Goal: Task Accomplishment & Management: Manage account settings

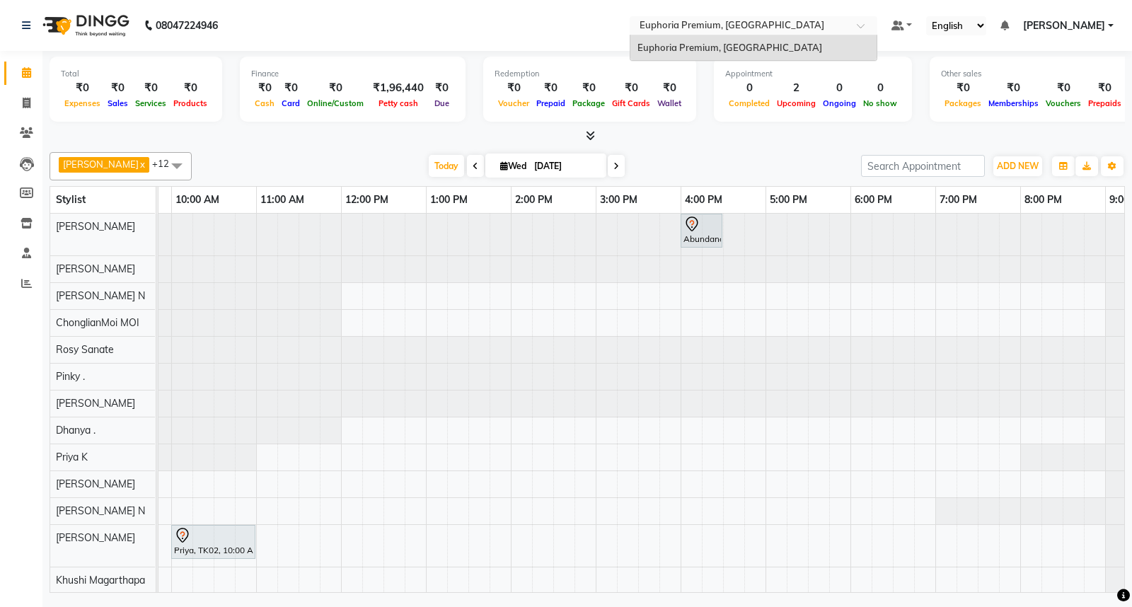
click at [864, 21] on div at bounding box center [754, 27] width 248 height 14
click at [813, 156] on div "Today Wed 03-09-2025" at bounding box center [526, 166] width 655 height 21
click at [949, 25] on select "English ENGLISH Español العربية मराठी हिंदी ગુજરાતી தமிழ் 中文" at bounding box center [956, 25] width 60 height 19
click at [785, 144] on div "Total ₹0 Expenses ₹0 Sales ₹0 Services ₹0 Products Finance ₹0 Cash ₹0 Card ₹0 O…" at bounding box center [586, 323] width 1089 height 545
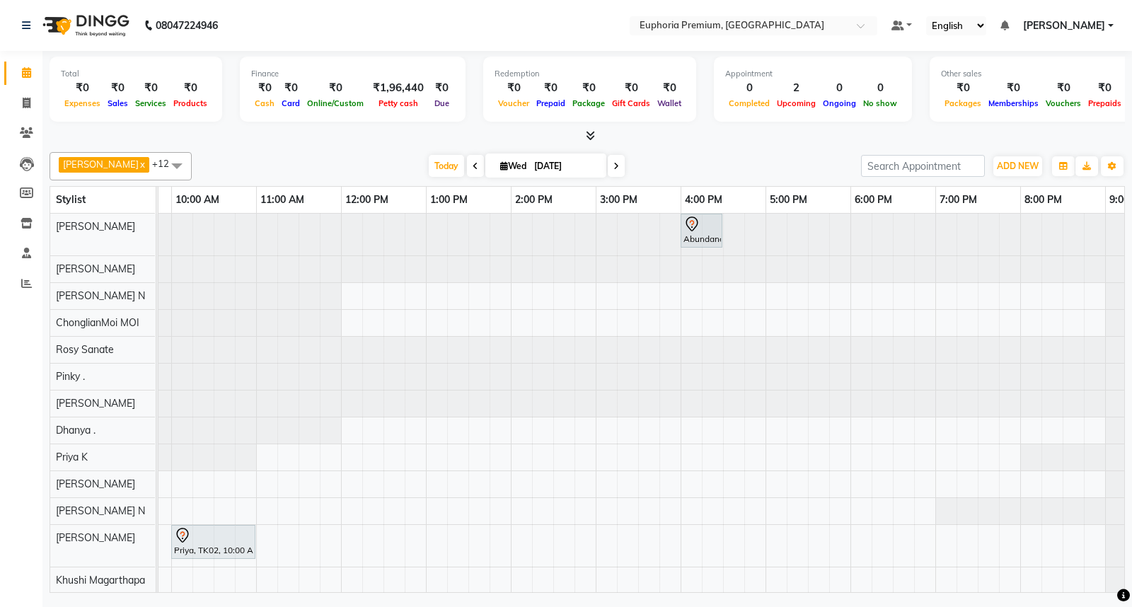
click at [1044, 33] on ul "Default Panel My Panel English ENGLISH Español العربية मराठी हिंदी ગુજરાતી தமிழ…" at bounding box center [1002, 25] width 236 height 19
click at [1048, 27] on span "[PERSON_NAME]" at bounding box center [1064, 25] width 82 height 15
click at [782, 143] on div at bounding box center [587, 136] width 1075 height 15
click at [163, 158] on span at bounding box center [177, 165] width 28 height 27
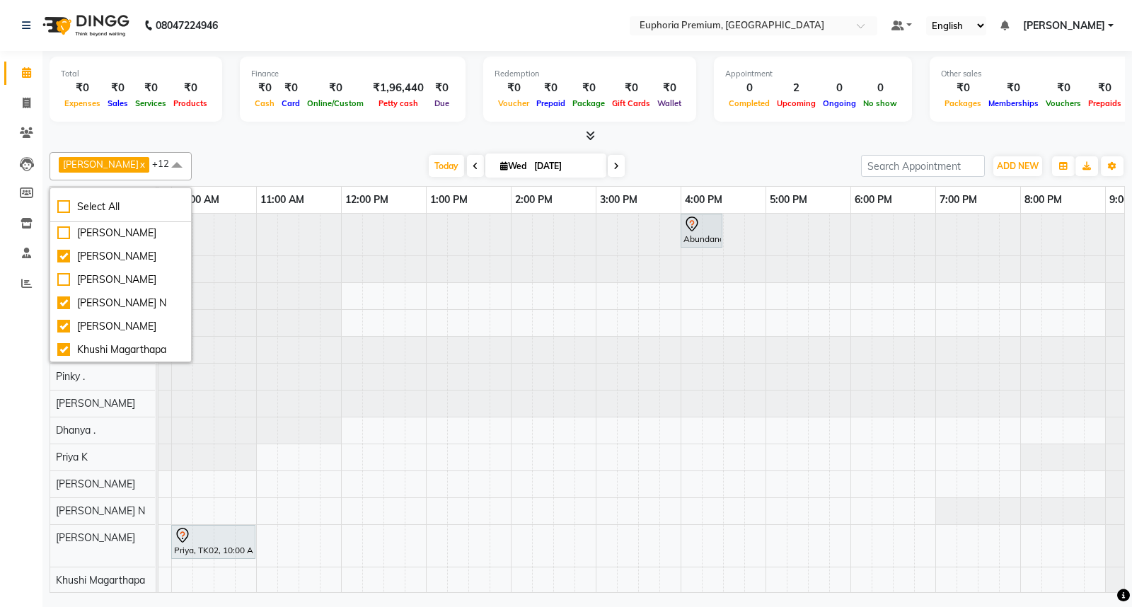
scroll to position [595, 0]
click at [163, 165] on span at bounding box center [177, 165] width 28 height 27
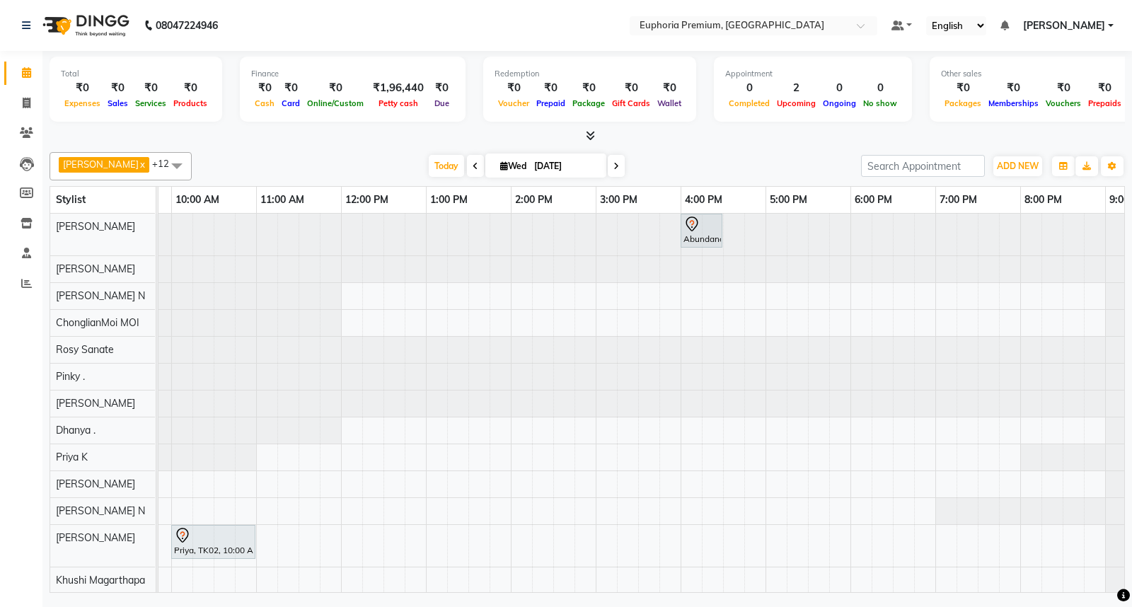
click at [163, 165] on span at bounding box center [177, 165] width 28 height 27
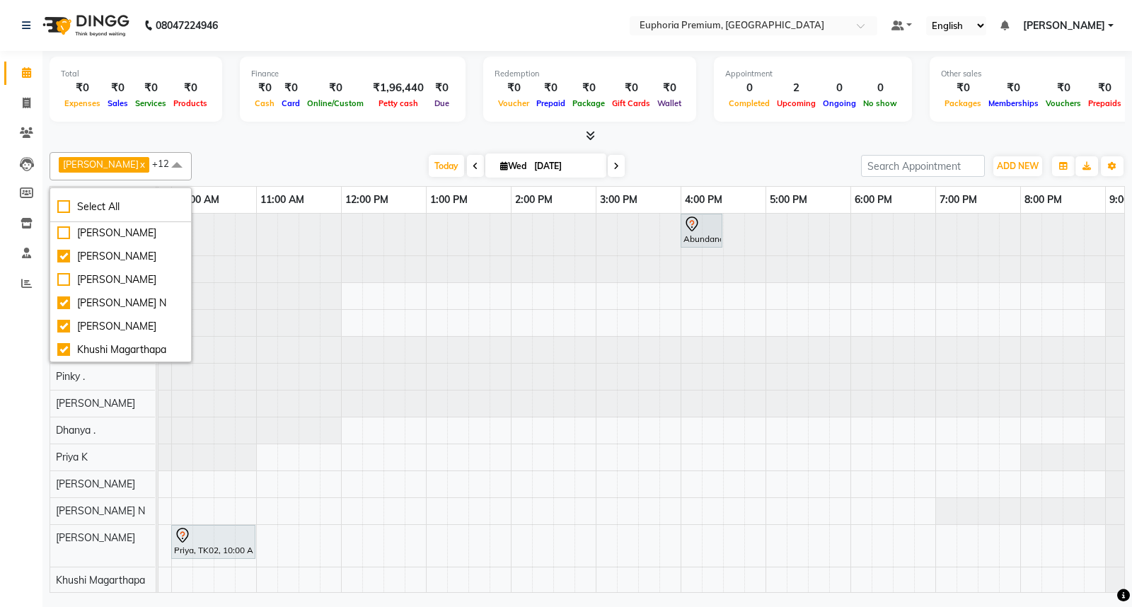
click at [163, 164] on span at bounding box center [177, 165] width 28 height 27
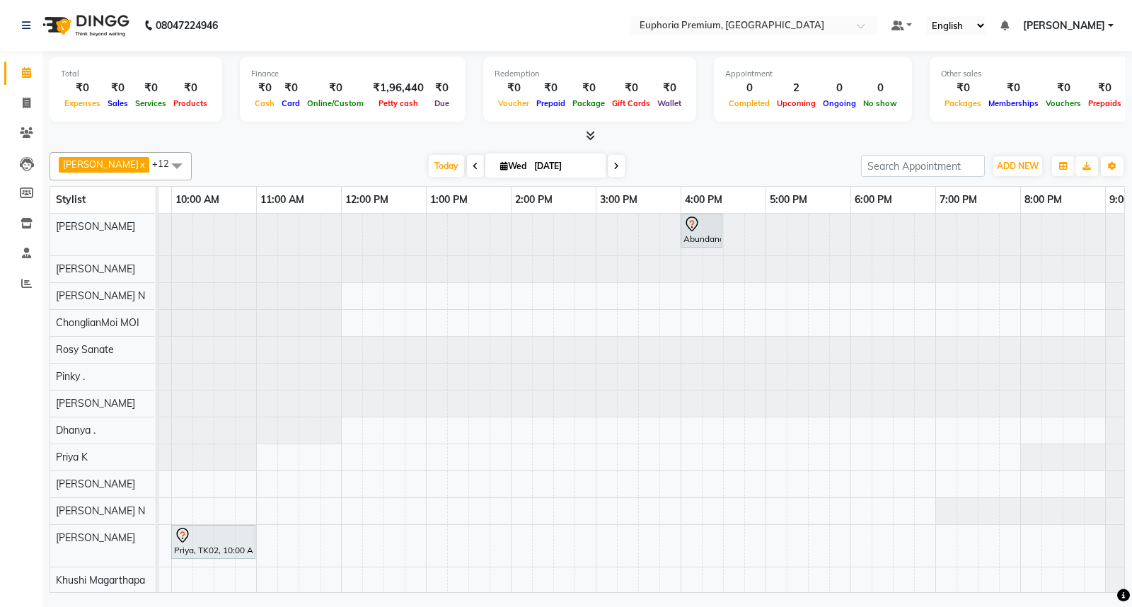
scroll to position [0, 125]
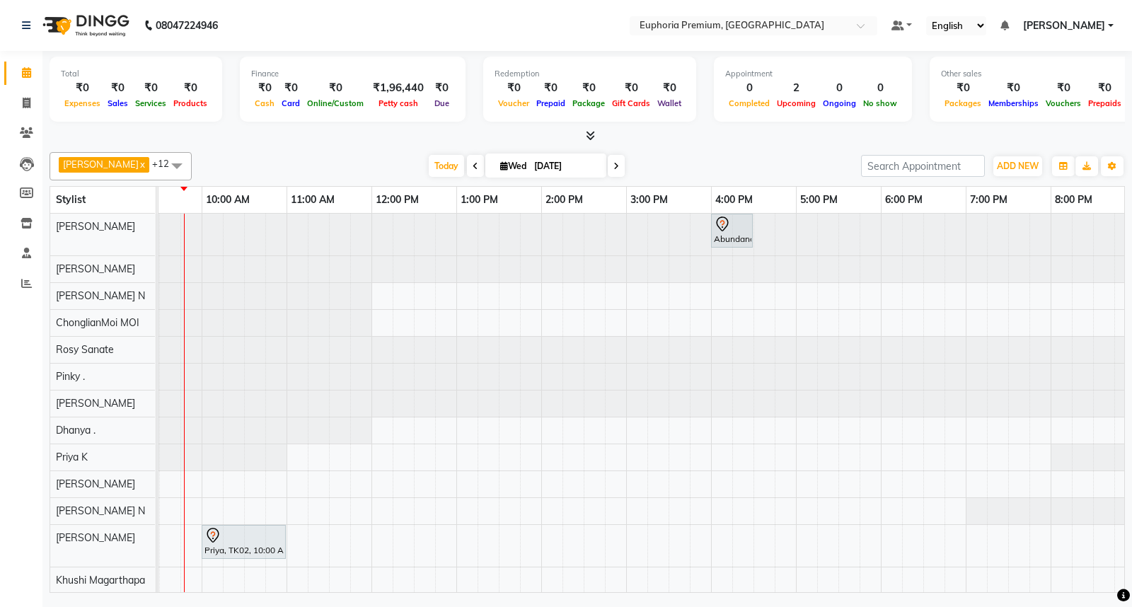
click at [164, 580] on tr at bounding box center [626, 404] width 1188 height 380
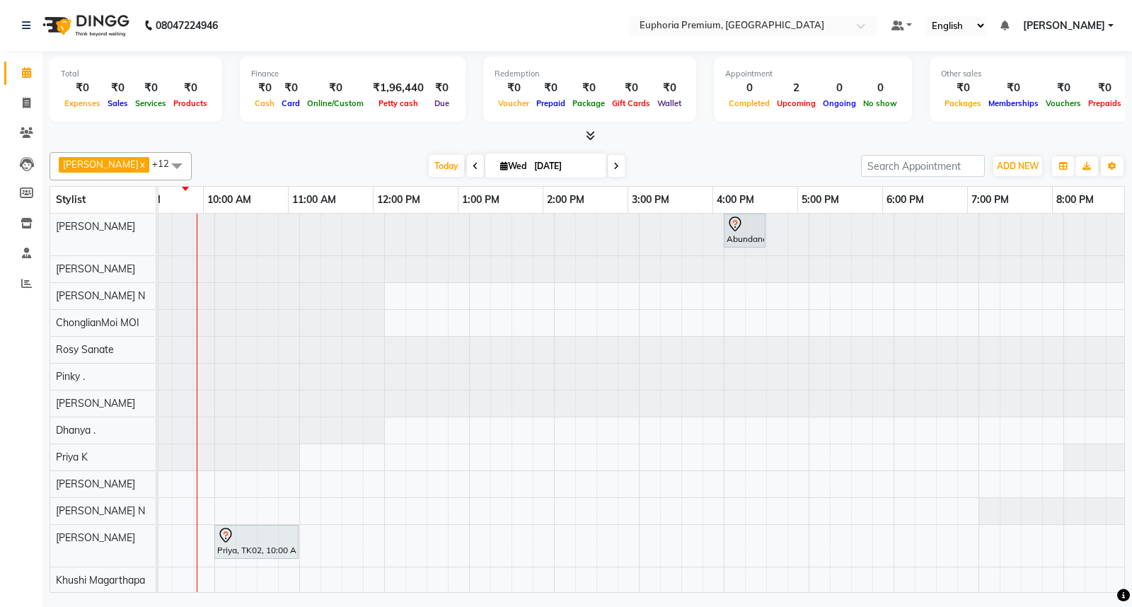
scroll to position [0, 94]
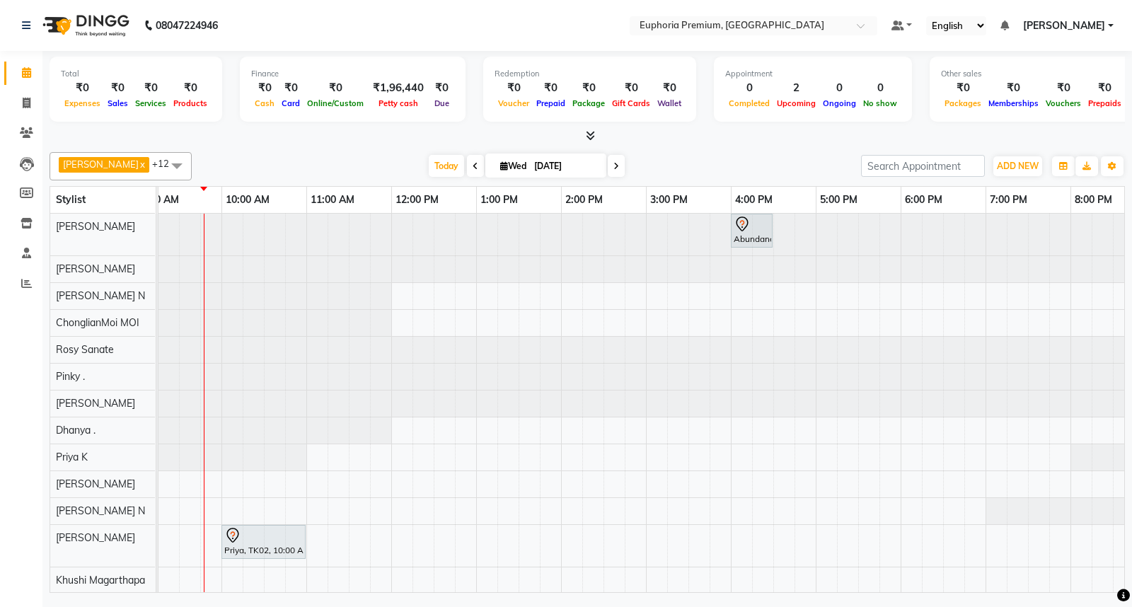
click at [164, 580] on tr at bounding box center [646, 404] width 1188 height 380
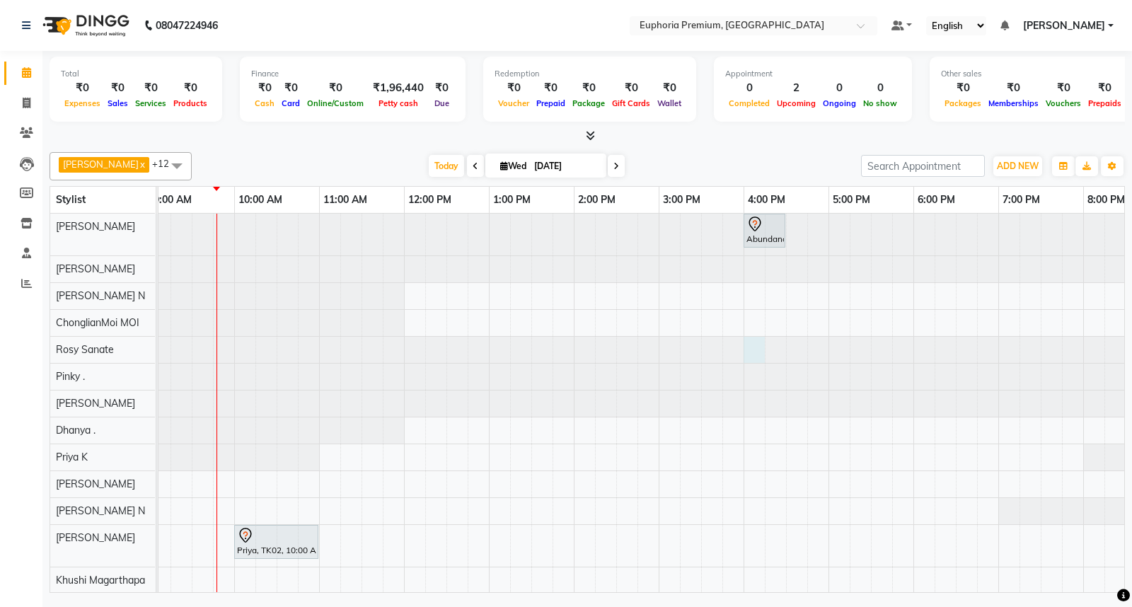
click at [64, 345] on div at bounding box center [64, 350] width 0 height 26
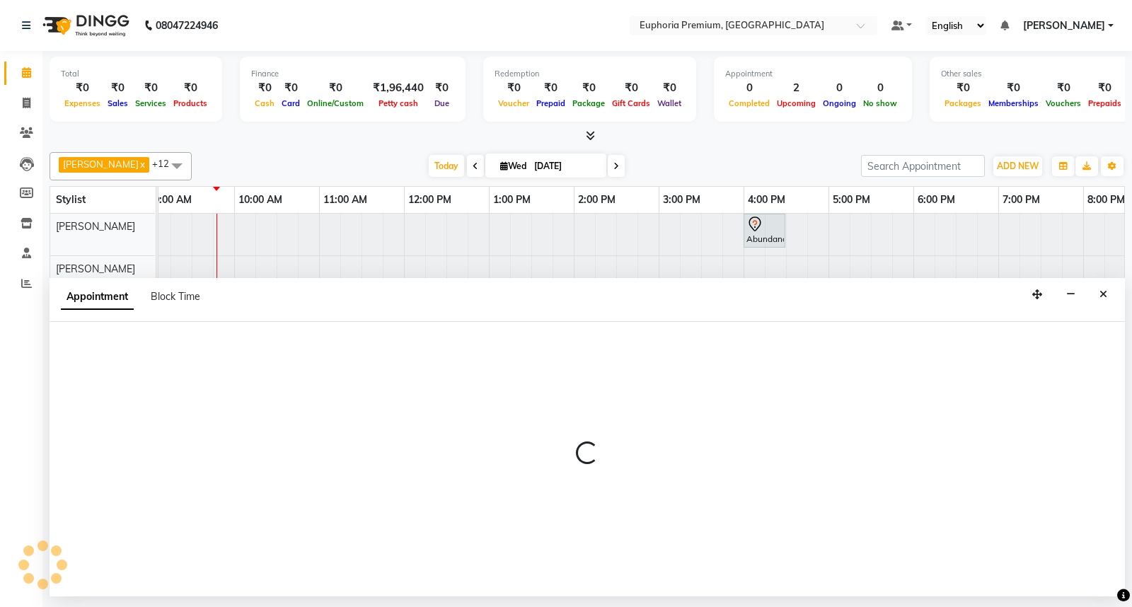
select select "71633"
select select "960"
select select "tentative"
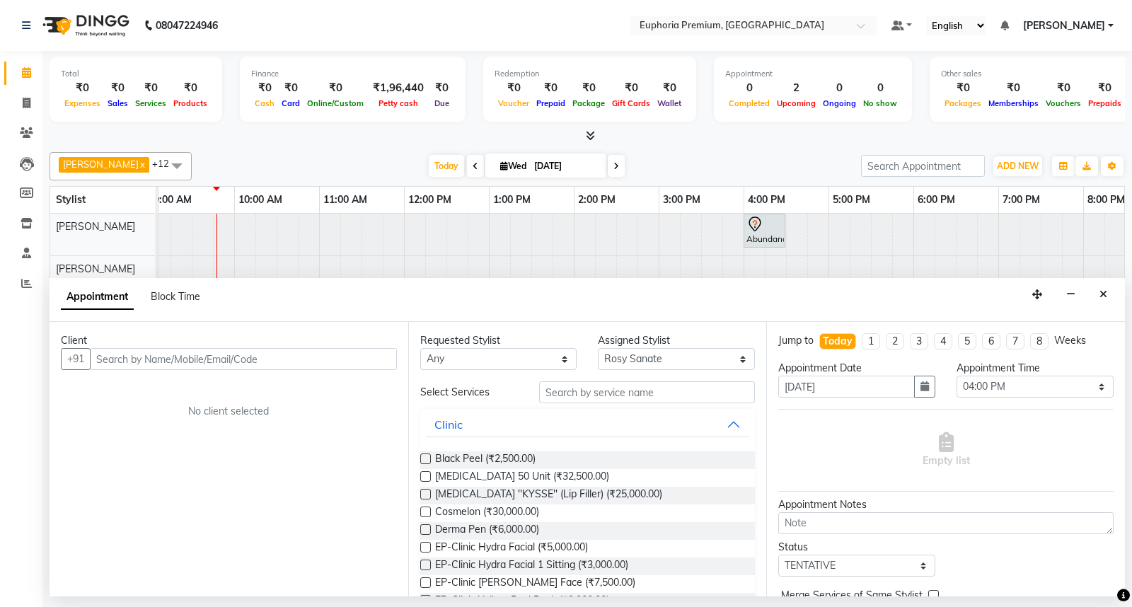
click at [208, 359] on input "text" at bounding box center [243, 359] width 307 height 22
type input "8861971326"
click at [354, 361] on span "Add Client" at bounding box center [367, 358] width 47 height 13
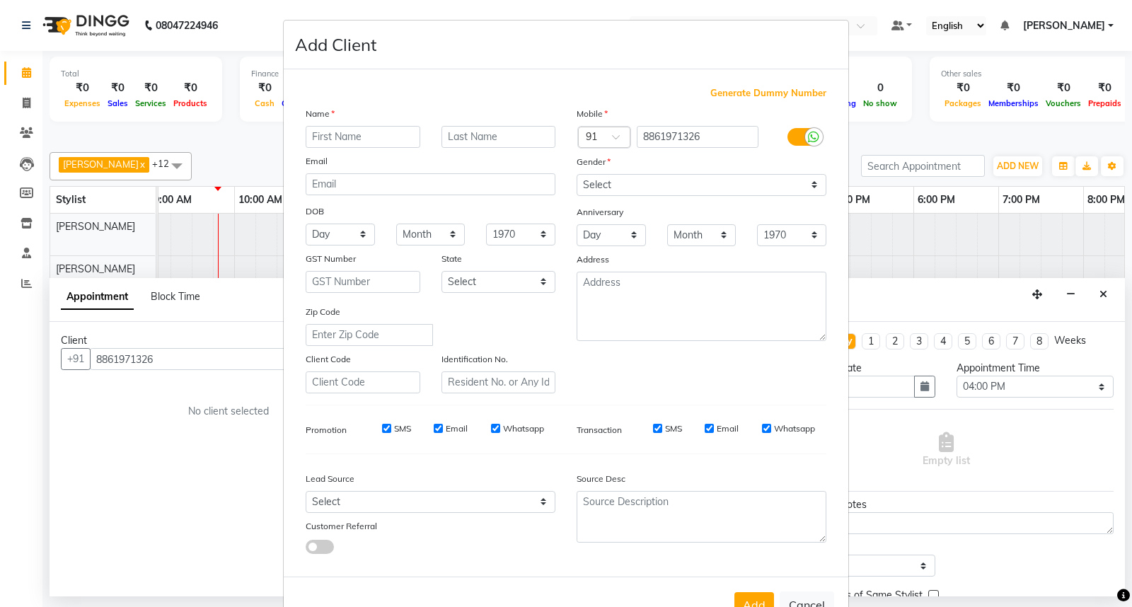
click at [356, 132] on input "text" at bounding box center [363, 137] width 115 height 22
type input "devna"
click at [457, 141] on input "text" at bounding box center [498, 137] width 115 height 22
click at [446, 137] on input "br" at bounding box center [498, 137] width 115 height 22
click at [451, 137] on input "br" at bounding box center [498, 137] width 115 height 22
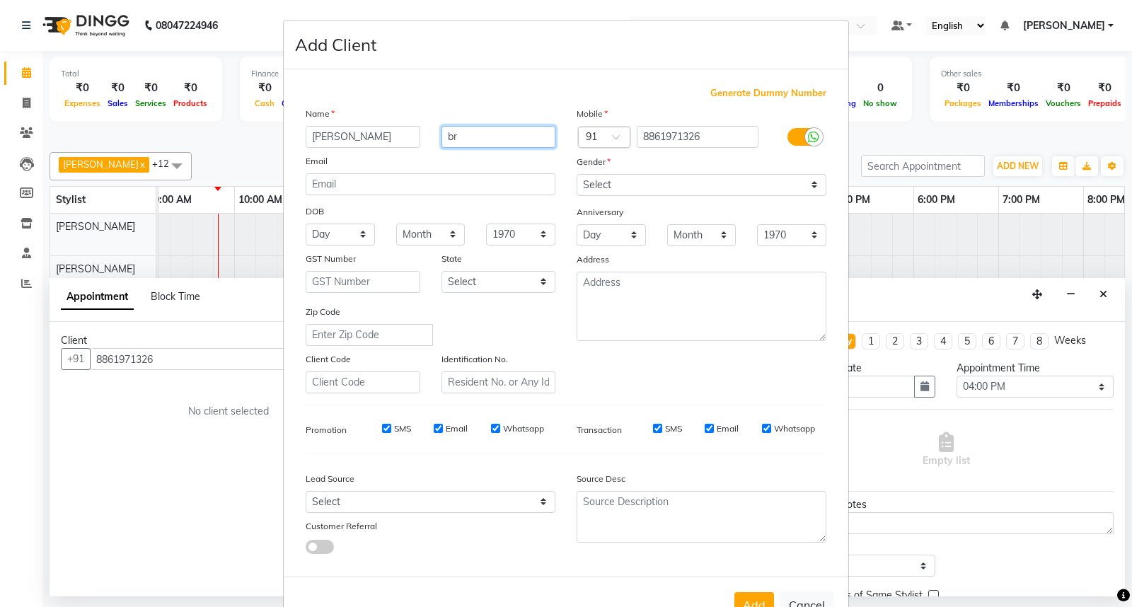
type input "b"
type input "Br"
click at [310, 137] on input "devna" at bounding box center [363, 137] width 115 height 22
click at [348, 132] on input "[PERSON_NAME]" at bounding box center [363, 137] width 115 height 22
drag, startPoint x: 318, startPoint y: 137, endPoint x: 363, endPoint y: 133, distance: 44.8
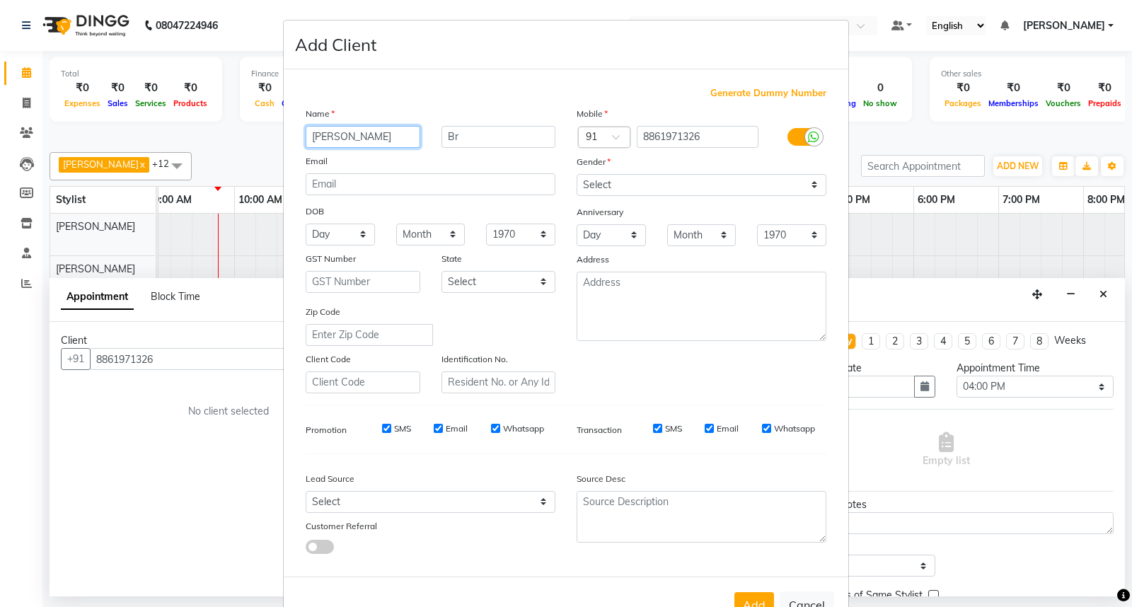
click at [363, 133] on input "[PERSON_NAME]" at bounding box center [363, 137] width 115 height 22
drag, startPoint x: 313, startPoint y: 137, endPoint x: 369, endPoint y: 131, distance: 56.9
click at [369, 131] on input "[PERSON_NAME]" at bounding box center [363, 137] width 115 height 22
type input "[PERSON_NAME]"
click at [683, 180] on select "Select [DEMOGRAPHIC_DATA] [DEMOGRAPHIC_DATA] Other Prefer Not To Say" at bounding box center [701, 185] width 250 height 22
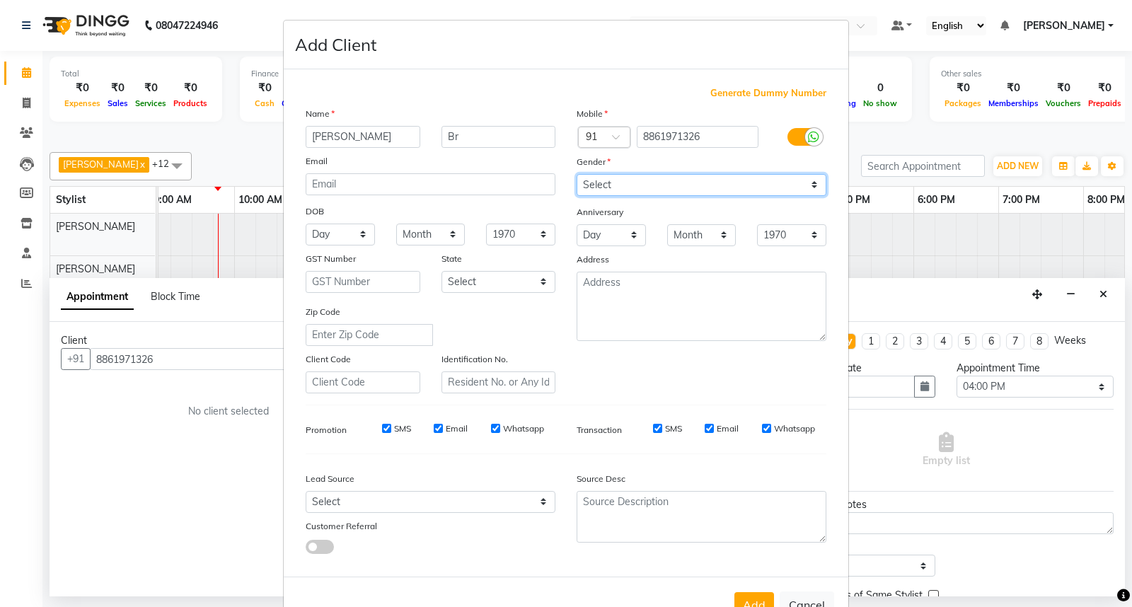
select select "[DEMOGRAPHIC_DATA]"
click at [576, 174] on select "Select [DEMOGRAPHIC_DATA] [DEMOGRAPHIC_DATA] Other Prefer Not To Say" at bounding box center [701, 185] width 250 height 22
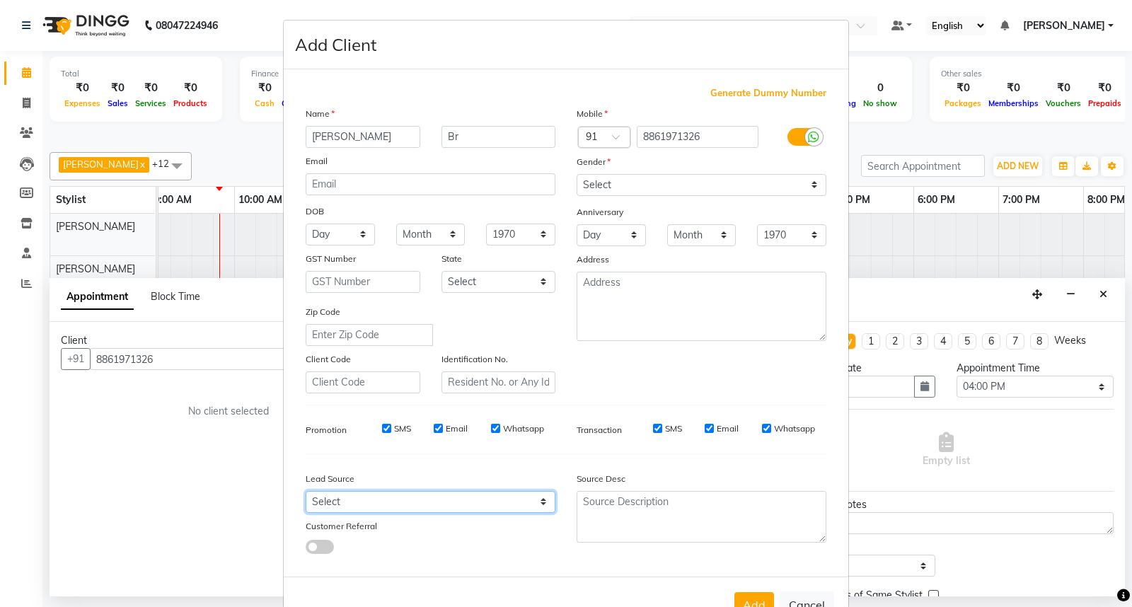
click at [478, 495] on select "Select Walk-in Referral Internet Friend Word of Mouth Advertisement Facebook Ju…" at bounding box center [431, 502] width 250 height 22
select select "53023"
click at [306, 492] on select "Select Walk-in Referral Internet Friend Word of Mouth Advertisement Facebook Ju…" at bounding box center [431, 502] width 250 height 22
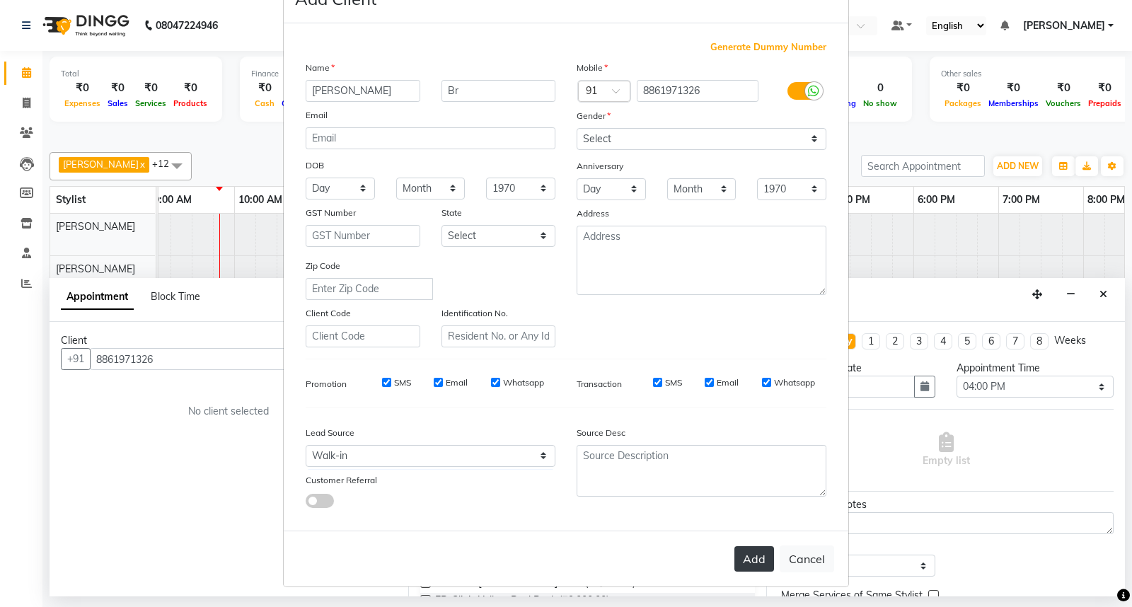
click at [748, 562] on button "Add" at bounding box center [754, 558] width 40 height 25
type input "88******26"
select select
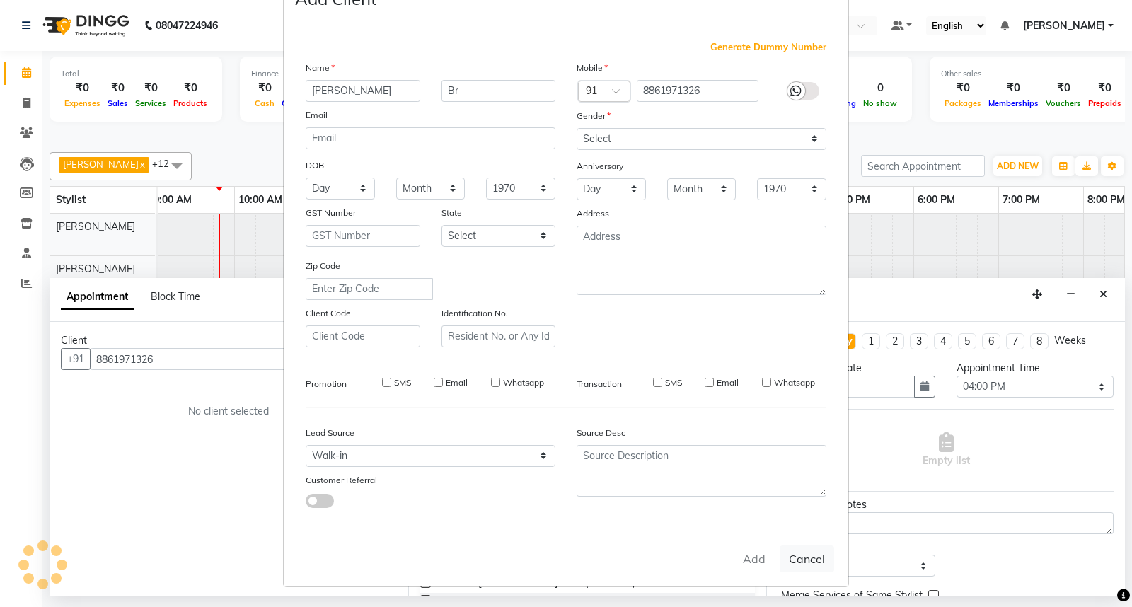
select select
checkbox input "false"
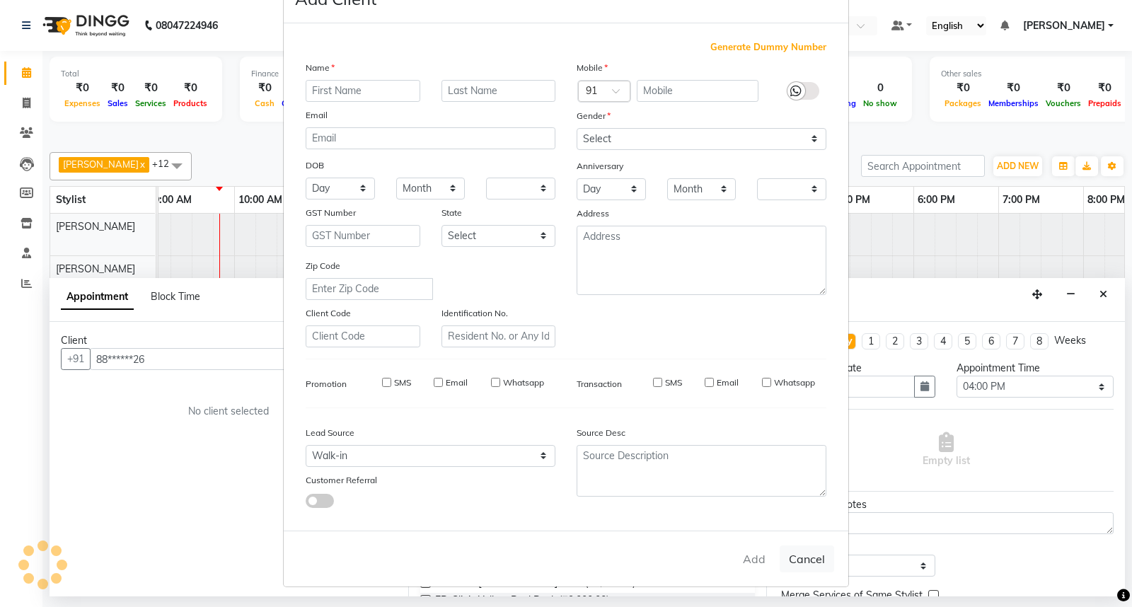
checkbox input "false"
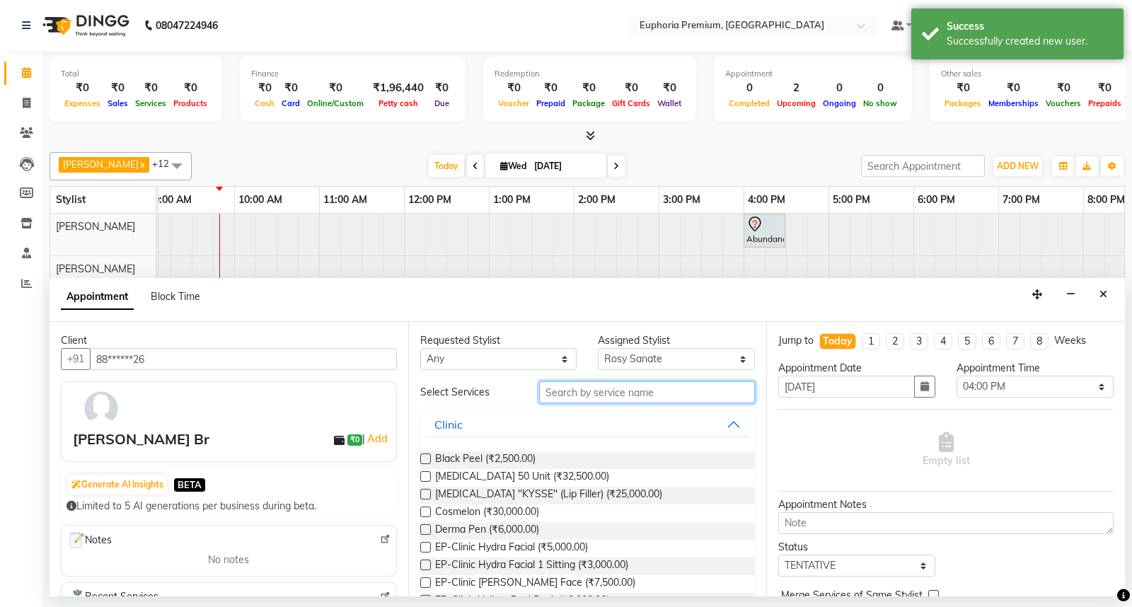
click at [596, 390] on input "text" at bounding box center [647, 392] width 216 height 22
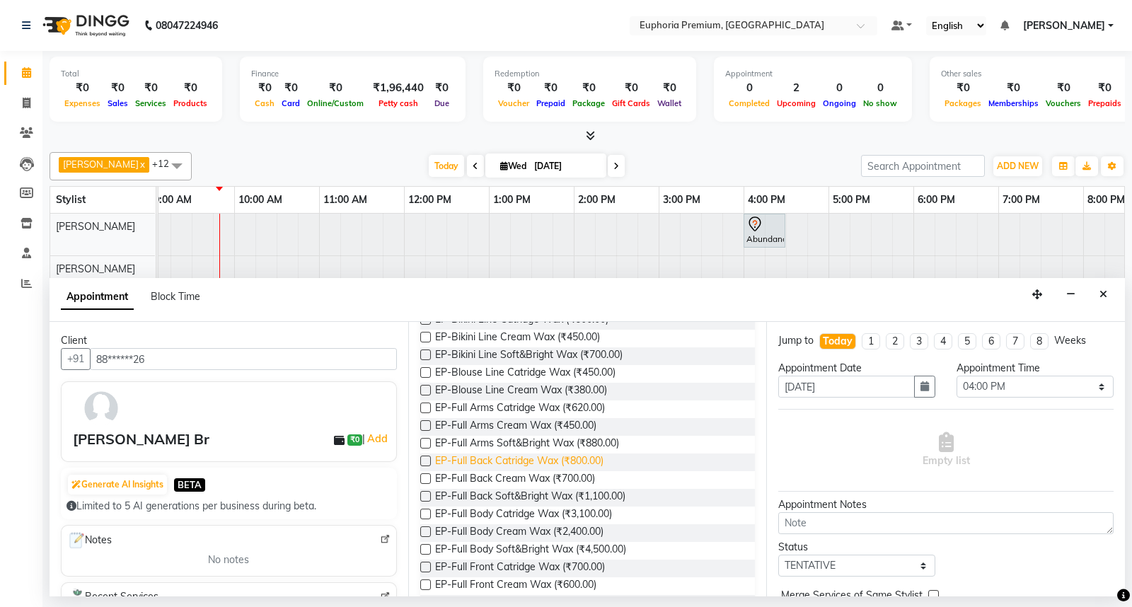
scroll to position [157, 0]
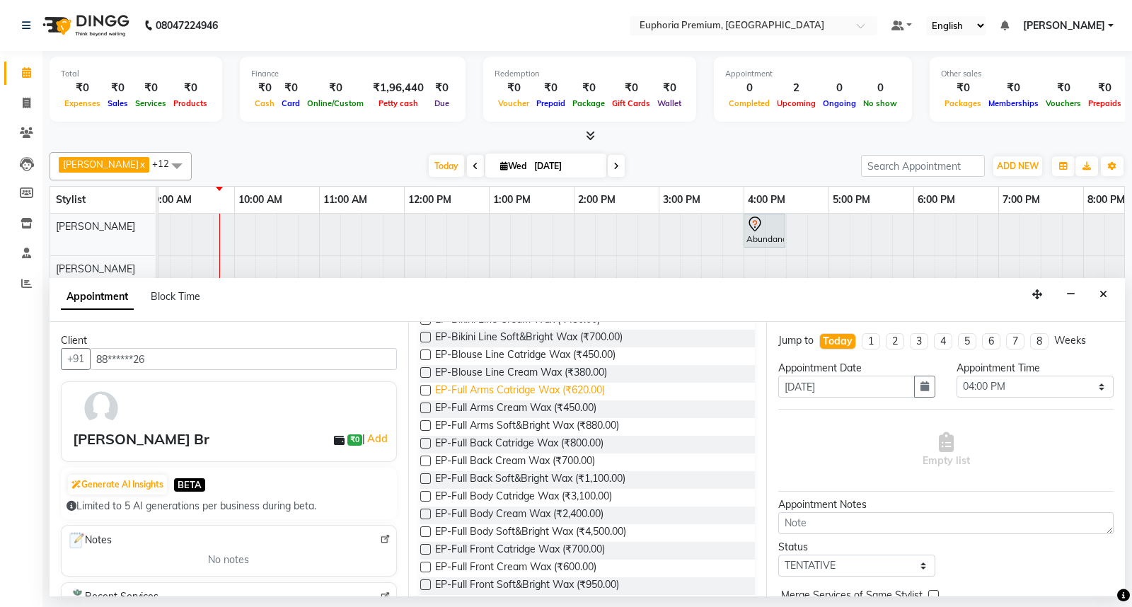
type input "wax"
click at [510, 395] on span "EP-Full Arms Catridge Wax (₹620.00)" at bounding box center [520, 392] width 170 height 18
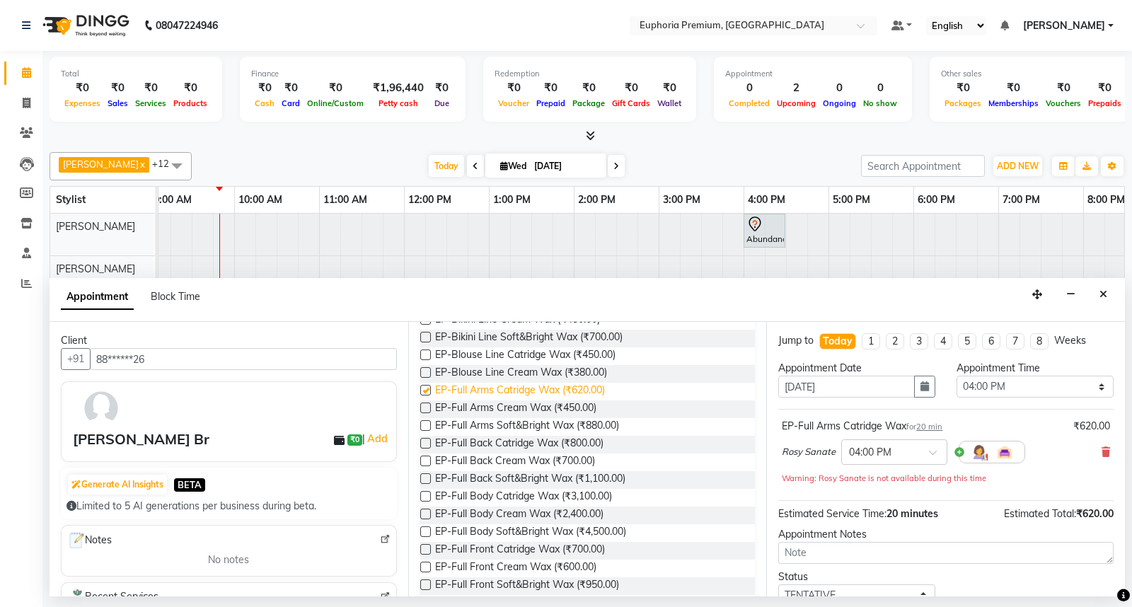
checkbox input "false"
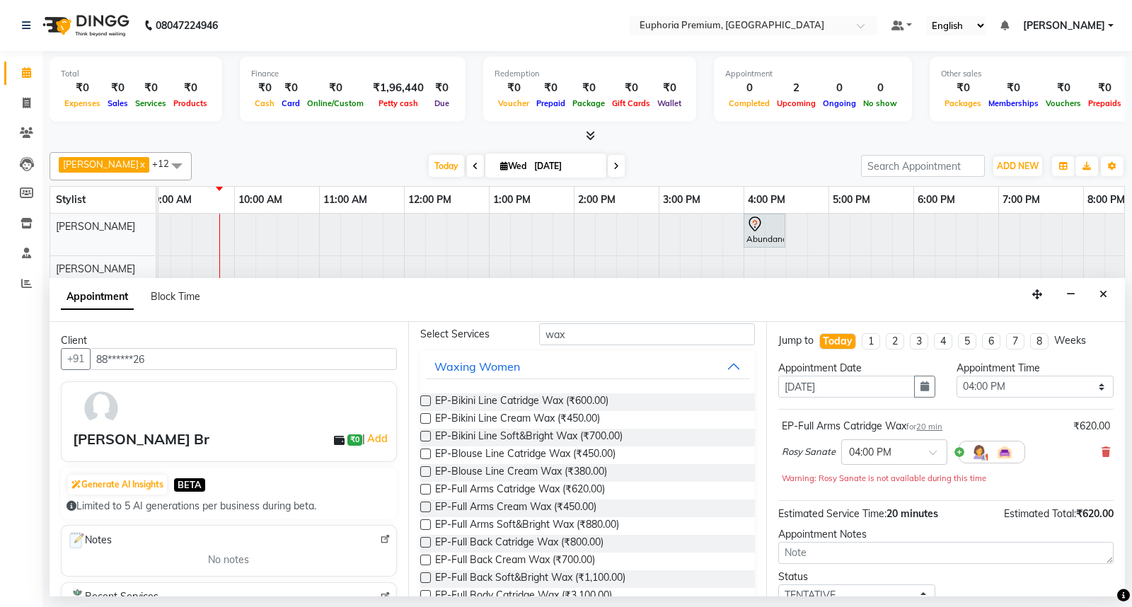
scroll to position [0, 0]
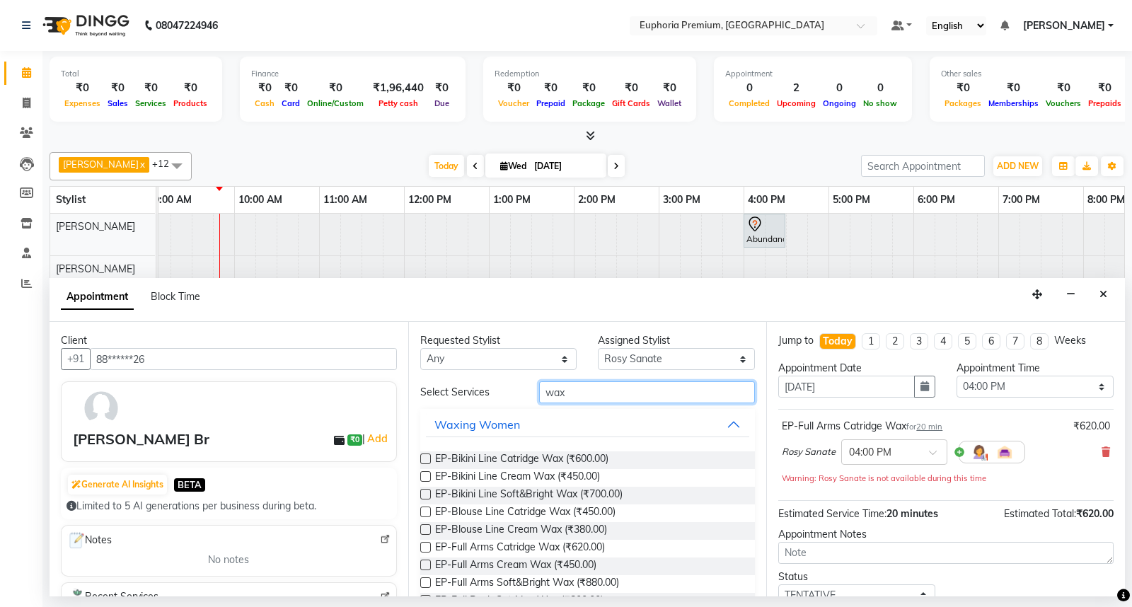
click at [626, 397] on input "wax" at bounding box center [647, 392] width 216 height 22
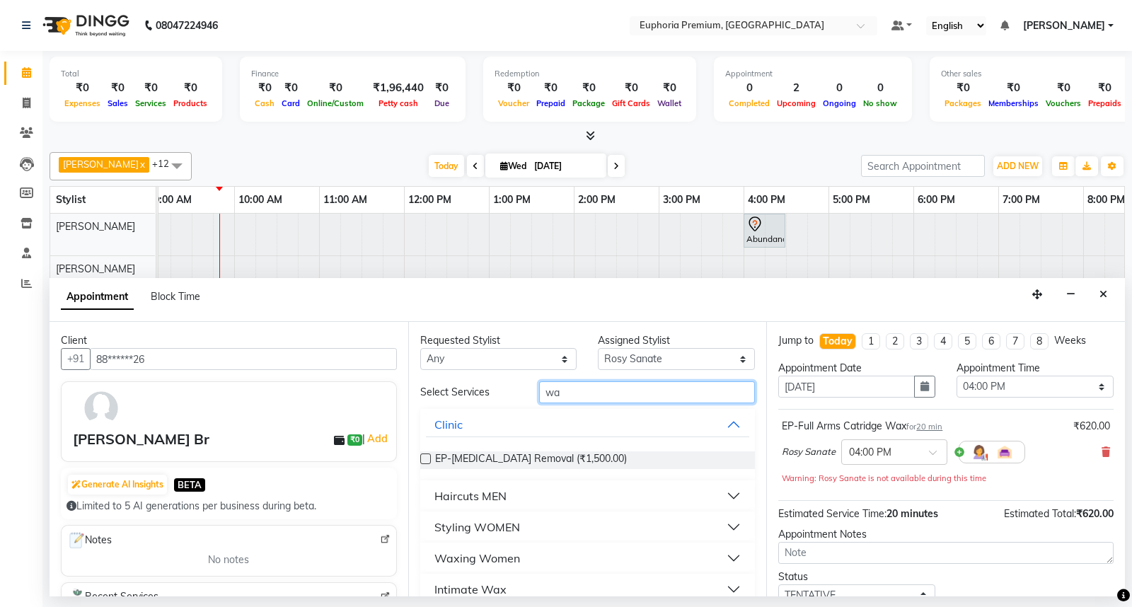
type input "w"
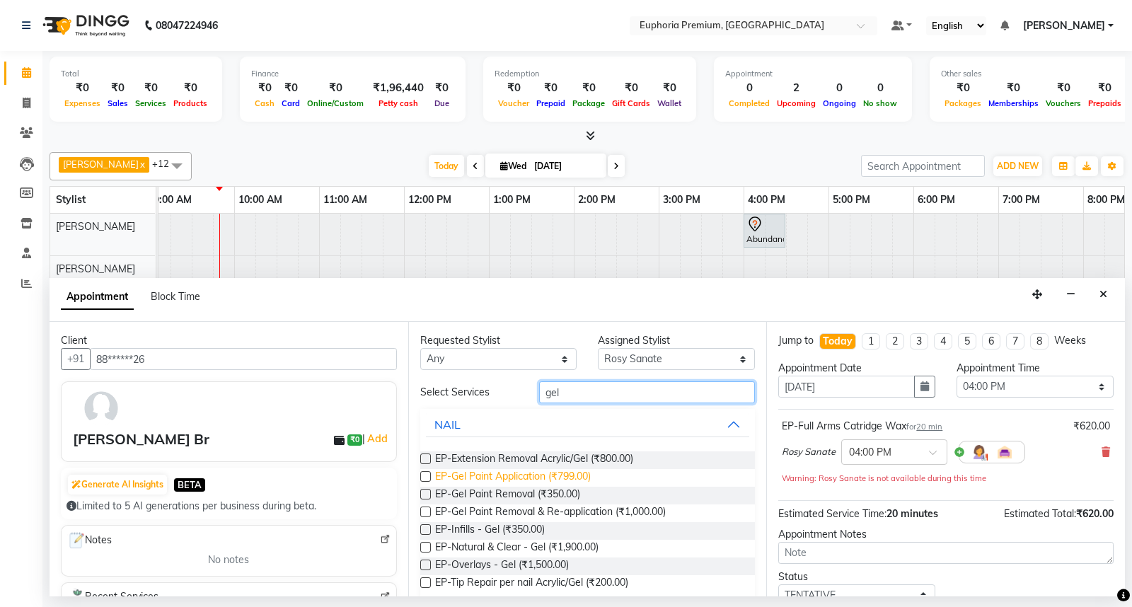
type input "gel"
click at [525, 475] on span "EP-Gel Paint Application (₹799.00)" at bounding box center [513, 478] width 156 height 18
checkbox input "false"
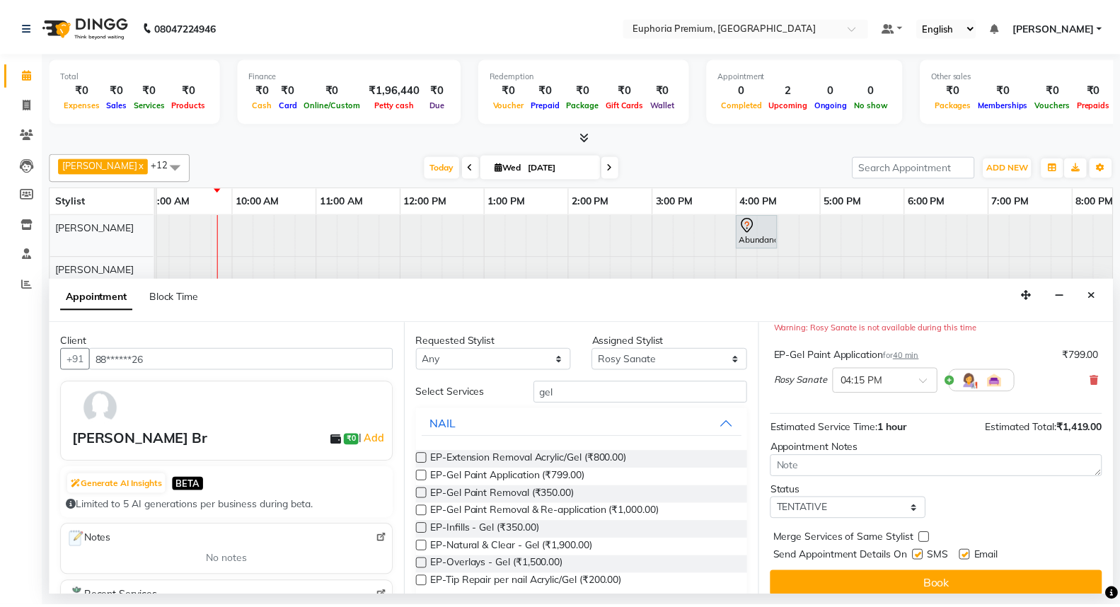
scroll to position [163, 0]
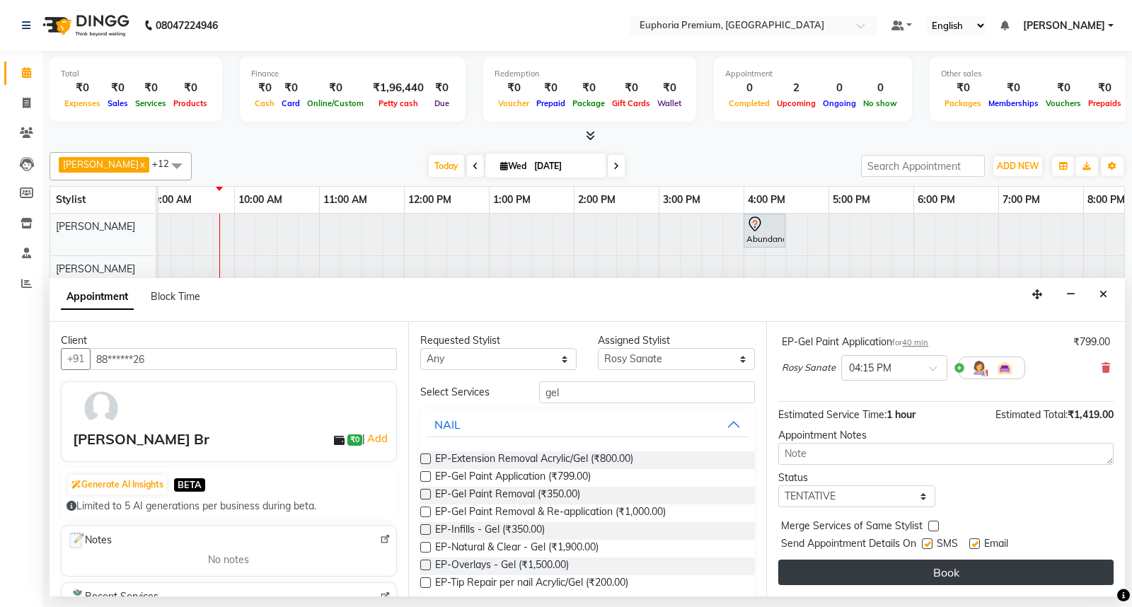
click at [840, 569] on button "Book" at bounding box center [945, 571] width 335 height 25
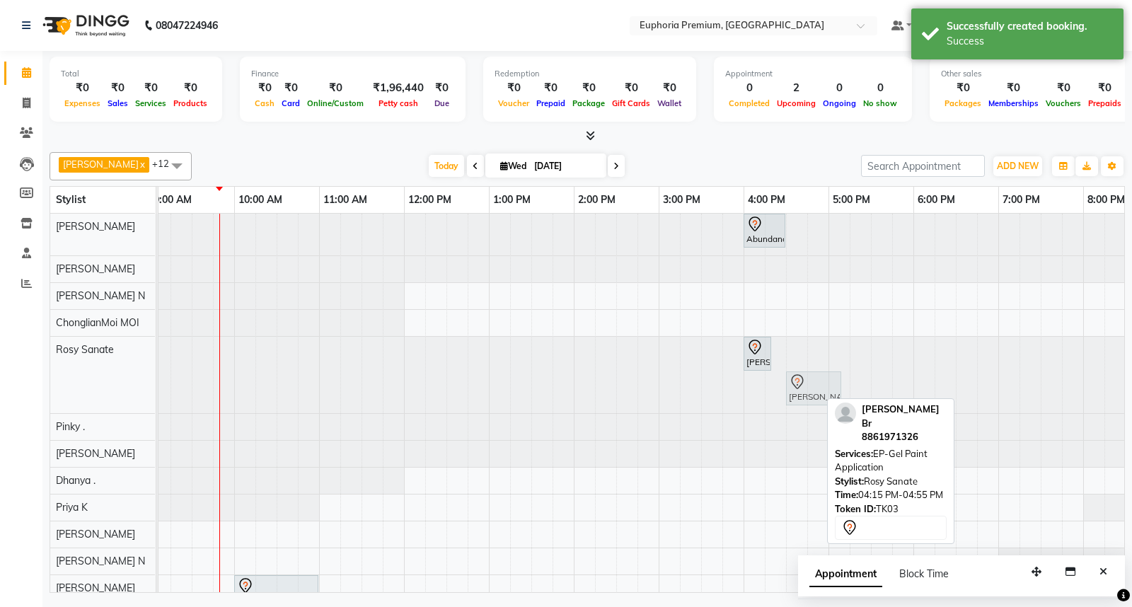
drag, startPoint x: 775, startPoint y: 393, endPoint x: 789, endPoint y: 392, distance: 14.9
click at [64, 392] on div "Devna Br, TK03, 04:00 PM-04:20 PM, EP-Full Arms Catridge Wax Devna Br, TK03, 04…" at bounding box center [64, 375] width 0 height 76
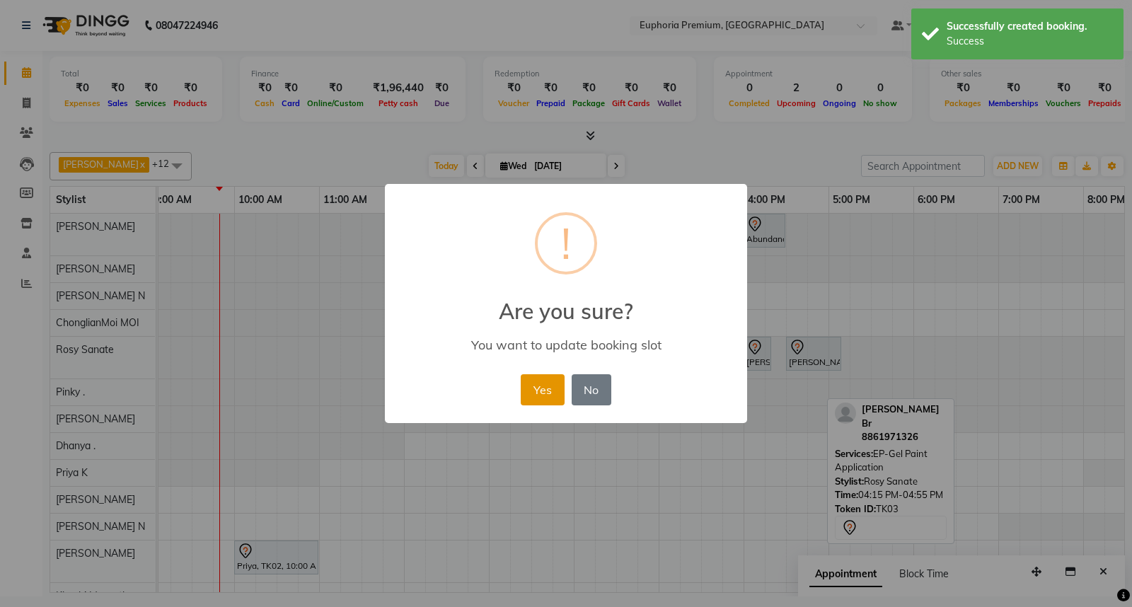
click at [541, 394] on button "Yes" at bounding box center [542, 389] width 43 height 31
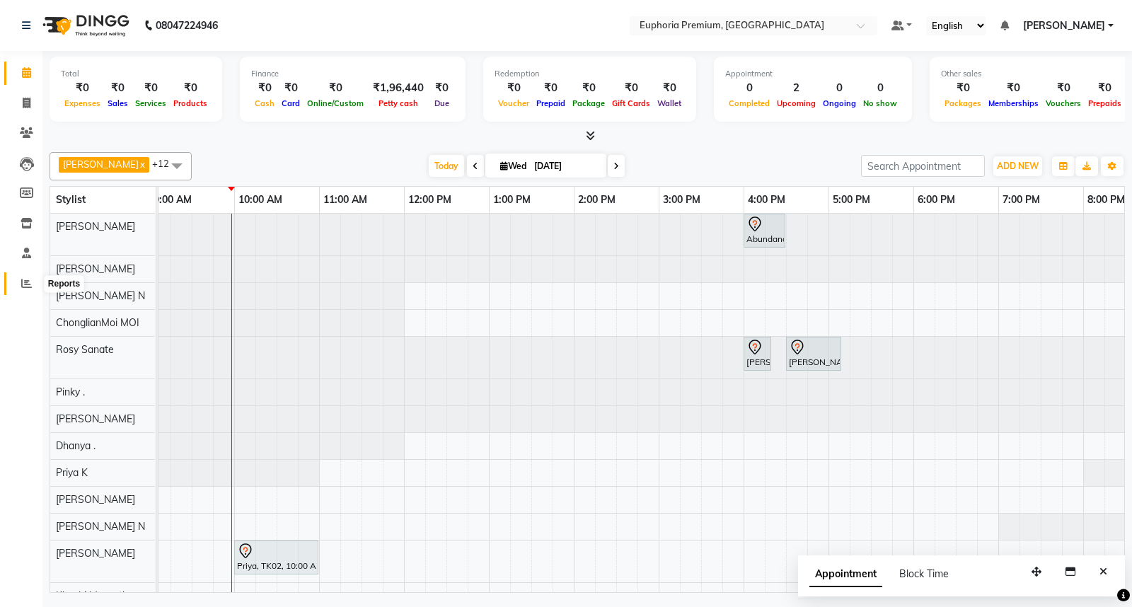
click at [21, 279] on icon at bounding box center [26, 283] width 11 height 11
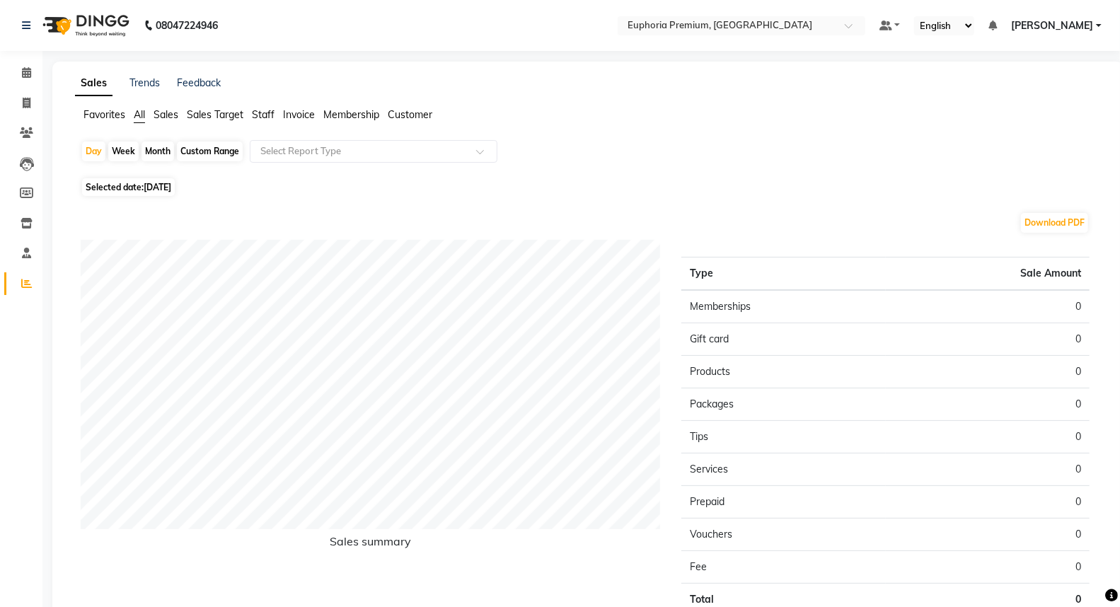
click at [272, 115] on span "Staff" at bounding box center [263, 114] width 23 height 13
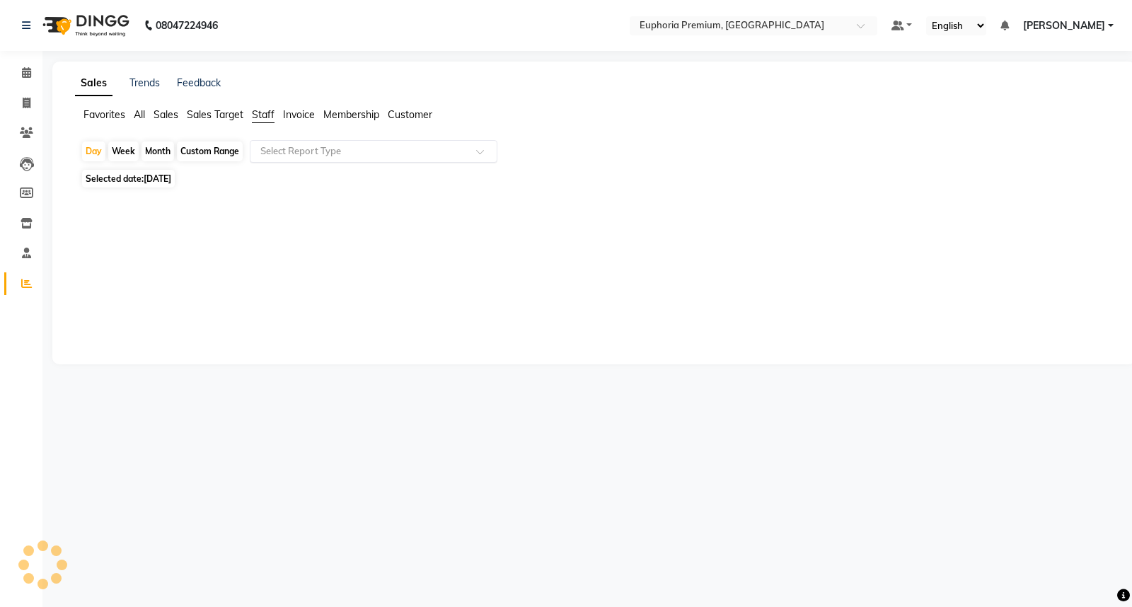
click at [277, 147] on input "text" at bounding box center [359, 151] width 204 height 14
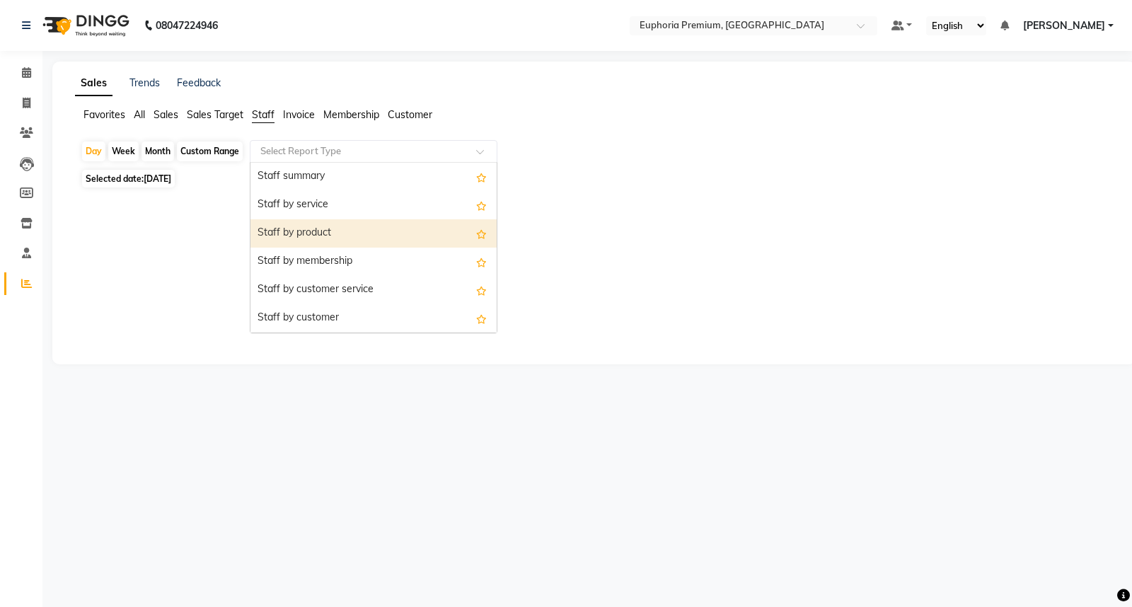
click at [287, 231] on div "Staff by product" at bounding box center [373, 233] width 246 height 28
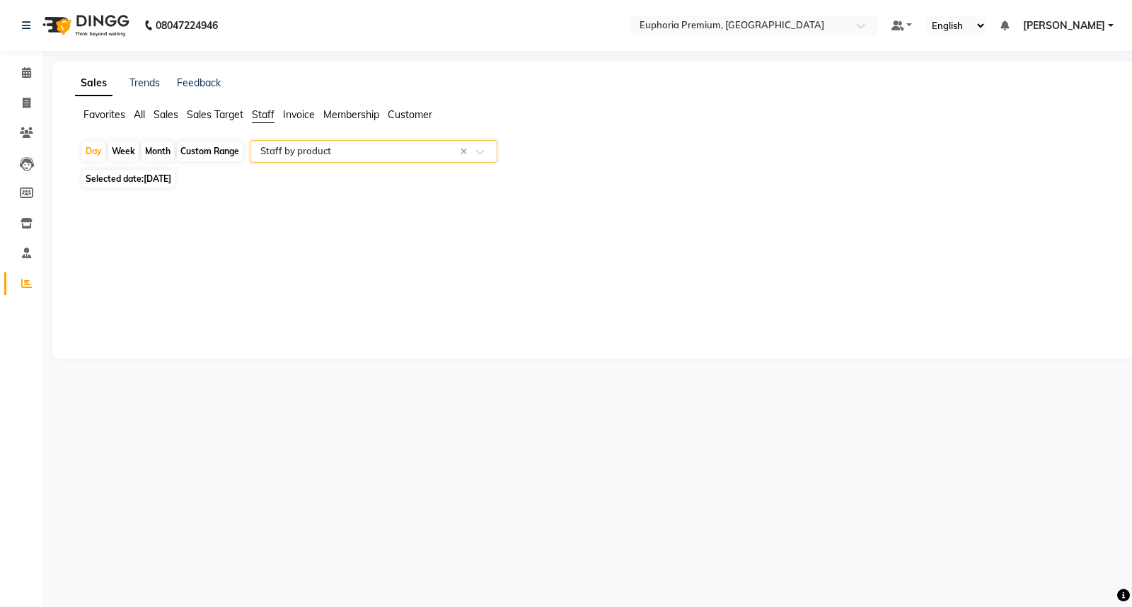
click at [208, 156] on div "Custom Range" at bounding box center [210, 151] width 66 height 20
select select "9"
select select "2025"
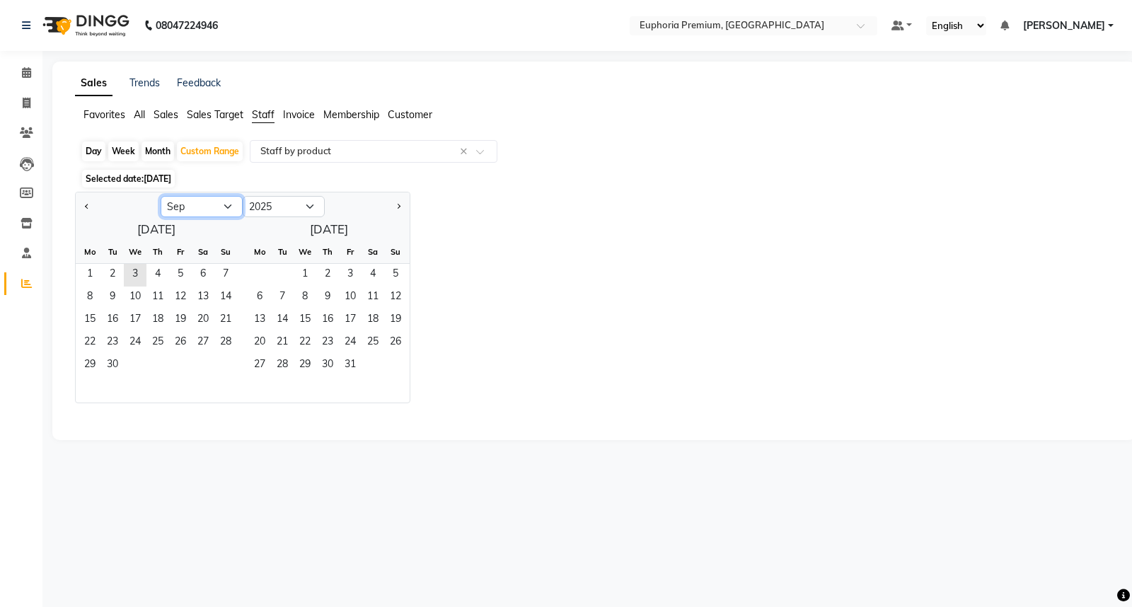
click at [202, 214] on select "Jan Feb Mar Apr May Jun Jul Aug Sep Oct Nov Dec" at bounding box center [202, 206] width 82 height 21
select select "8"
click at [161, 196] on select "Jan Feb Mar Apr May Jun Jul Aug Sep Oct Nov Dec" at bounding box center [202, 206] width 82 height 21
click at [189, 278] on span "1" at bounding box center [180, 275] width 23 height 23
click at [227, 359] on span "31" at bounding box center [225, 365] width 23 height 23
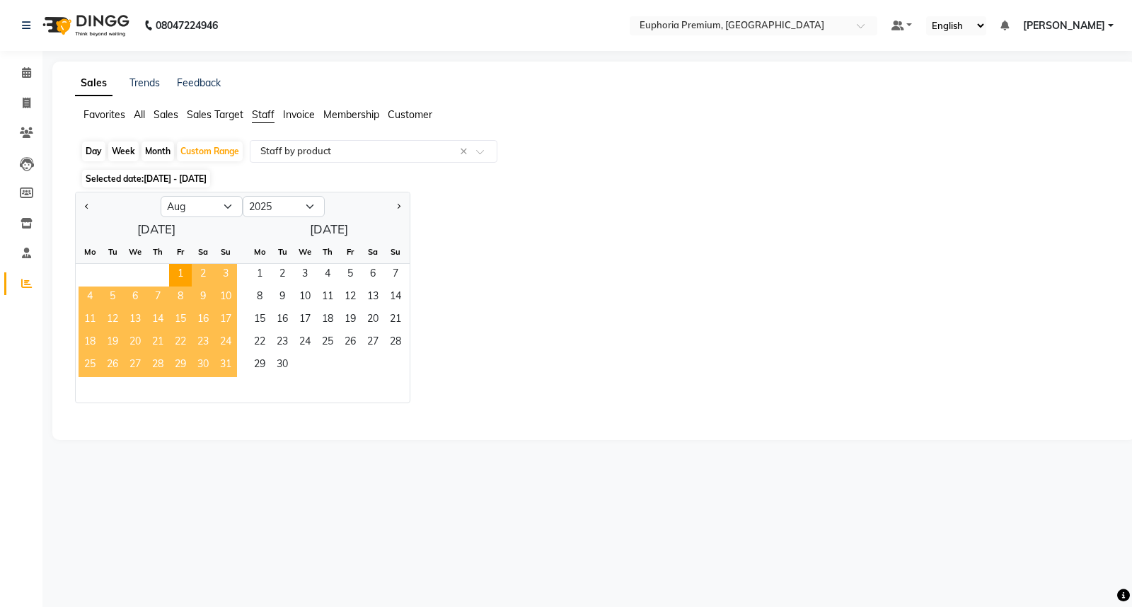
select select "full_report"
select select "csv"
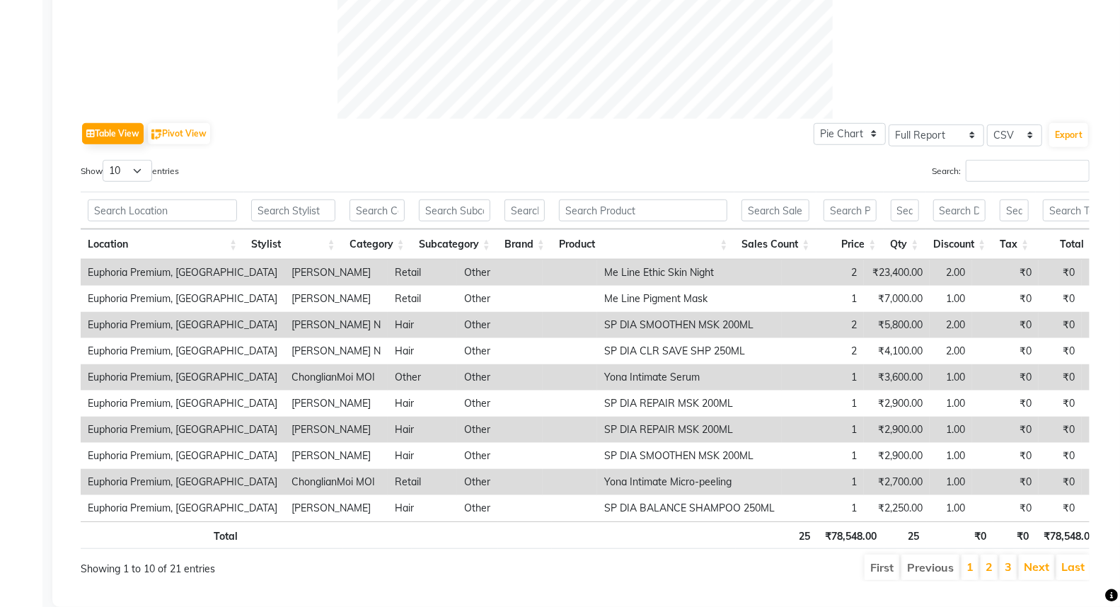
scroll to position [641, 0]
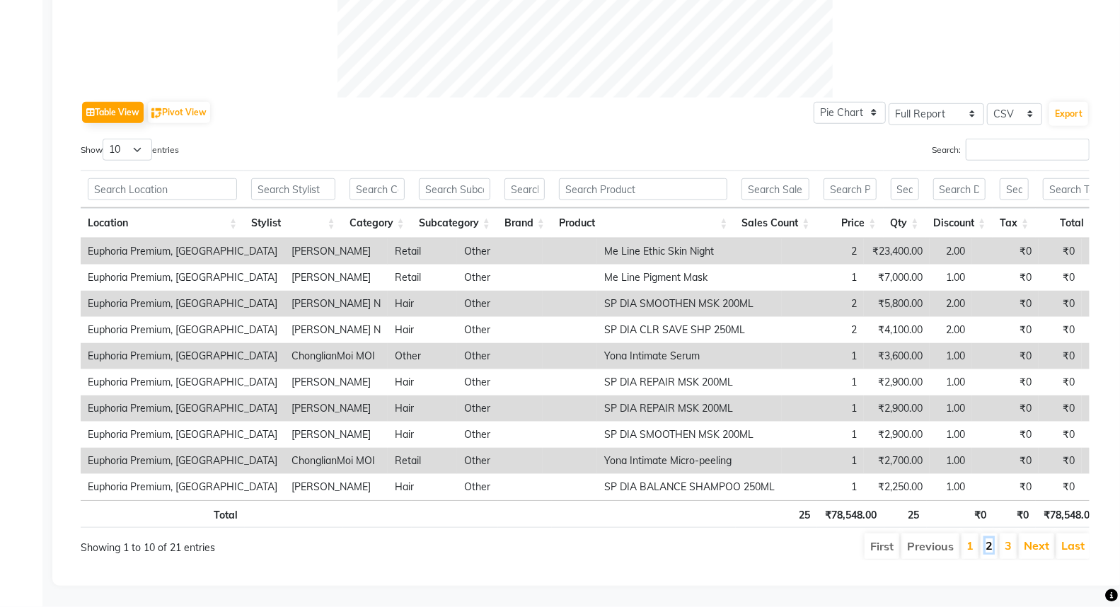
click at [989, 538] on link "2" at bounding box center [988, 545] width 7 height 14
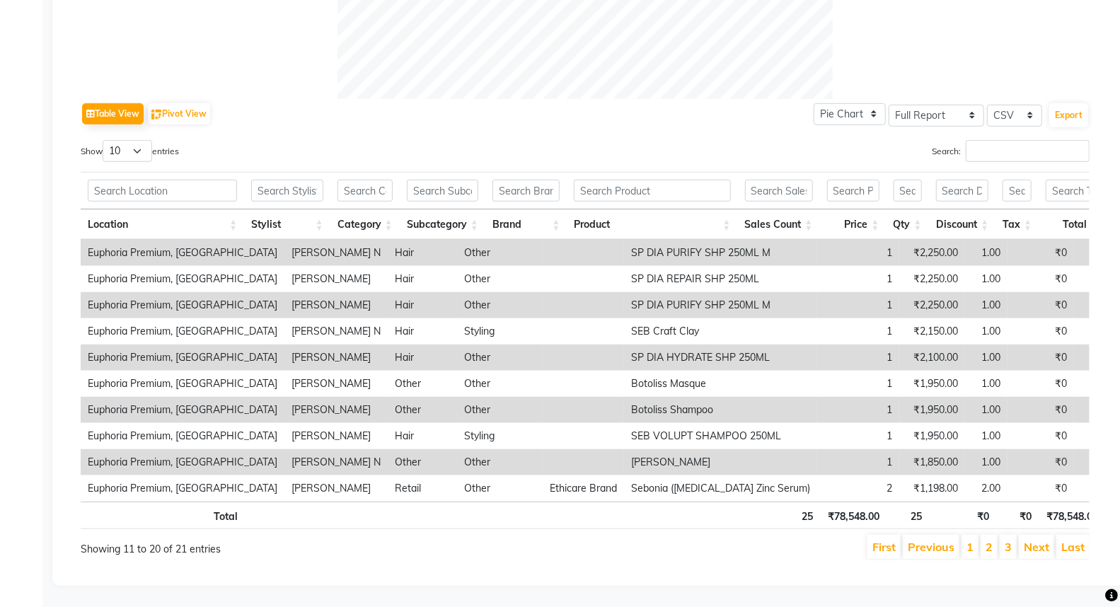
scroll to position [639, 0]
click at [1007, 540] on link "3" at bounding box center [1007, 547] width 7 height 14
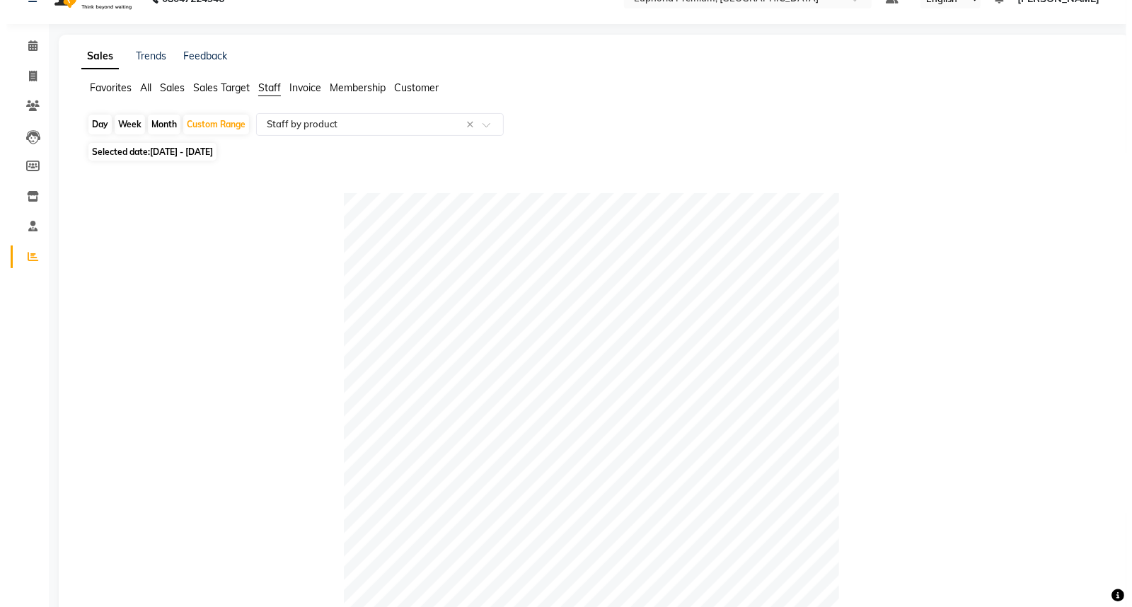
scroll to position [0, 0]
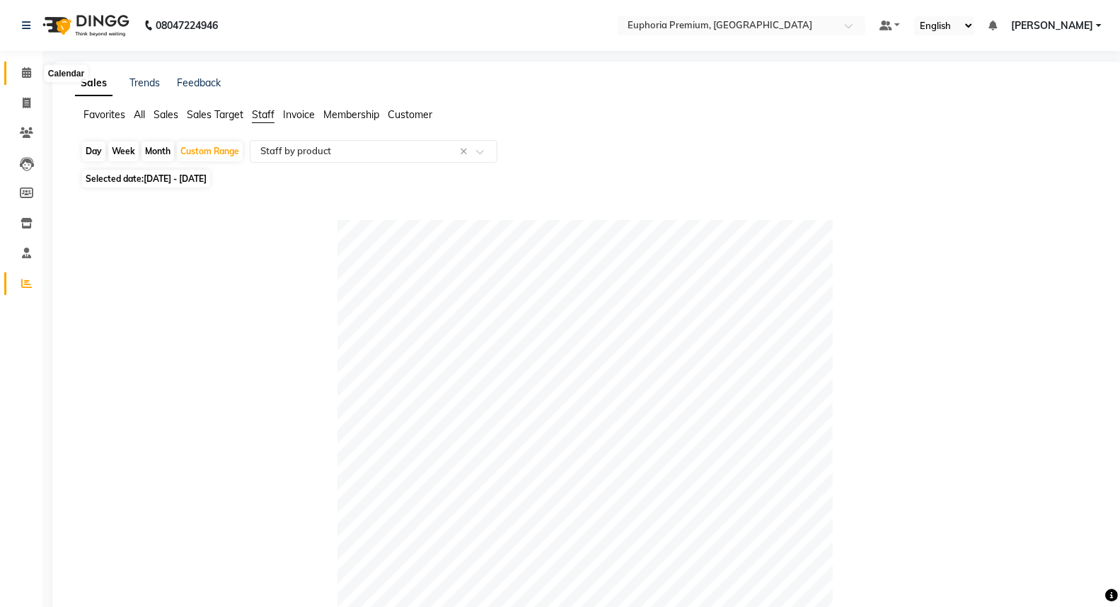
click at [25, 78] on icon at bounding box center [26, 72] width 9 height 11
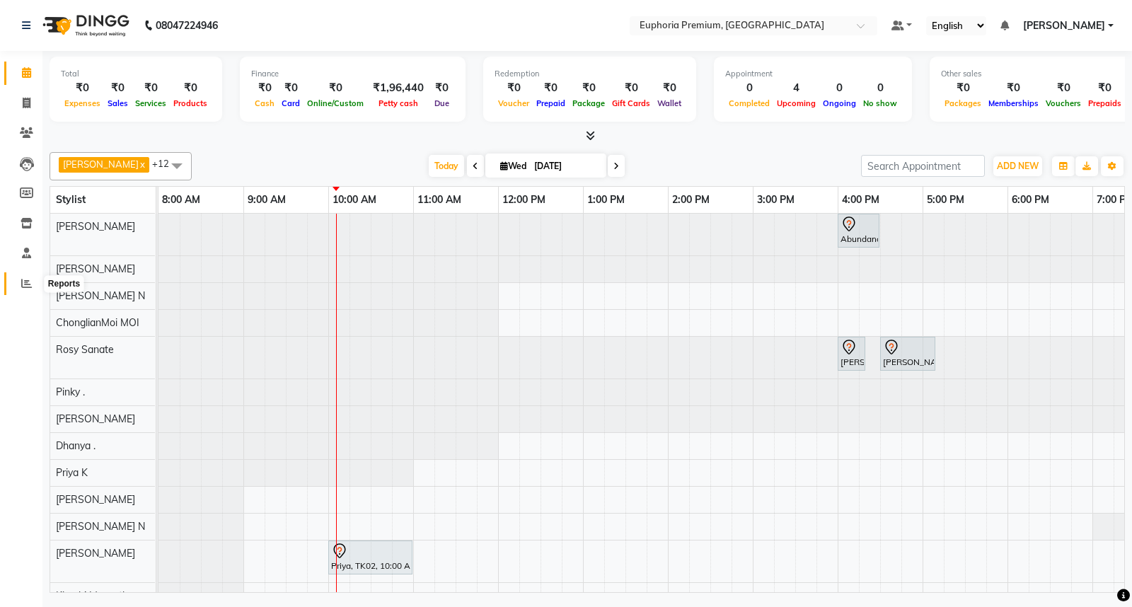
click at [19, 279] on span at bounding box center [26, 284] width 25 height 16
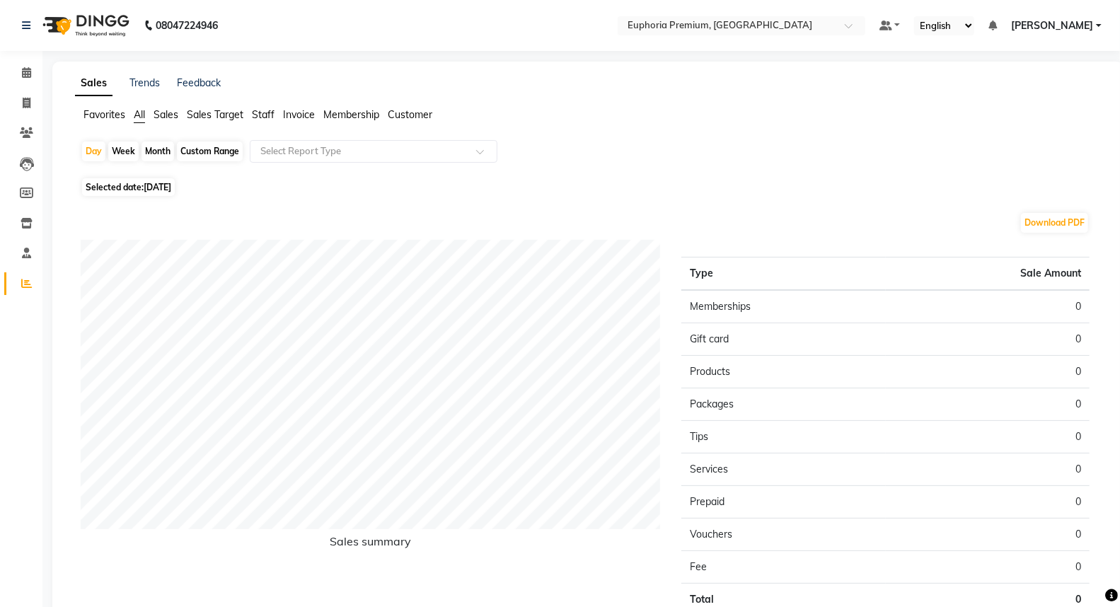
click at [271, 117] on span "Staff" at bounding box center [263, 114] width 23 height 13
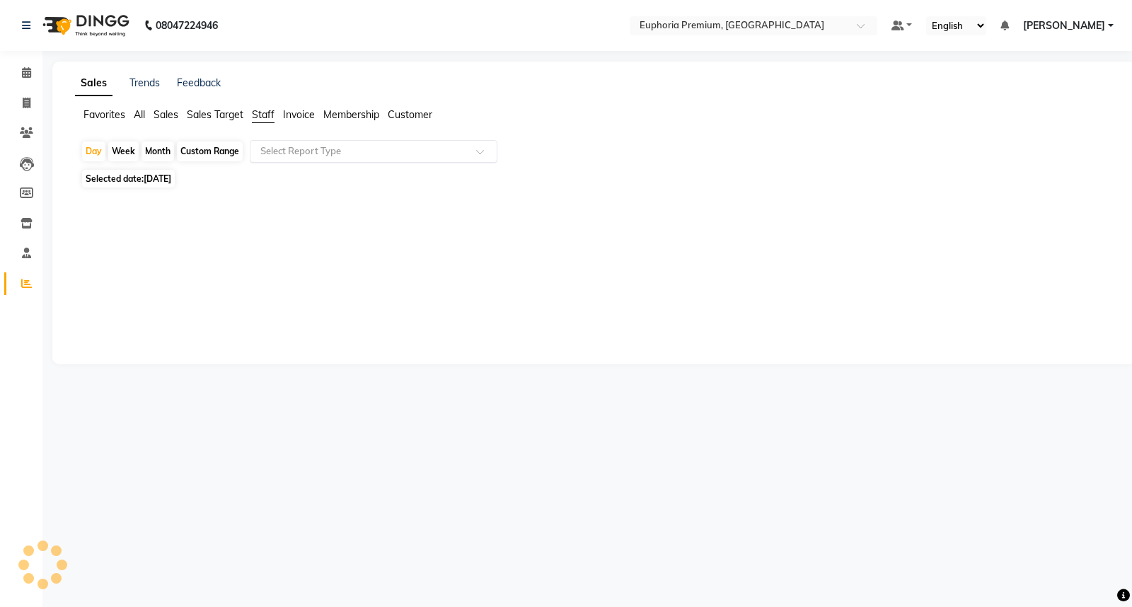
click at [286, 149] on input "text" at bounding box center [359, 151] width 204 height 14
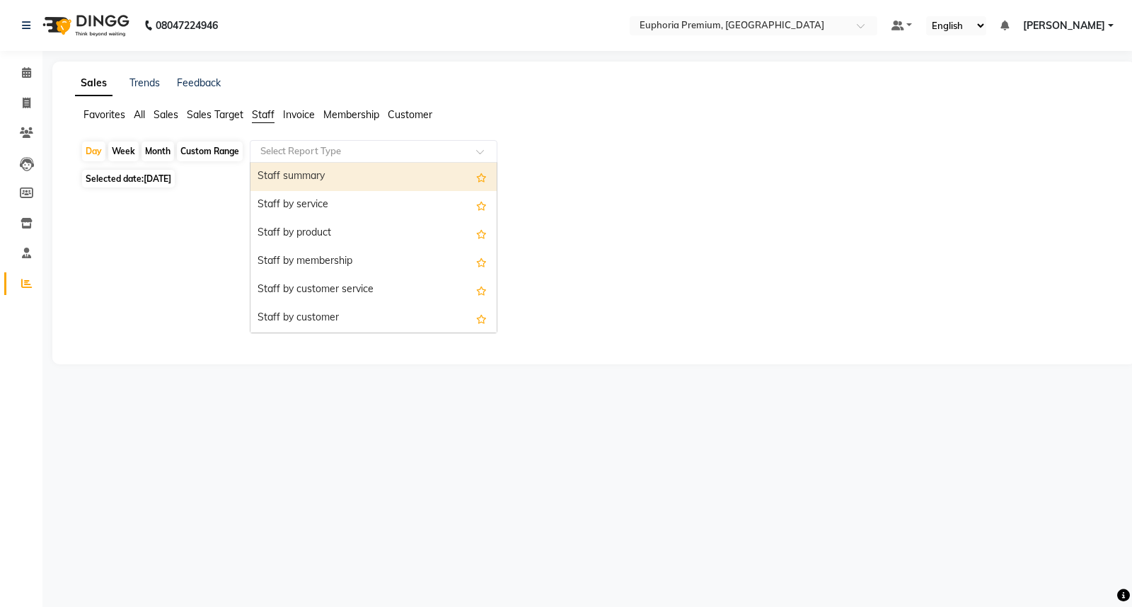
click at [296, 182] on div "Staff summary" at bounding box center [373, 177] width 246 height 28
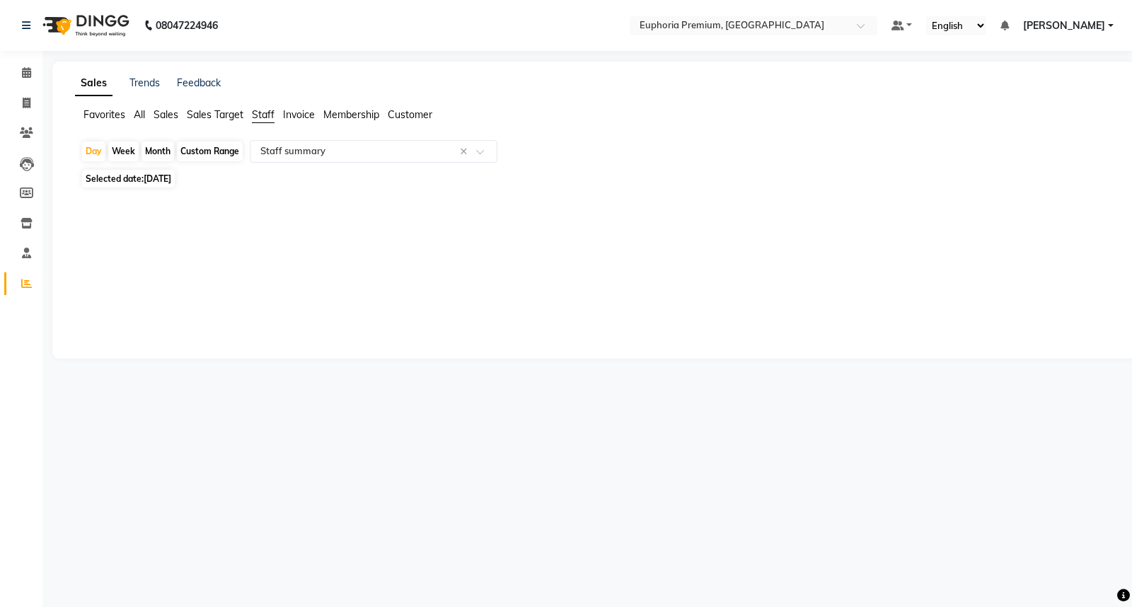
click at [208, 151] on div "Custom Range" at bounding box center [210, 151] width 66 height 20
select select "9"
select select "2025"
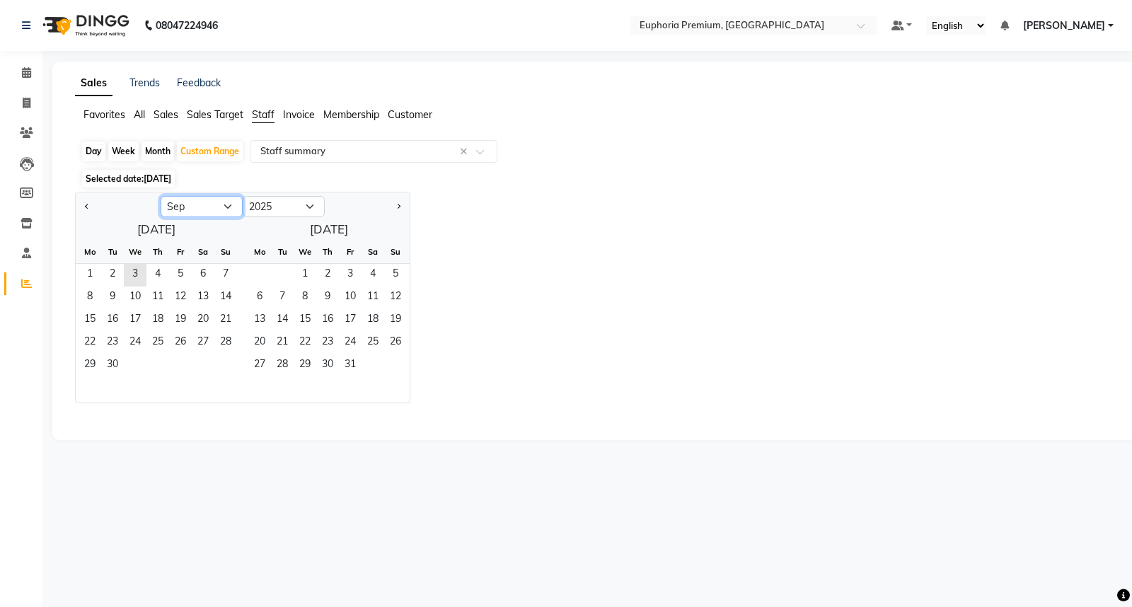
click at [200, 200] on select "Jan Feb Mar Apr May Jun Jul Aug Sep Oct Nov Dec" at bounding box center [202, 206] width 82 height 21
select select "8"
click at [161, 196] on select "Jan Feb Mar Apr May Jun Jul Aug Sep Oct Nov Dec" at bounding box center [202, 206] width 82 height 21
click at [185, 272] on span "1" at bounding box center [180, 275] width 23 height 23
click at [220, 361] on span "31" at bounding box center [225, 365] width 23 height 23
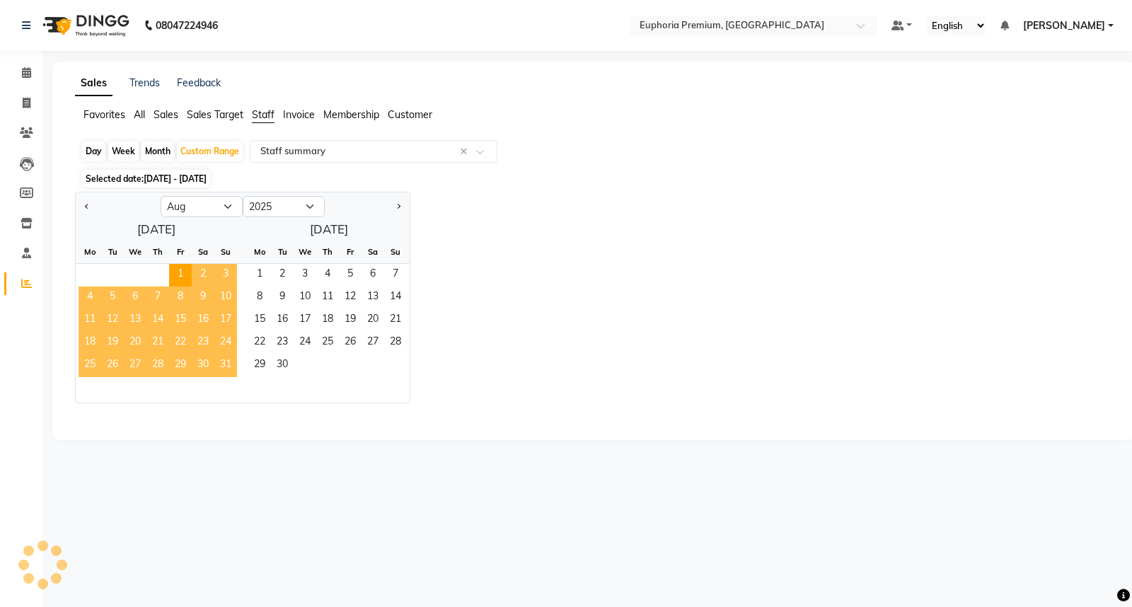
select select "full_report"
select select "csv"
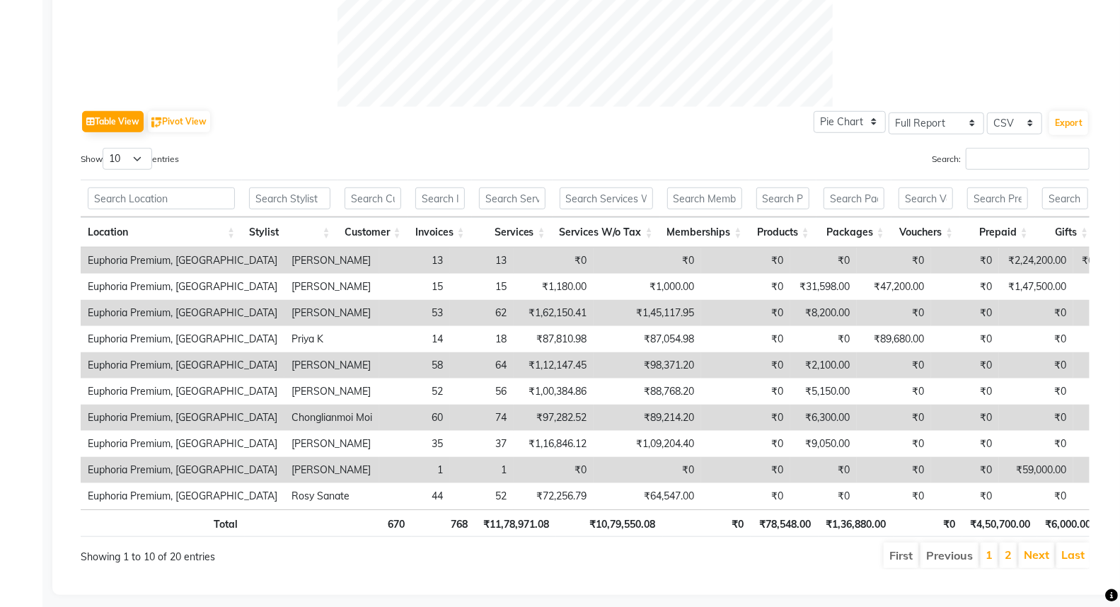
scroll to position [628, 0]
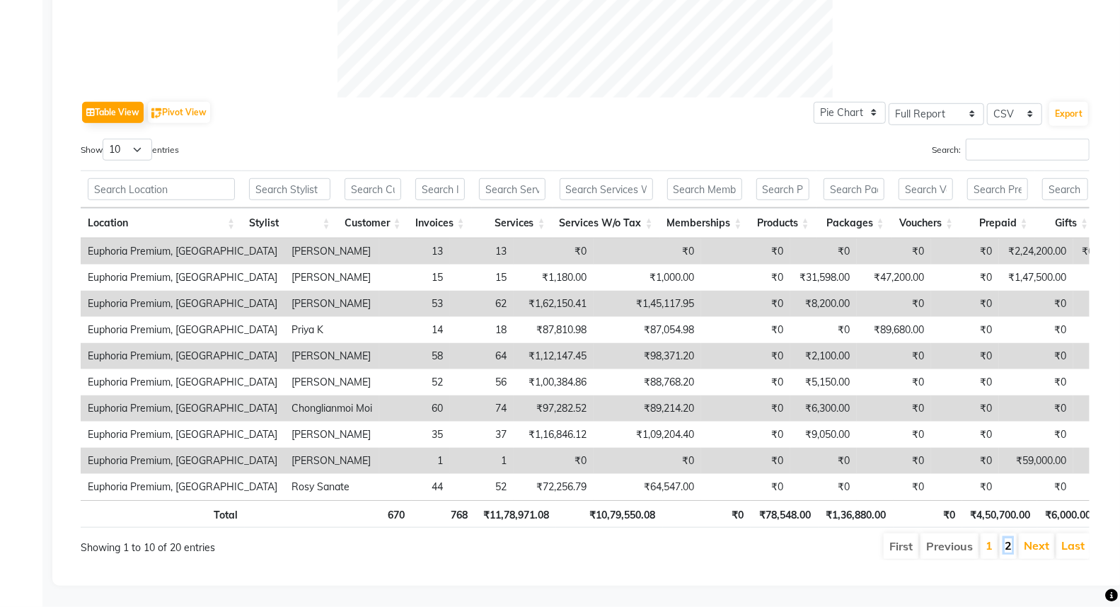
click at [1007, 552] on link "2" at bounding box center [1007, 545] width 7 height 14
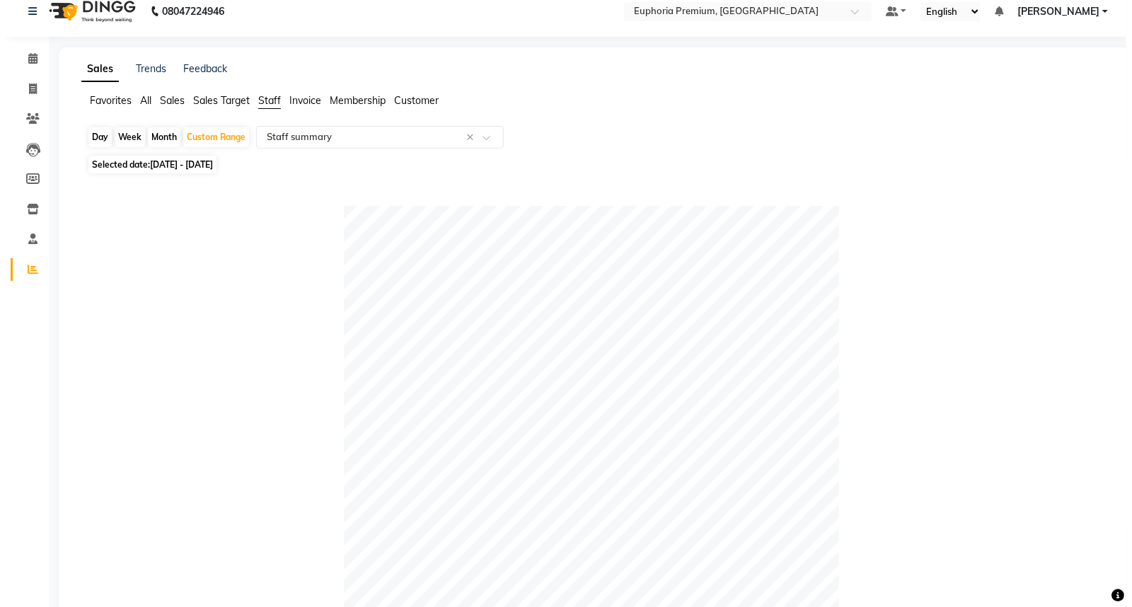
scroll to position [0, 0]
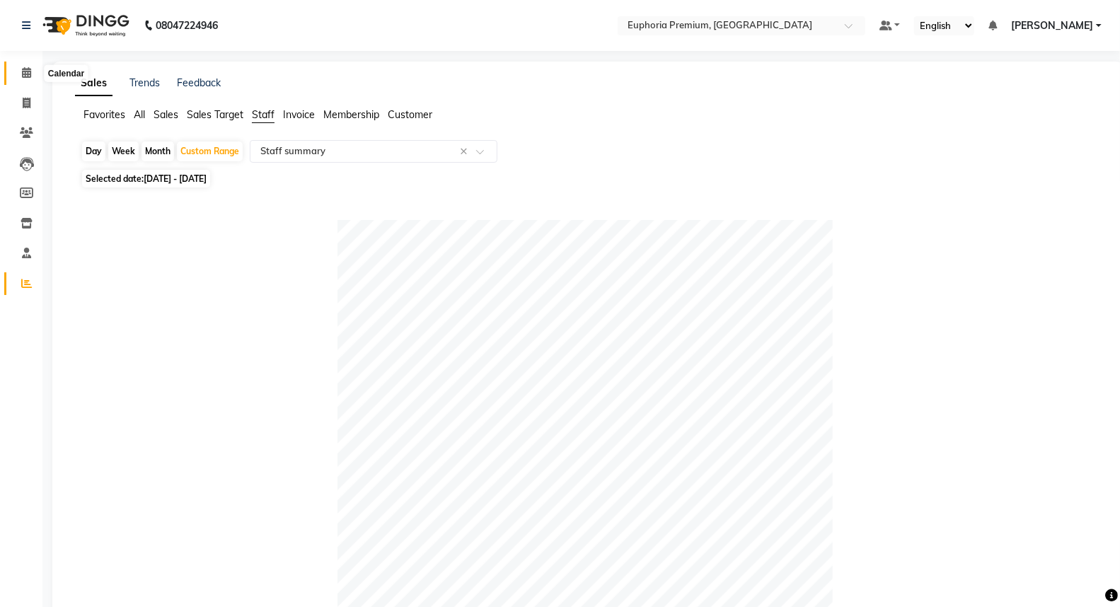
click at [16, 79] on span at bounding box center [26, 73] width 25 height 16
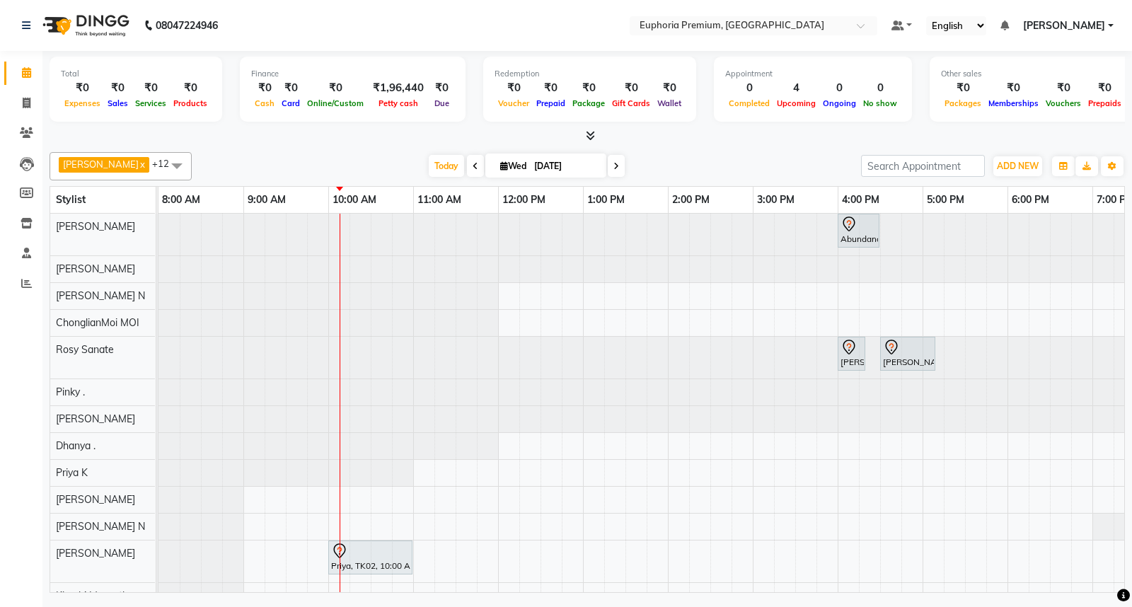
click at [163, 163] on span at bounding box center [177, 165] width 28 height 27
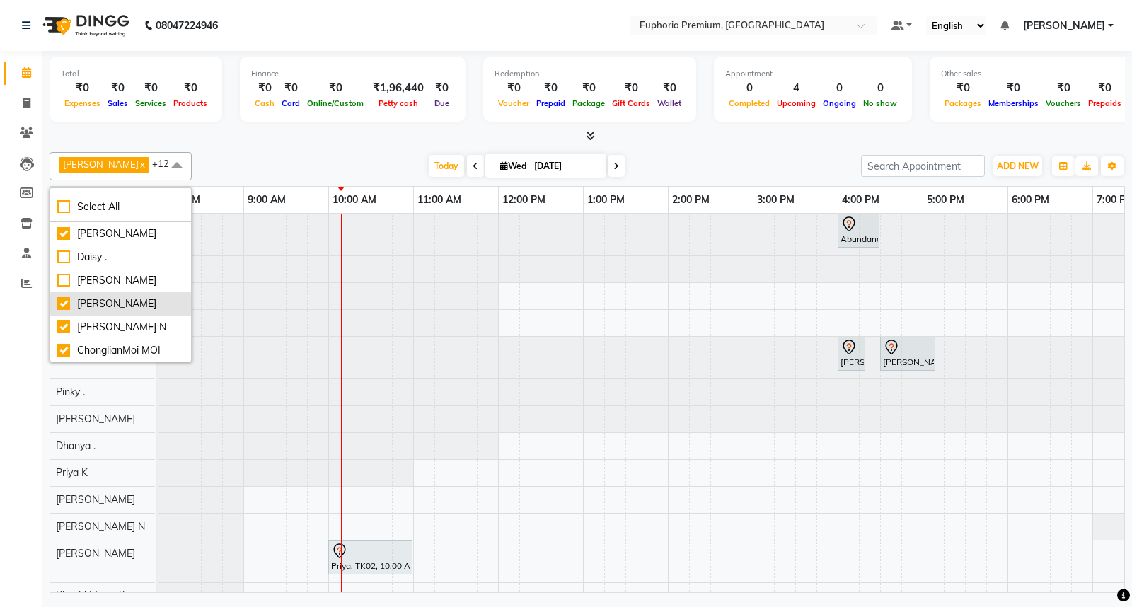
click at [58, 311] on div "[PERSON_NAME]" at bounding box center [120, 303] width 127 height 15
checkbox input "false"
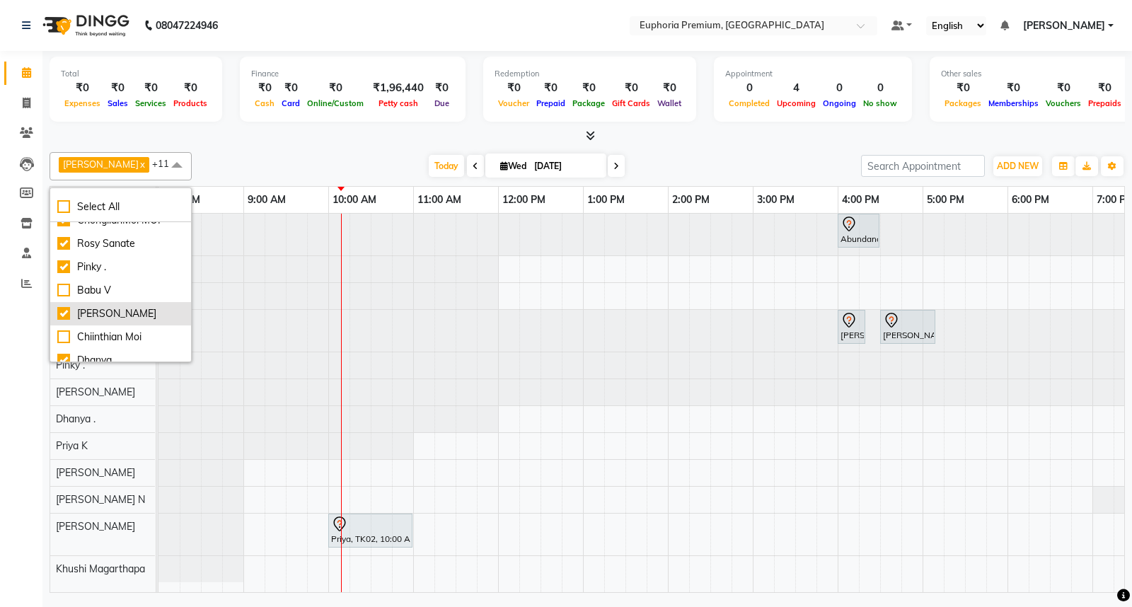
scroll to position [157, 0]
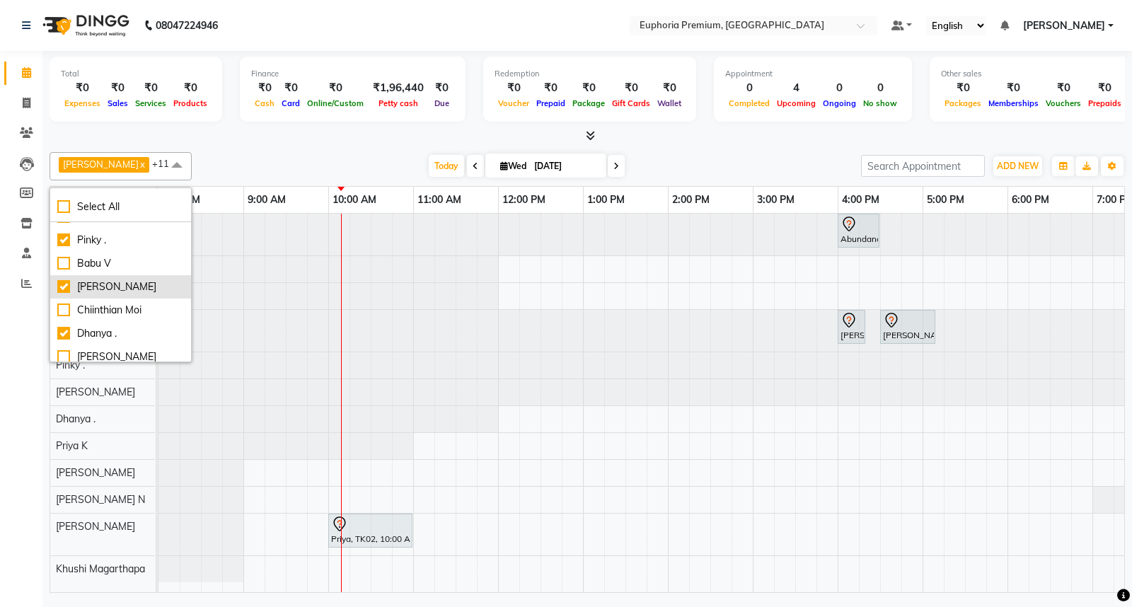
click at [62, 294] on div "[PERSON_NAME]" at bounding box center [120, 286] width 127 height 15
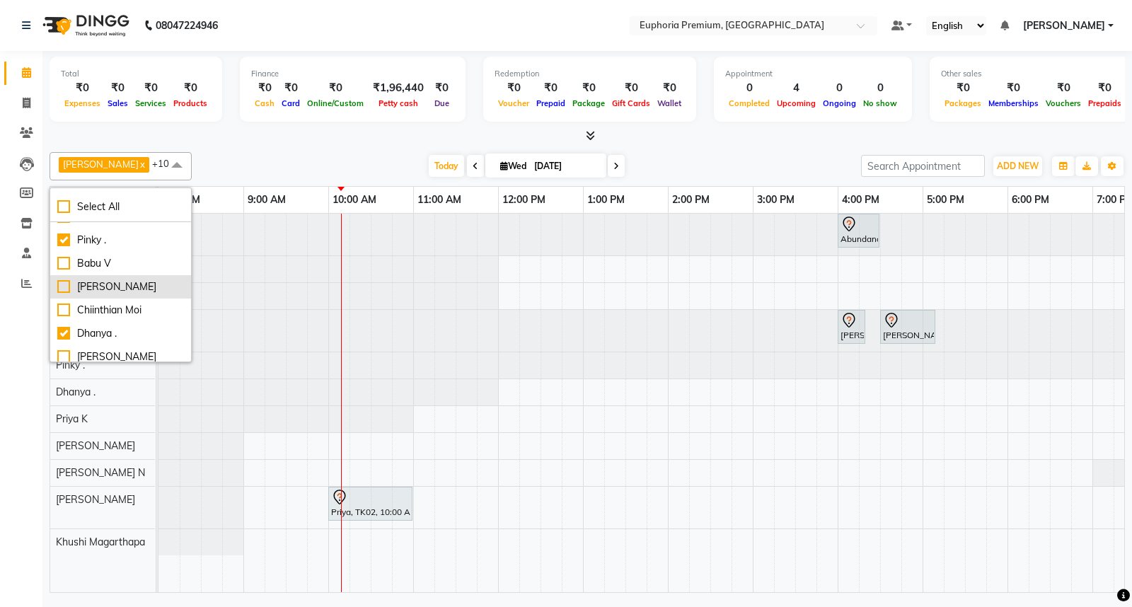
click at [57, 294] on div "[PERSON_NAME]" at bounding box center [120, 286] width 127 height 15
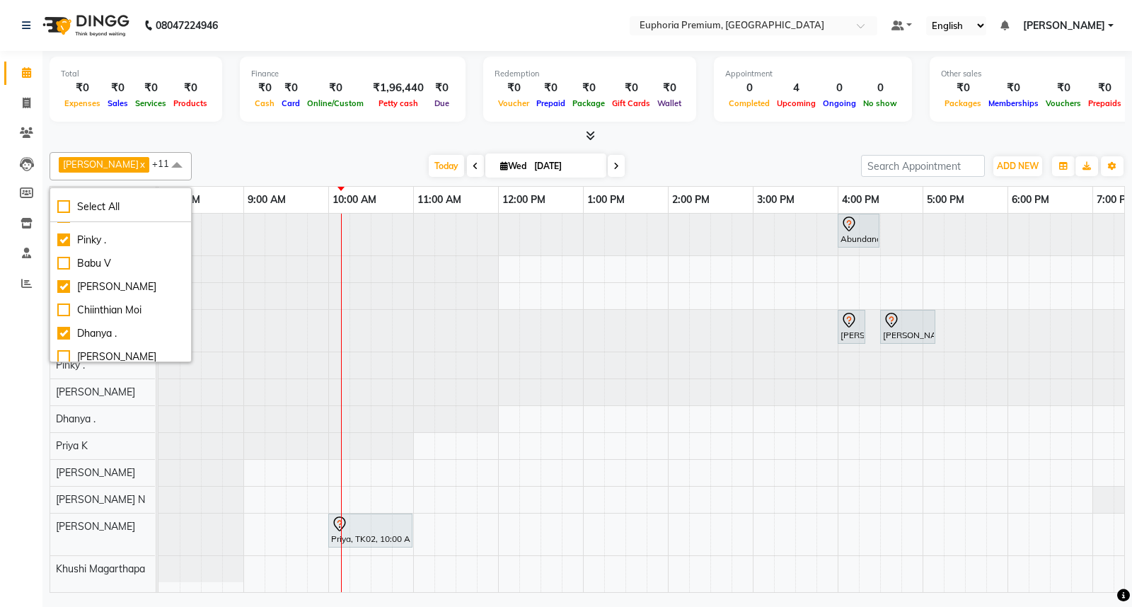
scroll to position [0, 0]
click at [62, 294] on div "[PERSON_NAME]" at bounding box center [120, 286] width 127 height 15
checkbox input "false"
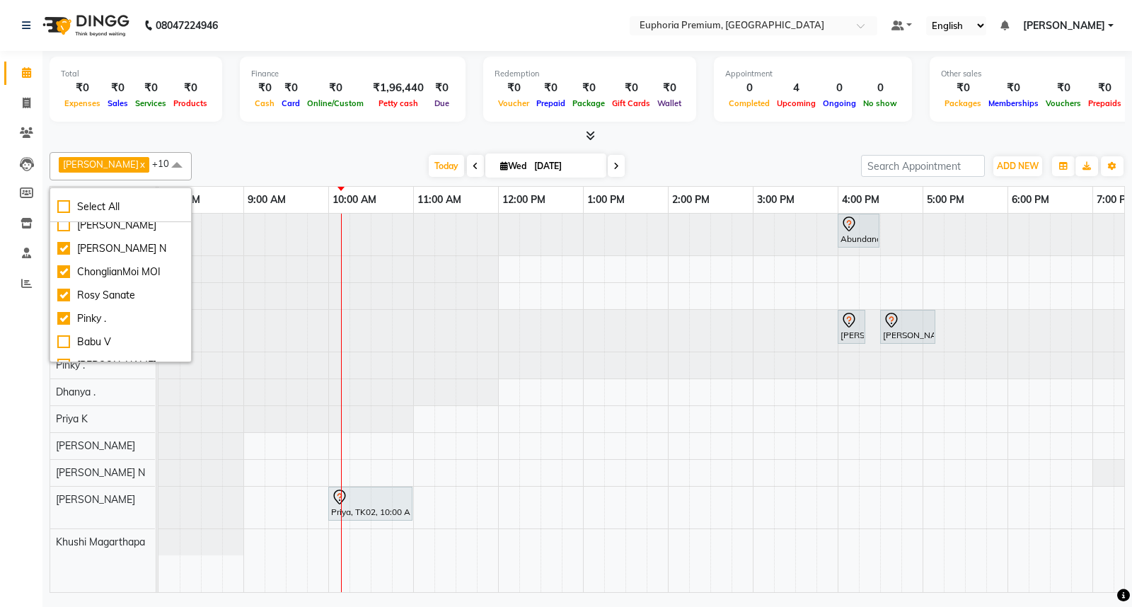
scroll to position [157, 0]
click at [61, 248] on div "Pinky ." at bounding box center [120, 240] width 127 height 15
checkbox input "false"
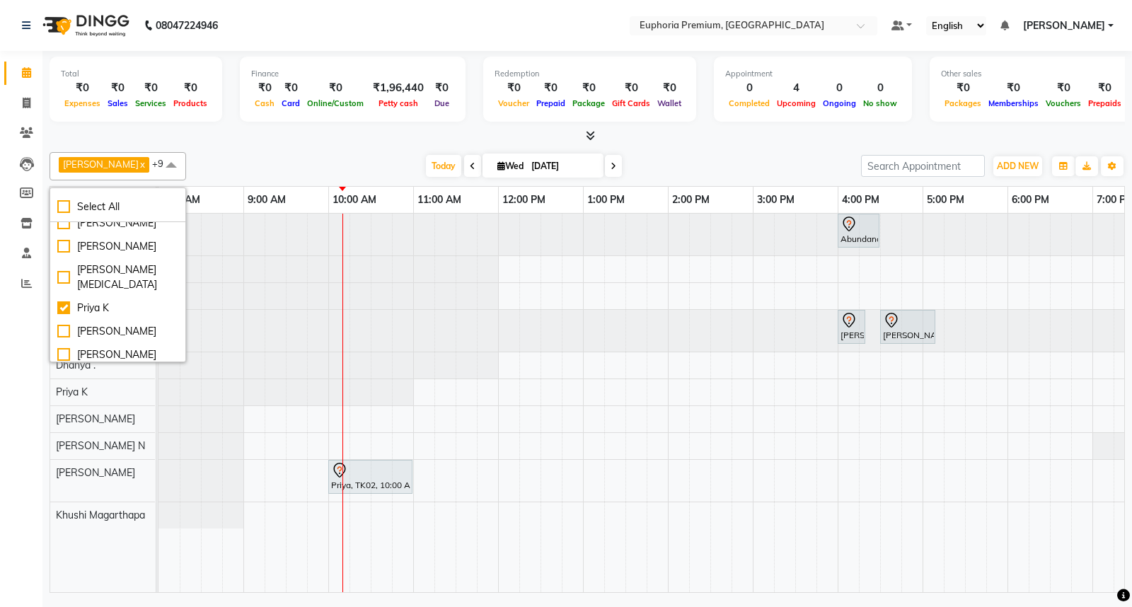
scroll to position [393, 0]
click at [67, 237] on div "Priya K" at bounding box center [117, 229] width 121 height 15
checkbox input "false"
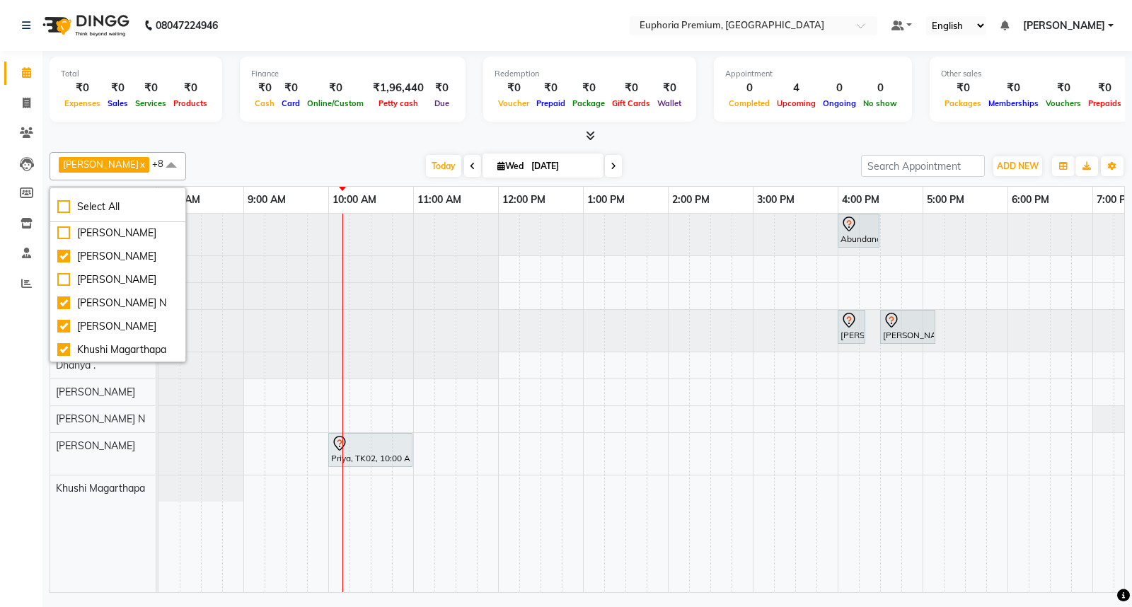
scroll to position [550, 0]
click at [62, 253] on div "[PERSON_NAME]" at bounding box center [117, 256] width 121 height 15
checkbox input "false"
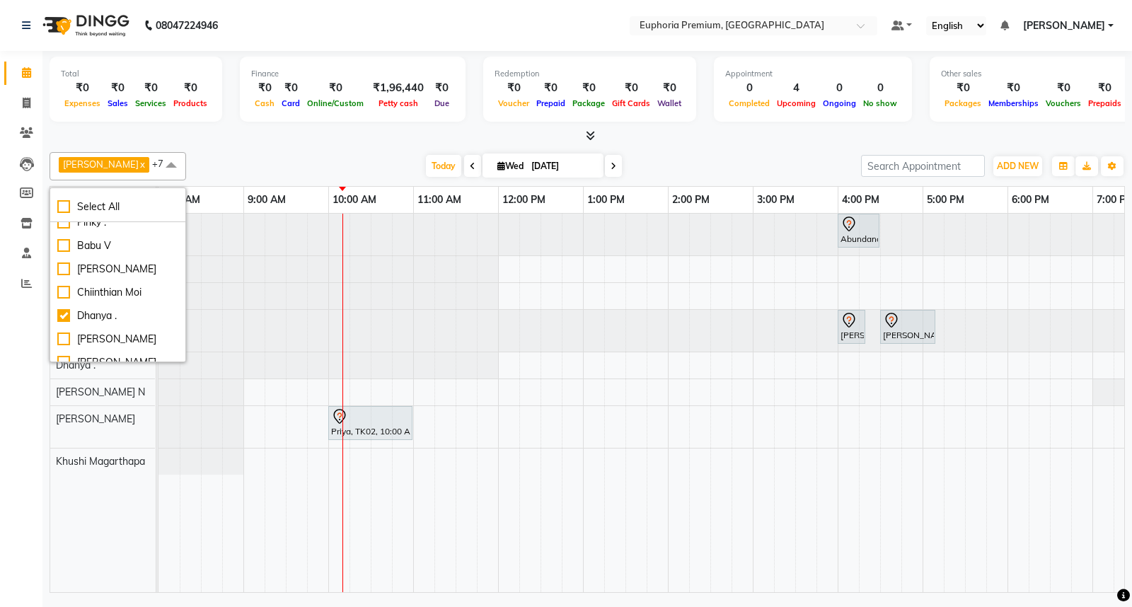
scroll to position [236, 0]
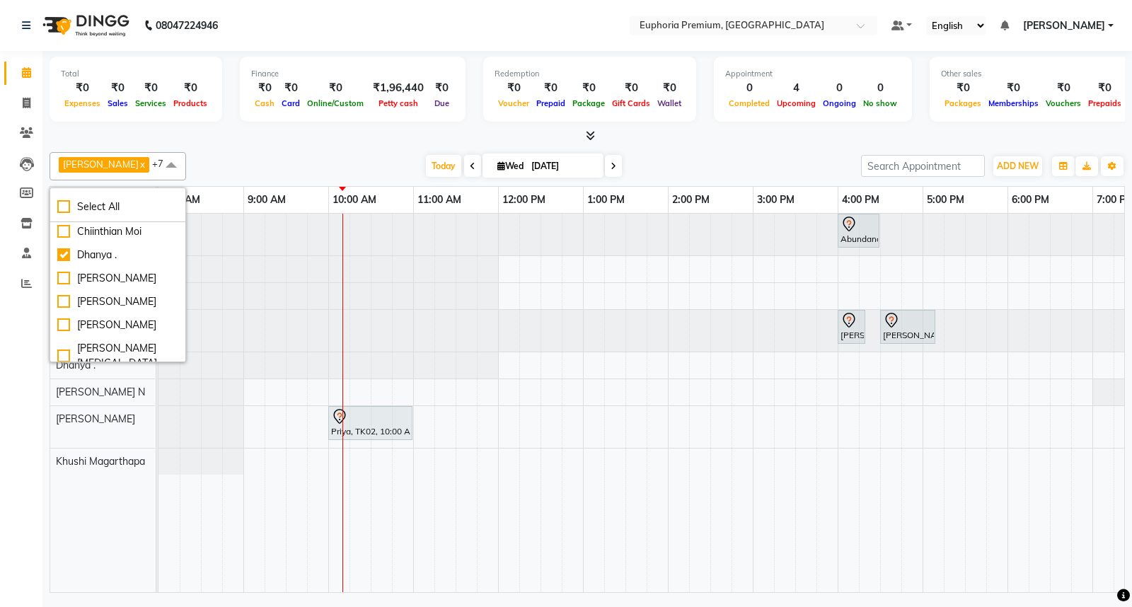
click at [230, 153] on div "[PERSON_NAME] N x Kishore K x ChonglianMoi MOI x Dhanya . x [PERSON_NAME] N x […" at bounding box center [587, 166] width 1075 height 28
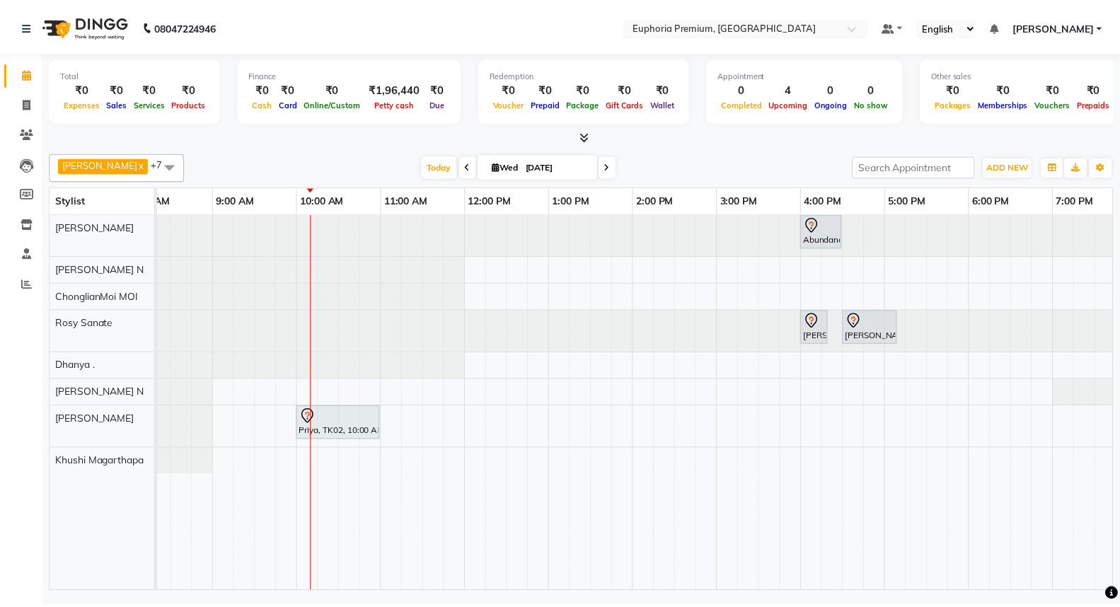
scroll to position [0, 16]
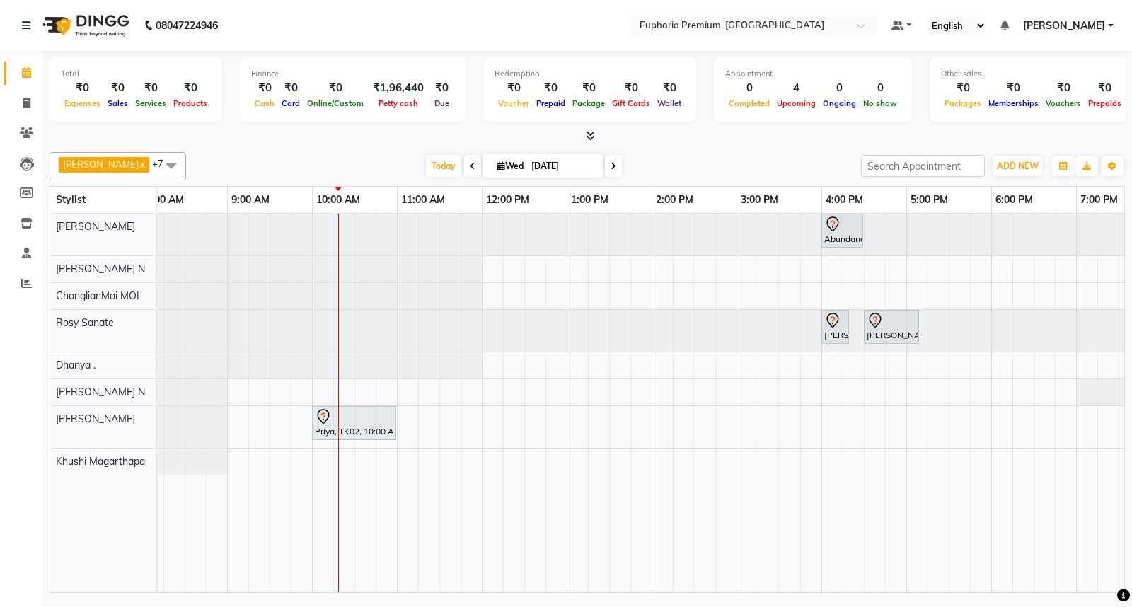
click at [589, 127] on div "Total ₹0 Expenses ₹0 Sales ₹0 Services ₹0 Products Finance ₹0 Cash ₹0 Card ₹0 O…" at bounding box center [587, 97] width 1075 height 93
click at [588, 133] on icon at bounding box center [590, 135] width 9 height 11
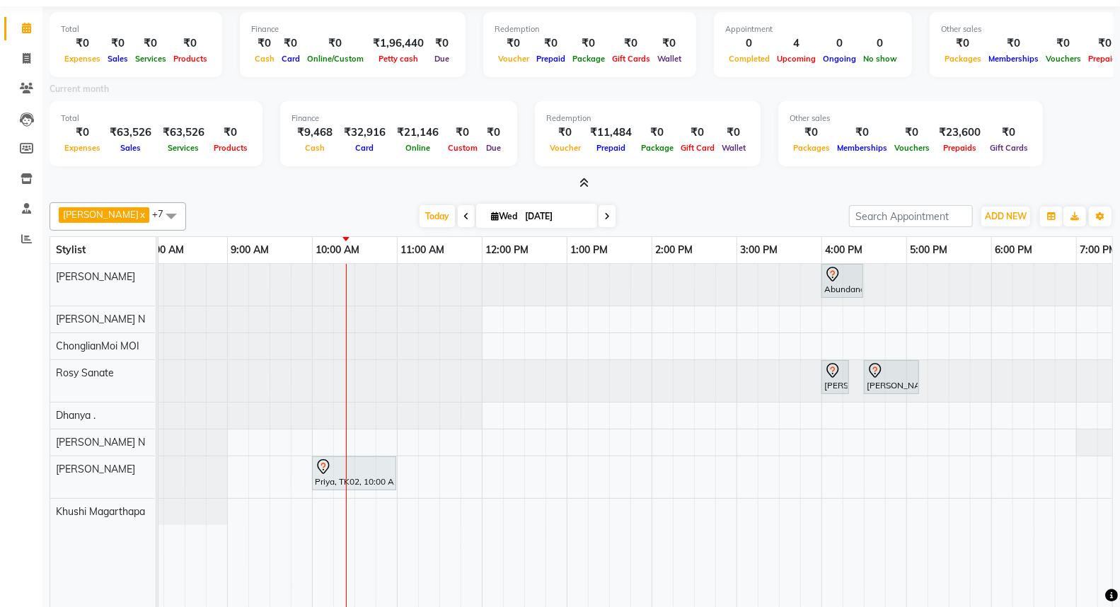
scroll to position [83, 0]
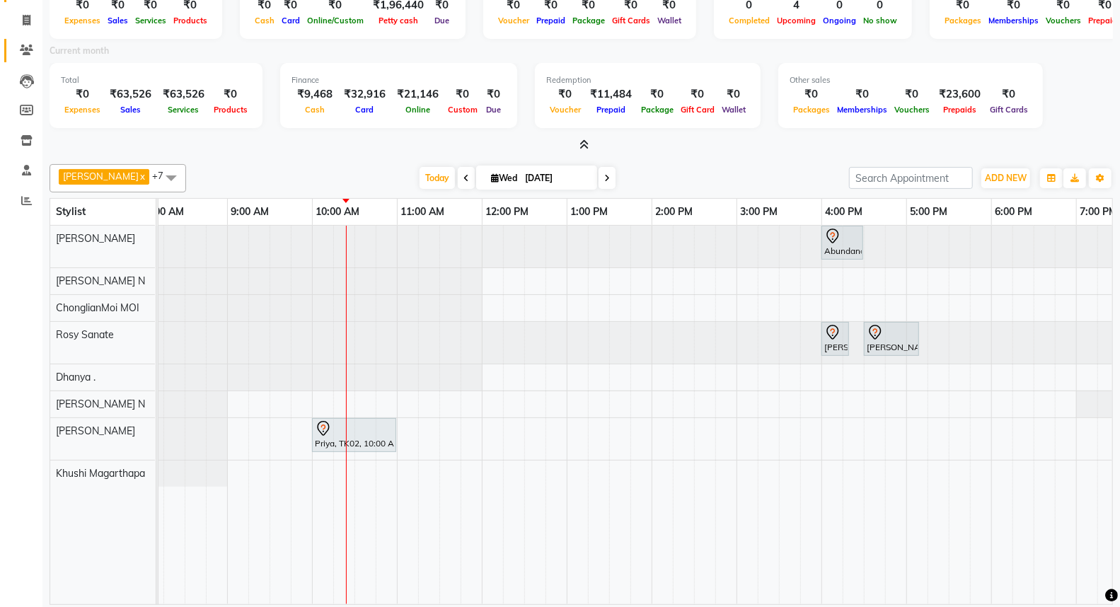
click at [23, 59] on link "Clients" at bounding box center [21, 50] width 34 height 23
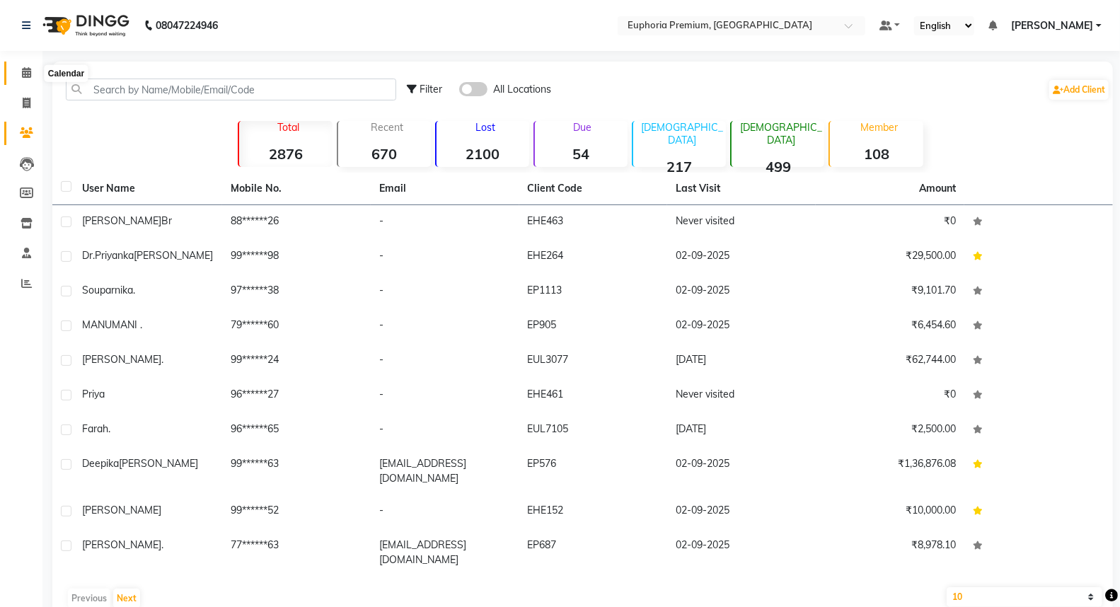
click at [25, 79] on span at bounding box center [26, 73] width 25 height 16
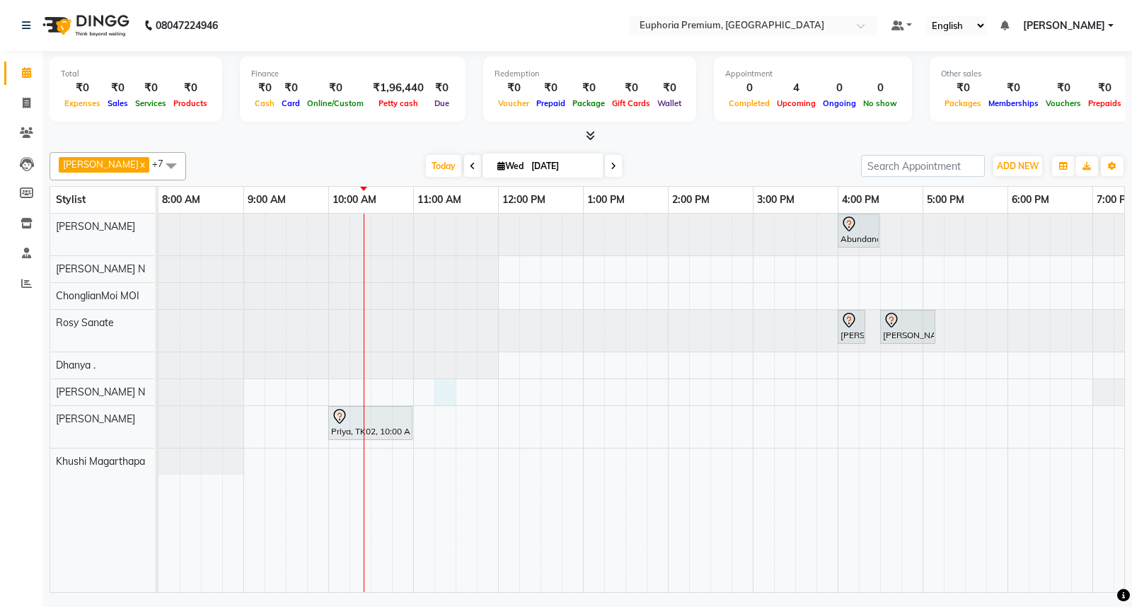
click at [436, 395] on div "Abundance Manifestation 29AASCA8886B1Z0, TK01, 04:00 PM-04:30 PM, Glutathione D…" at bounding box center [752, 403] width 1188 height 378
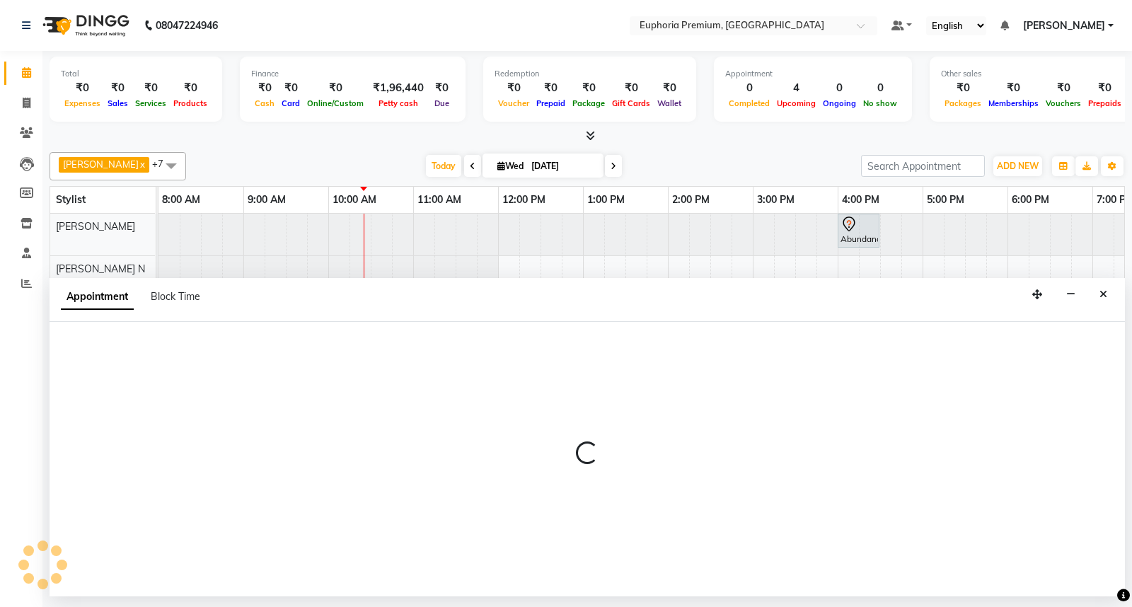
select select "74080"
select select "675"
select select "tentative"
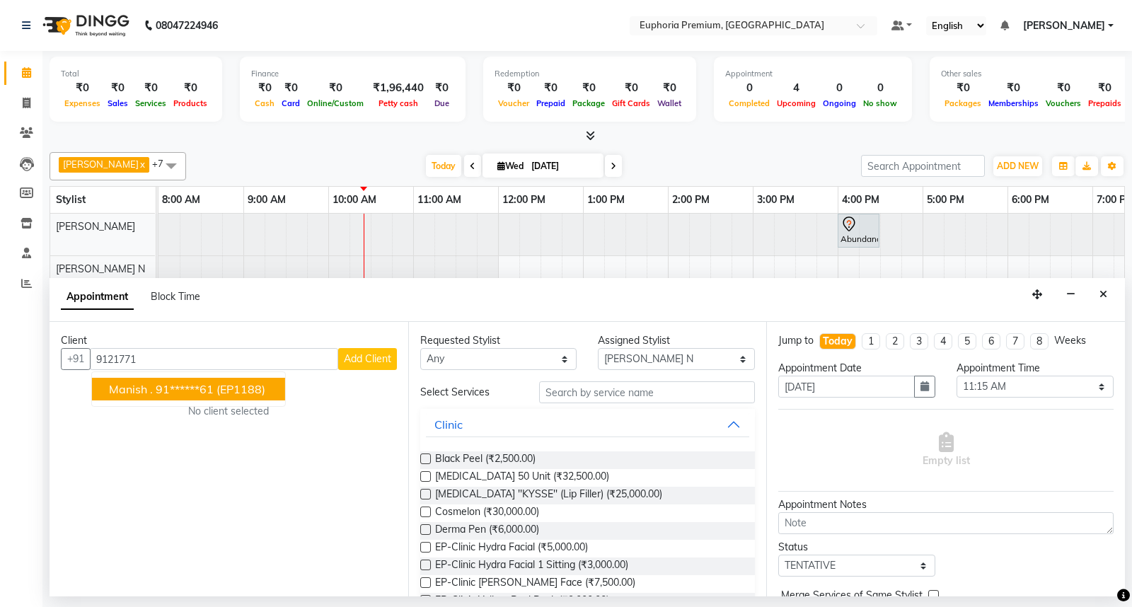
click at [250, 389] on span "(EP1188)" at bounding box center [240, 389] width 49 height 14
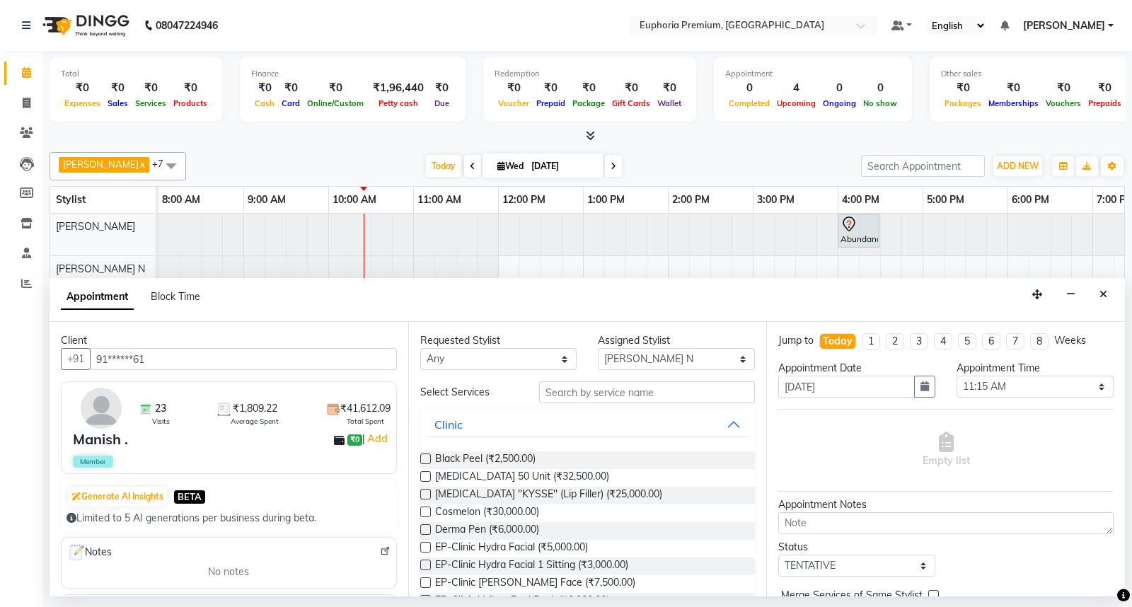
type input "91******61"
click at [556, 394] on input "text" at bounding box center [647, 392] width 216 height 22
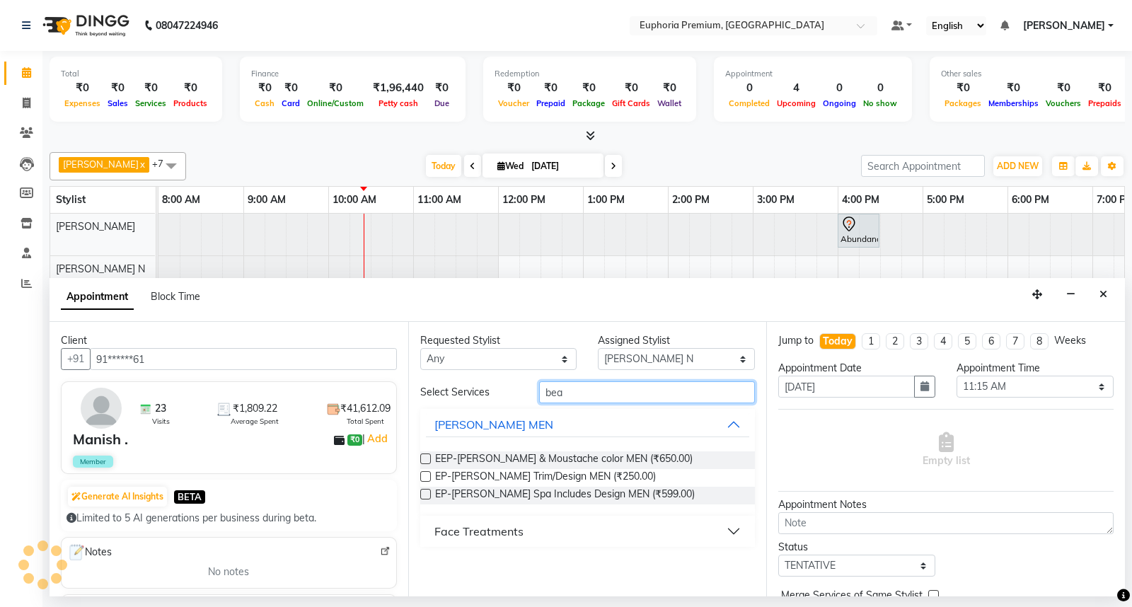
type input "bea"
click at [429, 475] on label at bounding box center [425, 476] width 11 height 11
click at [429, 475] on input "checkbox" at bounding box center [424, 477] width 9 height 9
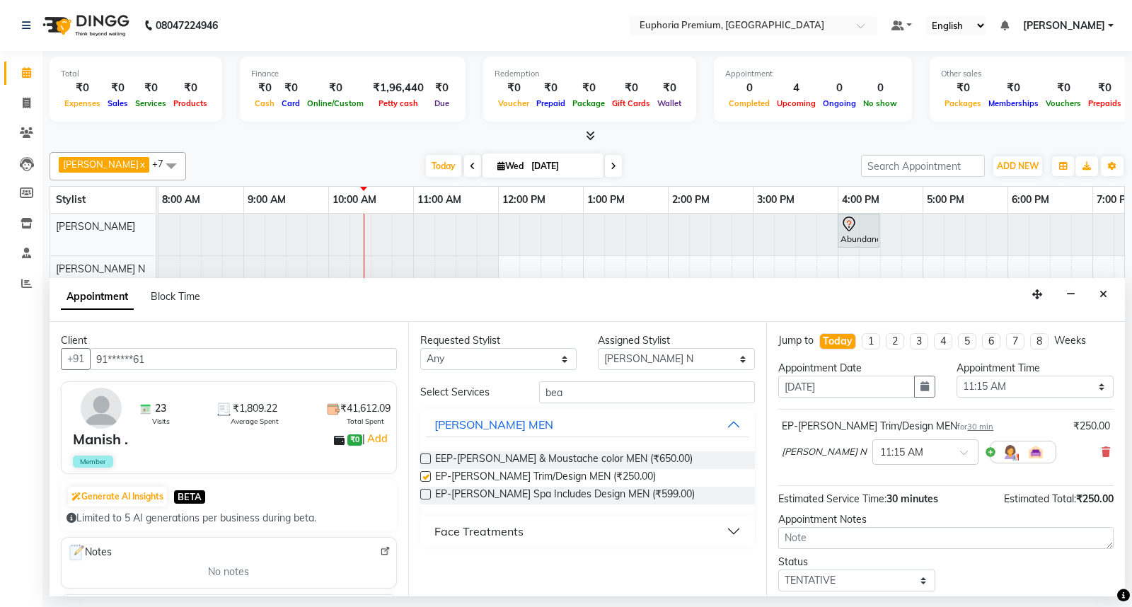
checkbox input "false"
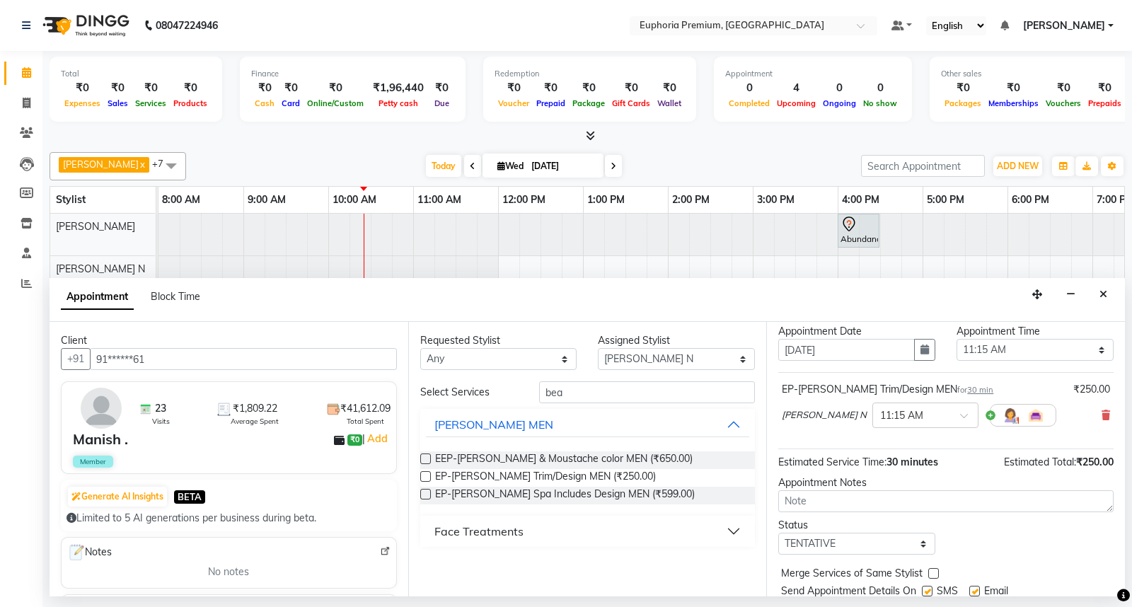
scroll to position [83, 0]
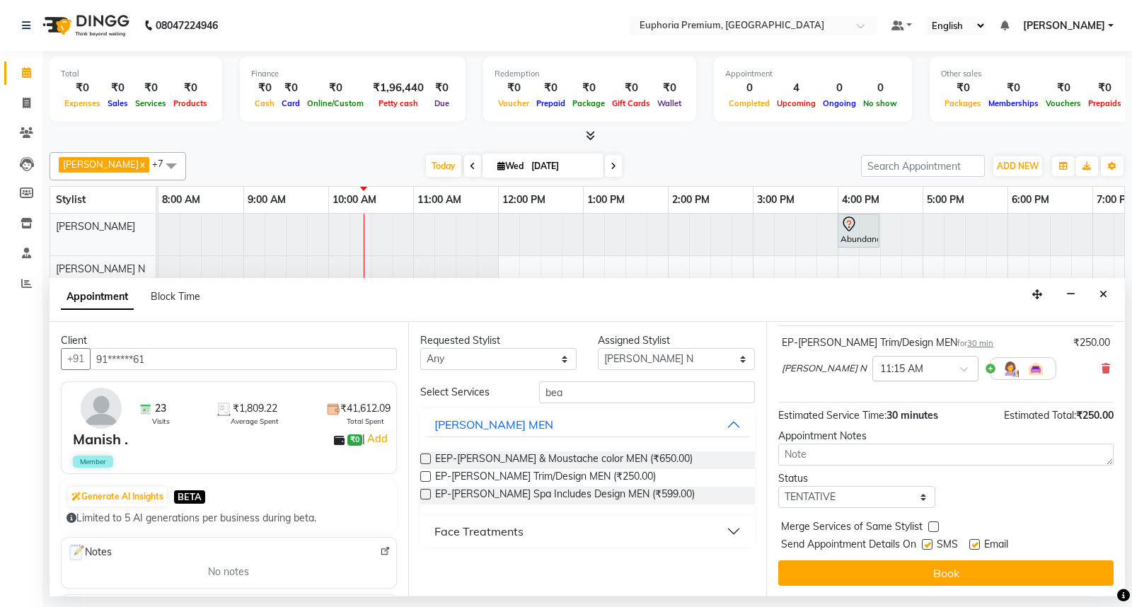
click at [960, 369] on span at bounding box center [969, 373] width 18 height 15
click at [876, 422] on div "11:30 AM" at bounding box center [925, 420] width 105 height 26
click at [924, 561] on button "Book" at bounding box center [945, 572] width 335 height 25
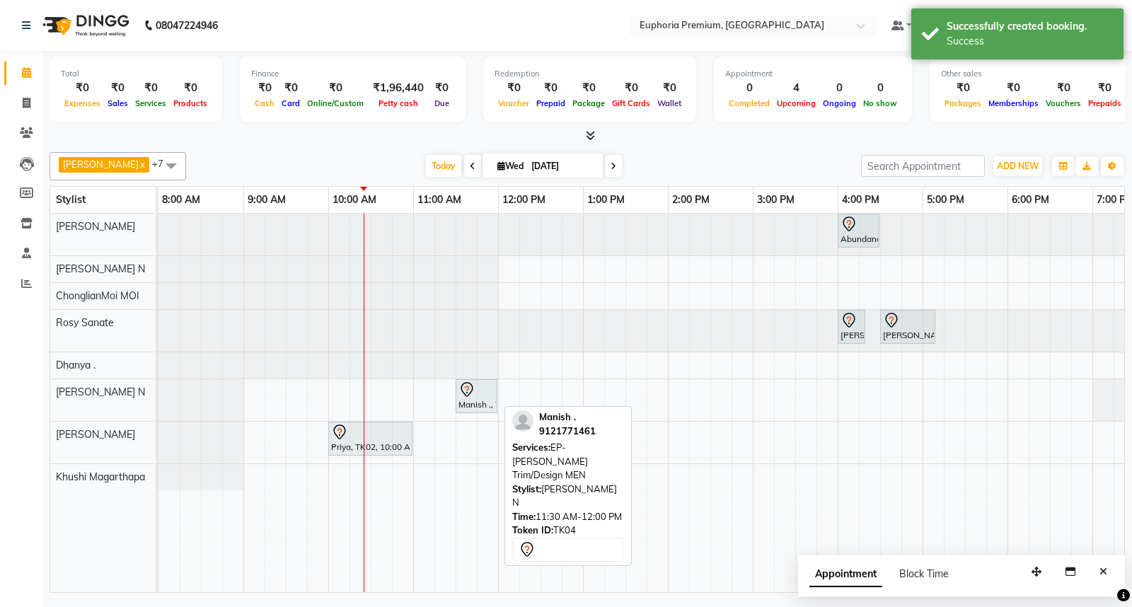
click at [467, 390] on icon at bounding box center [466, 389] width 17 height 17
select select "7"
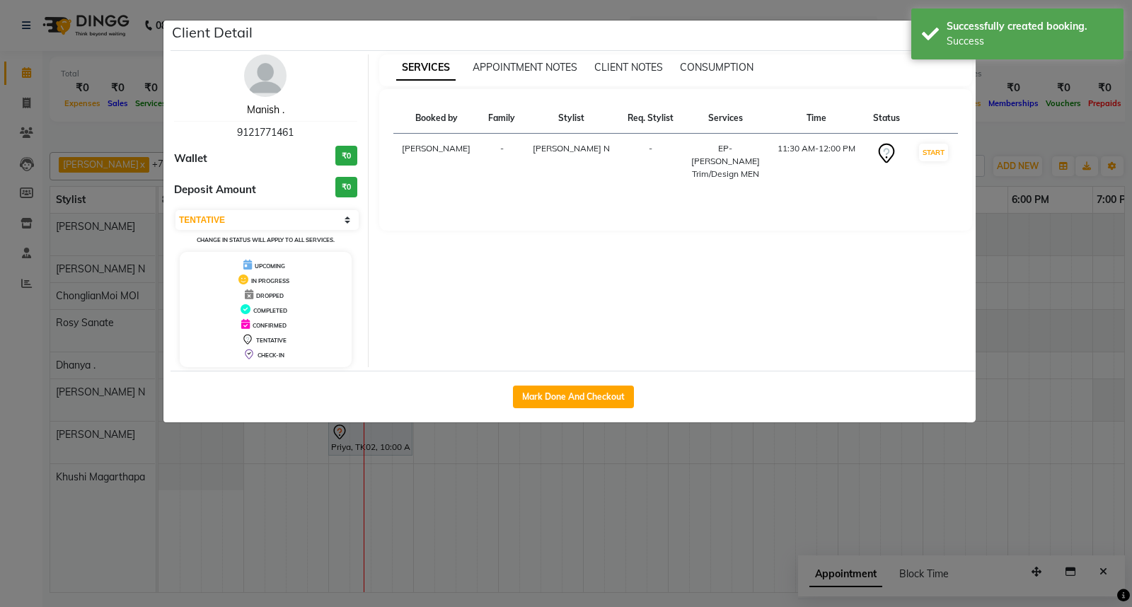
click at [258, 111] on link "Manish ." at bounding box center [265, 109] width 37 height 13
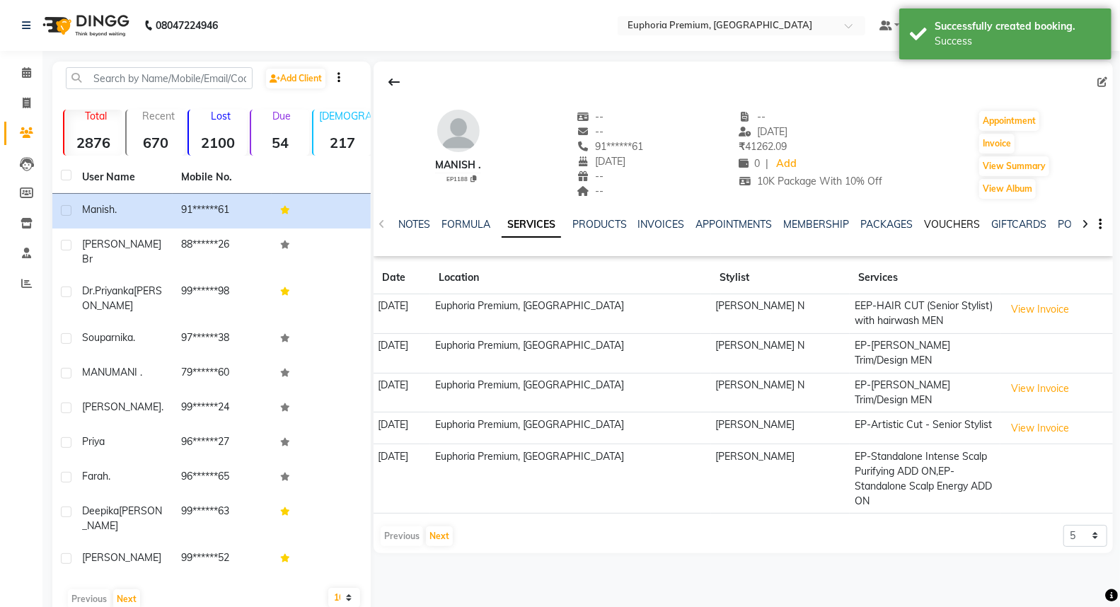
click at [948, 224] on link "VOUCHERS" at bounding box center [952, 224] width 56 height 13
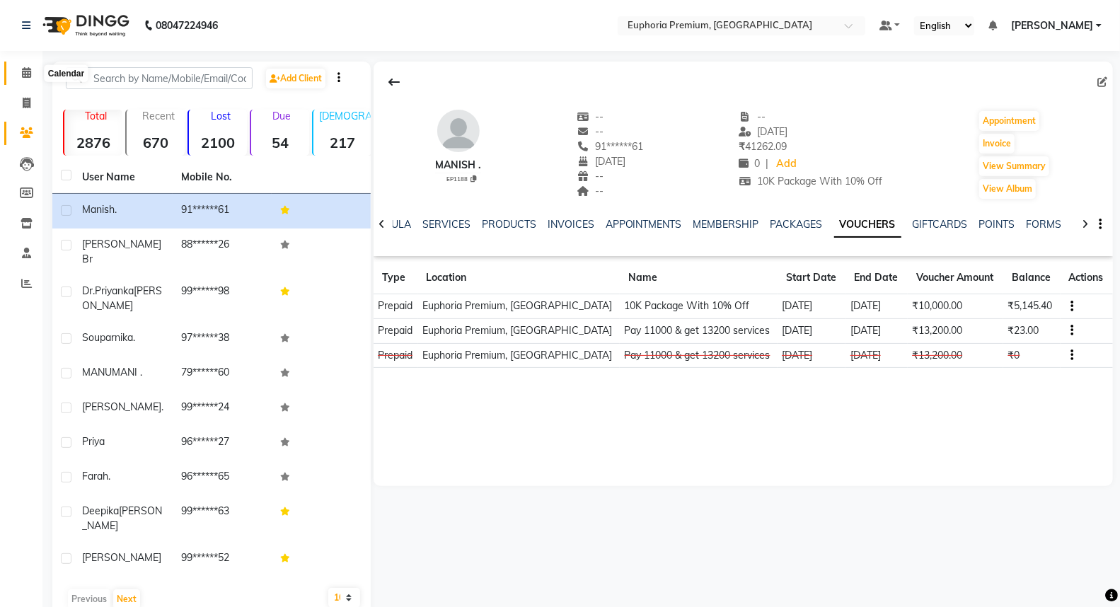
click at [20, 71] on span at bounding box center [26, 73] width 25 height 16
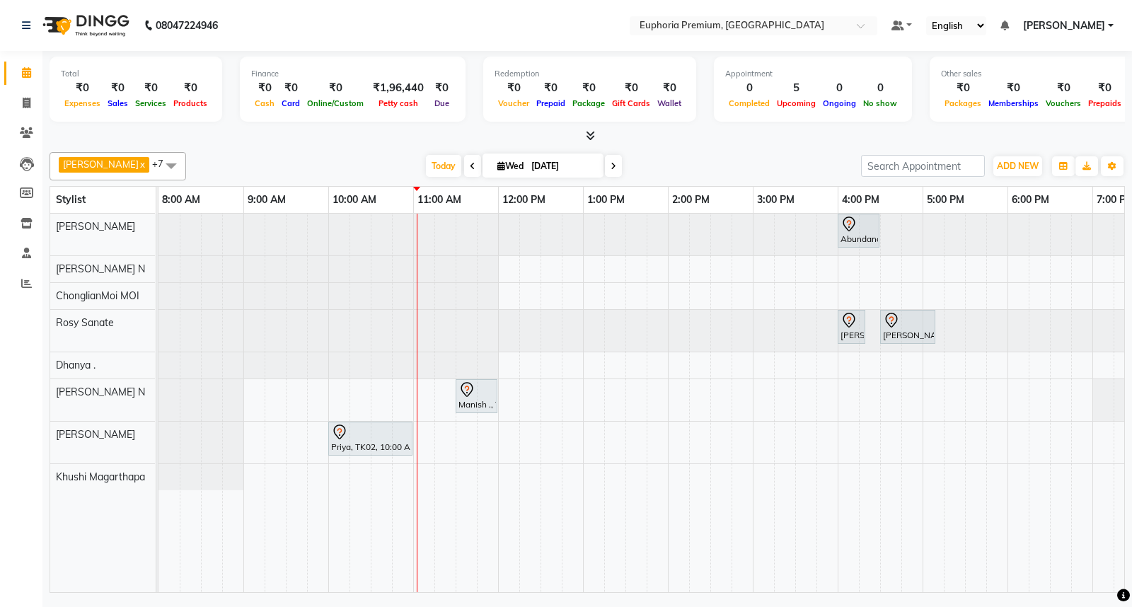
click at [4, 62] on link "Calendar" at bounding box center [21, 73] width 34 height 23
click at [610, 165] on icon at bounding box center [613, 166] width 6 height 8
type input "[DATE]"
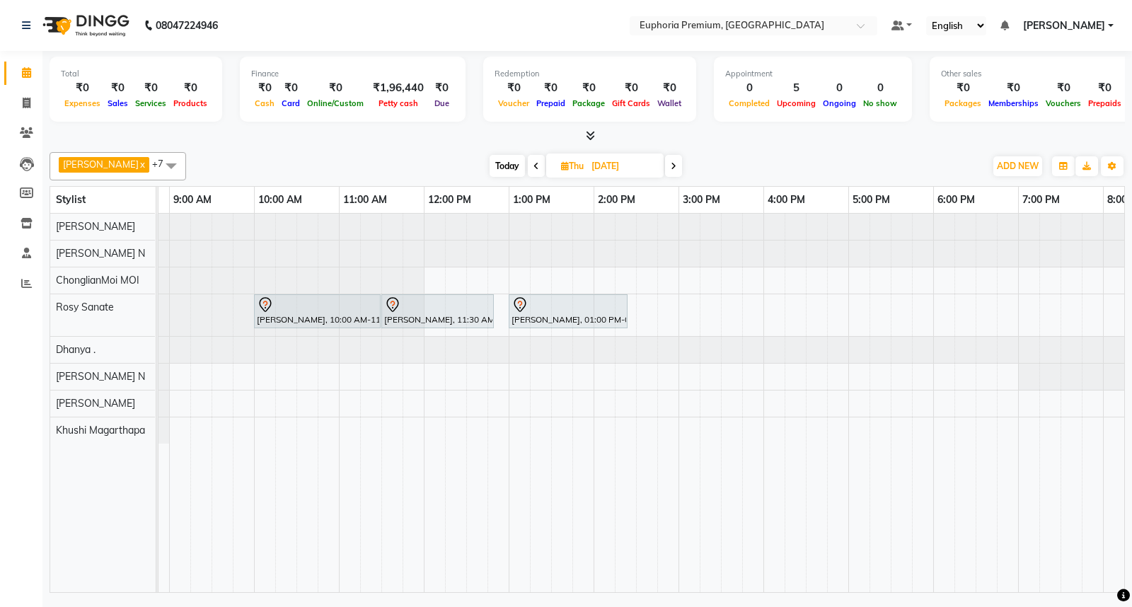
scroll to position [0, 52]
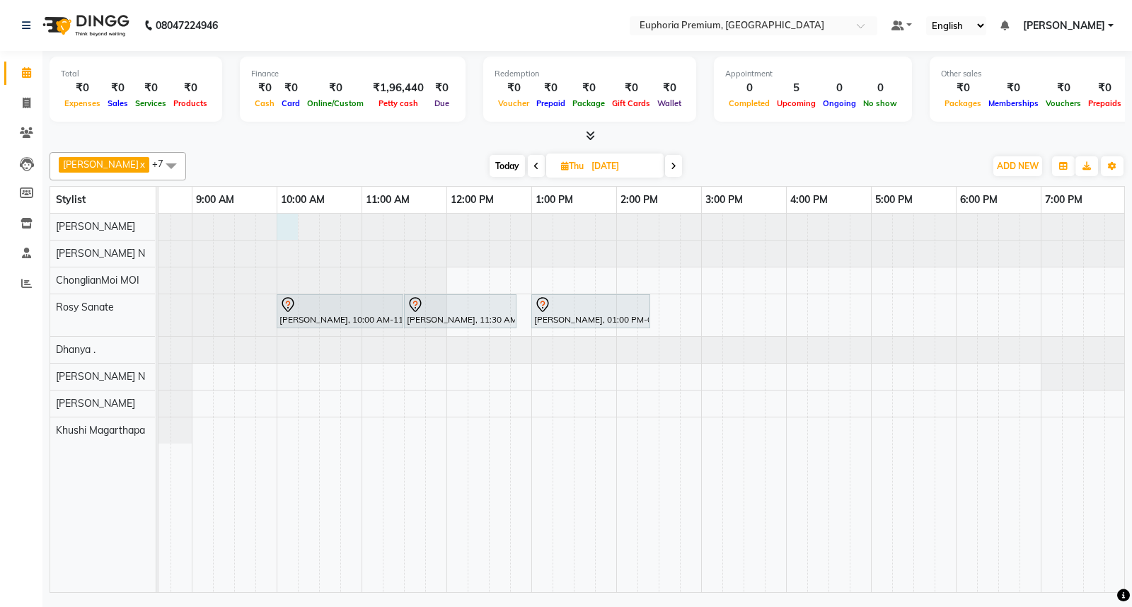
click at [107, 228] on div at bounding box center [107, 227] width 0 height 26
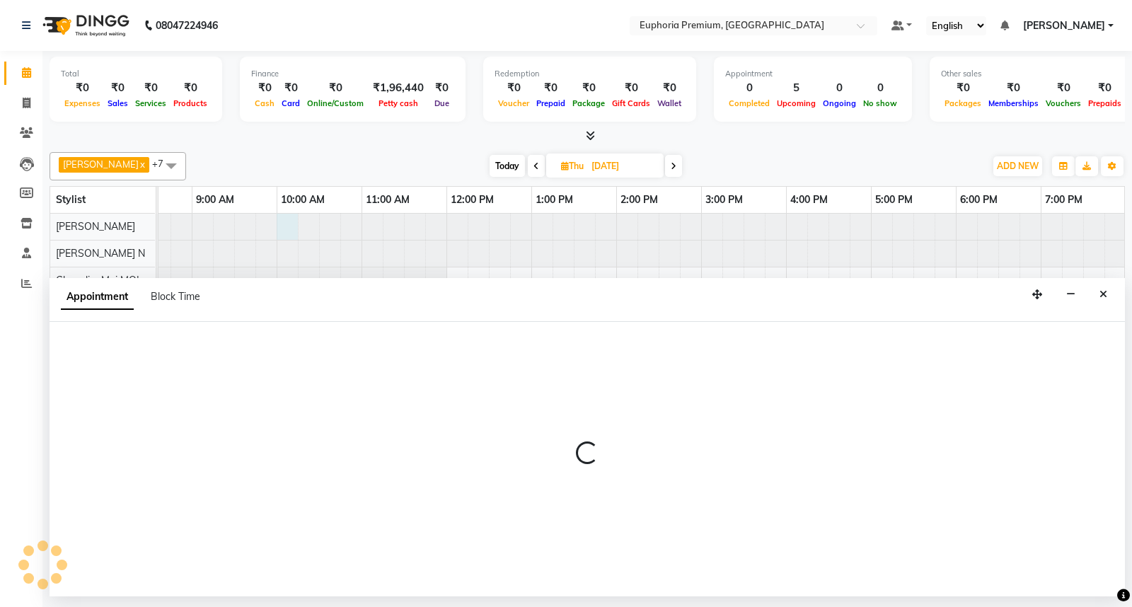
select select "71609"
select select "600"
select select "tentative"
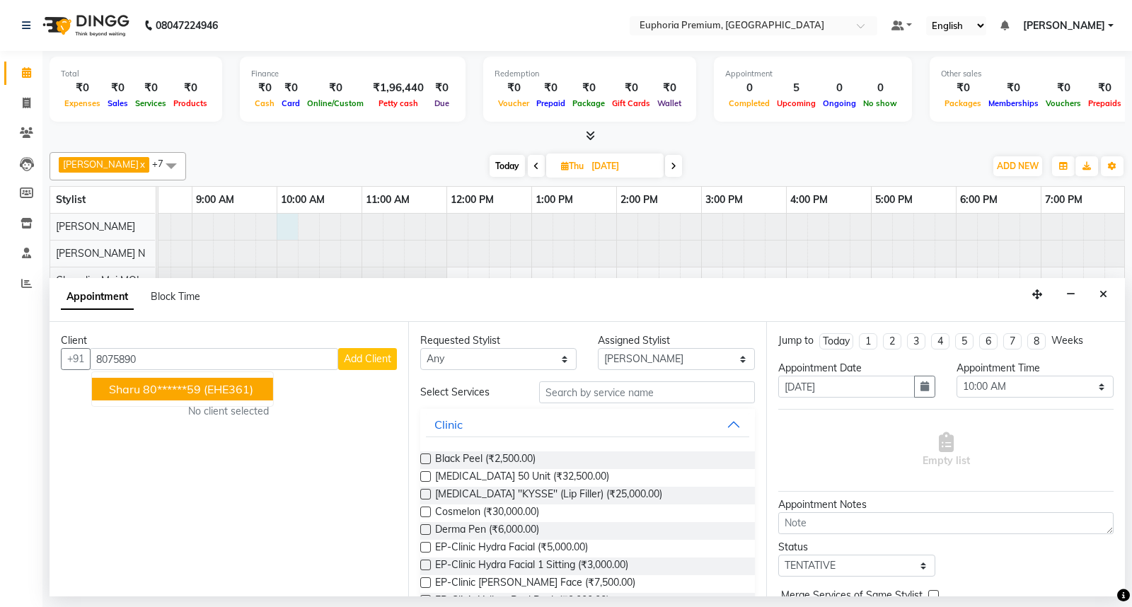
click at [144, 393] on ngb-highlight "80******59" at bounding box center [172, 389] width 58 height 14
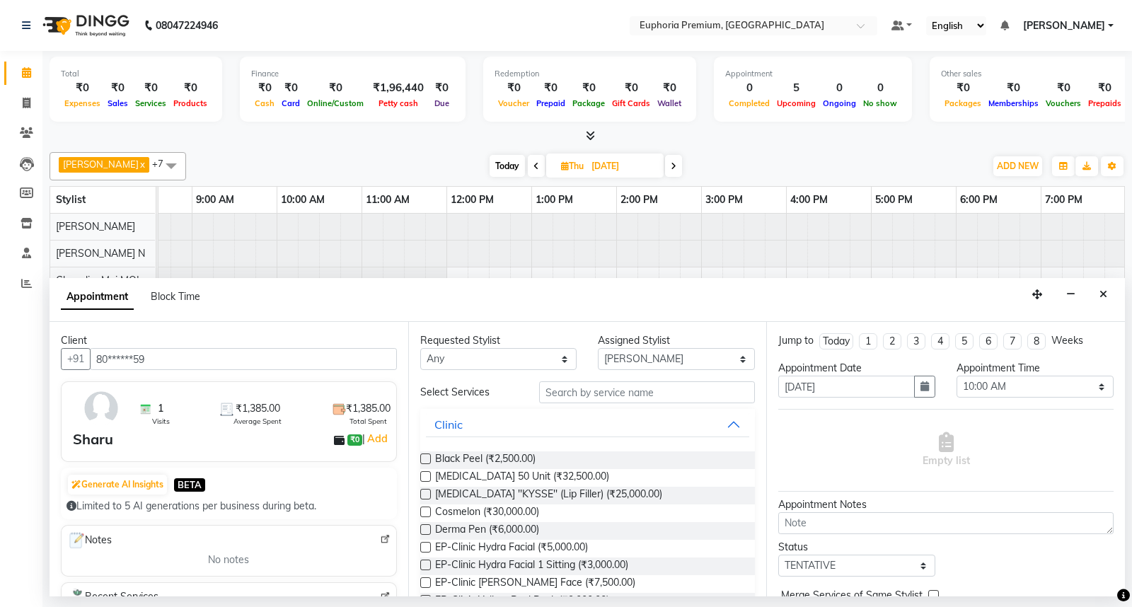
type input "80******59"
click at [627, 391] on input "text" at bounding box center [647, 392] width 216 height 22
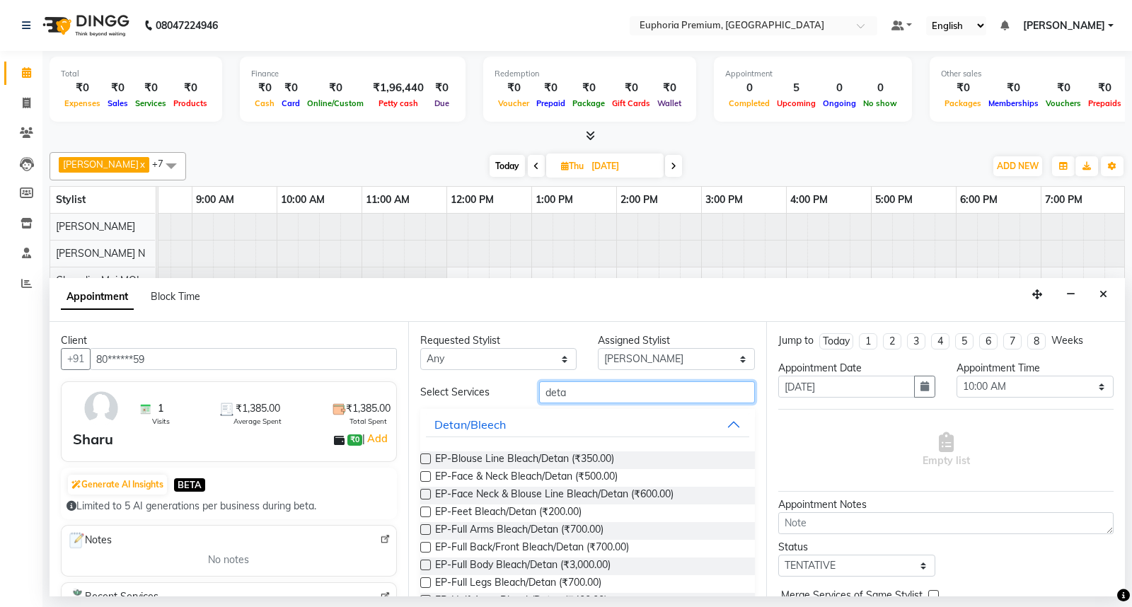
type input "deta"
click at [427, 492] on label at bounding box center [425, 494] width 11 height 11
click at [427, 492] on input "checkbox" at bounding box center [424, 495] width 9 height 9
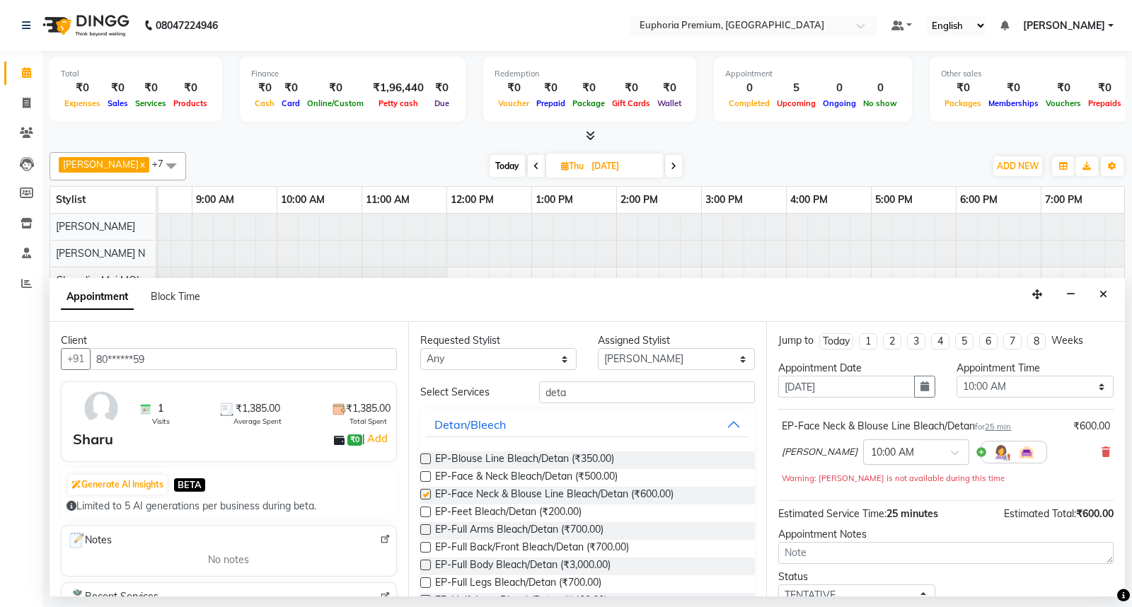
checkbox input "false"
drag, startPoint x: 583, startPoint y: 395, endPoint x: 470, endPoint y: 393, distance: 113.2
click at [470, 393] on div "Select Services deta" at bounding box center [588, 392] width 356 height 22
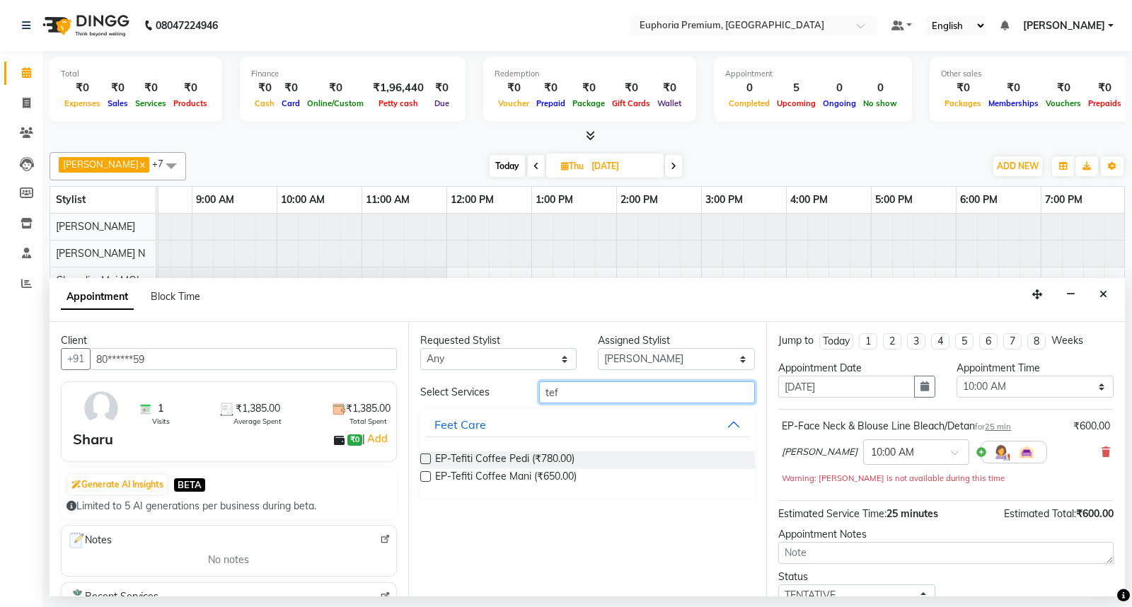
type input "tef"
click at [422, 458] on label at bounding box center [425, 458] width 11 height 11
click at [422, 458] on input "checkbox" at bounding box center [424, 460] width 9 height 9
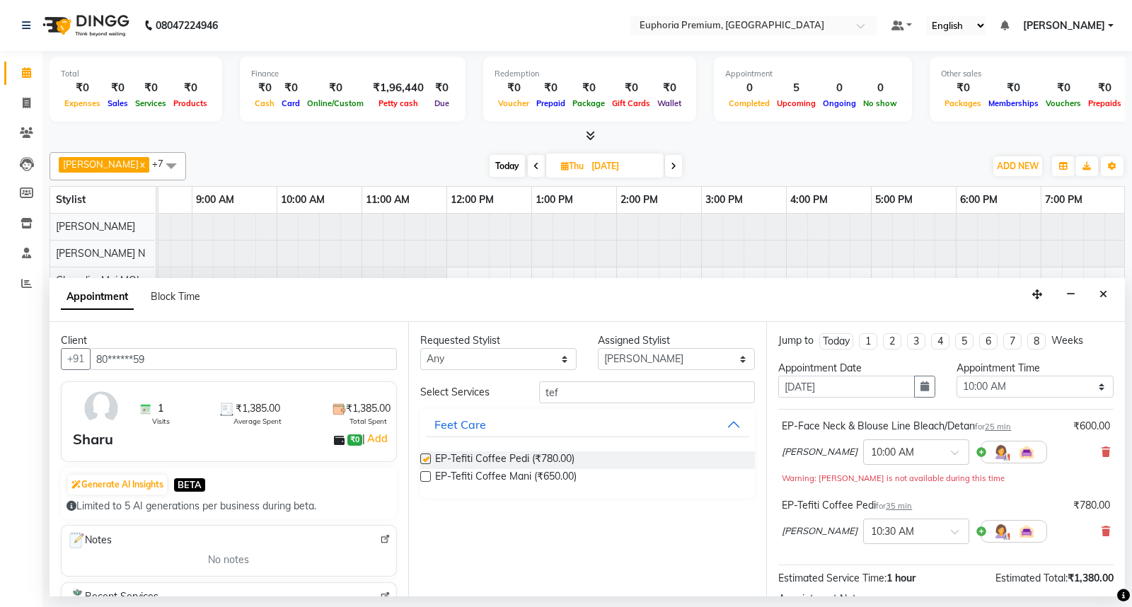
checkbox input "false"
drag, startPoint x: 574, startPoint y: 394, endPoint x: 499, endPoint y: 394, distance: 74.3
click at [499, 394] on div "Select Services tef" at bounding box center [588, 392] width 356 height 22
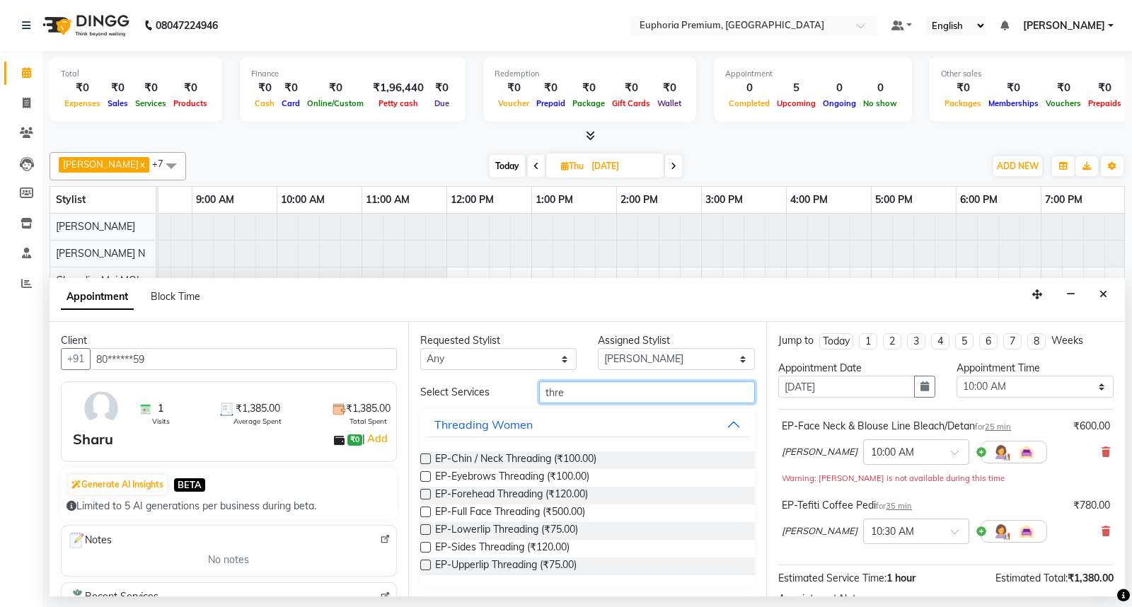
type input "thre"
click at [427, 477] on label at bounding box center [425, 476] width 11 height 11
click at [427, 477] on input "checkbox" at bounding box center [424, 477] width 9 height 9
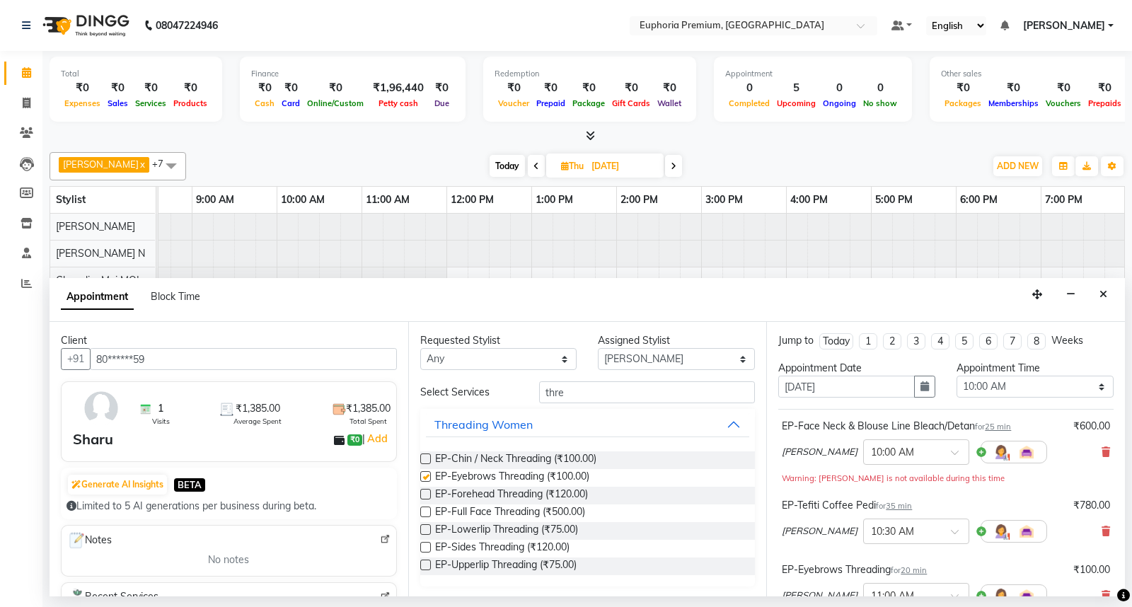
checkbox input "false"
click at [424, 564] on label at bounding box center [425, 564] width 11 height 11
click at [424, 564] on input "checkbox" at bounding box center [424, 566] width 9 height 9
checkbox input "false"
drag, startPoint x: 599, startPoint y: 391, endPoint x: 533, endPoint y: 388, distance: 66.6
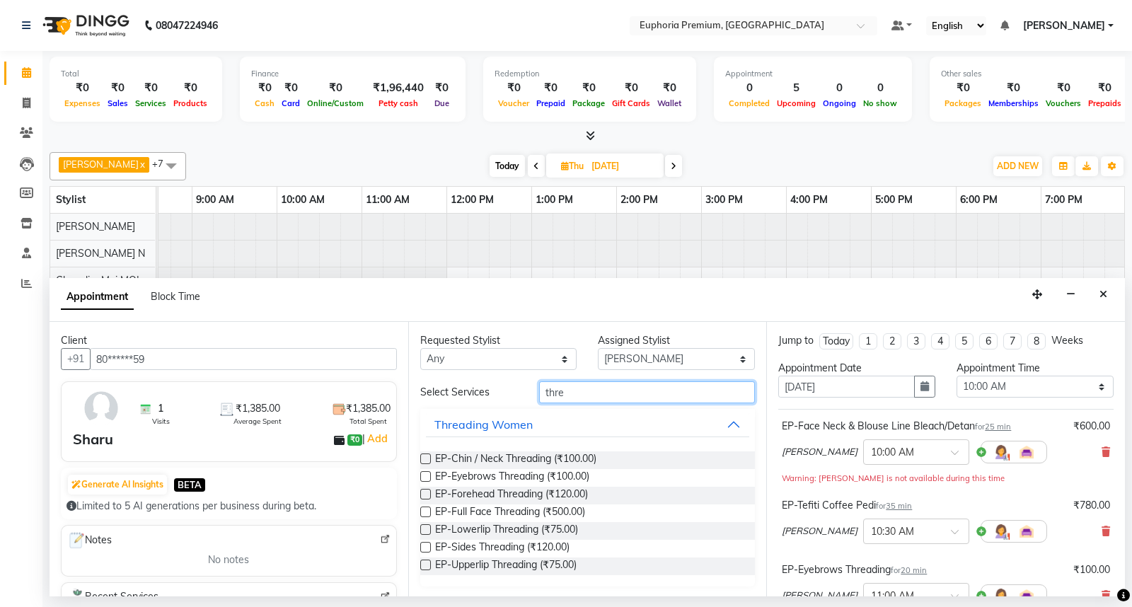
click at [533, 388] on div "thre" at bounding box center [647, 392] width 238 height 22
click at [658, 426] on button "Threading Women" at bounding box center [588, 424] width 324 height 25
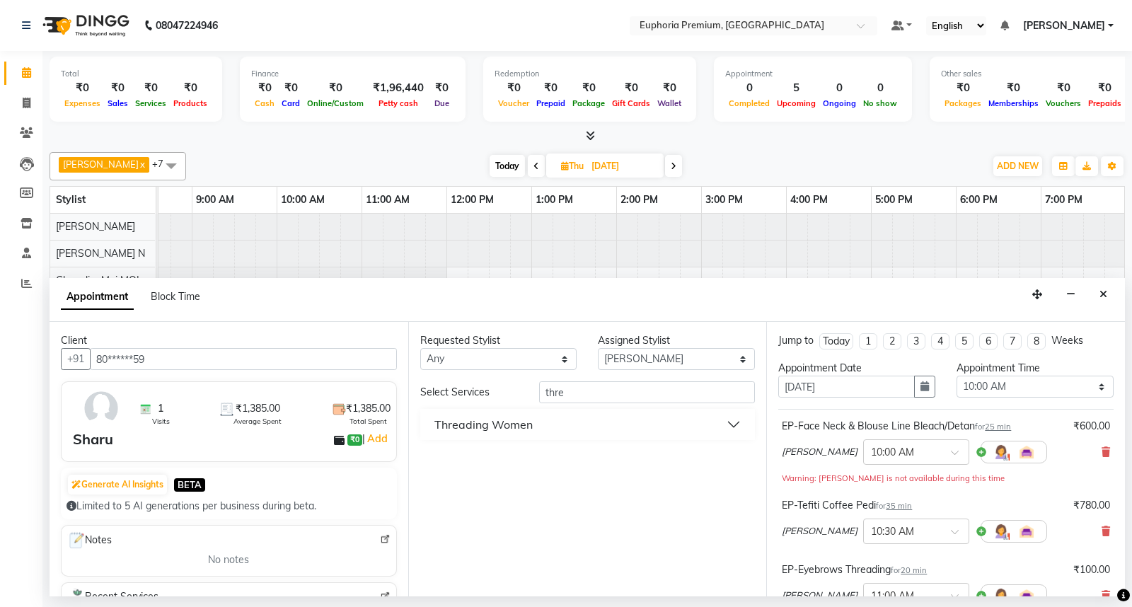
scroll to position [292, 0]
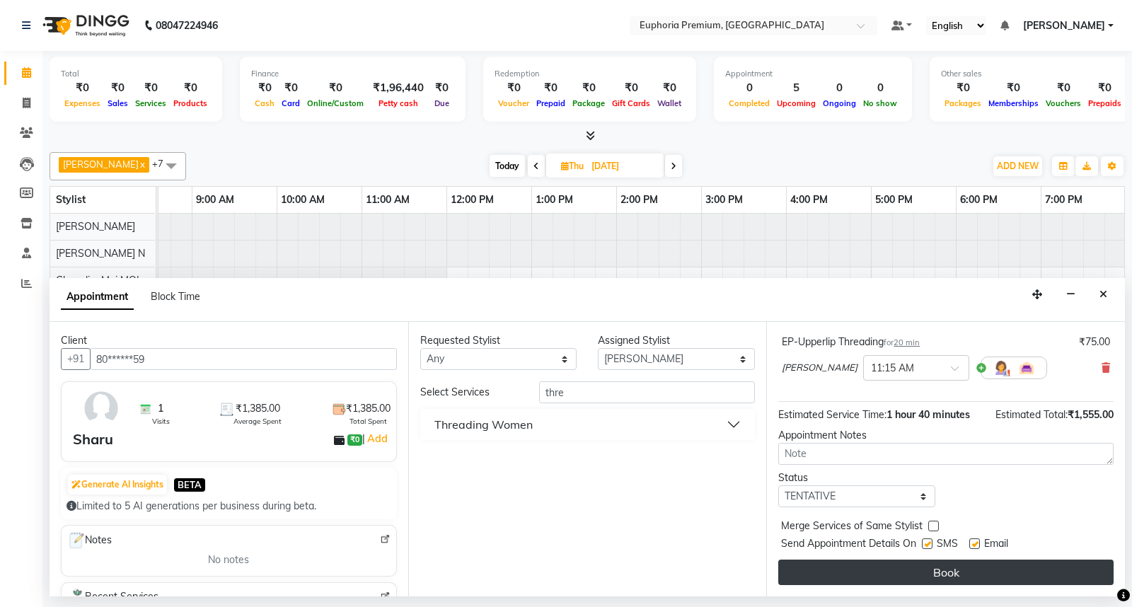
click at [931, 573] on button "Book" at bounding box center [945, 571] width 335 height 25
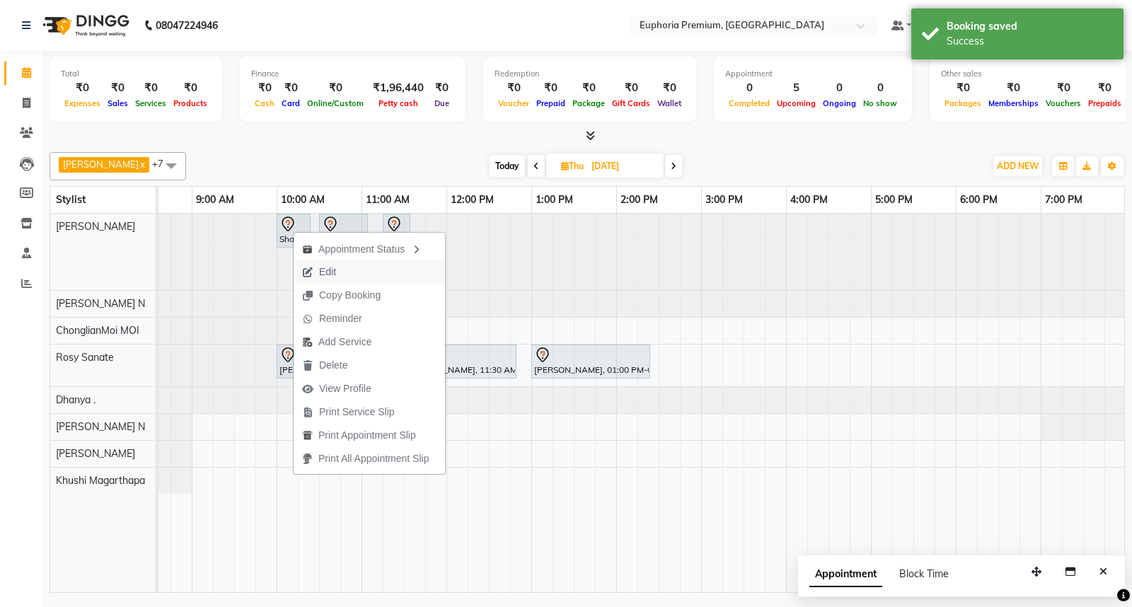
click at [333, 270] on span "Edit" at bounding box center [327, 272] width 17 height 15
select select "tentative"
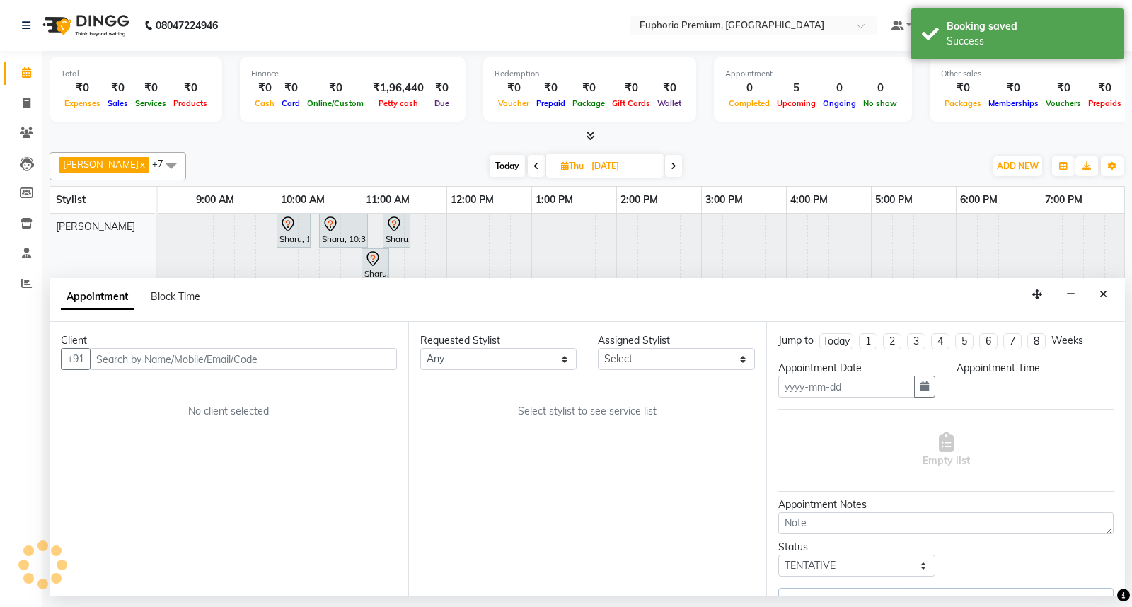
type input "[DATE]"
select select "71609"
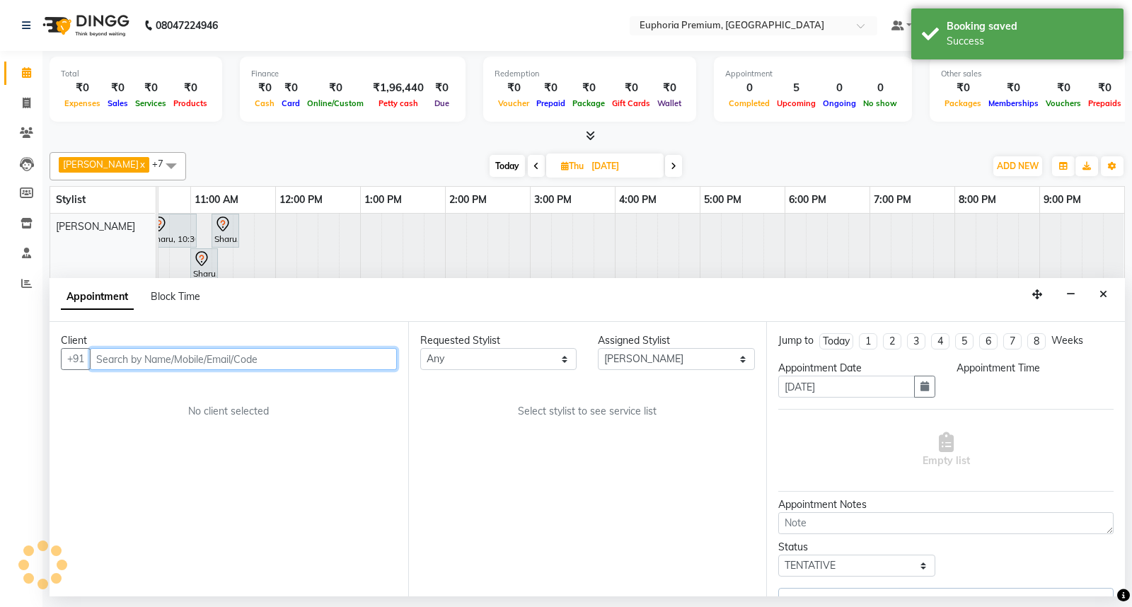
select select "600"
select select "4006"
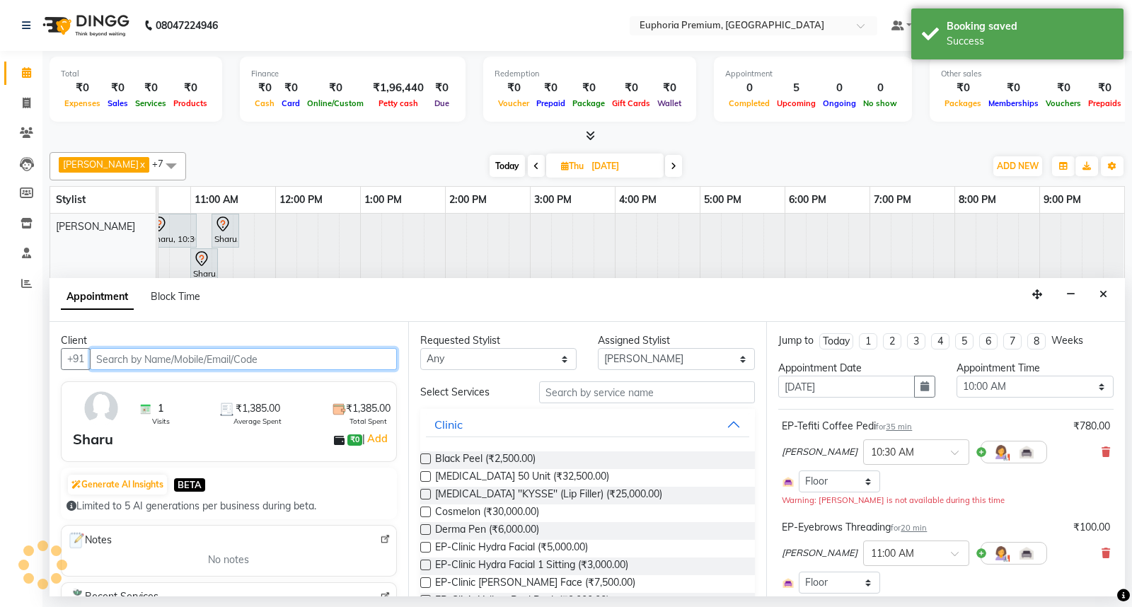
select select "4006"
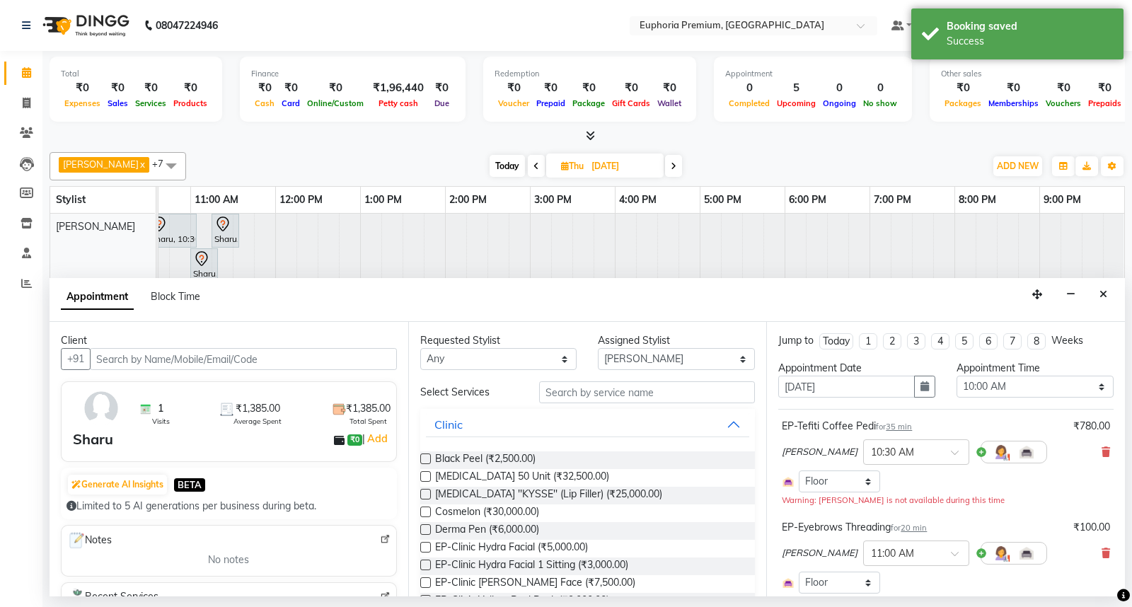
click at [902, 427] on span "35 min" at bounding box center [899, 427] width 26 height 10
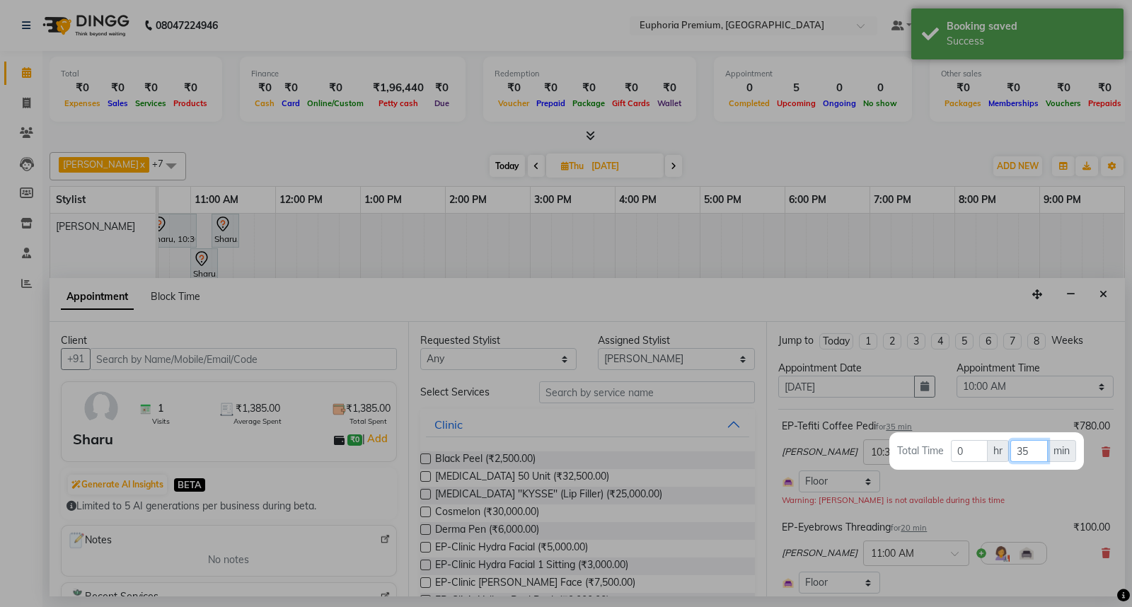
click at [1030, 451] on input "35" at bounding box center [1028, 451] width 37 height 22
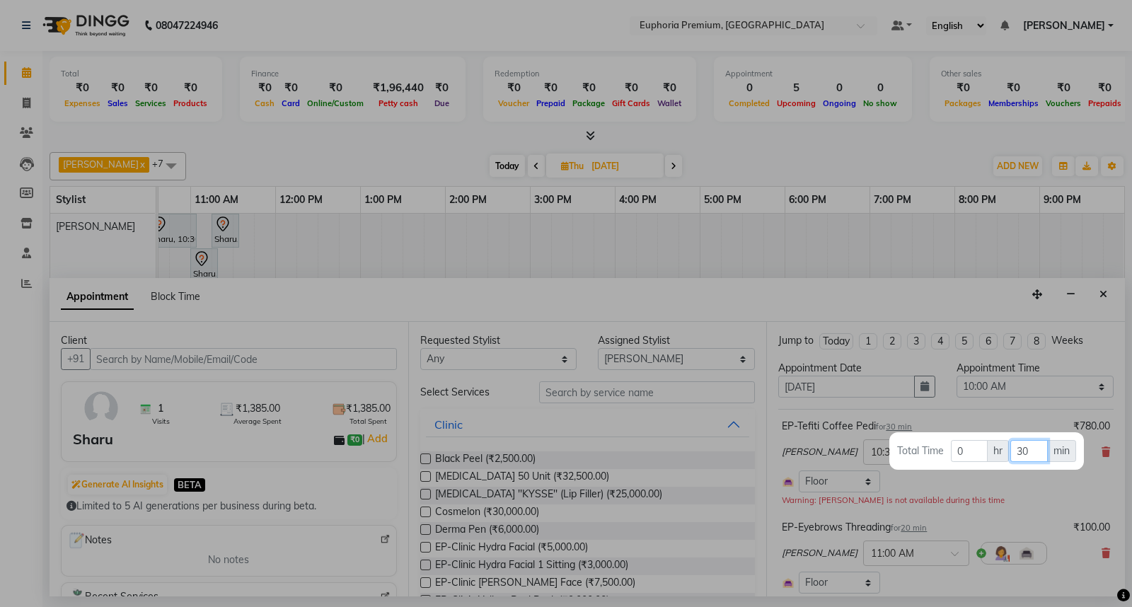
type input "30"
click at [912, 528] on div at bounding box center [566, 303] width 1132 height 607
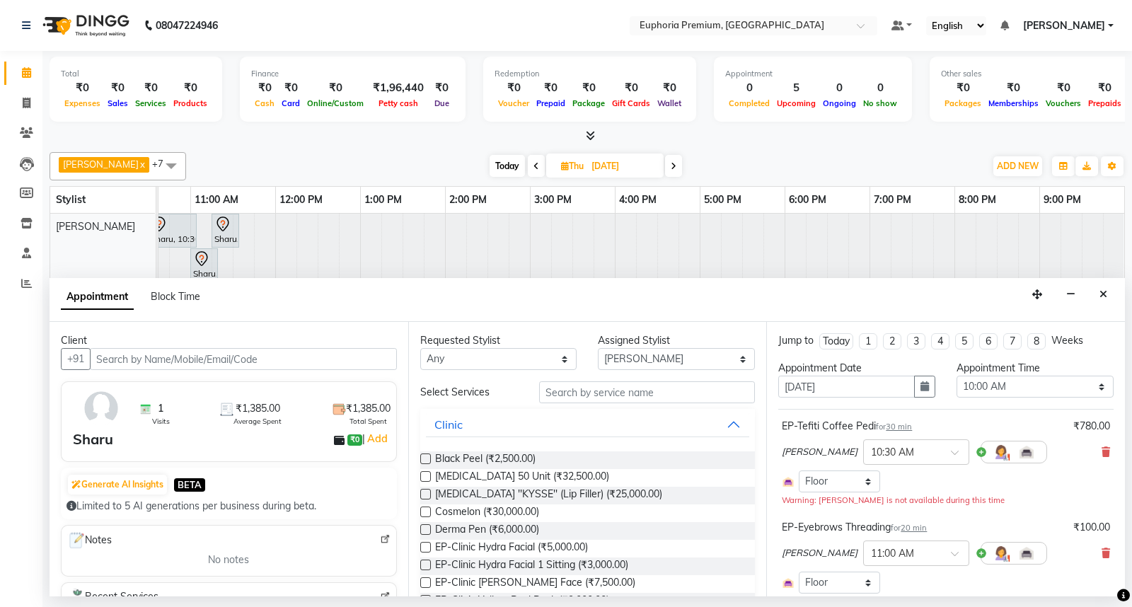
click at [912, 528] on span "20 min" at bounding box center [913, 528] width 26 height 10
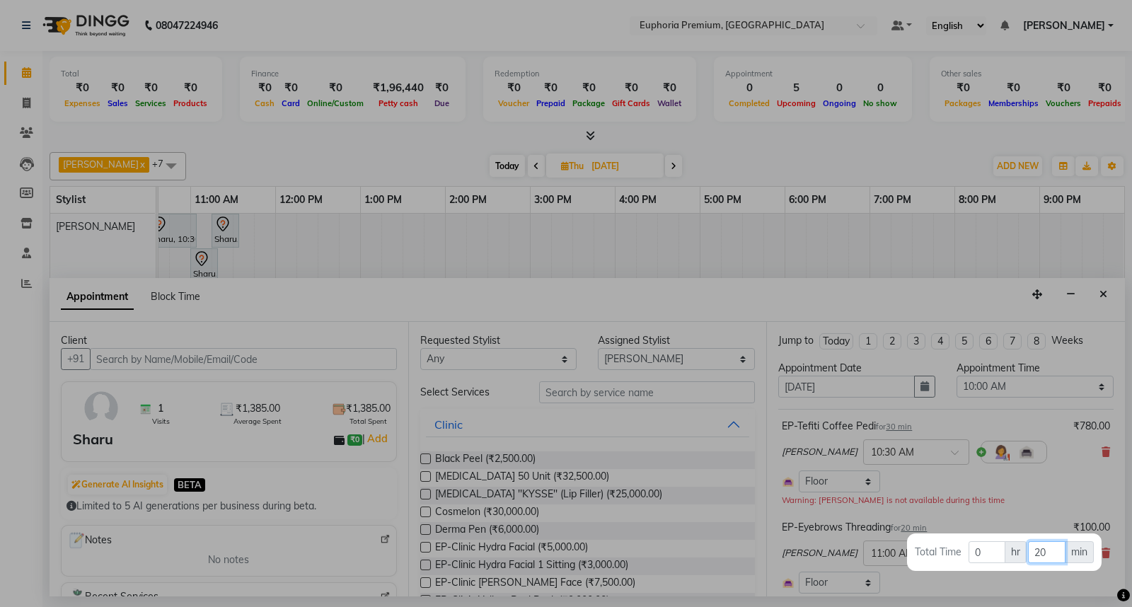
click at [1051, 552] on input "20" at bounding box center [1046, 552] width 37 height 22
type input "2"
type input "15"
click at [964, 478] on div at bounding box center [566, 303] width 1132 height 607
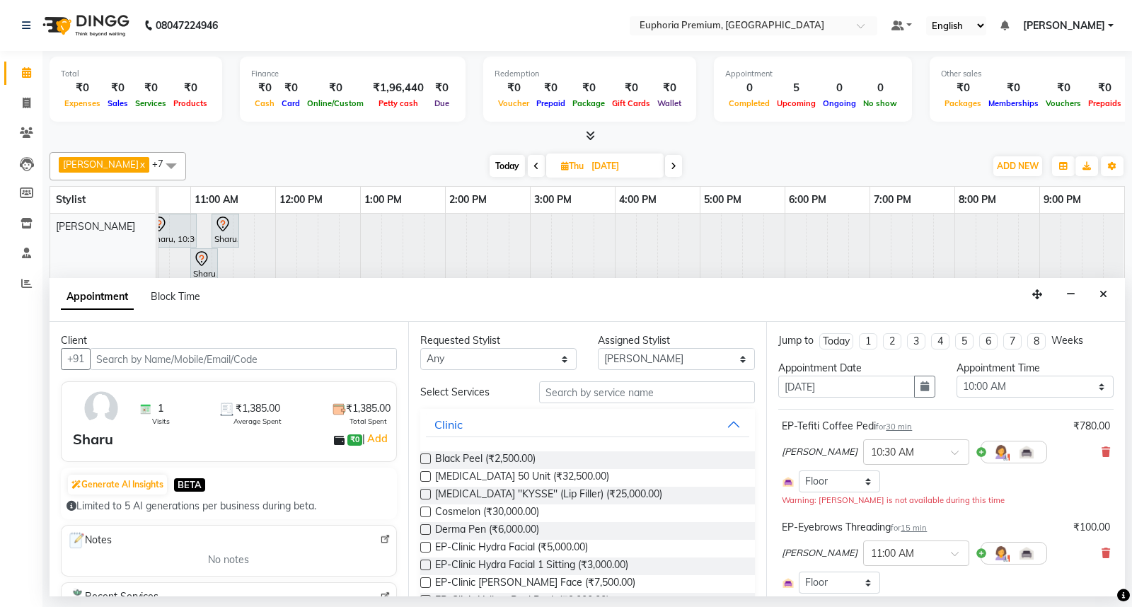
scroll to position [157, 0]
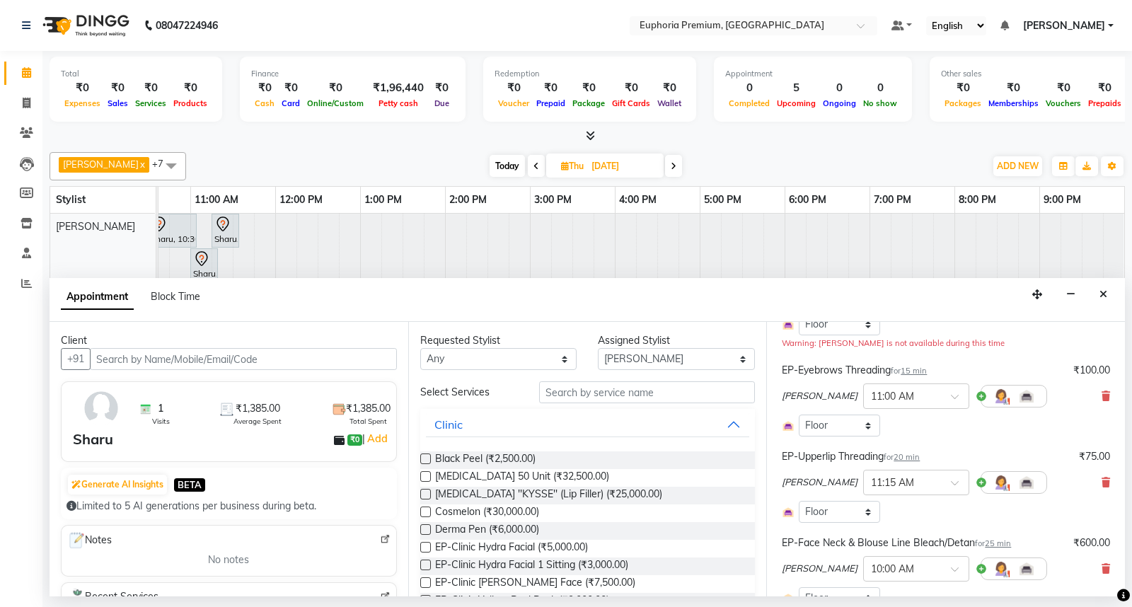
click at [917, 458] on span "20 min" at bounding box center [906, 457] width 26 height 10
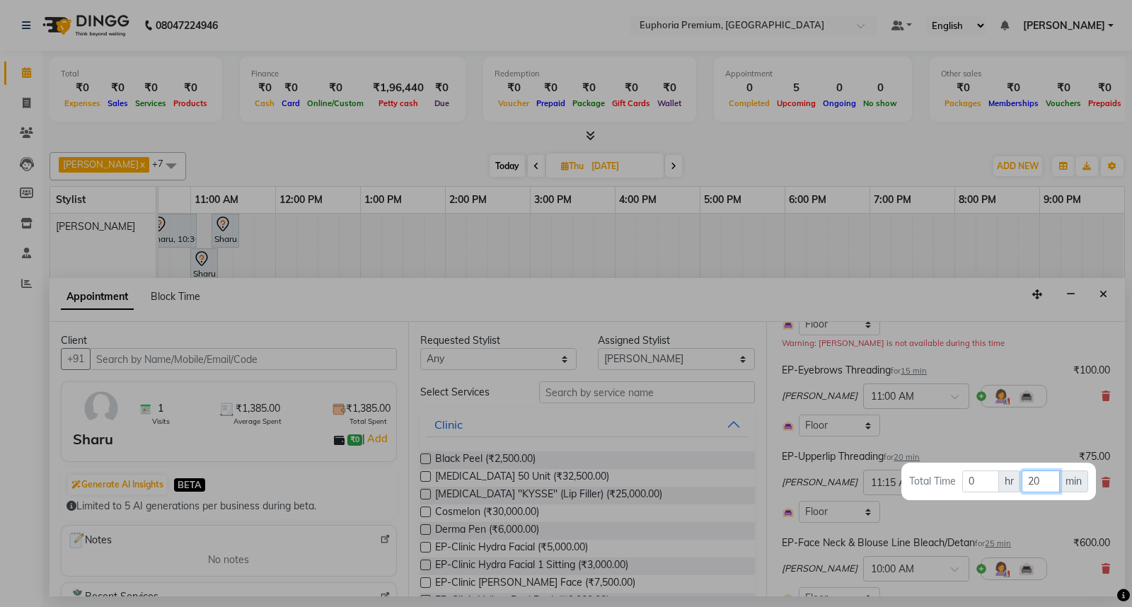
click at [1049, 485] on input "20" at bounding box center [1039, 481] width 37 height 22
type input "2"
type input "15"
click at [1008, 449] on div at bounding box center [566, 303] width 1132 height 607
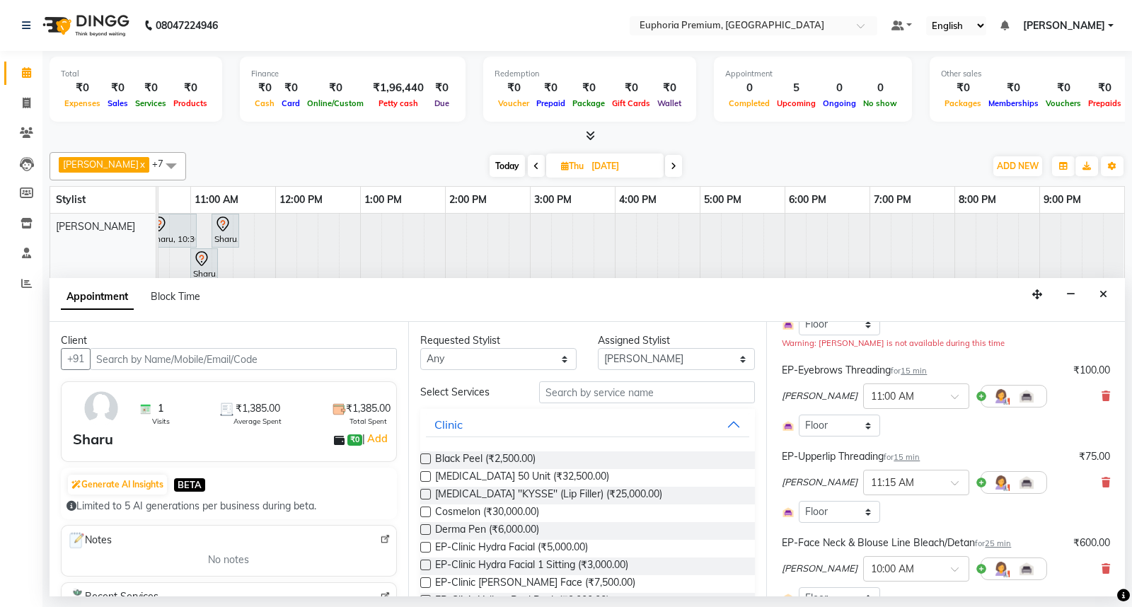
click at [1000, 543] on span "25 min" at bounding box center [998, 543] width 26 height 10
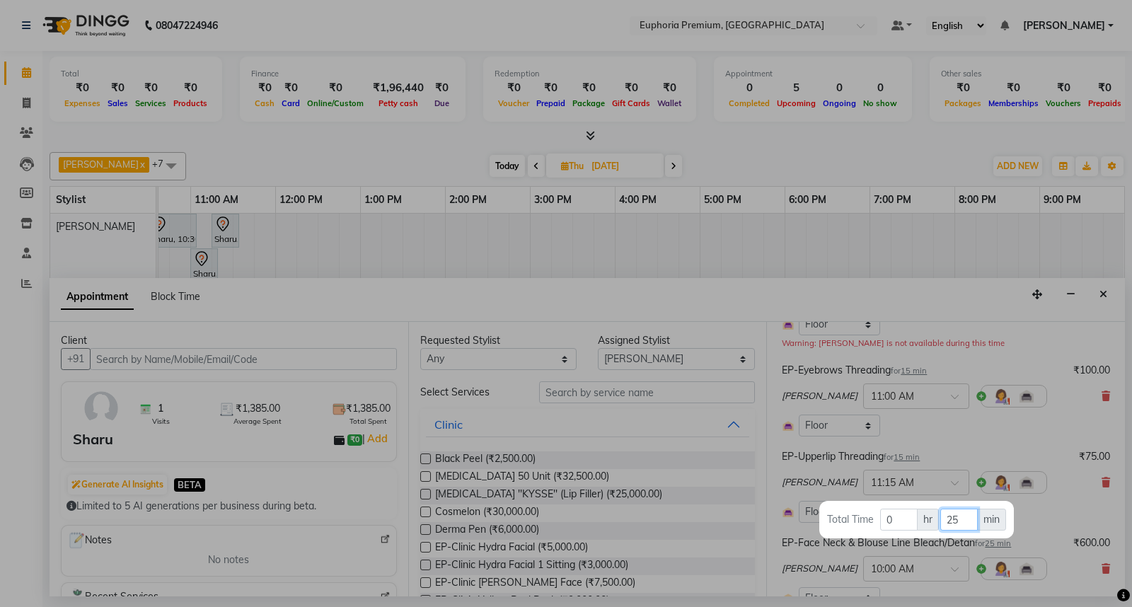
click at [974, 523] on input "25" at bounding box center [958, 520] width 37 height 22
type input "2"
type input "15"
click at [1051, 491] on div at bounding box center [566, 303] width 1132 height 607
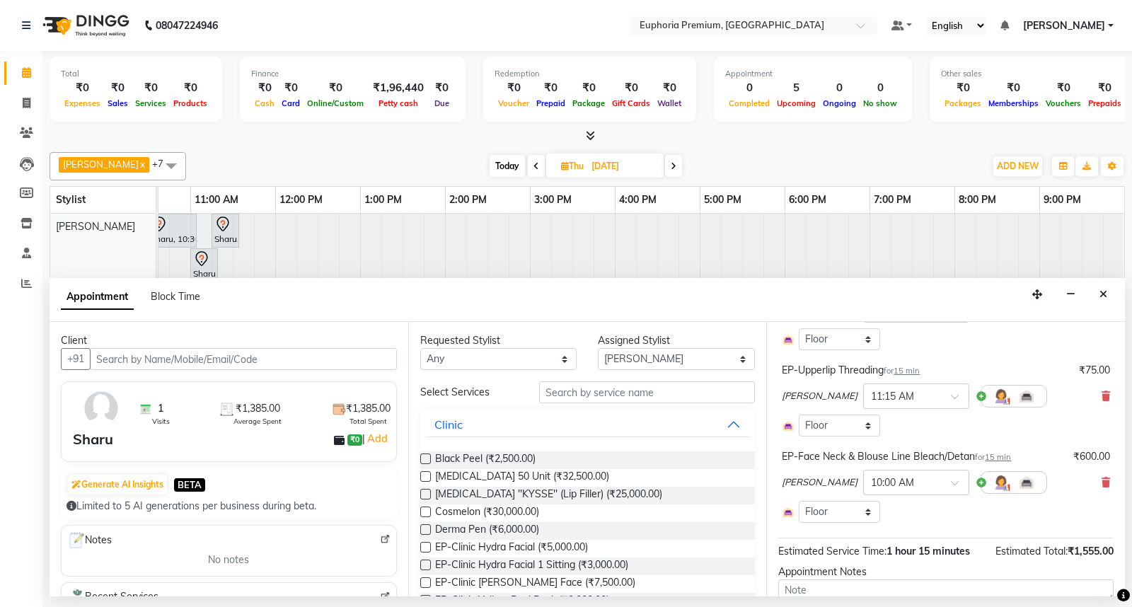
scroll to position [338, 0]
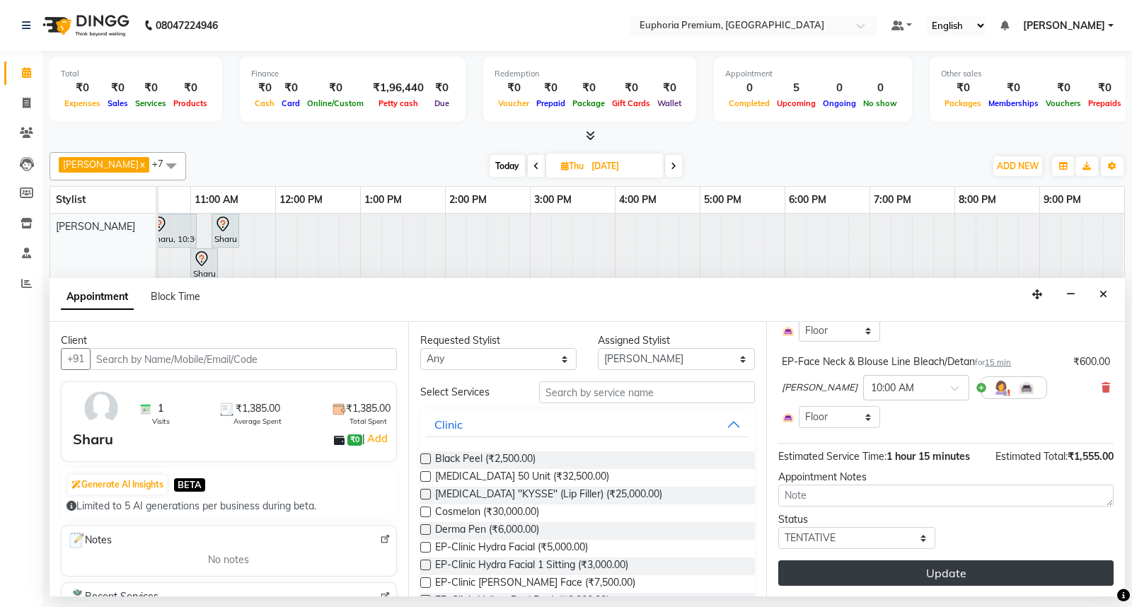
click at [962, 572] on button "Update" at bounding box center [945, 572] width 335 height 25
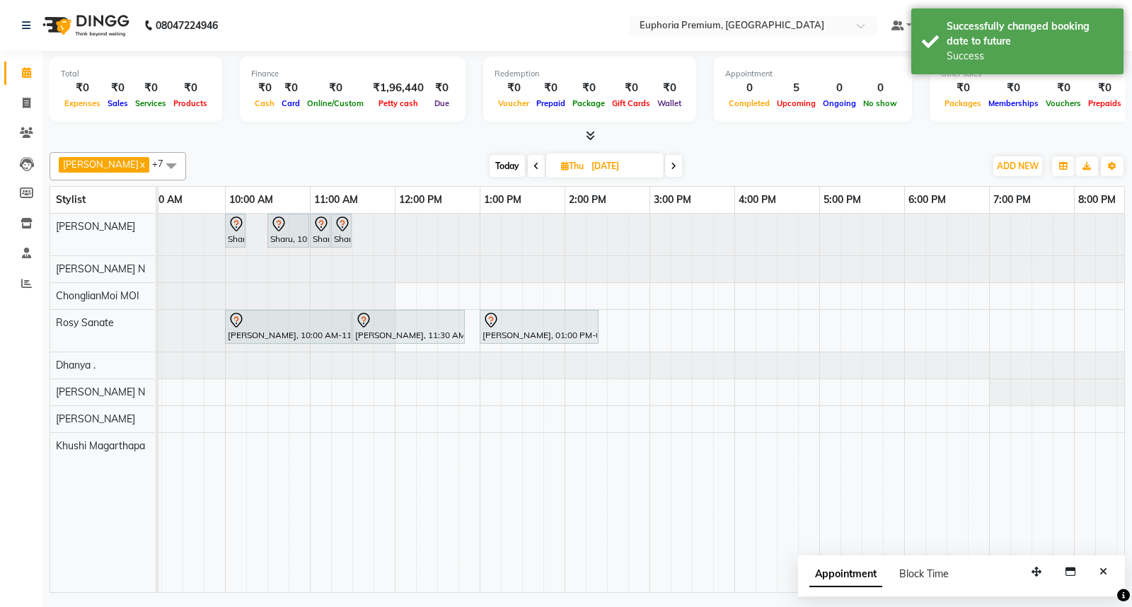
scroll to position [0, 0]
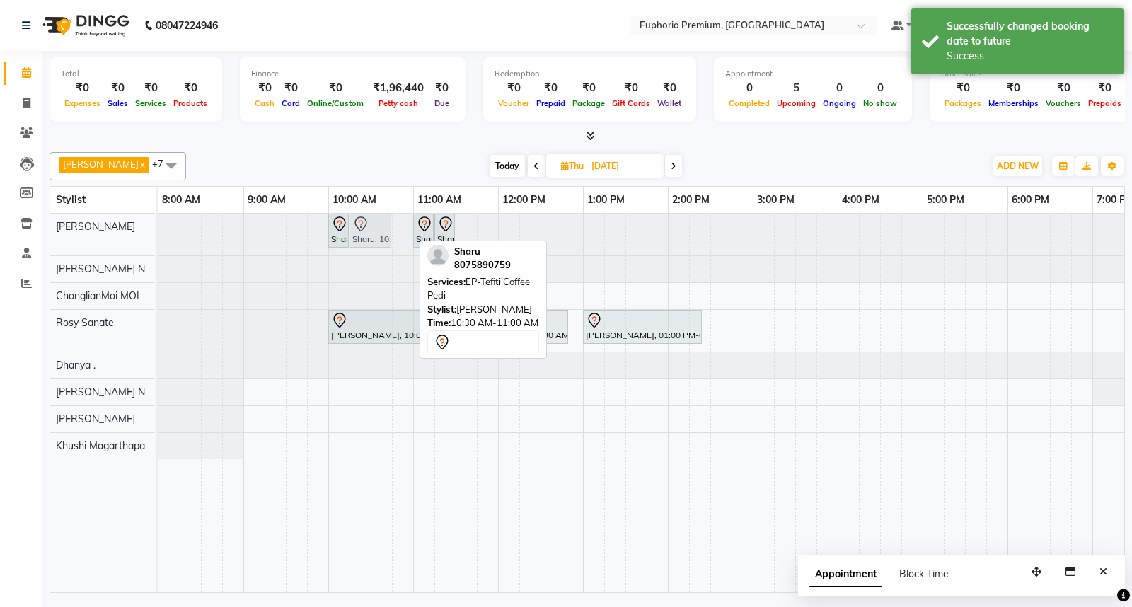
drag, startPoint x: 388, startPoint y: 236, endPoint x: 373, endPoint y: 238, distance: 14.9
click at [158, 238] on div "Sharu, 10:00 AM-10:15 AM, EP-Face Neck & Blouse Line Bleach/Detan Sharu, 10:30 …" at bounding box center [158, 235] width 0 height 42
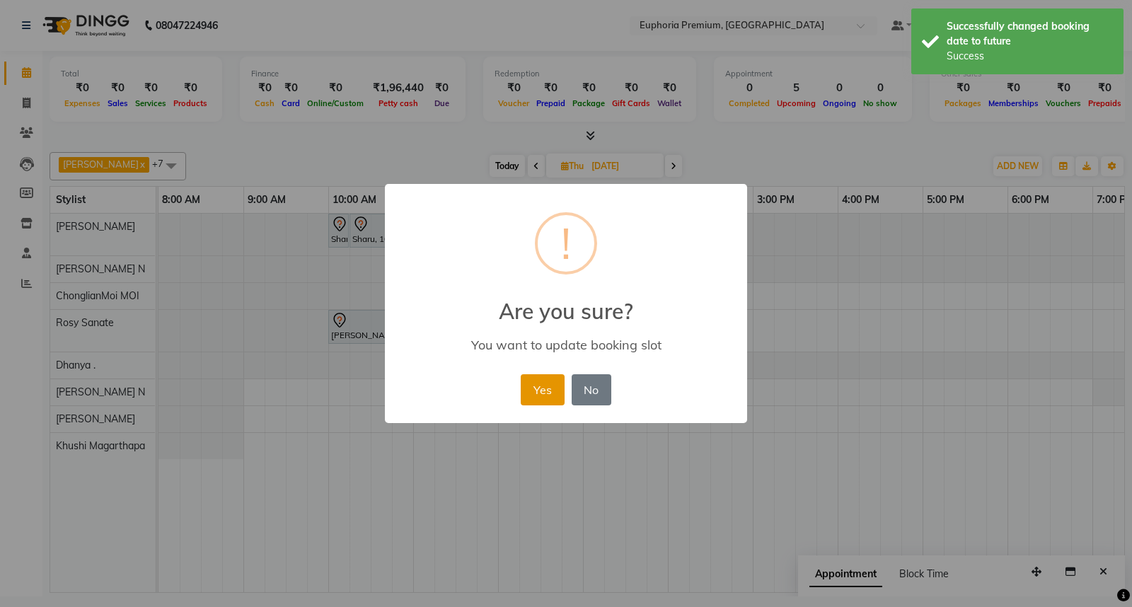
click at [528, 392] on button "Yes" at bounding box center [542, 389] width 43 height 31
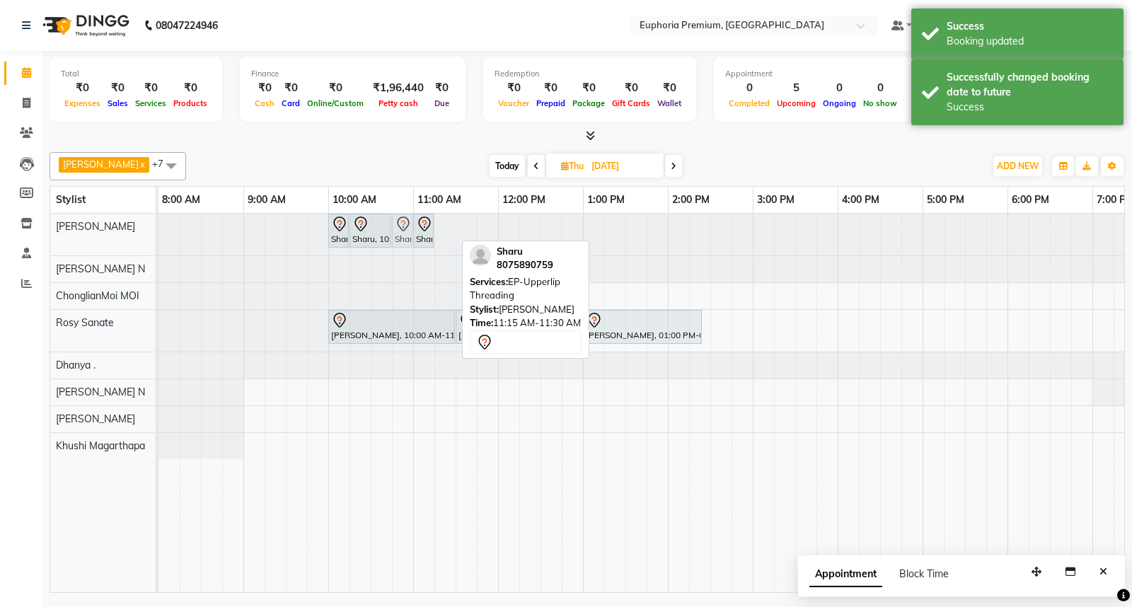
drag, startPoint x: 449, startPoint y: 235, endPoint x: 407, endPoint y: 237, distance: 42.5
click at [158, 237] on div "Sharu, 10:00 AM-10:15 AM, EP-Face Neck & Blouse Line Bleach/Detan Sharu, 10:15 …" at bounding box center [158, 235] width 0 height 42
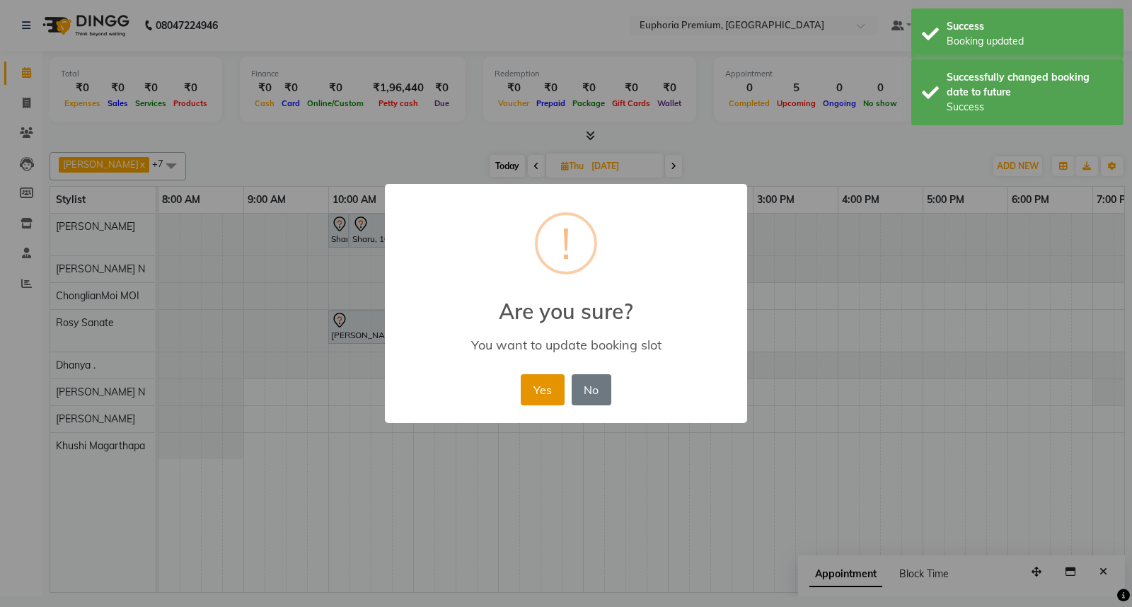
click at [543, 383] on button "Yes" at bounding box center [542, 389] width 43 height 31
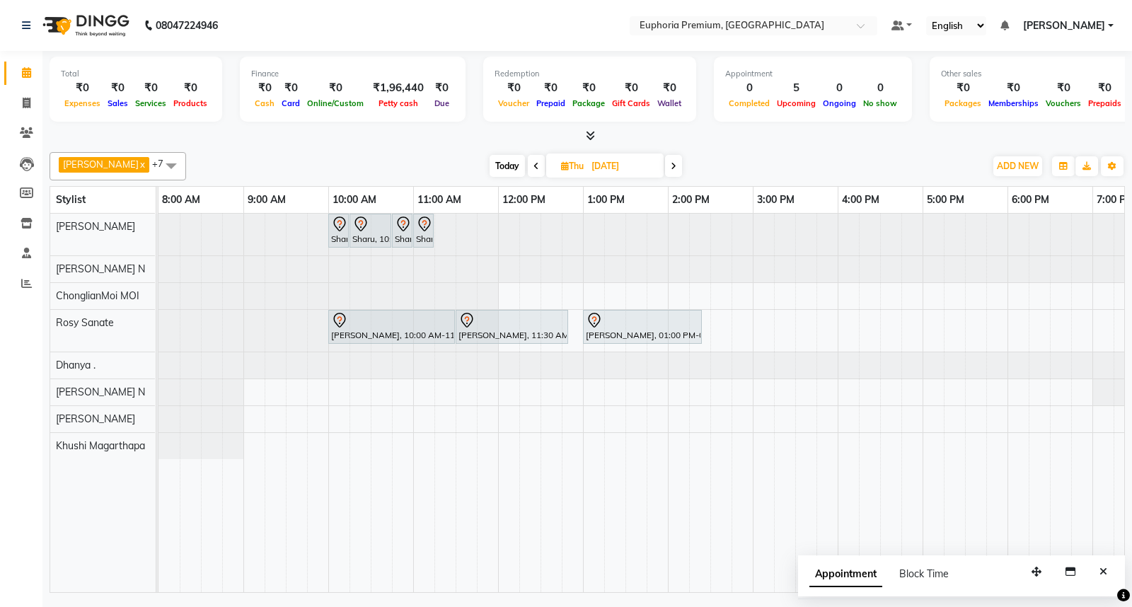
click at [157, 164] on span at bounding box center [171, 165] width 28 height 27
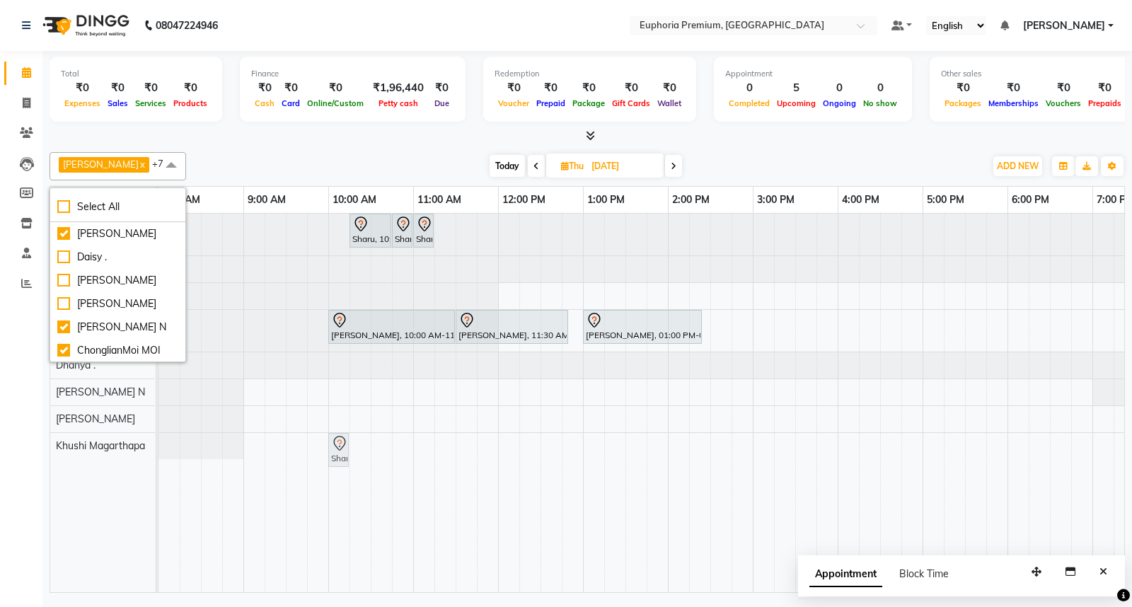
drag, startPoint x: 341, startPoint y: 238, endPoint x: 332, endPoint y: 442, distance: 203.9
click at [340, 454] on tbody "Sharu, 10:00 AM-10:15 AM, EP-Face Neck & Blouse Line Bleach/Detan Sharu, 10:15 …" at bounding box center [752, 336] width 1188 height 245
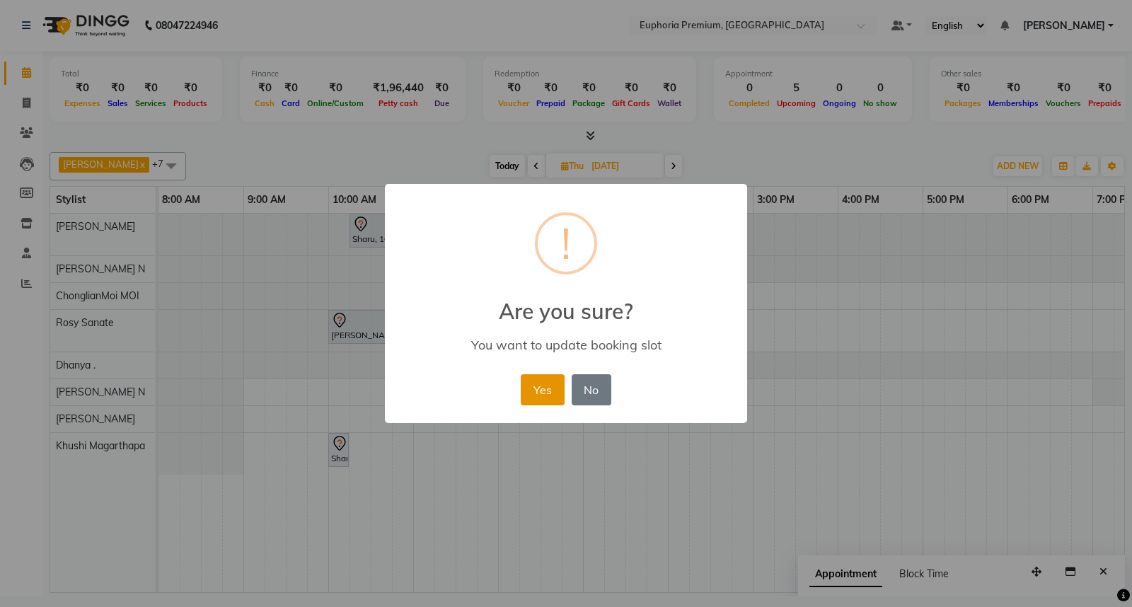
click at [547, 390] on button "Yes" at bounding box center [542, 389] width 43 height 31
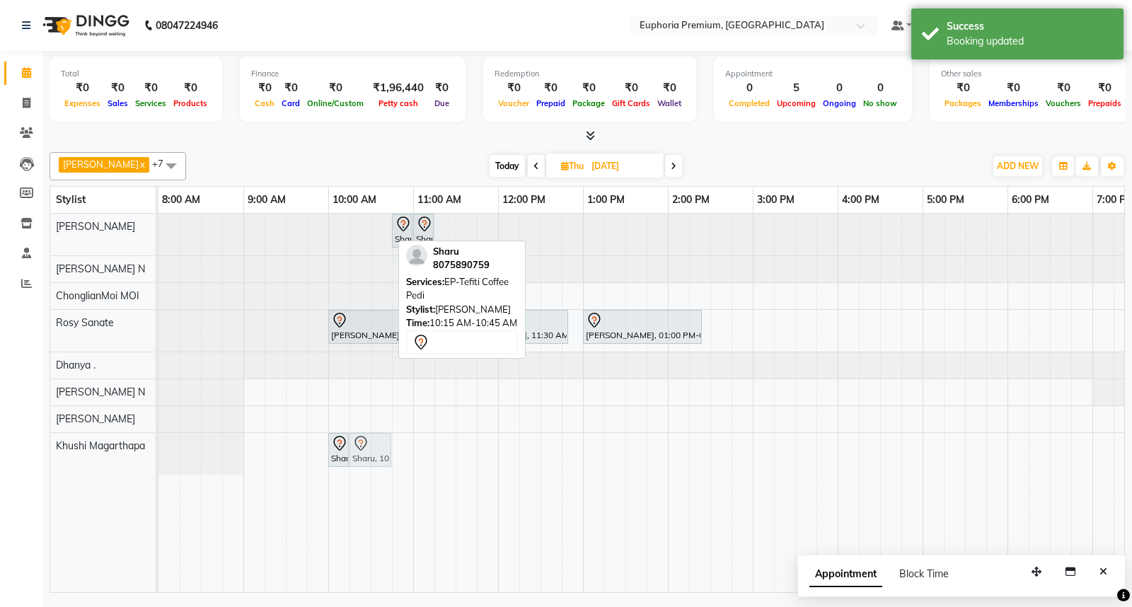
drag, startPoint x: 375, startPoint y: 229, endPoint x: 375, endPoint y: 446, distance: 217.1
click at [375, 446] on tbody "Sharu, 10:15 AM-10:45 AM, EP-Tefiti Coffee Pedi Sharu, 10:45 AM-11:00 AM, EP-Up…" at bounding box center [752, 344] width 1188 height 261
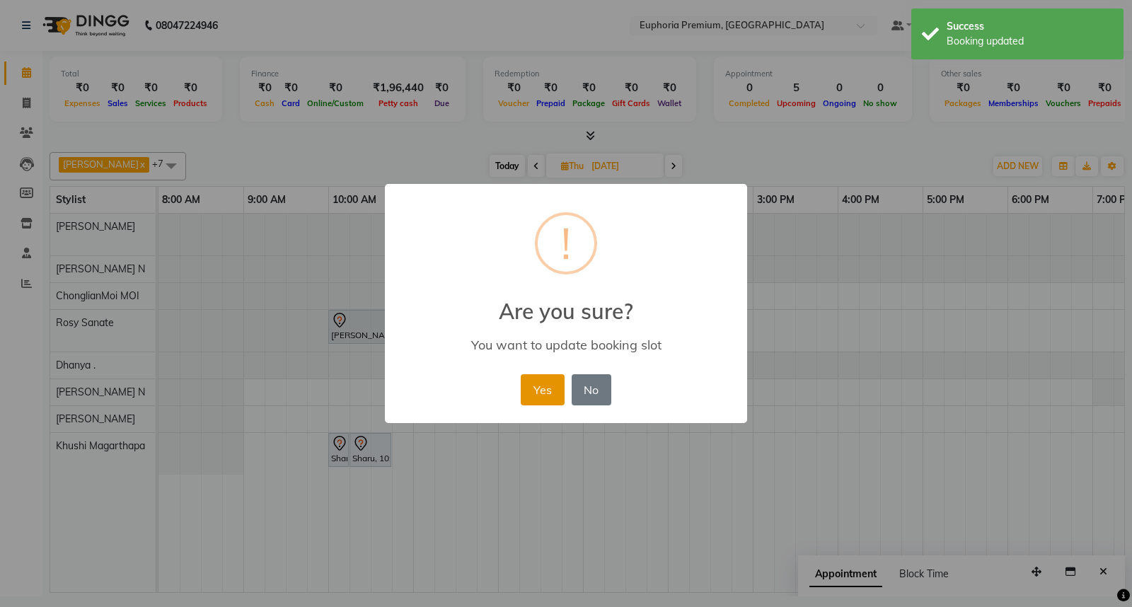
click at [533, 396] on button "Yes" at bounding box center [542, 389] width 43 height 31
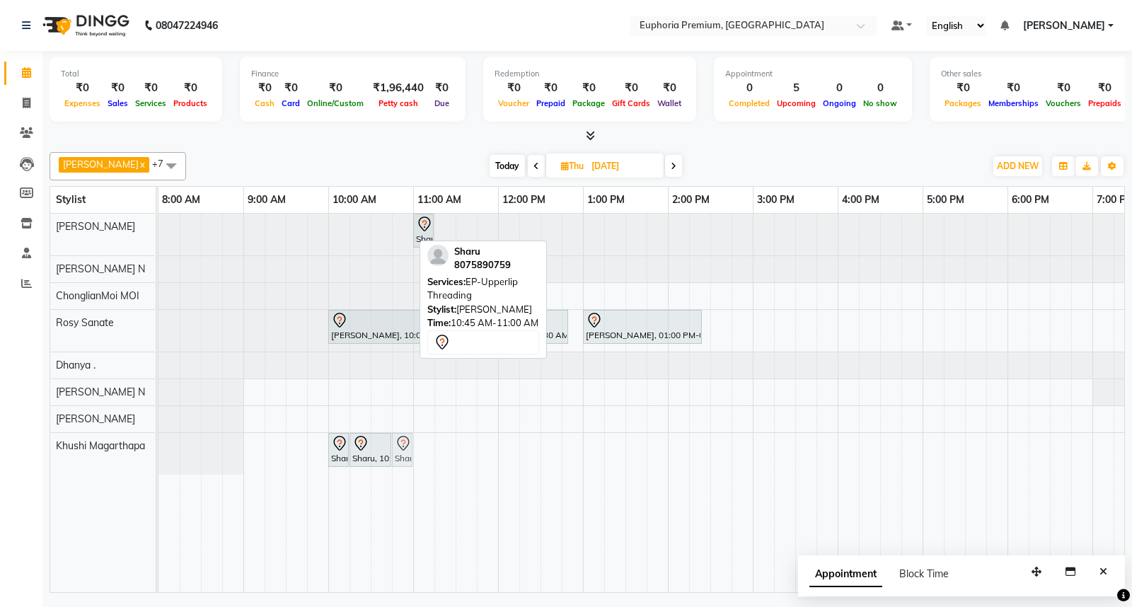
drag, startPoint x: 405, startPoint y: 231, endPoint x: 398, endPoint y: 464, distance: 232.8
click at [398, 464] on tbody "Sharu, 10:45 AM-11:00 AM, EP-Upperlip Threading Sharu, 11:00 AM-11:15 AM, EP-Ey…" at bounding box center [752, 344] width 1188 height 261
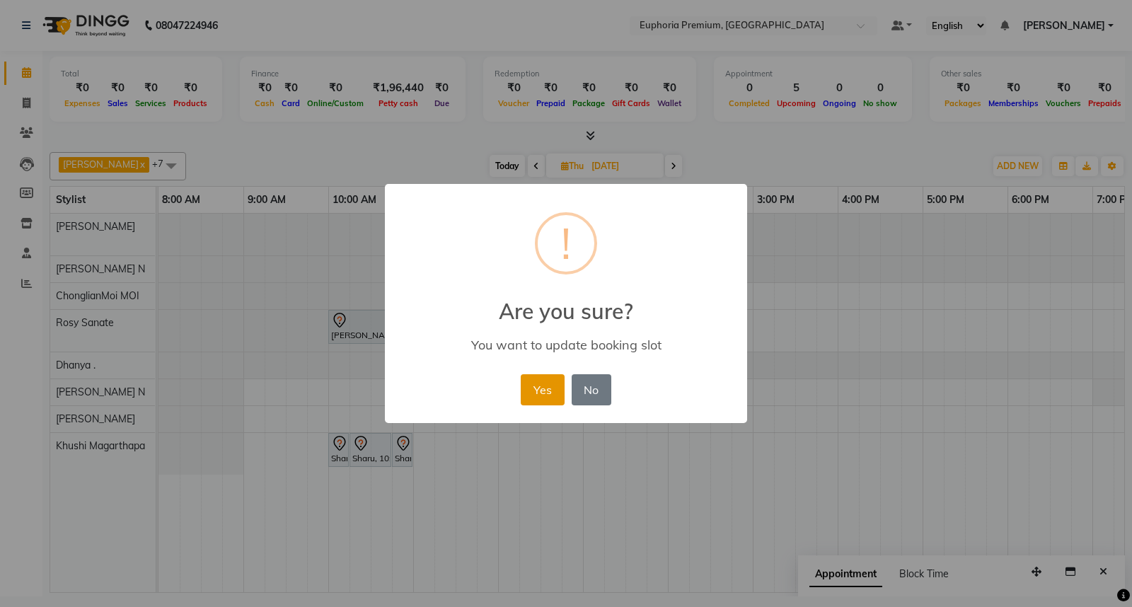
click at [536, 390] on button "Yes" at bounding box center [542, 389] width 43 height 31
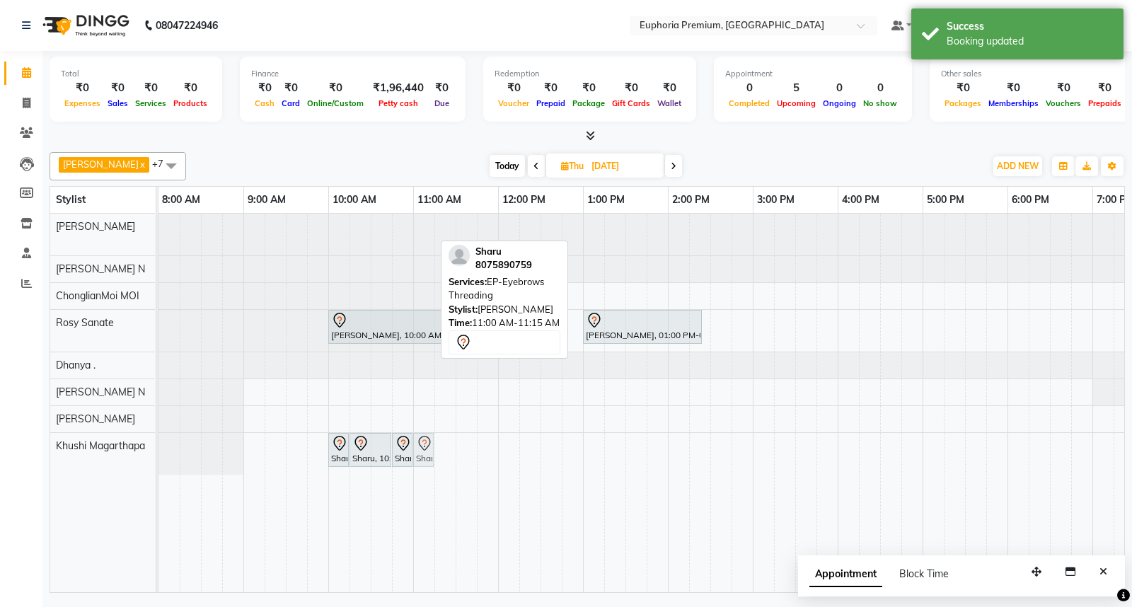
drag, startPoint x: 419, startPoint y: 233, endPoint x: 426, endPoint y: 456, distance: 222.9
click at [426, 456] on tbody "Sharu, 11:00 AM-11:15 AM, EP-Eyebrows Threading Deepika Jamar, 10:00 AM-11:30 A…" at bounding box center [752, 344] width 1188 height 261
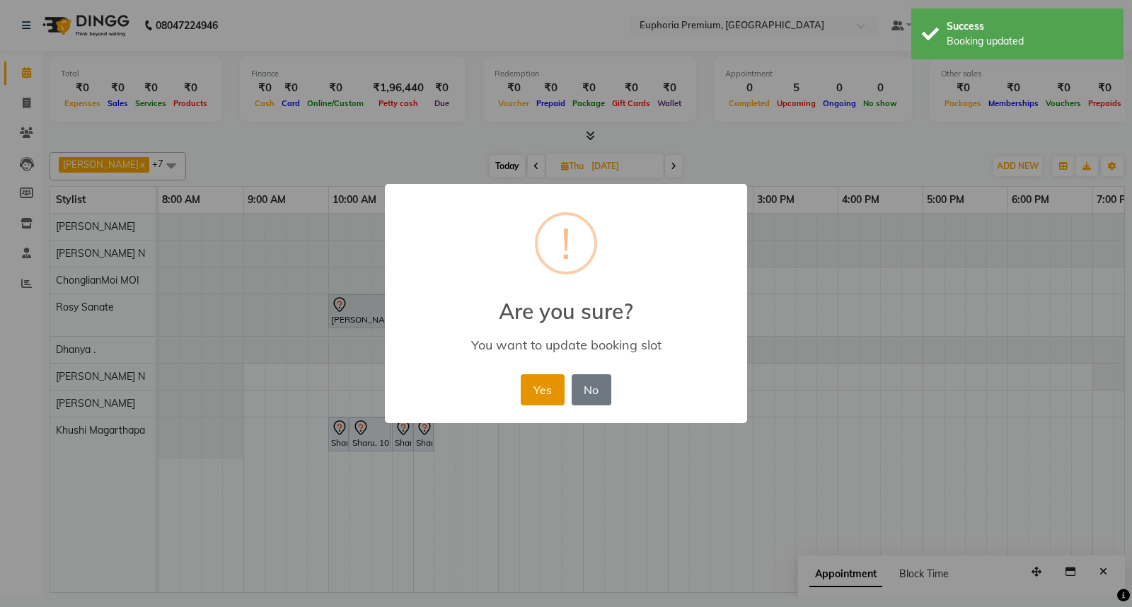
click at [538, 385] on button "Yes" at bounding box center [542, 389] width 43 height 31
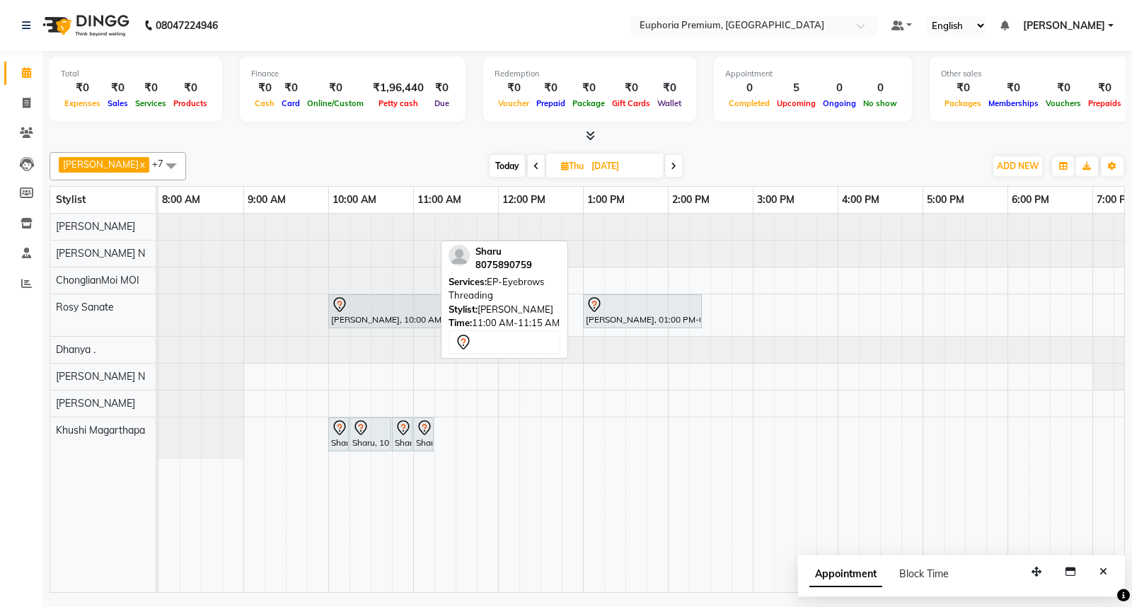
click at [490, 171] on span "Today" at bounding box center [506, 166] width 35 height 22
type input "[DATE]"
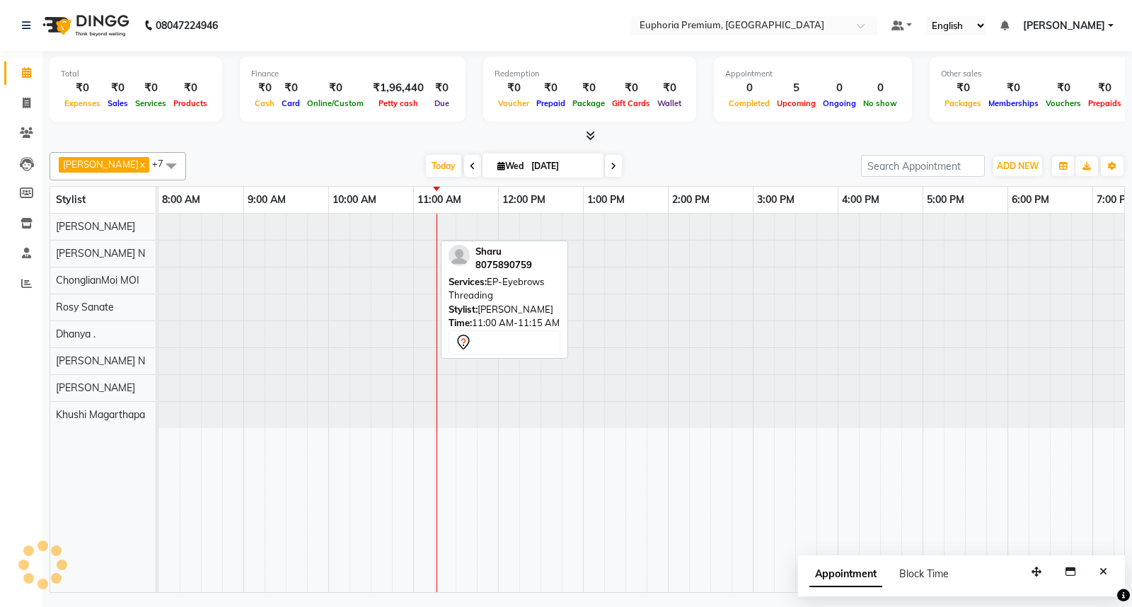
scroll to position [0, 223]
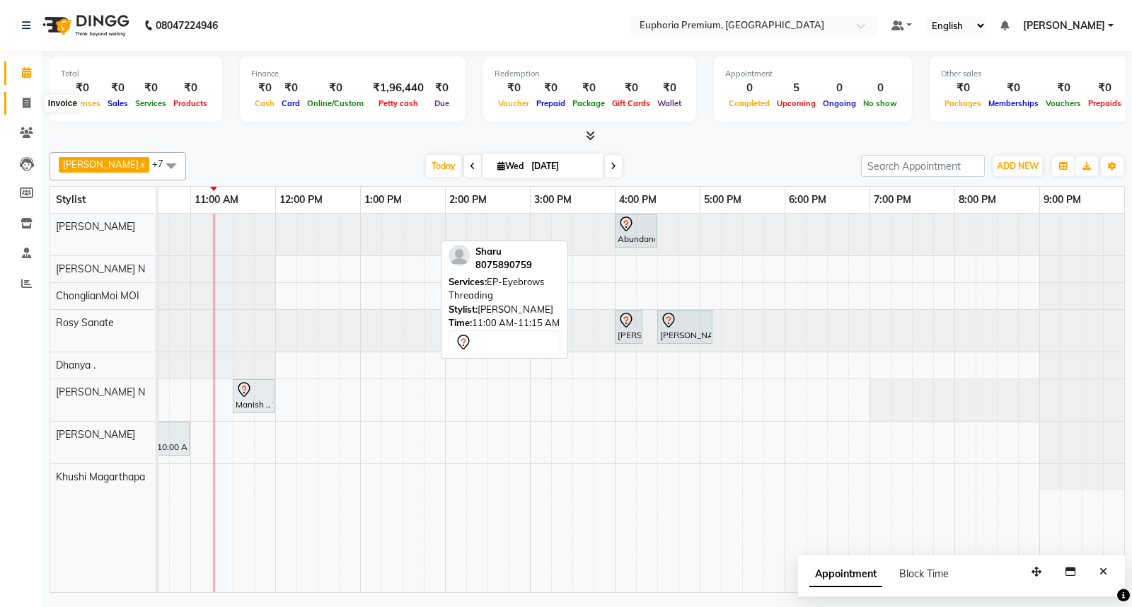
click at [29, 103] on icon at bounding box center [27, 103] width 8 height 11
select select "7925"
select select "service"
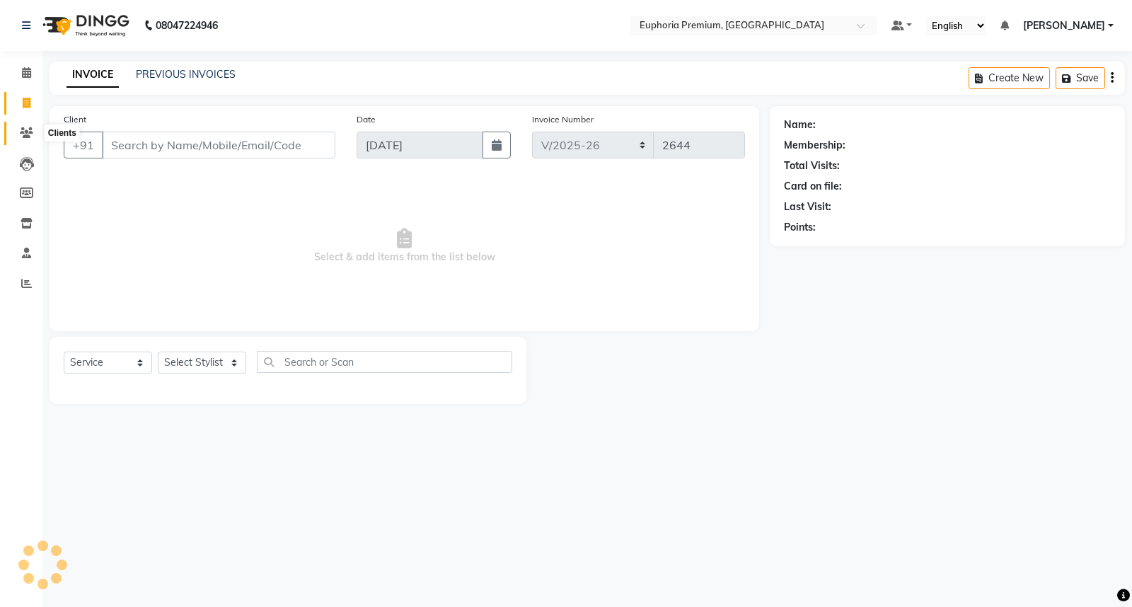
click at [24, 131] on icon at bounding box center [26, 132] width 13 height 11
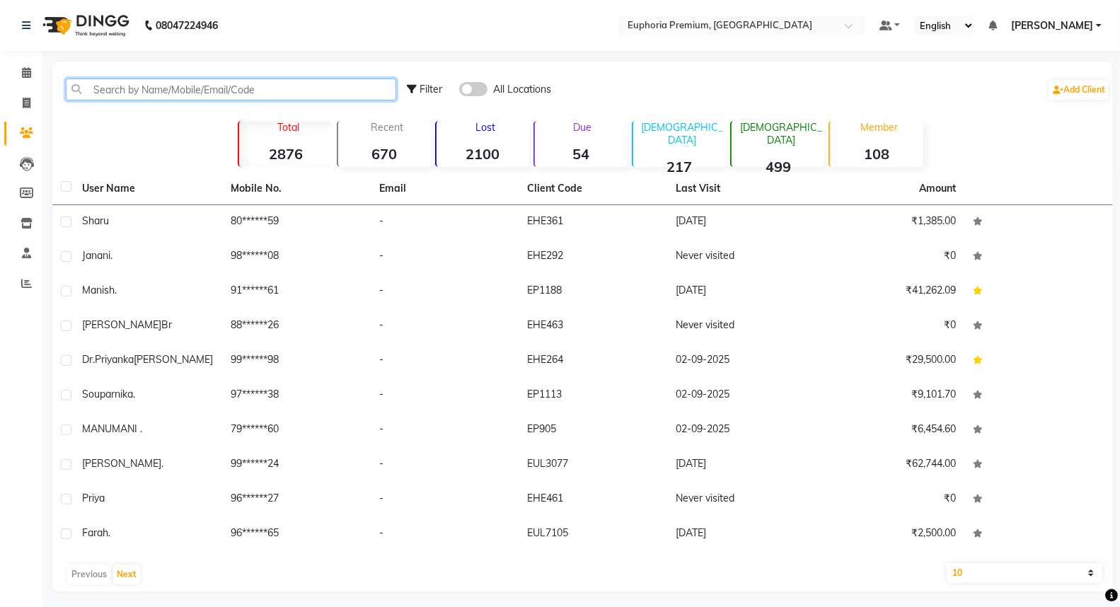
click at [133, 94] on input "text" at bounding box center [231, 90] width 330 height 22
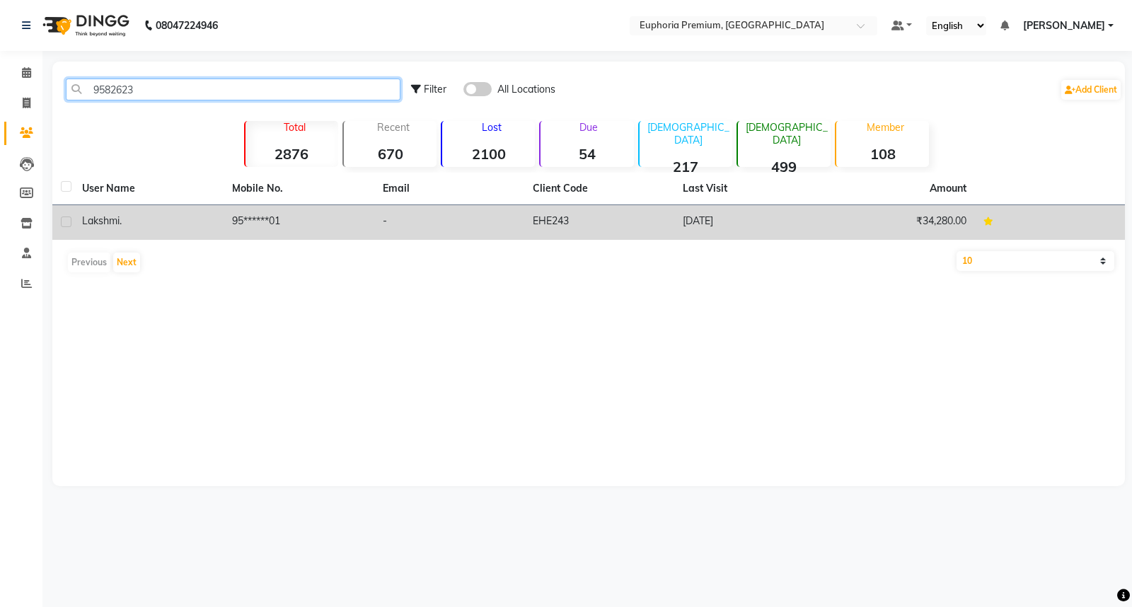
type input "9582623"
click at [157, 211] on td "Lakshmi ." at bounding box center [149, 222] width 150 height 35
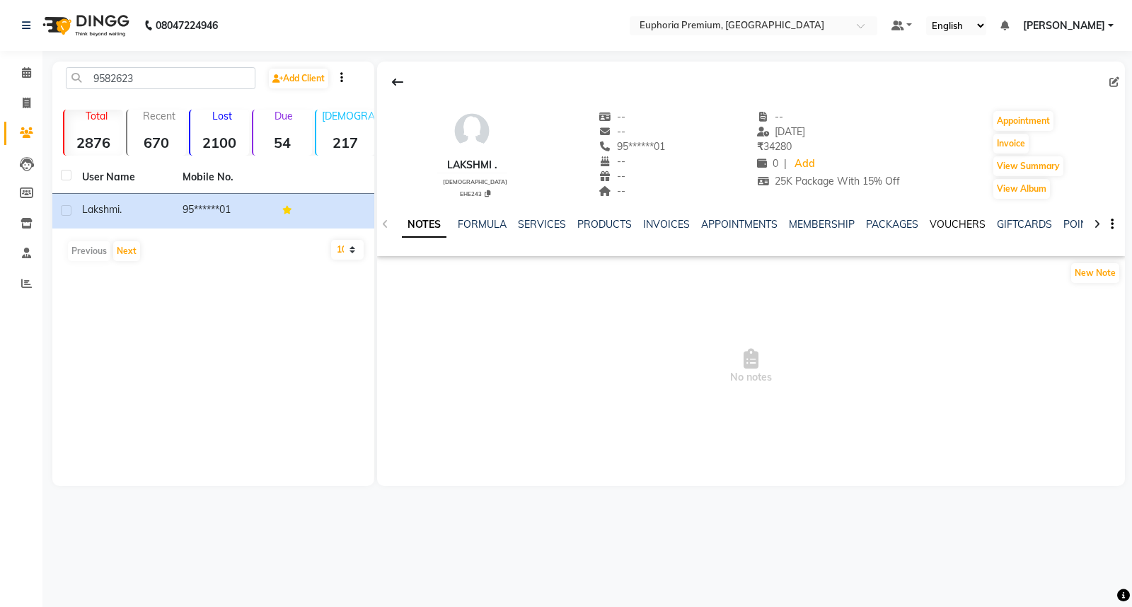
click at [960, 224] on link "VOUCHERS" at bounding box center [957, 224] width 56 height 13
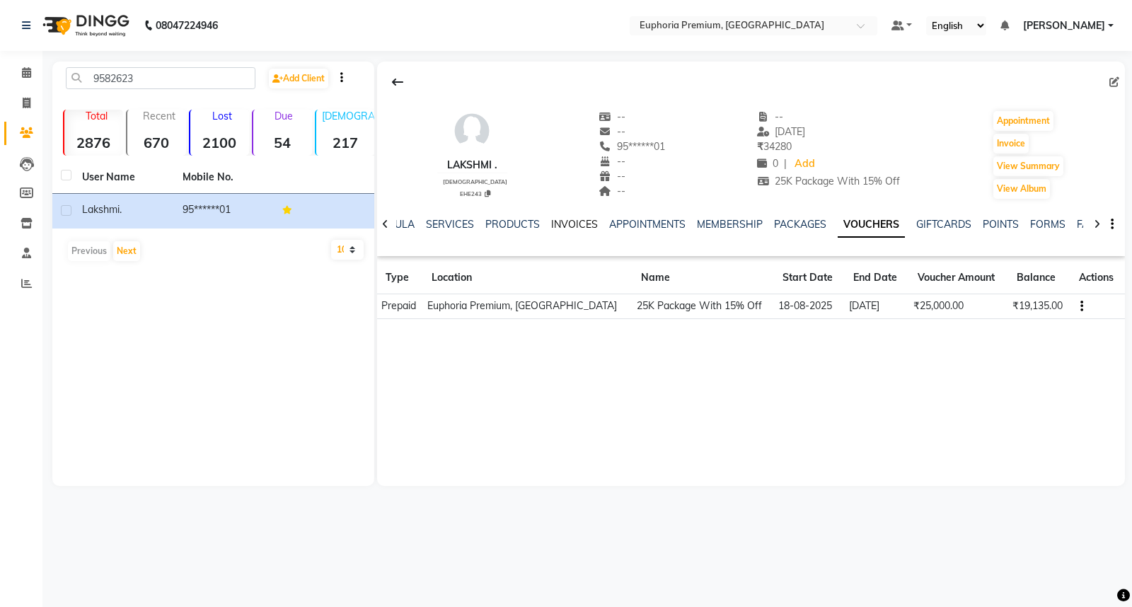
click at [567, 221] on link "INVOICES" at bounding box center [574, 224] width 47 height 13
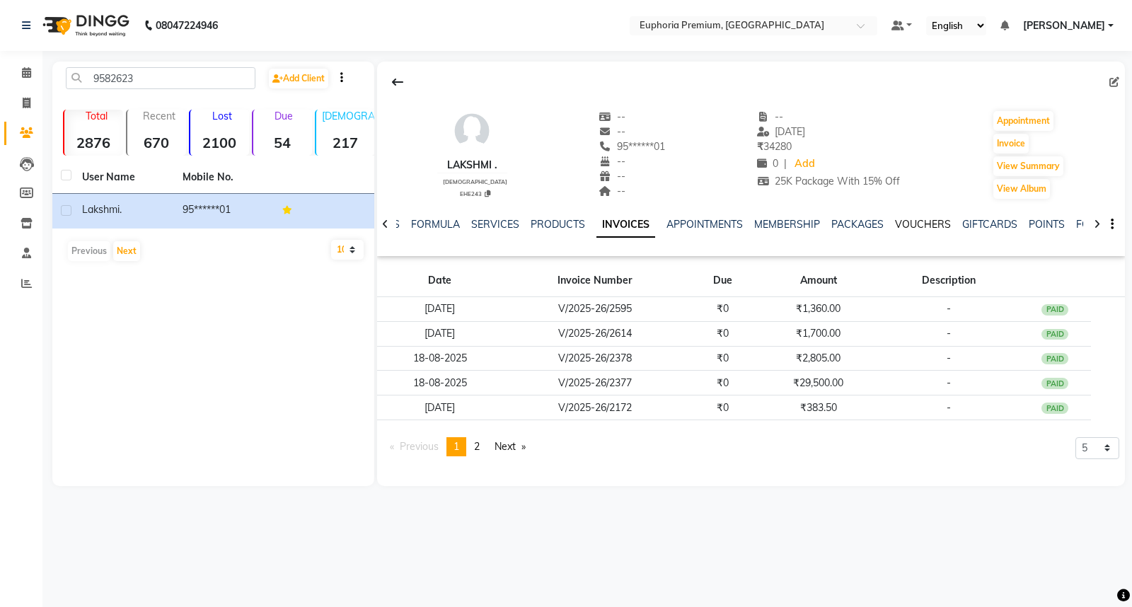
click at [920, 222] on link "VOUCHERS" at bounding box center [923, 224] width 56 height 13
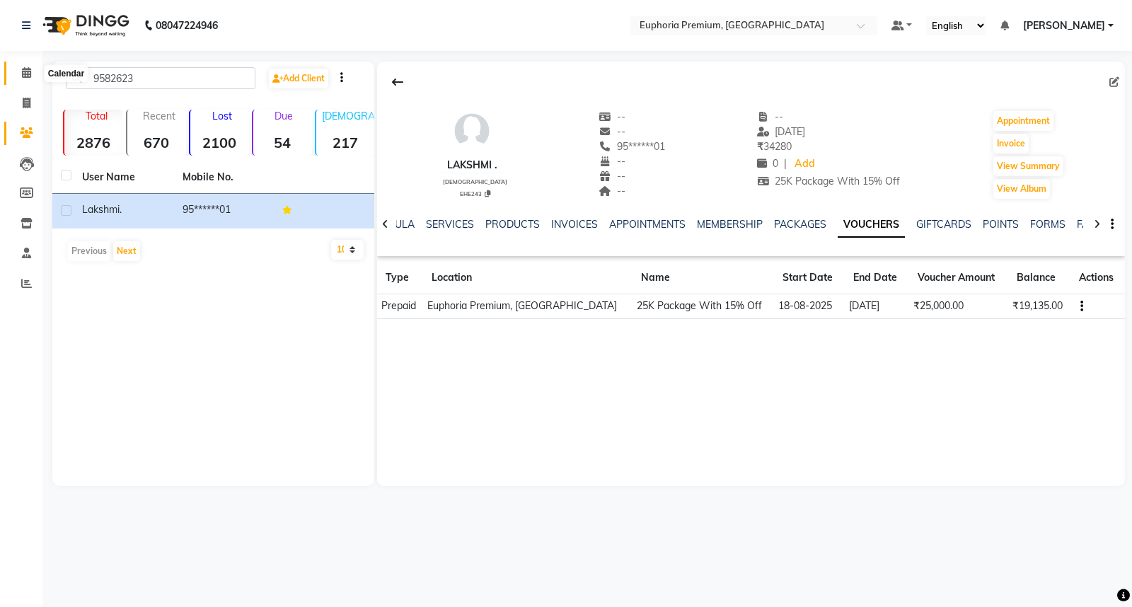
click at [30, 75] on span at bounding box center [26, 73] width 25 height 16
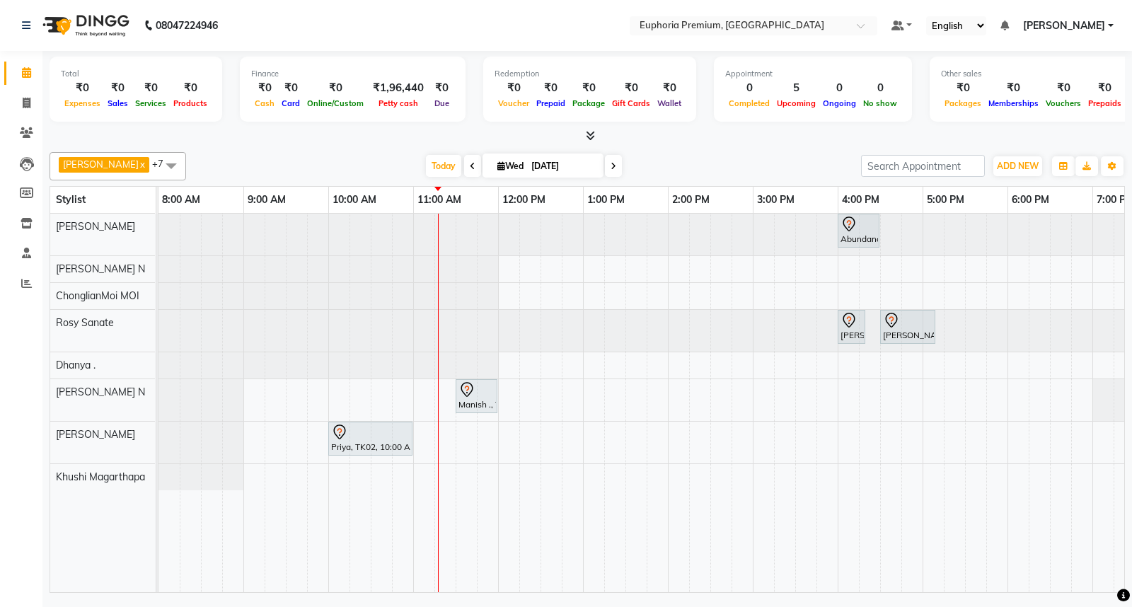
click at [503, 364] on div "Abundance Manifestation 29AASCA8886B1Z0, TK01, 04:00 PM-04:30 PM, Glutathione D…" at bounding box center [752, 403] width 1188 height 378
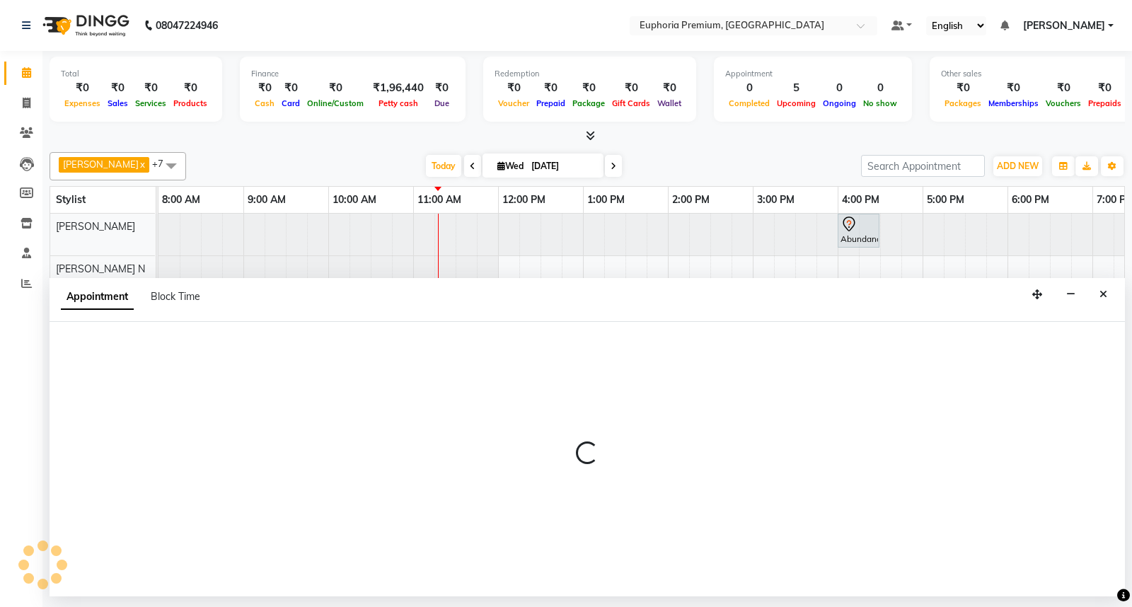
select select "71607"
select select "720"
select select "tentative"
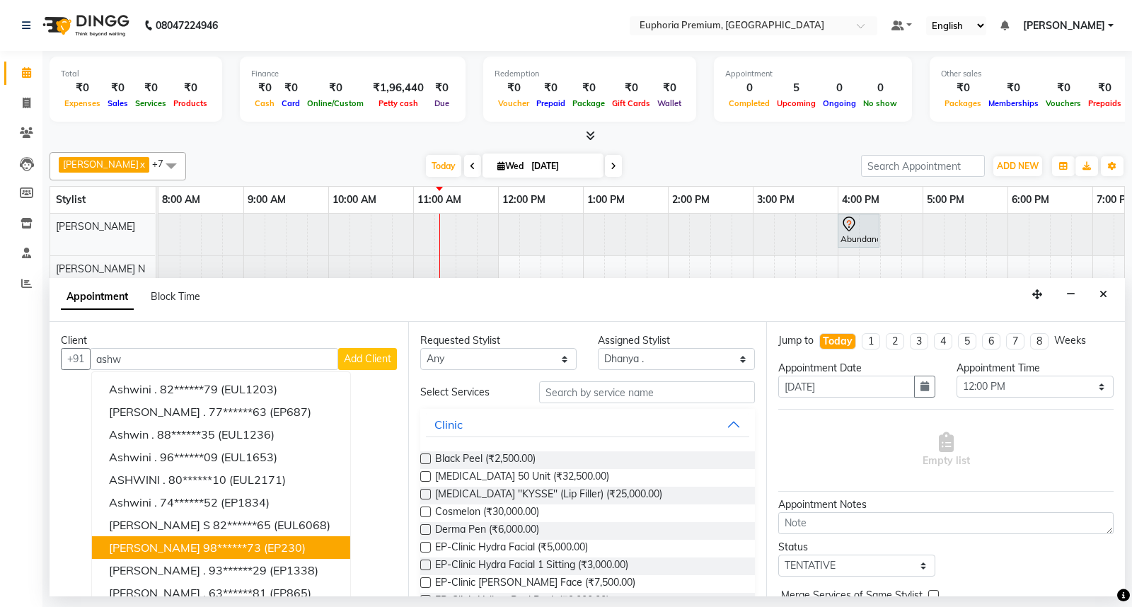
click at [175, 545] on button "Ashwin Paul 98******73 (EP230)" at bounding box center [221, 547] width 258 height 23
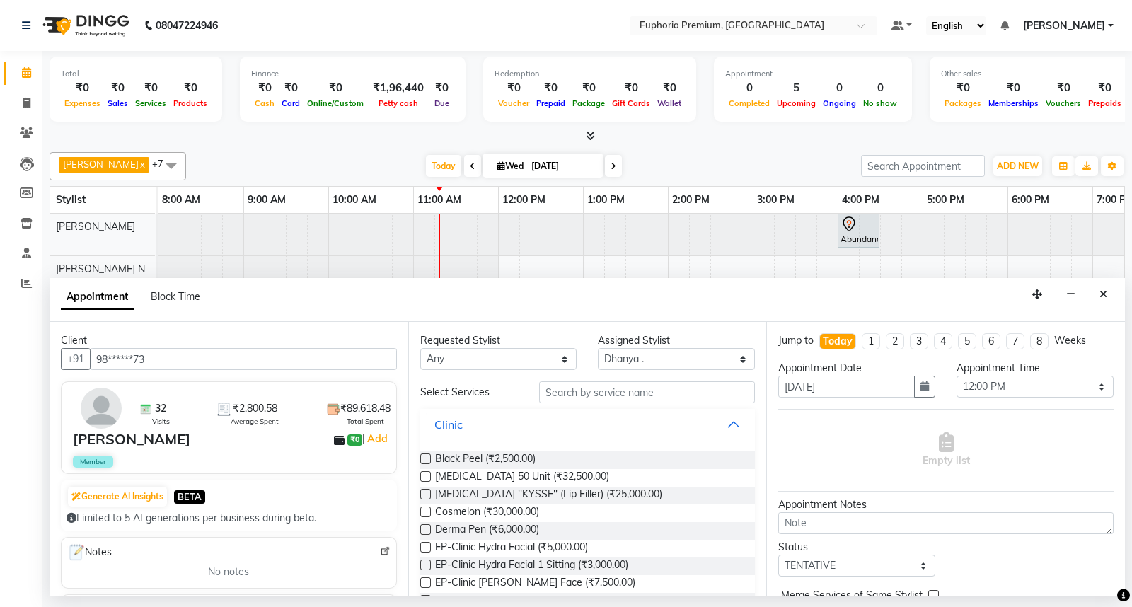
type input "98******73"
click at [584, 391] on input "text" at bounding box center [647, 392] width 216 height 22
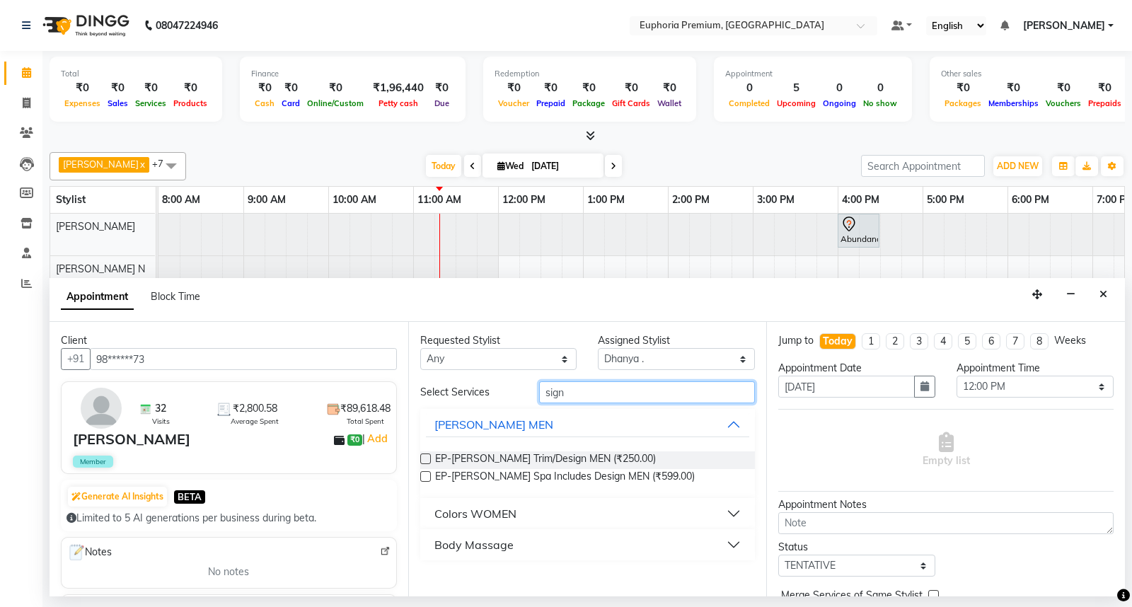
type input "sign"
click at [475, 542] on div "Body Massage" at bounding box center [473, 544] width 79 height 17
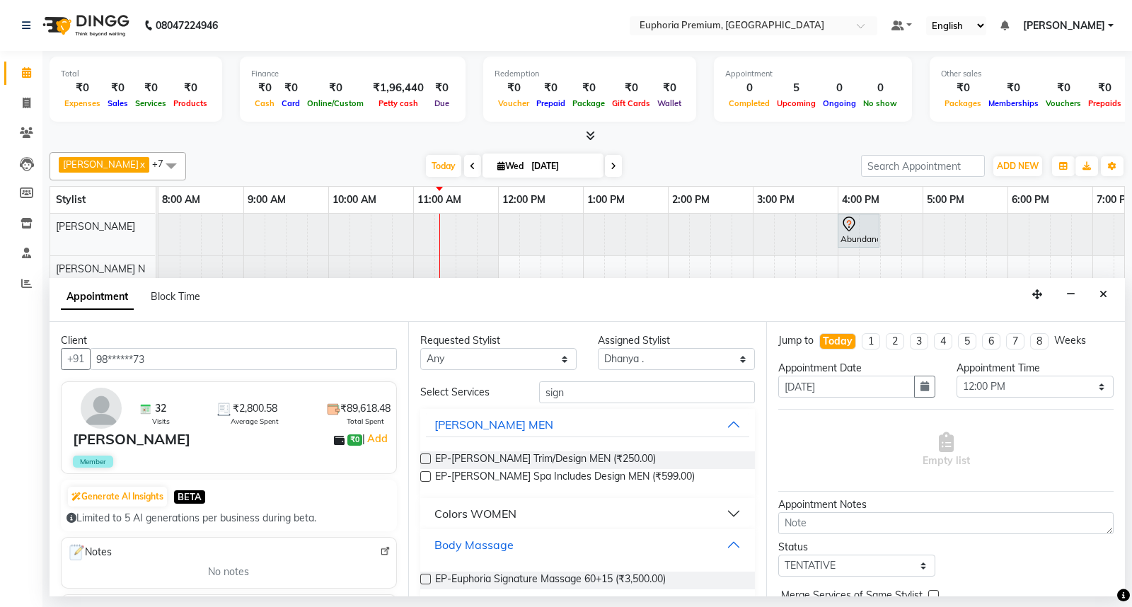
scroll to position [15, 0]
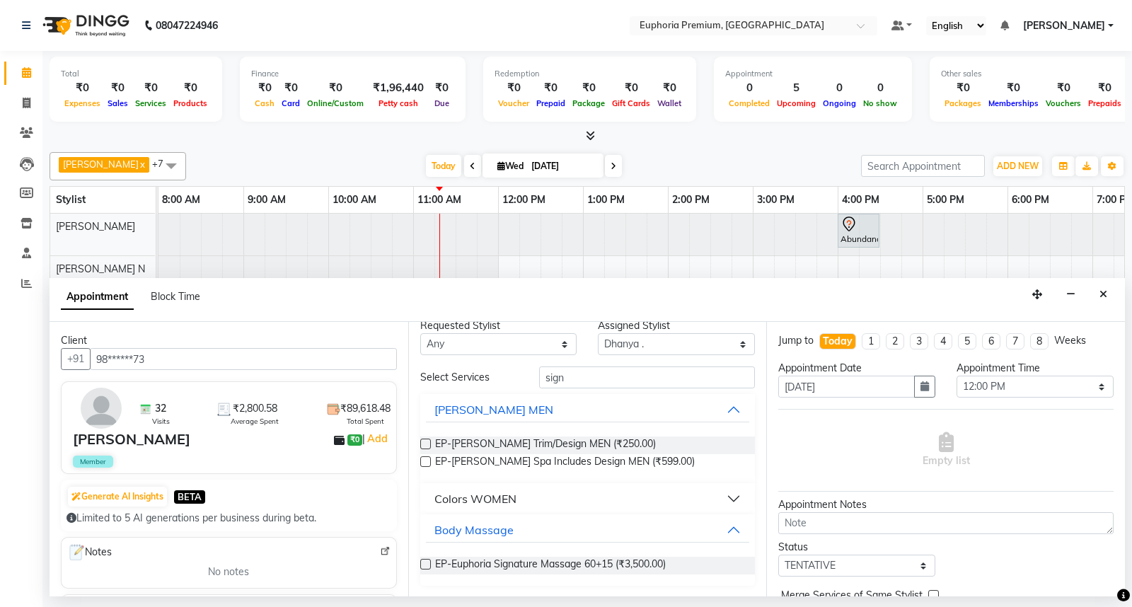
click at [425, 568] on label at bounding box center [425, 564] width 11 height 11
click at [425, 568] on input "checkbox" at bounding box center [424, 565] width 9 height 9
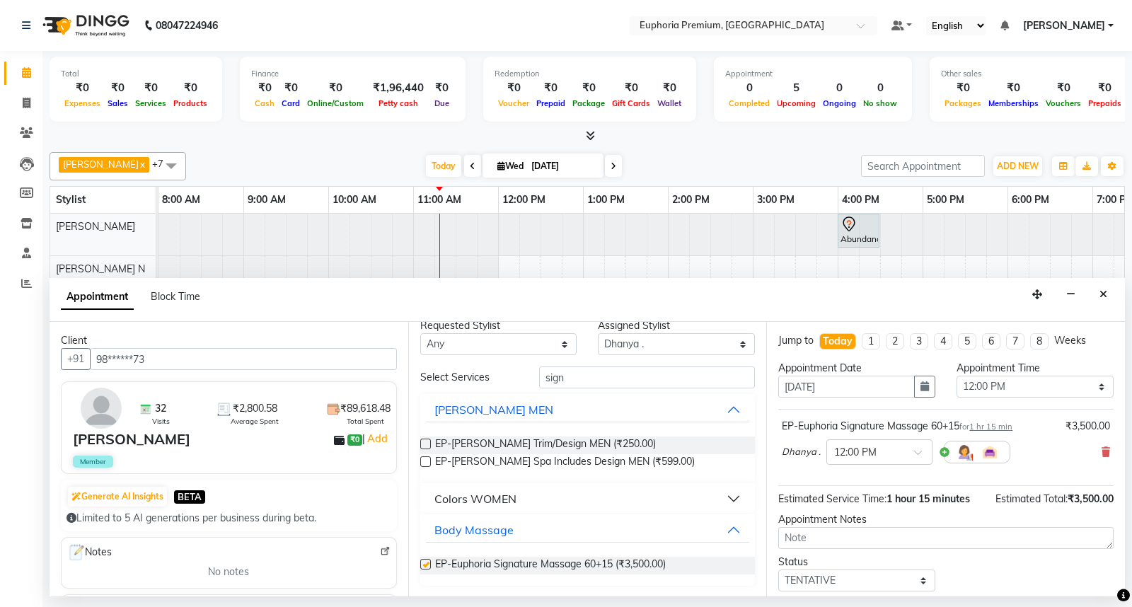
checkbox input "false"
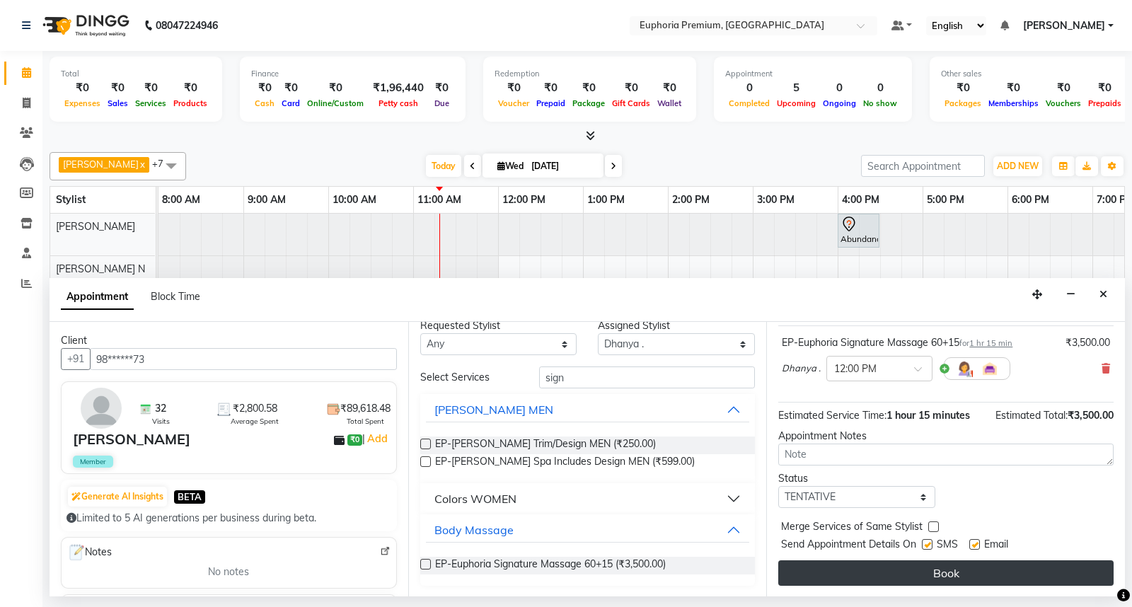
click at [934, 572] on button "Book" at bounding box center [945, 572] width 335 height 25
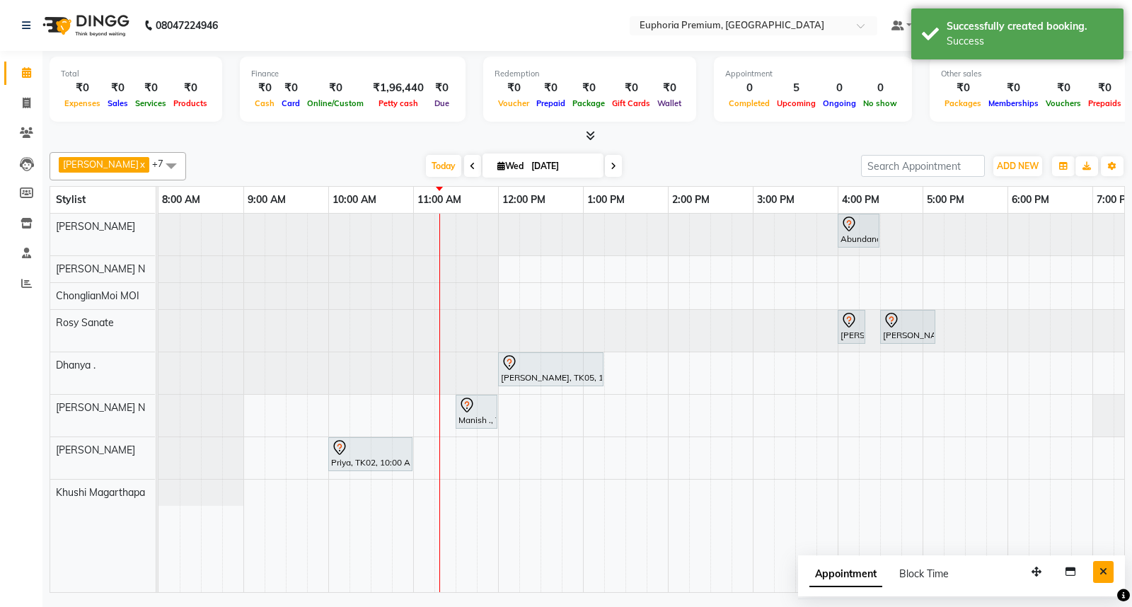
click at [1106, 574] on icon "Close" at bounding box center [1103, 572] width 8 height 10
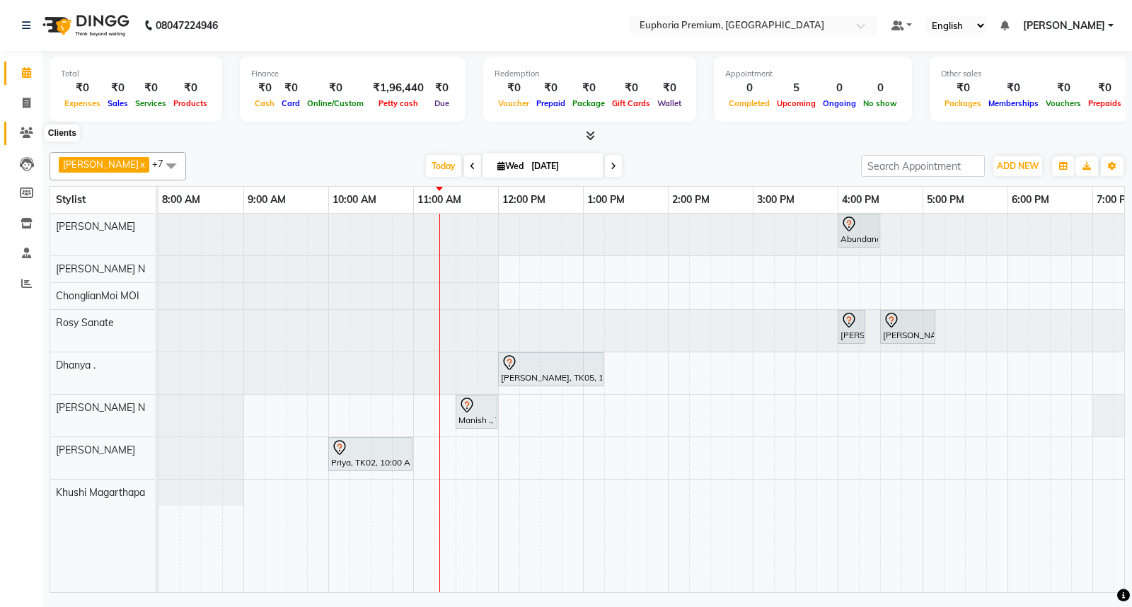
drag, startPoint x: 26, startPoint y: 129, endPoint x: 33, endPoint y: 125, distance: 7.7
click at [33, 125] on span at bounding box center [26, 133] width 25 height 16
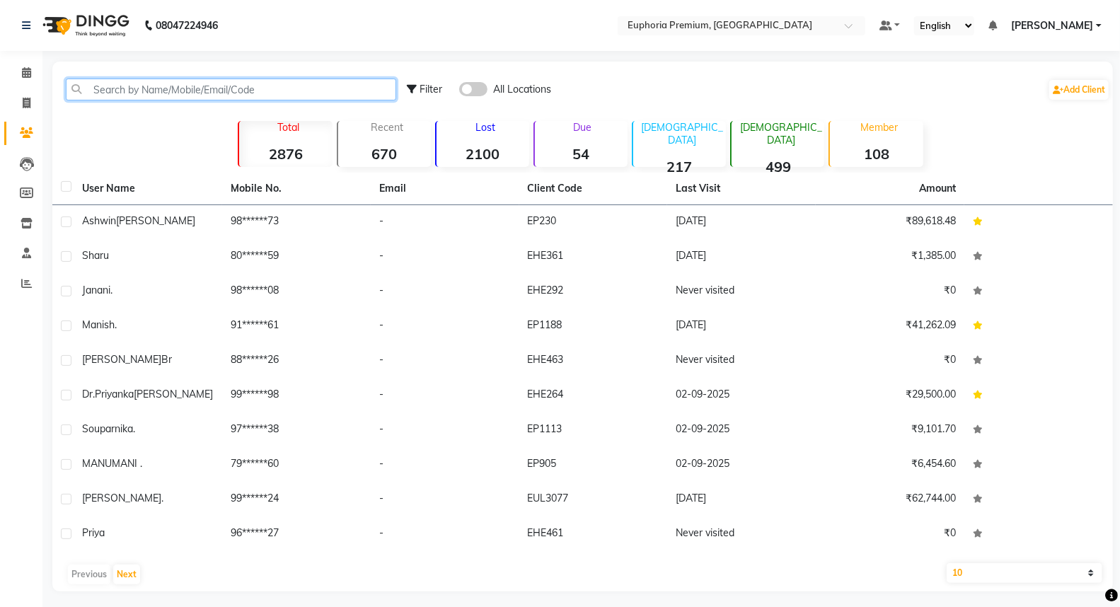
click at [235, 81] on input "text" at bounding box center [231, 90] width 330 height 22
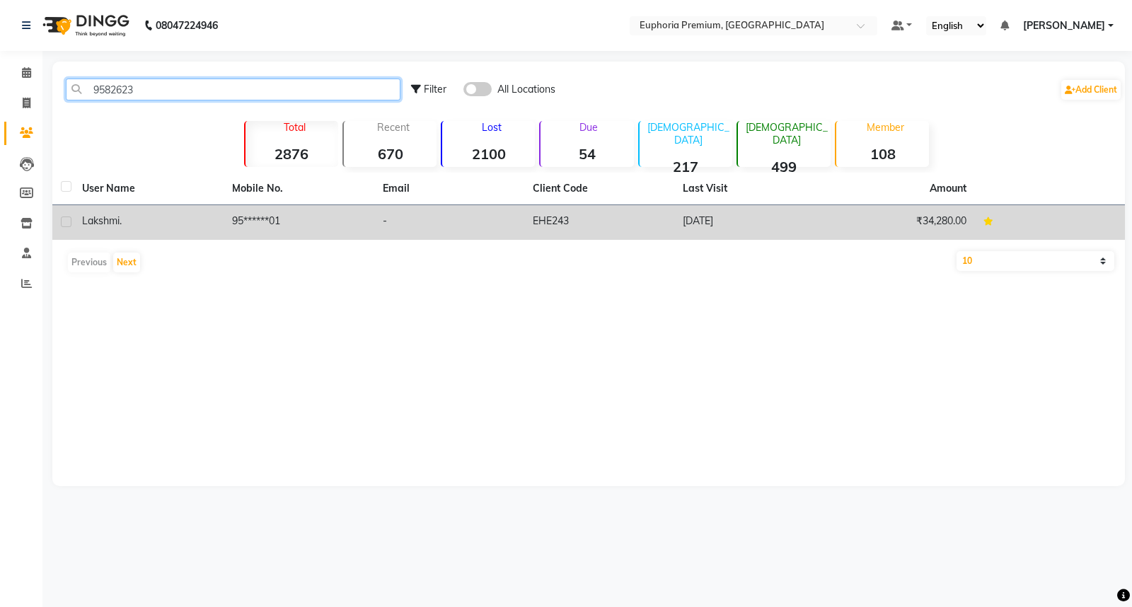
type input "9582623"
click at [279, 225] on td "95******01" at bounding box center [299, 222] width 150 height 35
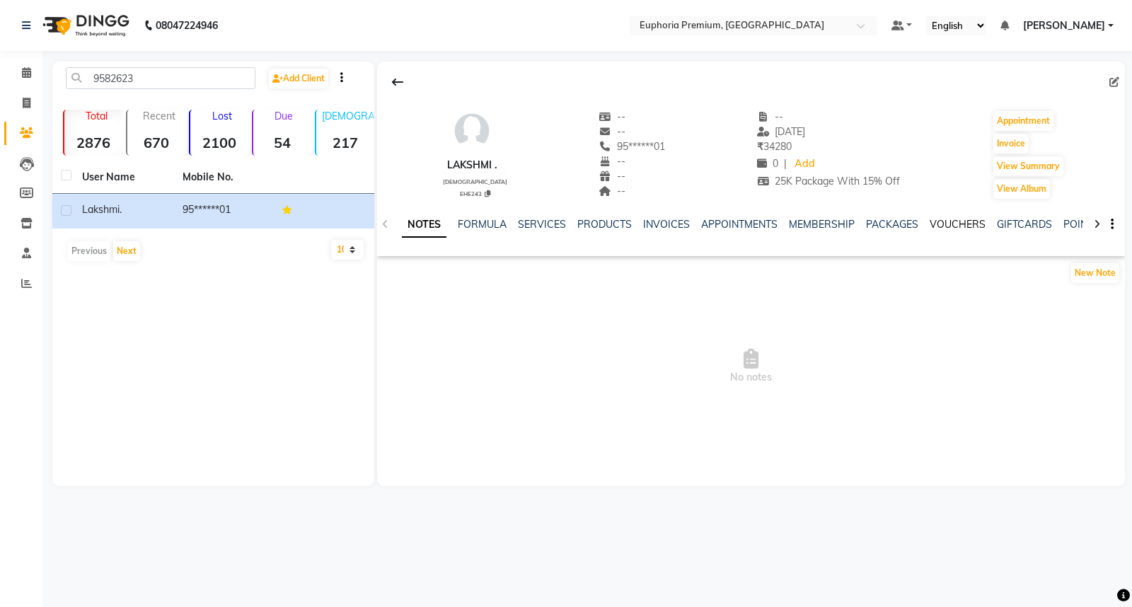
click at [963, 224] on link "VOUCHERS" at bounding box center [957, 224] width 56 height 13
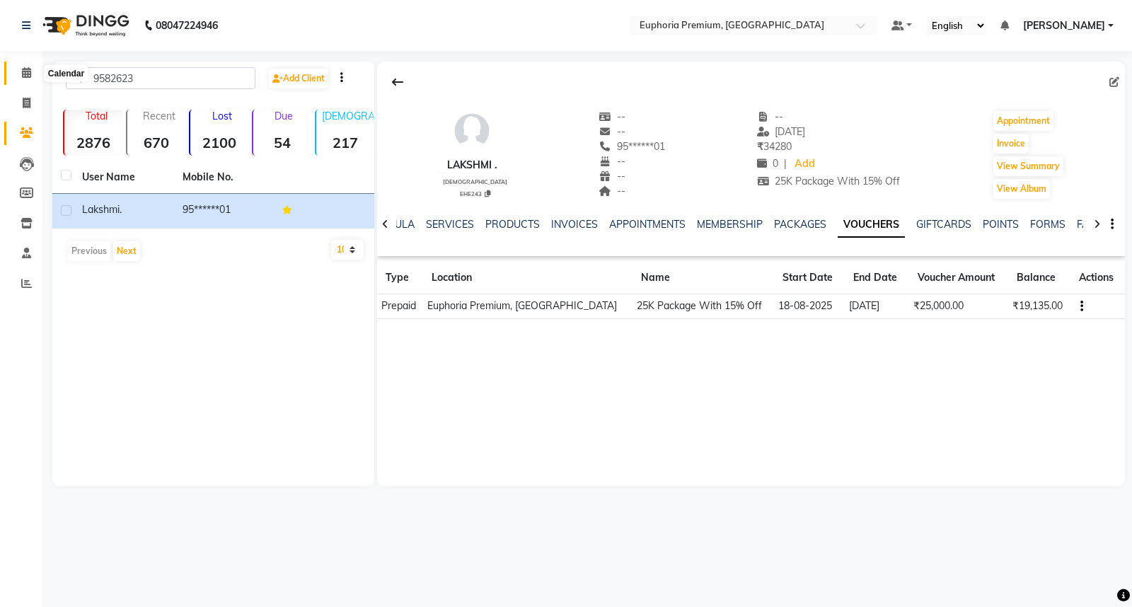
click at [27, 75] on icon at bounding box center [26, 72] width 9 height 11
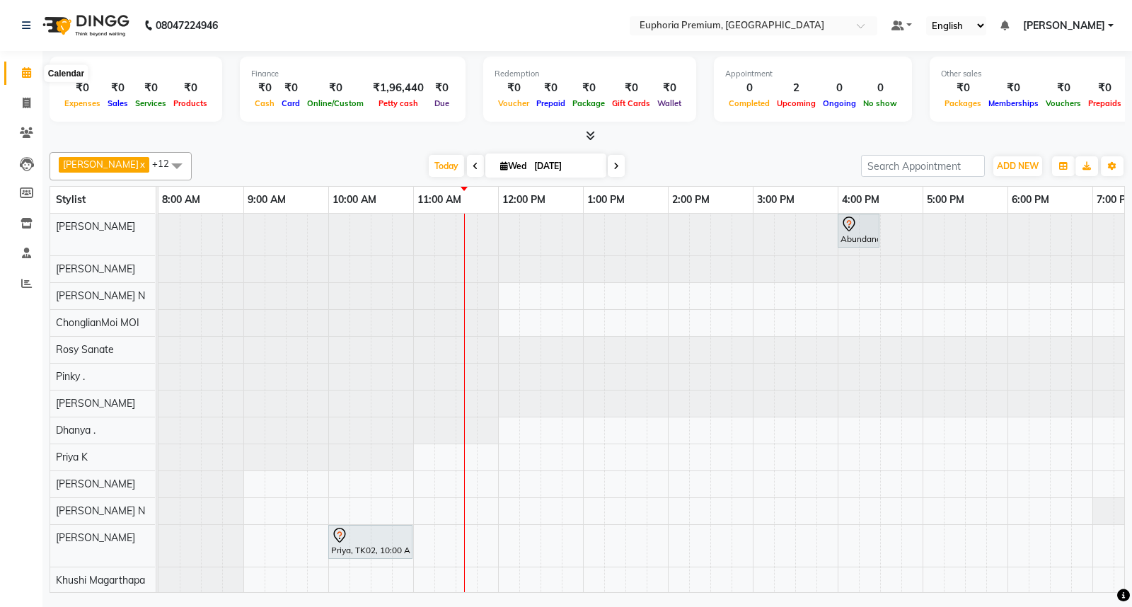
click at [23, 72] on icon at bounding box center [26, 72] width 9 height 11
click at [21, 95] on span at bounding box center [26, 103] width 25 height 16
select select "7925"
select select "service"
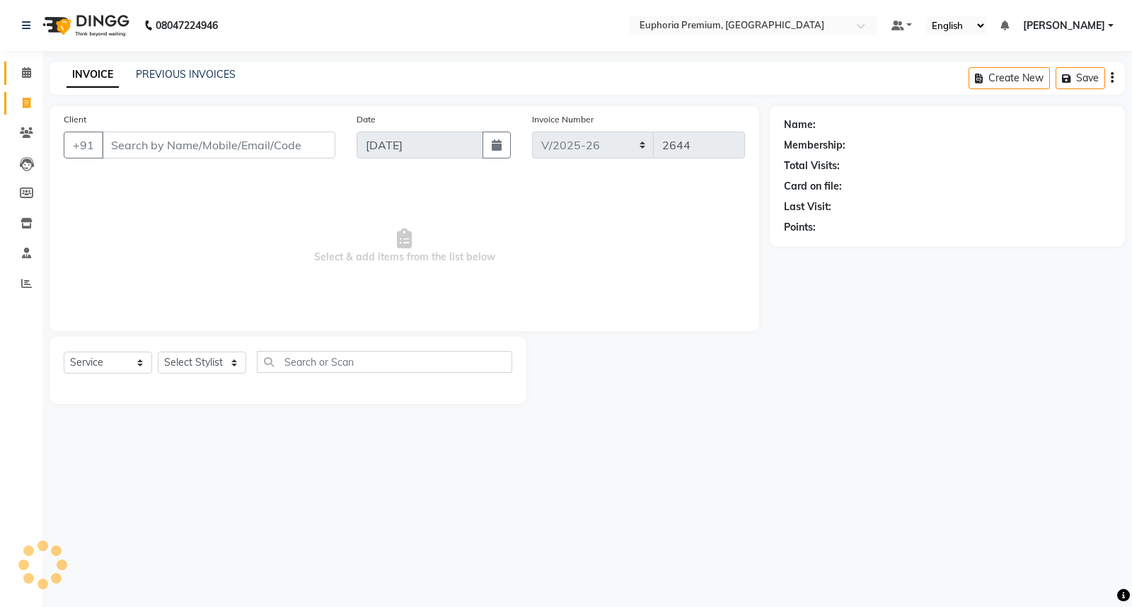
click at [24, 62] on link "Calendar" at bounding box center [21, 73] width 34 height 23
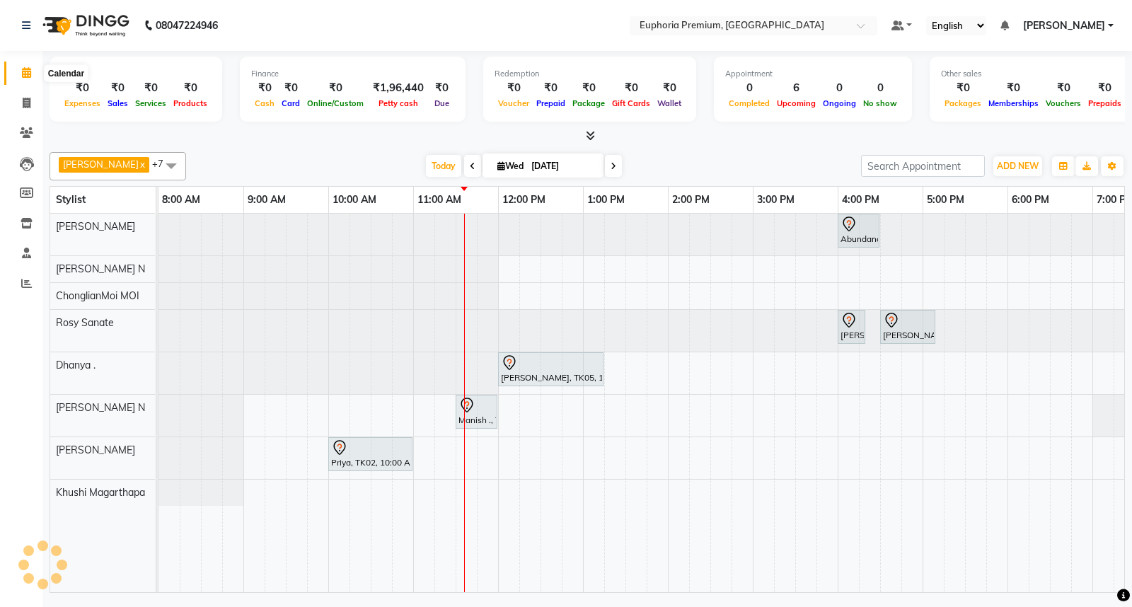
click at [24, 76] on icon at bounding box center [26, 72] width 9 height 11
drag, startPoint x: 455, startPoint y: 441, endPoint x: 839, endPoint y: 168, distance: 471.2
click at [839, 168] on div "Today Wed 03-09-2025" at bounding box center [523, 166] width 661 height 21
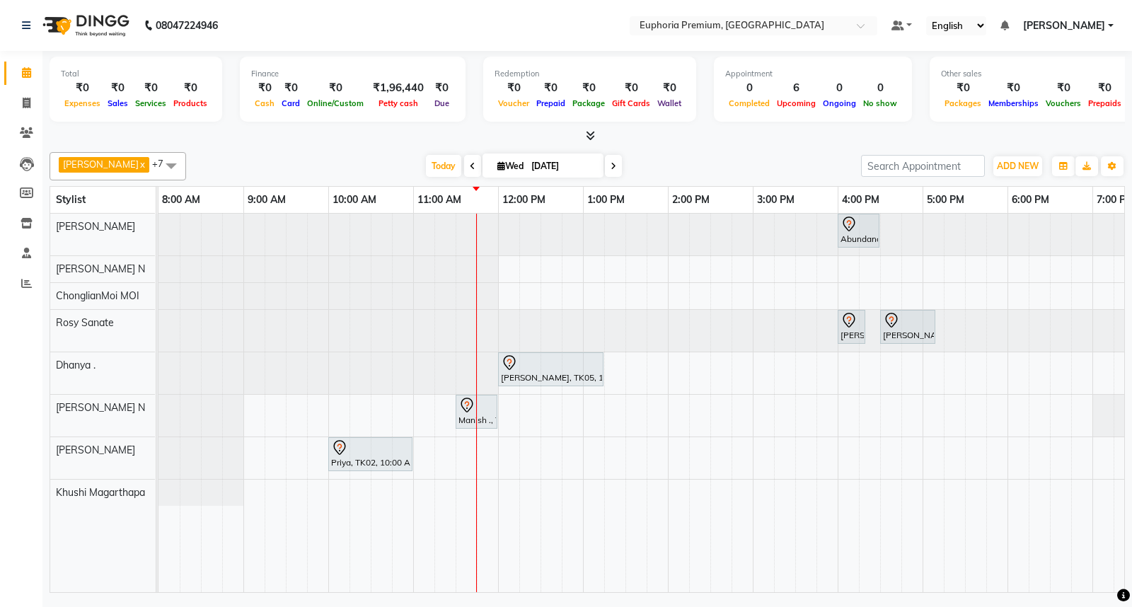
drag, startPoint x: 902, startPoint y: 580, endPoint x: 638, endPoint y: 555, distance: 265.1
click at [638, 555] on tr at bounding box center [752, 403] width 1188 height 378
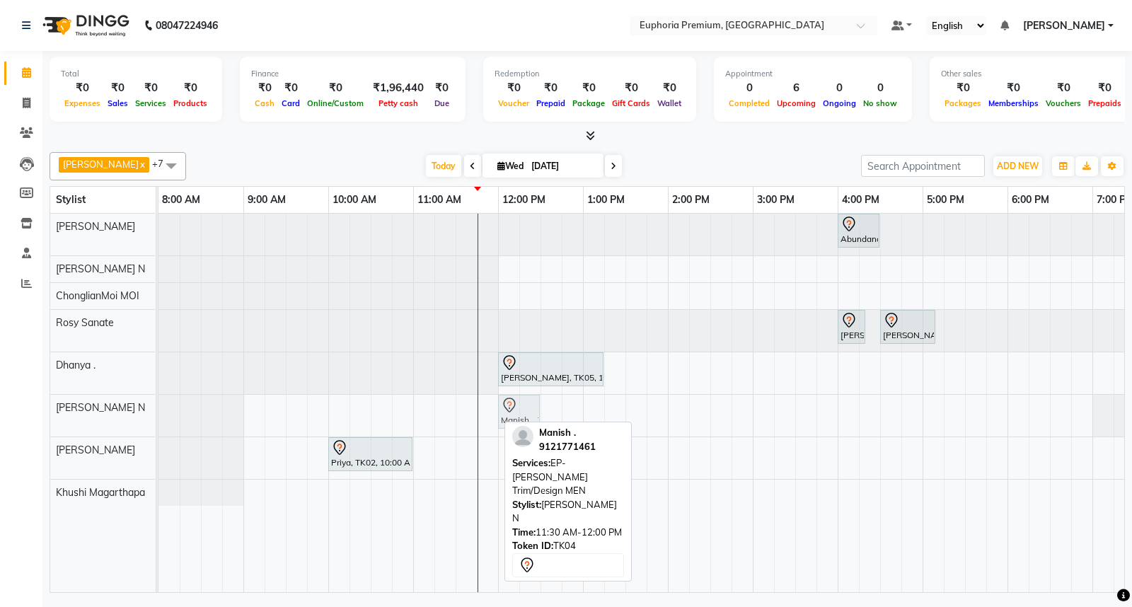
drag, startPoint x: 468, startPoint y: 411, endPoint x: 517, endPoint y: 404, distance: 49.3
click at [158, 404] on div "Manish ., TK04, 11:30 AM-12:00 PM, EP-Beard Trim/Design MEN Manish ., TK04, 11:…" at bounding box center [158, 416] width 0 height 42
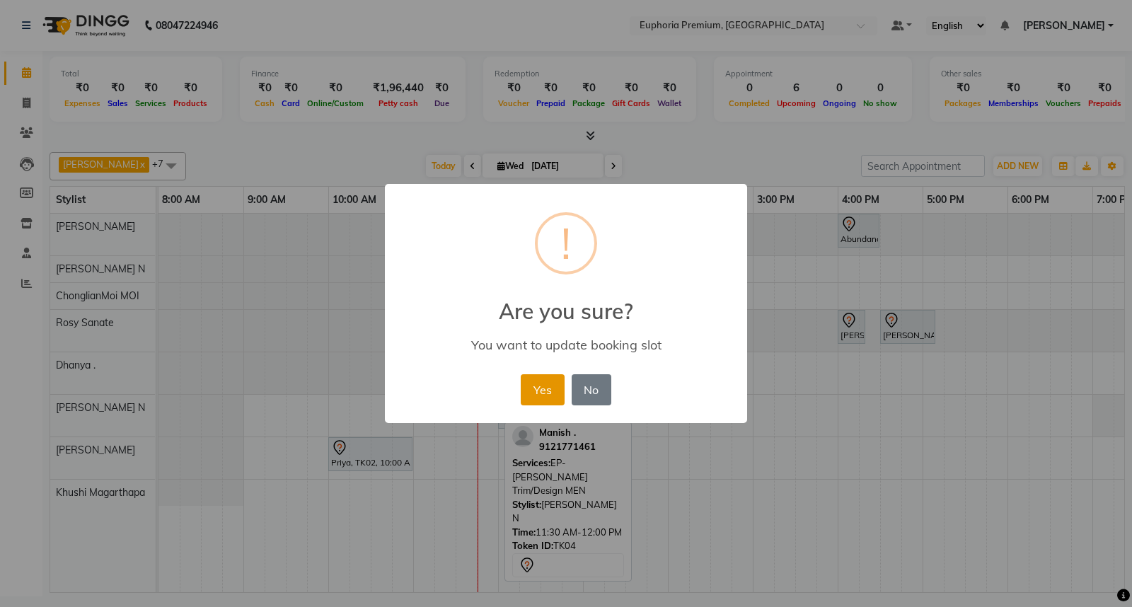
click at [535, 378] on button "Yes" at bounding box center [542, 389] width 43 height 31
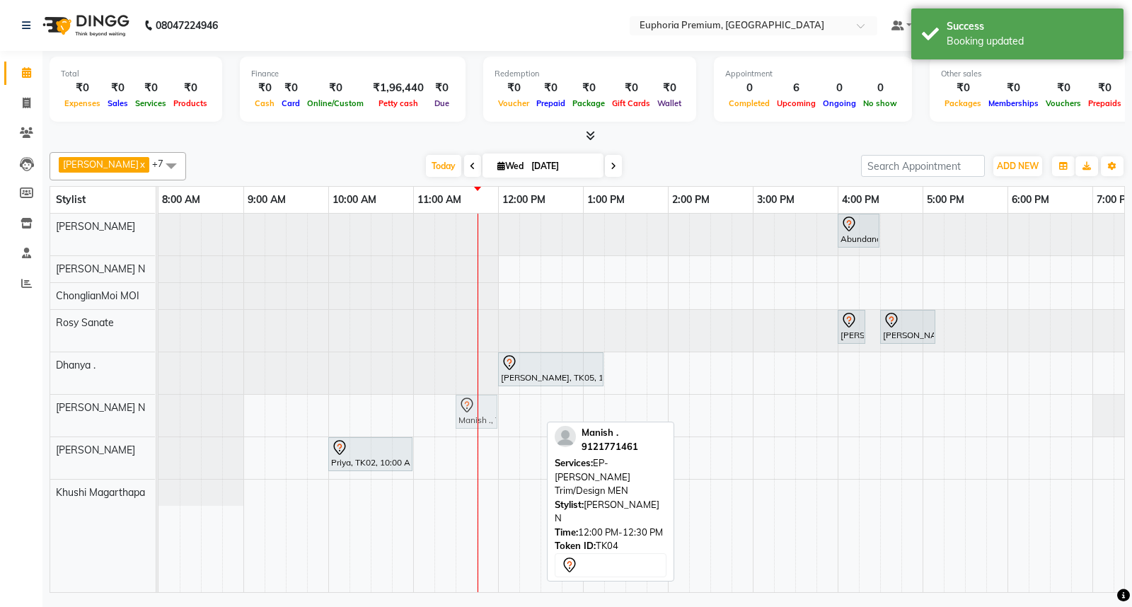
drag, startPoint x: 511, startPoint y: 407, endPoint x: 475, endPoint y: 412, distance: 36.4
click at [158, 413] on div "Manish ., TK04, 12:00 PM-12:30 PM, EP-Beard Trim/Design MEN Manish ., TK04, 12:…" at bounding box center [158, 416] width 0 height 42
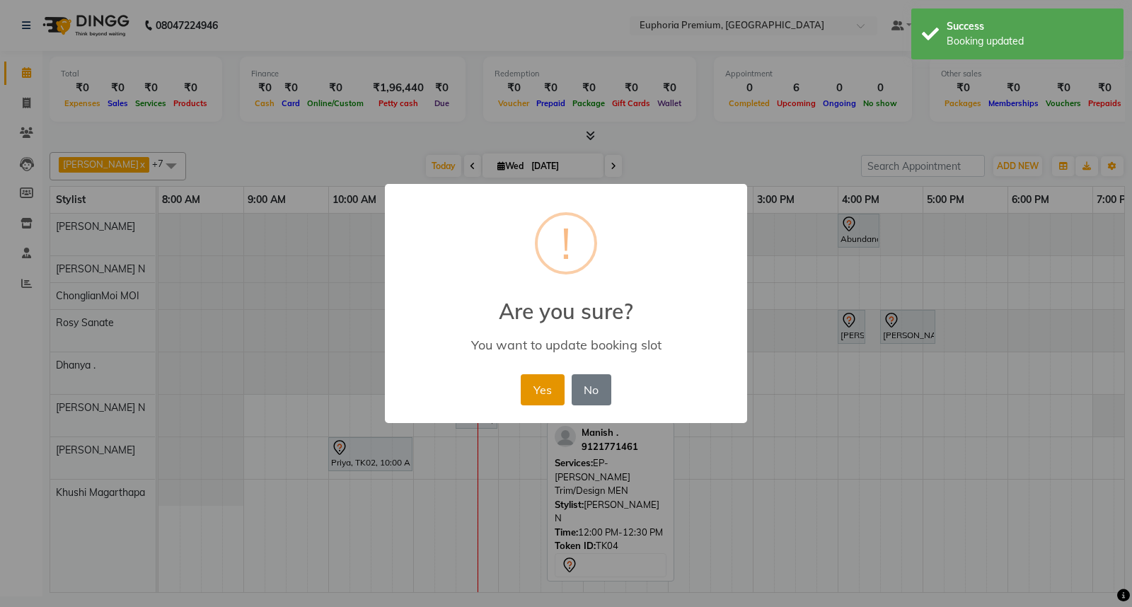
click at [542, 382] on button "Yes" at bounding box center [542, 389] width 43 height 31
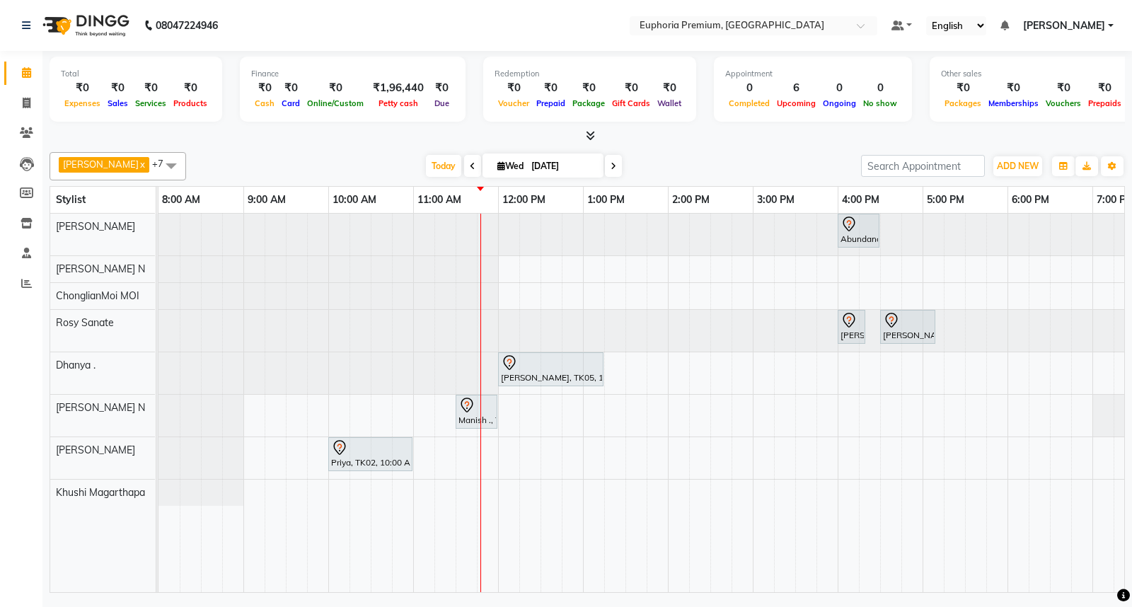
click at [507, 460] on div "Abundance Manifestation 29AASCA8886B1Z0, TK01, 04:00 PM-04:30 PM, Glutathione D…" at bounding box center [752, 403] width 1188 height 378
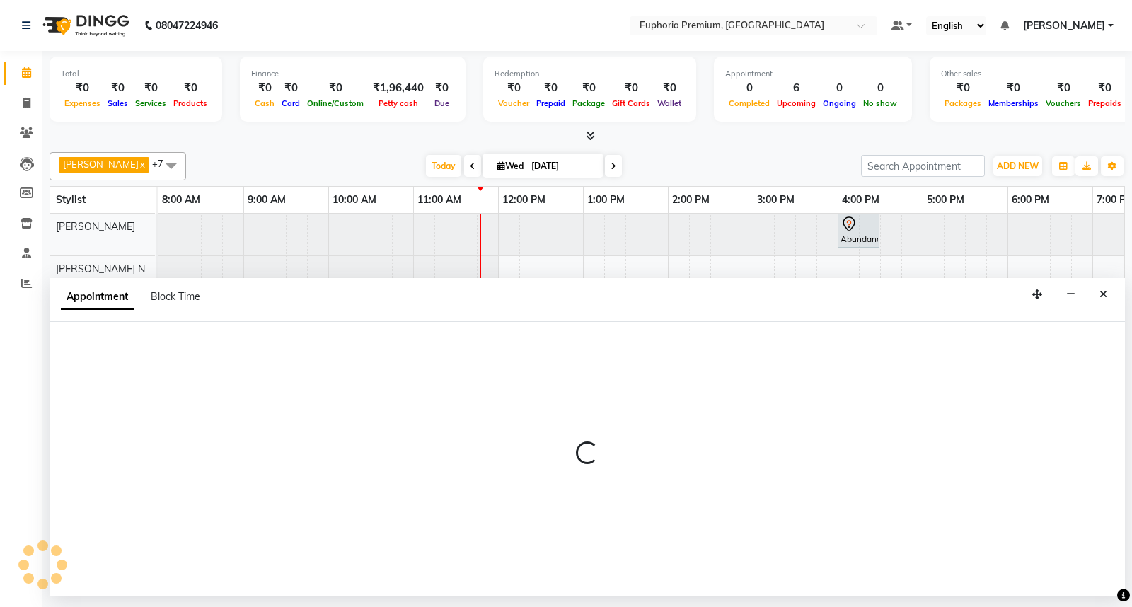
select select "88670"
select select "720"
select select "tentative"
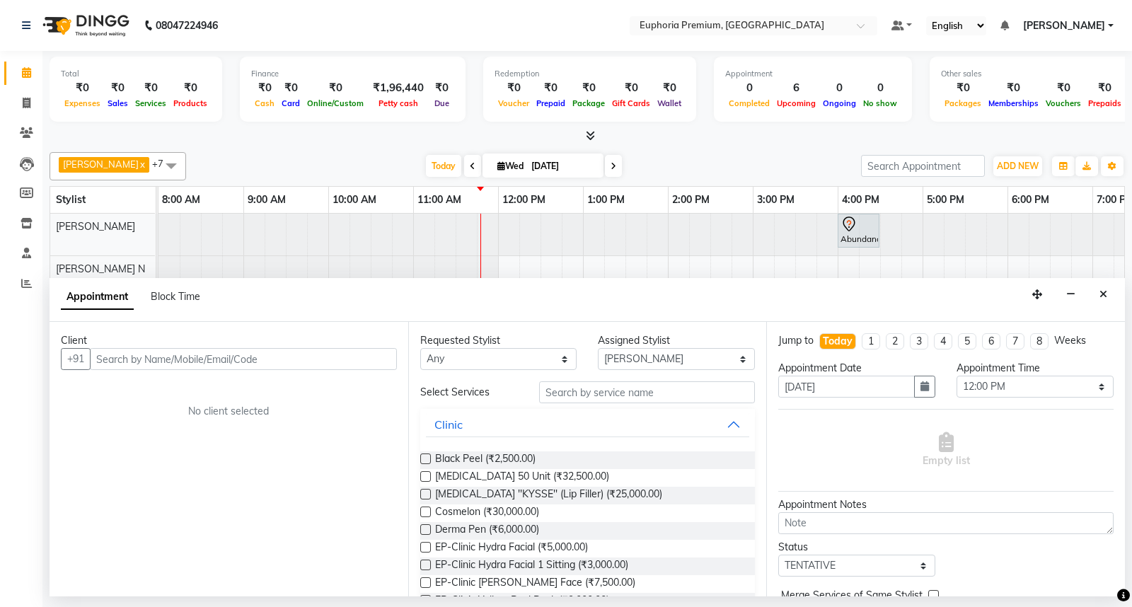
click at [168, 336] on div "Client" at bounding box center [229, 340] width 336 height 15
click at [207, 356] on input "text" at bounding box center [243, 359] width 307 height 22
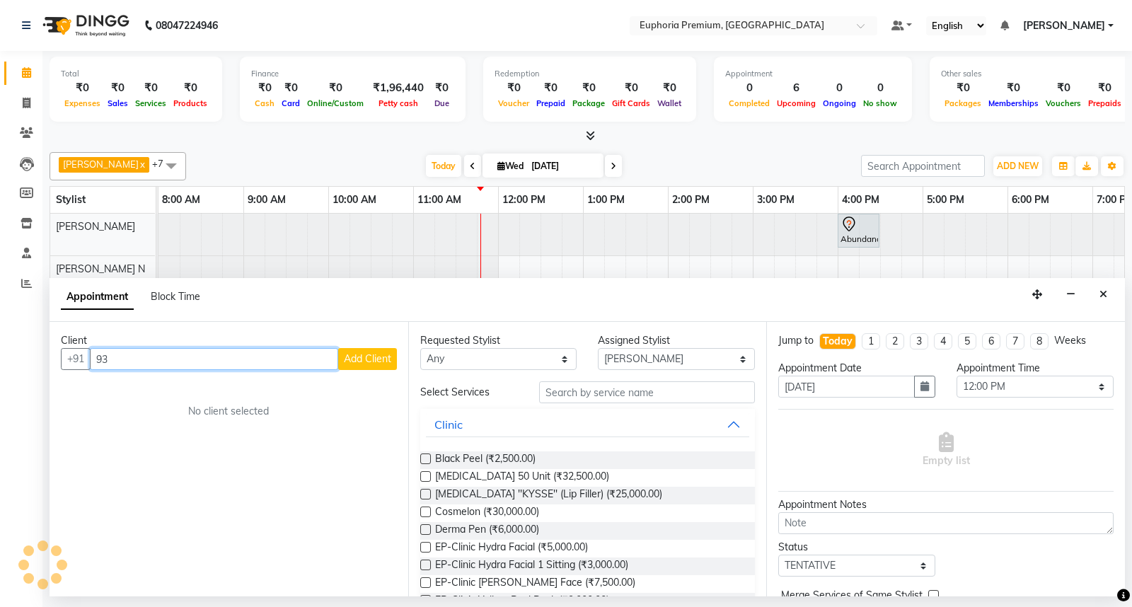
type input "9"
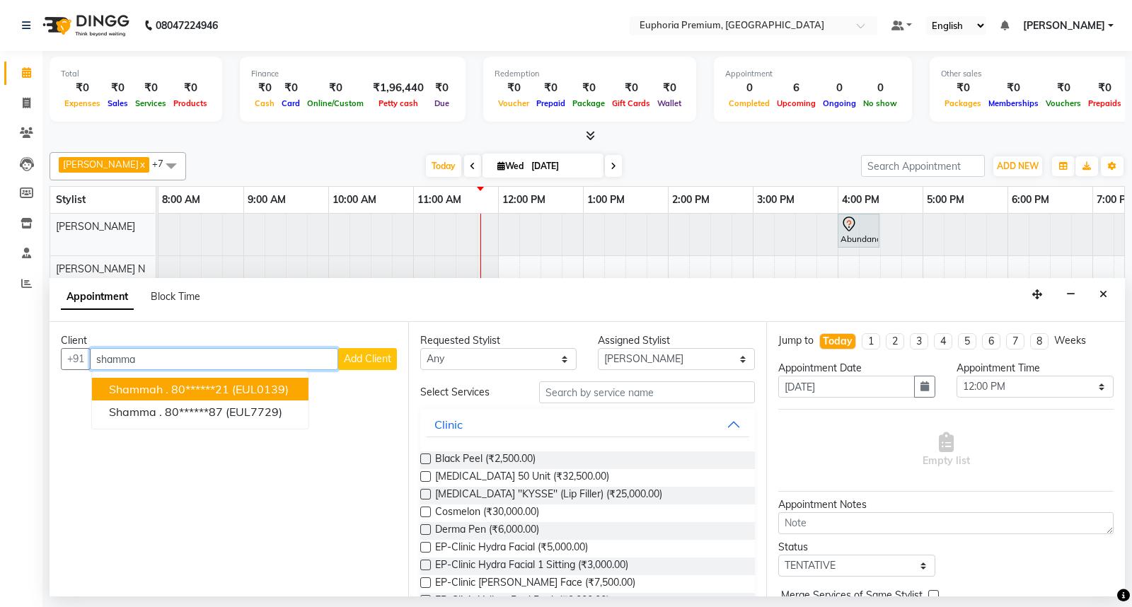
click at [277, 385] on span "(EUL0139)" at bounding box center [260, 389] width 57 height 14
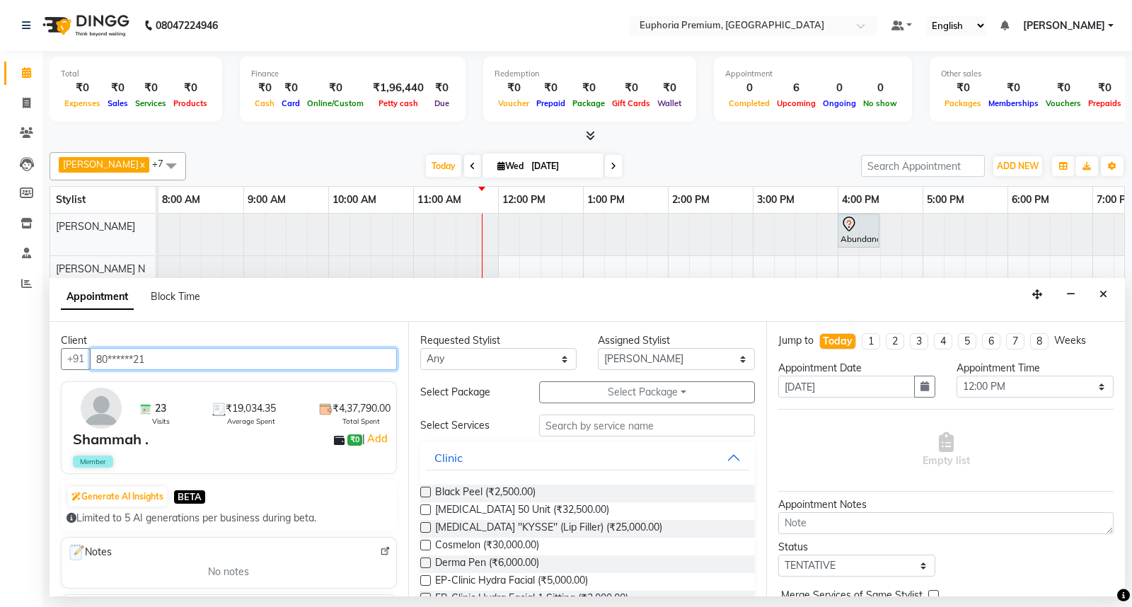
type input "80******21"
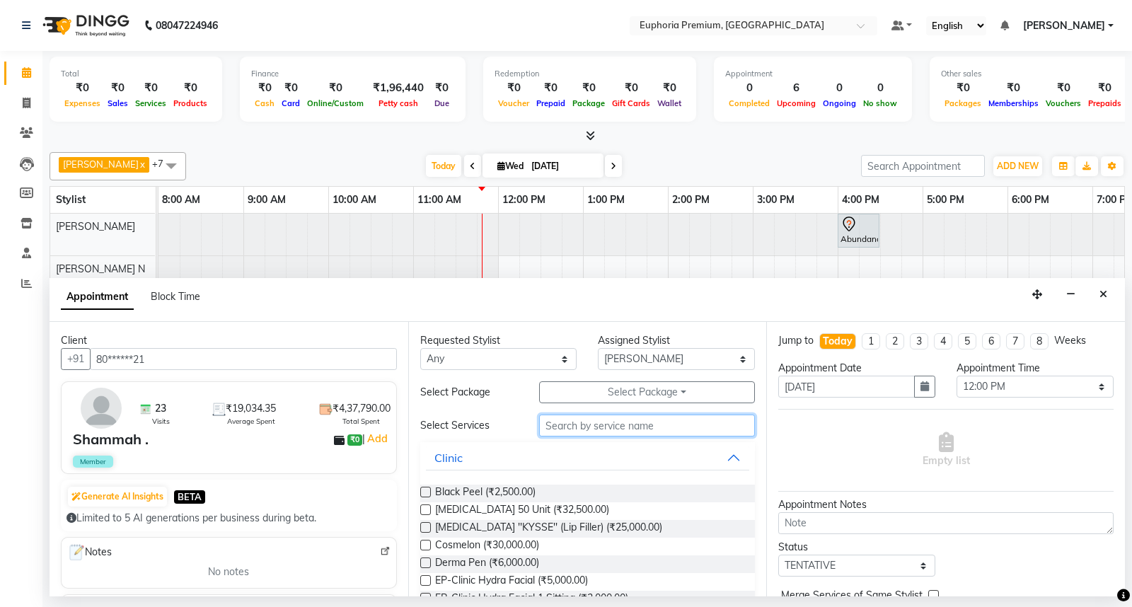
click at [648, 429] on input "text" at bounding box center [647, 425] width 216 height 22
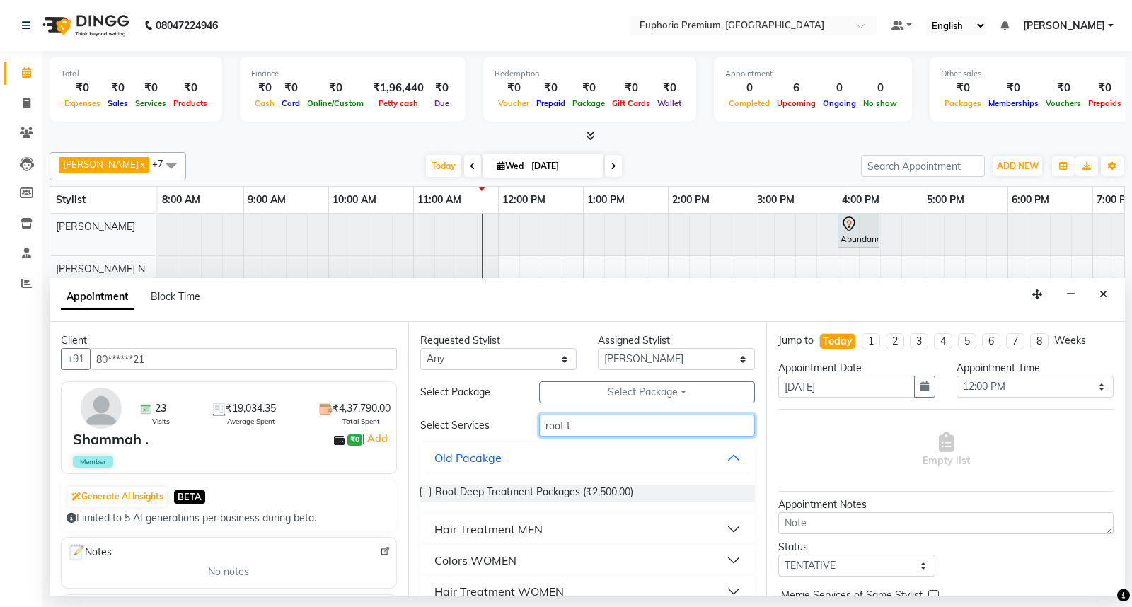
scroll to position [22, 0]
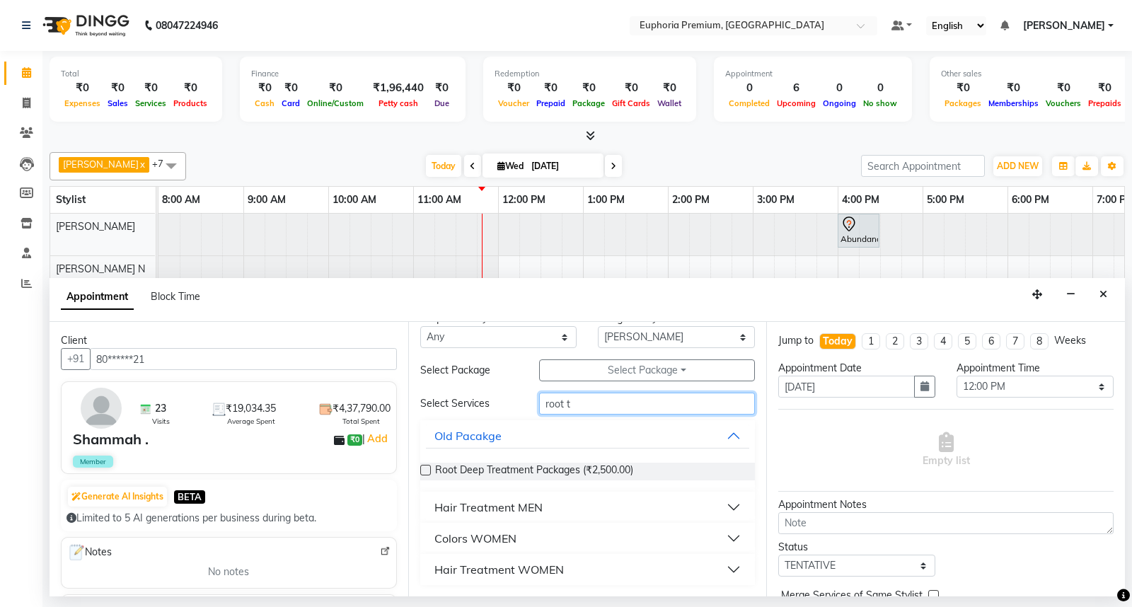
type input "root t"
click at [482, 534] on div "Colors WOMEN" at bounding box center [475, 538] width 82 height 17
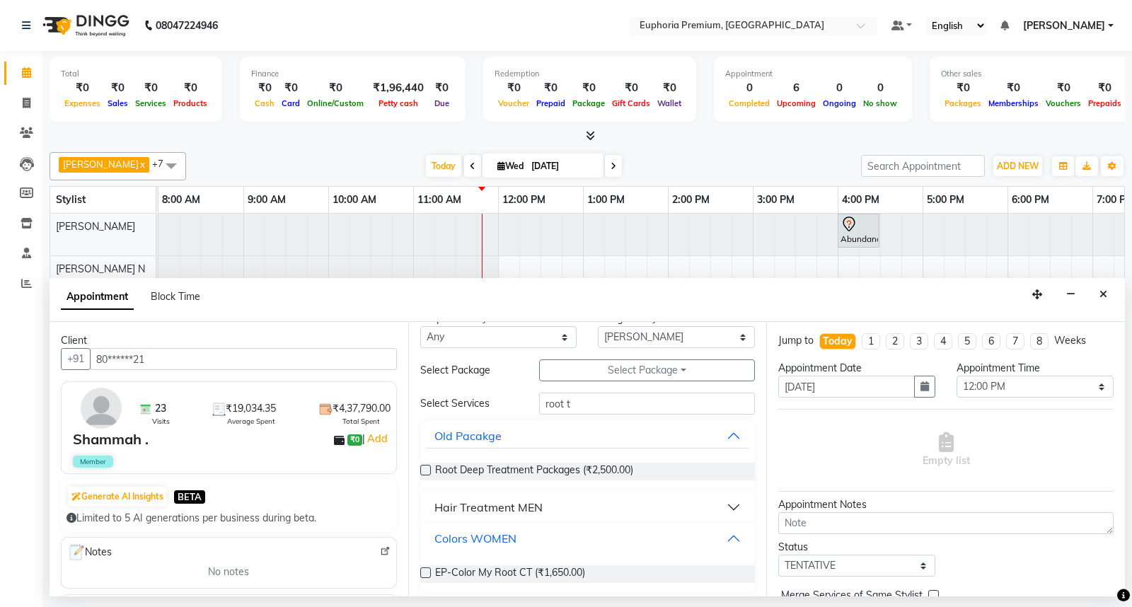
scroll to position [62, 0]
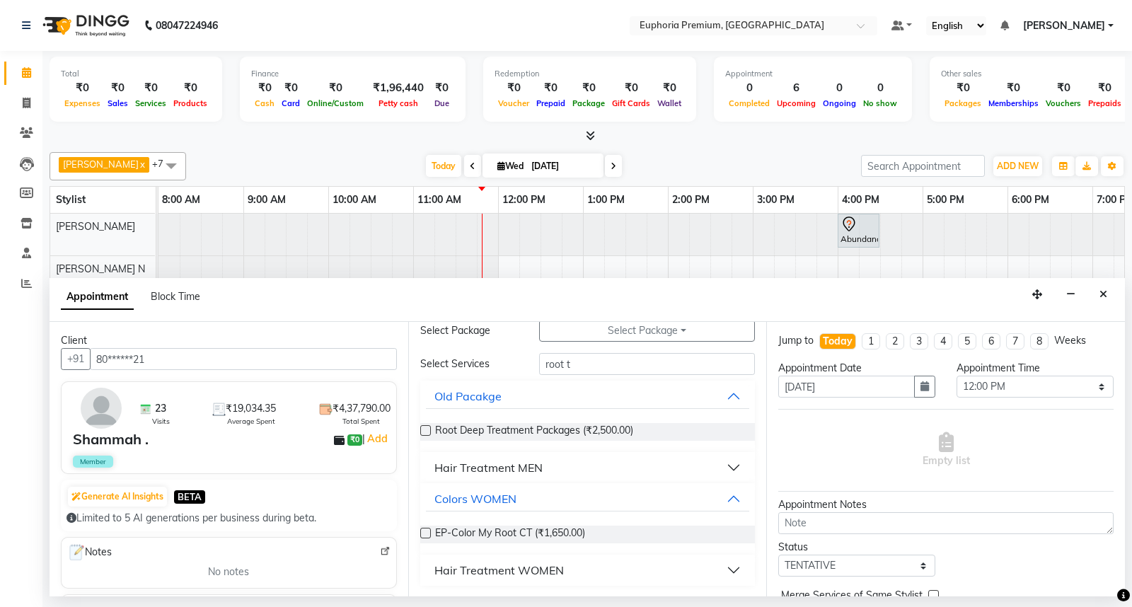
click at [428, 528] on label at bounding box center [425, 533] width 11 height 11
click at [428, 530] on input "checkbox" at bounding box center [424, 534] width 9 height 9
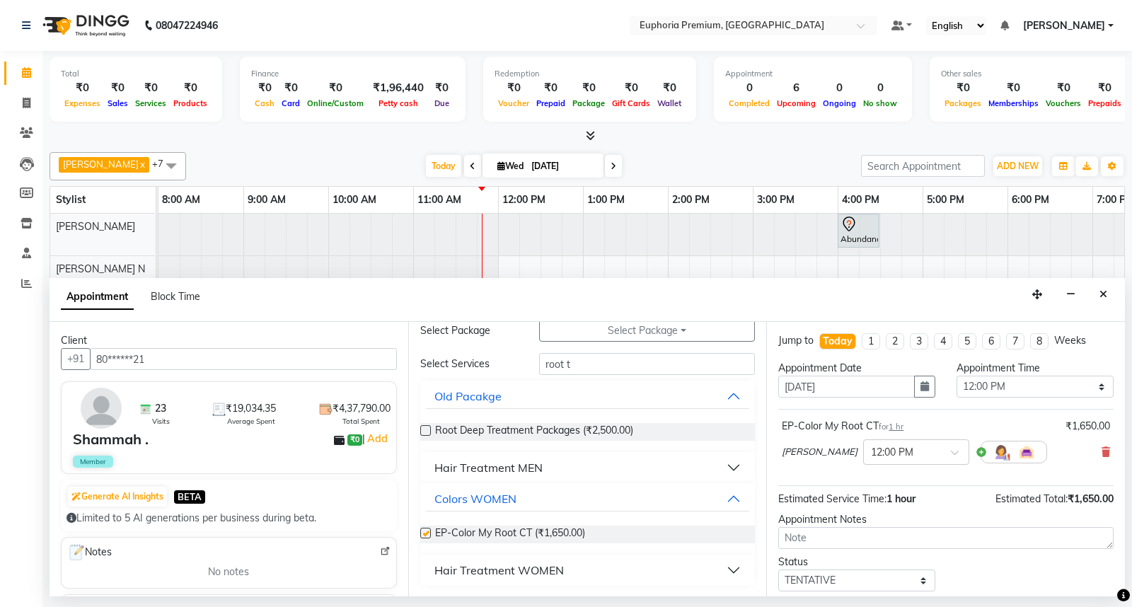
checkbox input "false"
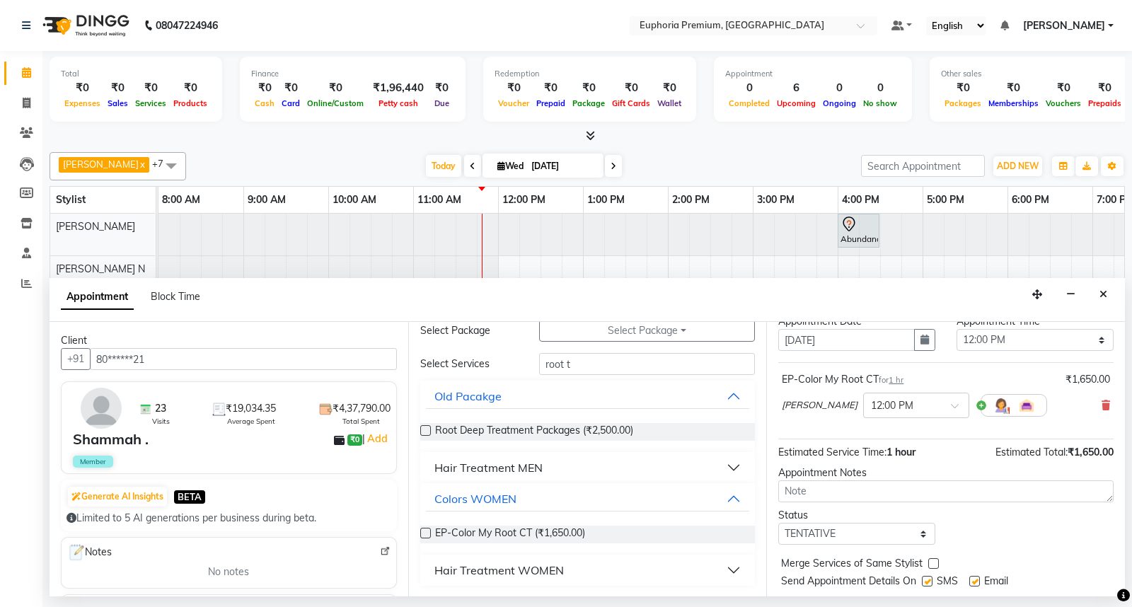
scroll to position [83, 0]
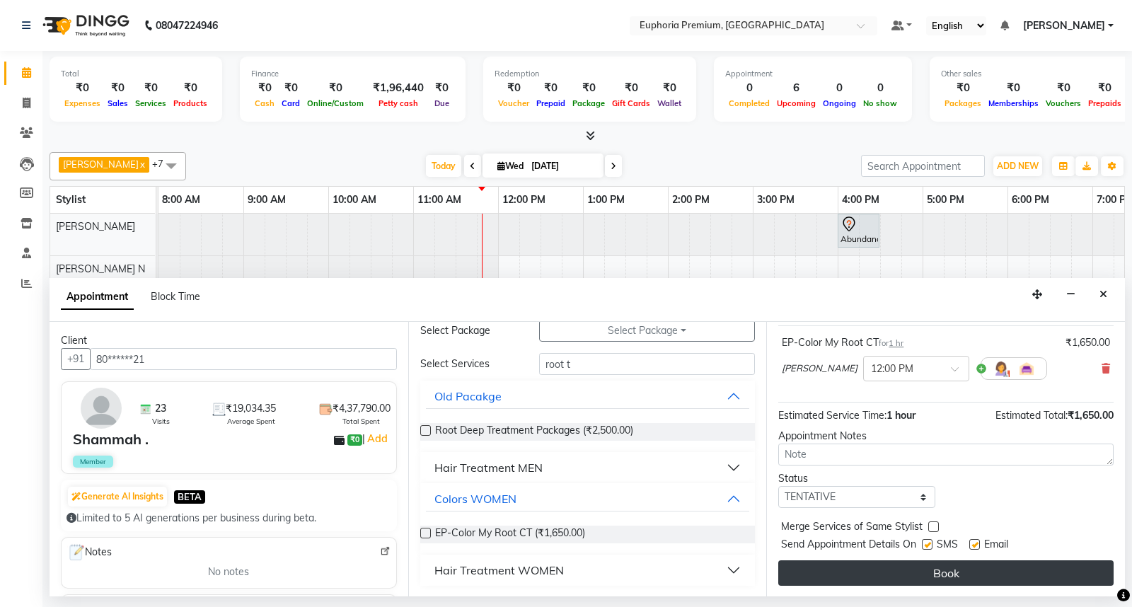
click at [979, 580] on button "Book" at bounding box center [945, 572] width 335 height 25
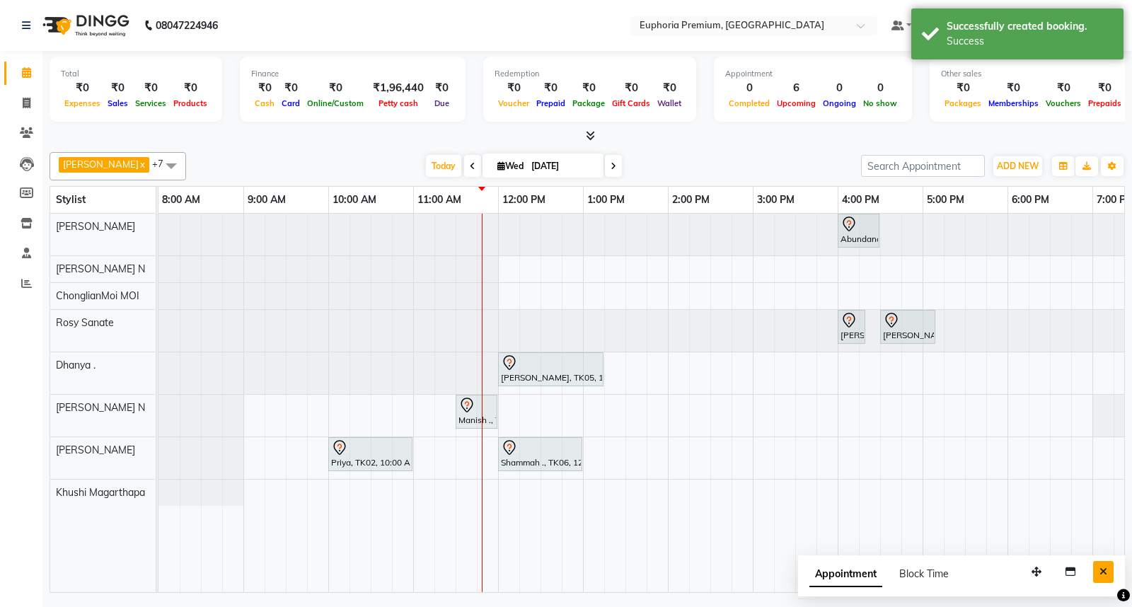
click at [1109, 567] on button "Close" at bounding box center [1103, 572] width 21 height 22
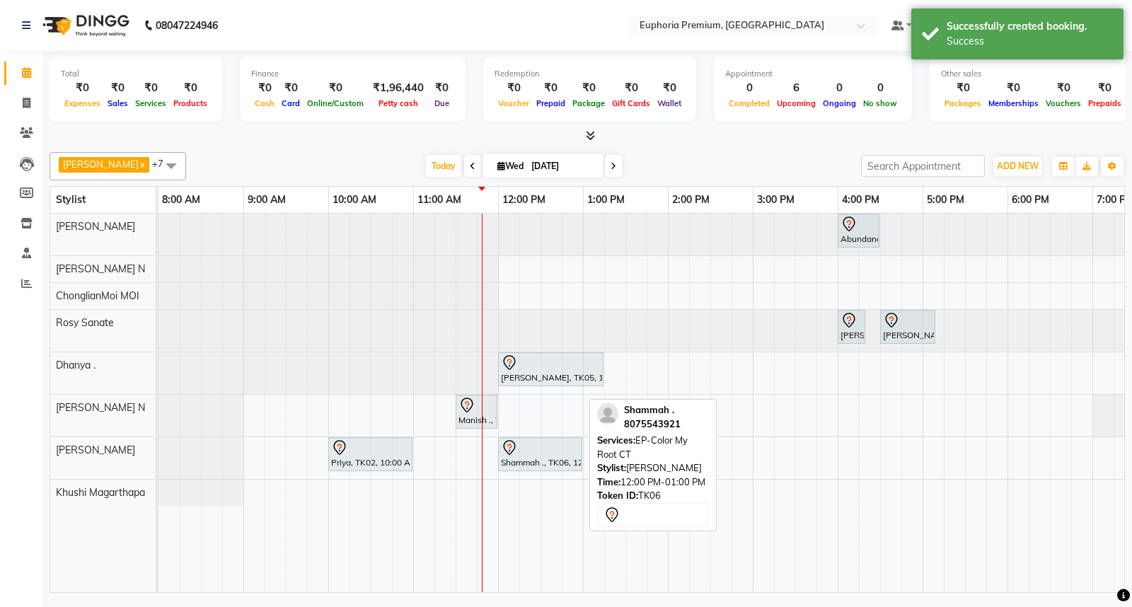
click at [505, 444] on icon at bounding box center [509, 447] width 17 height 17
click at [504, 443] on icon at bounding box center [509, 447] width 17 height 17
select select "7"
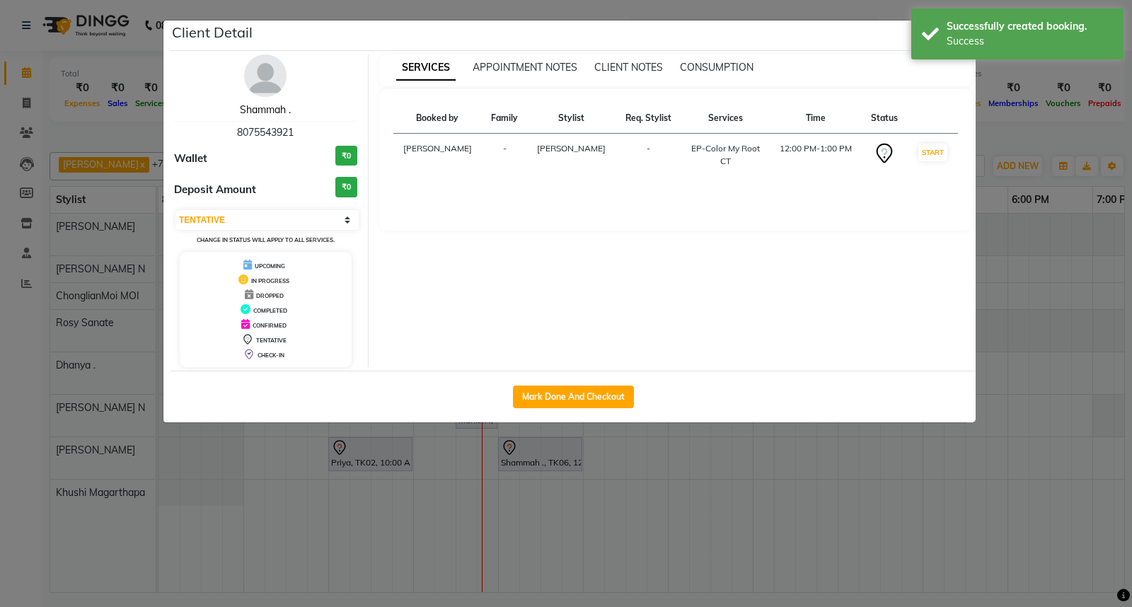
click at [278, 110] on link "Shammah ." at bounding box center [265, 109] width 51 height 13
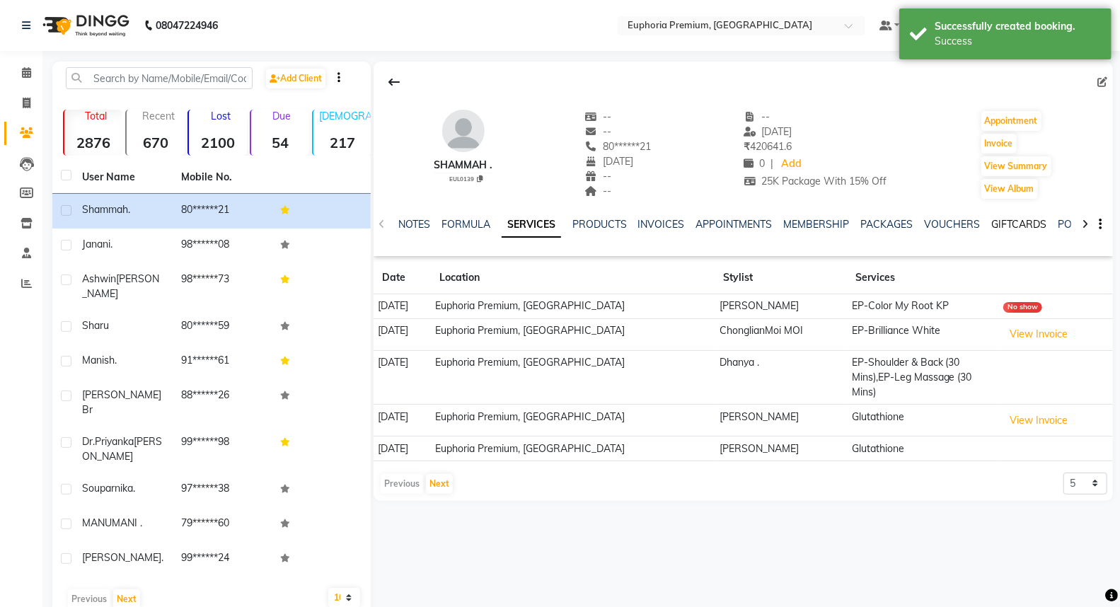
click at [1015, 228] on link "GIFTCARDS" at bounding box center [1019, 224] width 55 height 13
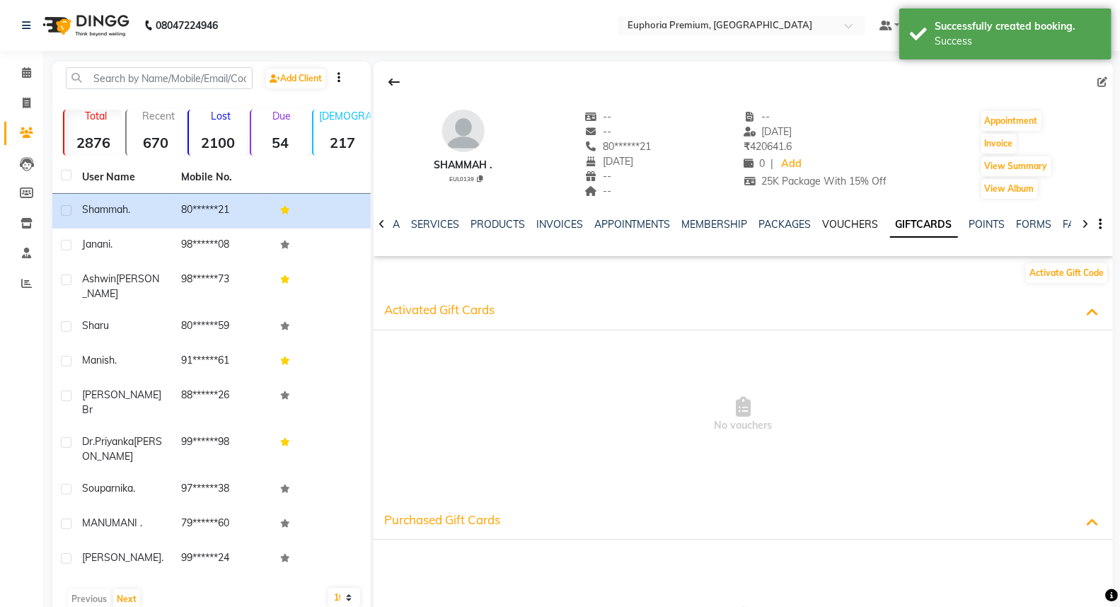
click at [852, 224] on link "VOUCHERS" at bounding box center [851, 224] width 56 height 13
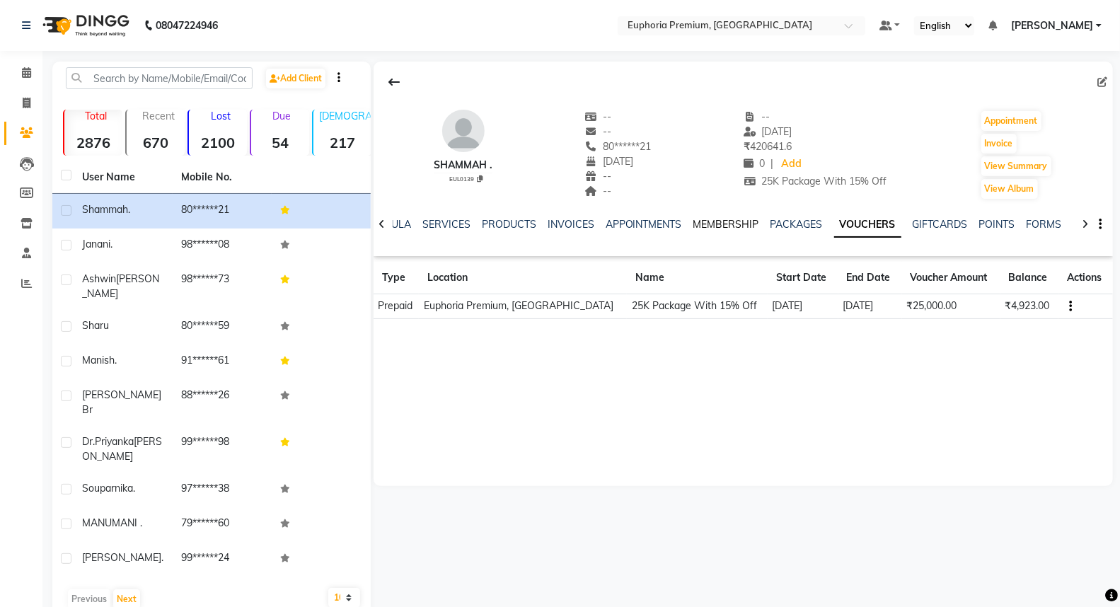
click at [709, 221] on link "MEMBERSHIP" at bounding box center [726, 224] width 66 height 13
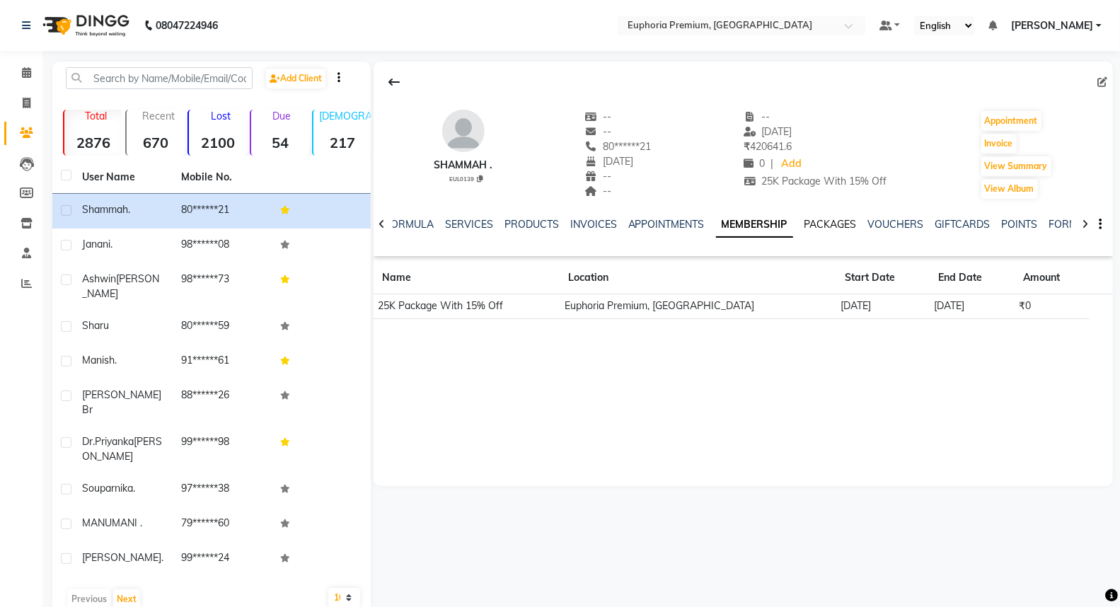
click at [835, 221] on link "PACKAGES" at bounding box center [830, 224] width 52 height 13
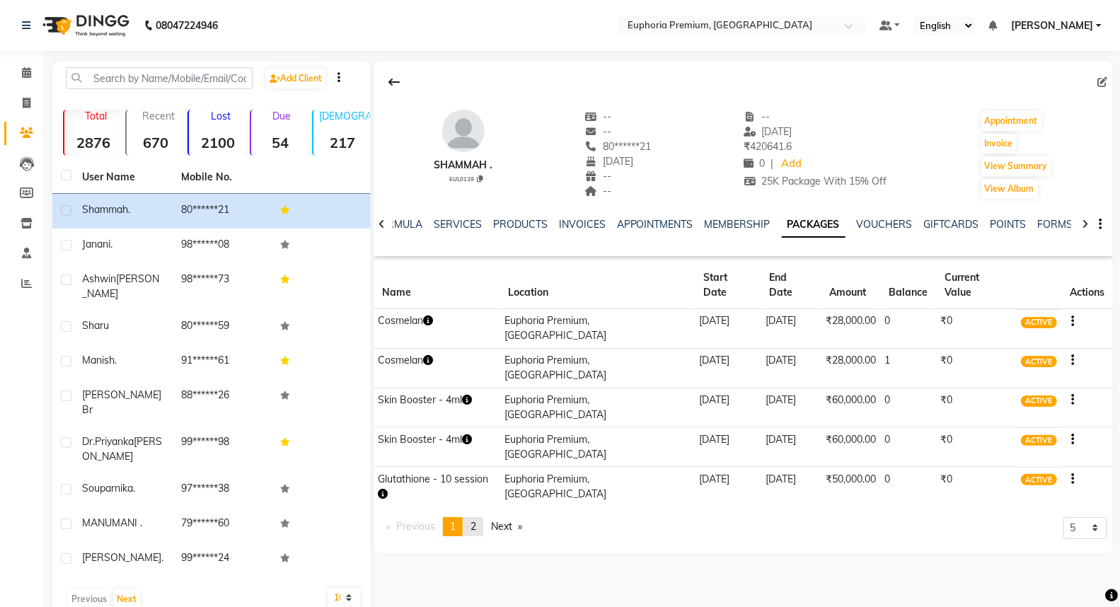
click at [476, 520] on span "2" at bounding box center [473, 526] width 6 height 13
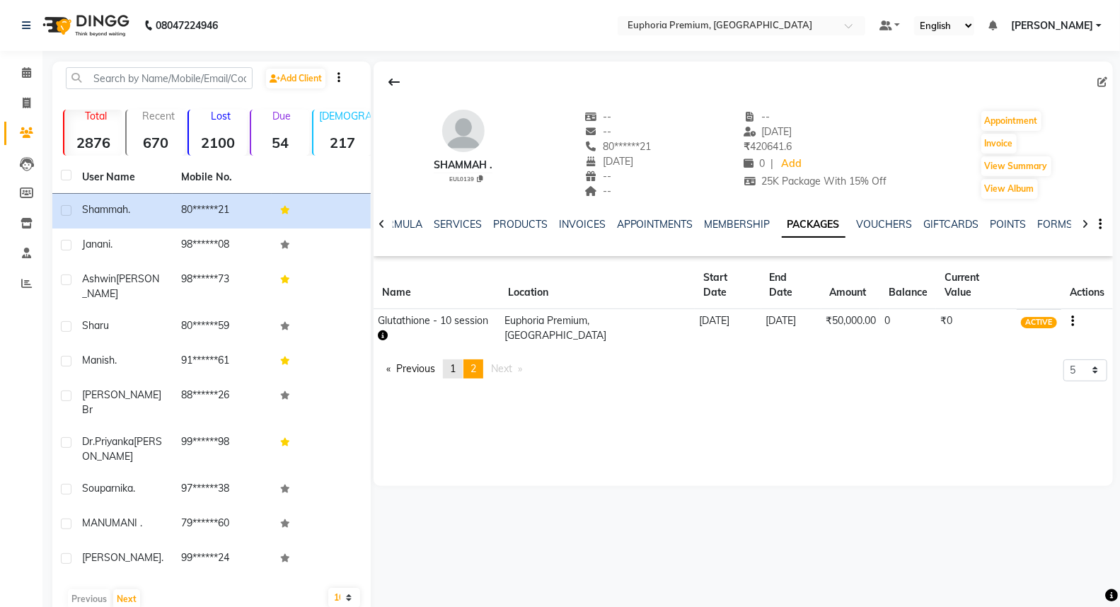
click at [456, 362] on span "1" at bounding box center [453, 368] width 6 height 13
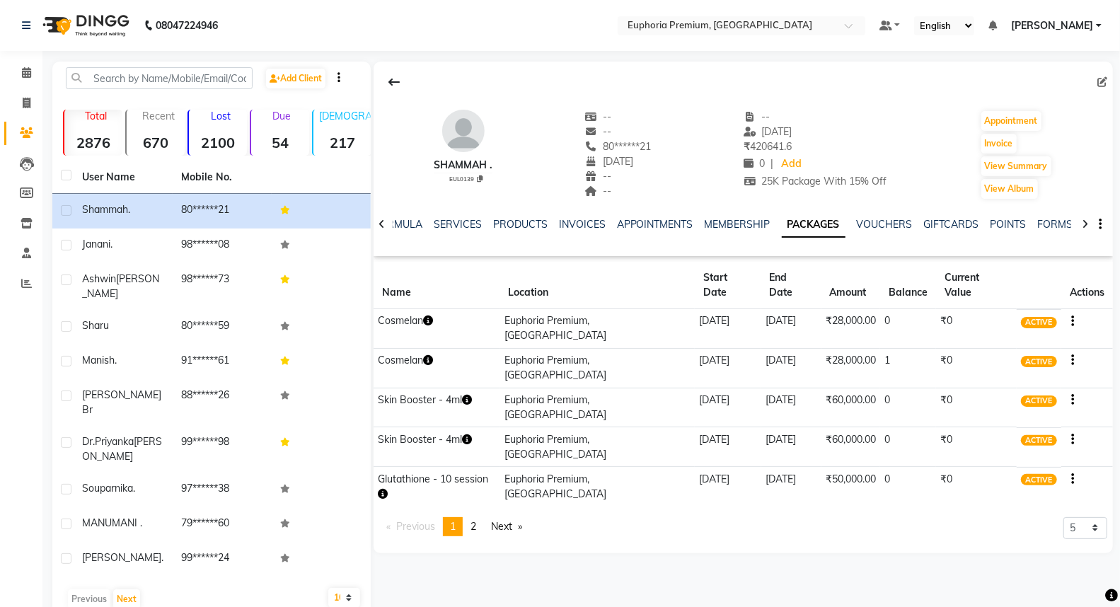
click at [427, 355] on icon "button" at bounding box center [428, 360] width 10 height 10
click at [428, 315] on icon "button" at bounding box center [428, 320] width 10 height 10
click at [427, 355] on icon "button" at bounding box center [428, 360] width 10 height 10
click at [494, 222] on link "PRODUCTS" at bounding box center [520, 224] width 54 height 13
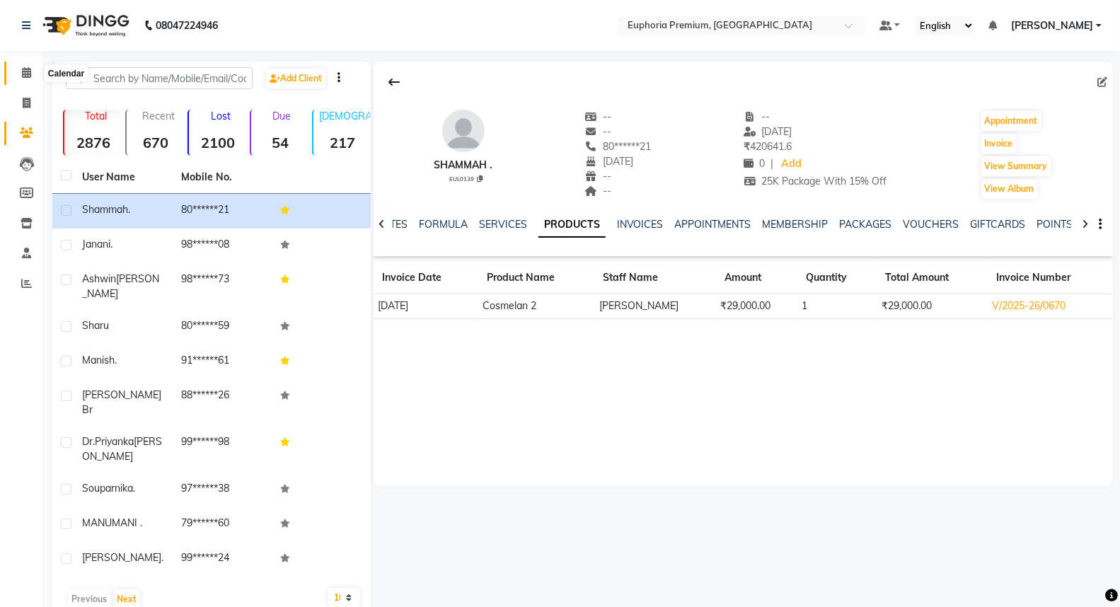
click at [28, 74] on icon at bounding box center [26, 72] width 9 height 11
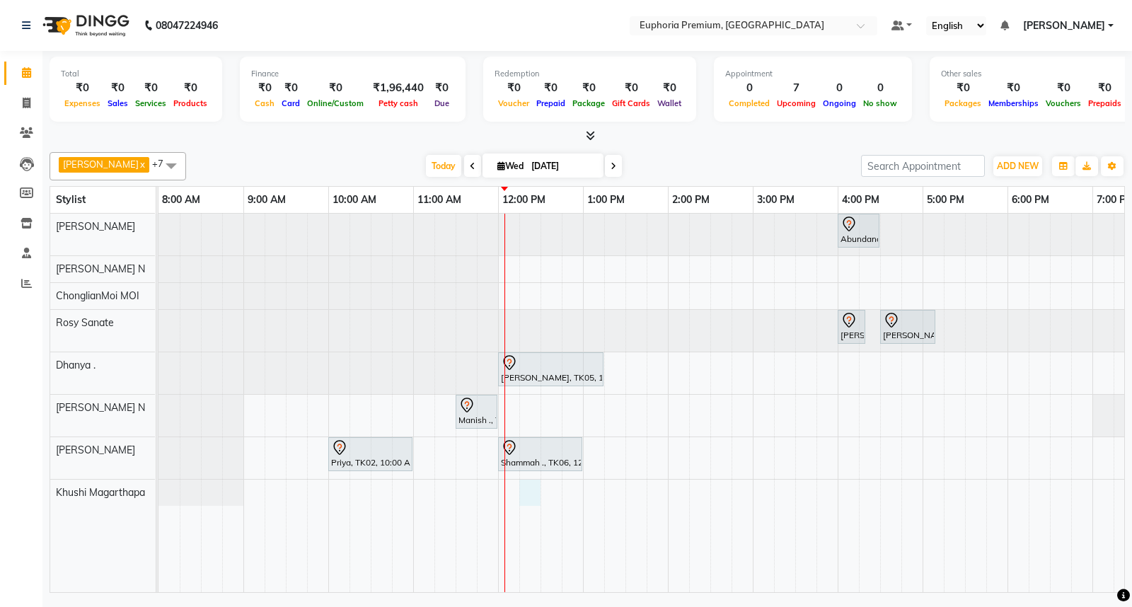
click at [522, 499] on div "Abundance Manifestation 29AASCA8886B1Z0, TK01, 04:00 PM-04:30 PM, Glutathione D…" at bounding box center [752, 403] width 1188 height 378
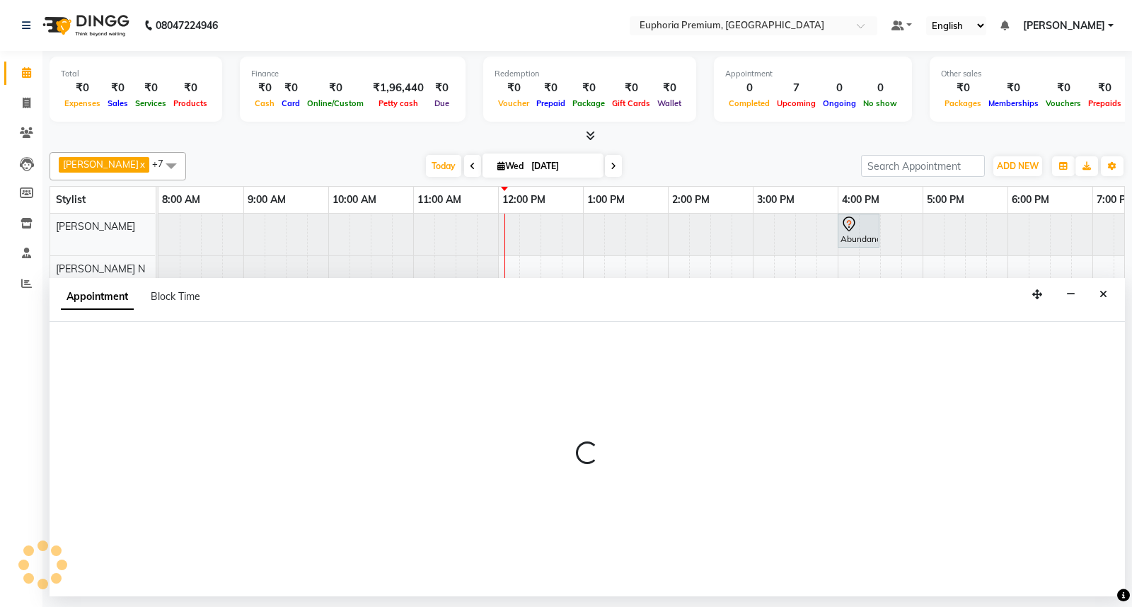
select select "86606"
select select "735"
select select "tentative"
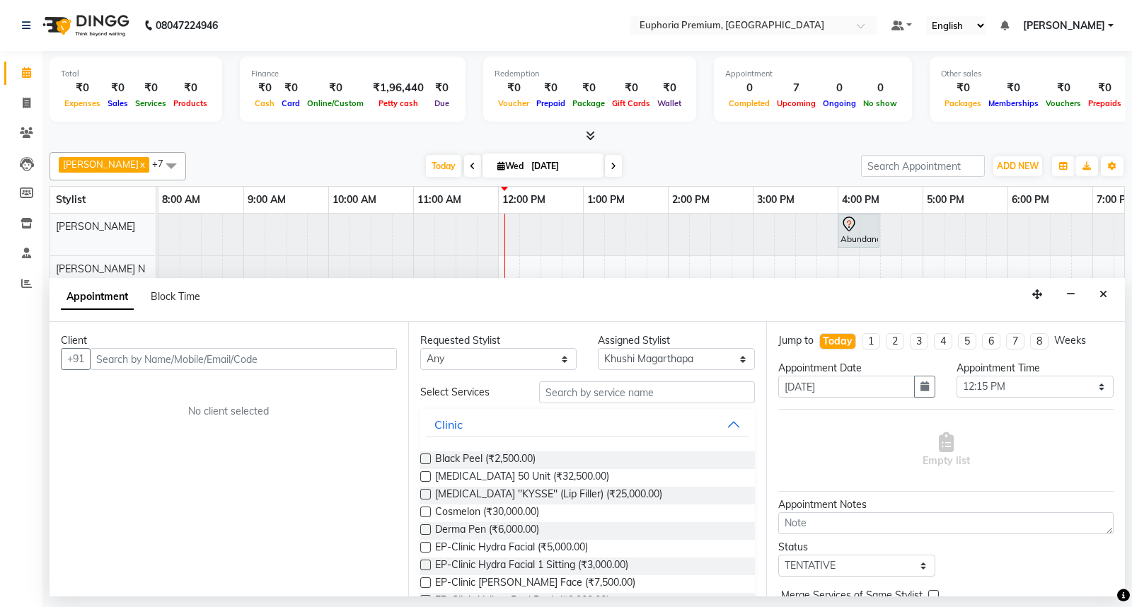
click at [188, 359] on input "text" at bounding box center [243, 359] width 307 height 22
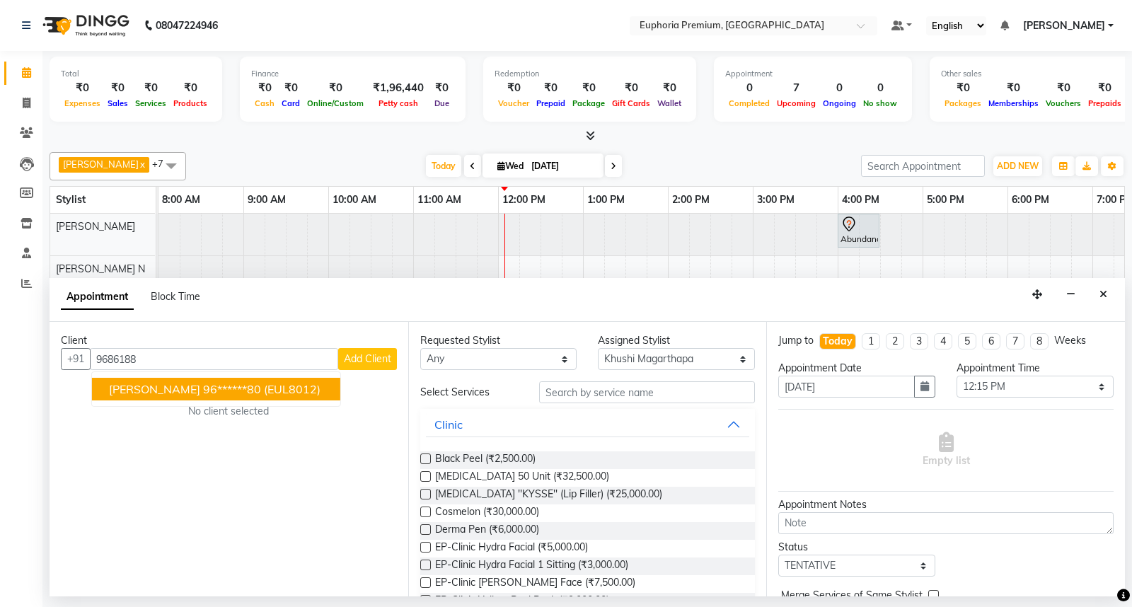
click at [224, 394] on ngb-highlight "96******80" at bounding box center [232, 389] width 58 height 14
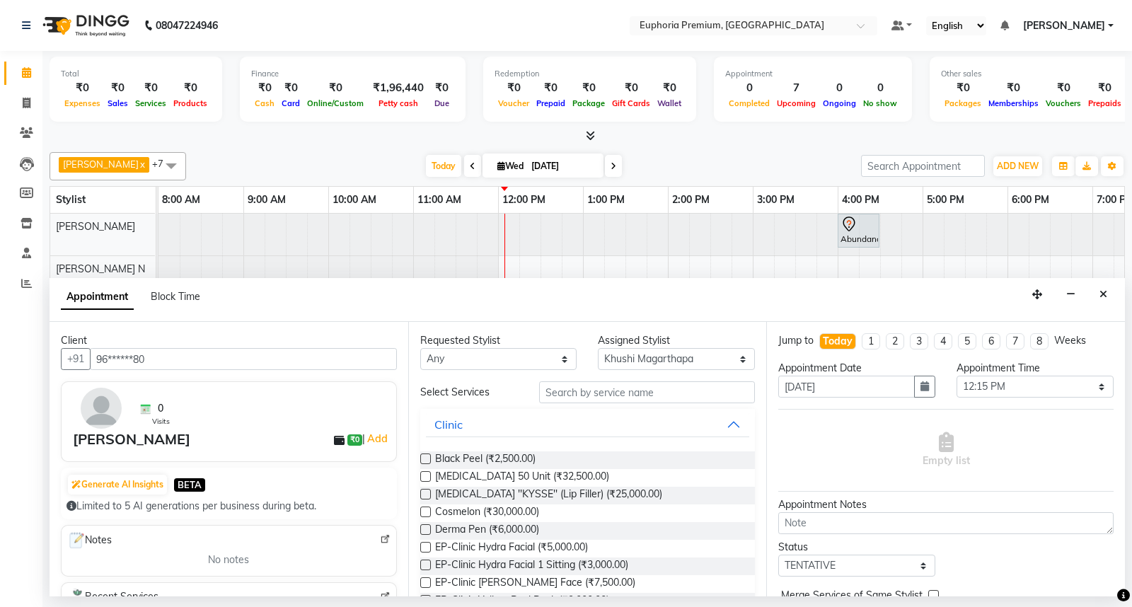
type input "96******80"
click at [577, 390] on input "text" at bounding box center [647, 392] width 216 height 22
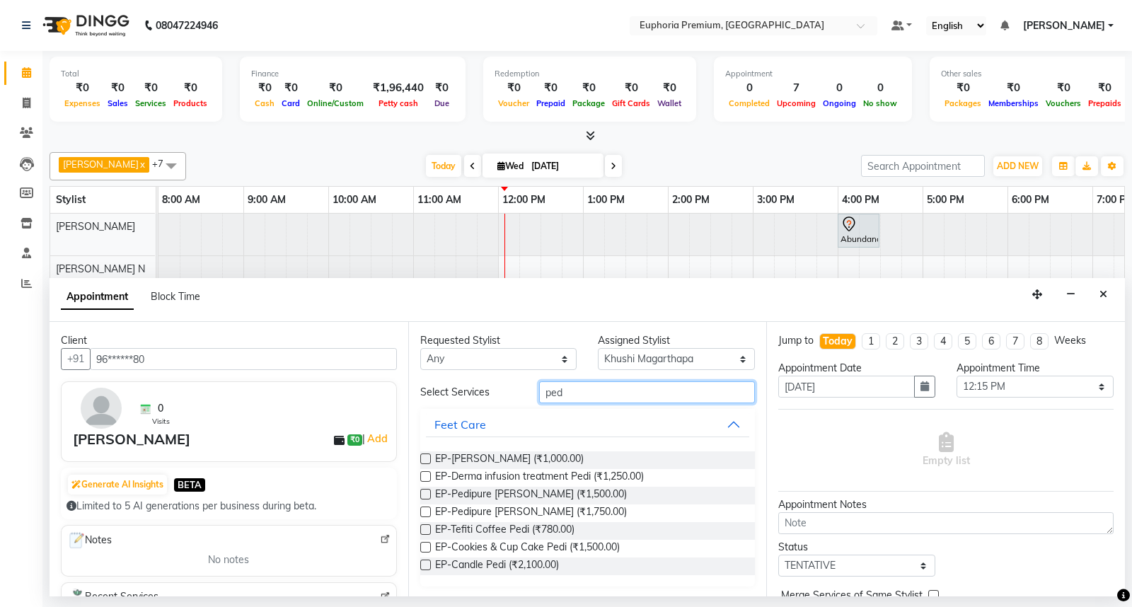
type input "ped"
click at [420, 476] on label at bounding box center [425, 476] width 11 height 11
click at [420, 476] on input "checkbox" at bounding box center [424, 477] width 9 height 9
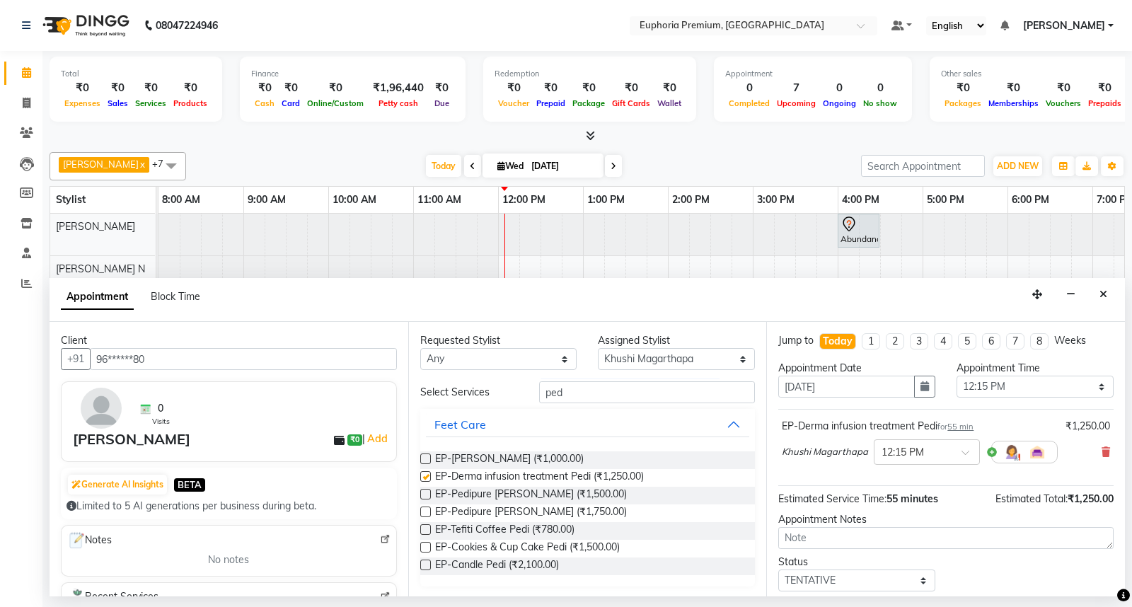
checkbox input "false"
drag, startPoint x: 574, startPoint y: 390, endPoint x: 418, endPoint y: 403, distance: 156.8
click at [418, 403] on div "Requested Stylist Any Babu V Bharath N Binoy Chandru Magar Chethan N Chiinthian…" at bounding box center [587, 459] width 359 height 274
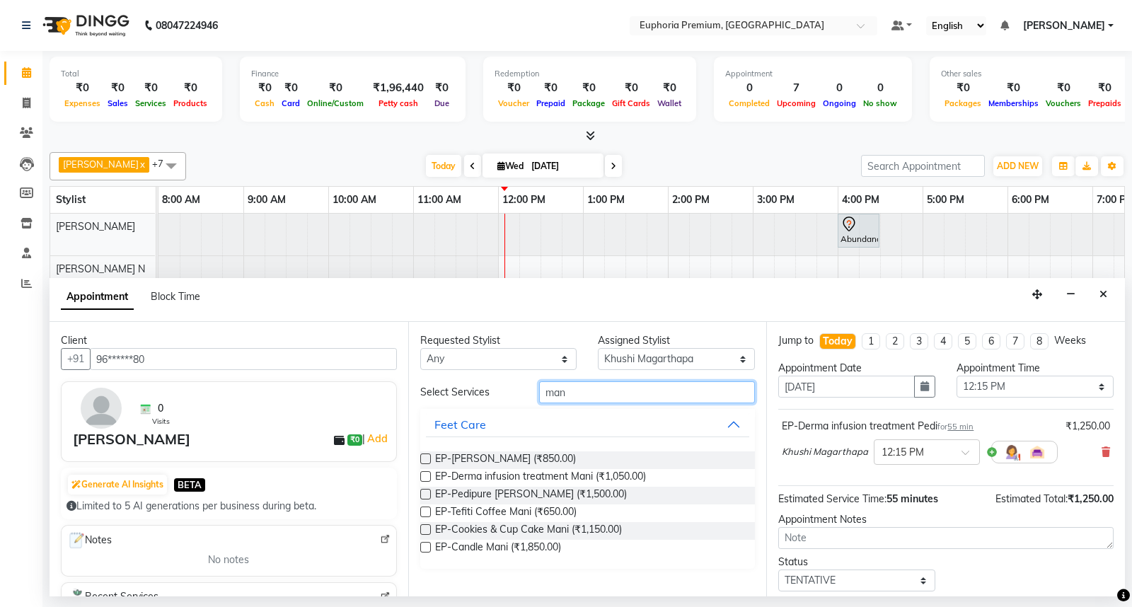
type input "man"
click at [425, 472] on label at bounding box center [425, 476] width 11 height 11
click at [425, 473] on input "checkbox" at bounding box center [424, 477] width 9 height 9
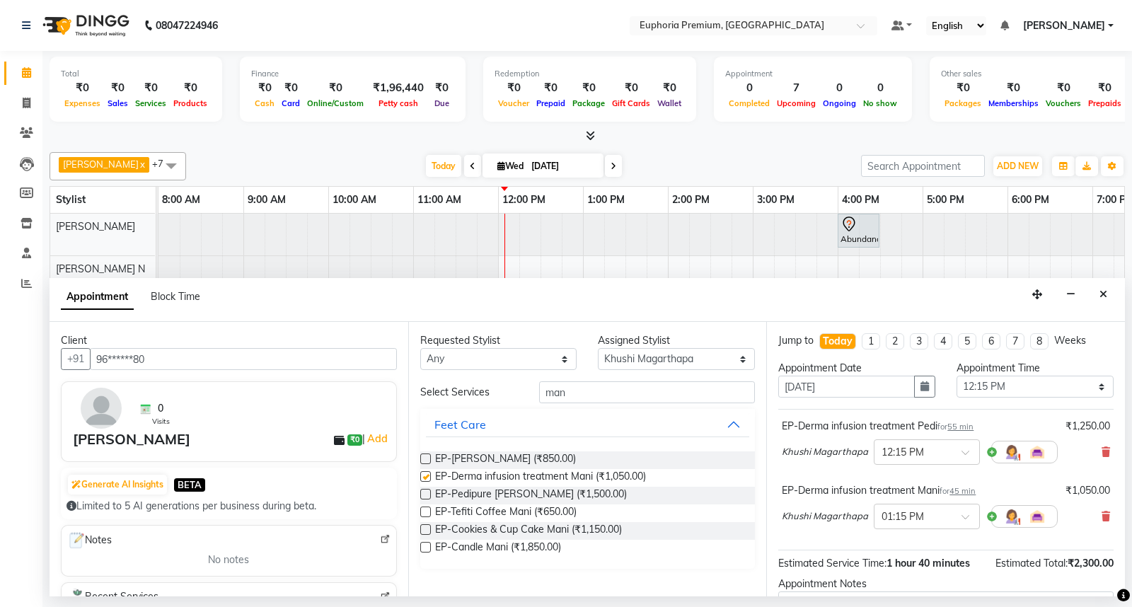
checkbox input "false"
drag, startPoint x: 585, startPoint y: 390, endPoint x: 478, endPoint y: 405, distance: 107.7
click at [485, 404] on div "Select Services man Feet Care EP-Crystal Mani (₹850.00) EP-Derma infusion treat…" at bounding box center [587, 474] width 335 height 187
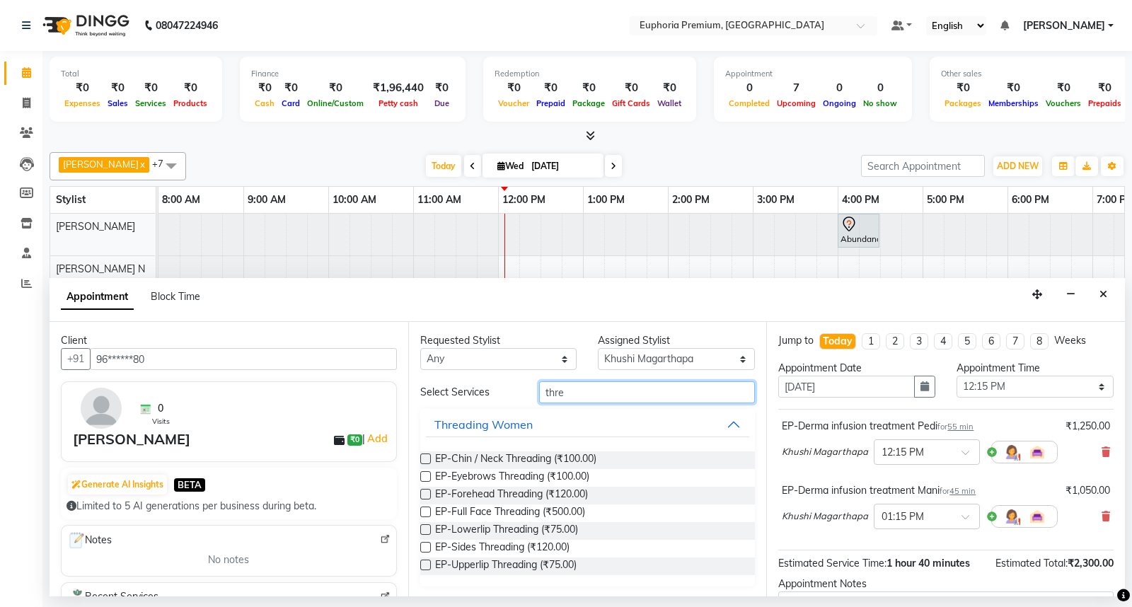
type input "thre"
click at [422, 472] on label at bounding box center [425, 476] width 11 height 11
click at [422, 473] on input "checkbox" at bounding box center [424, 477] width 9 height 9
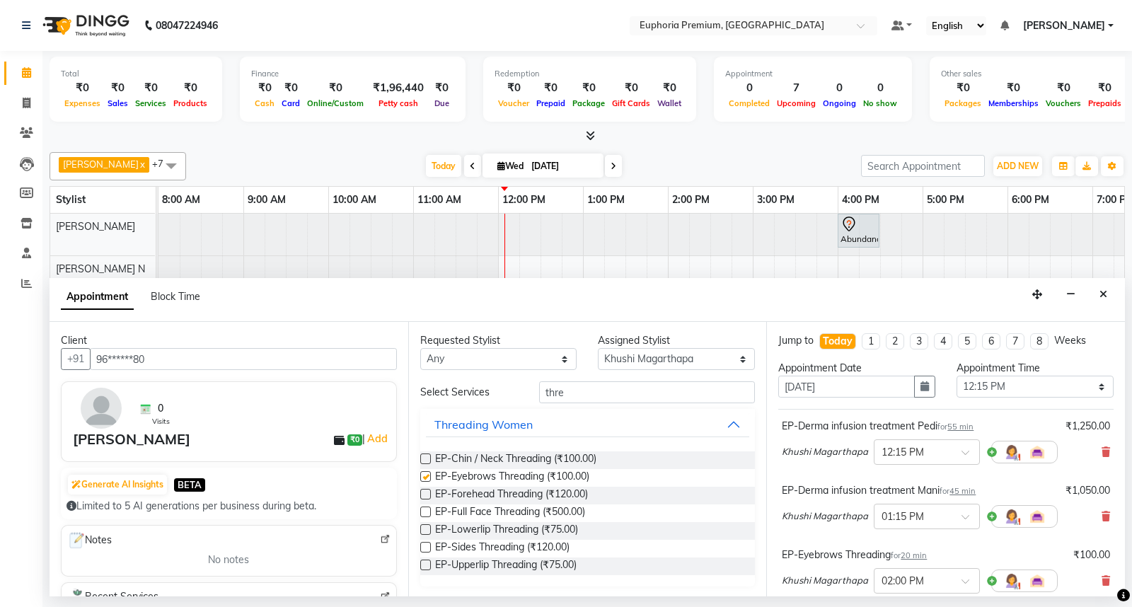
checkbox input "false"
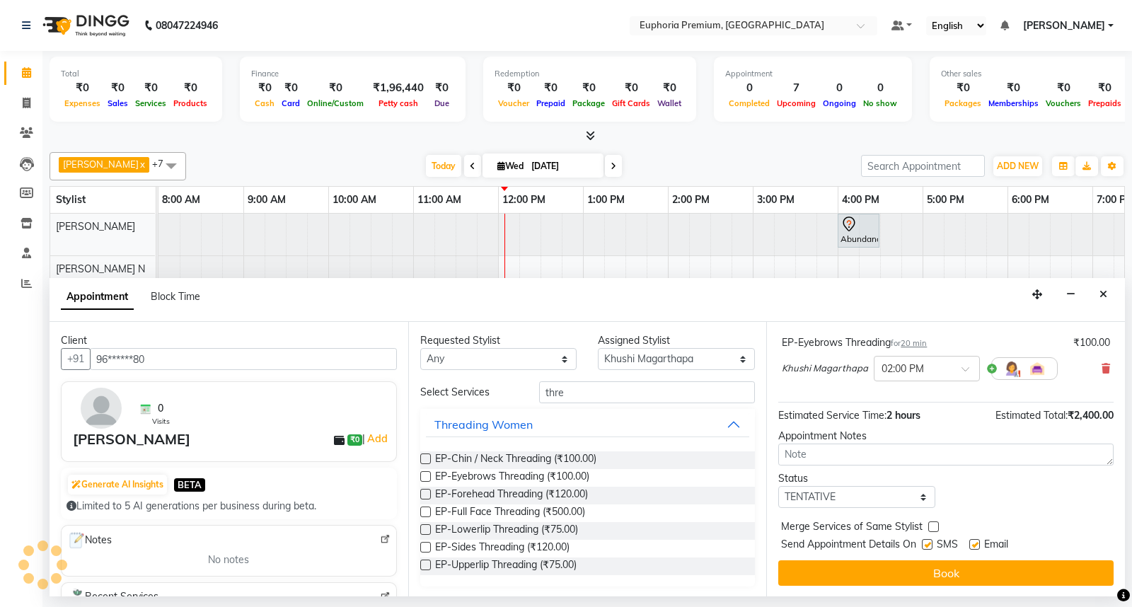
scroll to position [213, 0]
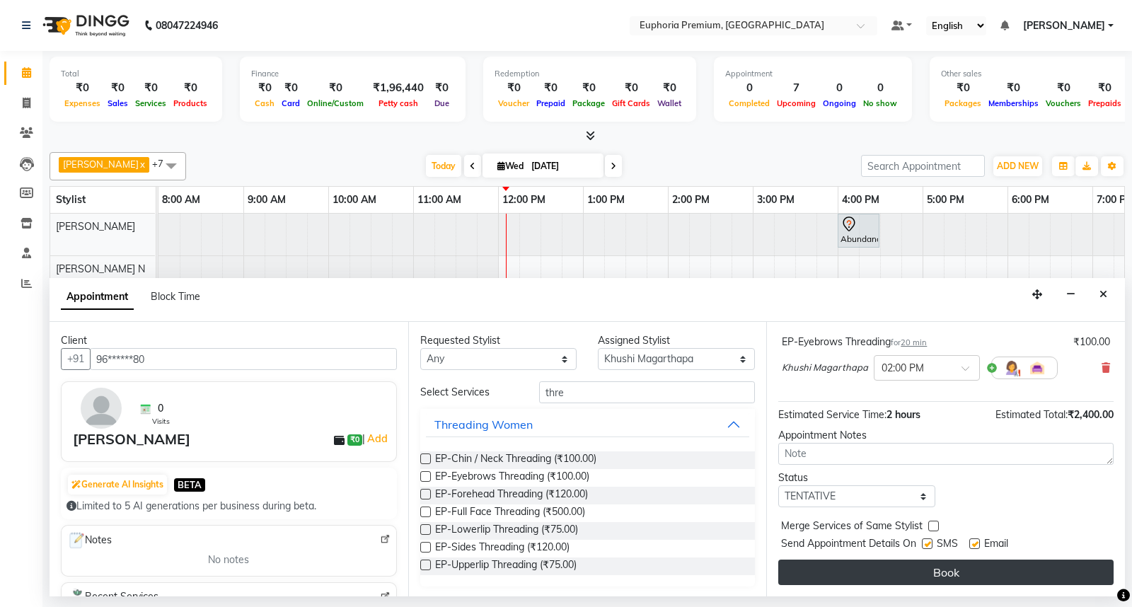
click at [915, 571] on button "Book" at bounding box center [945, 571] width 335 height 25
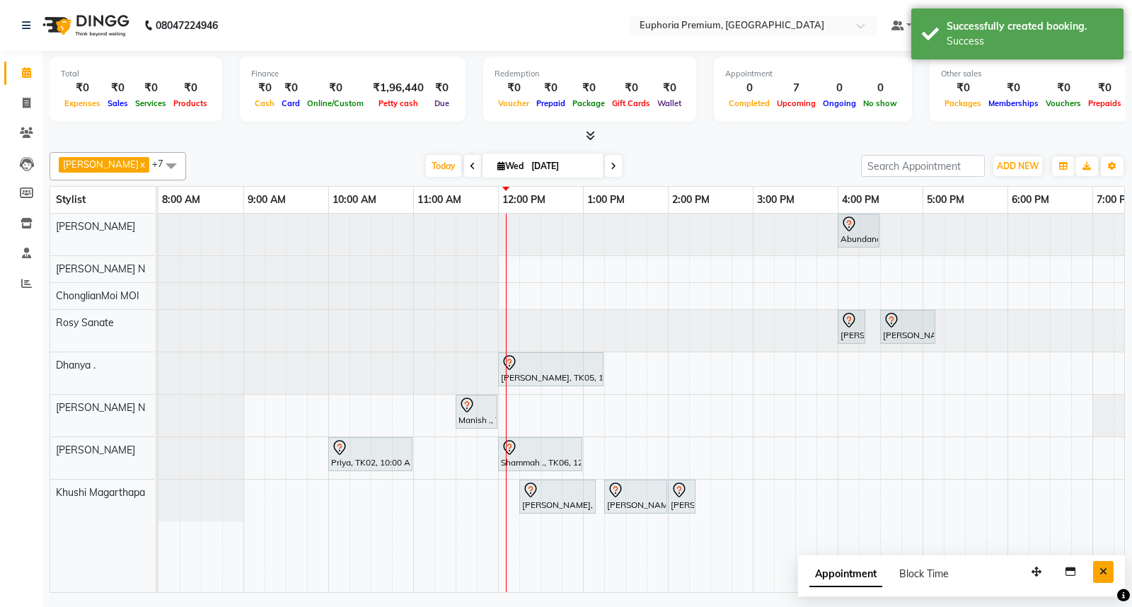
click at [1102, 569] on icon "Close" at bounding box center [1103, 572] width 8 height 10
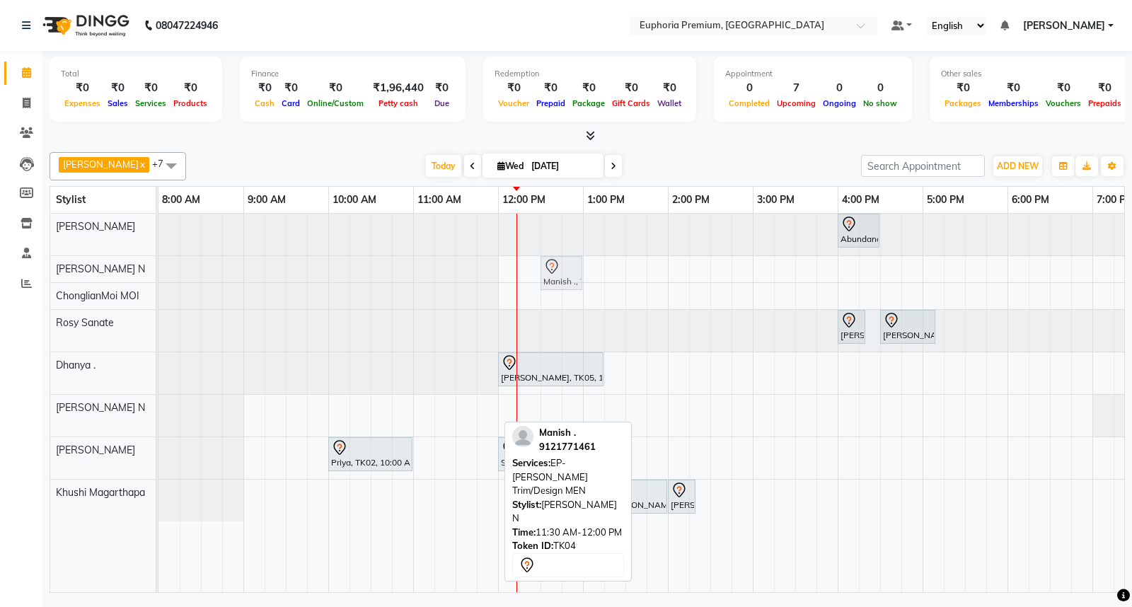
drag, startPoint x: 483, startPoint y: 412, endPoint x: 559, endPoint y: 273, distance: 158.9
click at [559, 273] on tbody "Abundance Manifestation 29AASCA8886B1Z0, TK01, 04:00 PM-04:30 PM, Glutathione M…" at bounding box center [752, 368] width 1188 height 308
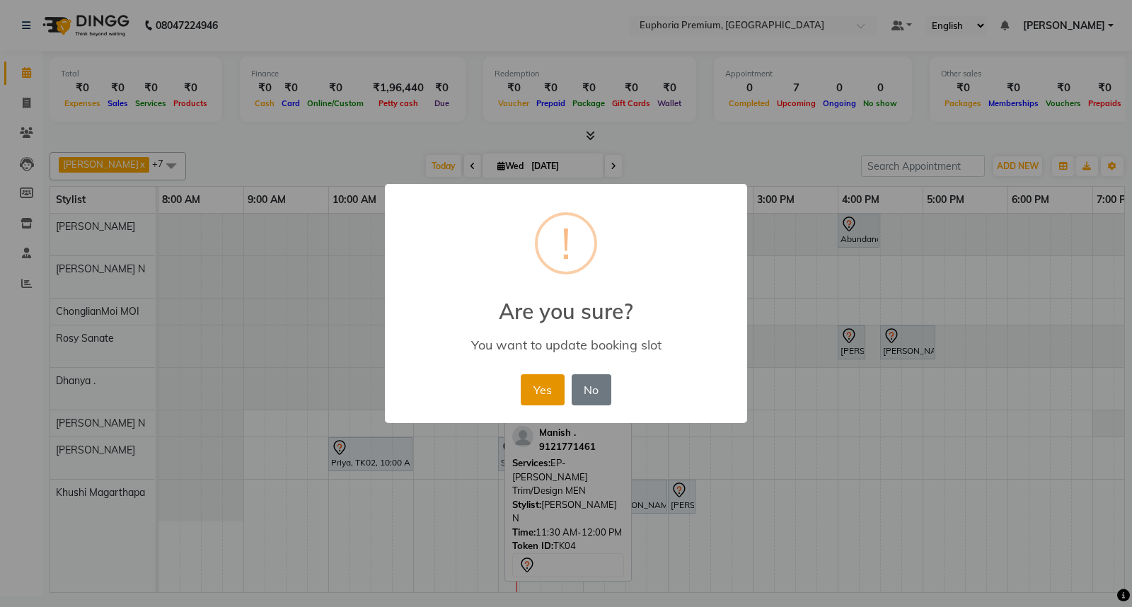
click at [541, 398] on button "Yes" at bounding box center [542, 389] width 43 height 31
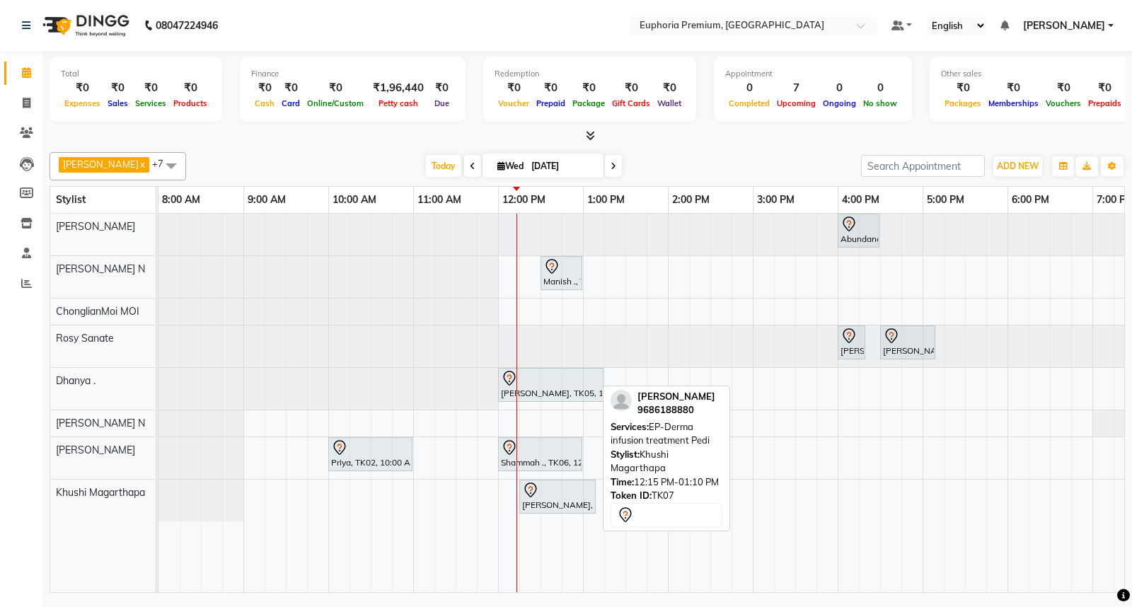
click at [538, 508] on div "BINCY ROSE, TK07, 12:15 PM-01:10 PM, EP-Derma infusion treatment Pedi" at bounding box center [558, 497] width 74 height 30
click at [532, 494] on icon at bounding box center [530, 490] width 17 height 17
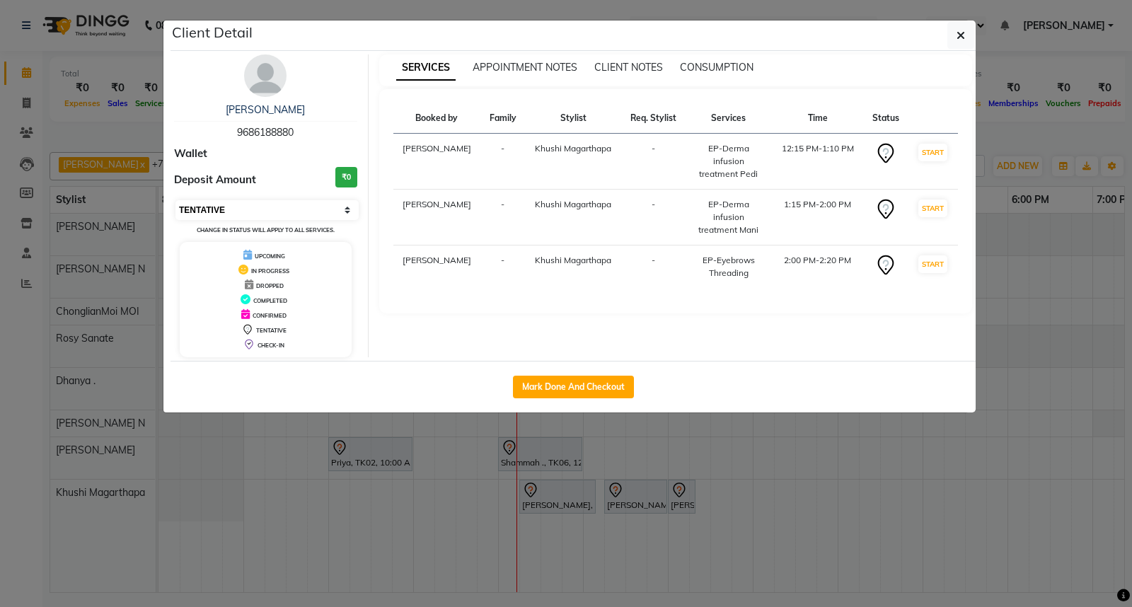
click at [253, 208] on select "Select IN SERVICE CONFIRMED TENTATIVE CHECK IN MARK DONE DROPPED UPCOMING" at bounding box center [266, 210] width 183 height 20
select select "8"
click at [175, 200] on select "Select IN SERVICE CONFIRMED TENTATIVE CHECK IN MARK DONE DROPPED UPCOMING" at bounding box center [266, 210] width 183 height 20
click at [956, 40] on span "button" at bounding box center [960, 35] width 8 height 14
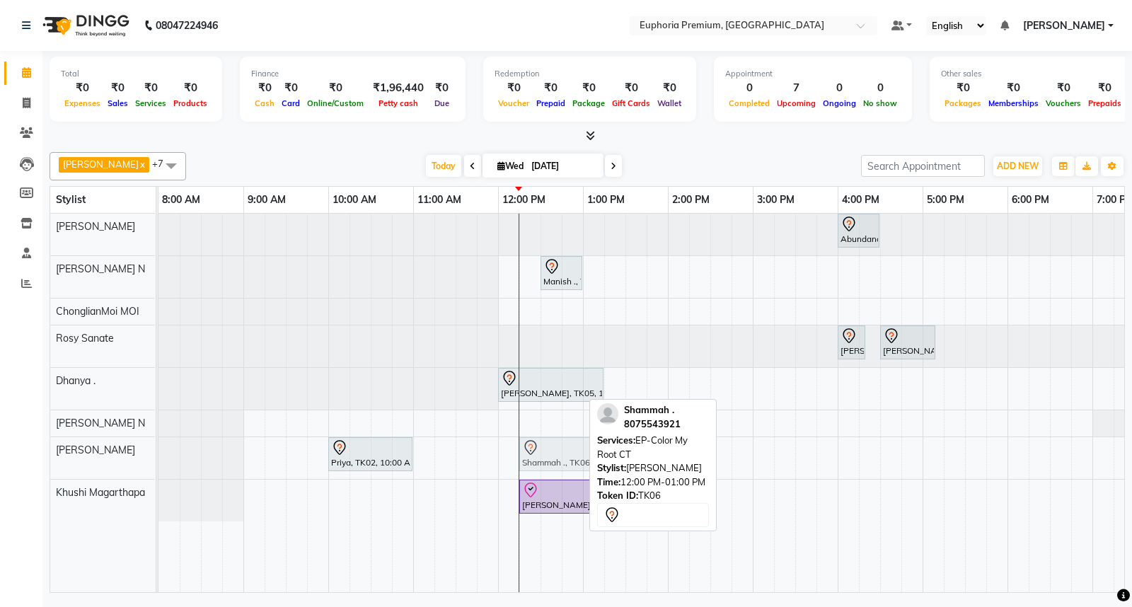
drag, startPoint x: 527, startPoint y: 457, endPoint x: 538, endPoint y: 457, distance: 10.6
click at [158, 460] on div "Priya, TK02, 10:00 AM-11:00 AM, EP-Artistic Cut - Senior Stylist Shammah ., TK0…" at bounding box center [158, 458] width 0 height 42
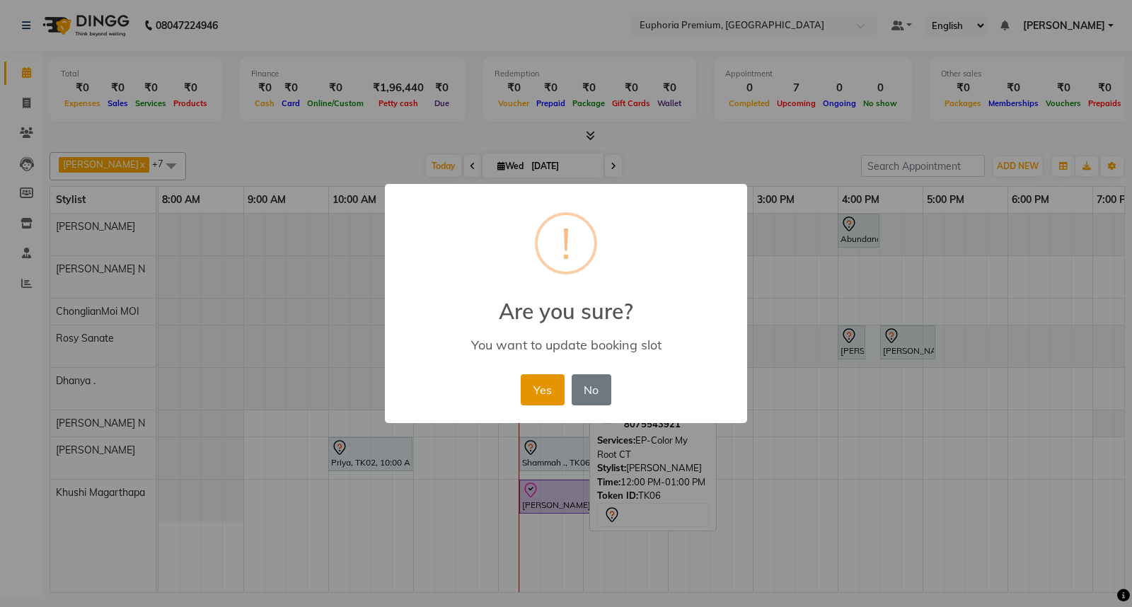
click at [540, 378] on button "Yes" at bounding box center [542, 389] width 43 height 31
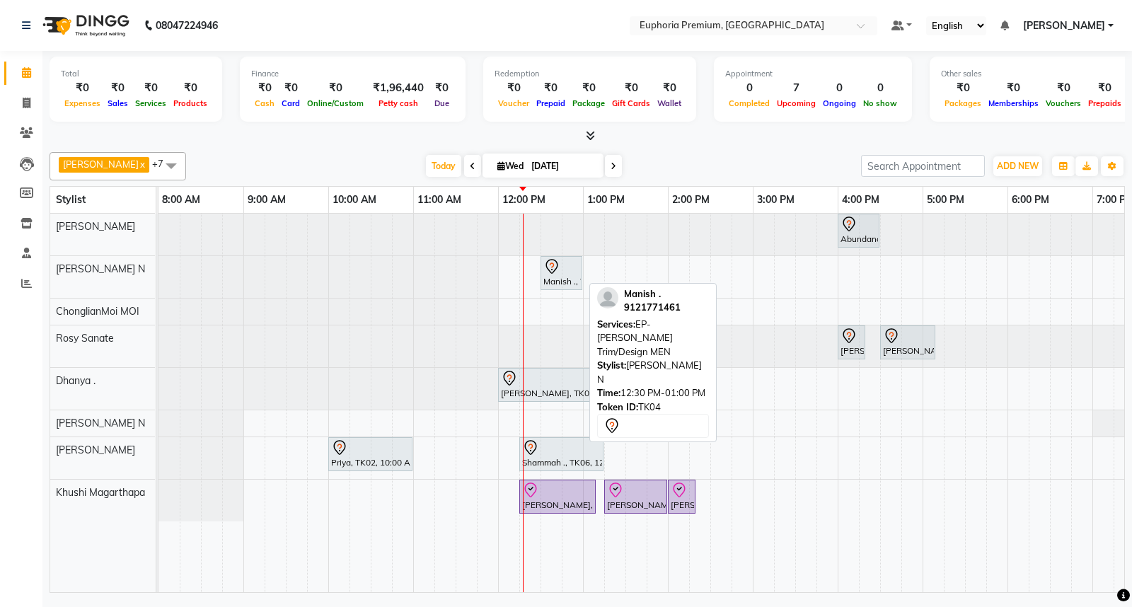
click at [552, 280] on div "Manish ., TK04, 12:30 PM-01:00 PM, EP-Beard Trim/Design MEN" at bounding box center [561, 273] width 39 height 30
click at [555, 265] on icon at bounding box center [551, 266] width 17 height 17
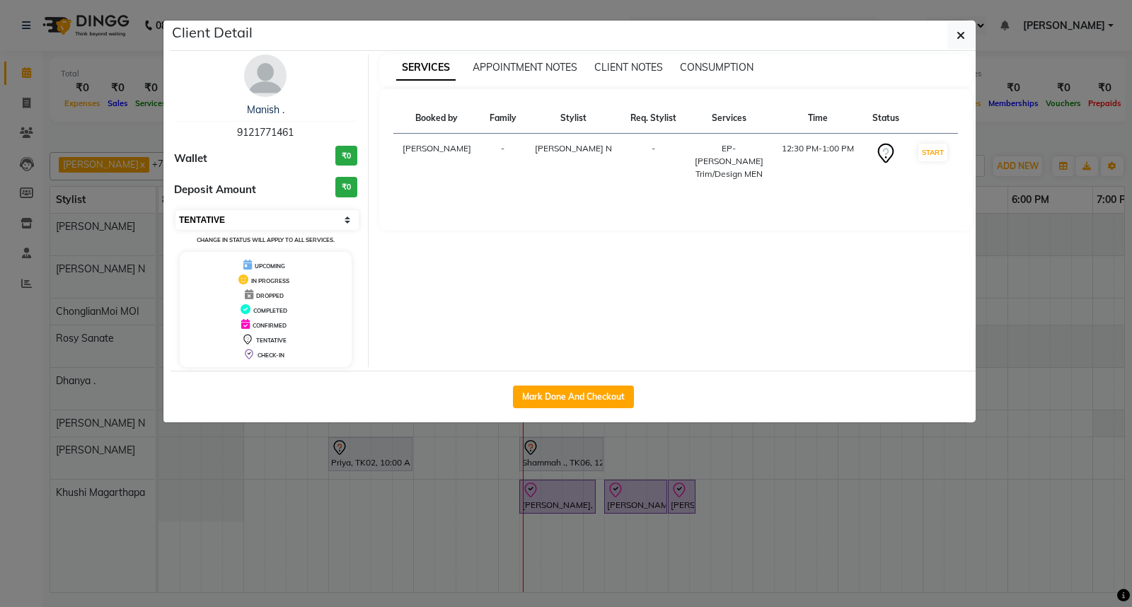
click at [245, 217] on select "Select IN SERVICE CONFIRMED TENTATIVE CHECK IN MARK DONE DROPPED UPCOMING" at bounding box center [266, 220] width 183 height 20
click at [175, 210] on select "Select IN SERVICE CONFIRMED TENTATIVE CHECK IN MARK DONE DROPPED UPCOMING" at bounding box center [266, 220] width 183 height 20
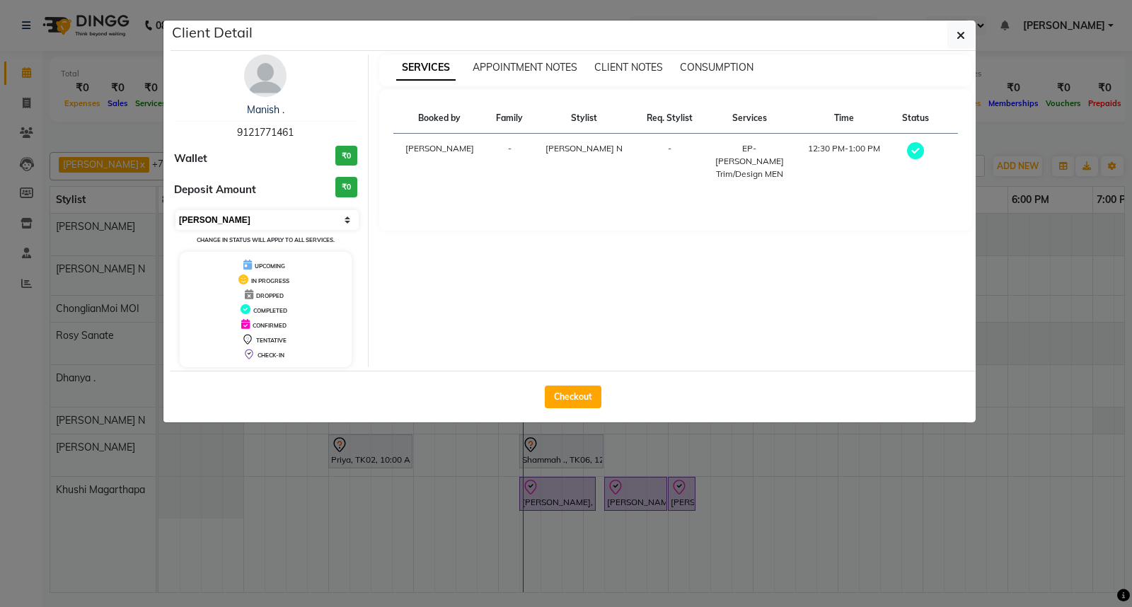
click at [241, 221] on select "Select MARK DONE UPCOMING" at bounding box center [266, 220] width 183 height 20
click at [175, 210] on select "Select MARK DONE UPCOMING" at bounding box center [266, 220] width 183 height 20
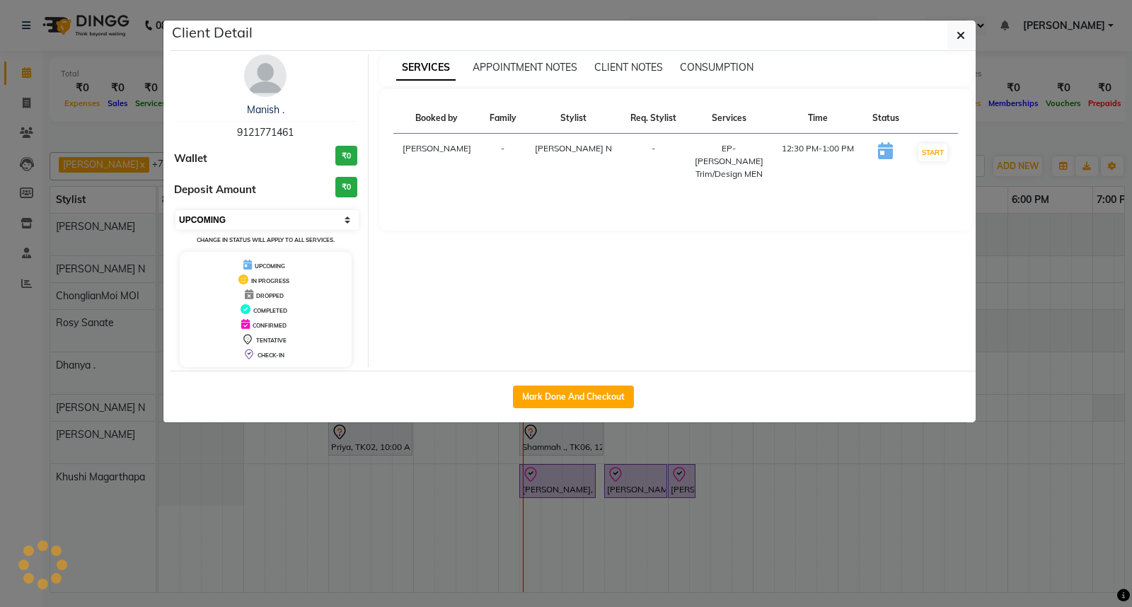
click at [253, 216] on select "Select IN SERVICE CONFIRMED TENTATIVE CHECK IN MARK DONE DROPPED UPCOMING" at bounding box center [266, 220] width 183 height 20
select select "8"
click at [175, 210] on select "Select IN SERVICE CONFIRMED TENTATIVE CHECK IN MARK DONE DROPPED UPCOMING" at bounding box center [266, 220] width 183 height 20
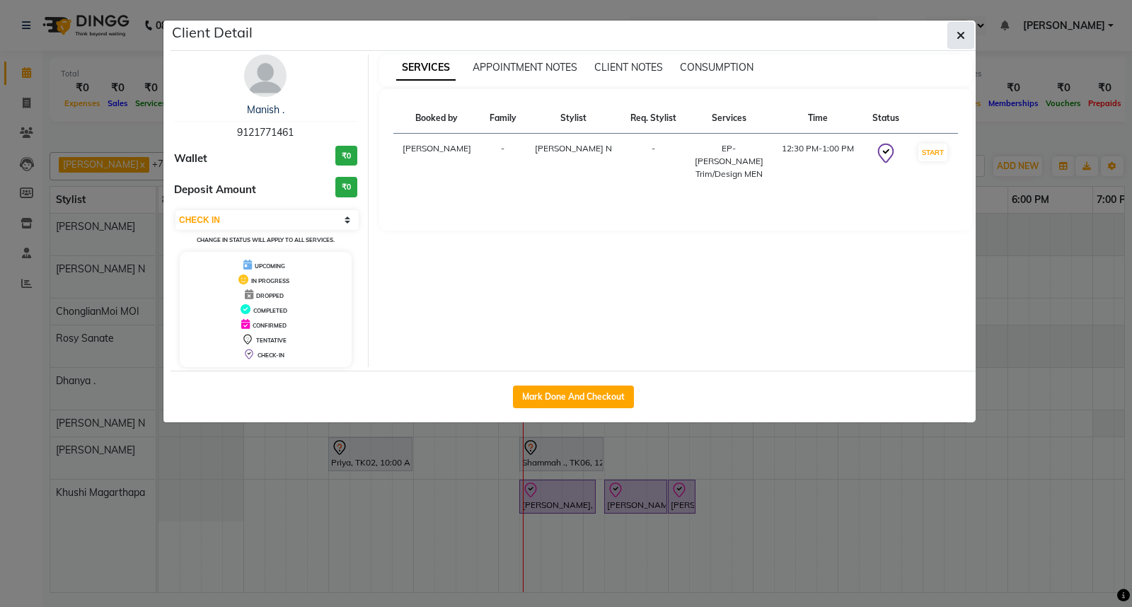
click at [956, 35] on icon "button" at bounding box center [960, 35] width 8 height 11
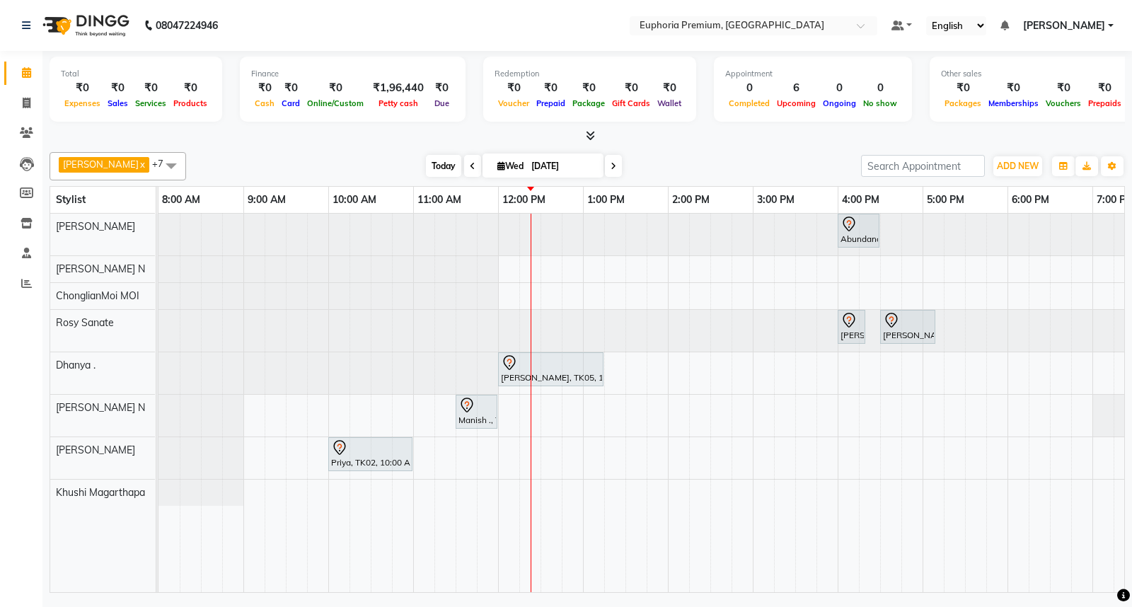
click at [426, 161] on span "Today" at bounding box center [443, 166] width 35 height 22
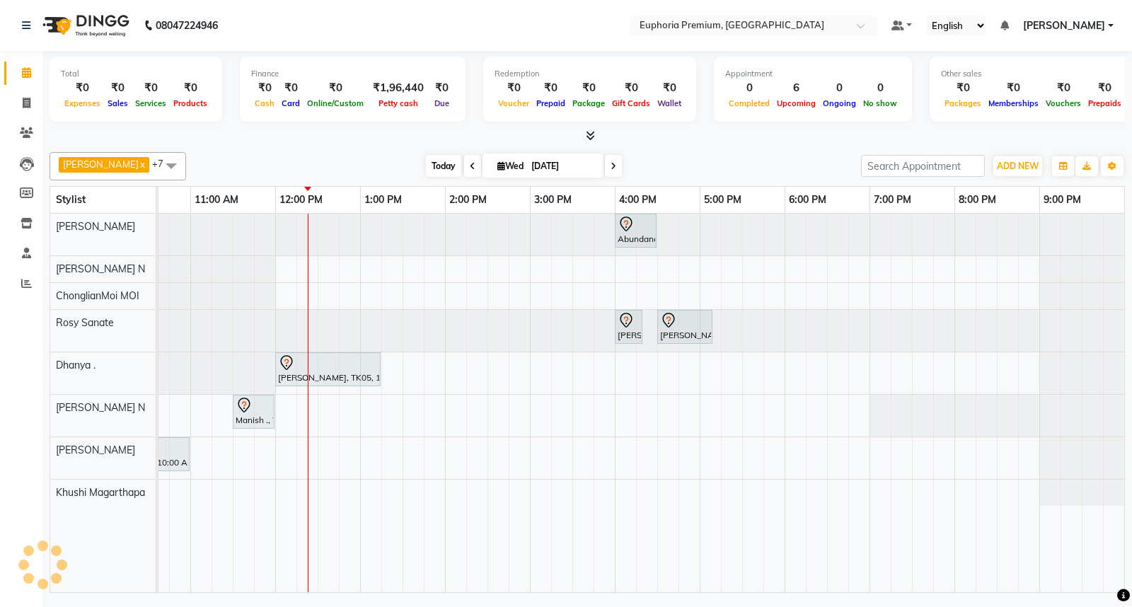
click at [426, 161] on span "Today" at bounding box center [443, 166] width 35 height 22
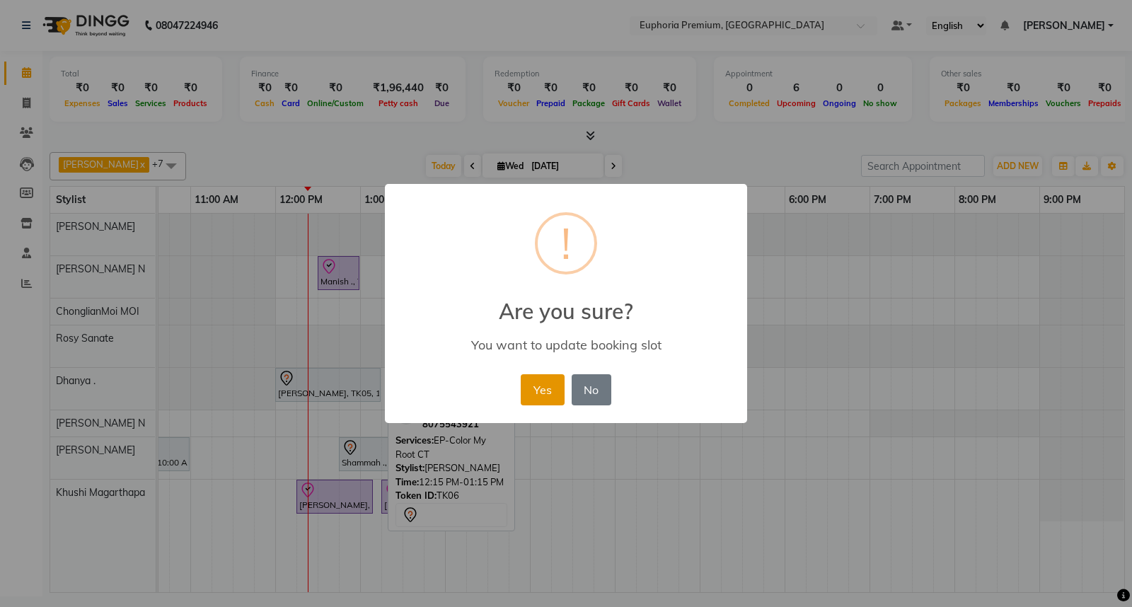
click at [526, 392] on button "Yes" at bounding box center [542, 389] width 43 height 31
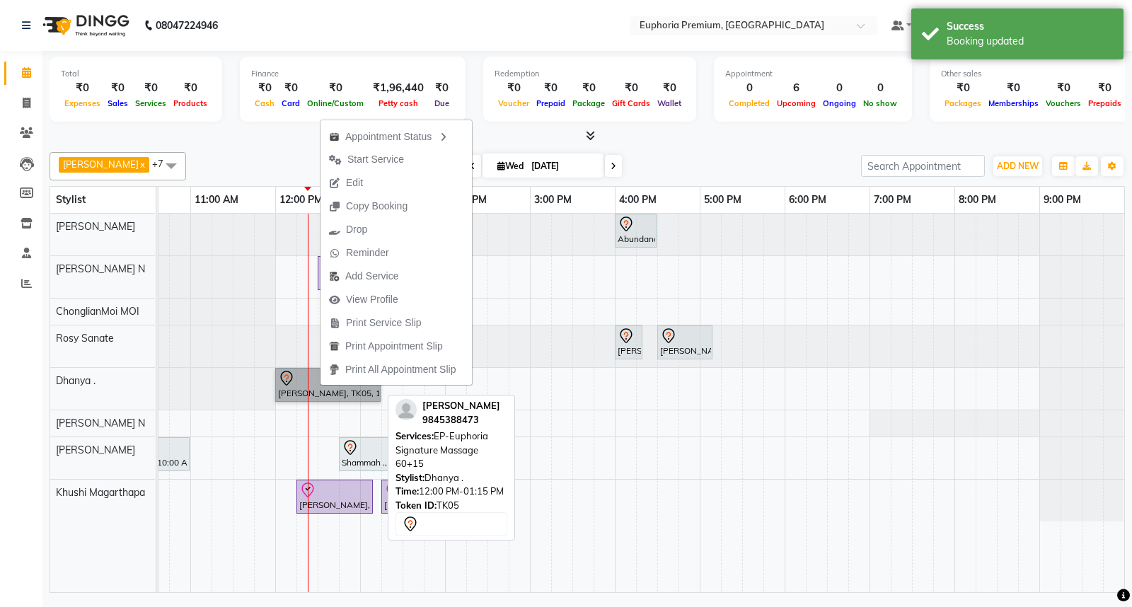
click at [281, 385] on link "[PERSON_NAME], TK05, 12:00 PM-01:15 PM, EP-Euphoria Signature Massage 60+15" at bounding box center [327, 385] width 105 height 34
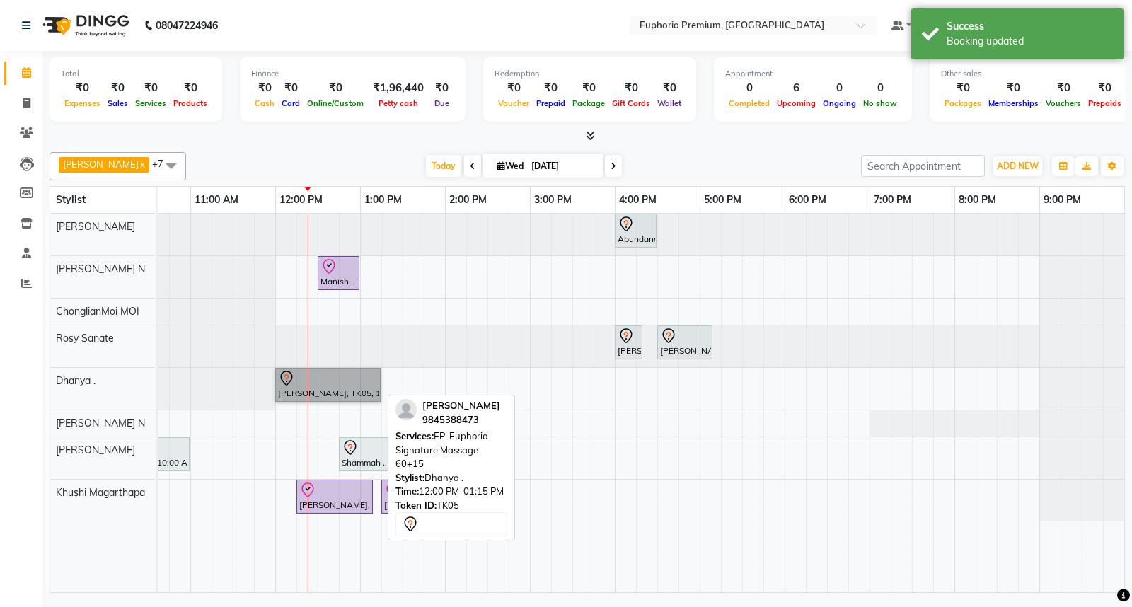
click at [290, 381] on link "[PERSON_NAME], TK05, 12:00 PM-01:15 PM, EP-Euphoria Signature Massage 60+15" at bounding box center [327, 385] width 105 height 34
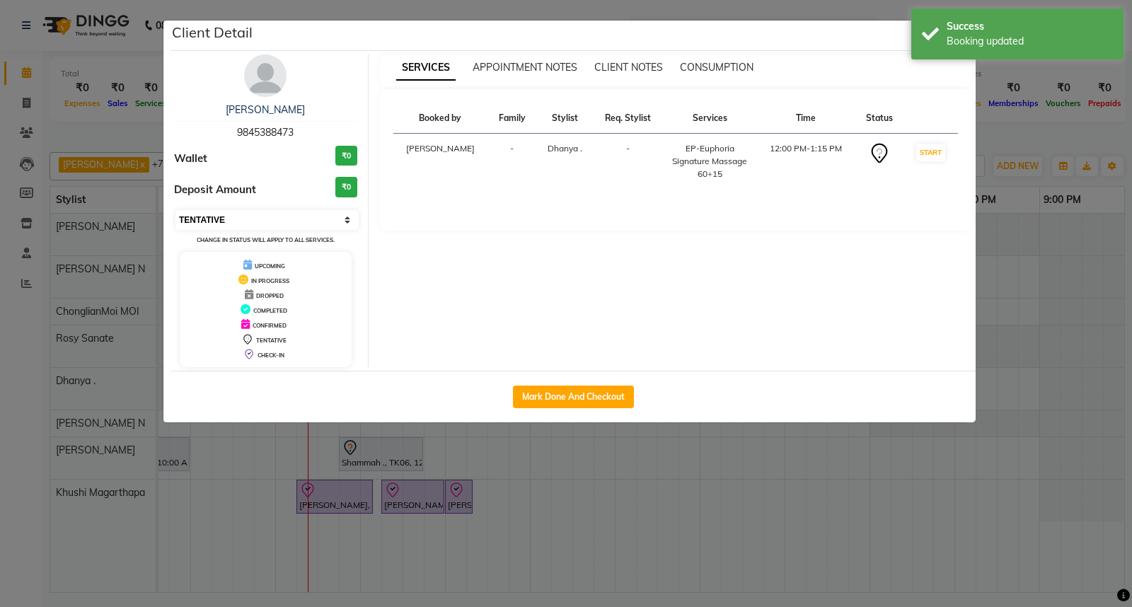
click at [257, 220] on select "Select IN SERVICE CONFIRMED TENTATIVE CHECK IN MARK DONE DROPPED UPCOMING" at bounding box center [266, 220] width 183 height 20
select select "8"
click at [175, 210] on select "Select IN SERVICE CONFIRMED TENTATIVE CHECK IN MARK DONE DROPPED UPCOMING" at bounding box center [266, 220] width 183 height 20
click at [953, 45] on div "Booking updated" at bounding box center [1029, 41] width 166 height 15
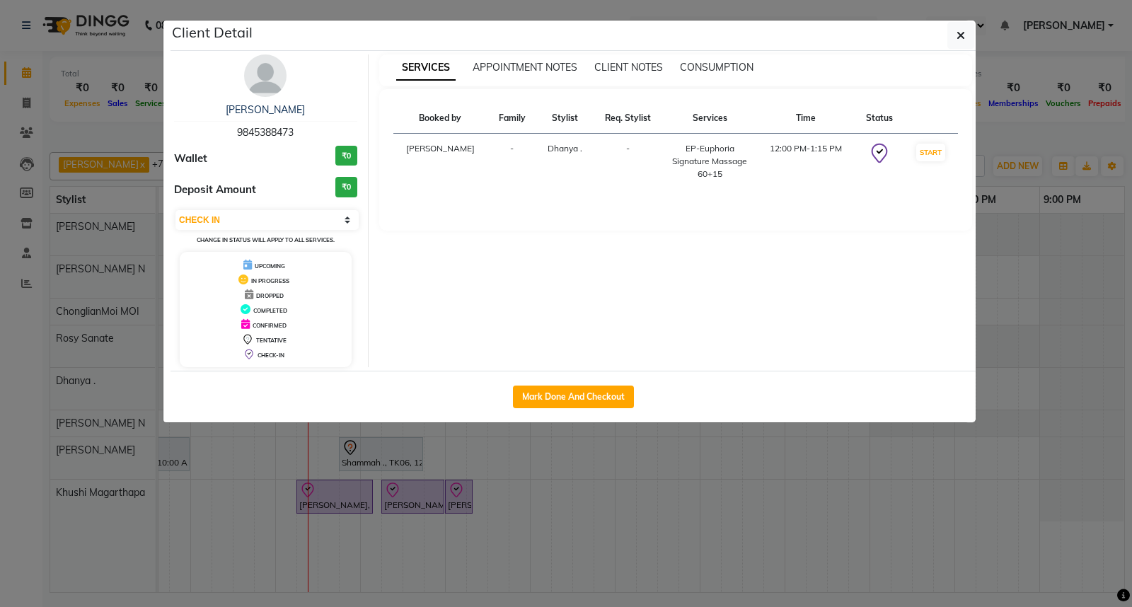
click at [958, 36] on icon "button" at bounding box center [960, 35] width 8 height 11
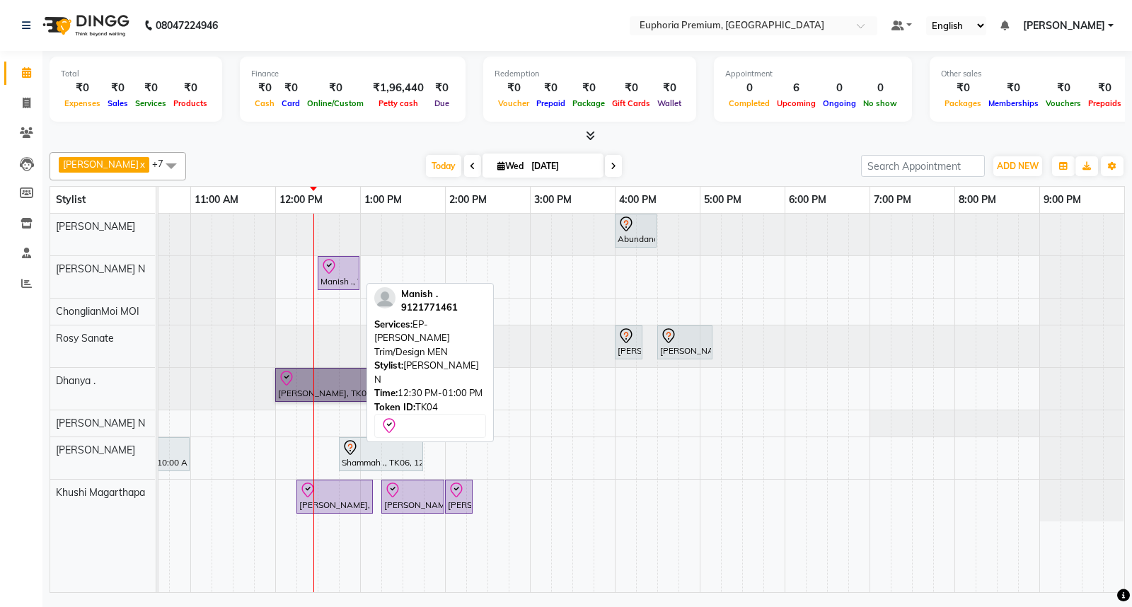
click at [323, 265] on icon at bounding box center [328, 266] width 17 height 17
select select "8"
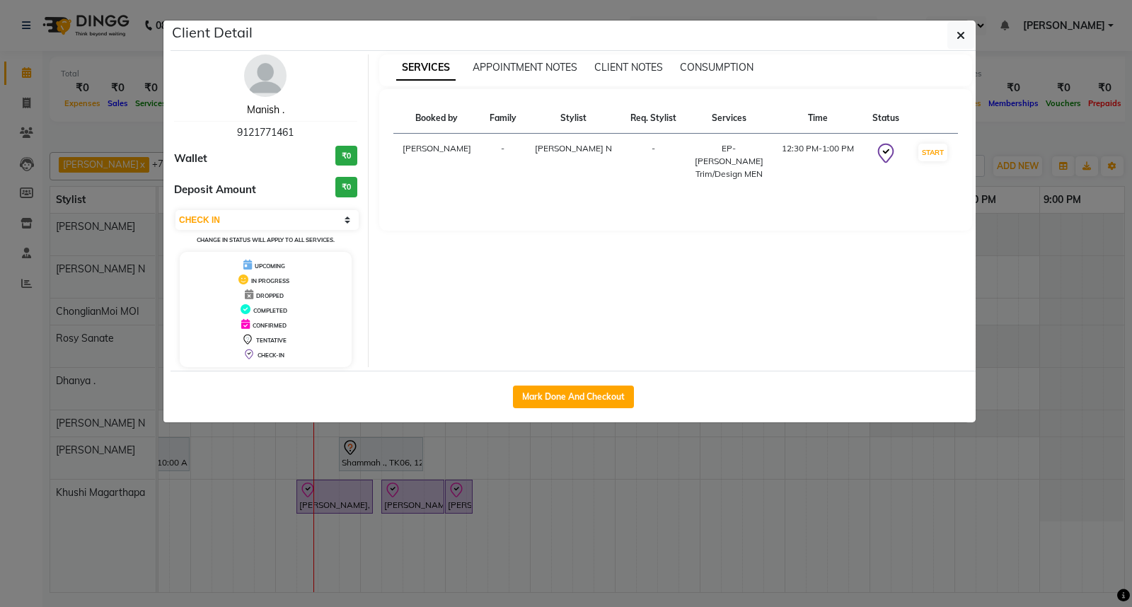
click at [262, 110] on link "Manish ." at bounding box center [265, 109] width 37 height 13
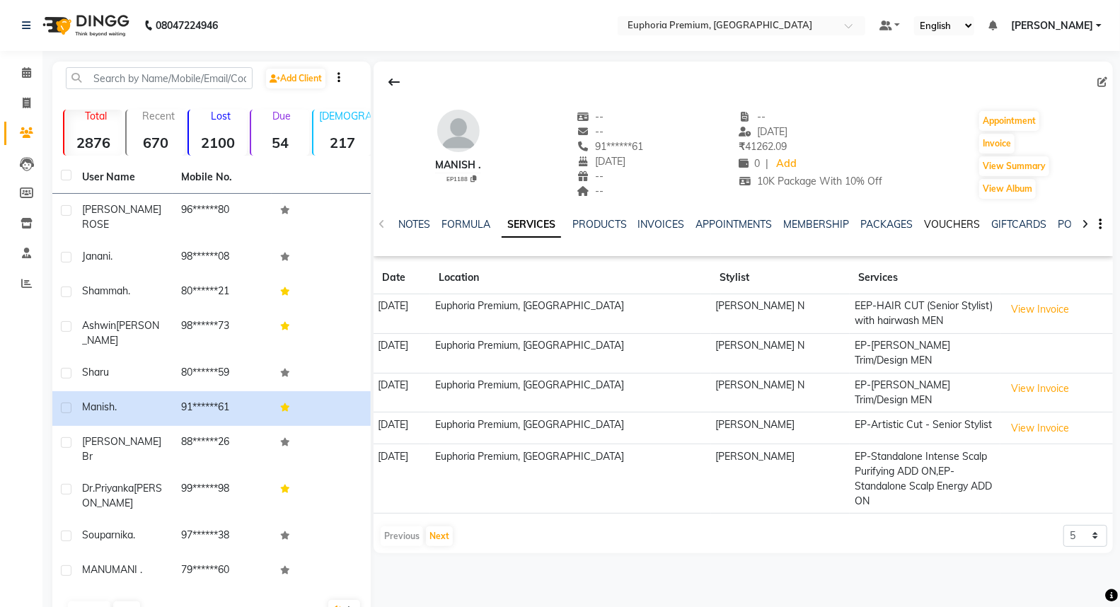
click at [959, 222] on link "VOUCHERS" at bounding box center [952, 224] width 56 height 13
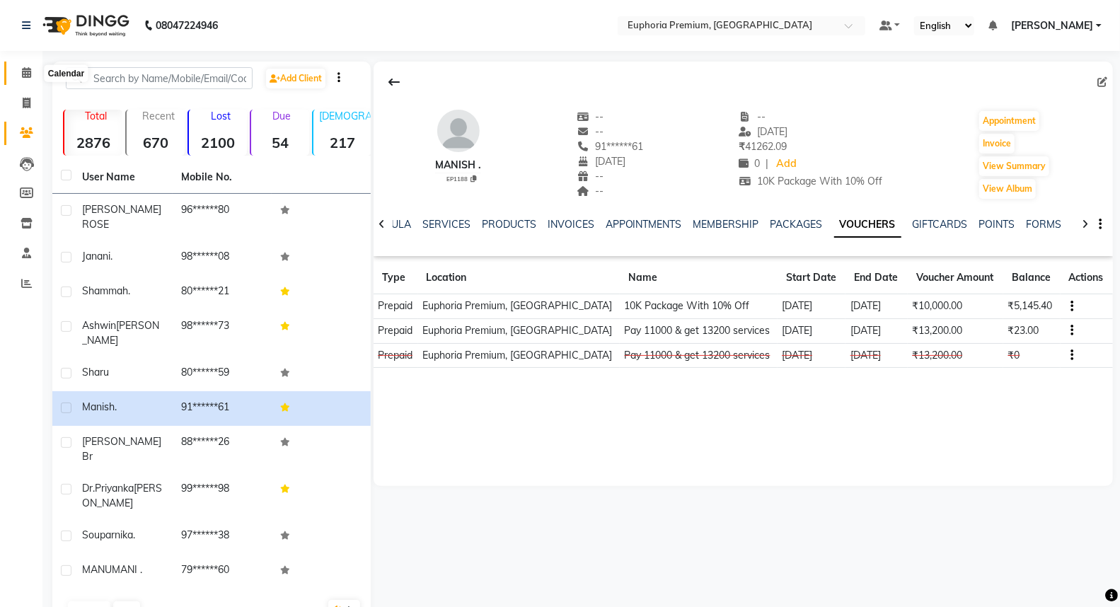
click at [26, 75] on icon at bounding box center [26, 72] width 9 height 11
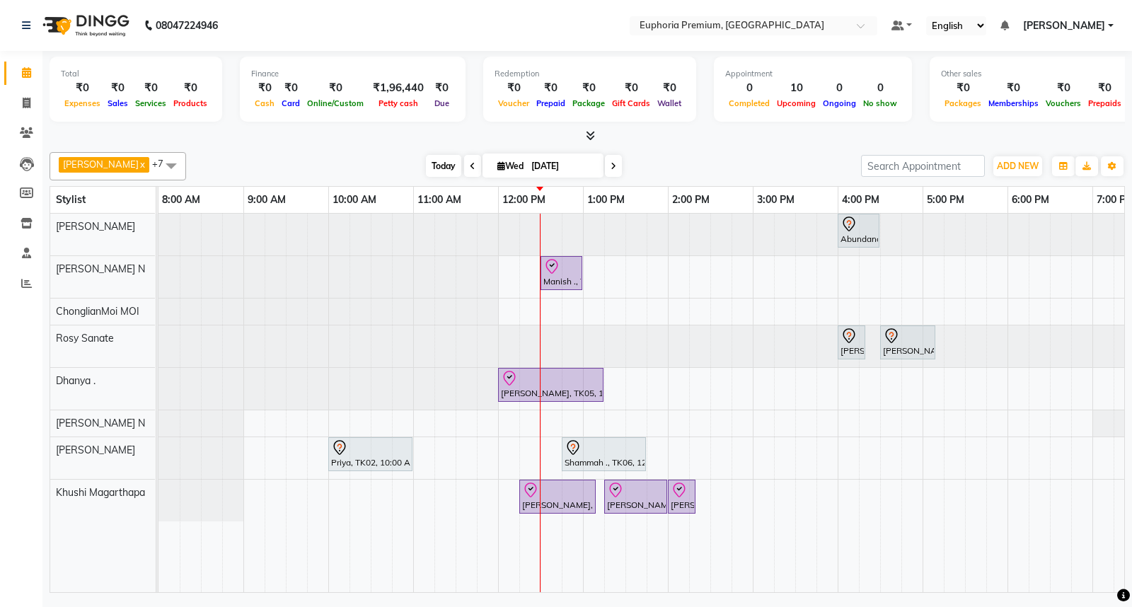
click at [429, 165] on span "Today" at bounding box center [443, 166] width 35 height 22
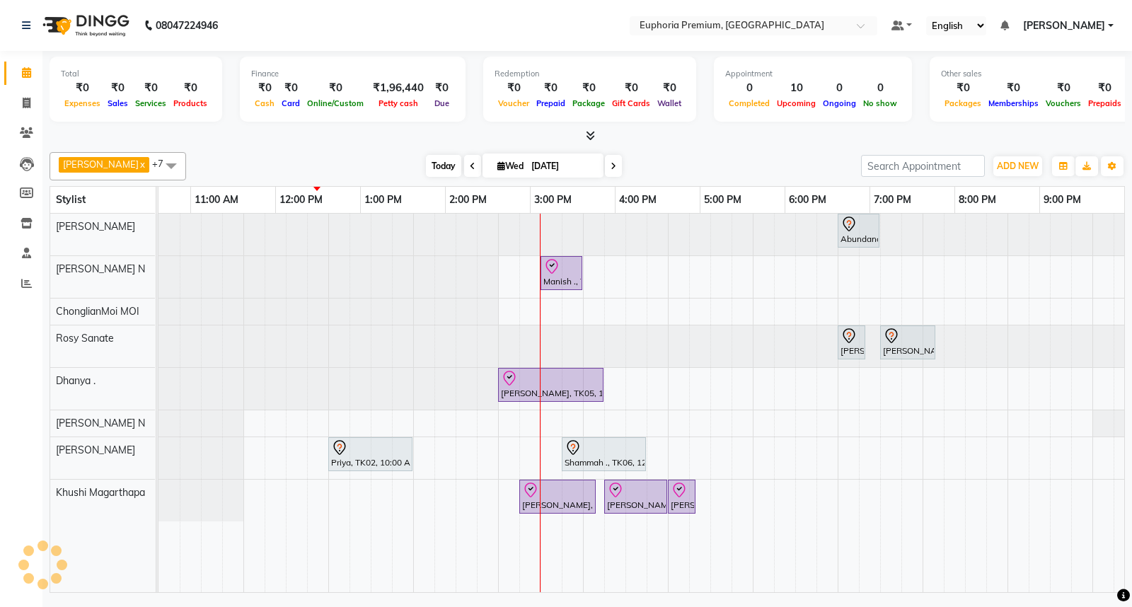
scroll to position [0, 223]
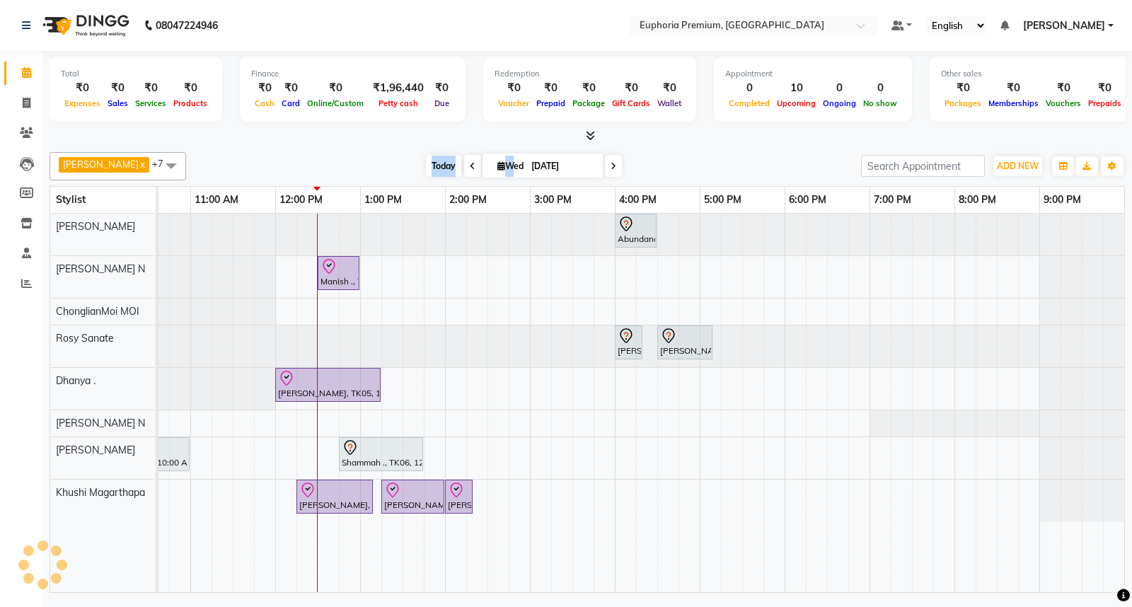
click at [429, 165] on span "Today" at bounding box center [443, 166] width 35 height 22
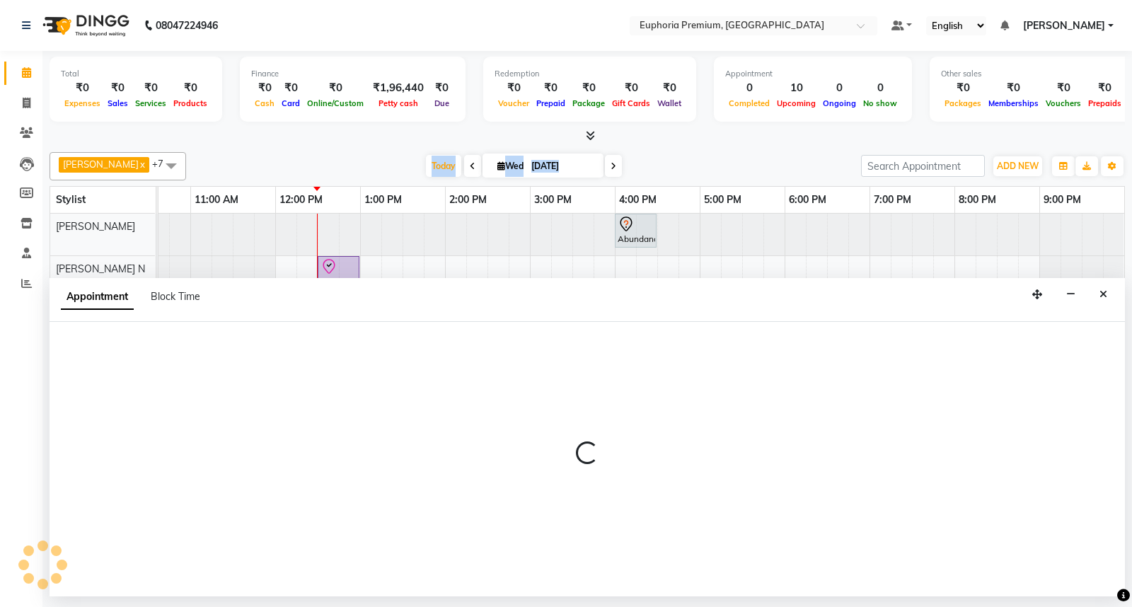
select select "71633"
select select "tentative"
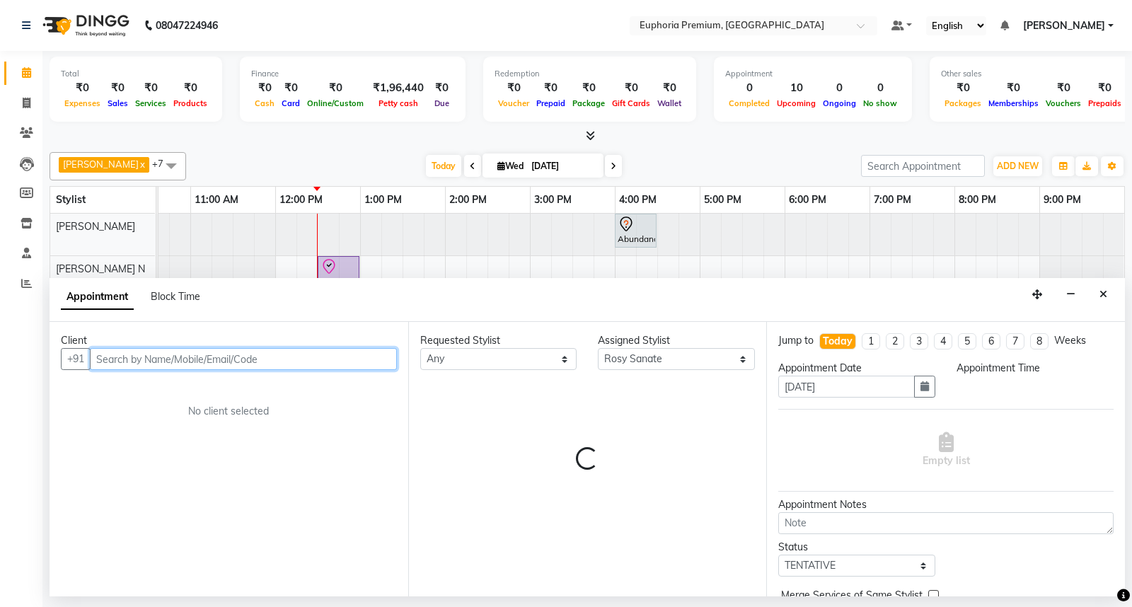
select select "855"
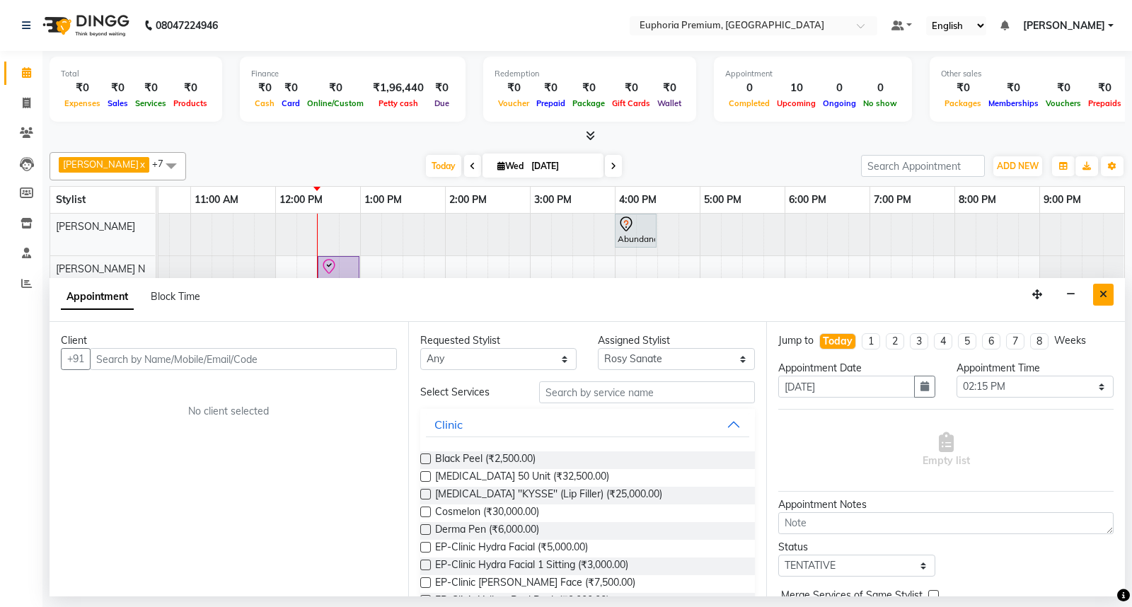
click at [1102, 291] on icon "Close" at bounding box center [1103, 294] width 8 height 10
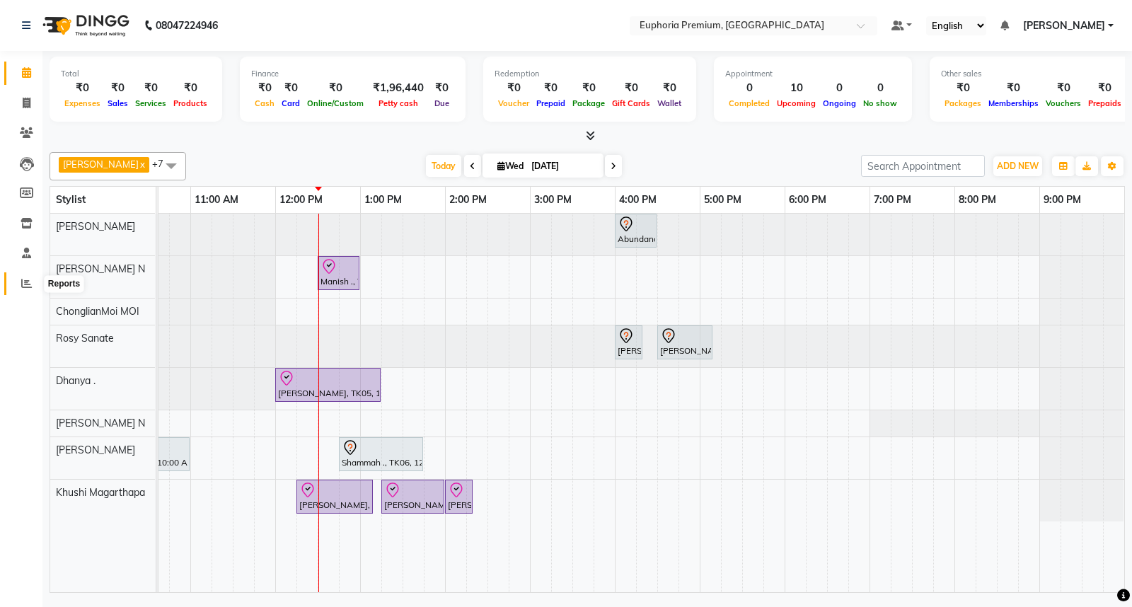
click at [23, 284] on icon at bounding box center [26, 283] width 11 height 11
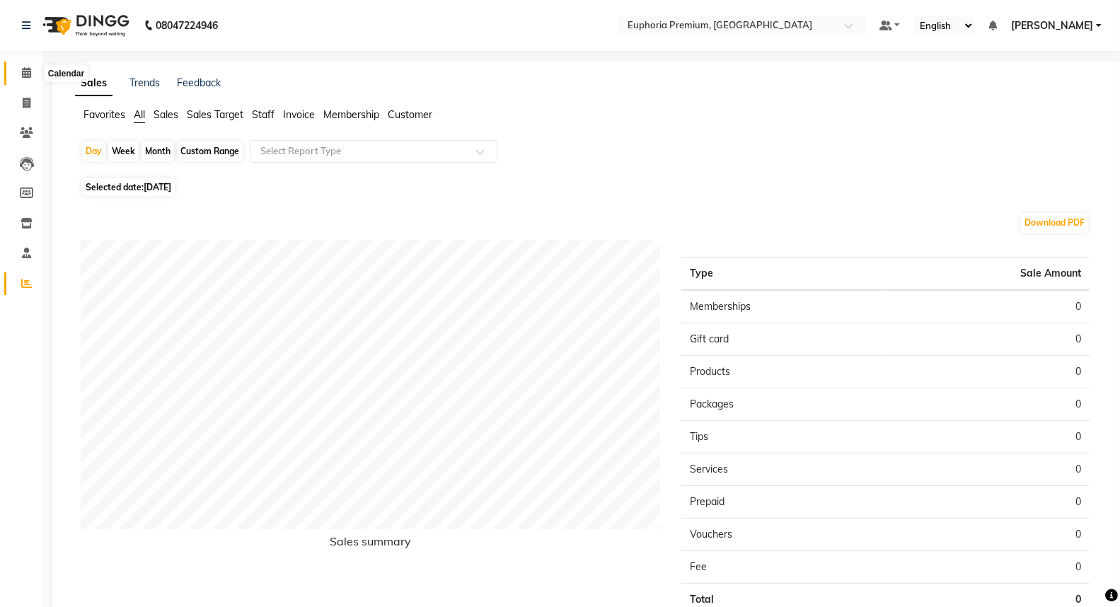
click at [31, 78] on span at bounding box center [26, 73] width 25 height 16
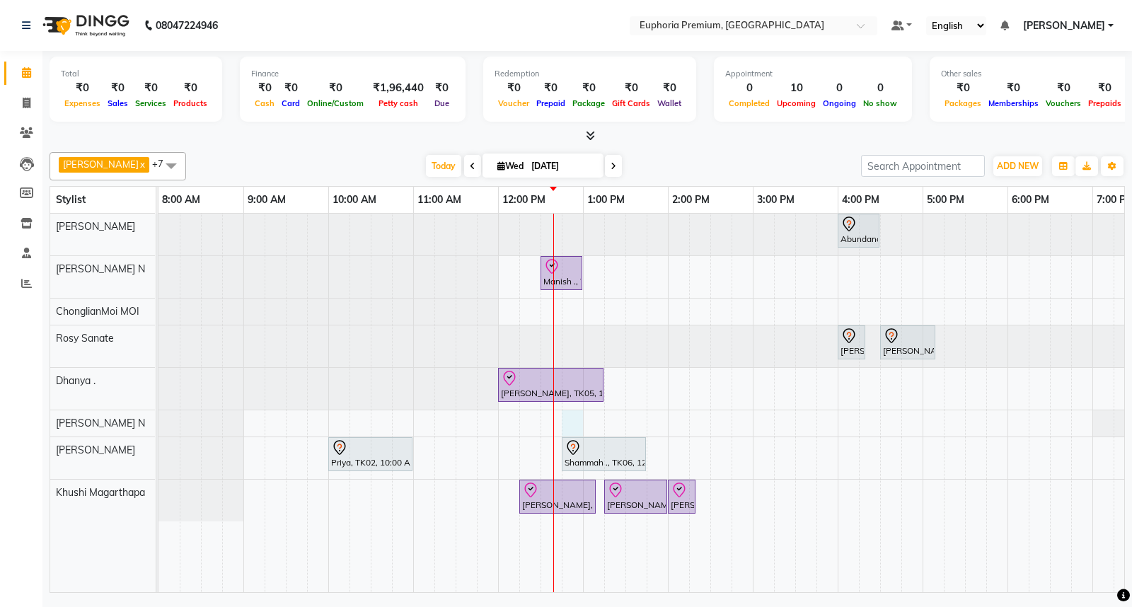
click at [564, 419] on div "Abundance Manifestation 29AASCA8886B1Z0, TK01, 04:00 PM-04:30 PM, Glutathione M…" at bounding box center [752, 403] width 1188 height 378
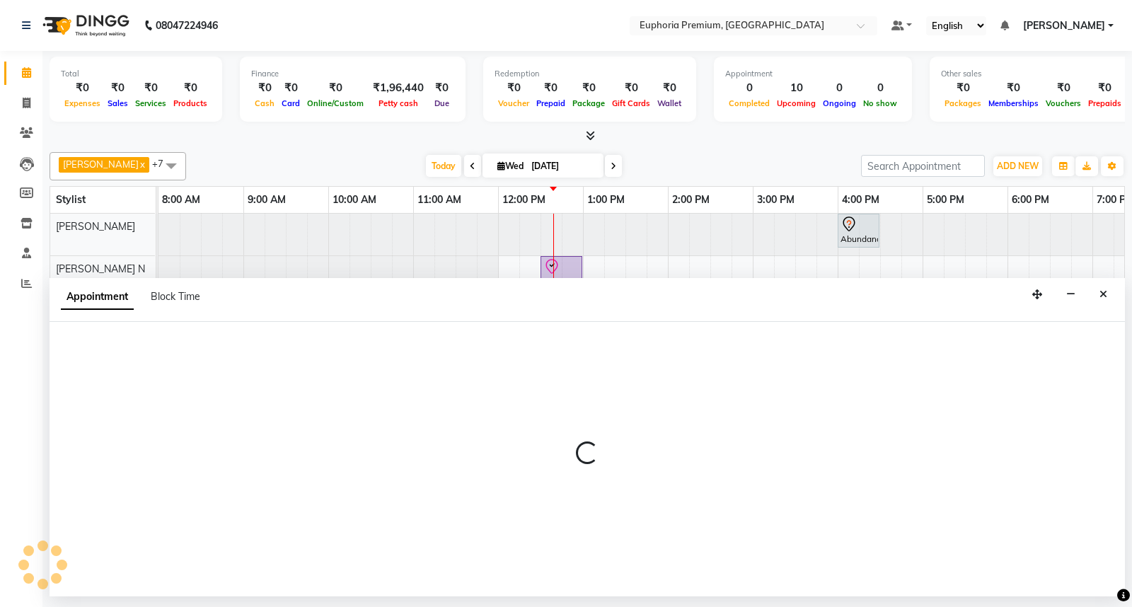
select select "74080"
select select "765"
select select "tentative"
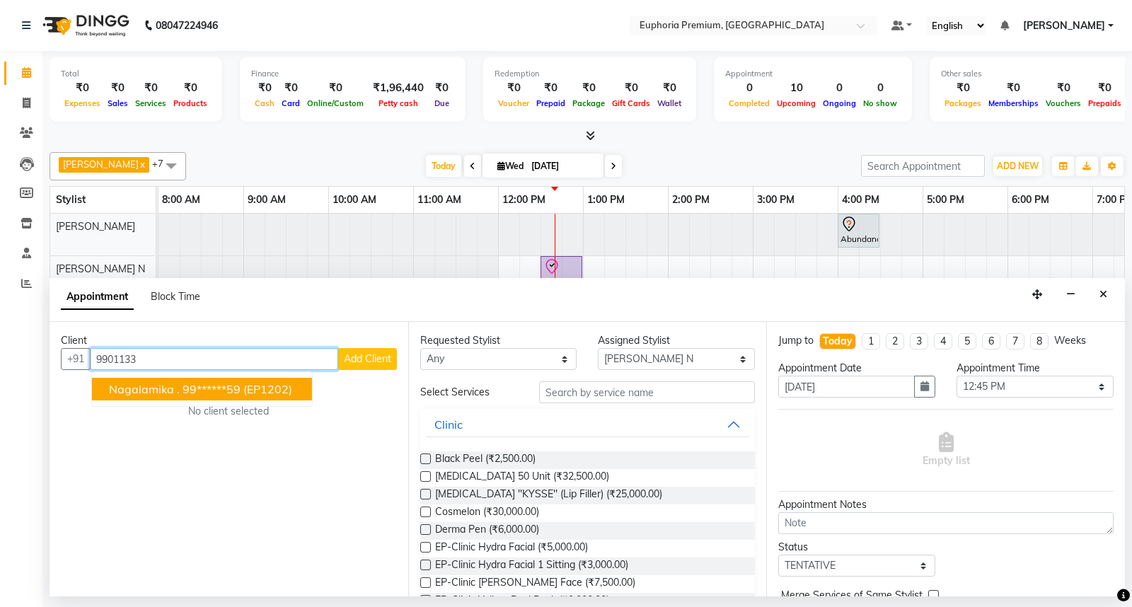
click at [187, 390] on ngb-highlight "99******59" at bounding box center [211, 389] width 58 height 14
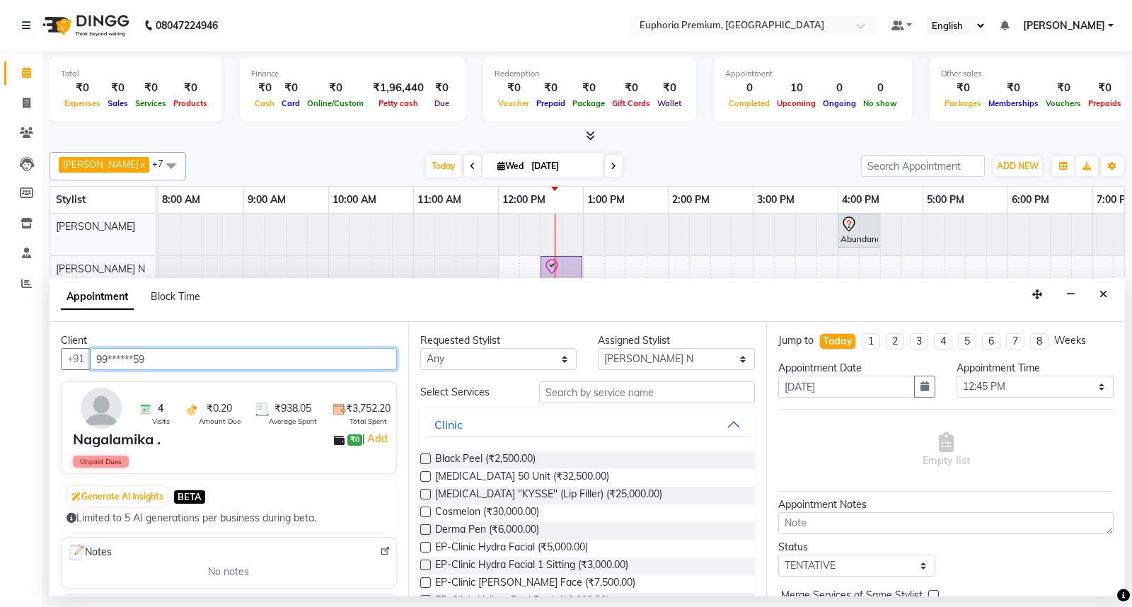
type input "99******59"
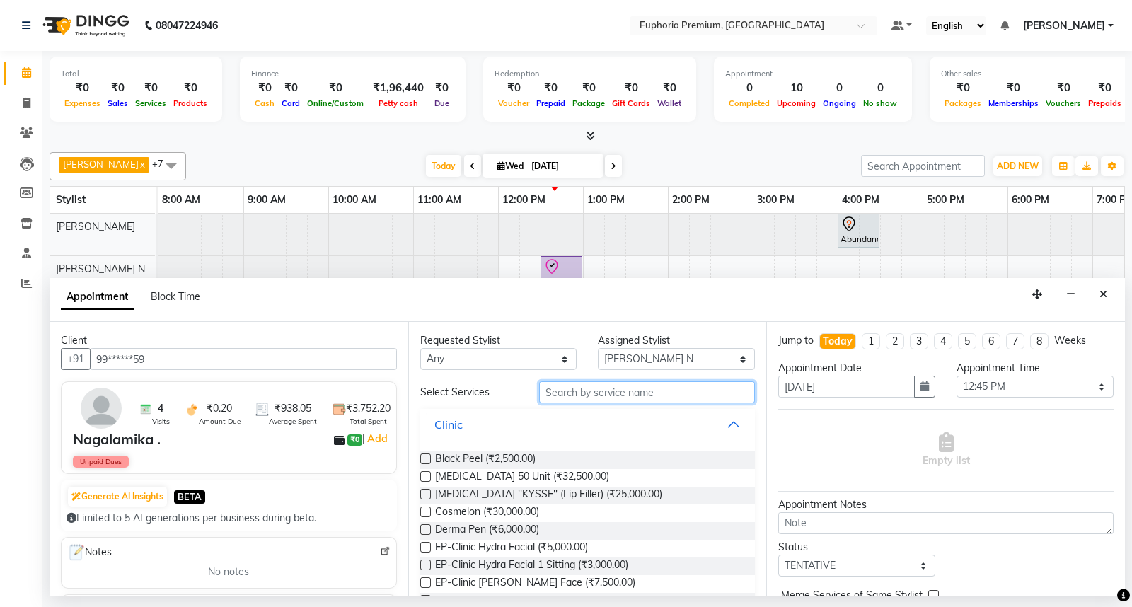
click at [631, 393] on input "text" at bounding box center [647, 392] width 216 height 22
type input "t"
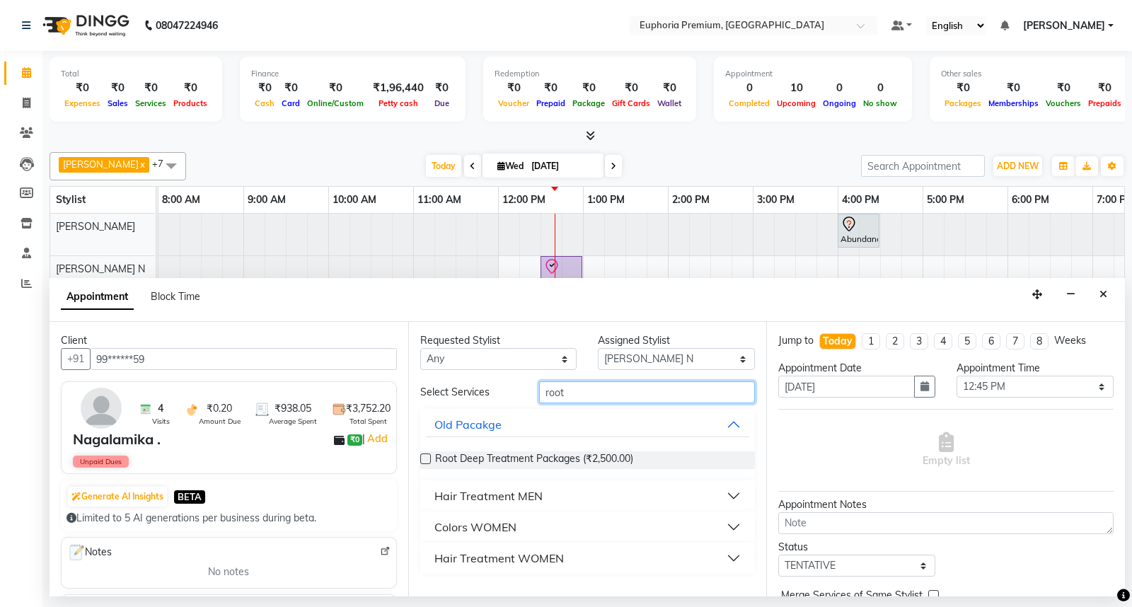
type input "root"
click at [497, 532] on button "Colors WOMEN" at bounding box center [588, 526] width 324 height 25
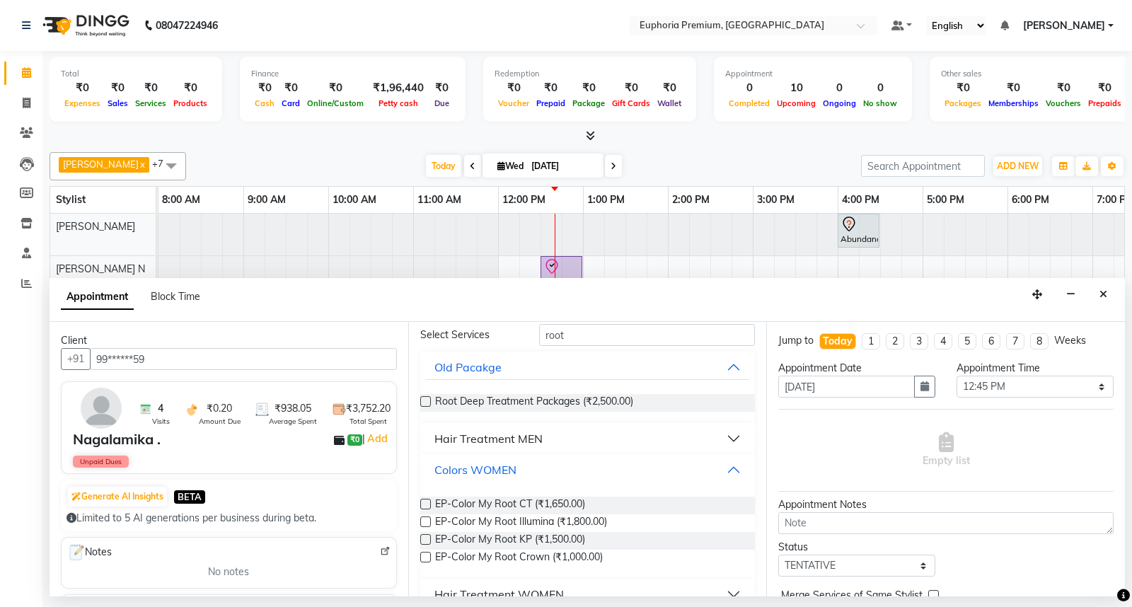
scroll to position [79, 0]
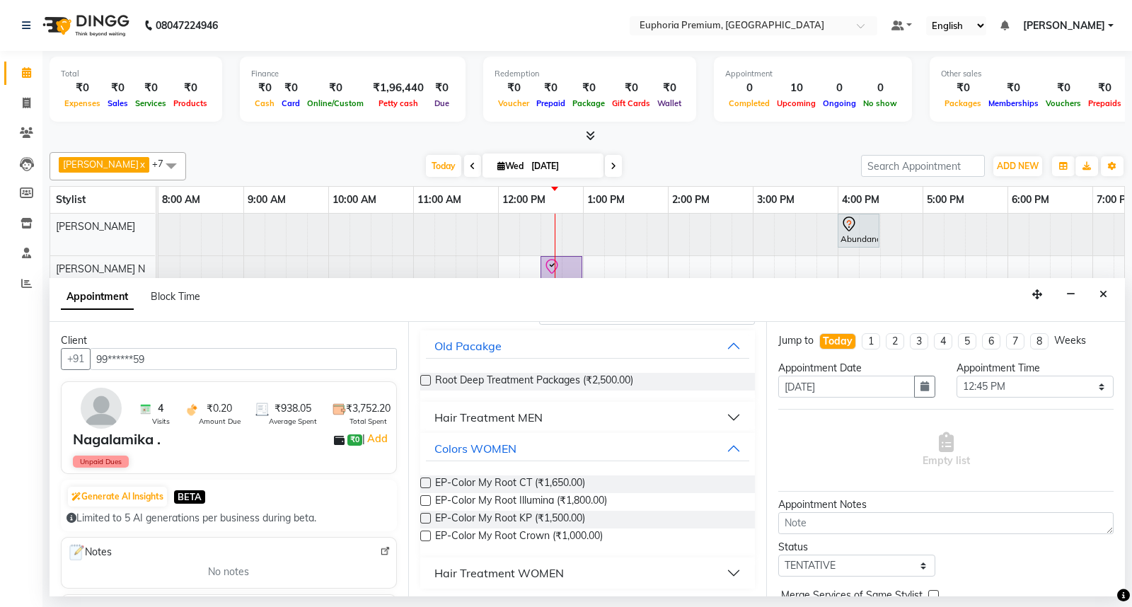
click at [425, 518] on label at bounding box center [425, 518] width 11 height 11
click at [425, 518] on input "checkbox" at bounding box center [424, 519] width 9 height 9
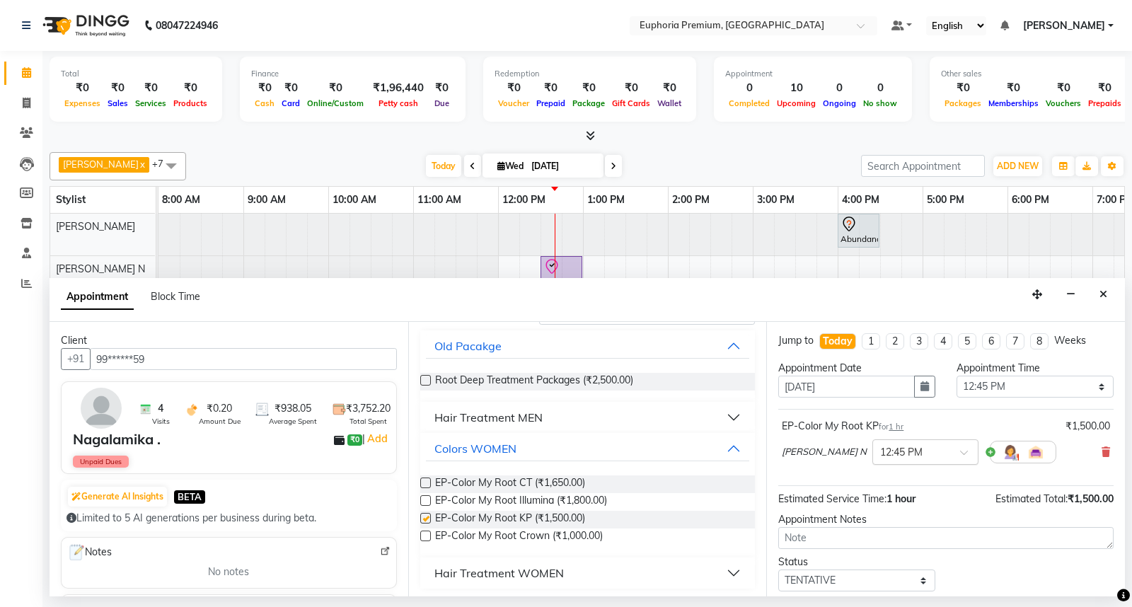
checkbox input "false"
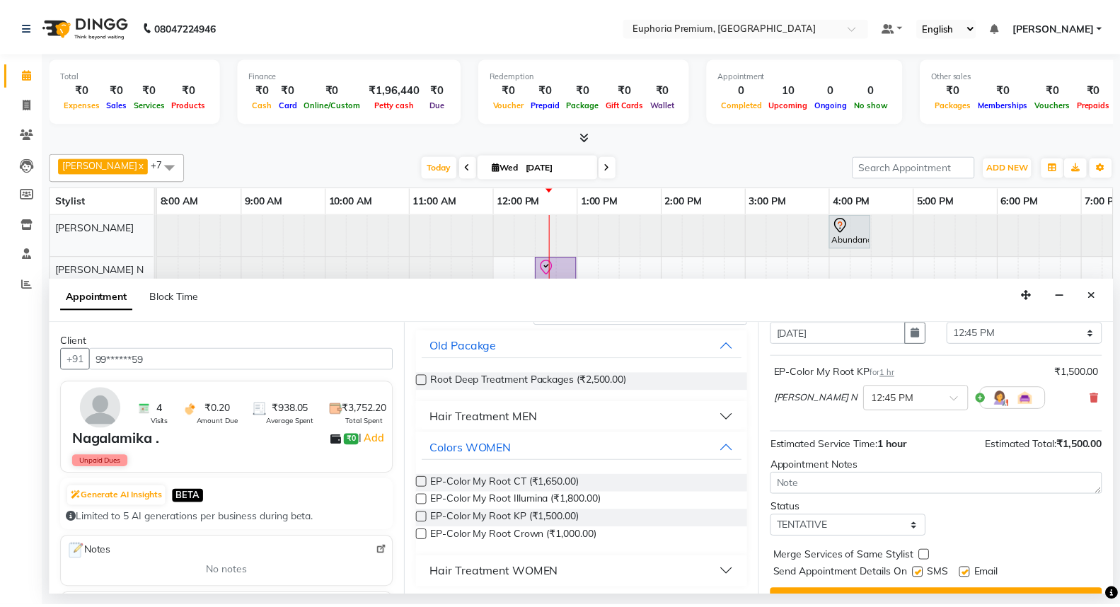
scroll to position [83, 0]
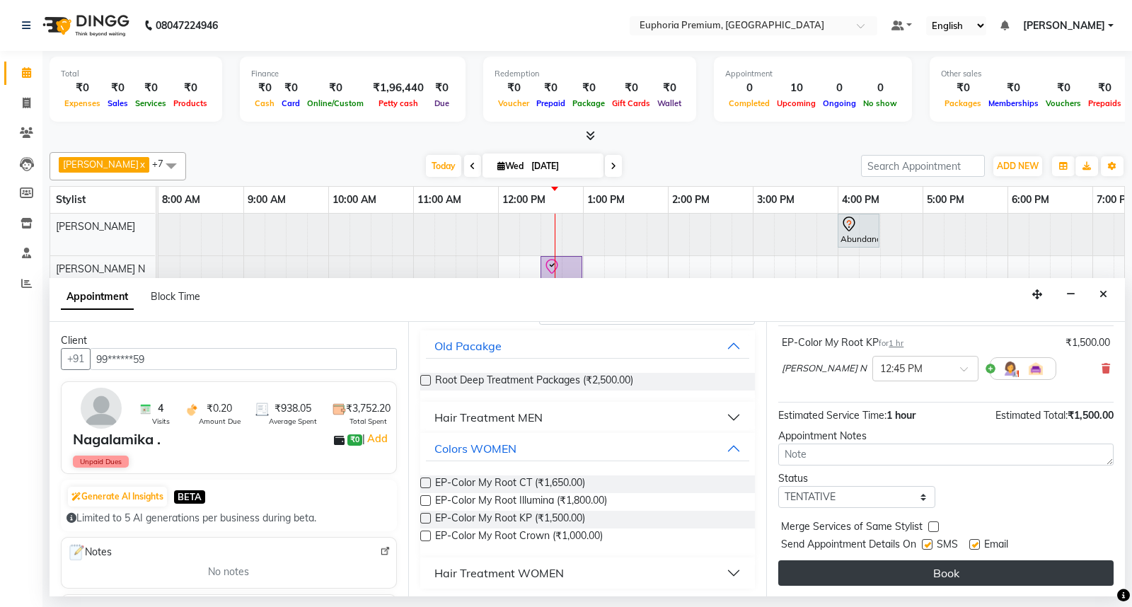
click at [964, 567] on button "Book" at bounding box center [945, 572] width 335 height 25
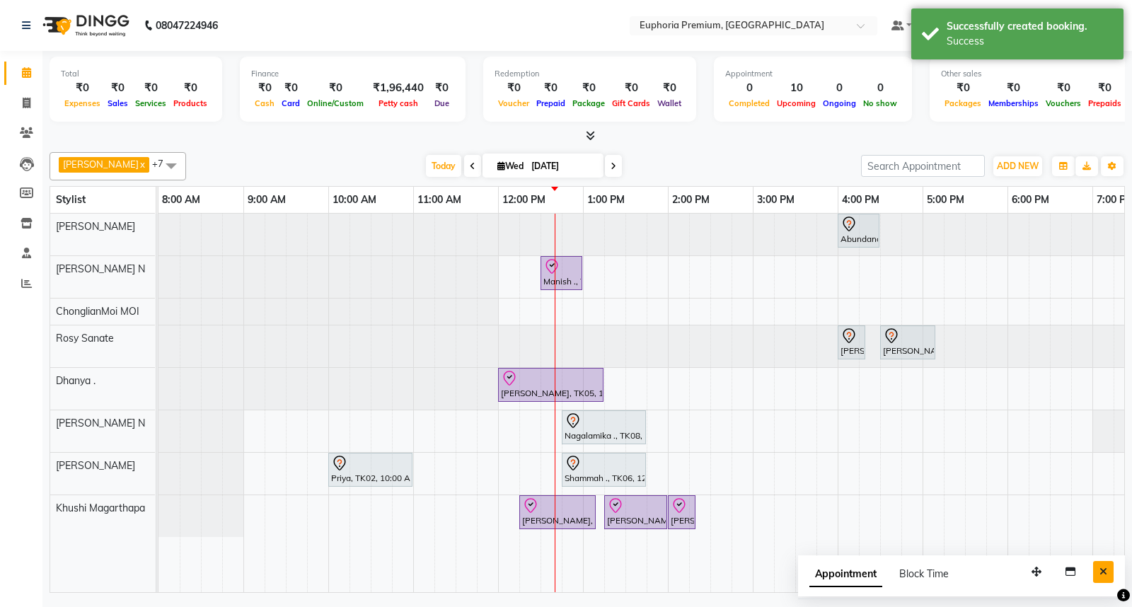
click at [1096, 570] on button "Close" at bounding box center [1103, 572] width 21 height 22
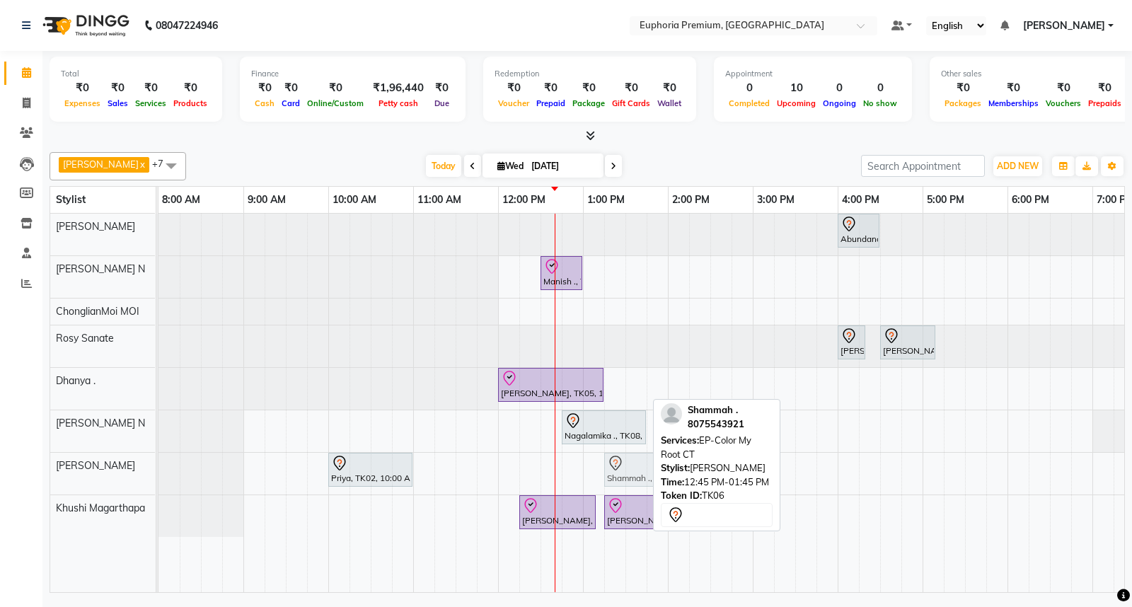
drag, startPoint x: 589, startPoint y: 475, endPoint x: 626, endPoint y: 467, distance: 37.7
click at [158, 467] on div "Priya, TK02, 10:00 AM-11:00 AM, EP-Artistic Cut - Senior Stylist Shammah ., TK0…" at bounding box center [158, 474] width 0 height 42
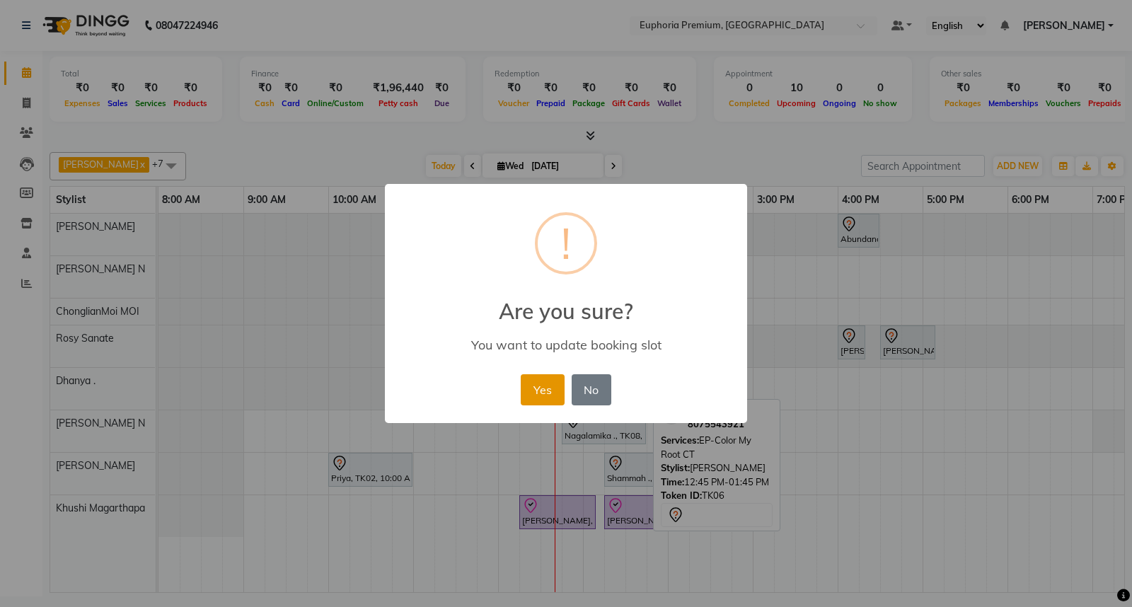
click at [542, 387] on button "Yes" at bounding box center [542, 389] width 43 height 31
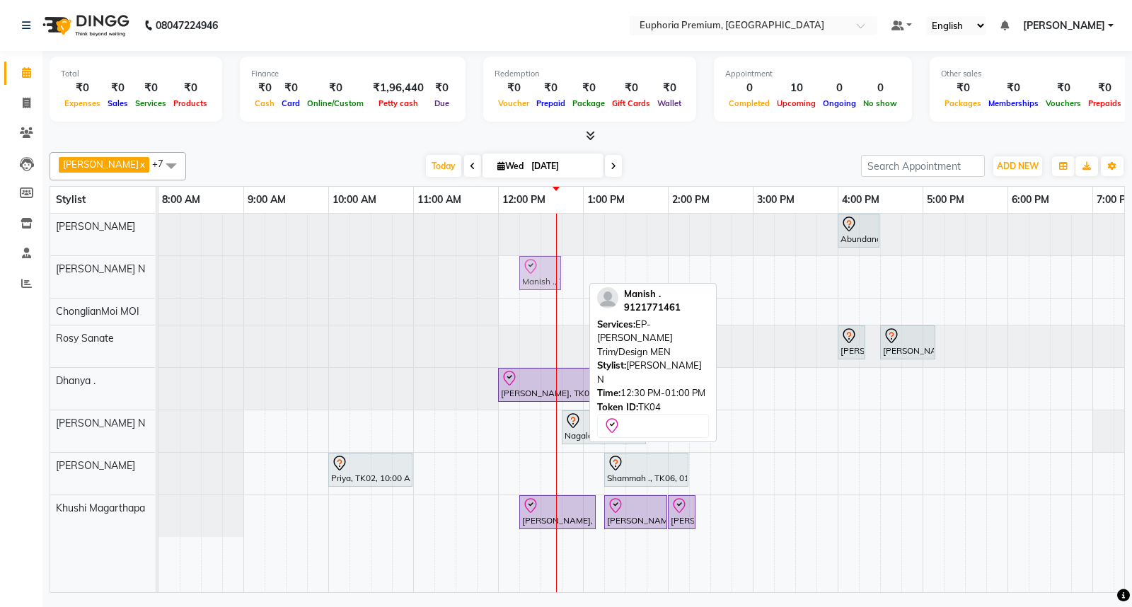
drag, startPoint x: 575, startPoint y: 269, endPoint x: 555, endPoint y: 267, distance: 19.9
click at [555, 267] on div "Abundance Manifestation 29AASCA8886B1Z0, TK01, 04:00 PM-04:30 PM, Glutathione M…" at bounding box center [752, 403] width 1188 height 378
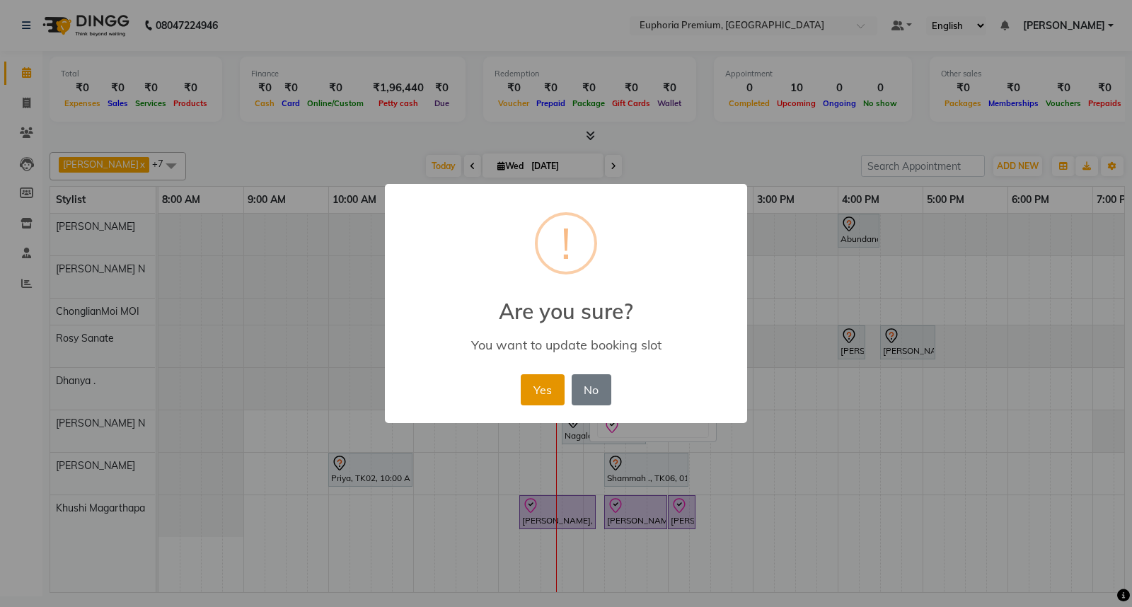
click at [541, 379] on button "Yes" at bounding box center [542, 389] width 43 height 31
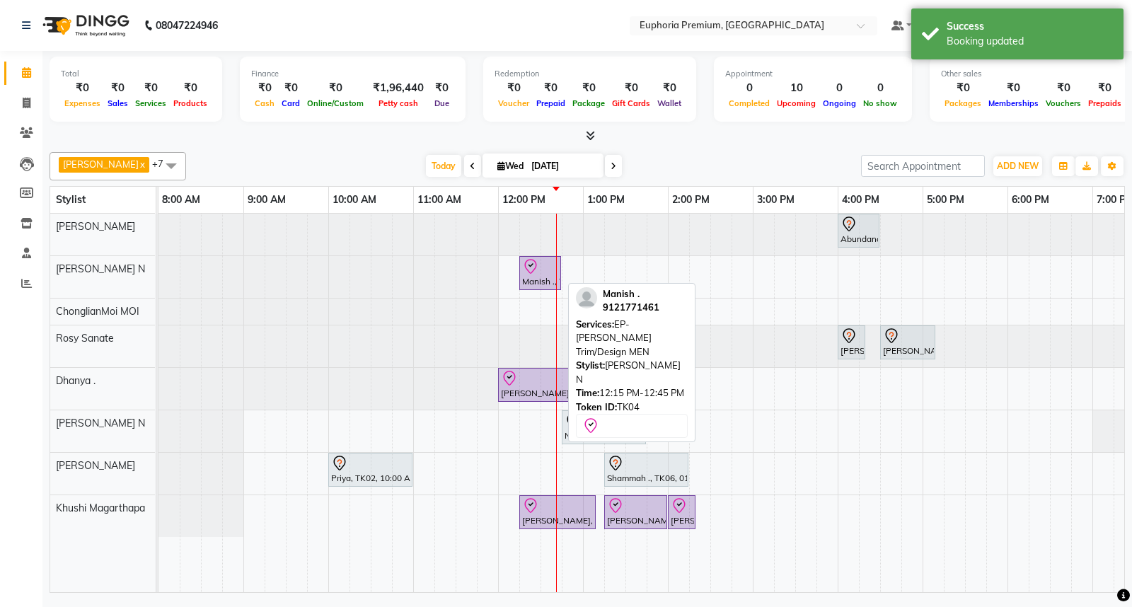
click at [527, 267] on icon at bounding box center [530, 266] width 17 height 17
select select "8"
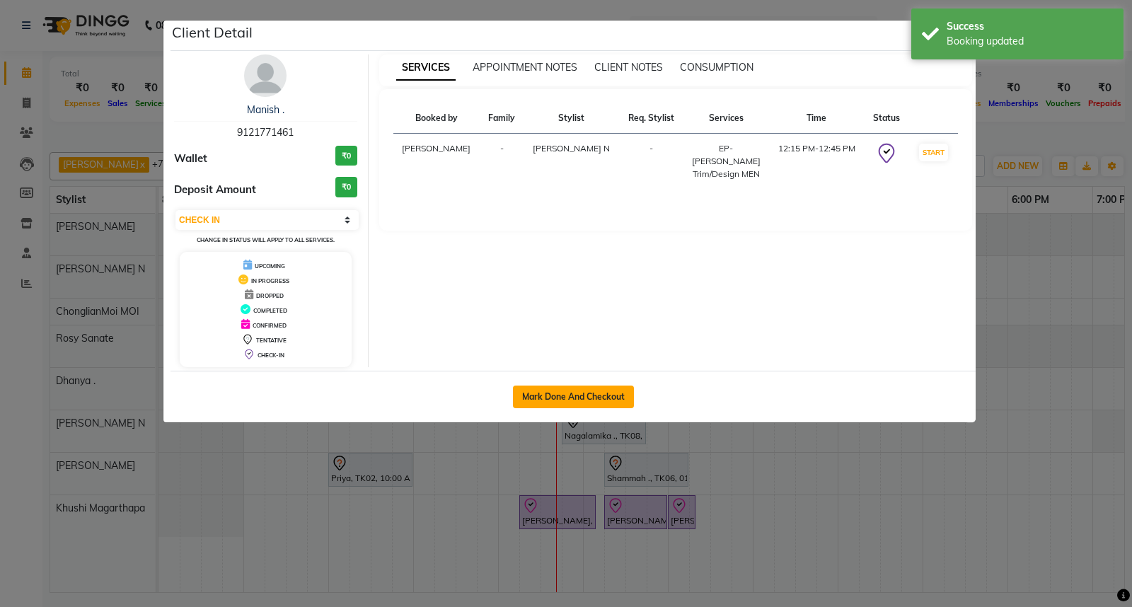
click at [594, 395] on button "Mark Done And Checkout" at bounding box center [573, 396] width 121 height 23
select select "service"
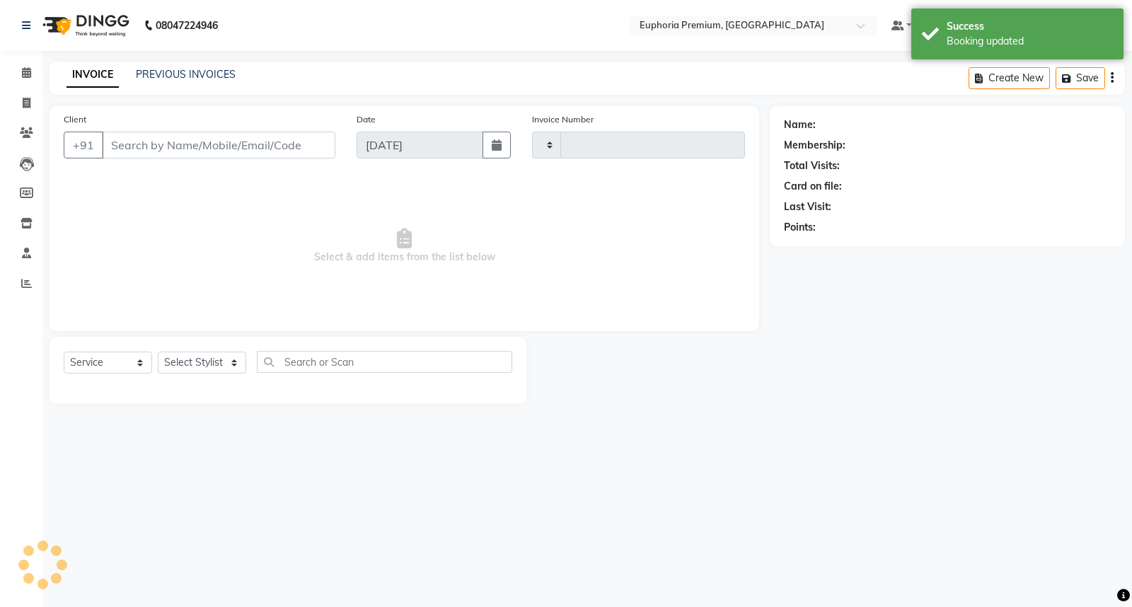
type input "2644"
select select "7925"
type input "91******61"
select select "71614"
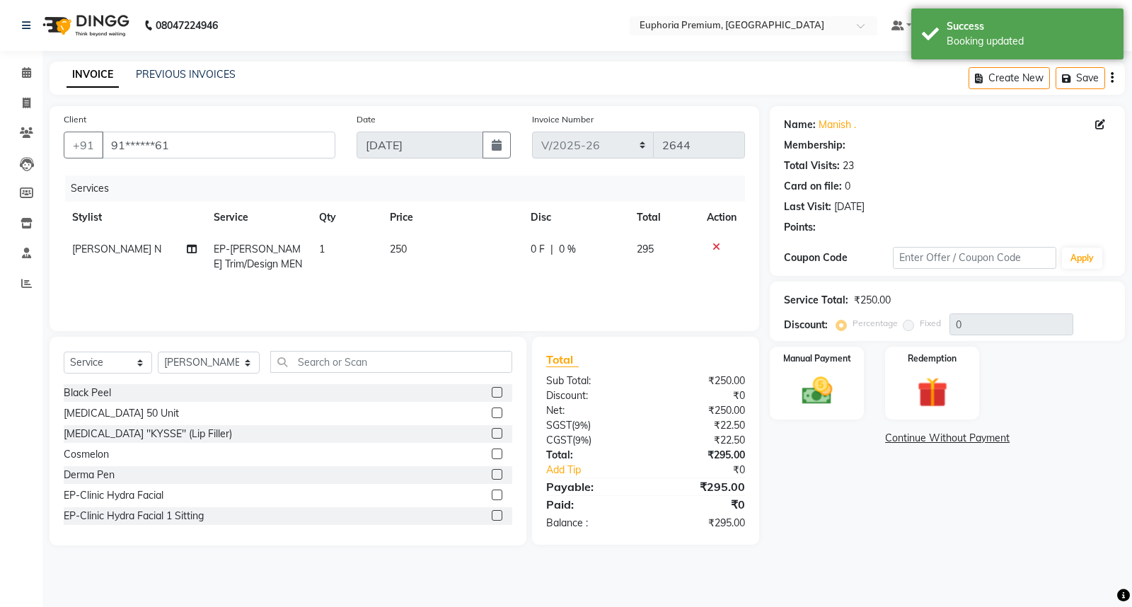
select select "2: Object"
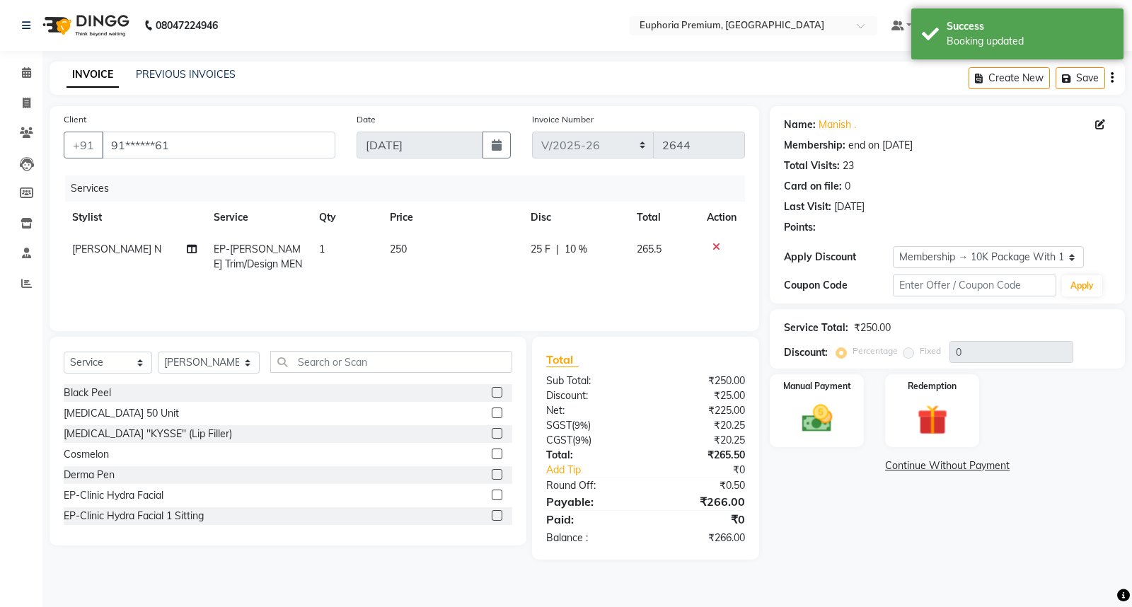
type input "10"
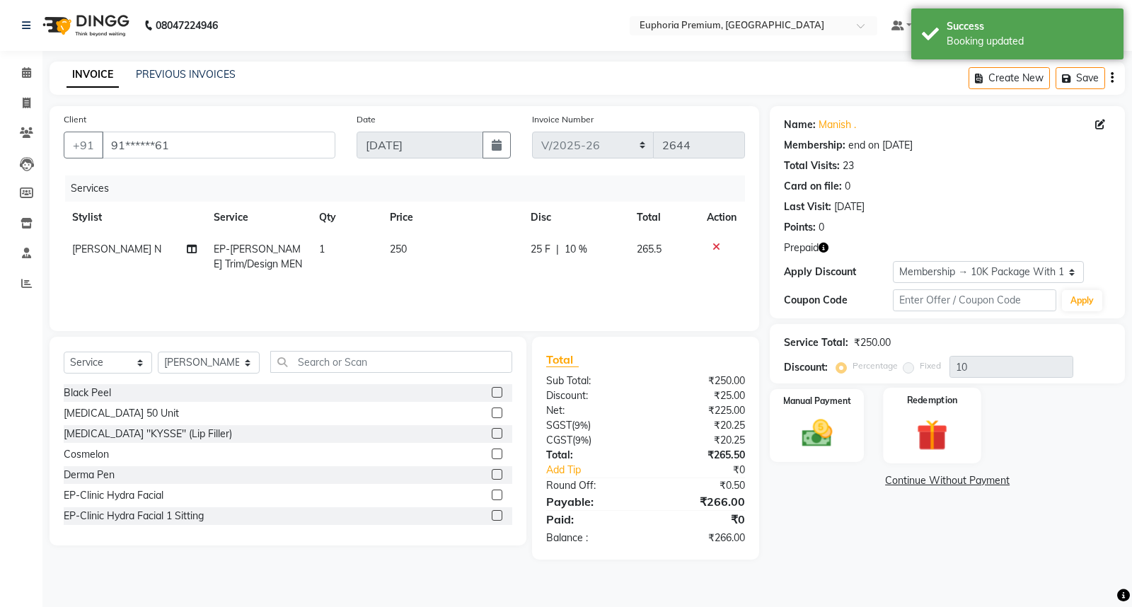
click at [934, 435] on img at bounding box center [931, 434] width 51 height 39
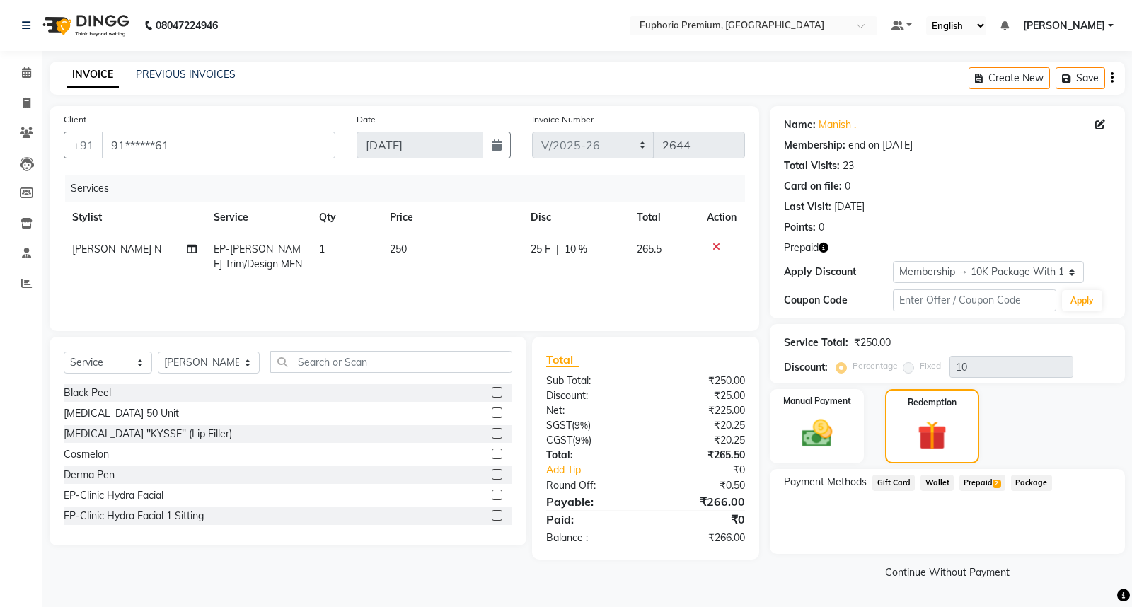
click at [970, 482] on span "Prepaid 2" at bounding box center [982, 483] width 46 height 16
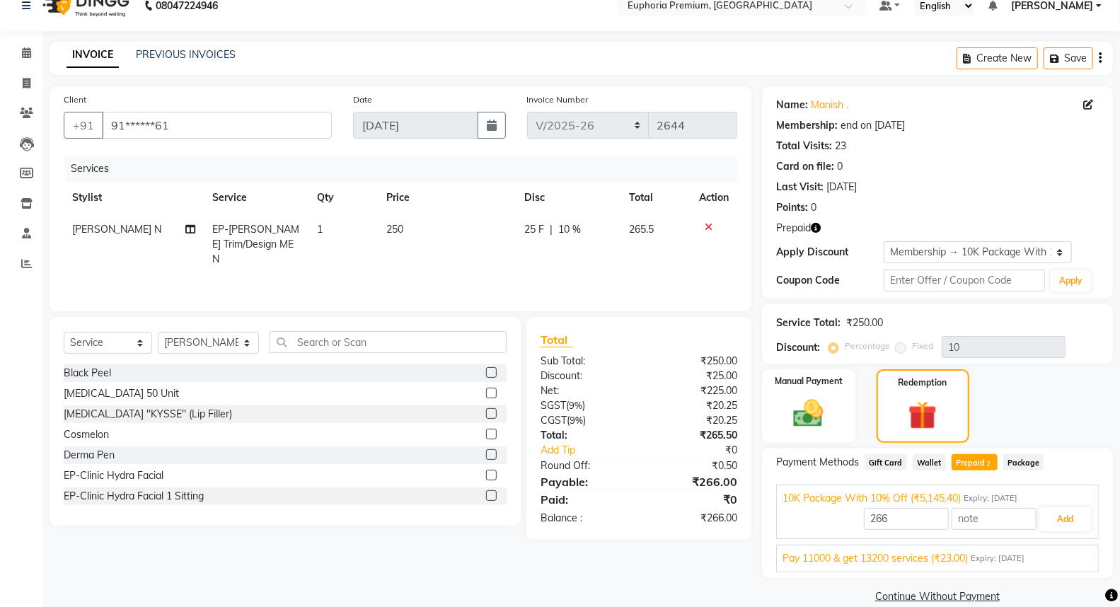
scroll to position [40, 0]
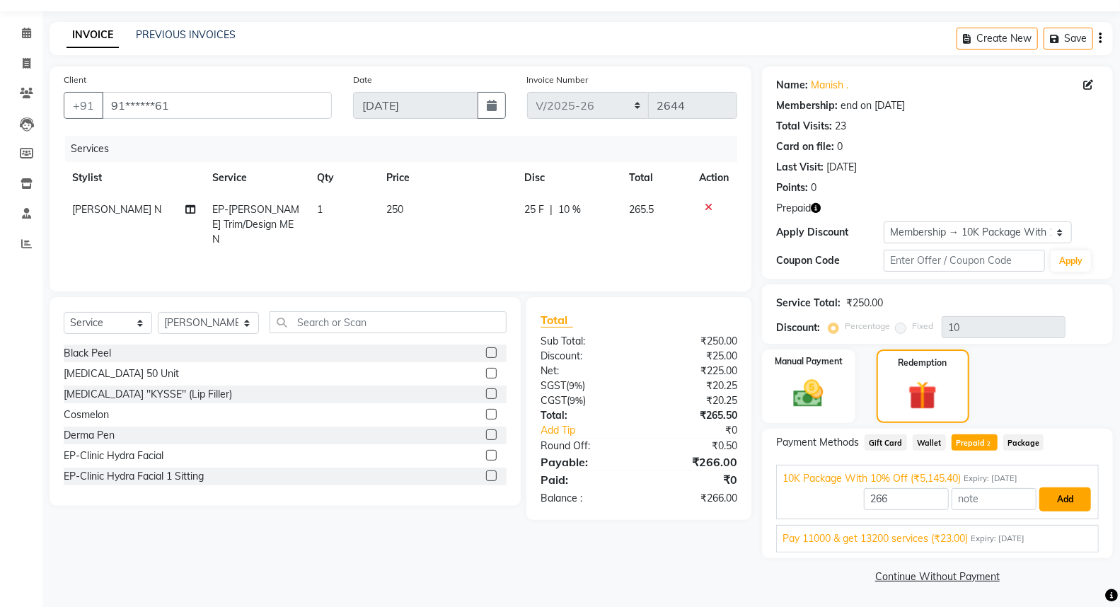
click at [1070, 496] on button "Add" at bounding box center [1065, 499] width 52 height 24
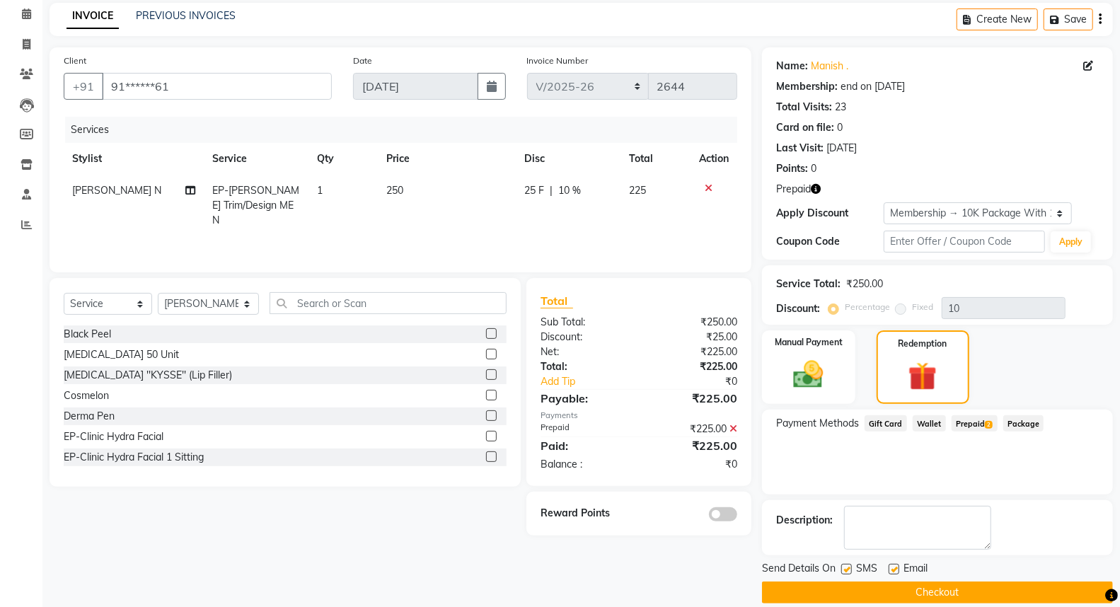
scroll to position [75, 0]
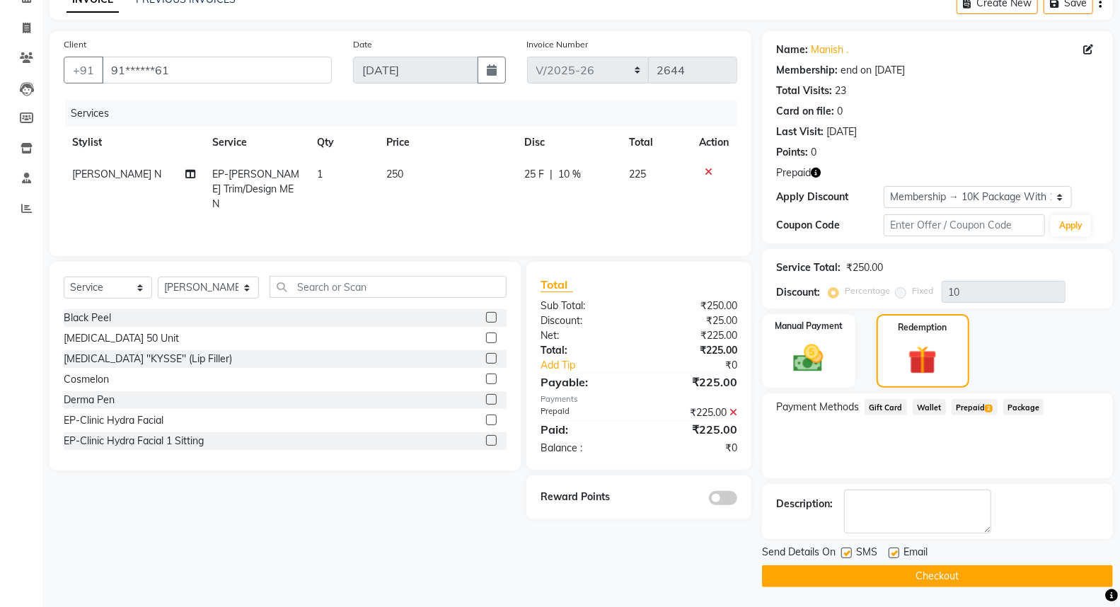
click at [906, 582] on button "Checkout" at bounding box center [937, 576] width 351 height 22
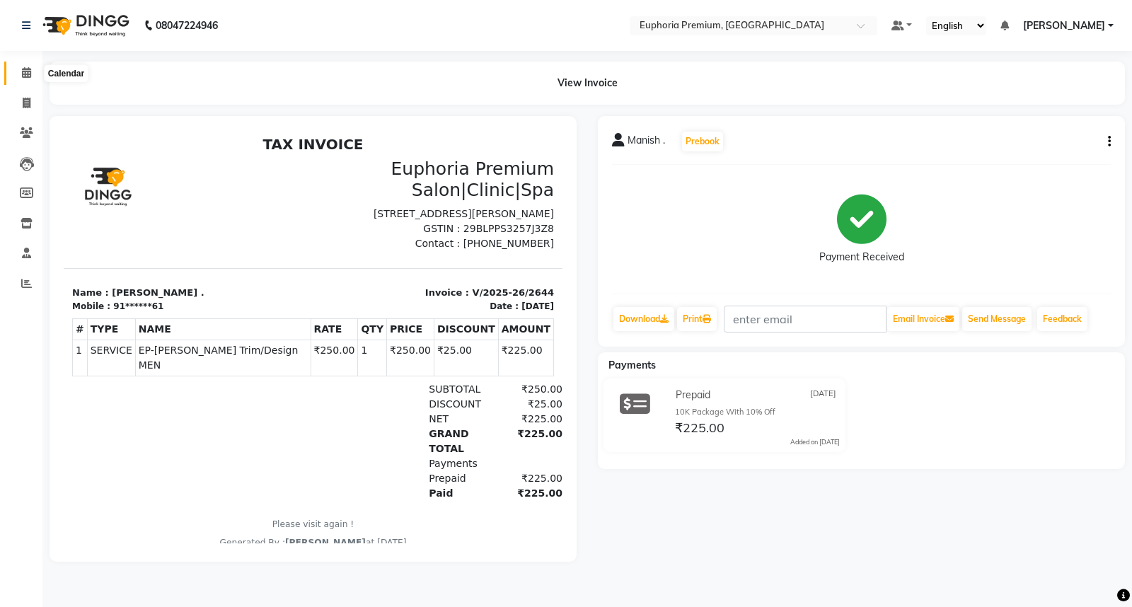
click at [22, 69] on icon at bounding box center [26, 72] width 9 height 11
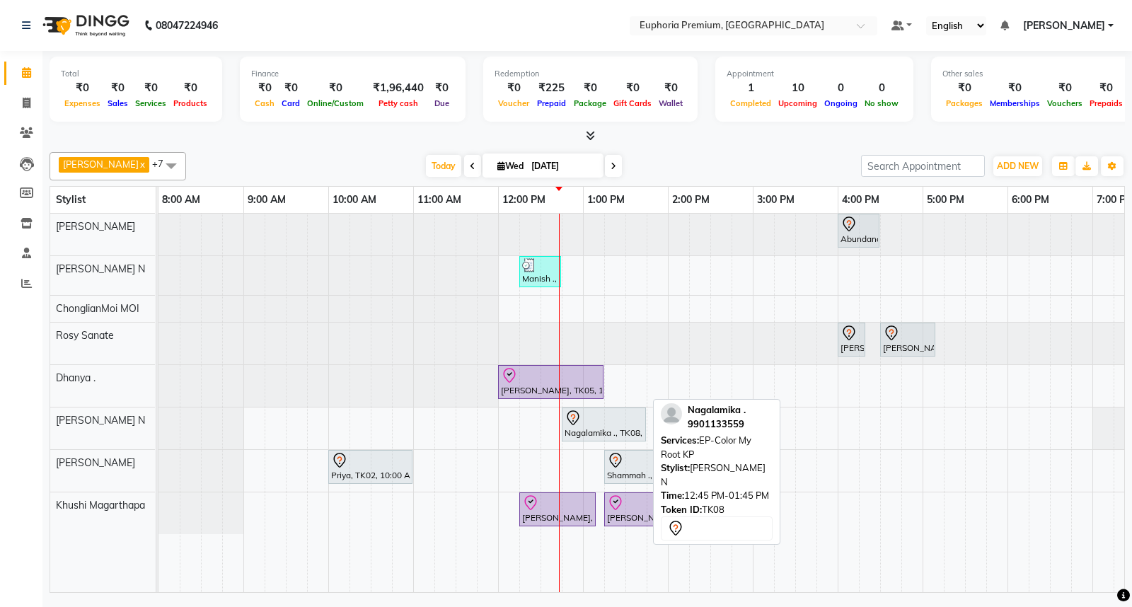
click at [589, 424] on div at bounding box center [603, 418] width 79 height 17
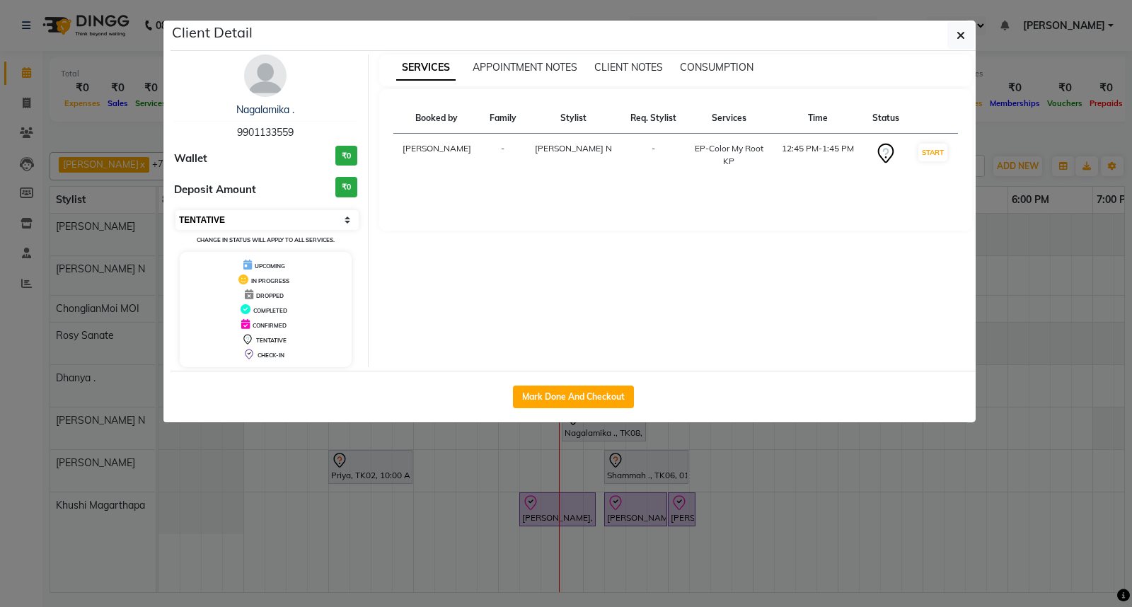
click at [255, 227] on select "Select IN SERVICE CONFIRMED TENTATIVE CHECK IN MARK DONE DROPPED UPCOMING" at bounding box center [266, 220] width 183 height 20
select select "8"
click at [175, 210] on select "Select IN SERVICE CONFIRMED TENTATIVE CHECK IN MARK DONE DROPPED UPCOMING" at bounding box center [266, 220] width 183 height 20
click at [959, 37] on icon "button" at bounding box center [960, 35] width 8 height 11
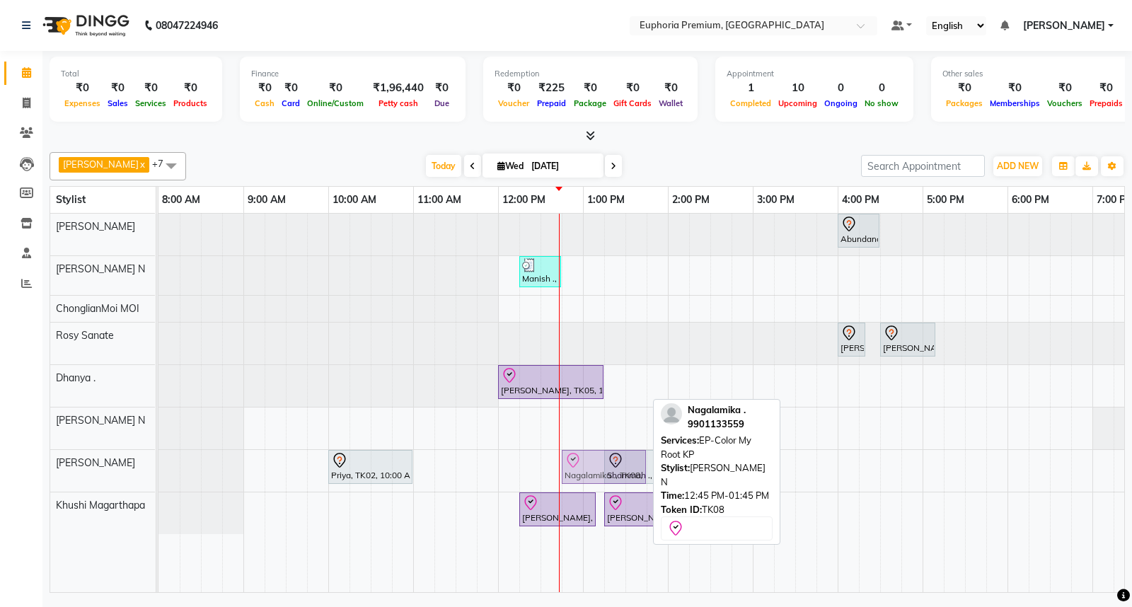
drag, startPoint x: 590, startPoint y: 422, endPoint x: 584, endPoint y: 480, distance: 58.3
click at [584, 480] on tbody "Abundance Manifestation 29AASCA8886B1Z0, TK01, 04:00 PM-04:30 PM, Glutathione M…" at bounding box center [752, 374] width 1188 height 320
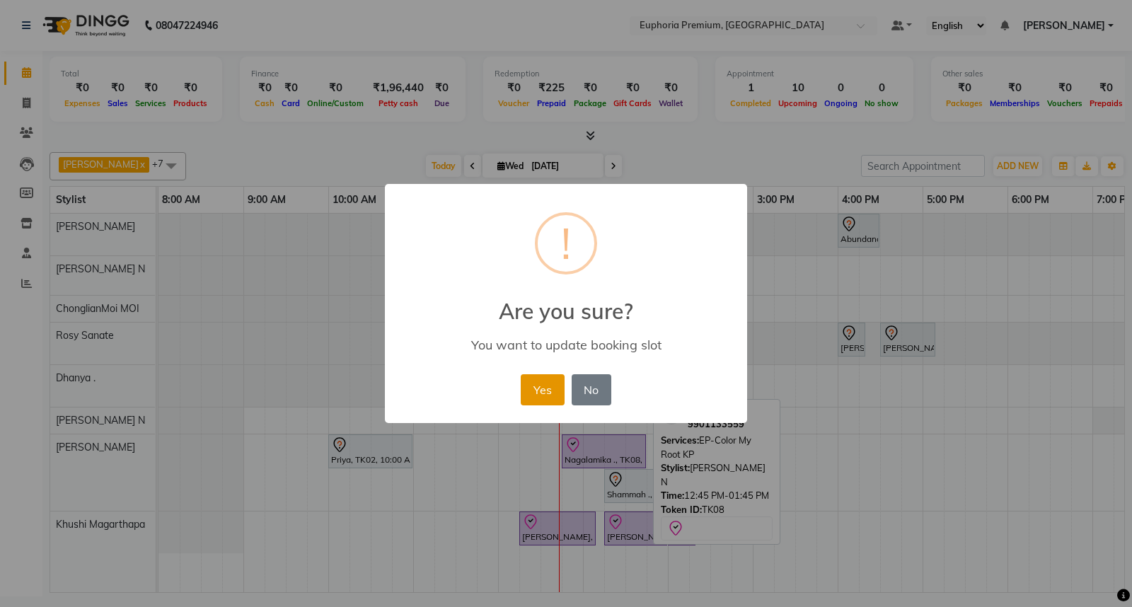
click at [547, 393] on button "Yes" at bounding box center [542, 389] width 43 height 31
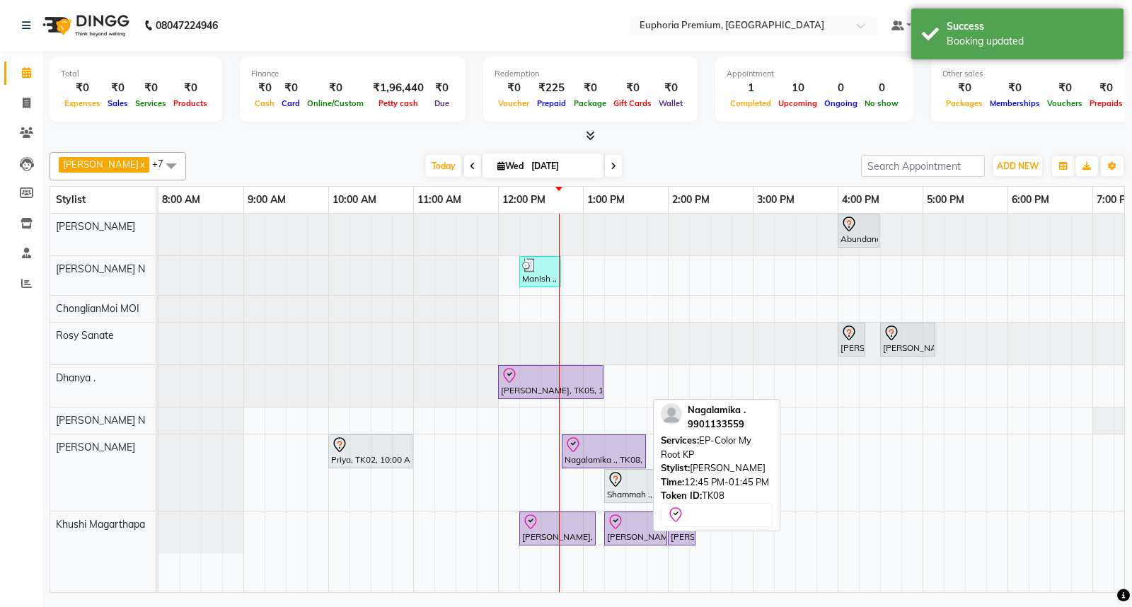
click at [569, 443] on icon at bounding box center [572, 444] width 17 height 17
click at [573, 444] on icon at bounding box center [573, 443] width 5 height 4
select select "8"
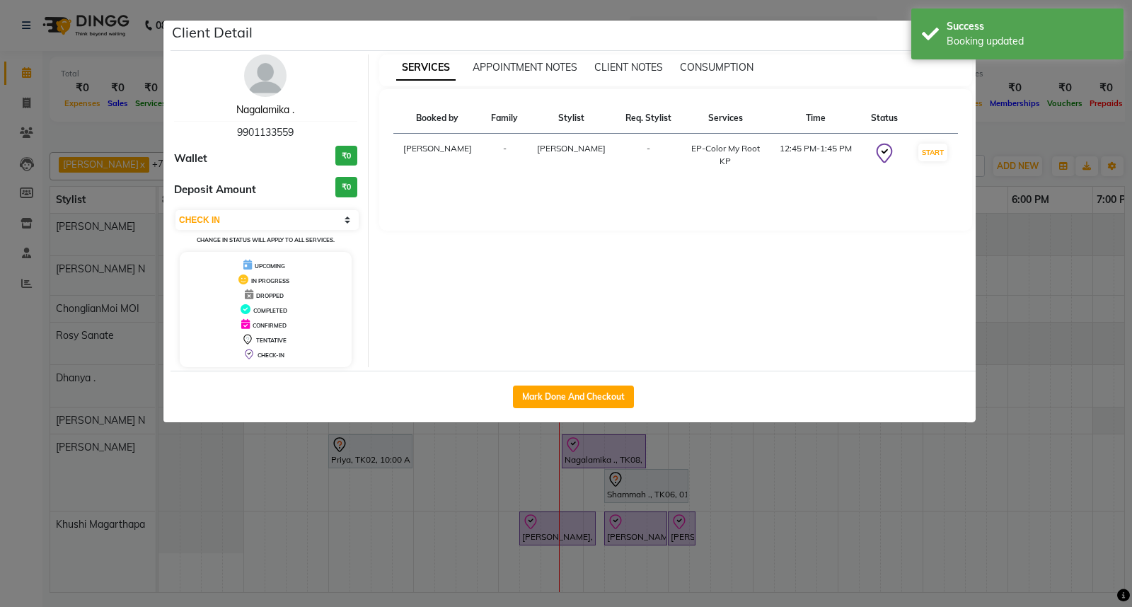
click at [265, 108] on link "Nagalamika ." at bounding box center [265, 109] width 58 height 13
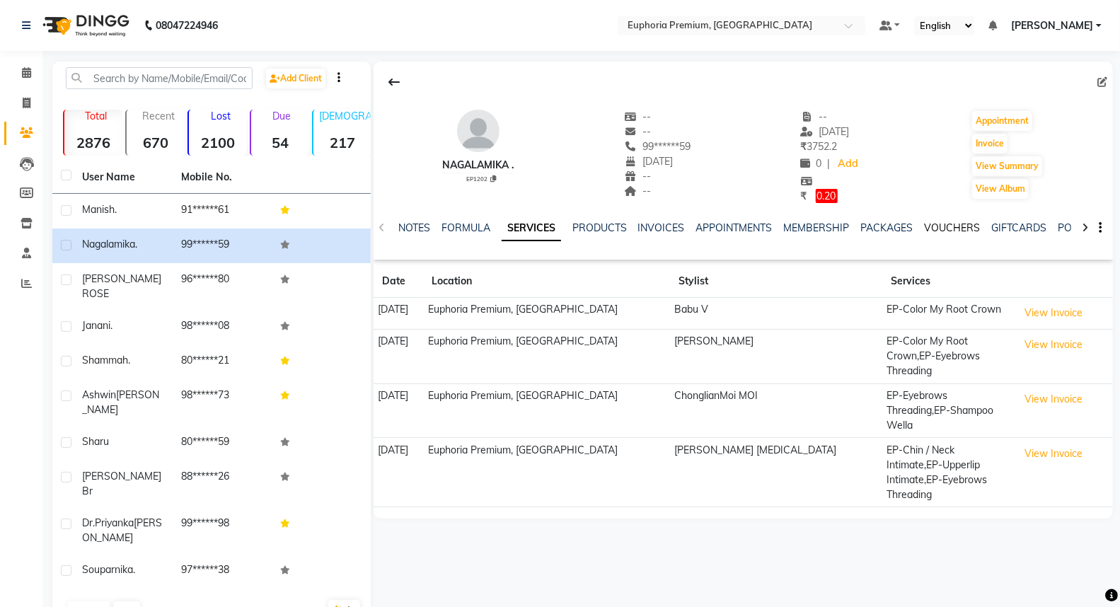
click at [946, 228] on link "VOUCHERS" at bounding box center [952, 227] width 56 height 13
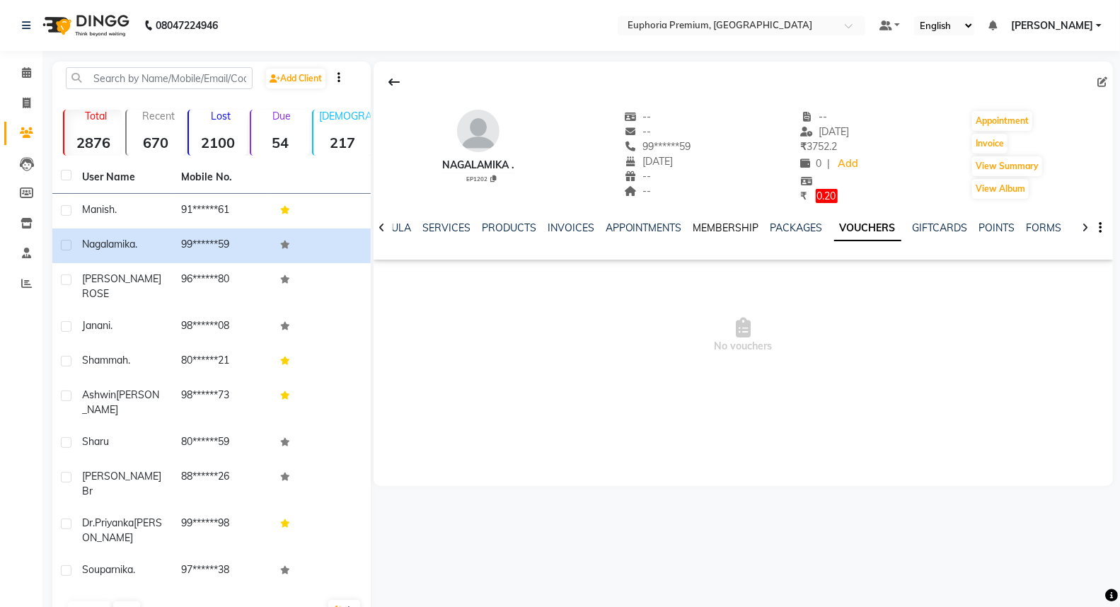
click at [709, 230] on link "MEMBERSHIP" at bounding box center [726, 227] width 66 height 13
click at [677, 229] on link "APPOINTMENTS" at bounding box center [666, 227] width 76 height 13
click at [593, 229] on link "INVOICES" at bounding box center [604, 227] width 47 height 13
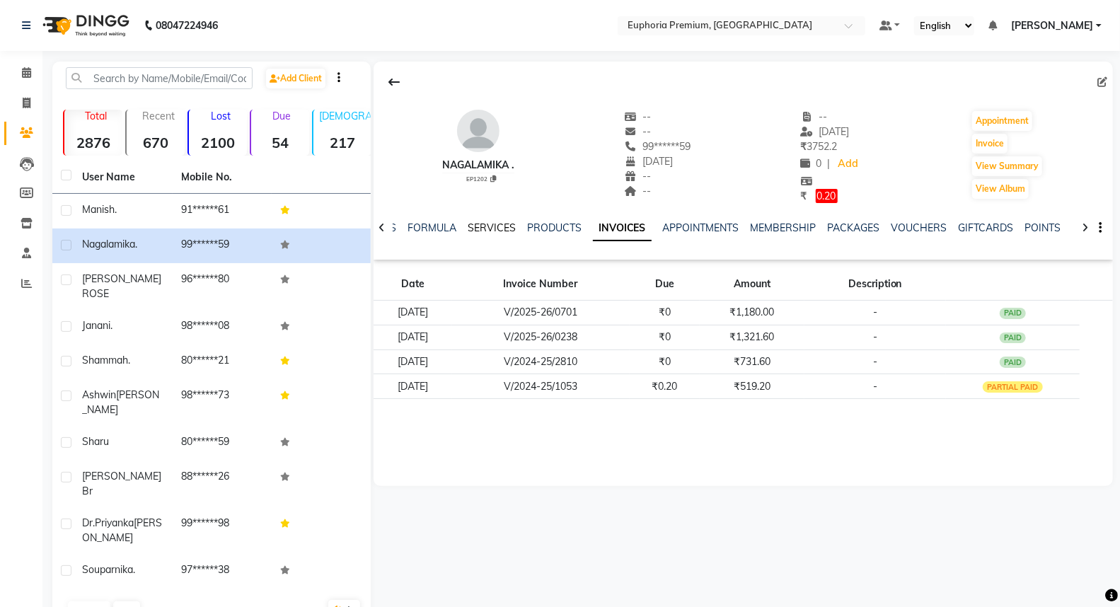
click at [478, 228] on link "SERVICES" at bounding box center [492, 227] width 48 height 13
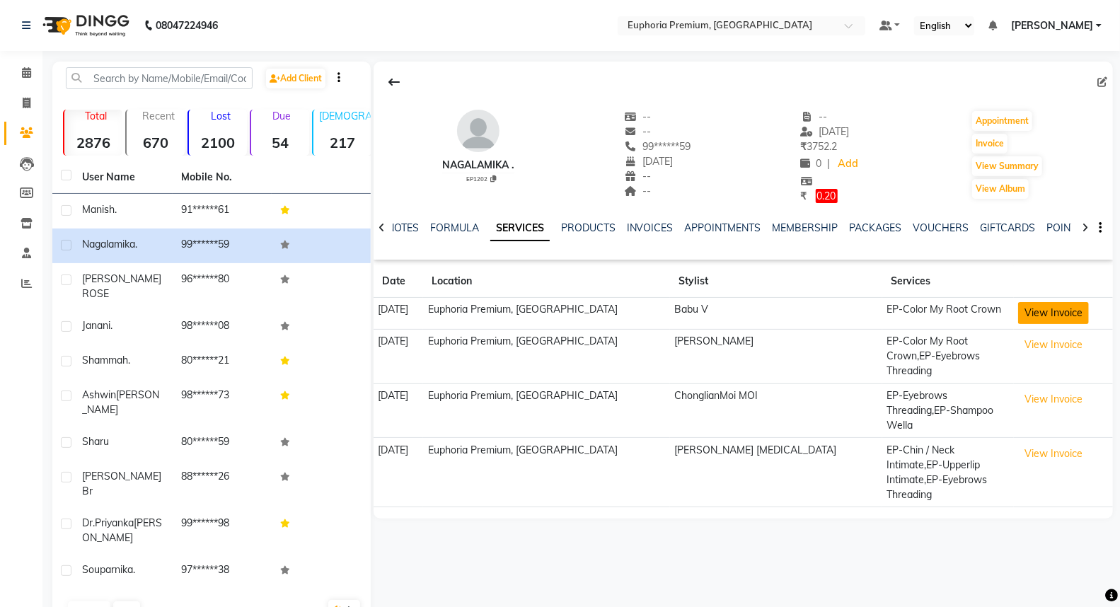
click at [1035, 315] on button "View Invoice" at bounding box center [1053, 313] width 71 height 22
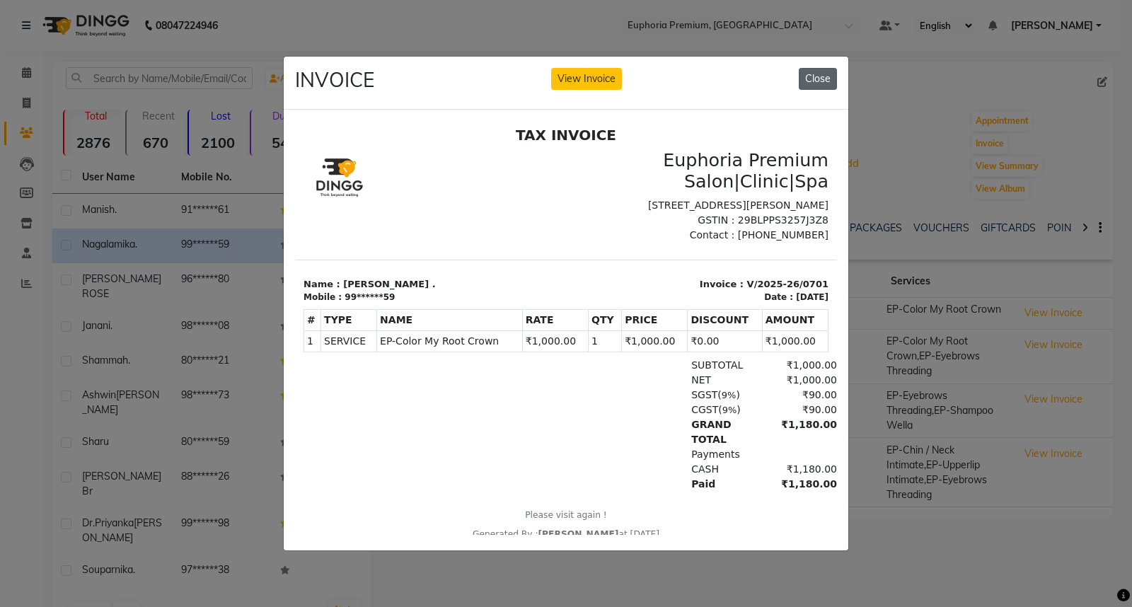
click at [825, 68] on button "Close" at bounding box center [818, 79] width 38 height 22
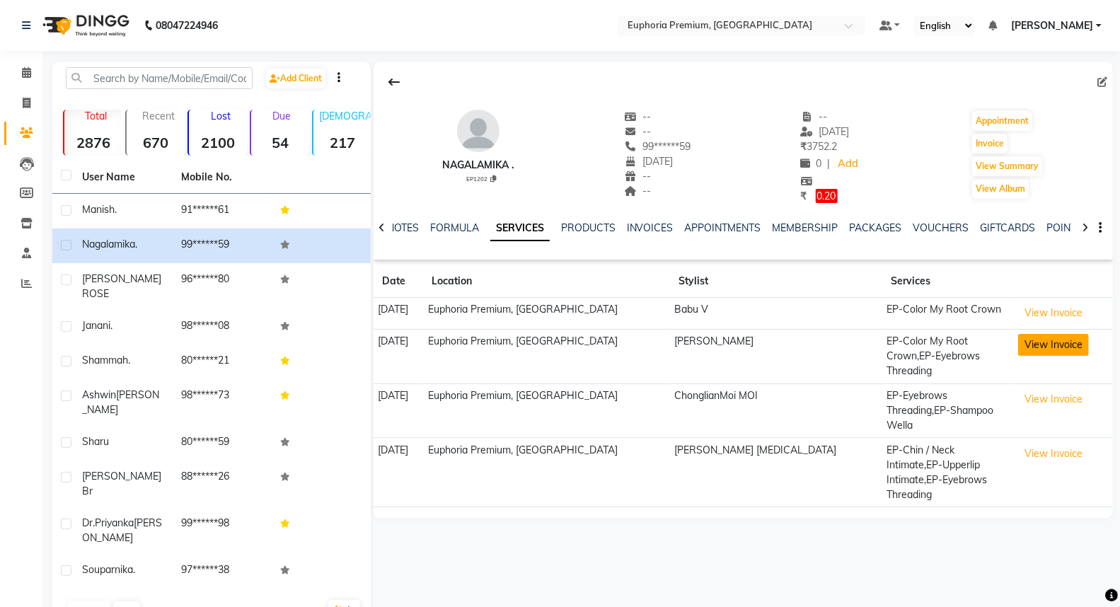
click at [1030, 351] on button "View Invoice" at bounding box center [1053, 345] width 71 height 22
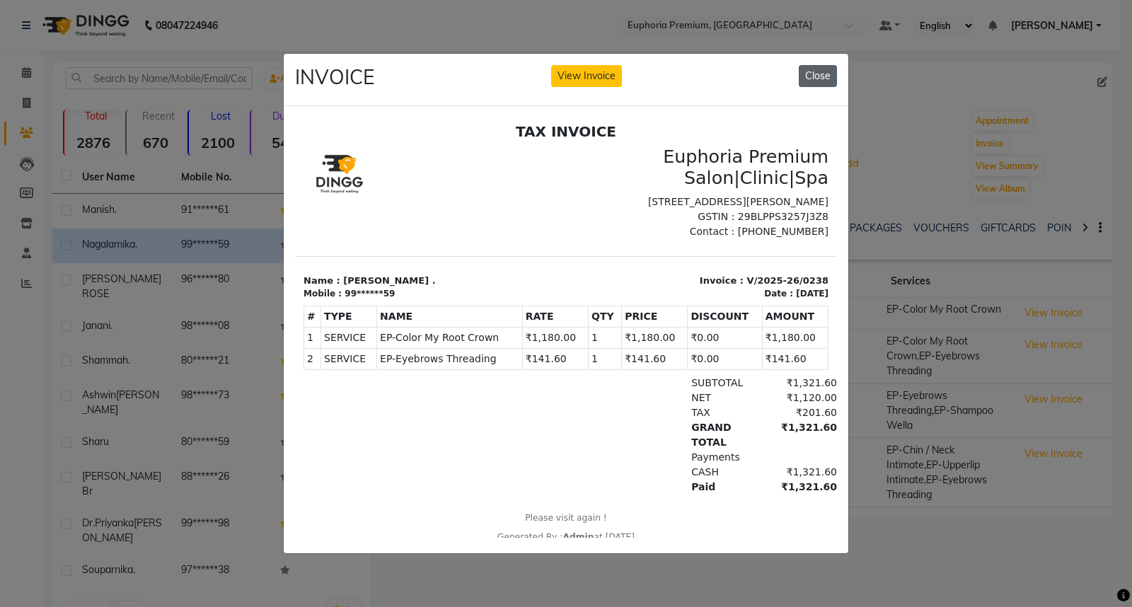
click at [821, 69] on button "Close" at bounding box center [818, 76] width 38 height 22
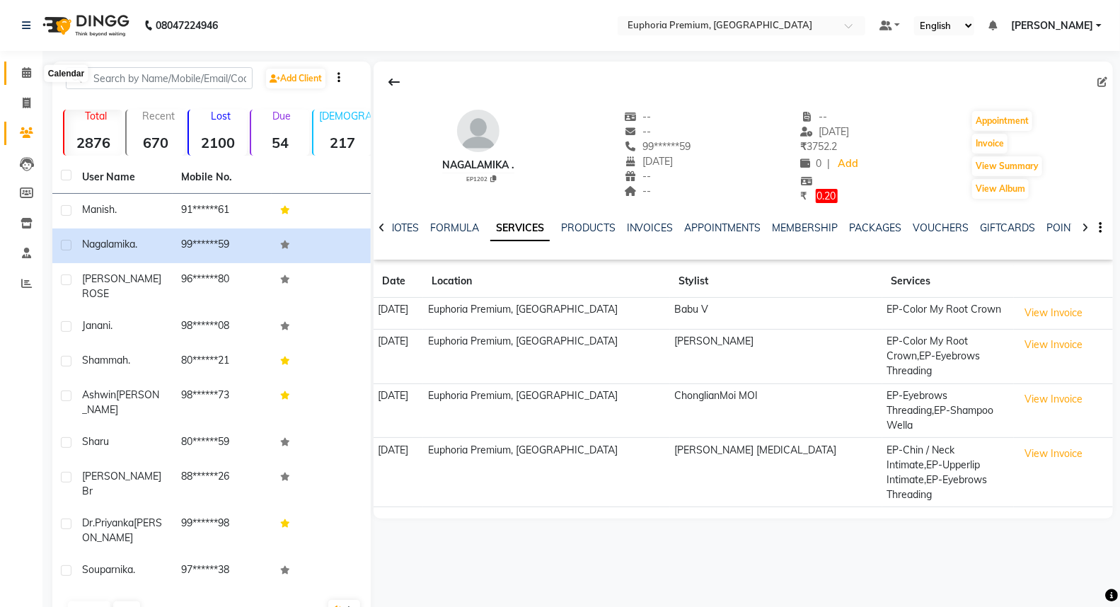
click at [29, 74] on icon at bounding box center [26, 72] width 9 height 11
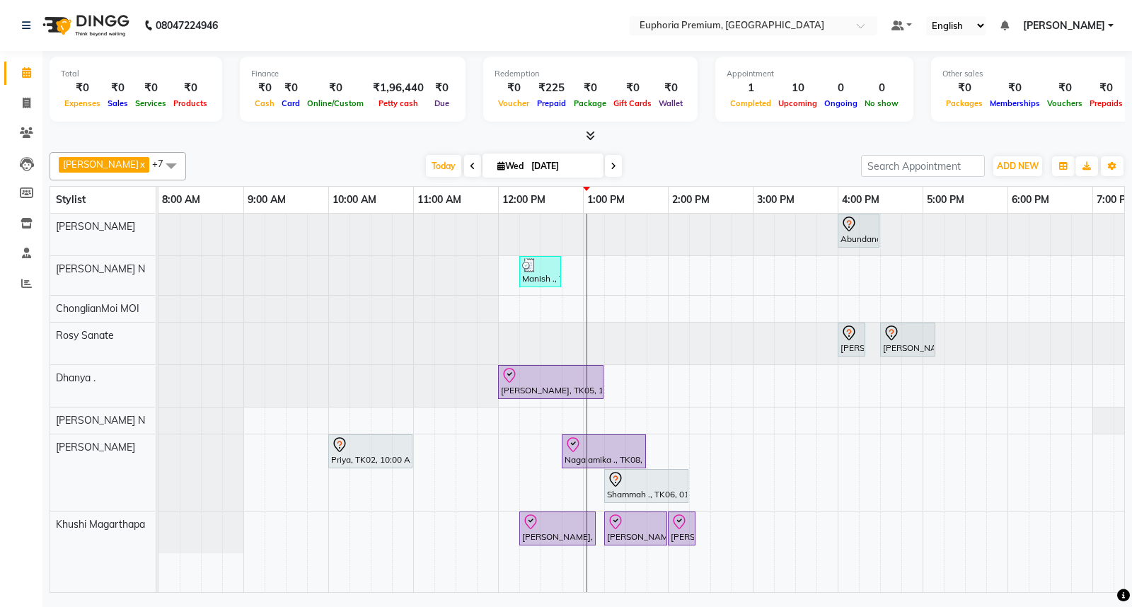
click at [480, 425] on div "Abundance Manifestation 29AASCA8886B1Z0, TK01, 04:00 PM-04:30 PM, Glutathione M…" at bounding box center [752, 403] width 1188 height 378
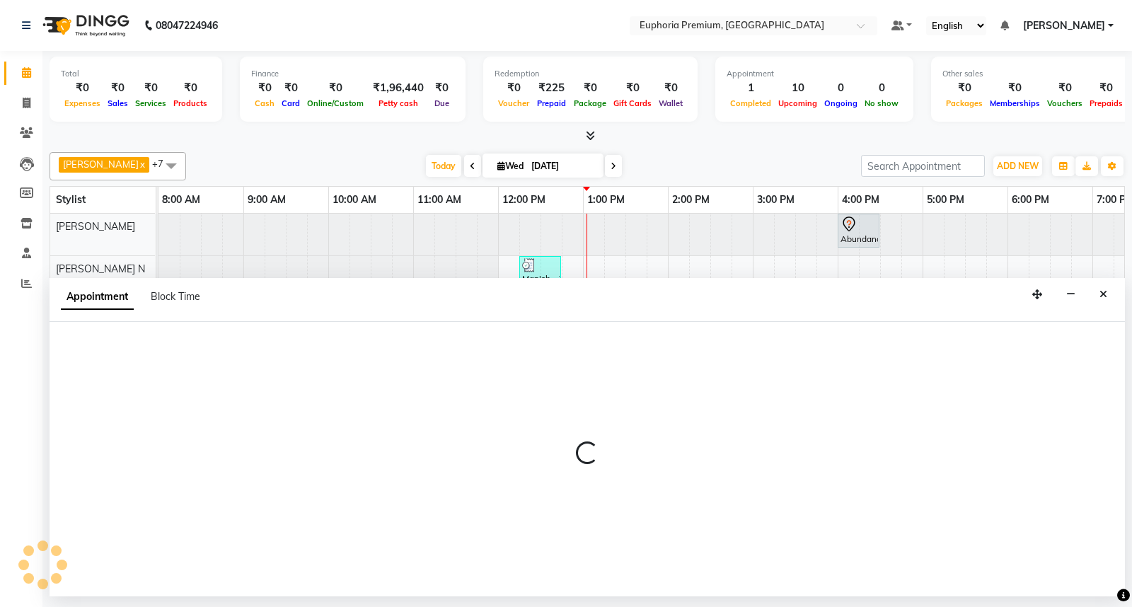
select select "74080"
select select "705"
select select "tentative"
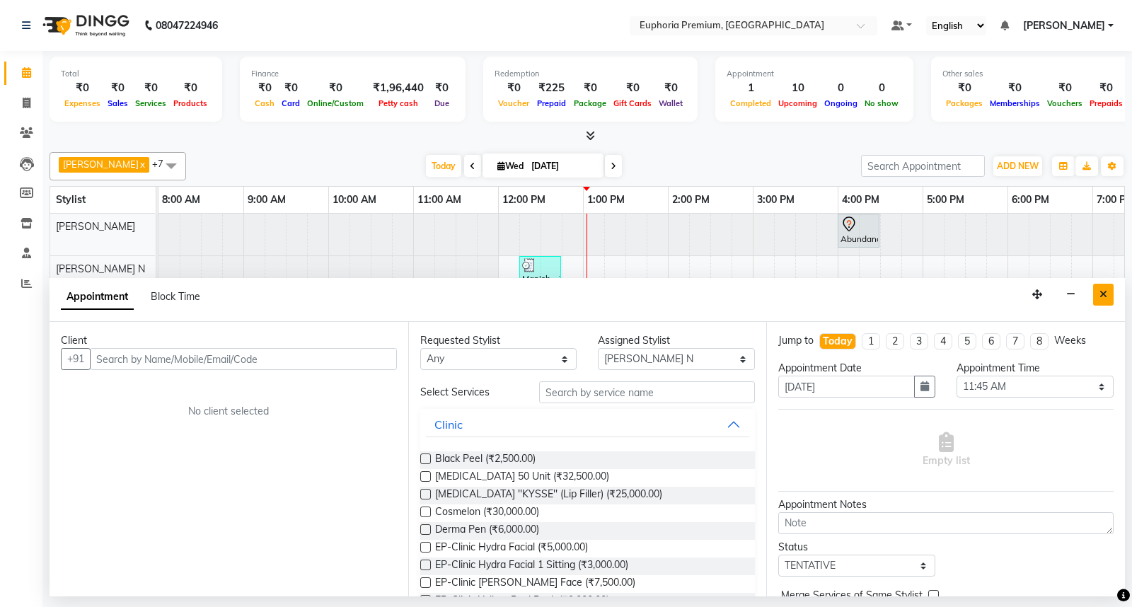
click at [1105, 296] on icon "Close" at bounding box center [1103, 294] width 8 height 10
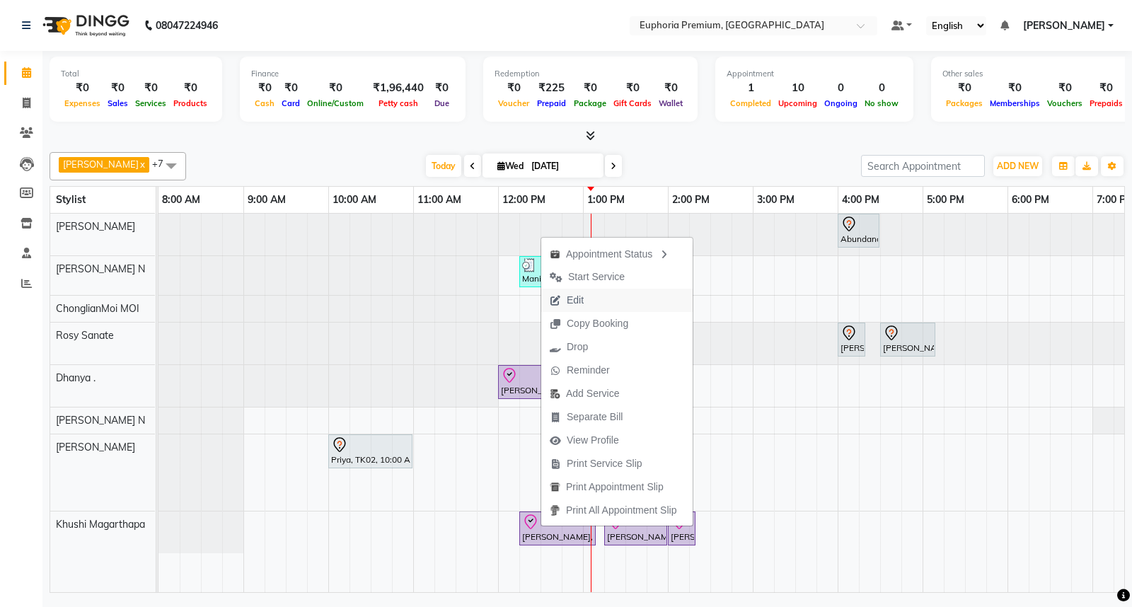
click at [572, 292] on span "Edit" at bounding box center [566, 300] width 51 height 23
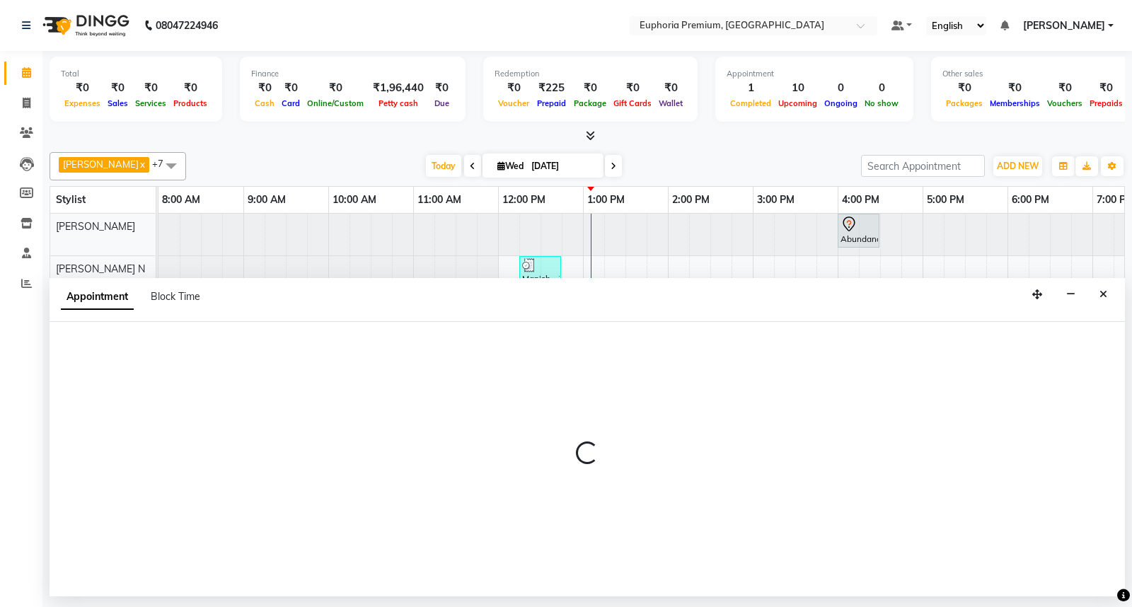
select select "tentative"
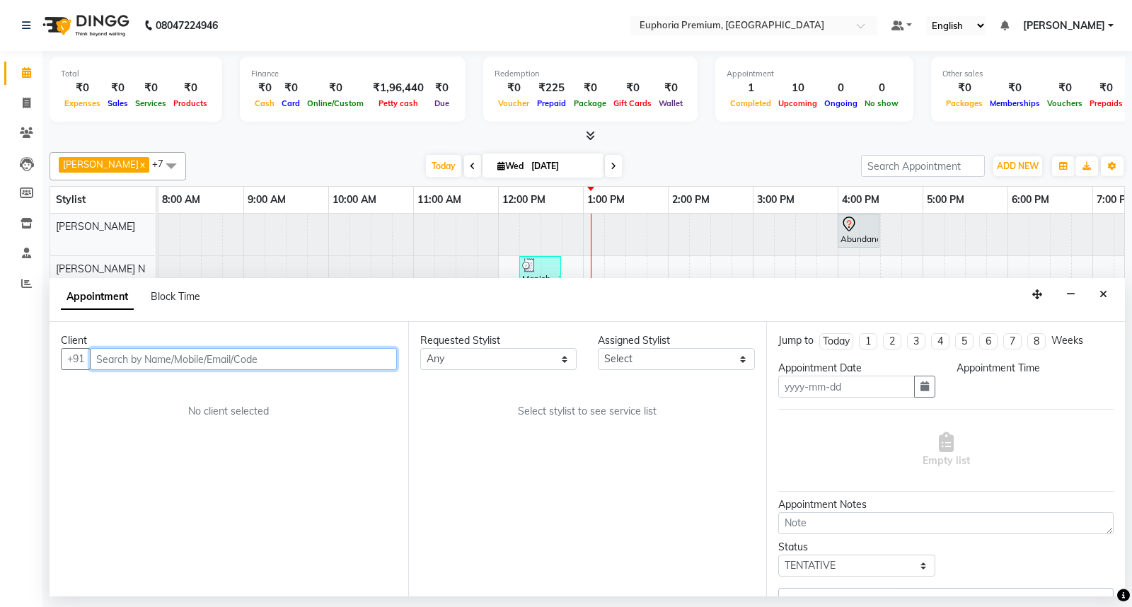
type input "[DATE]"
select select "86606"
select select "check-in"
select select "735"
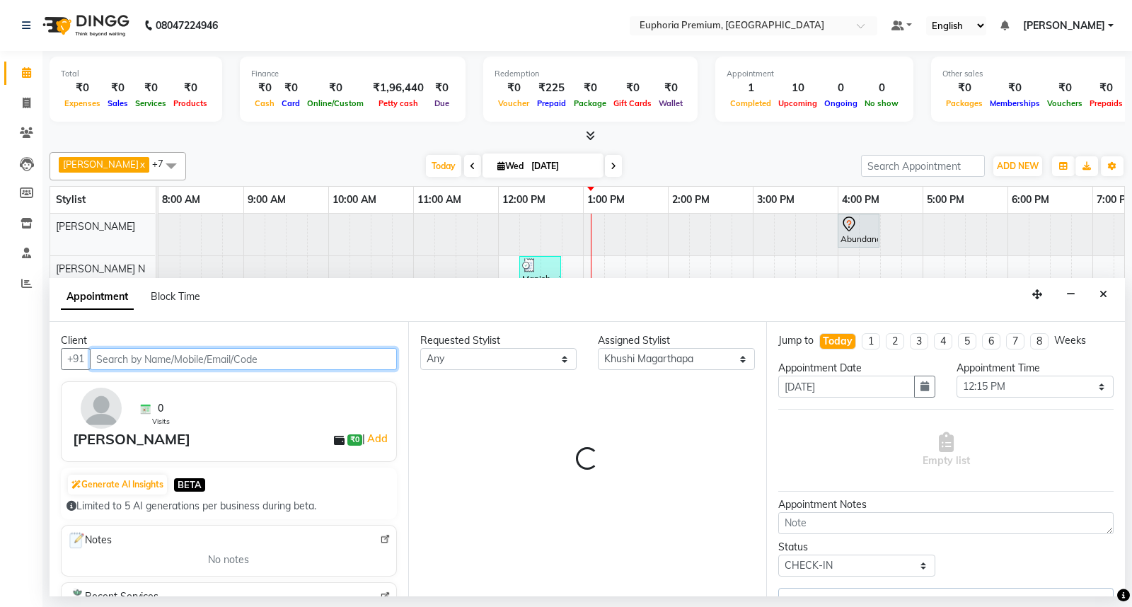
scroll to position [0, 223]
select select "4006"
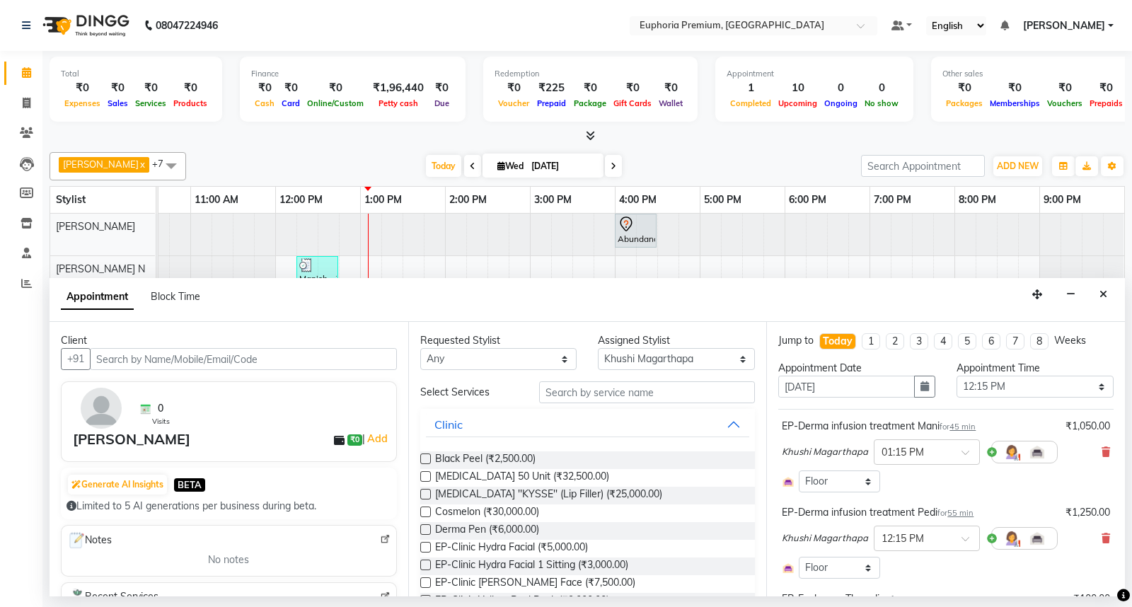
click at [649, 379] on div "Requested Stylist Any Babu V Bharath N Binoy Chandru Magar Chethan N Chiinthian…" at bounding box center [587, 459] width 359 height 274
click at [679, 390] on input "text" at bounding box center [647, 392] width 216 height 22
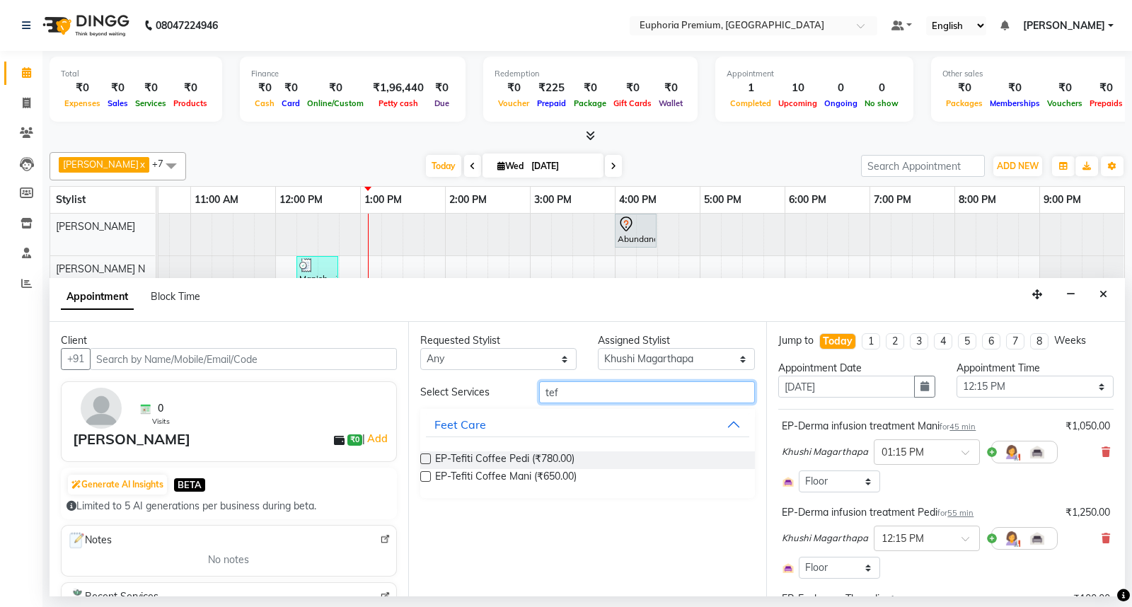
type input "tef"
click at [424, 456] on label at bounding box center [425, 458] width 11 height 11
click at [424, 456] on input "checkbox" at bounding box center [424, 460] width 9 height 9
checkbox input "false"
click at [427, 474] on label at bounding box center [425, 476] width 11 height 11
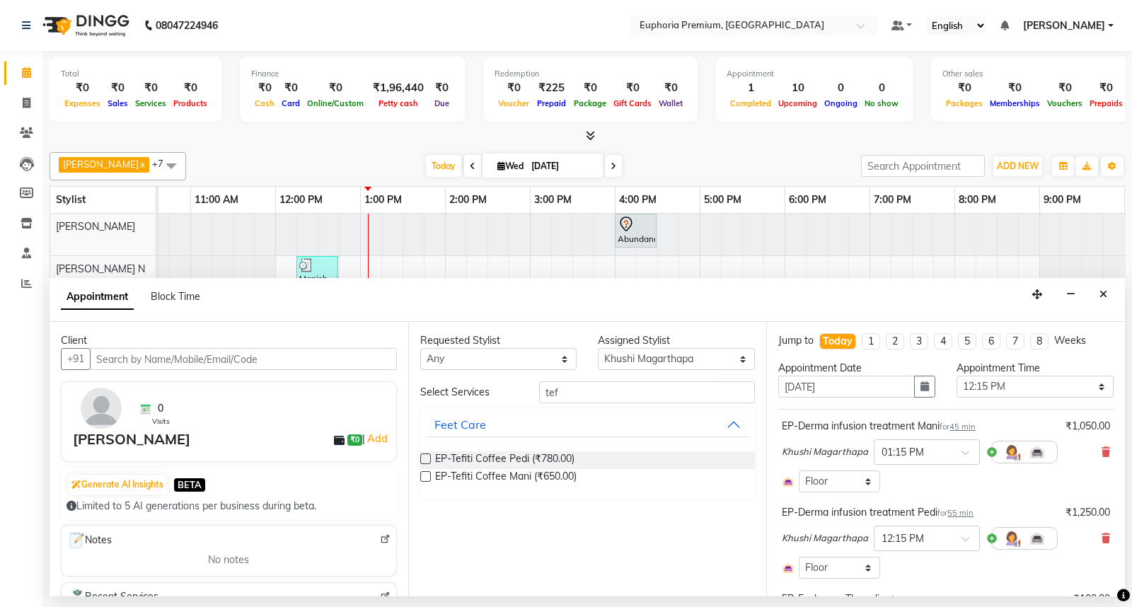
click at [427, 474] on input "checkbox" at bounding box center [424, 477] width 9 height 9
checkbox input "false"
click at [1101, 448] on icon at bounding box center [1105, 452] width 8 height 10
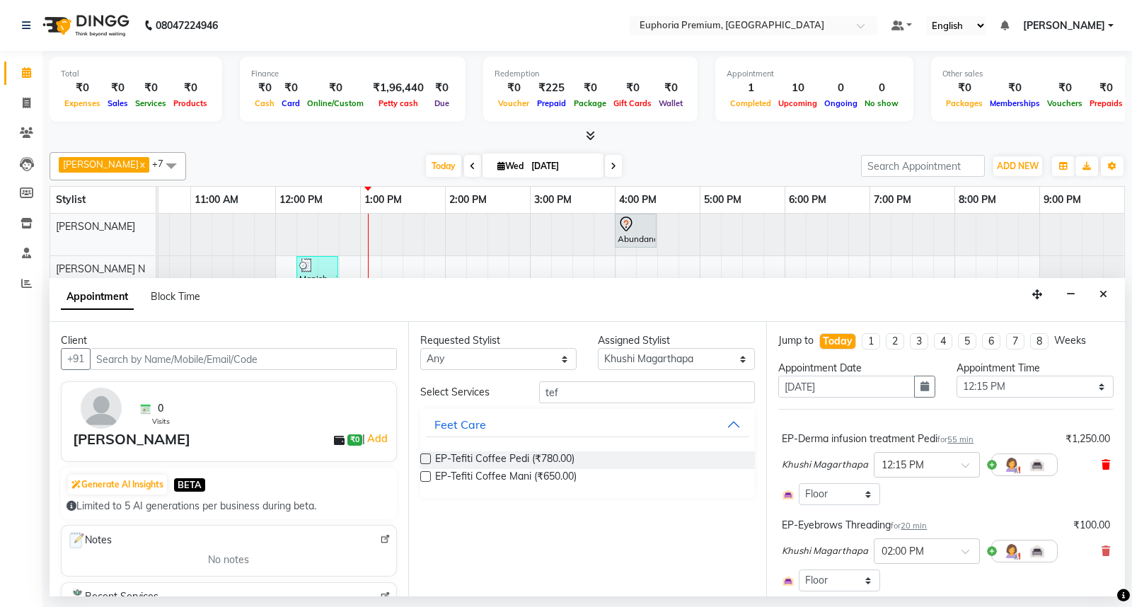
click at [1101, 464] on icon at bounding box center [1105, 465] width 8 height 10
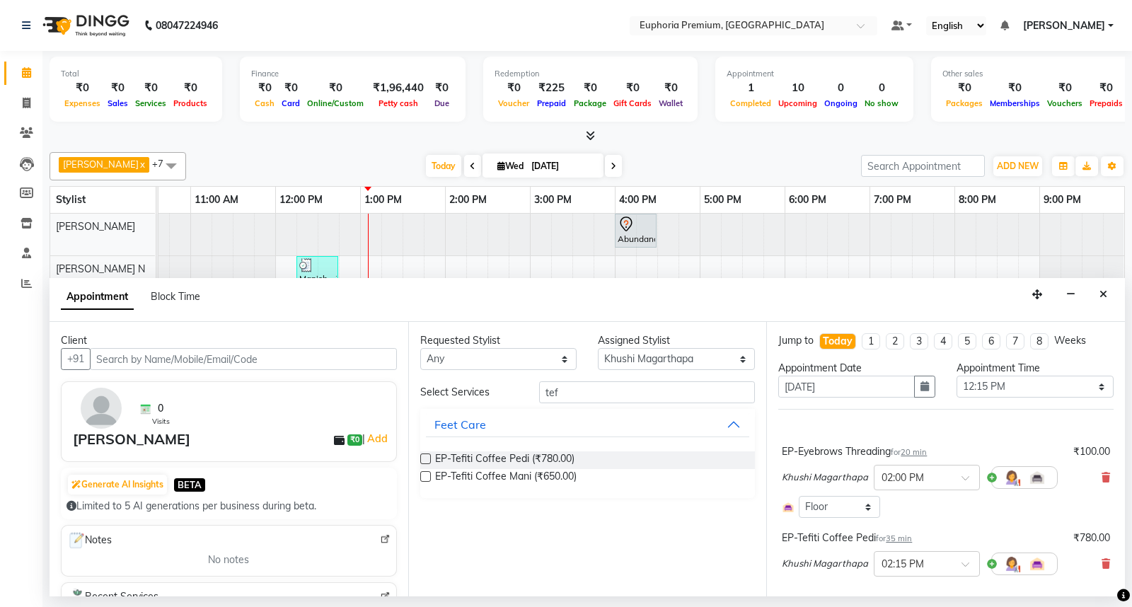
scroll to position [219, 0]
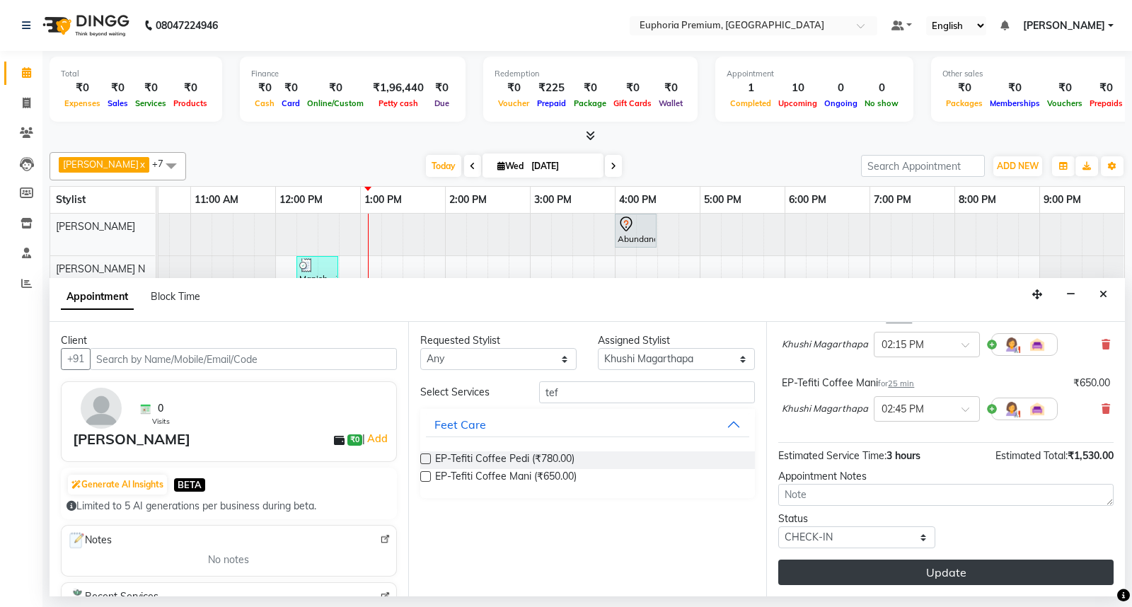
click at [911, 574] on button "Update" at bounding box center [945, 571] width 335 height 25
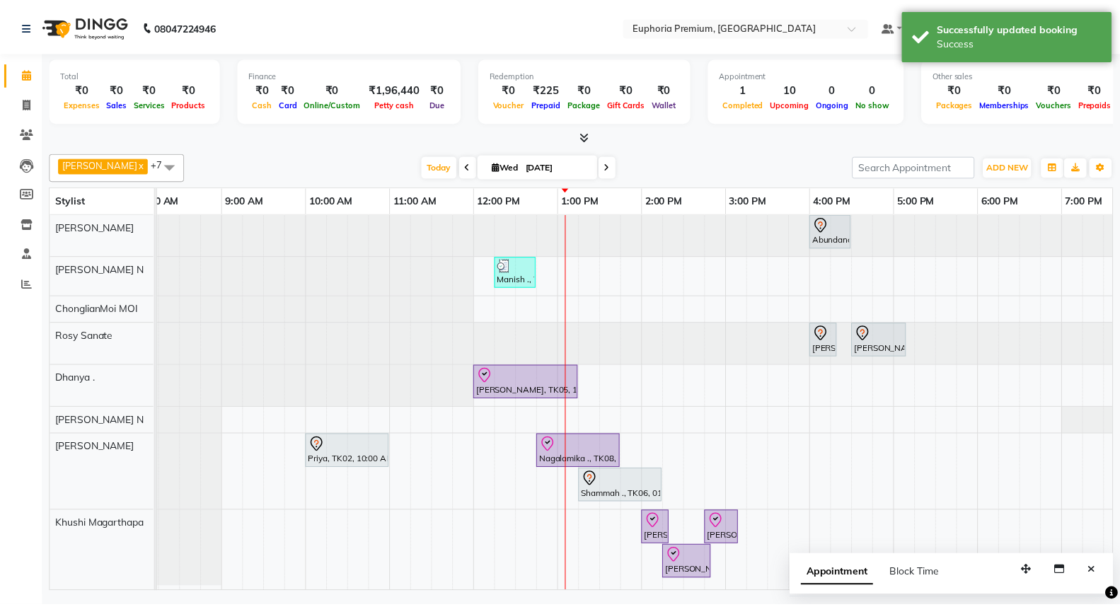
scroll to position [0, 9]
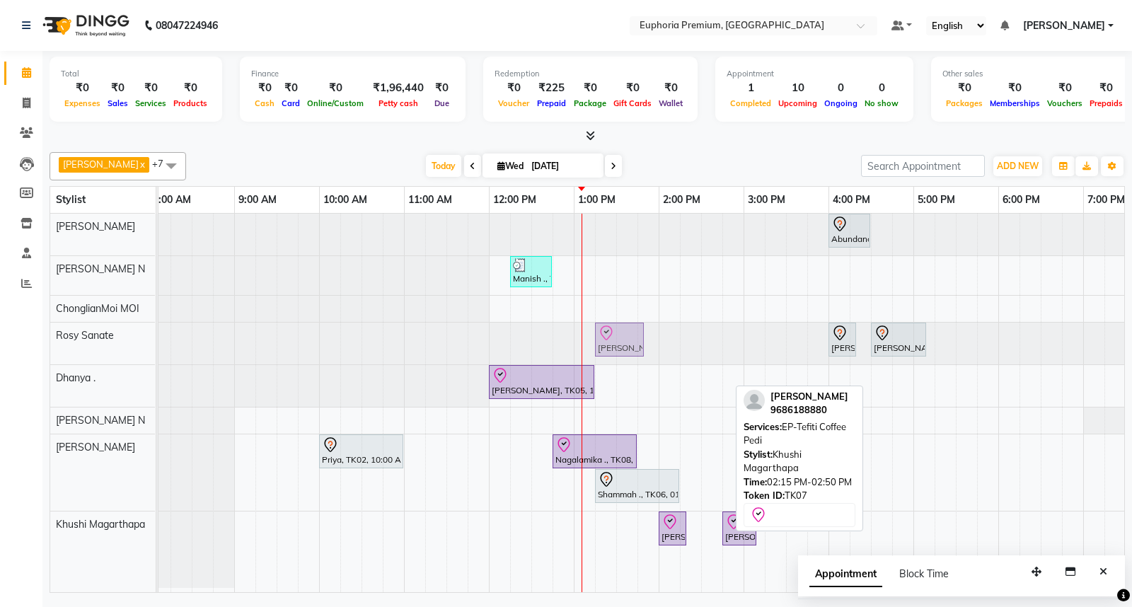
drag, startPoint x: 697, startPoint y: 564, endPoint x: 625, endPoint y: 323, distance: 251.1
click at [608, 344] on tbody "Abundance Manifestation 29AASCA8886B1Z0, TK01, 04:00 PM-04:30 PM, Glutathione M…" at bounding box center [743, 401] width 1188 height 374
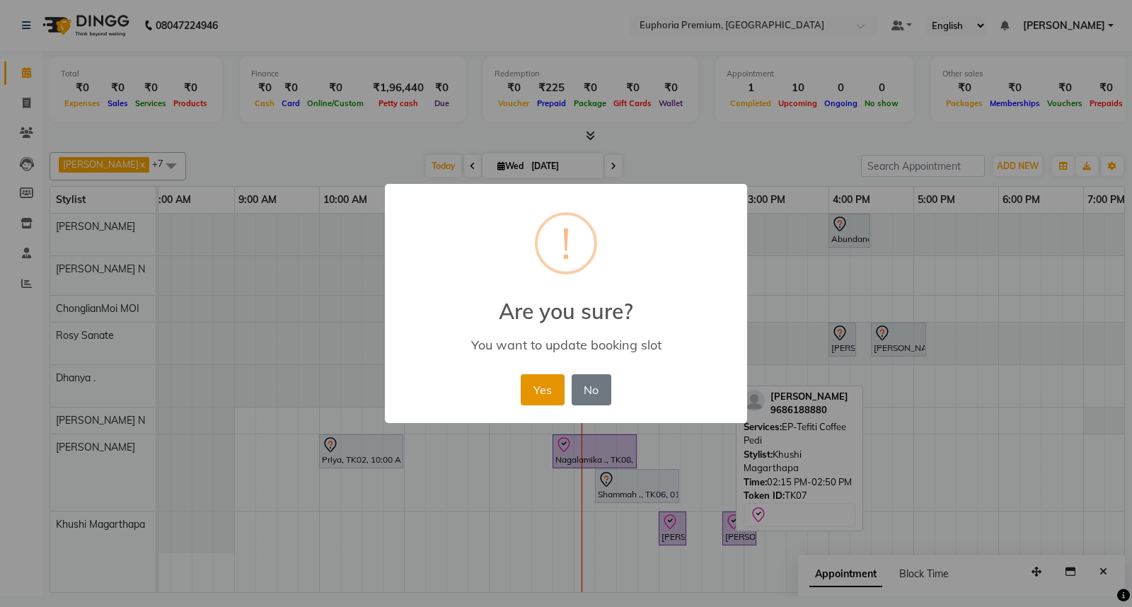
click at [547, 389] on button "Yes" at bounding box center [542, 389] width 43 height 31
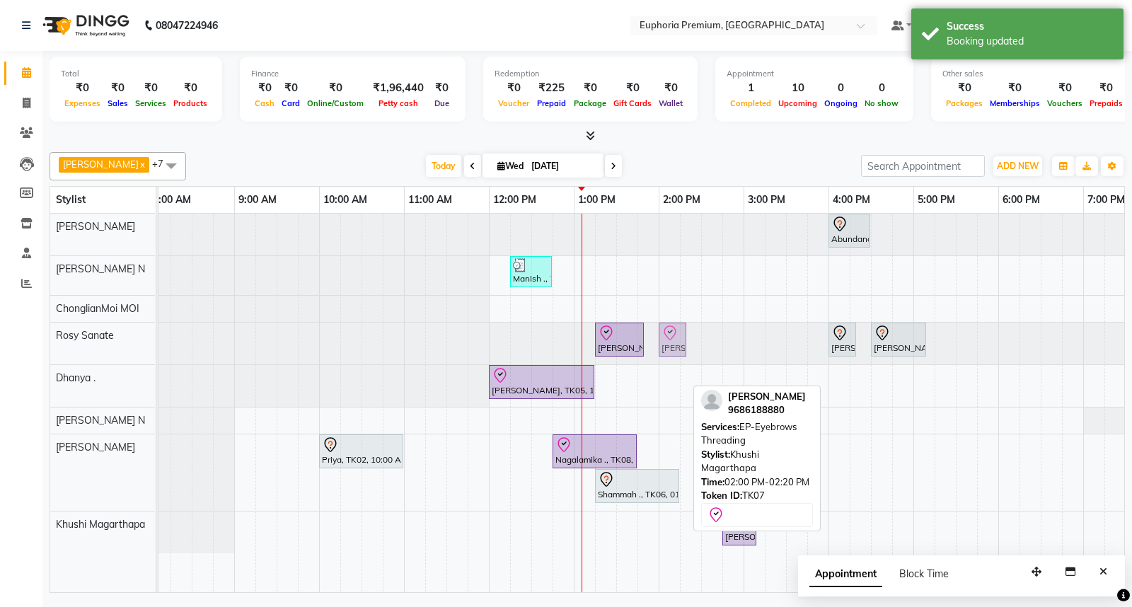
drag, startPoint x: 672, startPoint y: 535, endPoint x: 668, endPoint y: 336, distance: 198.8
click at [668, 336] on tbody "Abundance Manifestation 29AASCA8886B1Z0, TK01, 04:00 PM-04:30 PM, Glutathione M…" at bounding box center [743, 384] width 1188 height 340
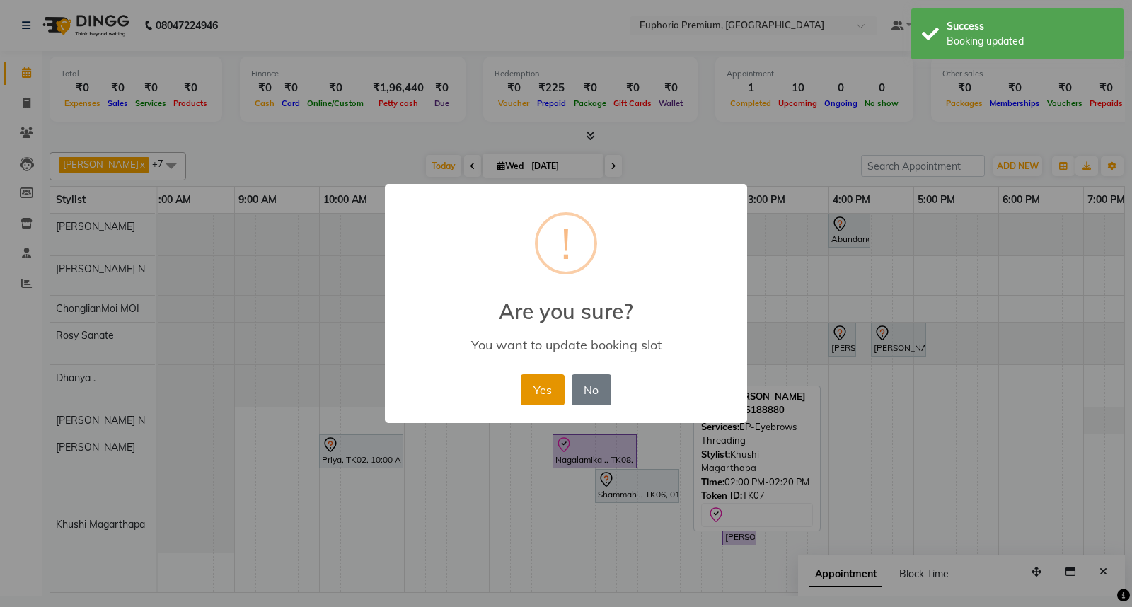
click at [541, 390] on button "Yes" at bounding box center [542, 389] width 43 height 31
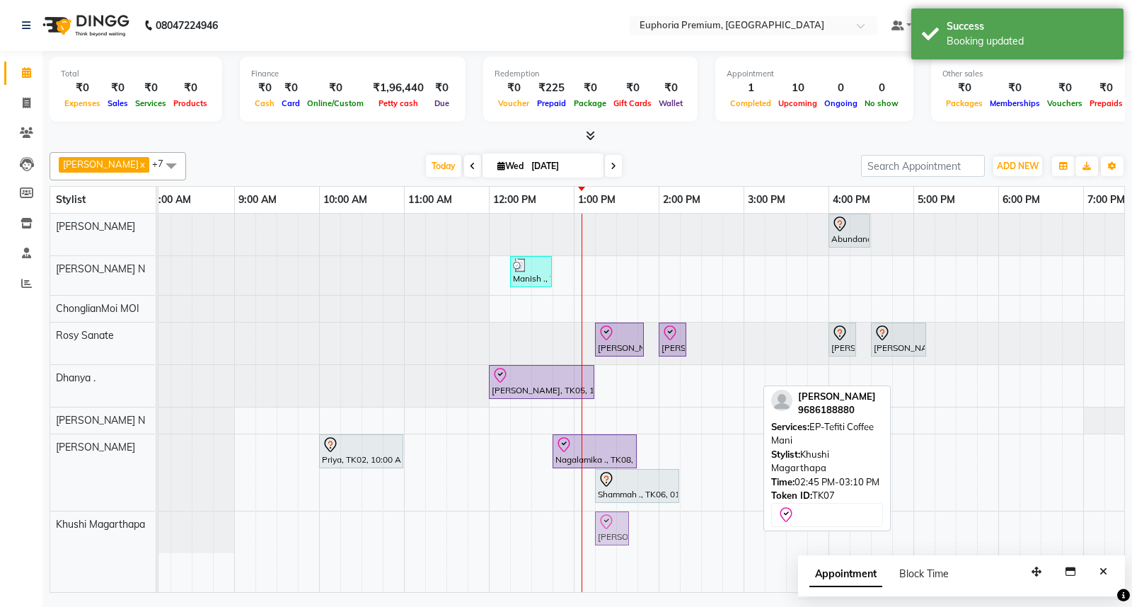
drag, startPoint x: 741, startPoint y: 530, endPoint x: 615, endPoint y: 545, distance: 126.0
click at [149, 545] on div "BINCY ROSE, TK07, 02:45 PM-03:10 PM, EP-Tefiti Coffee Mani BINCY ROSE, TK07, 02…" at bounding box center [149, 532] width 0 height 42
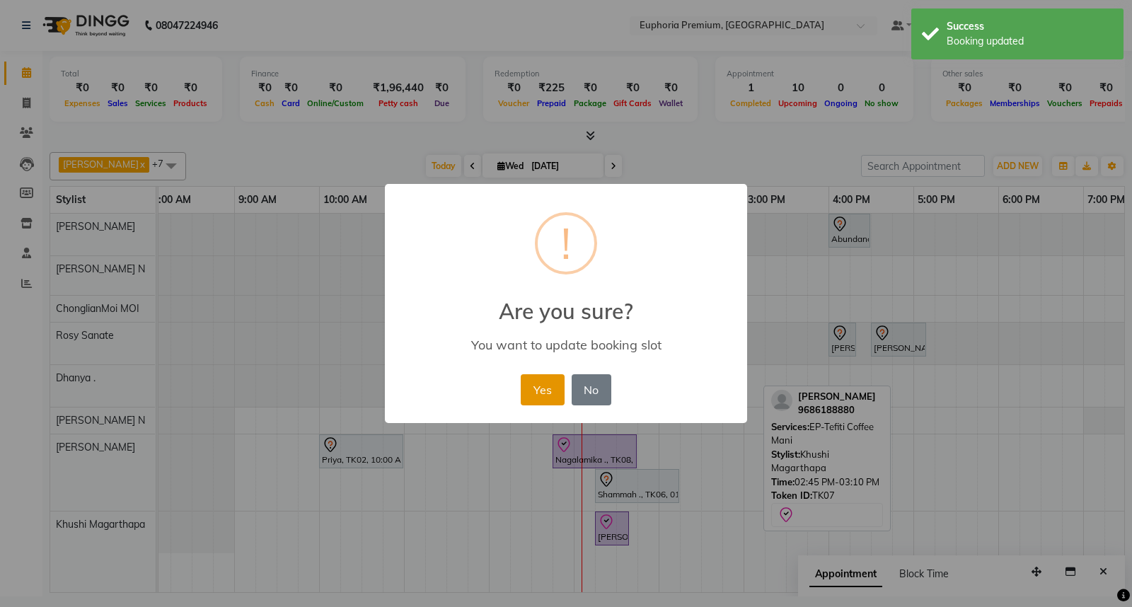
click at [529, 393] on button "Yes" at bounding box center [542, 389] width 43 height 31
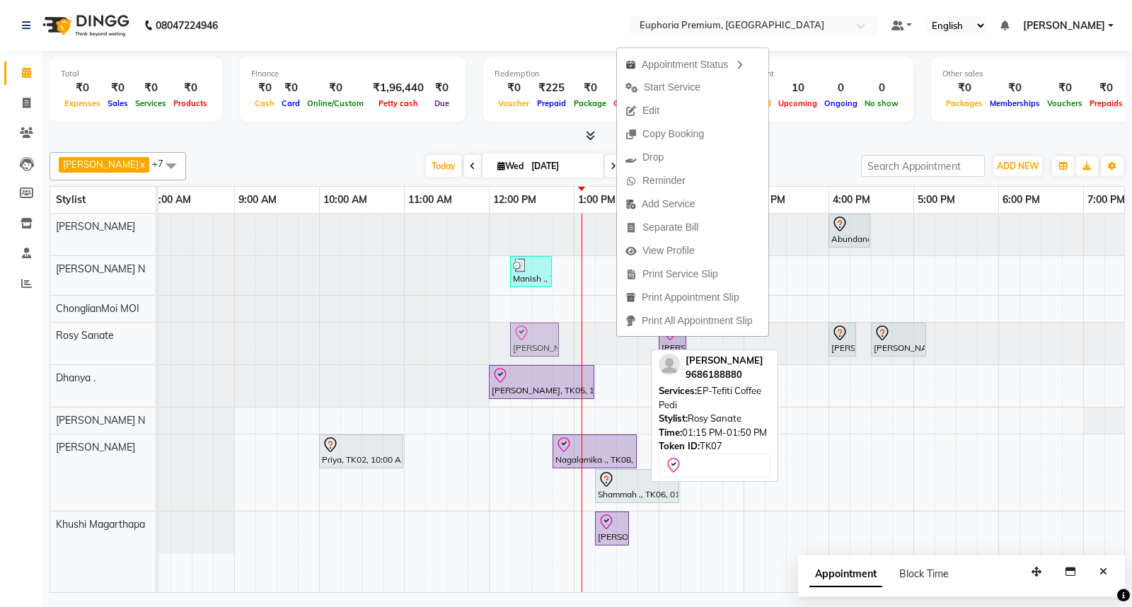
drag, startPoint x: 618, startPoint y: 342, endPoint x: 526, endPoint y: 345, distance: 92.7
click at [149, 345] on div "BINCY ROSE, TK07, 01:15 PM-01:50 PM, EP-Tefiti Coffee Pedi BINCY ROSE, TK07, 02…" at bounding box center [149, 344] width 0 height 42
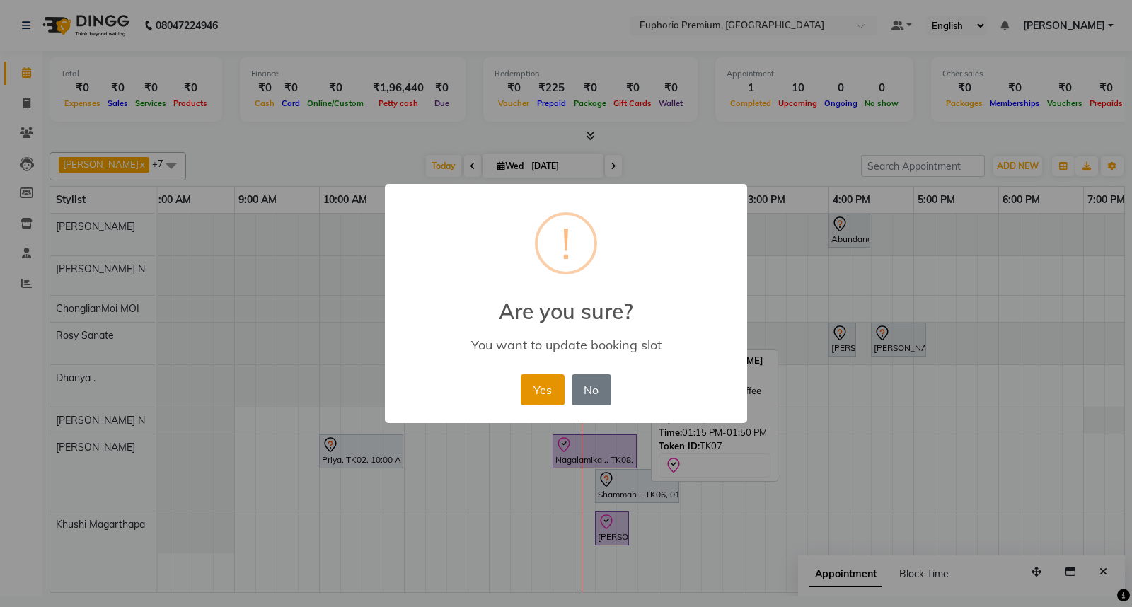
click at [540, 387] on button "Yes" at bounding box center [542, 389] width 43 height 31
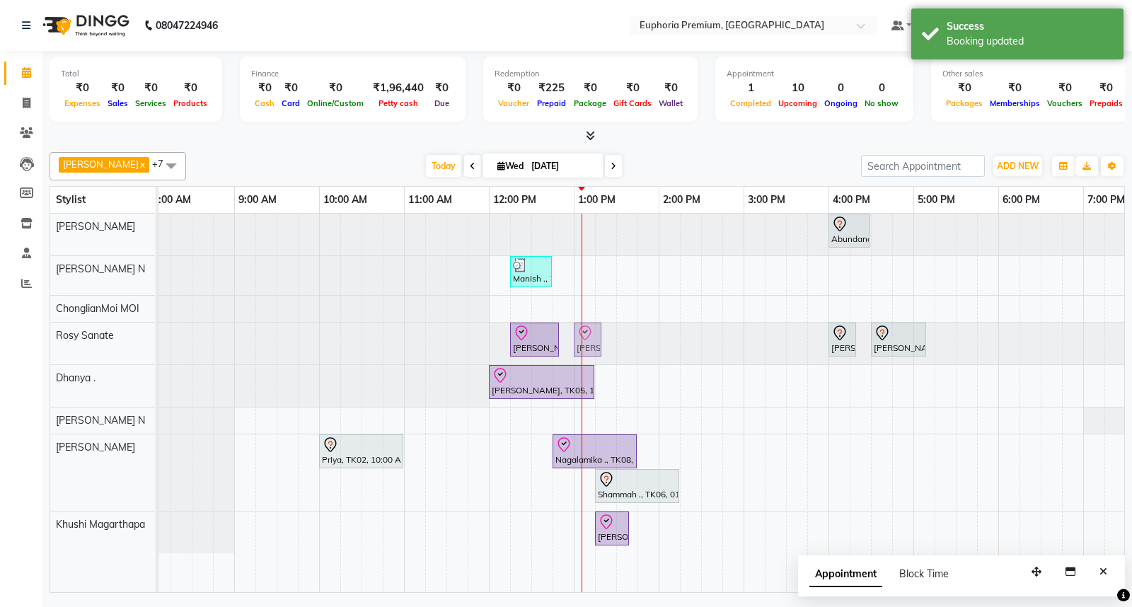
drag, startPoint x: 661, startPoint y: 340, endPoint x: 584, endPoint y: 347, distance: 77.4
click at [149, 347] on div "BINCY ROSE, TK07, 12:15 PM-12:50 PM, EP-Tefiti Coffee Pedi BINCY ROSE, TK07, 02…" at bounding box center [149, 344] width 0 height 42
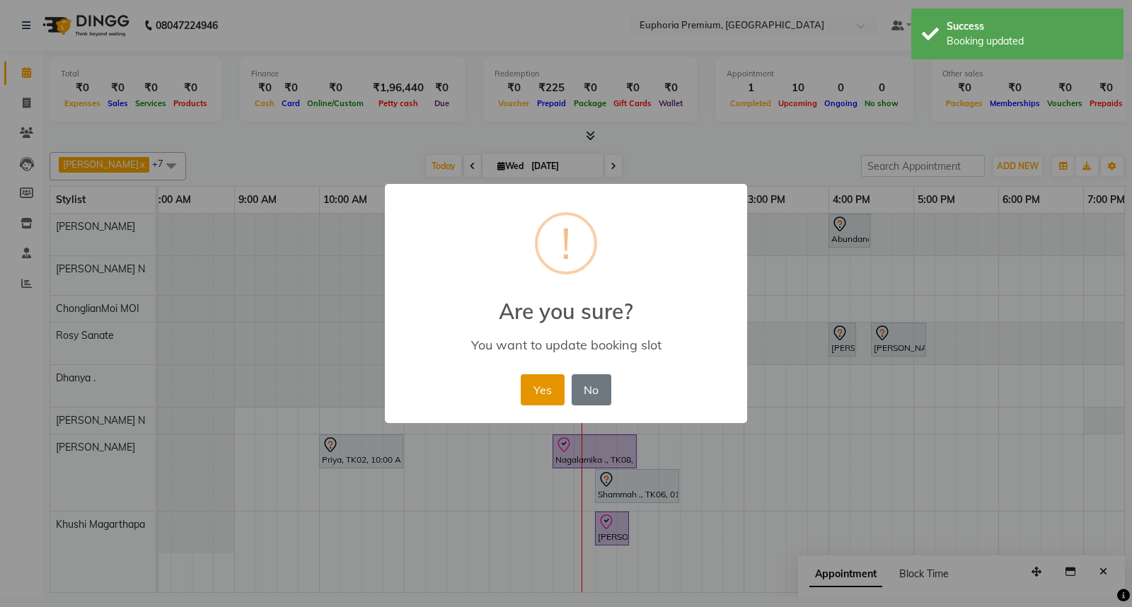
click at [546, 393] on button "Yes" at bounding box center [542, 389] width 43 height 31
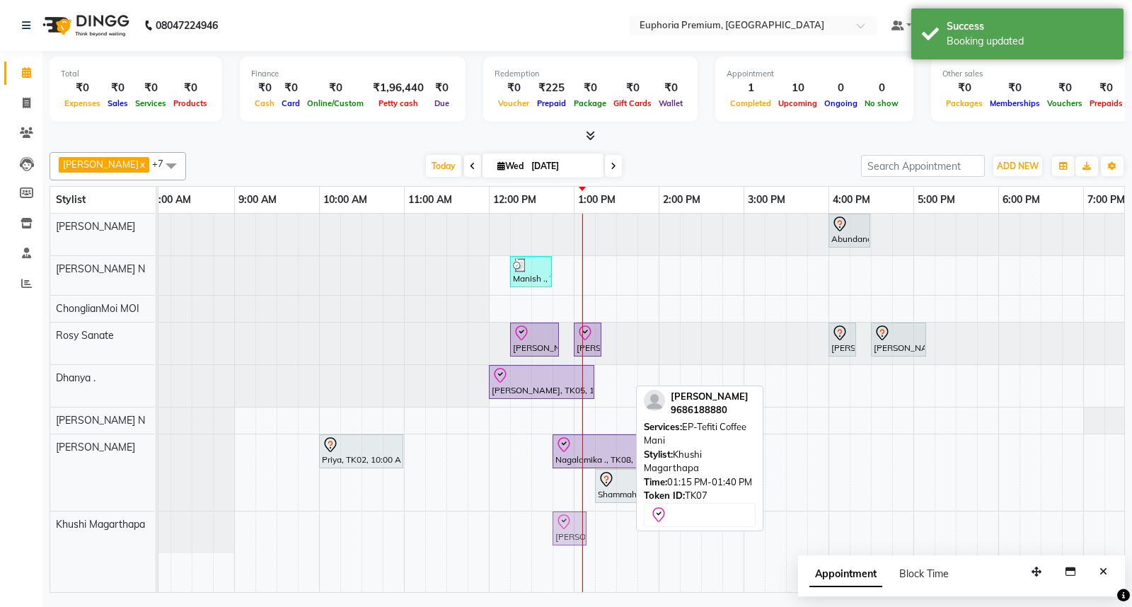
drag, startPoint x: 610, startPoint y: 530, endPoint x: 563, endPoint y: 533, distance: 47.4
click at [149, 533] on div "BINCY ROSE, TK07, 01:15 PM-01:40 PM, EP-Tefiti Coffee Mani BINCY ROSE, TK07, 01…" at bounding box center [149, 532] width 0 height 42
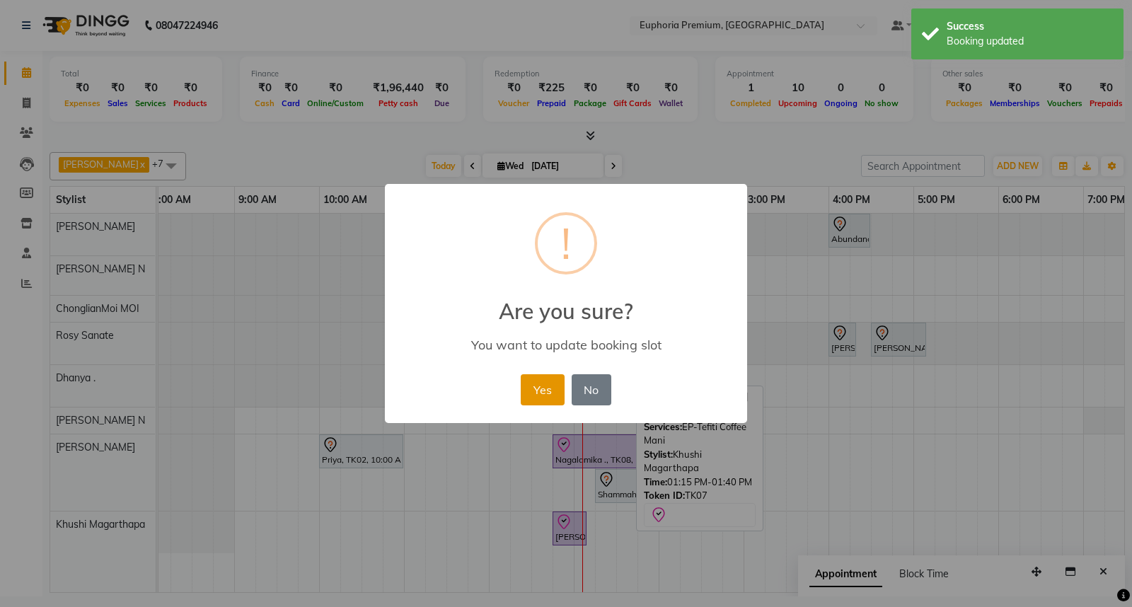
click at [538, 383] on button "Yes" at bounding box center [542, 389] width 43 height 31
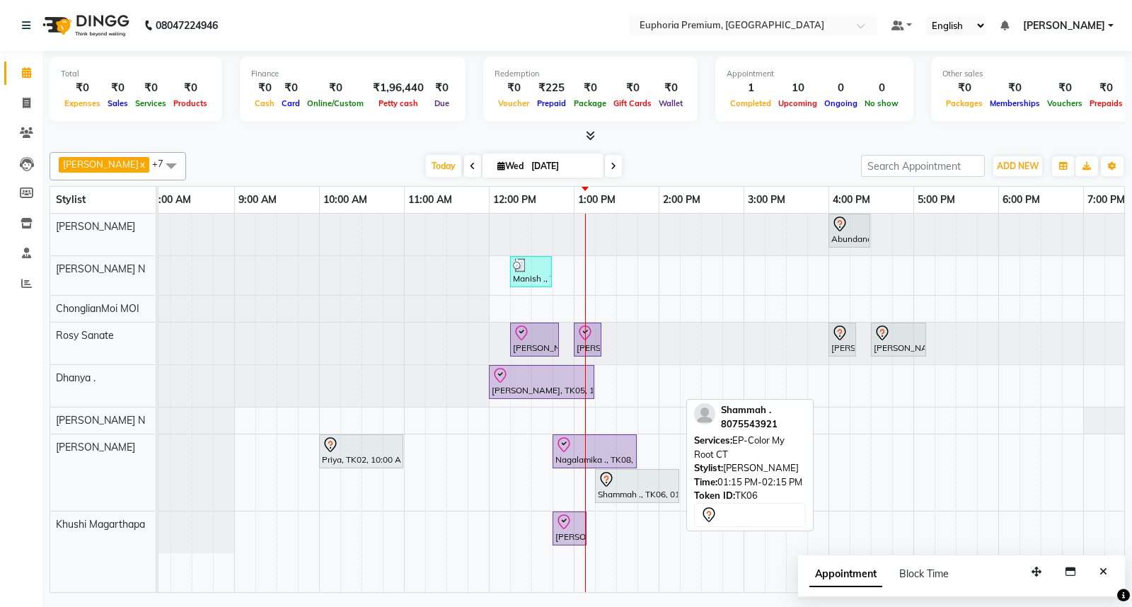
click at [637, 478] on div at bounding box center [637, 479] width 79 height 17
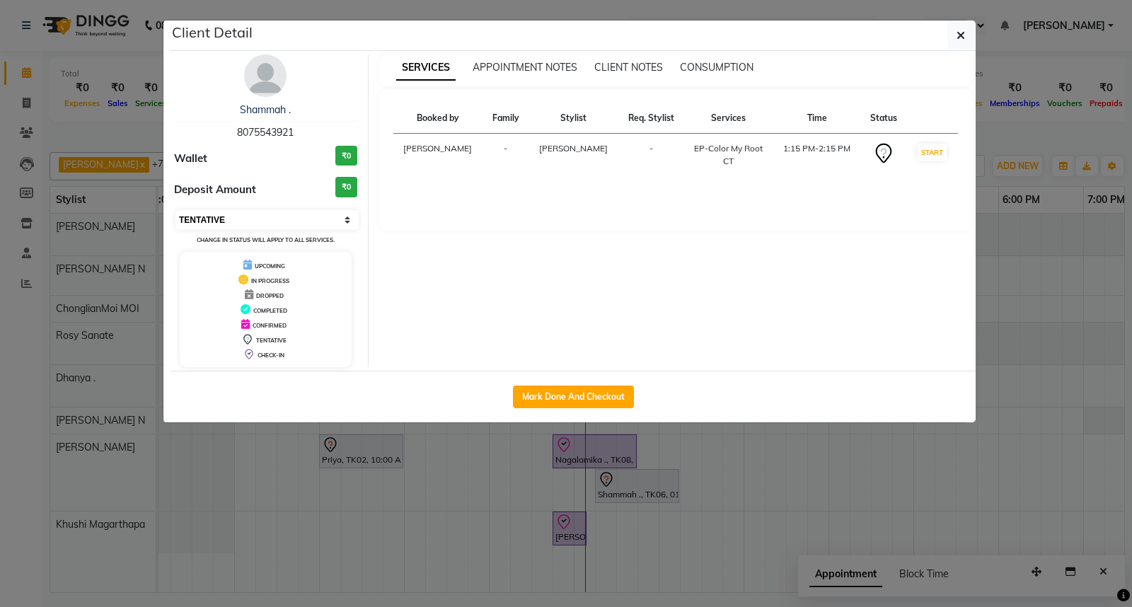
click at [263, 214] on select "Select IN SERVICE CONFIRMED TENTATIVE CHECK IN MARK DONE DROPPED UPCOMING" at bounding box center [266, 220] width 183 height 20
select select "8"
click at [175, 210] on select "Select IN SERVICE CONFIRMED TENTATIVE CHECK IN MARK DONE DROPPED UPCOMING" at bounding box center [266, 220] width 183 height 20
click at [962, 42] on button "button" at bounding box center [960, 35] width 27 height 27
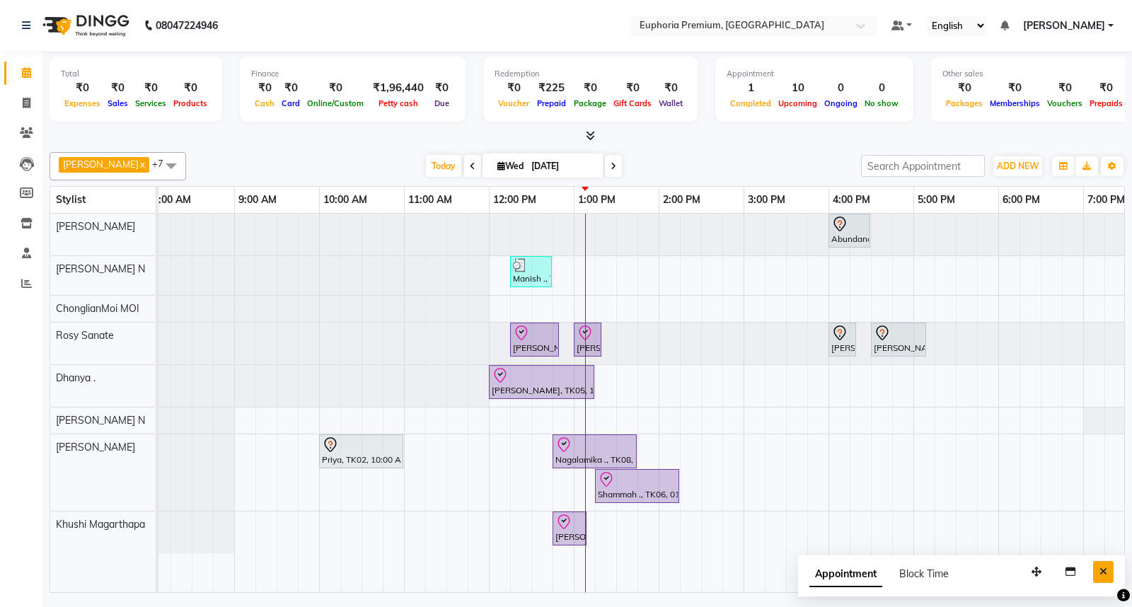
click at [1102, 567] on icon "Close" at bounding box center [1103, 572] width 8 height 10
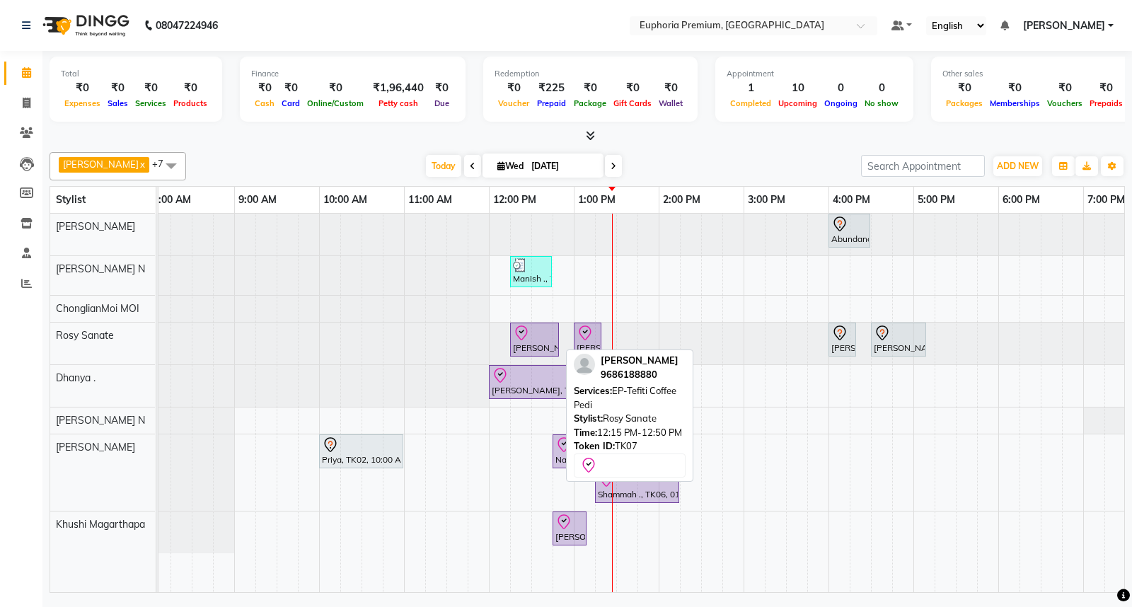
click at [517, 333] on icon at bounding box center [521, 333] width 17 height 17
select select "8"
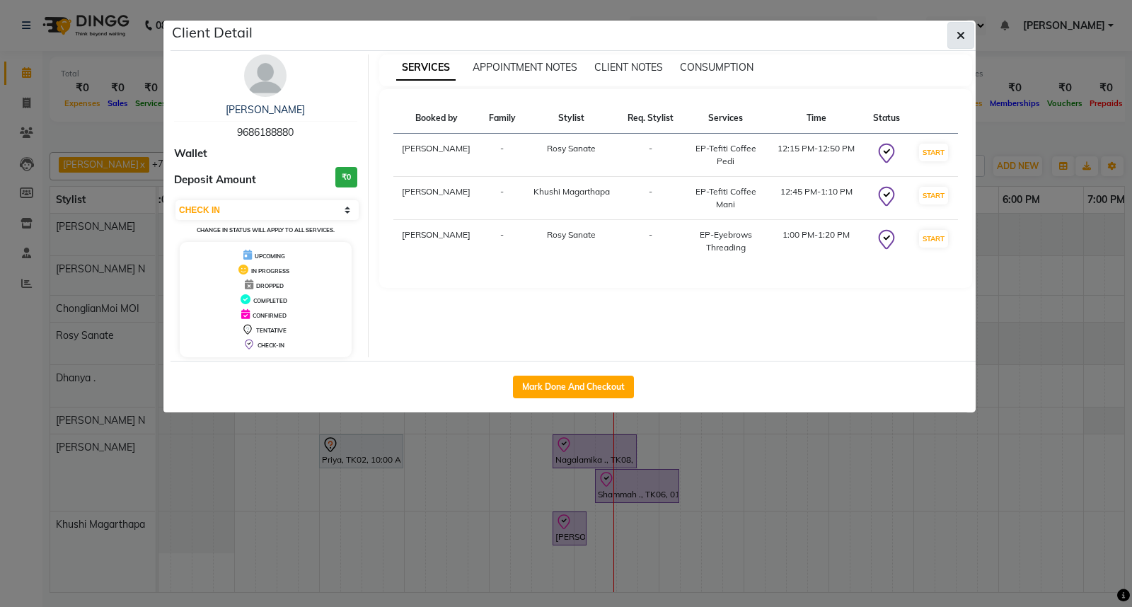
click at [960, 32] on icon "button" at bounding box center [960, 35] width 8 height 11
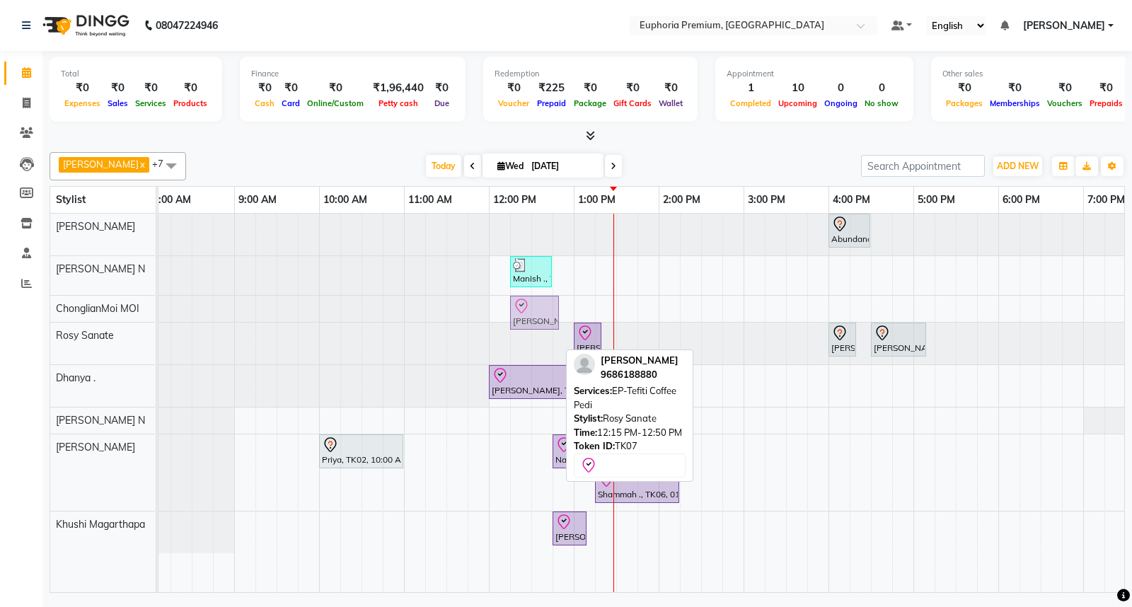
click at [529, 314] on tbody "Abundance Manifestation 29AASCA8886B1Z0, TK01, 04:00 PM-04:30 PM, Glutathione M…" at bounding box center [743, 384] width 1188 height 340
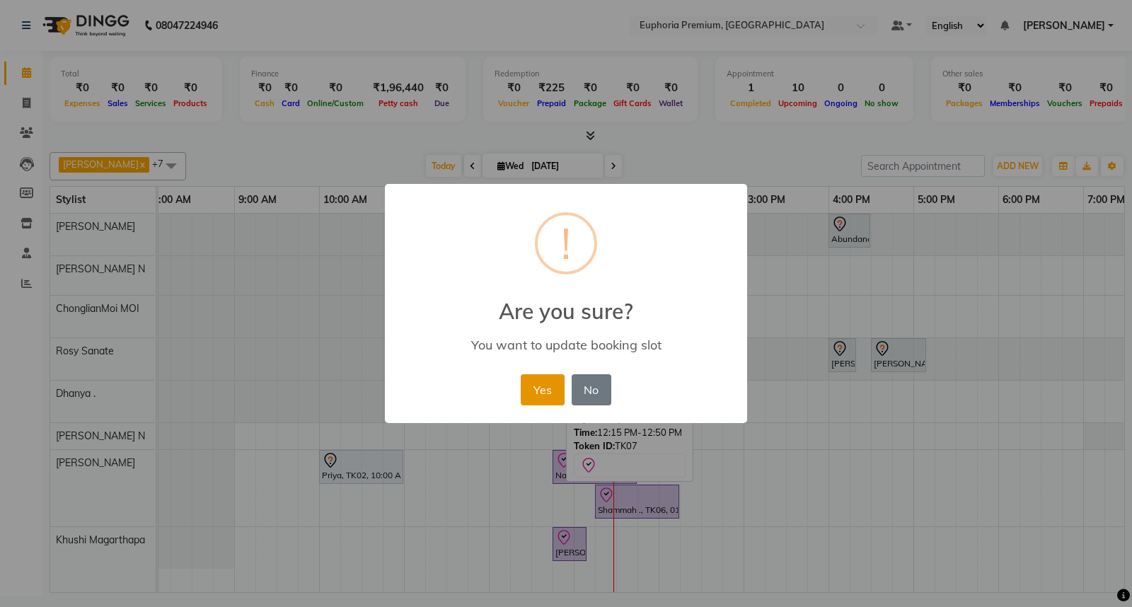
click at [533, 385] on button "Yes" at bounding box center [542, 389] width 43 height 31
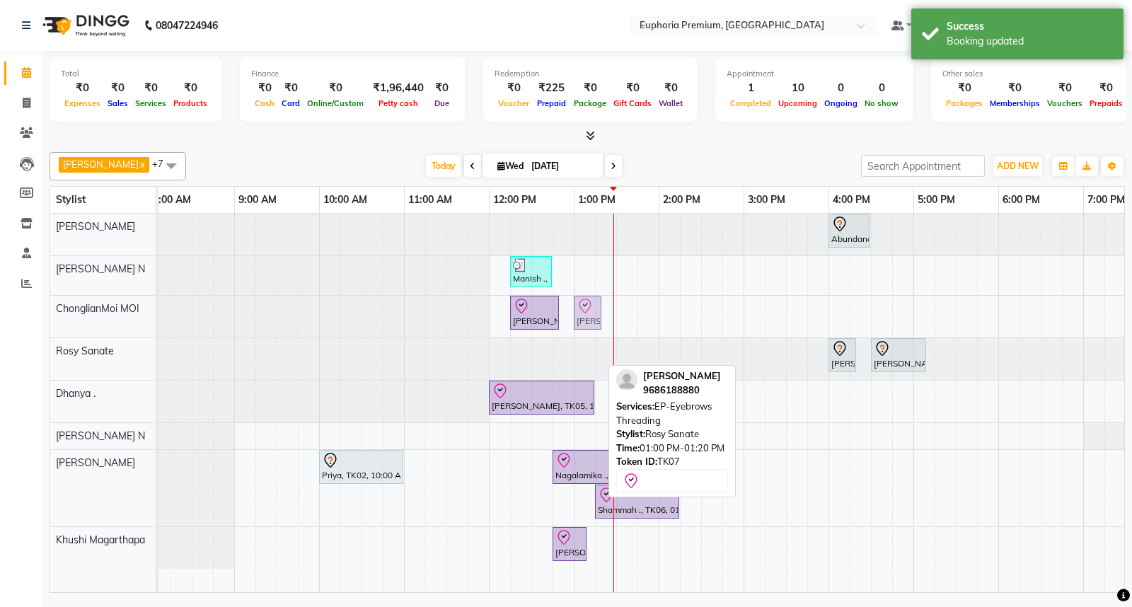
drag, startPoint x: 585, startPoint y: 344, endPoint x: 588, endPoint y: 318, distance: 26.3
click at [584, 301] on tbody "Abundance Manifestation 29AASCA8886B1Z0, TK01, 04:00 PM-04:30 PM, Glutathione M…" at bounding box center [743, 391] width 1188 height 355
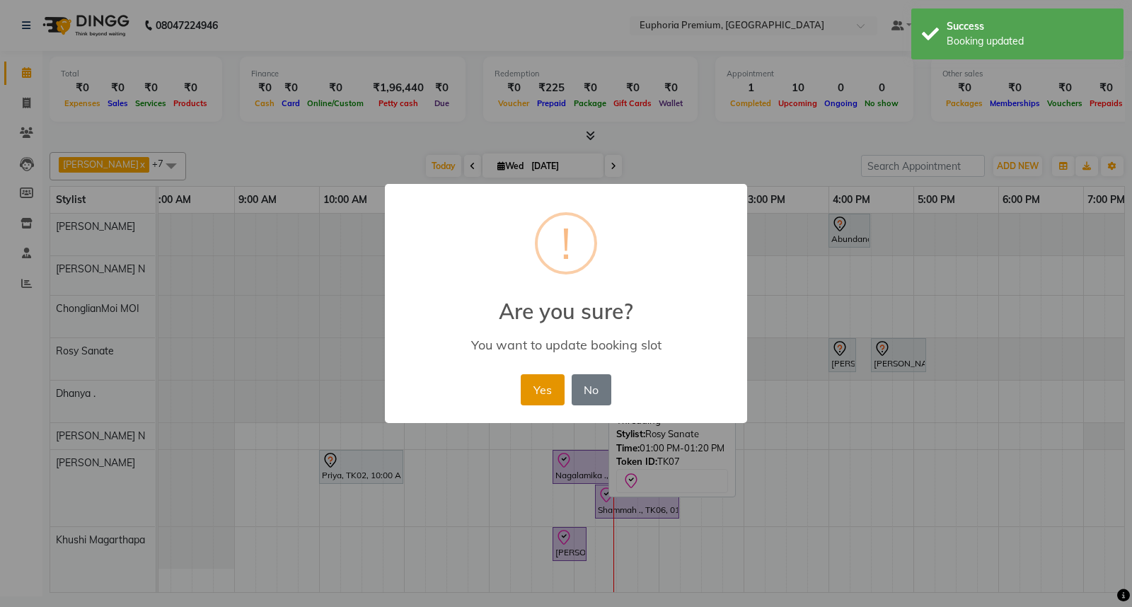
click at [542, 386] on button "Yes" at bounding box center [542, 389] width 43 height 31
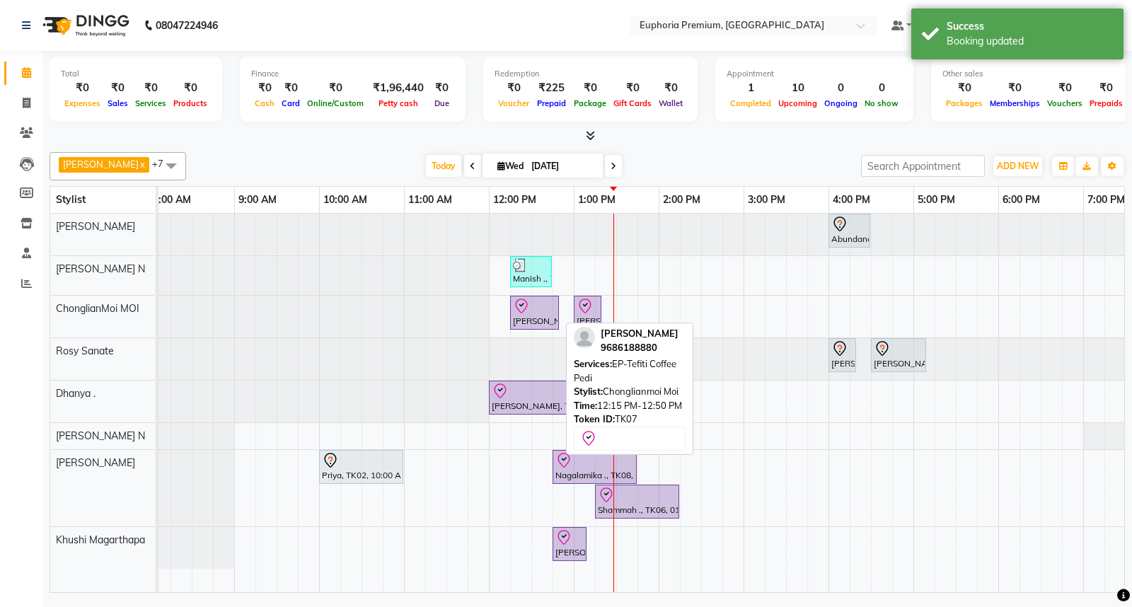
click at [539, 313] on div at bounding box center [534, 306] width 43 height 17
select select "8"
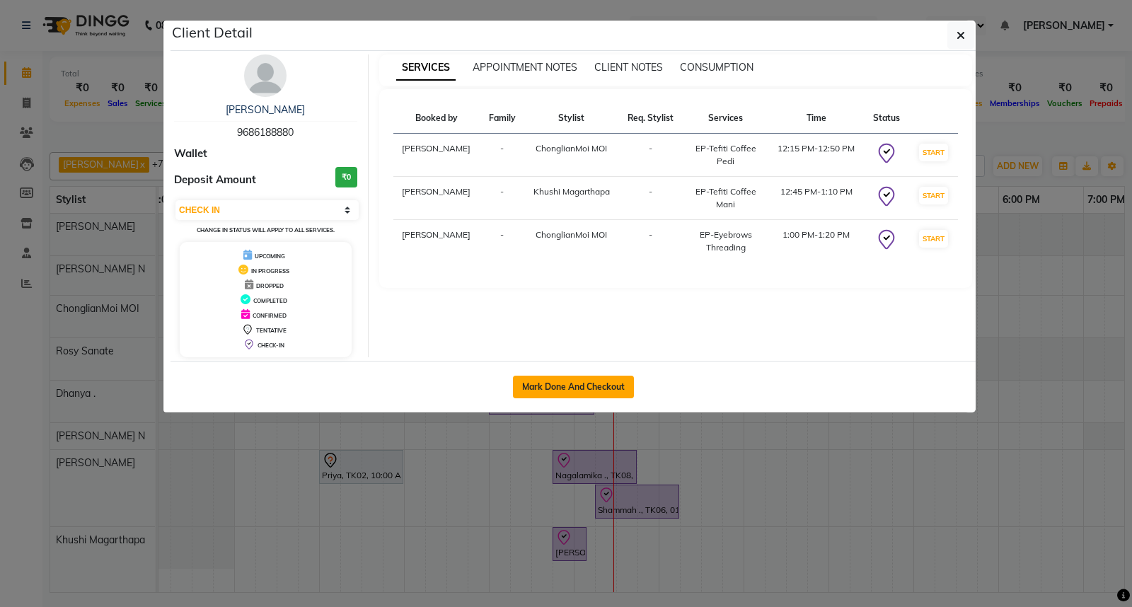
click at [564, 381] on button "Mark Done And Checkout" at bounding box center [573, 387] width 121 height 23
select select "service"
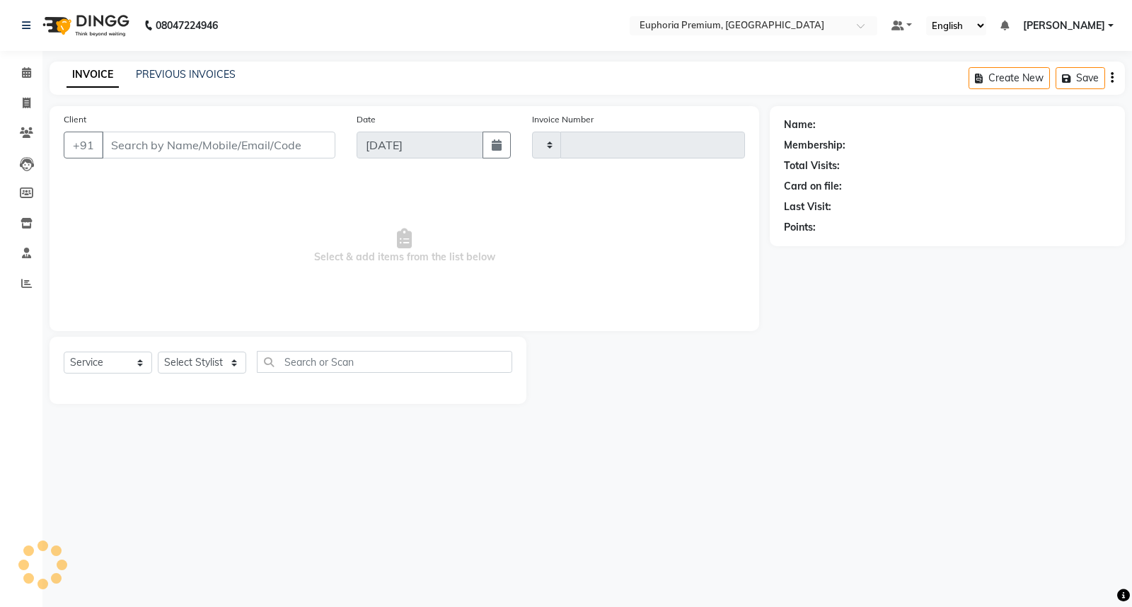
type input "2645"
select select "7925"
type input "96******80"
select select "86606"
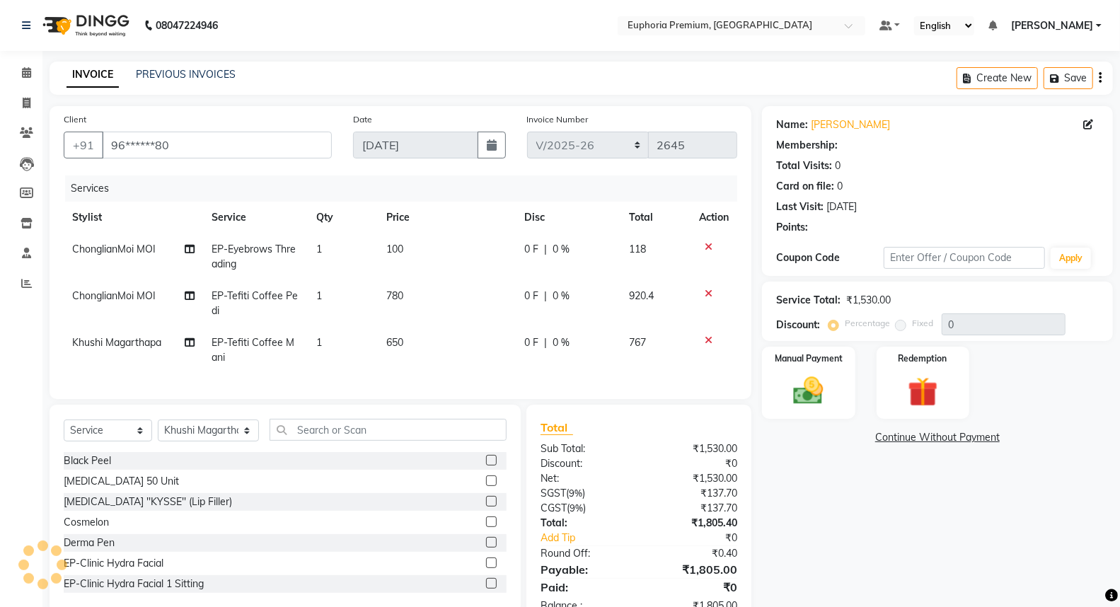
select select "1: Object"
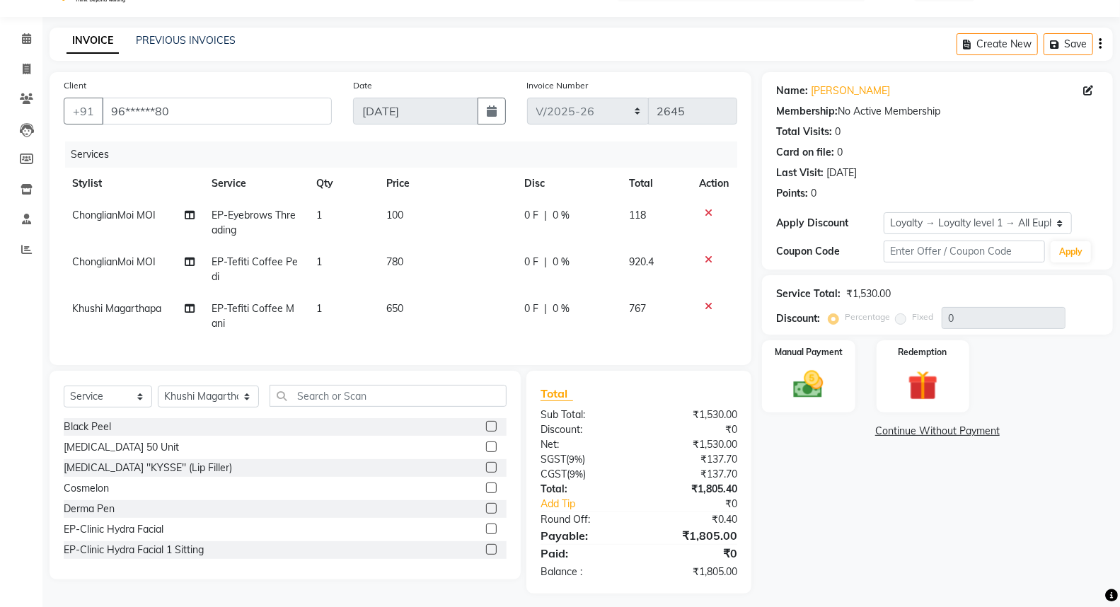
scroll to position [53, 0]
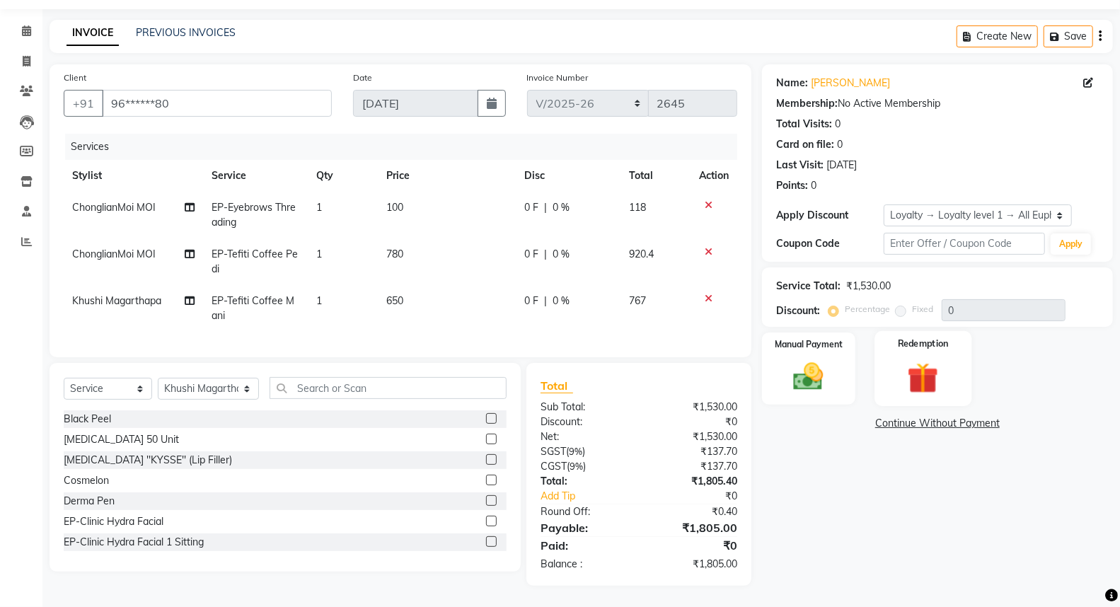
click at [927, 362] on img at bounding box center [923, 378] width 50 height 39
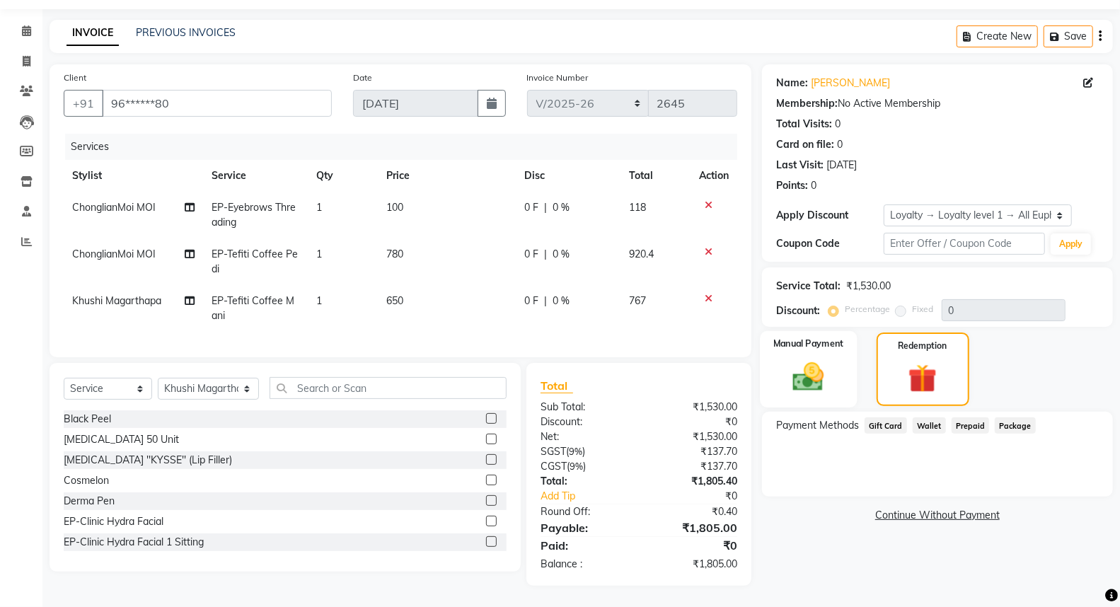
click at [802, 359] on img at bounding box center [808, 377] width 50 height 36
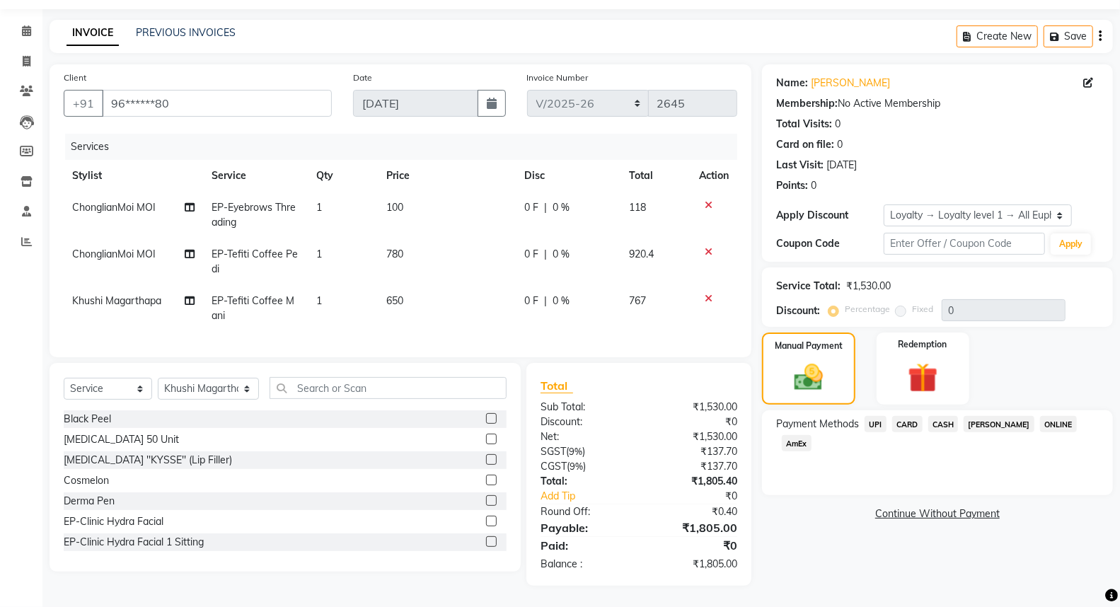
click at [900, 416] on span "CARD" at bounding box center [907, 424] width 30 height 16
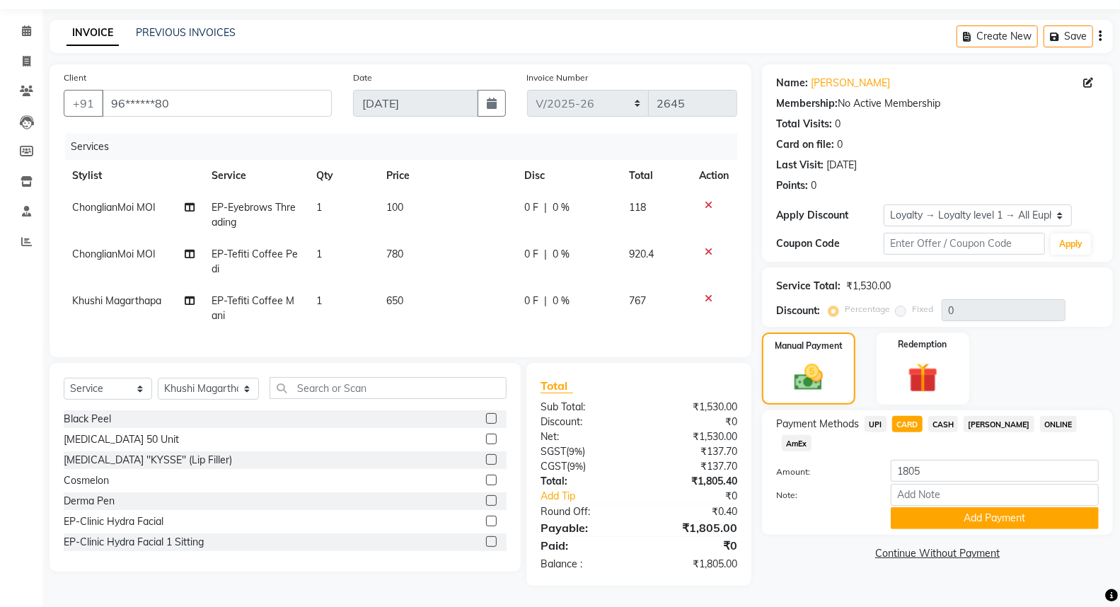
click at [987, 507] on button "Add Payment" at bounding box center [995, 518] width 208 height 22
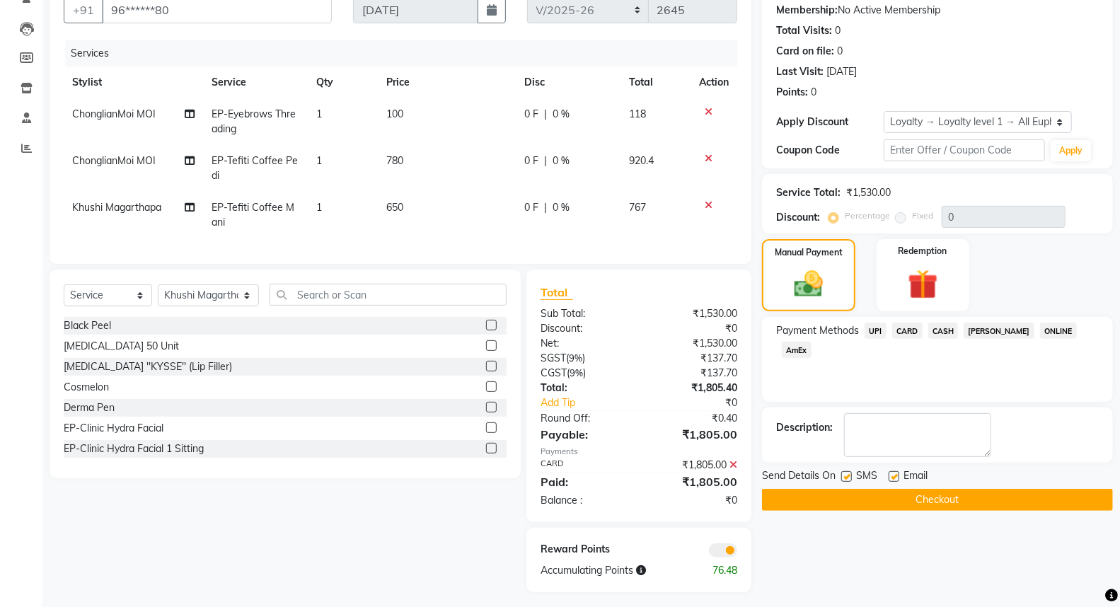
scroll to position [152, 0]
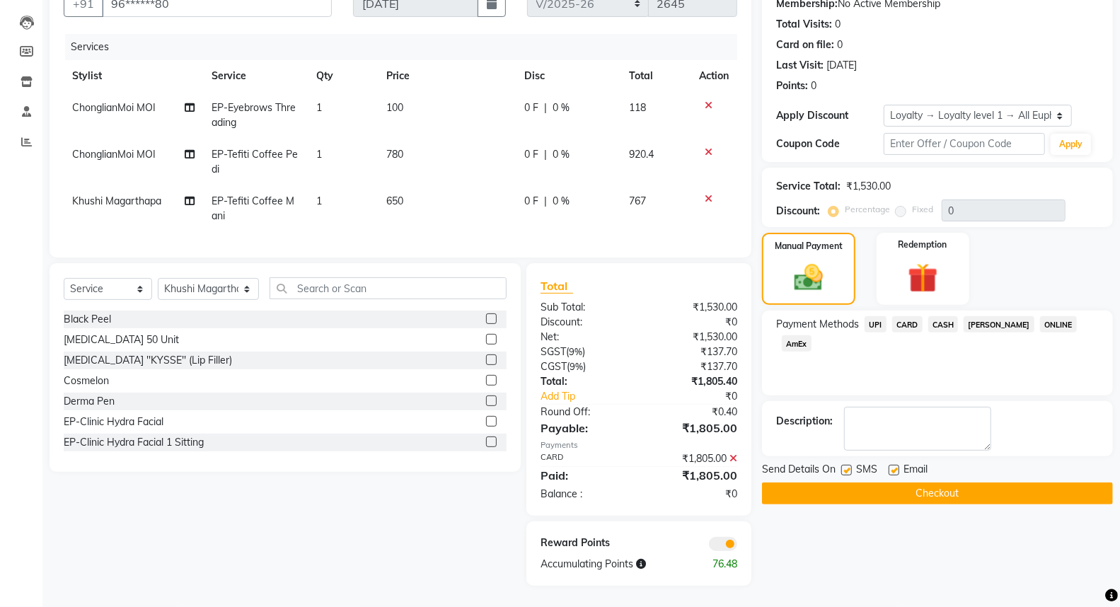
click at [939, 483] on button "Checkout" at bounding box center [937, 493] width 351 height 22
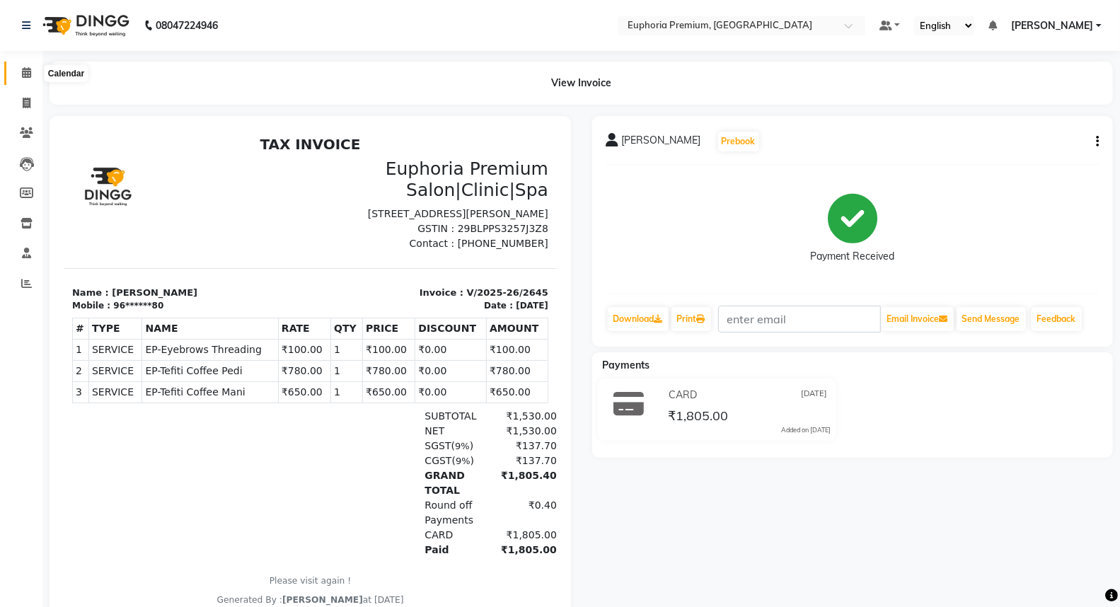
click at [26, 72] on icon at bounding box center [26, 72] width 9 height 11
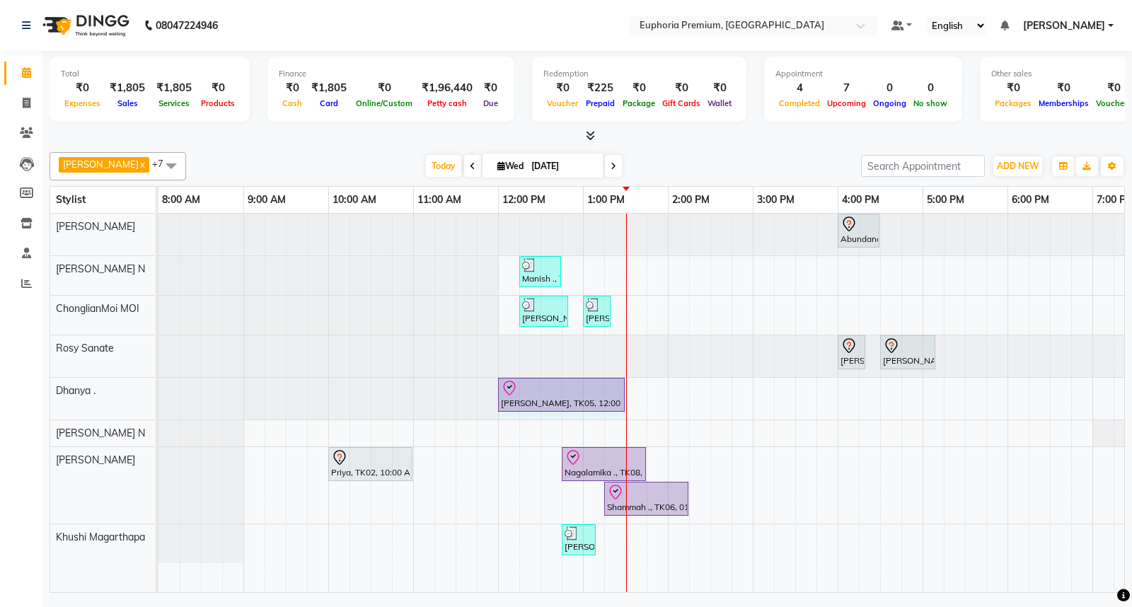
click at [158, 390] on div "Ashwin Paul, TK05, 12:00 PM-01:15 PM, EP-Euphoria Signature Massage 60+15 Ashwi…" at bounding box center [158, 399] width 0 height 42
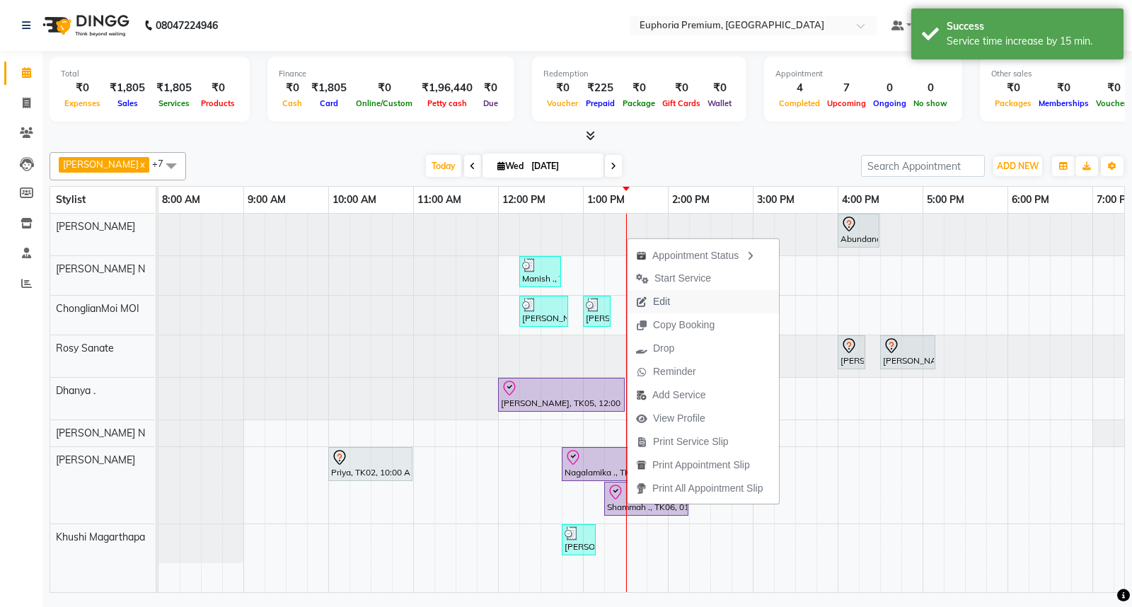
click at [646, 304] on icon "button" at bounding box center [641, 302] width 11 height 10
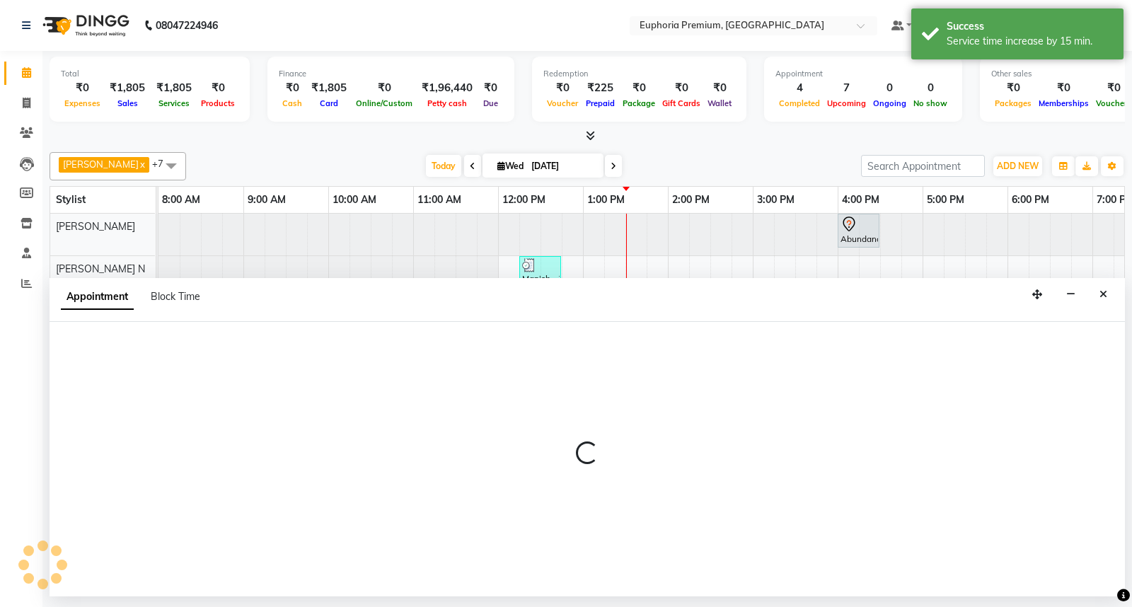
select select "tentative"
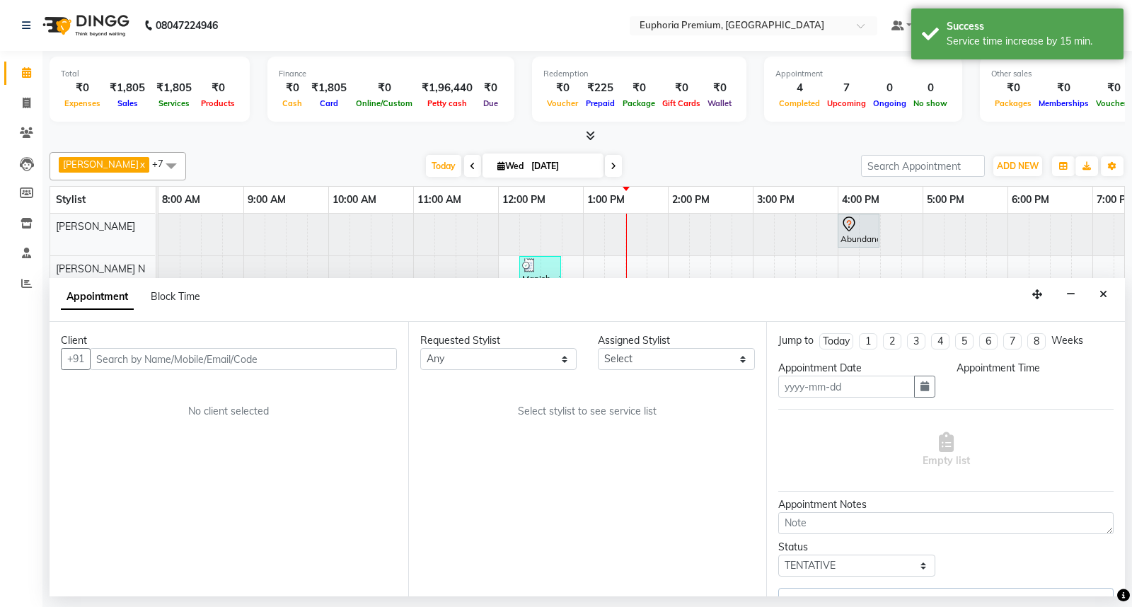
type input "[DATE]"
select select "check-in"
select select "795"
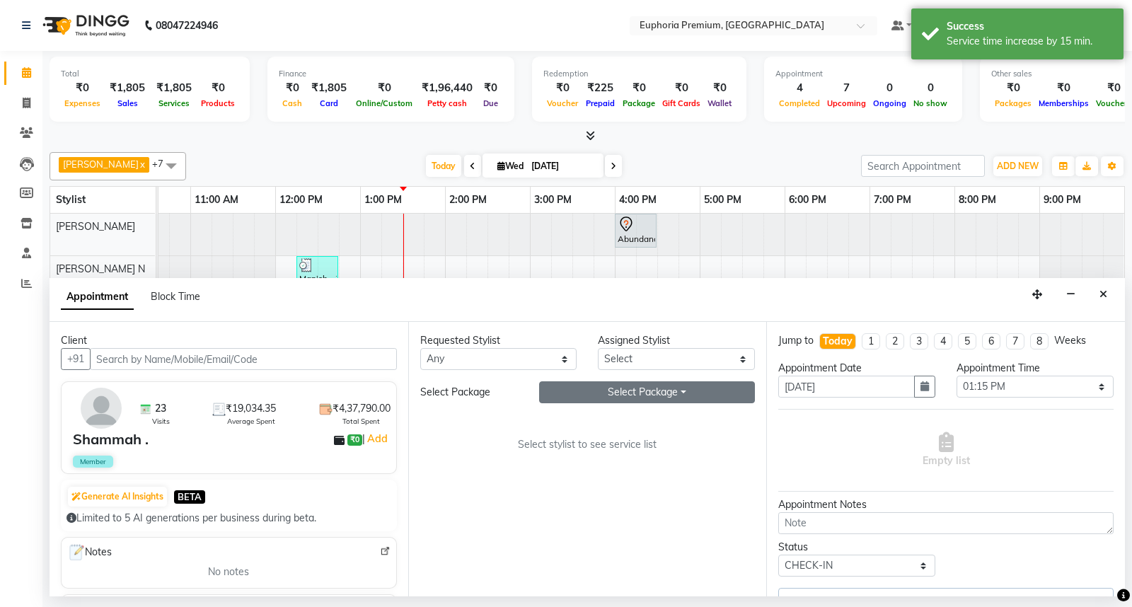
select select "88670"
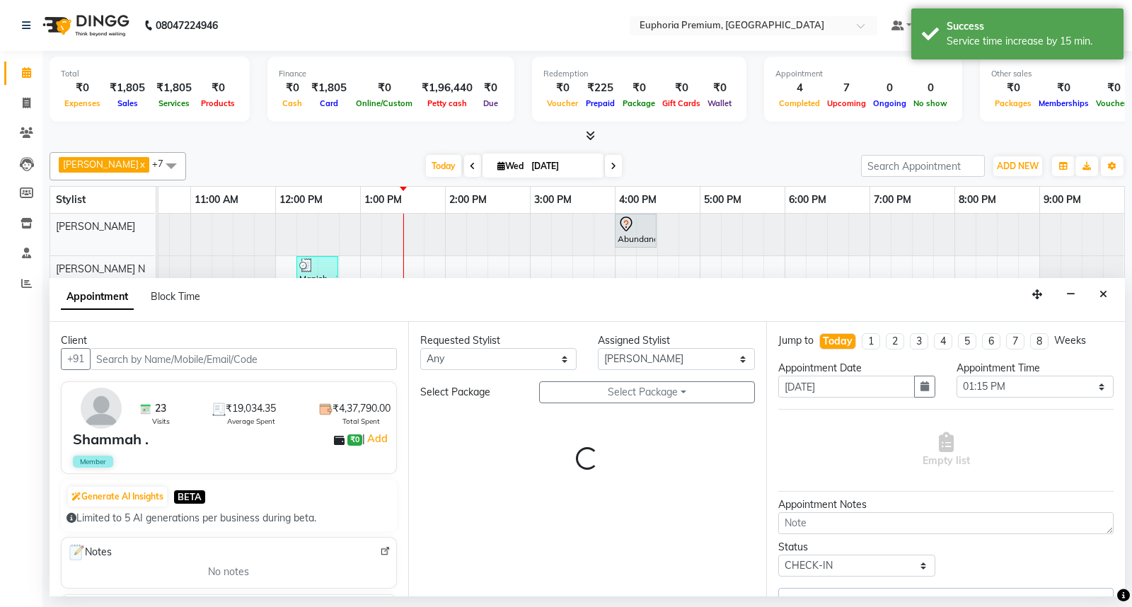
select select "4006"
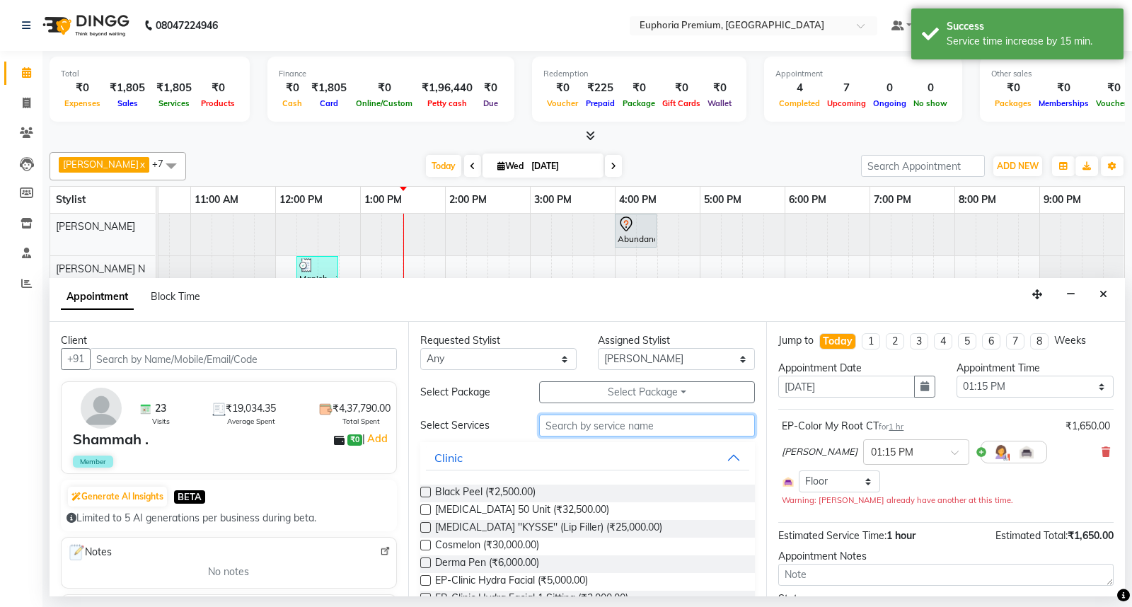
click at [596, 428] on input "text" at bounding box center [647, 425] width 216 height 22
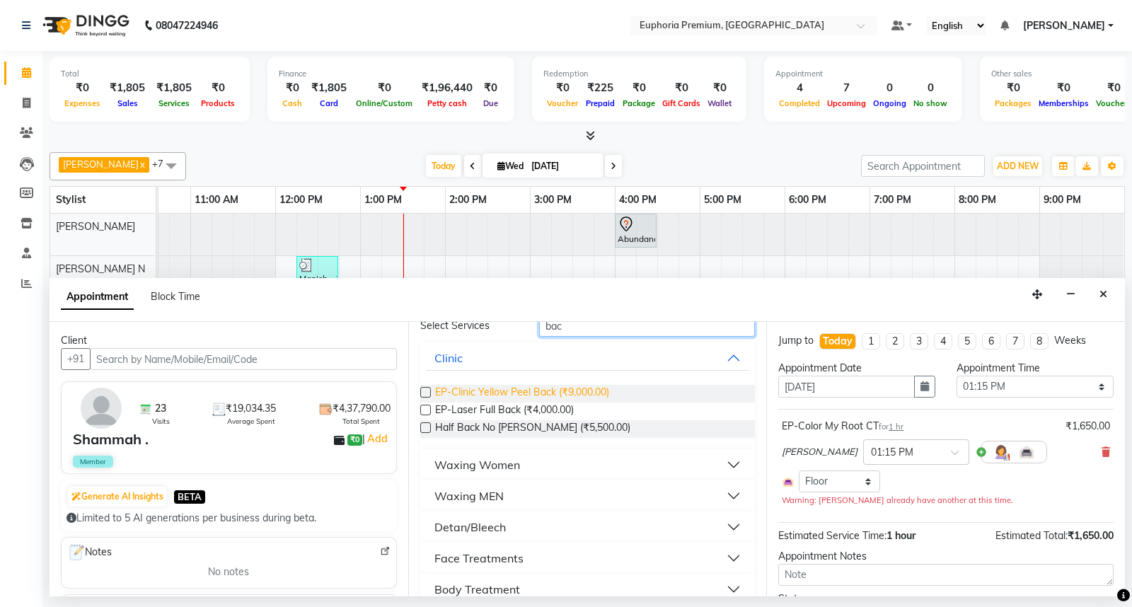
scroll to position [150, 0]
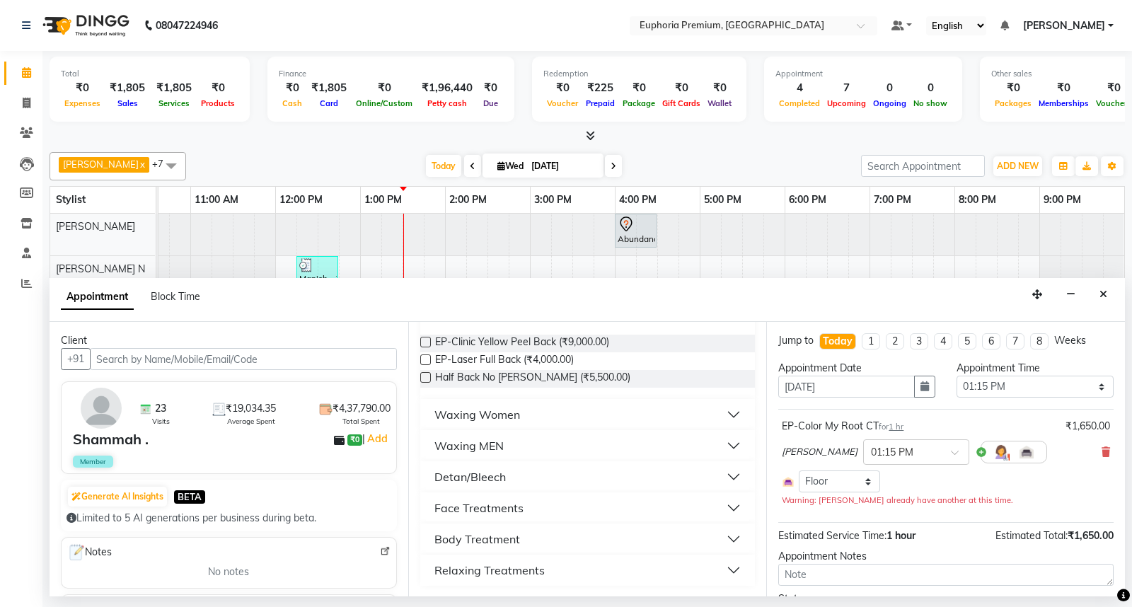
type input "bac"
click at [497, 569] on div "Relaxing Treatments" at bounding box center [489, 570] width 110 height 17
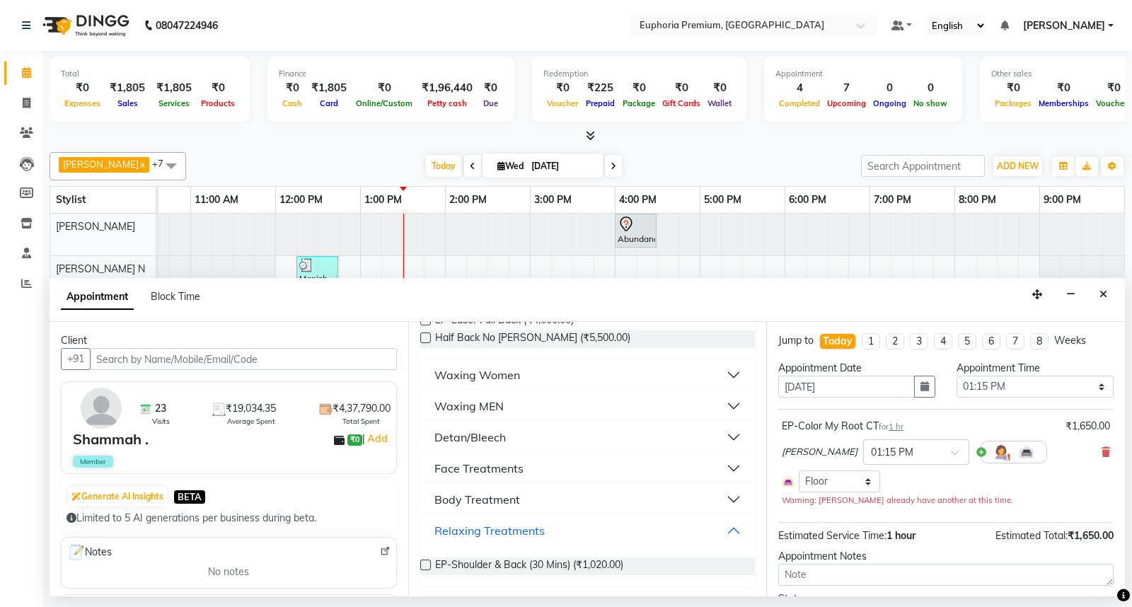
scroll to position [191, 0]
click at [424, 563] on label at bounding box center [425, 563] width 11 height 11
click at [424, 563] on input "checkbox" at bounding box center [424, 564] width 9 height 9
checkbox input "false"
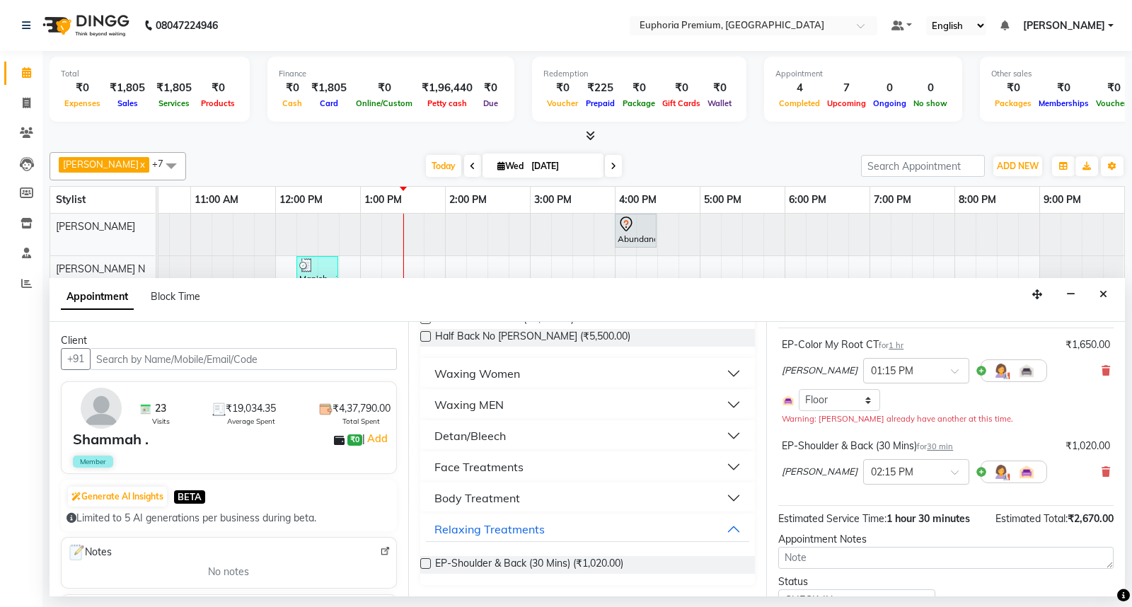
scroll to position [144, 0]
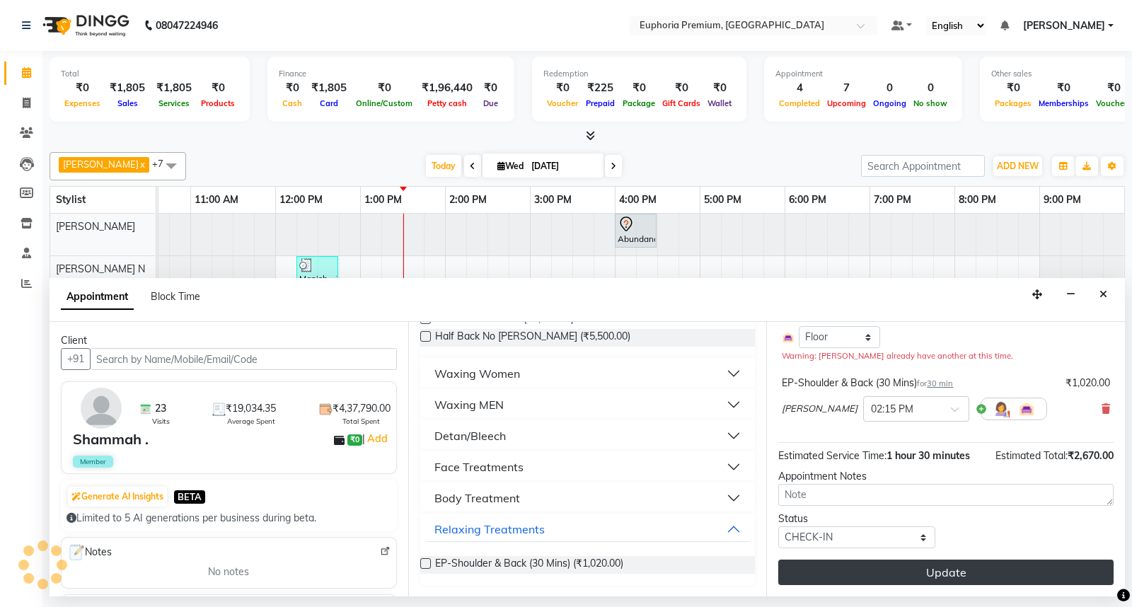
click at [941, 578] on button "Update" at bounding box center [945, 571] width 335 height 25
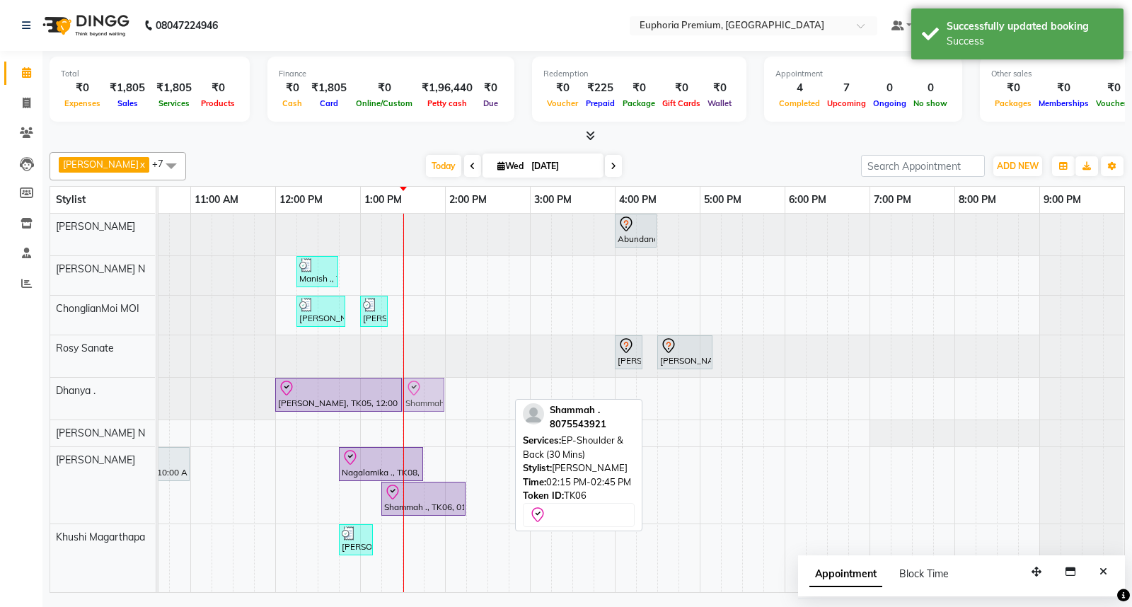
drag, startPoint x: 492, startPoint y: 463, endPoint x: 437, endPoint y: 408, distance: 77.5
click at [437, 408] on tbody "Abundance Manifestation 29AASCA8886B1Z0, TK01, 04:00 PM-04:30 PM, Glutathione M…" at bounding box center [530, 388] width 1188 height 349
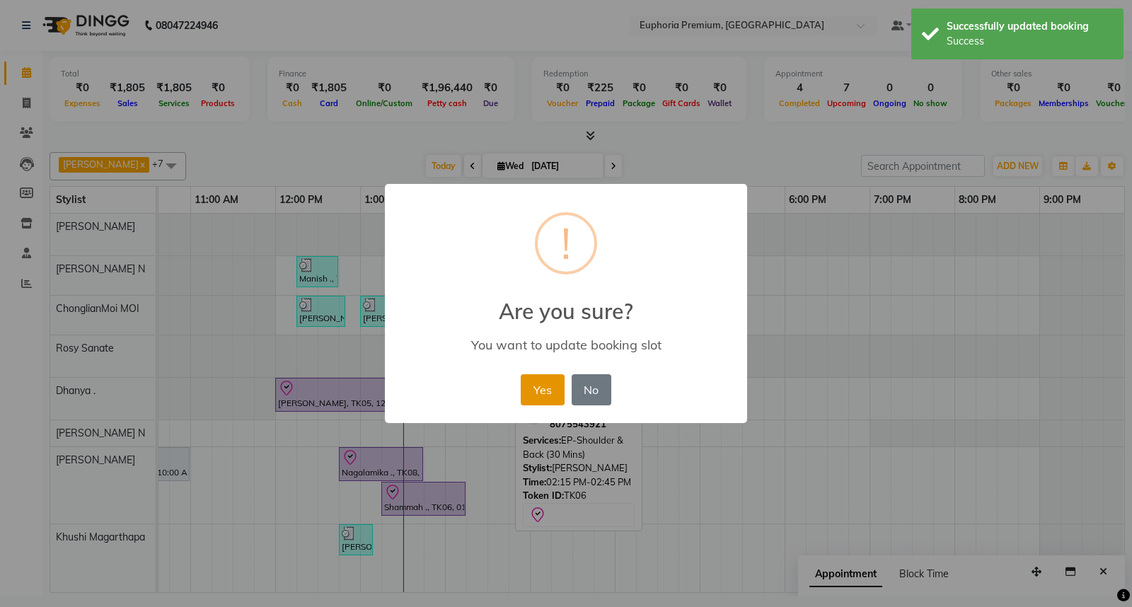
click at [545, 391] on button "Yes" at bounding box center [542, 389] width 43 height 31
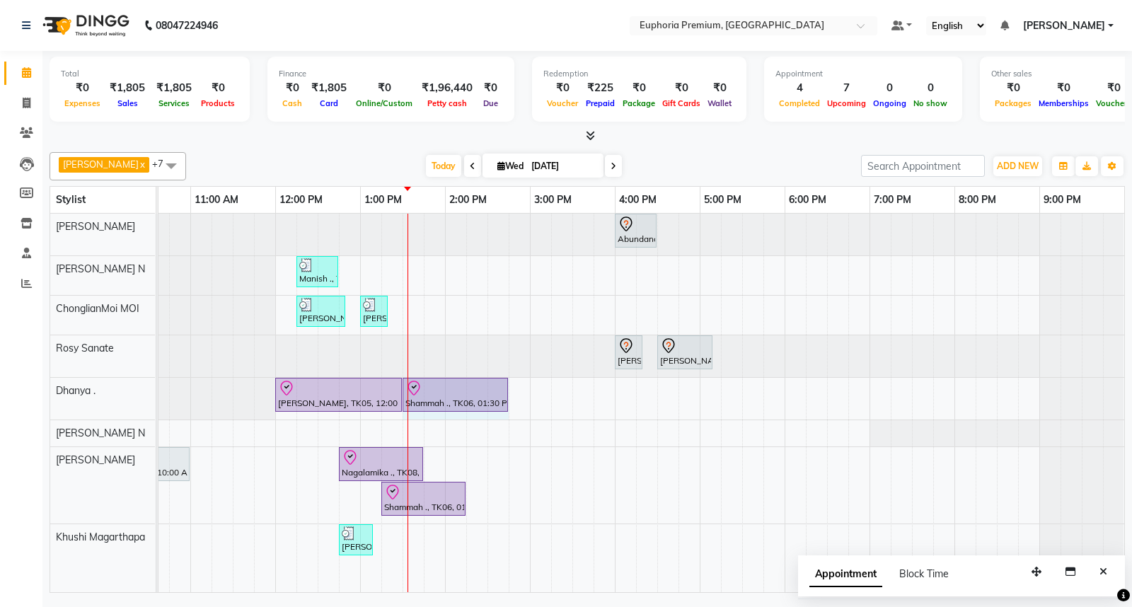
drag, startPoint x: 441, startPoint y: 392, endPoint x: 506, endPoint y: 392, distance: 65.1
click at [457, 310] on div "Abundance Manifestation 29AASCA8886B1Z0, TK01, 04:00 PM-04:30 PM, Glutathione M…" at bounding box center [530, 403] width 1188 height 378
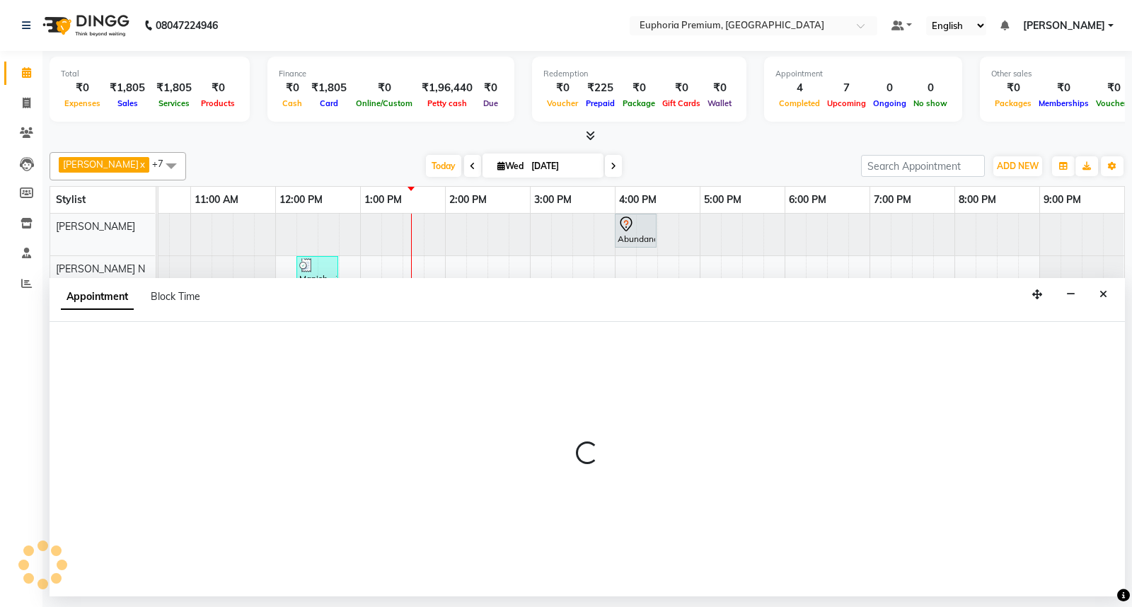
select select "71597"
select select "tentative"
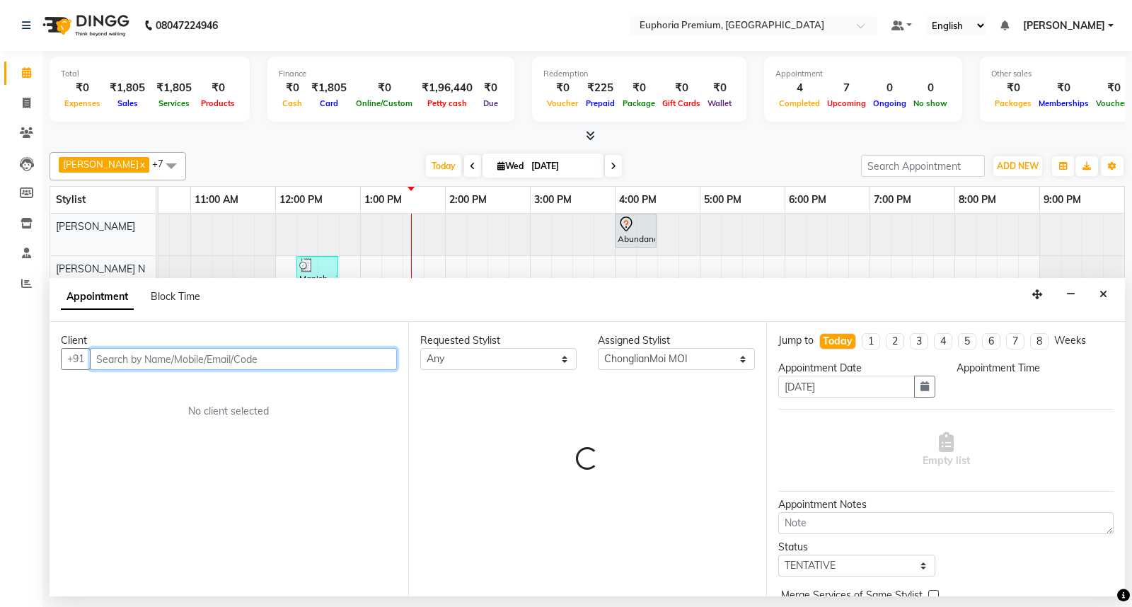
select select "840"
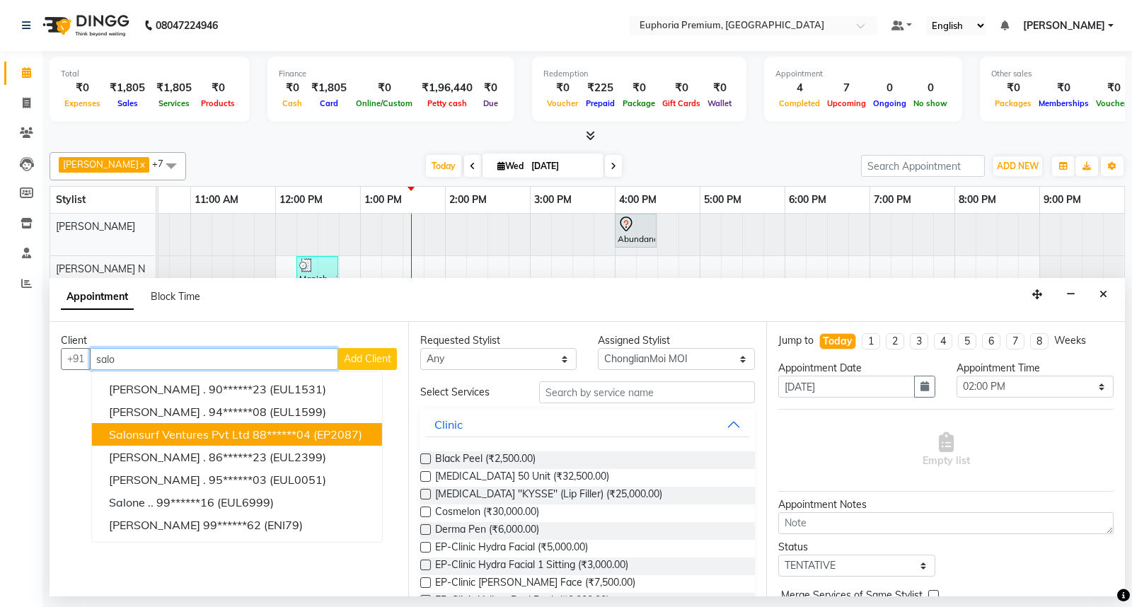
click at [194, 428] on span "Salonsurf Ventures Pvt Ltd" at bounding box center [179, 434] width 141 height 14
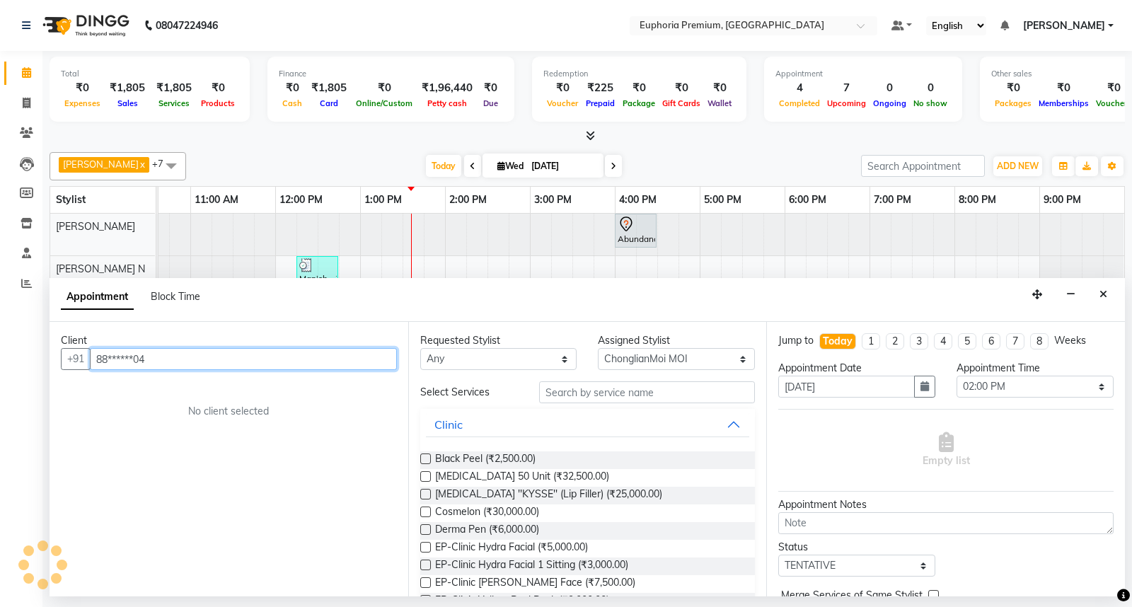
type input "88******04"
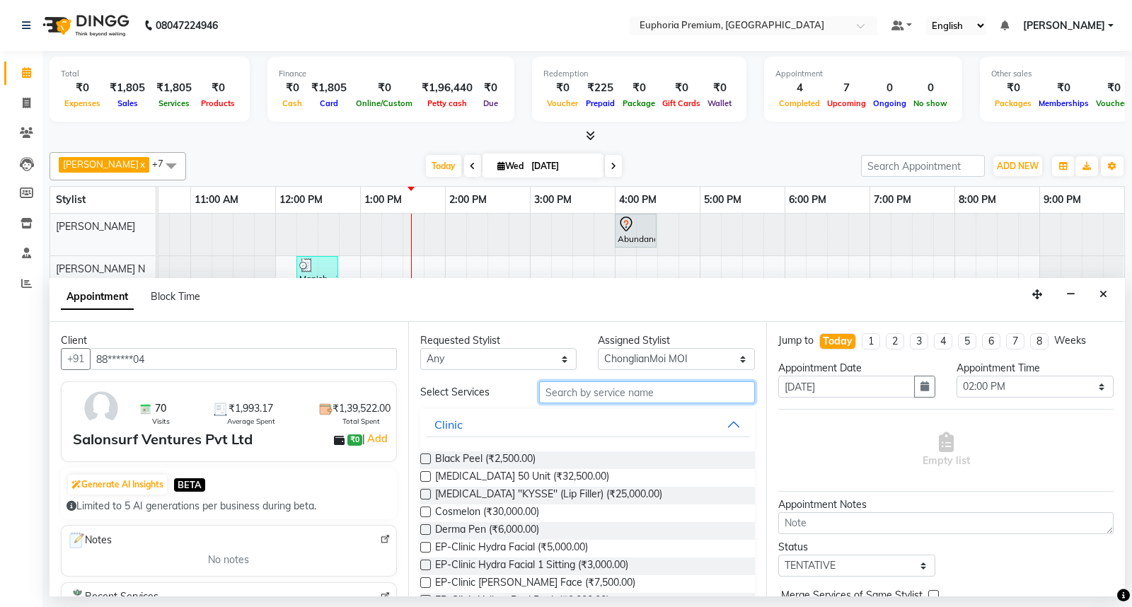
click at [587, 393] on input "text" at bounding box center [647, 392] width 216 height 22
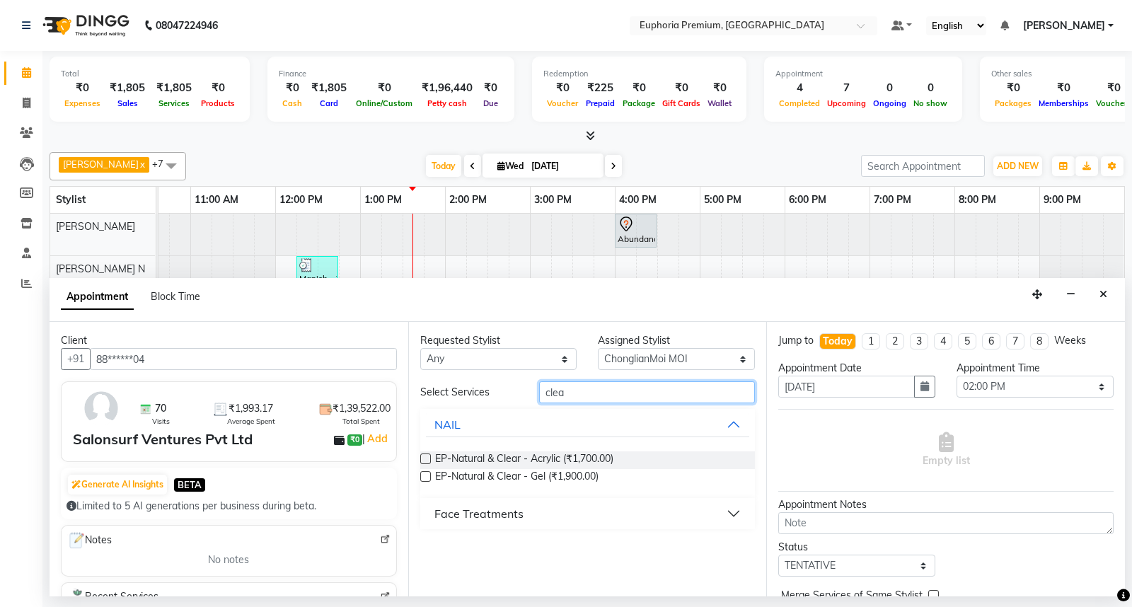
type input "clea"
click at [485, 512] on div "Face Treatments" at bounding box center [478, 513] width 89 height 17
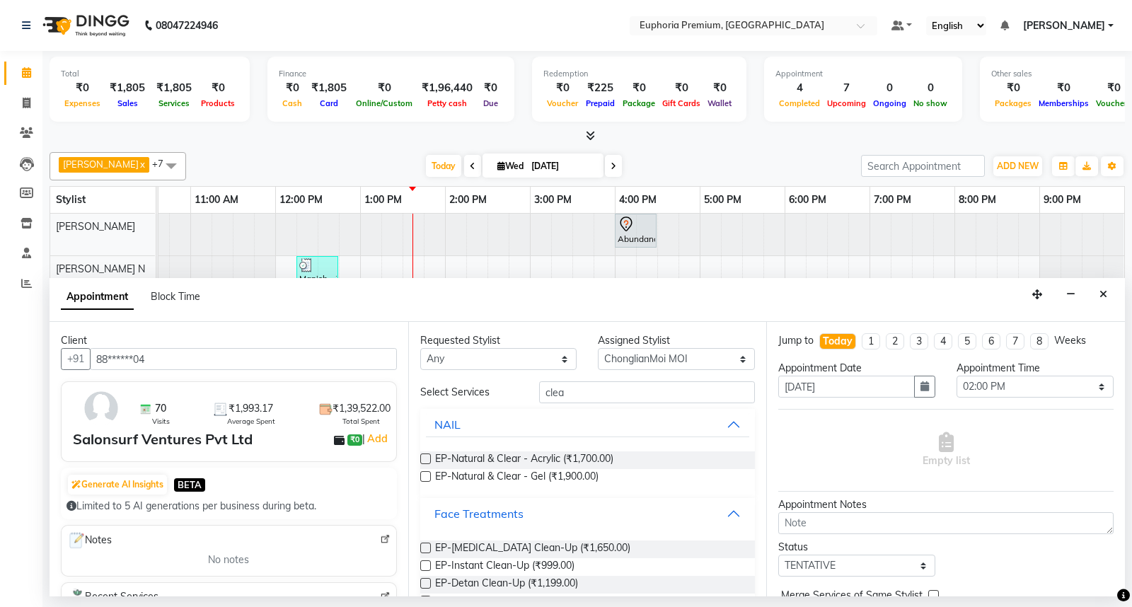
scroll to position [54, 0]
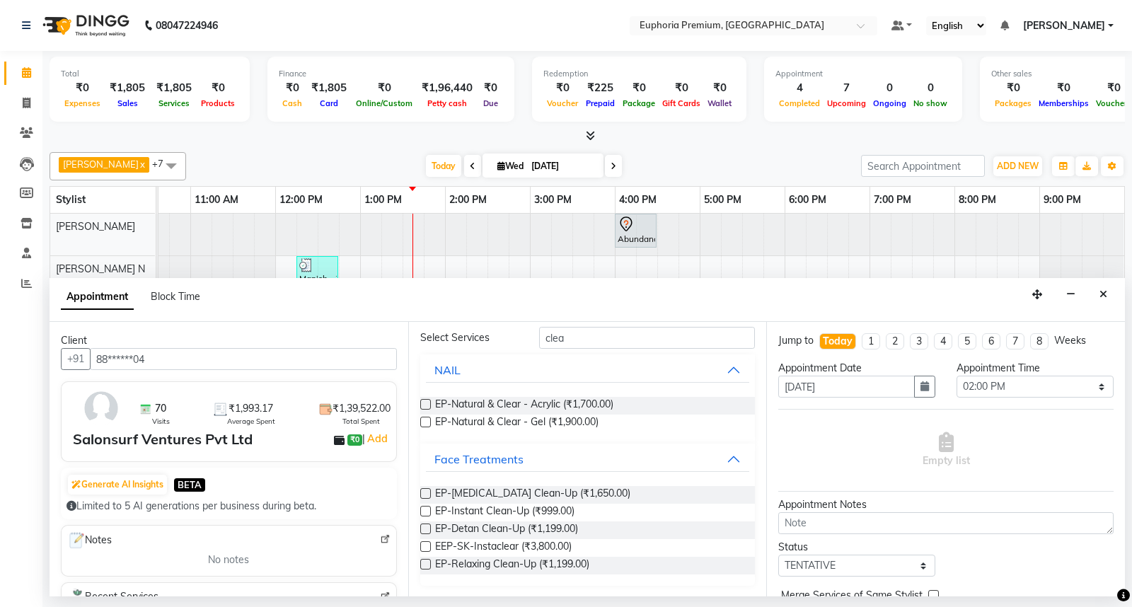
click at [425, 526] on label at bounding box center [425, 528] width 11 height 11
click at [425, 526] on input "checkbox" at bounding box center [424, 530] width 9 height 9
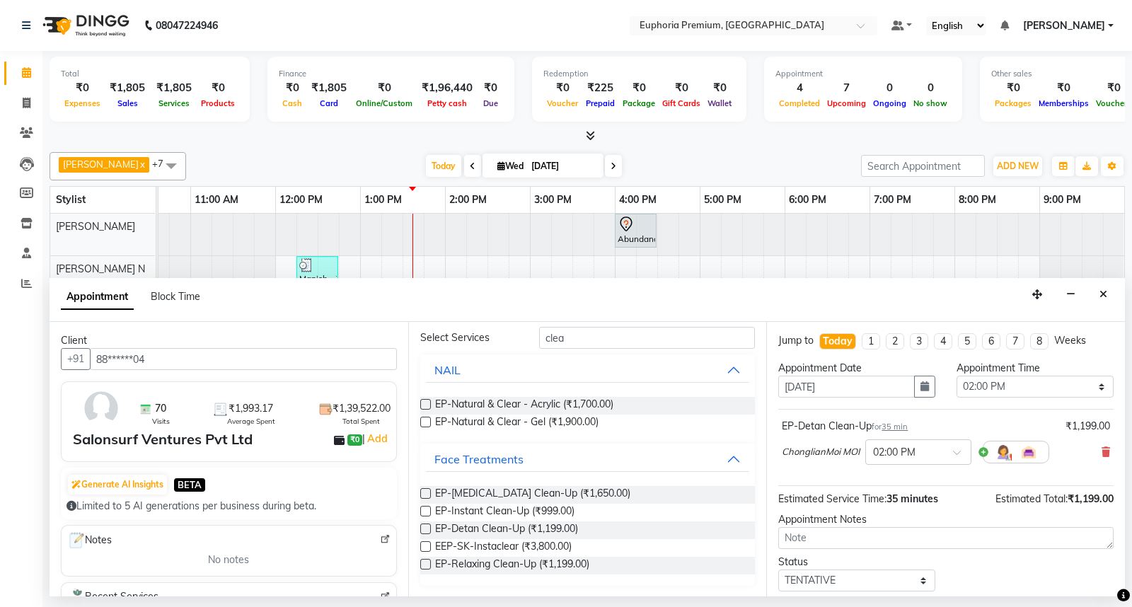
click at [425, 526] on label at bounding box center [425, 528] width 11 height 11
click at [425, 526] on input "checkbox" at bounding box center [424, 530] width 9 height 9
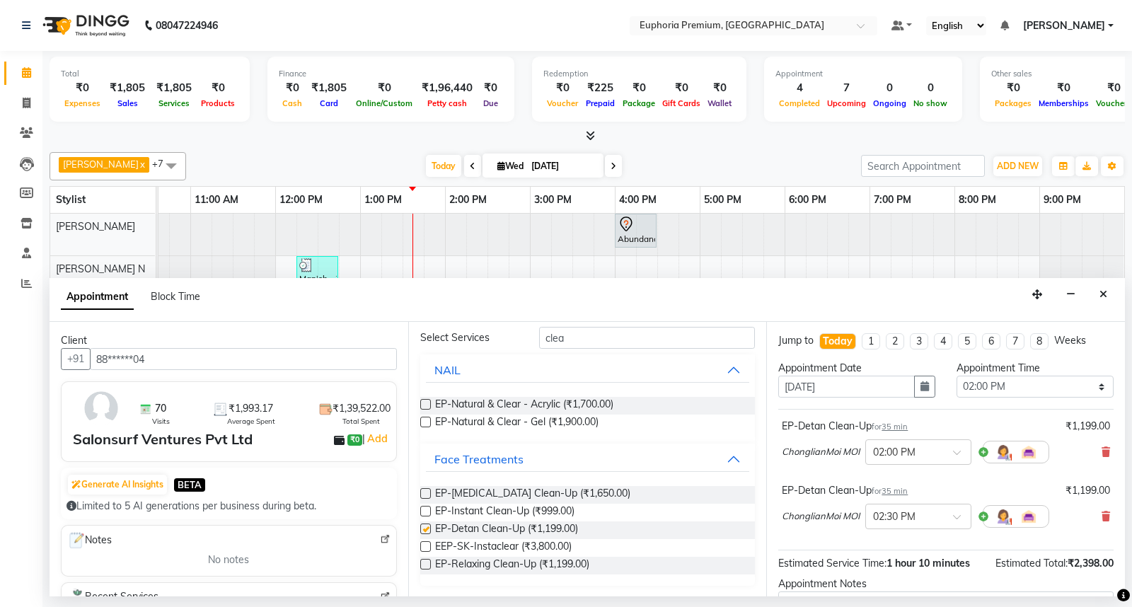
checkbox input "false"
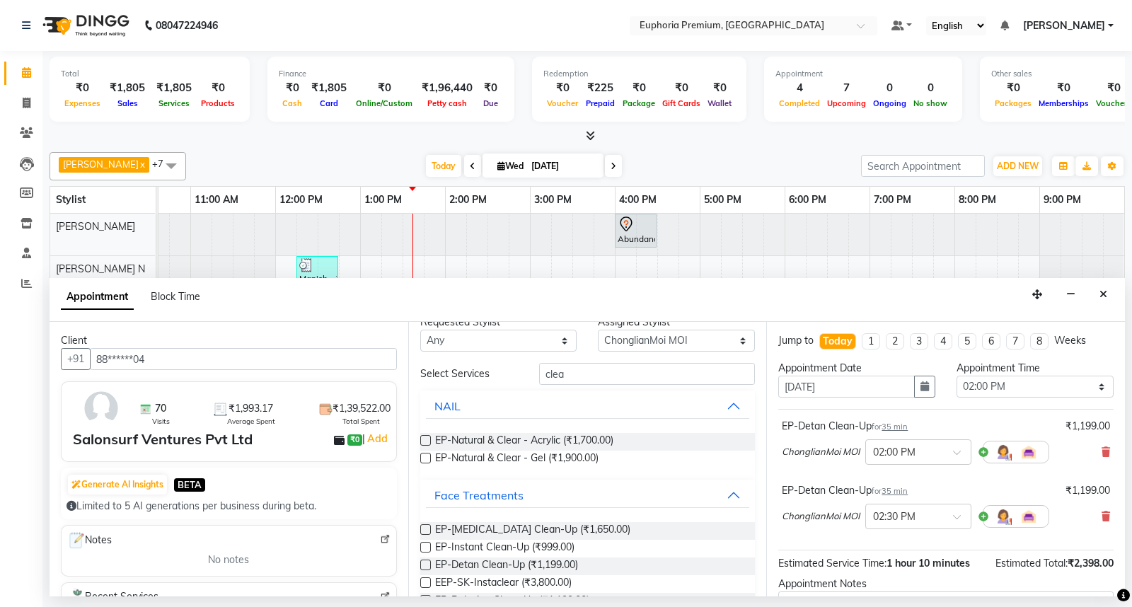
scroll to position [0, 0]
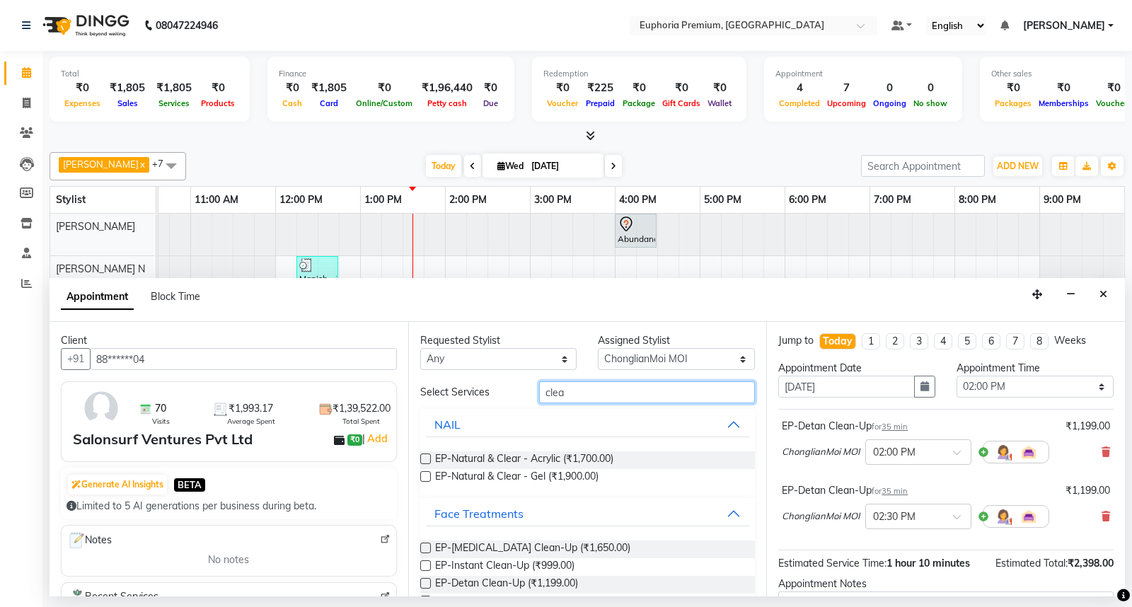
drag, startPoint x: 510, startPoint y: 393, endPoint x: 499, endPoint y: 393, distance: 11.3
click at [504, 393] on div "Select Services clea" at bounding box center [588, 392] width 356 height 22
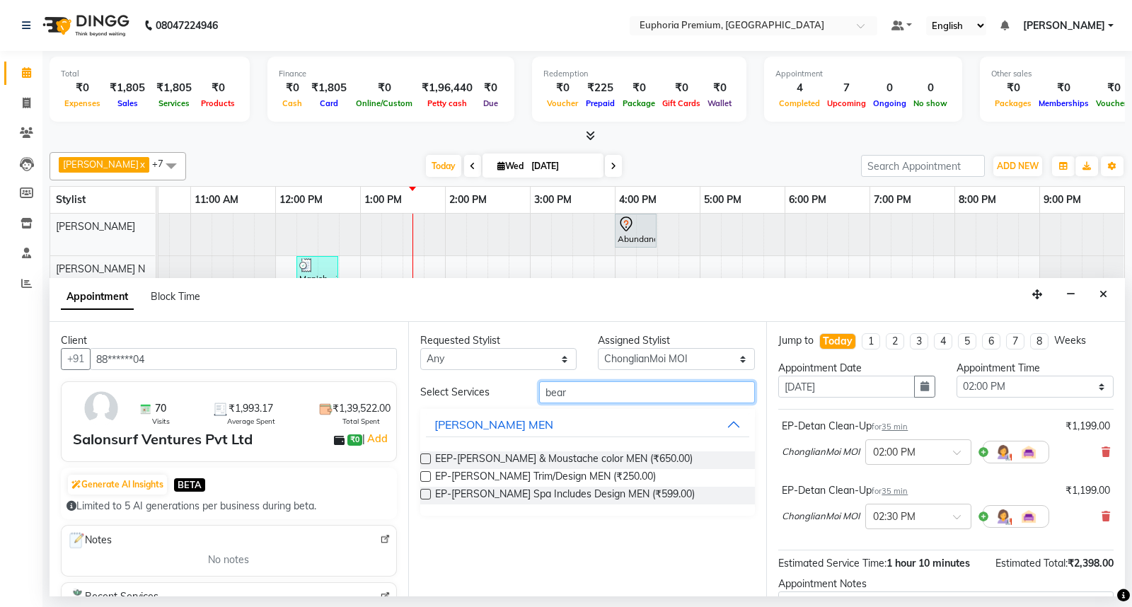
type input "bear"
click at [422, 472] on label at bounding box center [425, 476] width 11 height 11
click at [422, 473] on input "checkbox" at bounding box center [424, 477] width 9 height 9
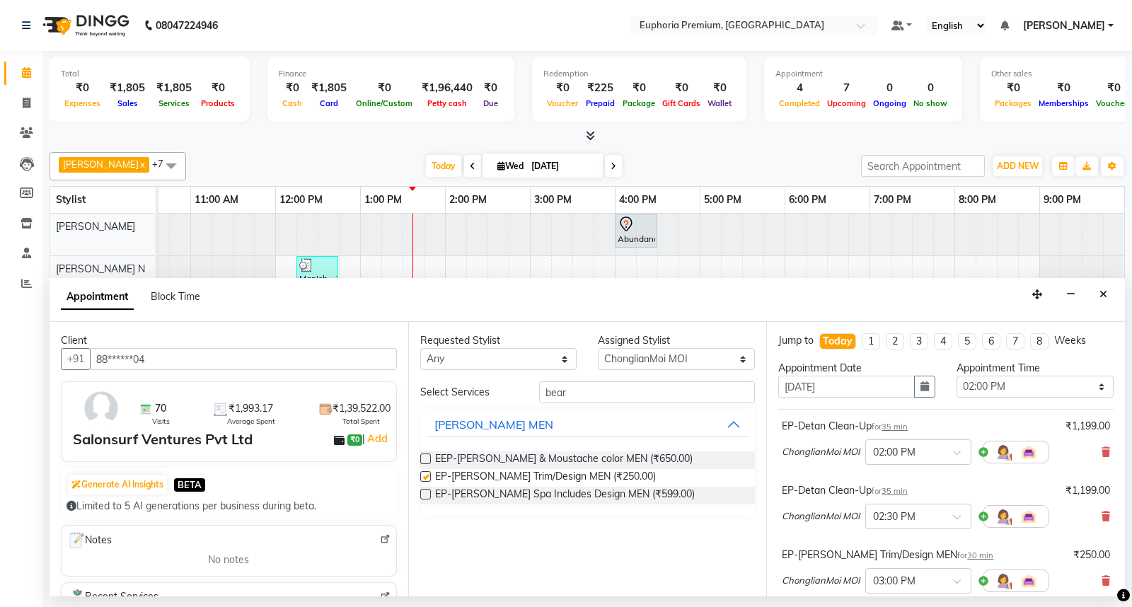
checkbox input "false"
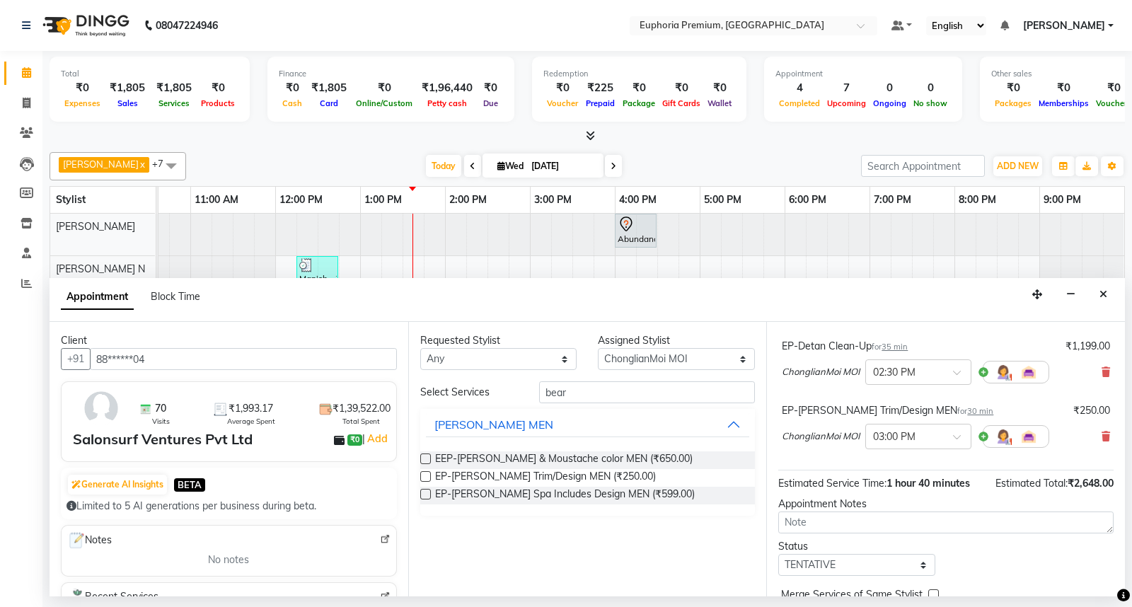
scroll to position [213, 0]
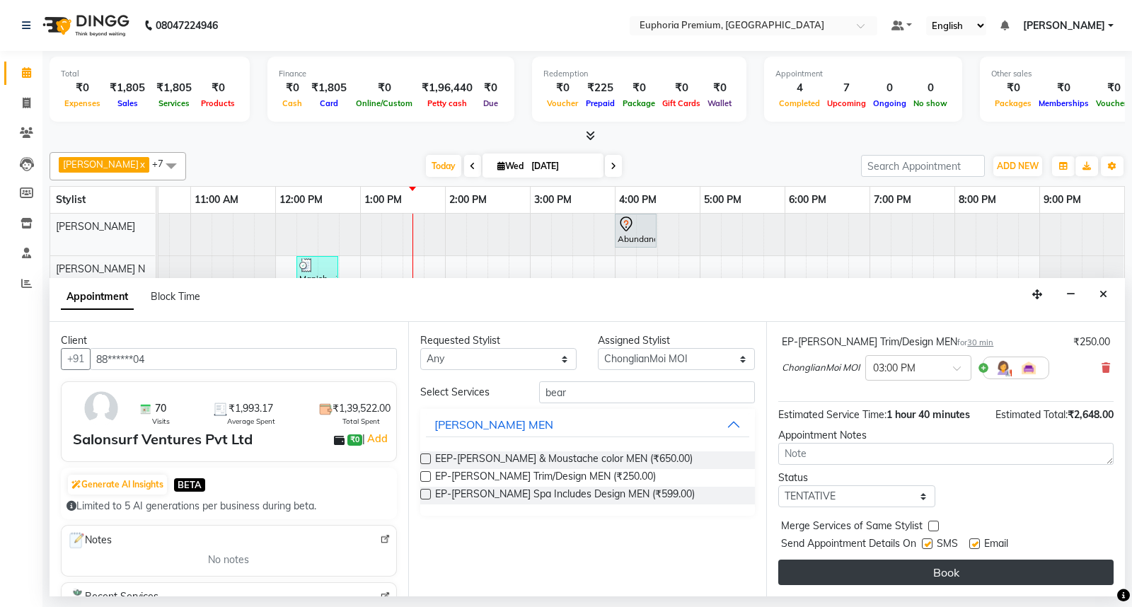
click at [943, 572] on button "Book" at bounding box center [945, 571] width 335 height 25
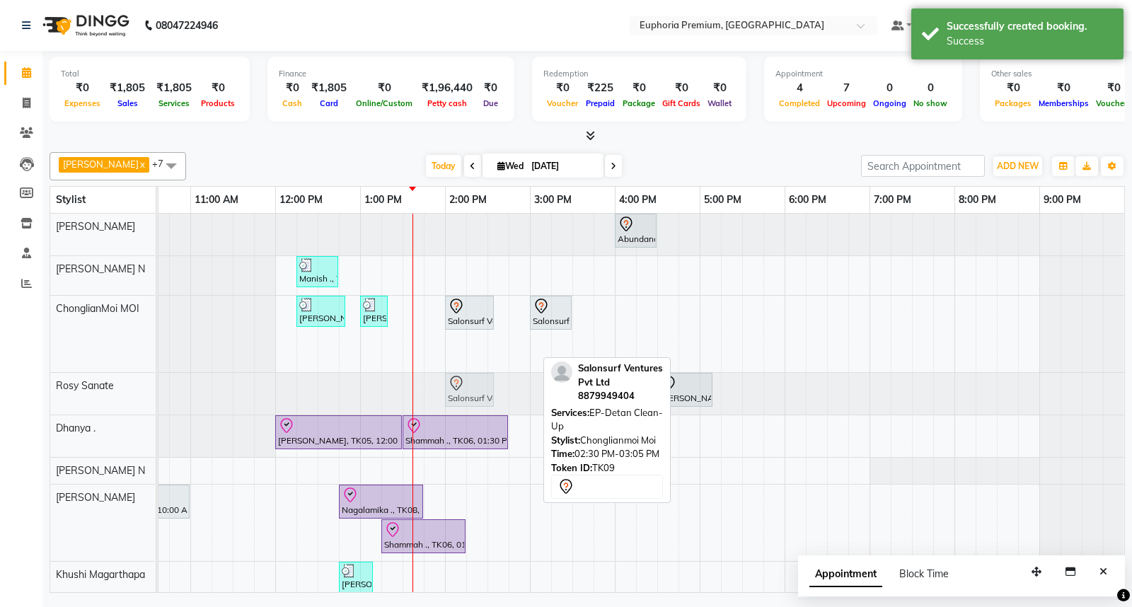
drag, startPoint x: 508, startPoint y: 344, endPoint x: 468, endPoint y: 388, distance: 58.6
click at [468, 388] on tbody "Abundance Manifestation 29AASCA8886B1Z0, TK01, 04:00 PM-04:30 PM, Glutathione M…" at bounding box center [530, 407] width 1188 height 387
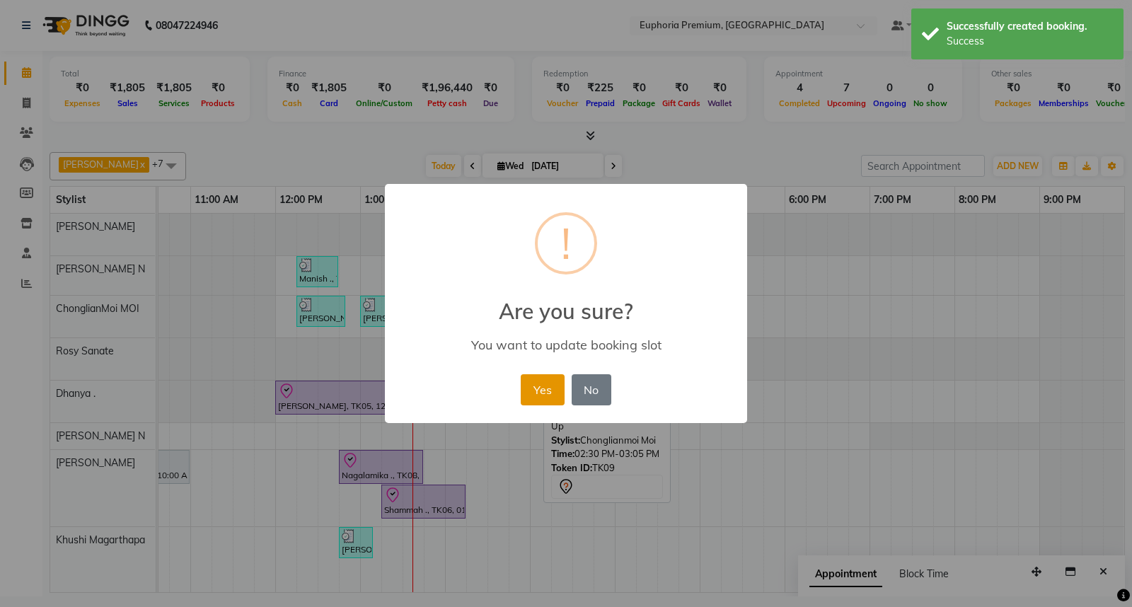
click at [552, 396] on button "Yes" at bounding box center [542, 389] width 43 height 31
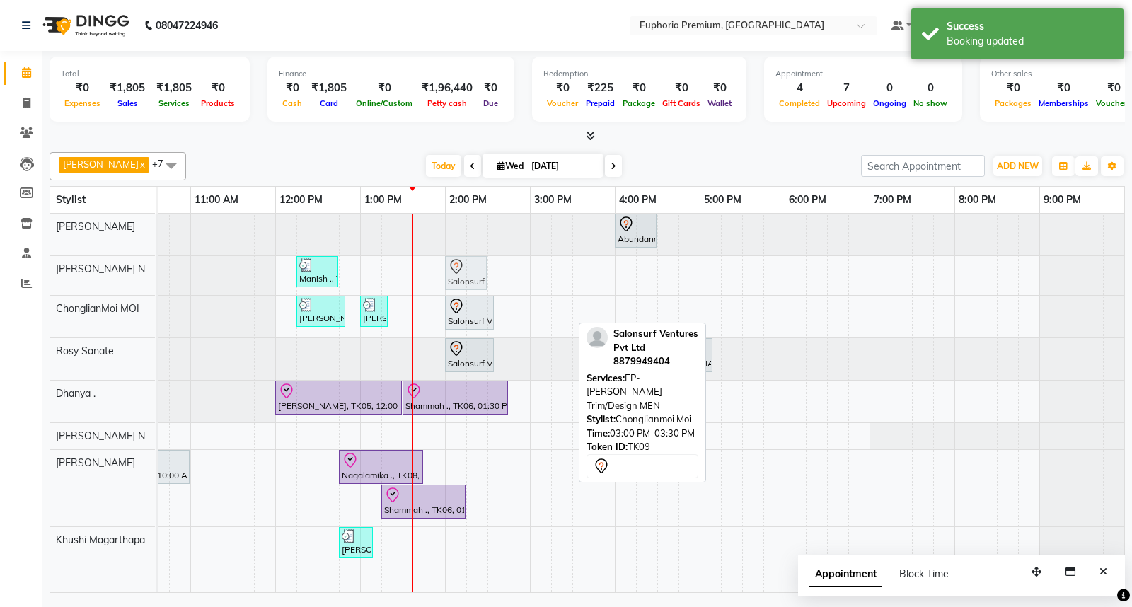
drag, startPoint x: 560, startPoint y: 312, endPoint x: 468, endPoint y: 270, distance: 101.6
click at [468, 270] on tbody "Abundance Manifestation 29AASCA8886B1Z0, TK01, 04:00 PM-04:30 PM, Glutathione M…" at bounding box center [530, 390] width 1188 height 352
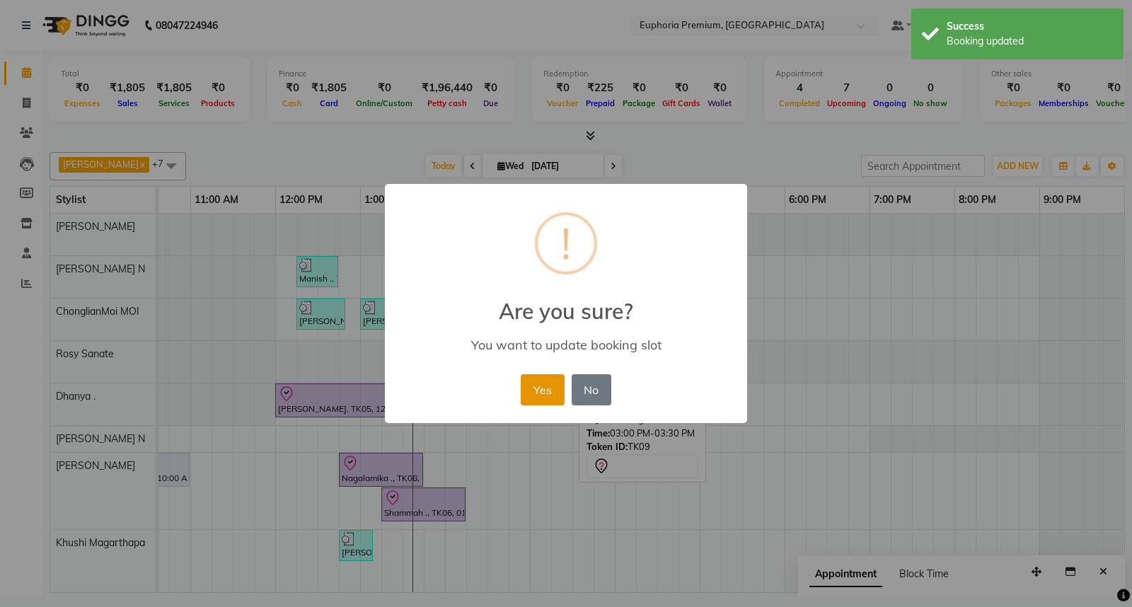
click at [535, 390] on button "Yes" at bounding box center [542, 389] width 43 height 31
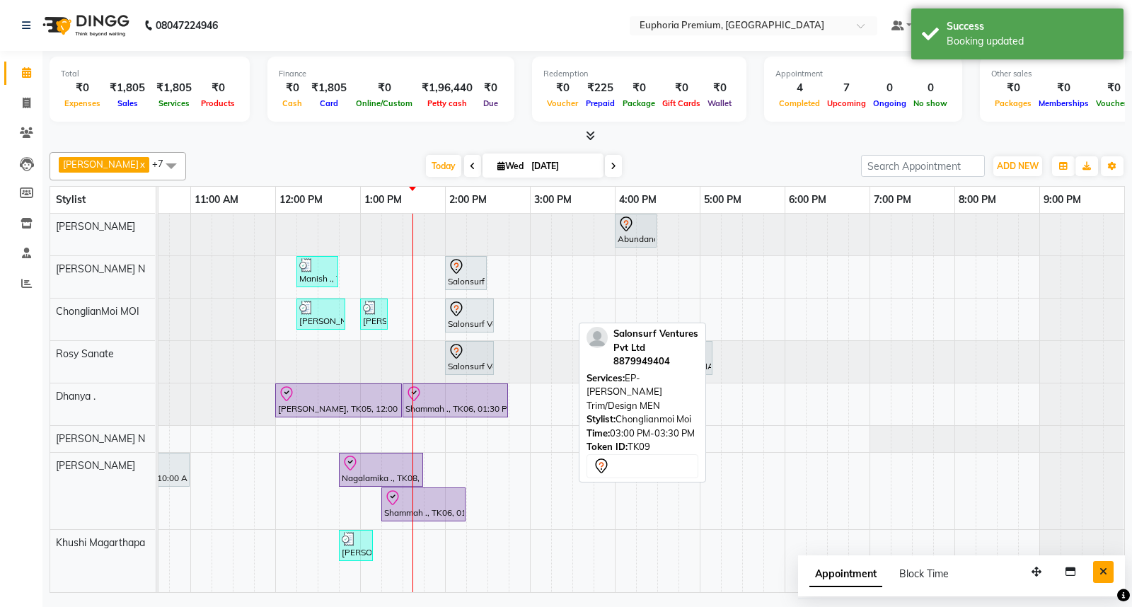
click at [1105, 569] on icon "Close" at bounding box center [1103, 572] width 8 height 10
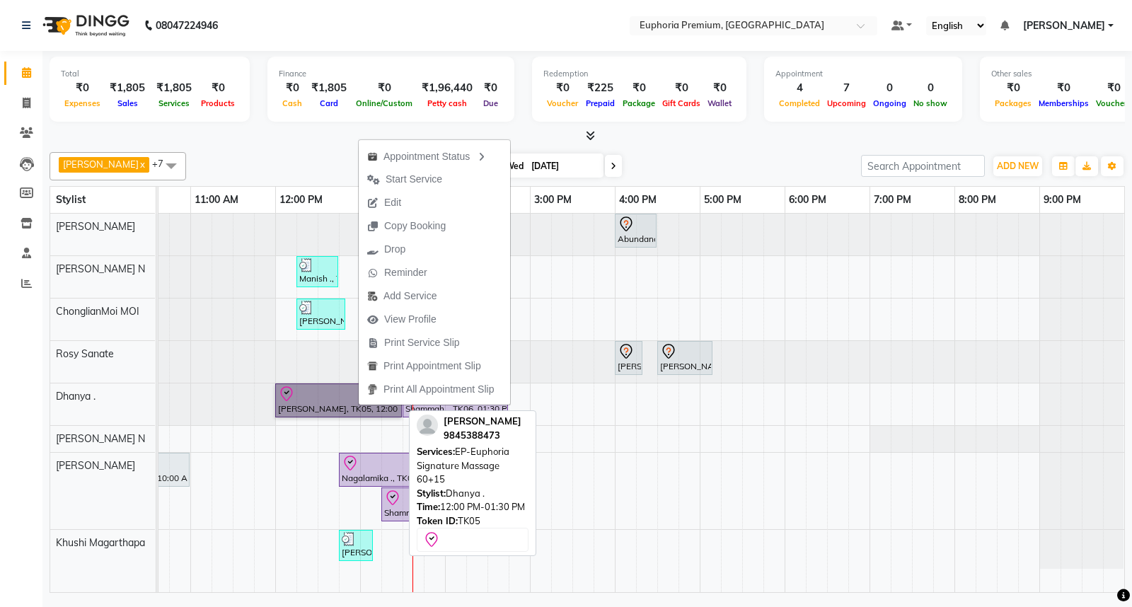
click at [306, 396] on link "[PERSON_NAME], TK05, 12:00 PM-01:30 PM, EP-Euphoria Signature Massage 60+15" at bounding box center [338, 400] width 127 height 34
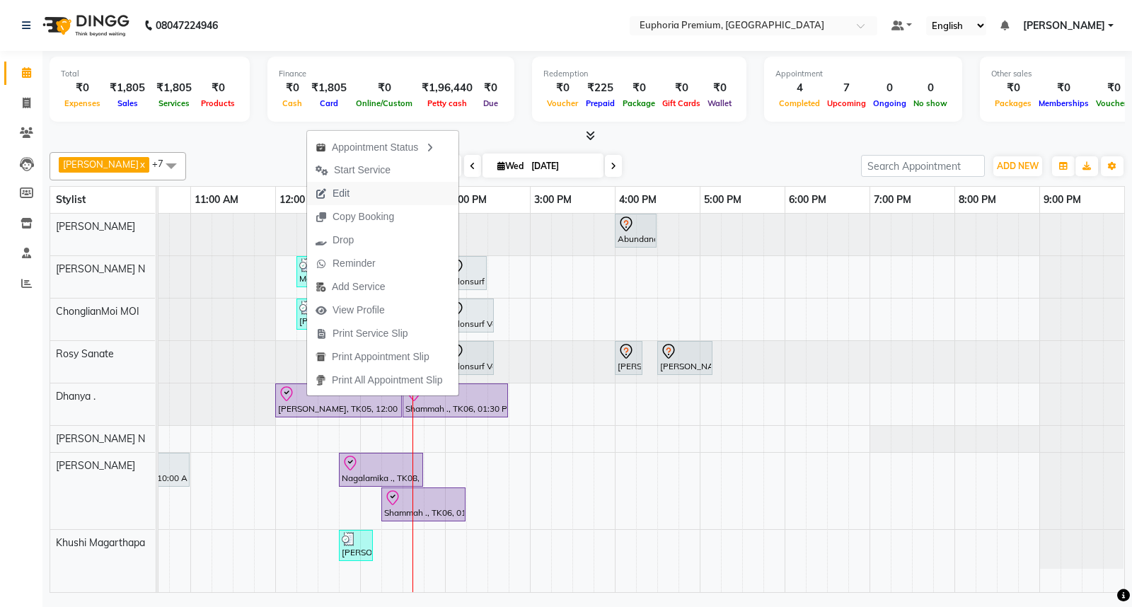
click at [352, 193] on span "Edit" at bounding box center [332, 193] width 51 height 23
select select "tentative"
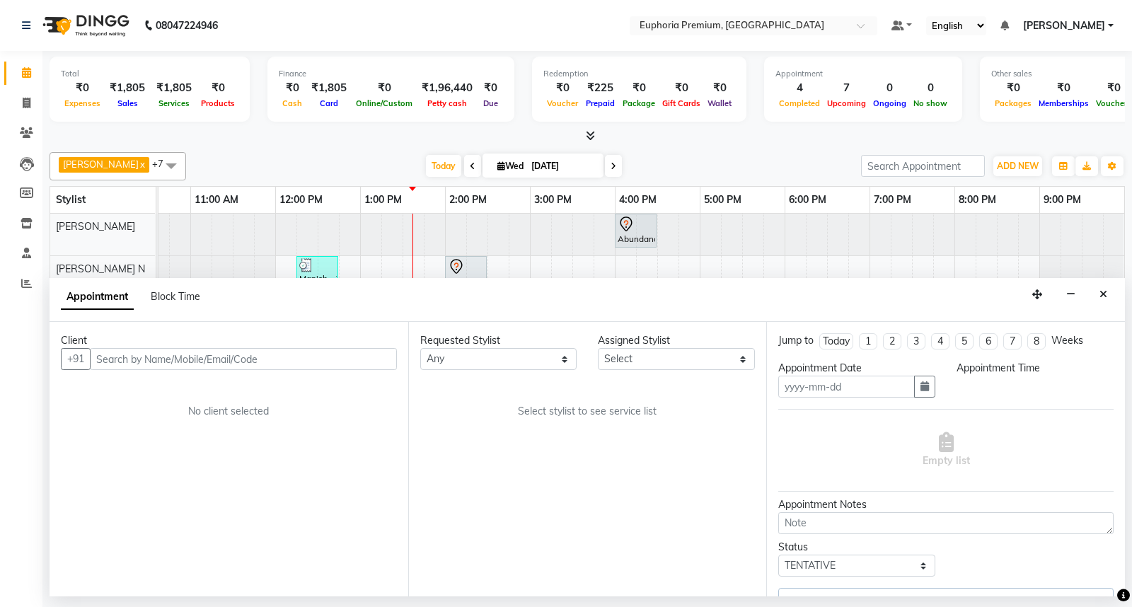
type input "[DATE]"
select select "71607"
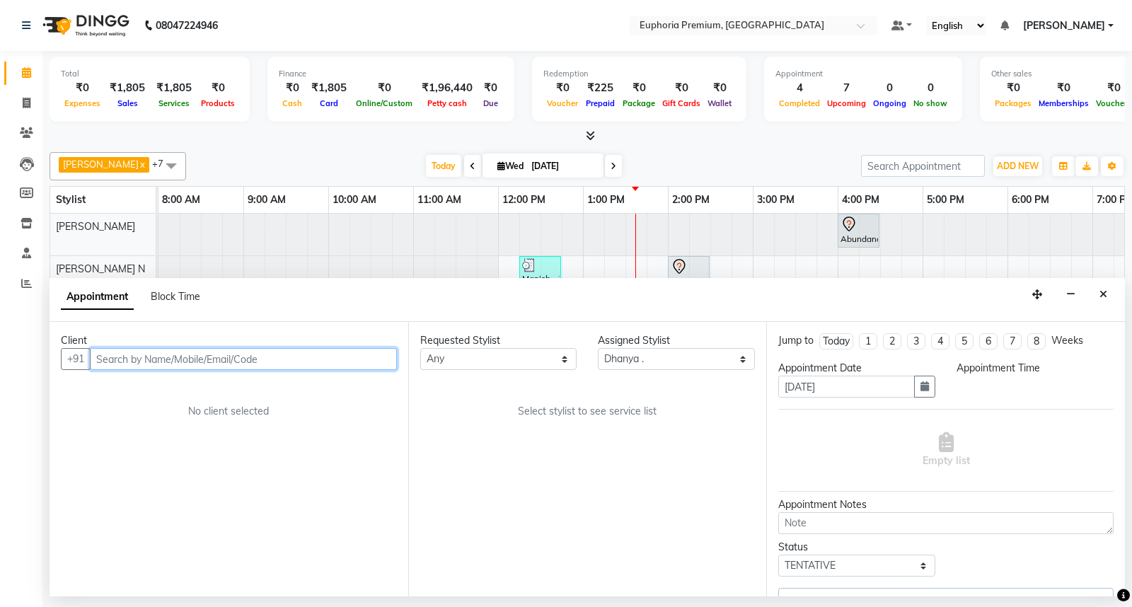
select select "check-in"
select select "720"
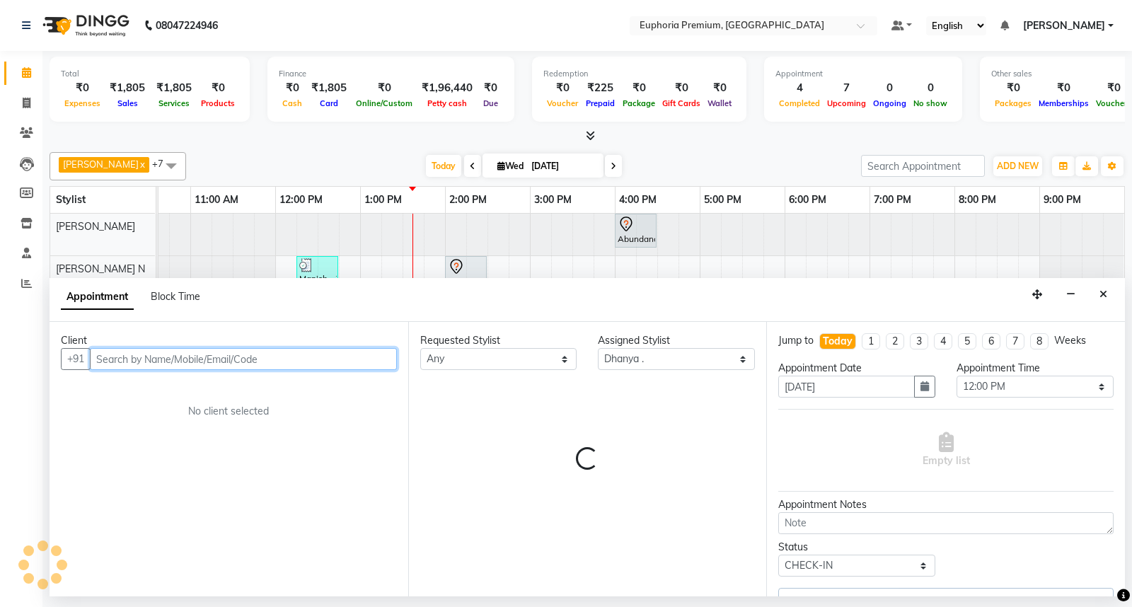
select select "4006"
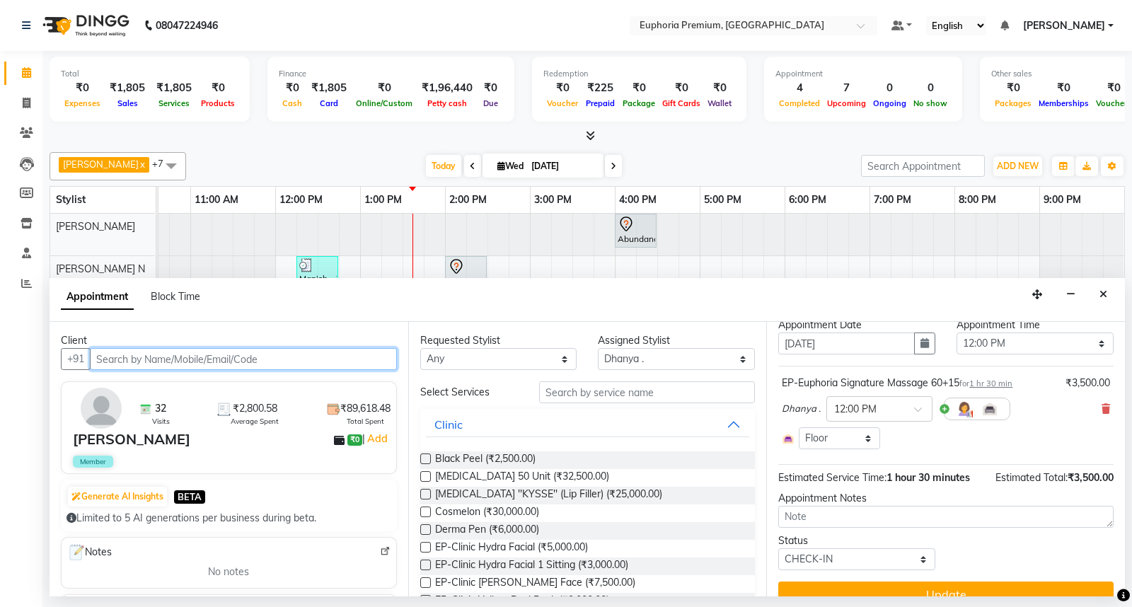
scroll to position [65, 0]
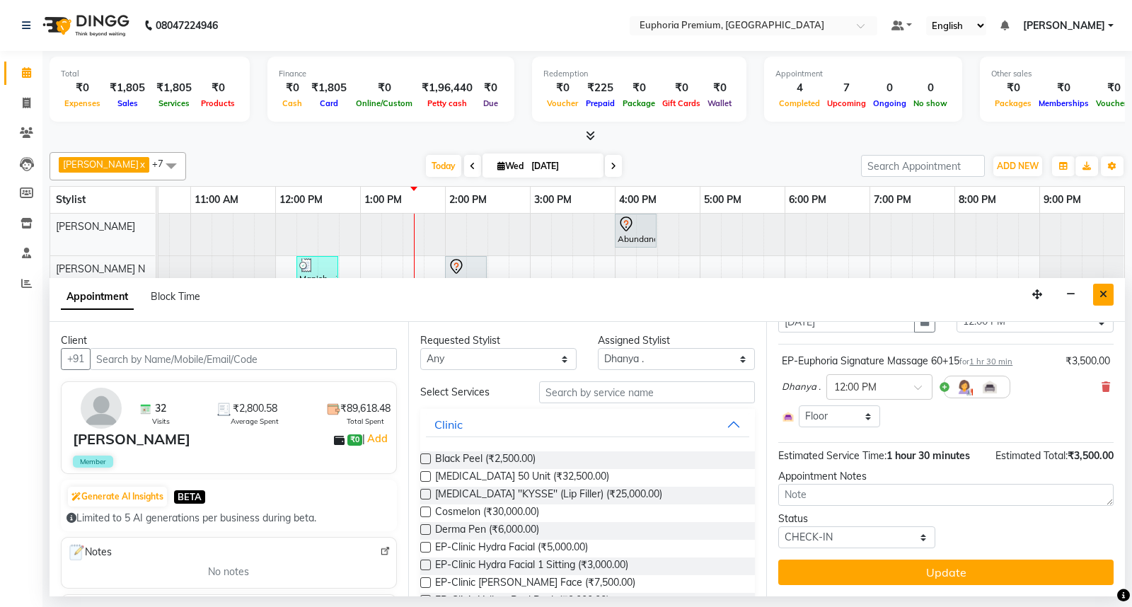
click at [1106, 294] on icon "Close" at bounding box center [1103, 294] width 8 height 10
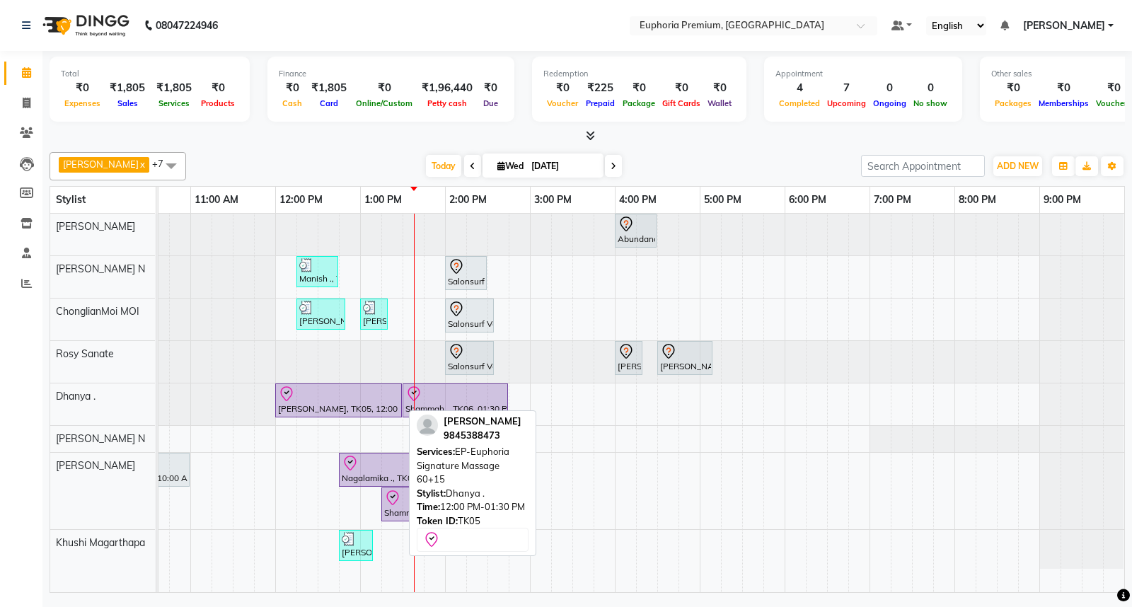
click at [289, 390] on icon at bounding box center [286, 393] width 17 height 17
select select "8"
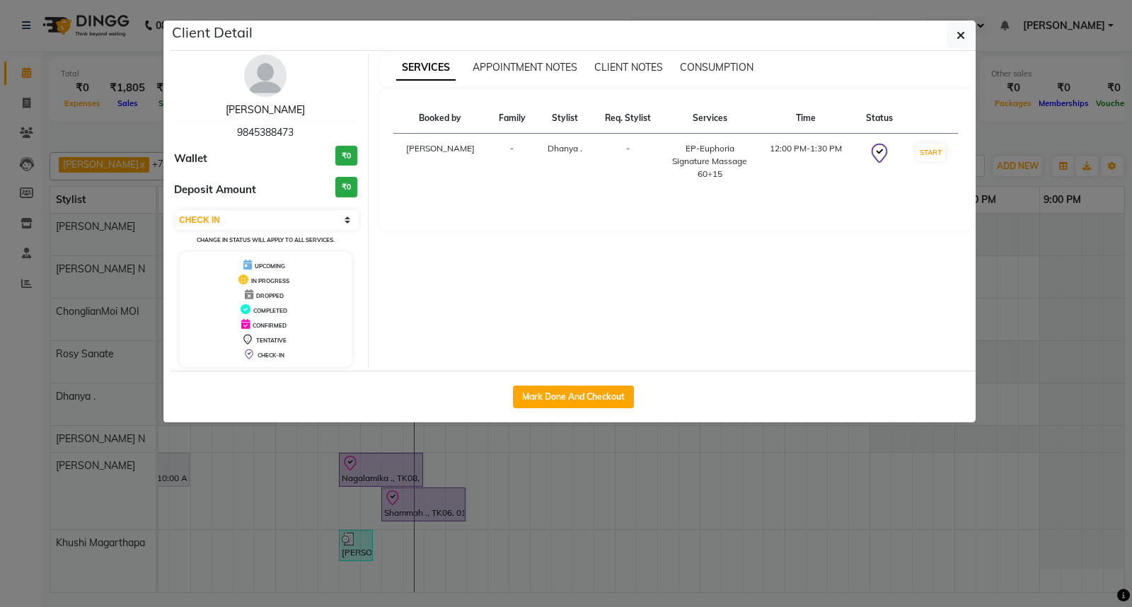
click at [260, 114] on link "[PERSON_NAME]" at bounding box center [265, 109] width 79 height 13
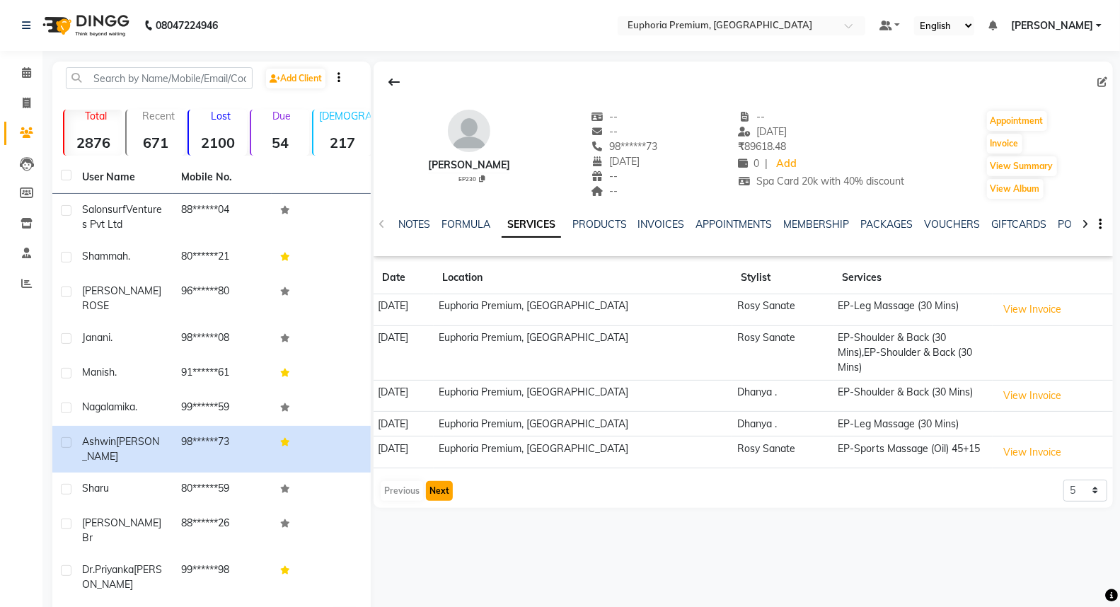
click at [432, 481] on button "Next" at bounding box center [439, 491] width 27 height 20
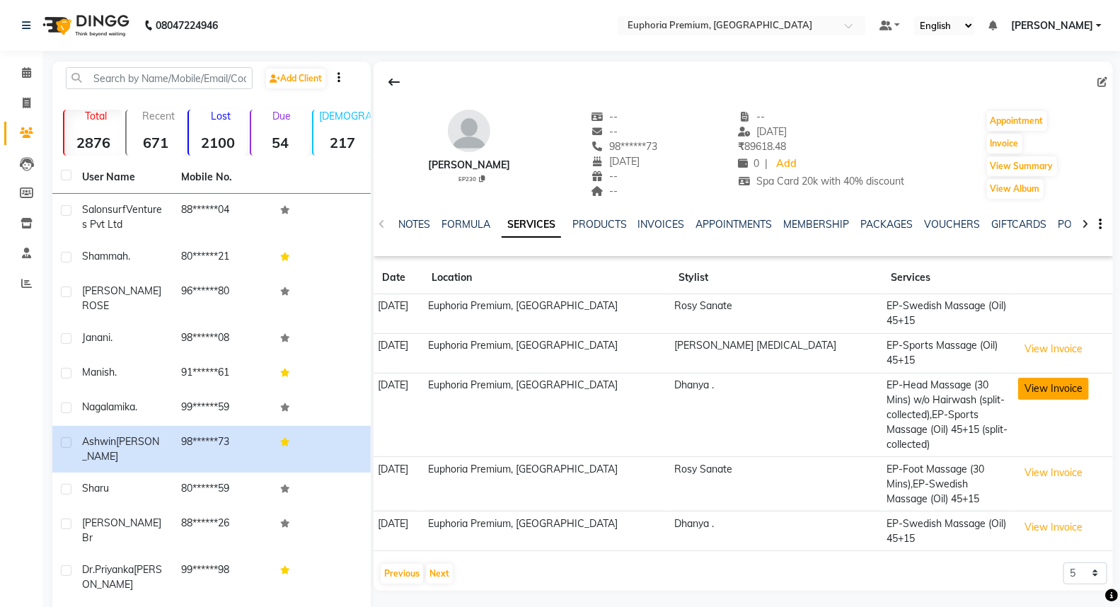
click at [1020, 378] on button "View Invoice" at bounding box center [1053, 389] width 71 height 22
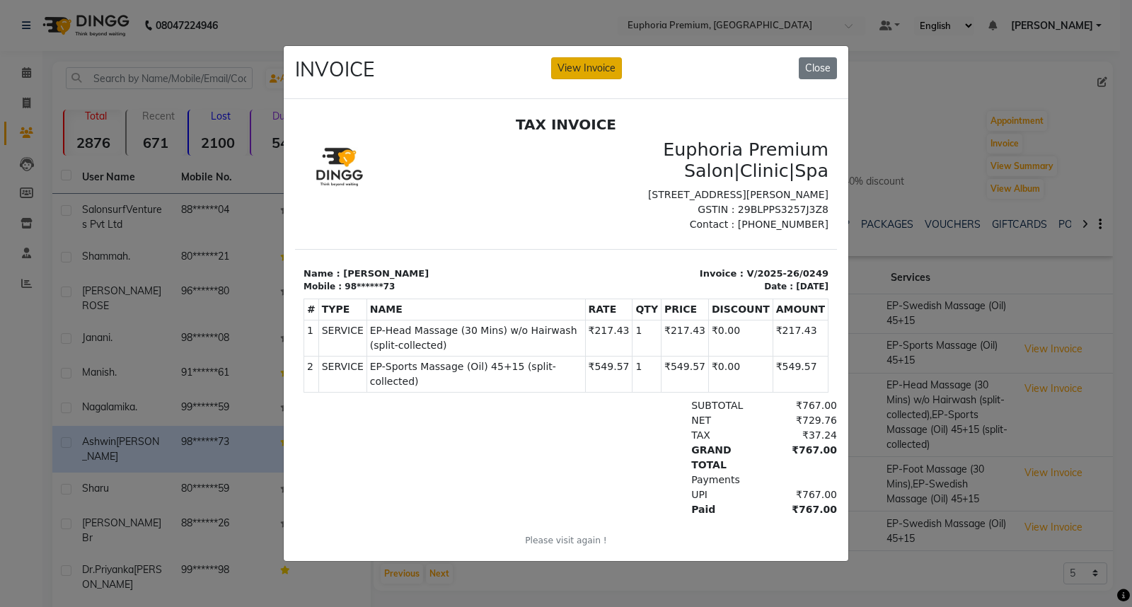
click at [578, 65] on button "View Invoice" at bounding box center [586, 68] width 71 height 22
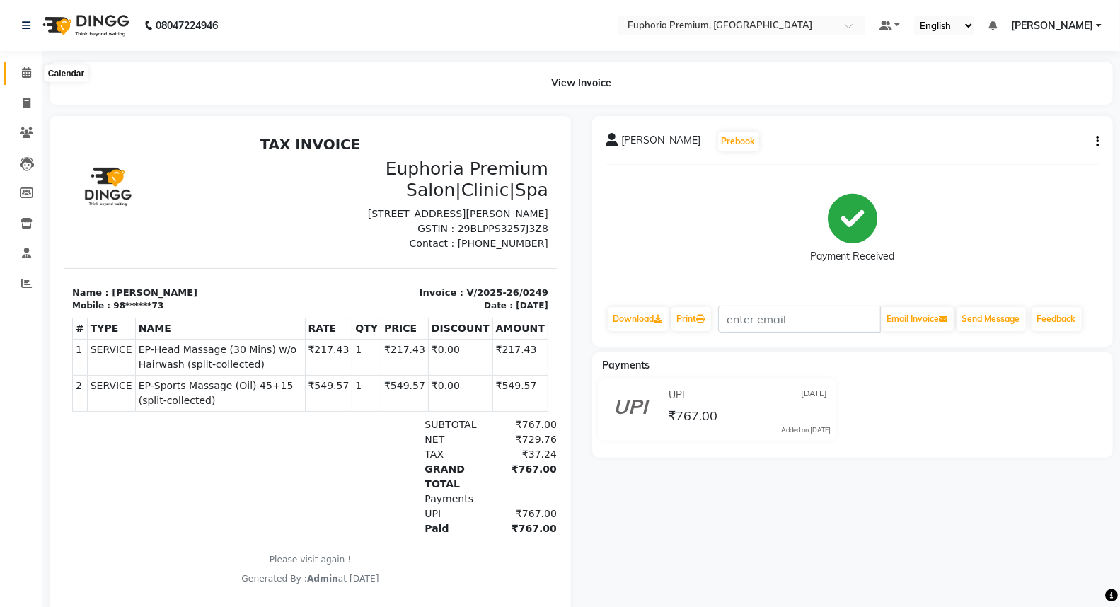
click at [22, 78] on icon at bounding box center [26, 72] width 9 height 11
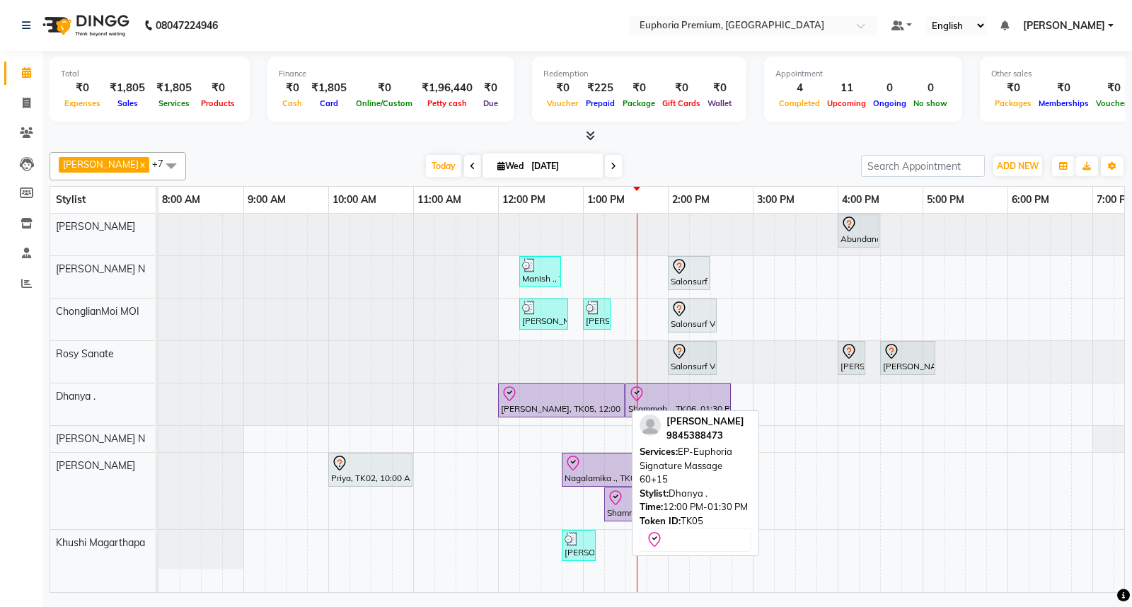
click at [511, 393] on icon at bounding box center [509, 393] width 17 height 17
select select "8"
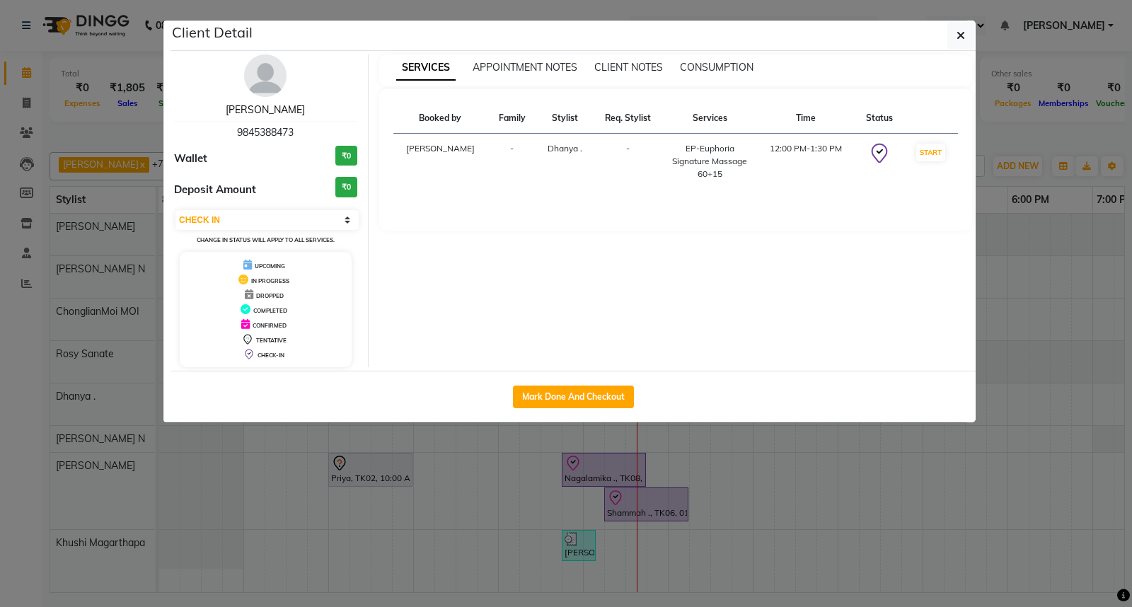
click at [274, 113] on link "[PERSON_NAME]" at bounding box center [265, 109] width 79 height 13
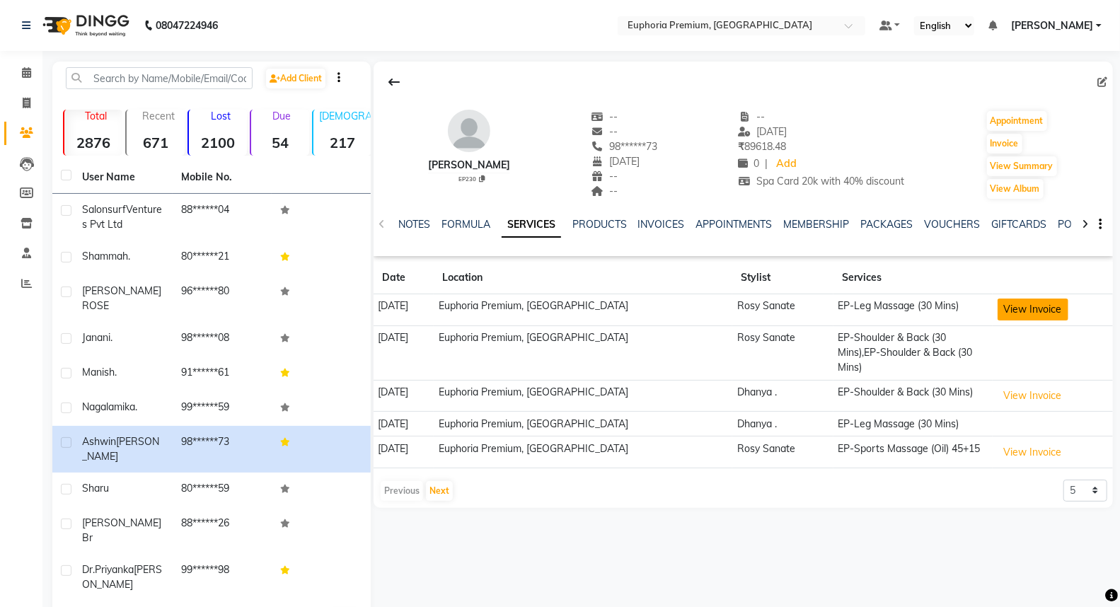
click at [1023, 312] on button "View Invoice" at bounding box center [1032, 309] width 71 height 22
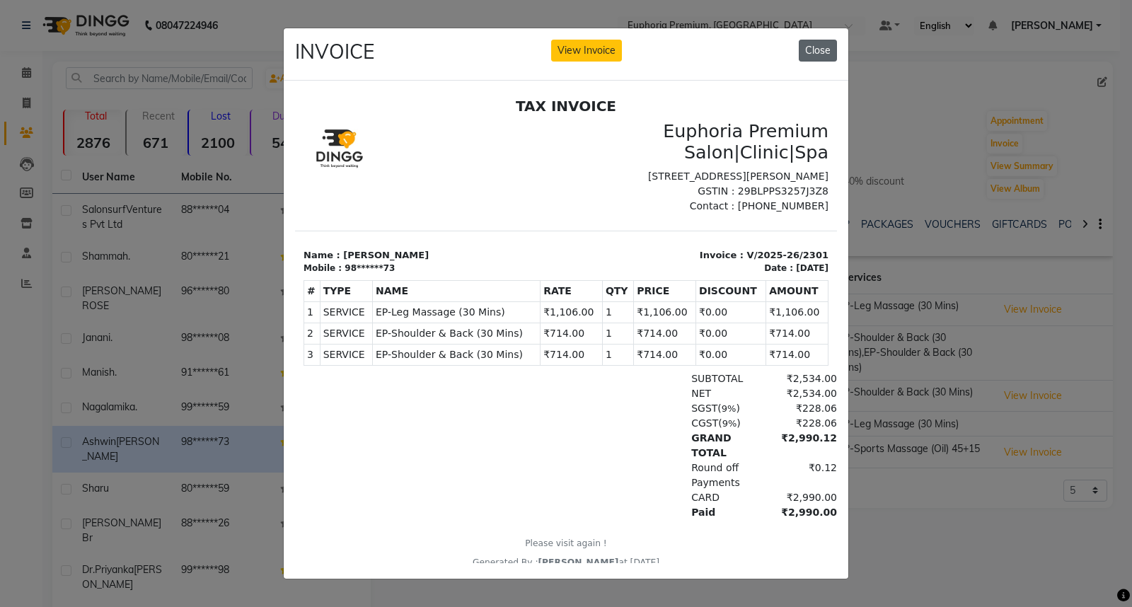
click at [832, 44] on button "Close" at bounding box center [818, 51] width 38 height 22
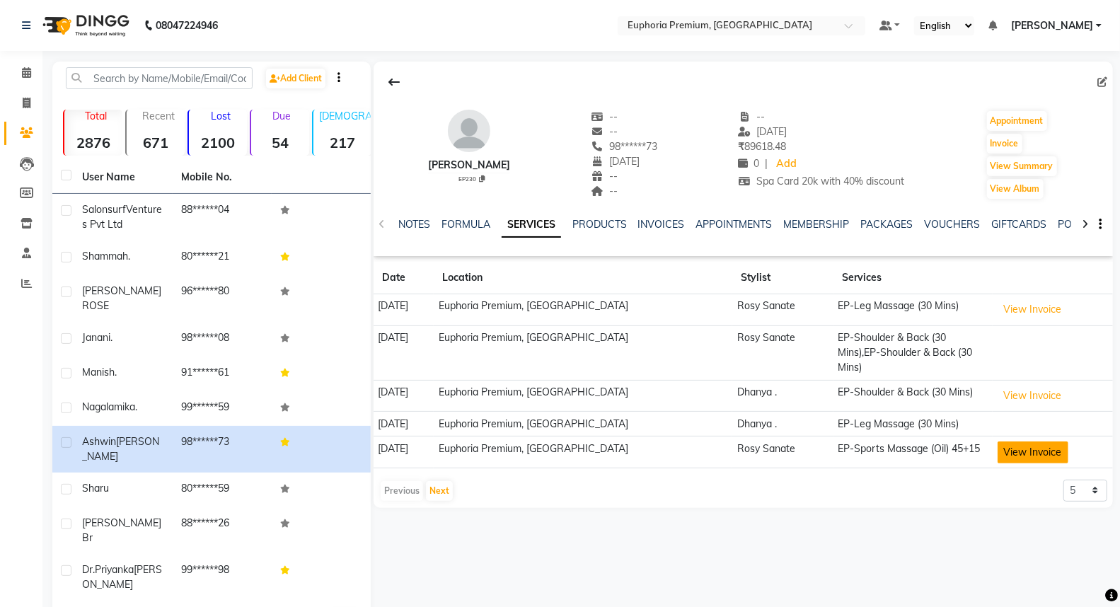
click at [1038, 442] on button "View Invoice" at bounding box center [1032, 452] width 71 height 22
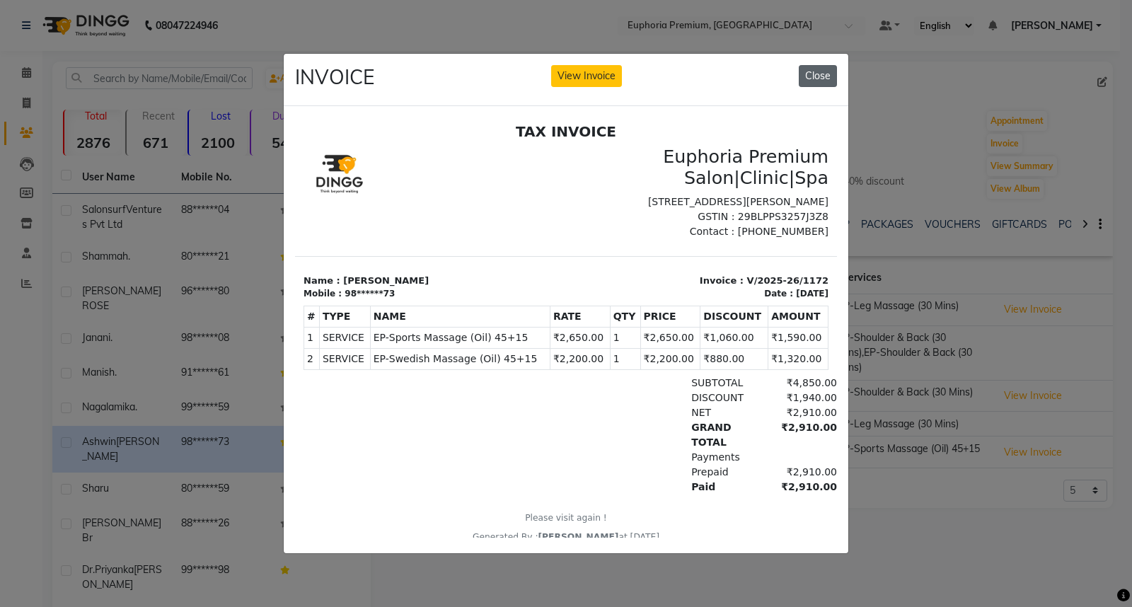
click at [818, 74] on button "Close" at bounding box center [818, 76] width 38 height 22
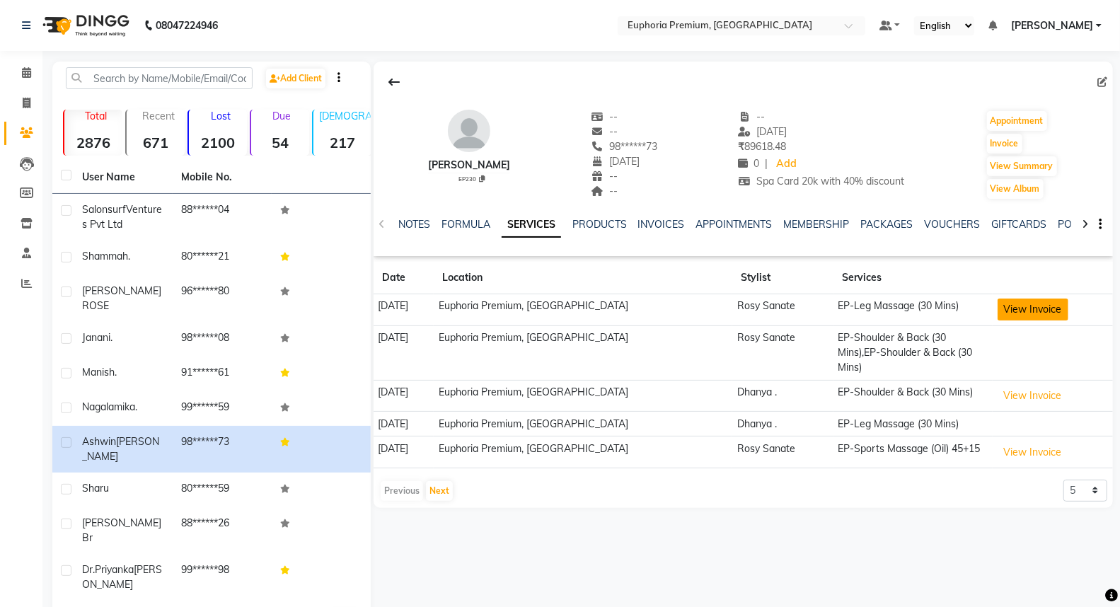
click at [1043, 313] on button "View Invoice" at bounding box center [1032, 309] width 71 height 22
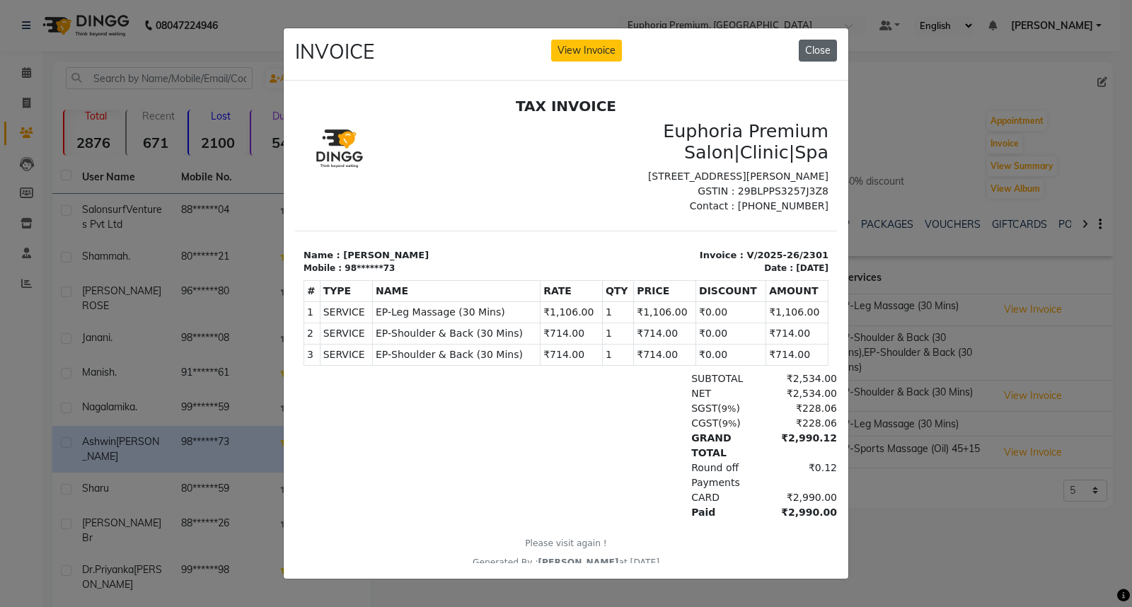
click at [809, 46] on button "Close" at bounding box center [818, 51] width 38 height 22
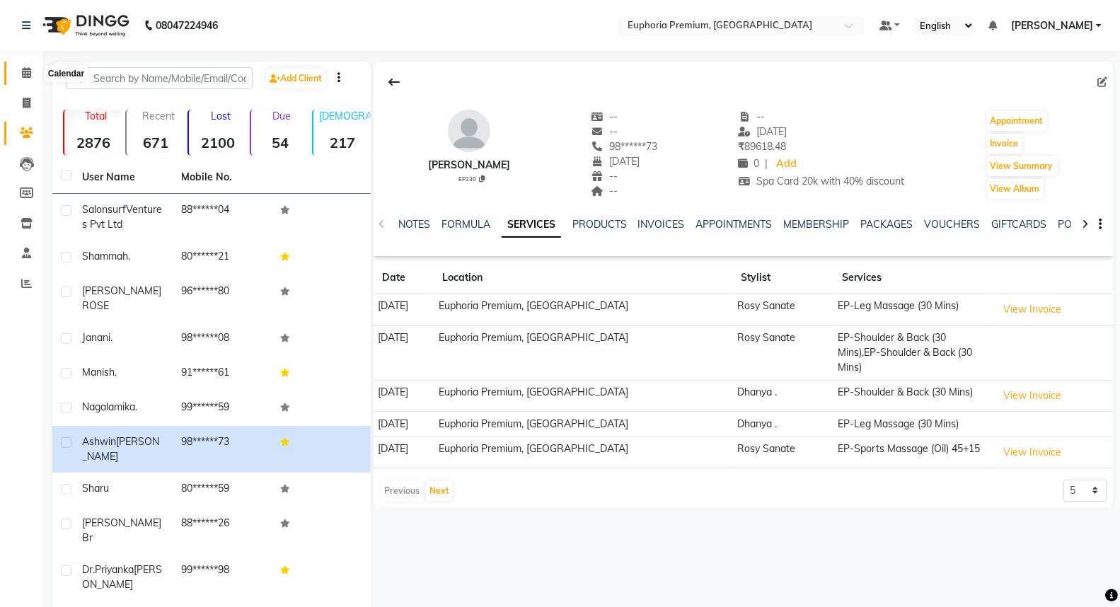
click at [19, 71] on span at bounding box center [26, 73] width 25 height 16
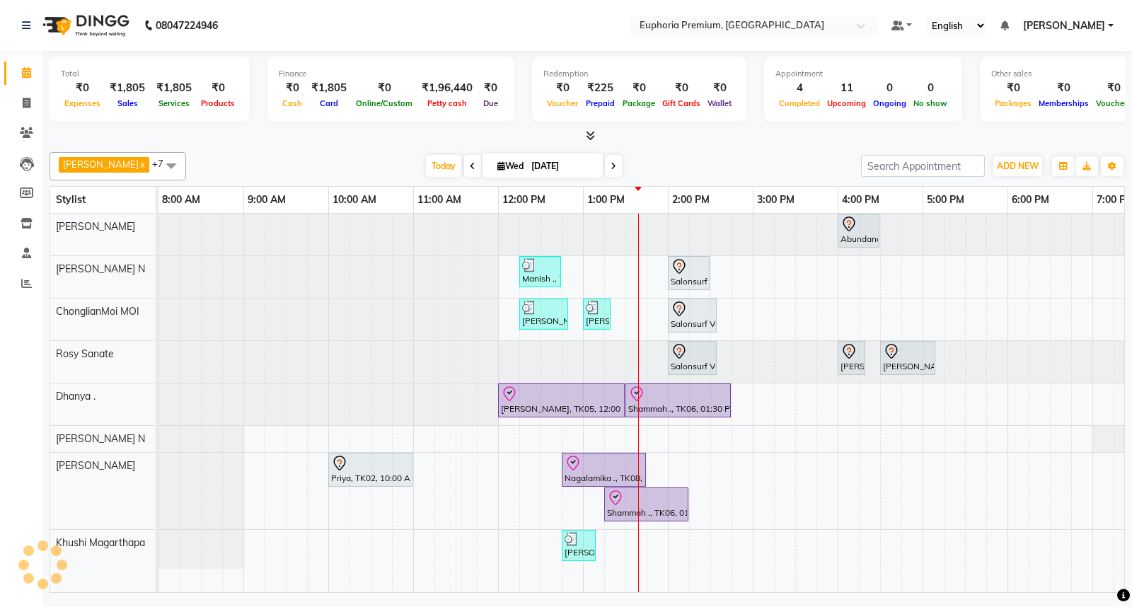
click at [19, 71] on span at bounding box center [26, 73] width 25 height 16
click at [470, 166] on icon at bounding box center [473, 166] width 6 height 8
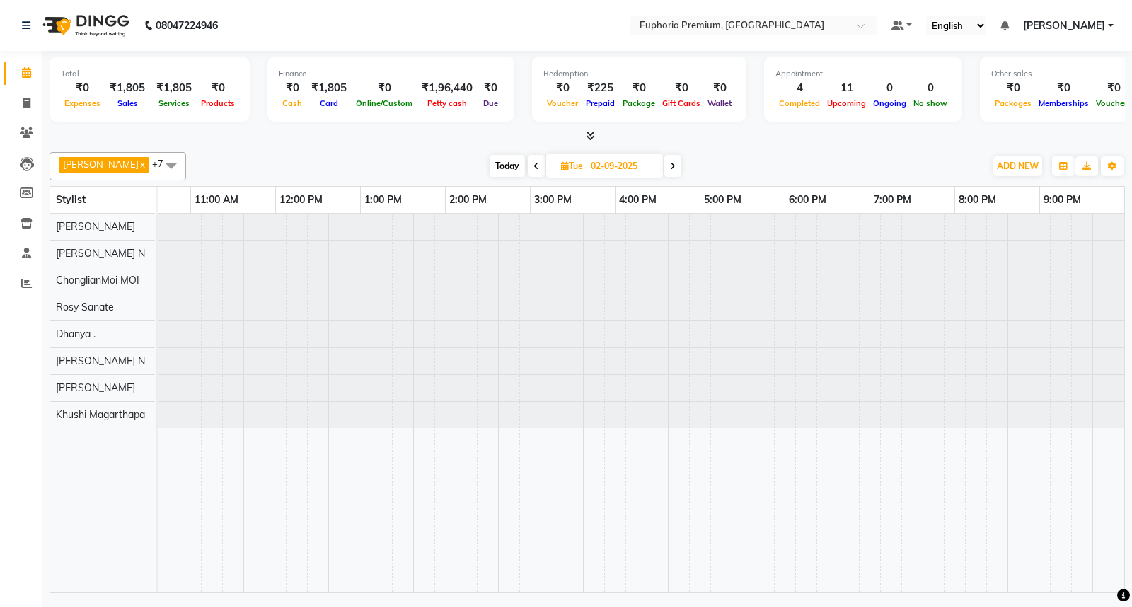
scroll to position [0, 223]
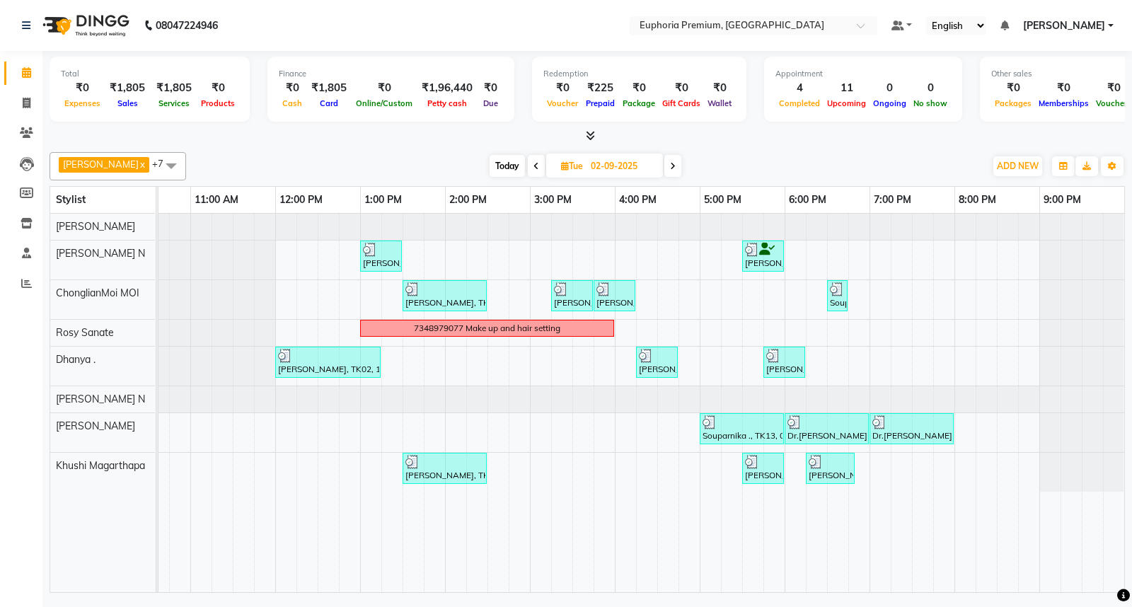
click at [664, 163] on span at bounding box center [672, 166] width 17 height 22
type input "[DATE]"
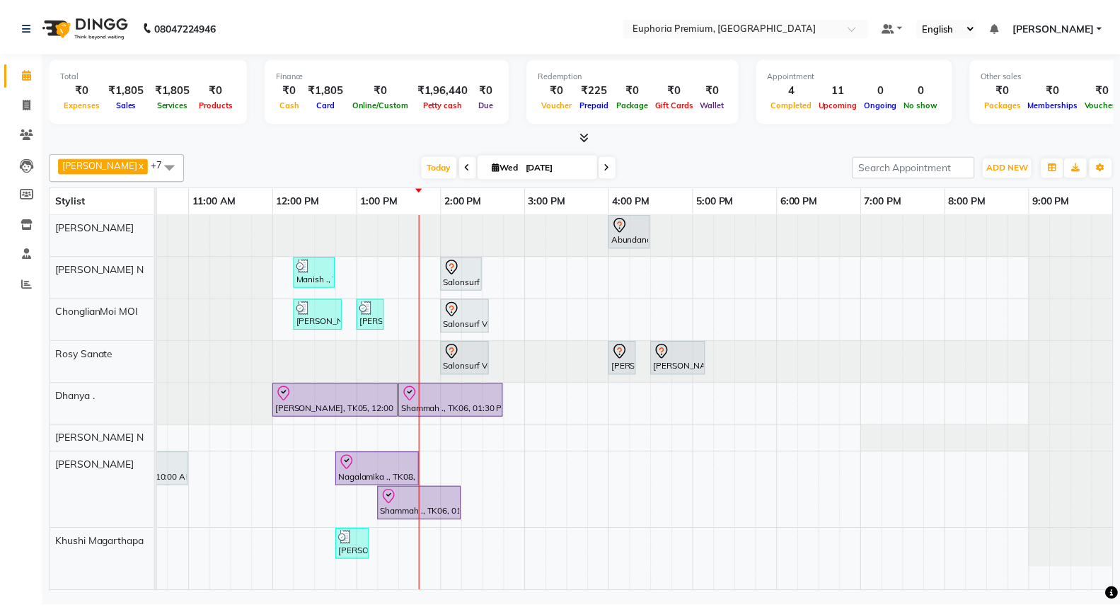
scroll to position [0, 192]
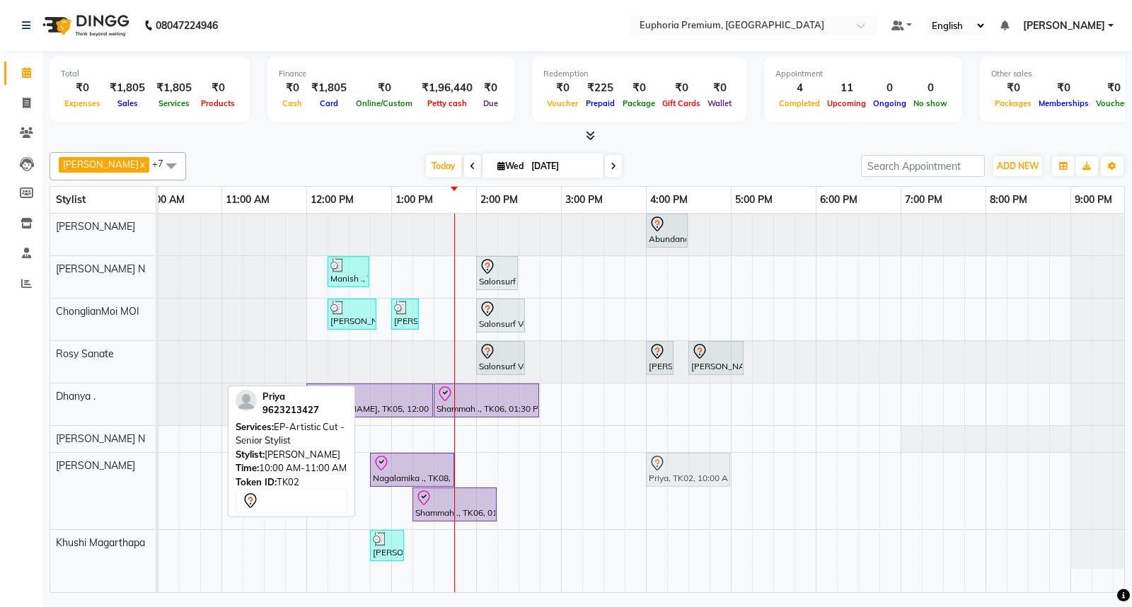
drag, startPoint x: 185, startPoint y: 465, endPoint x: 703, endPoint y: 494, distance: 518.5
click at [703, 494] on div "Abundance Manifestation 29AASCA8886B1Z0, TK01, 04:00 PM-04:30 PM, Glutathione M…" at bounding box center [561, 403] width 1188 height 378
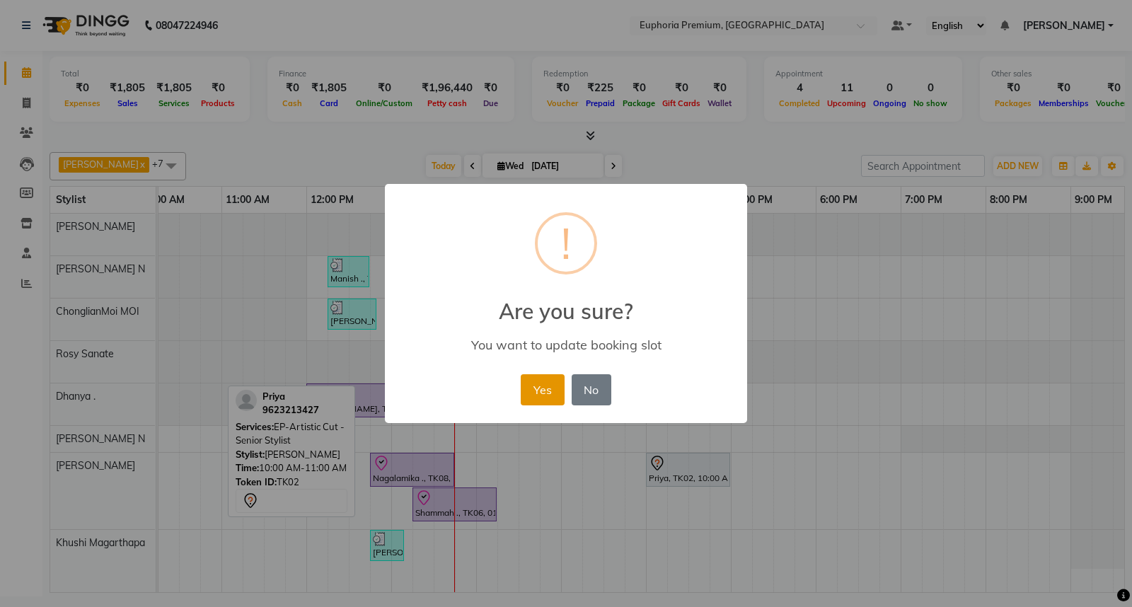
click at [533, 386] on button "Yes" at bounding box center [542, 389] width 43 height 31
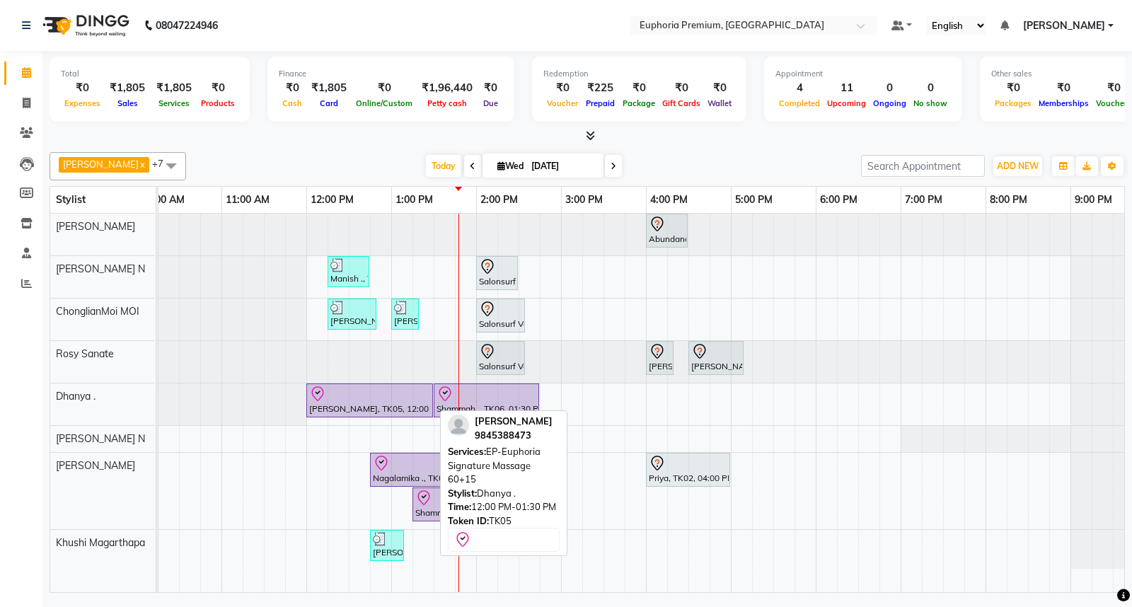
click at [379, 400] on div at bounding box center [369, 393] width 121 height 17
select select "8"
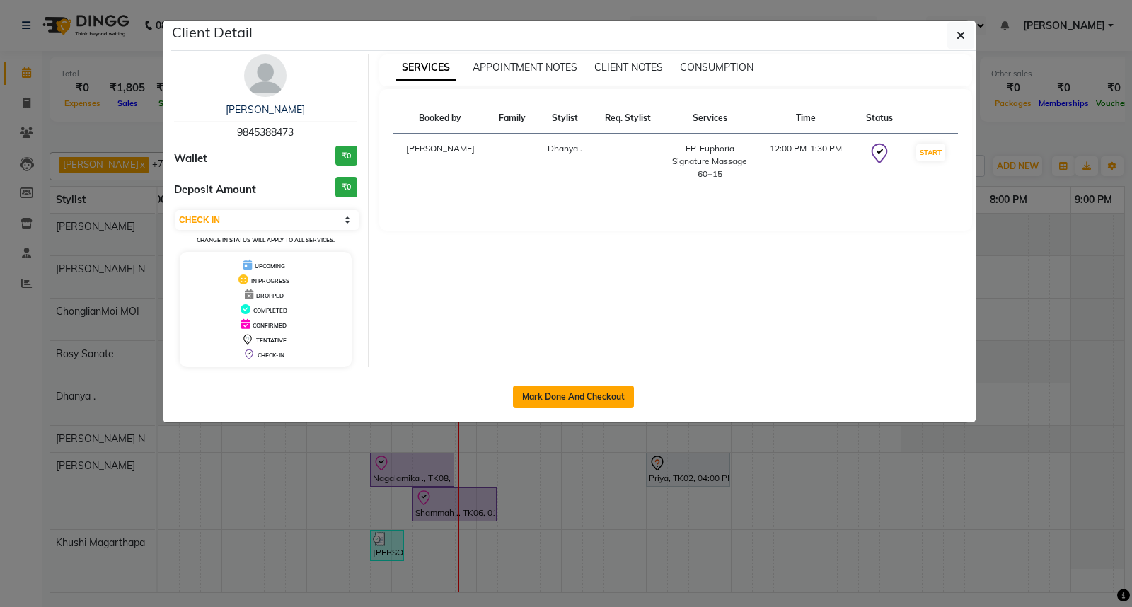
click at [581, 388] on button "Mark Done And Checkout" at bounding box center [573, 396] width 121 height 23
select select "7925"
select select "service"
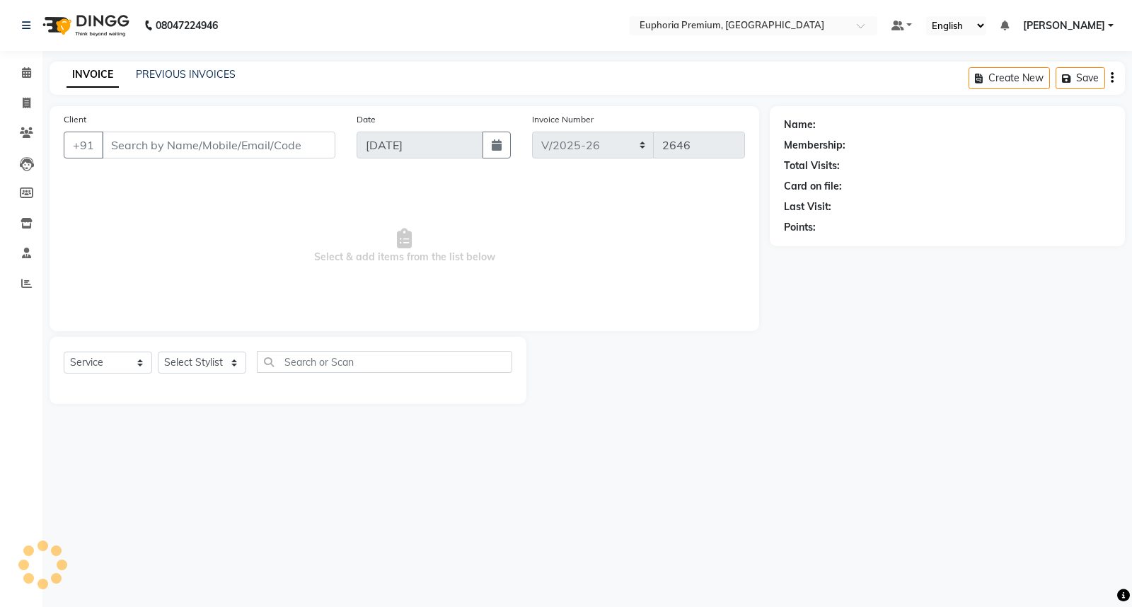
select select "3"
type input "98******73"
select select "71607"
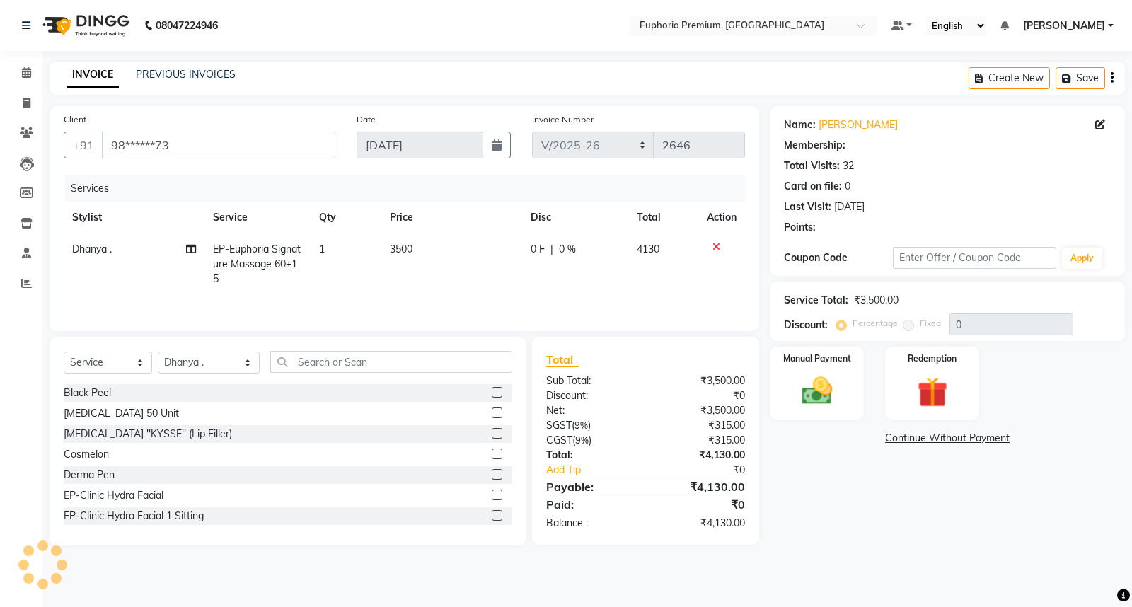
select select "2: Object"
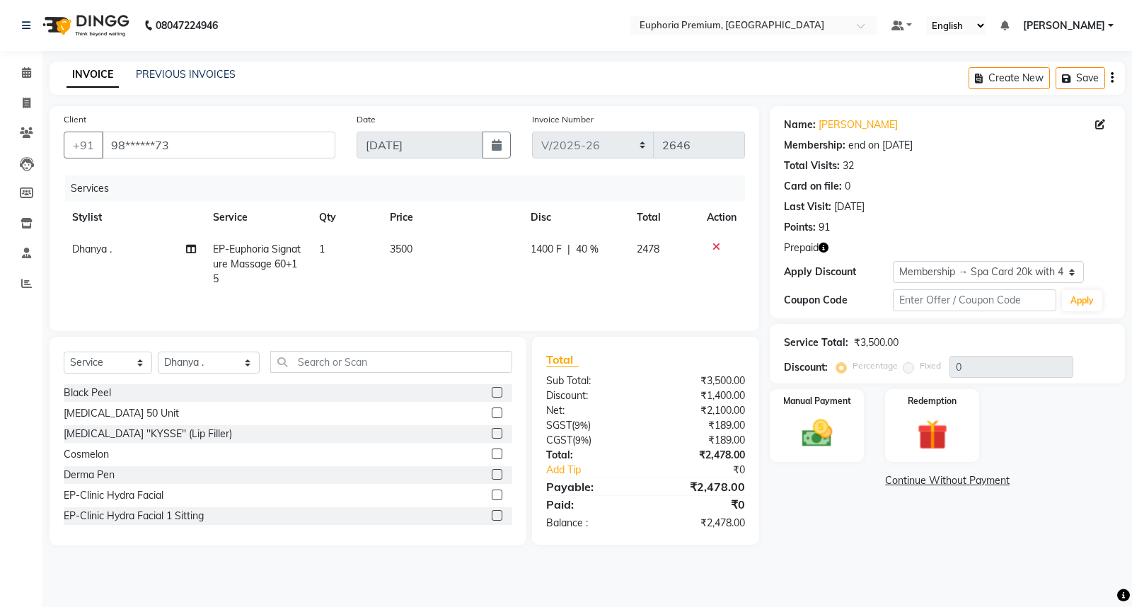
click at [594, 249] on span "40 %" at bounding box center [587, 249] width 23 height 15
select select "71607"
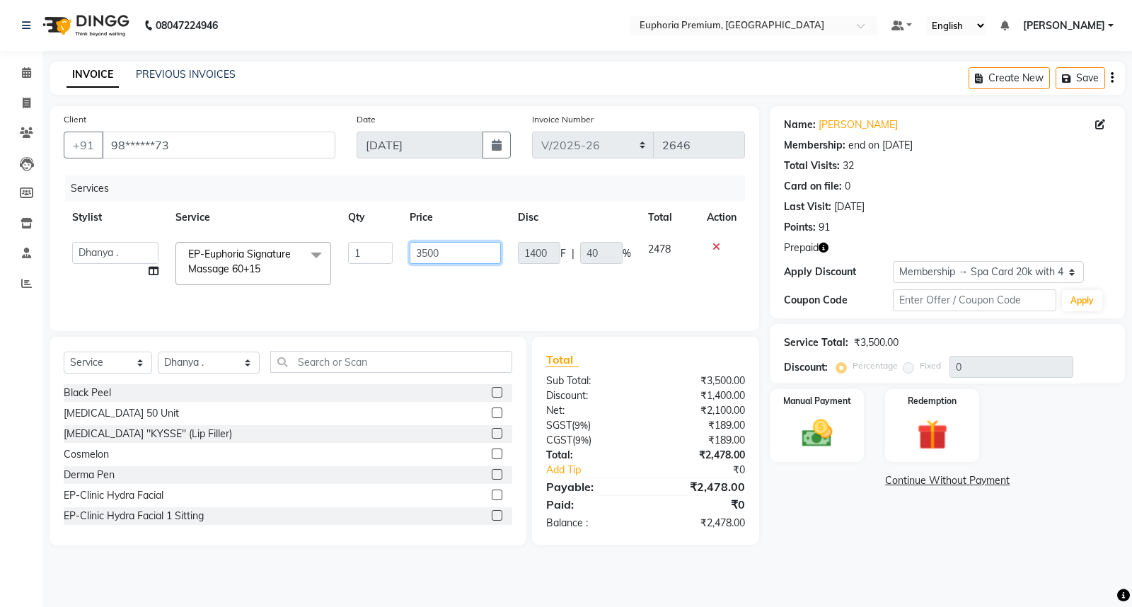
click at [448, 255] on input "3500" at bounding box center [455, 253] width 91 height 22
type input "3"
type input "6"
type input "3900"
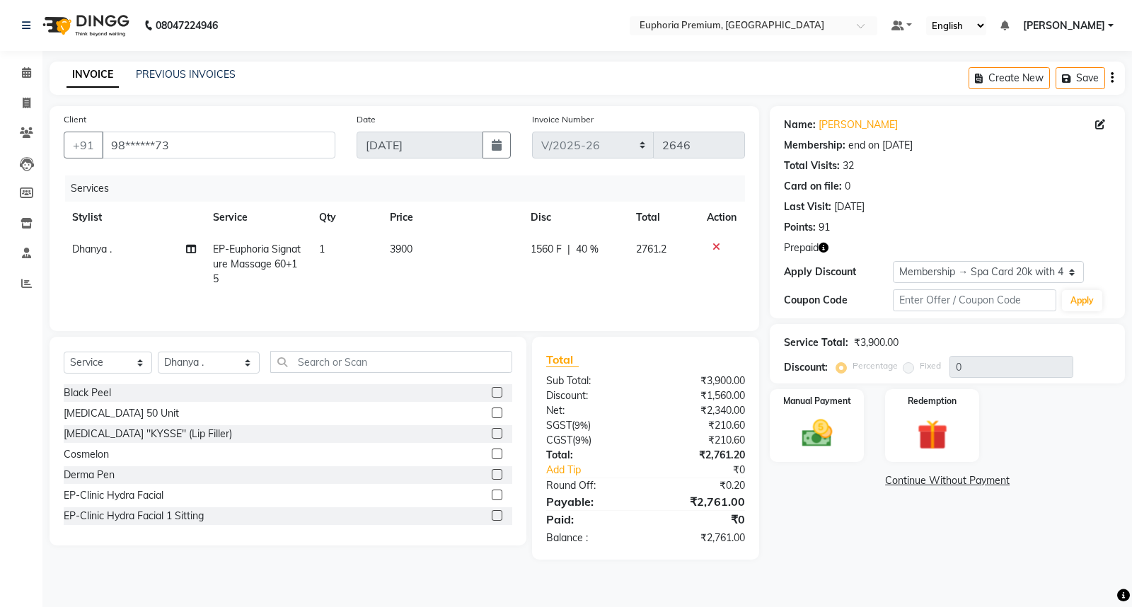
click at [464, 292] on td "3900" at bounding box center [451, 264] width 141 height 62
select select "71607"
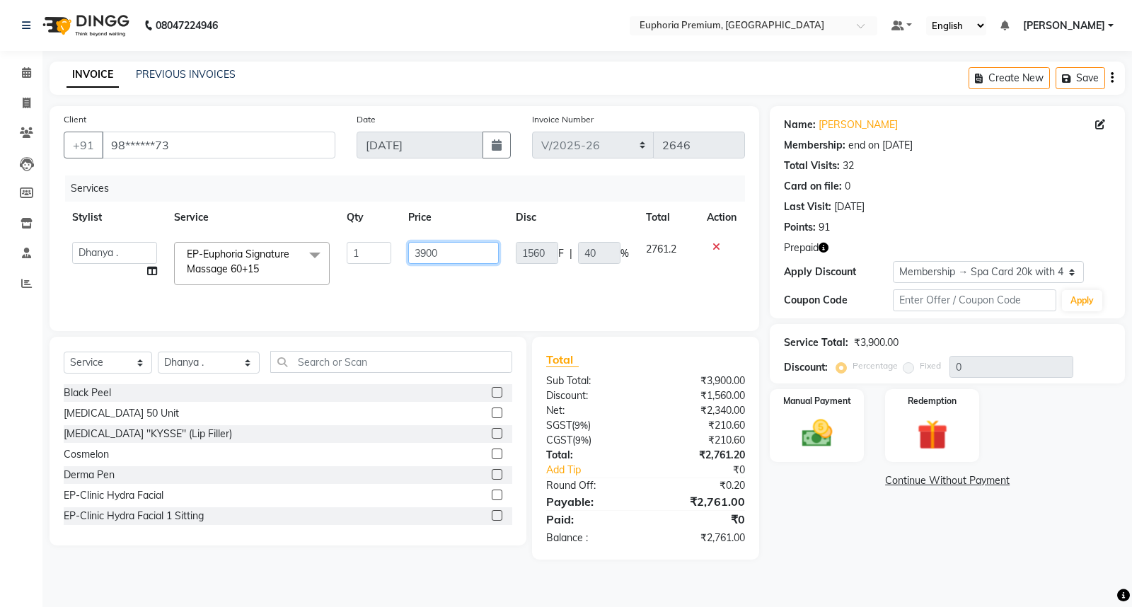
click at [465, 250] on input "3900" at bounding box center [453, 253] width 91 height 22
type input "3"
type input "4500"
click at [494, 278] on td "4500" at bounding box center [454, 263] width 108 height 60
select select "71607"
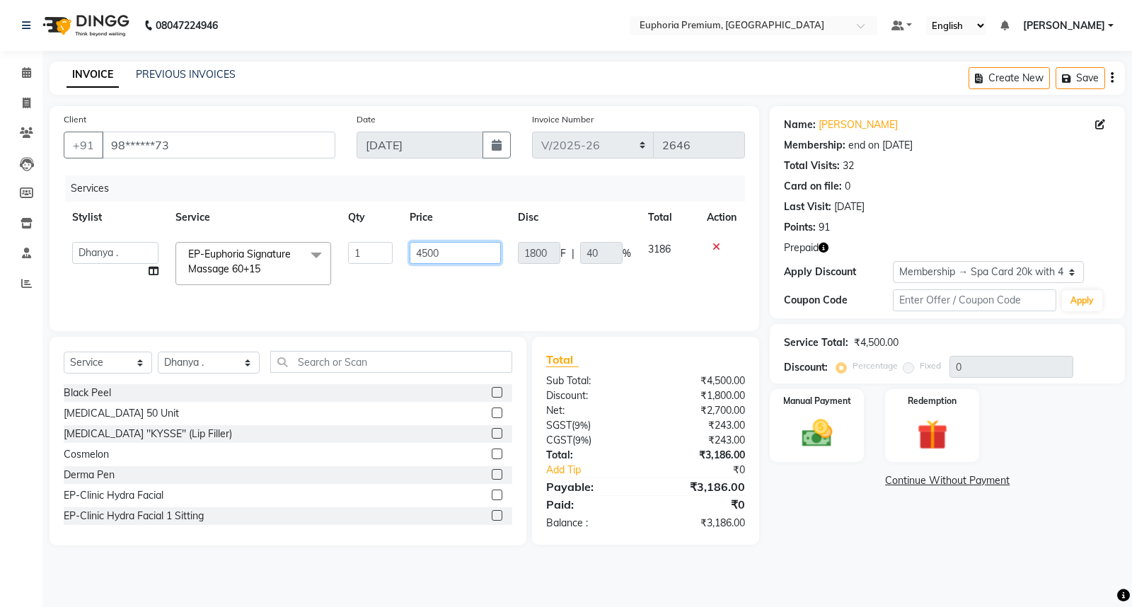
click at [447, 246] on input "4500" at bounding box center [455, 253] width 91 height 22
type input "4400"
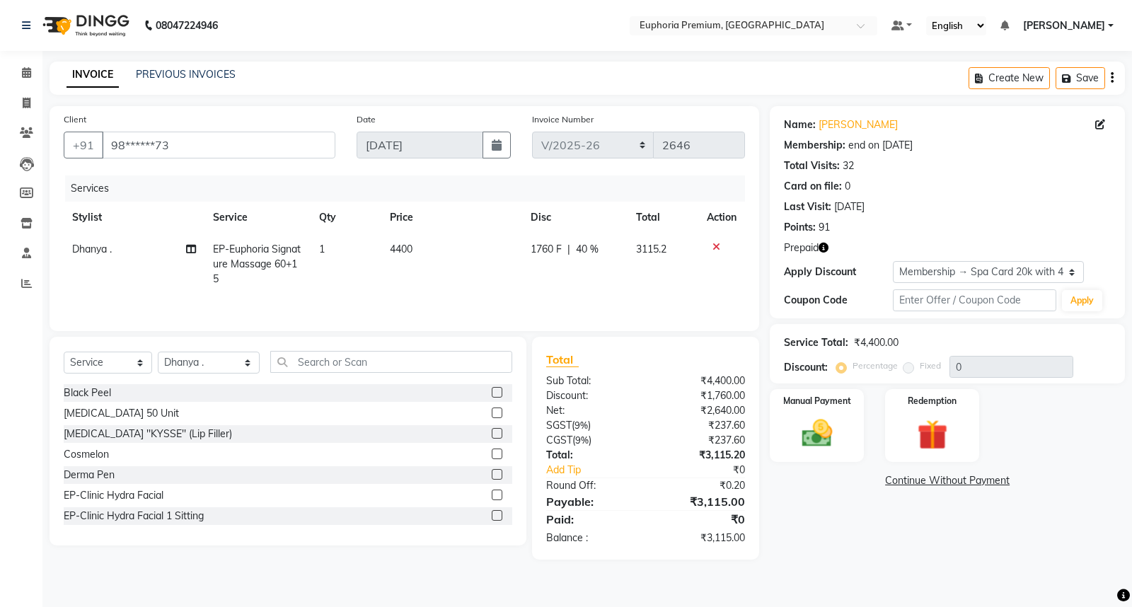
click at [488, 279] on td "4400" at bounding box center [451, 264] width 141 height 62
select select "71607"
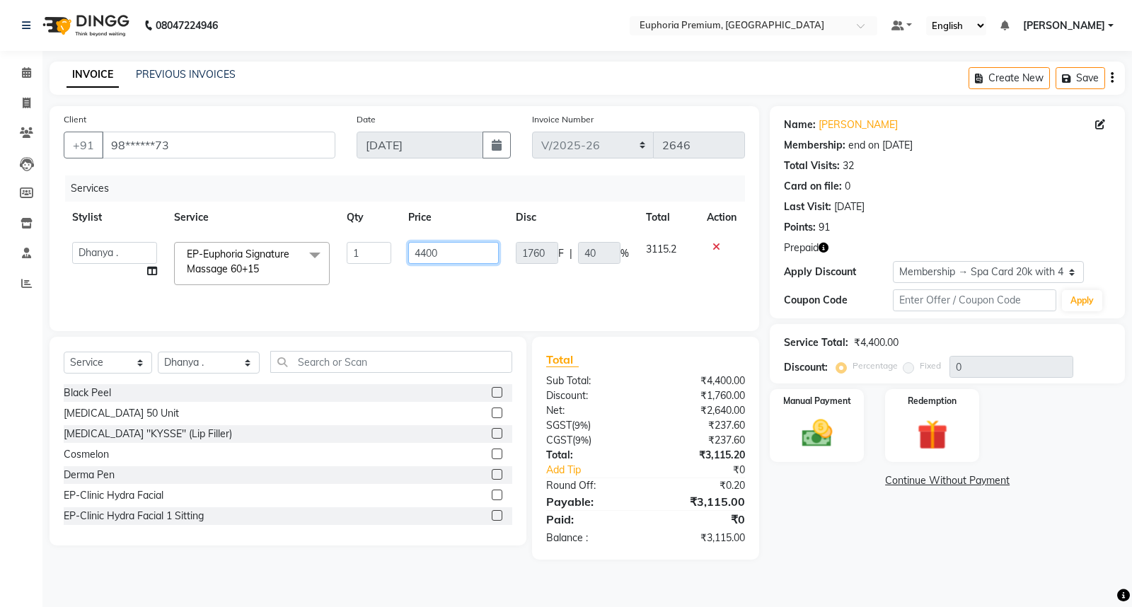
click at [464, 255] on input "4400" at bounding box center [453, 253] width 91 height 22
type input "4300"
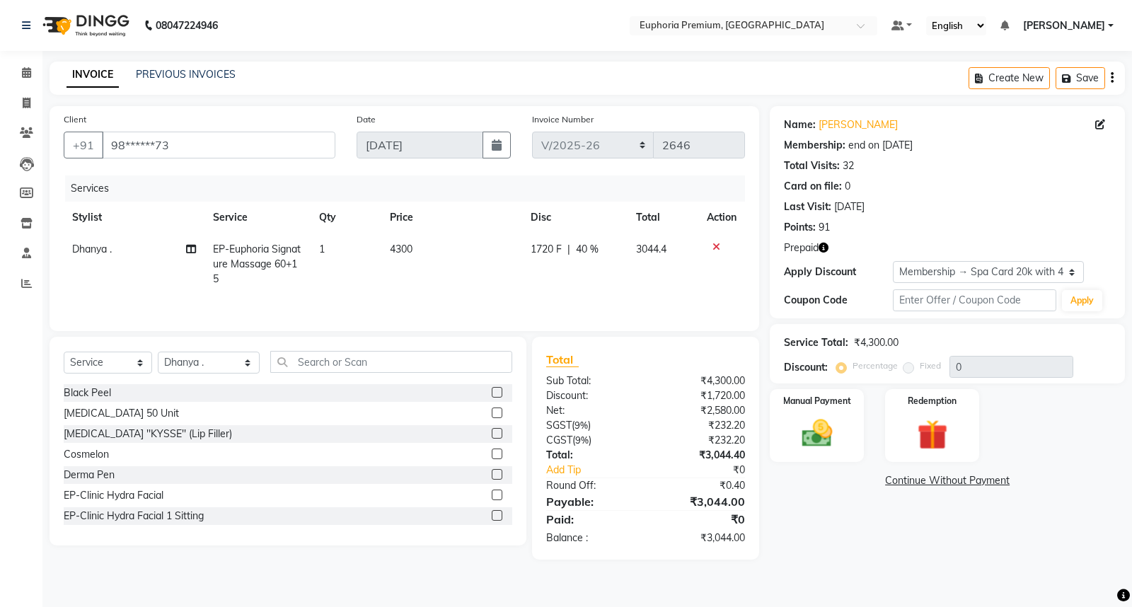
click at [442, 280] on td "4300" at bounding box center [451, 264] width 141 height 62
select select "71607"
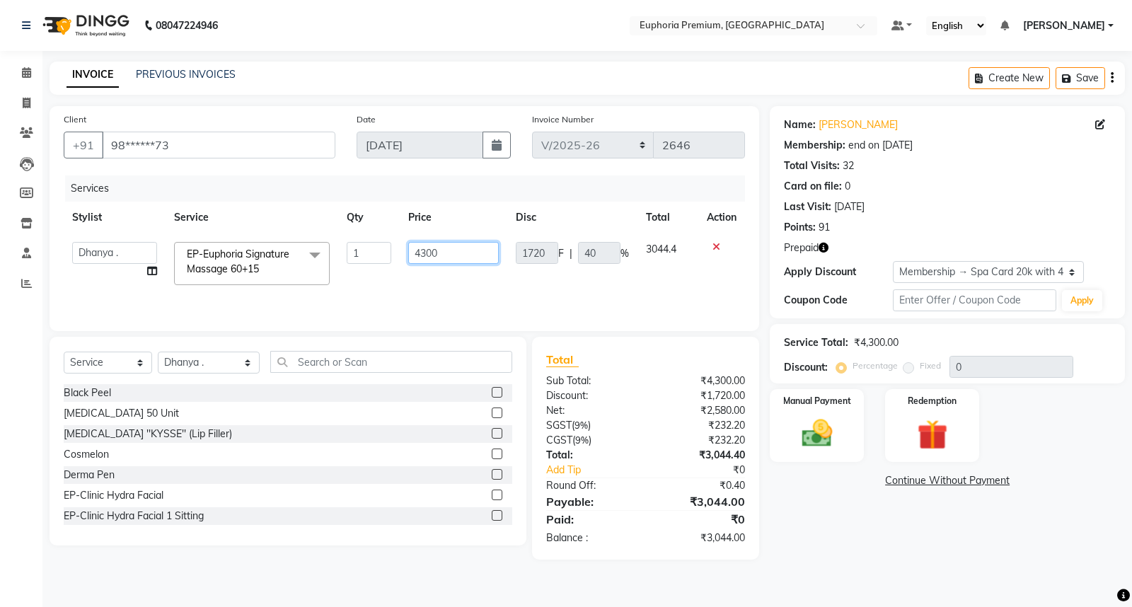
click at [461, 255] on input "4300" at bounding box center [453, 253] width 91 height 22
type input "4200"
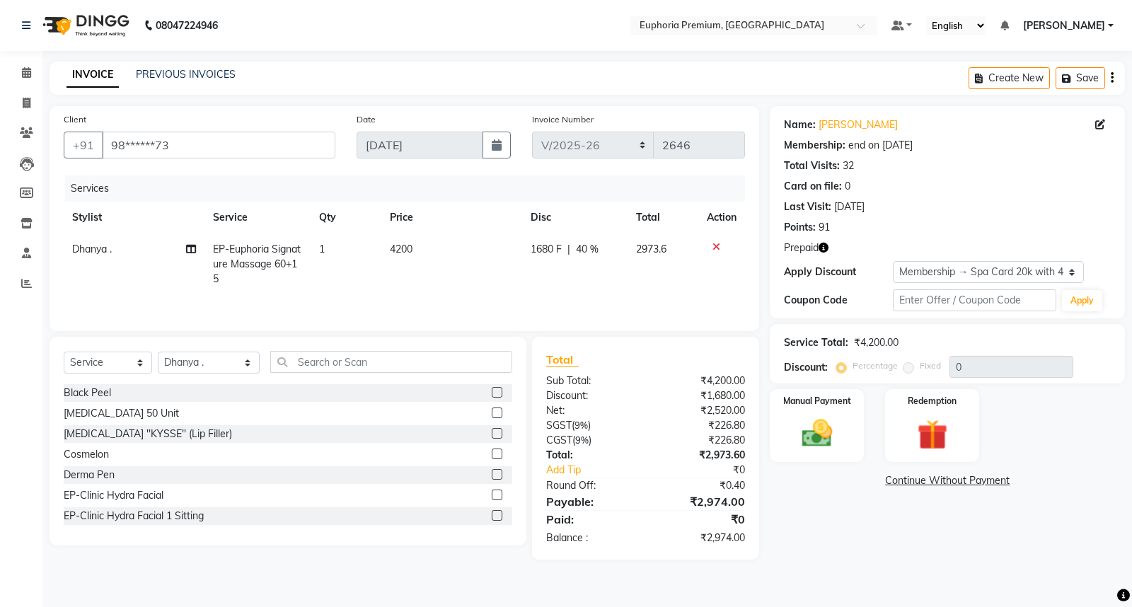
click at [461, 277] on td "4200" at bounding box center [451, 264] width 141 height 62
select select "71607"
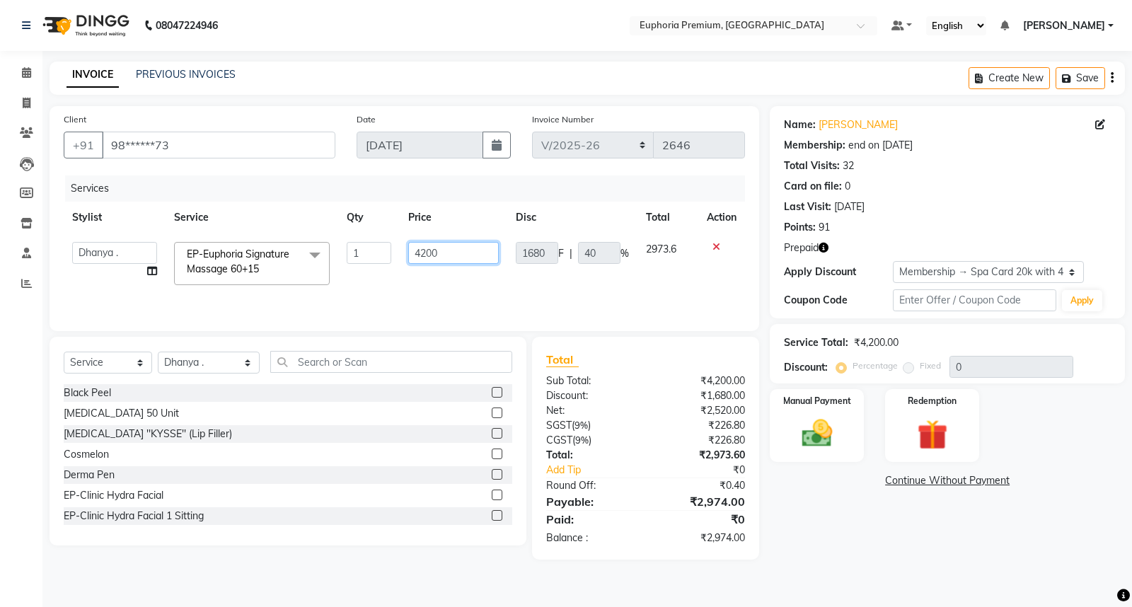
click at [453, 253] on input "4200" at bounding box center [453, 253] width 91 height 22
type input "4100"
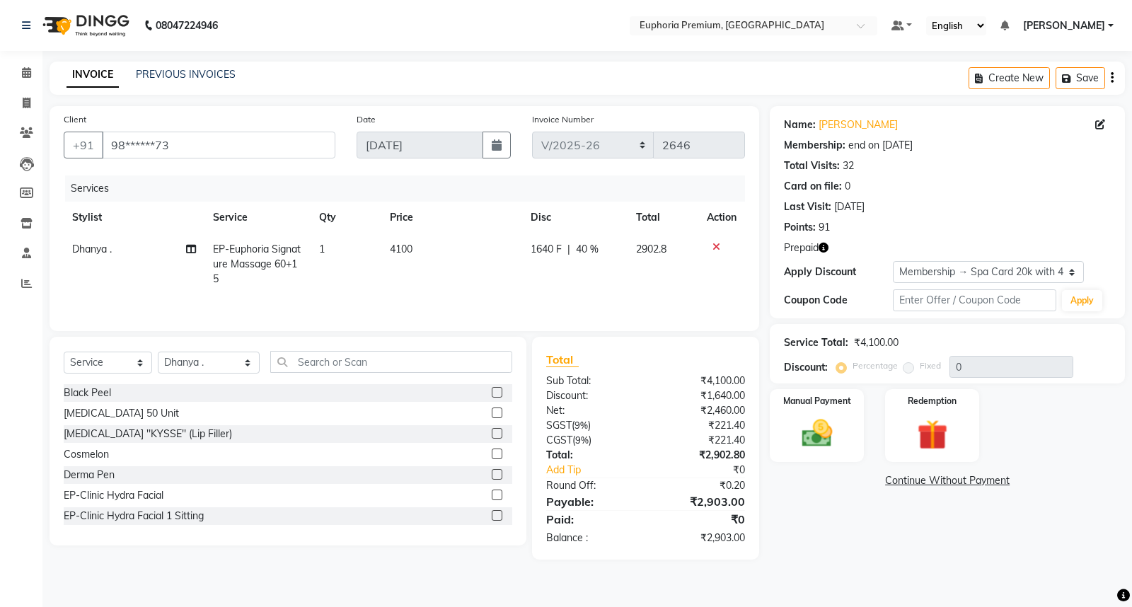
click at [465, 277] on td "4100" at bounding box center [451, 264] width 141 height 62
select select "71607"
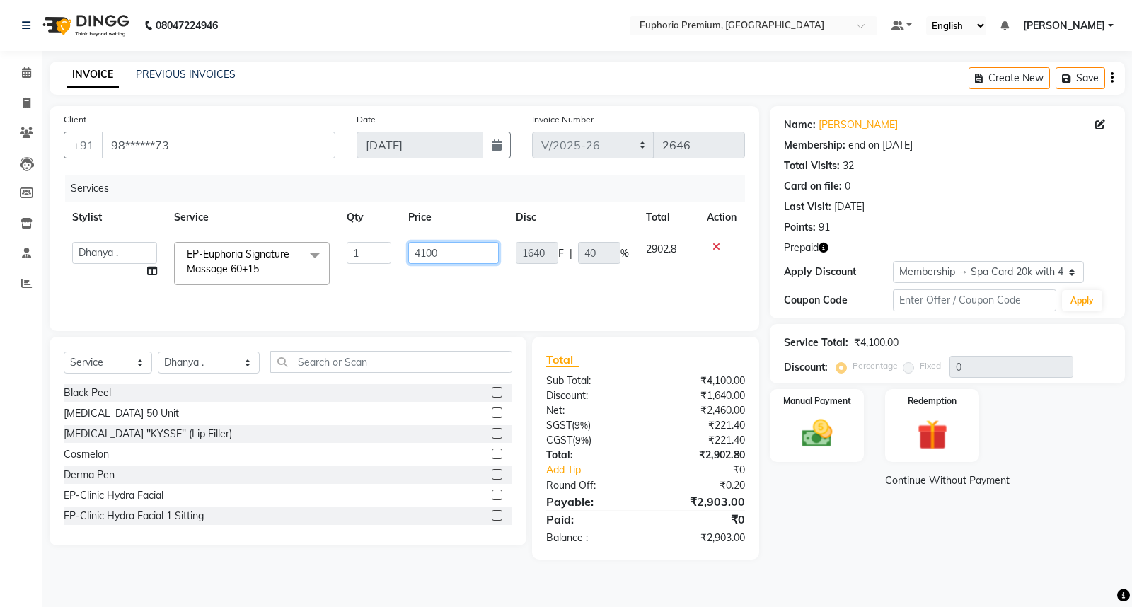
click at [449, 253] on input "4100" at bounding box center [453, 253] width 91 height 22
type input "4080"
click at [460, 283] on td "4080" at bounding box center [454, 263] width 108 height 60
select select "71607"
click at [458, 257] on input "4080" at bounding box center [451, 253] width 89 height 22
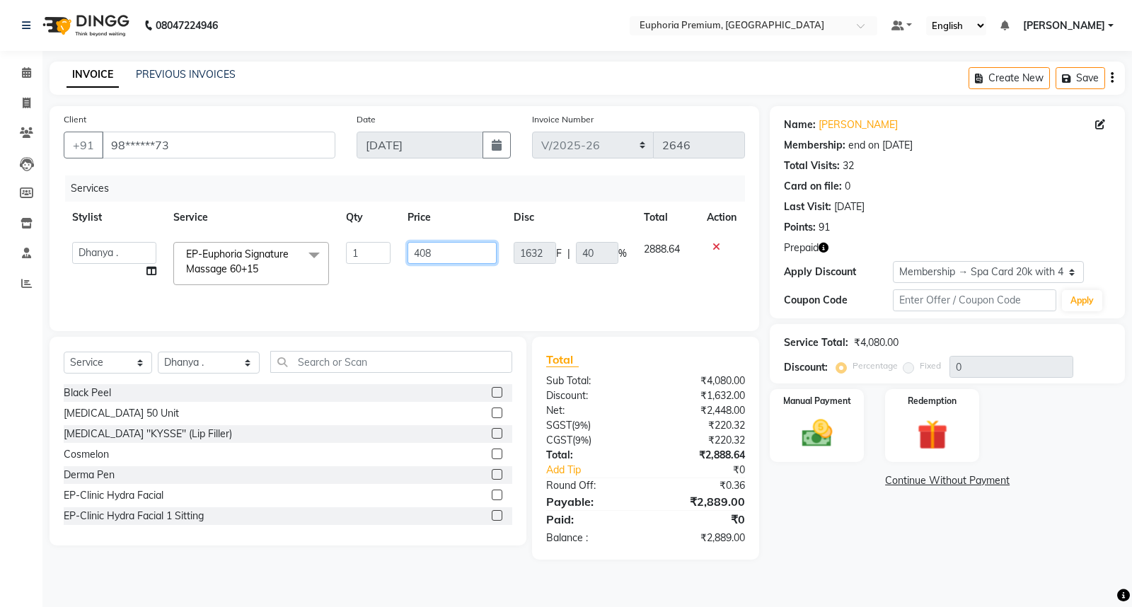
type input "4085"
click at [506, 292] on tr "Admin Babu V Bharath N Binoy Chandru Magar Chethan N Chiinthian Moi ChonglianMo…" at bounding box center [404, 263] width 681 height 60
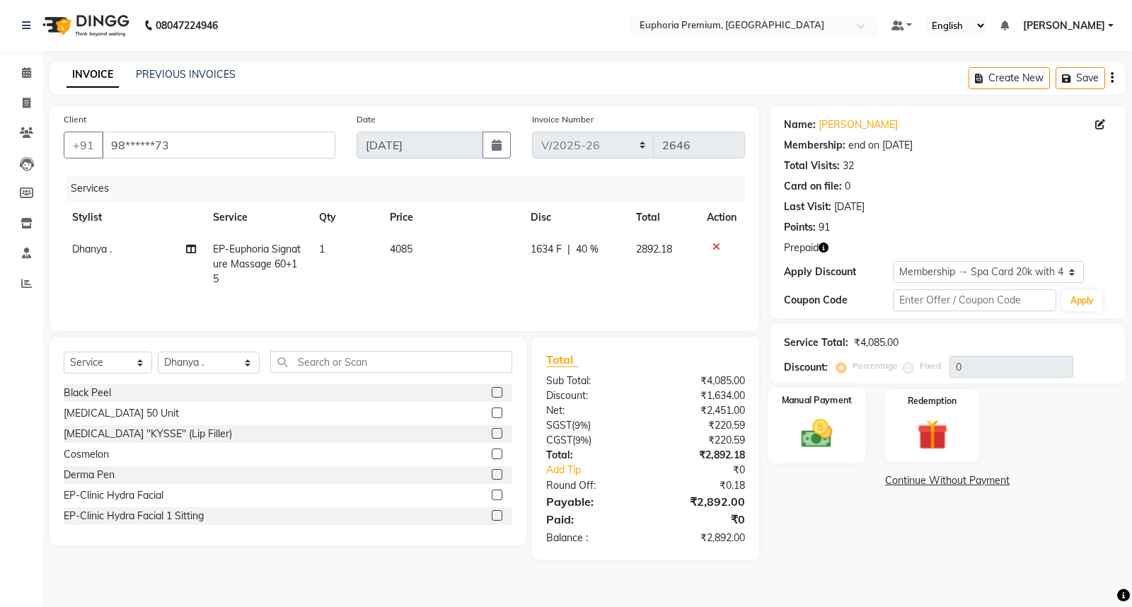
click at [811, 421] on img at bounding box center [816, 433] width 51 height 36
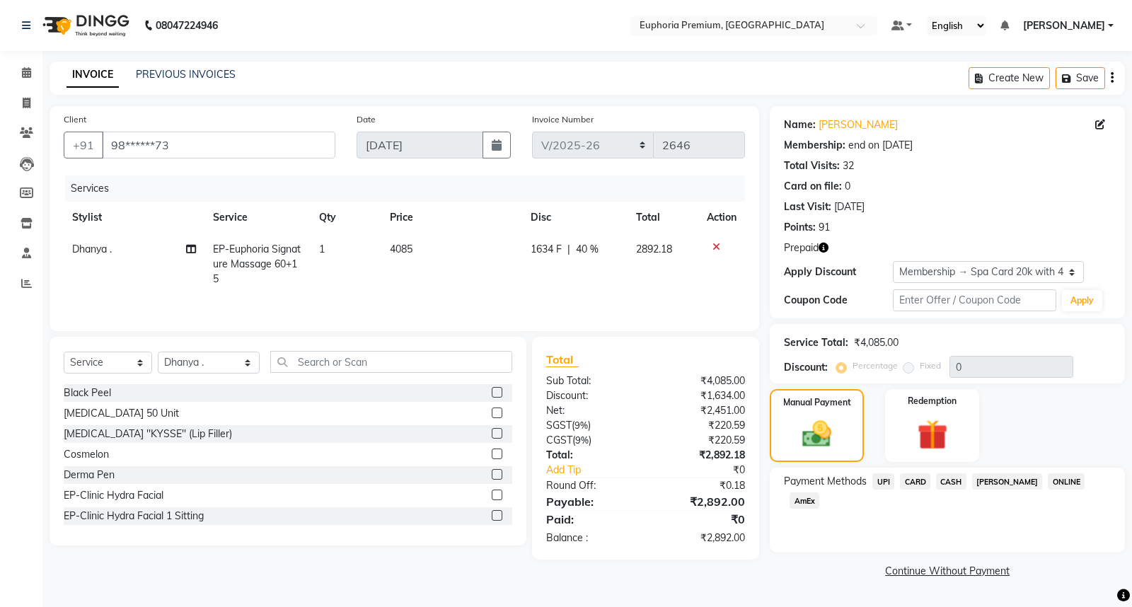
click at [913, 481] on span "CARD" at bounding box center [915, 481] width 30 height 16
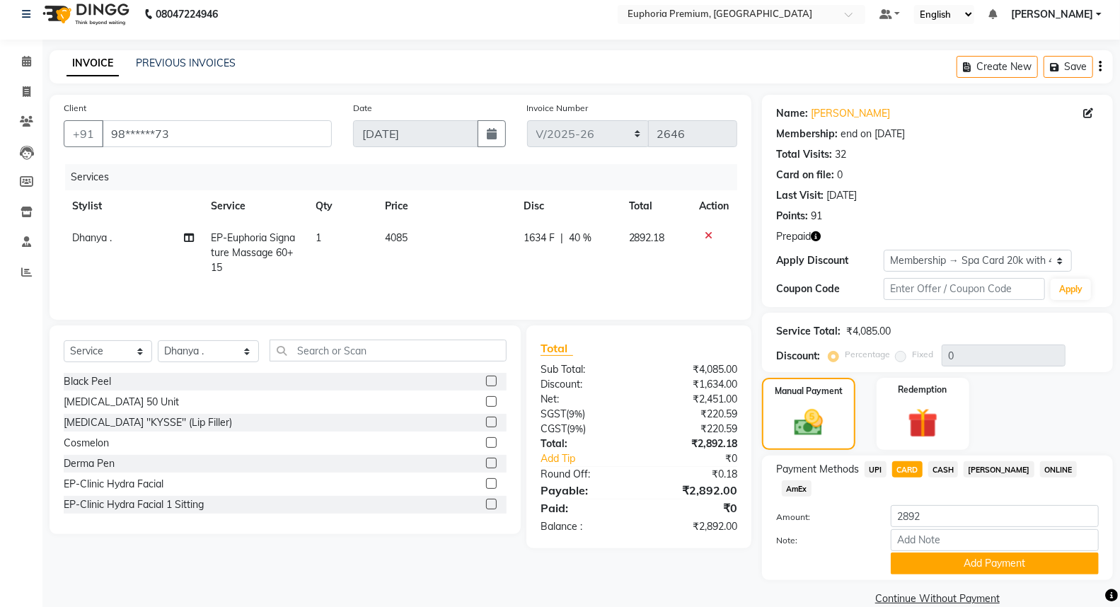
scroll to position [16, 0]
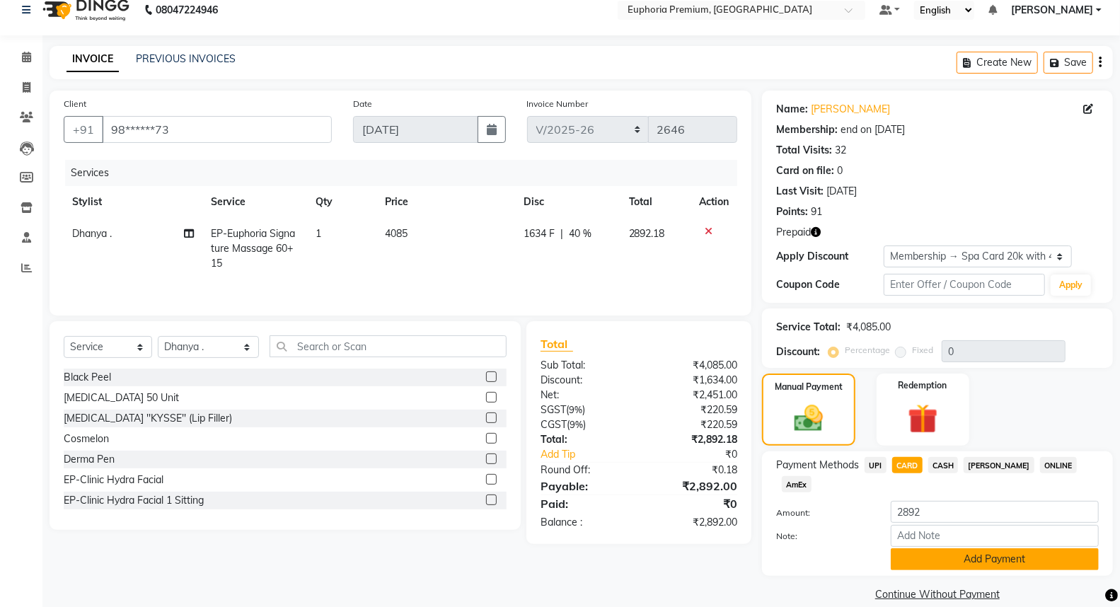
click at [989, 548] on button "Add Payment" at bounding box center [995, 559] width 208 height 22
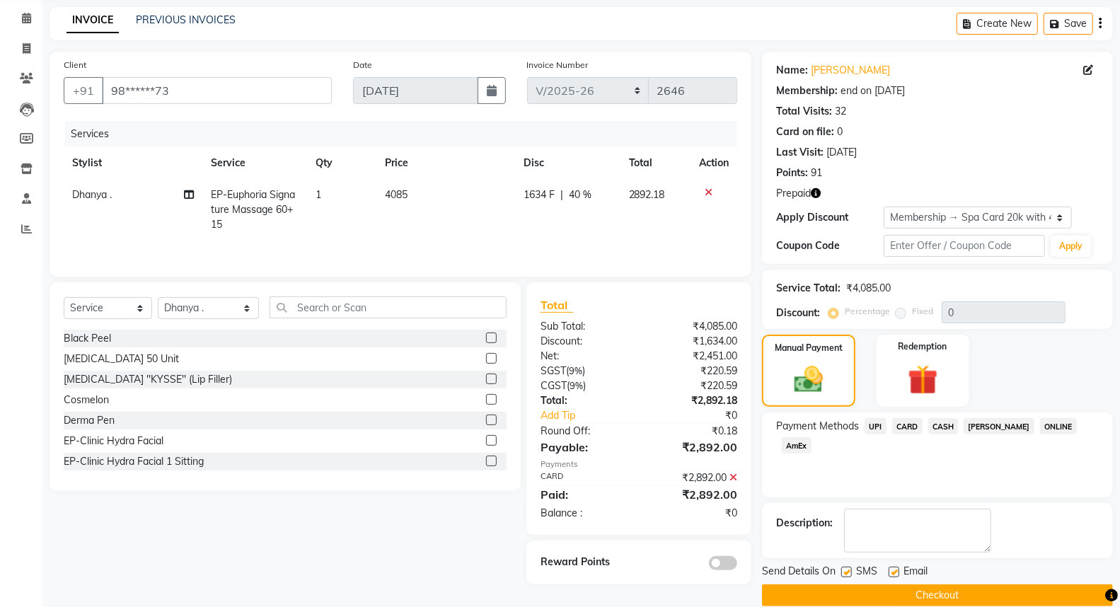
scroll to position [74, 0]
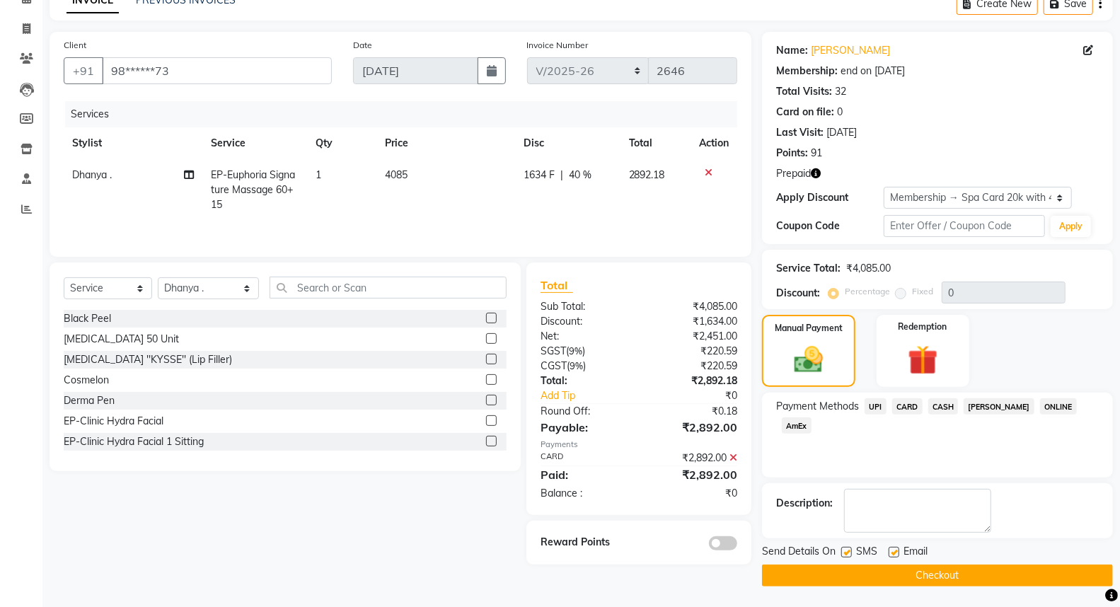
click at [914, 579] on button "Checkout" at bounding box center [937, 575] width 351 height 22
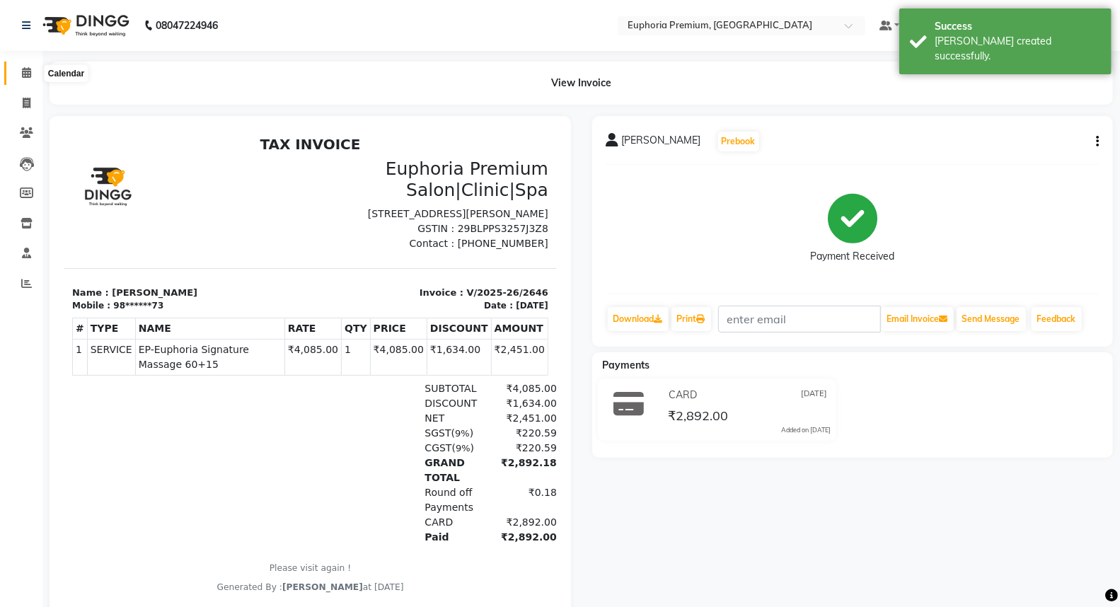
click at [24, 72] on icon at bounding box center [26, 72] width 9 height 11
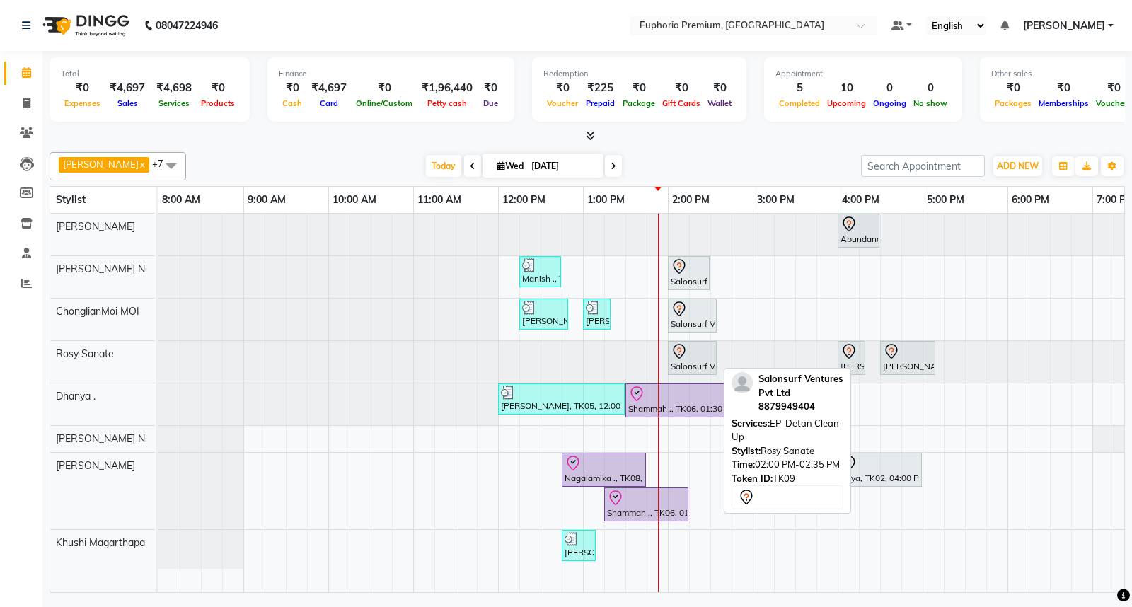
click at [696, 358] on div at bounding box center [692, 351] width 43 height 17
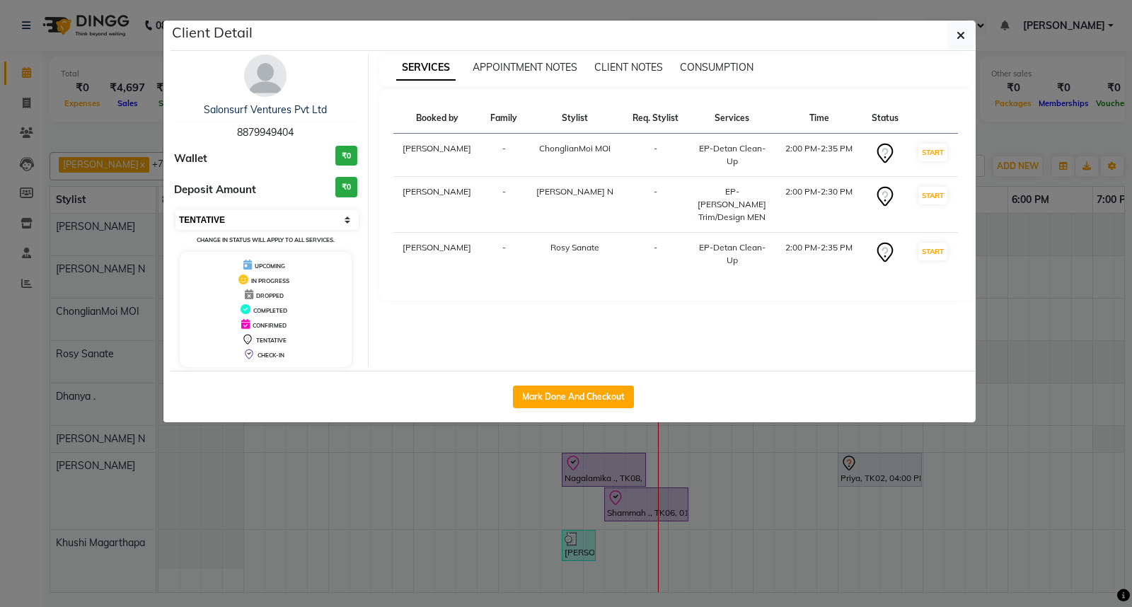
click at [241, 225] on select "Select IN SERVICE CONFIRMED TENTATIVE CHECK IN MARK DONE DROPPED UPCOMING" at bounding box center [266, 220] width 183 height 20
select select "8"
click at [175, 210] on select "Select IN SERVICE CONFIRMED TENTATIVE CHECK IN MARK DONE DROPPED UPCOMING" at bounding box center [266, 220] width 183 height 20
click at [947, 33] on button "button" at bounding box center [960, 35] width 27 height 27
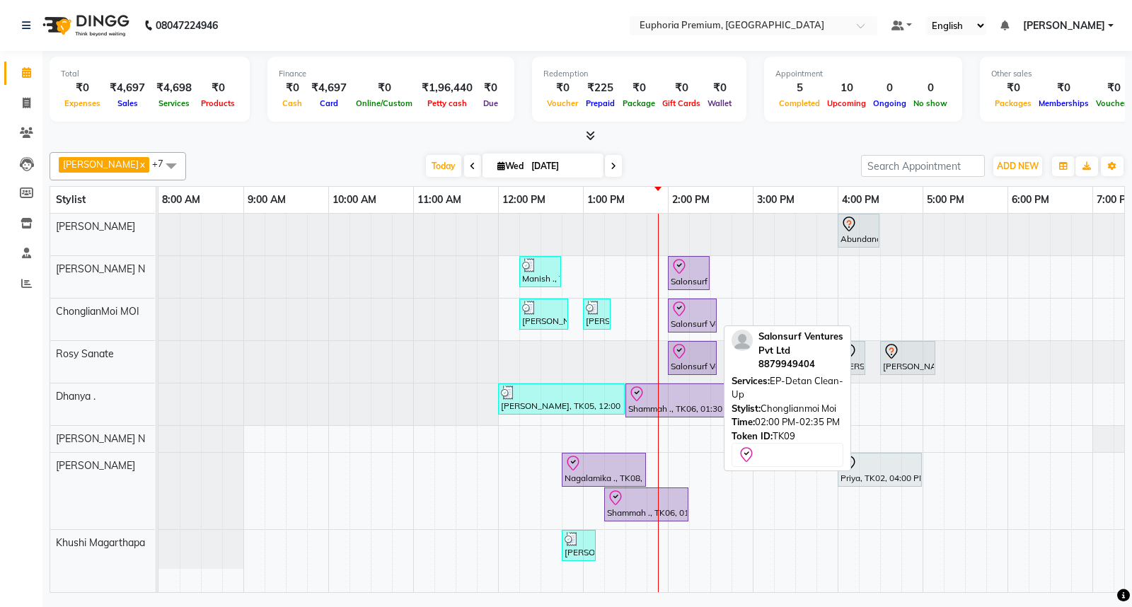
click at [693, 318] on div "Salonsurf Ventures Pvt Ltd, TK09, 02:00 PM-02:35 PM, EP-Detan Clean-Up" at bounding box center [692, 316] width 46 height 30
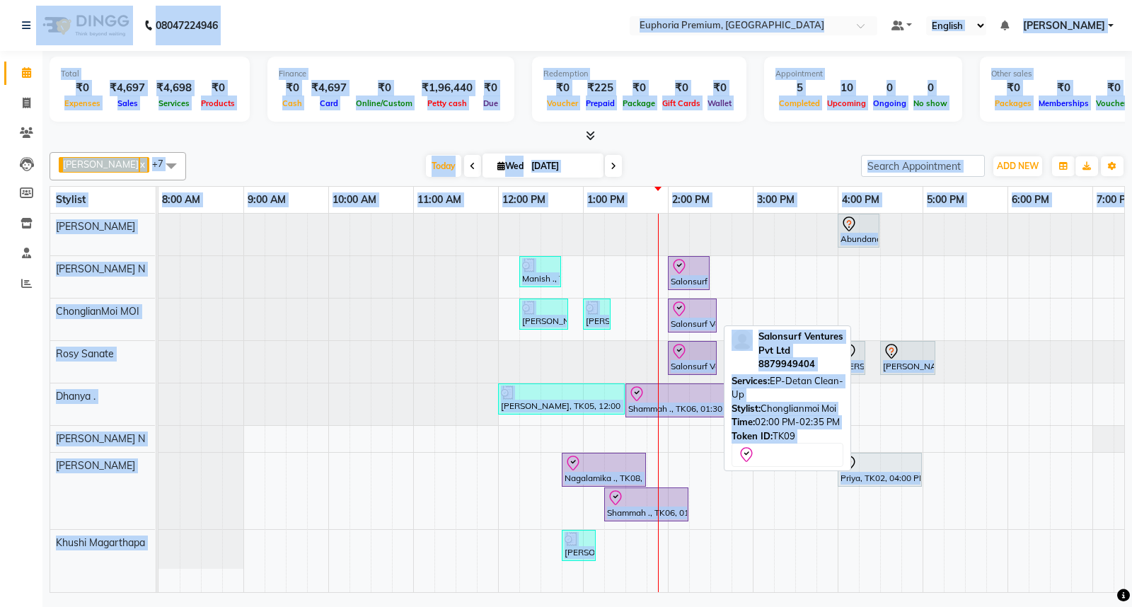
select select "8"
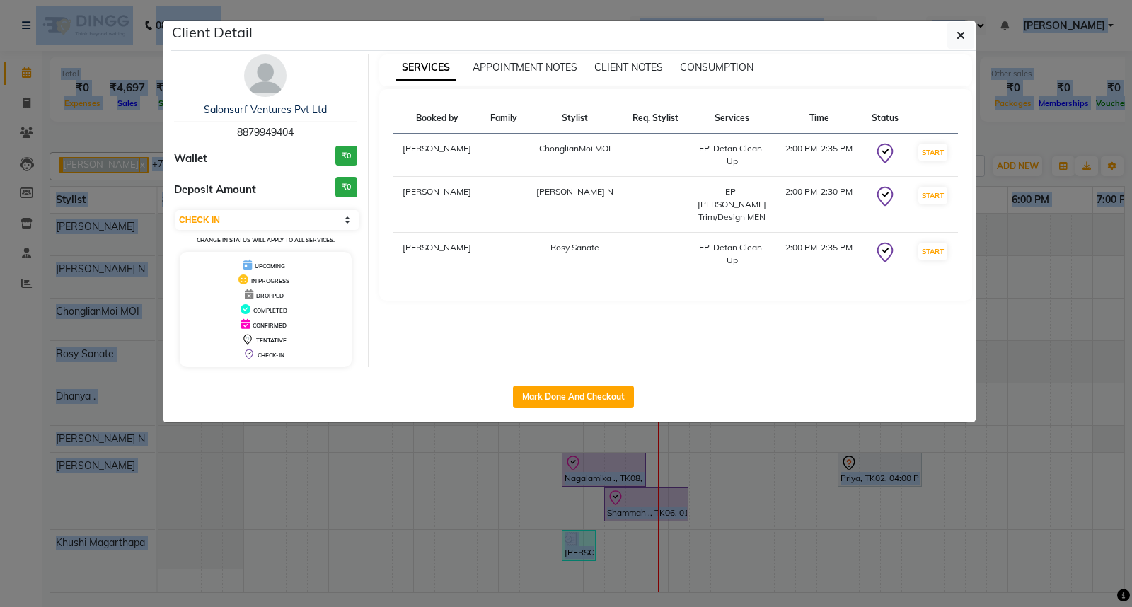
click at [731, 316] on div "Client Detail Salonsurf Ventures Pvt Ltd 8879949404 Wallet ₹0 Deposit Amount ₹0…" at bounding box center [572, 222] width 805 height 402
click at [964, 31] on icon "button" at bounding box center [960, 35] width 8 height 11
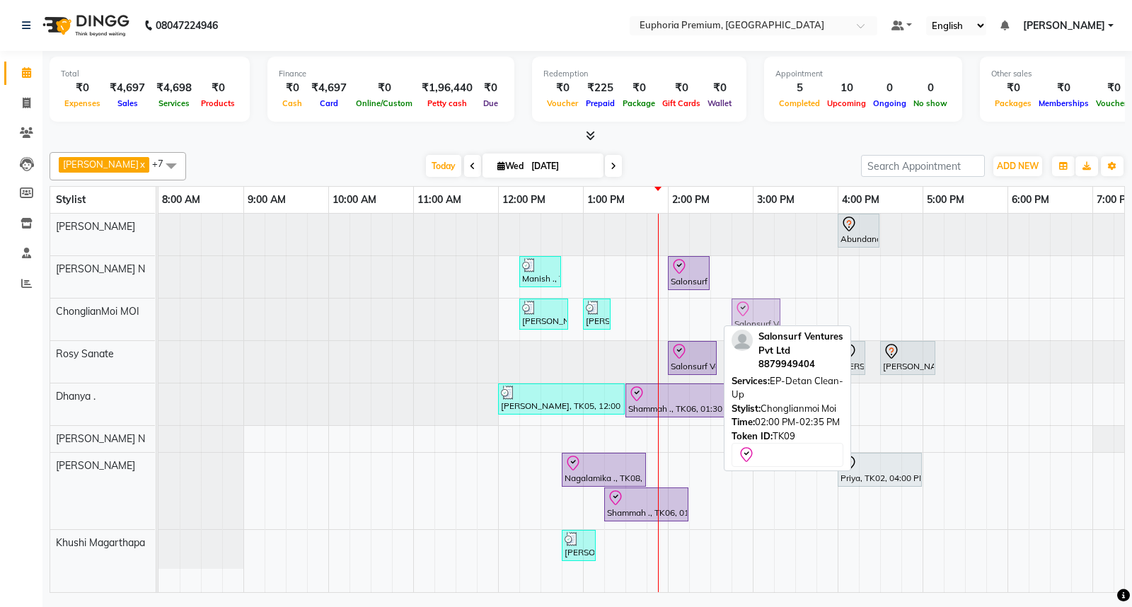
drag, startPoint x: 697, startPoint y: 313, endPoint x: 751, endPoint y: 314, distance: 54.5
click at [158, 314] on div "BINCY ROSE, TK07, 12:15 PM-12:50 PM, EP-Tefiti Coffee Pedi BINCY ROSE, TK07, 01…" at bounding box center [158, 319] width 0 height 42
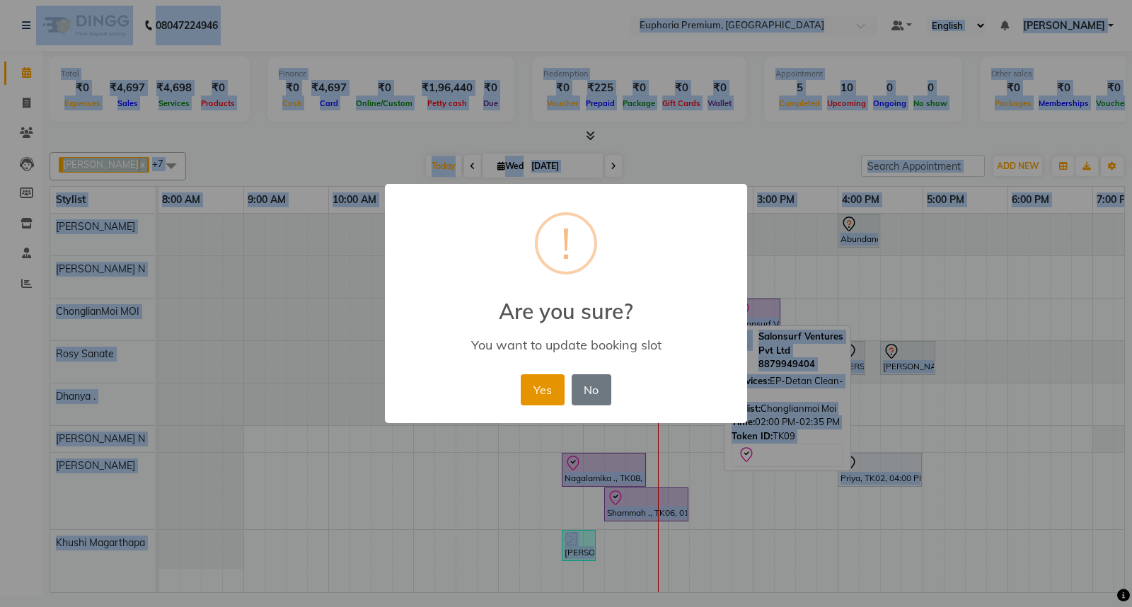
click at [540, 389] on button "Yes" at bounding box center [542, 389] width 43 height 31
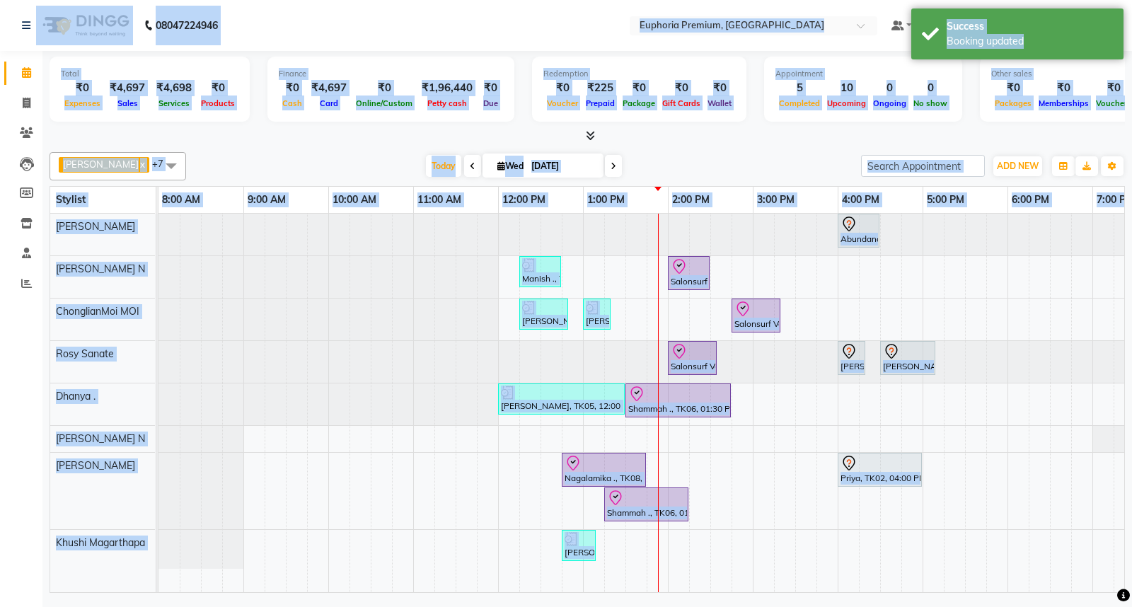
click at [717, 559] on div "Abundance Manifestation 29AASCA8886B1Z0, TK01, 04:00 PM-04:30 PM, Glutathione M…" at bounding box center [752, 403] width 1188 height 378
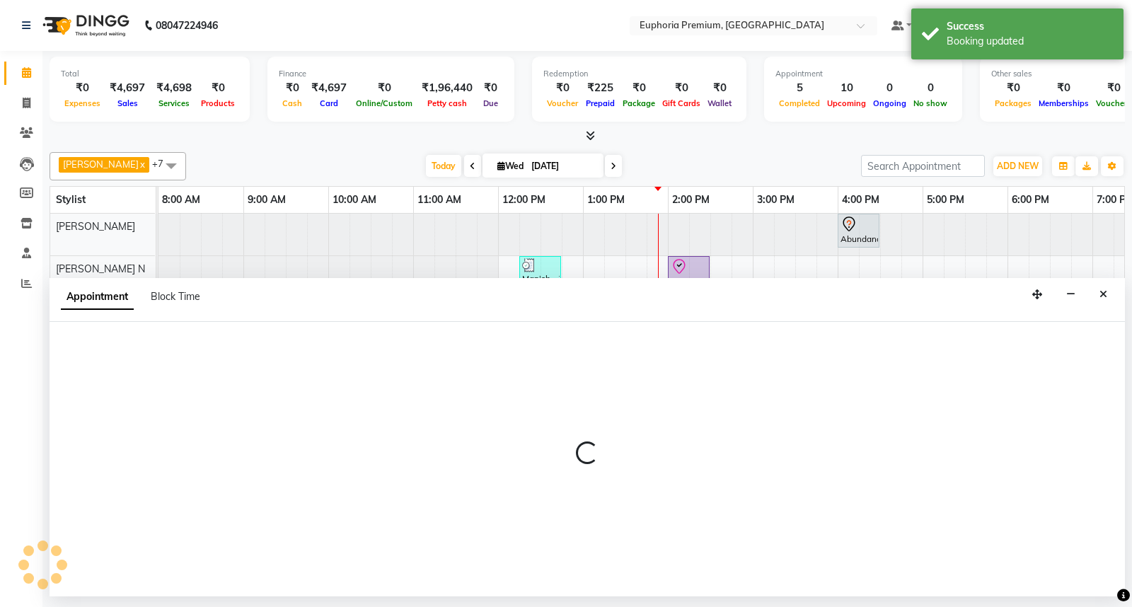
select select "86606"
select select "870"
select select "tentative"
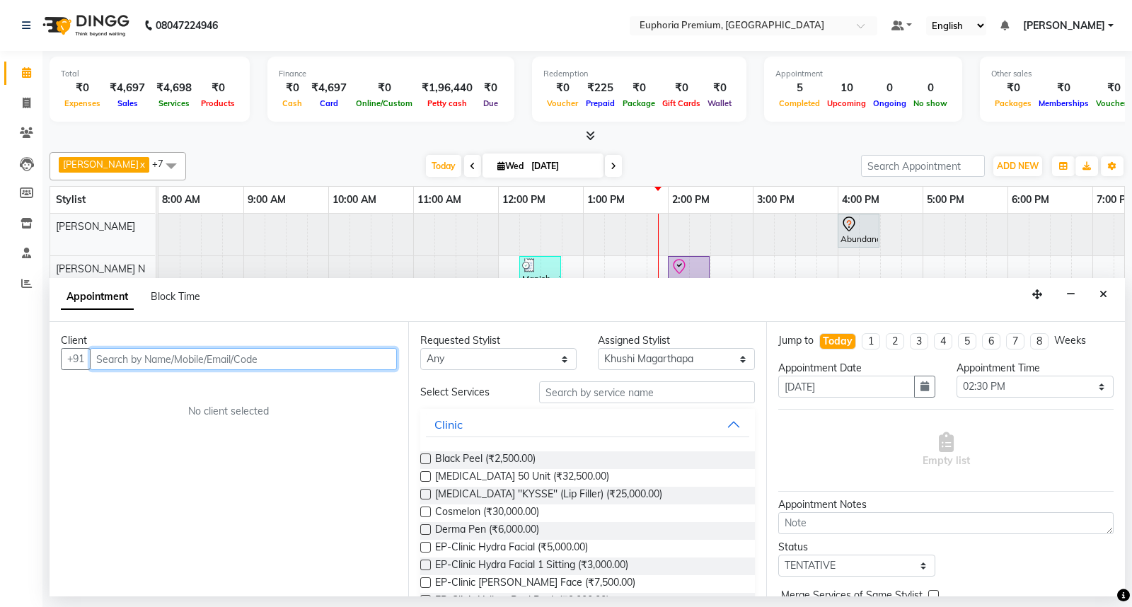
click at [142, 356] on input "text" at bounding box center [243, 359] width 307 height 22
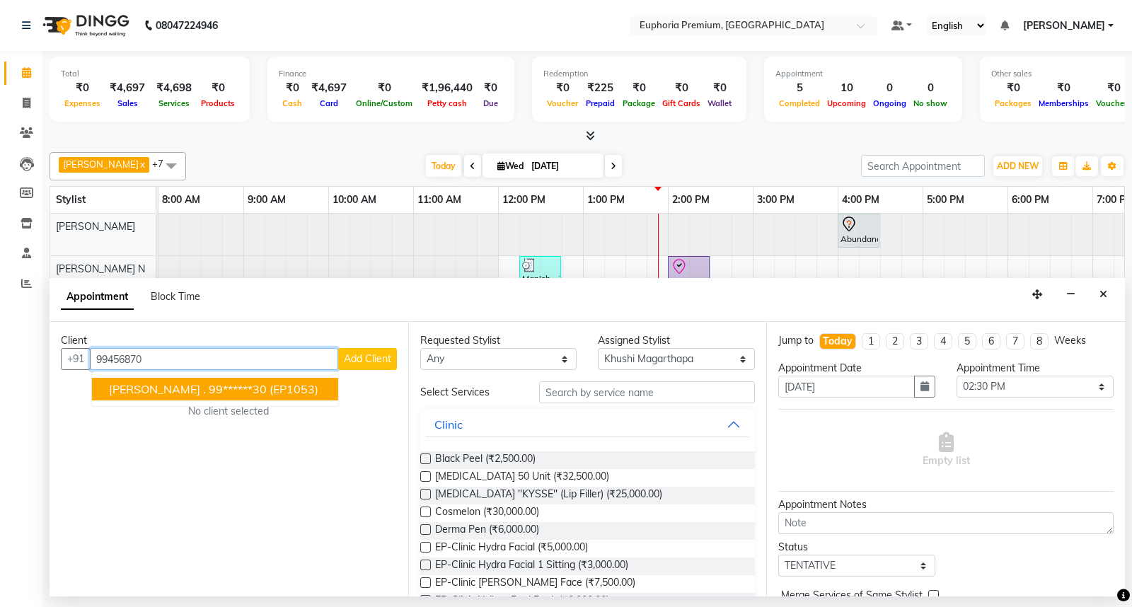
click at [140, 396] on button "Saugandhika . 99******30 (EP1053)" at bounding box center [215, 389] width 246 height 23
type input "99******30"
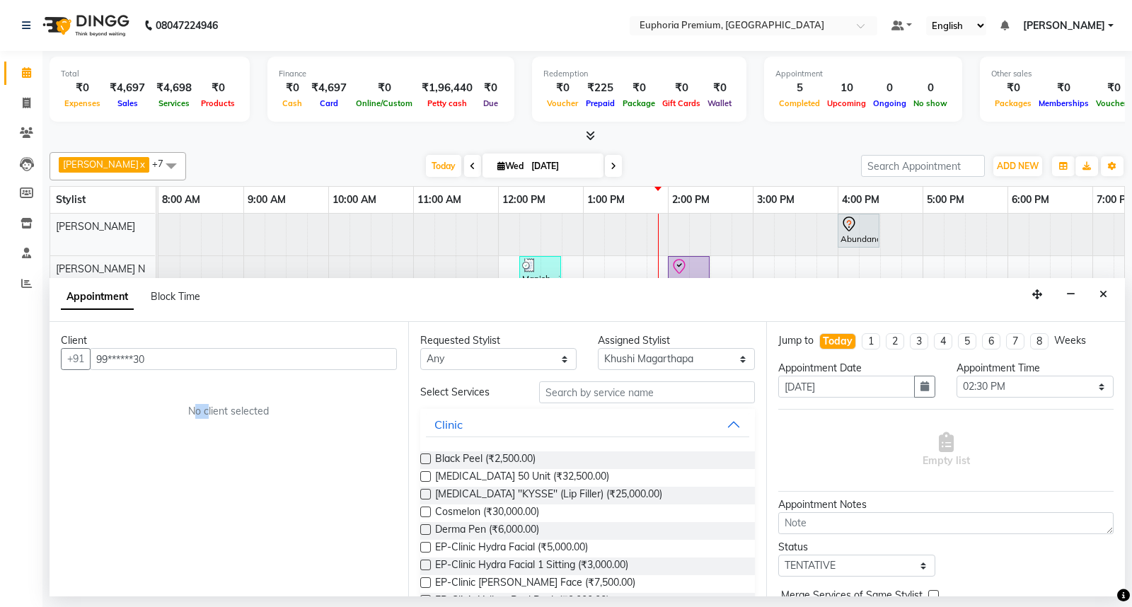
click at [140, 396] on div "Client +91 99******30 No client selected" at bounding box center [229, 459] width 359 height 274
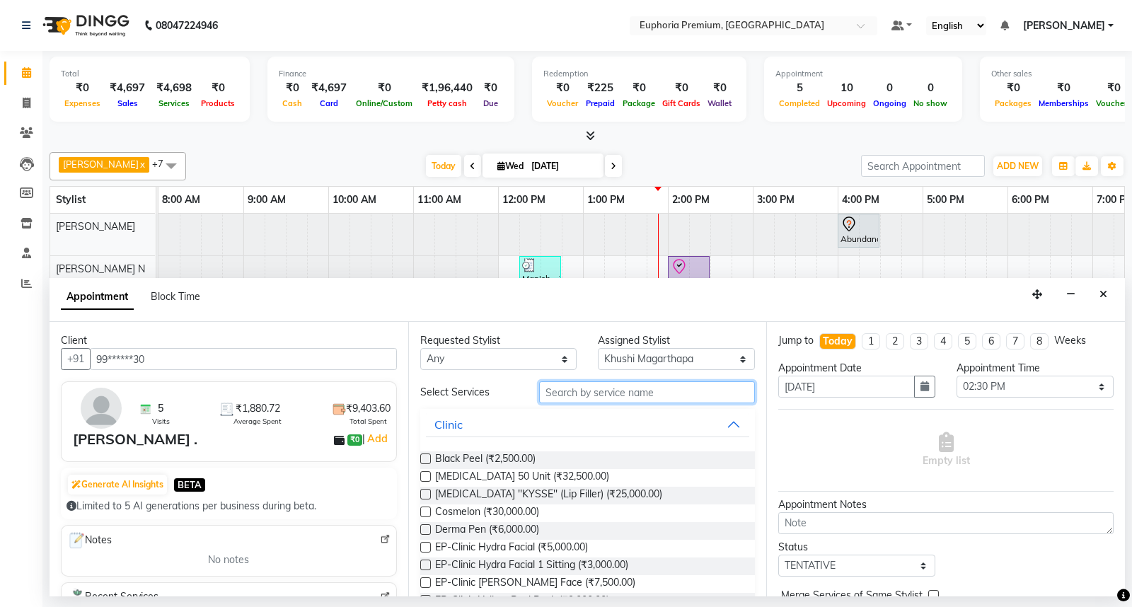
click at [627, 385] on input "text" at bounding box center [647, 392] width 216 height 22
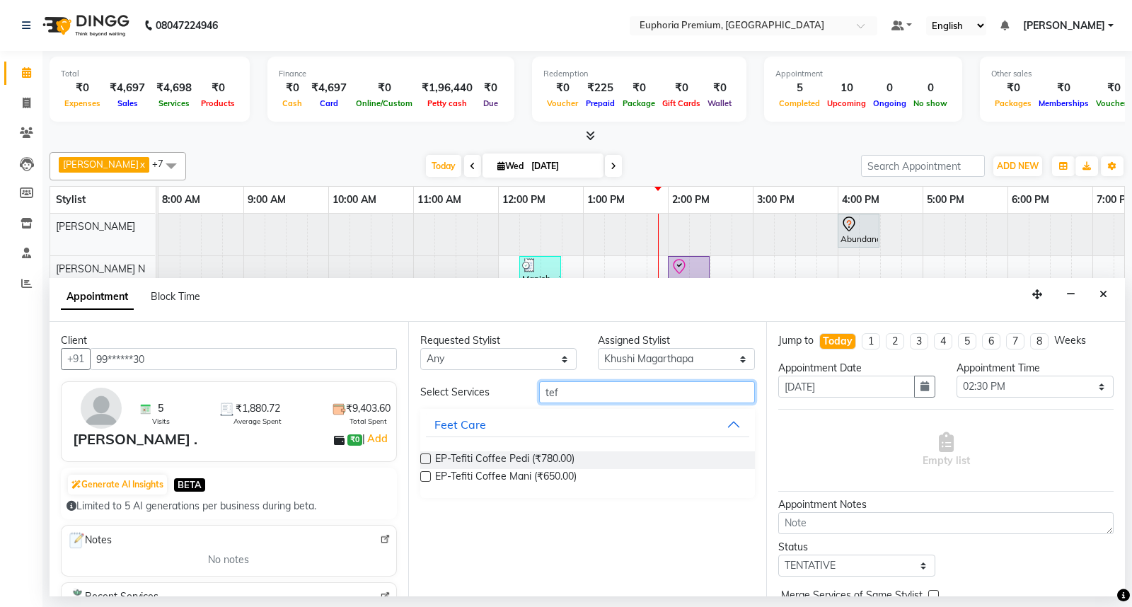
type input "tef"
click at [430, 457] on div "EP-Tefiti Coffee Pedi (₹780.00)" at bounding box center [587, 460] width 335 height 18
click at [426, 462] on label at bounding box center [425, 458] width 11 height 11
click at [426, 462] on input "checkbox" at bounding box center [424, 460] width 9 height 9
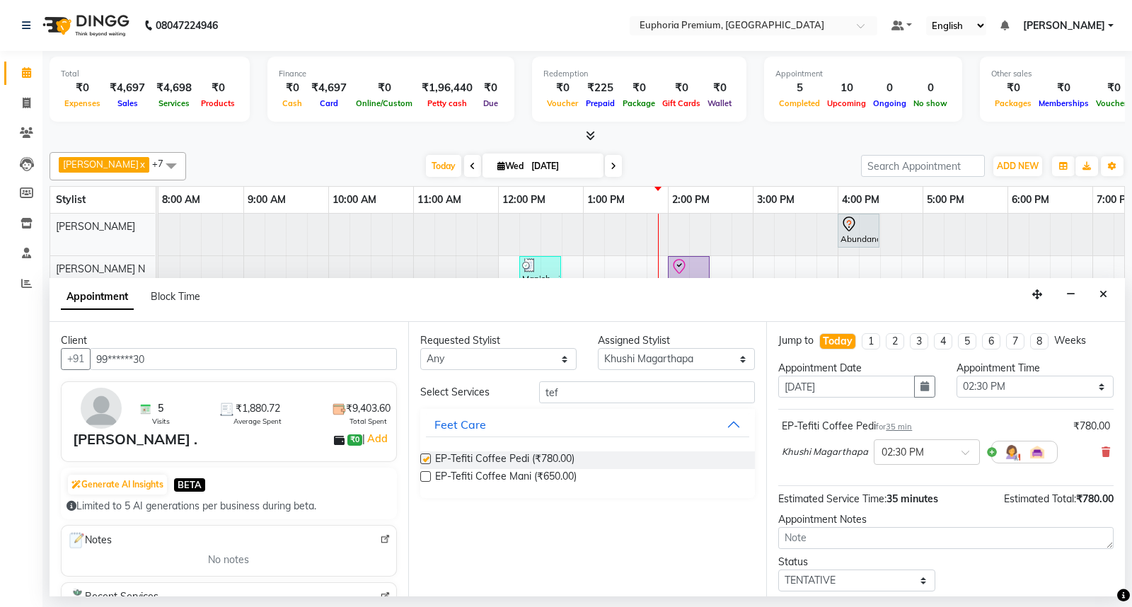
click at [425, 462] on label at bounding box center [425, 458] width 11 height 11
click at [425, 462] on input "checkbox" at bounding box center [424, 460] width 9 height 9
checkbox input "false"
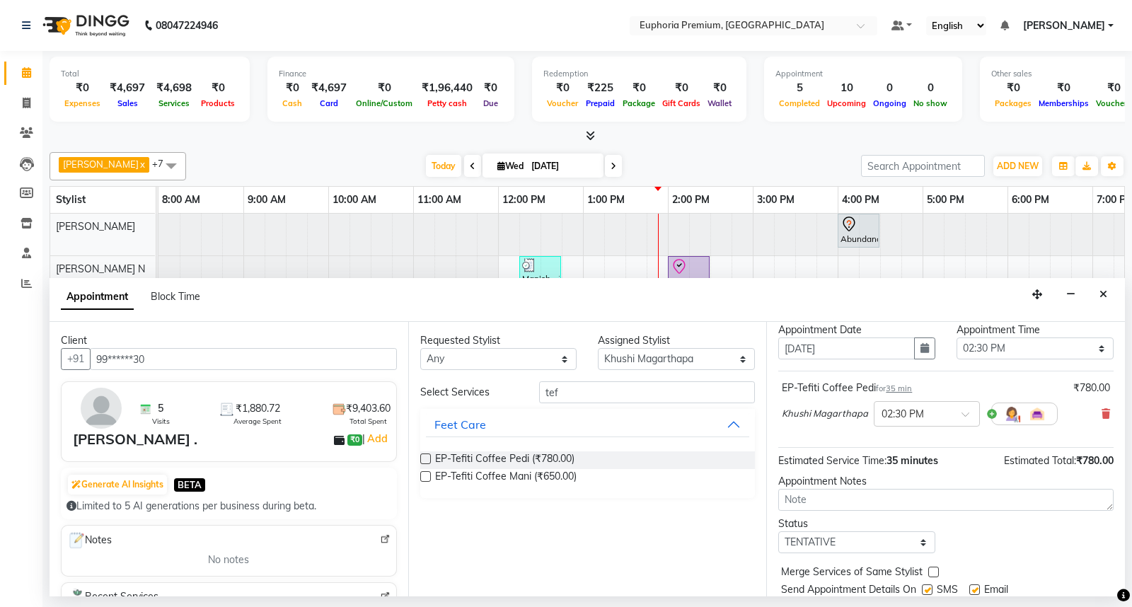
scroll to position [83, 0]
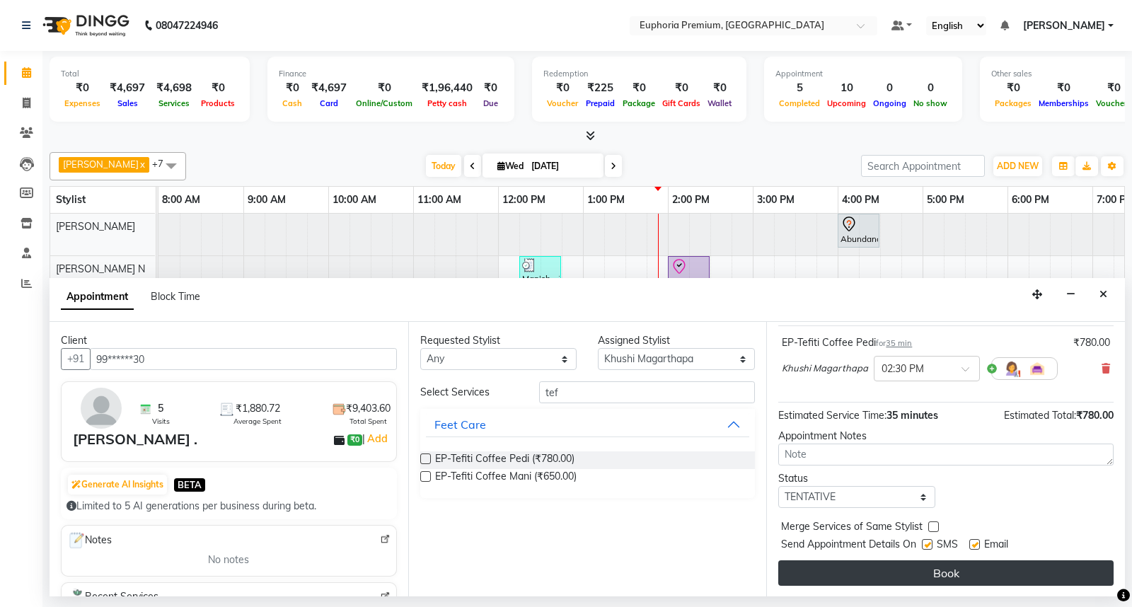
click at [948, 567] on button "Book" at bounding box center [945, 572] width 335 height 25
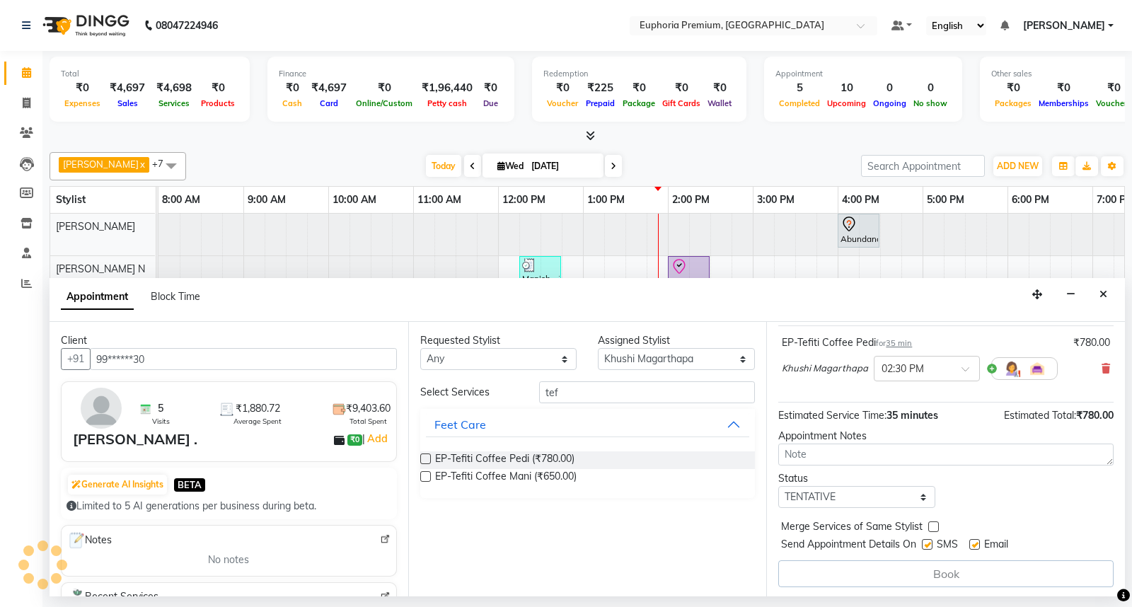
click at [948, 567] on div "Book" at bounding box center [945, 573] width 335 height 27
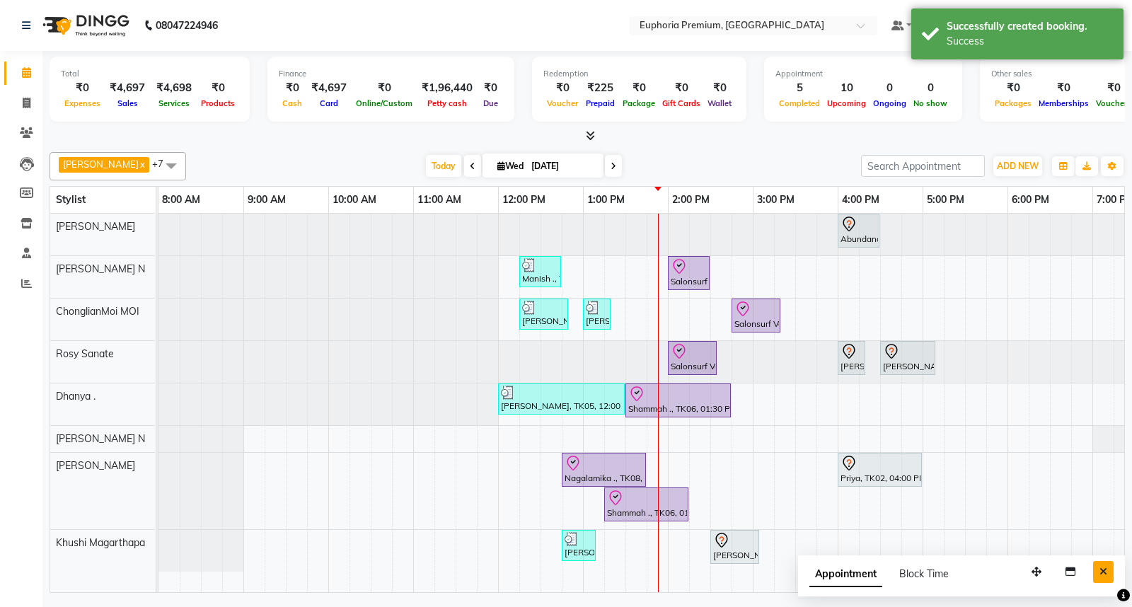
click at [1105, 567] on icon "Close" at bounding box center [1103, 572] width 8 height 10
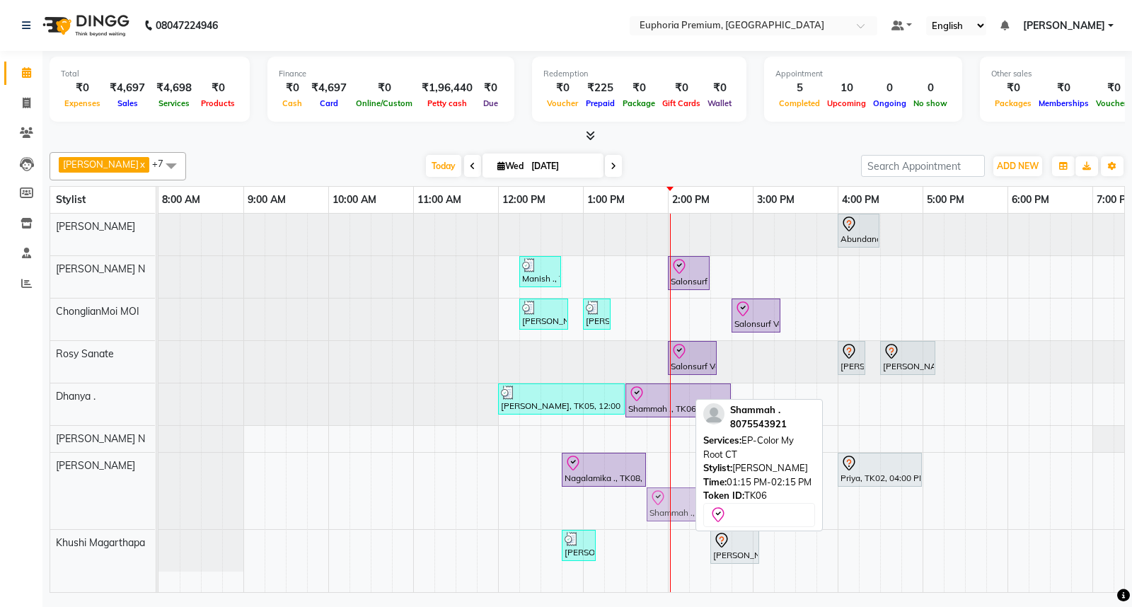
drag, startPoint x: 632, startPoint y: 504, endPoint x: 681, endPoint y: 506, distance: 49.6
click at [158, 506] on div "Nagalamika ., TK08, 12:45 PM-01:45 PM, EP-Color My Root KP Priya, TK02, 04:00 P…" at bounding box center [158, 491] width 0 height 76
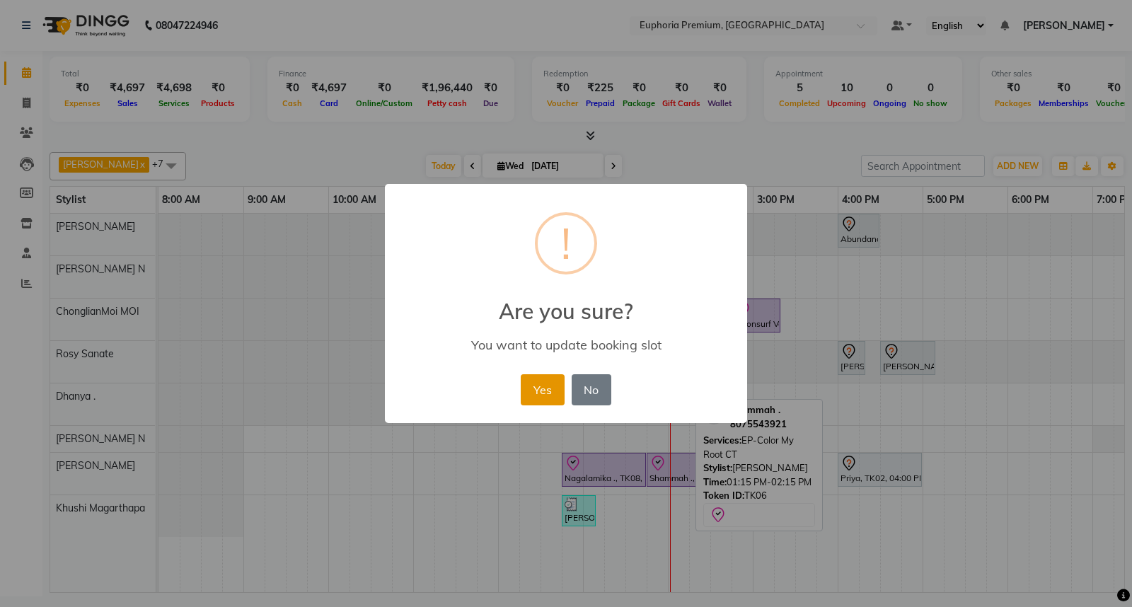
click at [548, 390] on button "Yes" at bounding box center [542, 389] width 43 height 31
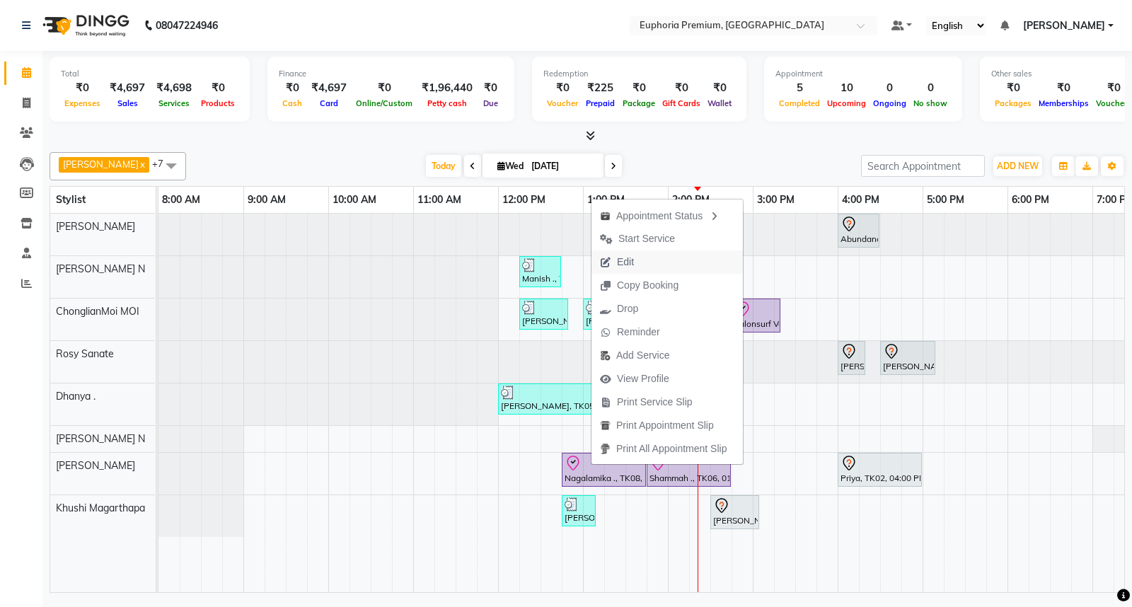
click at [639, 263] on span "Edit" at bounding box center [616, 261] width 51 height 23
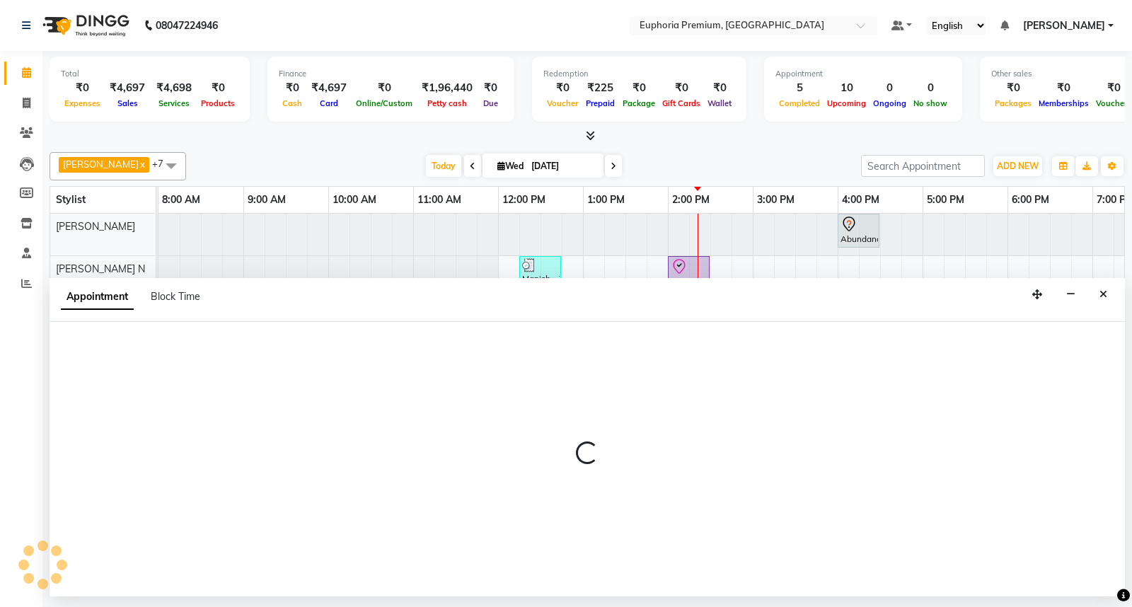
select select "check-in"
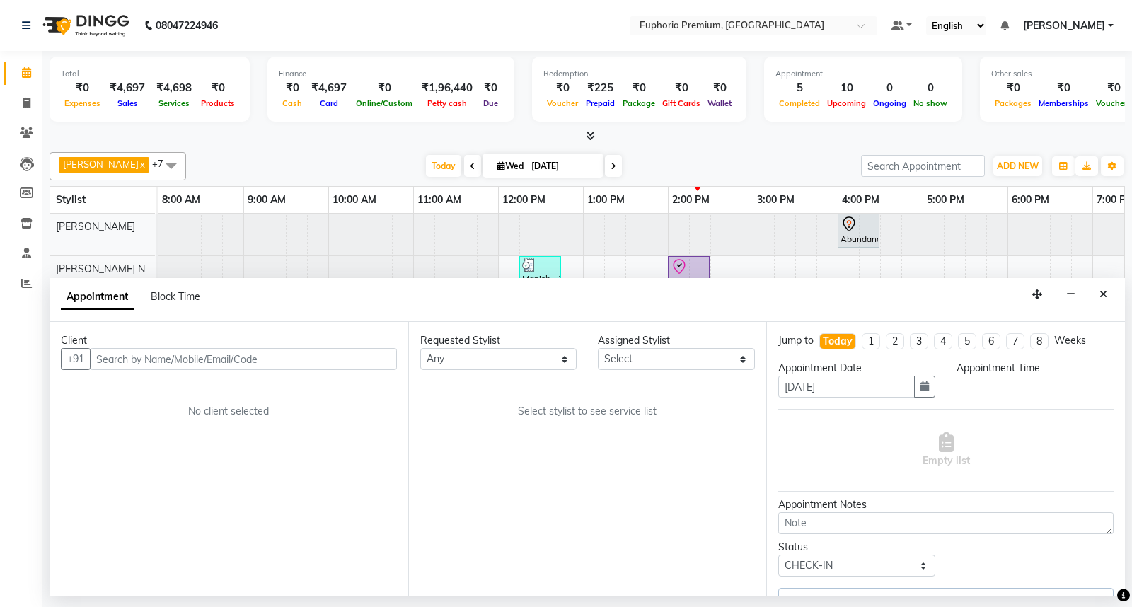
select select "88670"
select select "765"
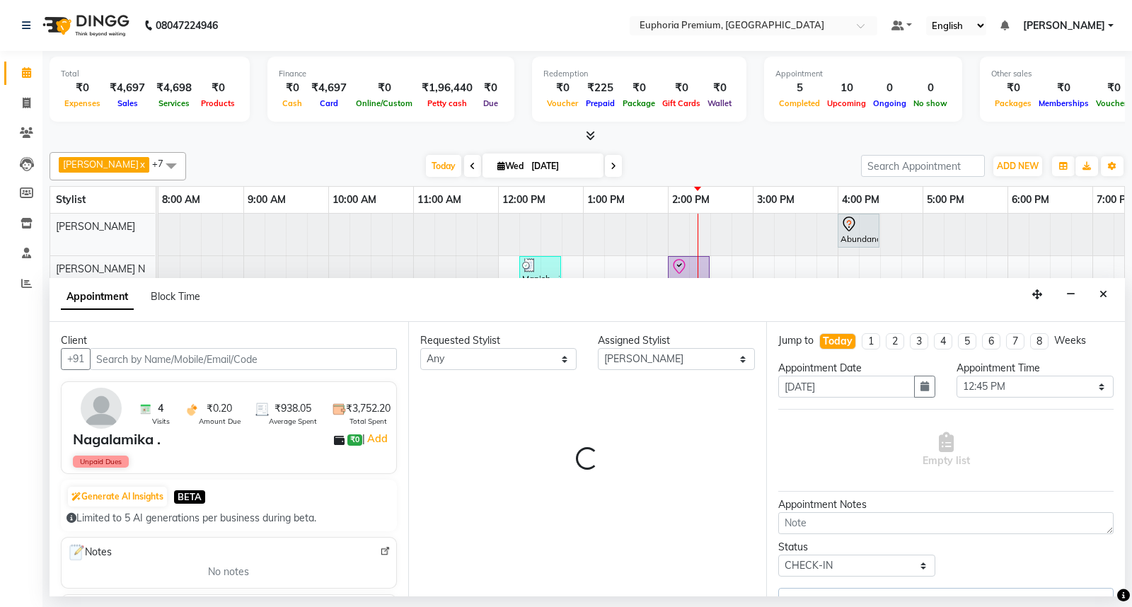
scroll to position [0, 223]
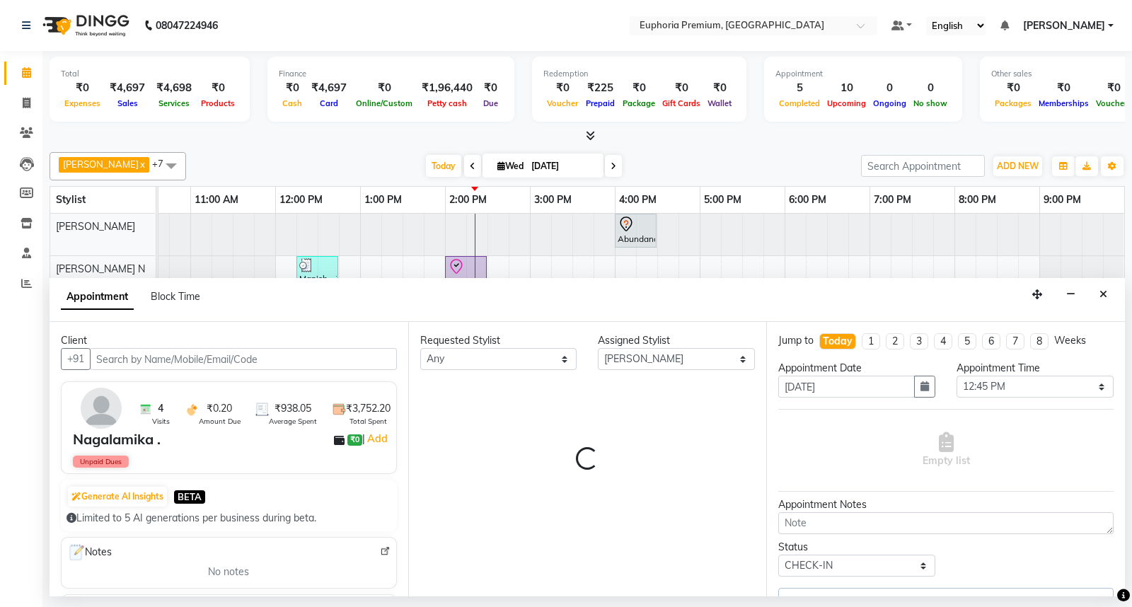
select select "4006"
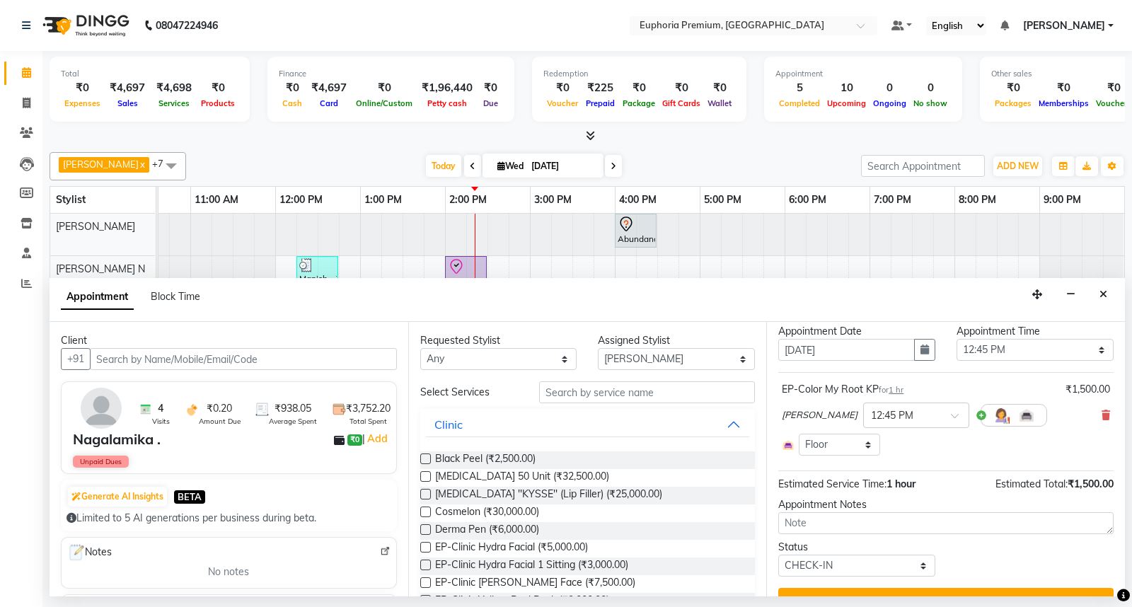
scroll to position [65, 0]
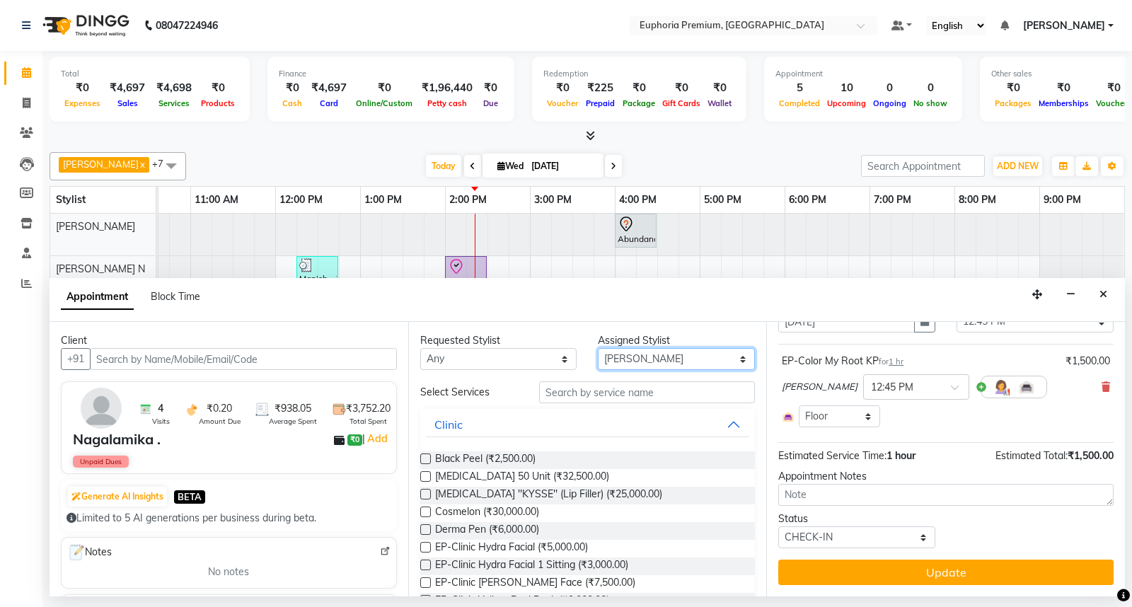
click at [628, 352] on select "Select Babu V Bharath N [PERSON_NAME] [PERSON_NAME] N Chiinthian [PERSON_NAME] …" at bounding box center [676, 359] width 157 height 22
select select "86606"
click at [598, 348] on select "Select Babu V Bharath N [PERSON_NAME] [PERSON_NAME] N Chiinthian [PERSON_NAME] …" at bounding box center [676, 359] width 157 height 22
drag, startPoint x: 605, startPoint y: 375, endPoint x: 596, endPoint y: 384, distance: 13.0
click at [603, 378] on div "Requested Stylist Any Babu V Bharath N Binoy Chandru Magar Chethan N Chiinthian…" at bounding box center [587, 459] width 359 height 274
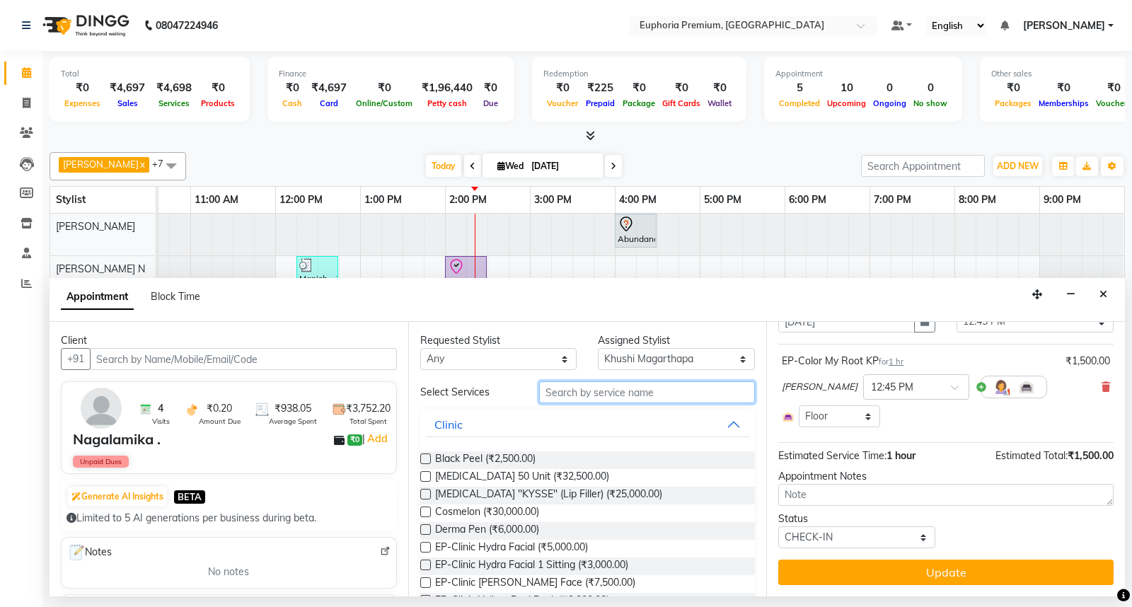
click at [596, 385] on input "text" at bounding box center [647, 392] width 216 height 22
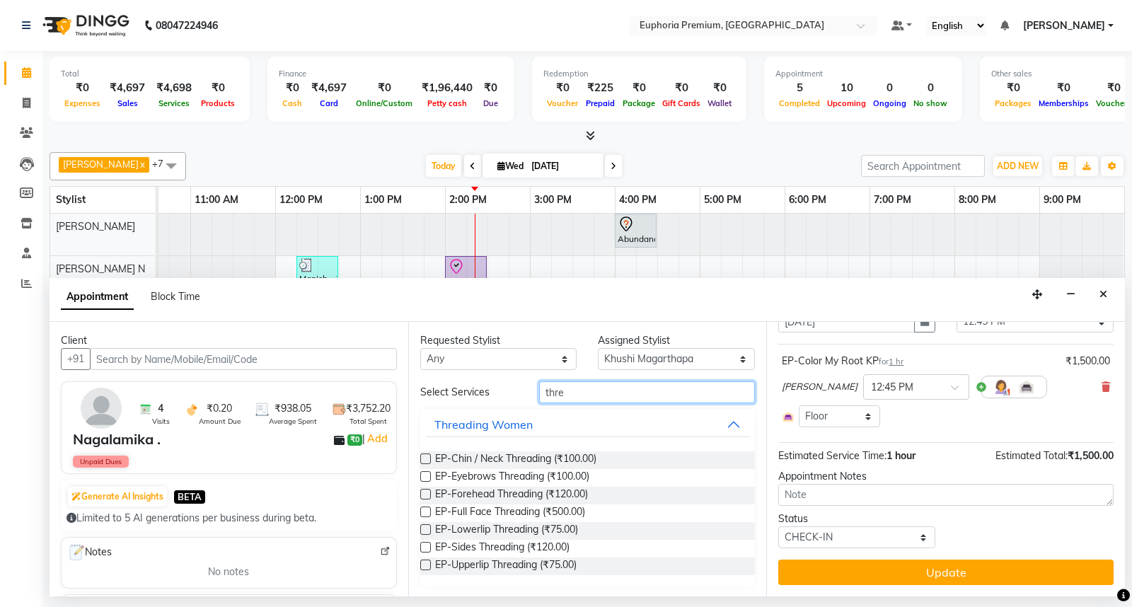
type input "thre"
click at [420, 475] on label at bounding box center [425, 476] width 11 height 11
click at [420, 475] on input "checkbox" at bounding box center [424, 477] width 9 height 9
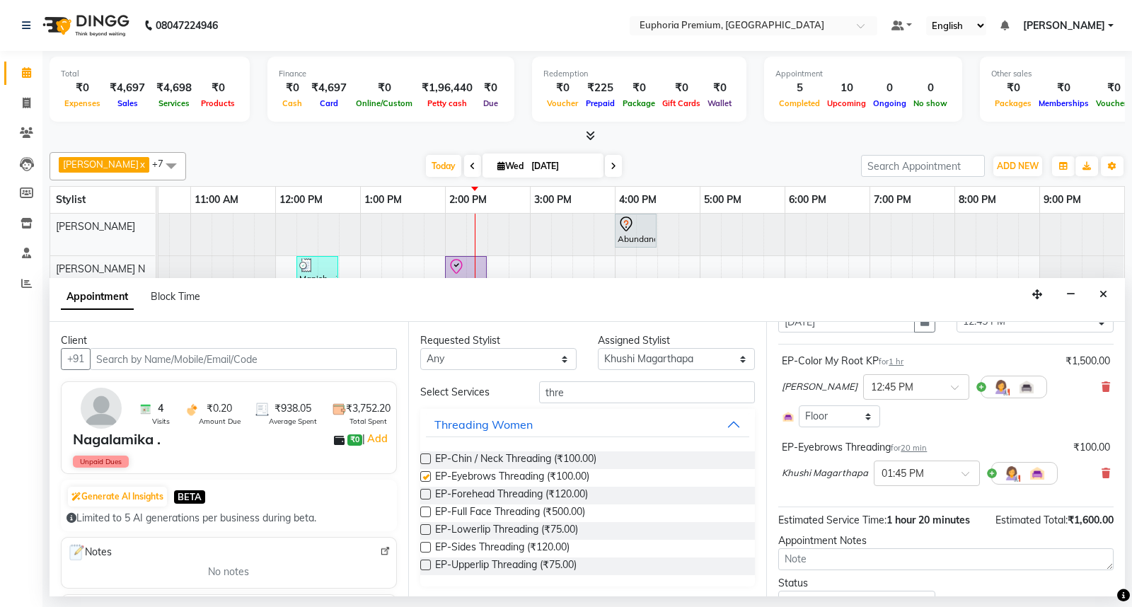
checkbox input "false"
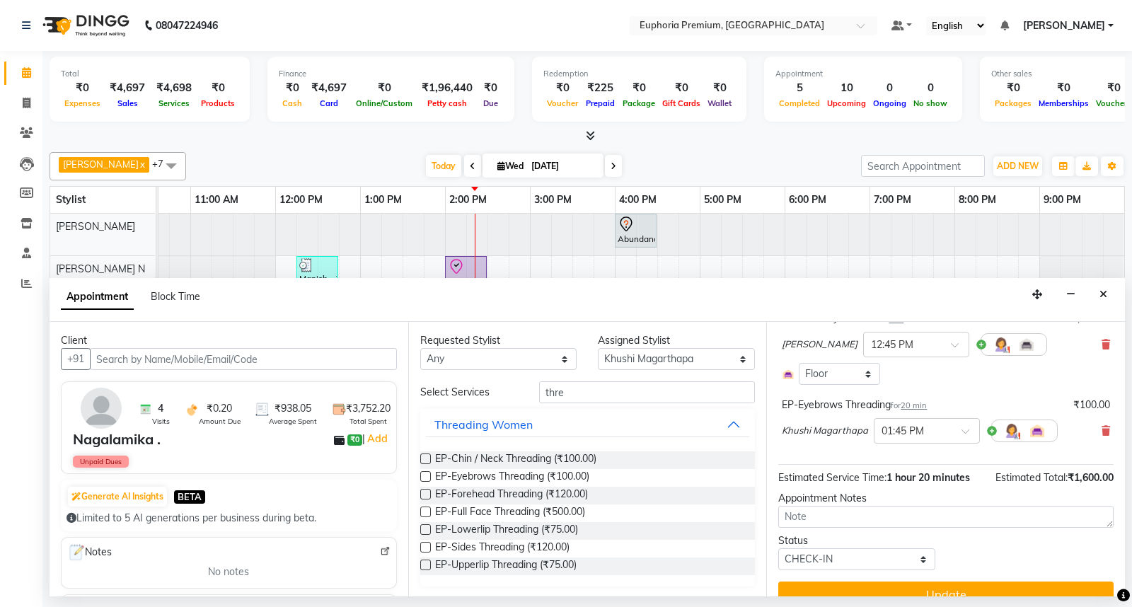
scroll to position [129, 0]
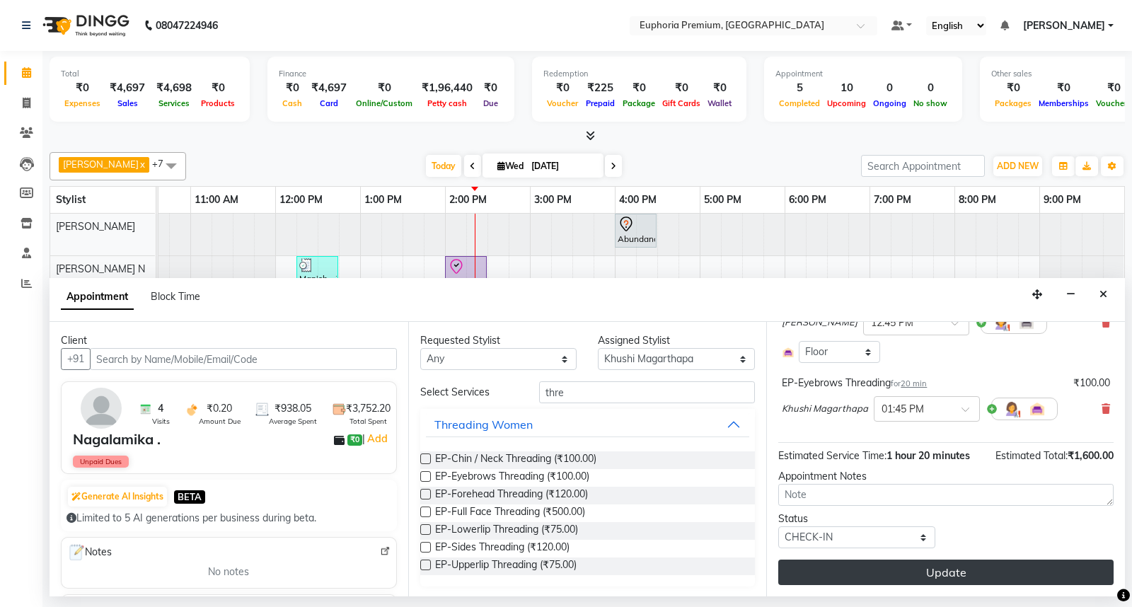
click at [949, 571] on button "Update" at bounding box center [945, 571] width 335 height 25
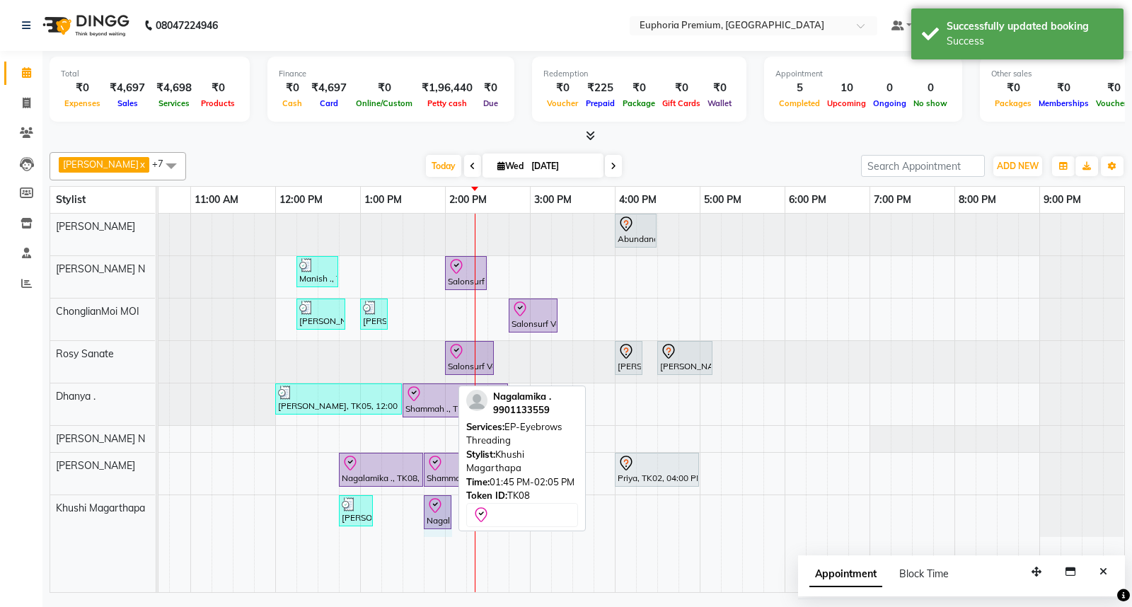
drag, startPoint x: 453, startPoint y: 514, endPoint x: 465, endPoint y: 516, distance: 11.5
click at [465, 516] on div "[PERSON_NAME] N x Kishore K x ChonglianMoi MOI x Dhanya . x [PERSON_NAME] N x […" at bounding box center [587, 369] width 1075 height 446
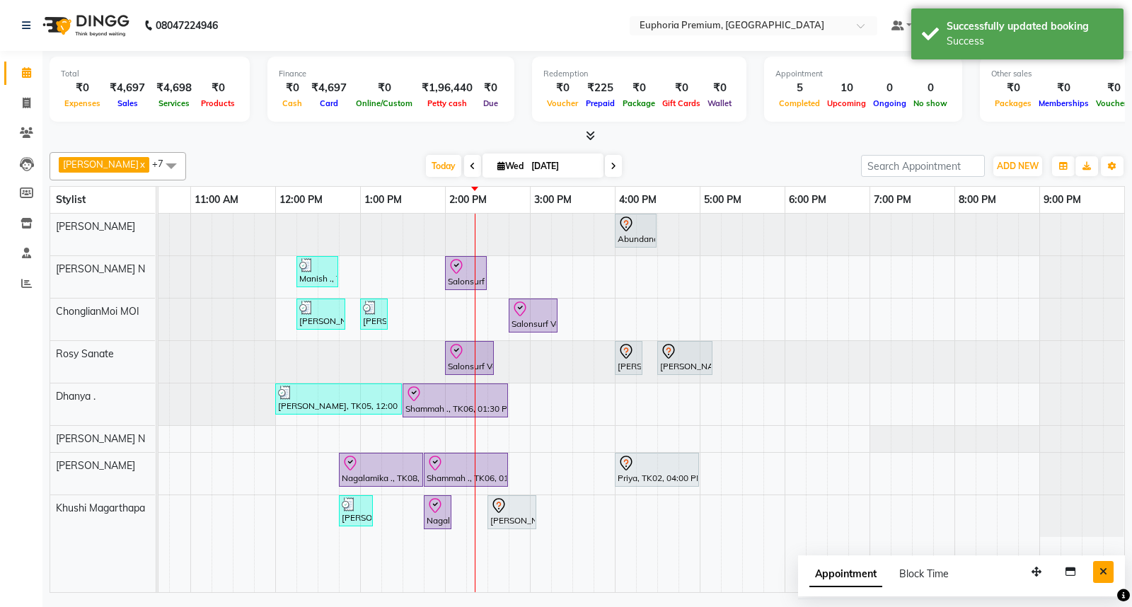
click at [1100, 571] on icon "Close" at bounding box center [1103, 572] width 8 height 10
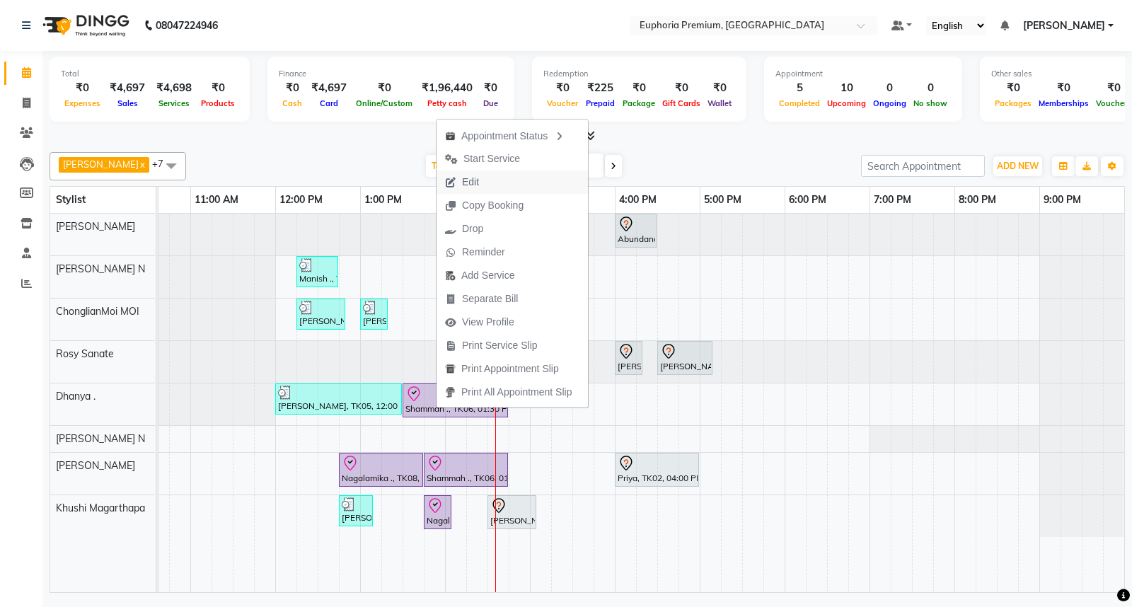
click at [482, 178] on span "Edit" at bounding box center [461, 181] width 51 height 23
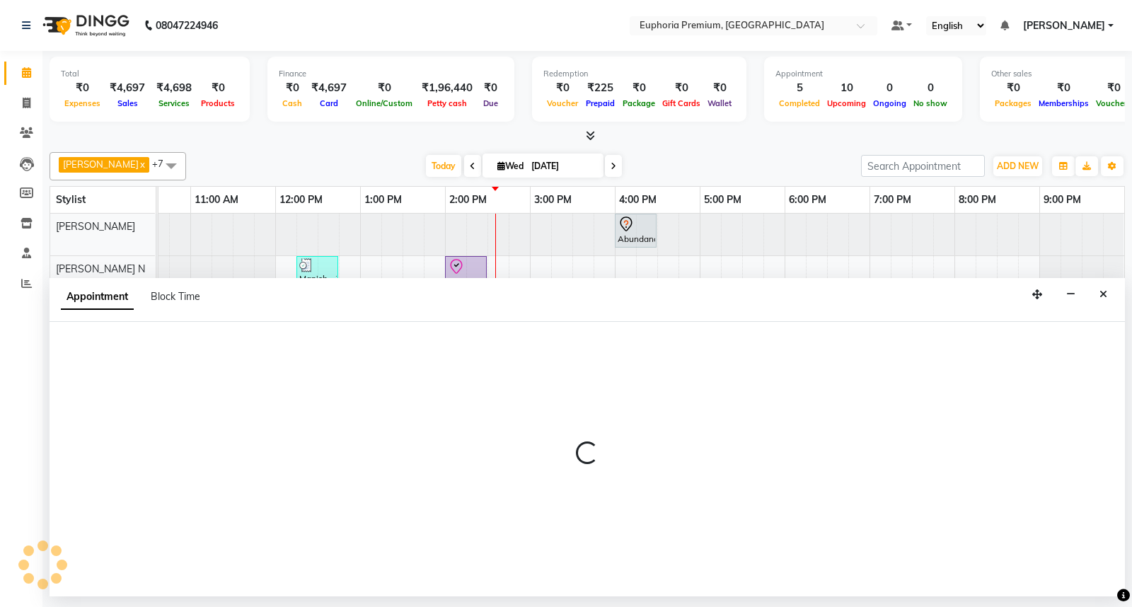
select select "tentative"
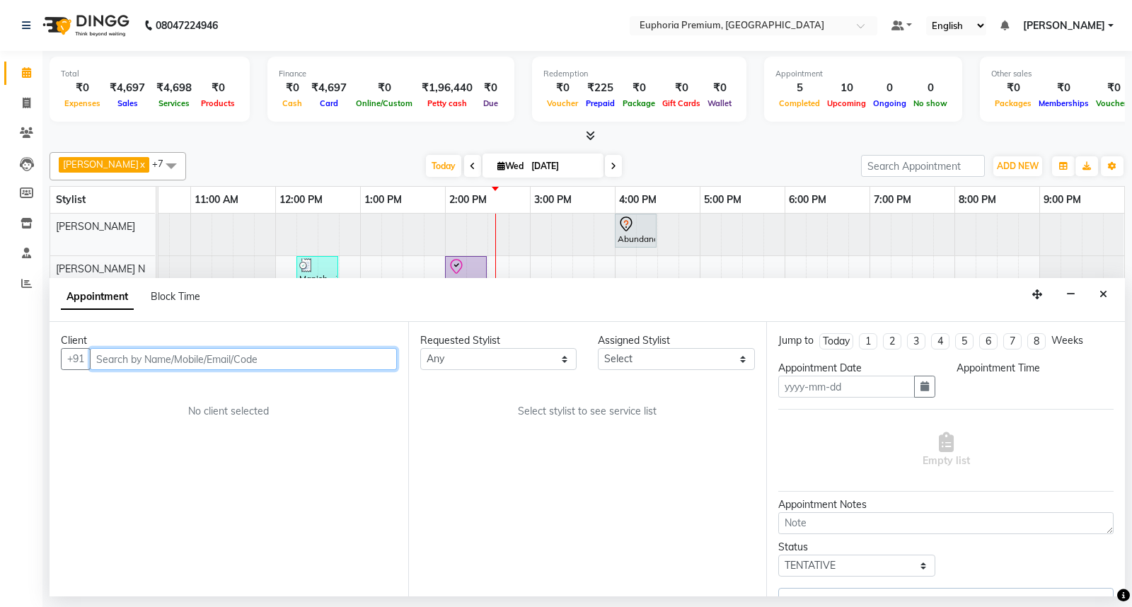
type input "[DATE]"
select select "check-in"
select select "810"
select select "88670"
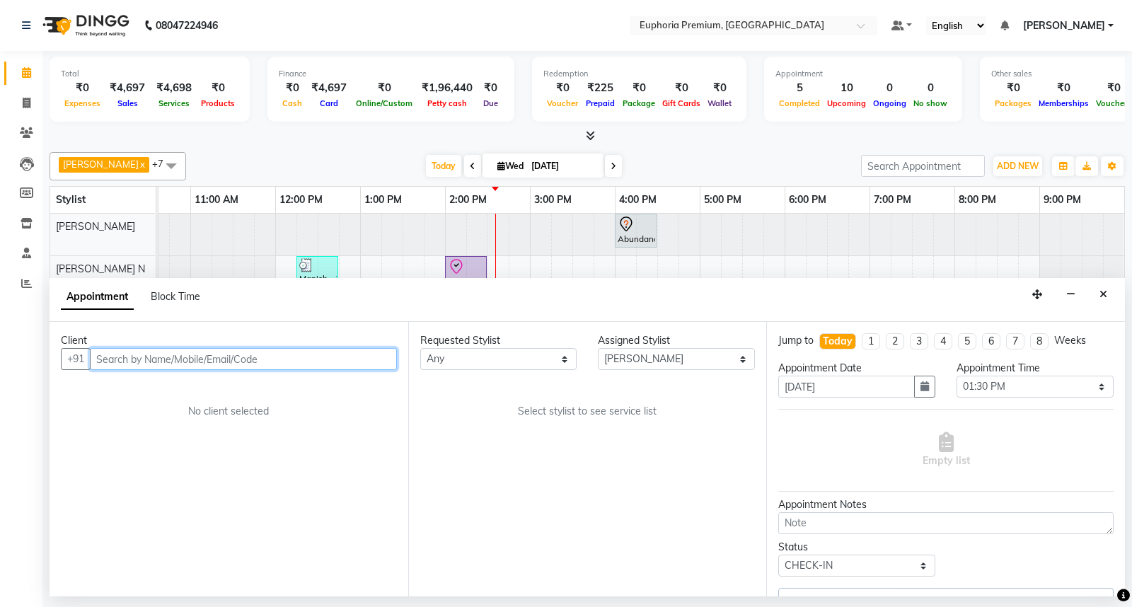
select select "4006"
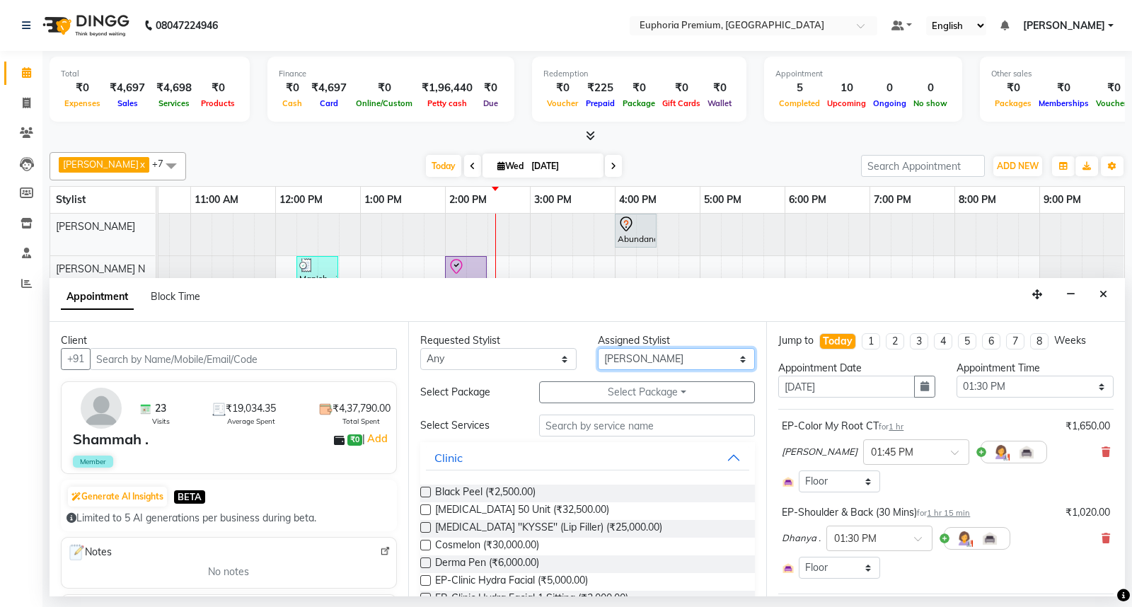
click at [628, 356] on select "Select Babu V Bharath N [PERSON_NAME] [PERSON_NAME] N Chiinthian [PERSON_NAME] …" at bounding box center [676, 359] width 157 height 22
select select "71607"
click at [598, 348] on select "Select Babu V Bharath N [PERSON_NAME] [PERSON_NAME] N Chiinthian [PERSON_NAME] …" at bounding box center [676, 359] width 157 height 22
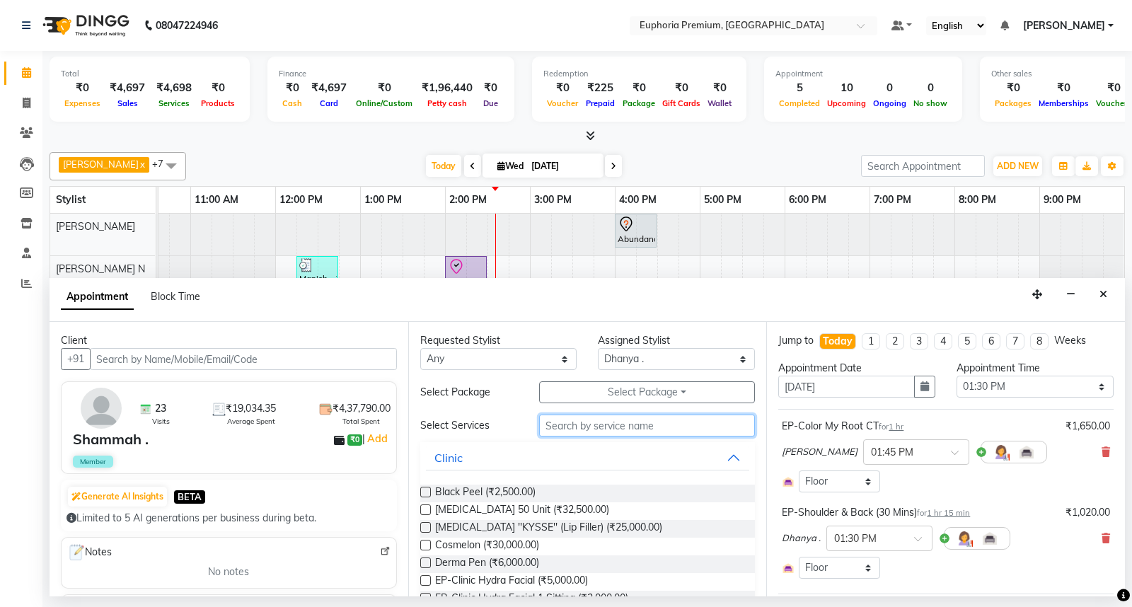
click at [632, 427] on input "text" at bounding box center [647, 425] width 216 height 22
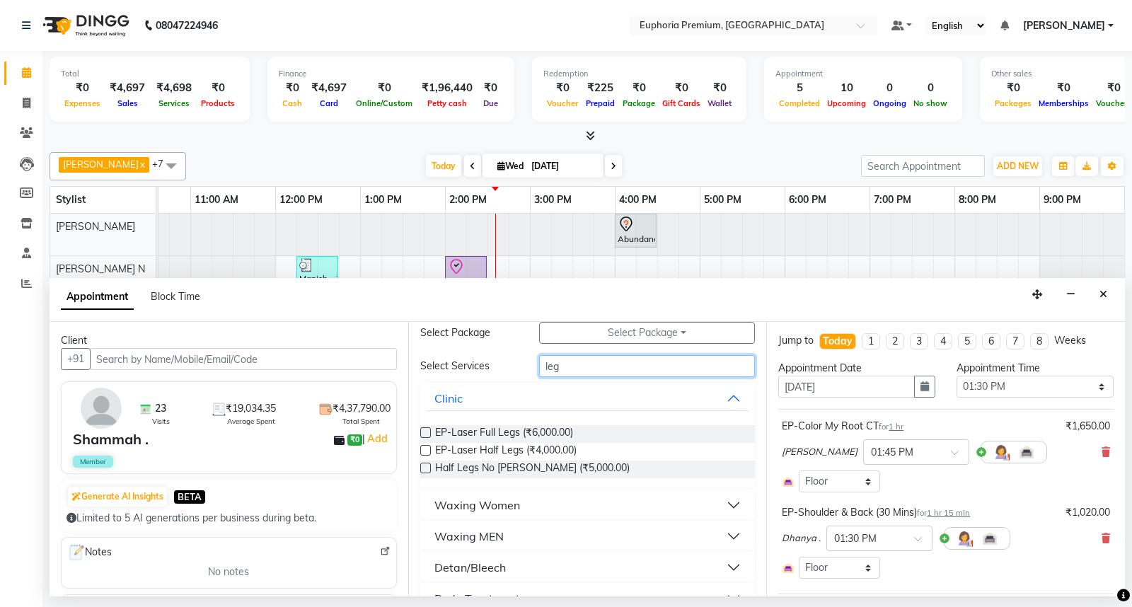
scroll to position [119, 0]
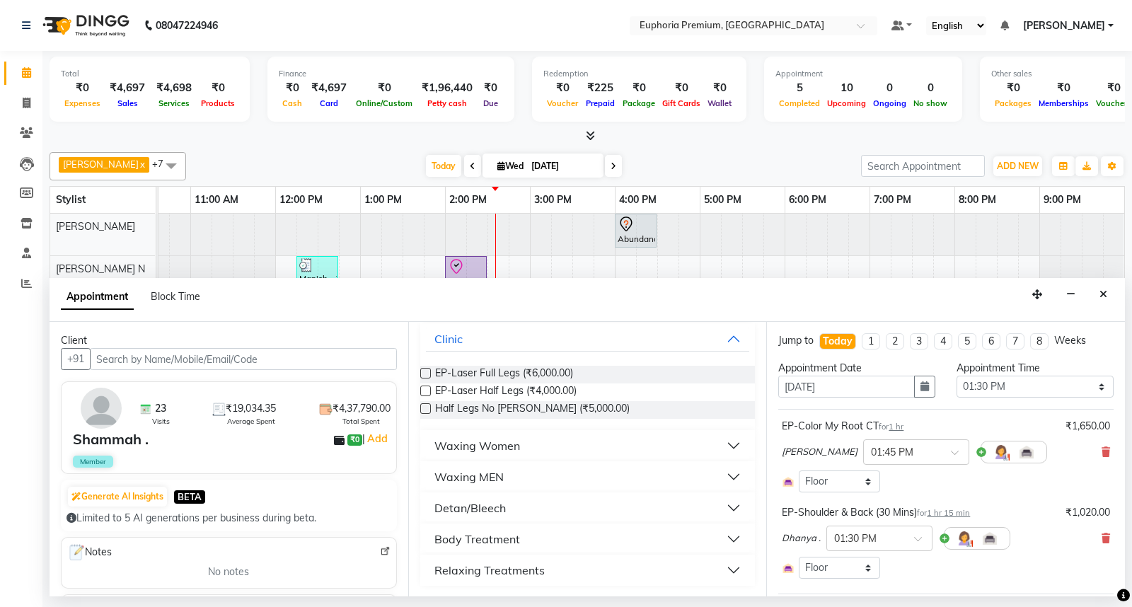
type input "leg"
click at [470, 567] on div "Relaxing Treatments" at bounding box center [489, 570] width 110 height 17
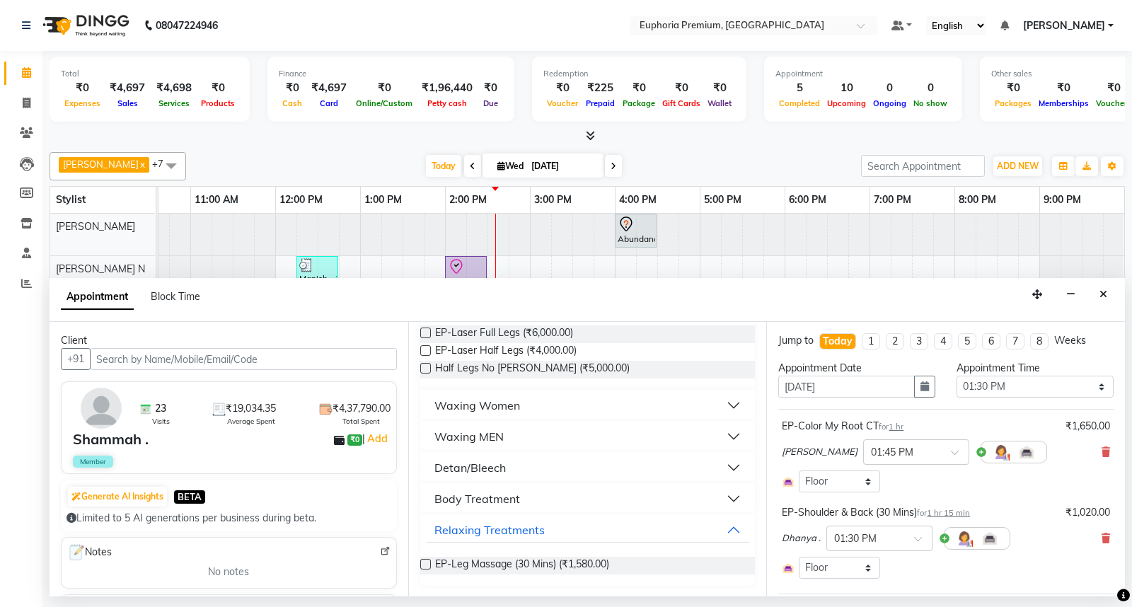
click at [426, 562] on label at bounding box center [425, 564] width 11 height 11
click at [426, 562] on input "checkbox" at bounding box center [424, 565] width 9 height 9
checkbox input "false"
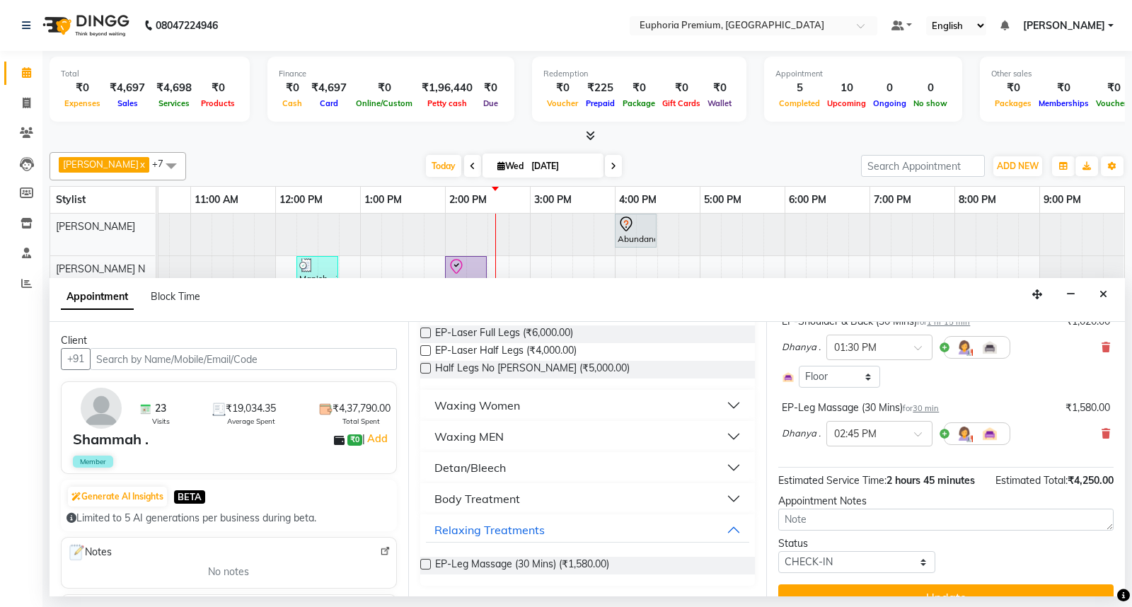
scroll to position [230, 0]
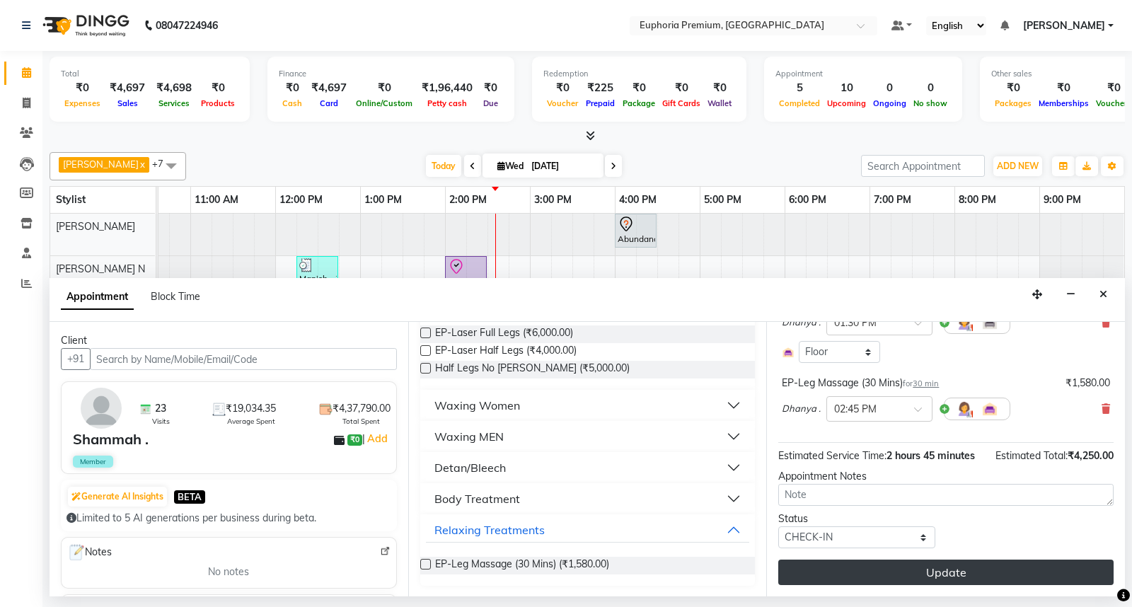
click at [950, 572] on button "Update" at bounding box center [945, 571] width 335 height 25
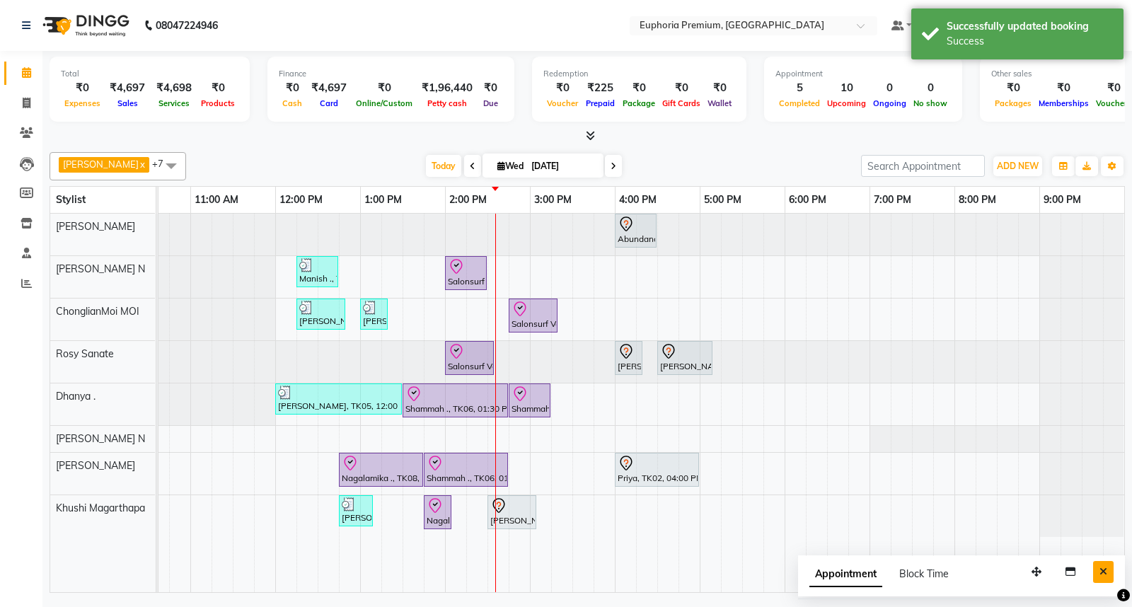
click at [1100, 568] on icon "Close" at bounding box center [1103, 572] width 8 height 10
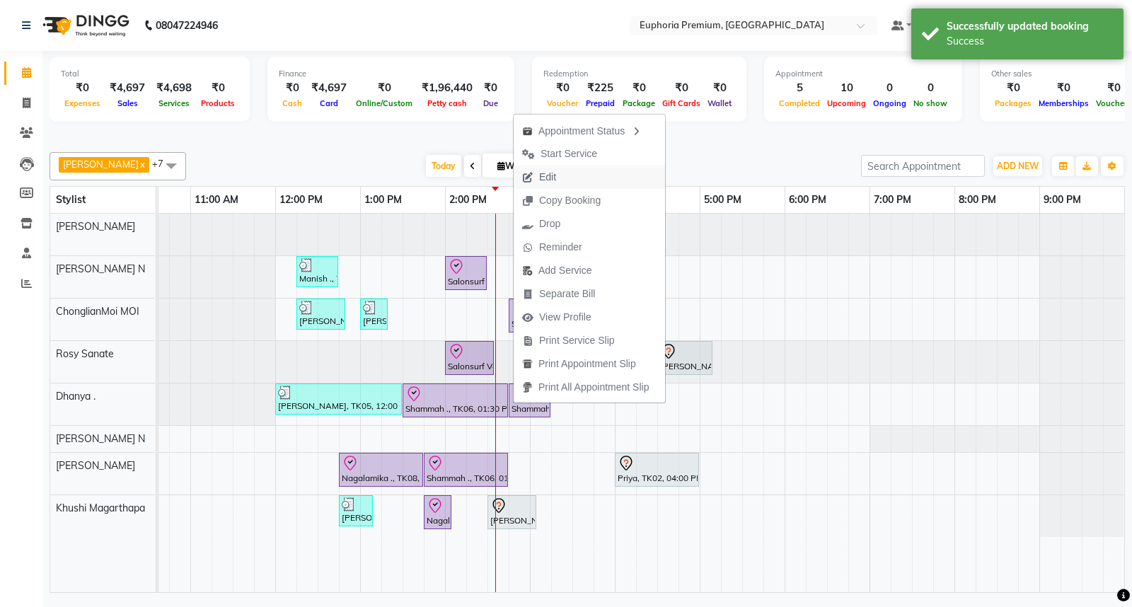
click at [547, 170] on span "Edit" at bounding box center [547, 177] width 17 height 15
select select "tentative"
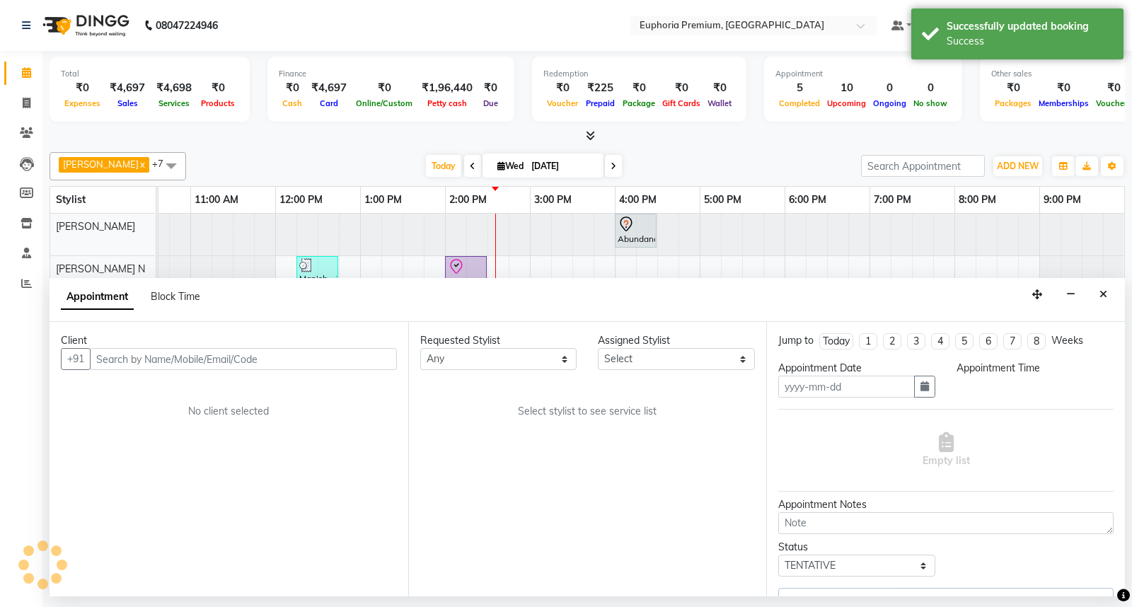
type input "[DATE]"
select select "check-in"
select select "810"
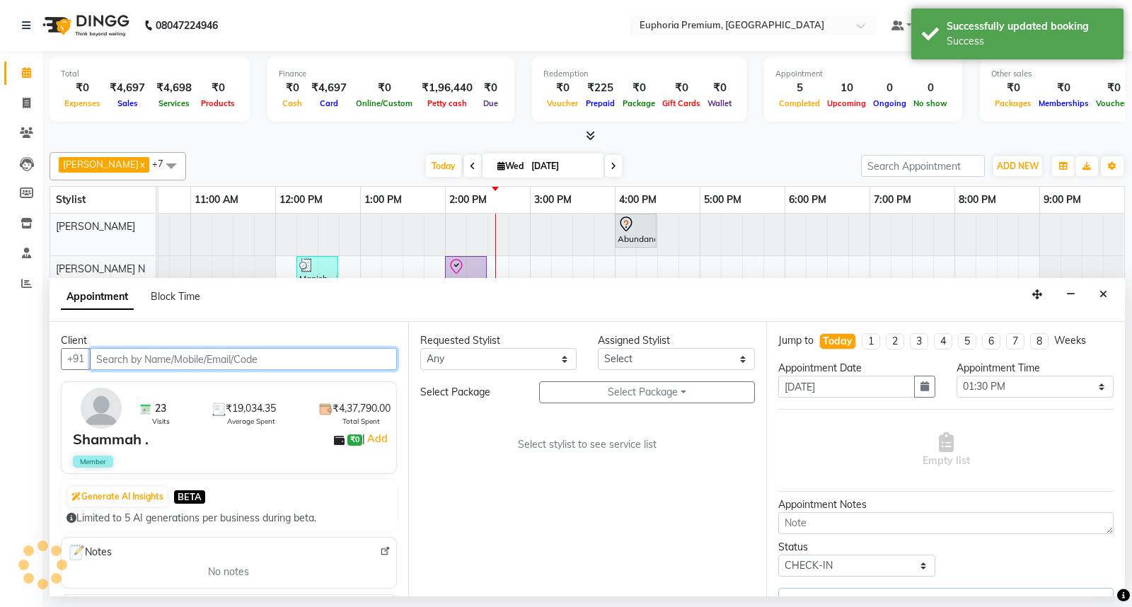
select select "71607"
select select "4006"
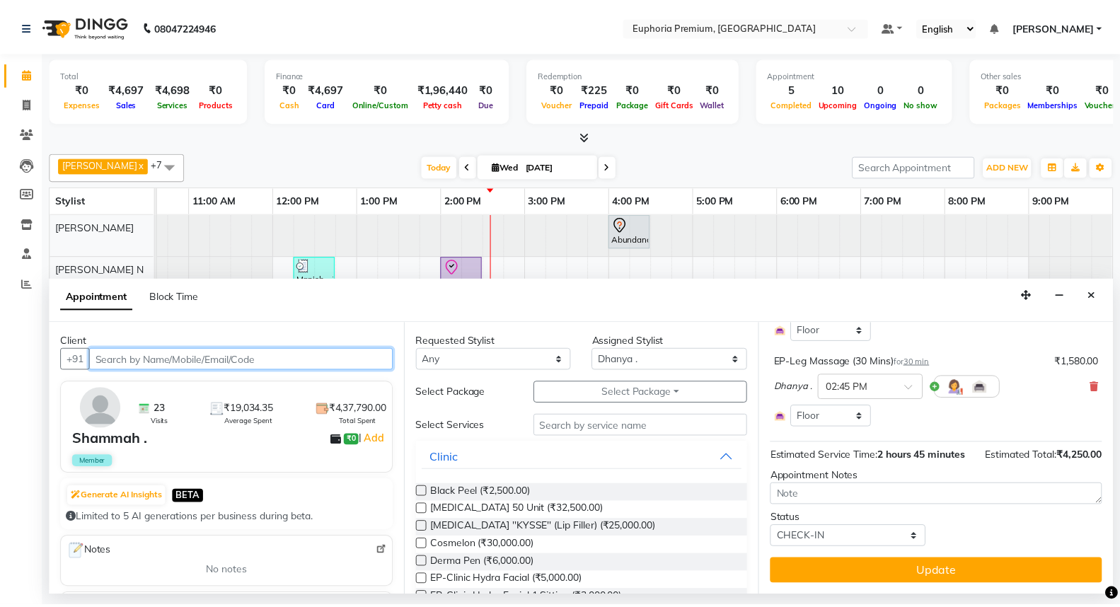
scroll to position [252, 0]
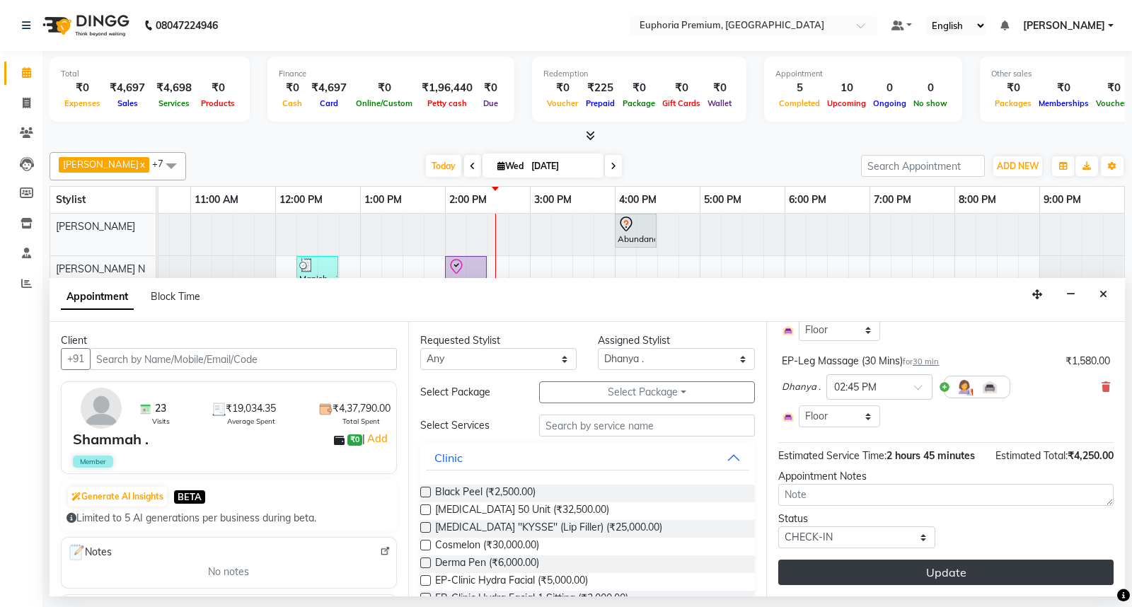
click at [918, 567] on button "Update" at bounding box center [945, 571] width 335 height 25
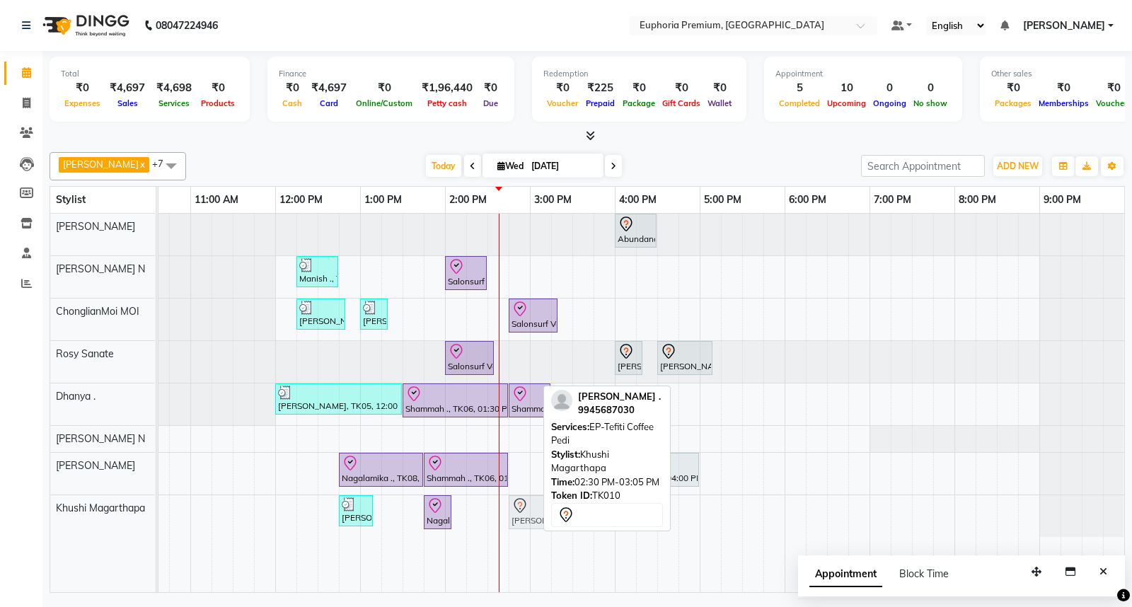
drag, startPoint x: 497, startPoint y: 511, endPoint x: 522, endPoint y: 518, distance: 26.0
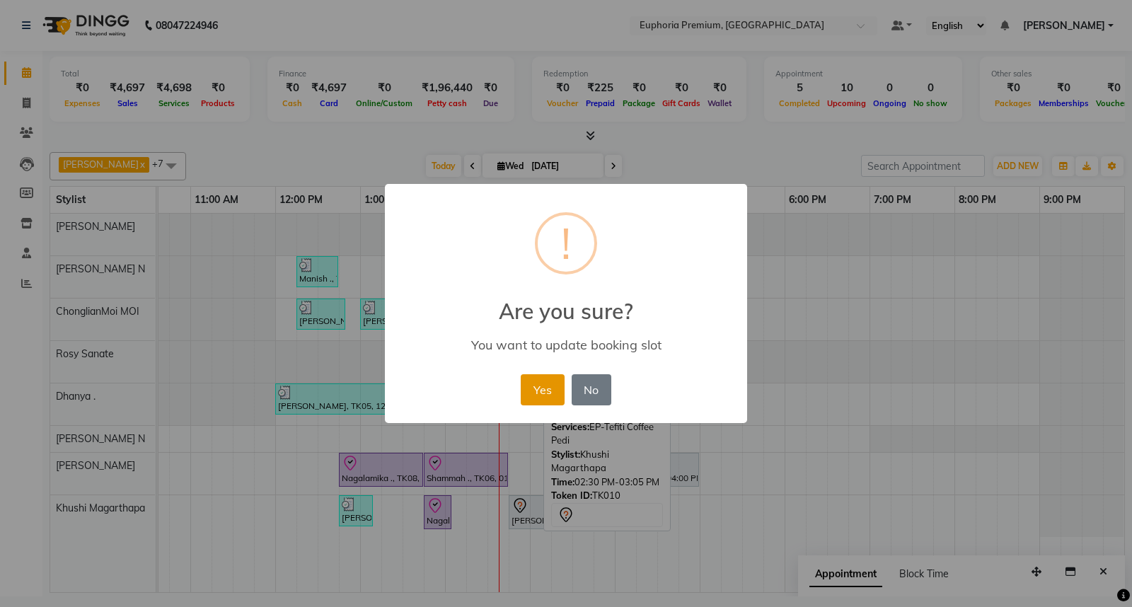
click at [540, 383] on button "Yes" at bounding box center [542, 389] width 43 height 31
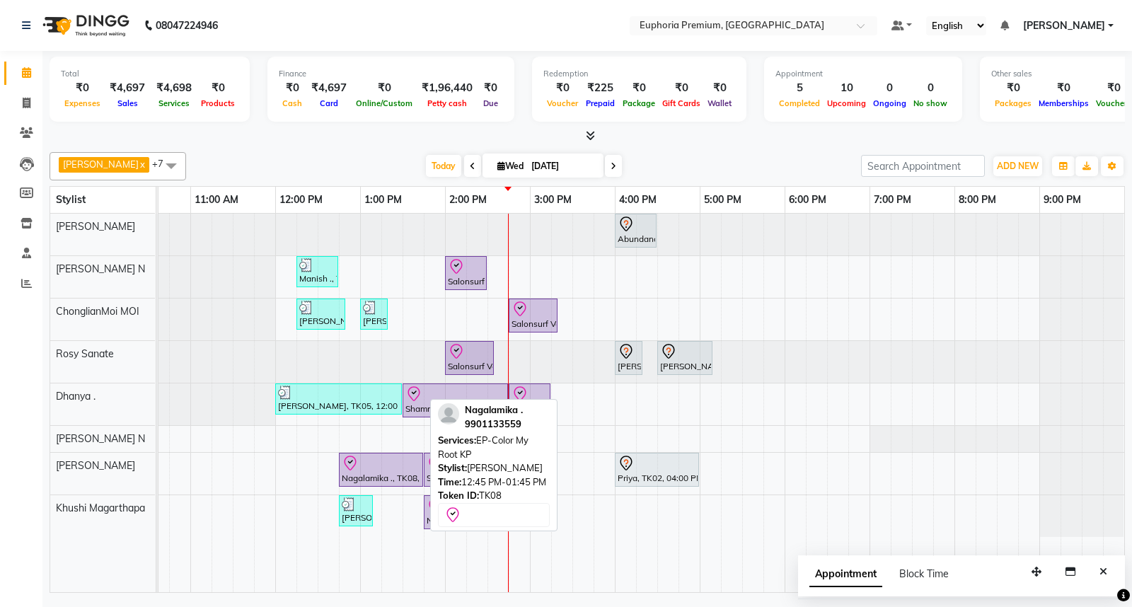
click at [380, 469] on div at bounding box center [381, 463] width 79 height 17
select select "8"
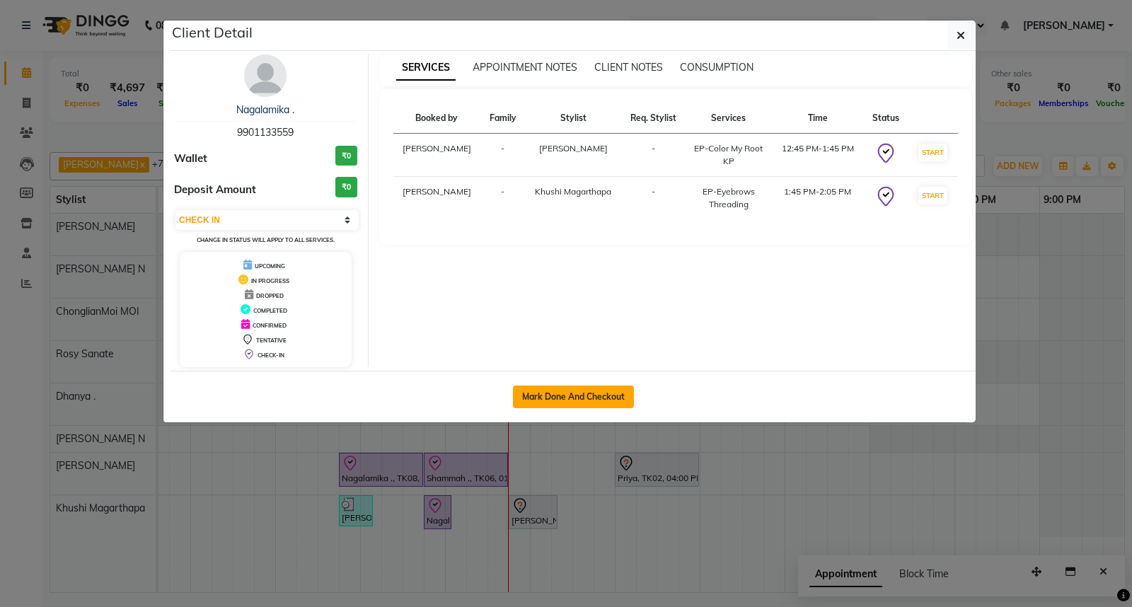
click at [562, 403] on button "Mark Done And Checkout" at bounding box center [573, 396] width 121 height 23
select select "7925"
select select "service"
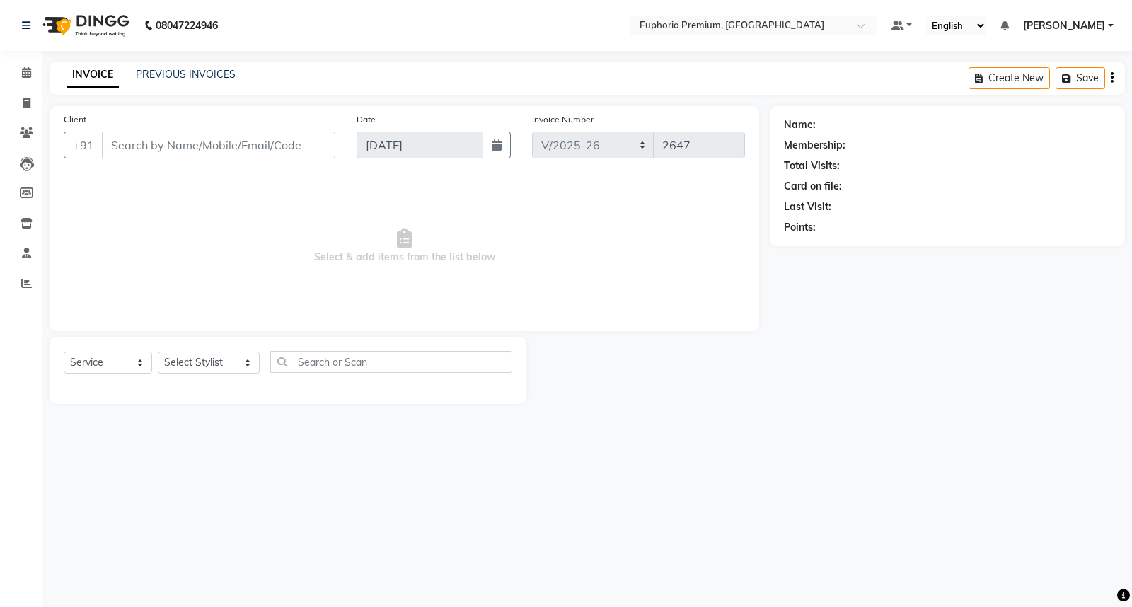
type input "99******59"
select select "86606"
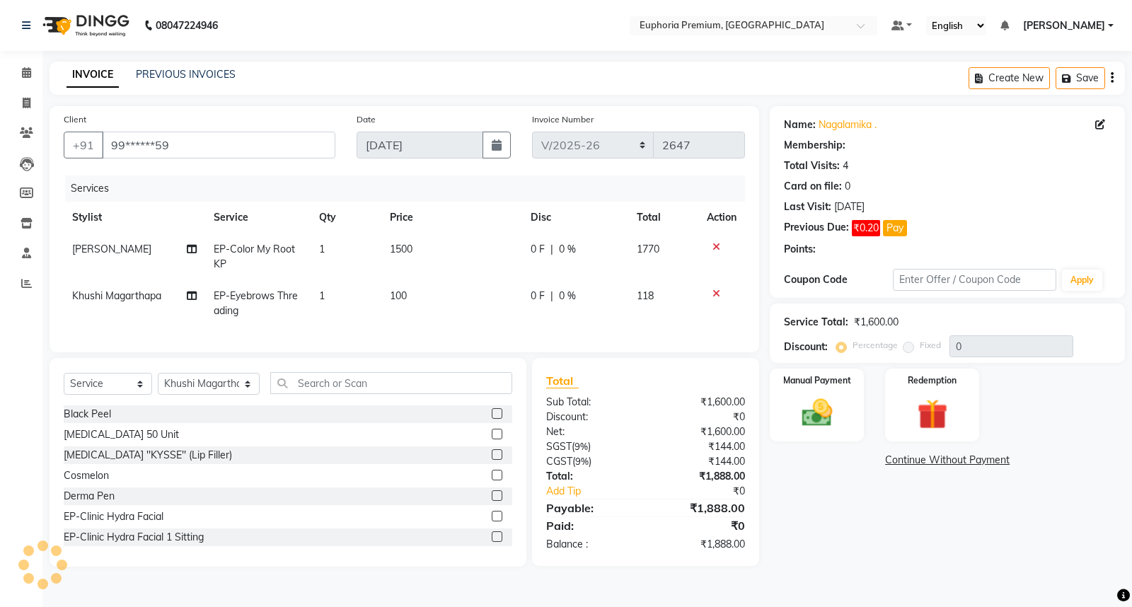
select select "1: Object"
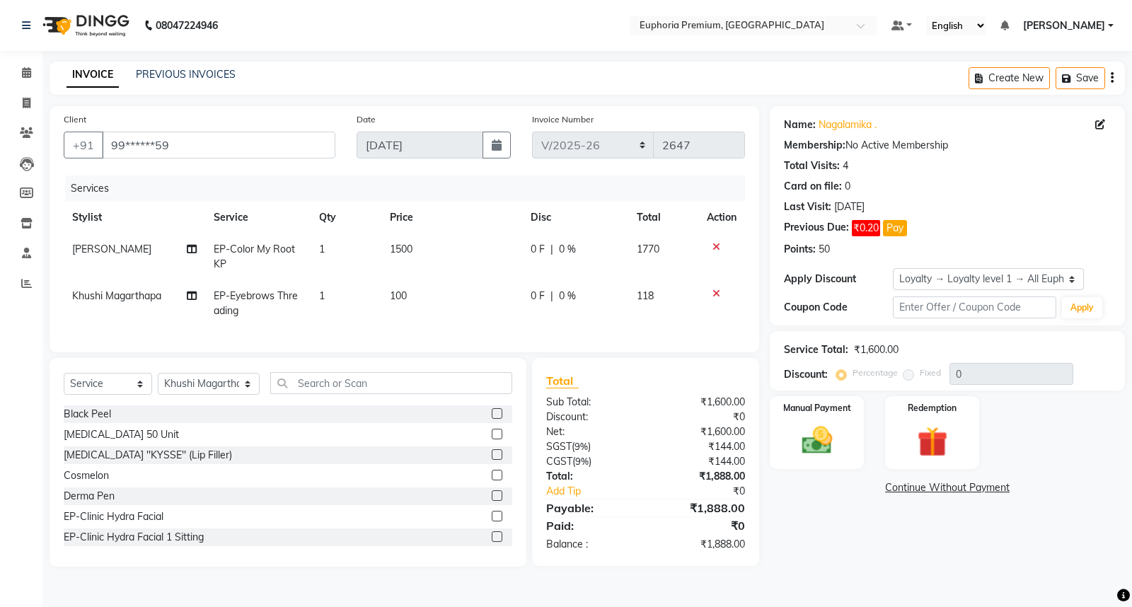
click at [395, 250] on span "1500" at bounding box center [401, 249] width 23 height 13
select select "88670"
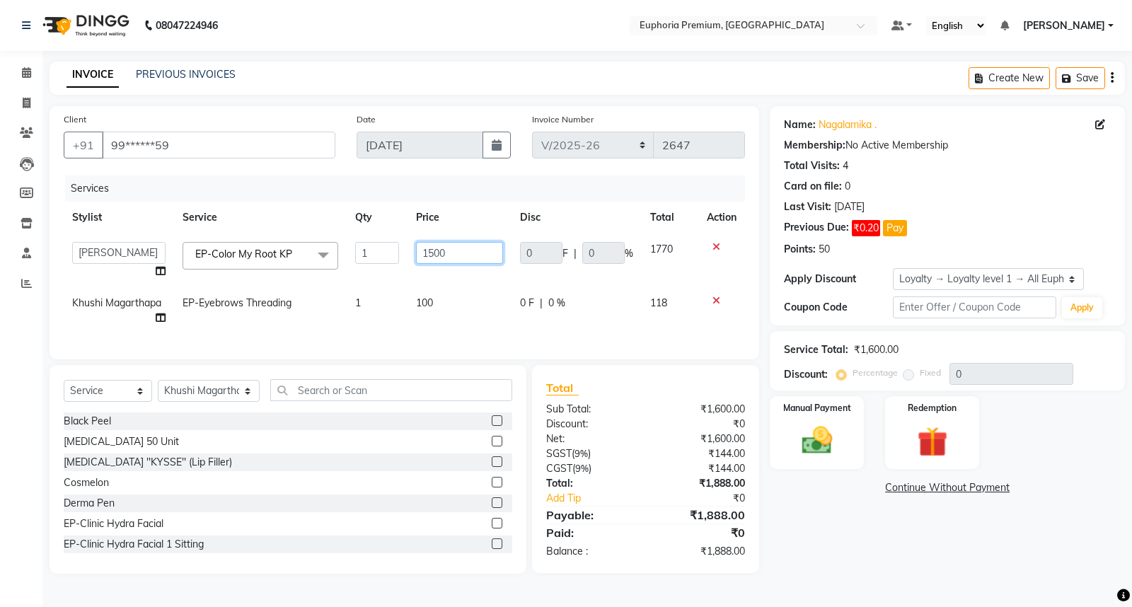
click at [454, 248] on input "1500" at bounding box center [459, 253] width 87 height 22
type input "1650"
click at [448, 298] on td "100" at bounding box center [459, 310] width 104 height 47
select select "86606"
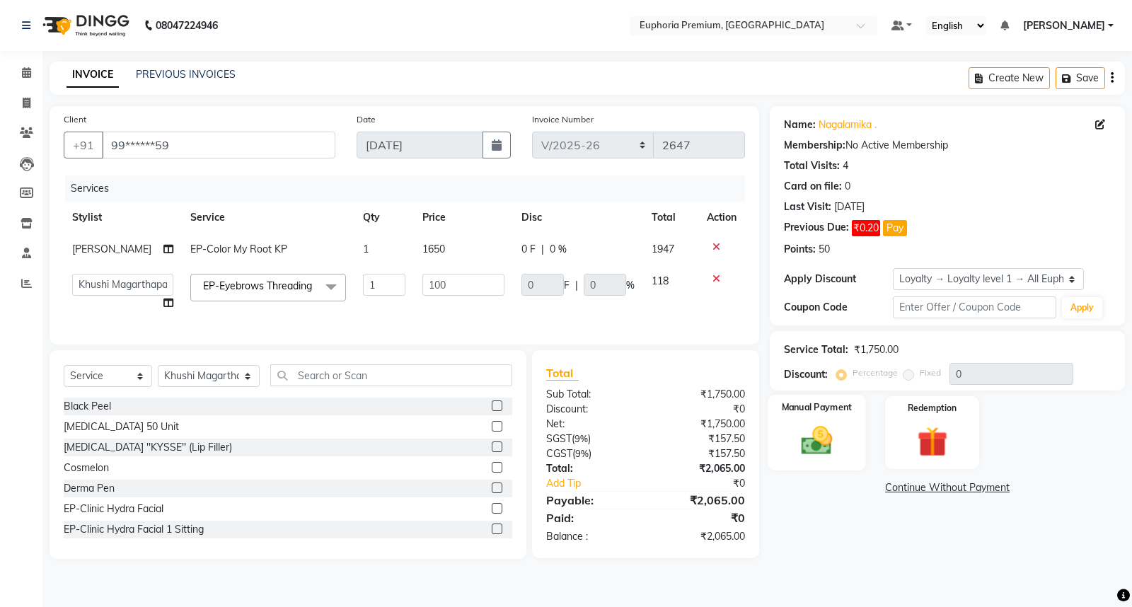
click at [840, 451] on img at bounding box center [816, 440] width 51 height 36
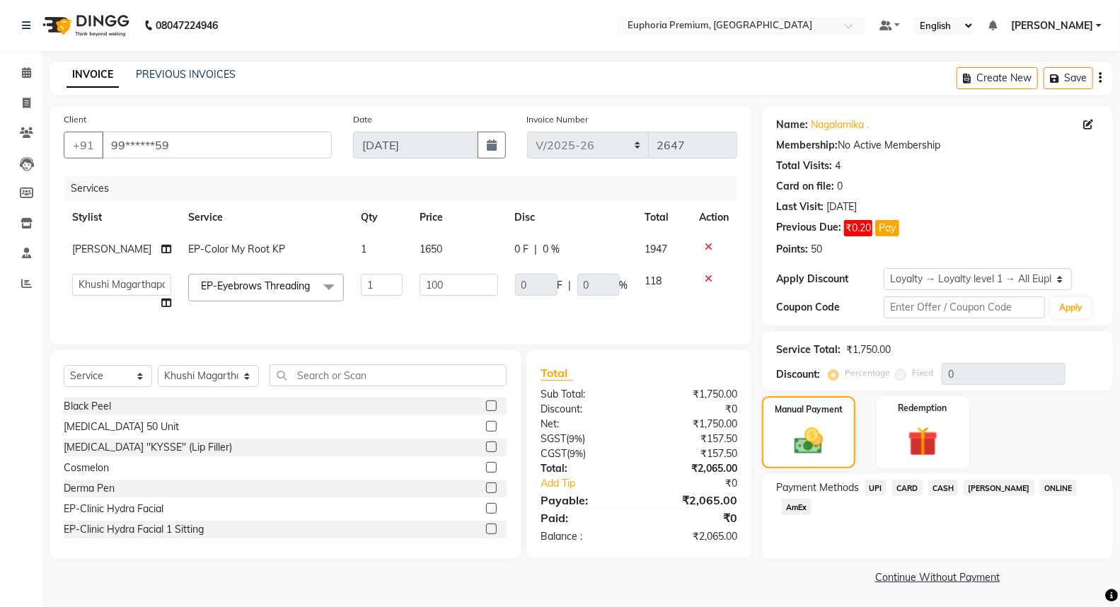
click at [876, 488] on span "UPI" at bounding box center [875, 488] width 22 height 16
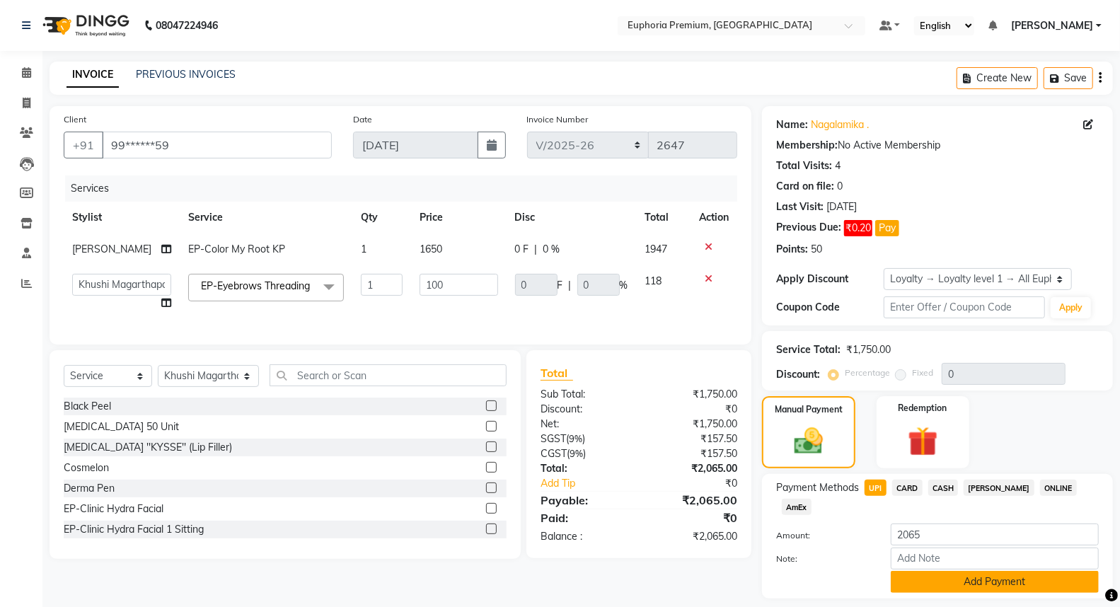
click at [1020, 571] on button "Add Payment" at bounding box center [995, 582] width 208 height 22
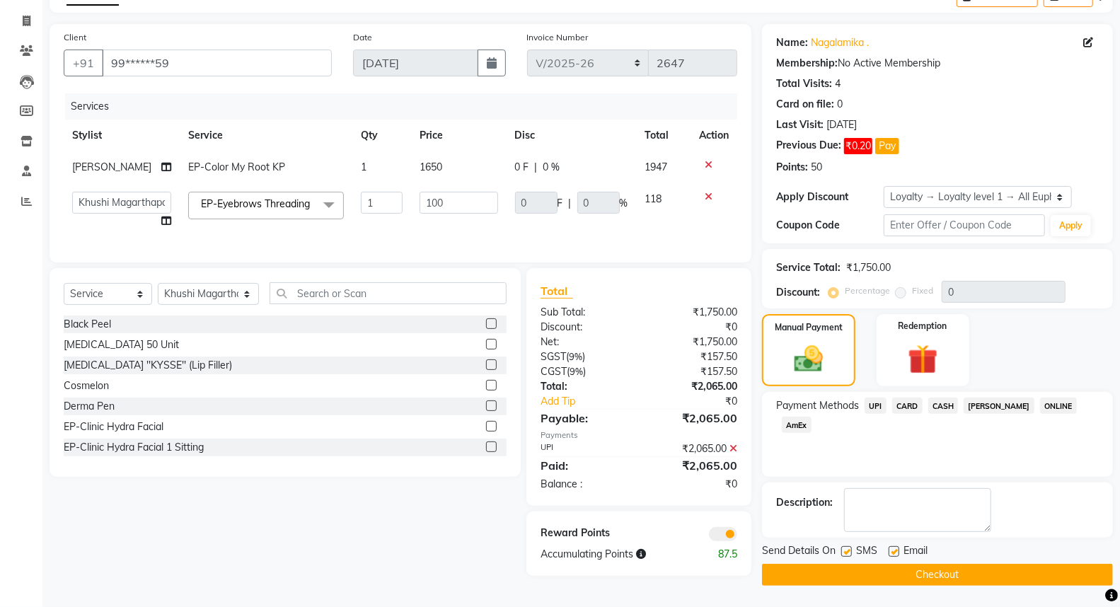
scroll to position [89, 0]
click at [973, 567] on button "Checkout" at bounding box center [937, 575] width 351 height 22
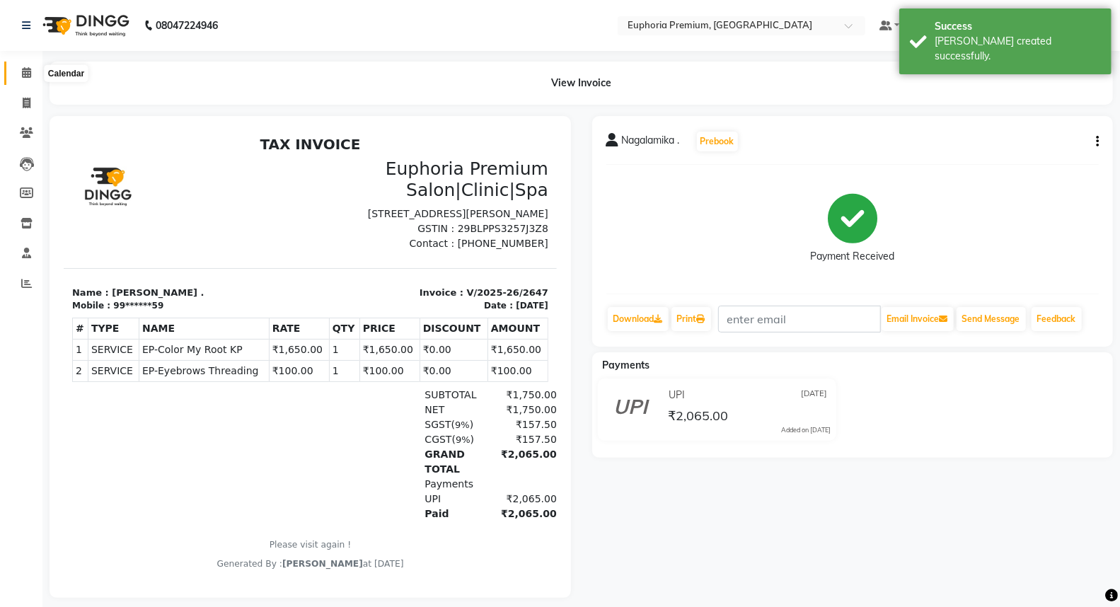
click at [24, 75] on icon at bounding box center [26, 72] width 9 height 11
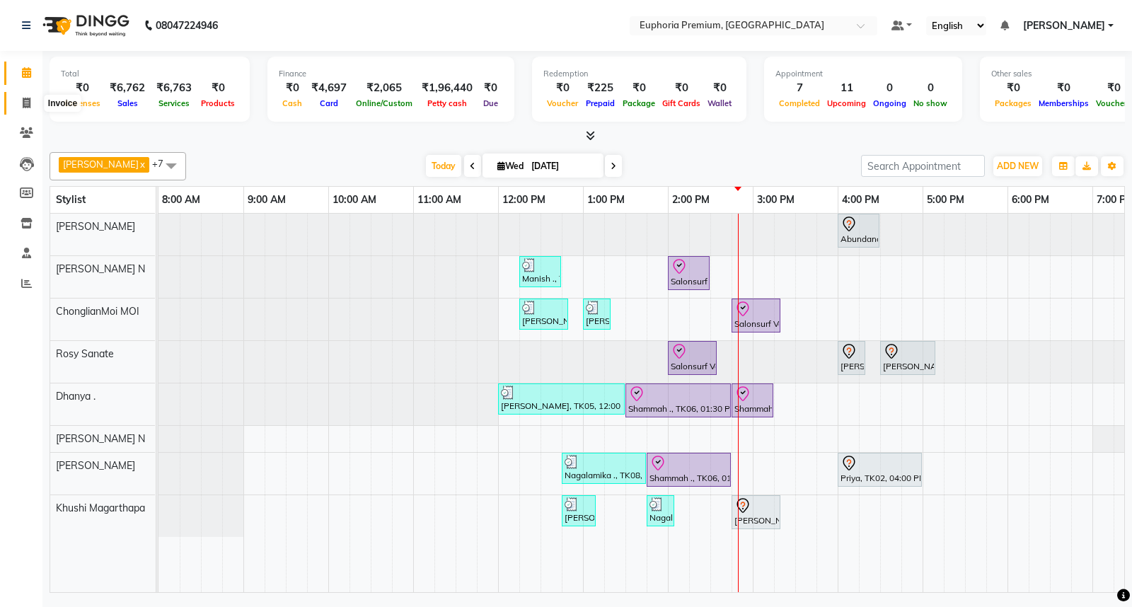
click at [23, 104] on icon at bounding box center [27, 103] width 8 height 11
select select "service"
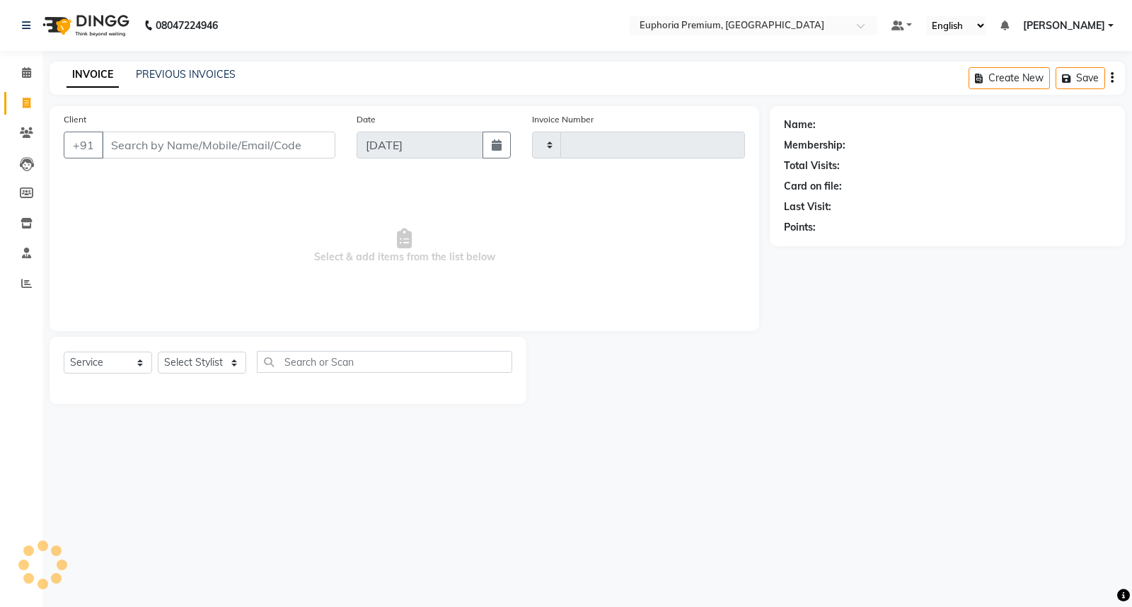
type input "2648"
select select "7925"
click at [227, 79] on link "PREVIOUS INVOICES" at bounding box center [186, 74] width 100 height 13
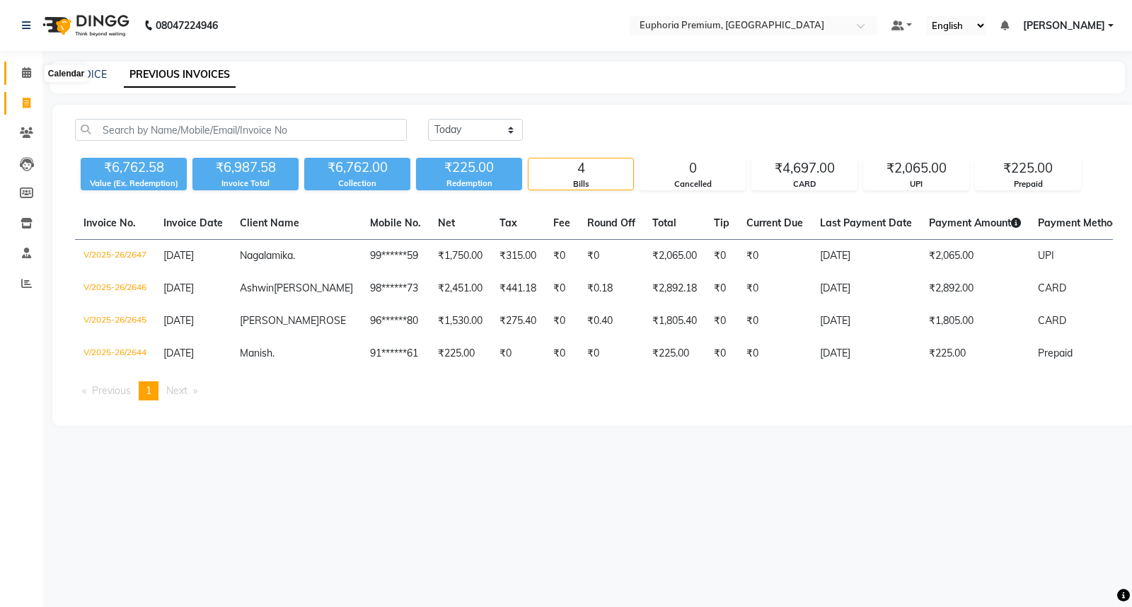
click at [25, 76] on icon at bounding box center [26, 72] width 9 height 11
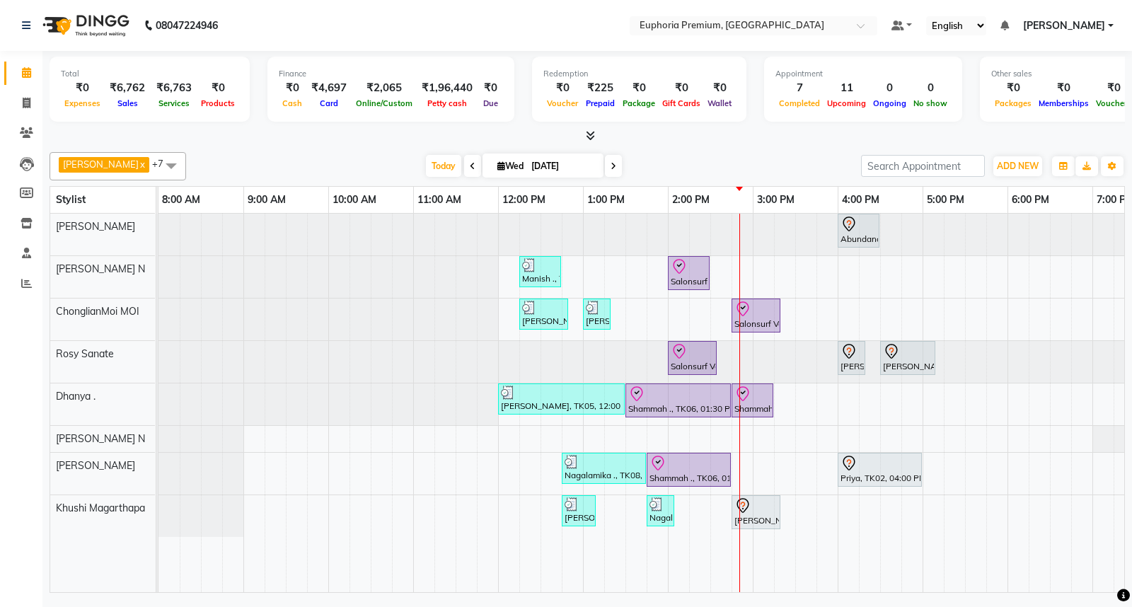
click at [592, 135] on icon at bounding box center [590, 135] width 9 height 11
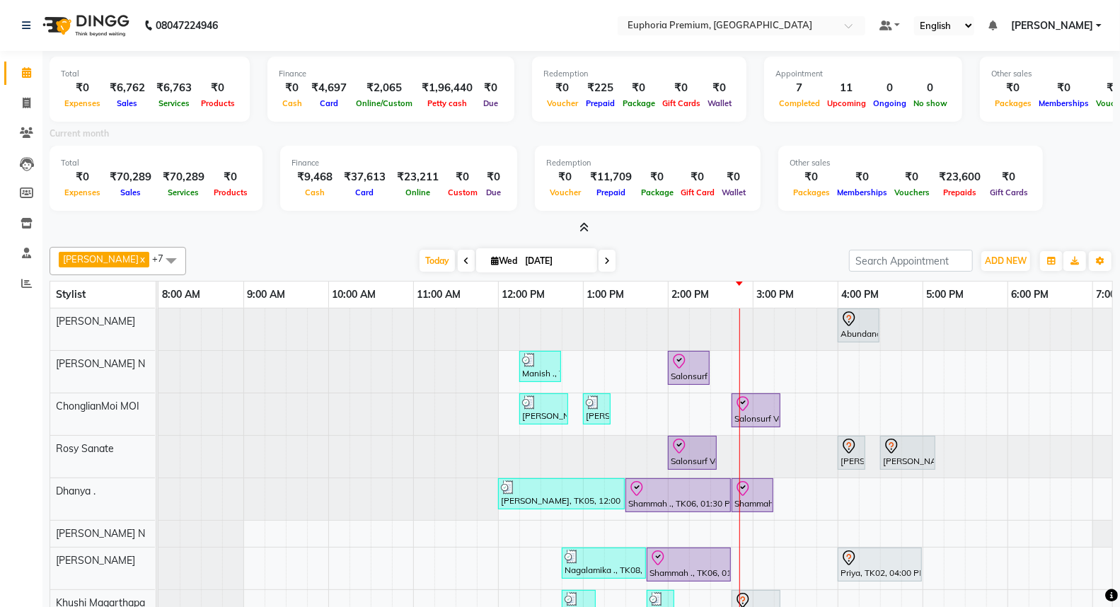
click at [585, 228] on icon at bounding box center [583, 227] width 9 height 11
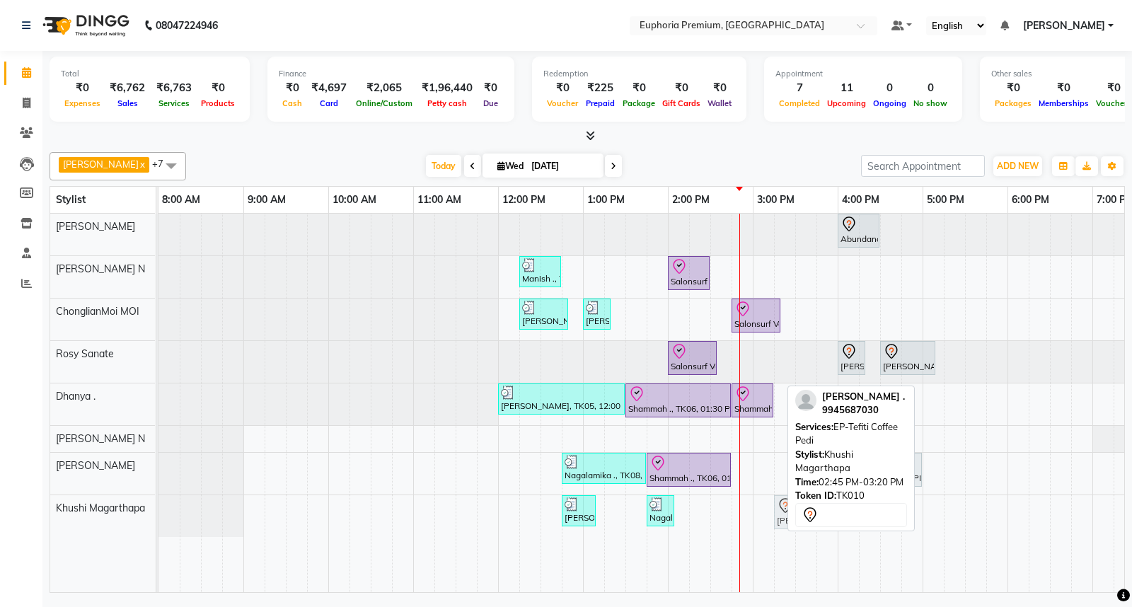
drag, startPoint x: 743, startPoint y: 514, endPoint x: 779, endPoint y: 527, distance: 38.3
click at [158, 527] on div "BINCY ROSE, TK07, 12:45 PM-01:10 PM, EP-Tefiti Coffee Mani Nagalamika ., TK08, …" at bounding box center [158, 516] width 0 height 42
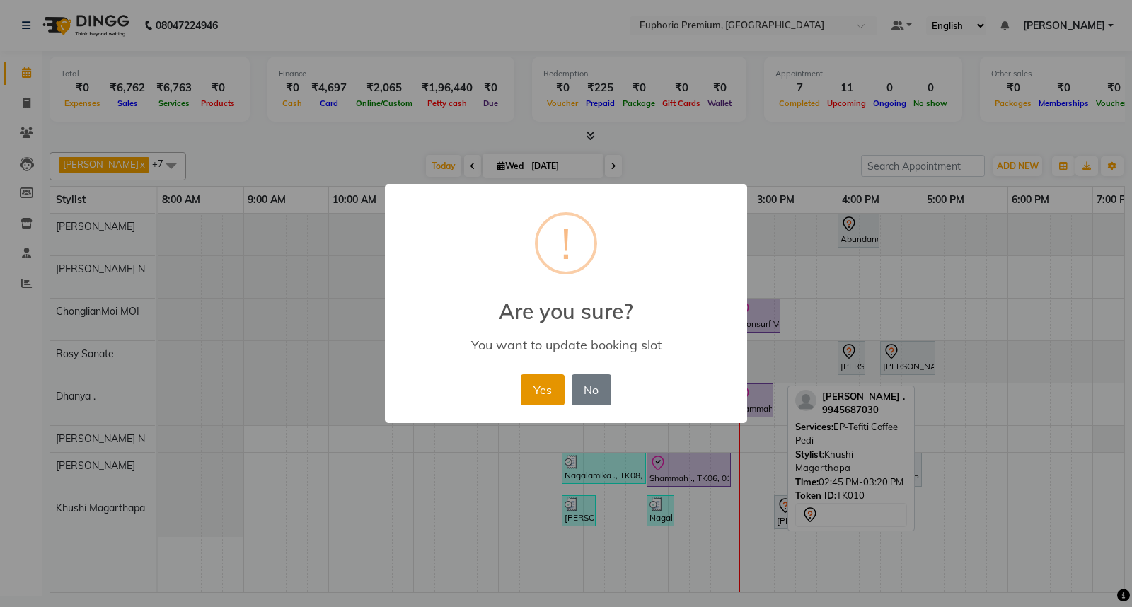
click at [543, 379] on button "Yes" at bounding box center [542, 389] width 43 height 31
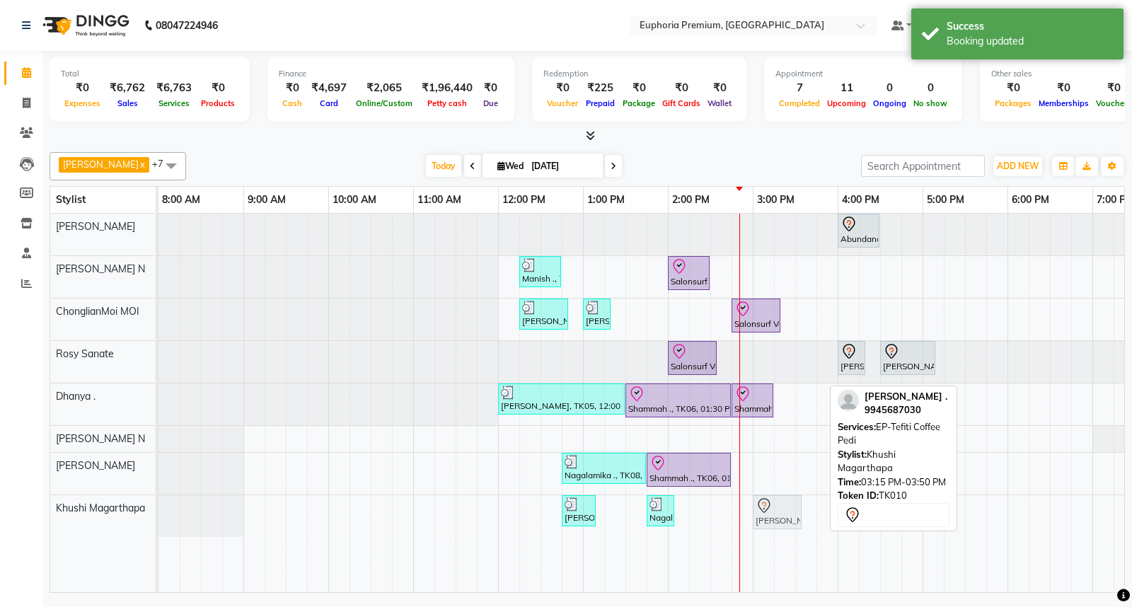
drag, startPoint x: 794, startPoint y: 515, endPoint x: 779, endPoint y: 516, distance: 14.9
click at [158, 516] on div "BINCY ROSE, TK07, 12:45 PM-01:10 PM, EP-Tefiti Coffee Mani Nagalamika ., TK08, …" at bounding box center [158, 516] width 0 height 42
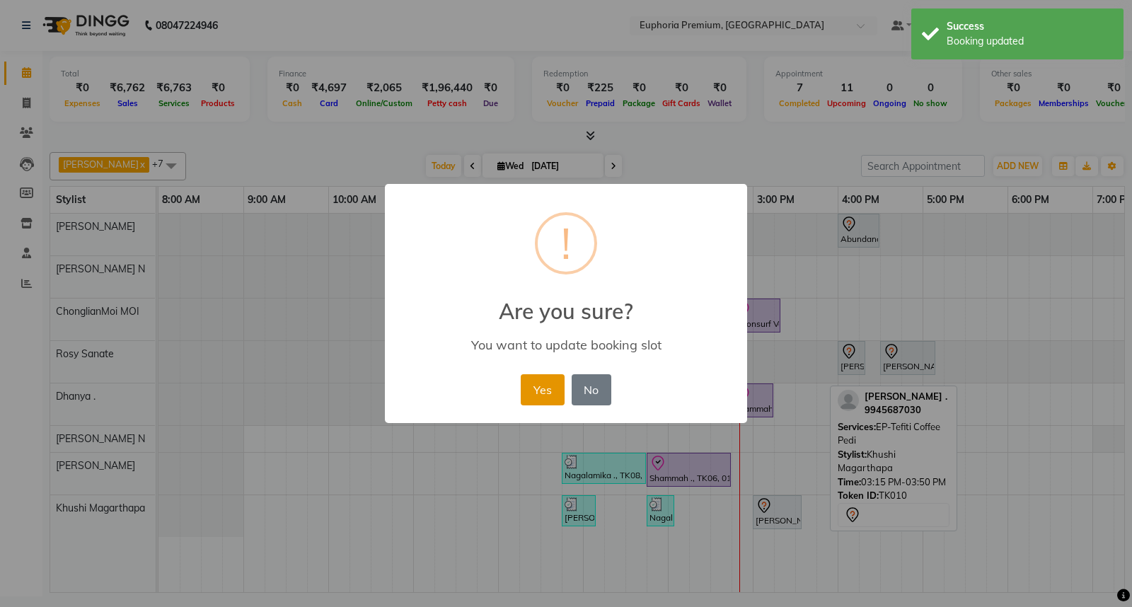
click at [545, 385] on button "Yes" at bounding box center [542, 389] width 43 height 31
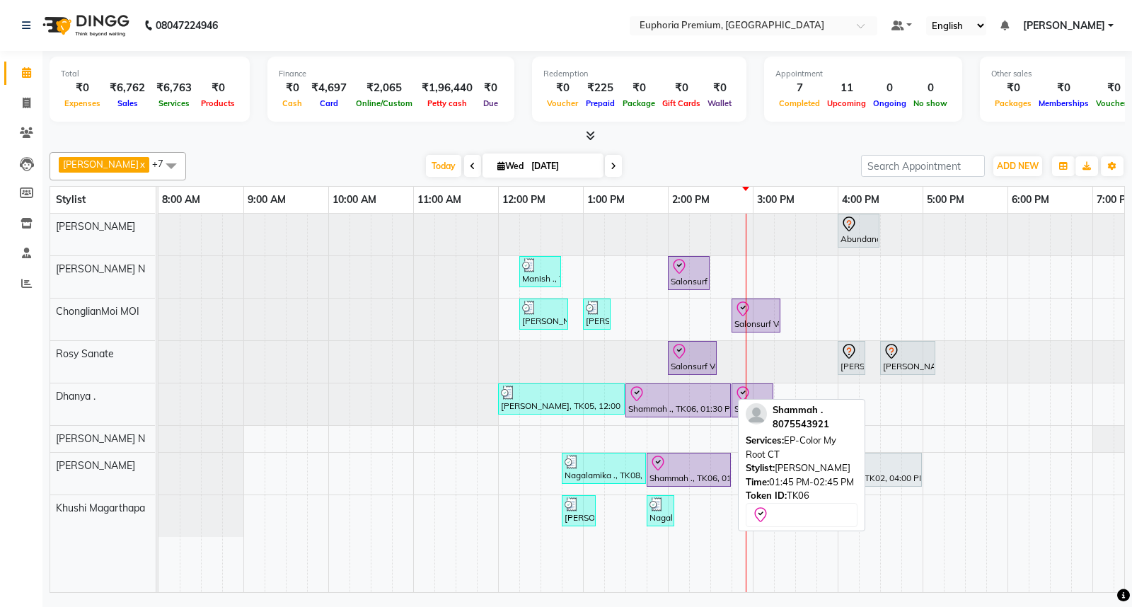
click at [661, 468] on icon at bounding box center [657, 463] width 17 height 17
select select "8"
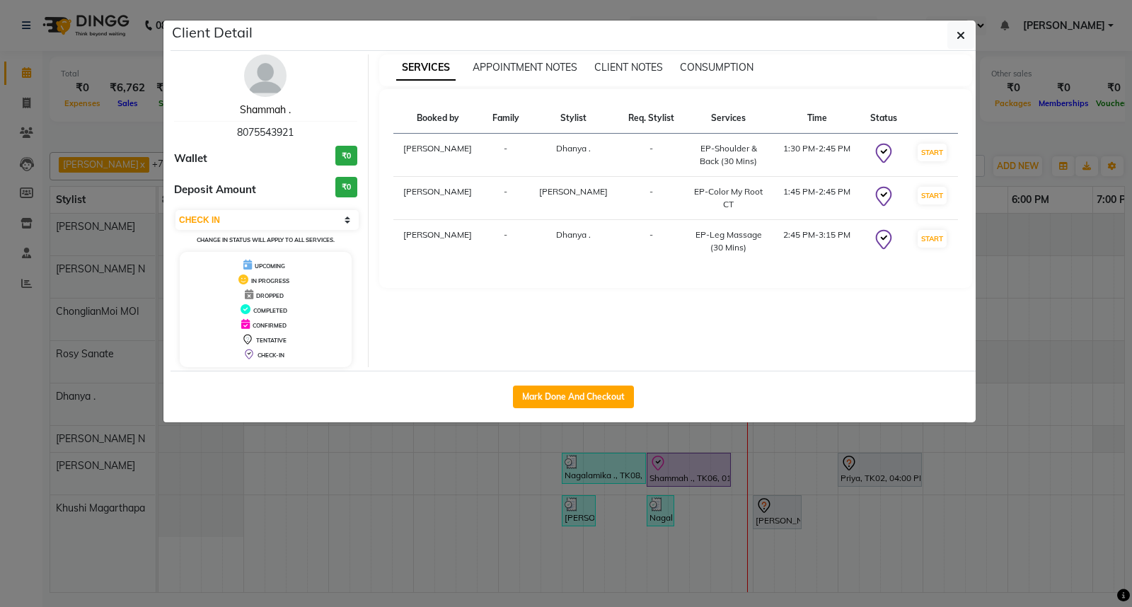
click at [262, 105] on link "Shammah ." at bounding box center [265, 109] width 51 height 13
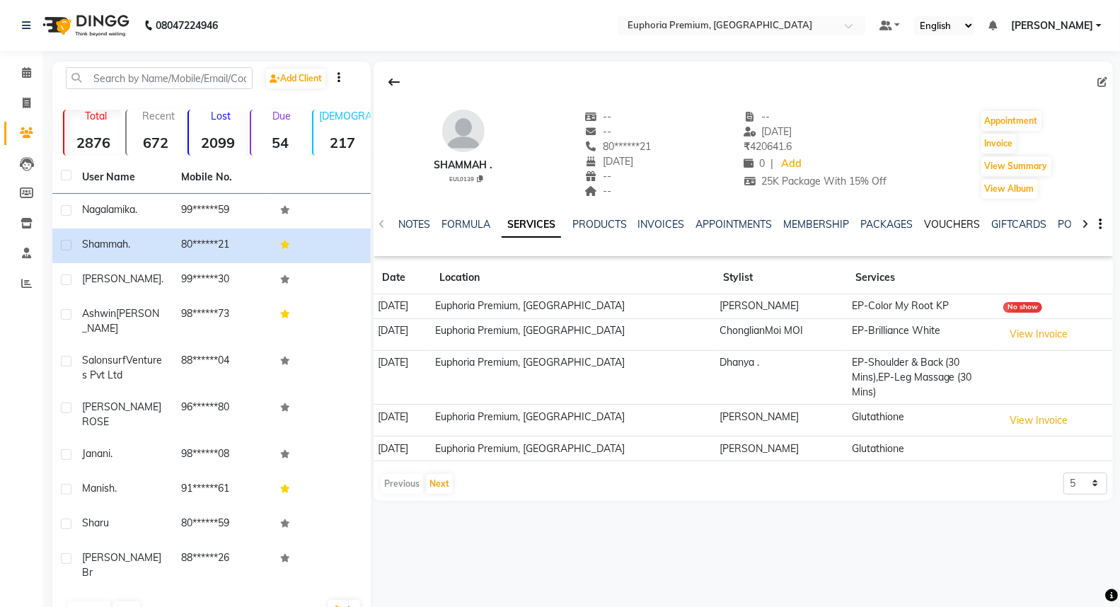
click at [949, 219] on link "VOUCHERS" at bounding box center [952, 224] width 56 height 13
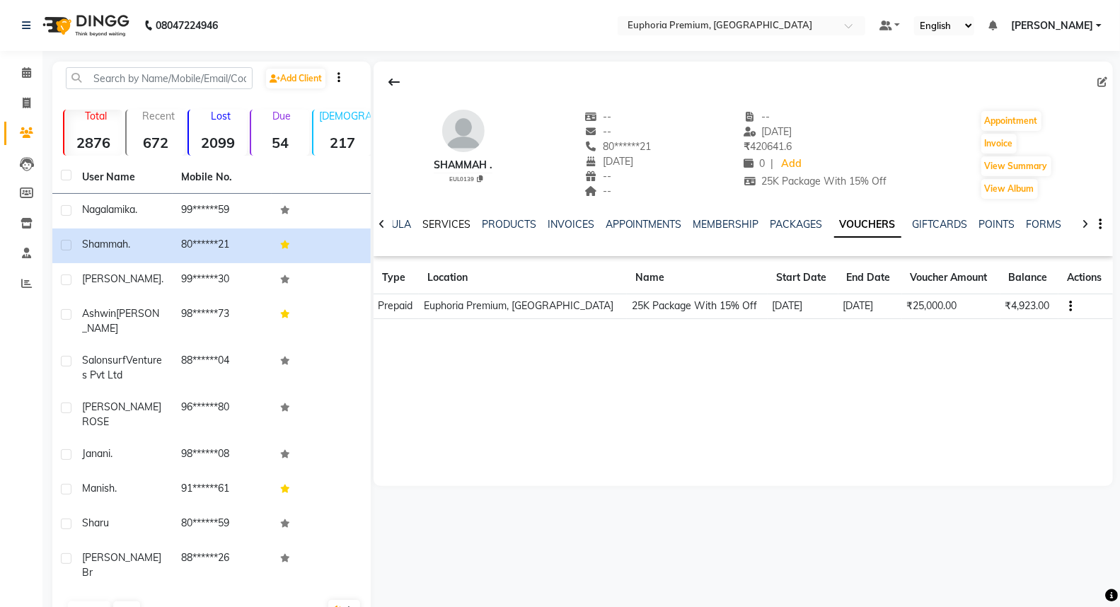
click at [432, 223] on link "SERVICES" at bounding box center [446, 224] width 48 height 13
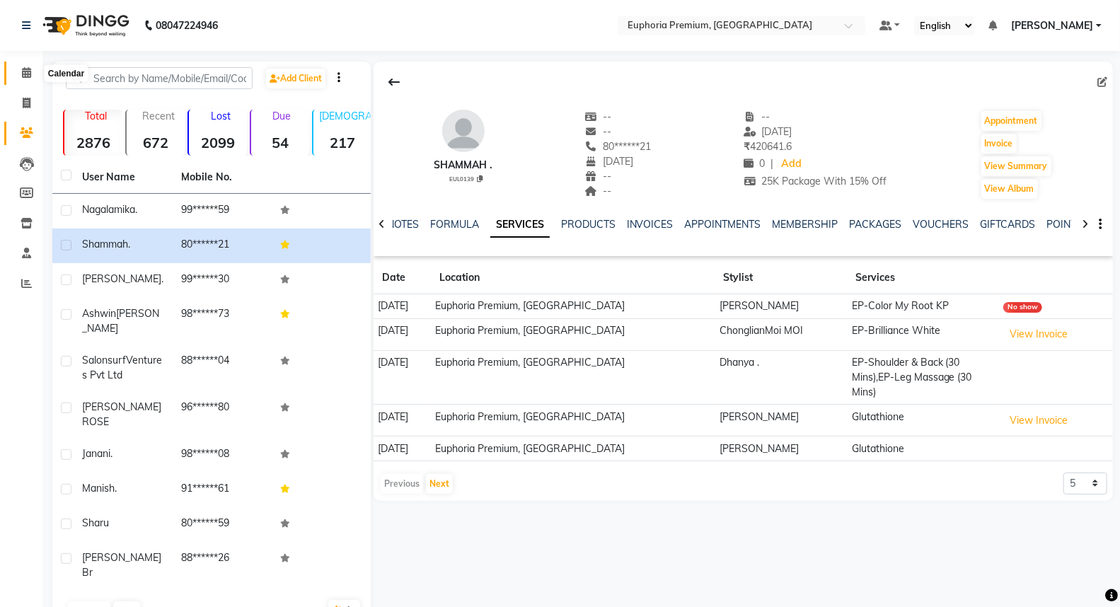
click at [30, 74] on span at bounding box center [26, 73] width 25 height 16
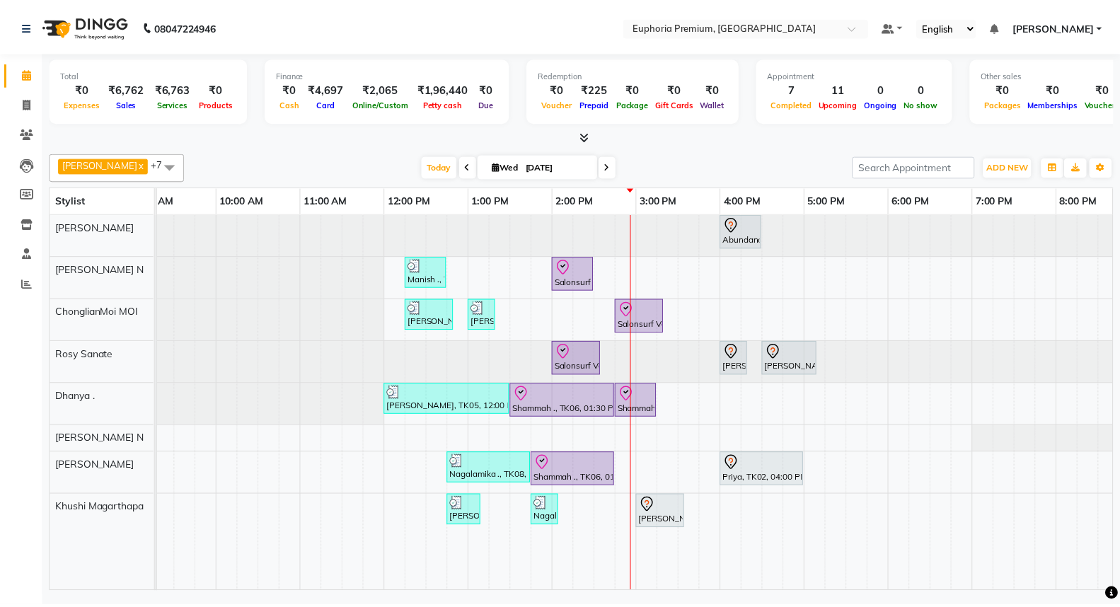
scroll to position [0, 125]
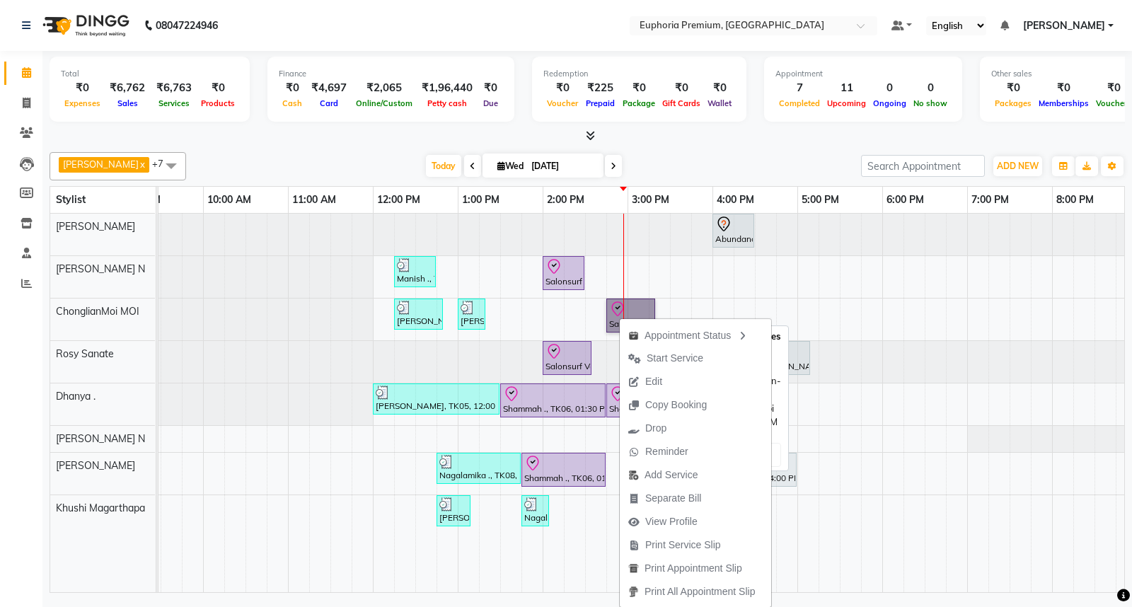
click at [620, 302] on link "Salonsurf Ventures Pvt Ltd, TK09, 02:45 PM-03:20 PM, EP-Detan Clean-Up" at bounding box center [630, 315] width 49 height 34
select select "8"
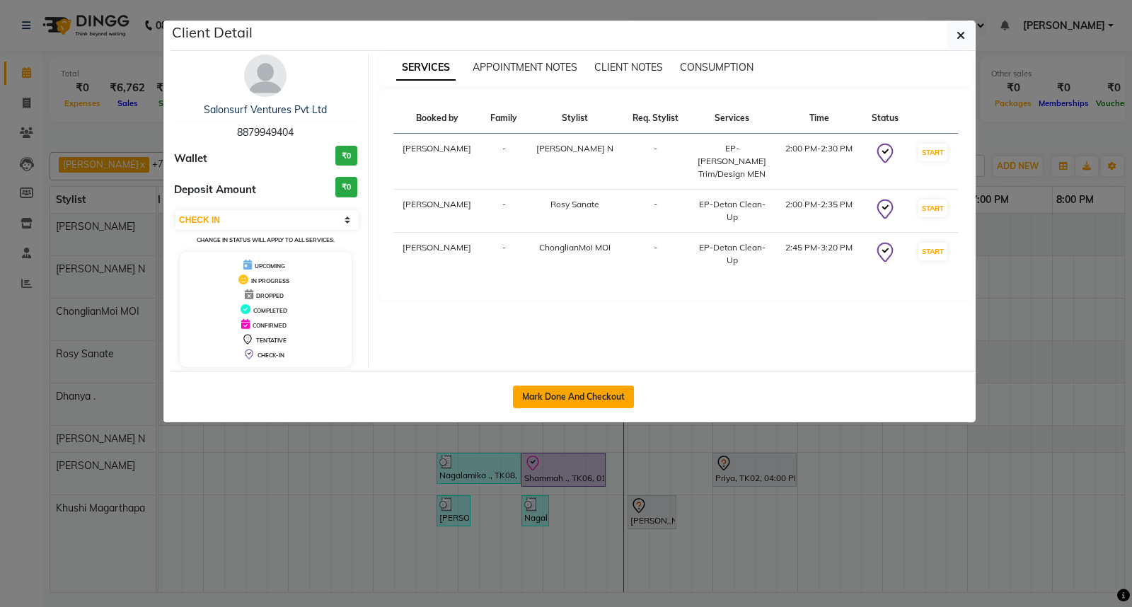
click at [592, 393] on button "Mark Done And Checkout" at bounding box center [573, 396] width 121 height 23
select select "7925"
select select "service"
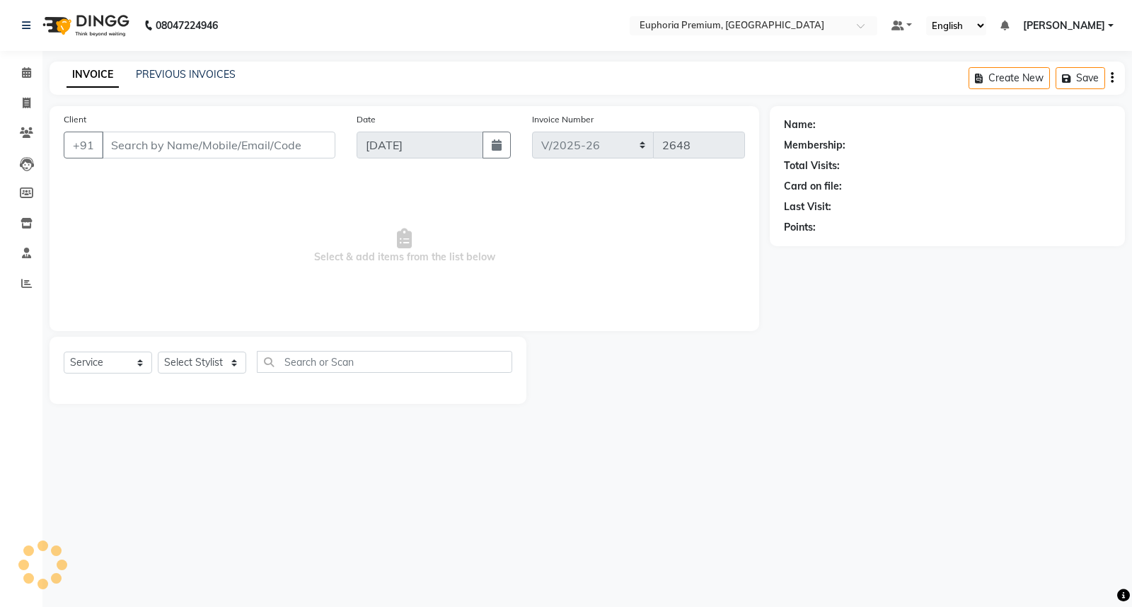
type input "88******04"
select select "71597"
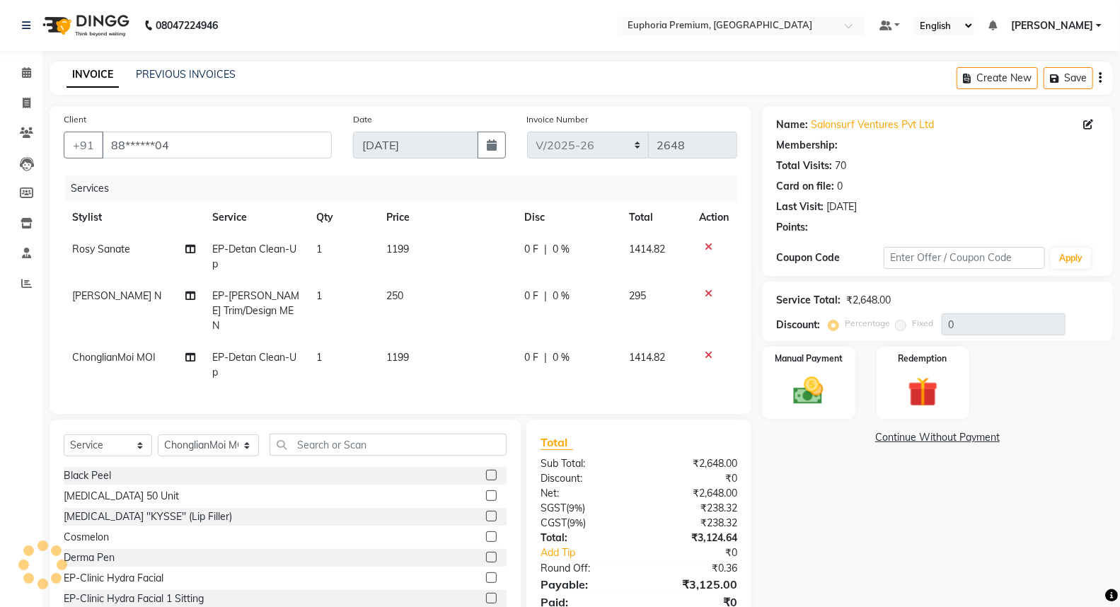
select select "1: Object"
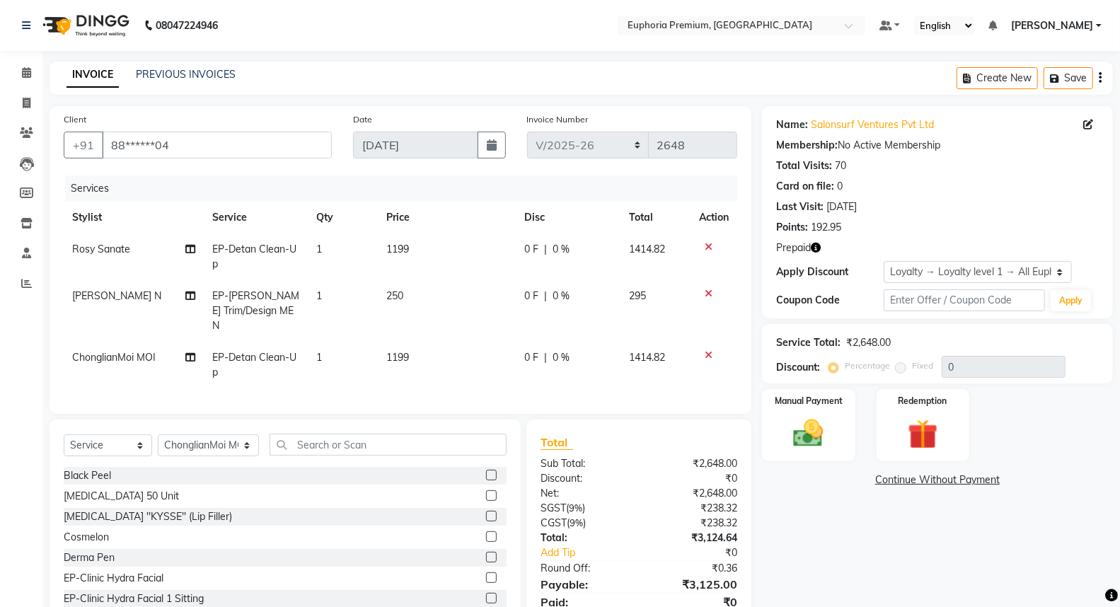
click at [417, 249] on td "1199" at bounding box center [447, 256] width 139 height 47
select select "71633"
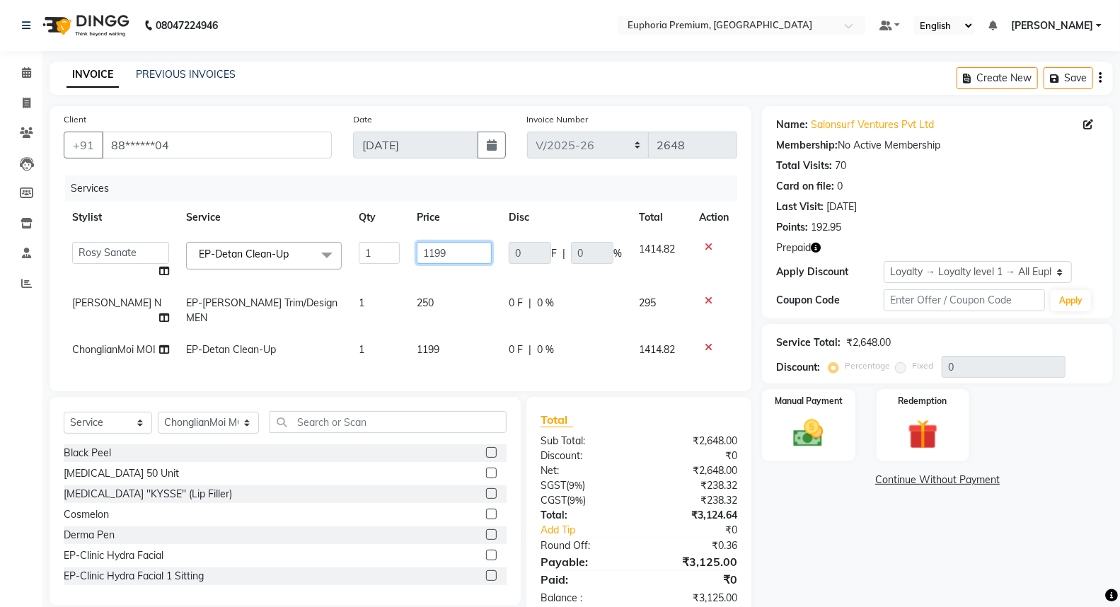
click at [460, 252] on input "1199" at bounding box center [454, 253] width 75 height 22
type input "1350"
click at [428, 334] on td "1199" at bounding box center [454, 350] width 92 height 32
select select "71597"
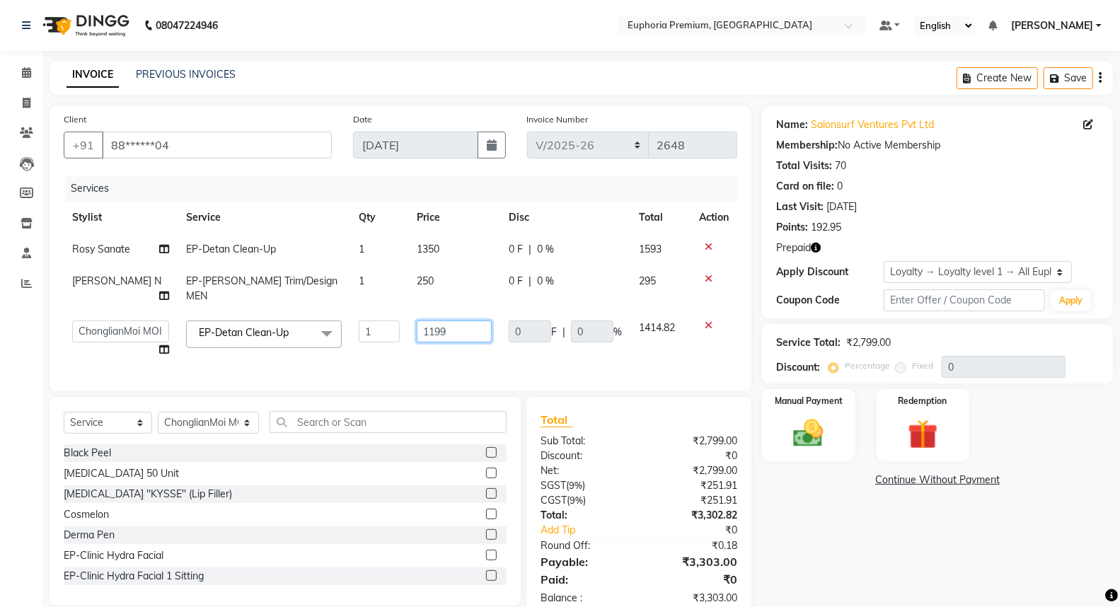
click at [436, 320] on input "1199" at bounding box center [454, 331] width 75 height 22
type input "1350"
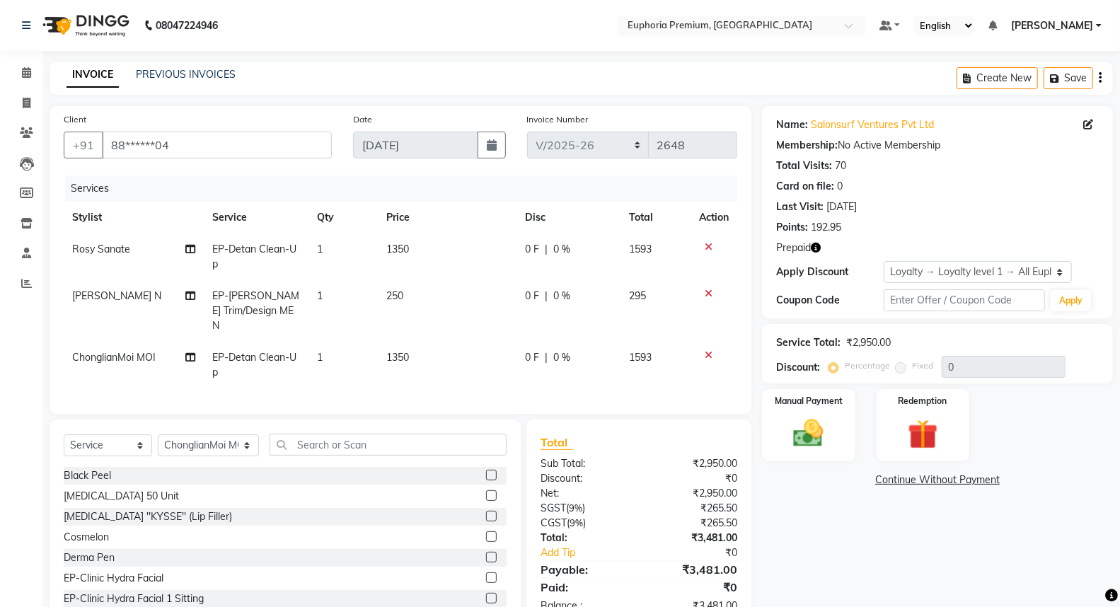
click at [443, 282] on td "250" at bounding box center [447, 311] width 139 height 62
select select "71614"
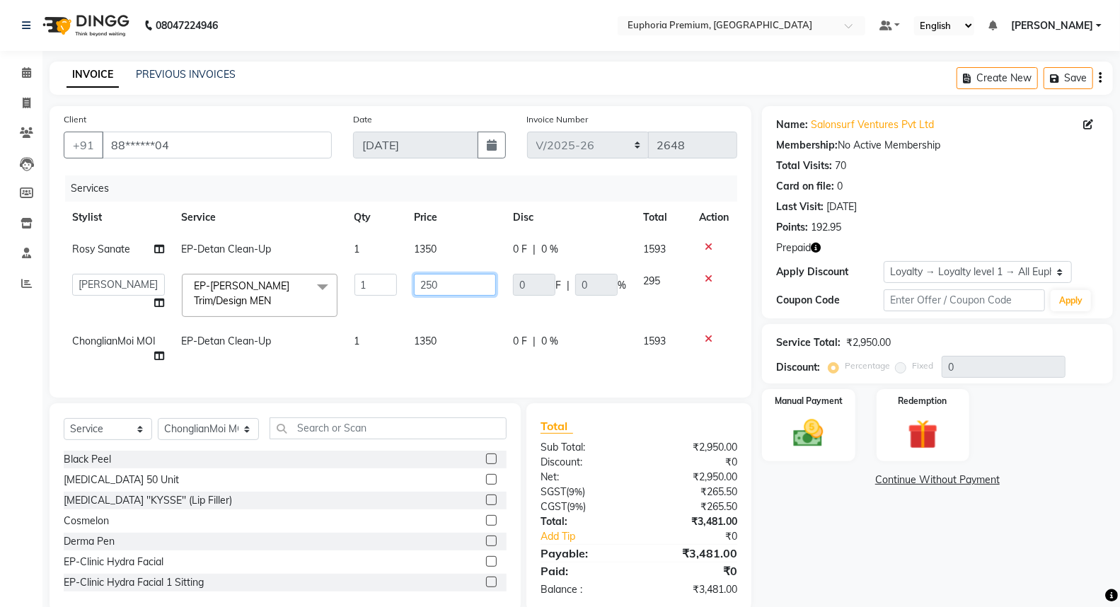
click at [449, 291] on input "250" at bounding box center [455, 285] width 83 height 22
type input "2"
type input "350"
click at [540, 311] on td "0 F | 0 %" at bounding box center [569, 295] width 130 height 60
select select "71614"
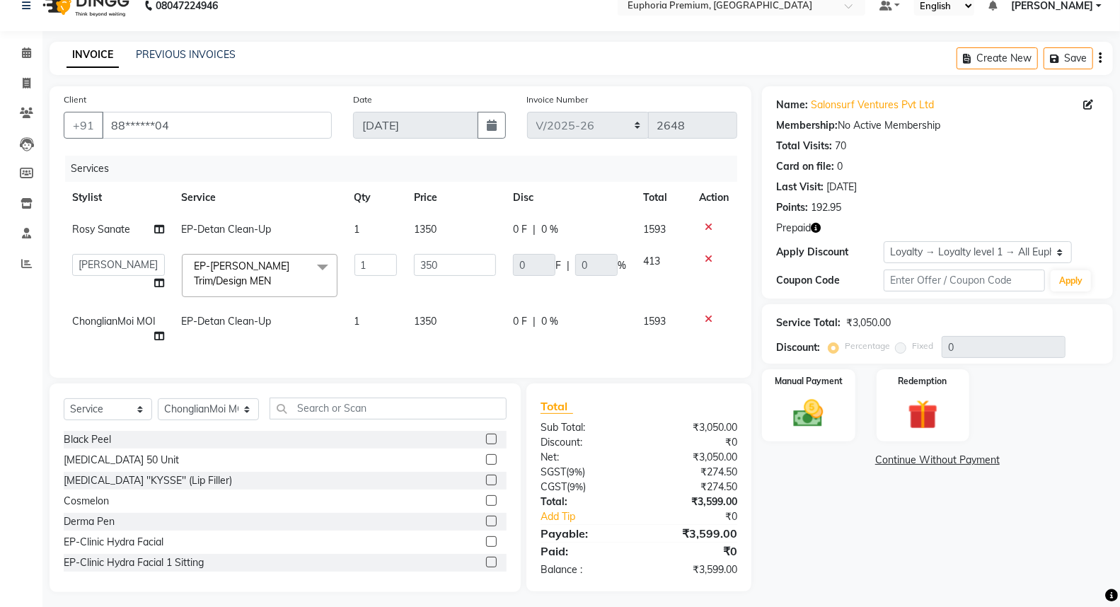
scroll to position [37, 0]
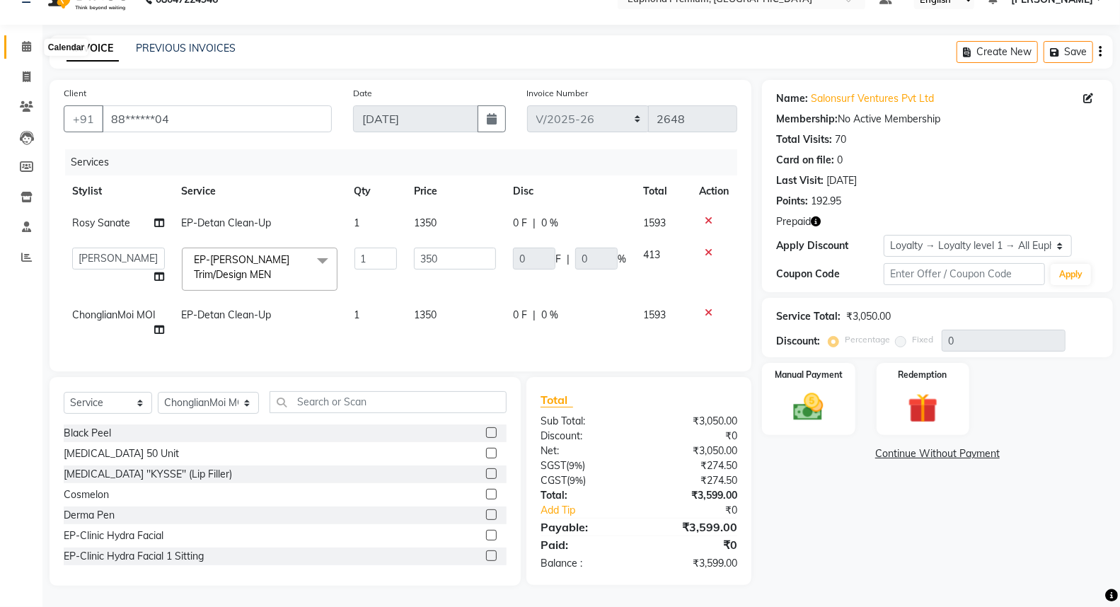
click at [24, 41] on icon at bounding box center [26, 46] width 9 height 11
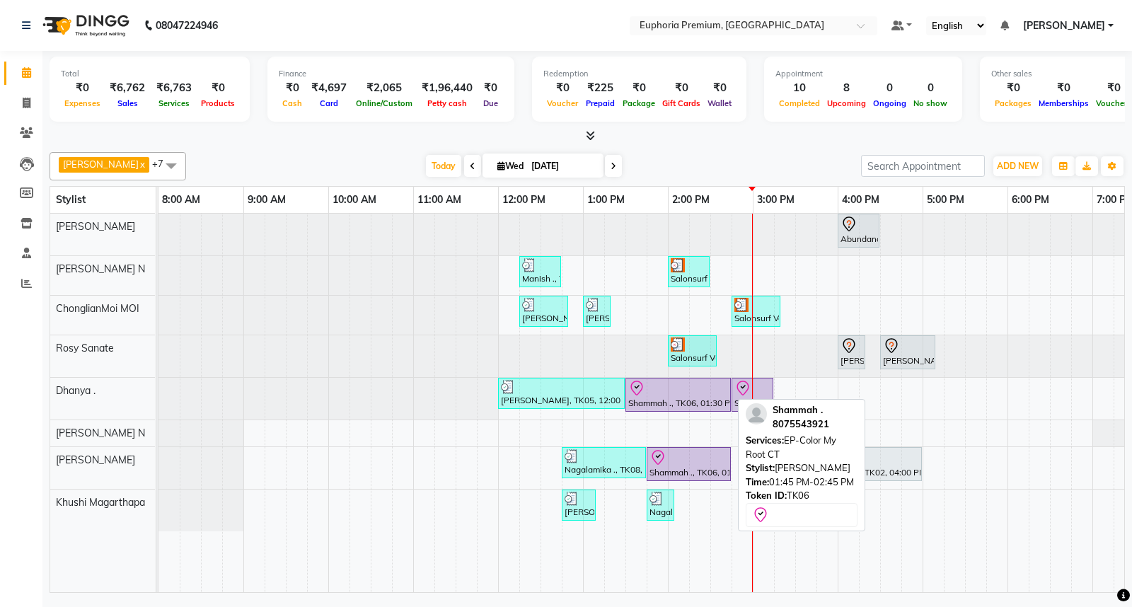
click at [680, 470] on div "Shammah ., TK06, 01:45 PM-02:45 PM, EP-Color My Root CT" at bounding box center [688, 464] width 81 height 30
select select "8"
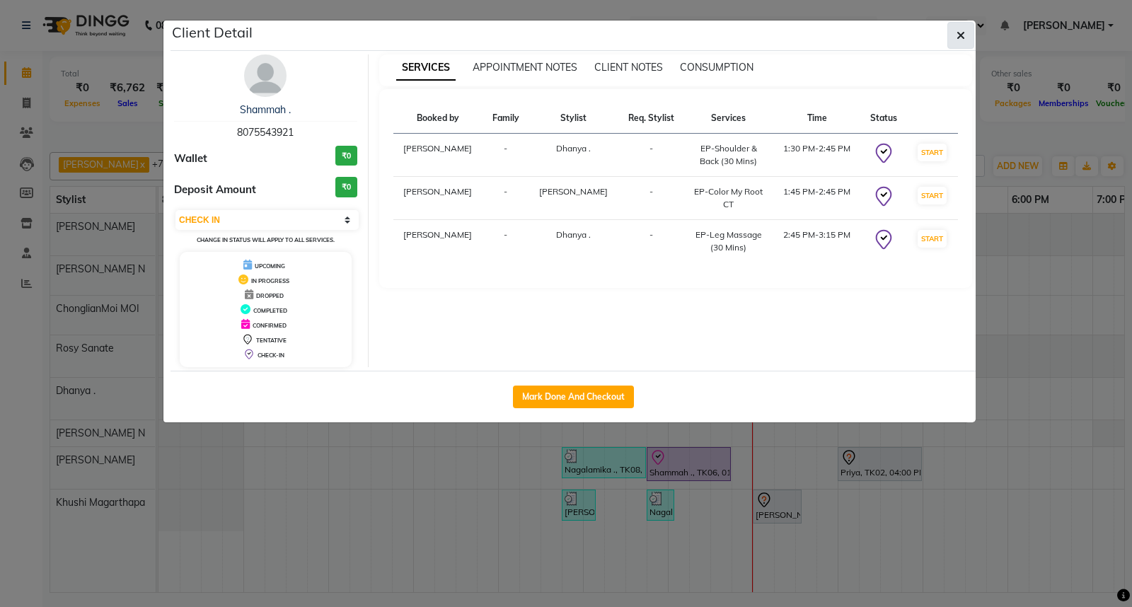
click at [953, 32] on button "button" at bounding box center [960, 35] width 27 height 27
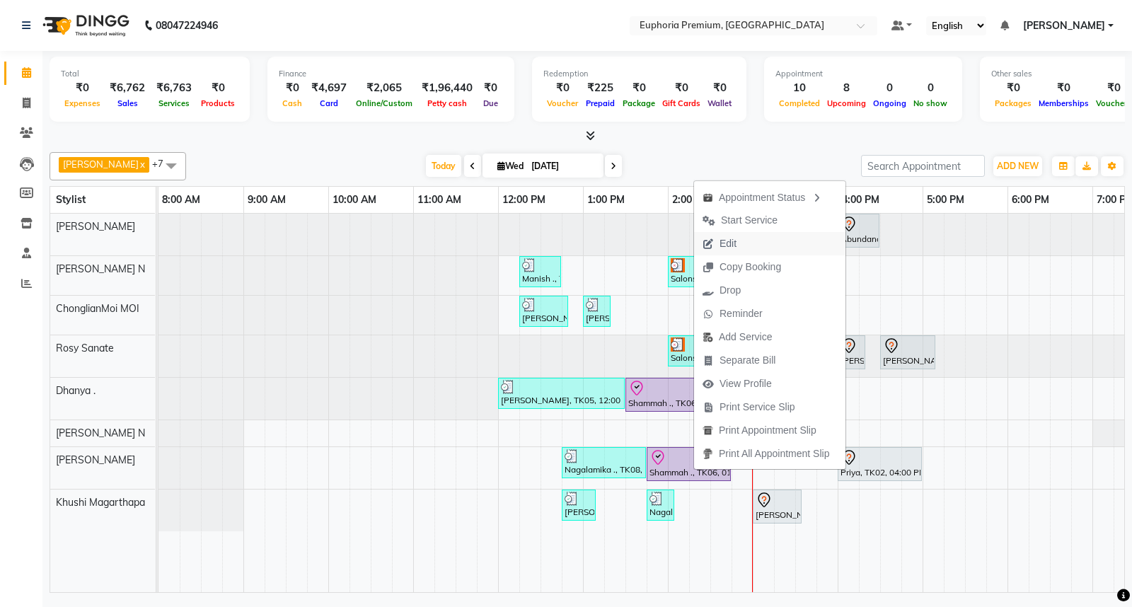
click at [729, 243] on span "Edit" at bounding box center [727, 243] width 17 height 15
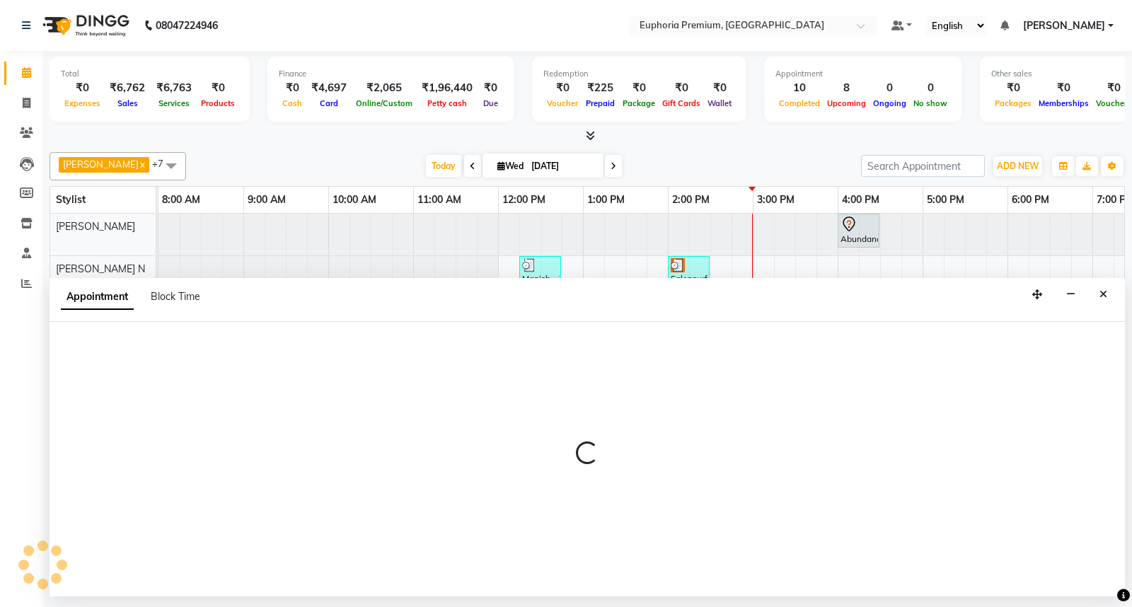
select select "check-in"
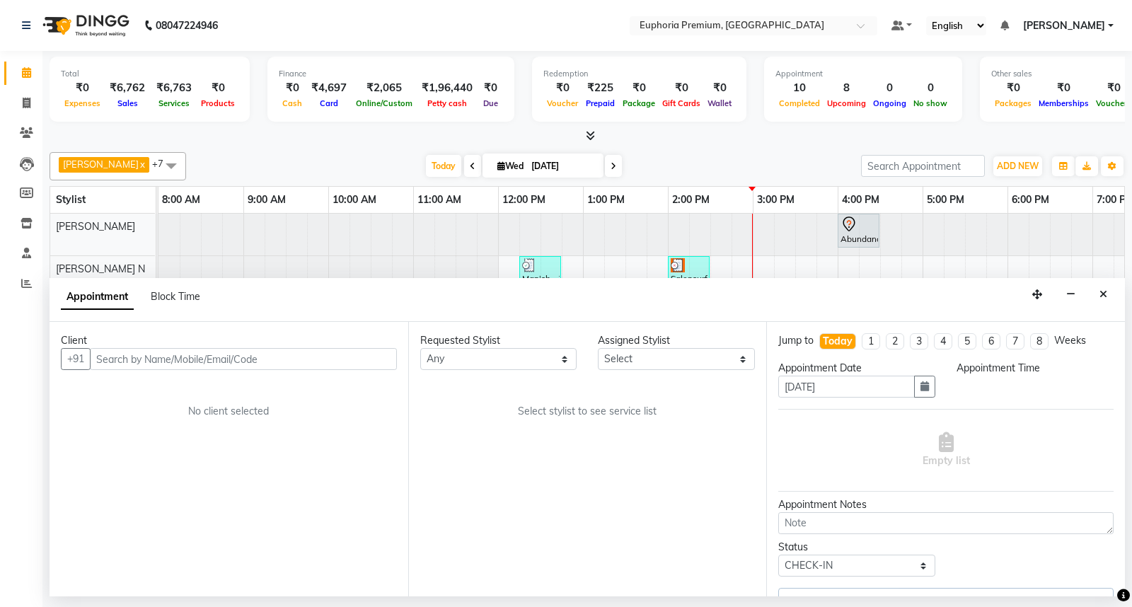
select select "71607"
select select "810"
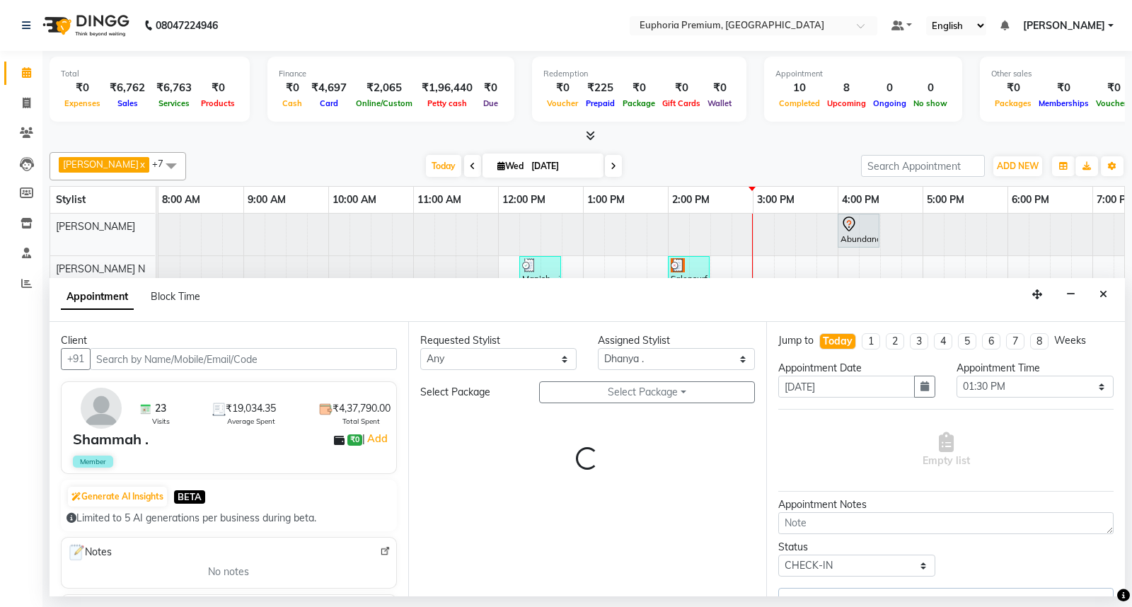
scroll to position [0, 223]
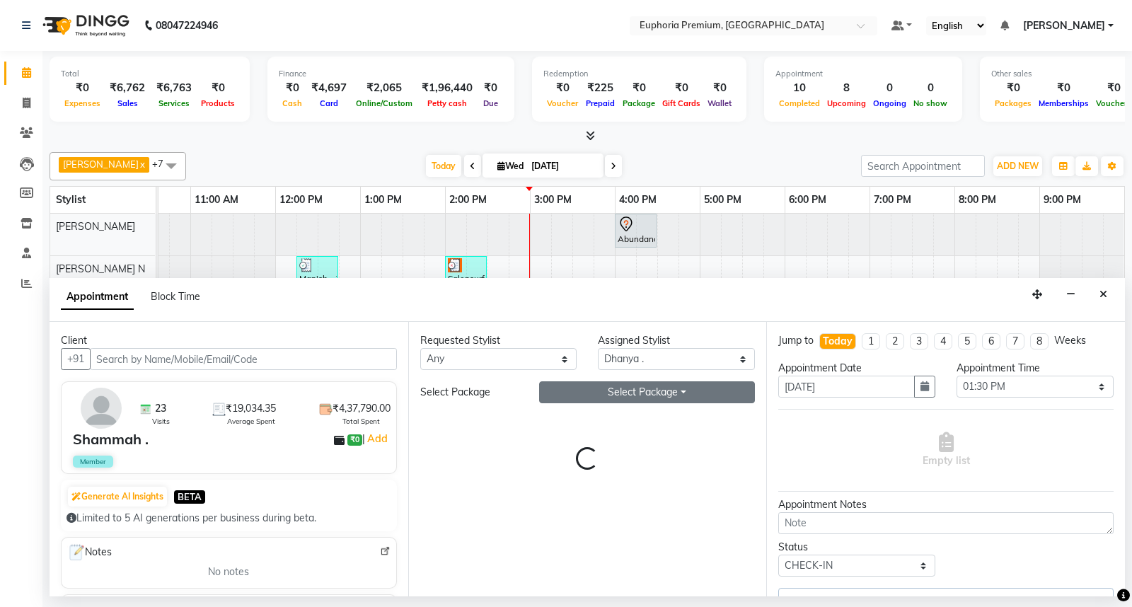
select select "4006"
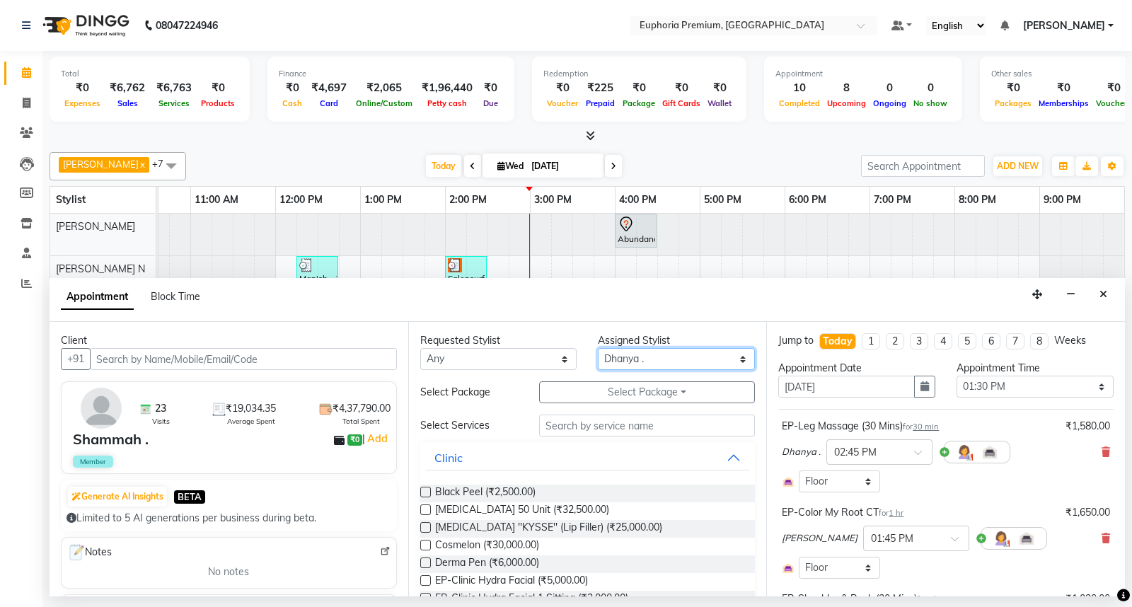
click at [646, 356] on select "Select Babu V Bharath N [PERSON_NAME] [PERSON_NAME] N Chiinthian [PERSON_NAME] …" at bounding box center [676, 359] width 157 height 22
select select "88670"
click at [598, 348] on select "Select Babu V Bharath N [PERSON_NAME] [PERSON_NAME] N Chiinthian [PERSON_NAME] …" at bounding box center [676, 359] width 157 height 22
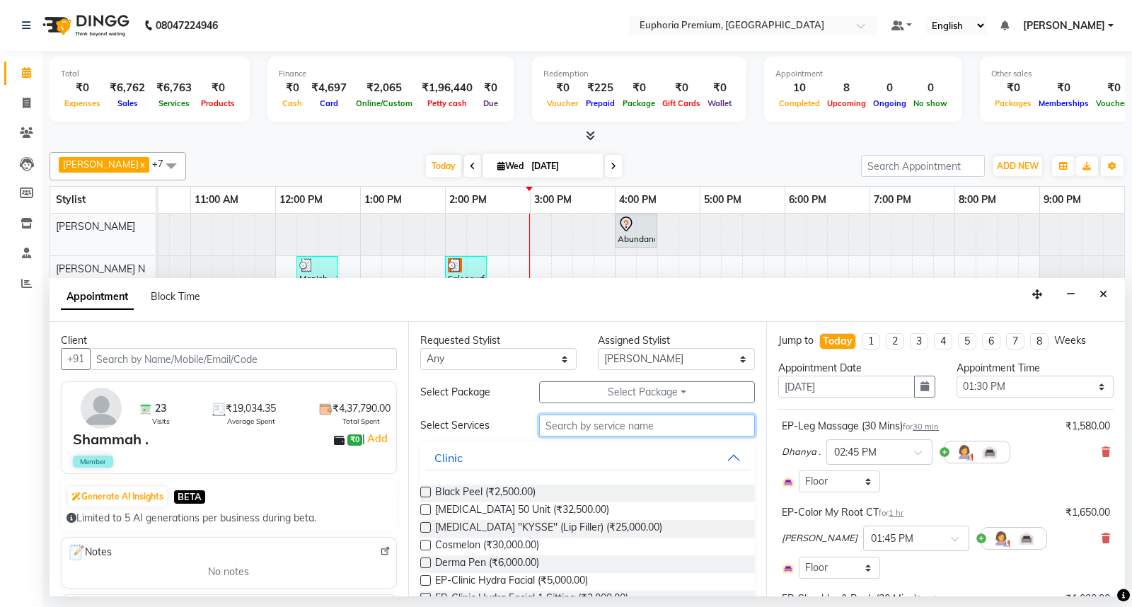
click at [602, 431] on input "text" at bounding box center [647, 425] width 216 height 22
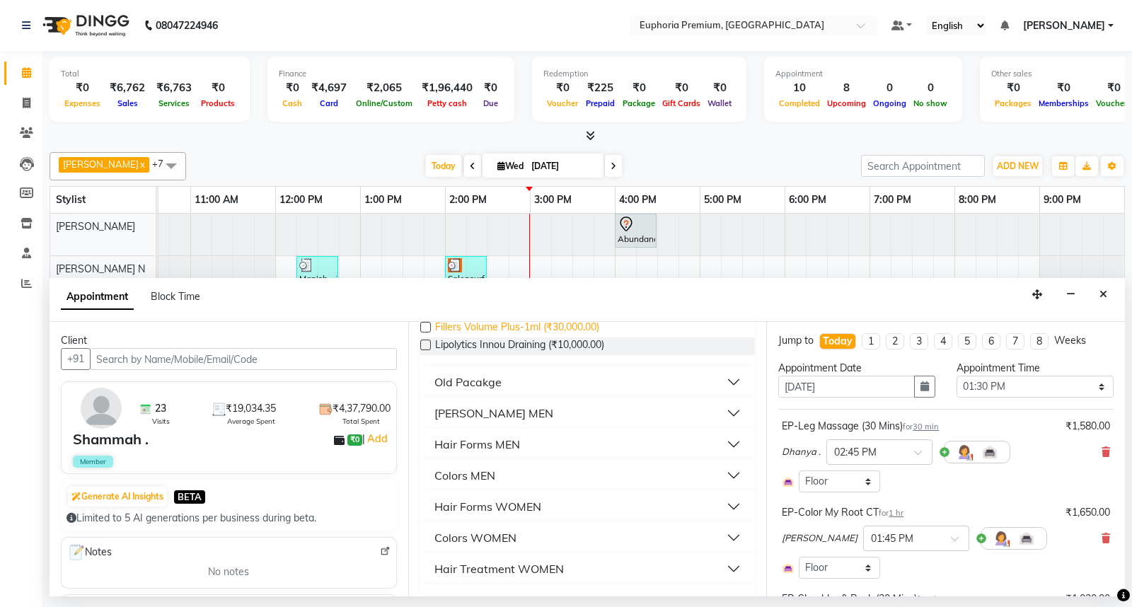
scroll to position [236, 0]
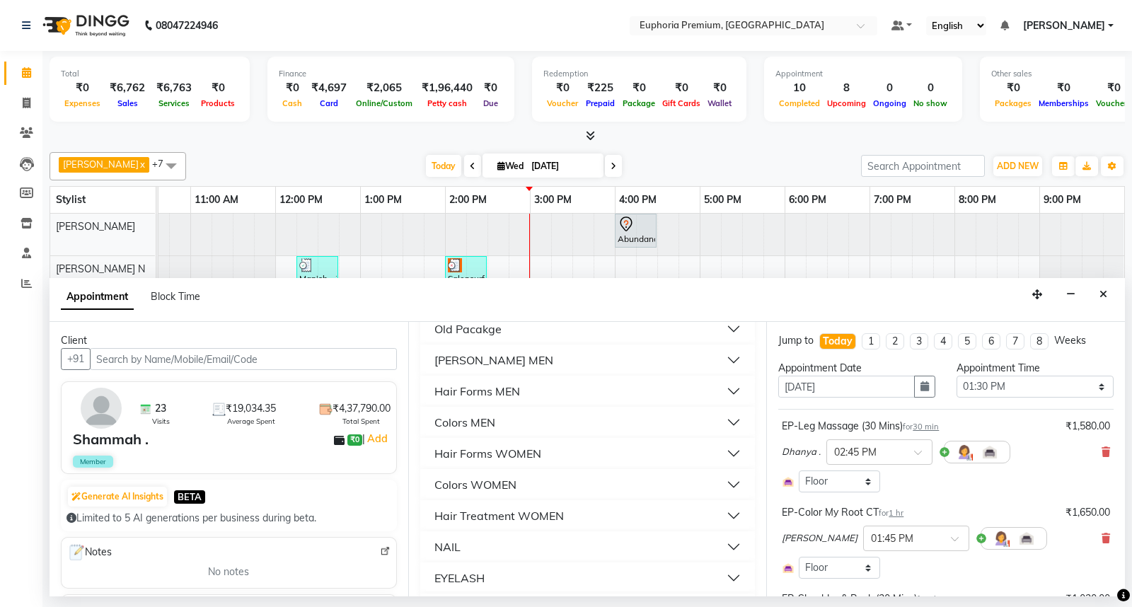
type input "ol"
click at [510, 518] on div "Hair Treatment WOMEN" at bounding box center [498, 515] width 129 height 17
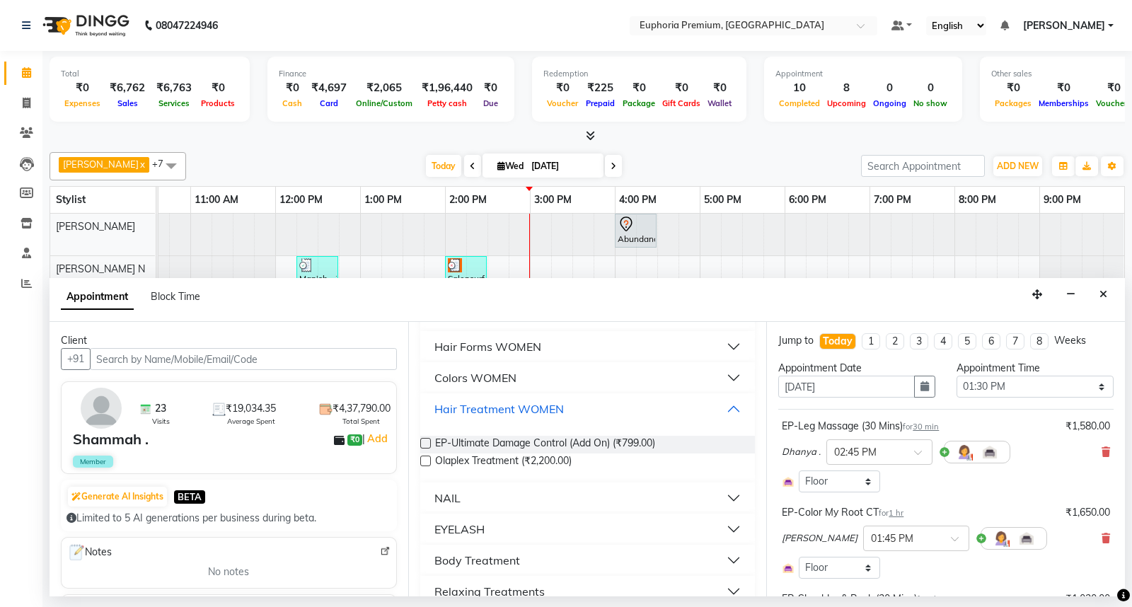
scroll to position [393, 0]
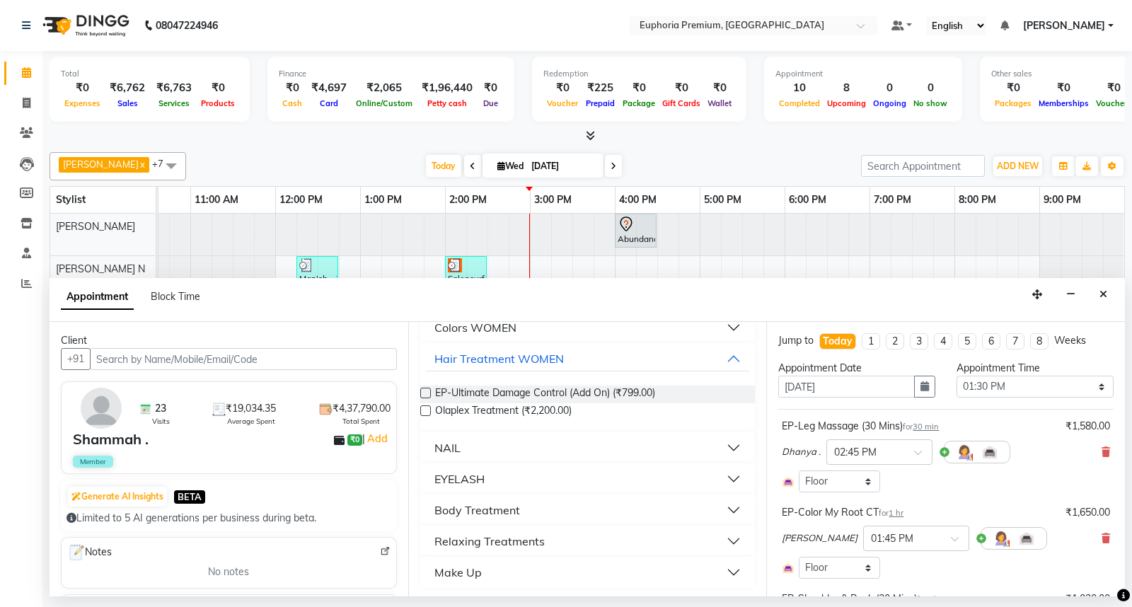
click at [421, 410] on label at bounding box center [425, 410] width 11 height 11
click at [421, 410] on input "checkbox" at bounding box center [424, 411] width 9 height 9
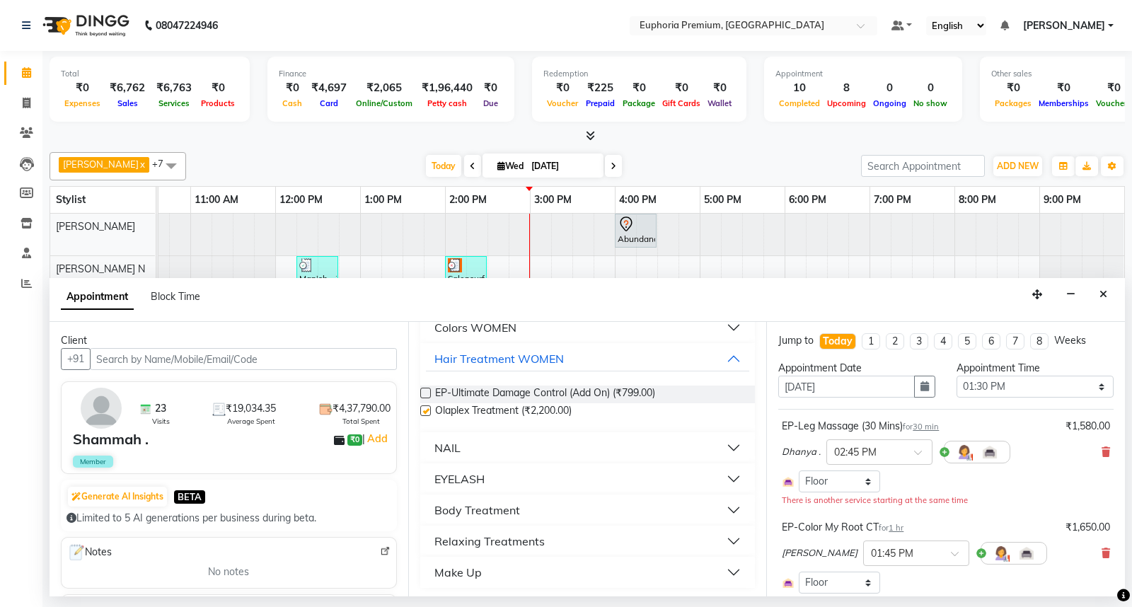
checkbox input "false"
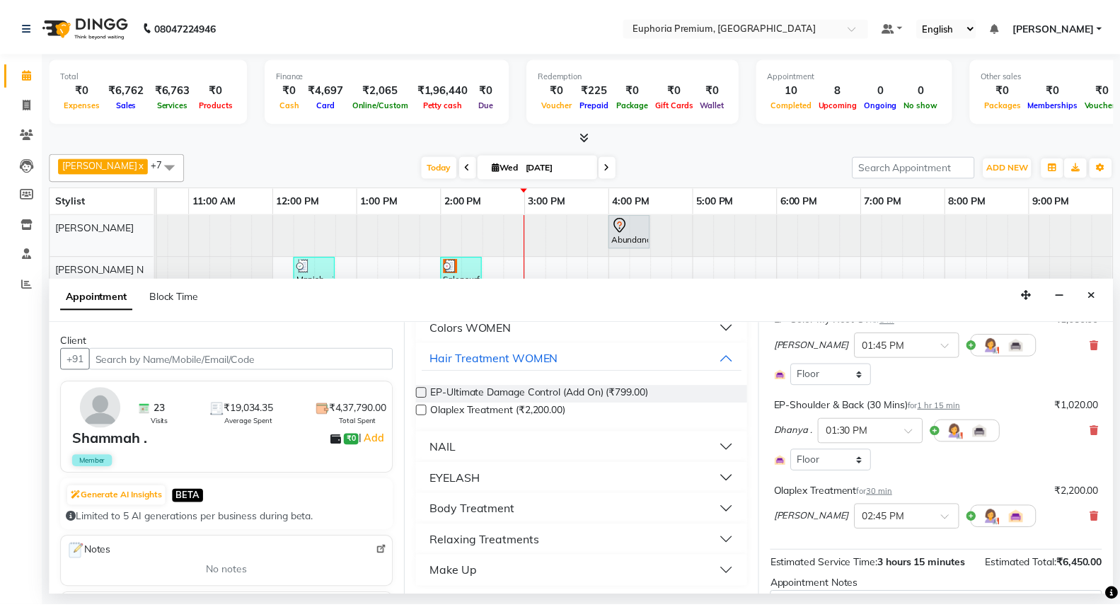
scroll to position [331, 0]
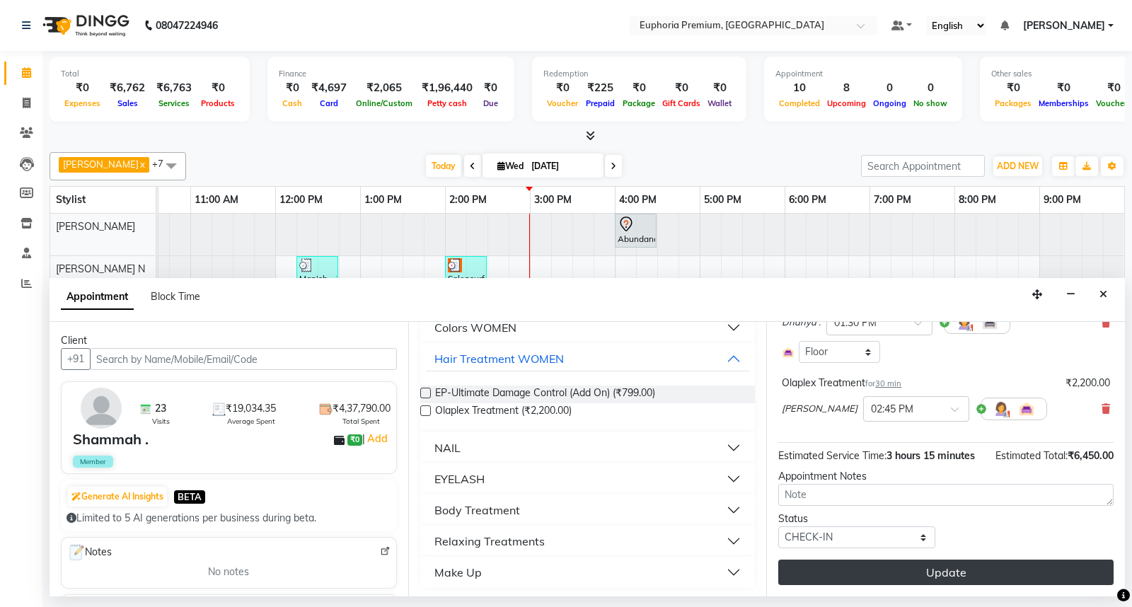
click at [909, 576] on button "Update" at bounding box center [945, 571] width 335 height 25
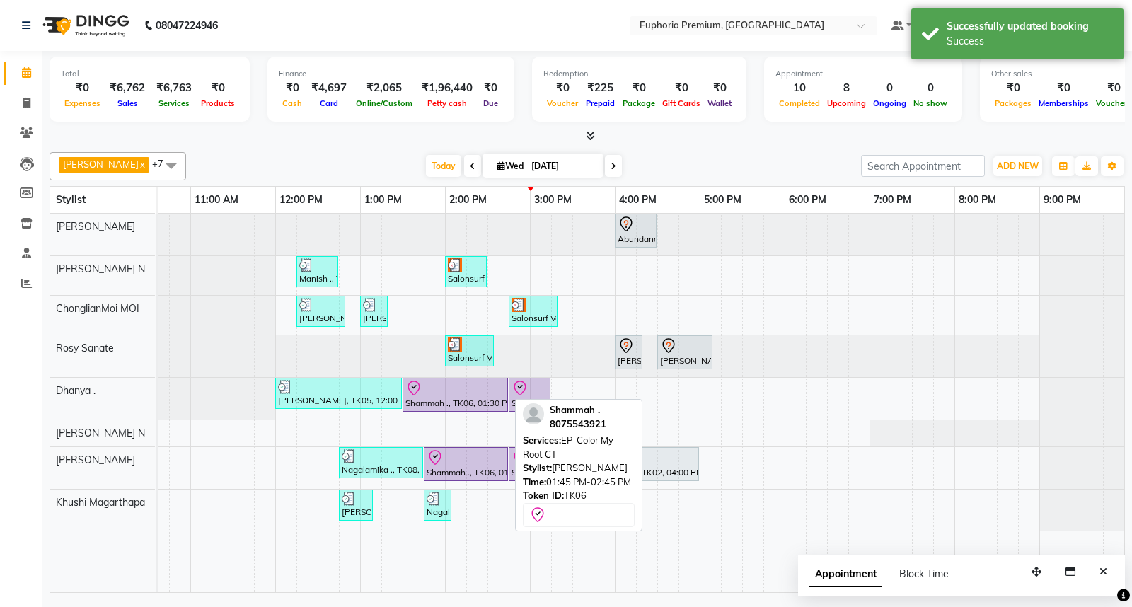
click at [454, 465] on div at bounding box center [466, 457] width 79 height 17
select select "8"
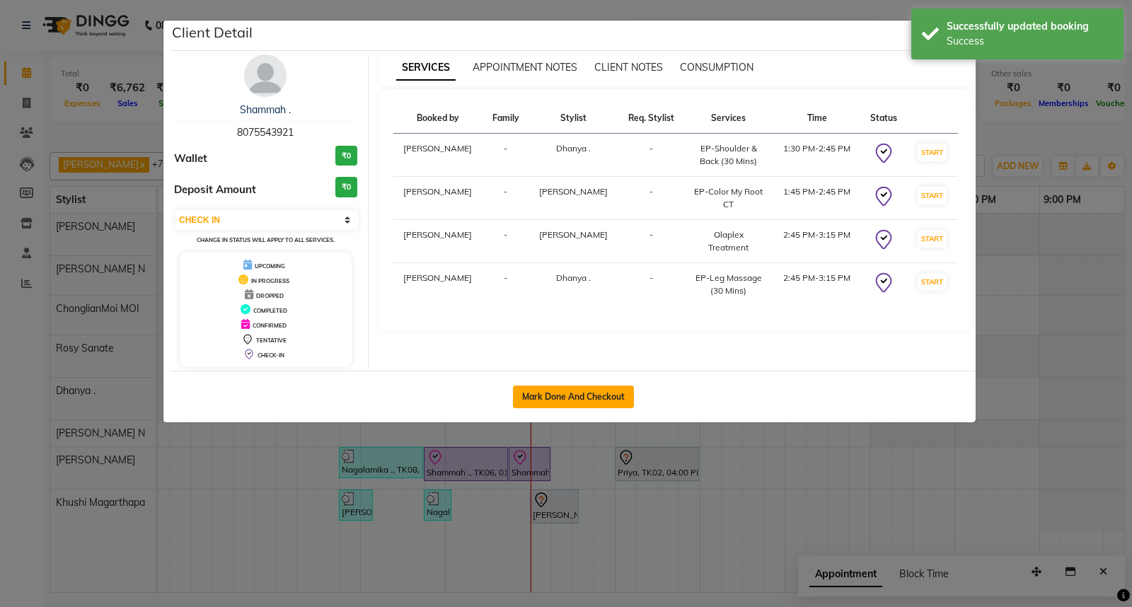
click at [584, 401] on button "Mark Done And Checkout" at bounding box center [573, 396] width 121 height 23
select select "7925"
select select "service"
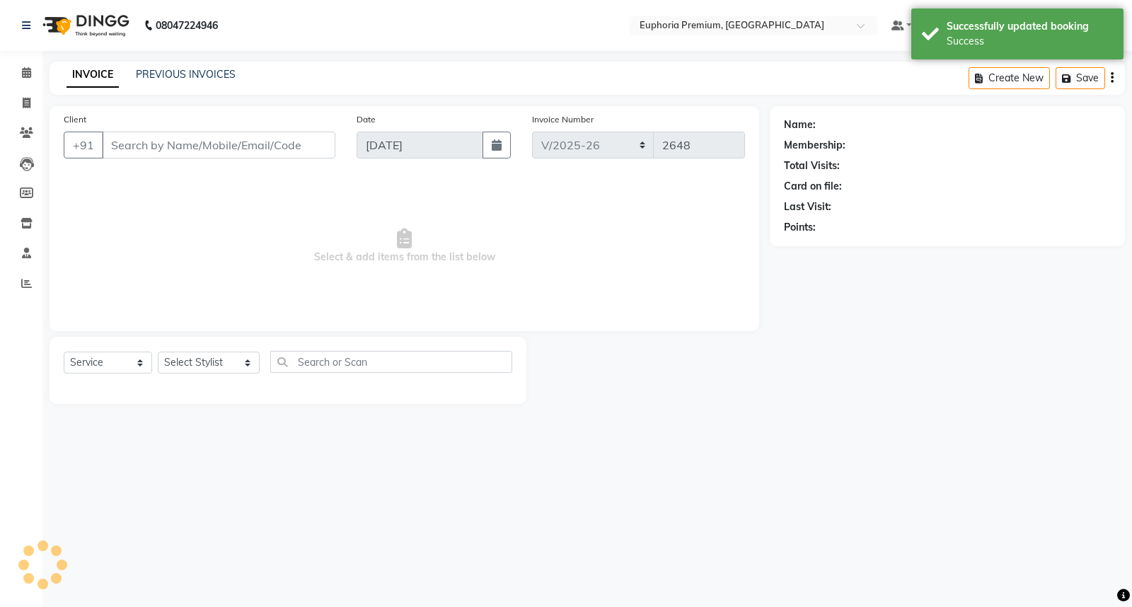
type input "80******21"
select select "88670"
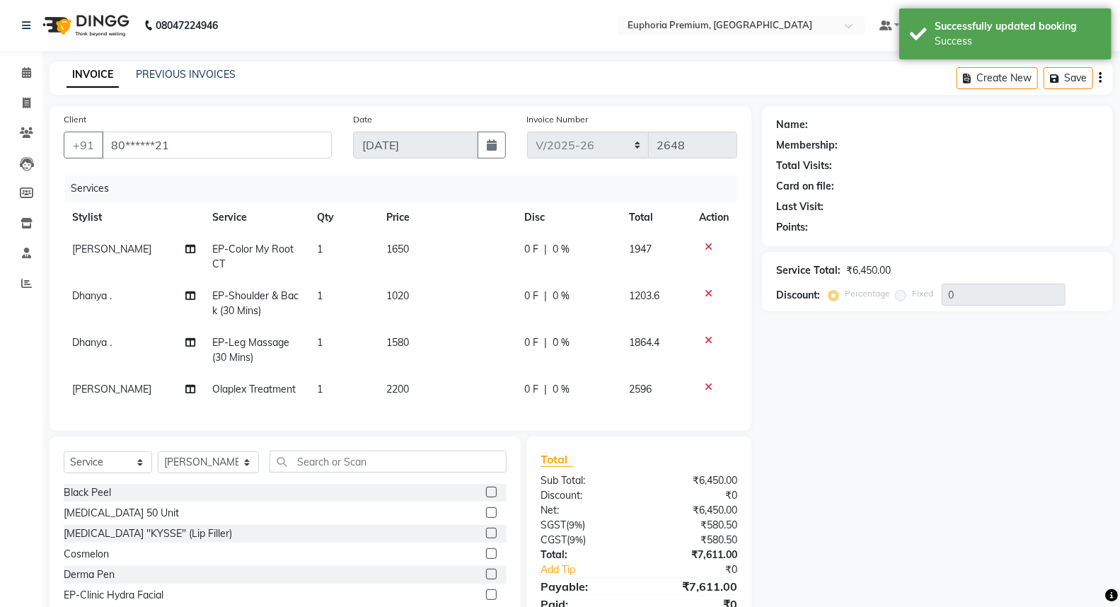
select select "2: Object"
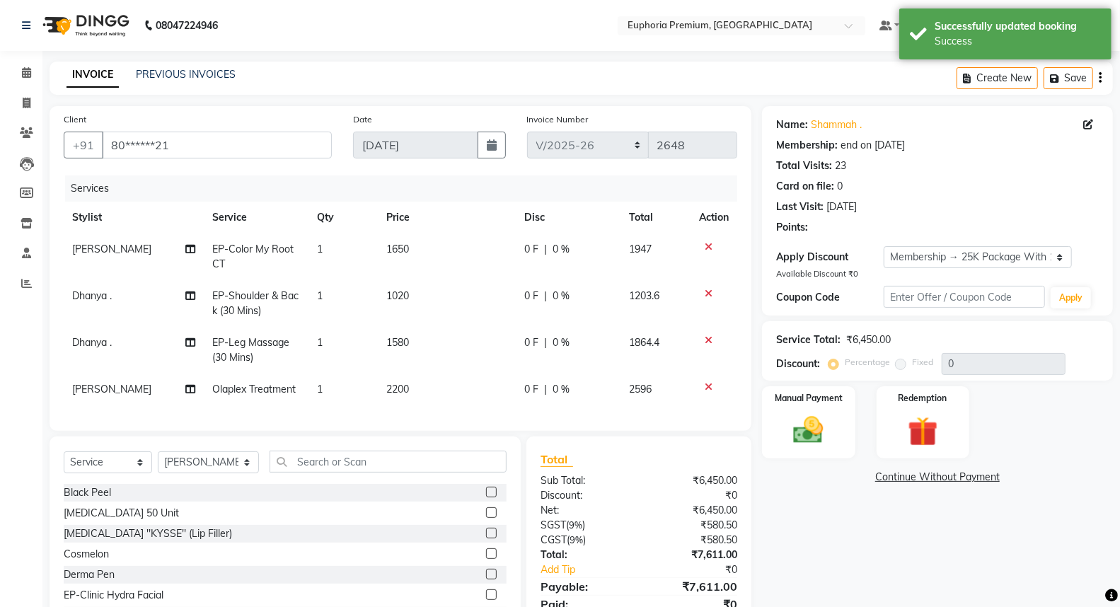
type input "15"
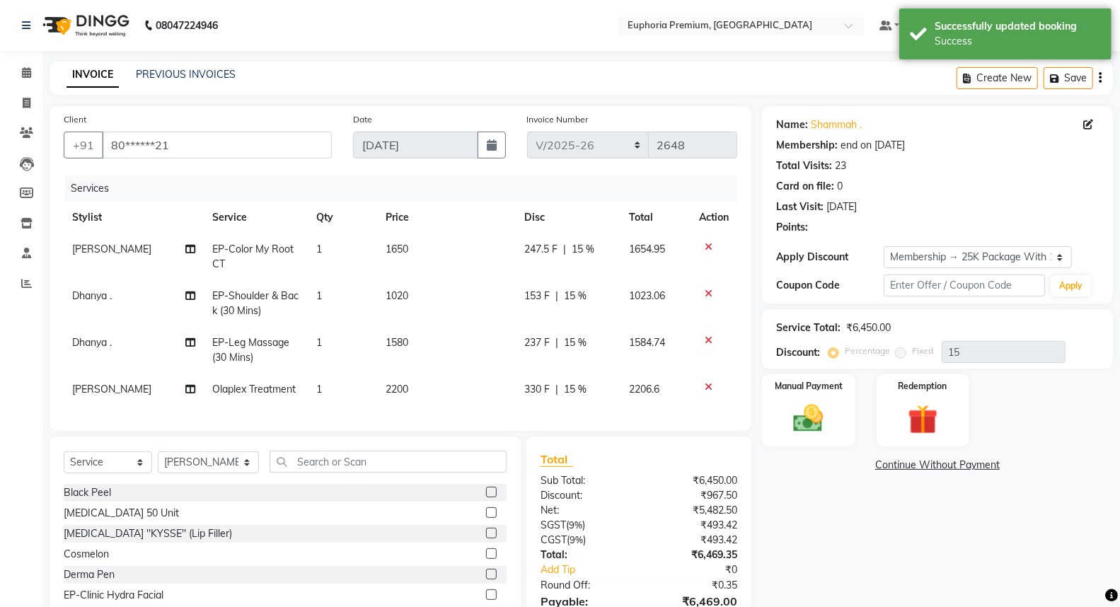
click at [396, 244] on span "1650" at bounding box center [397, 249] width 23 height 13
select select "88670"
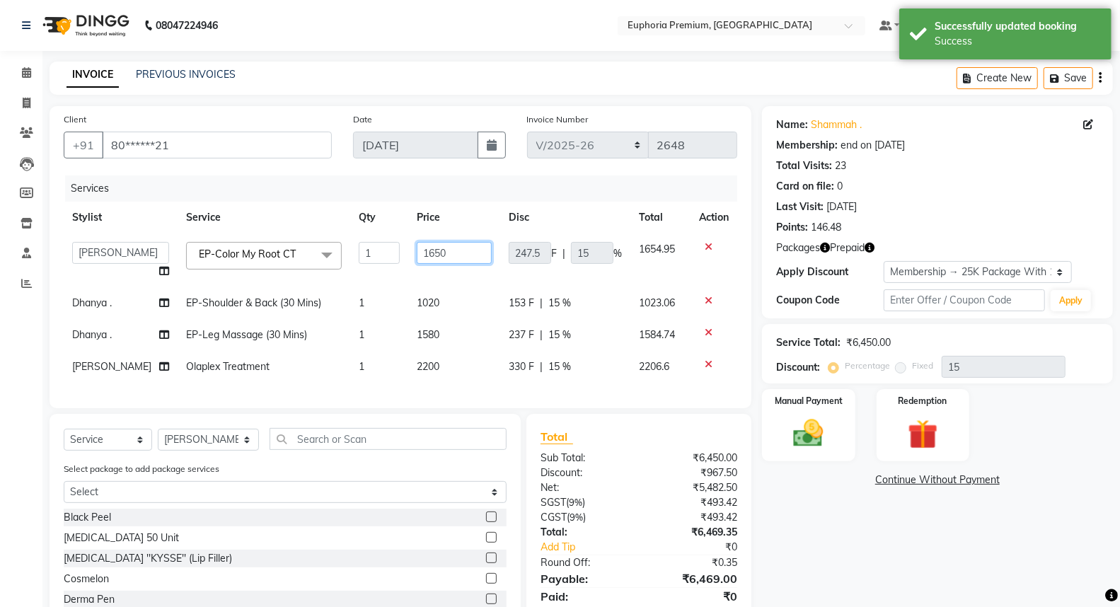
drag, startPoint x: 396, startPoint y: 244, endPoint x: 414, endPoint y: 248, distance: 18.9
click at [417, 248] on input "1650" at bounding box center [454, 253] width 75 height 22
type input "1"
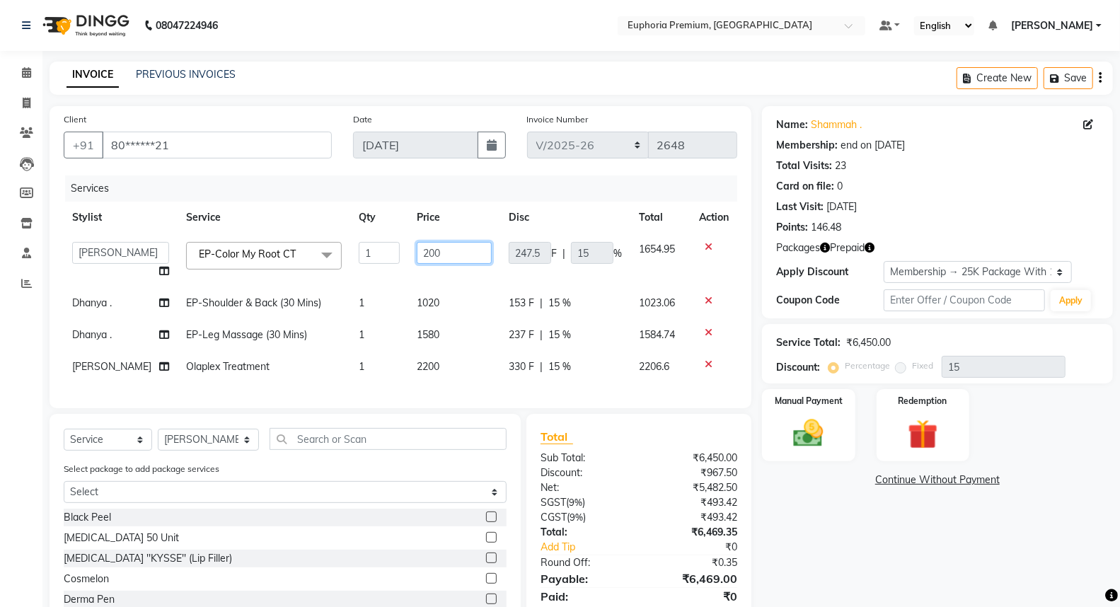
type input "2000"
click at [421, 366] on tbody "Admin Babu V Bharath N Binoy Chandru Magar Chethan N Chiinthian Moi ChonglianMo…" at bounding box center [400, 307] width 673 height 149
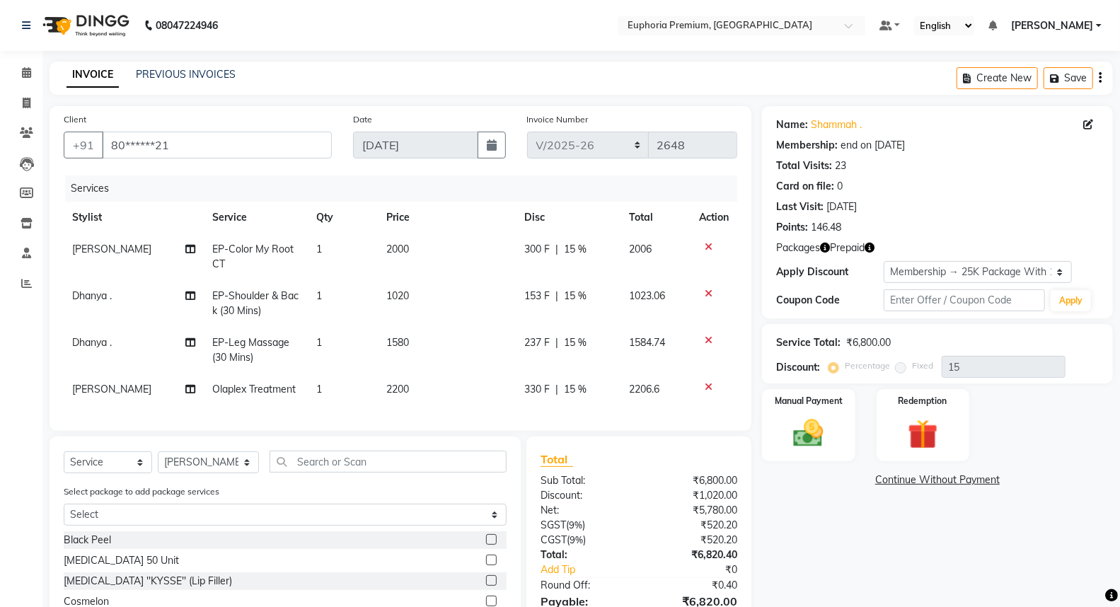
click at [410, 390] on td "2200" at bounding box center [447, 389] width 138 height 32
select select "88670"
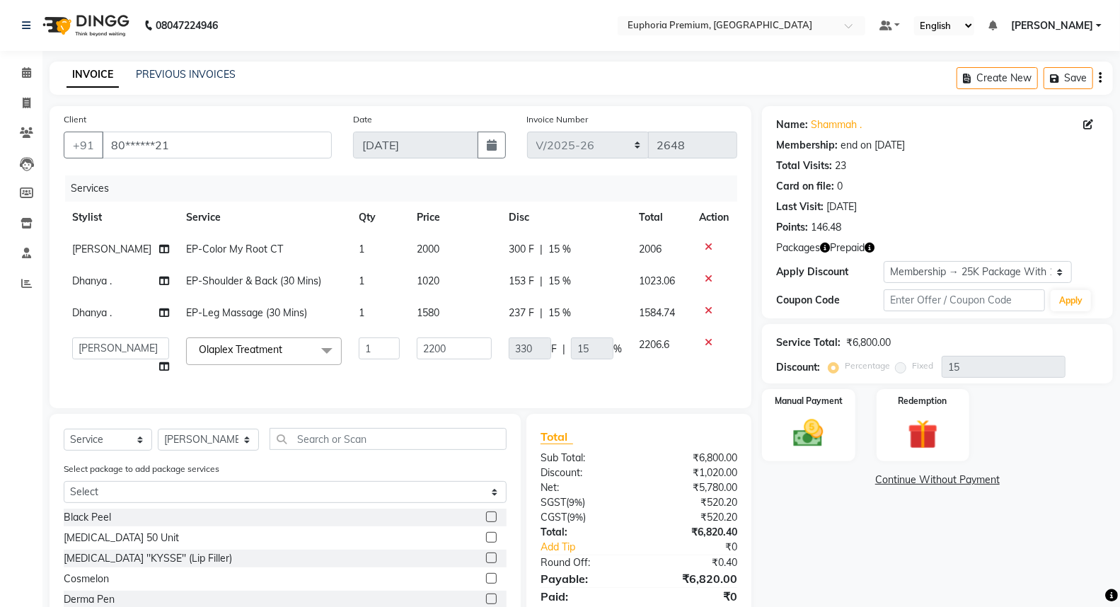
click at [410, 390] on div "Services Stylist Service Qty Price Disc Total Action Farhan EP-Color My Root CT…" at bounding box center [400, 284] width 673 height 219
click at [449, 345] on input "2200" at bounding box center [454, 348] width 75 height 22
type input "2"
type input "1500"
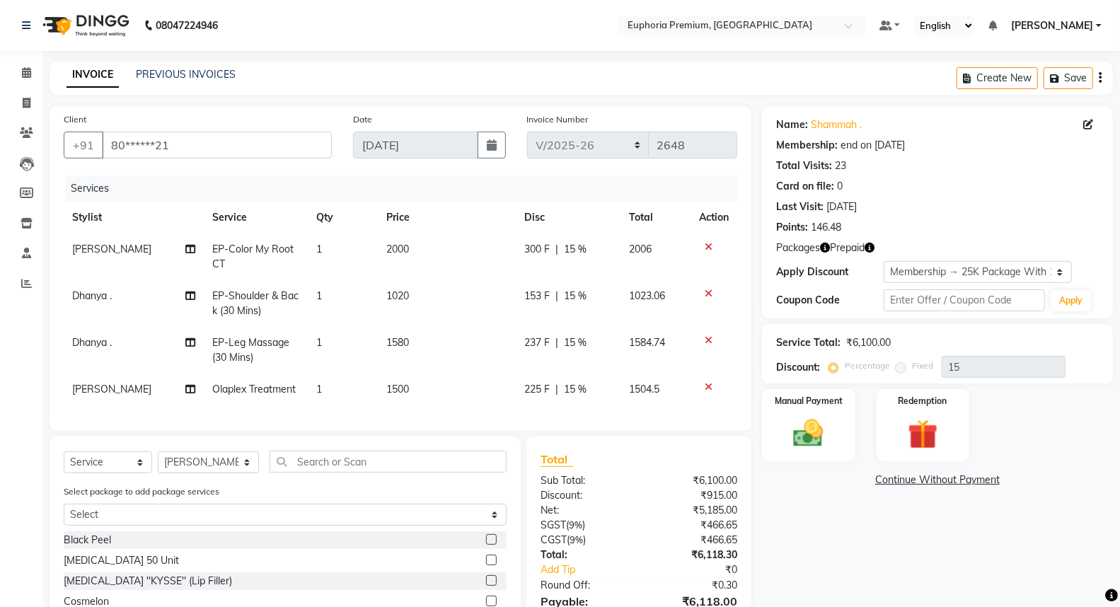
click at [465, 298] on tbody "Farhan EP-Color My Root CT 1 2000 300 F | 15 % 2006 Dhanya . EP-Shoulder & Back…" at bounding box center [400, 319] width 673 height 172
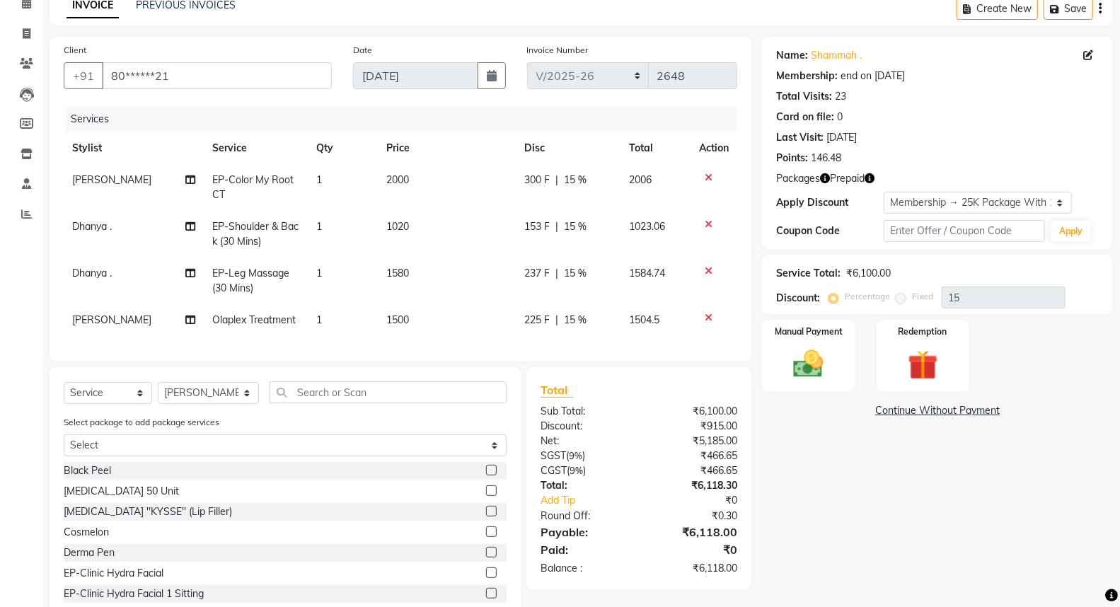
scroll to position [79, 0]
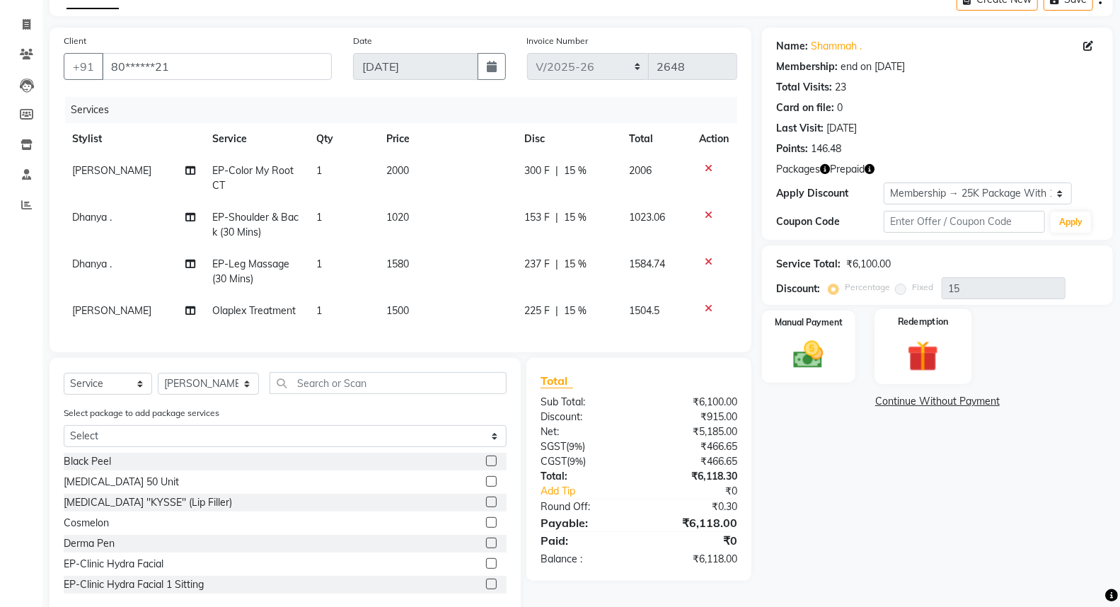
click at [910, 348] on img at bounding box center [923, 356] width 50 height 39
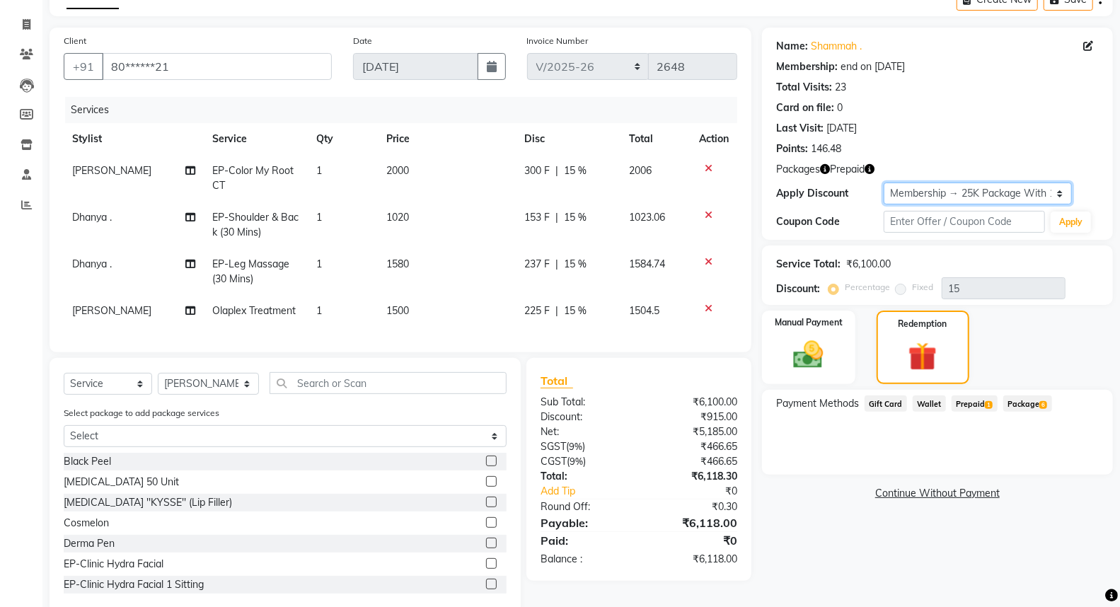
click at [1011, 188] on select "Select Membership → 25K Package With 15% Off Loyalty → Loyalty level 1 → All Eu…" at bounding box center [977, 193] width 188 height 22
select select "1: Object"
click at [883, 182] on select "Select Membership → 25K Package With 15% Off Loyalty → Loyalty level 1 → All Eu…" at bounding box center [977, 193] width 188 height 22
type input "0"
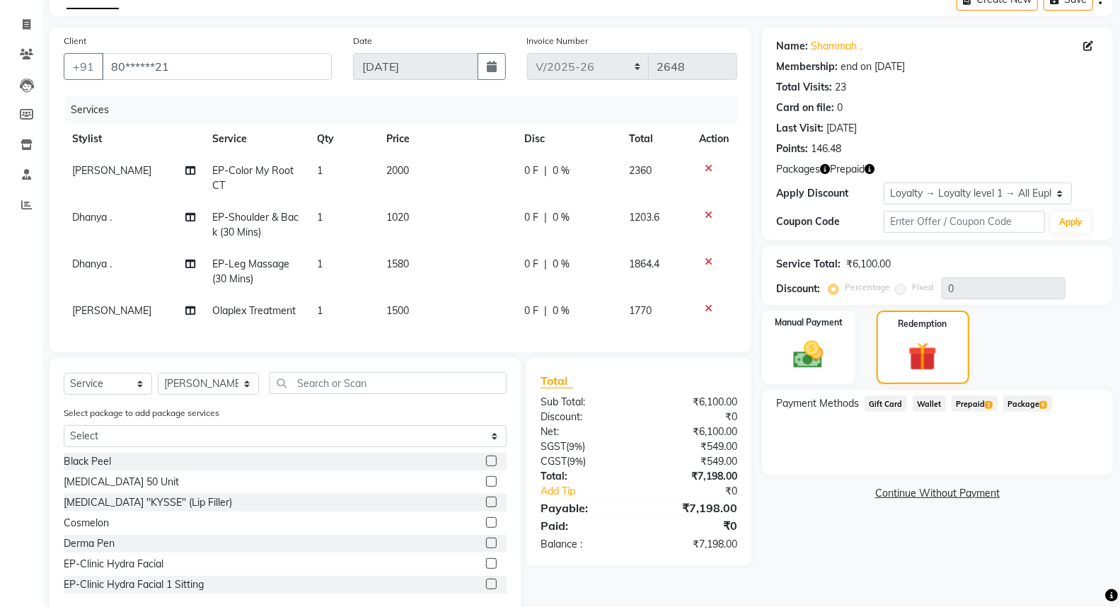
click at [965, 403] on span "Prepaid 1" at bounding box center [974, 403] width 46 height 16
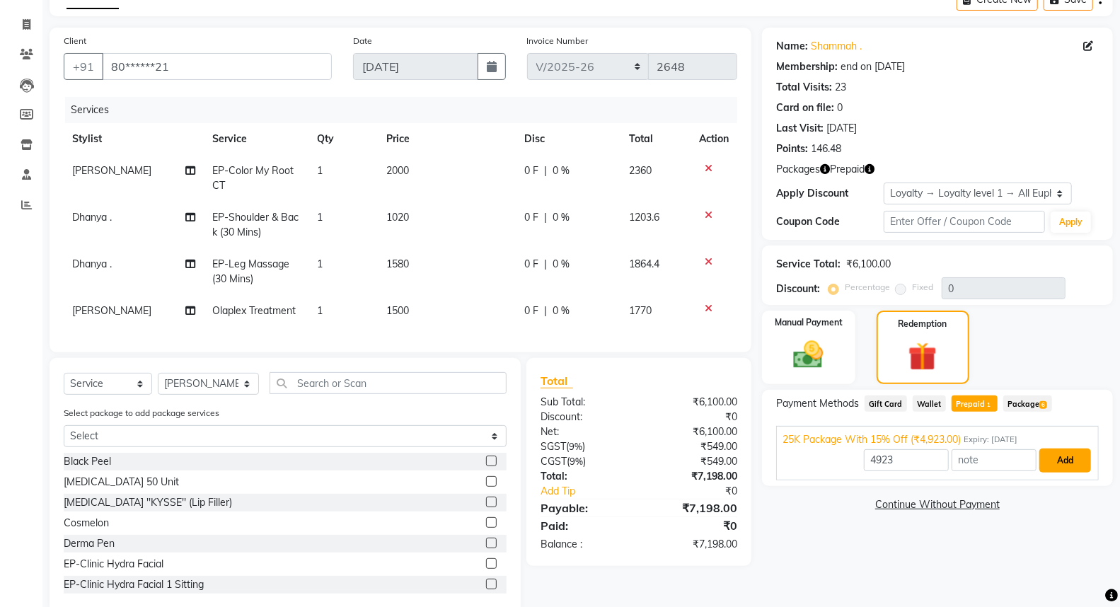
click at [1072, 460] on button "Add" at bounding box center [1065, 460] width 52 height 24
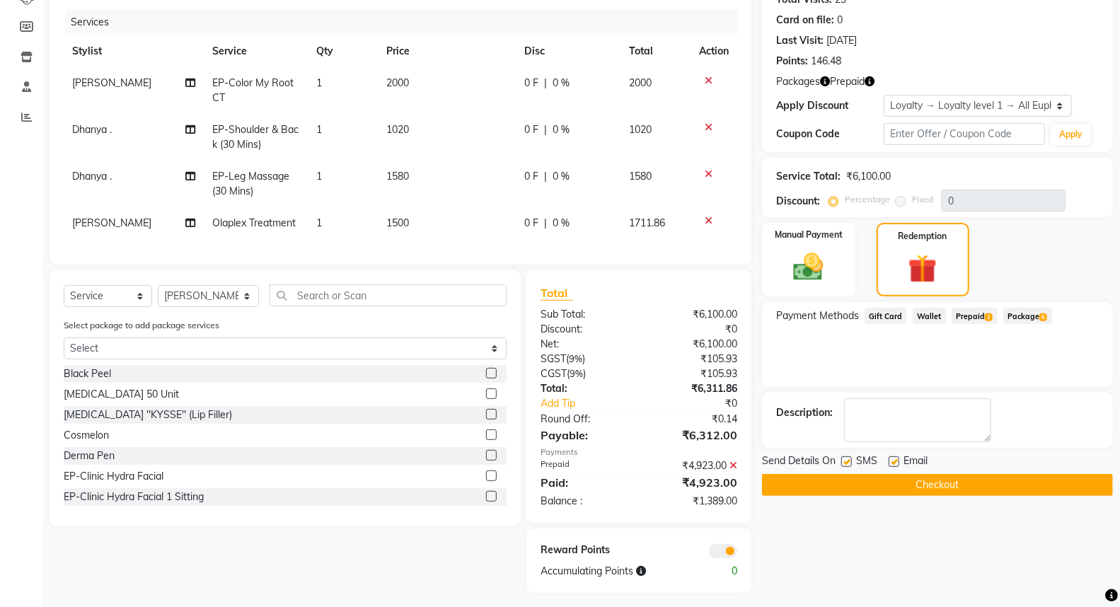
scroll to position [185, 0]
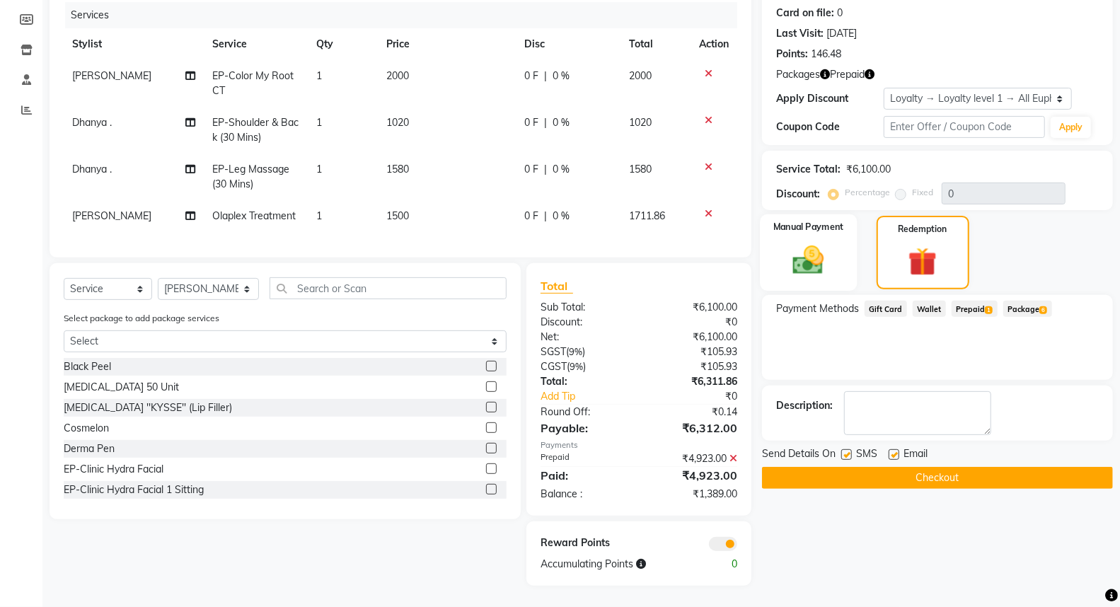
click at [825, 248] on img at bounding box center [808, 260] width 50 height 36
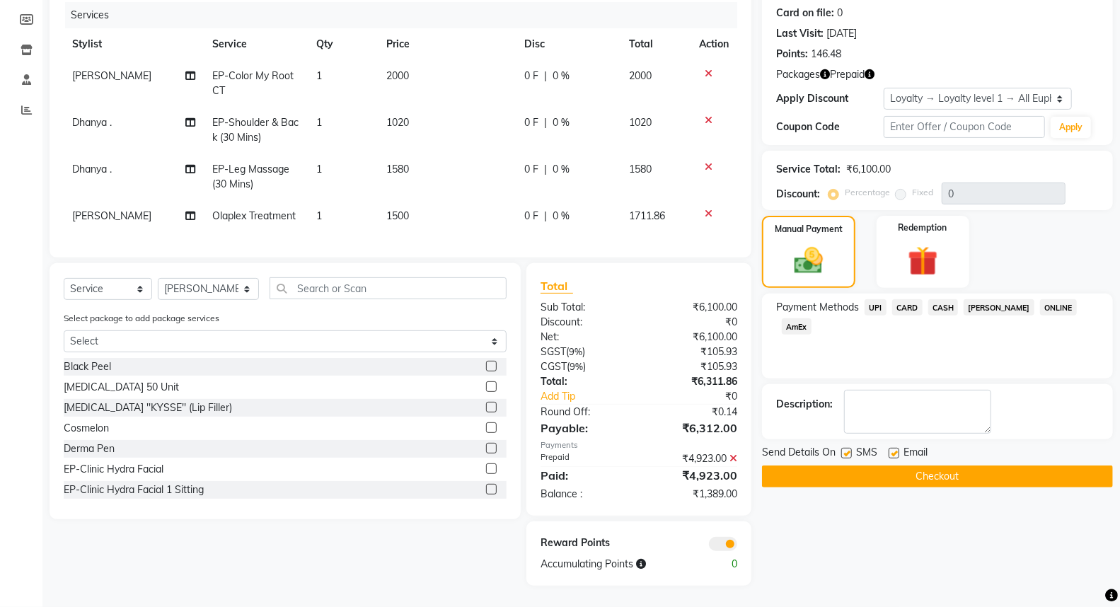
click at [736, 458] on icon at bounding box center [733, 458] width 8 height 10
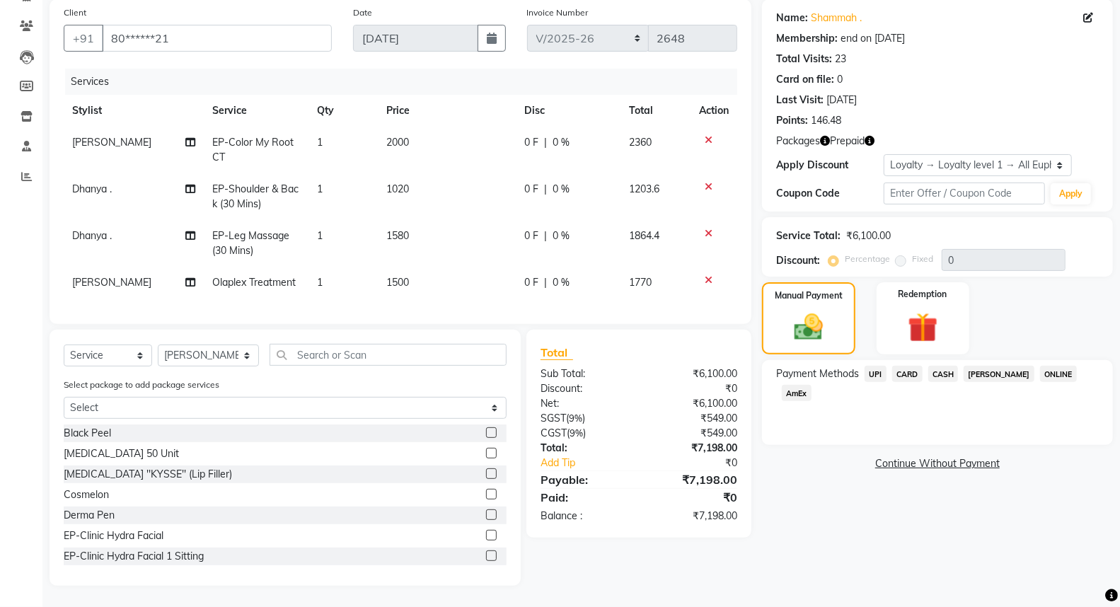
scroll to position [117, 0]
click at [876, 366] on span "UPI" at bounding box center [875, 374] width 22 height 16
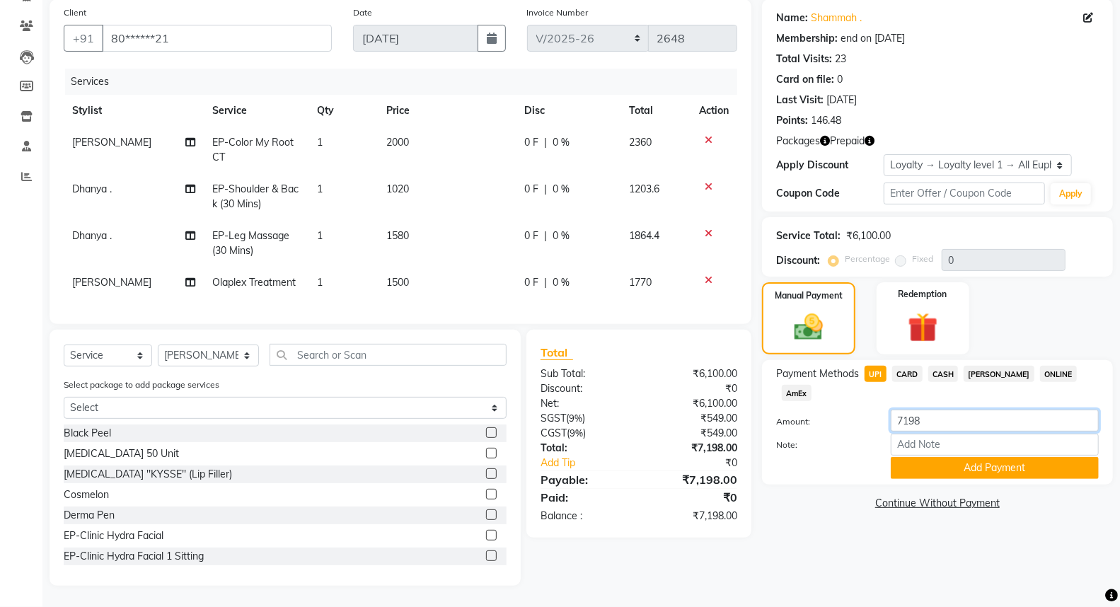
drag, startPoint x: 955, startPoint y: 394, endPoint x: 849, endPoint y: 372, distance: 108.3
click at [849, 372] on div "Payment Methods UPI CARD CASH Bajaj Finserv ONLINE AmEx Amount: 7198 Note: Add …" at bounding box center [937, 422] width 323 height 113
type input "2685"
click at [963, 457] on button "Add Payment" at bounding box center [995, 468] width 208 height 22
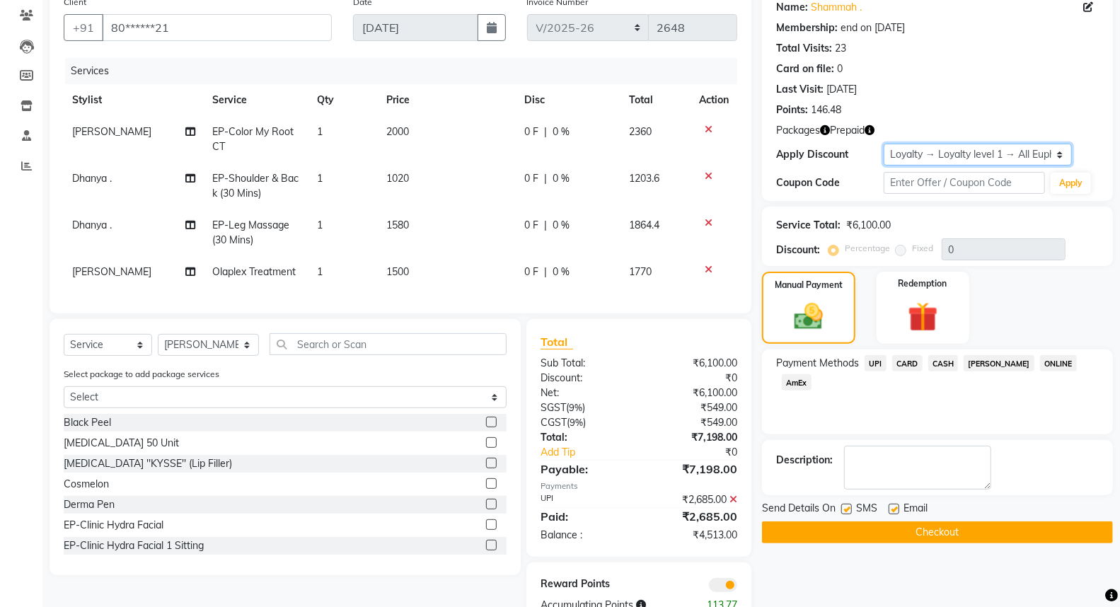
click at [944, 150] on select "Select Membership → 25K Package With 15% Off Loyalty → Loyalty level 1 → All Eu…" at bounding box center [977, 155] width 188 height 22
select select "2: Object"
click at [883, 144] on select "Select Membership → 25K Package With 15% Off Loyalty → Loyalty level 1 → All Eu…" at bounding box center [977, 155] width 188 height 22
type input "15"
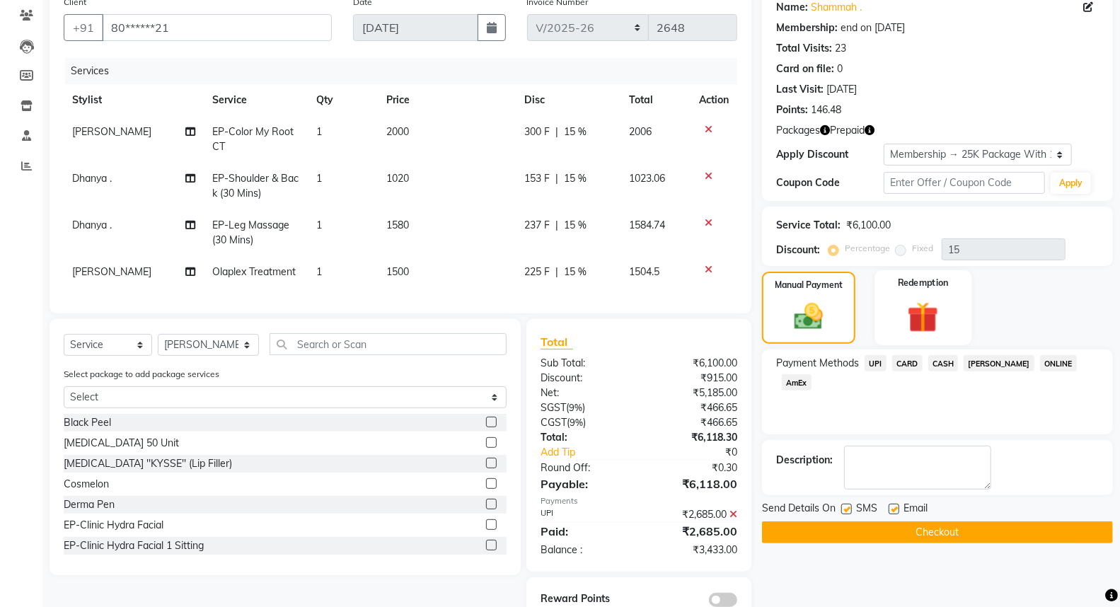
click at [935, 320] on img at bounding box center [923, 317] width 50 height 39
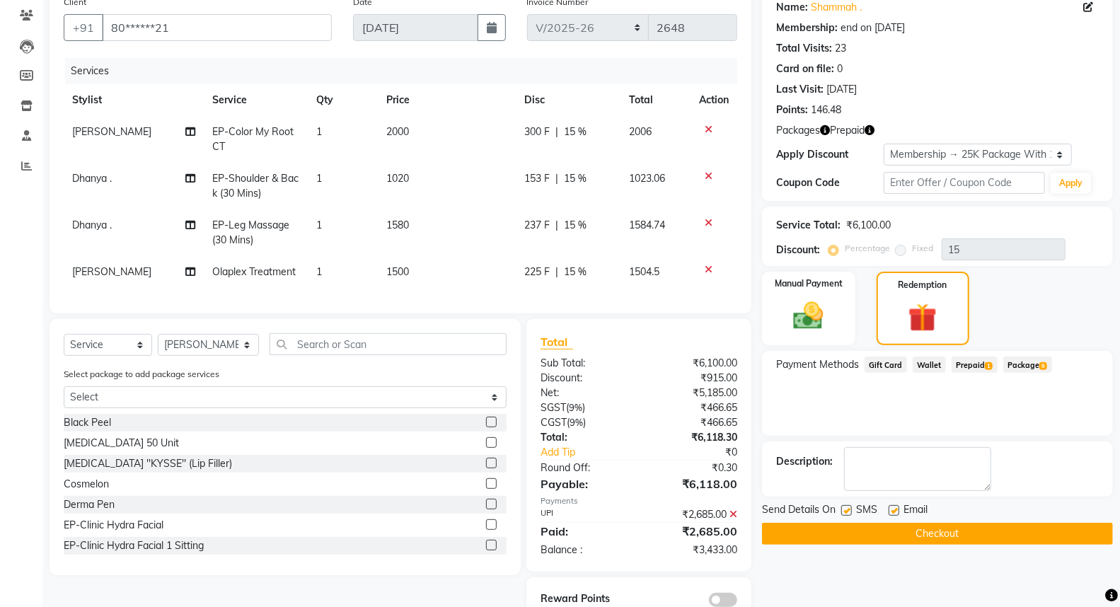
click at [963, 364] on span "Prepaid 1" at bounding box center [974, 364] width 46 height 16
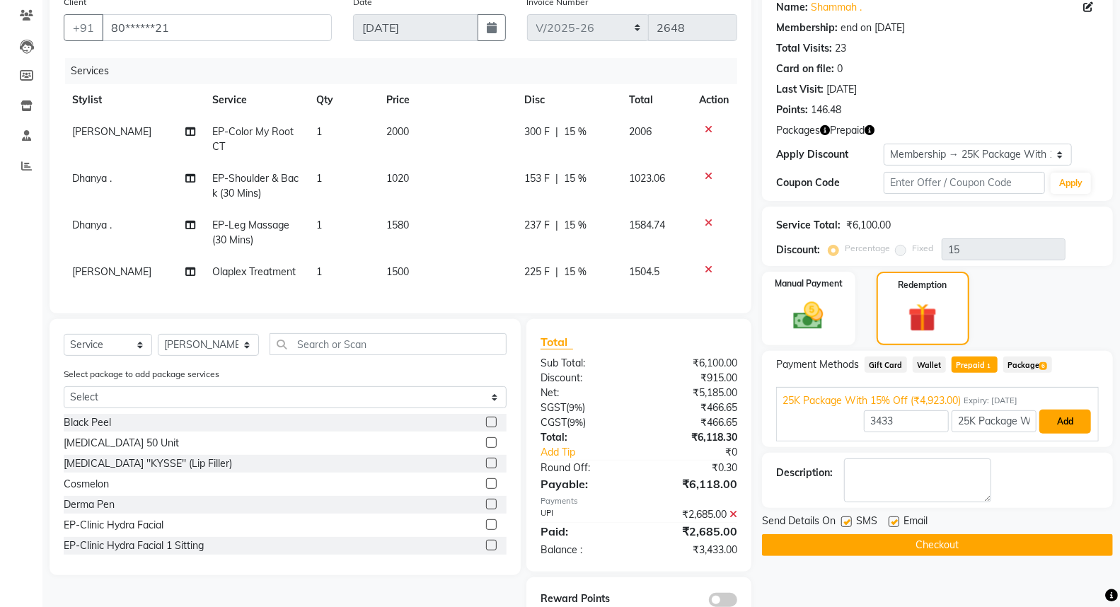
click at [1059, 419] on button "Add" at bounding box center [1065, 422] width 52 height 24
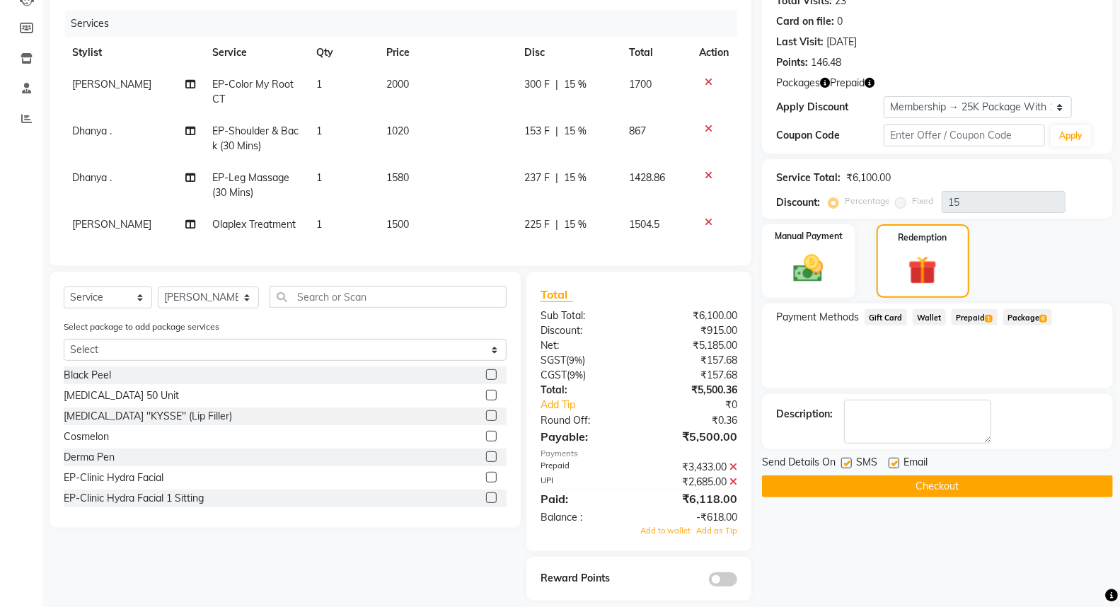
scroll to position [191, 0]
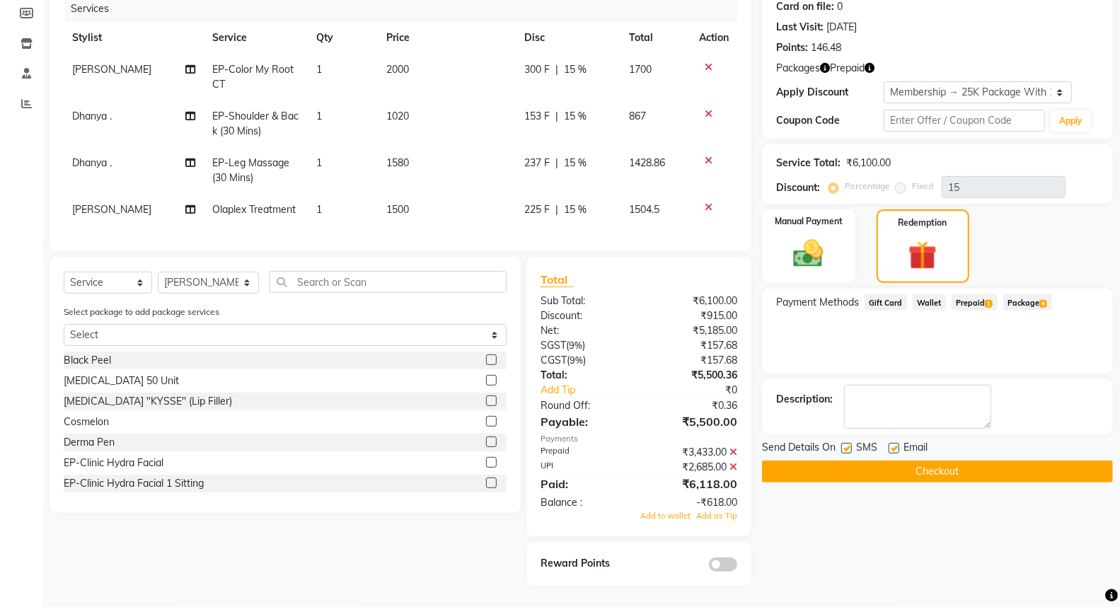
click at [918, 468] on button "Checkout" at bounding box center [937, 471] width 351 height 22
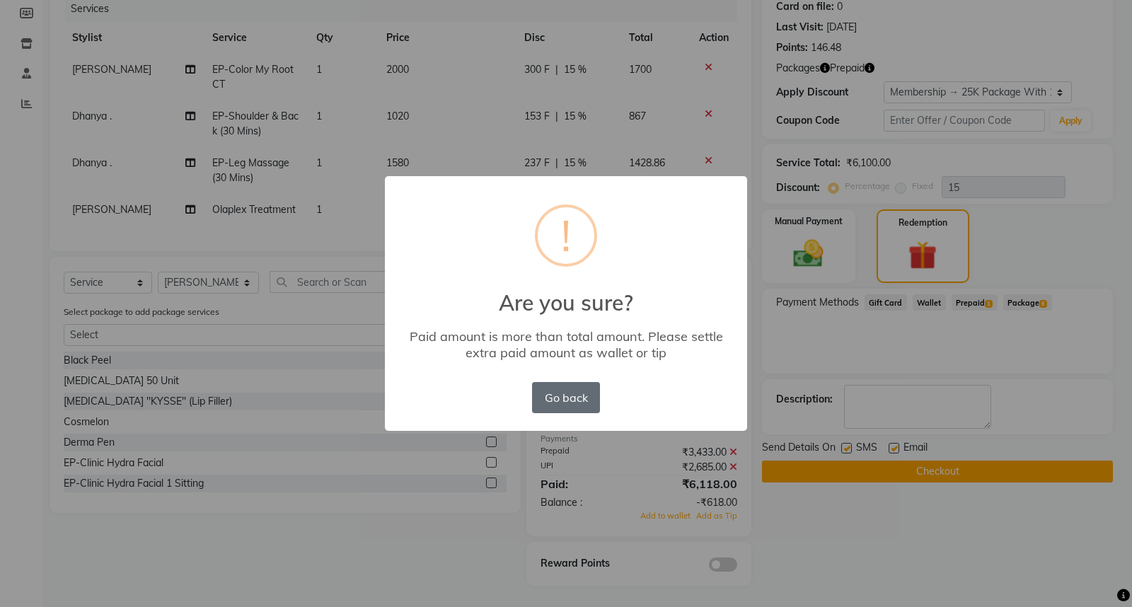
click at [568, 397] on button "Go back" at bounding box center [566, 397] width 68 height 31
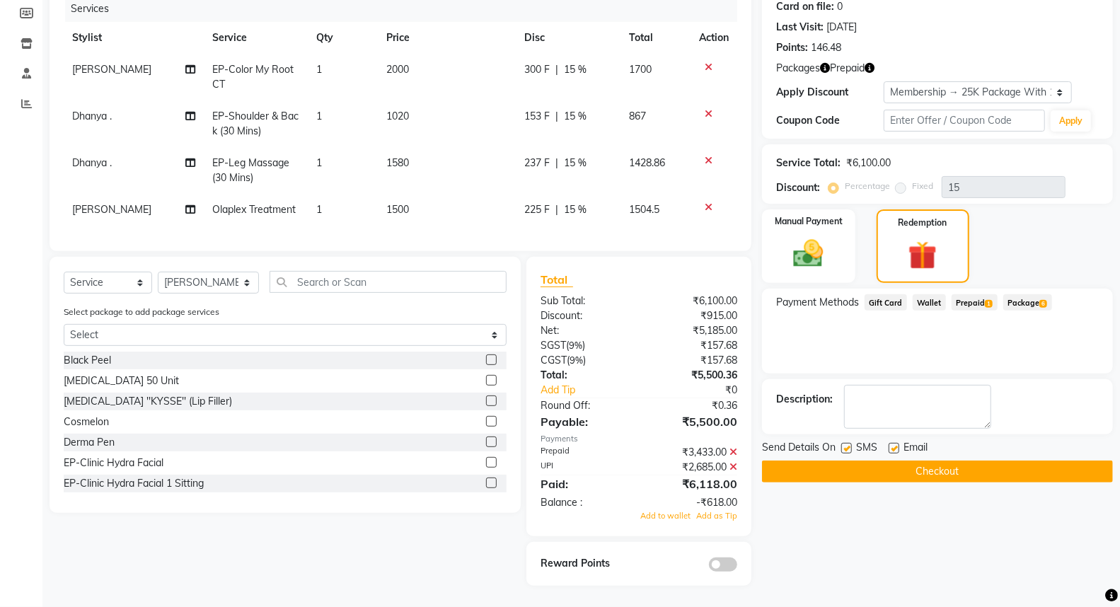
click at [733, 451] on icon at bounding box center [733, 452] width 8 height 10
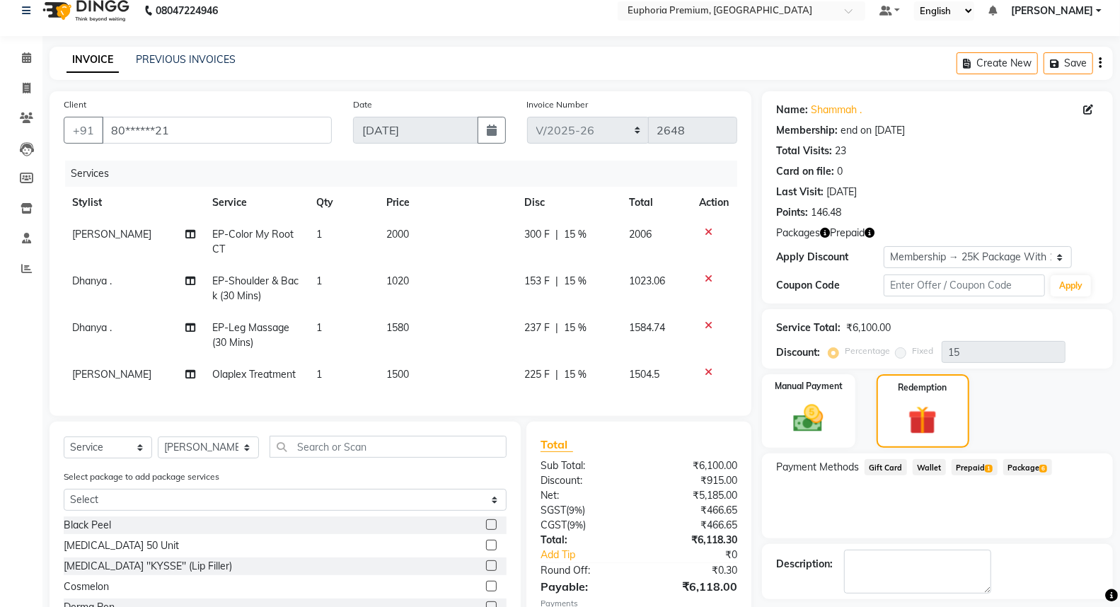
scroll to position [0, 0]
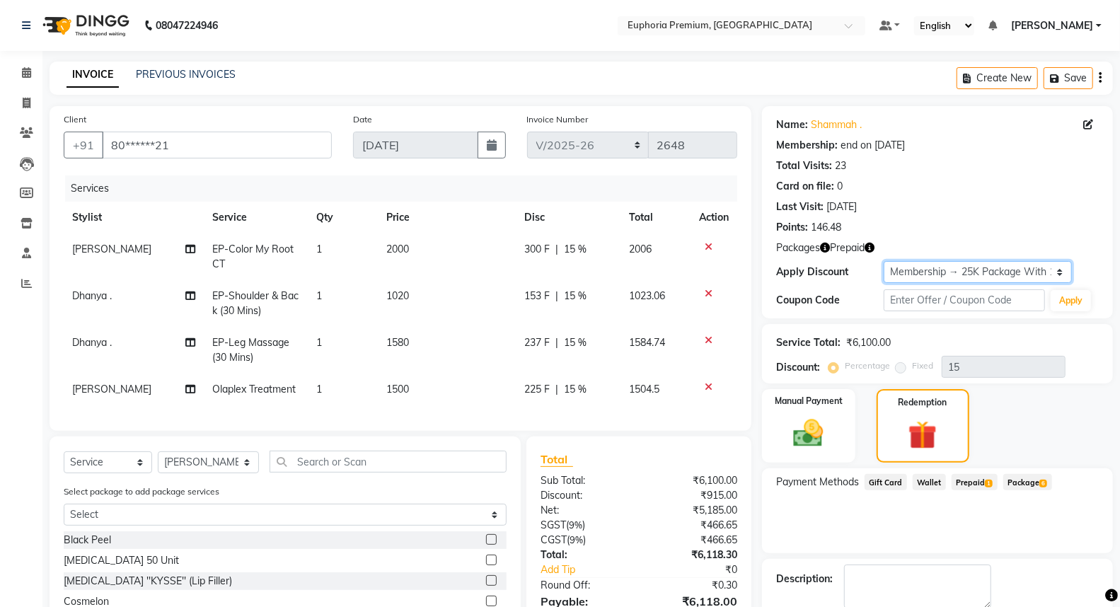
click at [1045, 273] on select "Select Membership → 25K Package With 15% Off Loyalty → Loyalty level 1 → All Eu…" at bounding box center [977, 272] width 188 height 22
select select "1: Object"
click at [883, 261] on select "Select Membership → 25K Package With 15% Off Loyalty → Loyalty level 1 → All Eu…" at bounding box center [977, 272] width 188 height 22
type input "0"
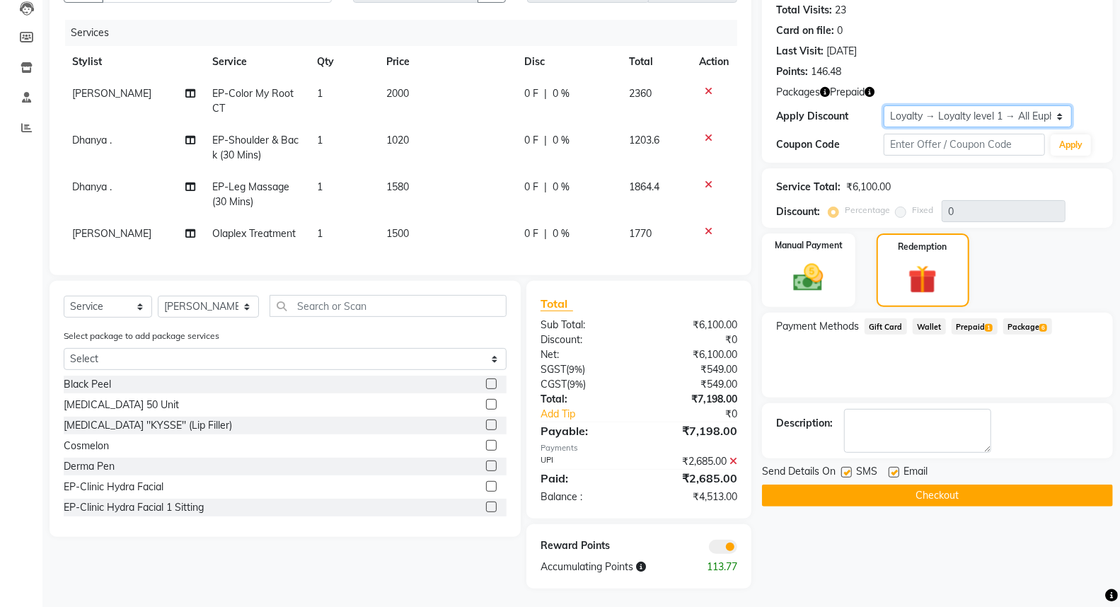
scroll to position [170, 0]
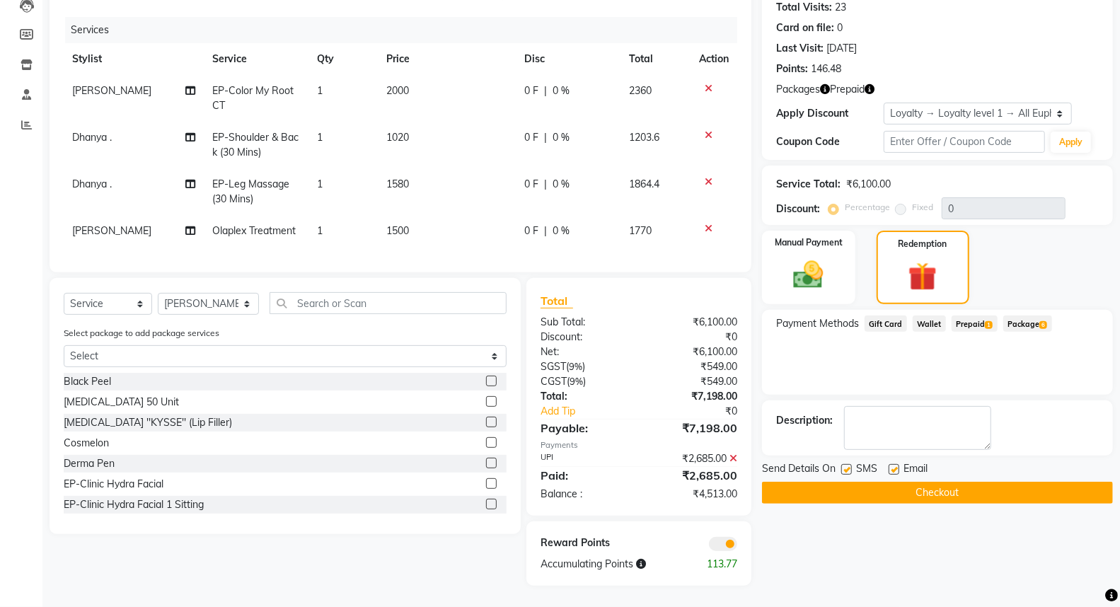
click at [980, 315] on span "Prepaid 1" at bounding box center [974, 323] width 46 height 16
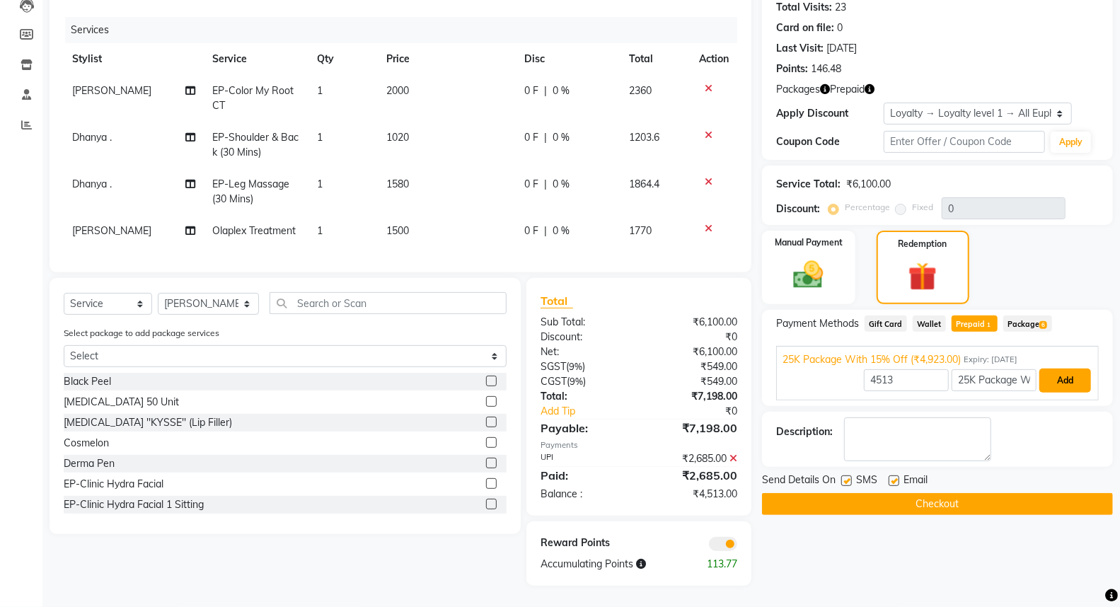
click at [1070, 369] on button "Add" at bounding box center [1065, 381] width 52 height 24
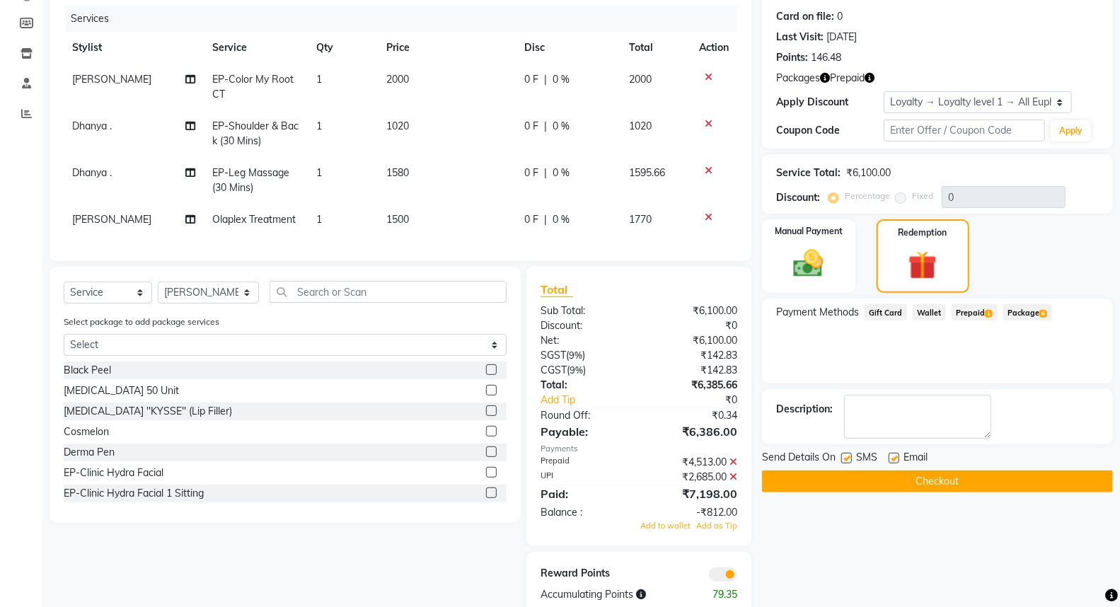
click at [734, 467] on icon at bounding box center [733, 462] width 8 height 10
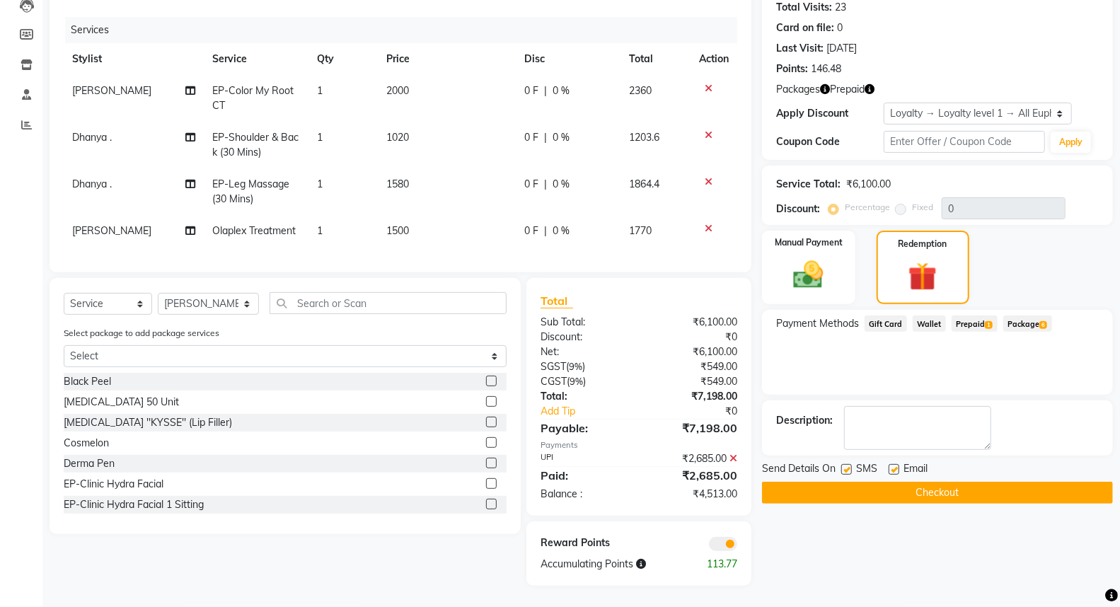
click at [733, 456] on icon at bounding box center [733, 458] width 8 height 10
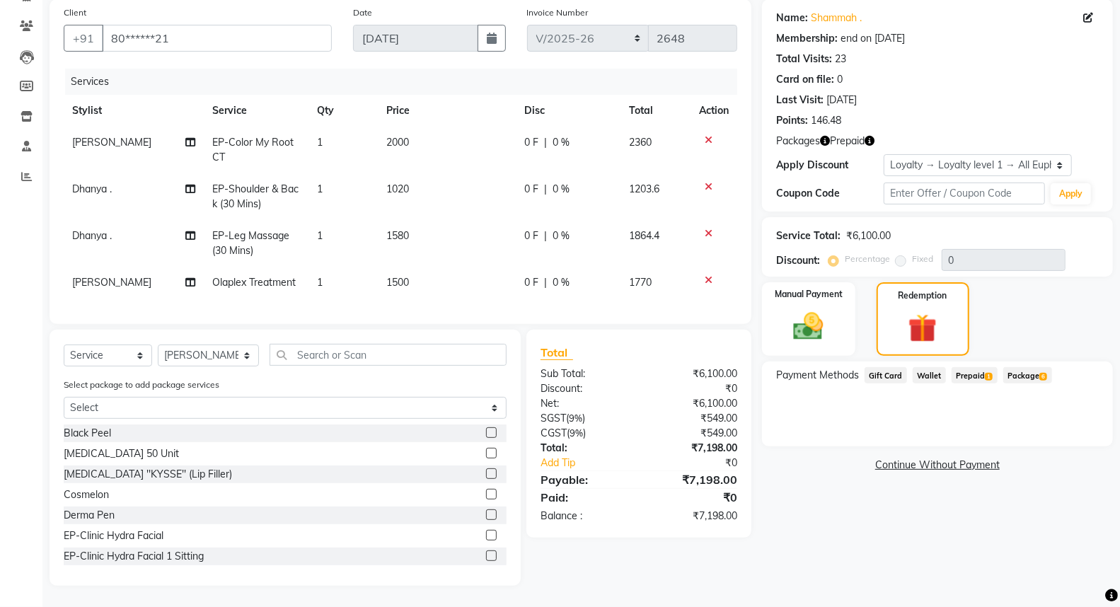
scroll to position [117, 0]
click at [780, 308] on div "Manual Payment" at bounding box center [808, 319] width 97 height 76
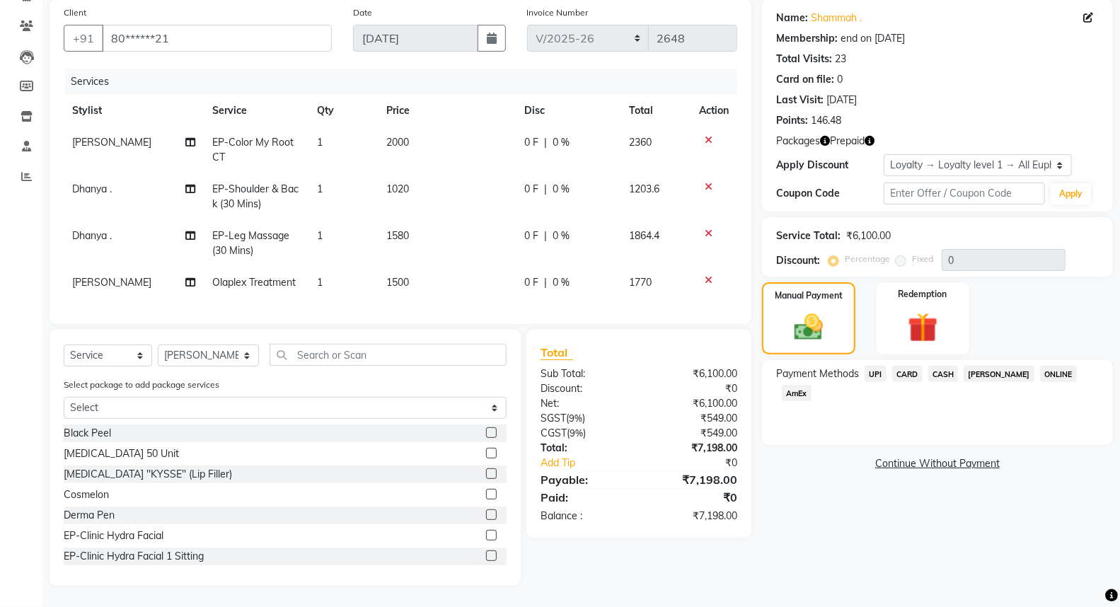
click at [874, 366] on span "UPI" at bounding box center [875, 374] width 22 height 16
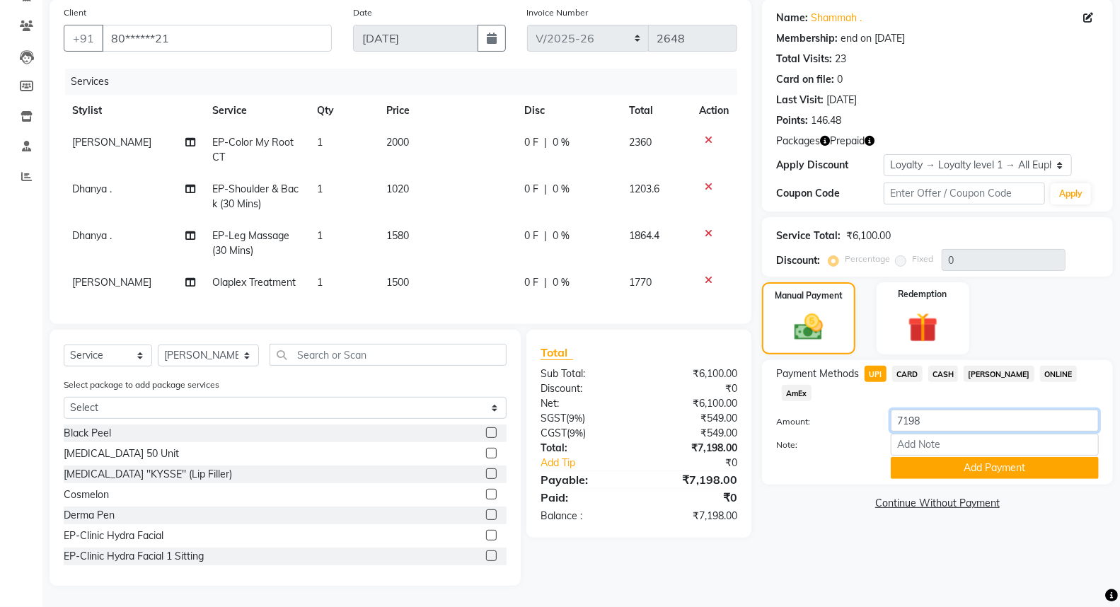
click at [937, 410] on input "7198" at bounding box center [995, 421] width 208 height 22
type input "7"
type input "2685"
click at [1014, 457] on button "Add Payment" at bounding box center [995, 468] width 208 height 22
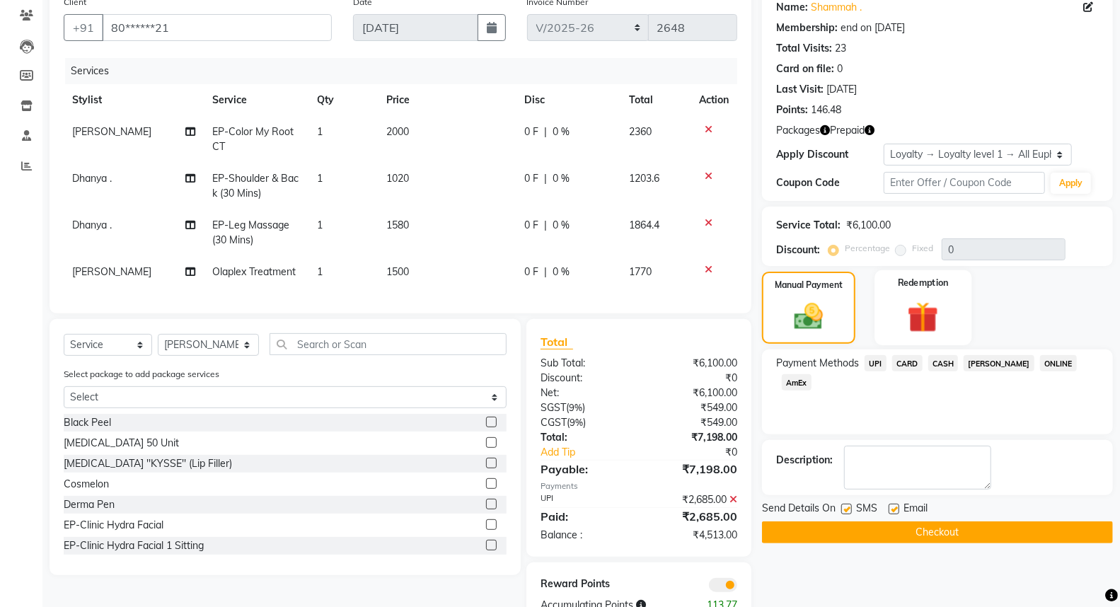
click at [920, 301] on img at bounding box center [923, 317] width 50 height 39
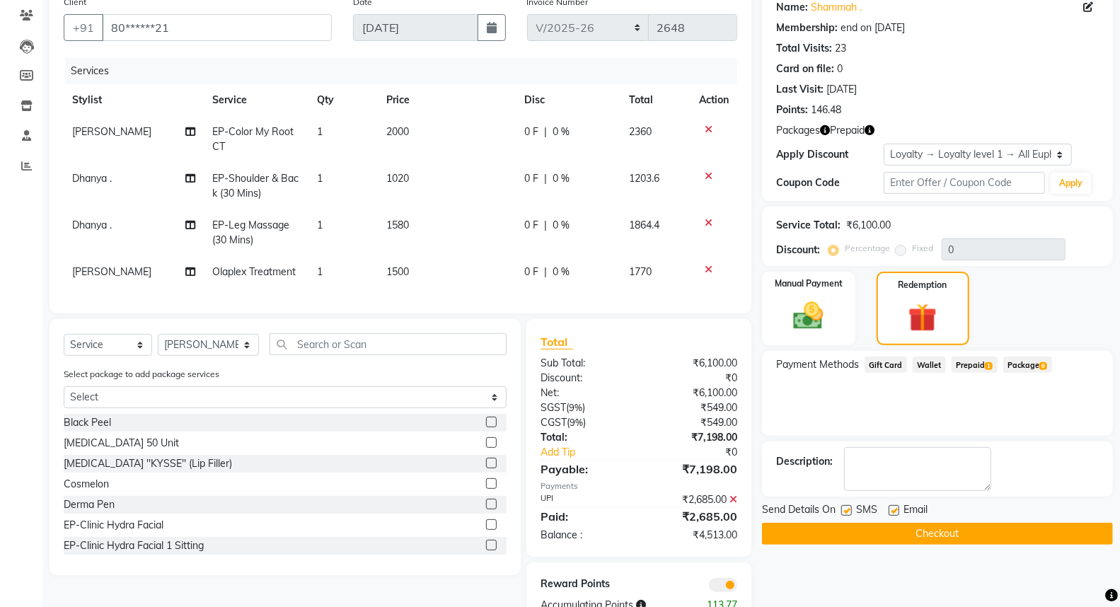
click at [969, 364] on span "Prepaid 1" at bounding box center [974, 364] width 46 height 16
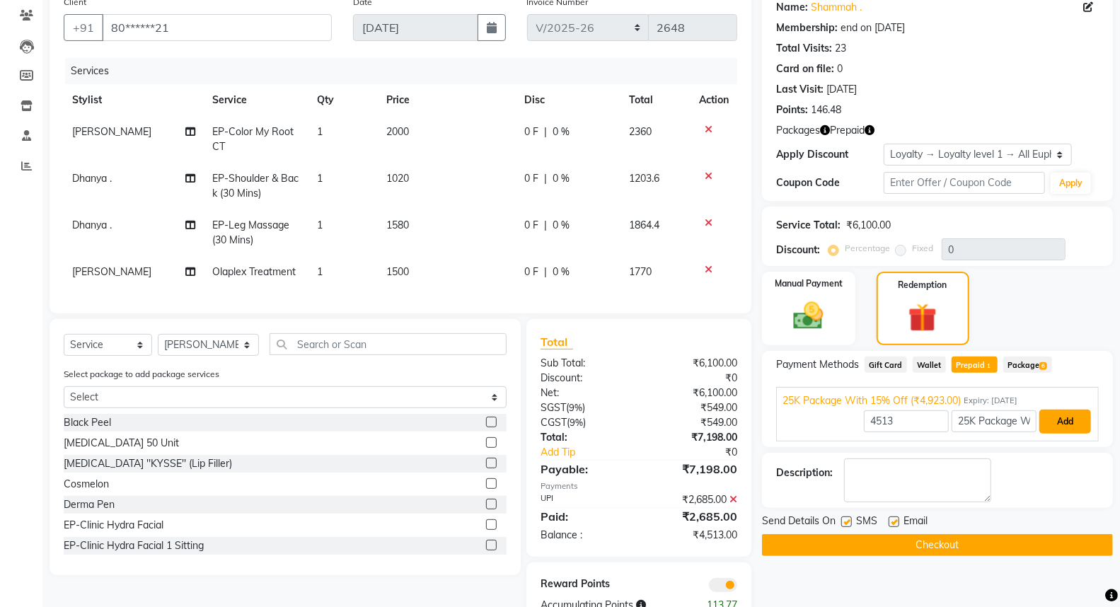
click at [1065, 421] on button "Add" at bounding box center [1065, 422] width 52 height 24
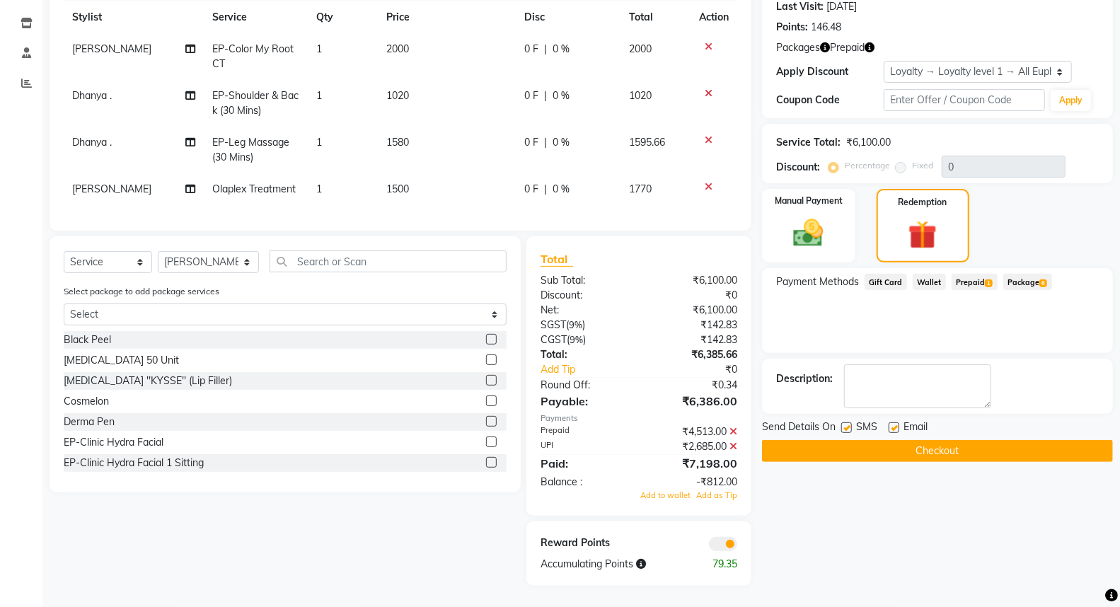
scroll to position [211, 0]
click at [666, 497] on span "Add to wallet" at bounding box center [665, 495] width 50 height 10
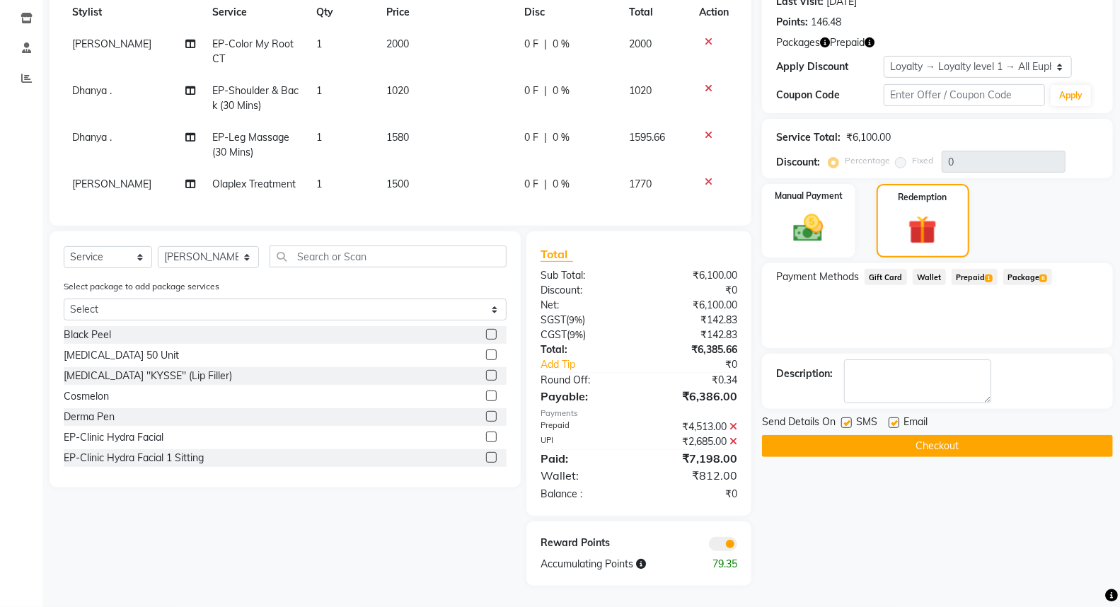
click at [929, 439] on button "Checkout" at bounding box center [937, 446] width 351 height 22
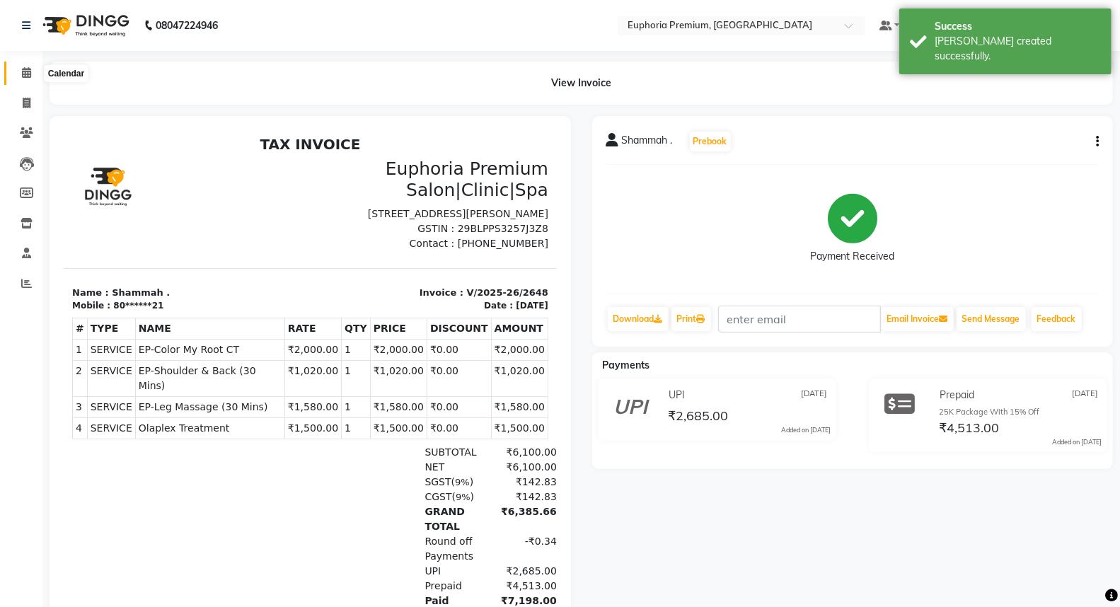
click at [18, 73] on span at bounding box center [26, 73] width 25 height 16
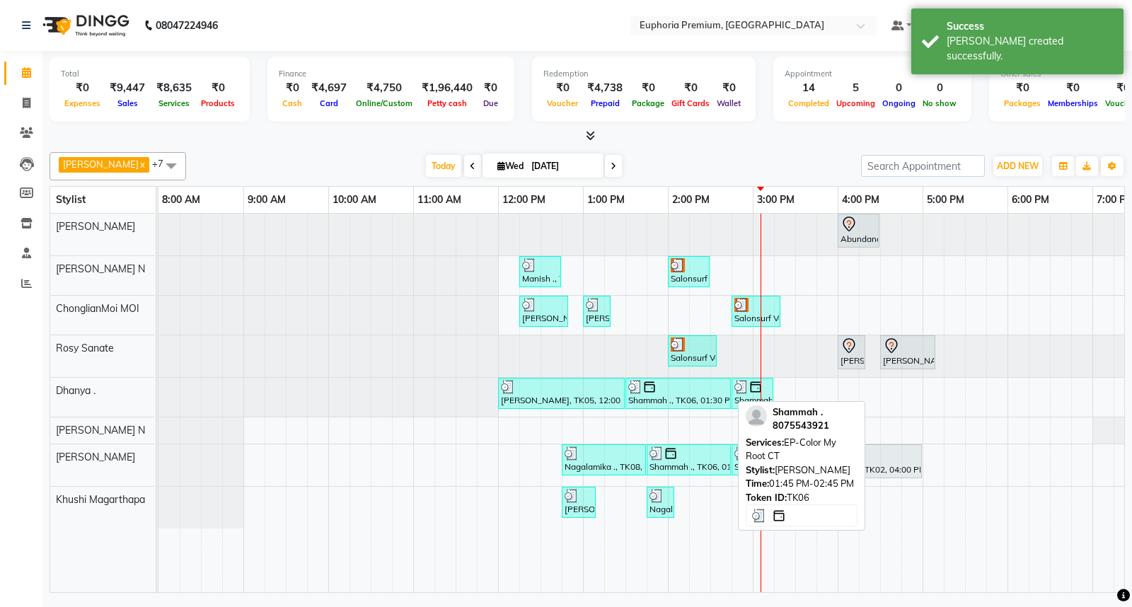
click at [668, 456] on img at bounding box center [670, 453] width 14 height 14
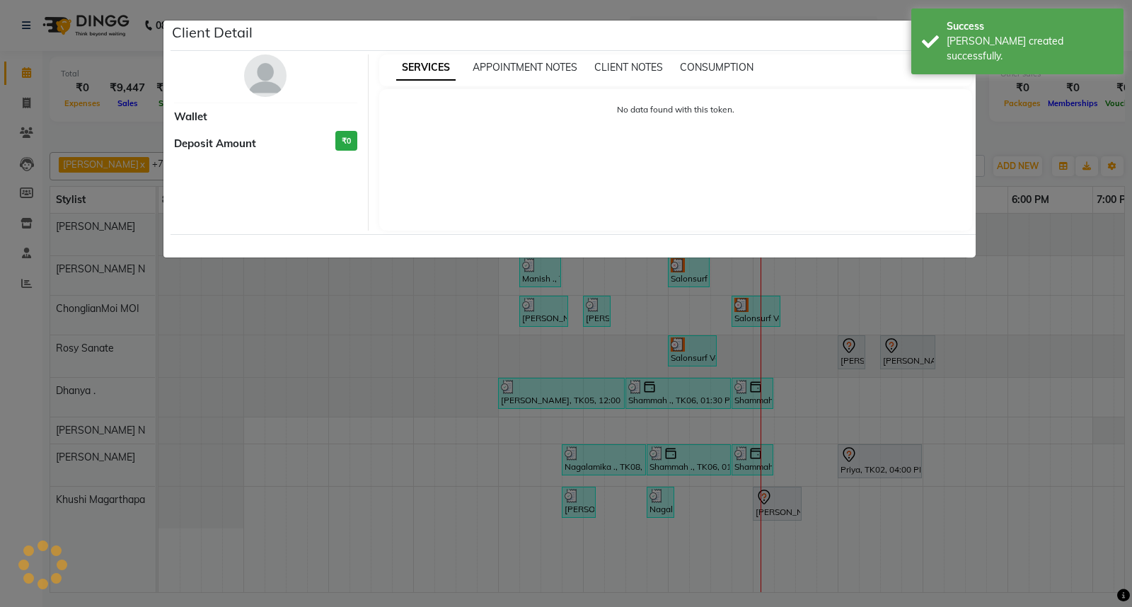
select select "3"
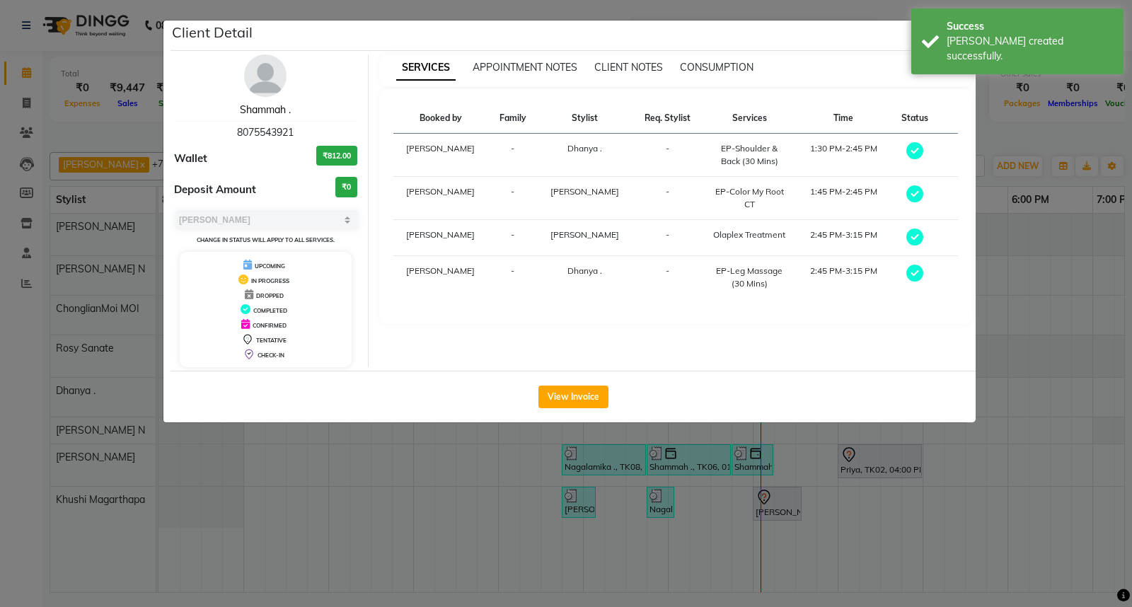
click at [262, 113] on link "Shammah ." at bounding box center [265, 109] width 51 height 13
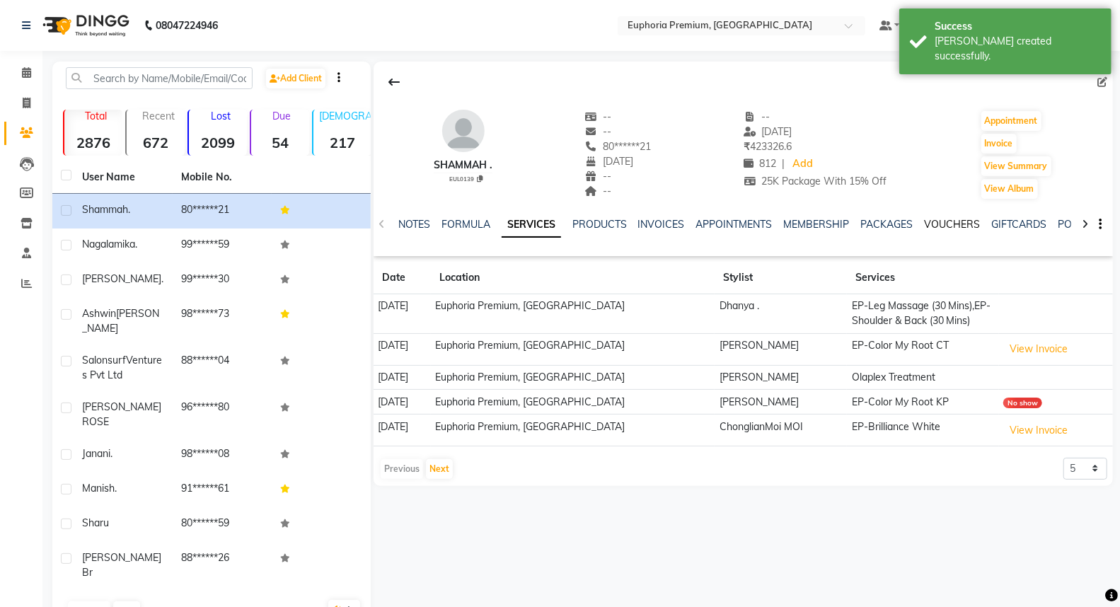
click at [967, 222] on link "VOUCHERS" at bounding box center [952, 224] width 56 height 13
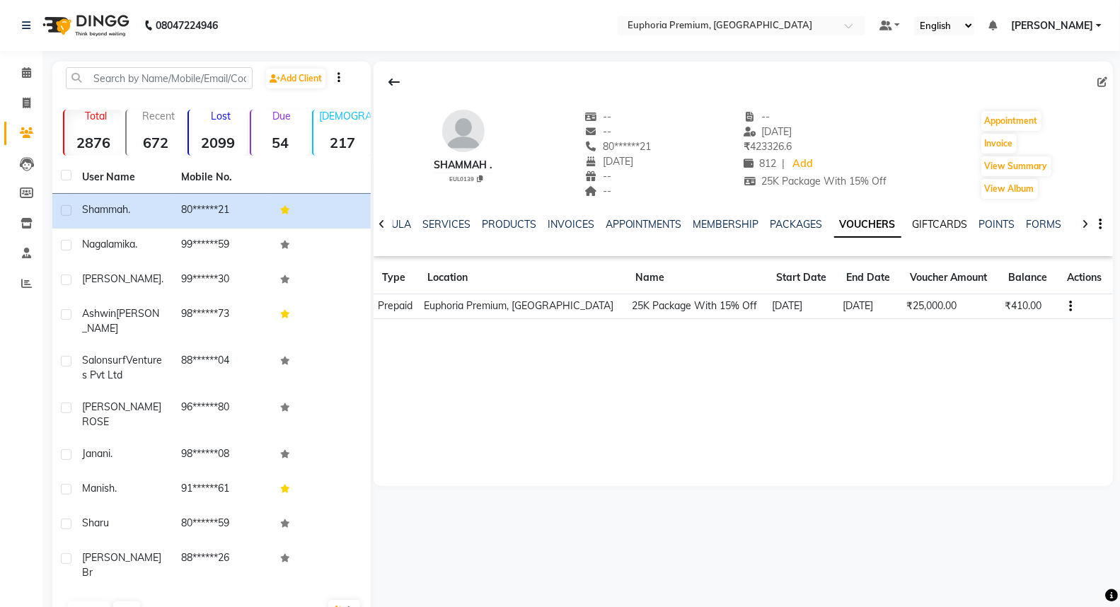
click at [951, 224] on link "GIFTCARDS" at bounding box center [939, 224] width 55 height 13
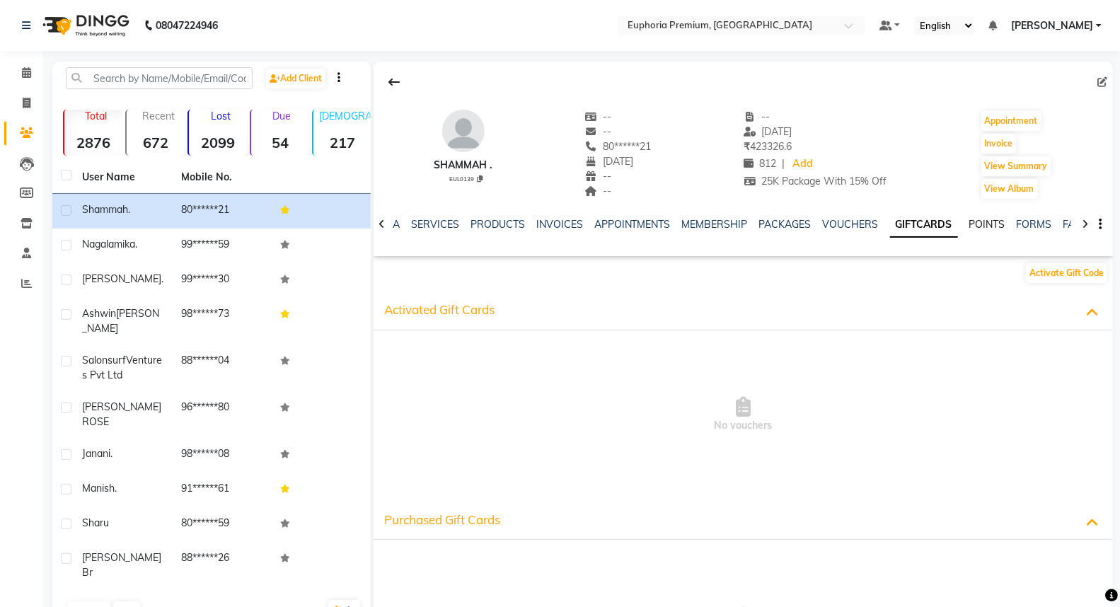
click at [984, 222] on link "POINTS" at bounding box center [987, 224] width 36 height 13
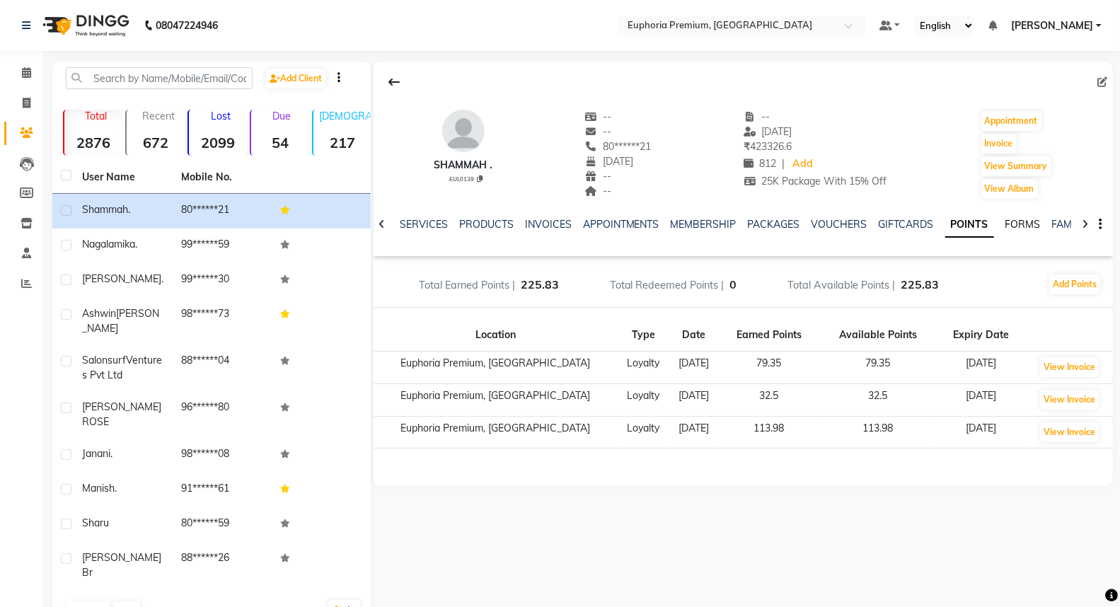
click at [1016, 221] on link "FORMS" at bounding box center [1022, 224] width 35 height 13
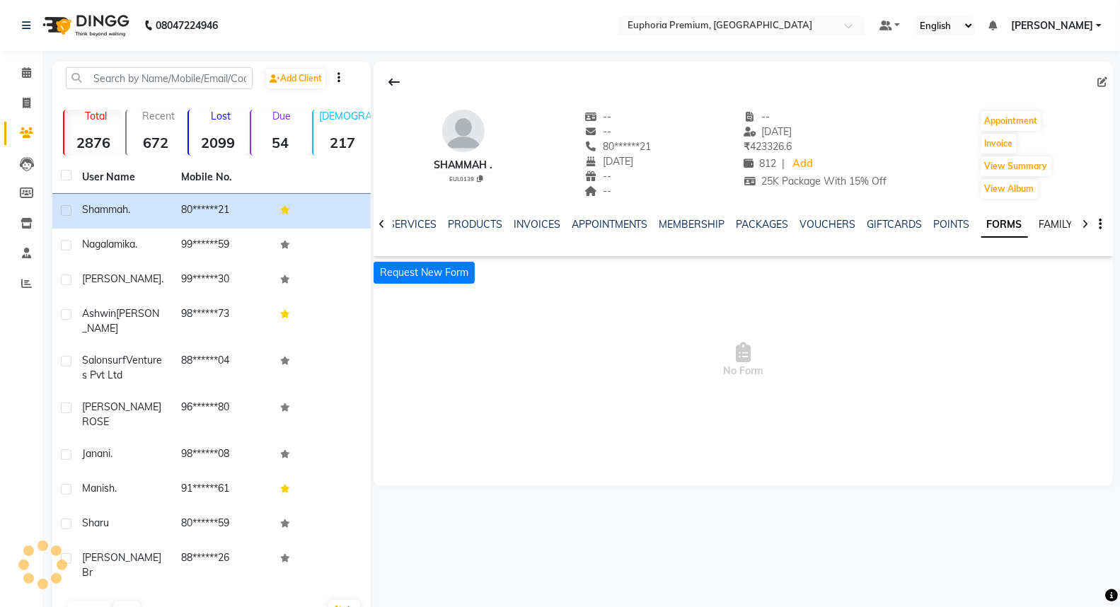
click at [1039, 221] on link "FAMILY" at bounding box center [1056, 224] width 34 height 13
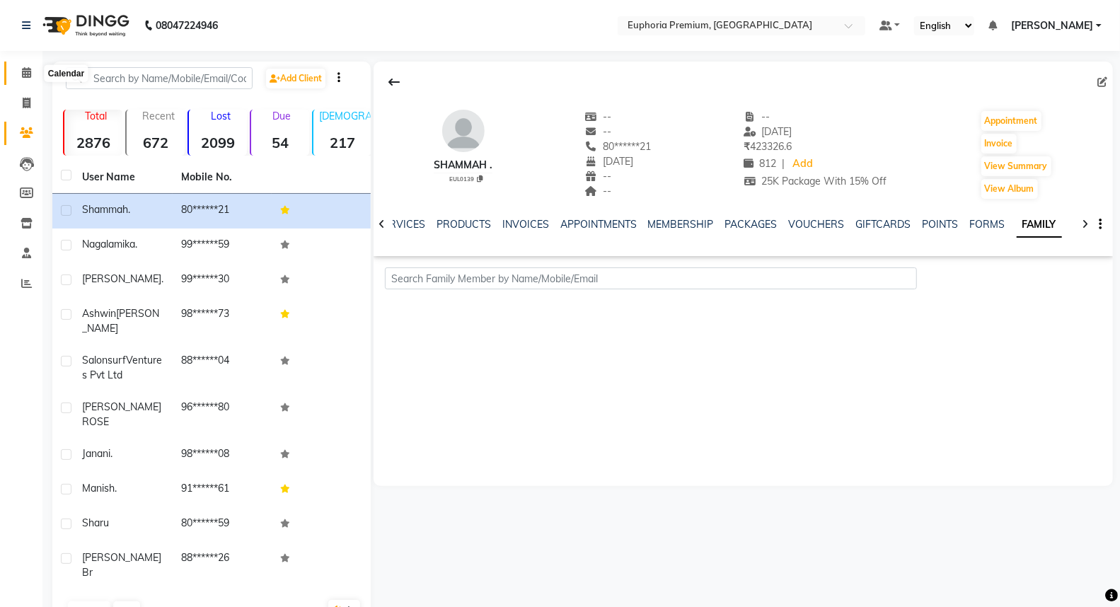
click at [25, 71] on icon at bounding box center [26, 72] width 9 height 11
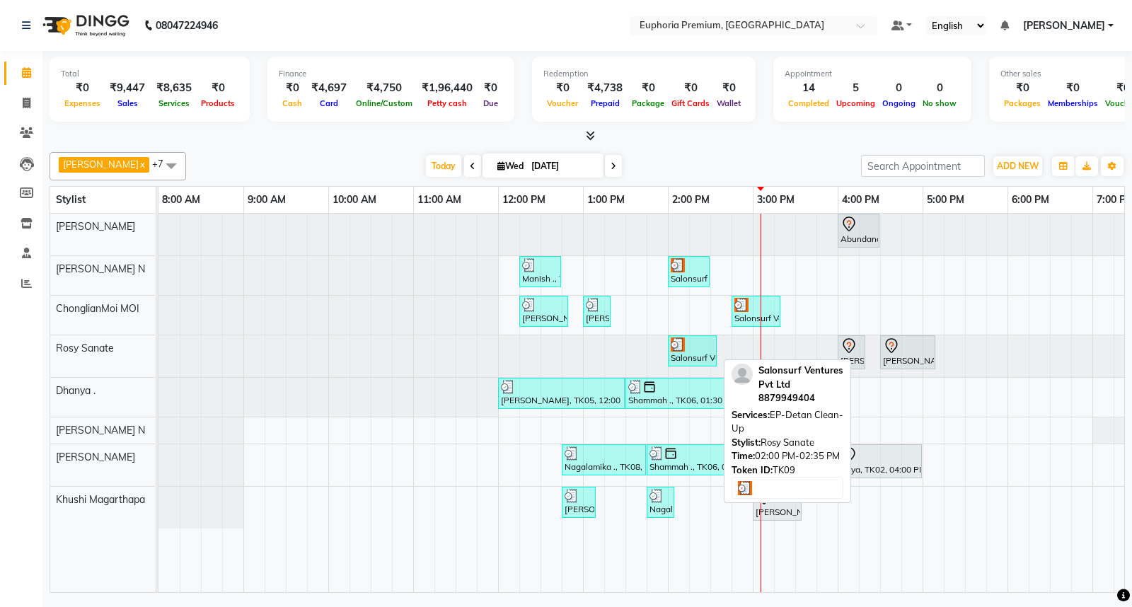
click at [674, 347] on img at bounding box center [678, 344] width 14 height 14
select select "3"
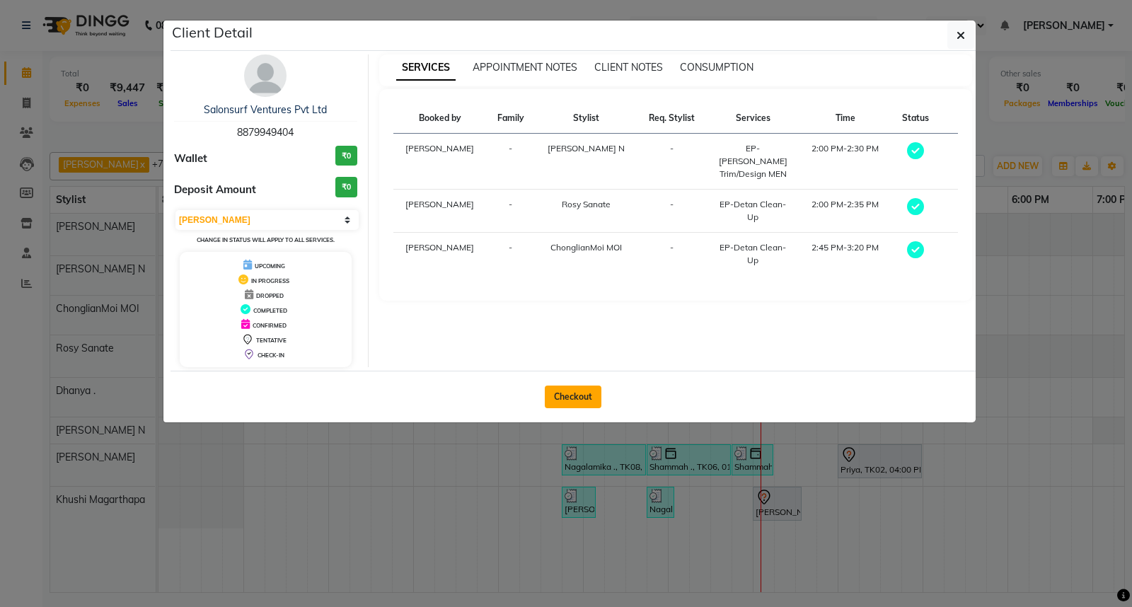
click at [581, 400] on button "Checkout" at bounding box center [573, 396] width 57 height 23
select select "service"
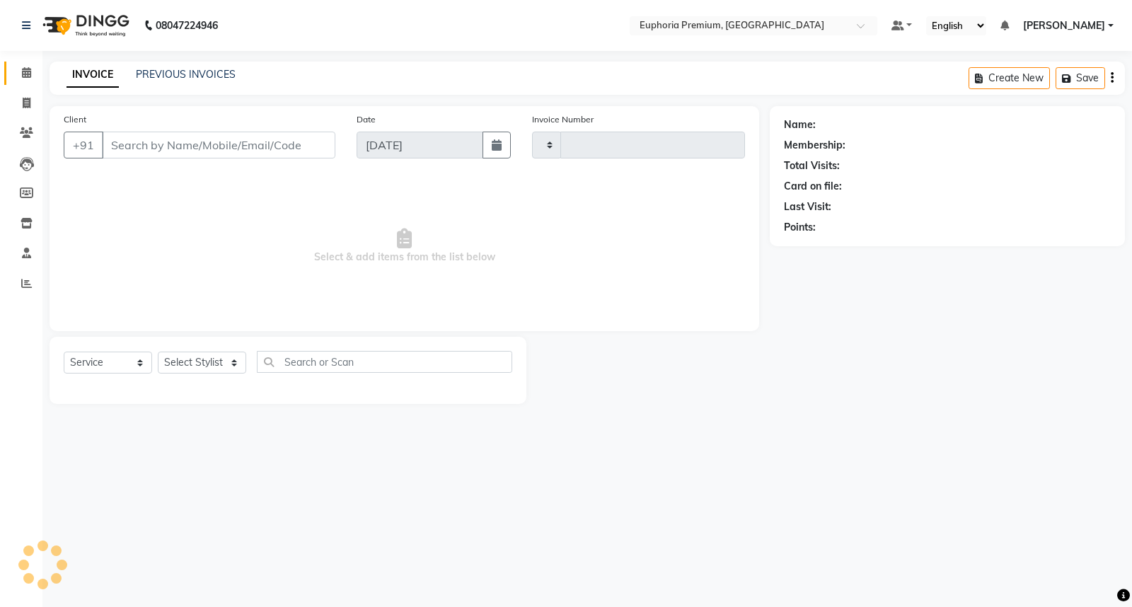
type input "2649"
select select "7925"
type input "88******04"
select select "71597"
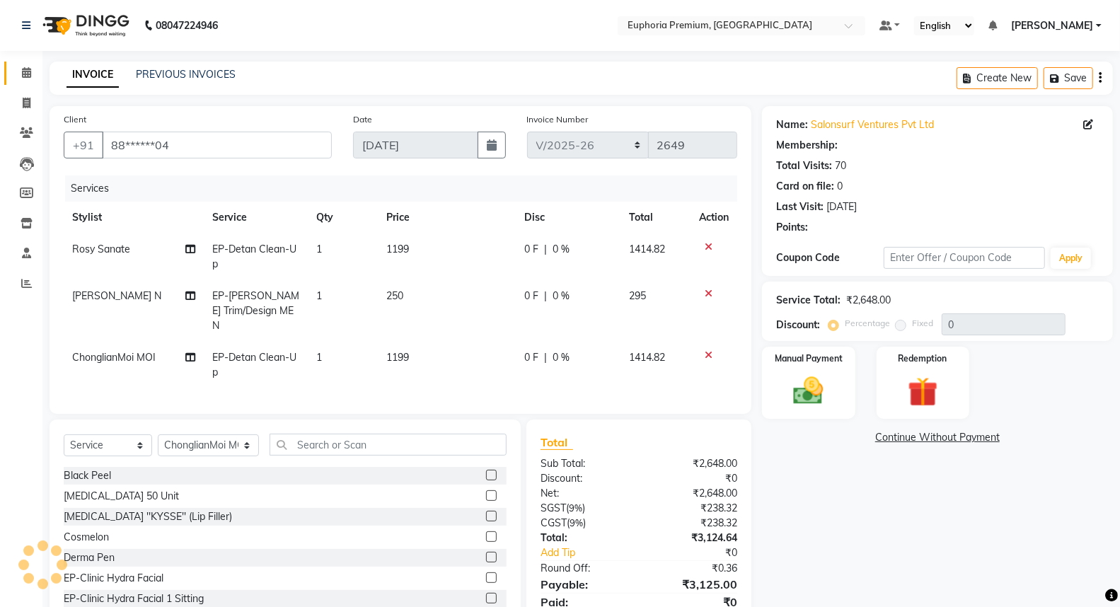
select select "1: Object"
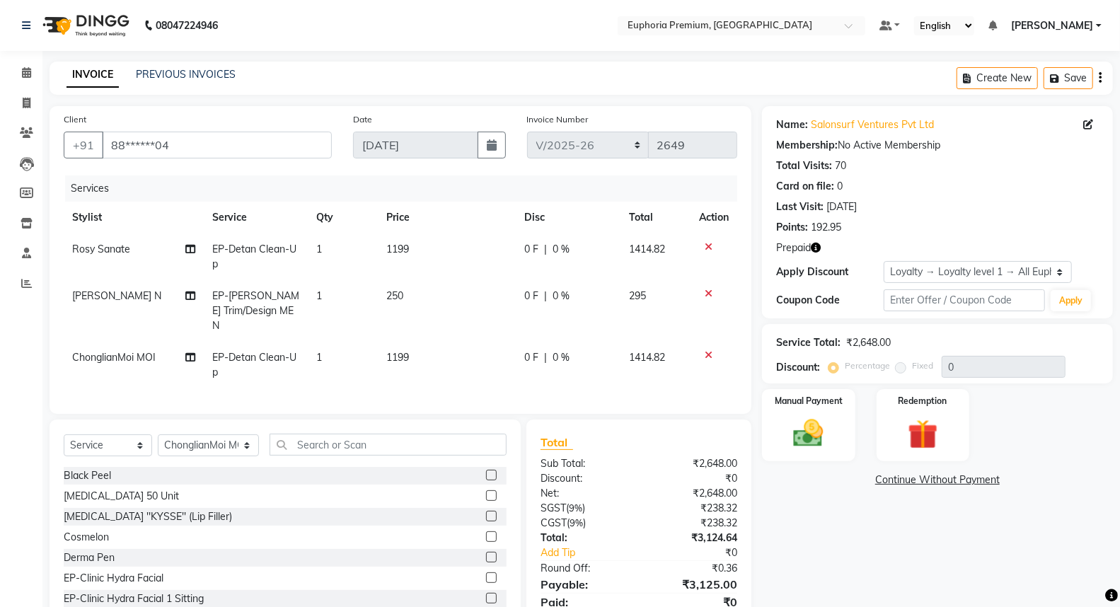
click at [429, 246] on td "1199" at bounding box center [447, 256] width 139 height 47
select select "71633"
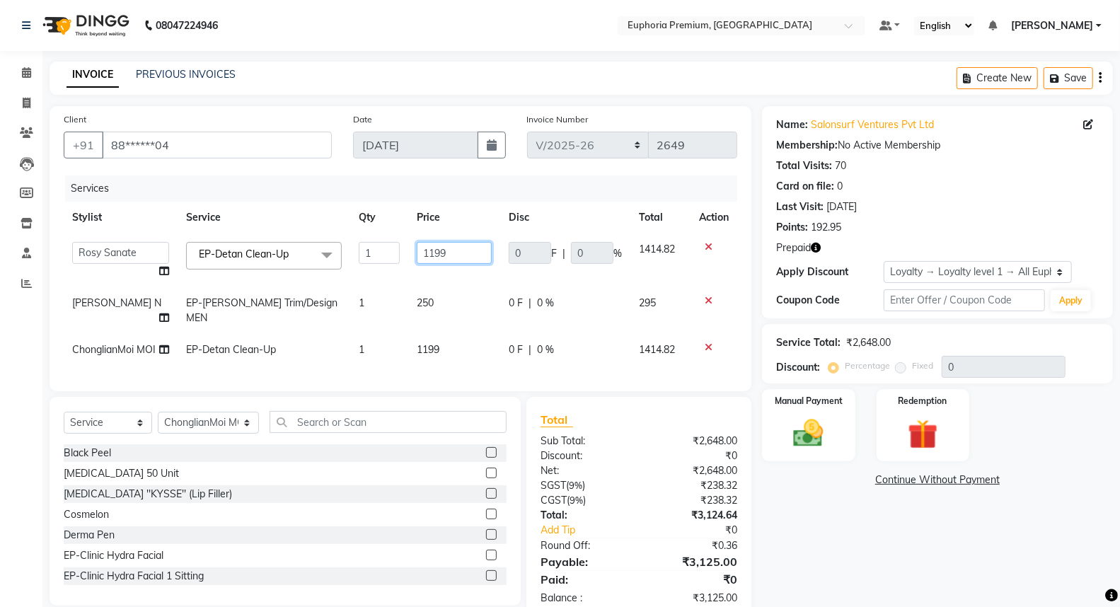
click at [451, 245] on input "1199" at bounding box center [454, 253] width 75 height 22
type input "1350"
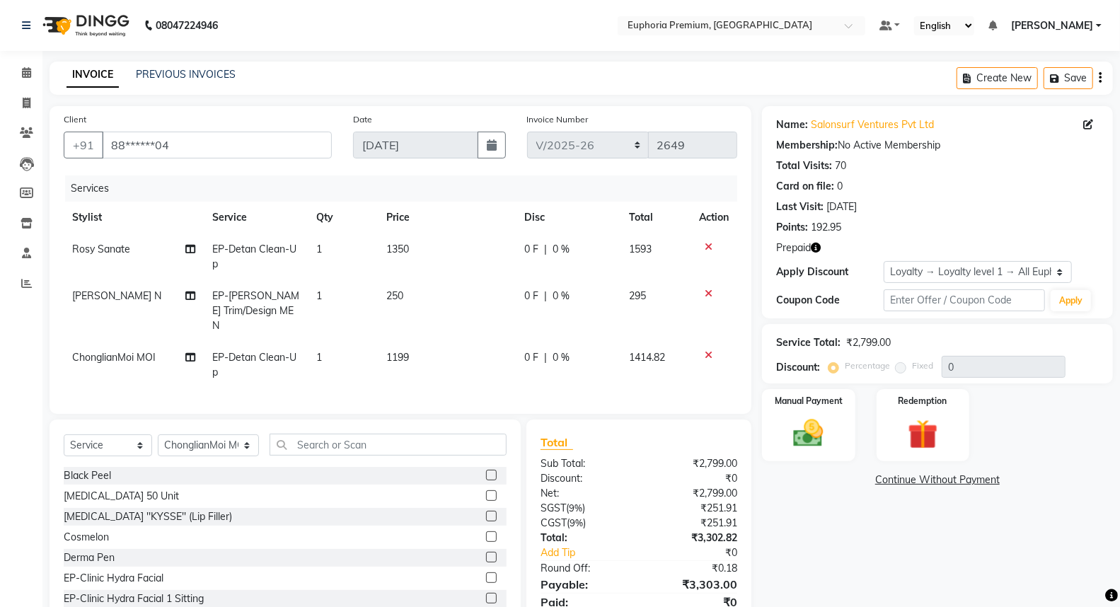
click at [429, 298] on td "250" at bounding box center [447, 311] width 139 height 62
select select "71614"
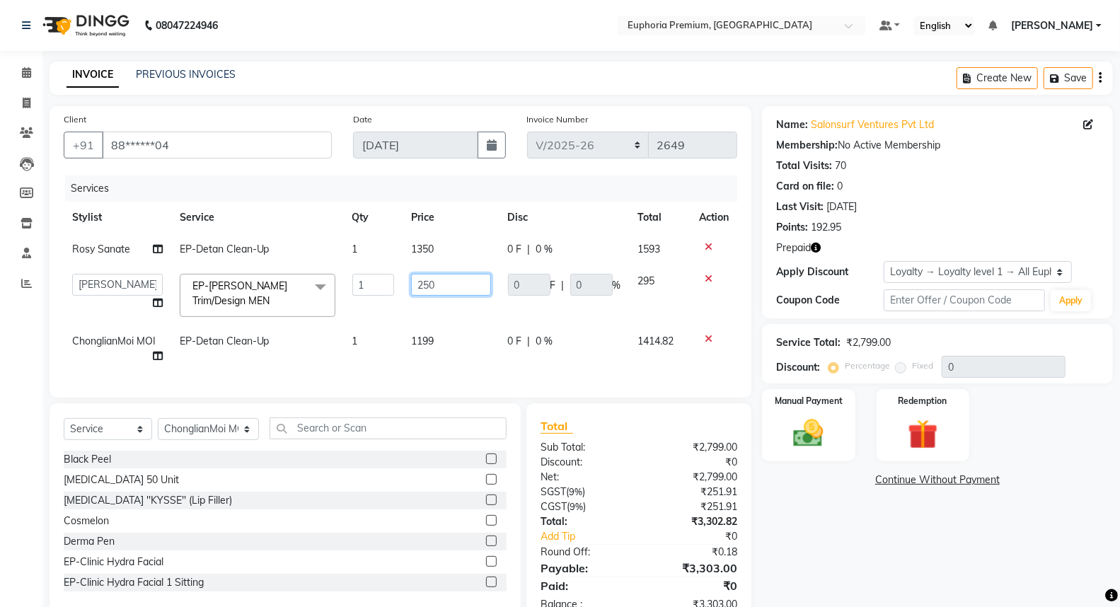
click at [428, 279] on input "250" at bounding box center [451, 285] width 80 height 22
click at [451, 279] on input "250" at bounding box center [451, 285] width 80 height 22
type input "2"
click at [441, 341] on td "1199" at bounding box center [450, 348] width 97 height 47
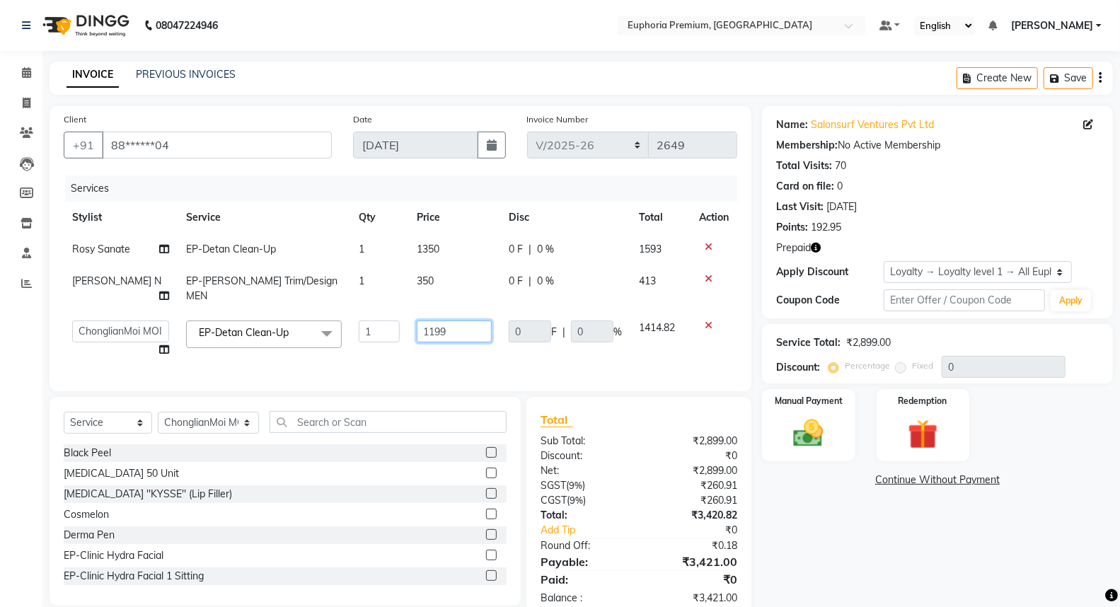
click at [443, 320] on input "1199" at bounding box center [454, 331] width 75 height 22
click at [450, 340] on td "1350" at bounding box center [454, 339] width 92 height 54
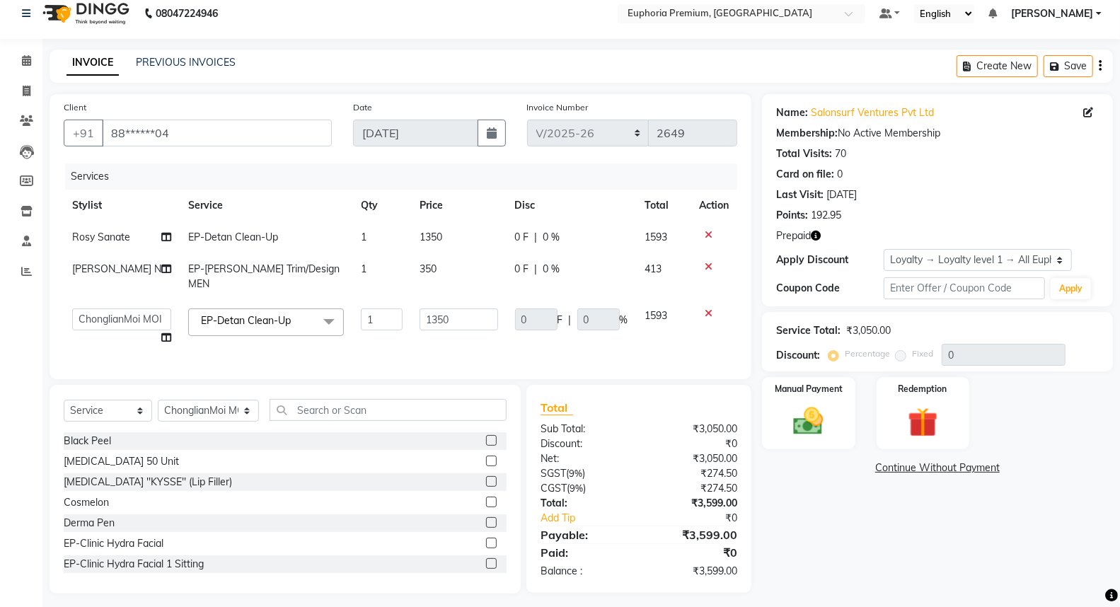
scroll to position [16, 0]
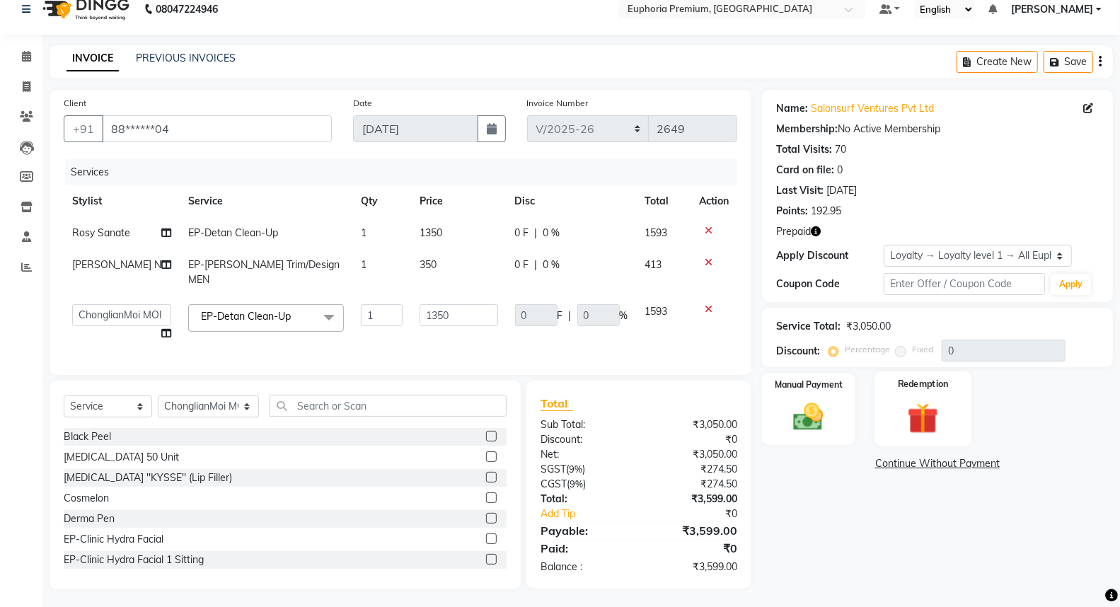
click at [921, 416] on img at bounding box center [923, 418] width 50 height 39
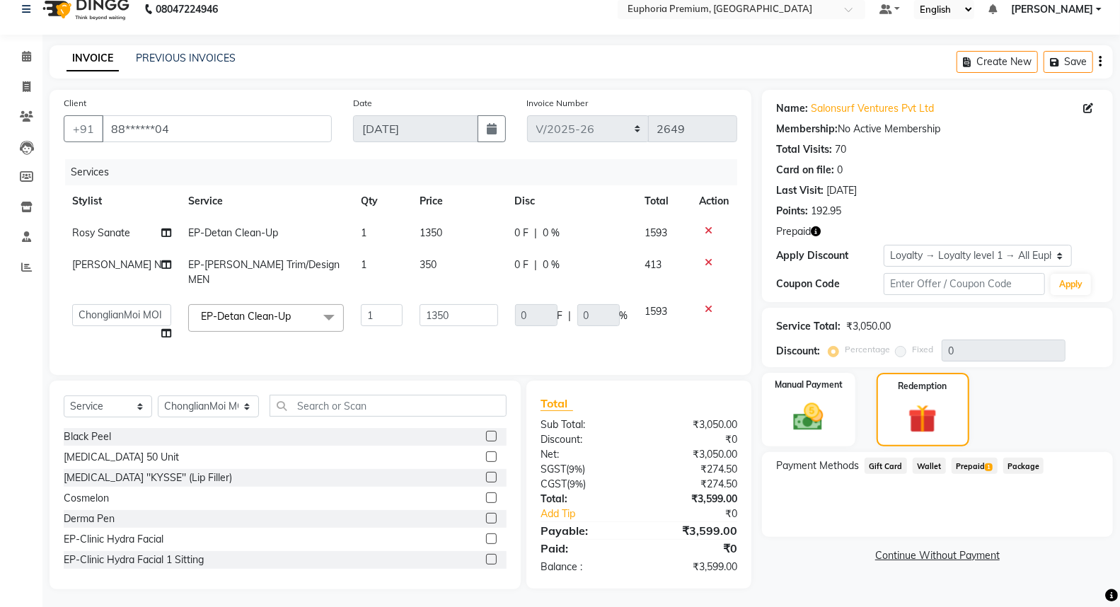
click at [973, 460] on span "Prepaid 1" at bounding box center [974, 466] width 46 height 16
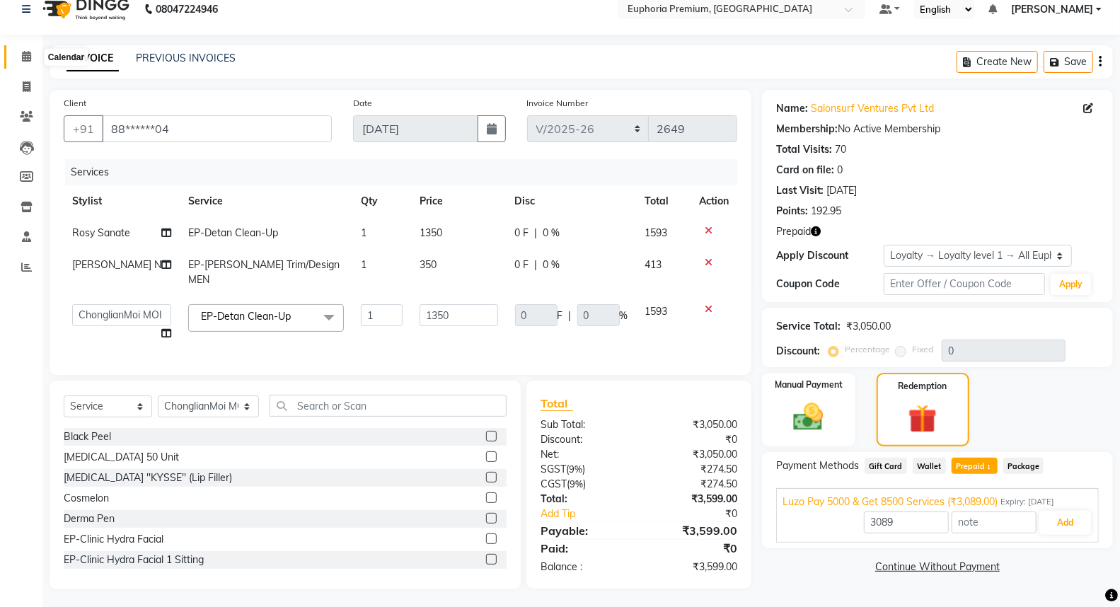
click at [23, 52] on icon at bounding box center [26, 56] width 9 height 11
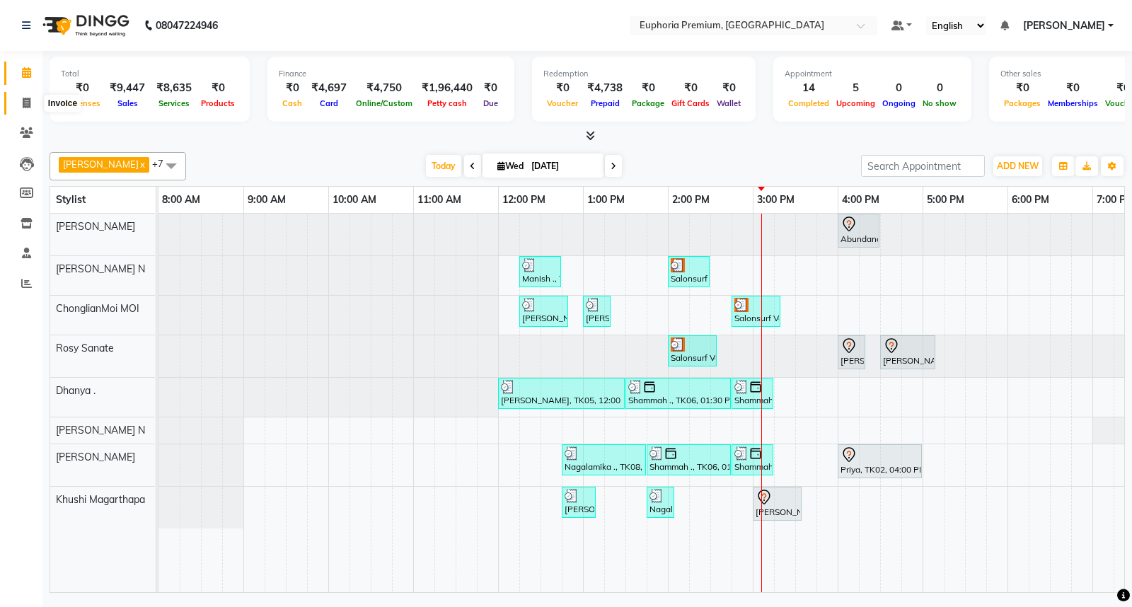
click at [28, 108] on icon at bounding box center [27, 103] width 8 height 11
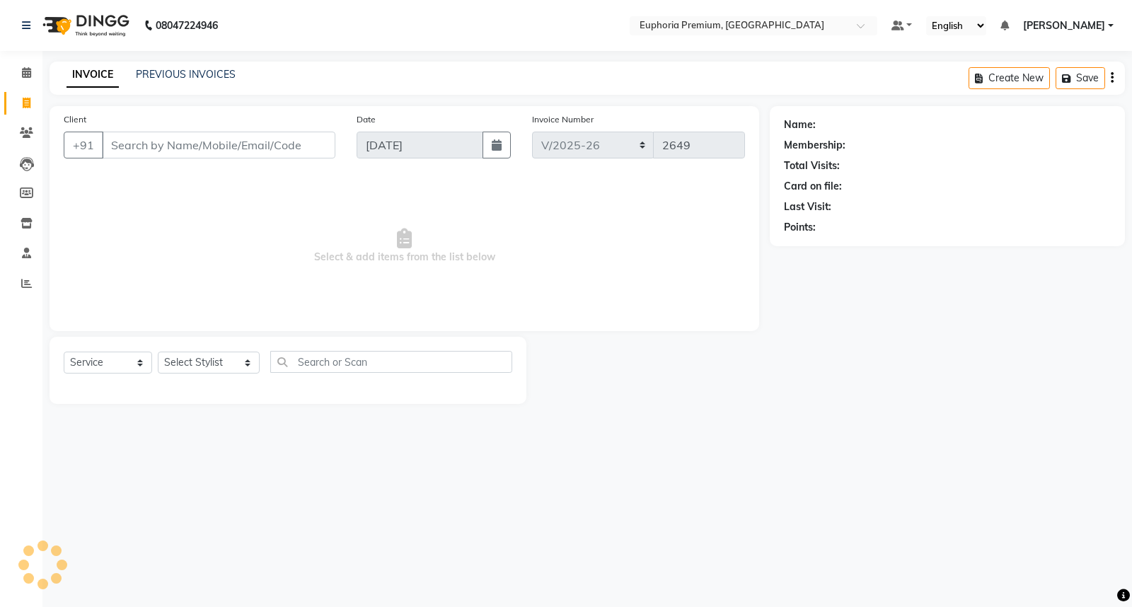
click at [129, 141] on input "Client" at bounding box center [218, 145] width 233 height 27
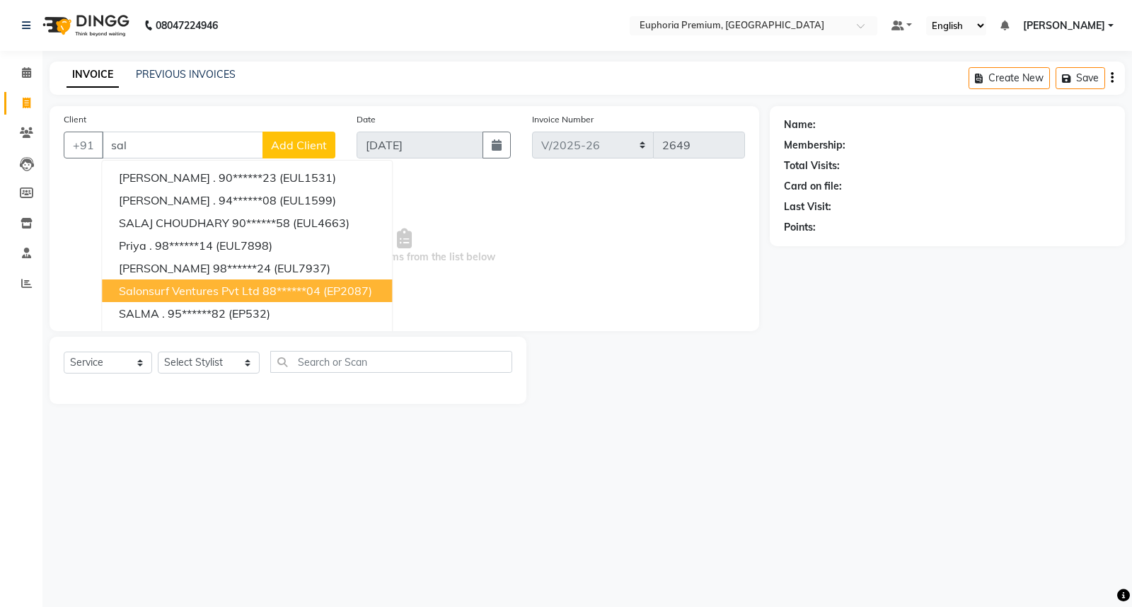
click at [187, 291] on span "Salonsurf Ventures Pvt Ltd" at bounding box center [189, 291] width 141 height 14
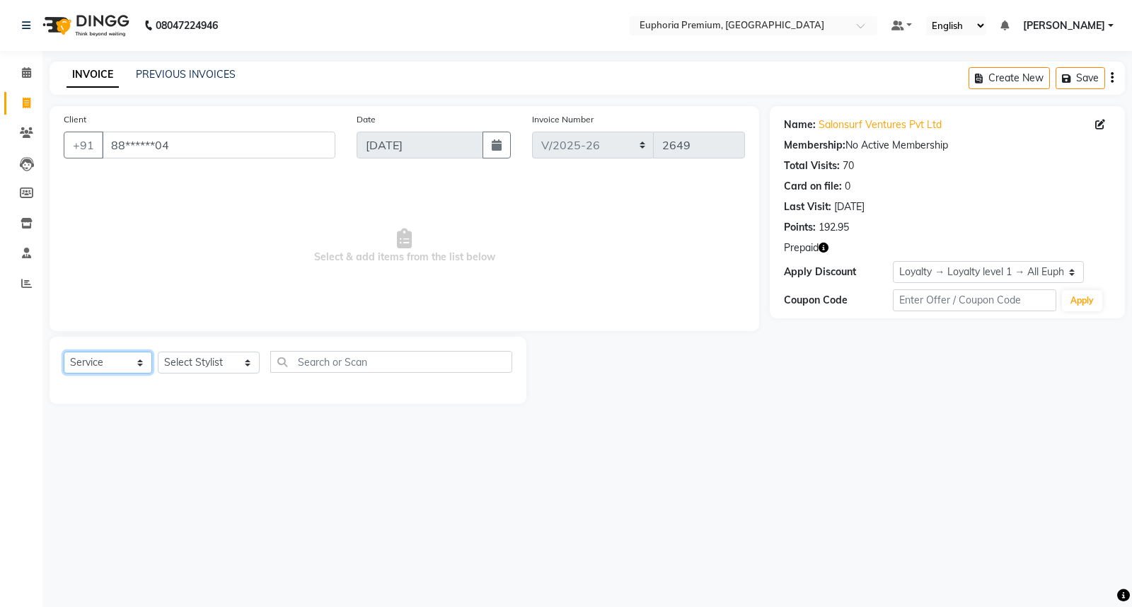
click at [95, 364] on select "Select Service Product Membership Package Voucher Prepaid Gift Card" at bounding box center [108, 363] width 88 height 22
click at [64, 352] on select "Select Service Product Membership Package Voucher Prepaid Gift Card" at bounding box center [108, 363] width 88 height 22
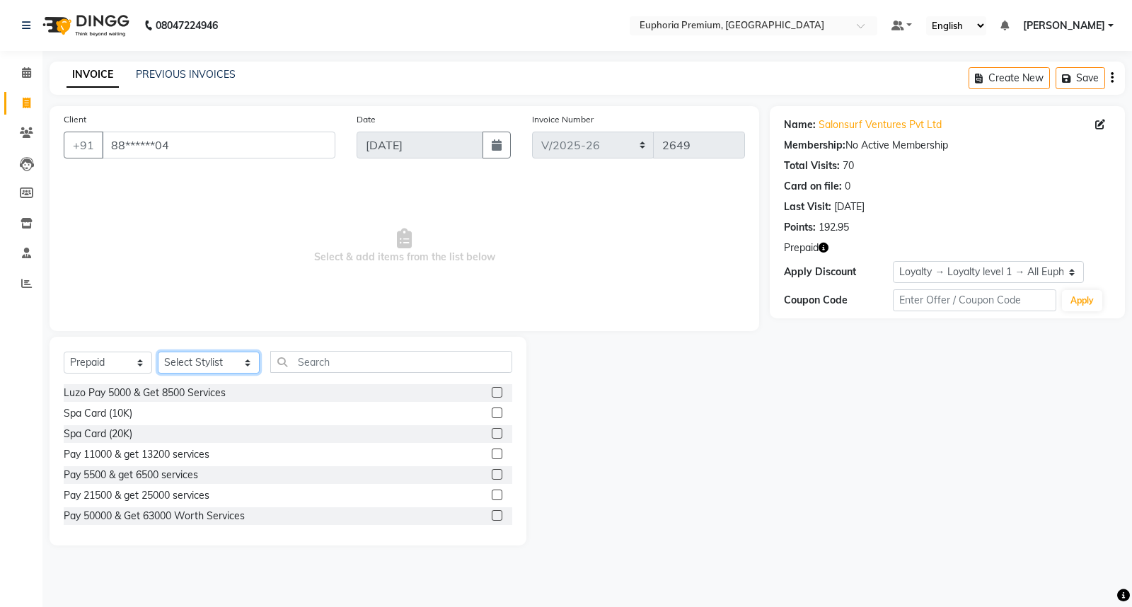
click at [190, 355] on select "Select Stylist Admin Babu V Bharath N Binoy Chandru Magar Chethan N Chiinthian …" at bounding box center [209, 363] width 102 height 22
click at [158, 352] on select "Select Stylist Admin Babu V Bharath N Binoy Chandru Magar Chethan N Chiinthian …" at bounding box center [209, 363] width 102 height 22
click at [492, 390] on label at bounding box center [497, 392] width 11 height 11
click at [492, 390] on input "checkbox" at bounding box center [496, 392] width 9 height 9
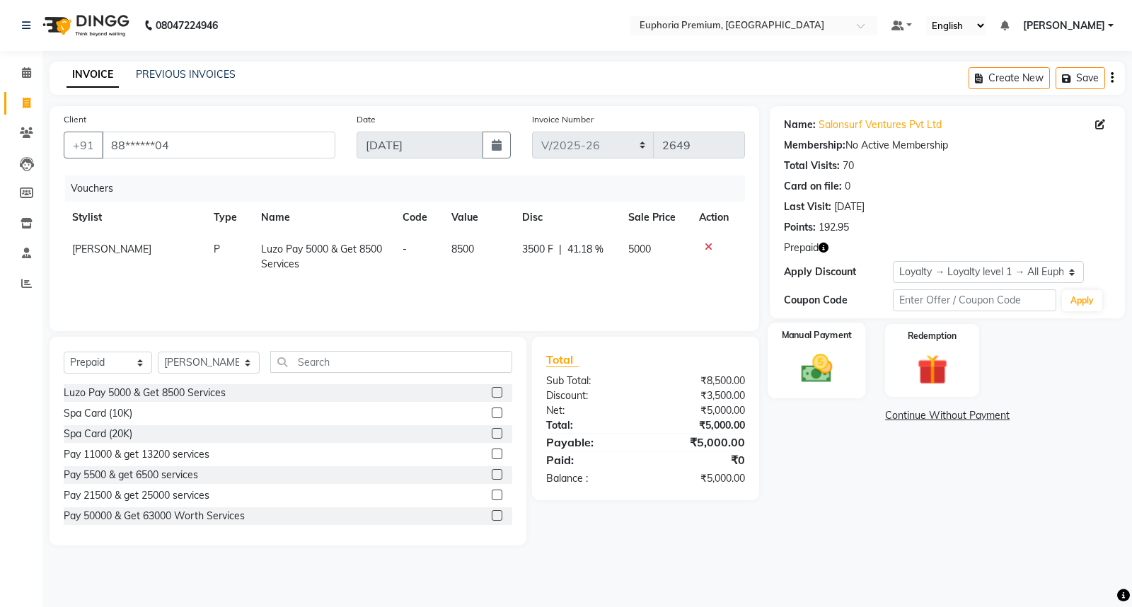
click at [838, 373] on img at bounding box center [816, 368] width 51 height 36
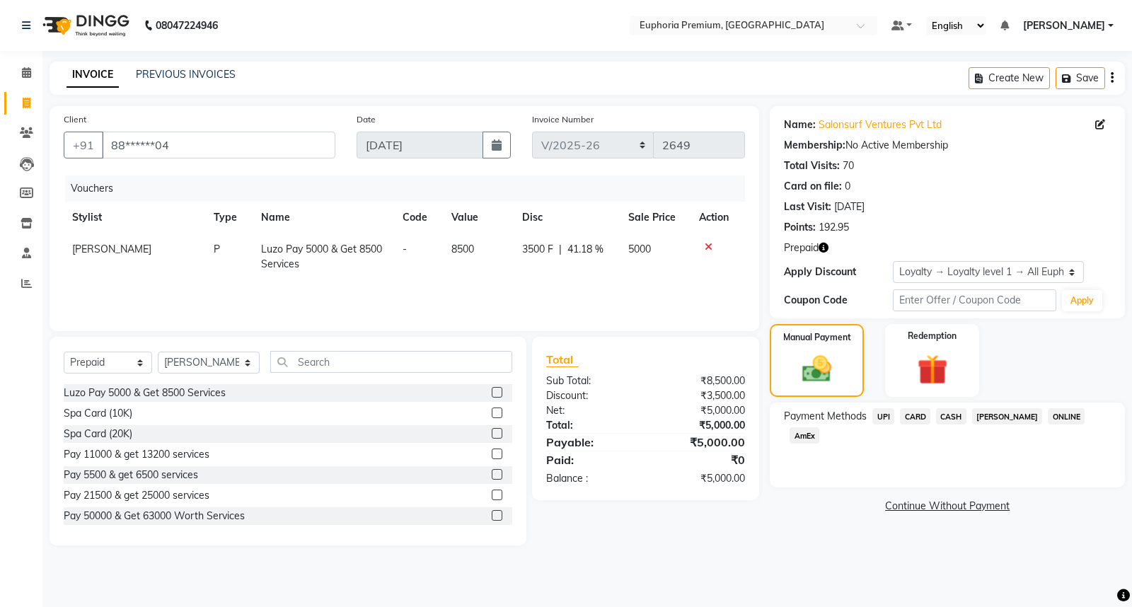
click at [881, 415] on span "UPI" at bounding box center [883, 416] width 22 height 16
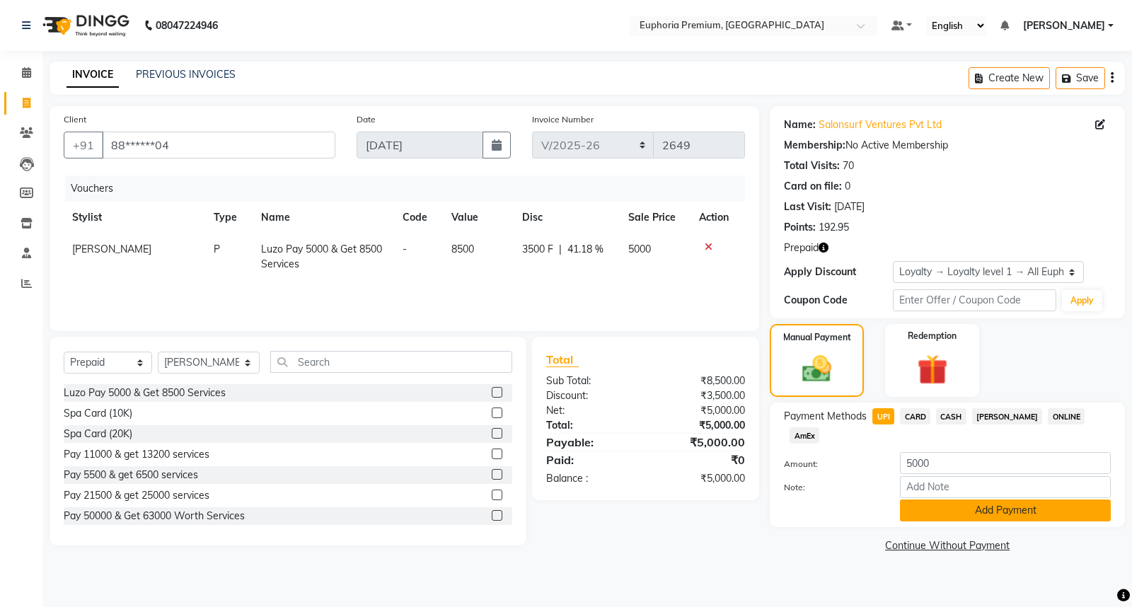
click at [968, 499] on button "Add Payment" at bounding box center [1005, 510] width 211 height 22
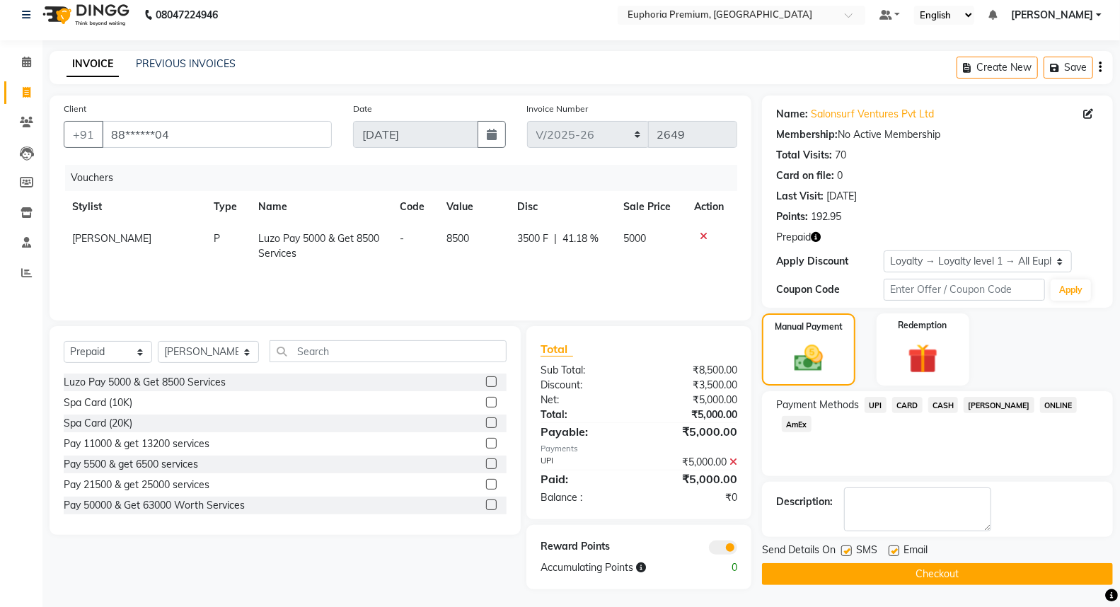
scroll to position [14, 0]
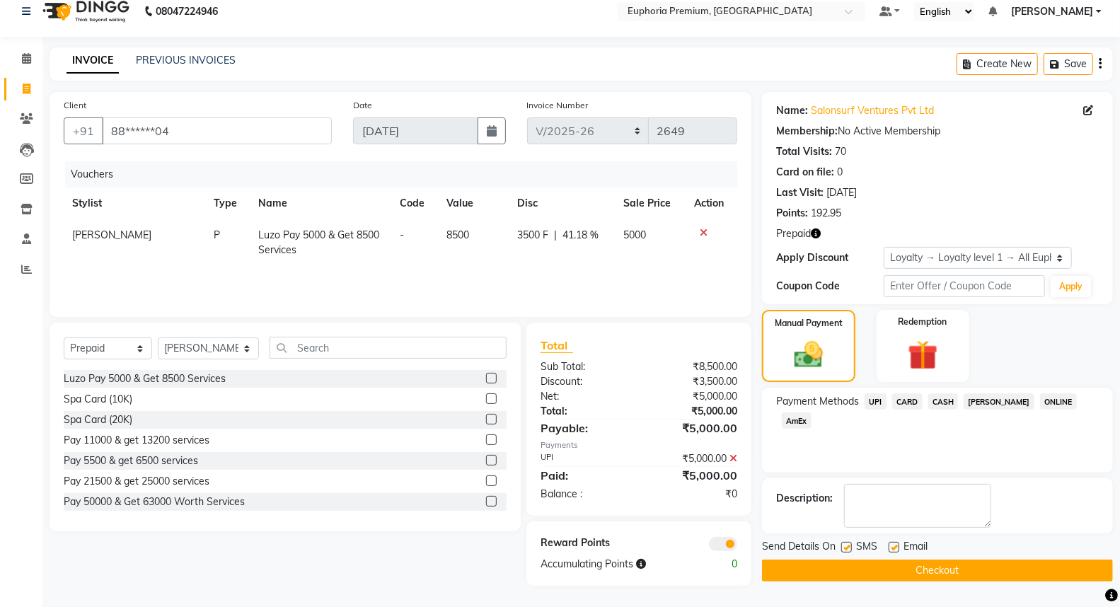
click at [912, 574] on button "Checkout" at bounding box center [937, 570] width 351 height 22
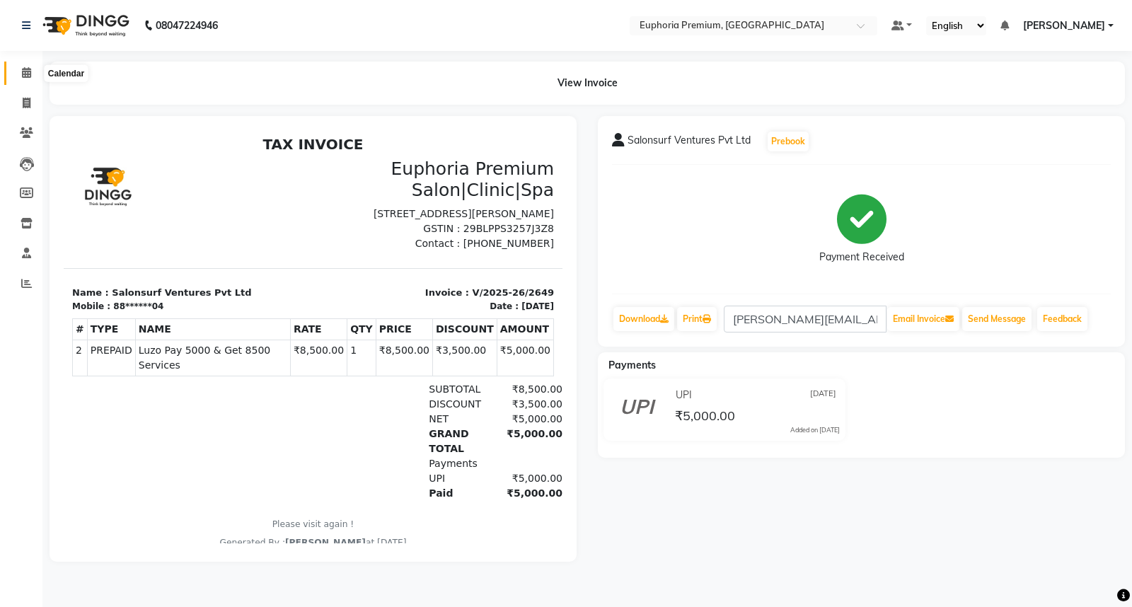
click at [35, 76] on span at bounding box center [26, 73] width 25 height 16
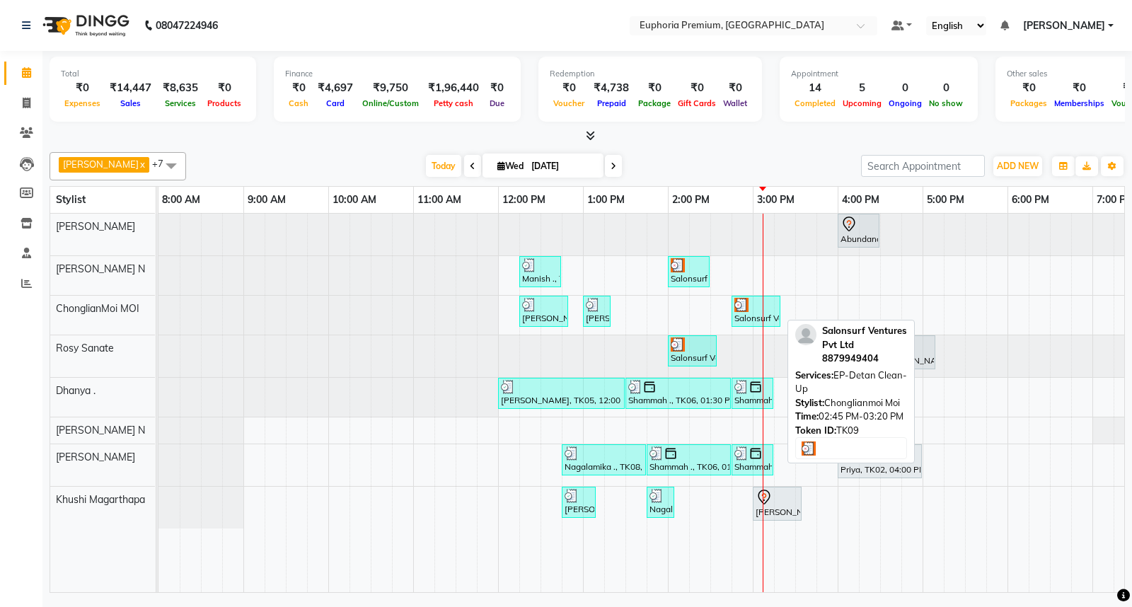
click at [744, 309] on img at bounding box center [741, 305] width 14 height 14
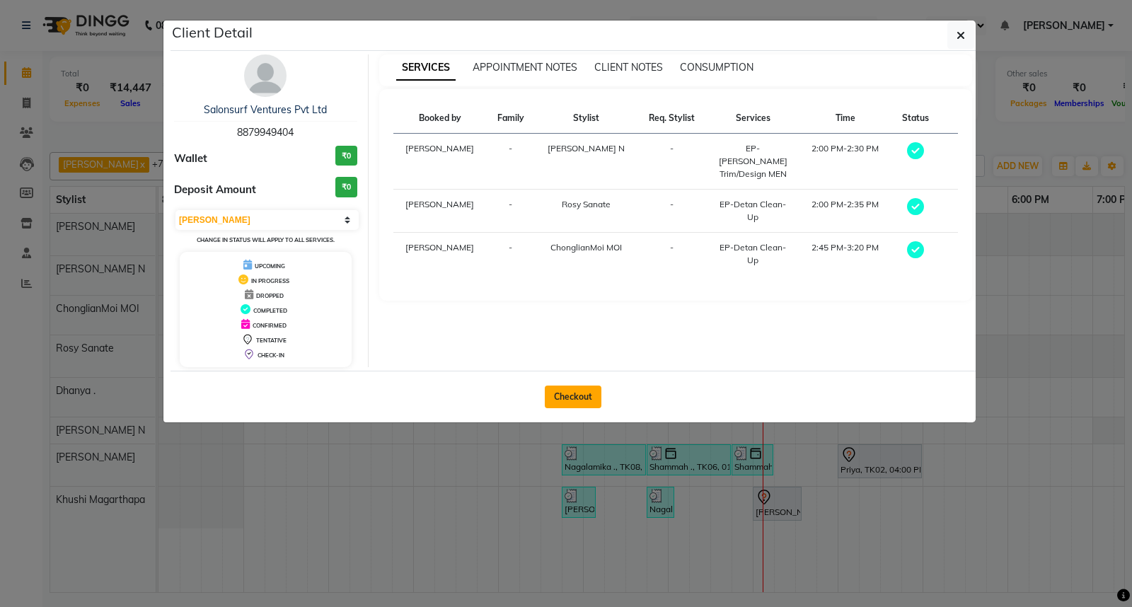
click at [573, 393] on button "Checkout" at bounding box center [573, 396] width 57 height 23
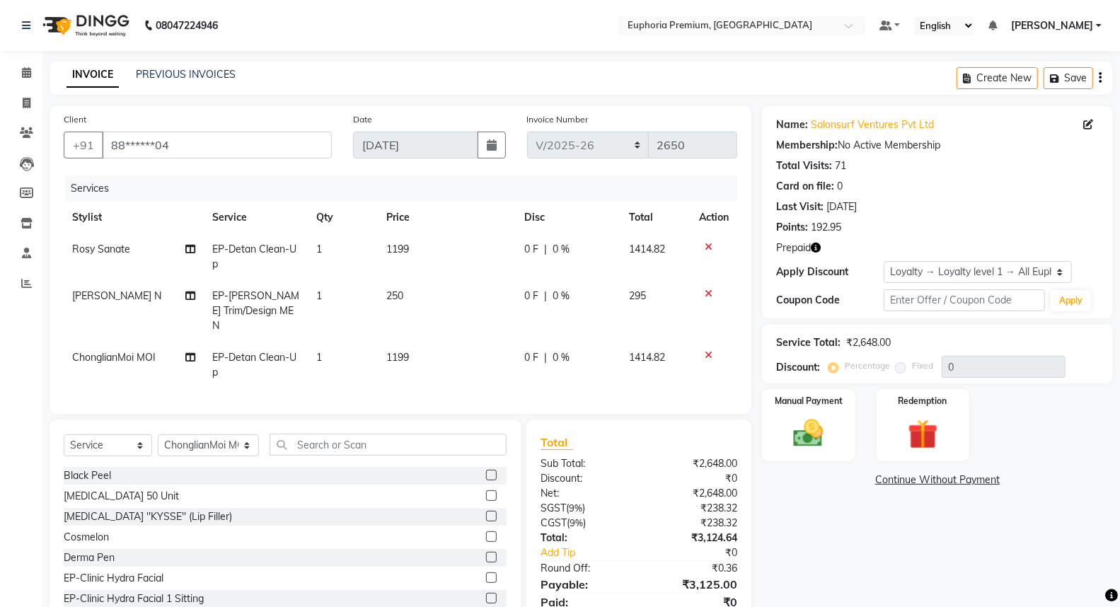
click at [413, 244] on td "1199" at bounding box center [447, 256] width 139 height 47
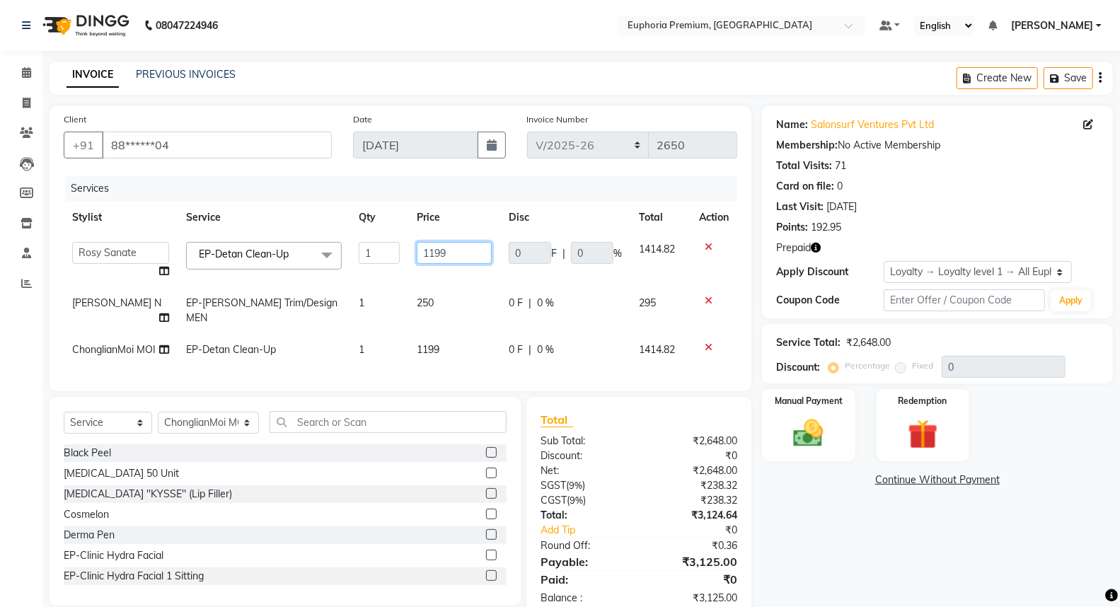
click at [417, 244] on input "1199" at bounding box center [454, 253] width 75 height 22
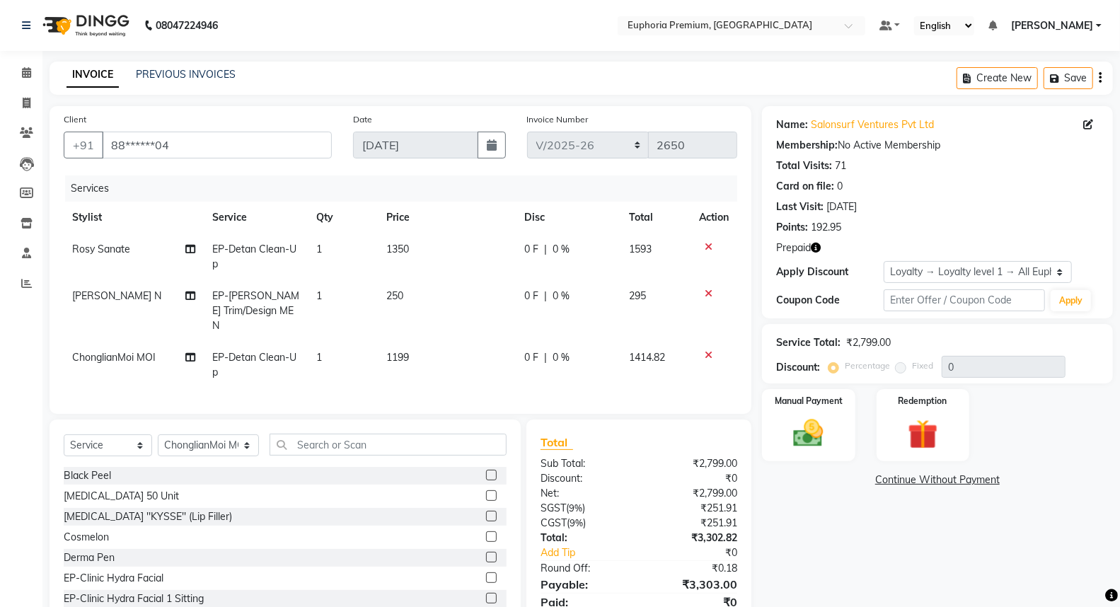
click at [427, 287] on td "250" at bounding box center [447, 311] width 139 height 62
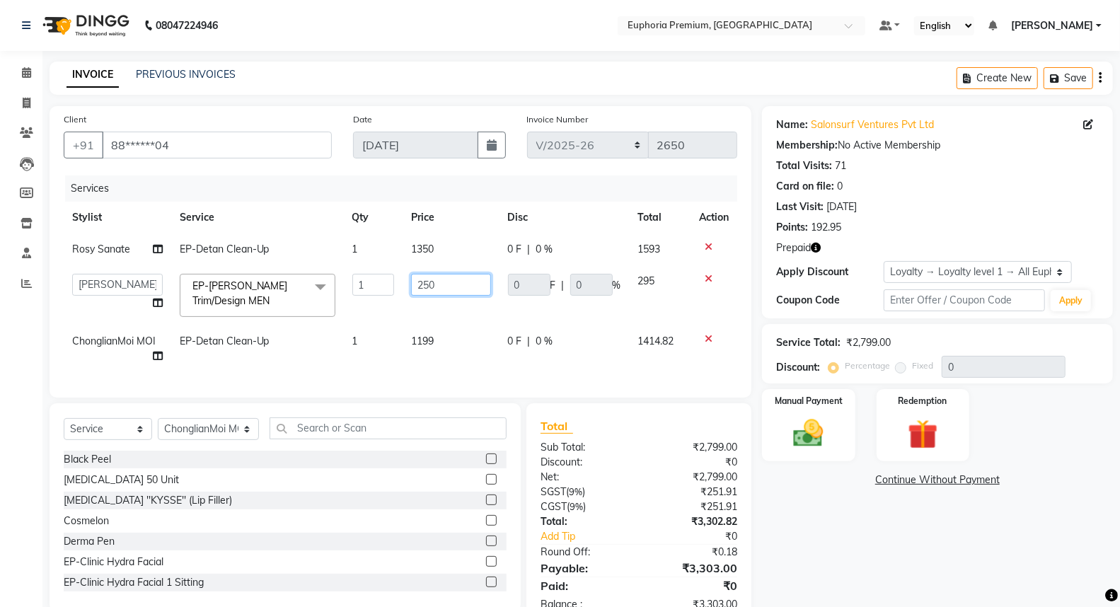
drag, startPoint x: 439, startPoint y: 288, endPoint x: 449, endPoint y: 288, distance: 10.6
click at [449, 288] on input "250" at bounding box center [451, 285] width 80 height 22
click at [435, 348] on td "1199" at bounding box center [450, 348] width 97 height 47
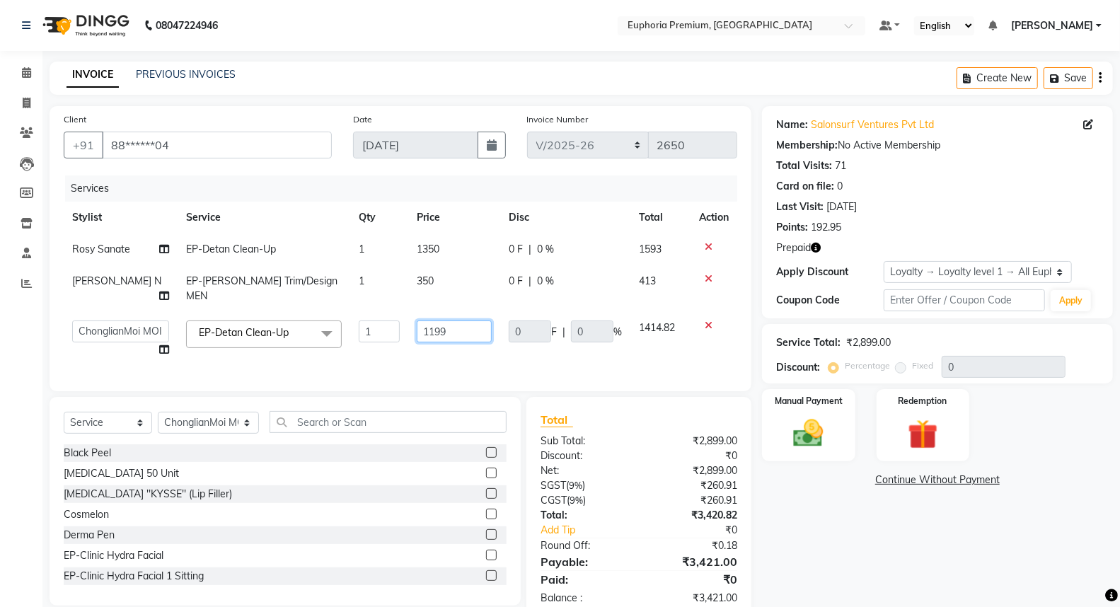
click at [443, 320] on input "1199" at bounding box center [454, 331] width 75 height 22
click at [465, 258] on td "1350" at bounding box center [454, 249] width 92 height 32
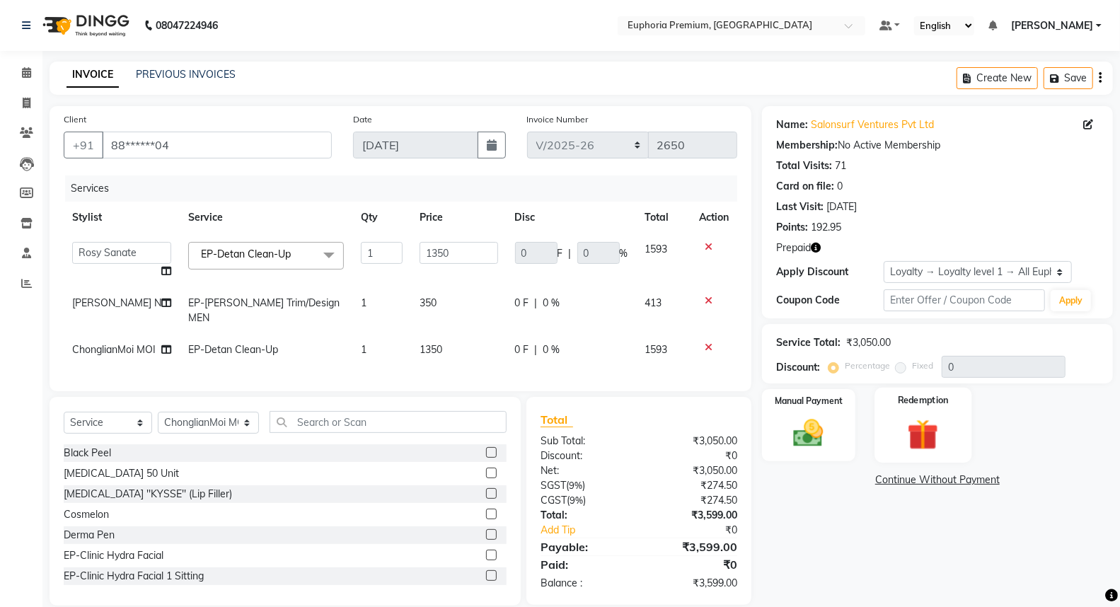
click at [916, 434] on img at bounding box center [923, 434] width 50 height 39
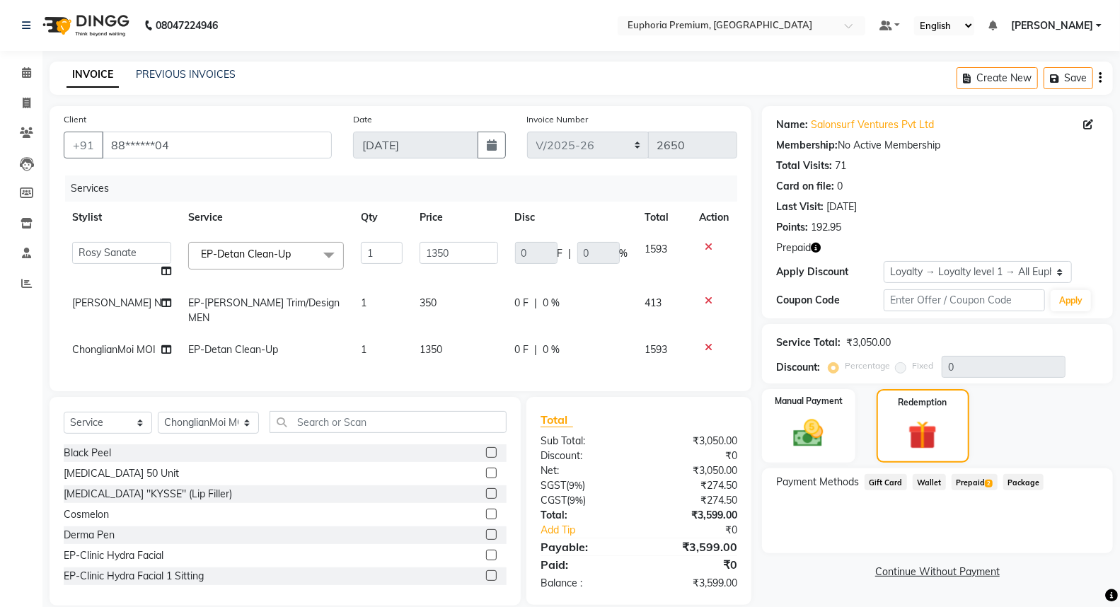
click at [972, 481] on span "Prepaid 2" at bounding box center [974, 482] width 46 height 16
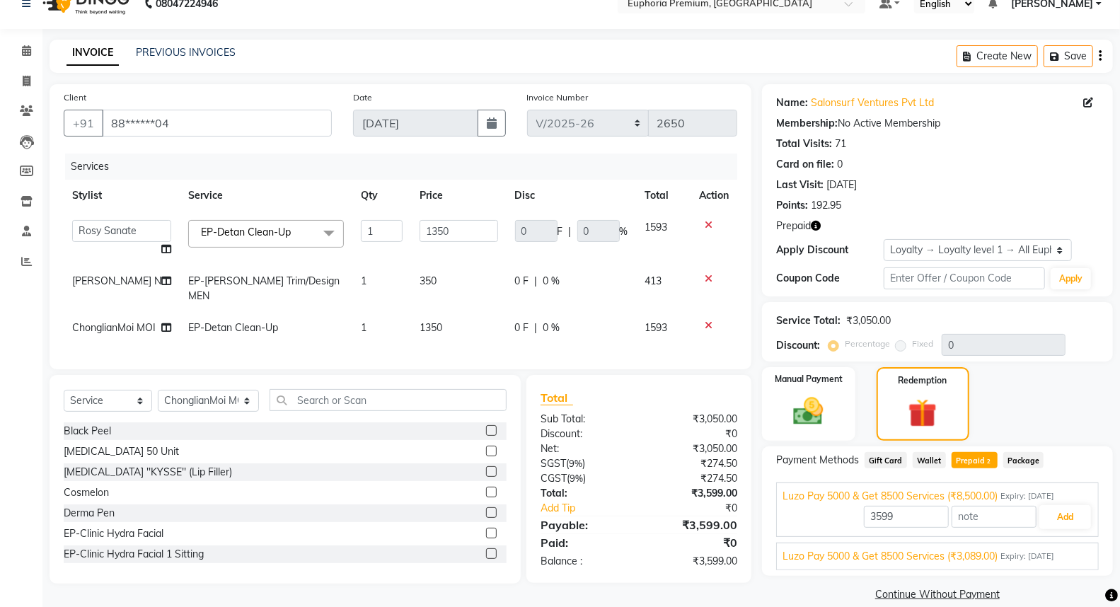
scroll to position [40, 0]
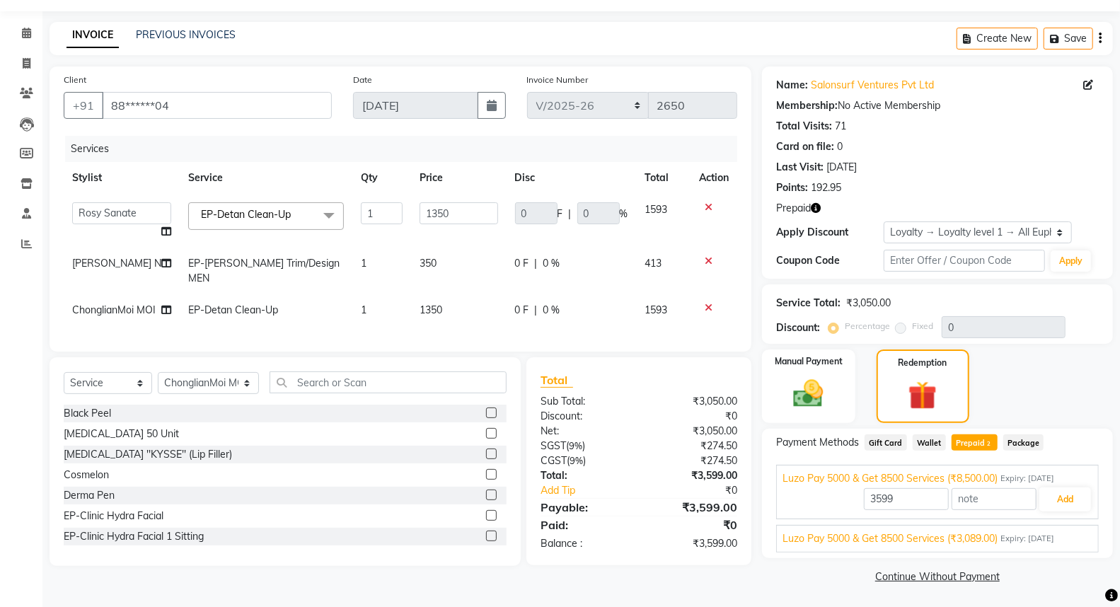
click at [985, 535] on span "Luzo Pay 5000 & Get 8500 Services (₹3,089.00)" at bounding box center [889, 538] width 215 height 15
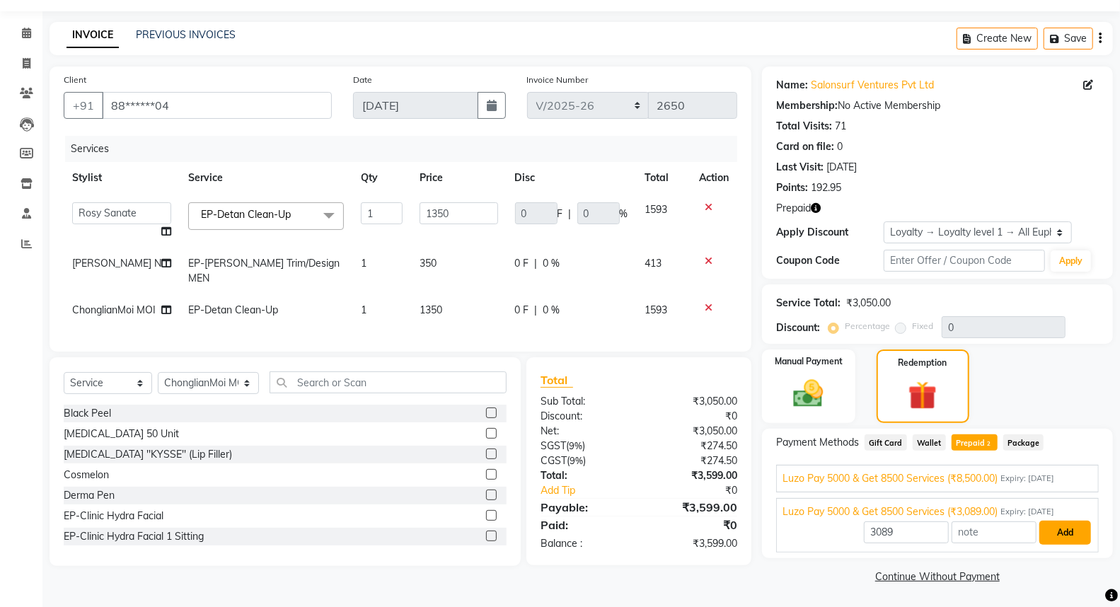
click at [1071, 528] on button "Add" at bounding box center [1065, 533] width 52 height 24
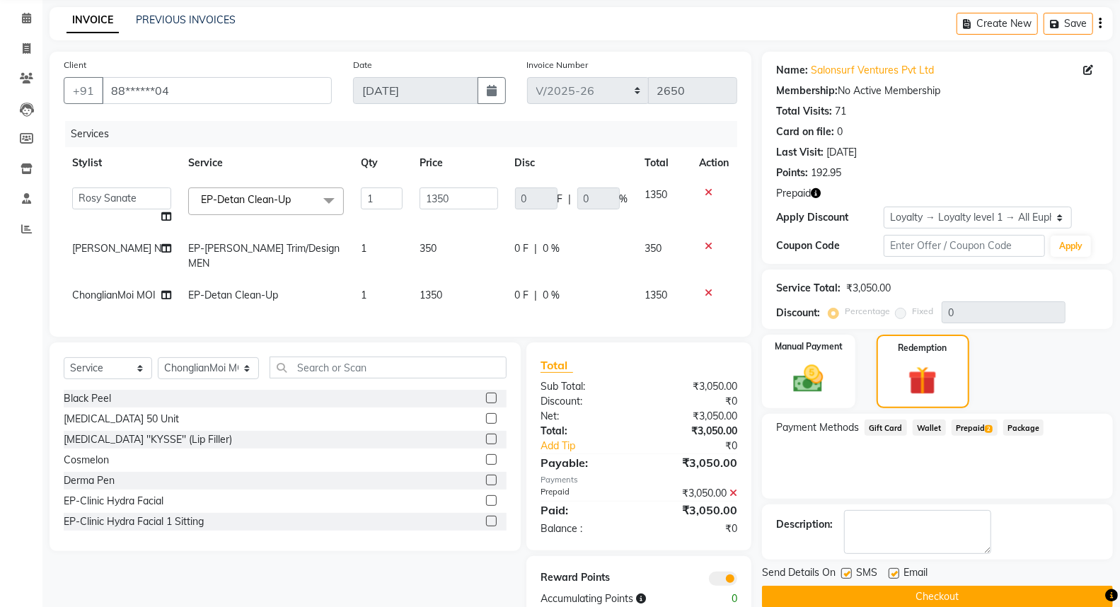
scroll to position [100, 0]
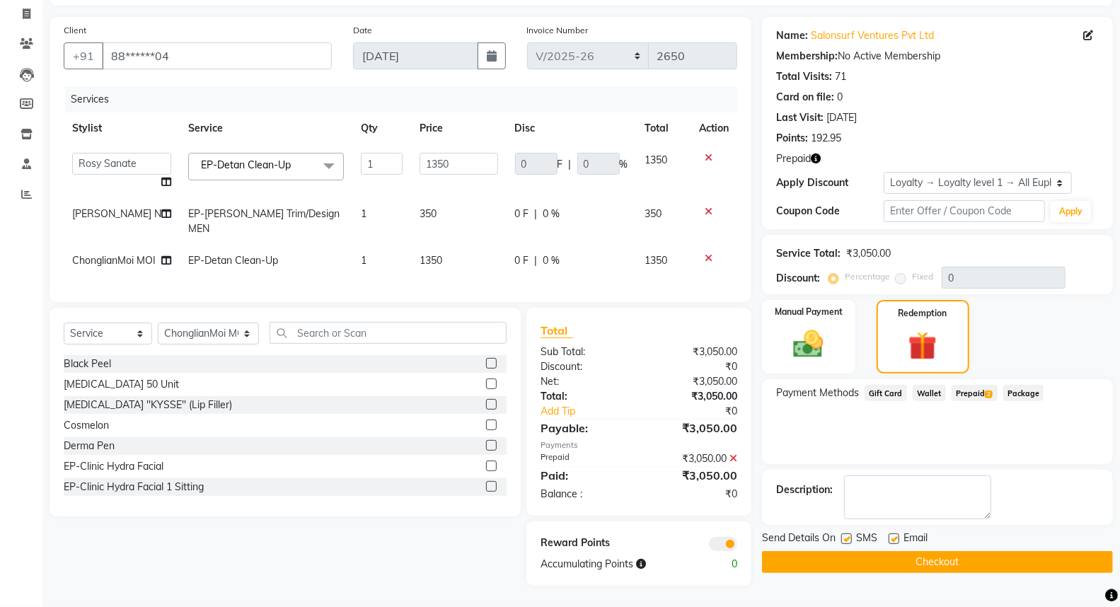
click at [969, 385] on span "Prepaid 2" at bounding box center [974, 393] width 46 height 16
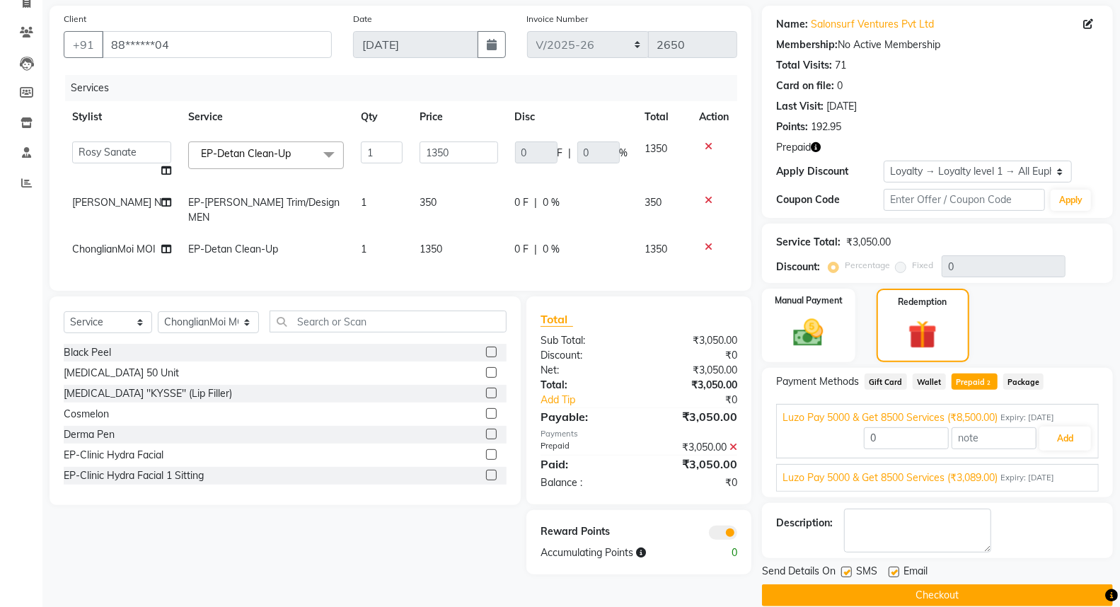
click at [1047, 478] on span "Expiry: [DATE]" at bounding box center [1027, 478] width 54 height 12
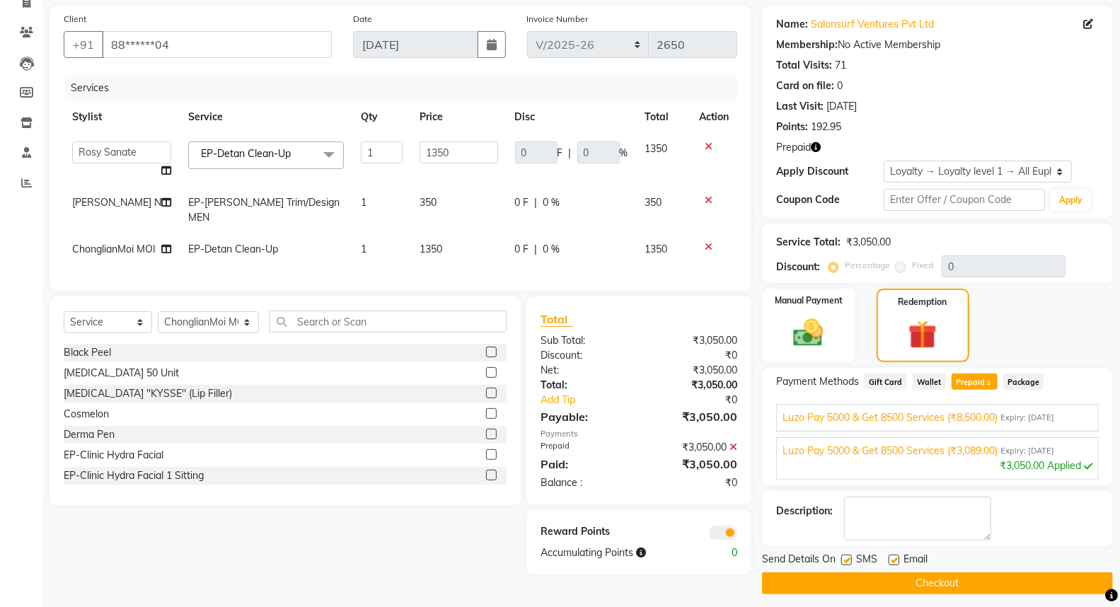
click at [637, 236] on td "1350" at bounding box center [664, 249] width 54 height 32
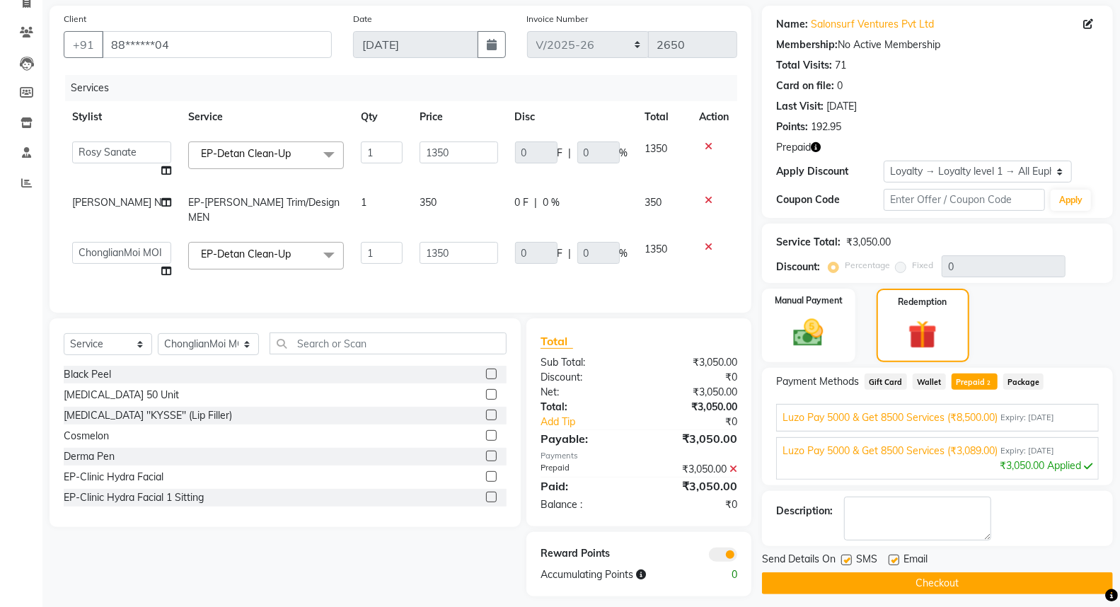
click at [959, 581] on button "Checkout" at bounding box center [937, 583] width 351 height 22
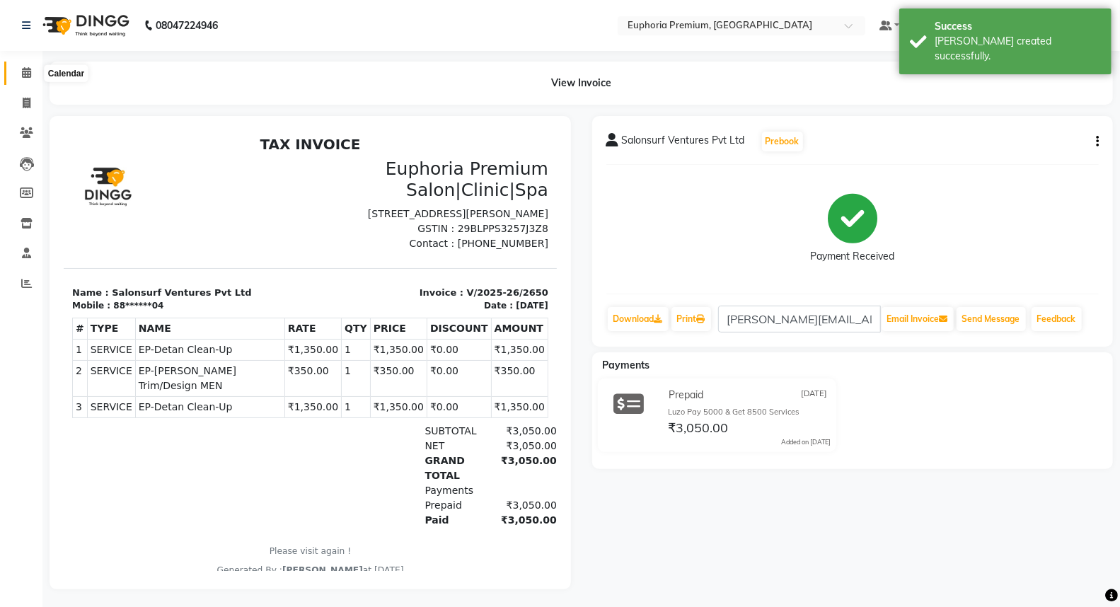
click at [25, 74] on icon at bounding box center [26, 72] width 9 height 11
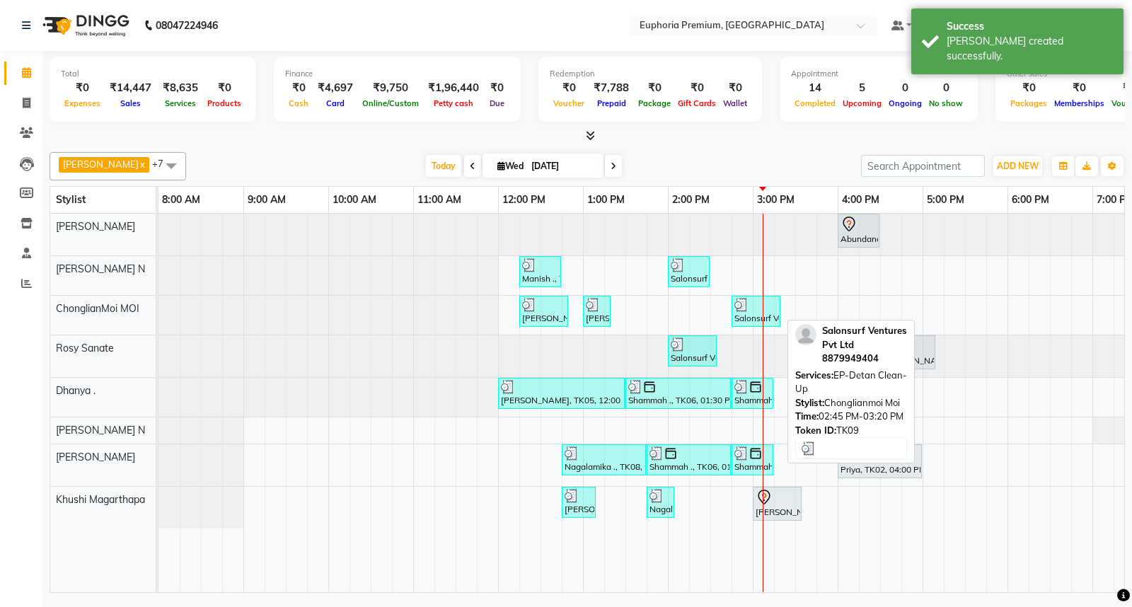
click at [744, 303] on img at bounding box center [741, 305] width 14 height 14
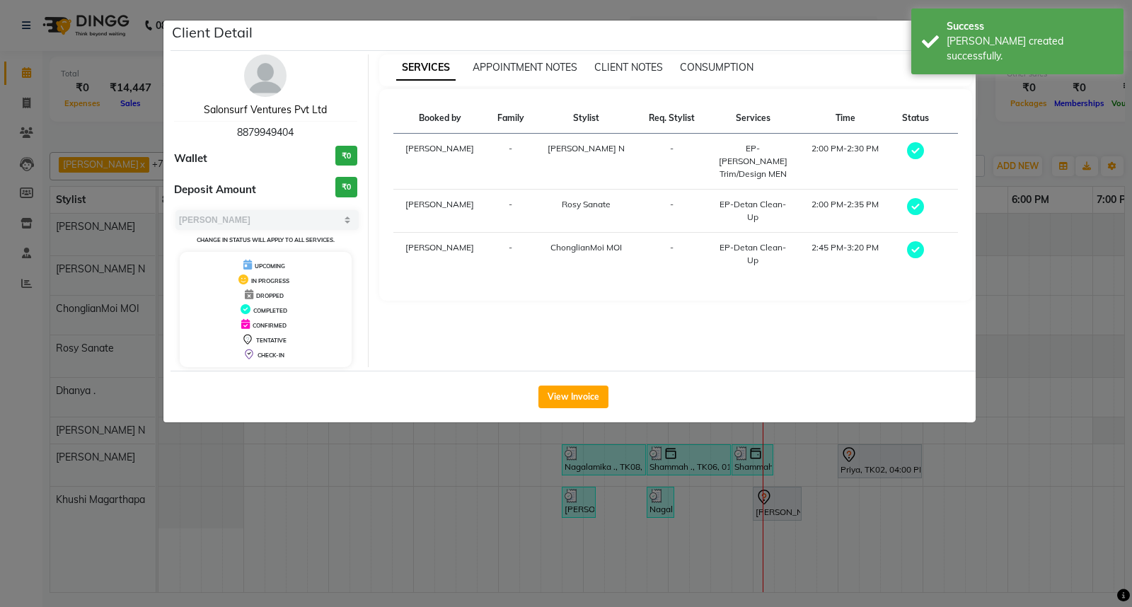
click at [255, 113] on link "Salonsurf Ventures Pvt Ltd" at bounding box center [265, 109] width 123 height 13
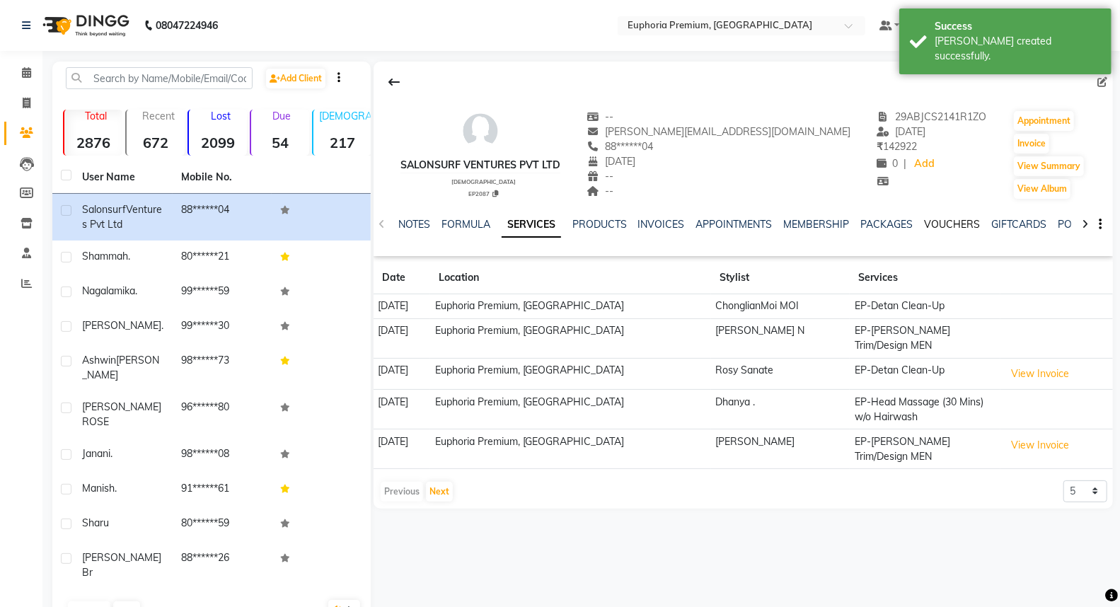
click at [956, 223] on link "VOUCHERS" at bounding box center [952, 224] width 56 height 13
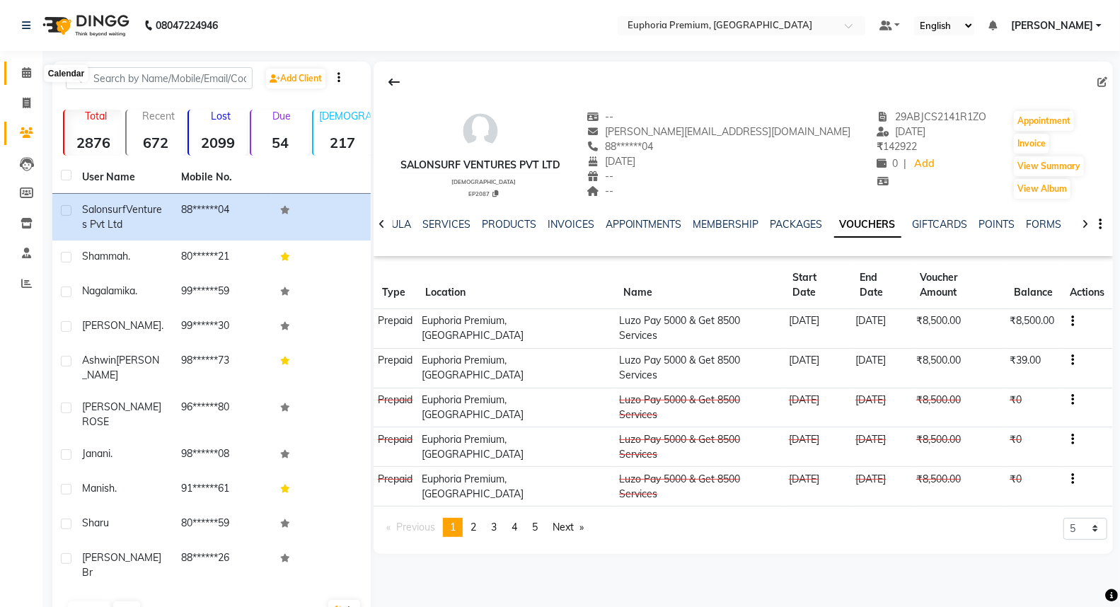
click at [23, 68] on icon at bounding box center [26, 72] width 9 height 11
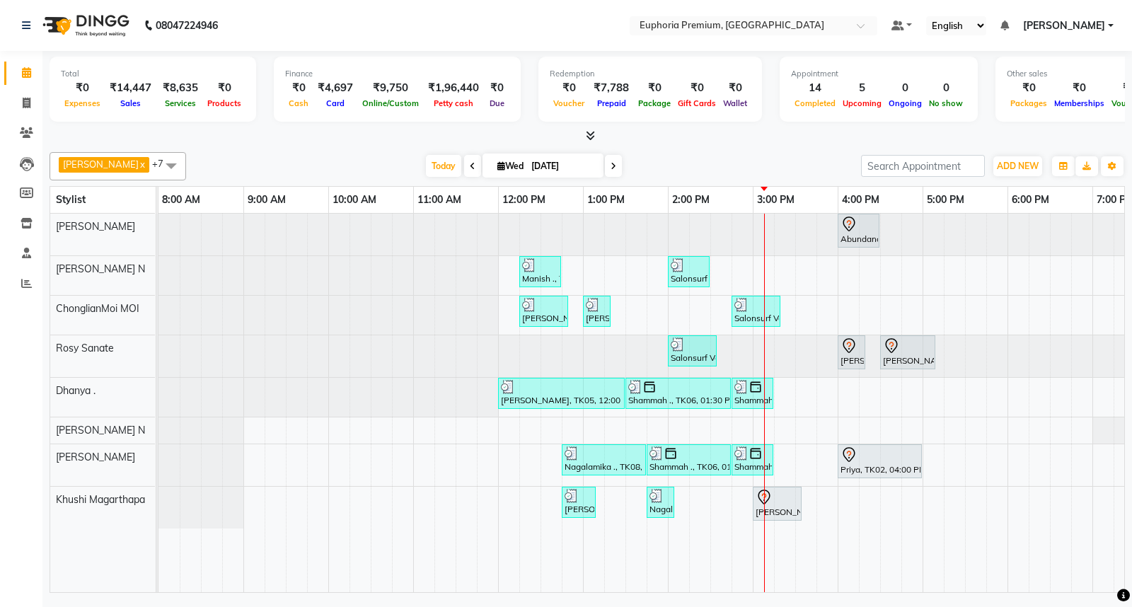
click at [591, 126] on div "Total ₹0 Expenses ₹14,447 Sales ₹8,635 Services ₹0 Products Finance ₹0 Cash ₹4,…" at bounding box center [587, 97] width 1075 height 93
click at [591, 132] on icon at bounding box center [590, 135] width 9 height 11
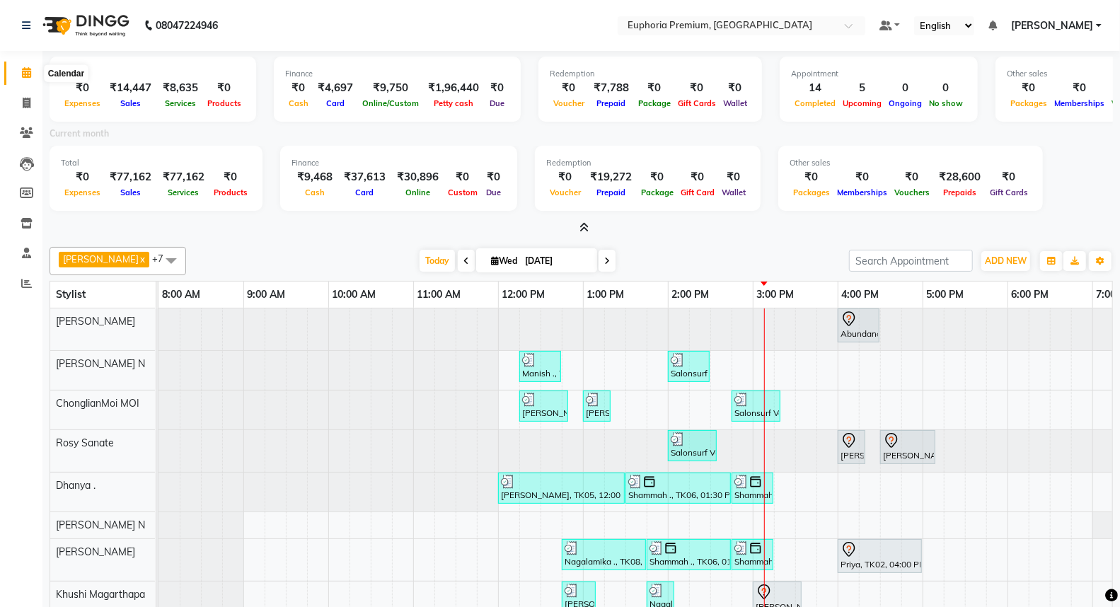
click at [30, 69] on span at bounding box center [26, 73] width 25 height 16
click at [30, 71] on span at bounding box center [26, 73] width 25 height 16
click at [25, 74] on icon at bounding box center [26, 72] width 9 height 11
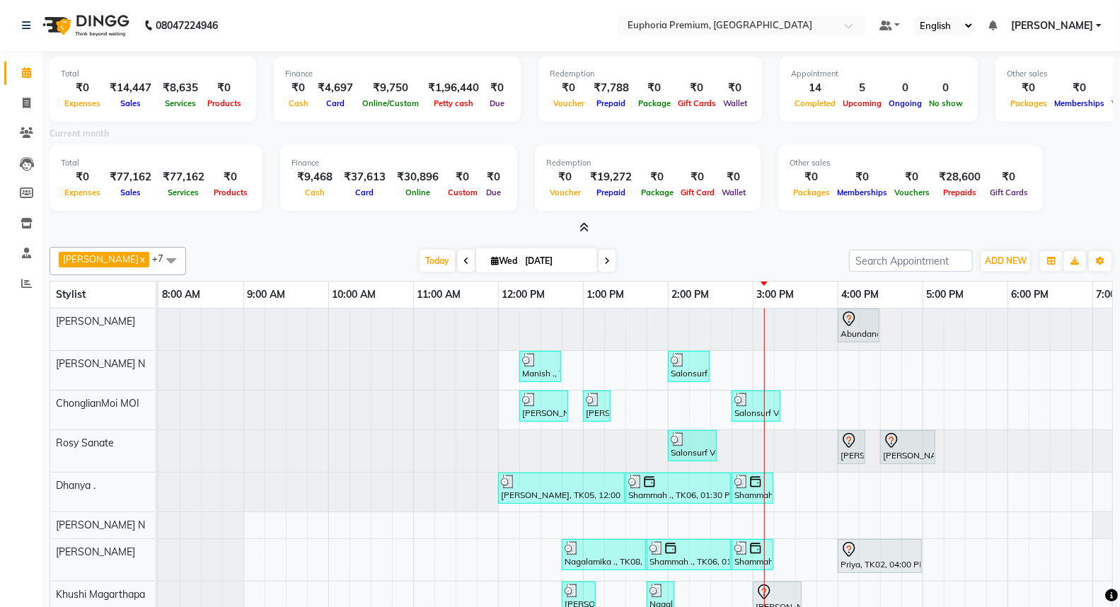
click at [25, 74] on icon at bounding box center [26, 72] width 9 height 11
click at [587, 223] on icon at bounding box center [583, 227] width 9 height 11
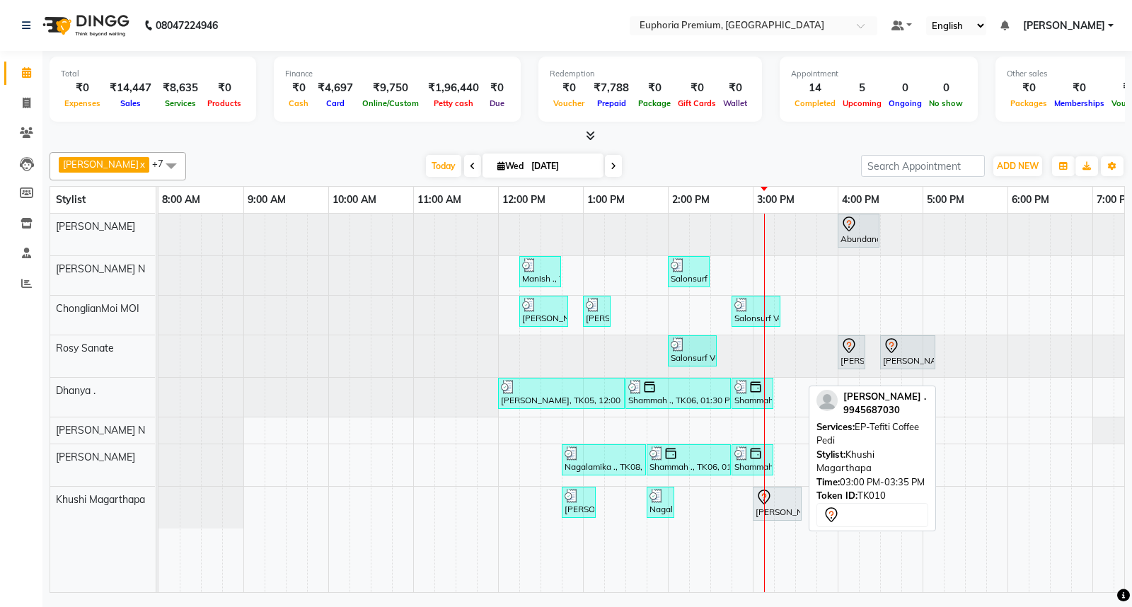
click at [775, 508] on div "Saugandhika ., TK10, 03:00 PM-03:35 PM, EP-Tefiti Coffee Pedi" at bounding box center [777, 504] width 46 height 30
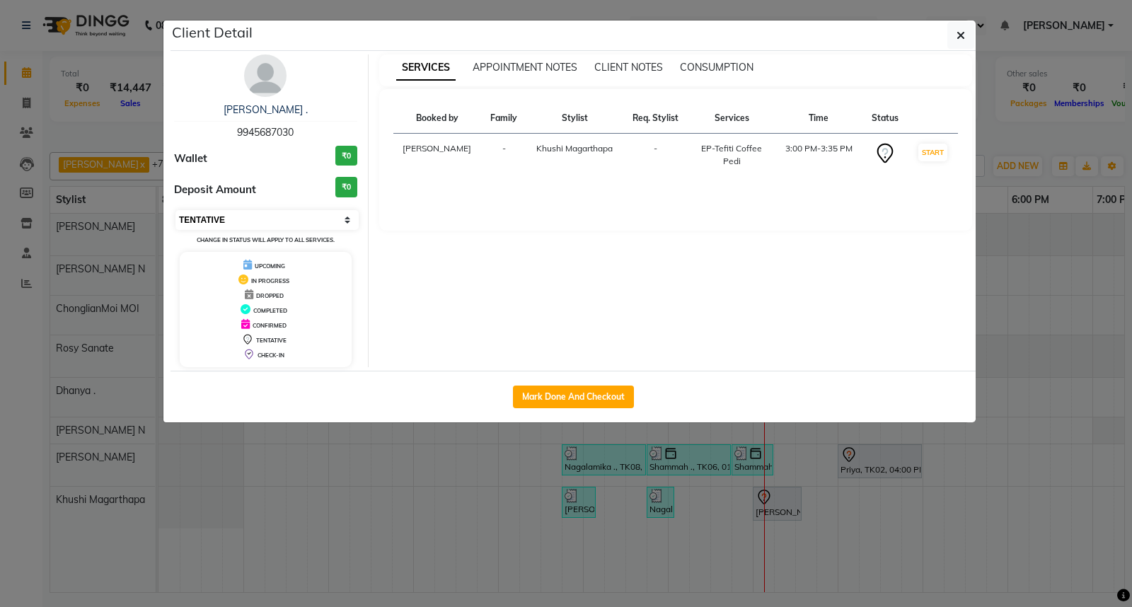
click at [274, 217] on select "Select IN SERVICE CONFIRMED TENTATIVE CHECK IN MARK DONE DROPPED UPCOMING" at bounding box center [266, 220] width 183 height 20
click at [175, 210] on select "Select IN SERVICE CONFIRMED TENTATIVE CHECK IN MARK DONE DROPPED UPCOMING" at bounding box center [266, 220] width 183 height 20
click at [953, 29] on button "button" at bounding box center [960, 35] width 27 height 27
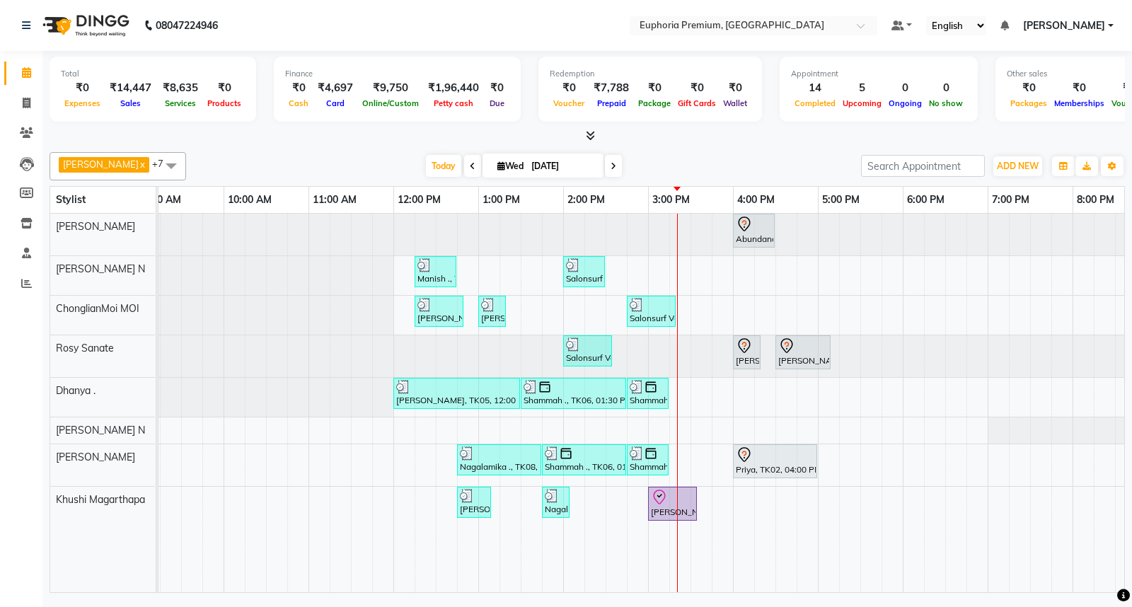
scroll to position [0, 223]
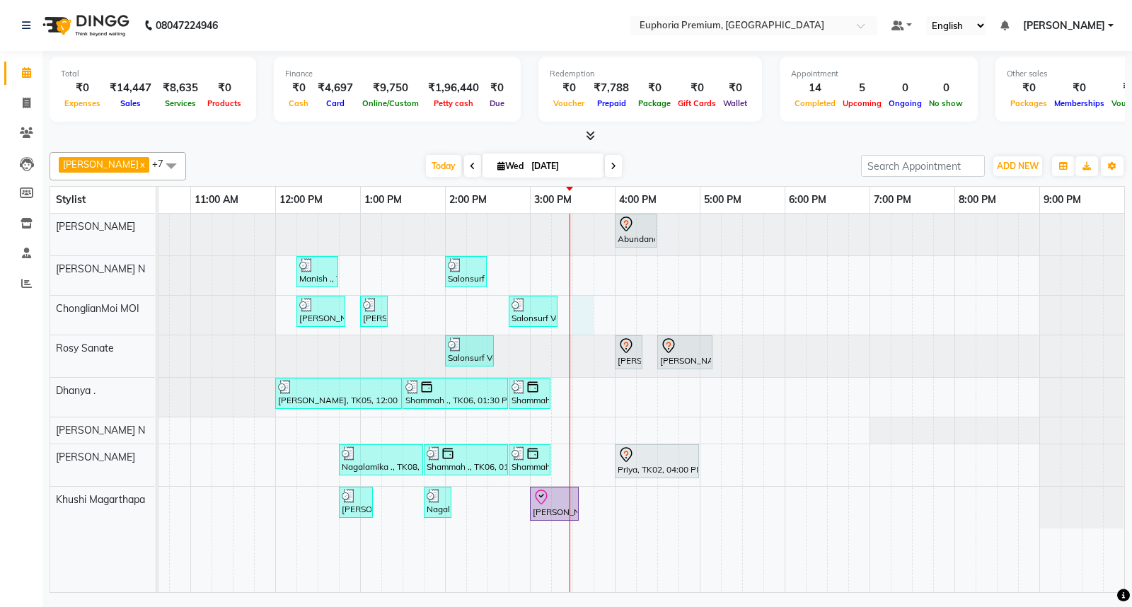
click at [574, 315] on div "Abundance Manifestation 29AASCA8886B1Z0, TK01, 04:00 PM-04:30 PM, Glutathione M…" at bounding box center [530, 403] width 1188 height 378
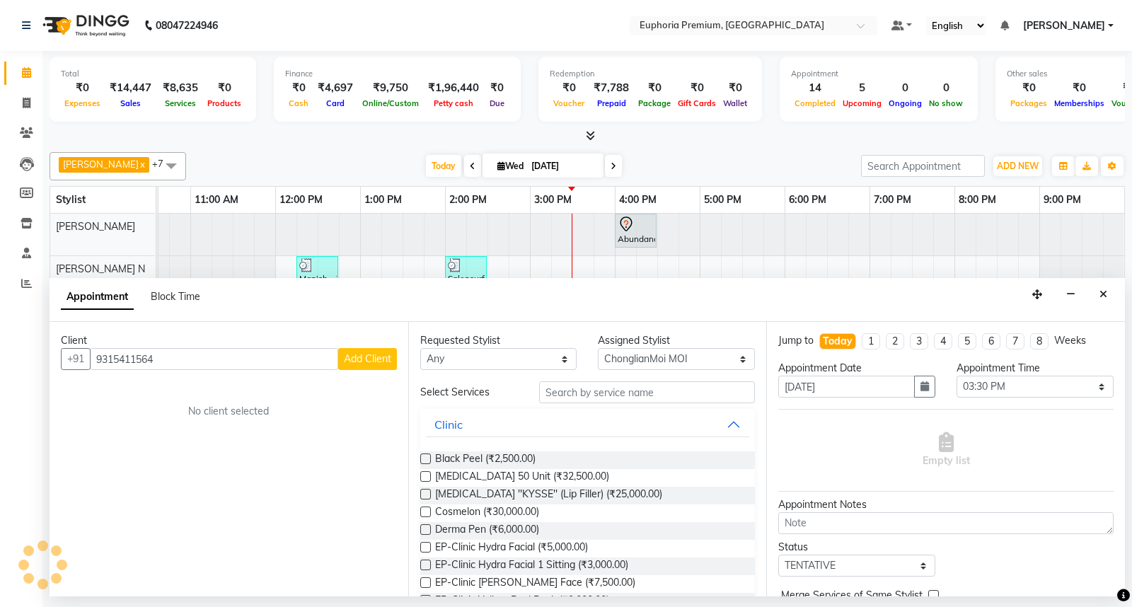
click at [377, 359] on span "Add Client" at bounding box center [367, 358] width 47 height 13
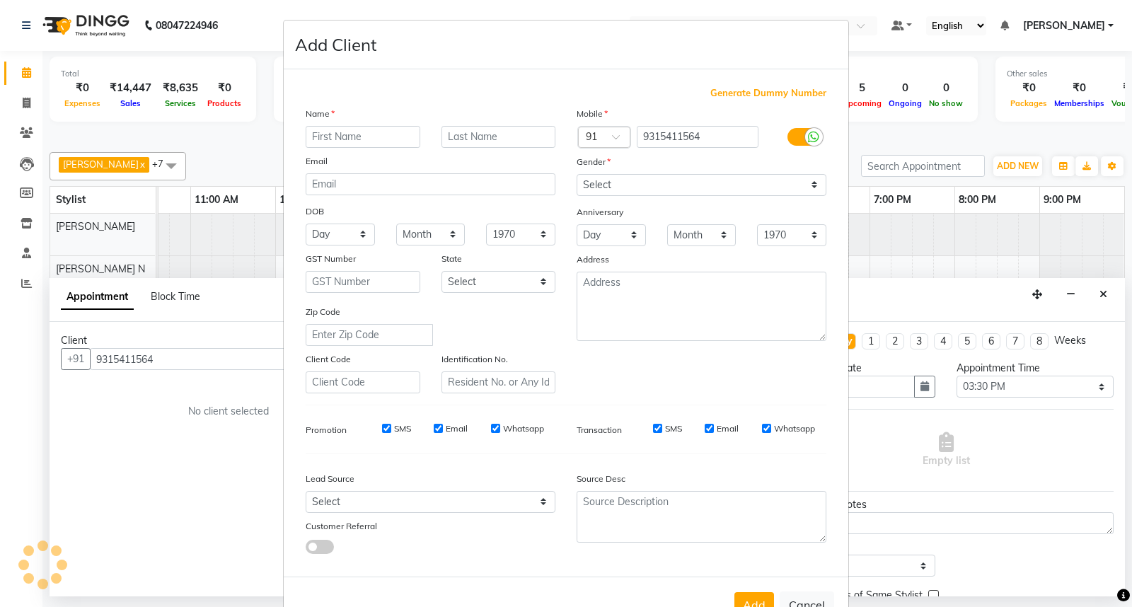
click at [347, 143] on input "text" at bounding box center [363, 137] width 115 height 22
click at [614, 170] on div "Gender" at bounding box center [701, 164] width 271 height 20
click at [603, 175] on select "Select [DEMOGRAPHIC_DATA] [DEMOGRAPHIC_DATA] Other Prefer Not To Say" at bounding box center [701, 185] width 250 height 22
click at [576, 174] on select "Select [DEMOGRAPHIC_DATA] [DEMOGRAPHIC_DATA] Other Prefer Not To Say" at bounding box center [701, 185] width 250 height 22
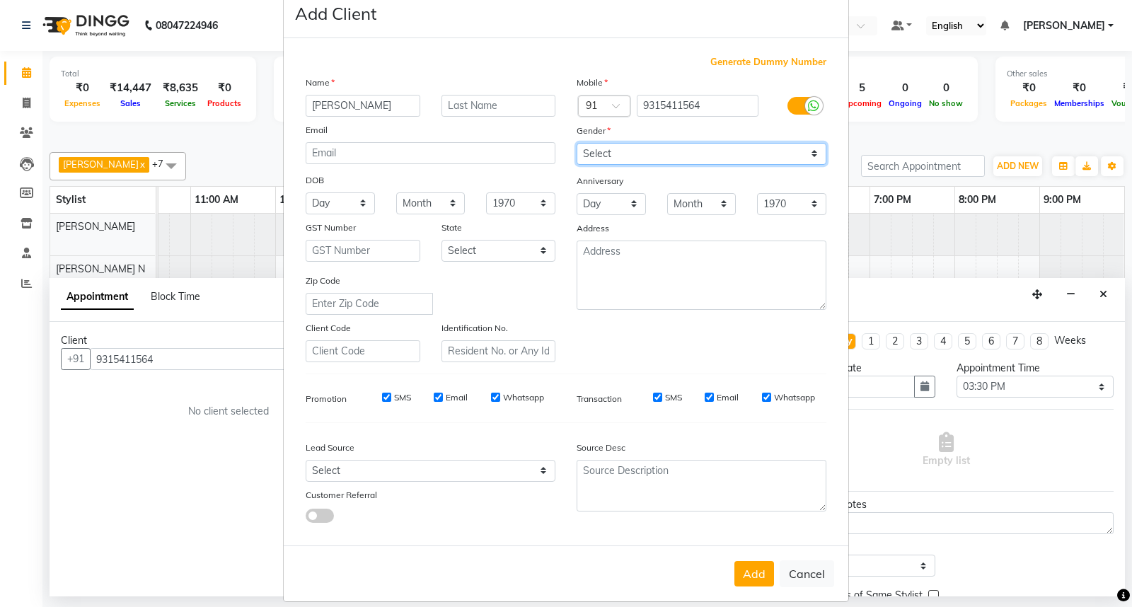
scroll to position [46, 0]
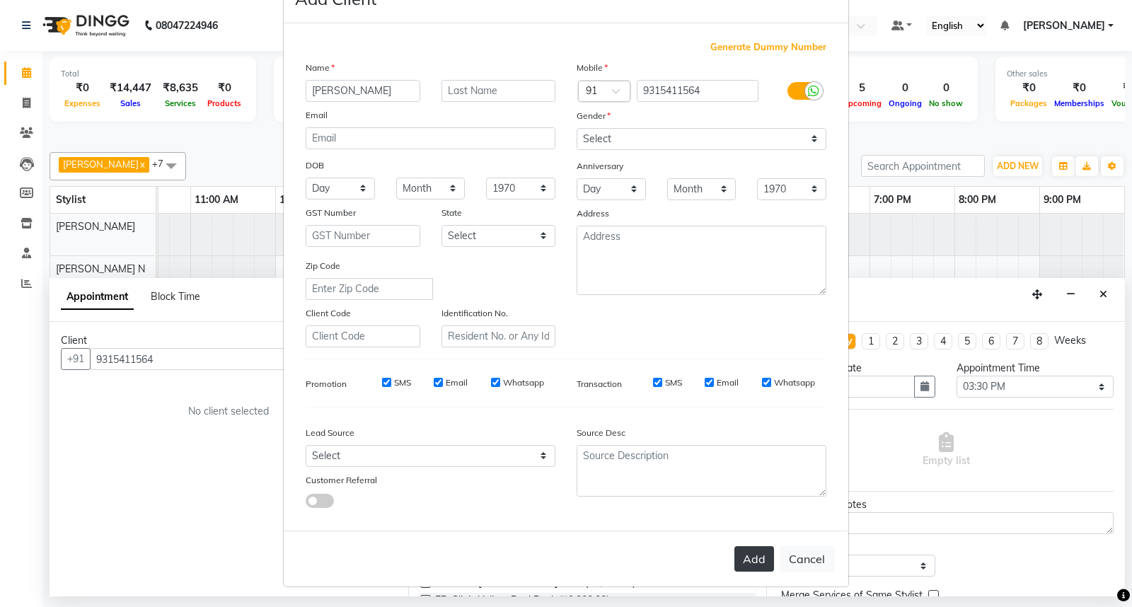
click at [753, 562] on button "Add" at bounding box center [754, 558] width 40 height 25
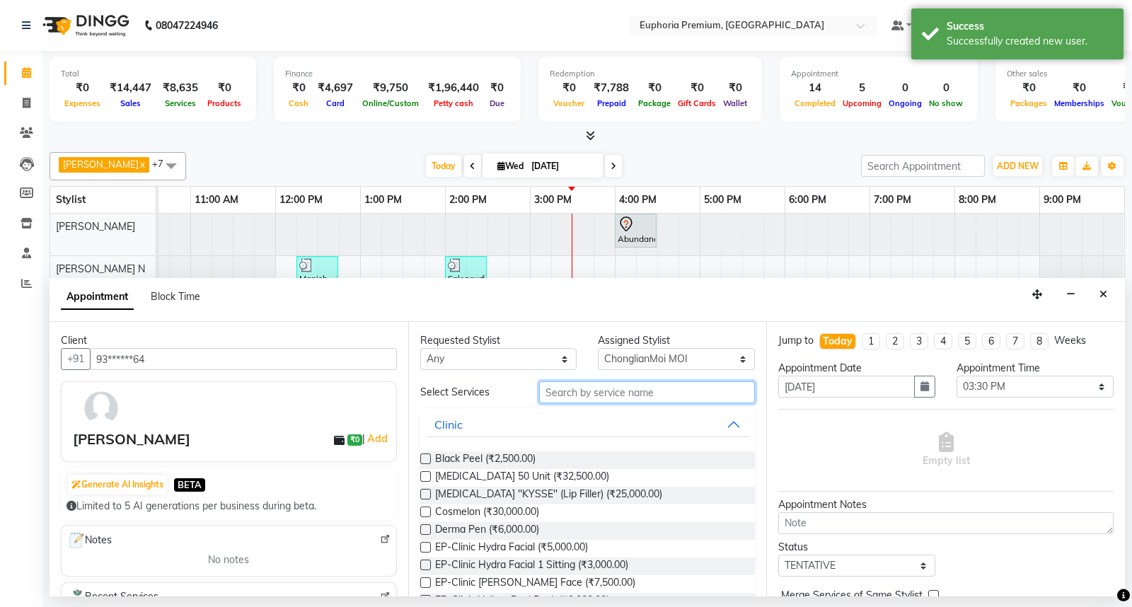
click at [589, 390] on input "text" at bounding box center [647, 392] width 216 height 22
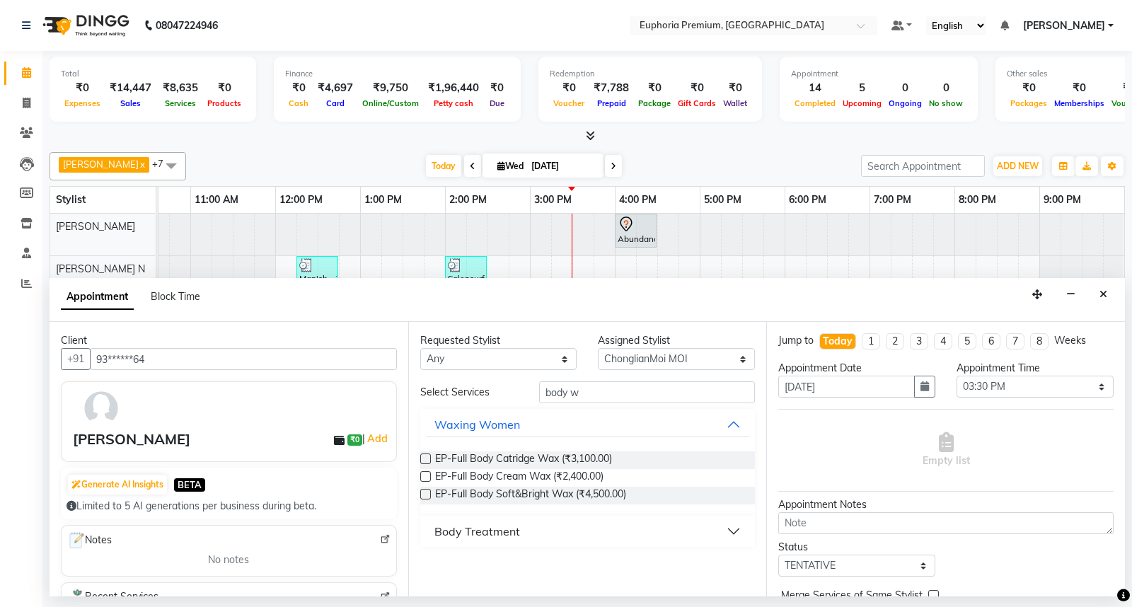
click at [426, 458] on label at bounding box center [425, 458] width 11 height 11
click at [426, 458] on input "checkbox" at bounding box center [424, 460] width 9 height 9
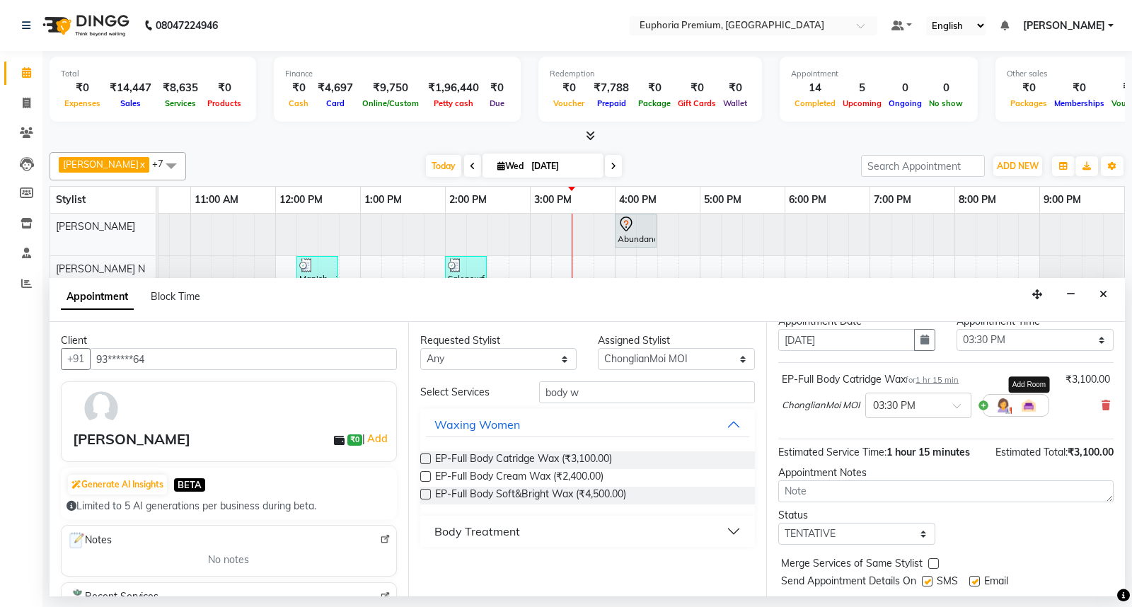
scroll to position [83, 0]
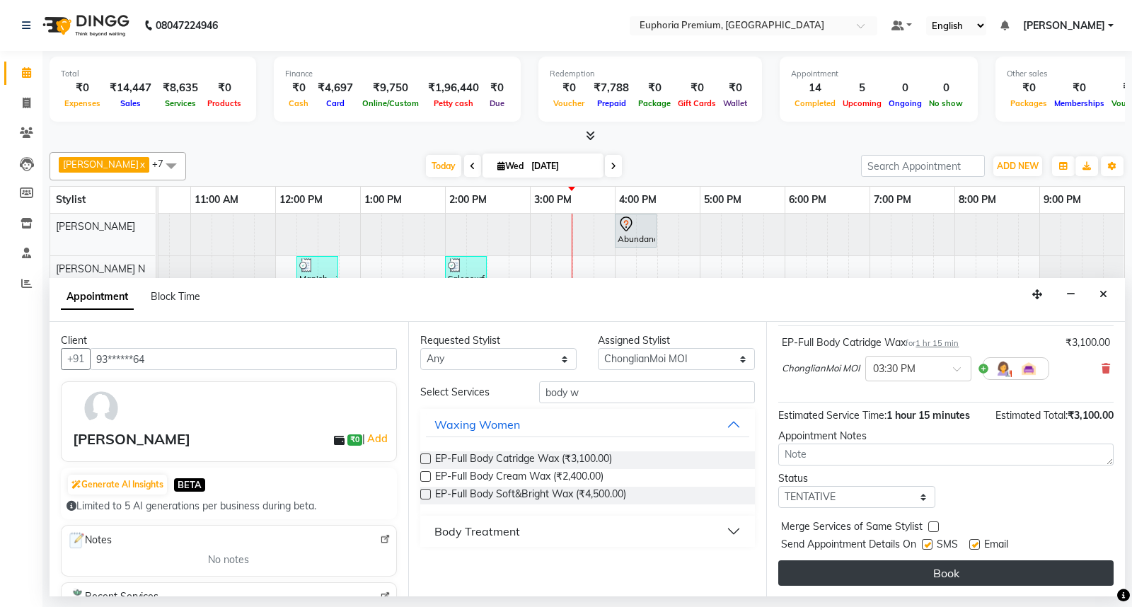
click at [939, 573] on button "Book" at bounding box center [945, 572] width 335 height 25
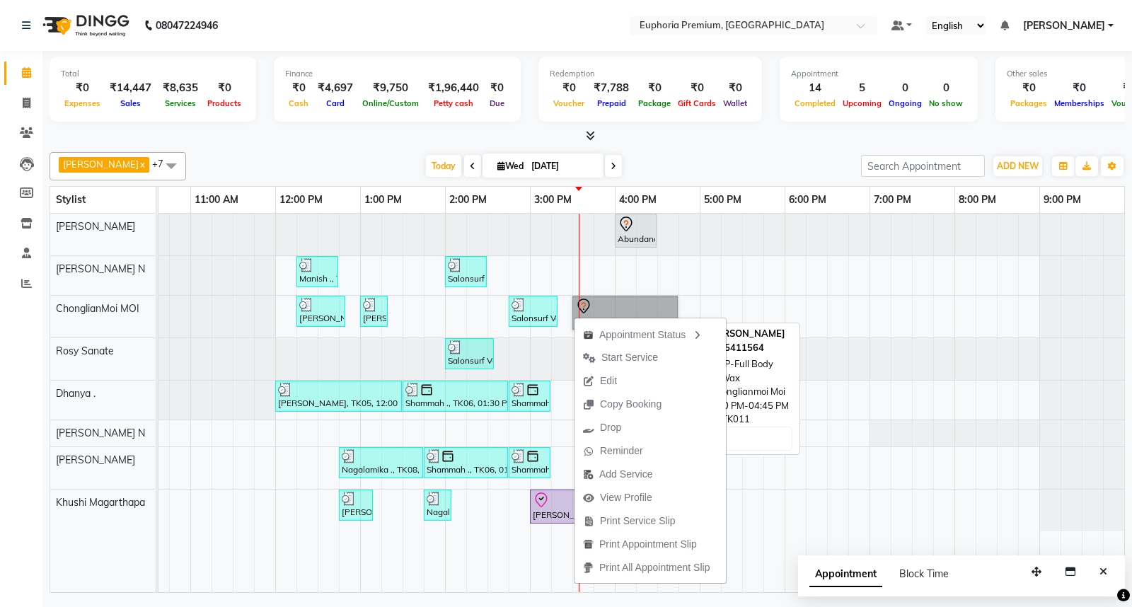
click at [581, 304] on link "[PERSON_NAME], TK11, 03:30 PM-04:45 PM, EP-Full Body Catridge Wax" at bounding box center [624, 313] width 105 height 34
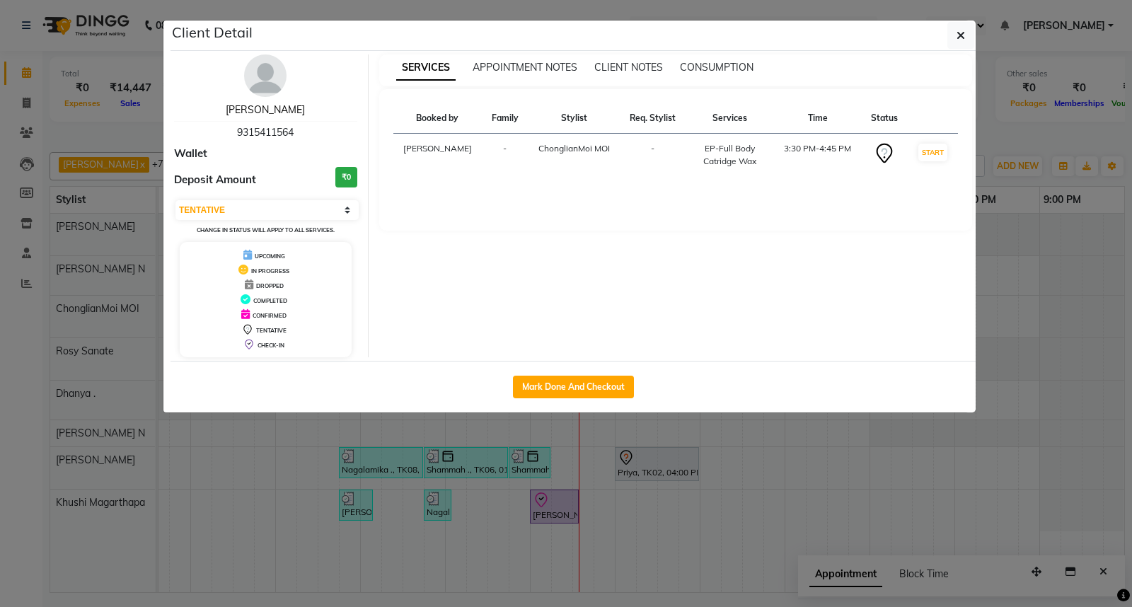
click at [265, 110] on link "[PERSON_NAME]" at bounding box center [265, 109] width 79 height 13
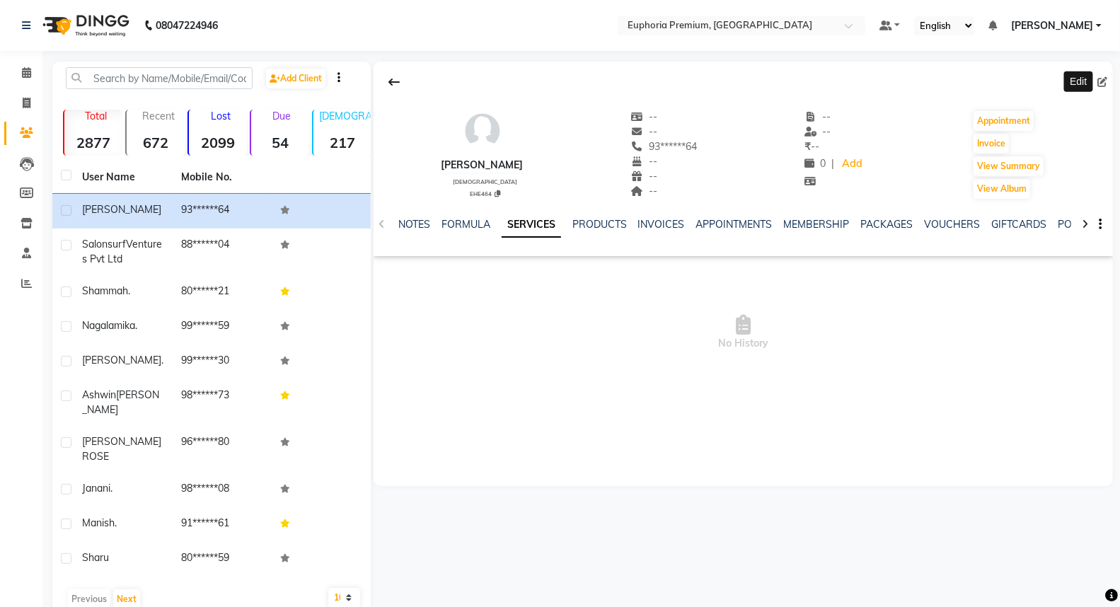
click at [1108, 81] on span at bounding box center [1105, 82] width 16 height 15
click at [1103, 81] on icon at bounding box center [1102, 82] width 10 height 10
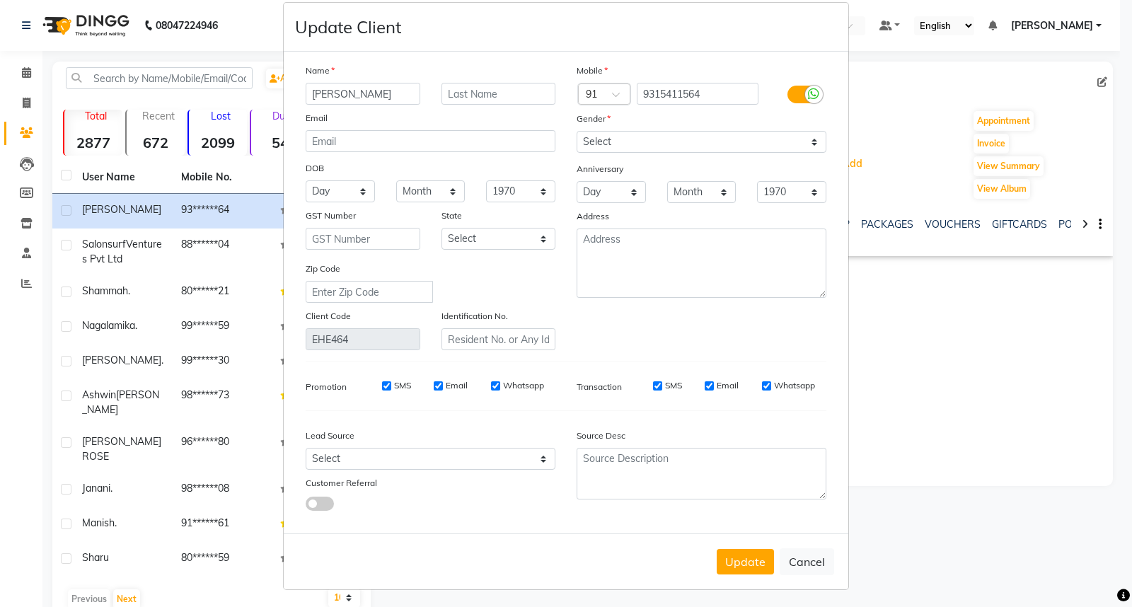
scroll to position [22, 0]
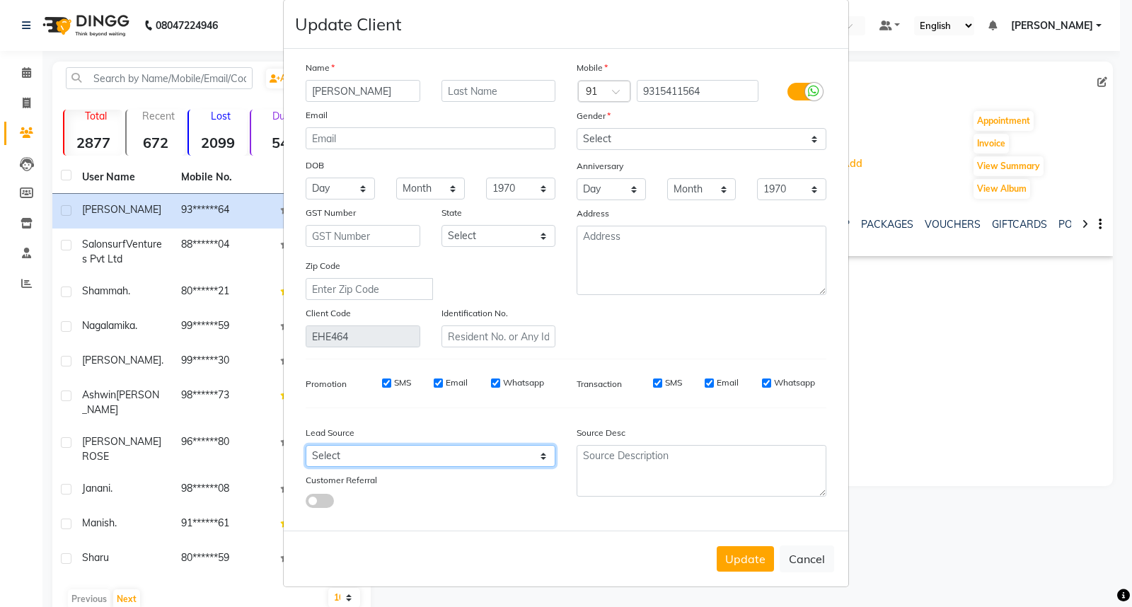
click at [320, 446] on select "Select Walk-in Referral Internet Friend Word of Mouth Advertisement Facebook Ju…" at bounding box center [431, 456] width 250 height 22
click at [316, 496] on span at bounding box center [320, 501] width 28 height 14
click at [306, 503] on input "checkbox" at bounding box center [306, 503] width 0 height 0
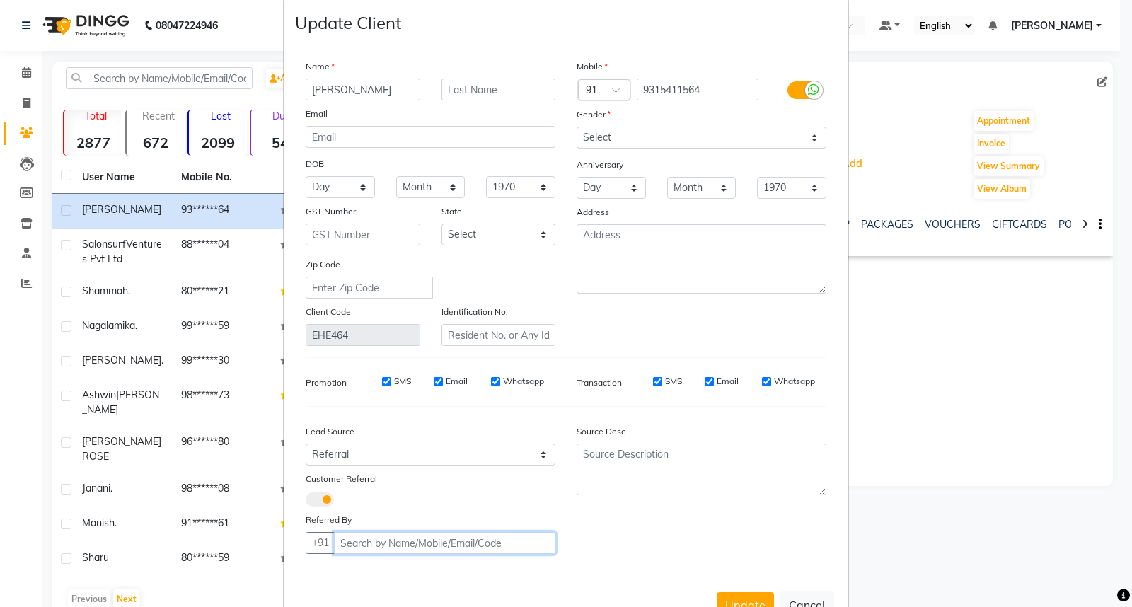
click at [369, 545] on input "text" at bounding box center [444, 543] width 221 height 22
click at [386, 577] on ngb-highlight "83******19" at bounding box center [410, 573] width 58 height 14
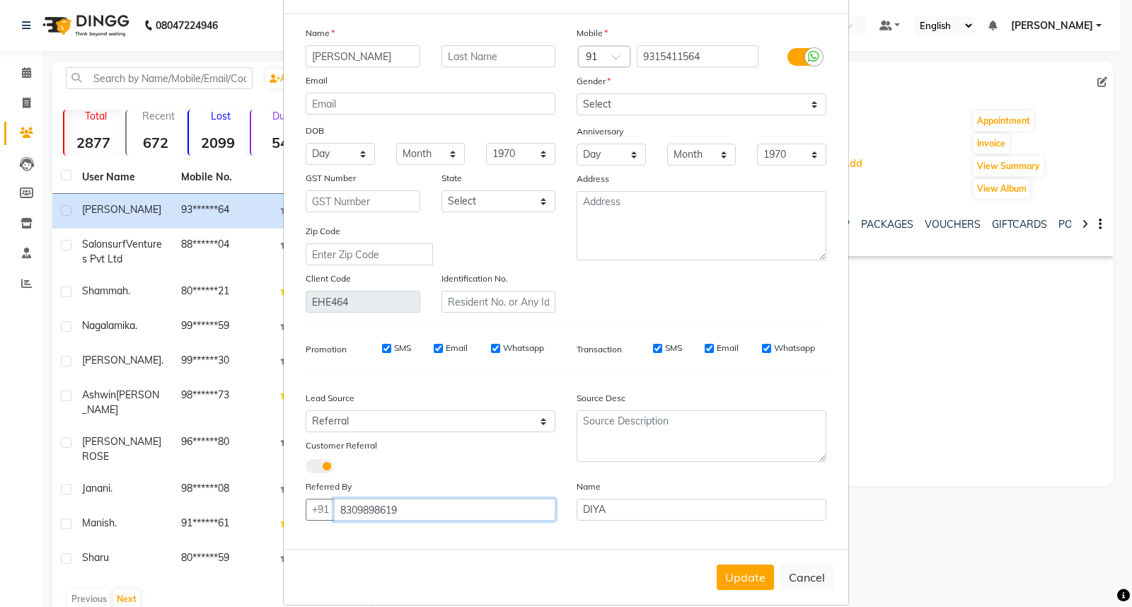
scroll to position [74, 0]
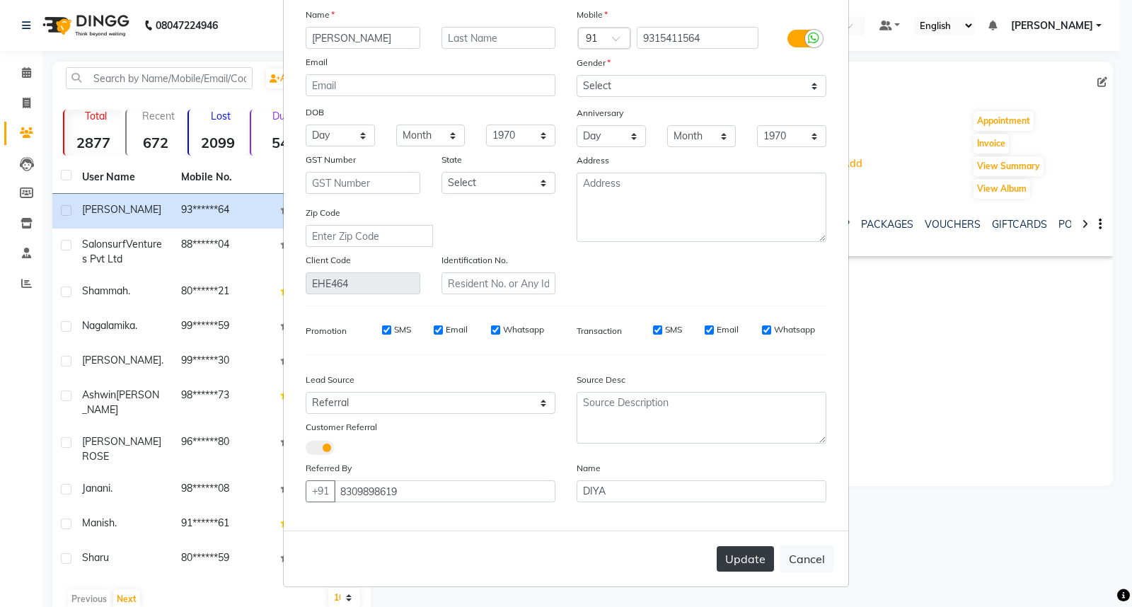
click at [746, 554] on button "Update" at bounding box center [745, 558] width 57 height 25
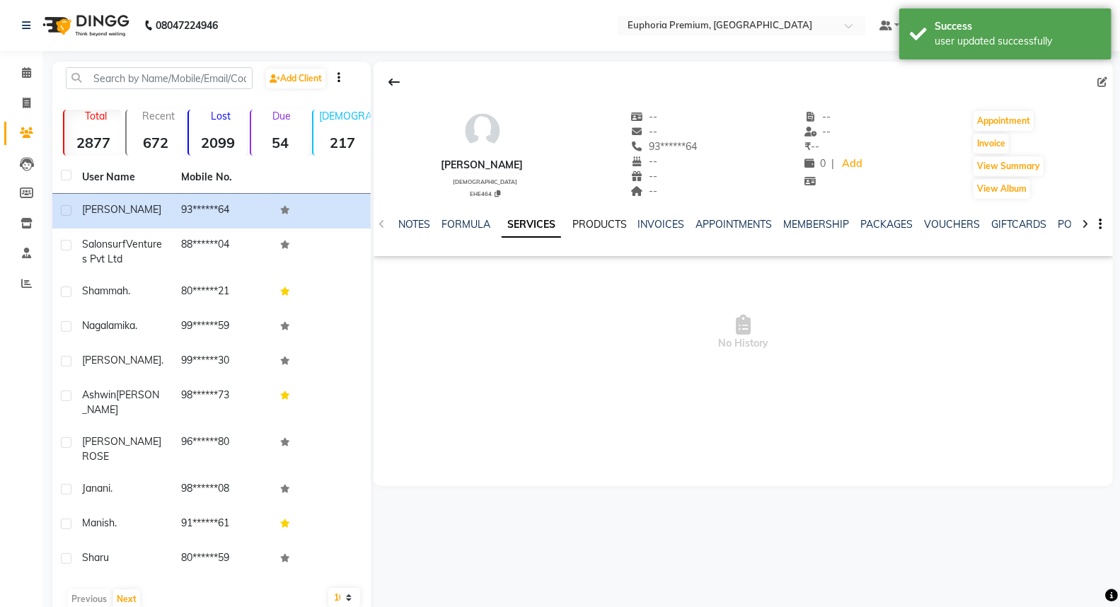
click at [612, 225] on link "PRODUCTS" at bounding box center [599, 224] width 54 height 13
click at [651, 227] on link "INVOICES" at bounding box center [640, 224] width 47 height 13
click at [682, 224] on link "APPOINTMENTS" at bounding box center [701, 224] width 76 height 13
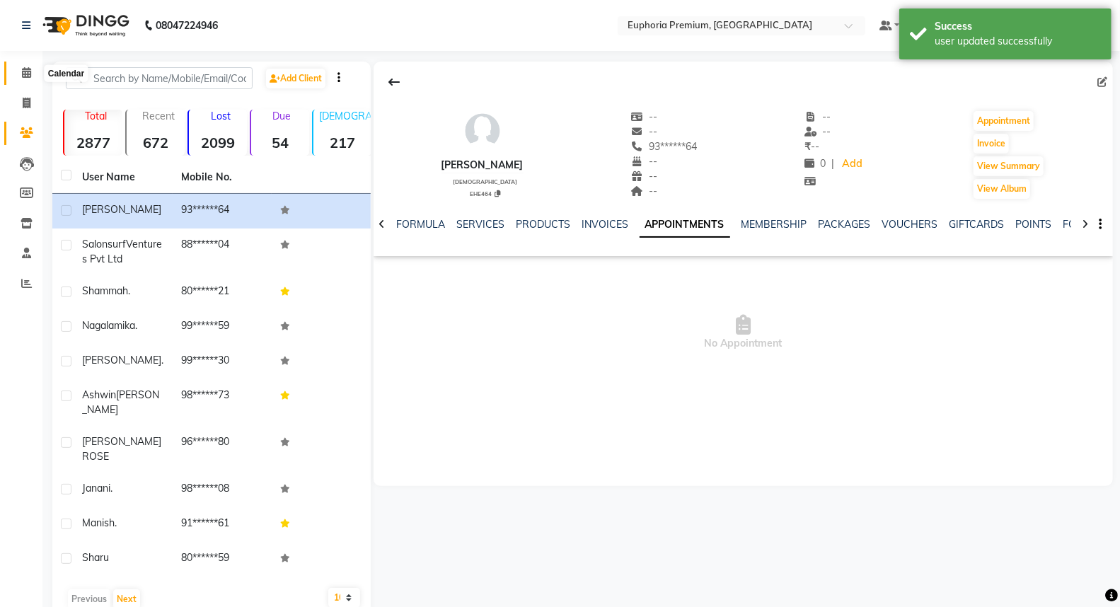
click at [25, 69] on icon at bounding box center [26, 72] width 9 height 11
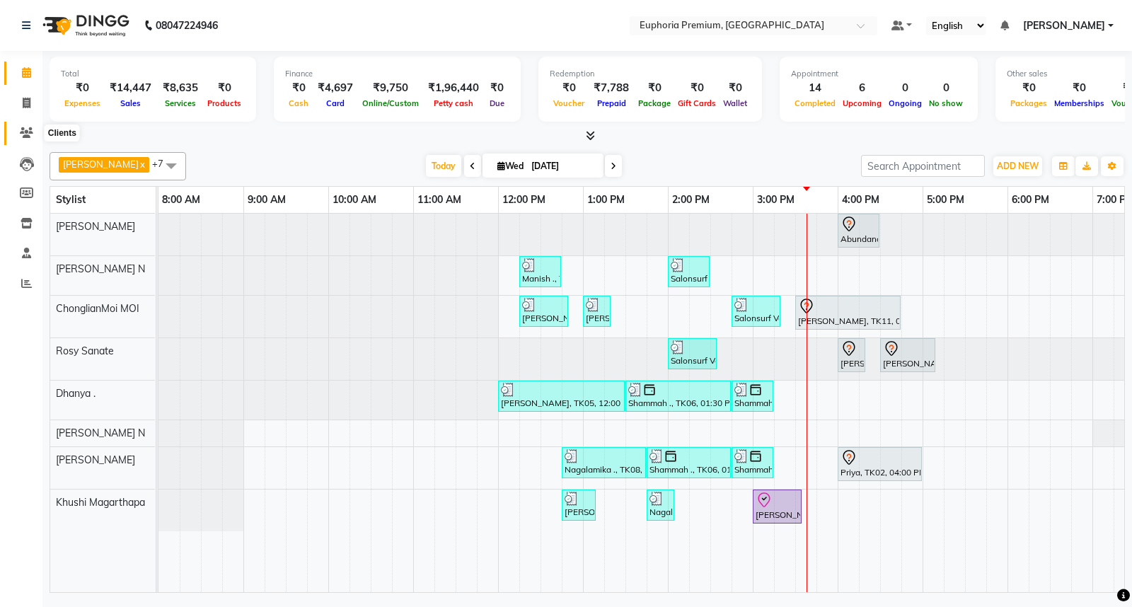
click at [21, 133] on icon at bounding box center [26, 132] width 13 height 11
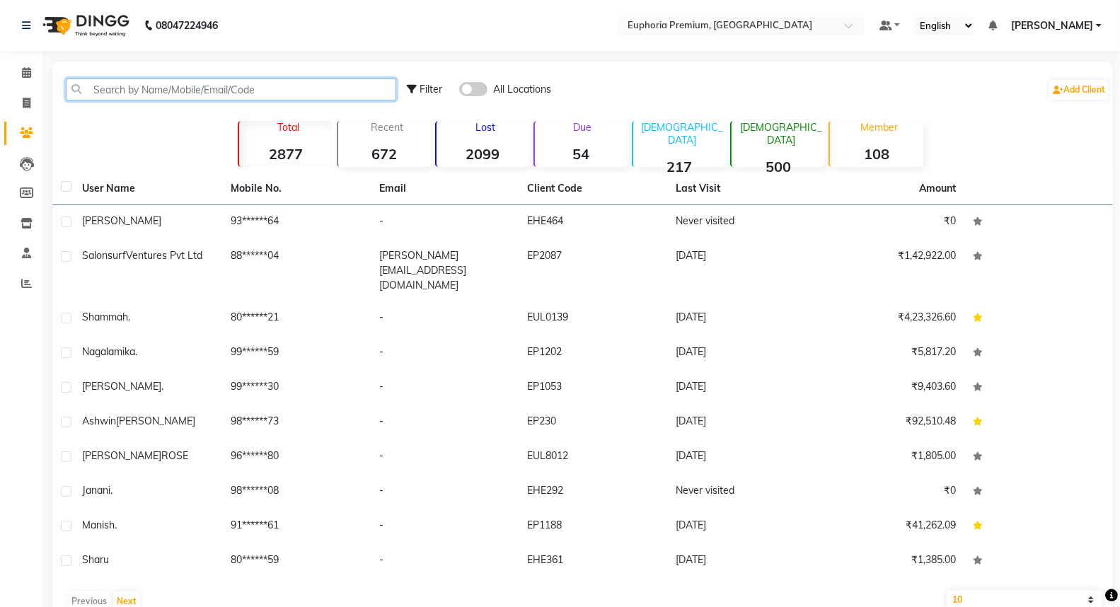
click at [132, 86] on input "text" at bounding box center [231, 90] width 330 height 22
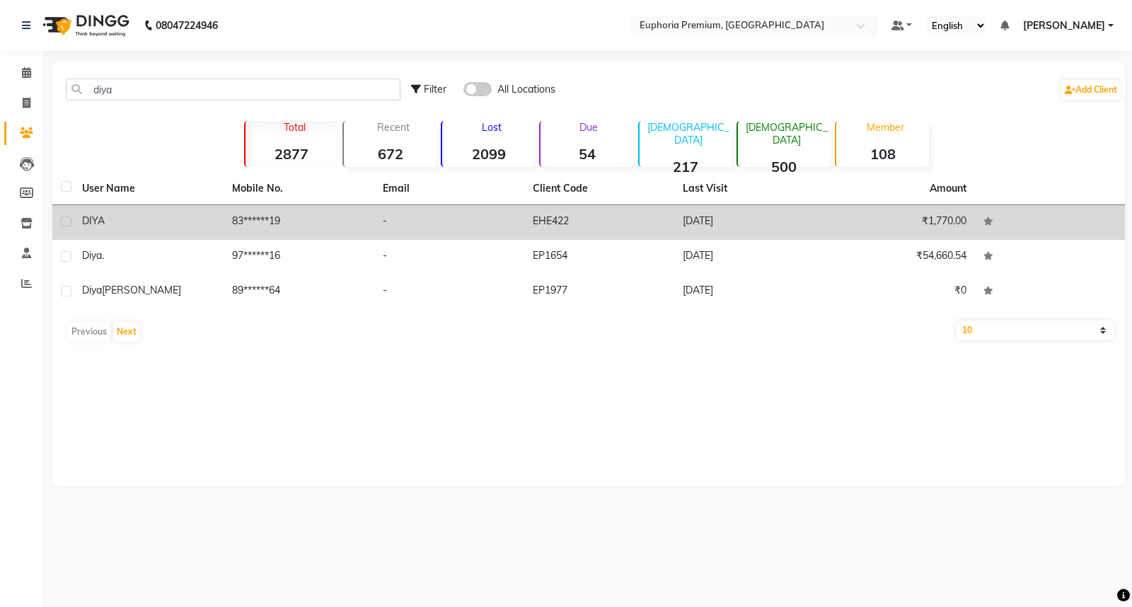
click at [263, 223] on td "83******19" at bounding box center [299, 222] width 150 height 35
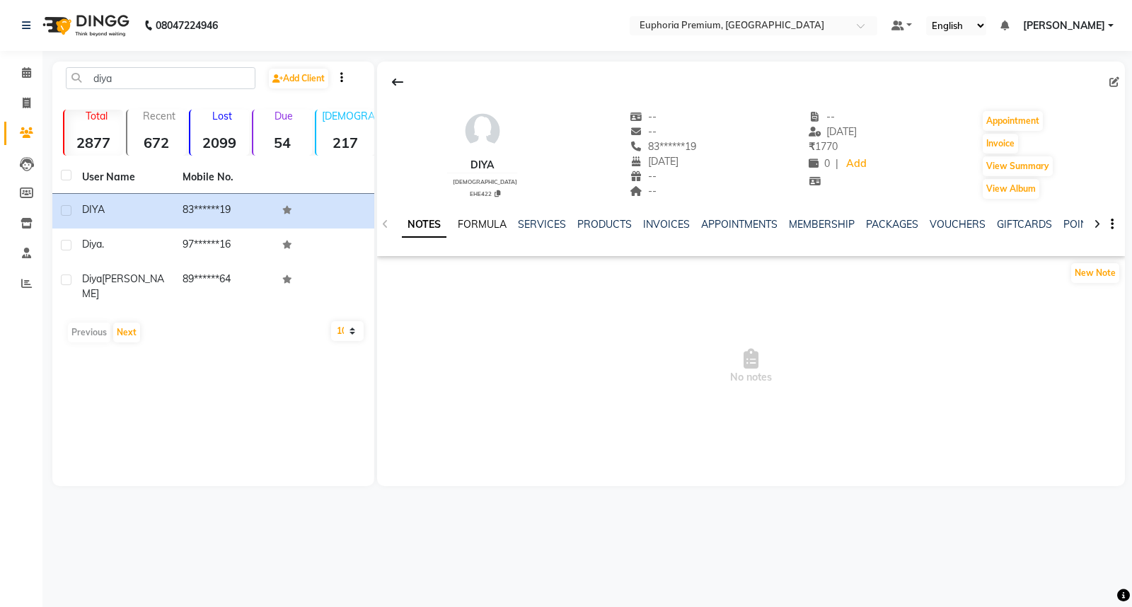
click at [472, 225] on link "FORMULA" at bounding box center [482, 224] width 49 height 13
click at [550, 222] on link "SERVICES" at bounding box center [540, 224] width 48 height 13
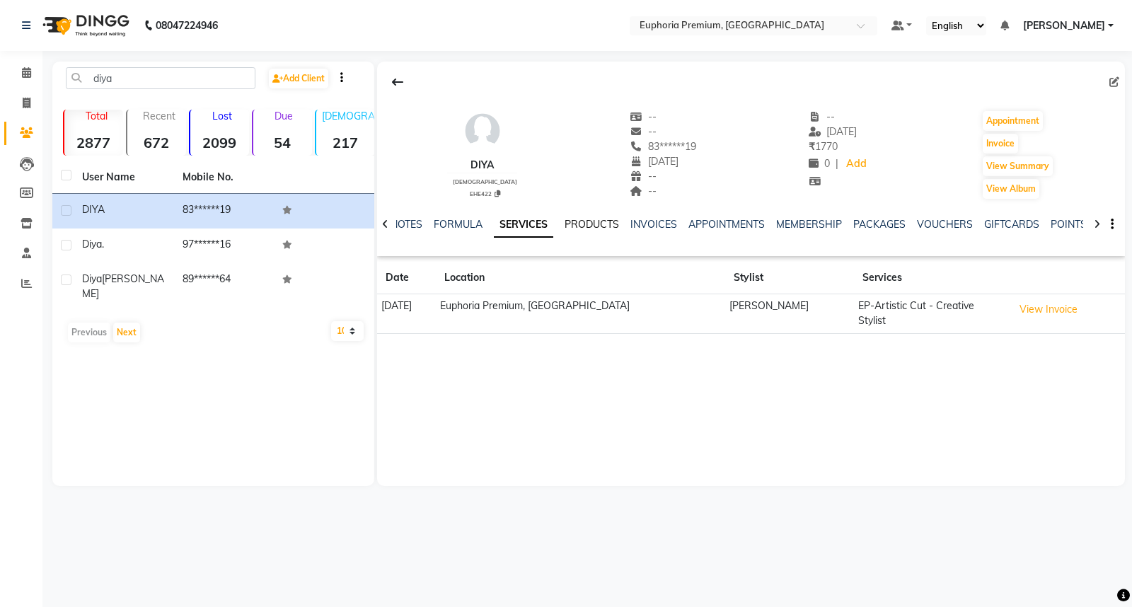
click at [586, 222] on link "PRODUCTS" at bounding box center [591, 224] width 54 height 13
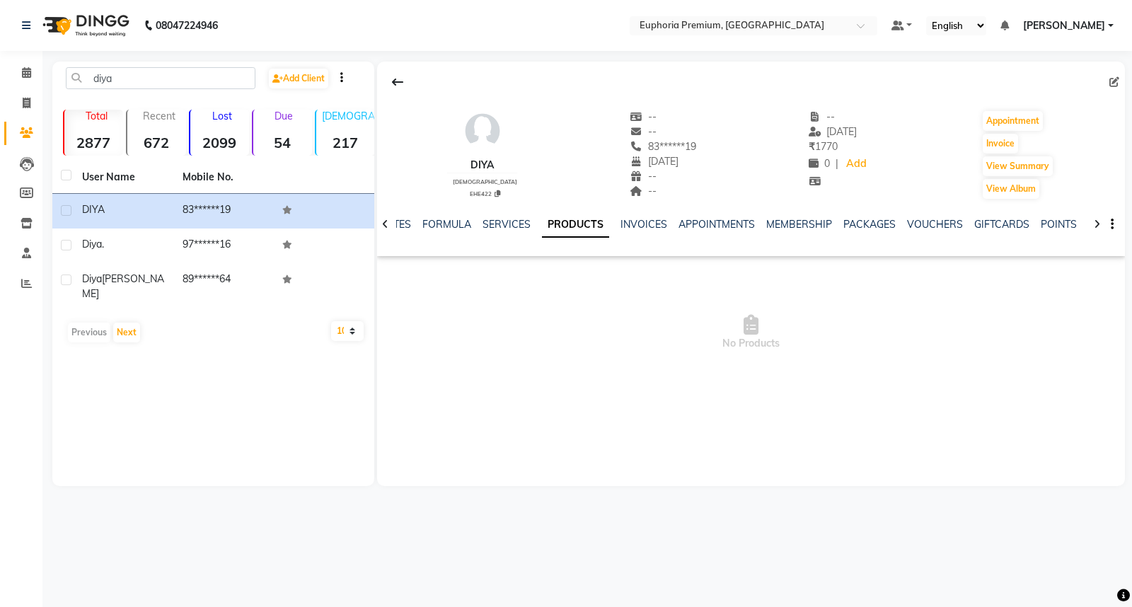
click at [1041, 216] on div "NOTES FORMULA SERVICES PRODUCTS INVOICES APPOINTMENTS MEMBERSHIP PACKAGES VOUCH…" at bounding box center [751, 224] width 748 height 49
click at [1044, 221] on link "POINTS" at bounding box center [1058, 224] width 36 height 13
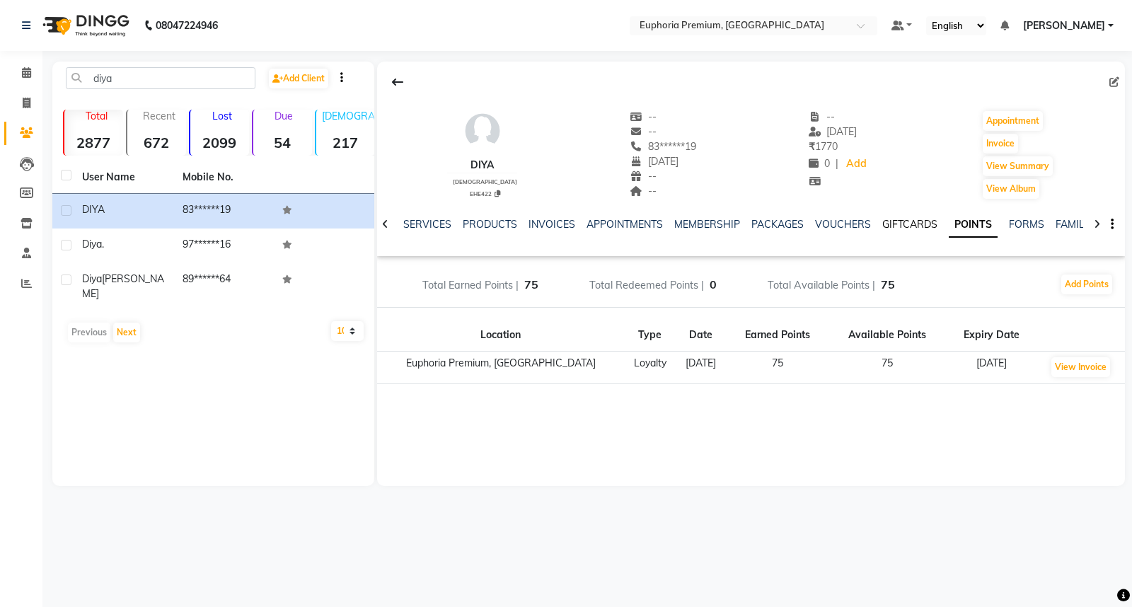
click at [903, 218] on link "GIFTCARDS" at bounding box center [909, 224] width 55 height 13
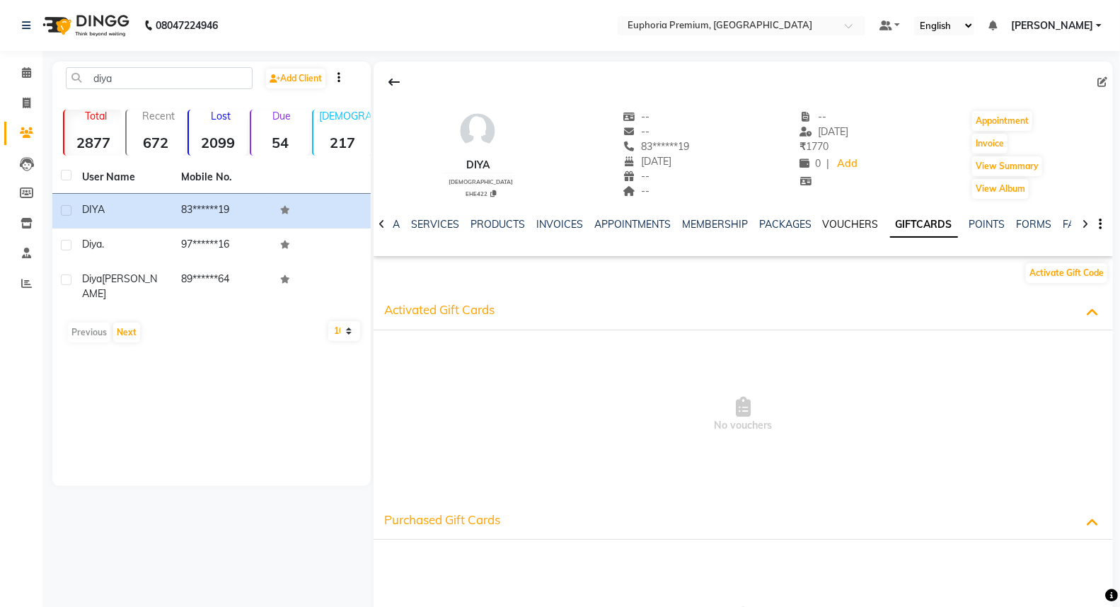
click at [854, 223] on link "VOUCHERS" at bounding box center [851, 224] width 56 height 13
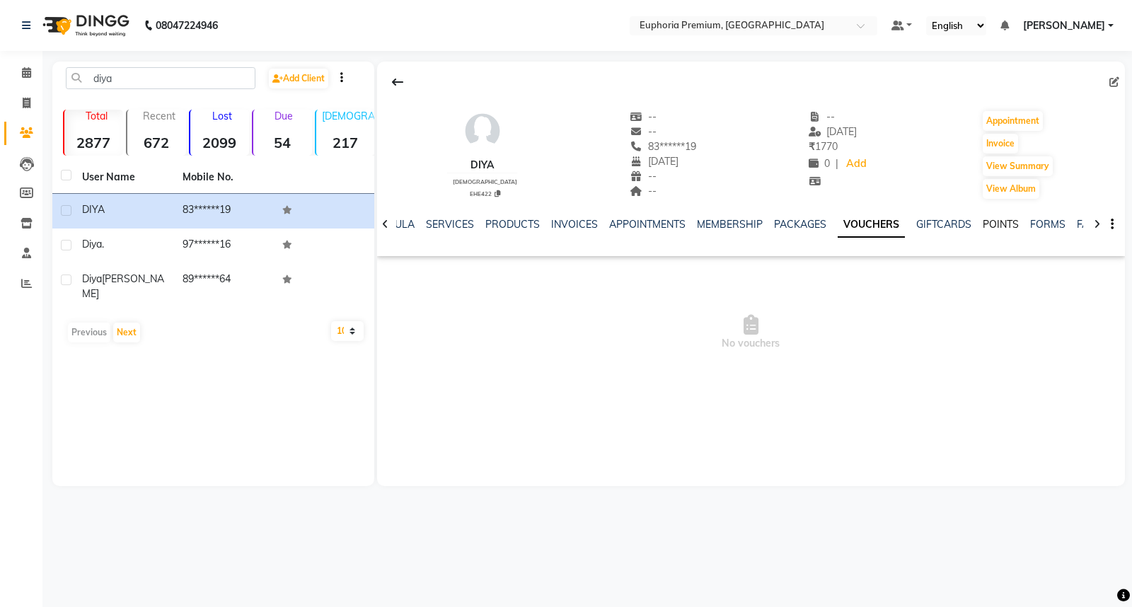
click at [989, 224] on link "POINTS" at bounding box center [1000, 224] width 36 height 13
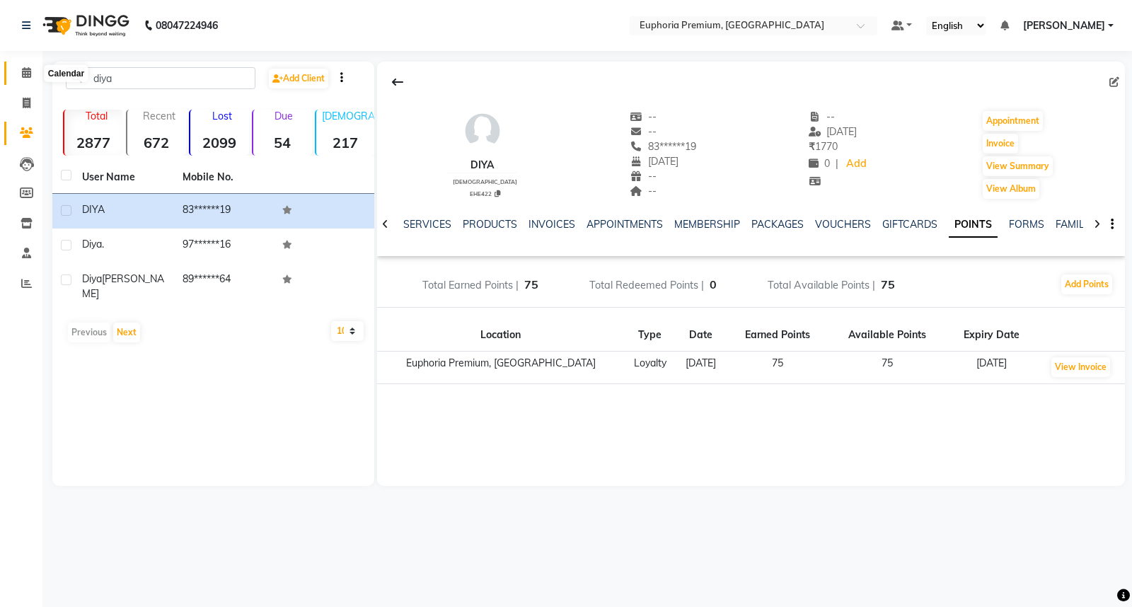
click at [20, 71] on span at bounding box center [26, 73] width 25 height 16
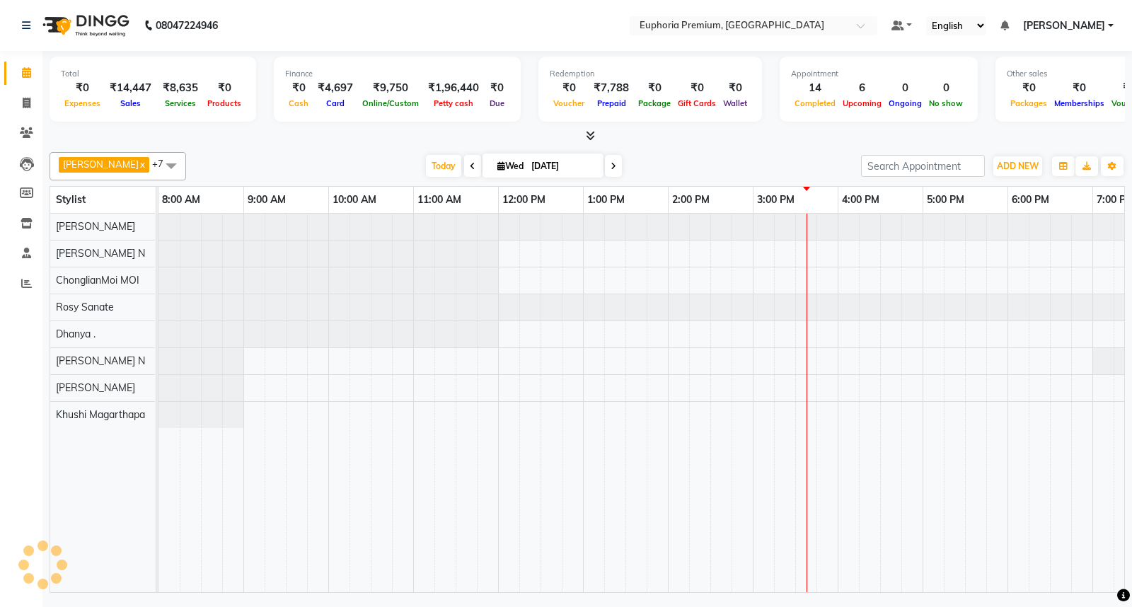
click at [23, 71] on icon at bounding box center [26, 72] width 9 height 11
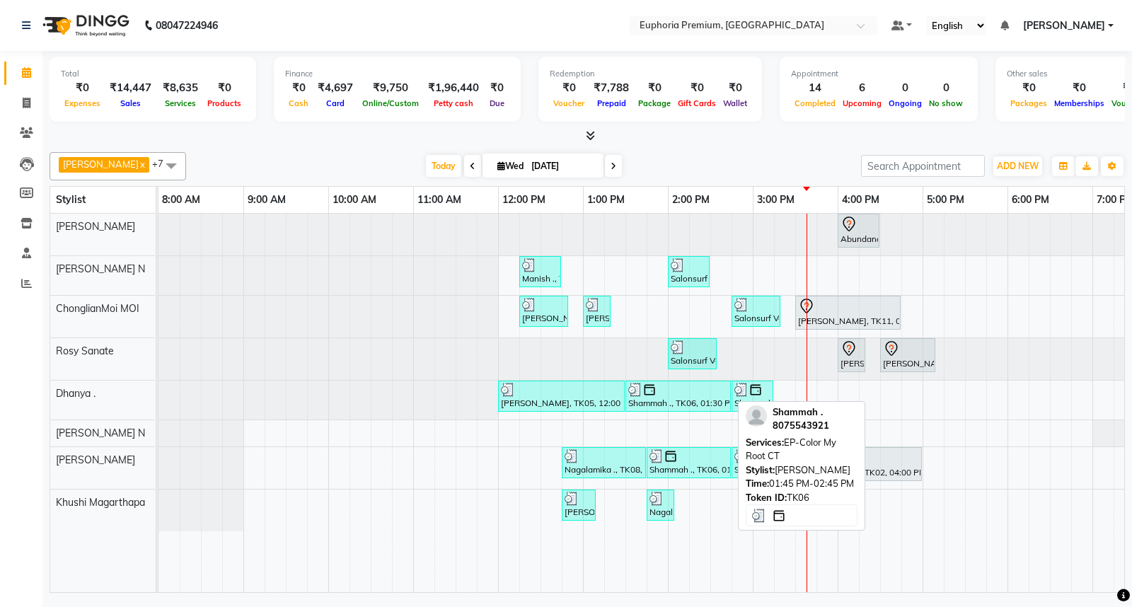
click at [682, 462] on div at bounding box center [688, 456] width 79 height 14
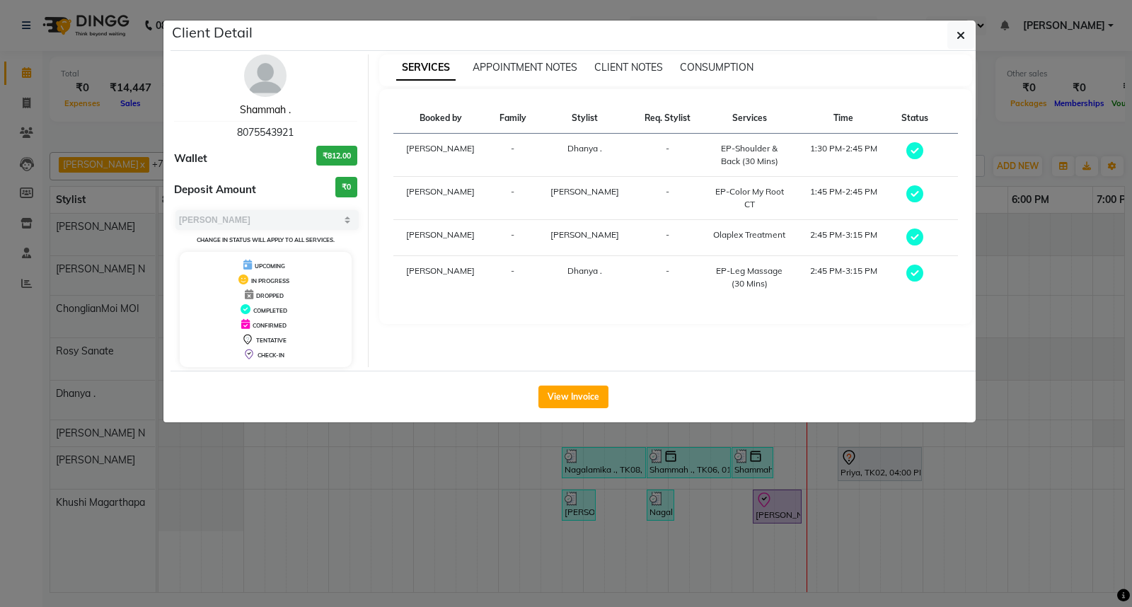
click at [260, 111] on link "Shammah ." at bounding box center [265, 109] width 51 height 13
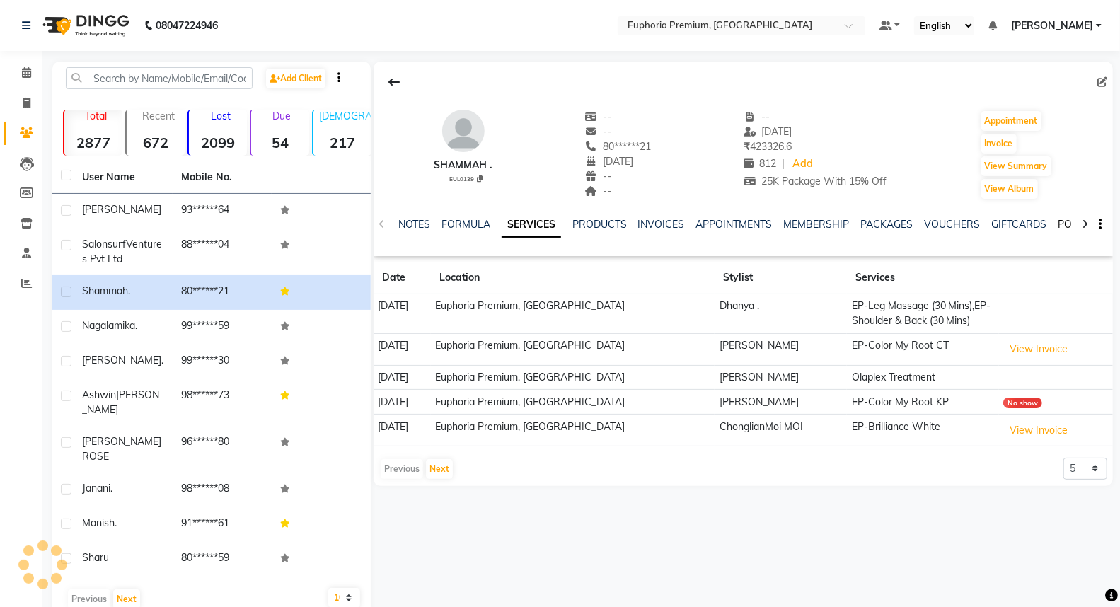
click at [1065, 221] on link "POINTS" at bounding box center [1076, 224] width 36 height 13
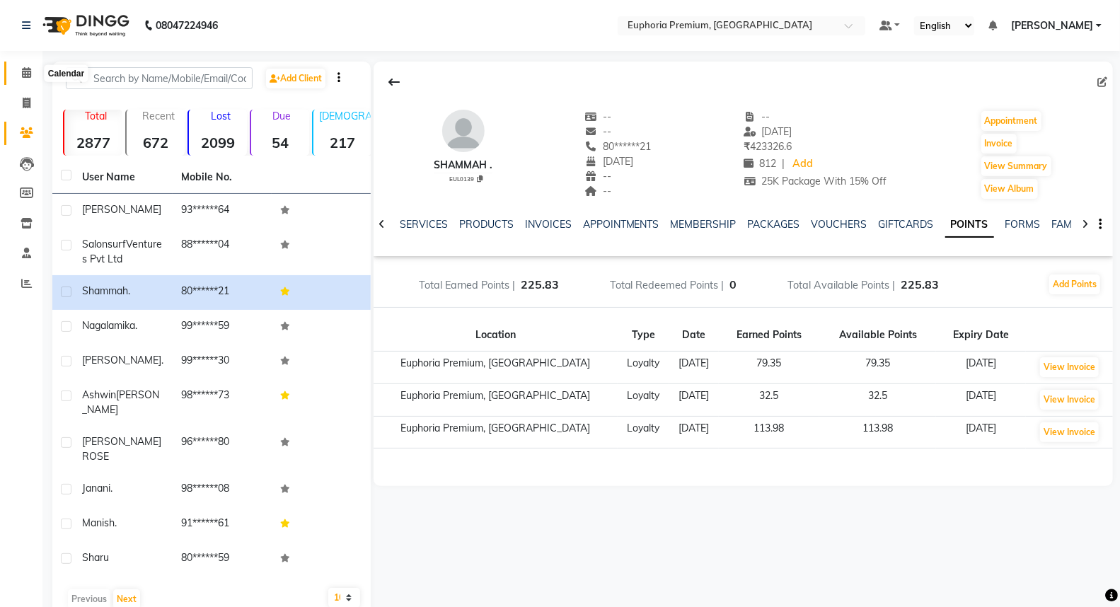
click at [23, 74] on icon at bounding box center [26, 72] width 9 height 11
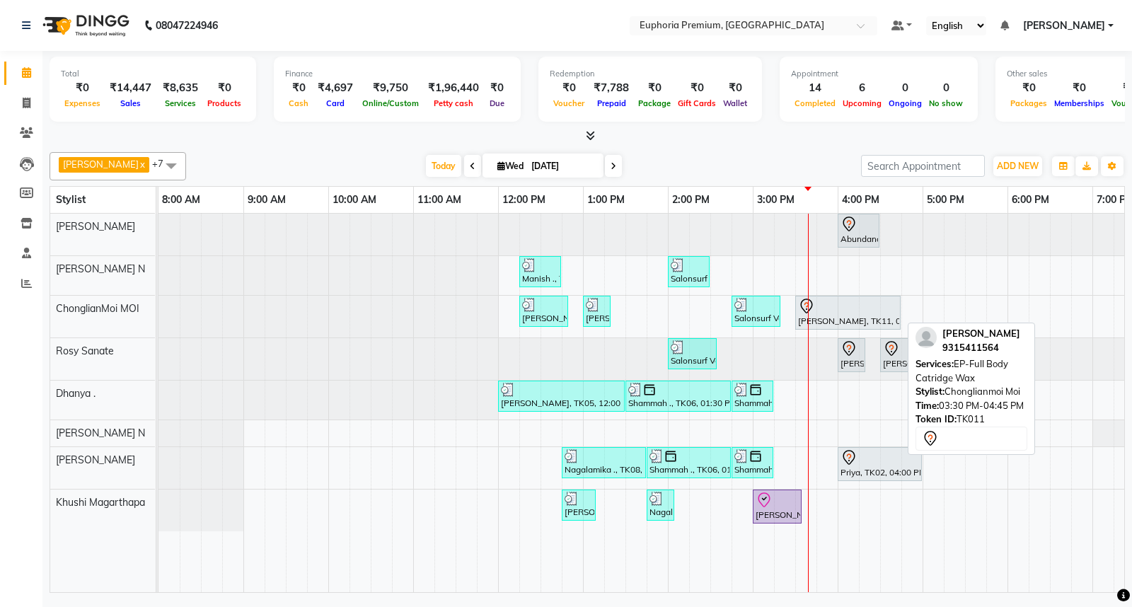
click at [845, 311] on div at bounding box center [848, 306] width 100 height 17
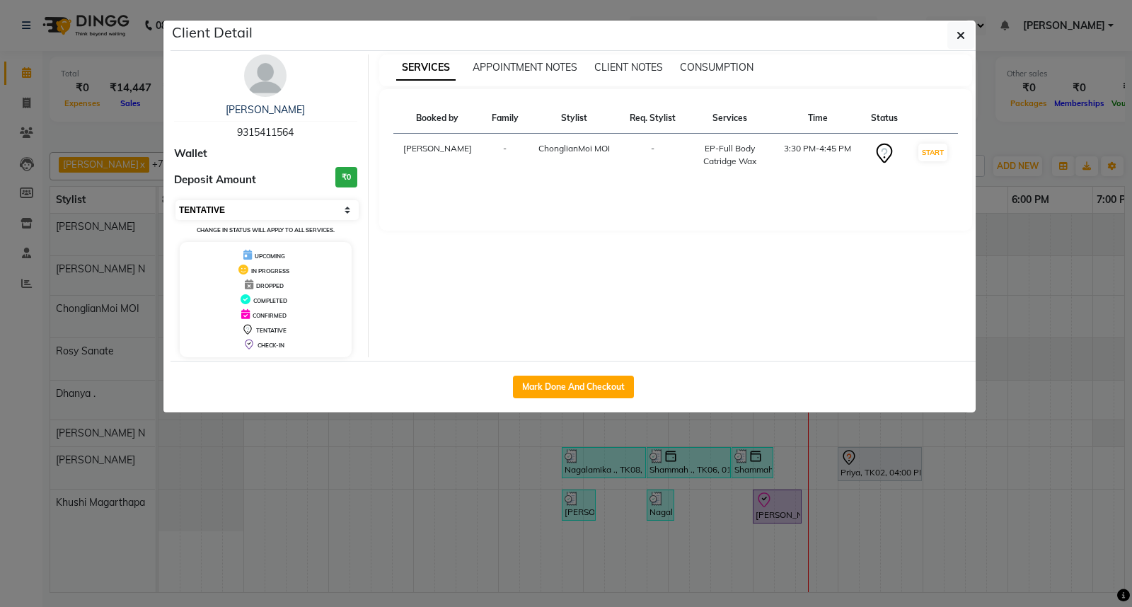
click at [243, 208] on select "Select IN SERVICE CONFIRMED TENTATIVE CHECK IN MARK DONE DROPPED UPCOMING" at bounding box center [266, 210] width 183 height 20
click at [175, 200] on select "Select IN SERVICE CONFIRMED TENTATIVE CHECK IN MARK DONE DROPPED UPCOMING" at bounding box center [266, 210] width 183 height 20
click at [948, 37] on button "button" at bounding box center [960, 35] width 27 height 27
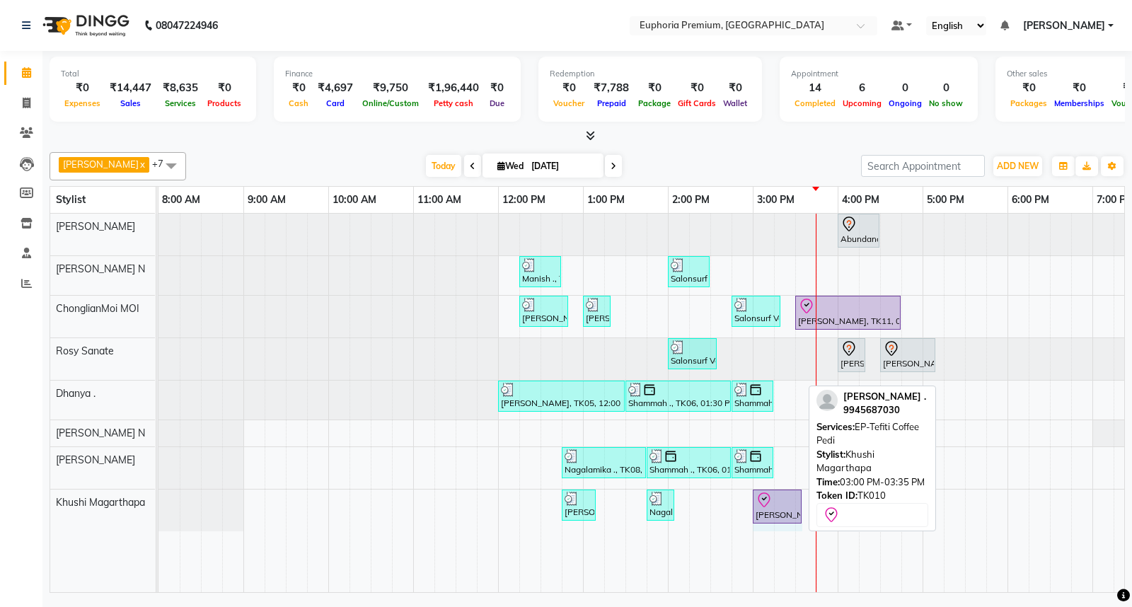
drag, startPoint x: 800, startPoint y: 502, endPoint x: 816, endPoint y: 495, distance: 17.1
click at [816, 495] on div "[PERSON_NAME] N x Kishore K x ChonglianMoi MOI x Dhanya . x [PERSON_NAME] N x […" at bounding box center [587, 369] width 1075 height 446
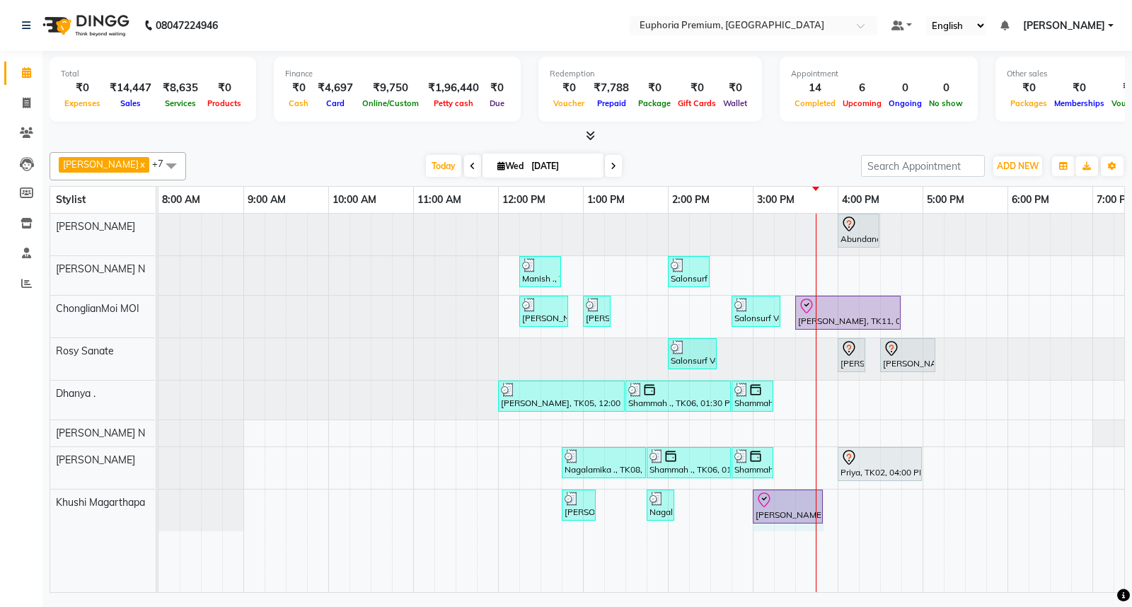
drag, startPoint x: 803, startPoint y: 500, endPoint x: 822, endPoint y: 499, distance: 19.1
click at [158, 499] on div "BINCY ROSE, TK07, 12:45 PM-01:10 PM, EP-Tefiti Coffee Mani Nagalamika ., TK08, …" at bounding box center [158, 510] width 0 height 42
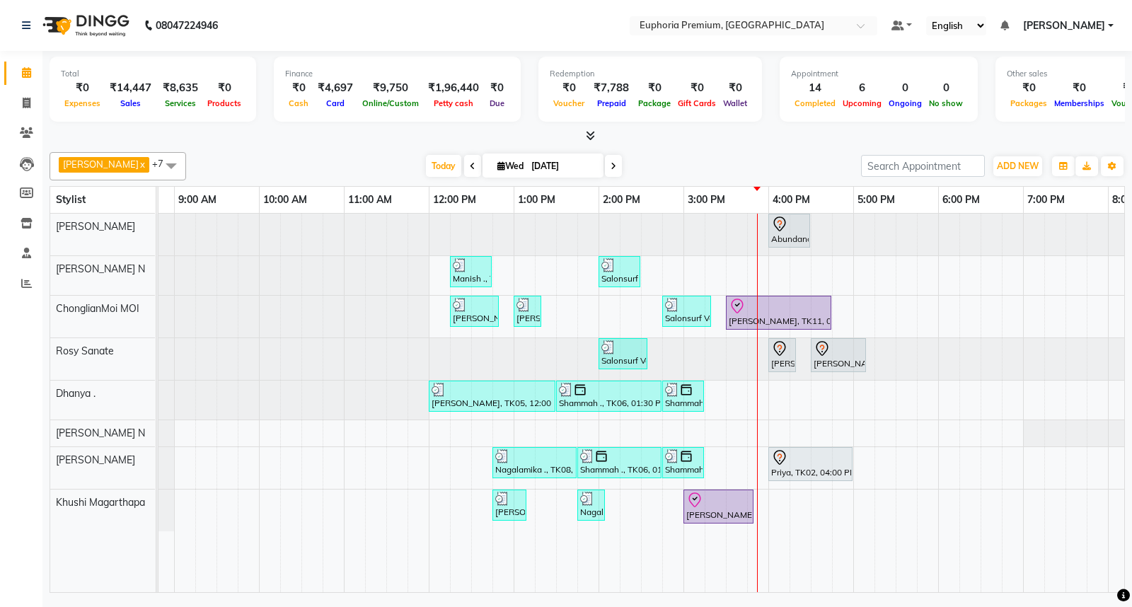
scroll to position [0, 89]
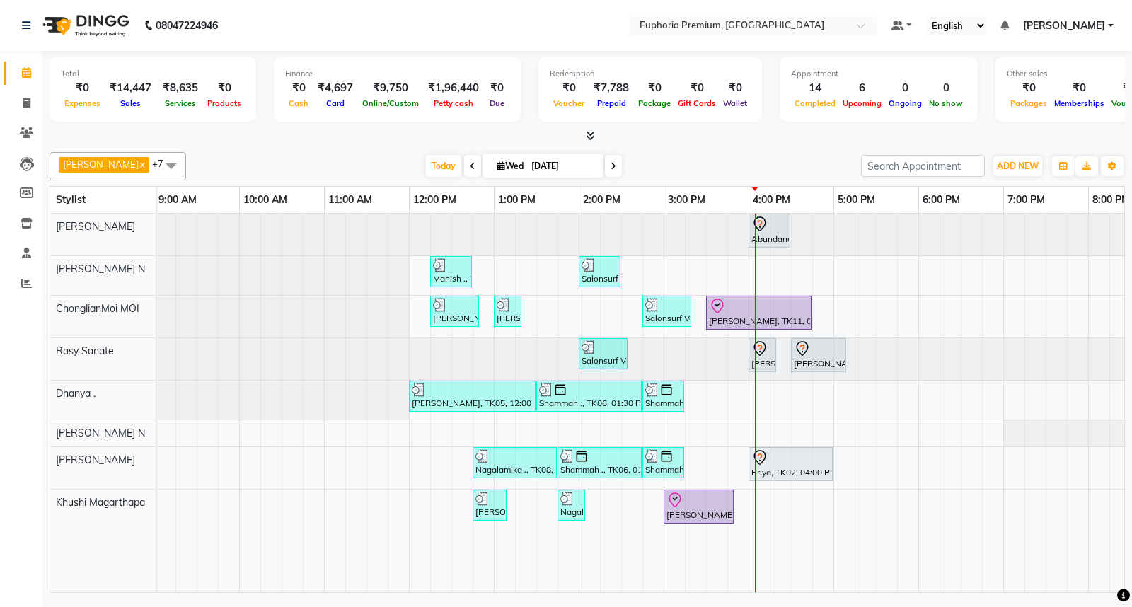
click at [588, 130] on icon at bounding box center [590, 135] width 9 height 11
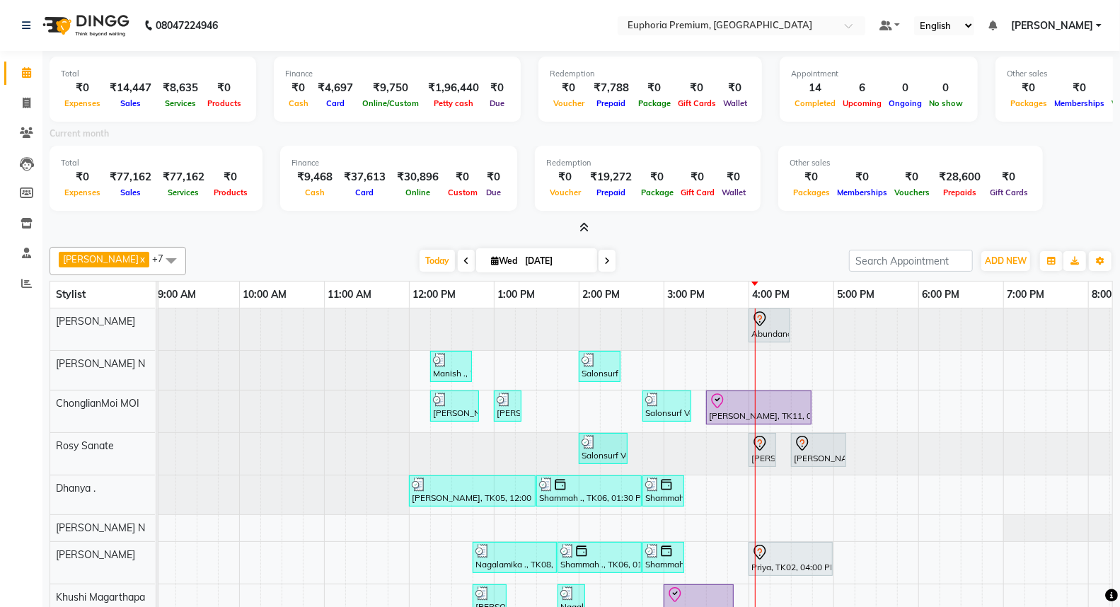
click at [584, 228] on icon at bounding box center [583, 227] width 9 height 11
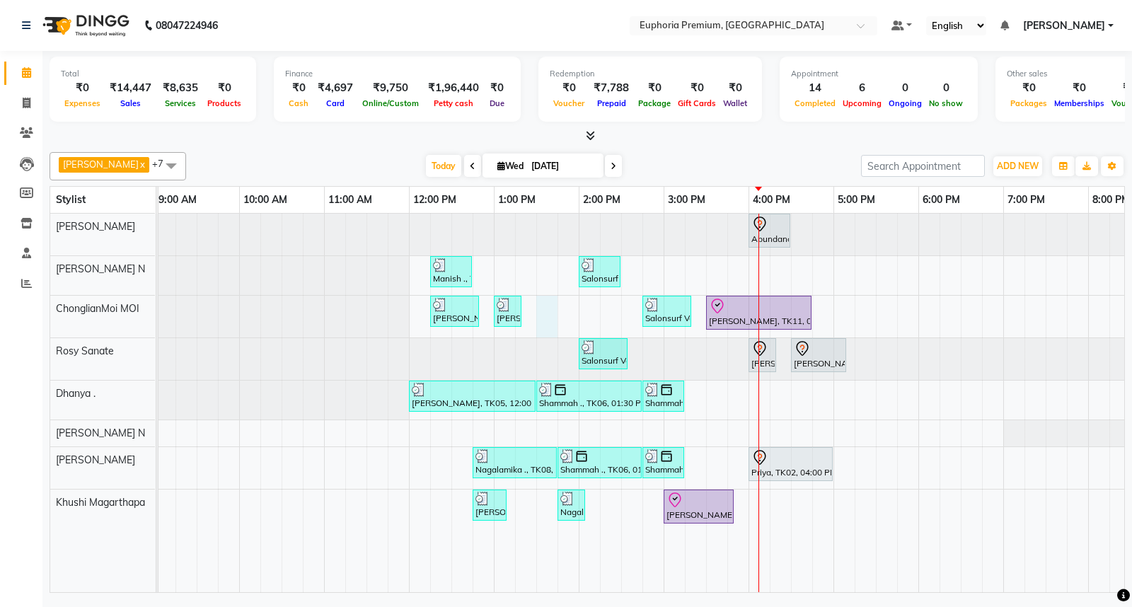
click at [554, 310] on div "Abundance Manifestation 29AASCA8886B1Z0, TK01, 04:00 PM-04:30 PM, Glutathione M…" at bounding box center [663, 403] width 1188 height 378
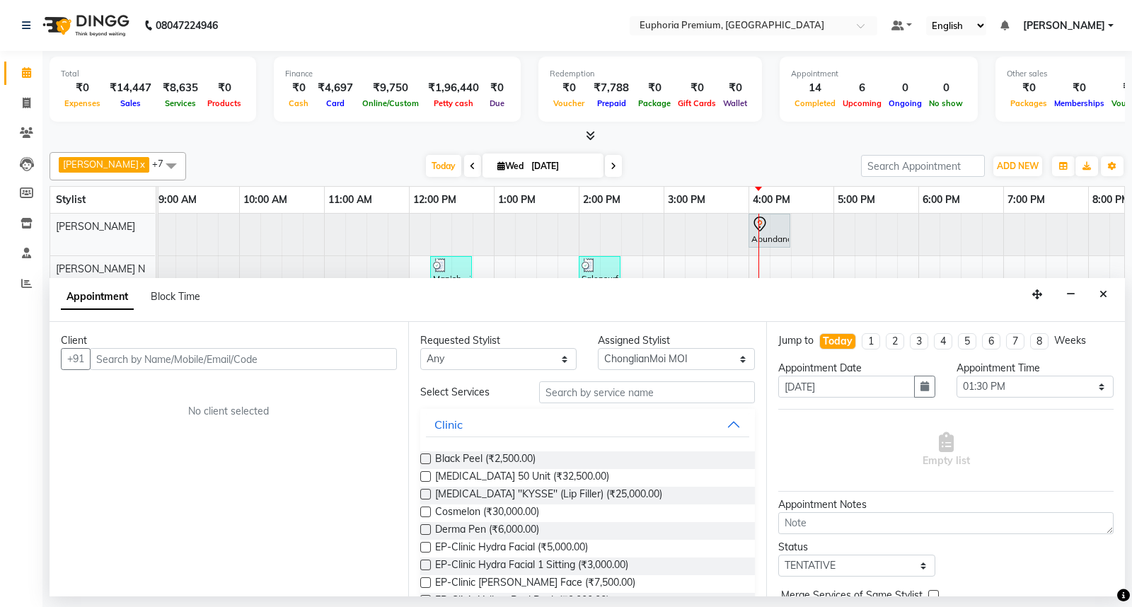
drag, startPoint x: 653, startPoint y: 484, endPoint x: 654, endPoint y: 519, distance: 35.4
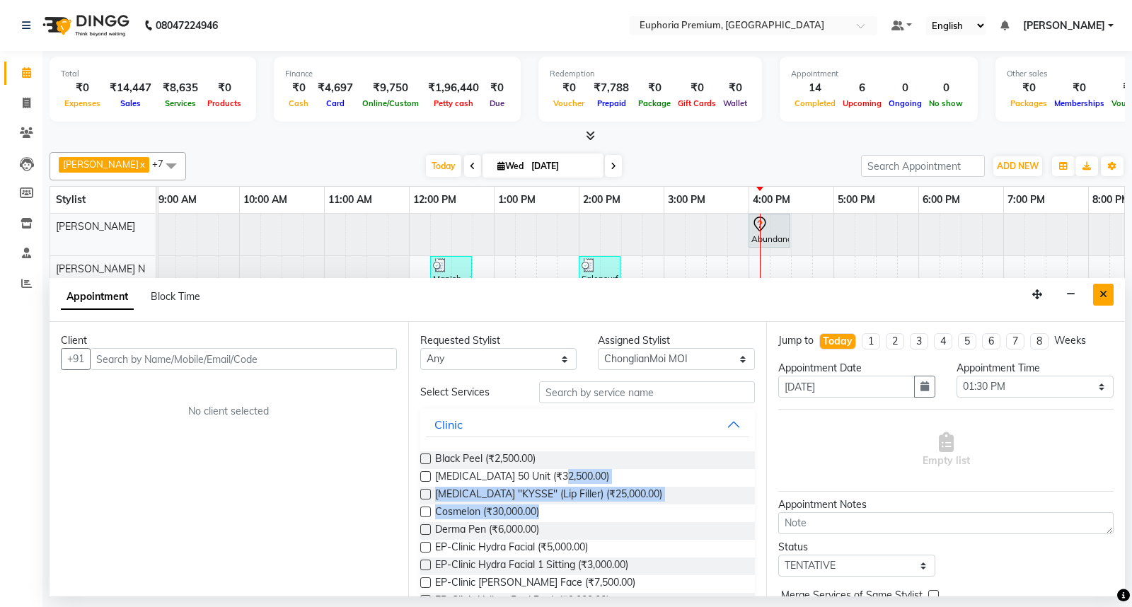
click at [1101, 289] on icon "Close" at bounding box center [1103, 294] width 8 height 10
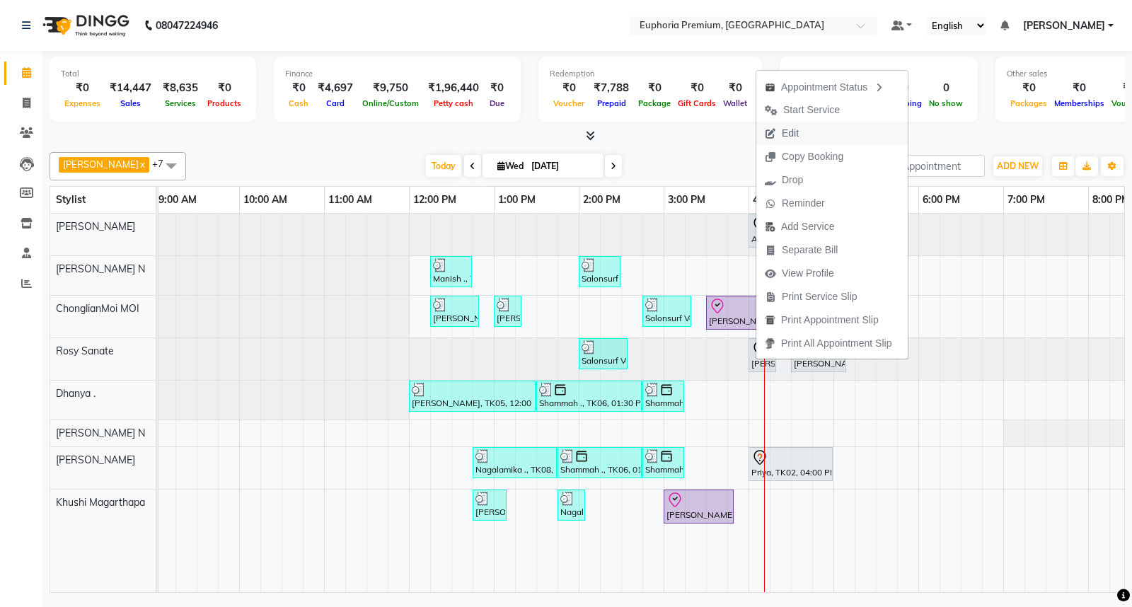
click at [796, 131] on span "Edit" at bounding box center [790, 133] width 17 height 15
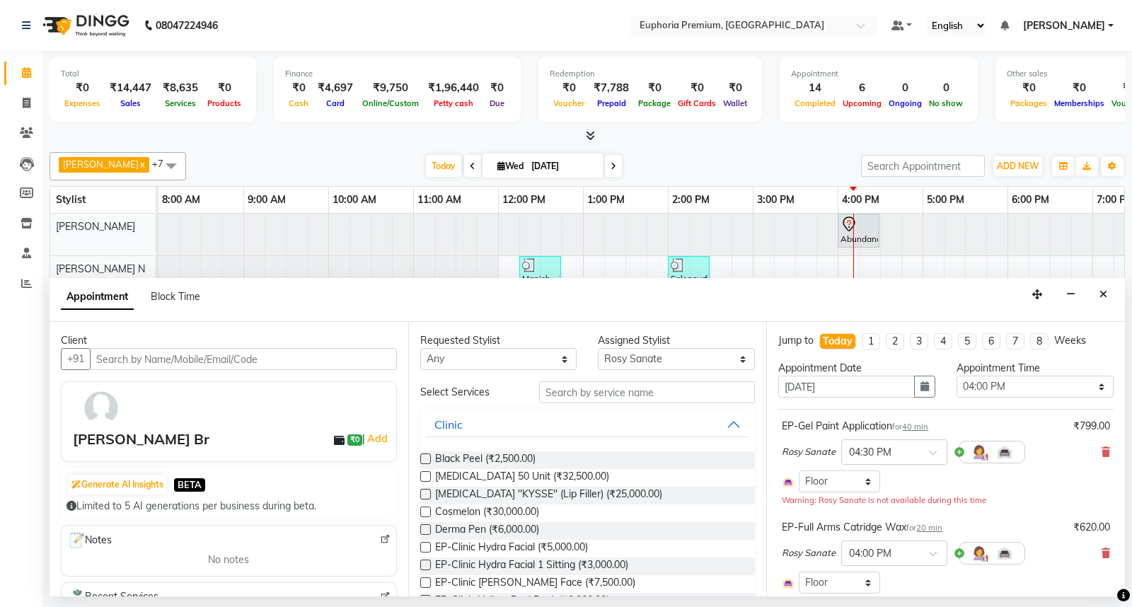
scroll to position [0, 223]
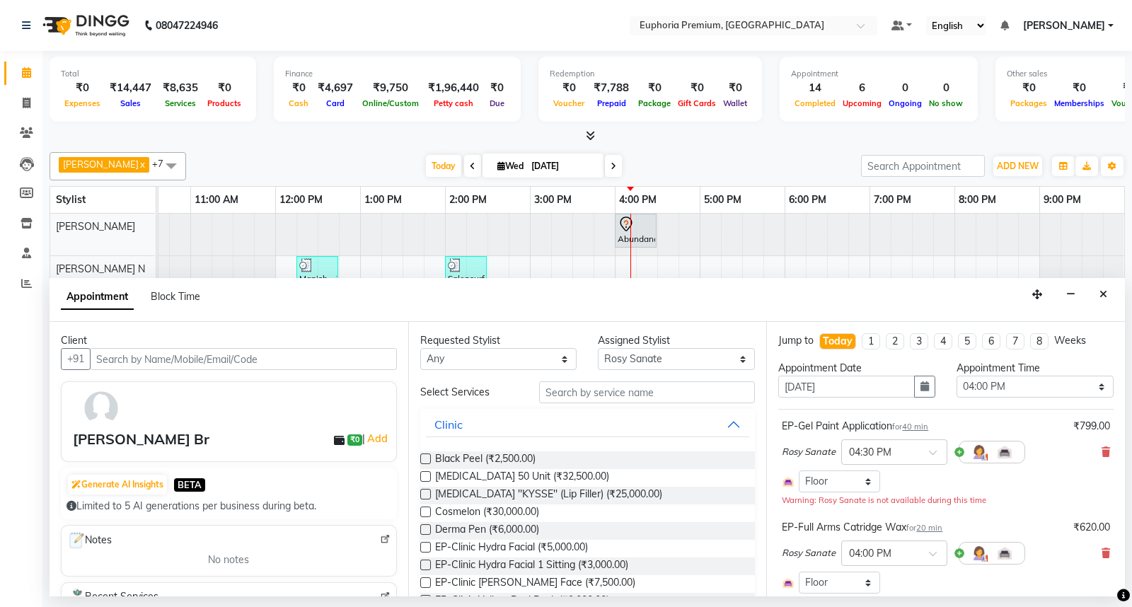
click at [936, 526] on span "20 min" at bounding box center [929, 528] width 26 height 10
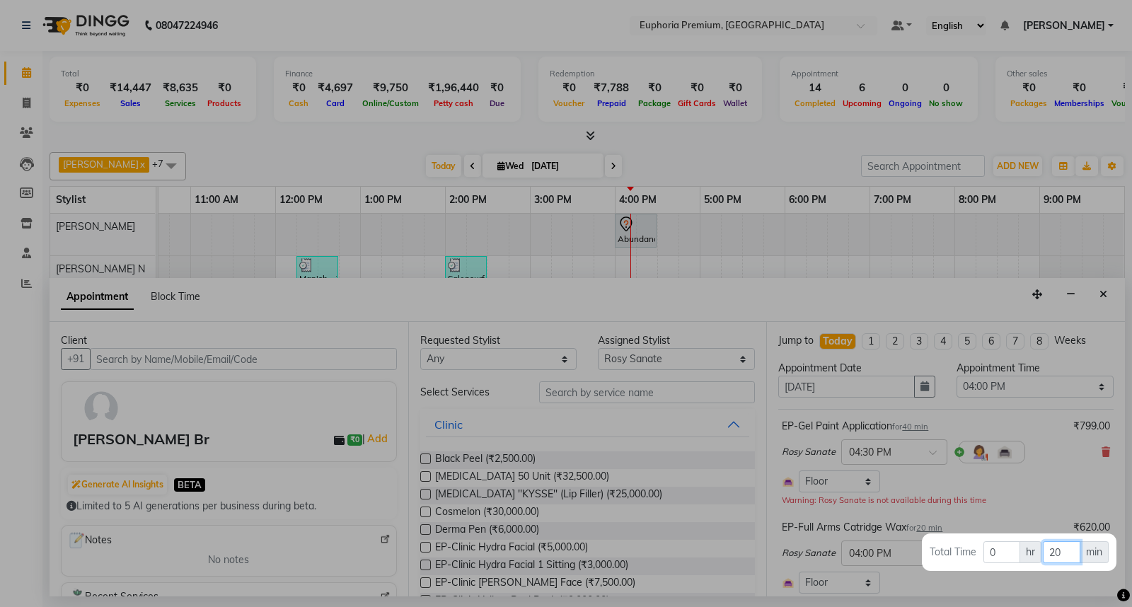
click at [1074, 550] on input "20" at bounding box center [1061, 552] width 37 height 22
click at [1007, 493] on div at bounding box center [566, 303] width 1132 height 607
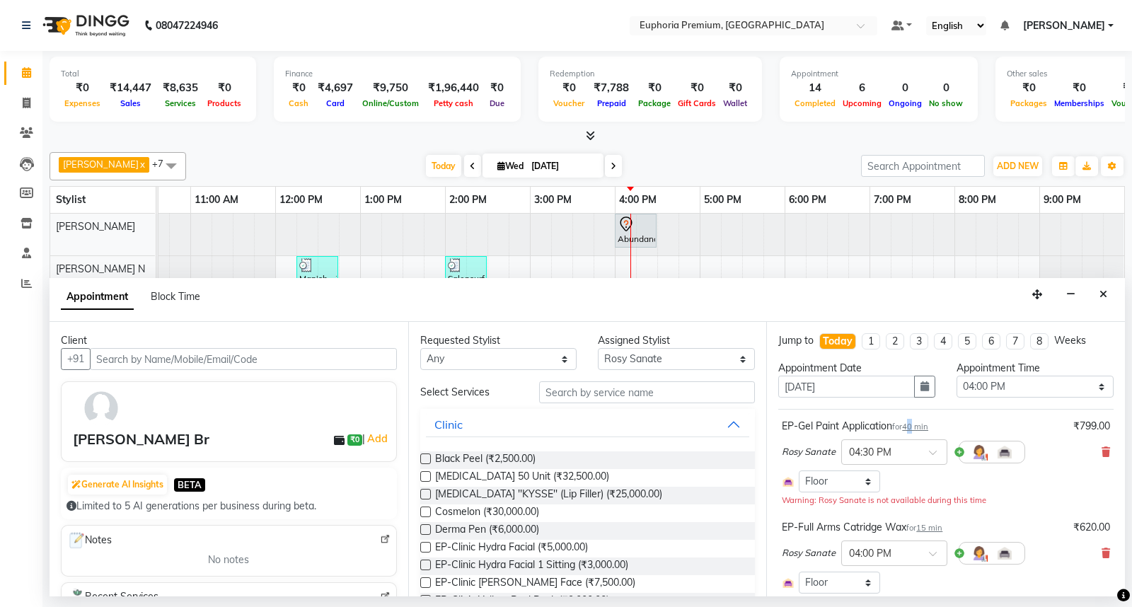
click at [916, 426] on span "40 min" at bounding box center [915, 427] width 26 height 10
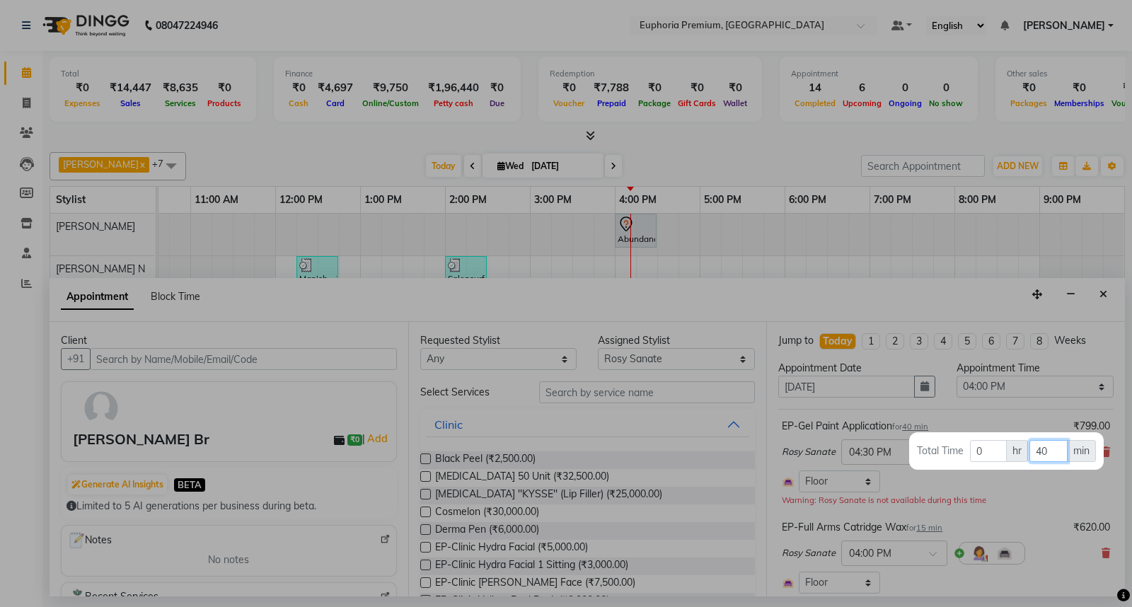
click at [1050, 453] on input "40" at bounding box center [1047, 451] width 37 height 22
click at [1013, 497] on div at bounding box center [566, 303] width 1132 height 607
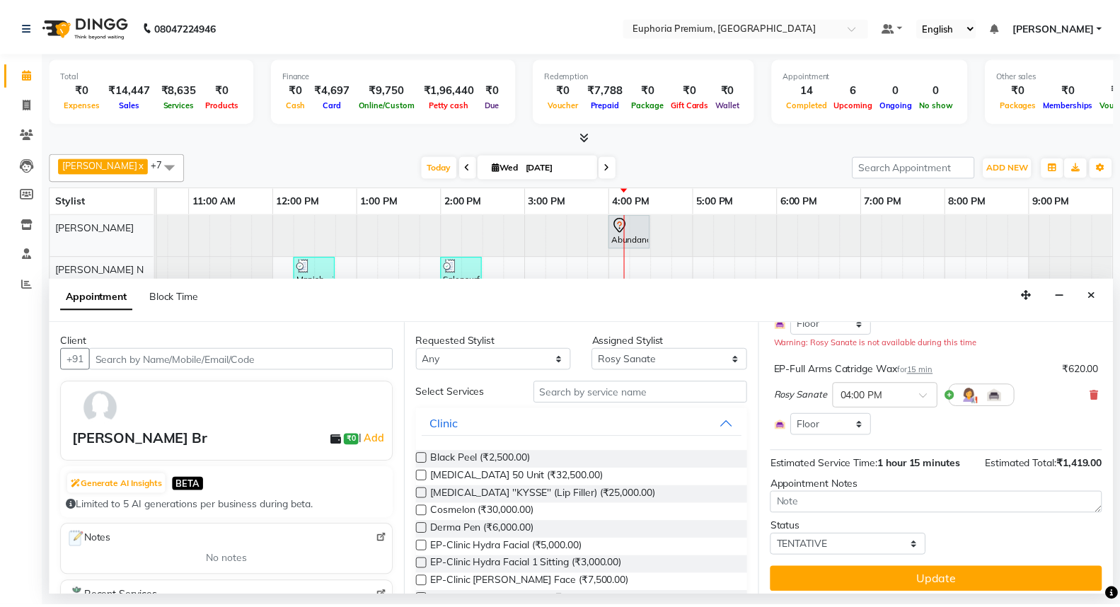
scroll to position [166, 0]
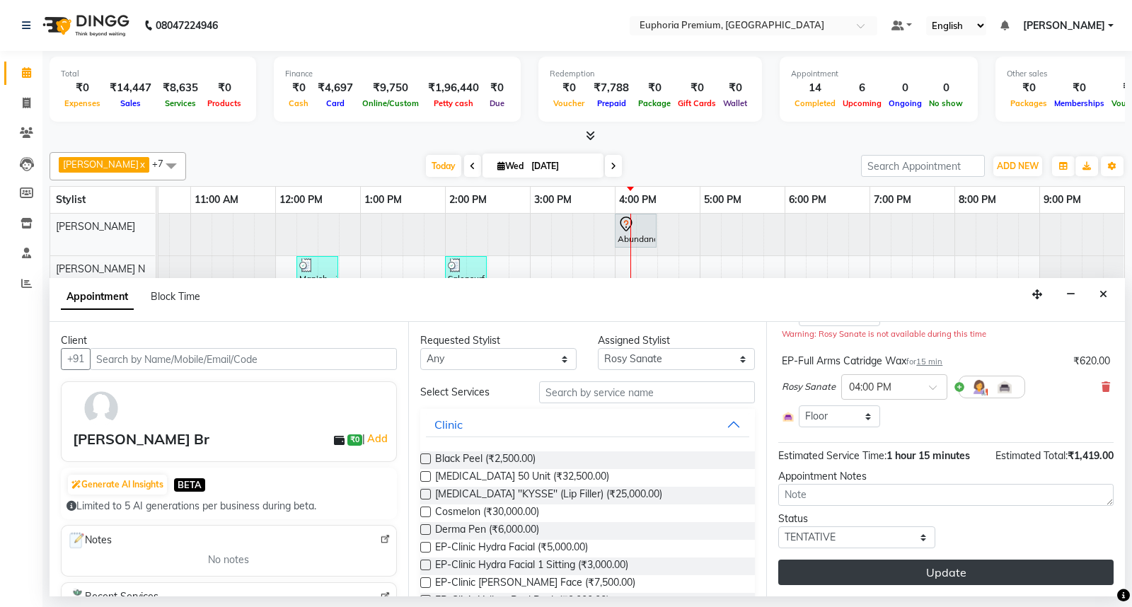
click at [927, 570] on button "Update" at bounding box center [945, 571] width 335 height 25
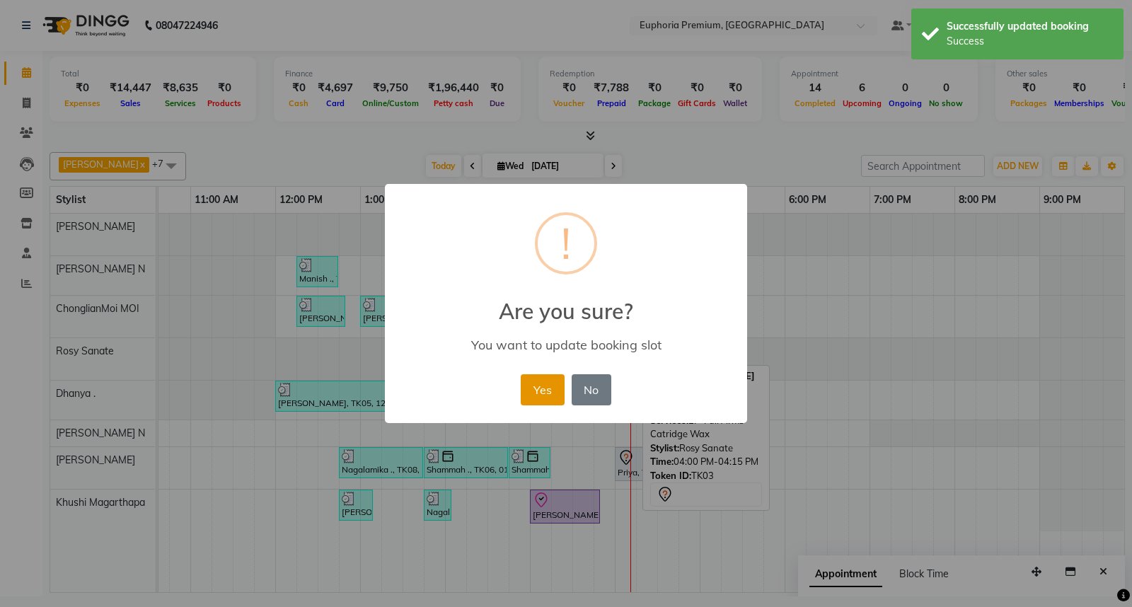
click at [543, 393] on button "Yes" at bounding box center [542, 389] width 43 height 31
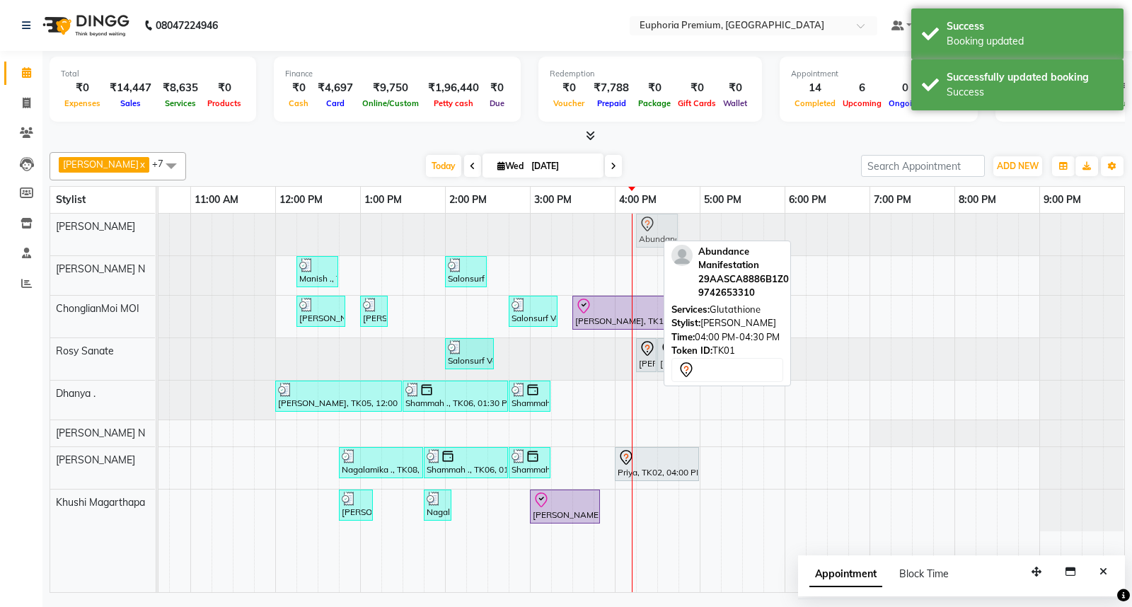
drag, startPoint x: 642, startPoint y: 230, endPoint x: 656, endPoint y: 234, distance: 14.1
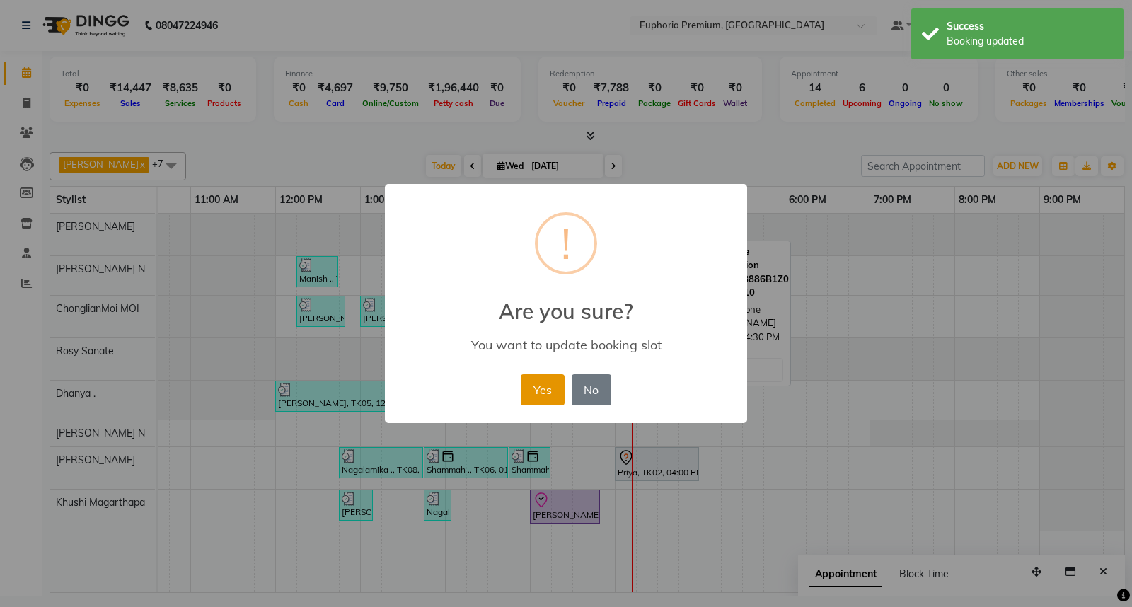
click at [526, 385] on button "Yes" at bounding box center [542, 389] width 43 height 31
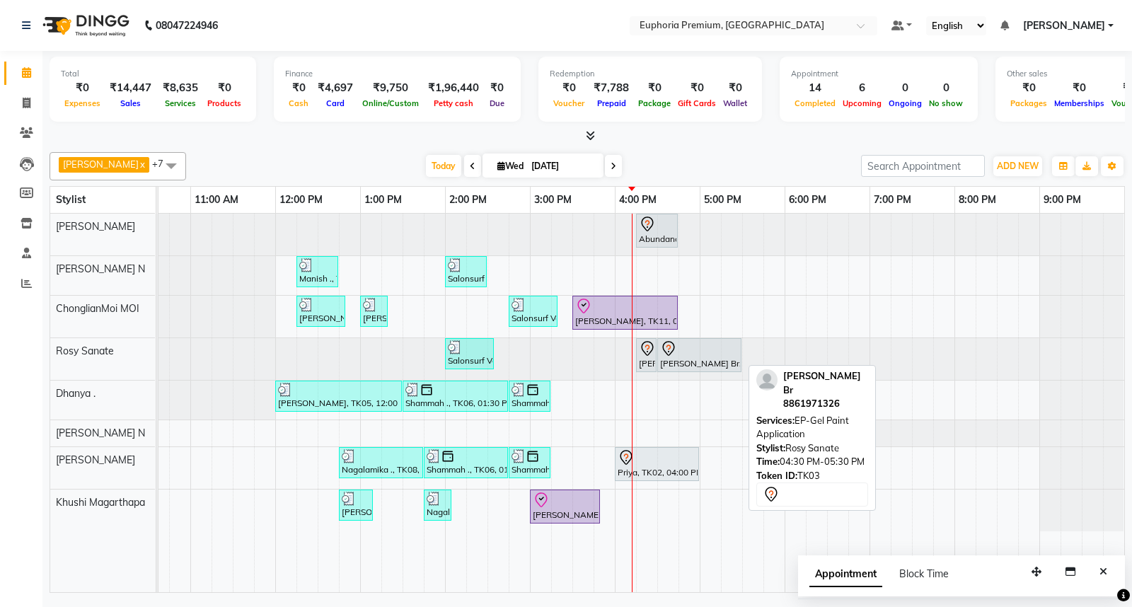
click at [670, 354] on icon at bounding box center [668, 348] width 17 height 17
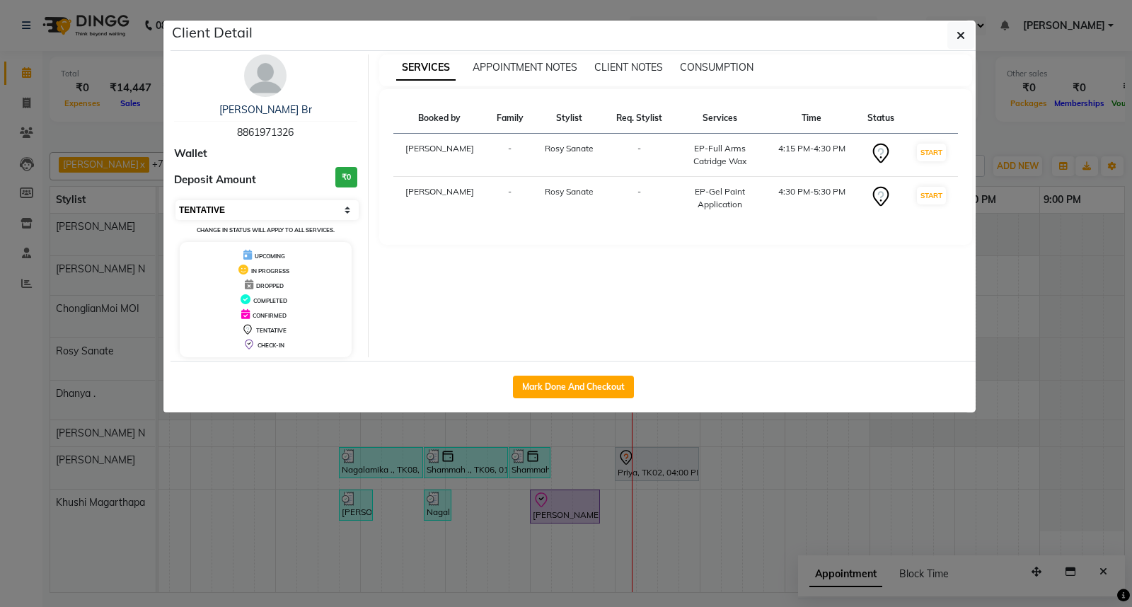
click at [251, 211] on select "Select IN SERVICE CONFIRMED TENTATIVE CHECK IN MARK DONE DROPPED UPCOMING" at bounding box center [266, 210] width 183 height 20
click at [175, 200] on select "Select IN SERVICE CONFIRMED TENTATIVE CHECK IN MARK DONE DROPPED UPCOMING" at bounding box center [266, 210] width 183 height 20
click at [962, 35] on icon "button" at bounding box center [960, 35] width 8 height 11
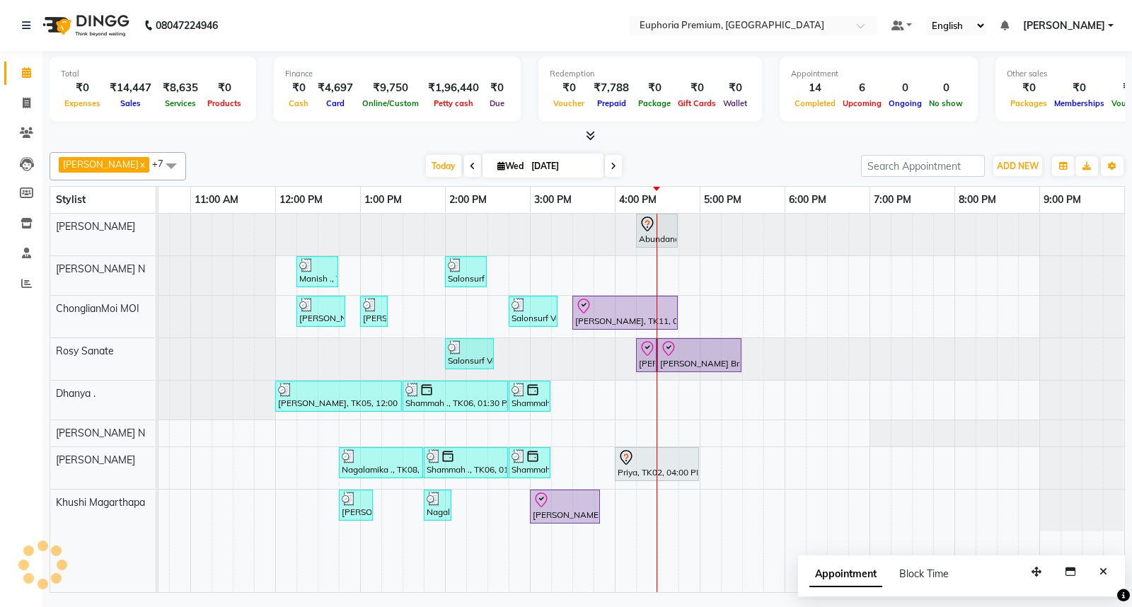
click at [1130, 46] on nav "08047224946 Select Location × Euphoria Premium, Hennur Road Default Panel My Pa…" at bounding box center [566, 25] width 1132 height 51
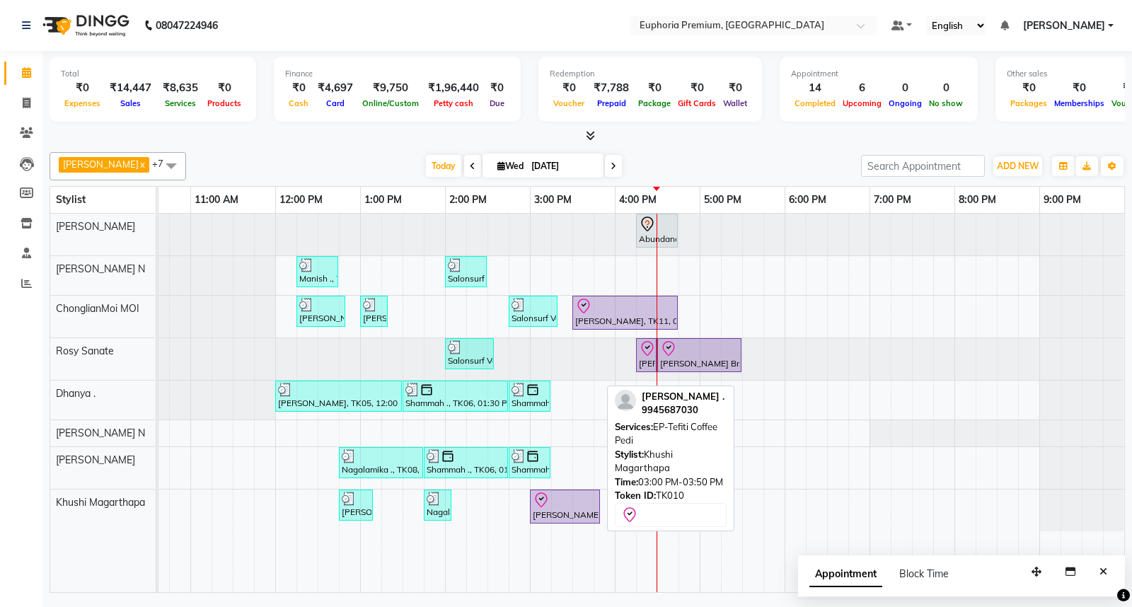
click at [536, 511] on div "[PERSON_NAME] ., TK10, 03:00 PM-03:50 PM, EP-Tefiti Coffee Pedi" at bounding box center [564, 507] width 67 height 30
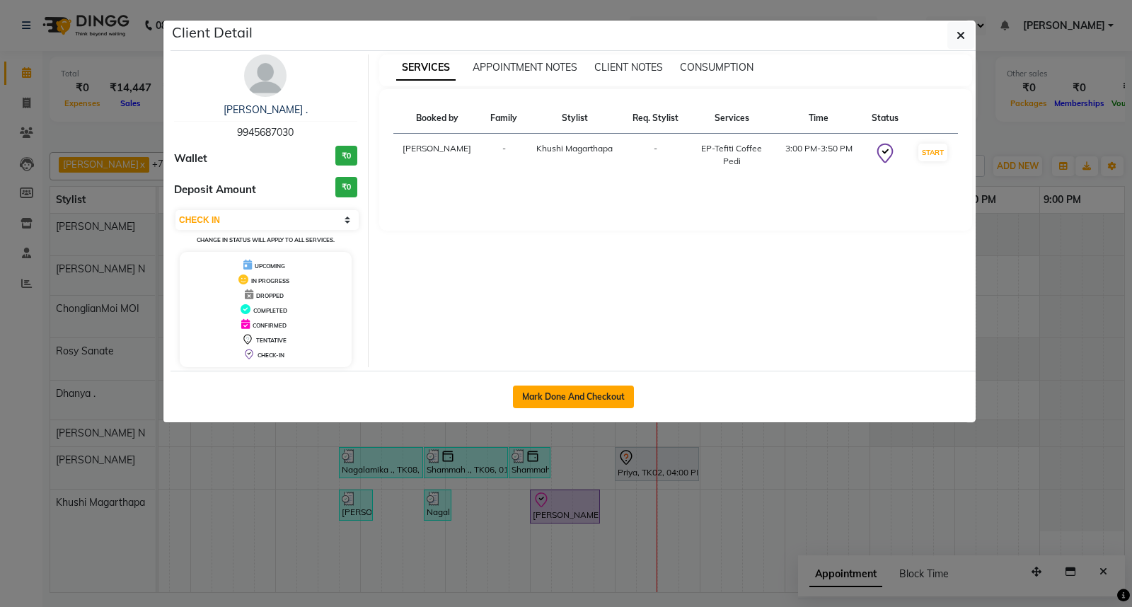
click at [574, 400] on button "Mark Done And Checkout" at bounding box center [573, 396] width 121 height 23
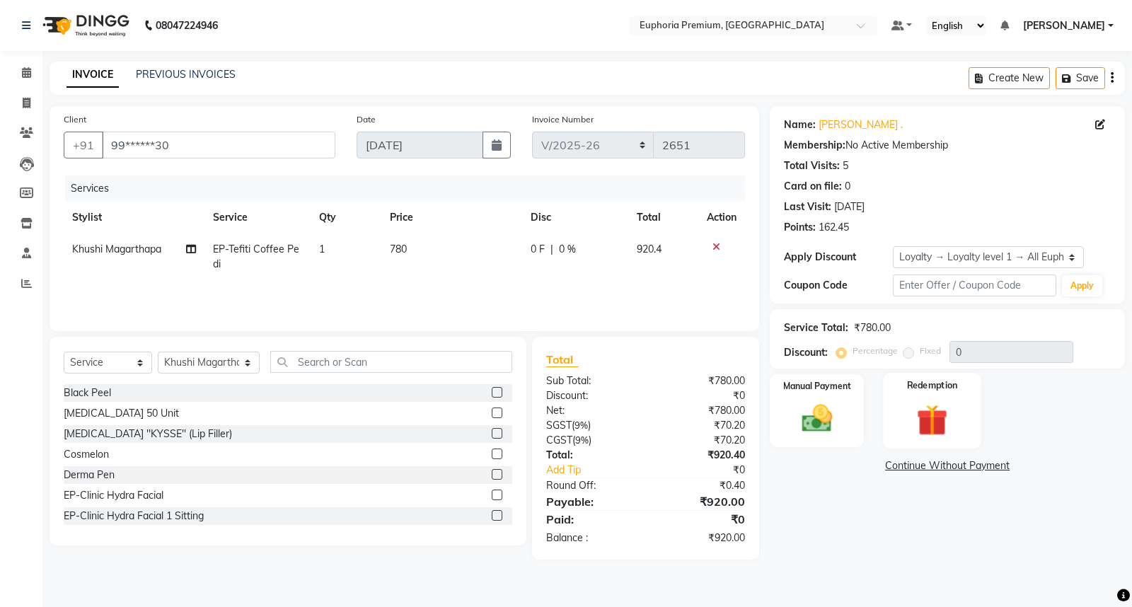
click at [924, 404] on img at bounding box center [931, 419] width 51 height 39
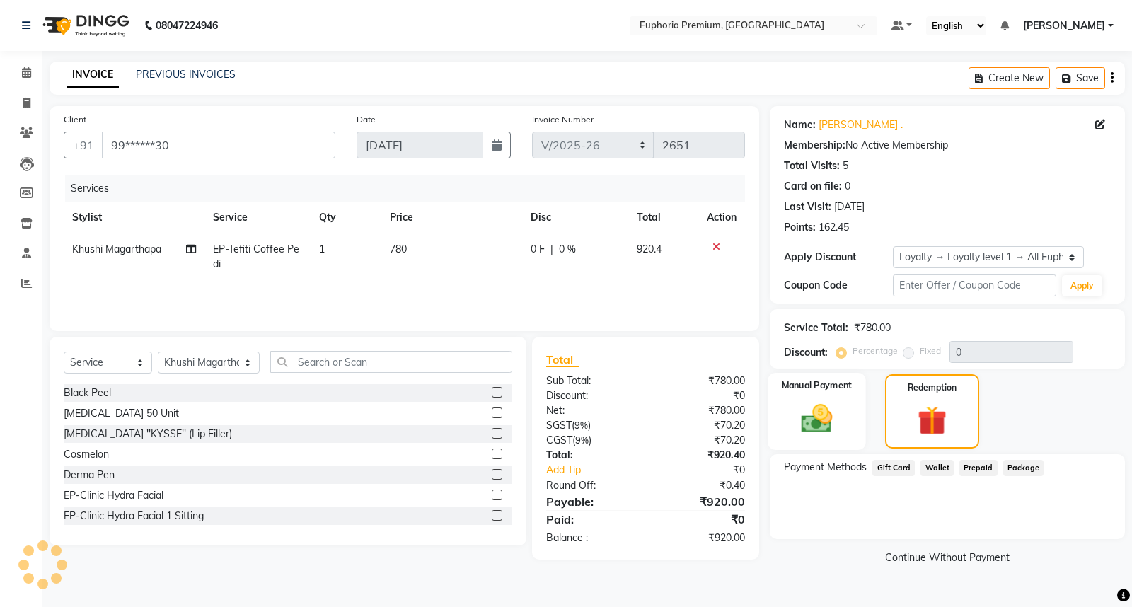
click at [816, 415] on img at bounding box center [816, 418] width 51 height 36
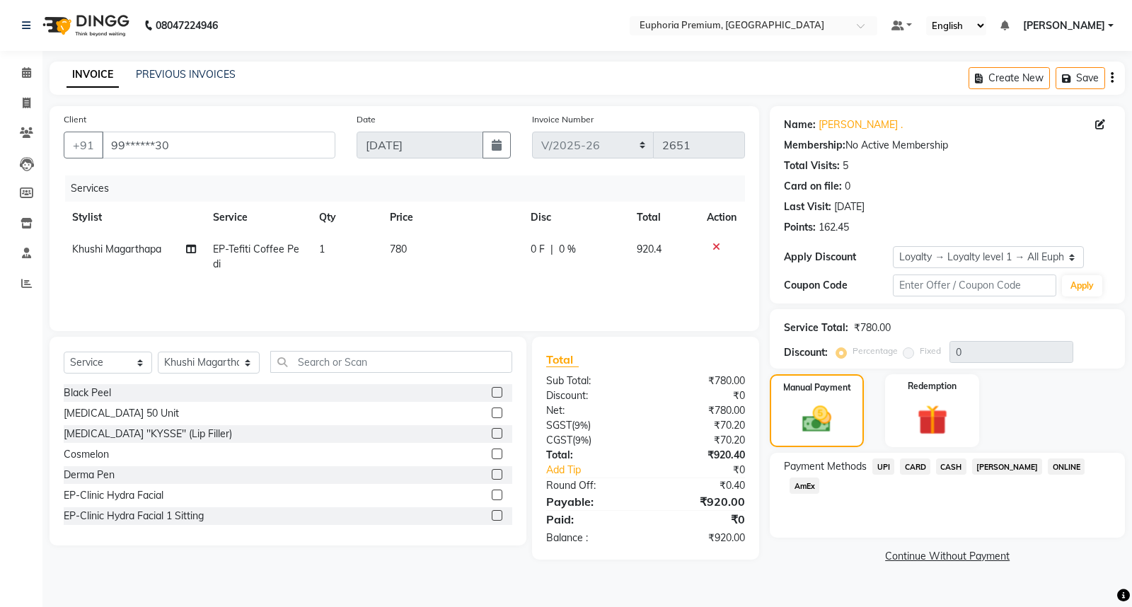
click at [886, 470] on span "UPI" at bounding box center [883, 466] width 22 height 16
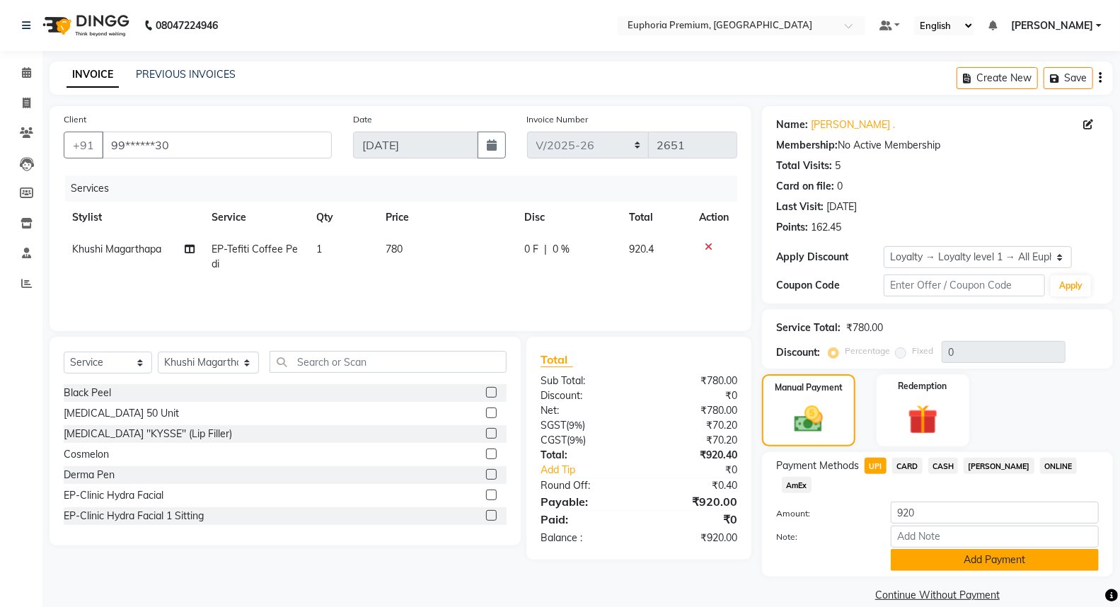
click at [984, 549] on button "Add Payment" at bounding box center [995, 560] width 208 height 22
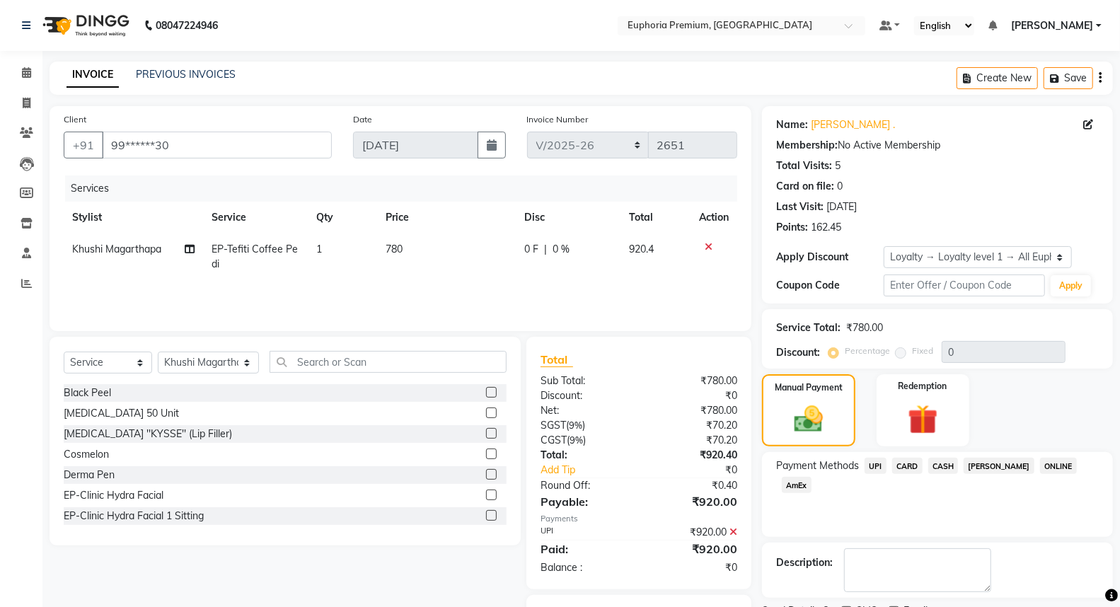
click at [874, 463] on span "UPI" at bounding box center [875, 466] width 22 height 16
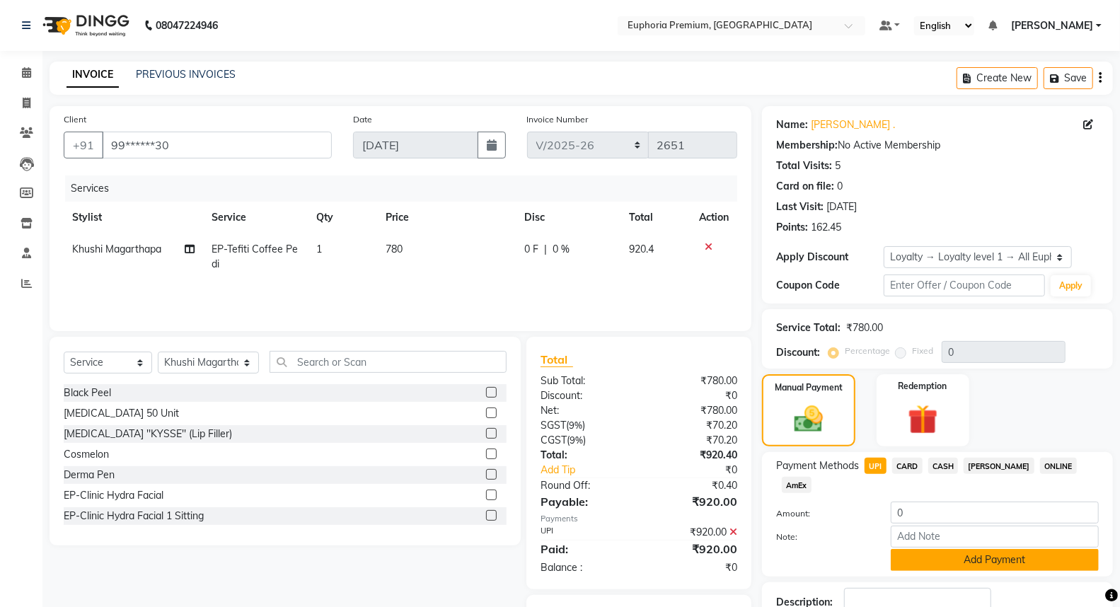
click at [994, 549] on button "Add Payment" at bounding box center [995, 560] width 208 height 22
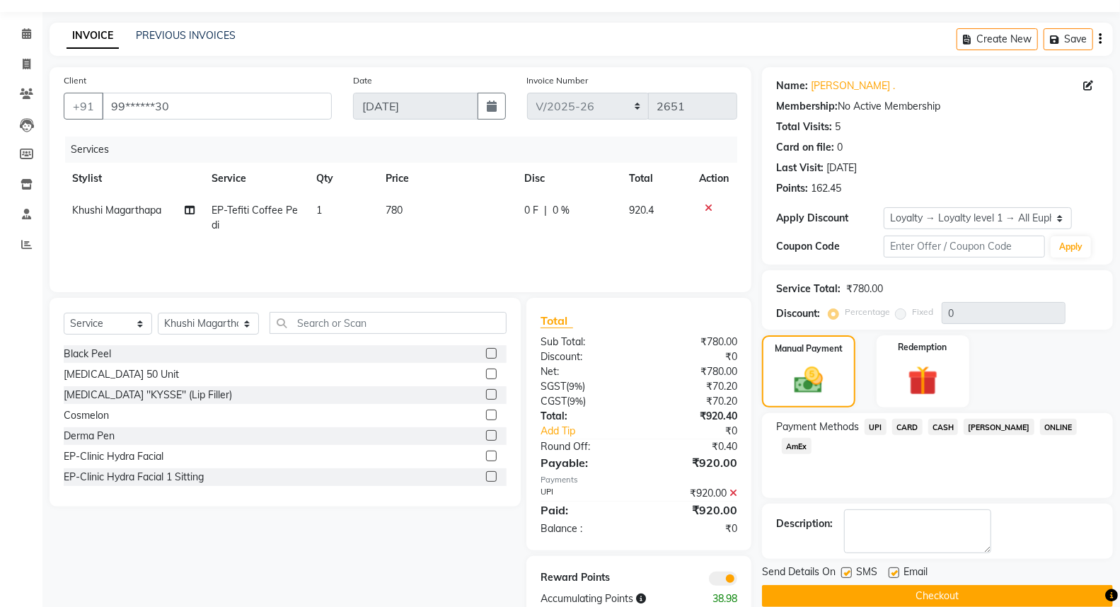
scroll to position [73, 0]
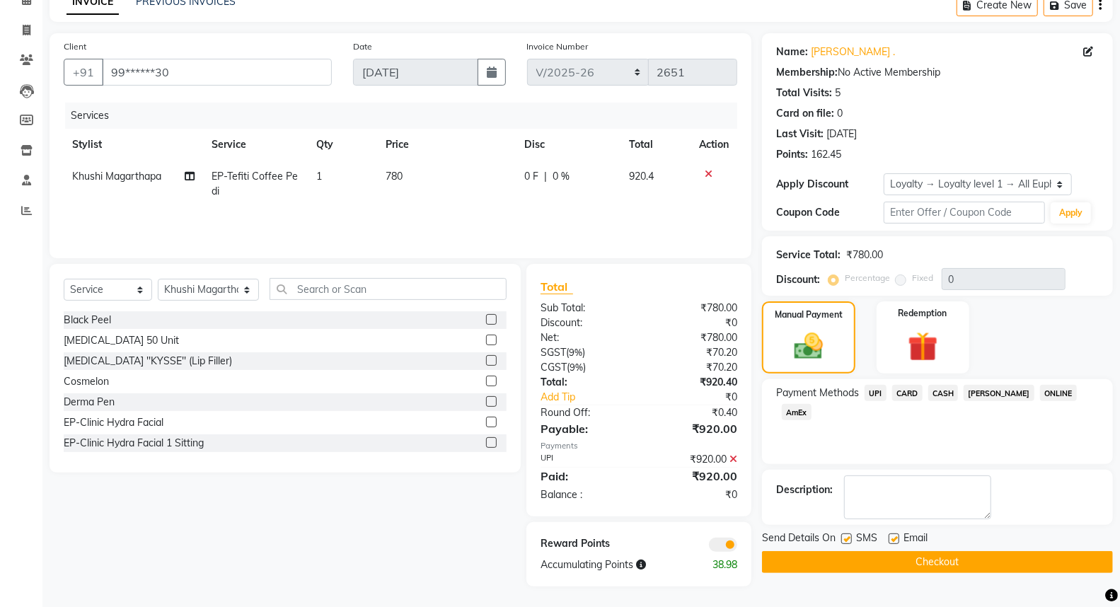
click at [932, 562] on button "Checkout" at bounding box center [937, 562] width 351 height 22
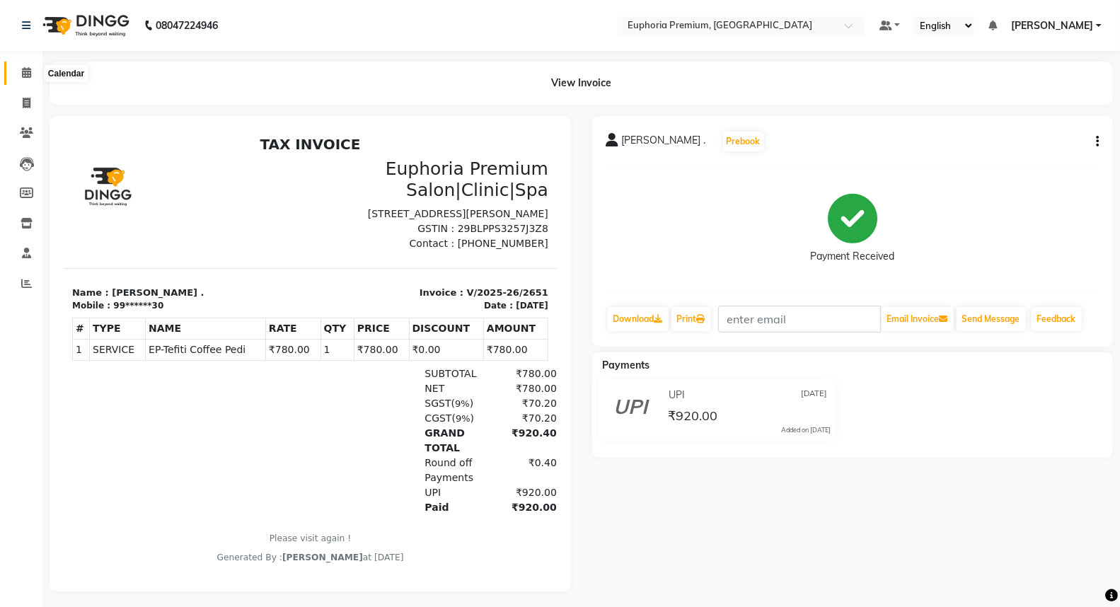
click at [26, 72] on icon at bounding box center [26, 72] width 9 height 11
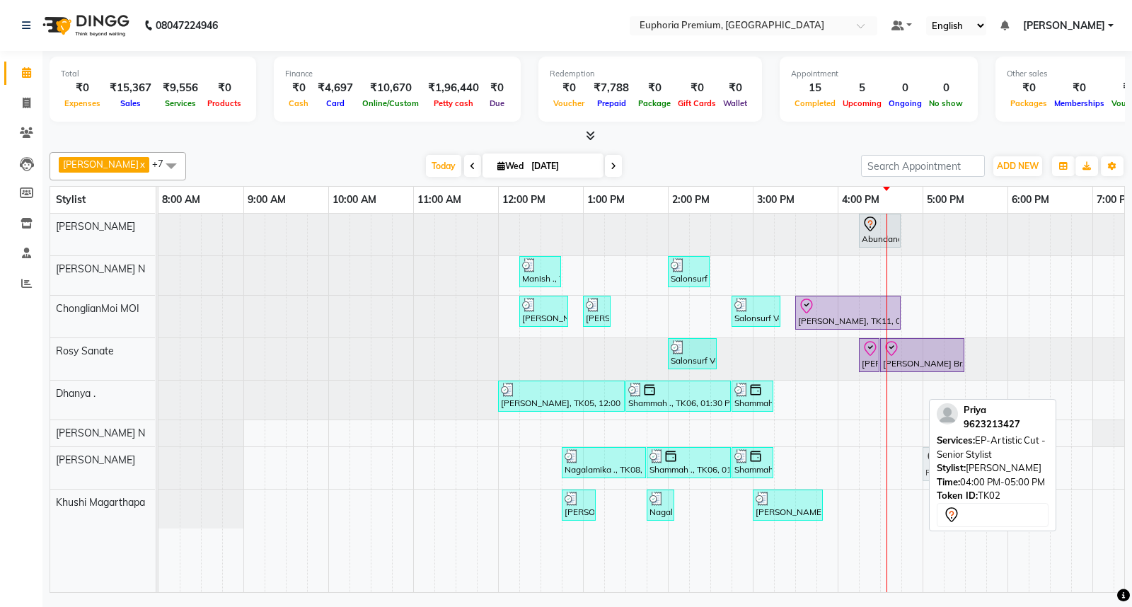
drag, startPoint x: 860, startPoint y: 470, endPoint x: 942, endPoint y: 472, distance: 82.1
click at [942, 472] on div "[PERSON_NAME] N x Kishore K x ChonglianMoi MOI x Dhanya . x [PERSON_NAME] N x […" at bounding box center [587, 369] width 1075 height 446
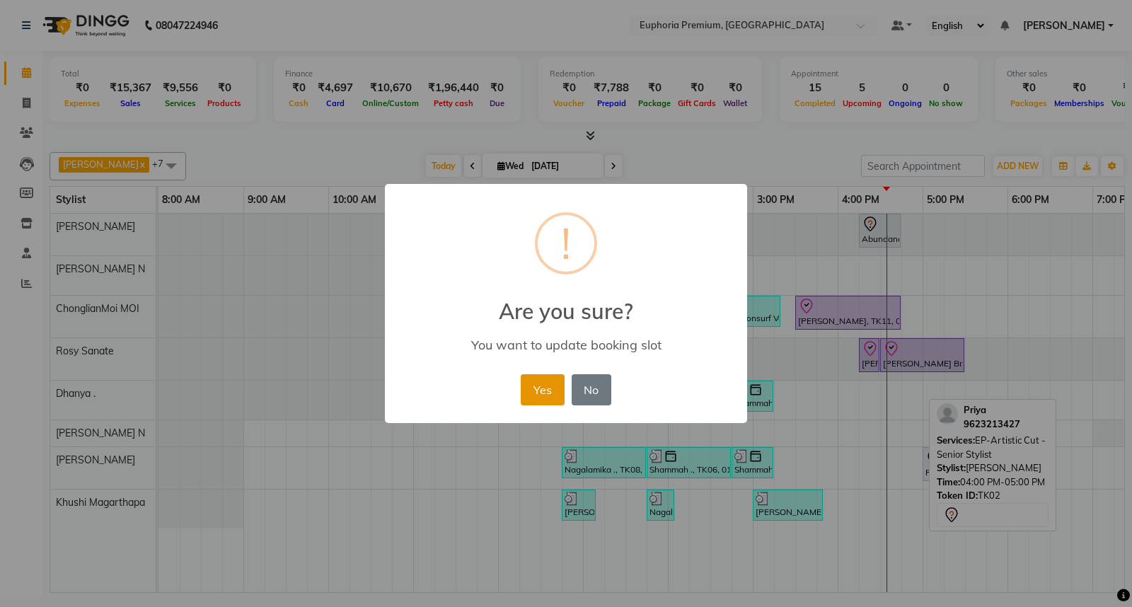
click at [543, 385] on button "Yes" at bounding box center [542, 389] width 43 height 31
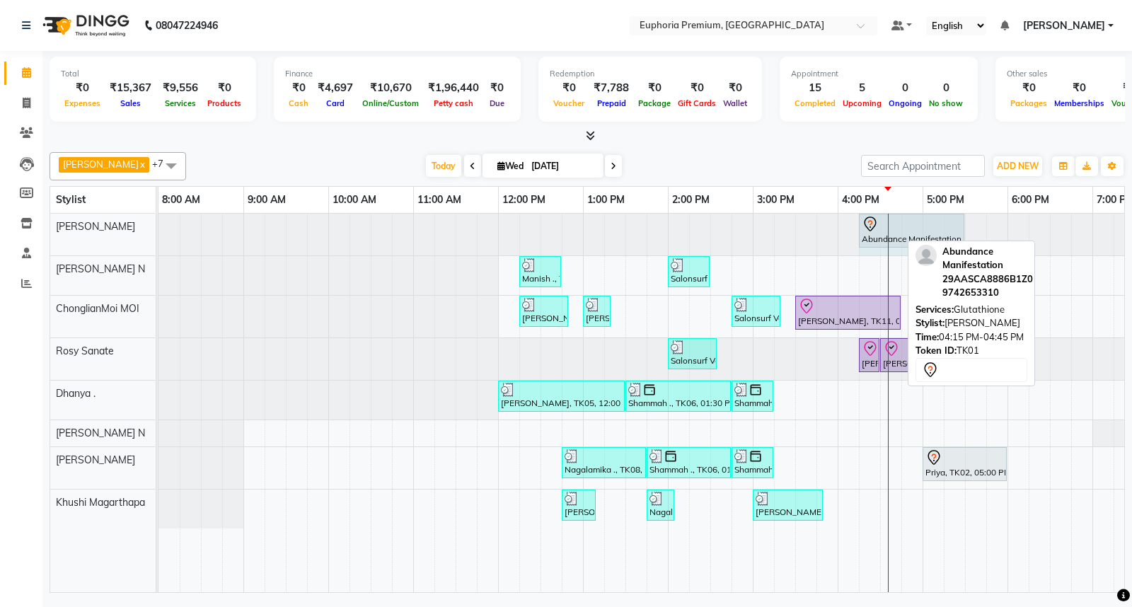
drag, startPoint x: 897, startPoint y: 228, endPoint x: 944, endPoint y: 224, distance: 47.6
click at [158, 224] on div "Abundance Manifestation 29AASCA8886B1Z0, TK01, 04:15 PM-04:45 PM, Glutathione A…" at bounding box center [158, 235] width 0 height 42
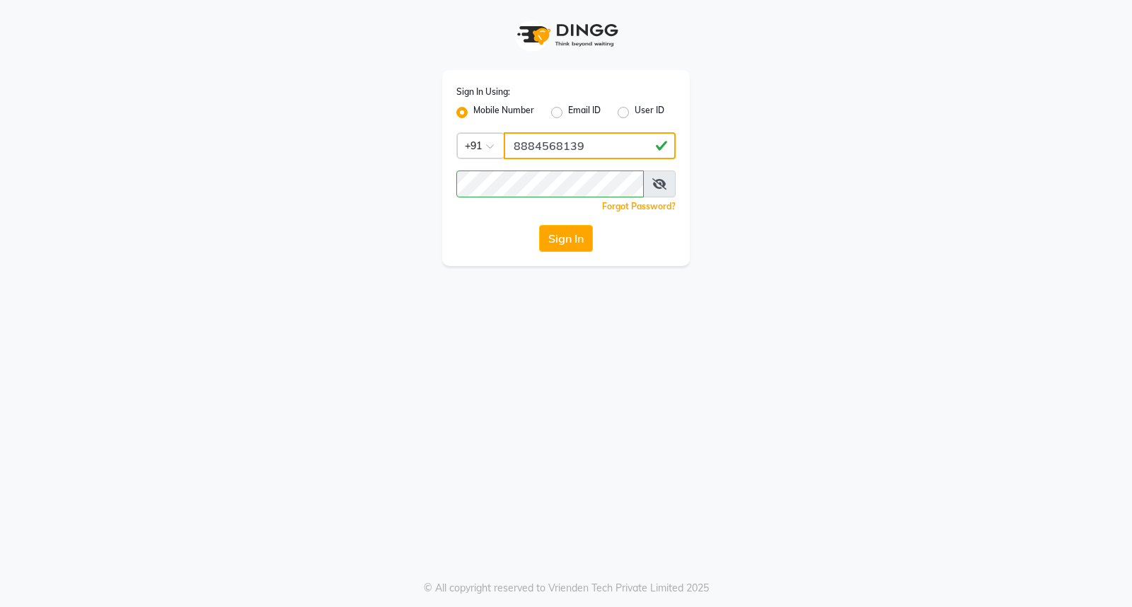
click at [526, 137] on input "8884568139" at bounding box center [590, 145] width 172 height 27
type input "7760179992"
click at [572, 231] on button "Sign In" at bounding box center [566, 238] width 54 height 27
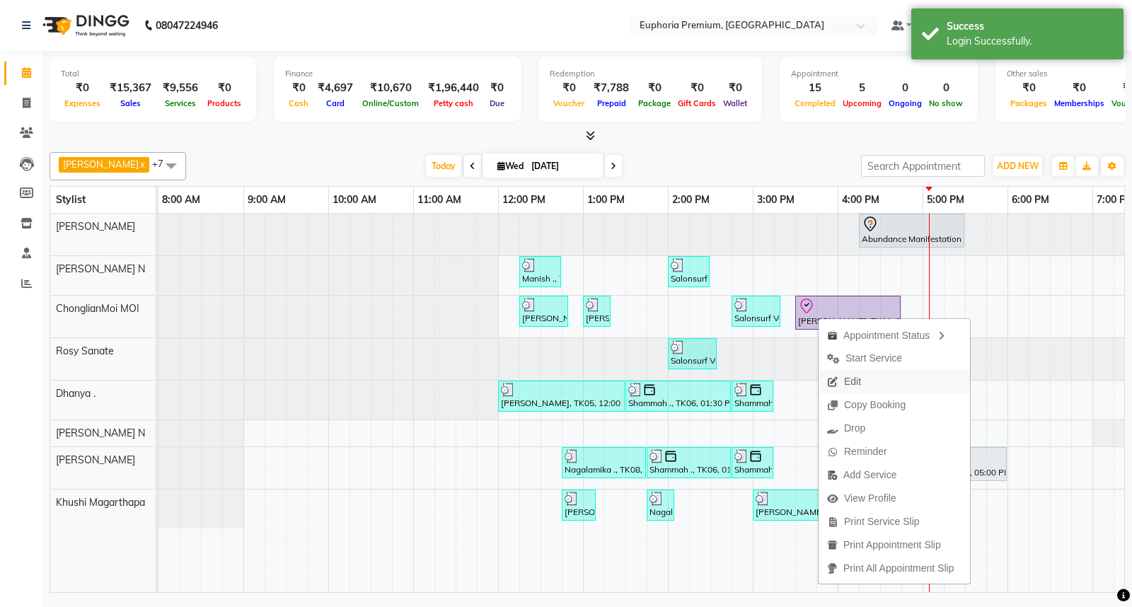
click at [852, 383] on span "Edit" at bounding box center [852, 381] width 17 height 15
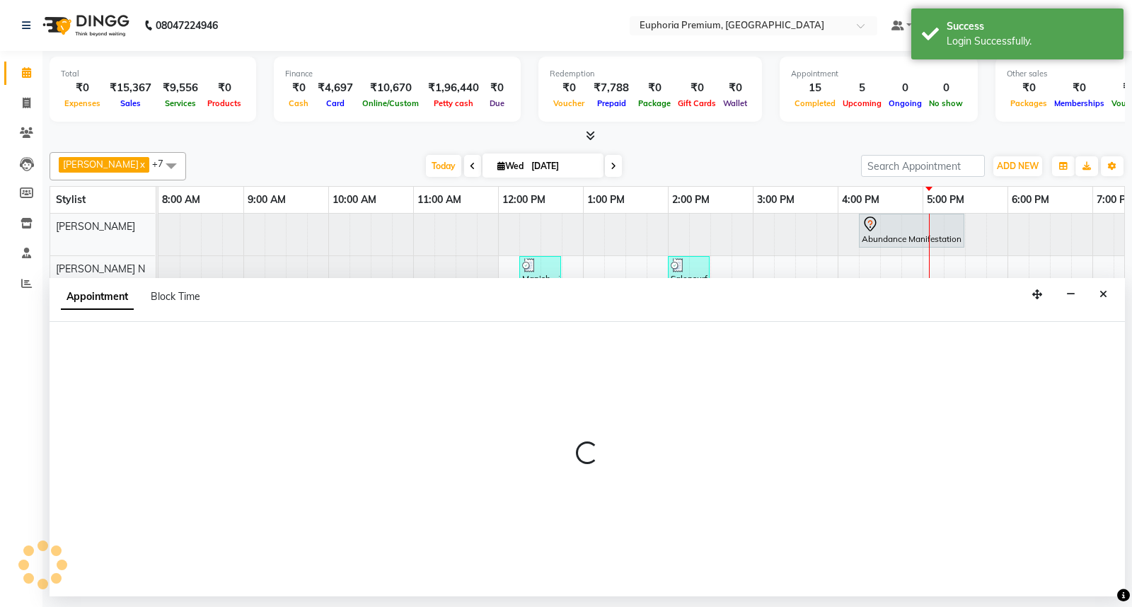
select select "check-in"
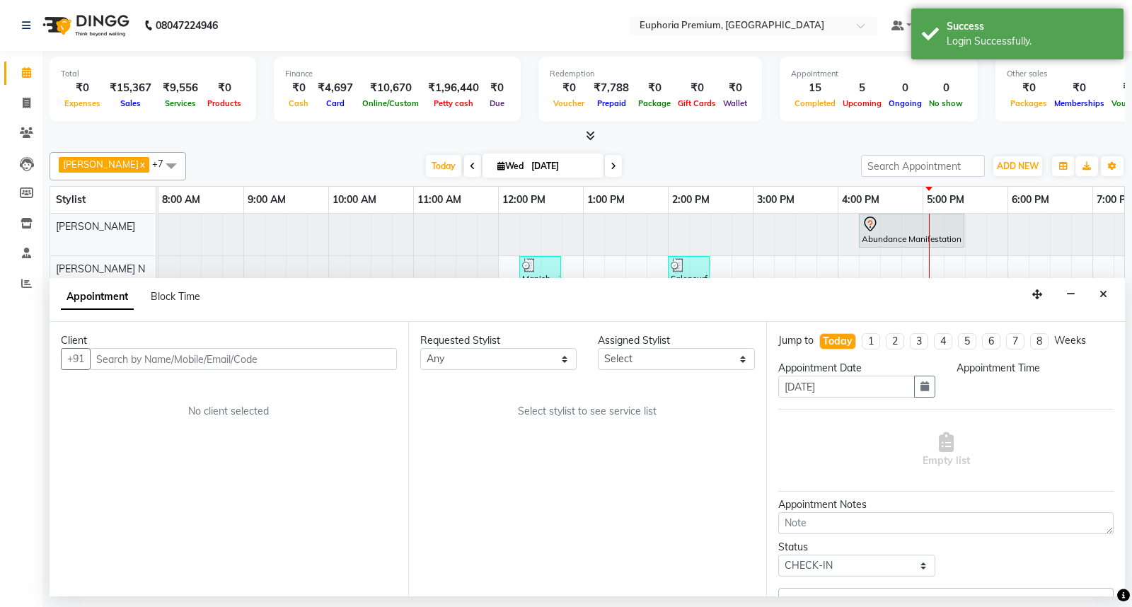
select select "71597"
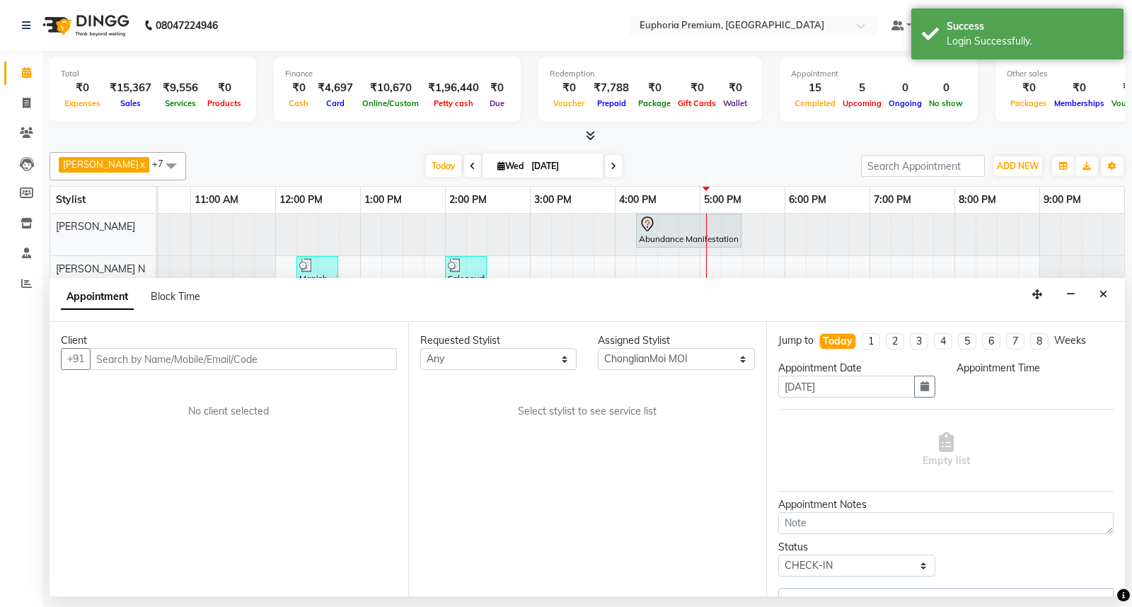
select select "930"
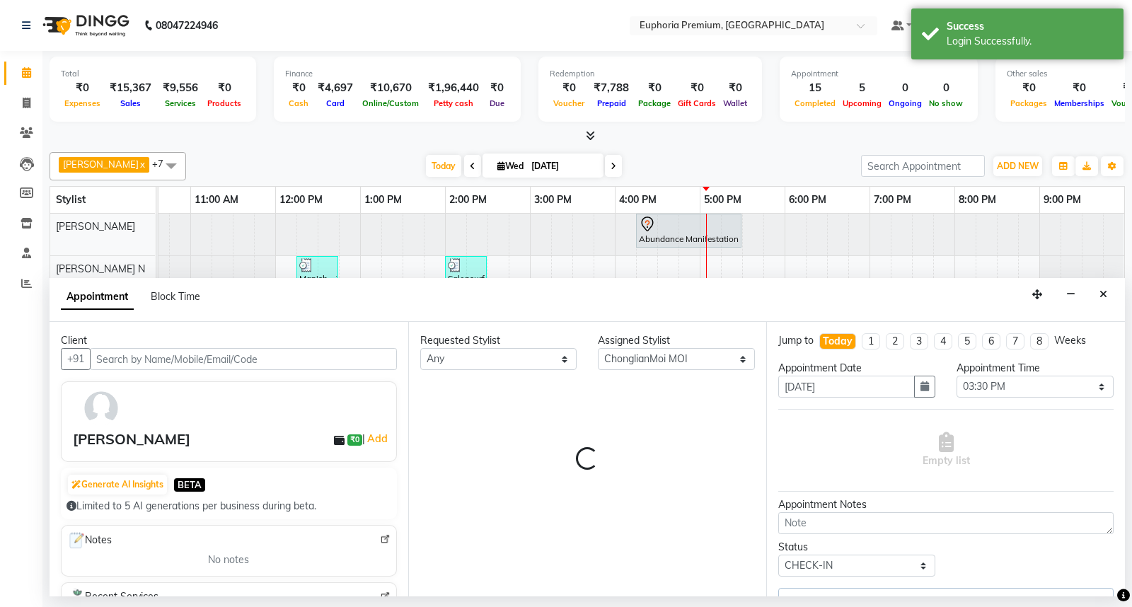
select select "4006"
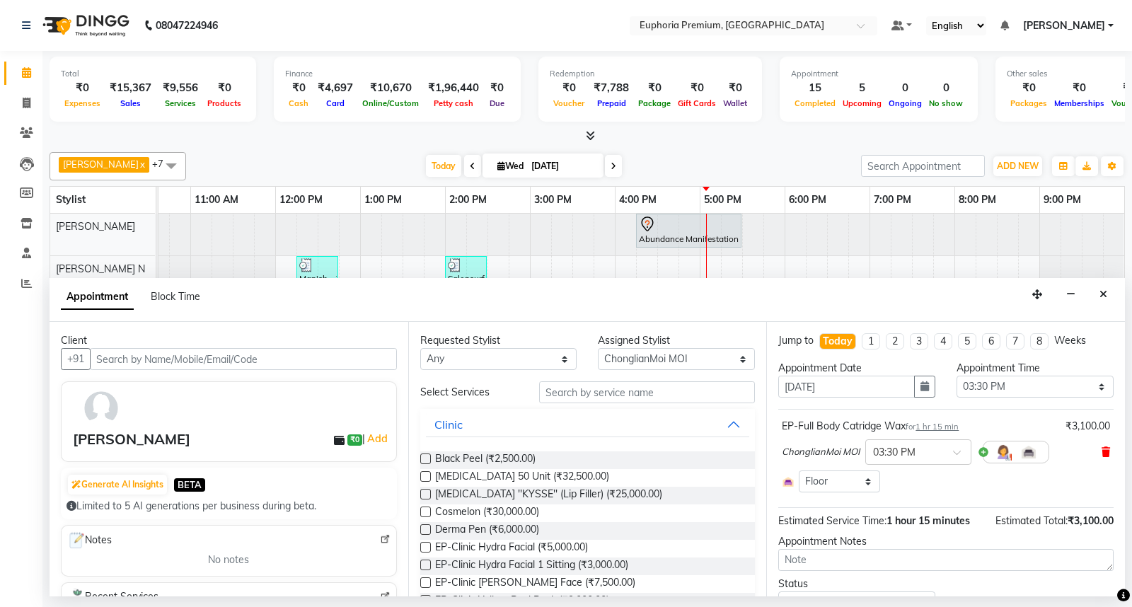
click at [1101, 448] on icon at bounding box center [1105, 452] width 8 height 10
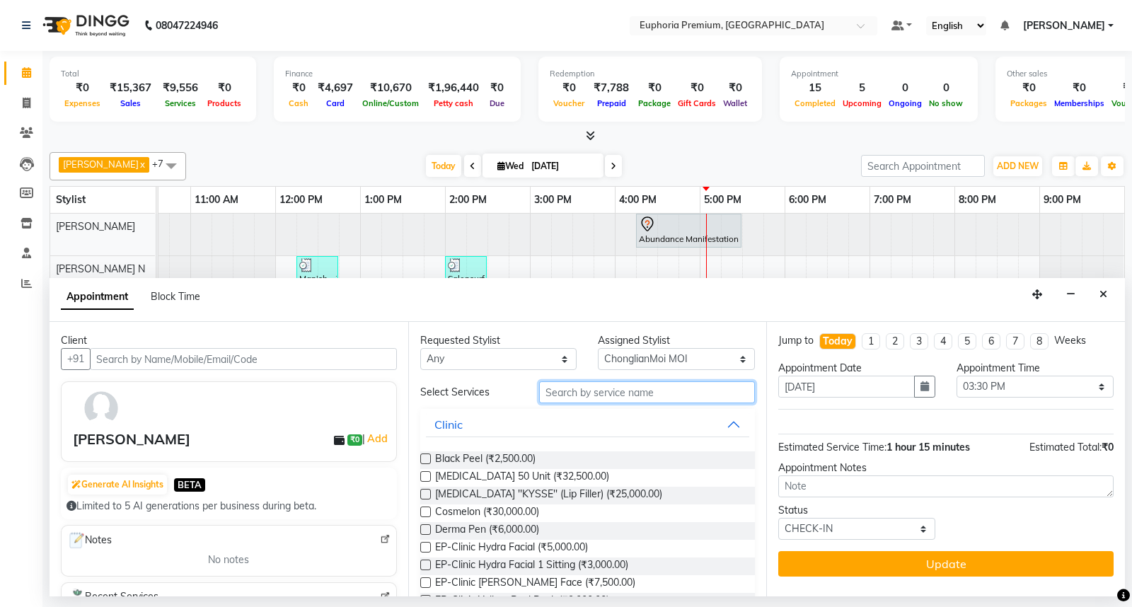
click at [623, 383] on input "text" at bounding box center [647, 392] width 216 height 22
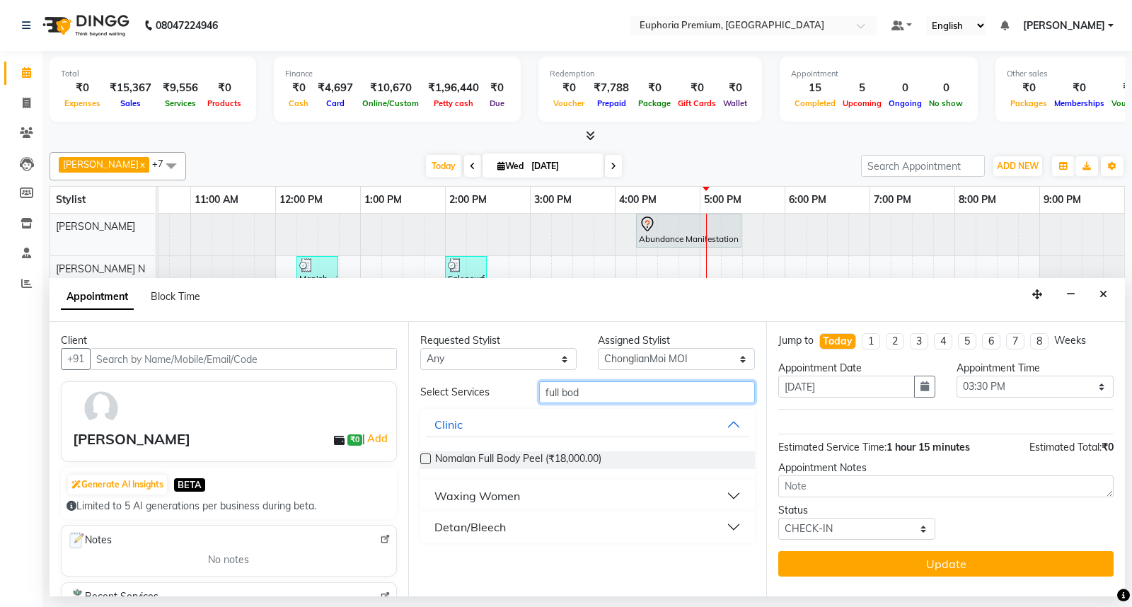
type input "full bod"
click at [495, 497] on div "Waxing Women" at bounding box center [477, 495] width 86 height 17
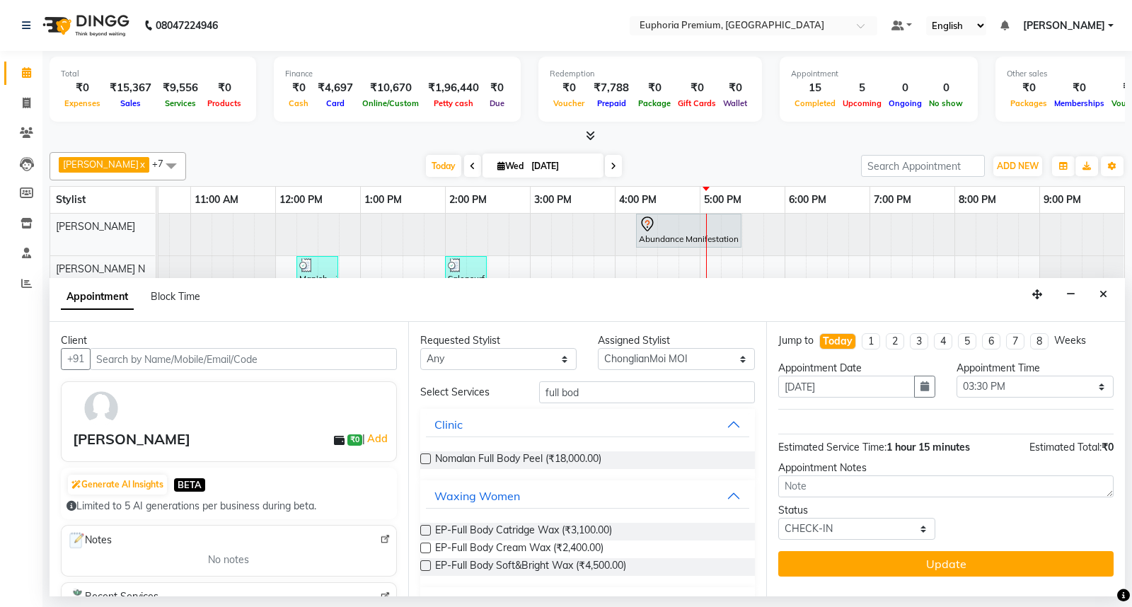
click at [427, 547] on label at bounding box center [425, 548] width 11 height 11
click at [427, 547] on input "checkbox" at bounding box center [424, 549] width 9 height 9
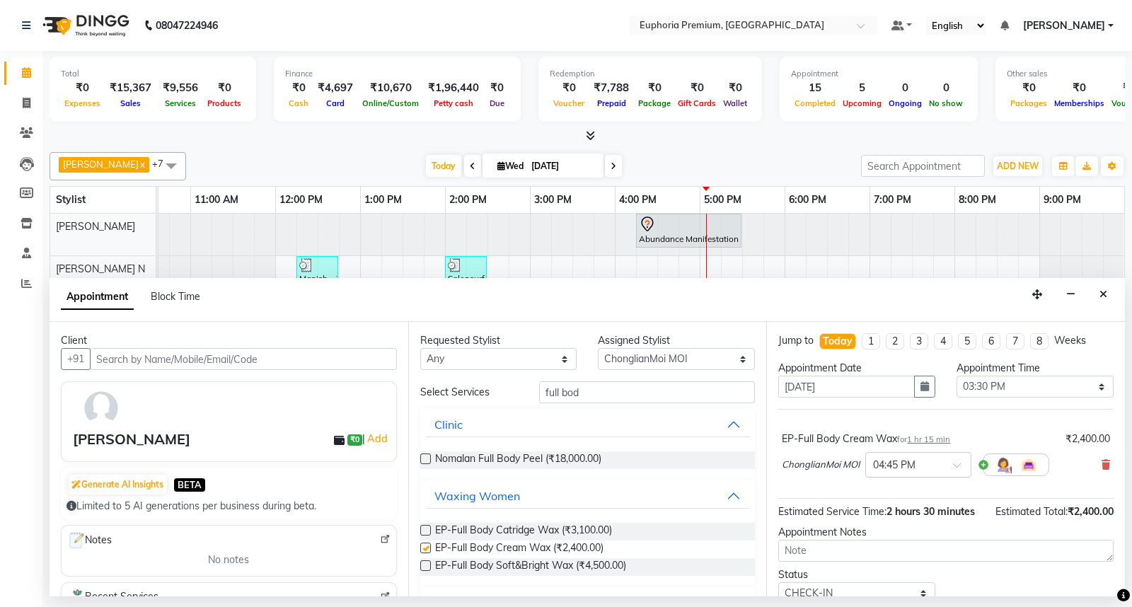
checkbox input "false"
drag, startPoint x: 611, startPoint y: 388, endPoint x: 464, endPoint y: 416, distance: 149.8
click at [464, 416] on div "Select Services full bod Clinic Nomalan Full Body Peel (₹18,000.00) Waxing Wome…" at bounding box center [587, 499] width 335 height 237
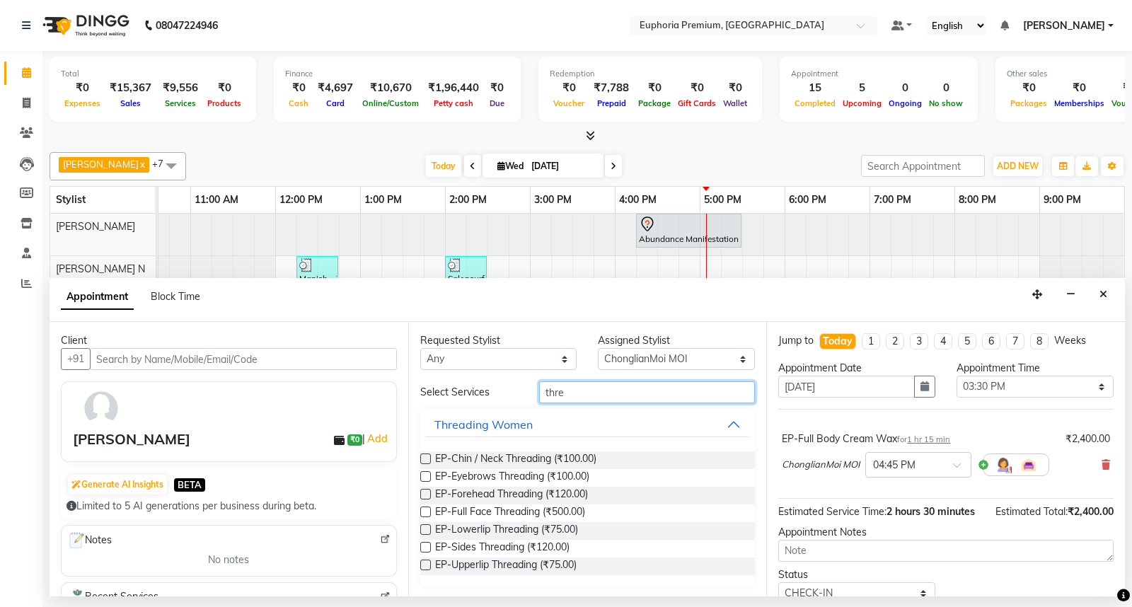
type input "thre"
click at [421, 477] on label at bounding box center [425, 476] width 11 height 11
click at [421, 477] on input "checkbox" at bounding box center [424, 477] width 9 height 9
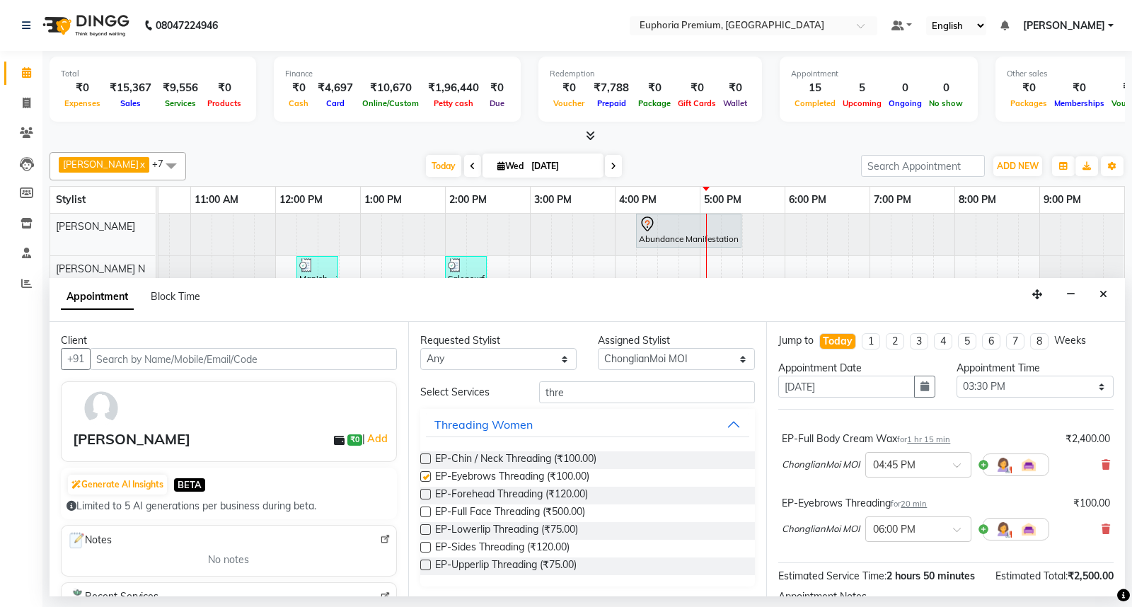
checkbox input "false"
click at [425, 493] on label at bounding box center [425, 494] width 11 height 11
click at [425, 493] on input "checkbox" at bounding box center [424, 495] width 9 height 9
checkbox input "false"
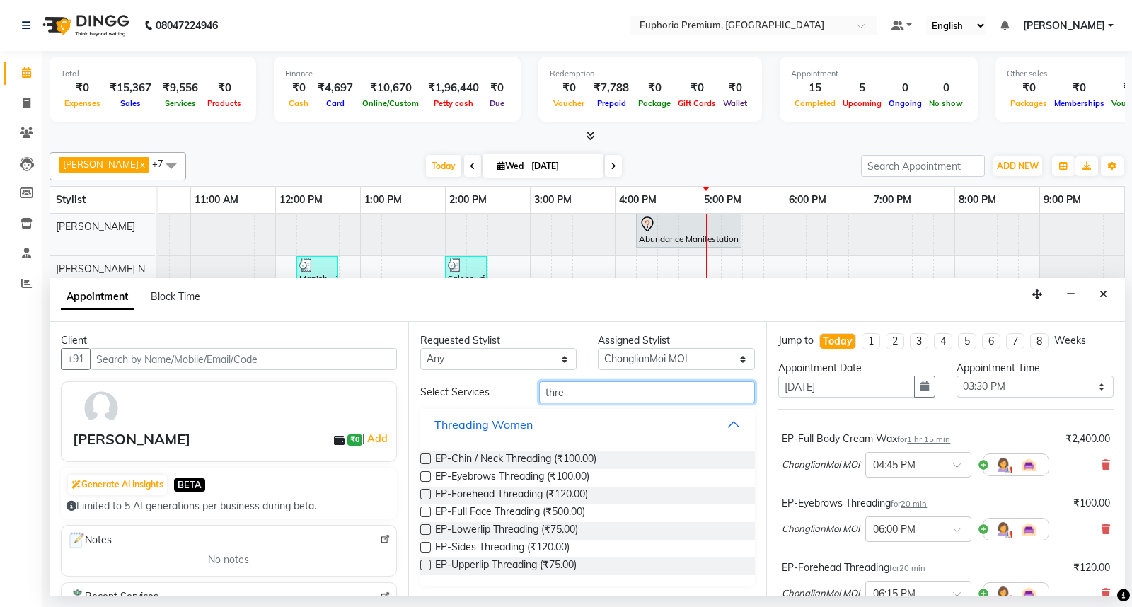
drag, startPoint x: 593, startPoint y: 390, endPoint x: 511, endPoint y: 402, distance: 82.2
click at [511, 402] on div "Select Services thre" at bounding box center [588, 392] width 356 height 22
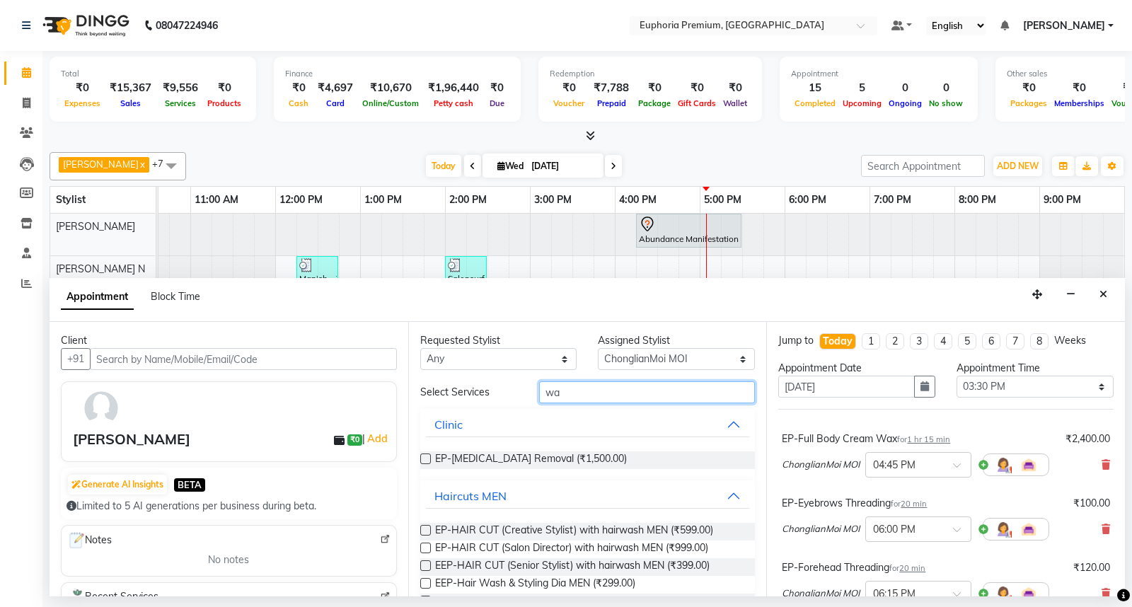
type input "w"
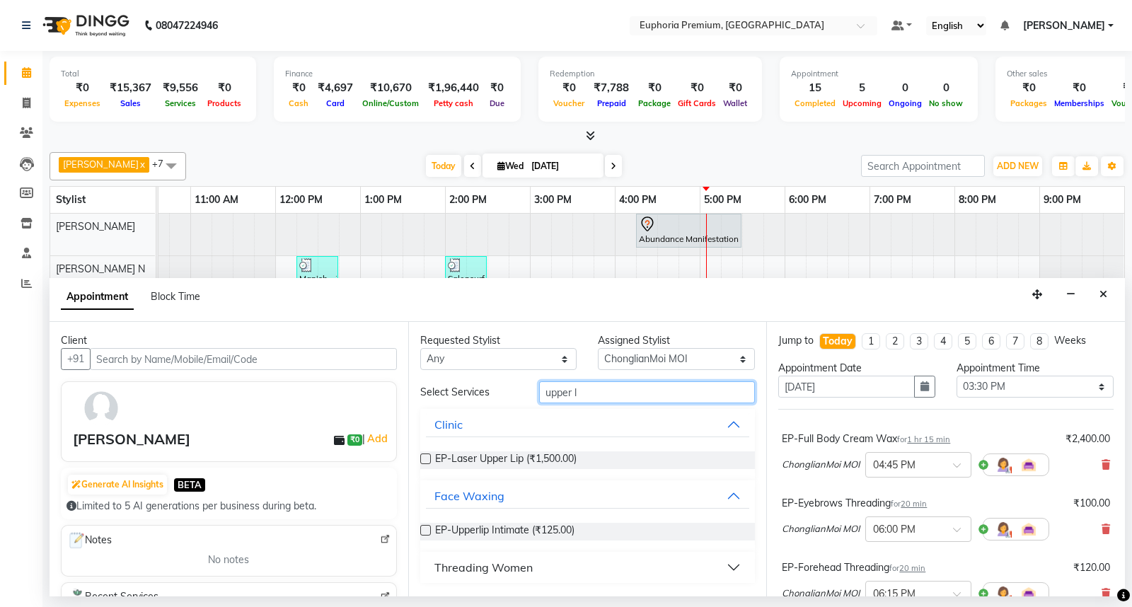
type input "upper l"
click at [425, 530] on label at bounding box center [425, 530] width 11 height 11
click at [425, 530] on input "checkbox" at bounding box center [424, 531] width 9 height 9
checkbox input "false"
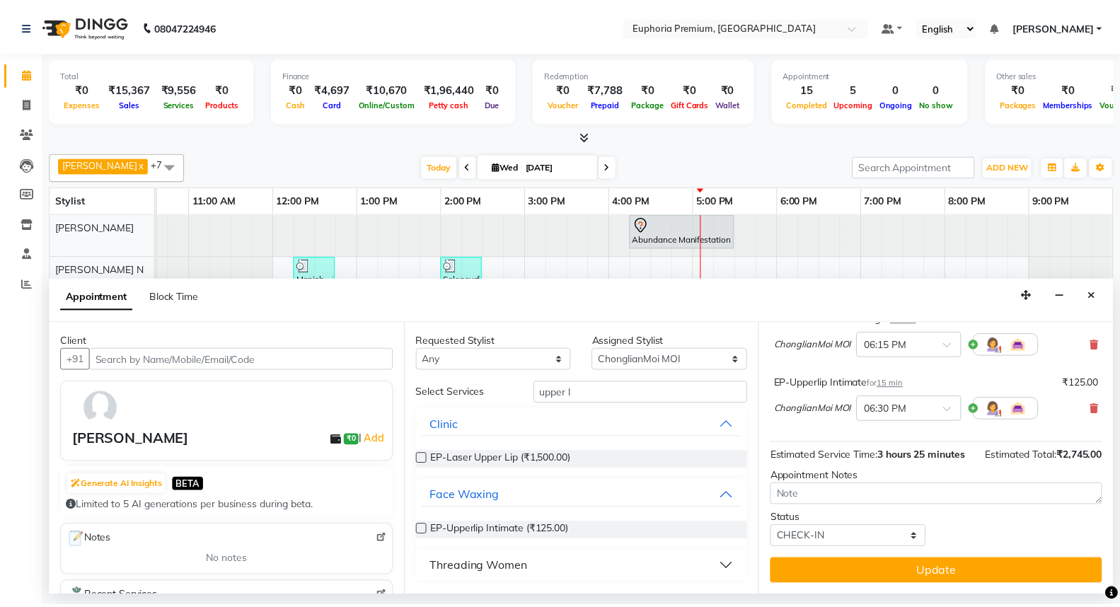
scroll to position [264, 0]
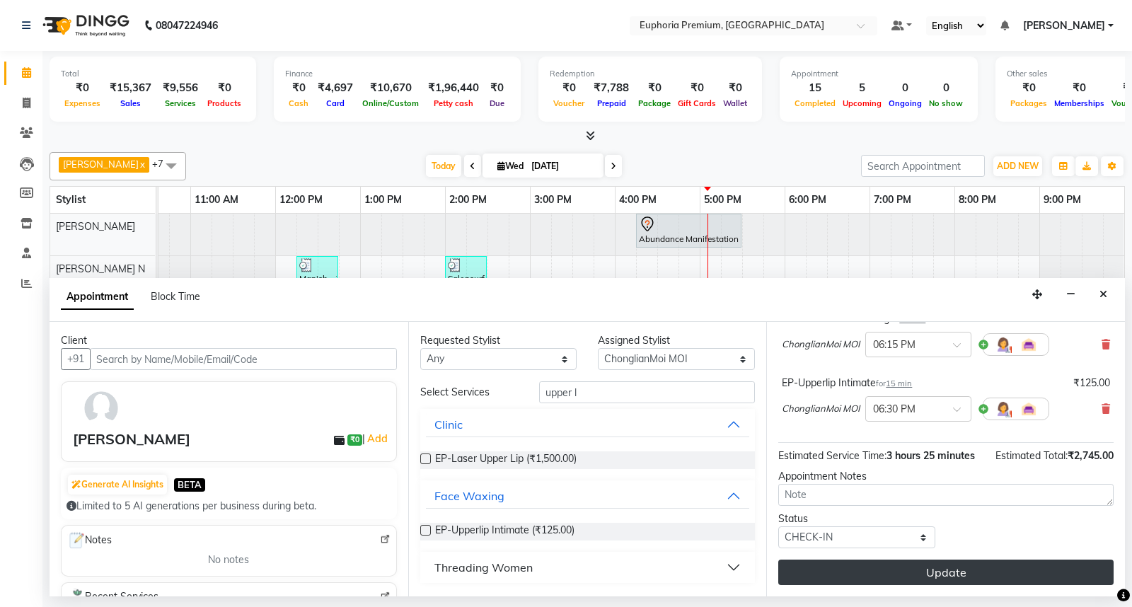
click at [949, 575] on button "Update" at bounding box center [945, 571] width 335 height 25
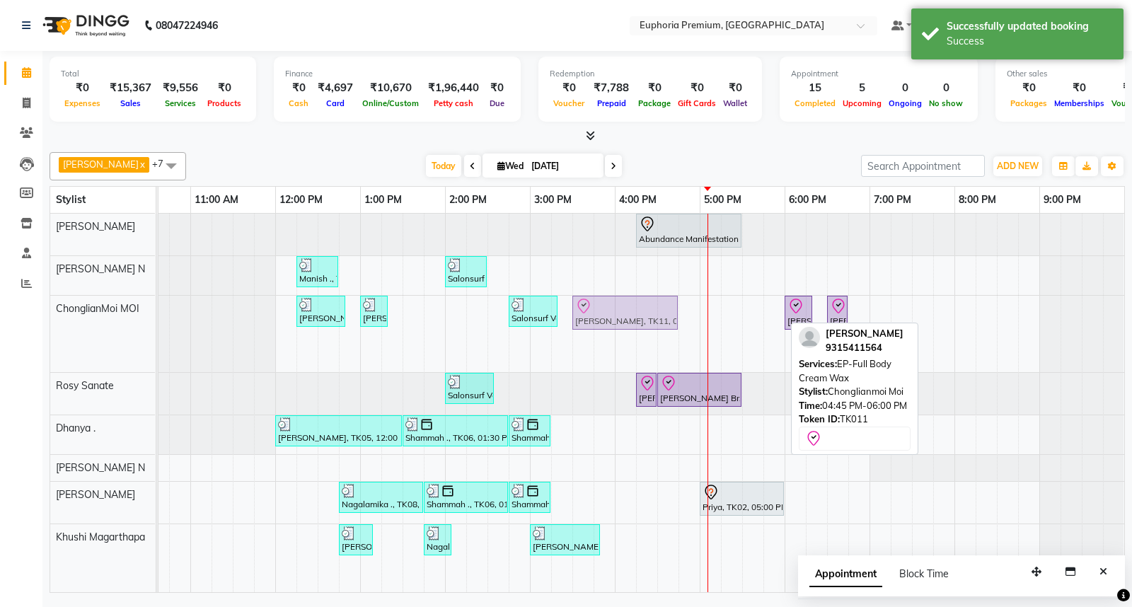
drag, startPoint x: 734, startPoint y: 316, endPoint x: 627, endPoint y: 332, distance: 108.7
click at [627, 332] on div "Abundance Manifestation 29AASCA8886B1Z0, TK01, 04:15 PM-05:30 PM, Glutathione M…" at bounding box center [530, 403] width 1188 height 378
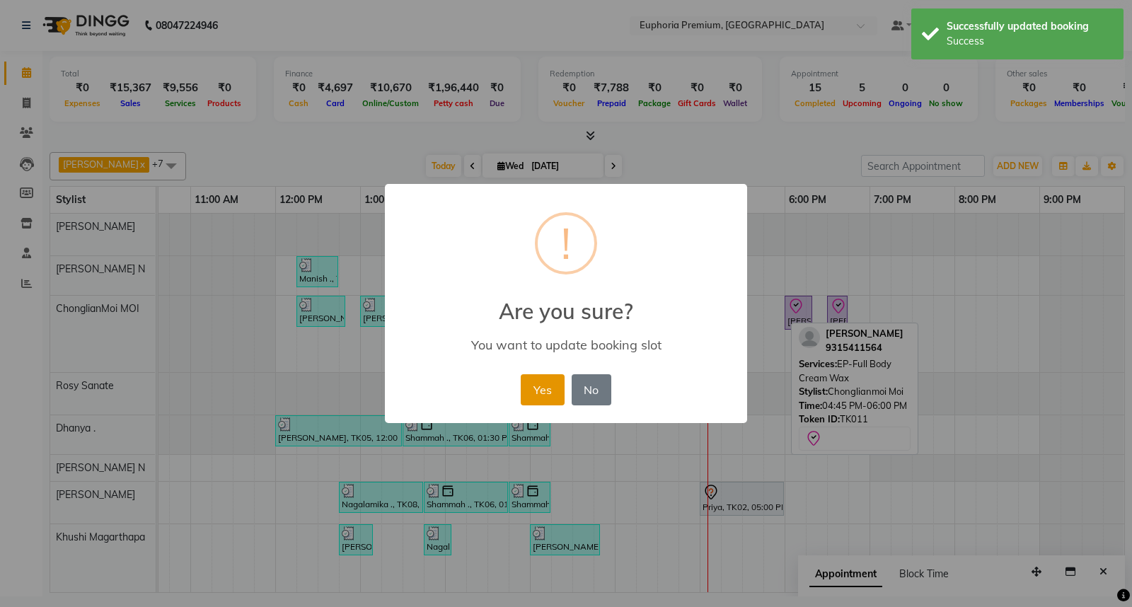
click at [535, 393] on button "Yes" at bounding box center [542, 389] width 43 height 31
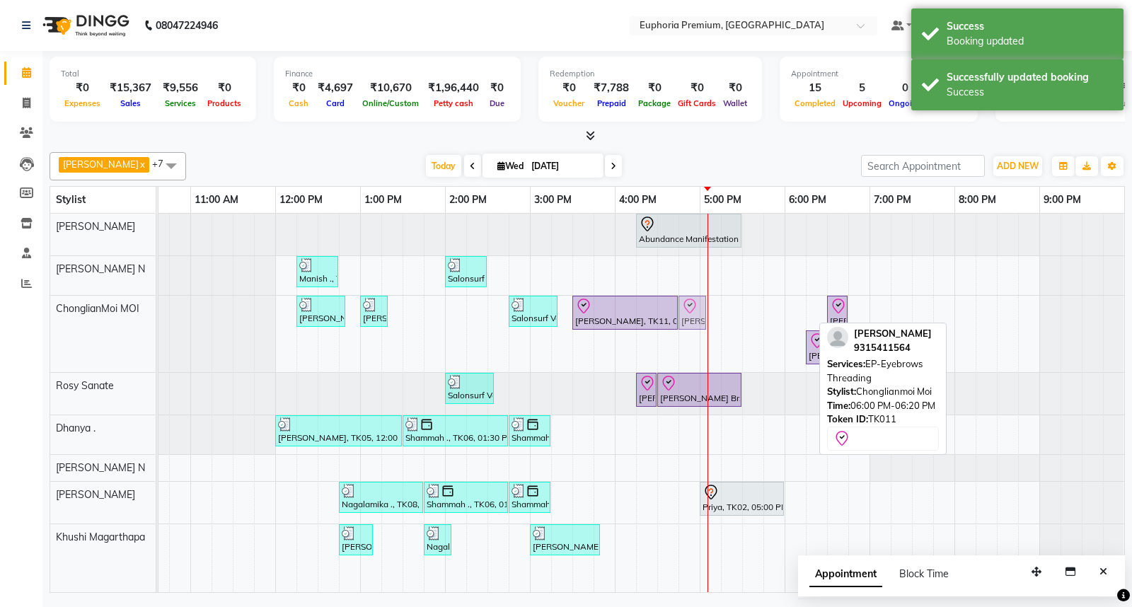
drag, startPoint x: 796, startPoint y: 315, endPoint x: 697, endPoint y: 337, distance: 102.1
click at [697, 337] on div "Abundance Manifestation 29AASCA8886B1Z0, TK01, 04:15 PM-05:30 PM, Glutathione M…" at bounding box center [530, 403] width 1188 height 378
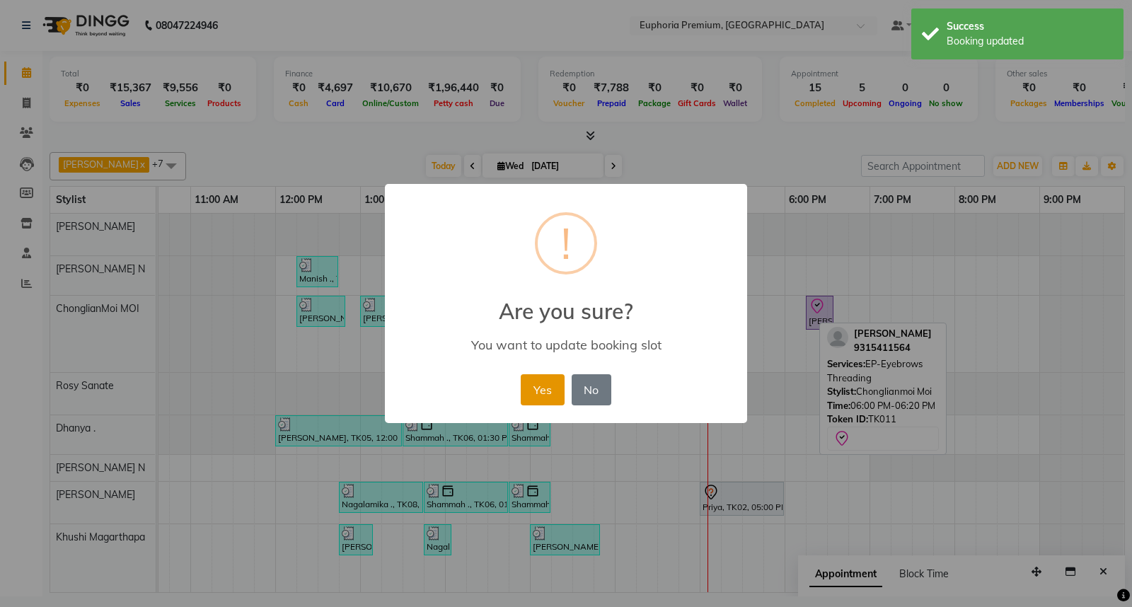
click at [553, 393] on button "Yes" at bounding box center [542, 389] width 43 height 31
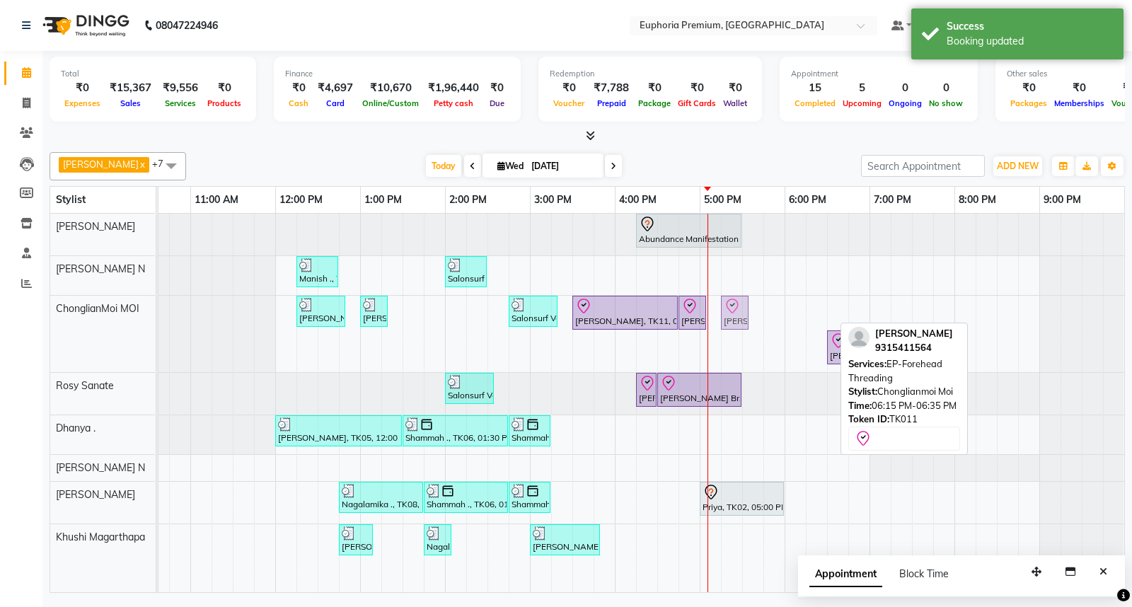
drag, startPoint x: 822, startPoint y: 310, endPoint x: 731, endPoint y: 329, distance: 93.2
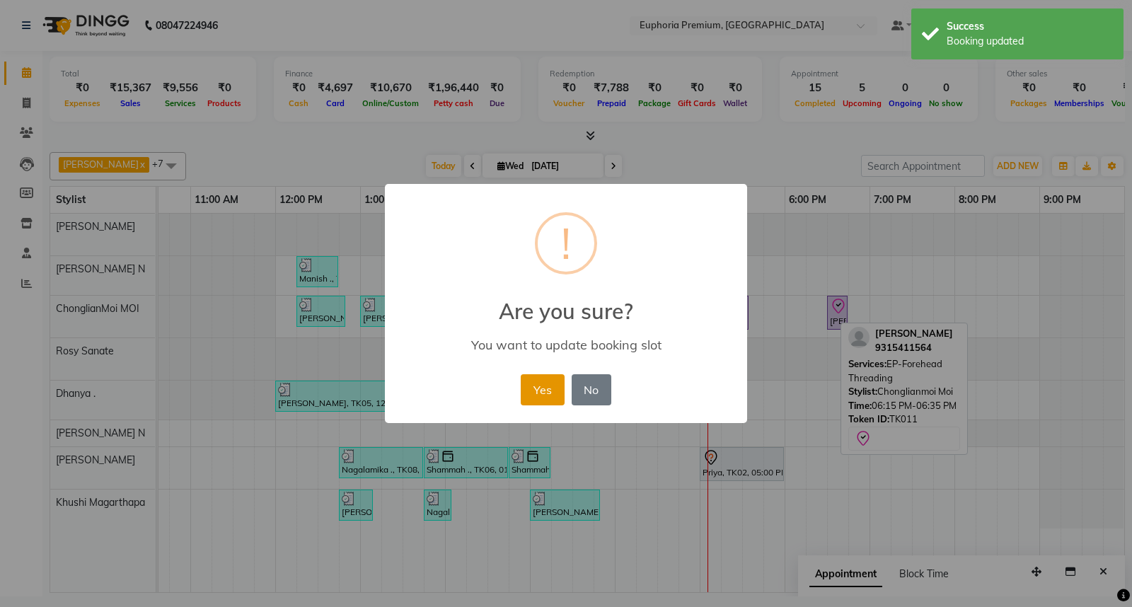
click at [533, 385] on button "Yes" at bounding box center [542, 389] width 43 height 31
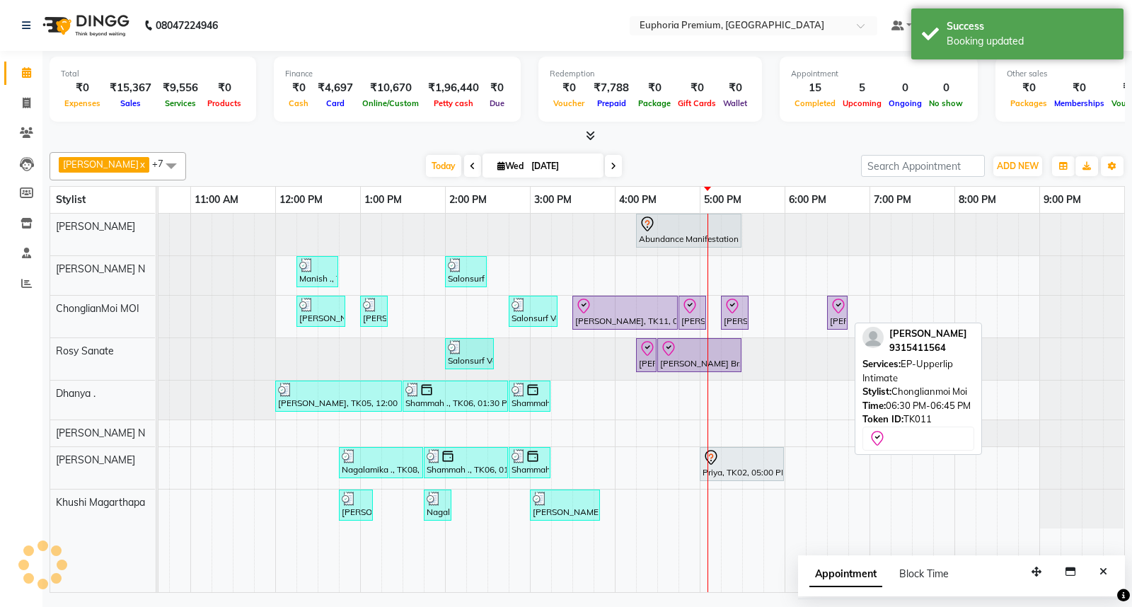
click at [823, 313] on div "Abundance Manifestation 29AASCA8886B1Z0, TK01, 04:15 PM-05:30 PM, Glutathione M…" at bounding box center [530, 403] width 1188 height 378
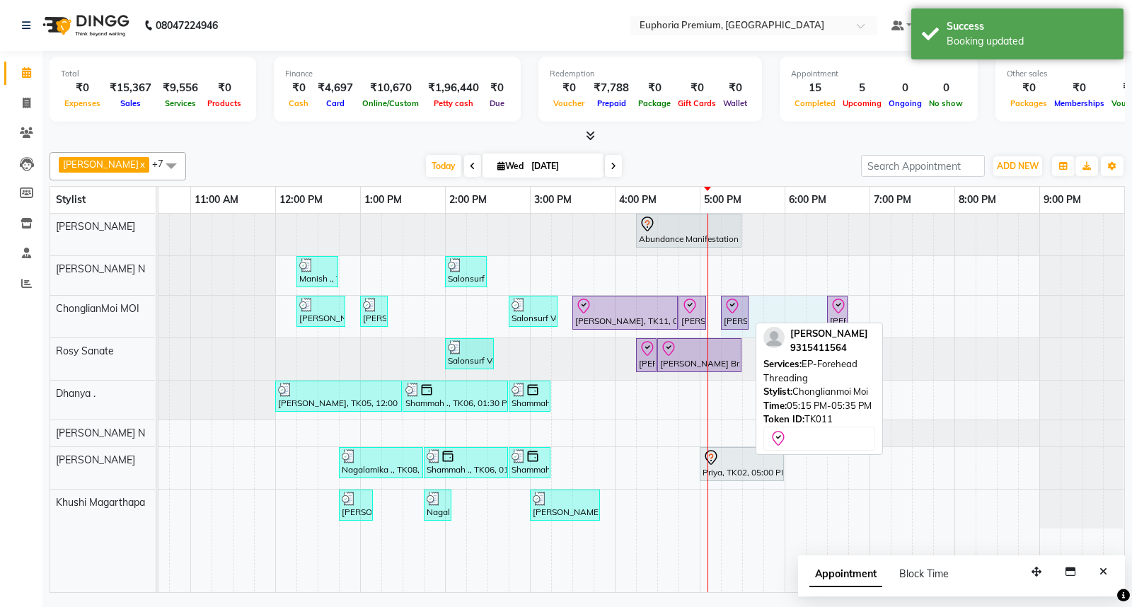
drag, startPoint x: 821, startPoint y: 314, endPoint x: 732, endPoint y: 325, distance: 89.8
click at [732, 325] on div "Abundance Manifestation 29AASCA8886B1Z0, TK01, 04:15 PM-05:30 PM, Glutathione M…" at bounding box center [530, 403] width 1188 height 378
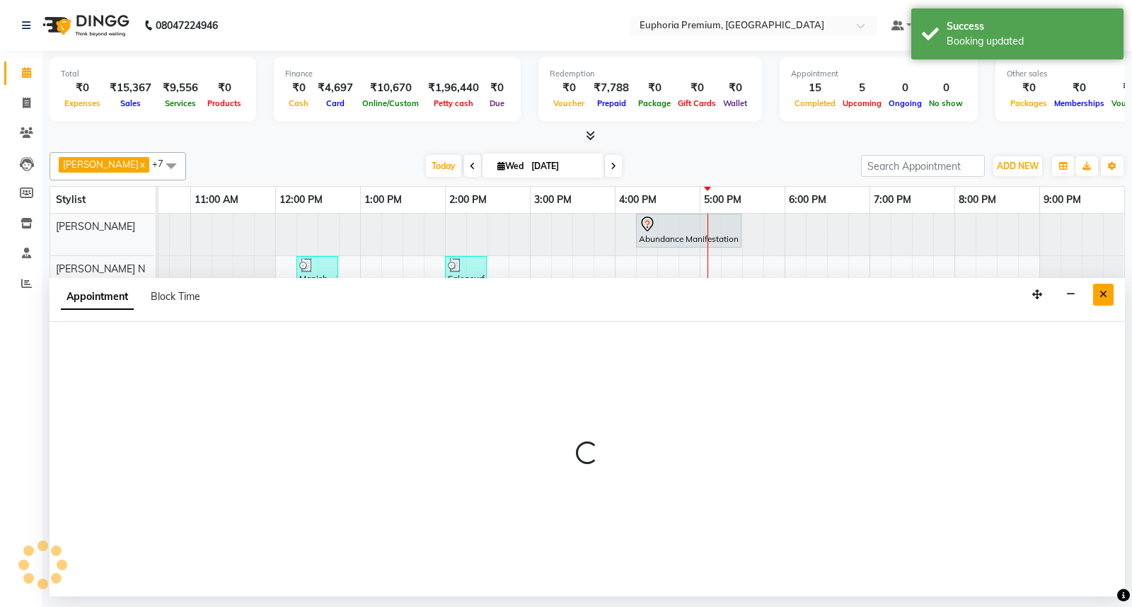
select select "71597"
select select "tentative"
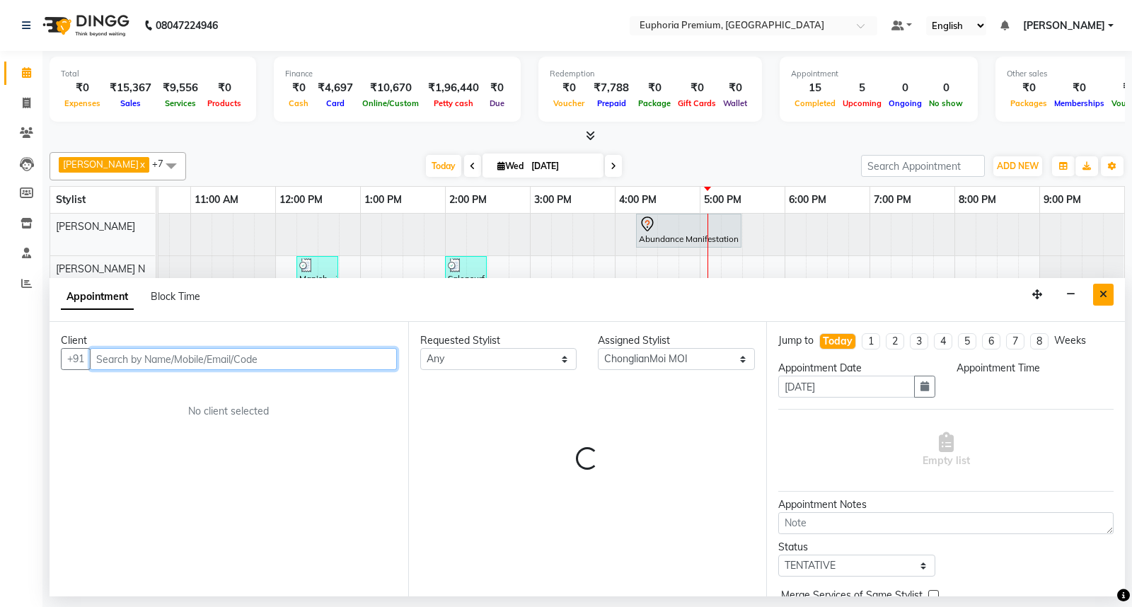
select select "1035"
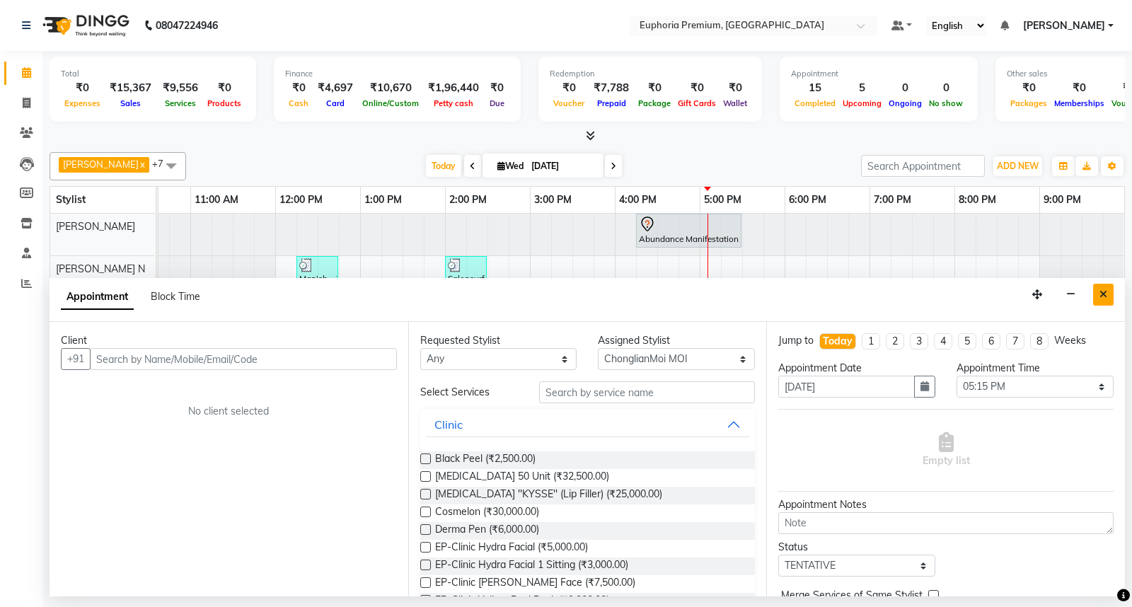
click at [1105, 292] on icon "Close" at bounding box center [1103, 294] width 8 height 10
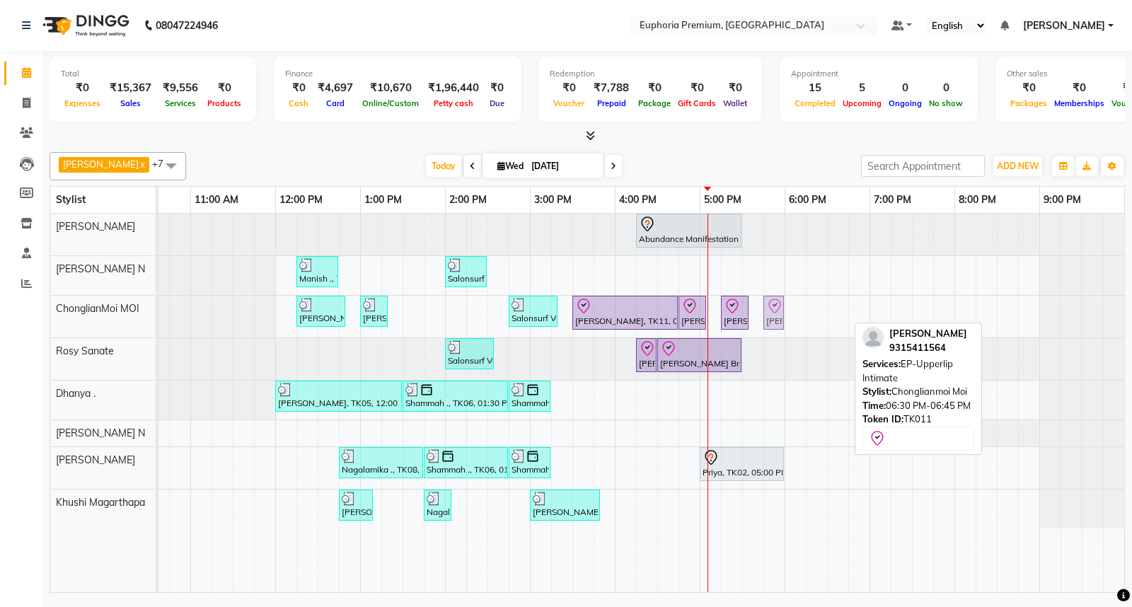
drag, startPoint x: 837, startPoint y: 313, endPoint x: 767, endPoint y: 327, distance: 71.4
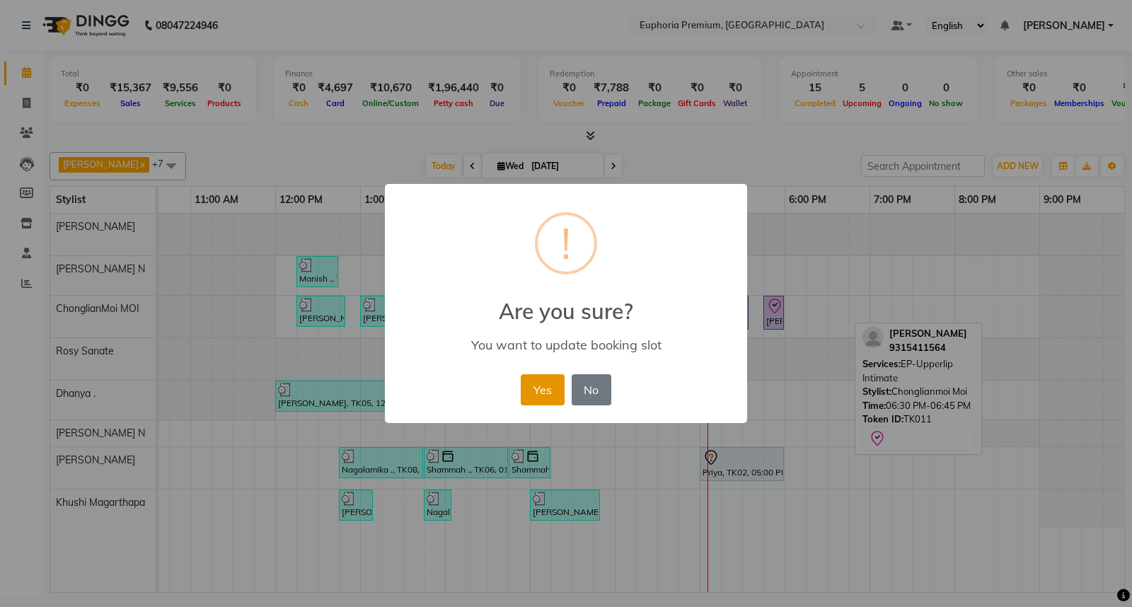
click at [542, 392] on button "Yes" at bounding box center [542, 389] width 43 height 31
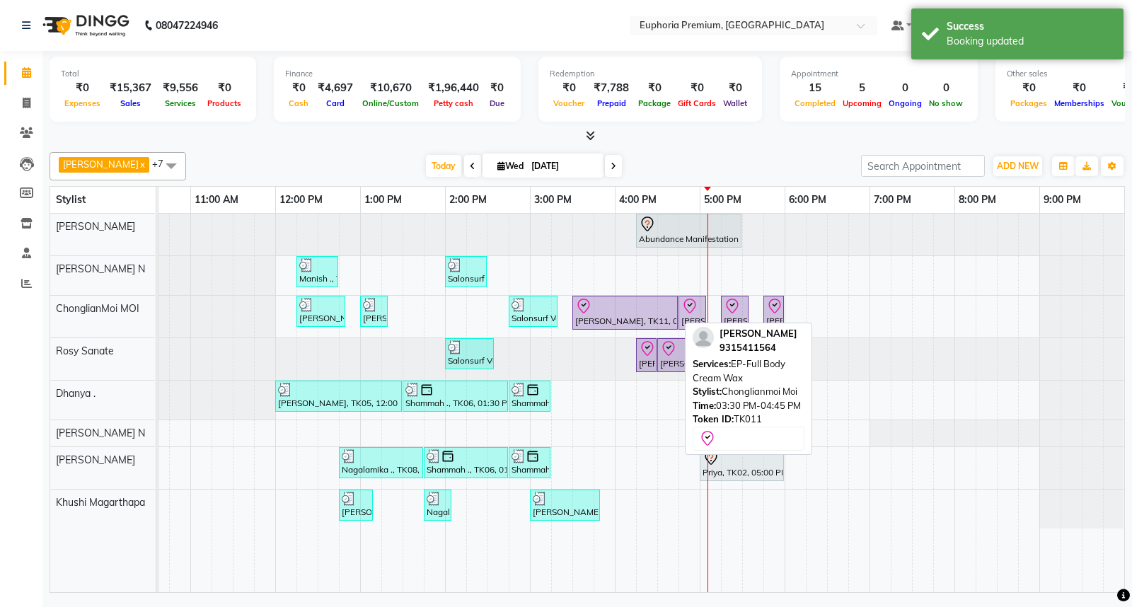
click at [642, 313] on div "[PERSON_NAME], TK11, 03:30 PM-04:45 PM, EP-Full Body Cream Wax" at bounding box center [625, 313] width 103 height 30
click at [642, 313] on div at bounding box center [625, 306] width 100 height 17
select select "8"
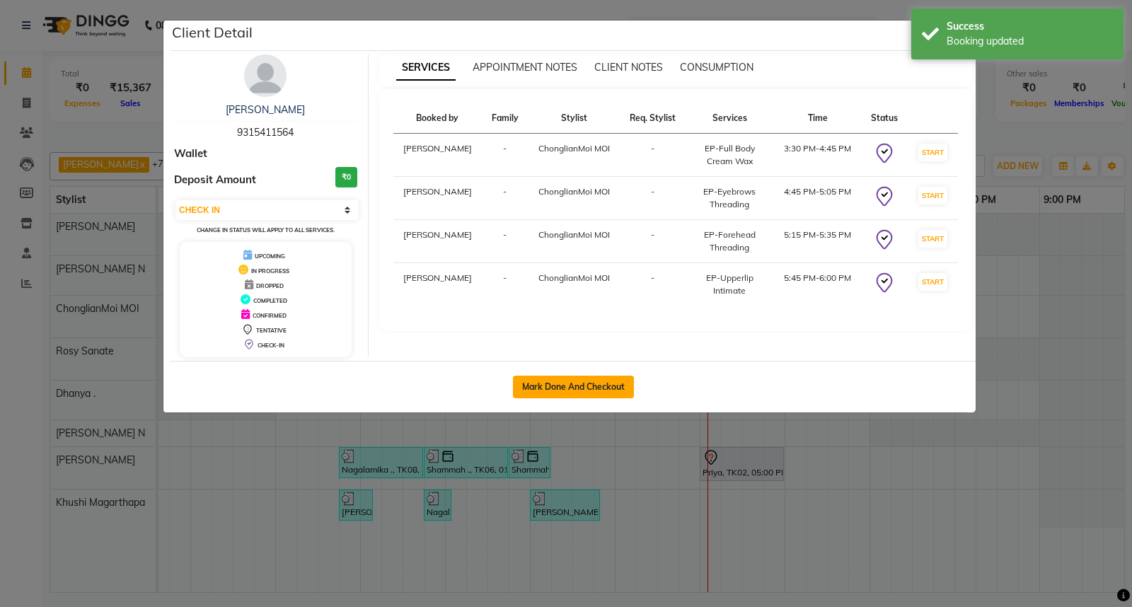
click at [604, 385] on button "Mark Done And Checkout" at bounding box center [573, 387] width 121 height 23
select select "service"
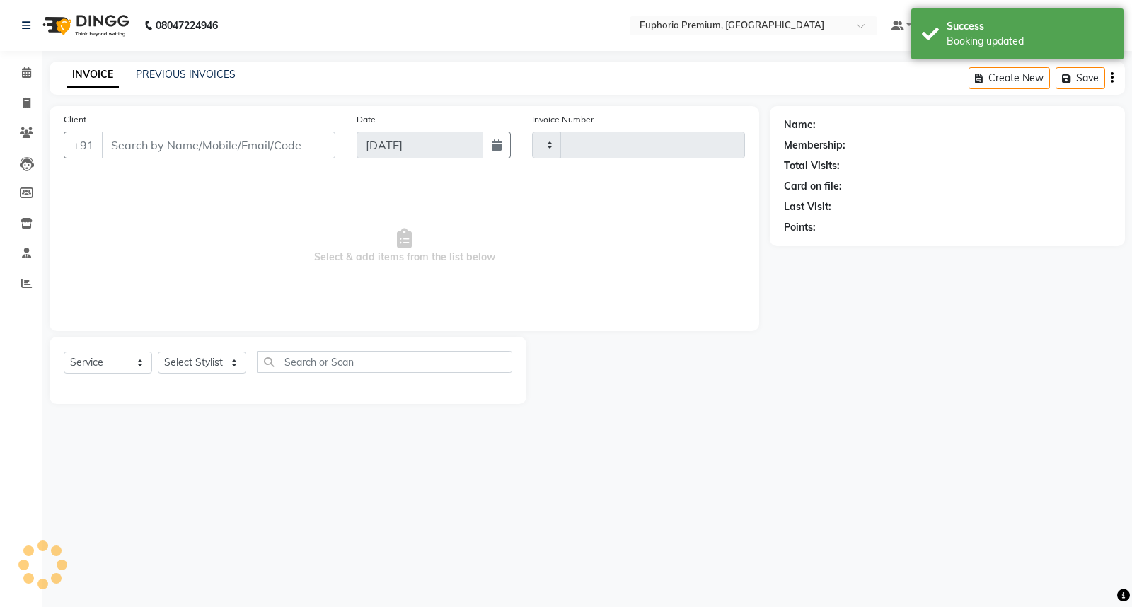
type input "2652"
select select "7925"
type input "93******64"
select select "71597"
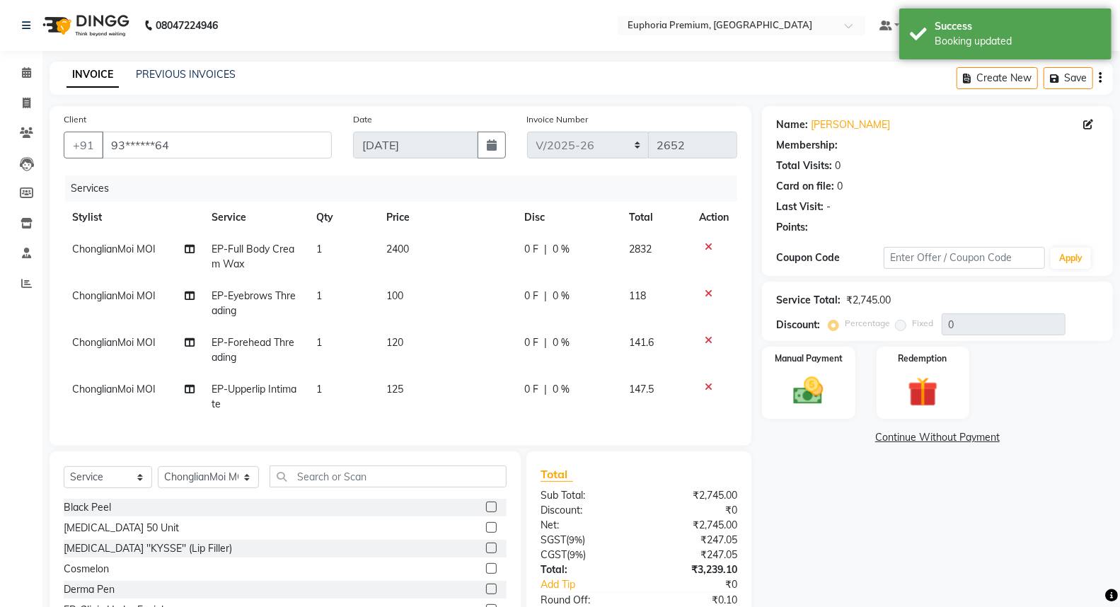
select select "1: Object"
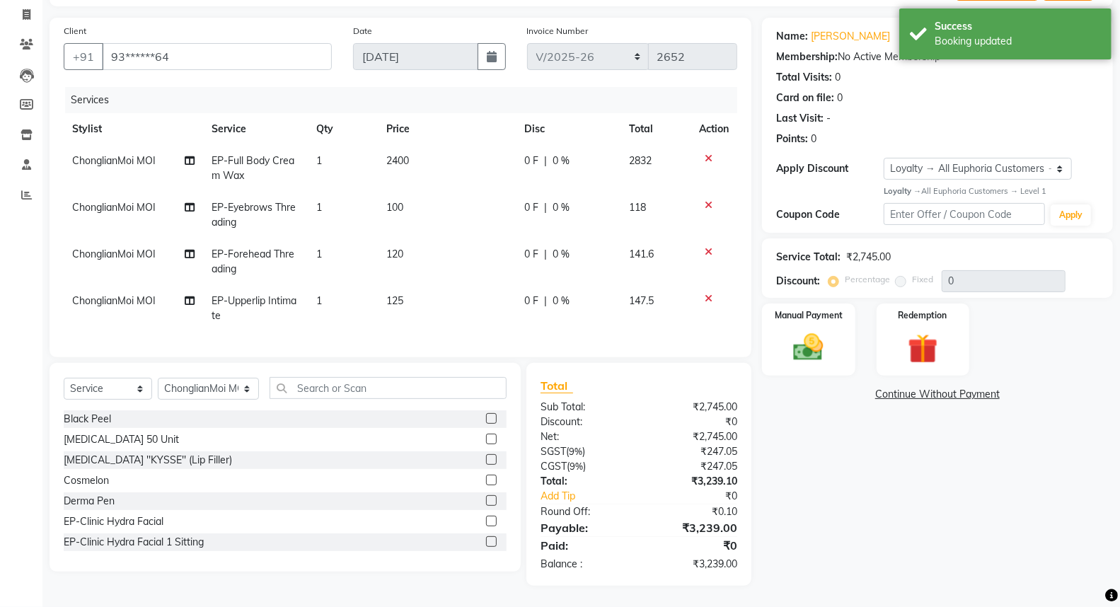
scroll to position [100, 0]
click at [807, 344] on img at bounding box center [808, 348] width 50 height 36
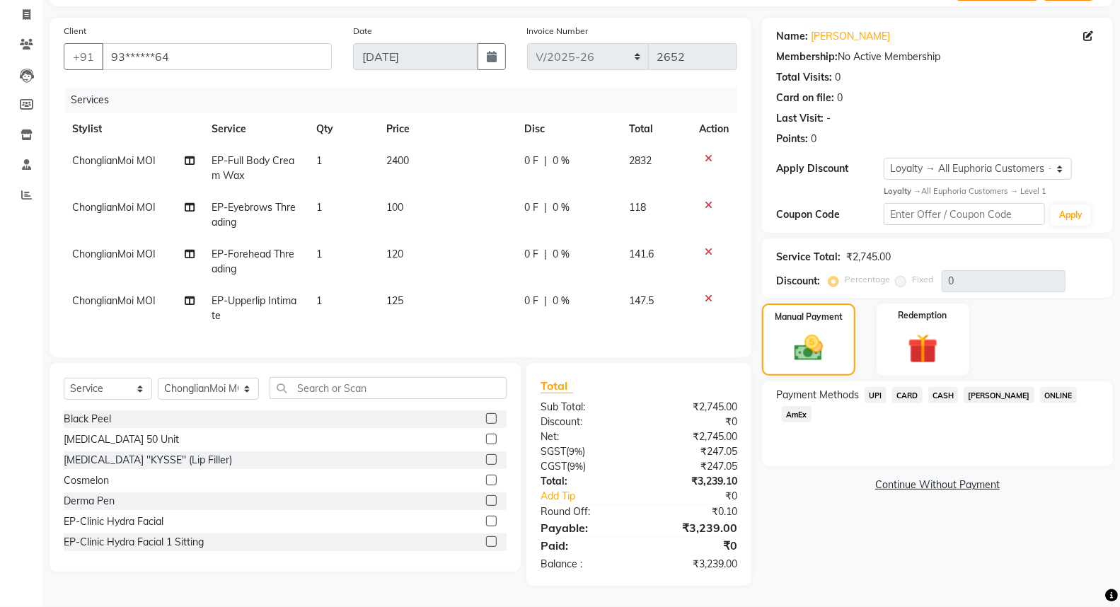
click at [877, 387] on span "UPI" at bounding box center [875, 395] width 22 height 16
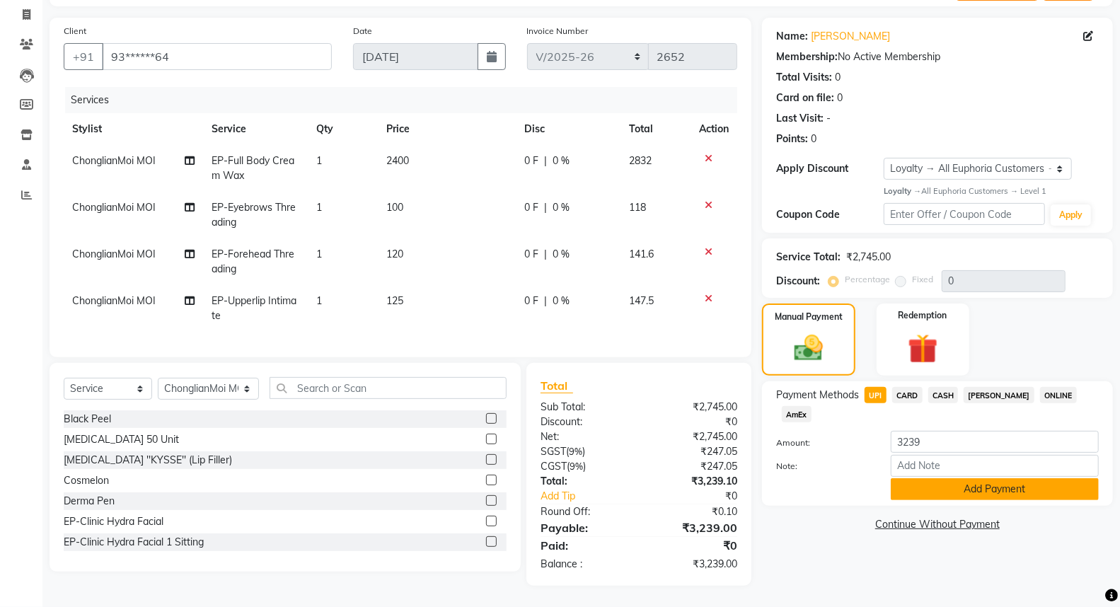
click at [1000, 478] on button "Add Payment" at bounding box center [995, 489] width 208 height 22
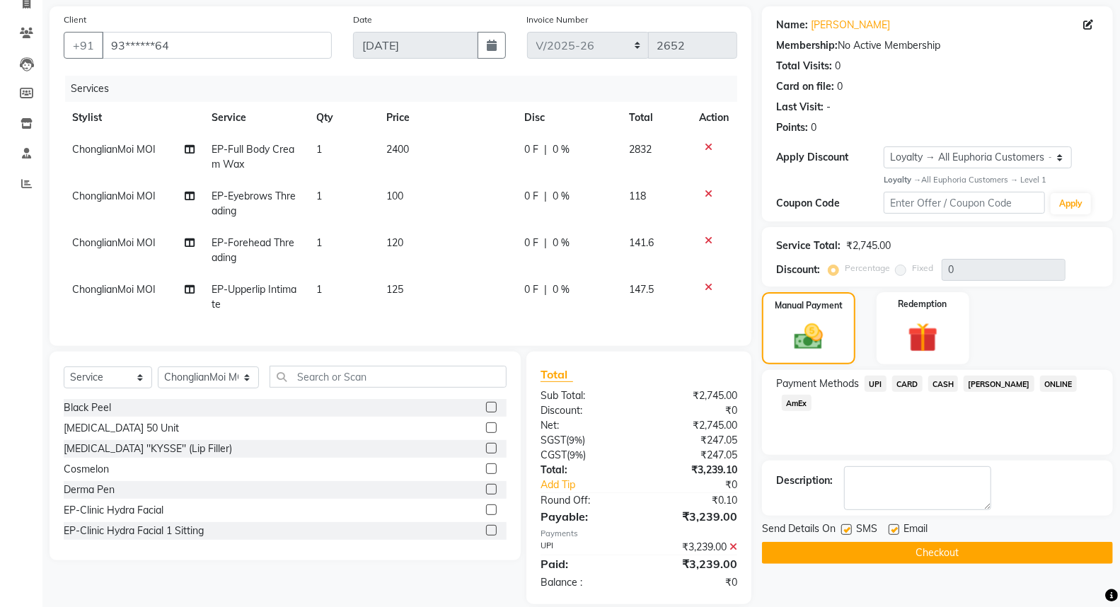
click at [927, 552] on button "Checkout" at bounding box center [937, 553] width 351 height 22
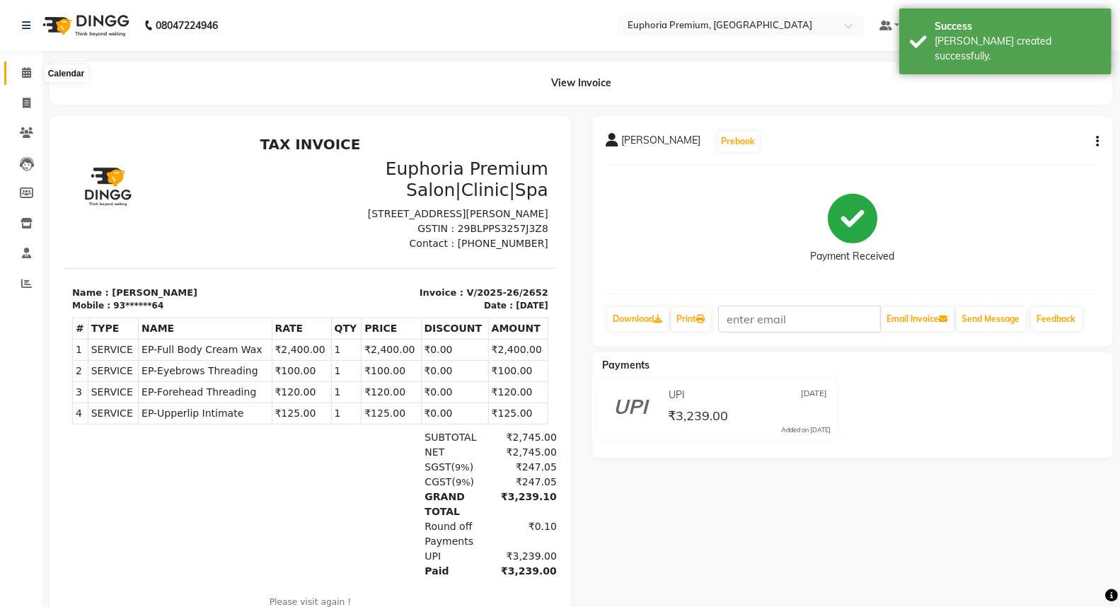
click at [16, 75] on span at bounding box center [26, 73] width 25 height 16
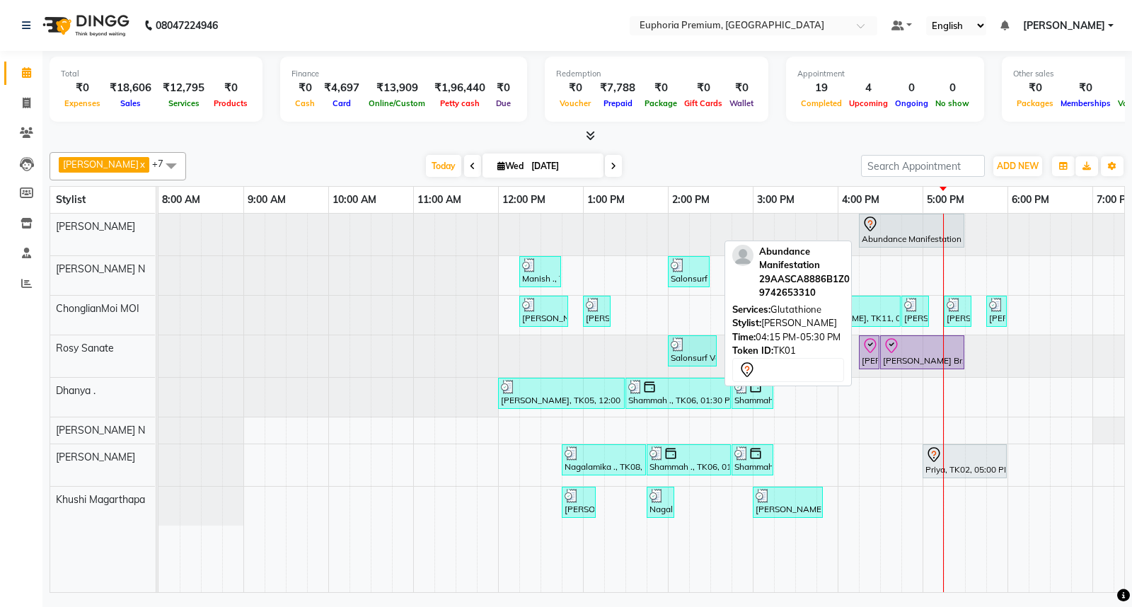
click at [914, 235] on div "Abundance Manifestation 29AASCA8886B1Z0, TK01, 04:15 PM-05:30 PM, Glutathione" at bounding box center [911, 231] width 103 height 30
select select "7"
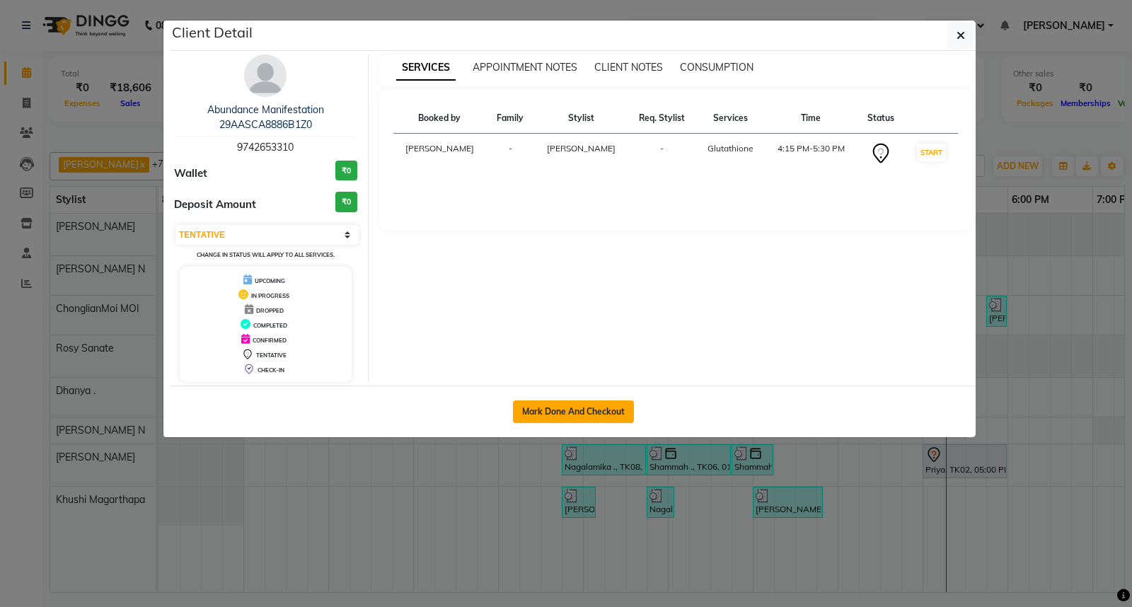
click at [571, 411] on button "Mark Done And Checkout" at bounding box center [573, 411] width 121 height 23
select select "service"
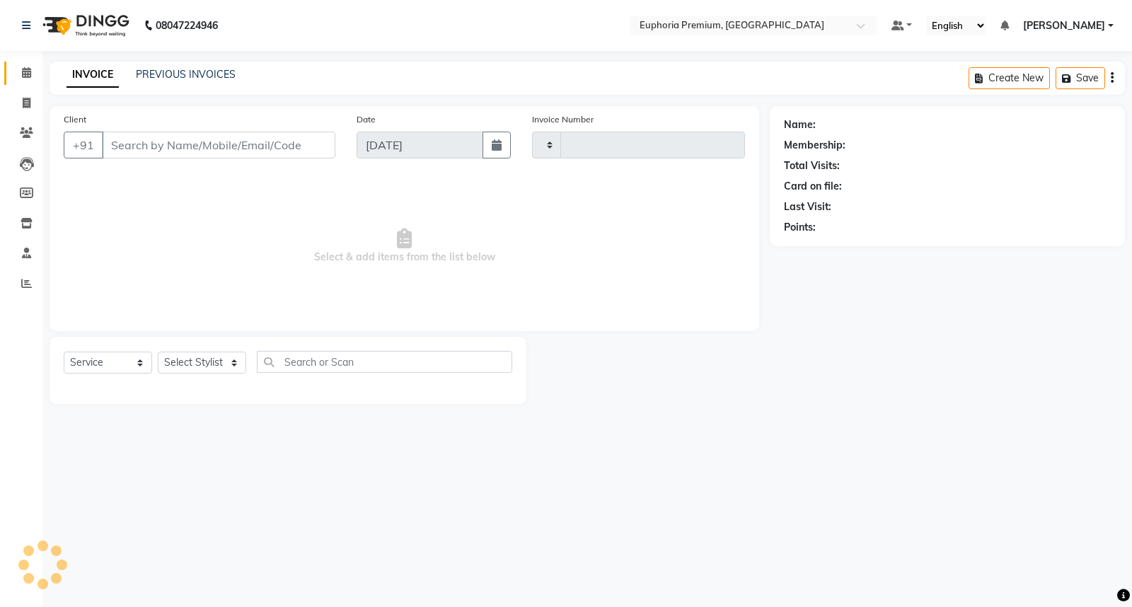
type input "2653"
select select "7925"
type input "97******10"
select select "71609"
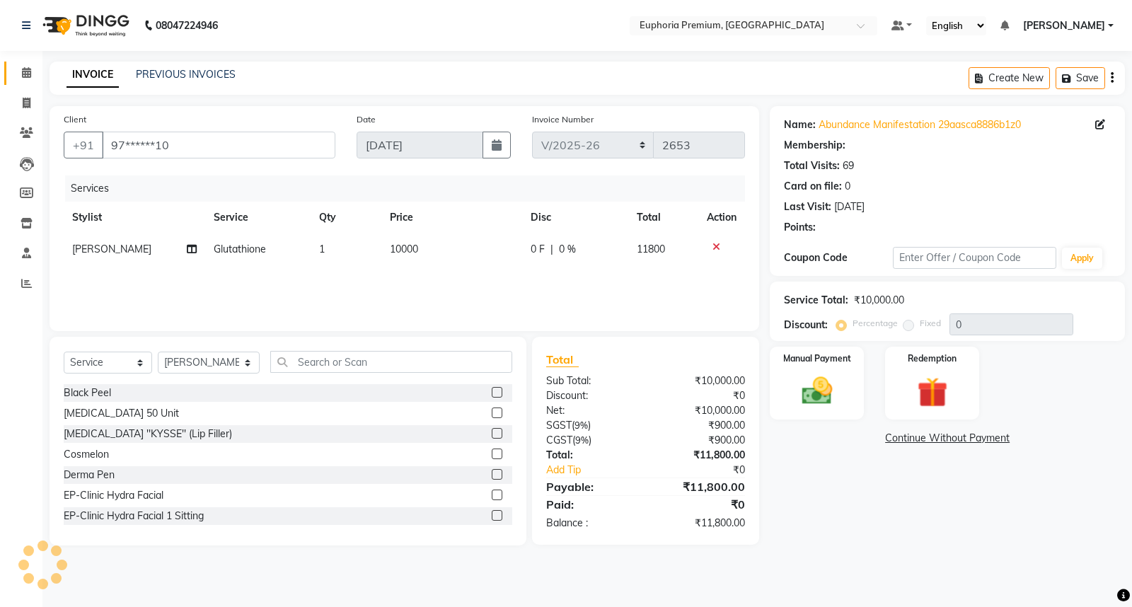
select select "2: Object"
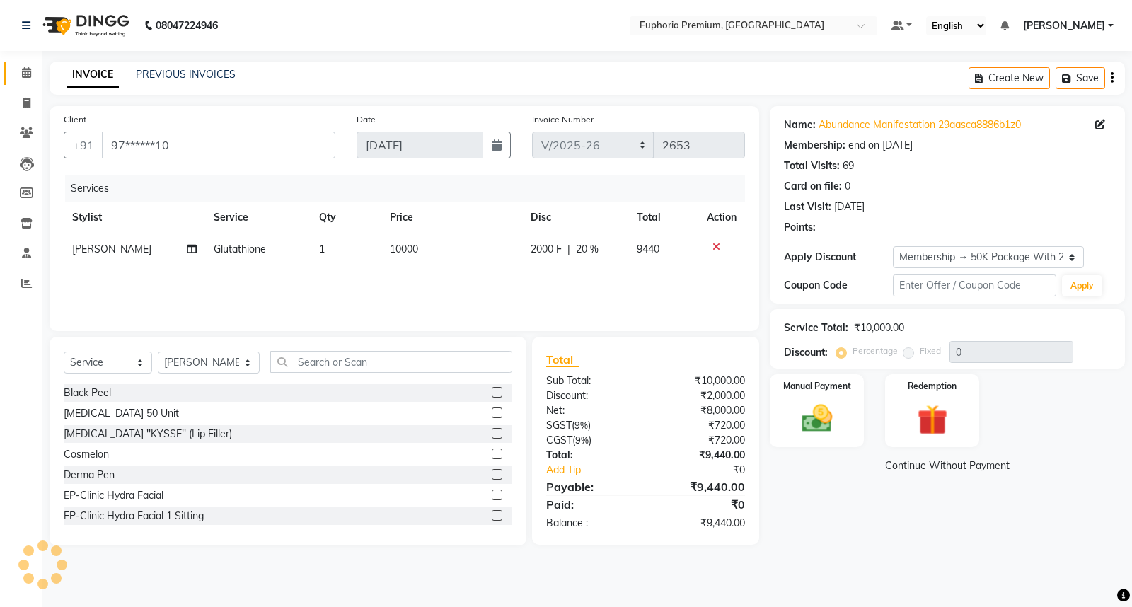
type input "20"
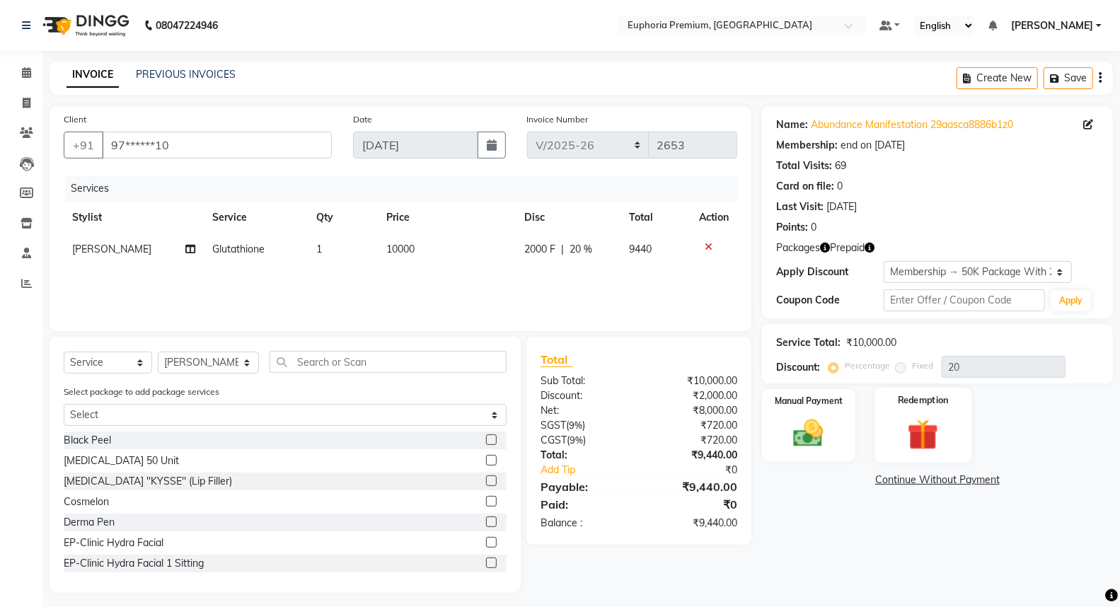
click at [927, 450] on img at bounding box center [923, 434] width 50 height 39
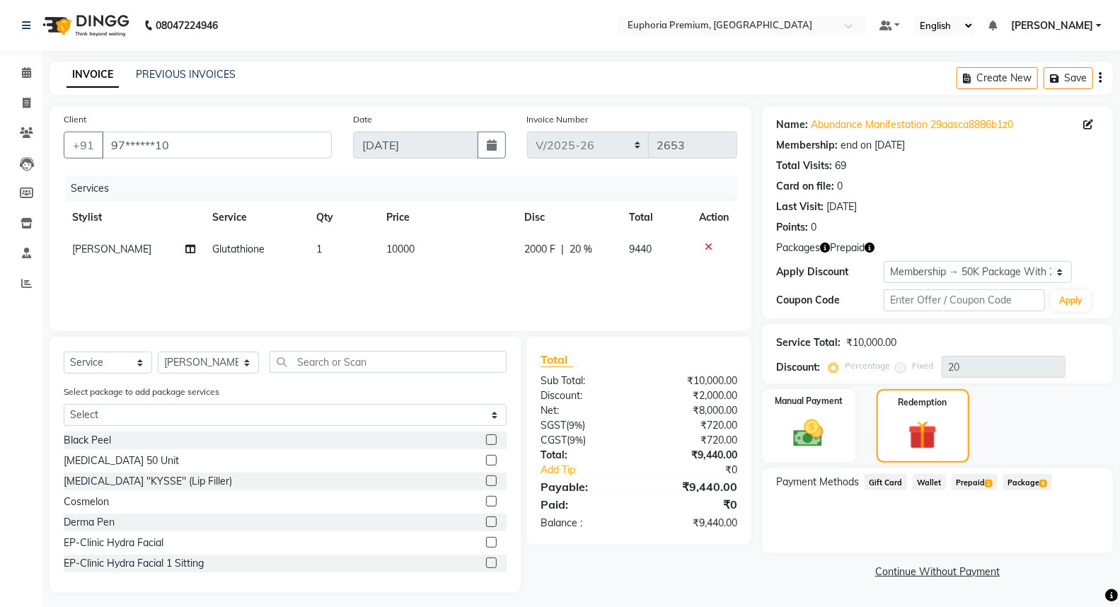
click at [971, 482] on span "Prepaid 2" at bounding box center [974, 482] width 46 height 16
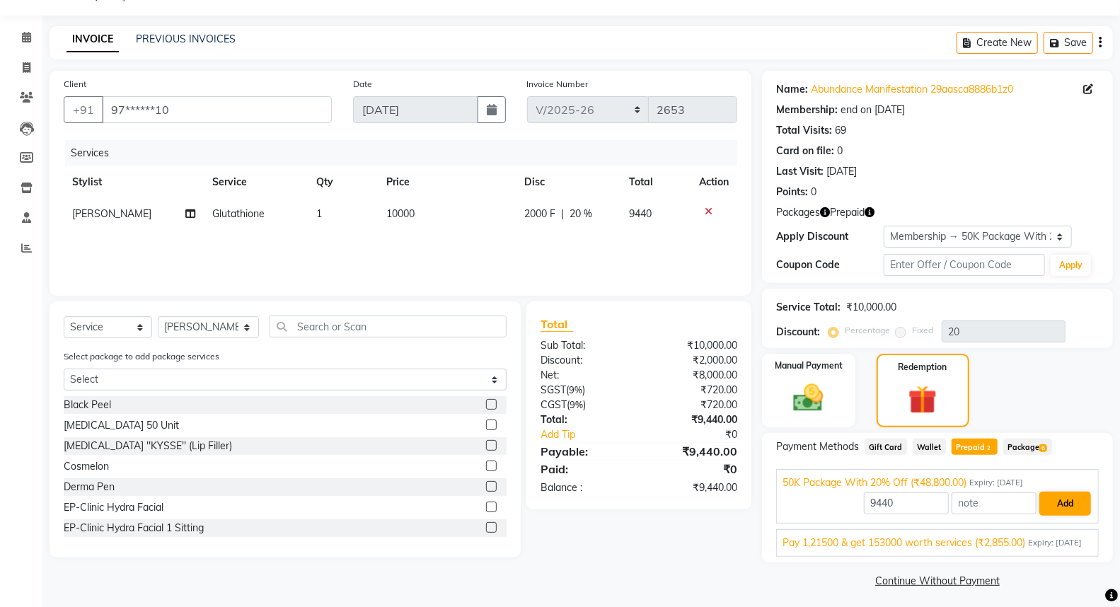
scroll to position [54, 0]
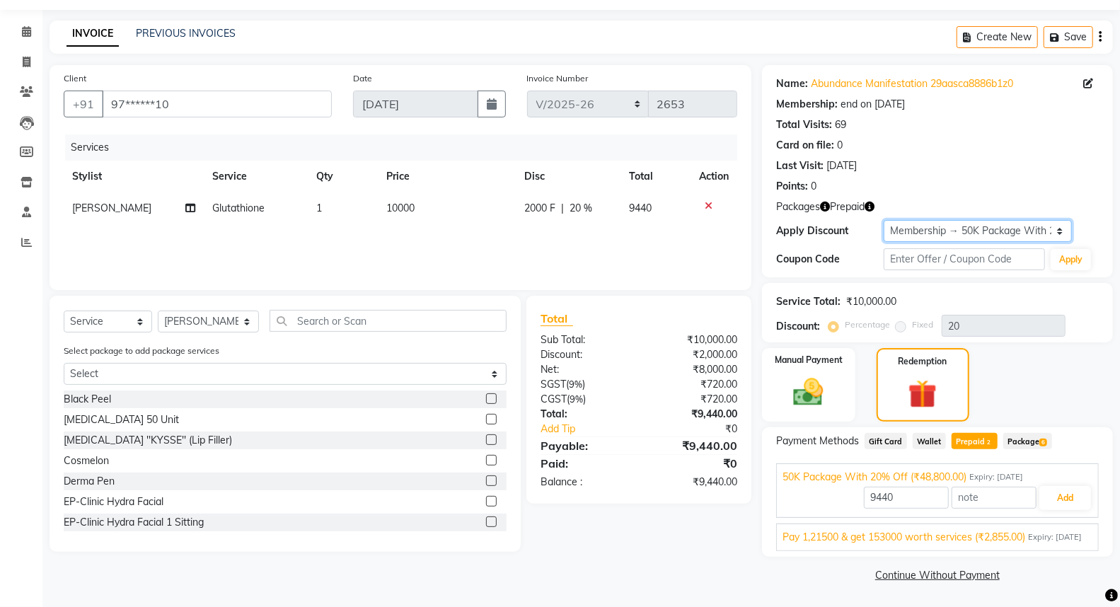
click at [966, 220] on select "Select Membership → 50K Package With 20% Off Loyalty → All Euphoria Customers →…" at bounding box center [977, 231] width 188 height 22
click at [883, 220] on select "Select Membership → 50K Package With 20% Off Loyalty → All Euphoria Customers →…" at bounding box center [977, 231] width 188 height 22
click at [1023, 433] on span "Package 6" at bounding box center [1027, 441] width 49 height 16
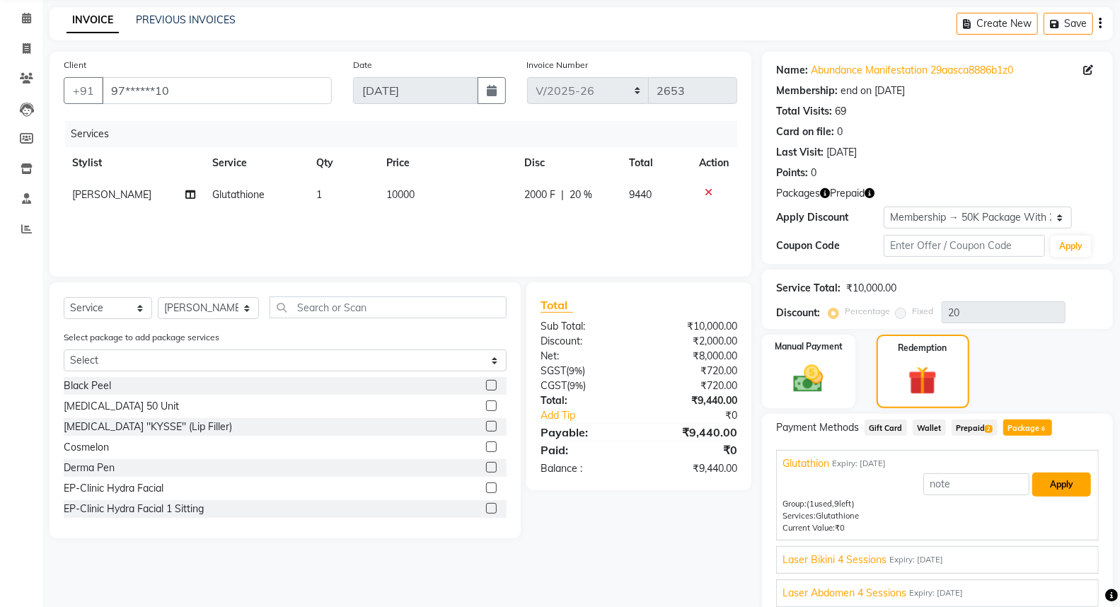
click at [1058, 485] on button "Apply" at bounding box center [1061, 484] width 59 height 24
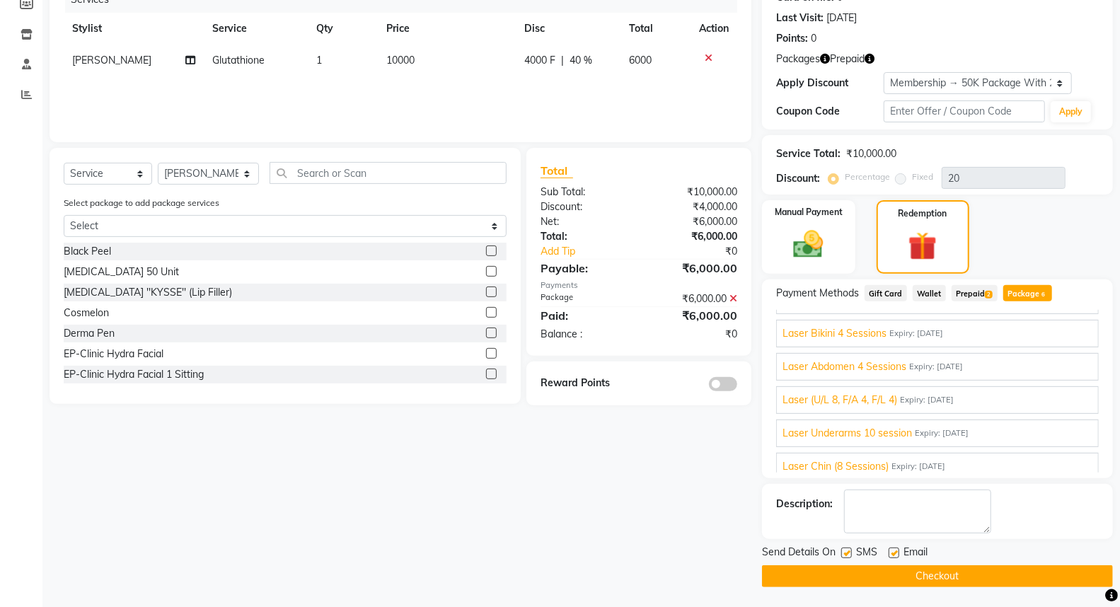
scroll to position [88, 0]
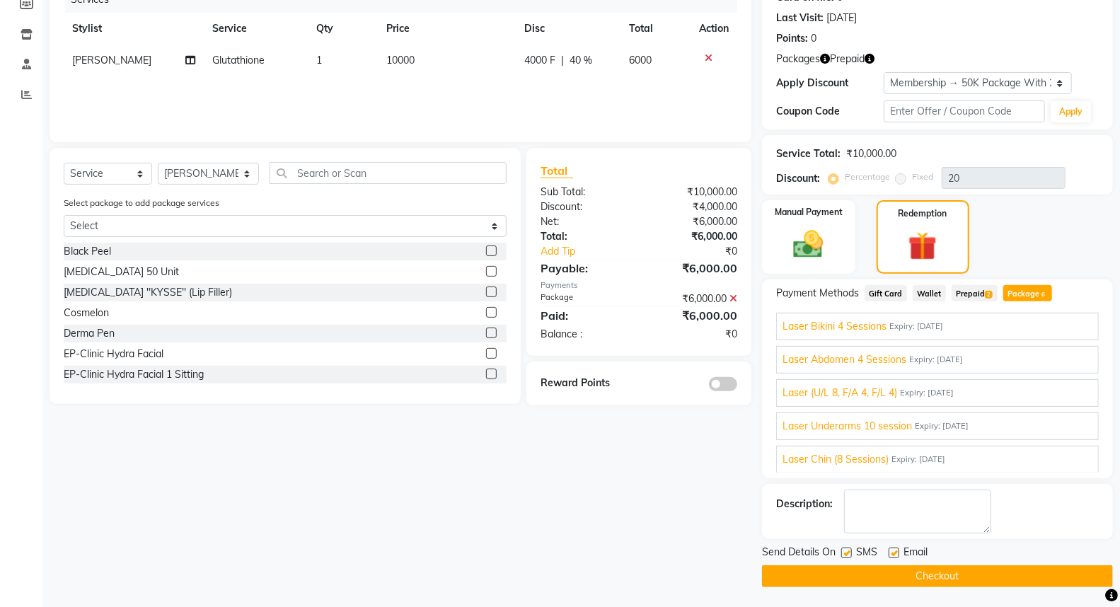
click at [929, 575] on button "Checkout" at bounding box center [937, 576] width 351 height 22
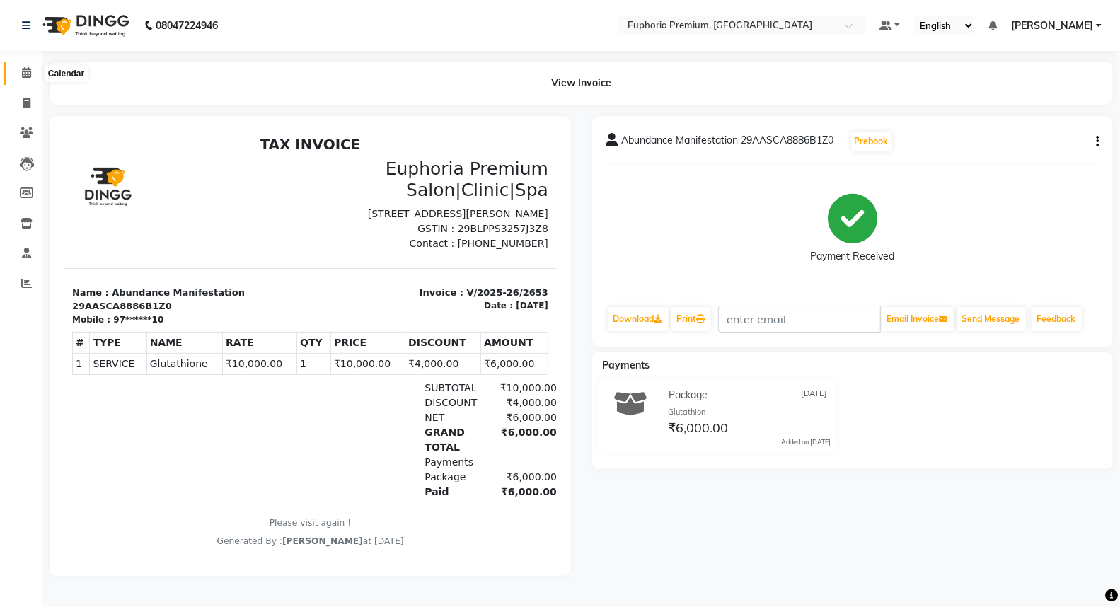
click at [25, 71] on icon at bounding box center [26, 72] width 9 height 11
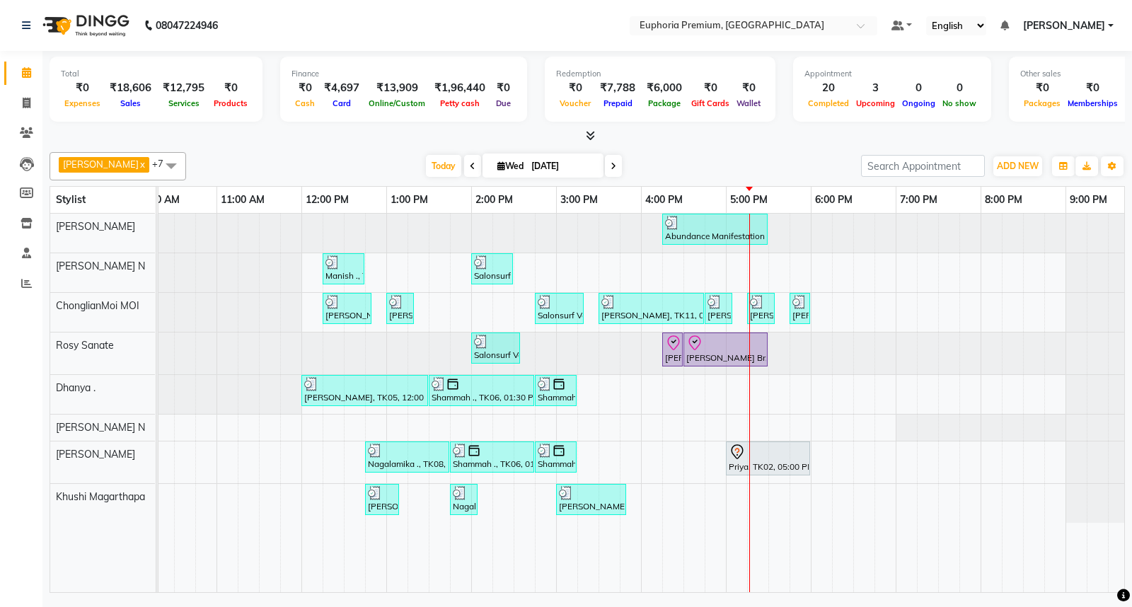
scroll to position [0, 223]
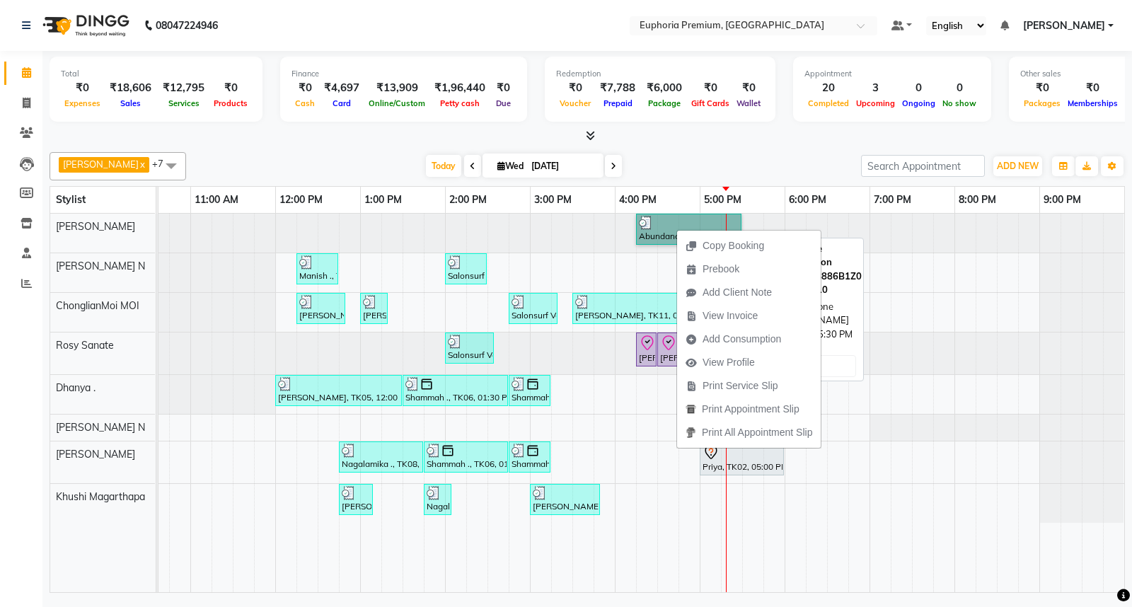
click at [659, 223] on link "Abundance Manifestation 29AASCA8886B1Z0, TK01, 04:15 PM-05:30 PM, Glutathione" at bounding box center [688, 229] width 105 height 31
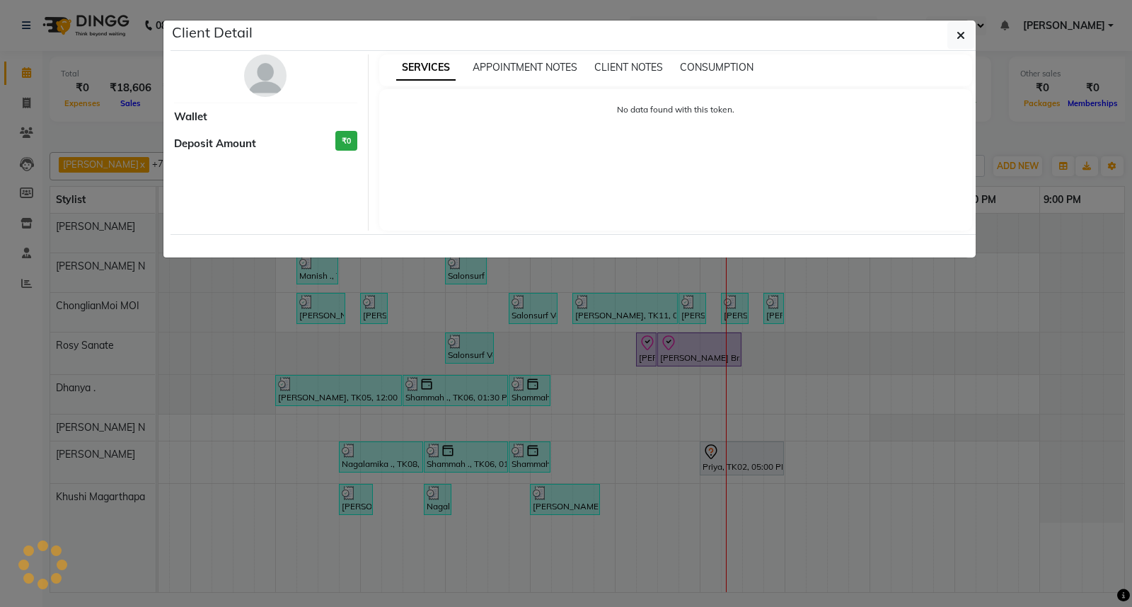
select select "3"
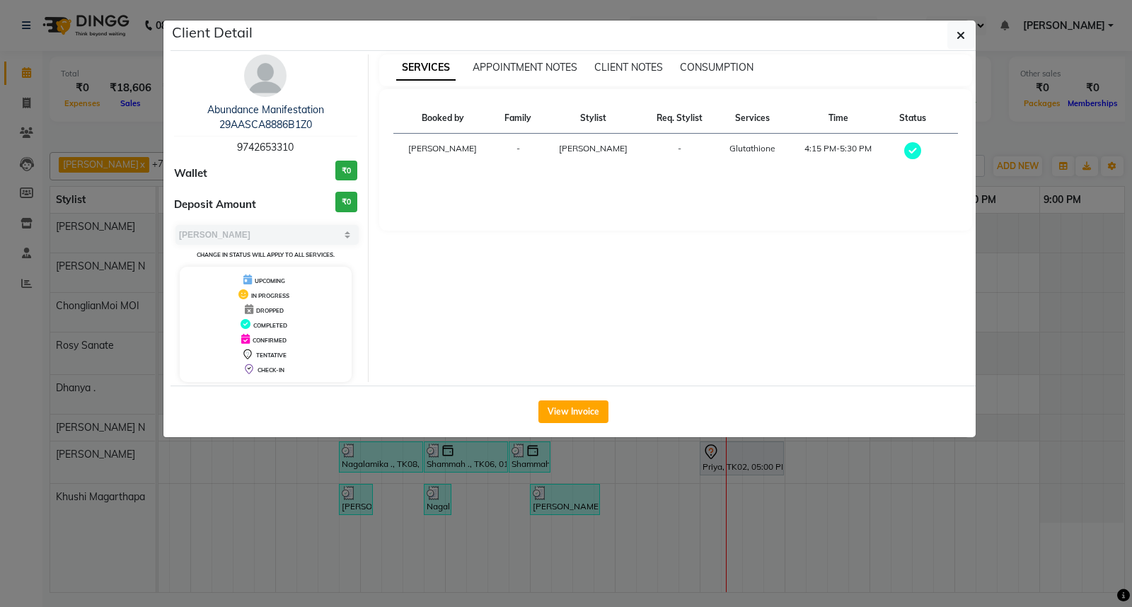
click at [255, 144] on span "9742653310" at bounding box center [265, 147] width 57 height 13
copy span "9742653310"
click at [963, 36] on icon "button" at bounding box center [960, 35] width 8 height 11
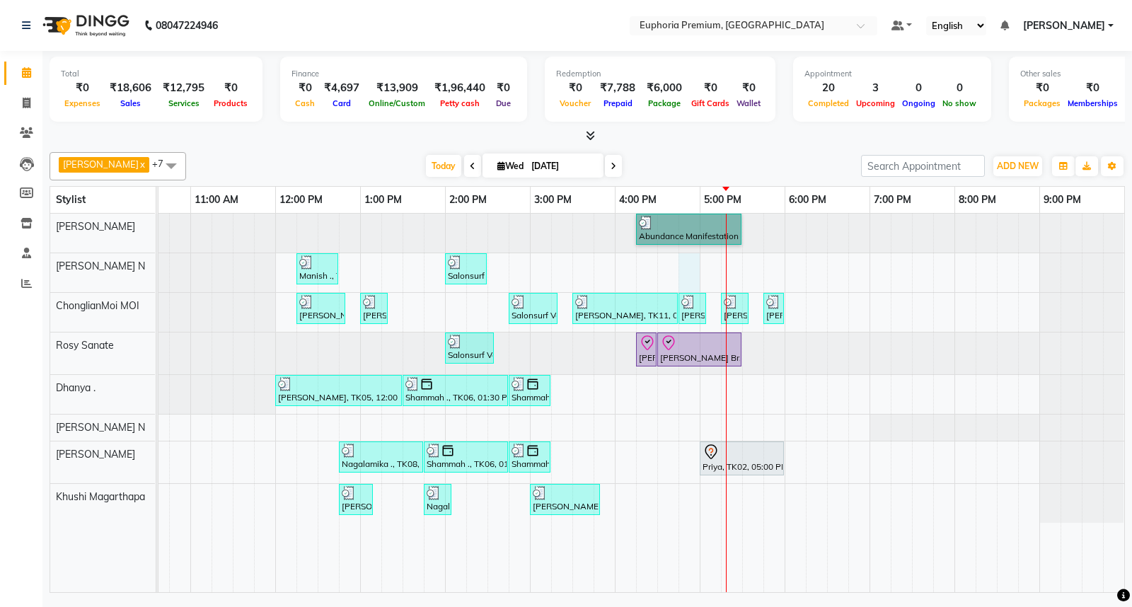
click at [674, 270] on div "Abundance Manifestation 29AASCA8886B1Z0, TK01, 04:15 PM-05:30 PM, Glutathione M…" at bounding box center [530, 403] width 1188 height 378
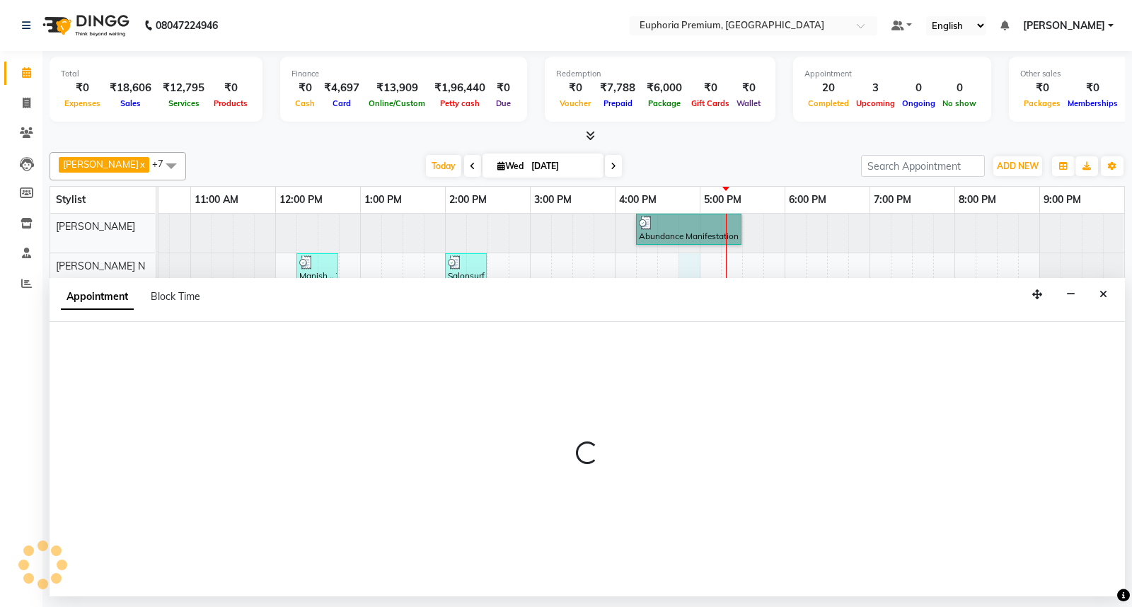
select select "71614"
select select "1005"
select select "tentative"
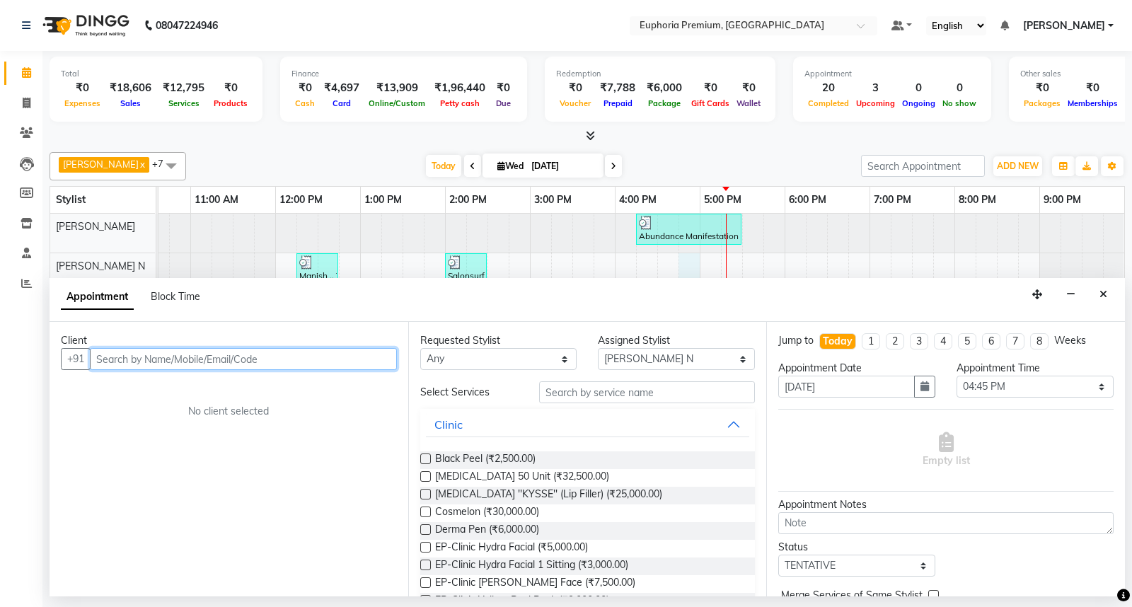
paste input "9742653310"
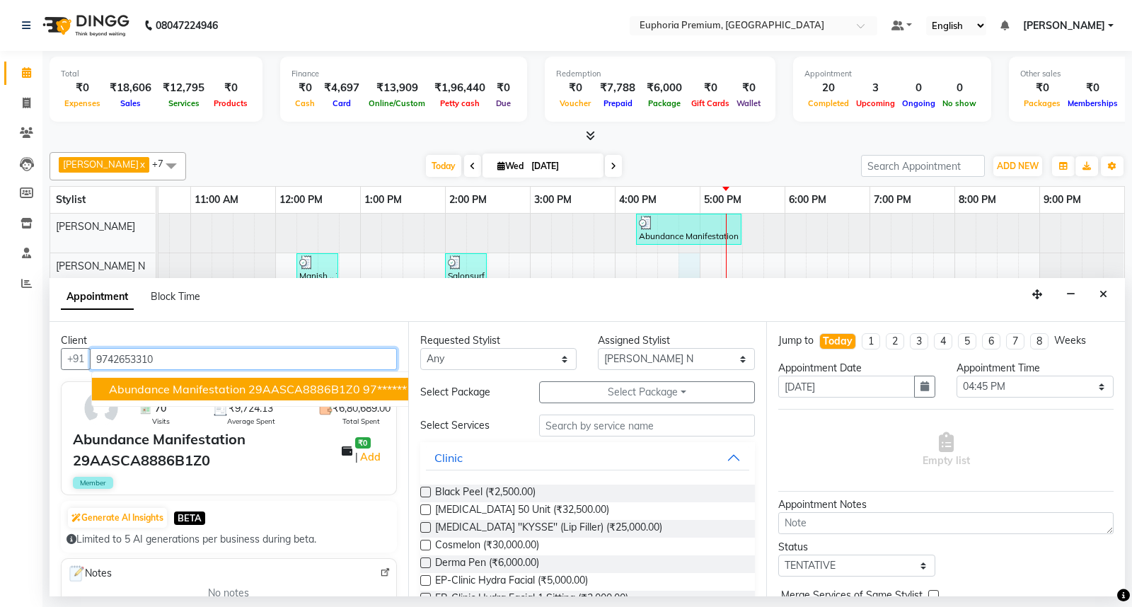
click at [279, 390] on span "Abundance Manifestation 29AASCA8886B1Z0" at bounding box center [234, 389] width 251 height 14
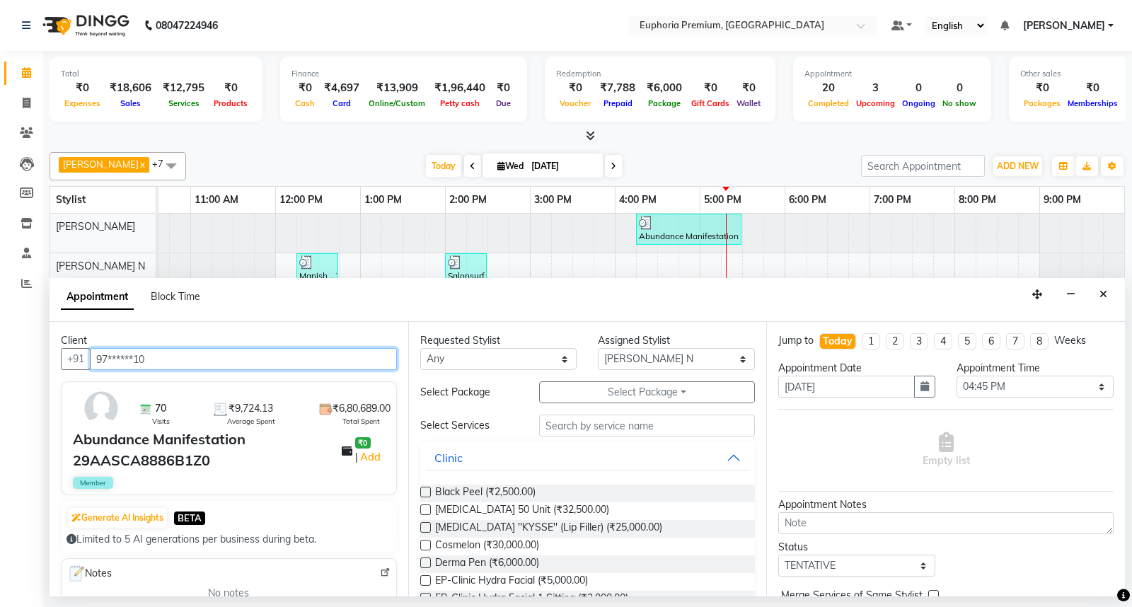
type input "97******10"
click at [582, 390] on button "Select Package Toggle Dropdown" at bounding box center [647, 392] width 216 height 22
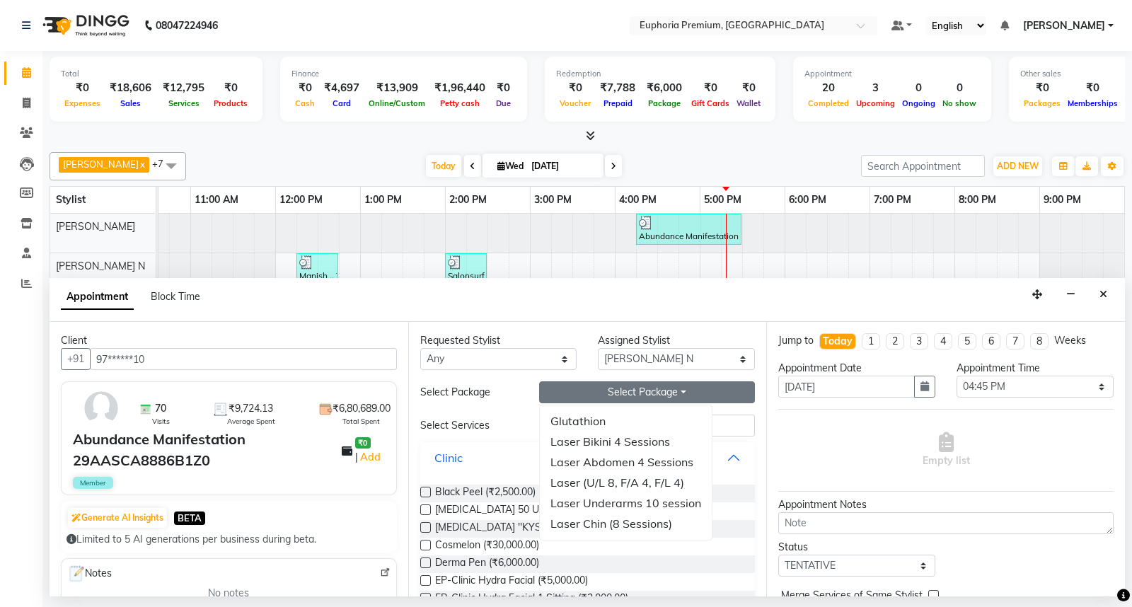
click at [729, 447] on button "Clinic" at bounding box center [588, 457] width 324 height 25
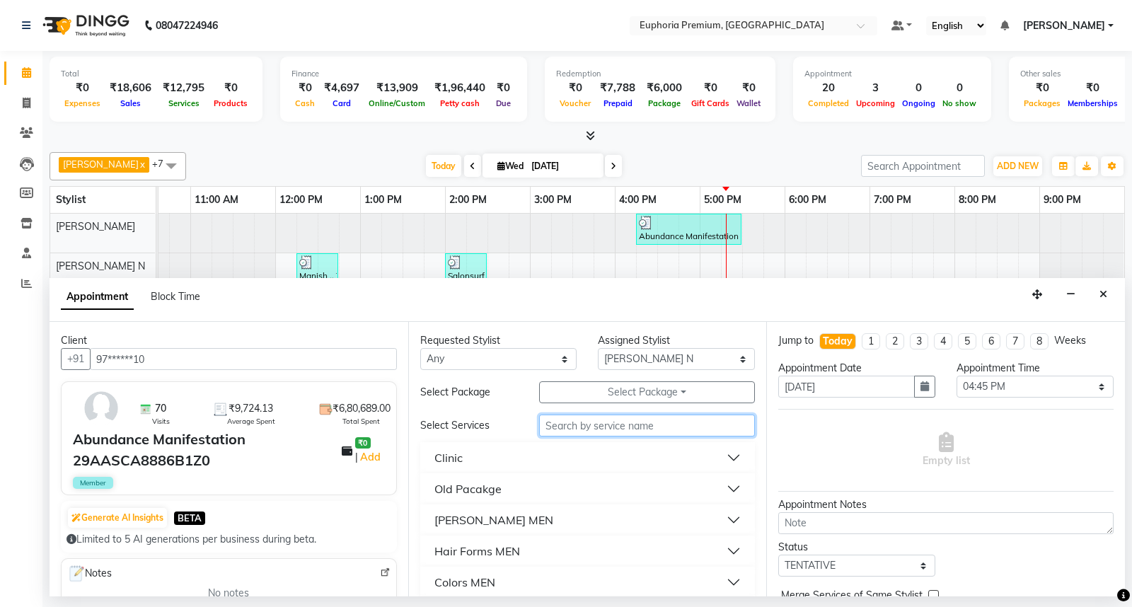
click at [692, 426] on input "text" at bounding box center [647, 425] width 216 height 22
type input "beard"
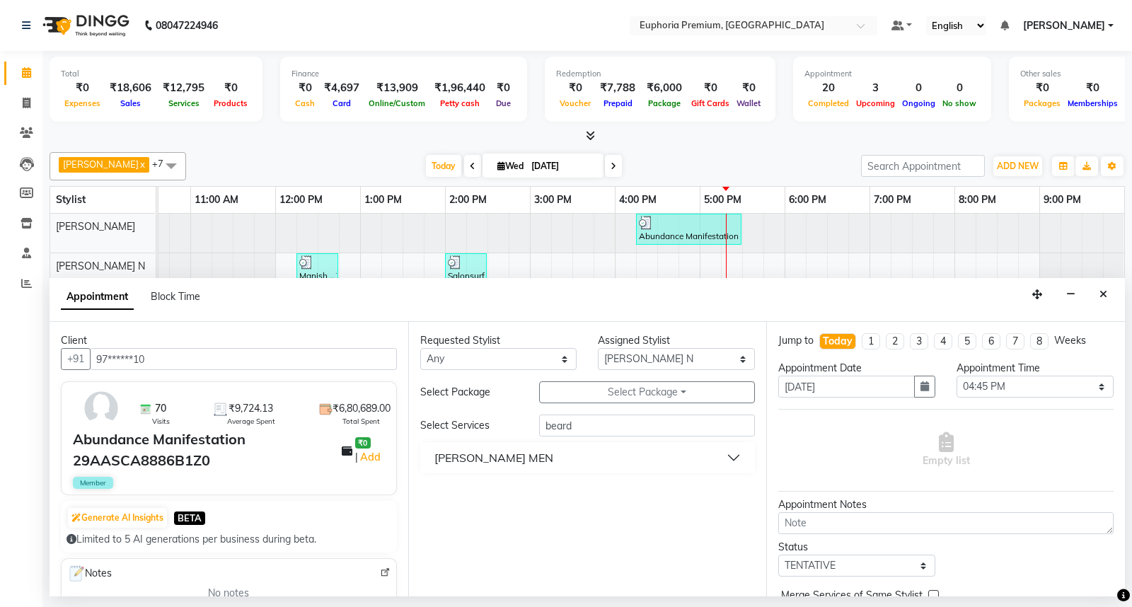
click at [487, 455] on div "[PERSON_NAME] MEN" at bounding box center [493, 457] width 119 height 17
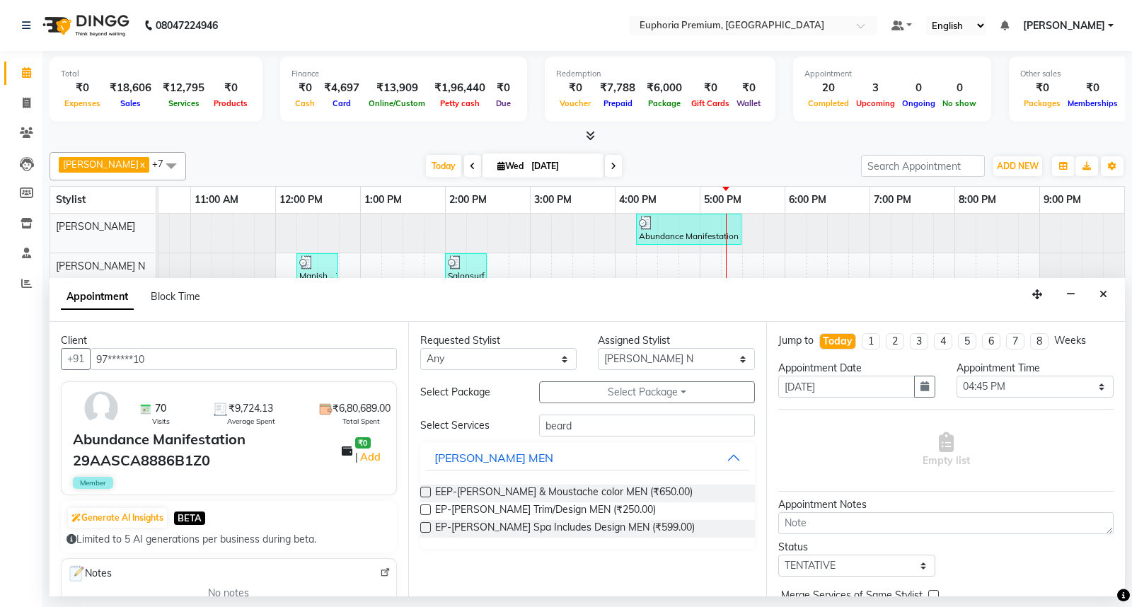
click at [424, 506] on label at bounding box center [425, 509] width 11 height 11
click at [424, 506] on input "checkbox" at bounding box center [424, 510] width 9 height 9
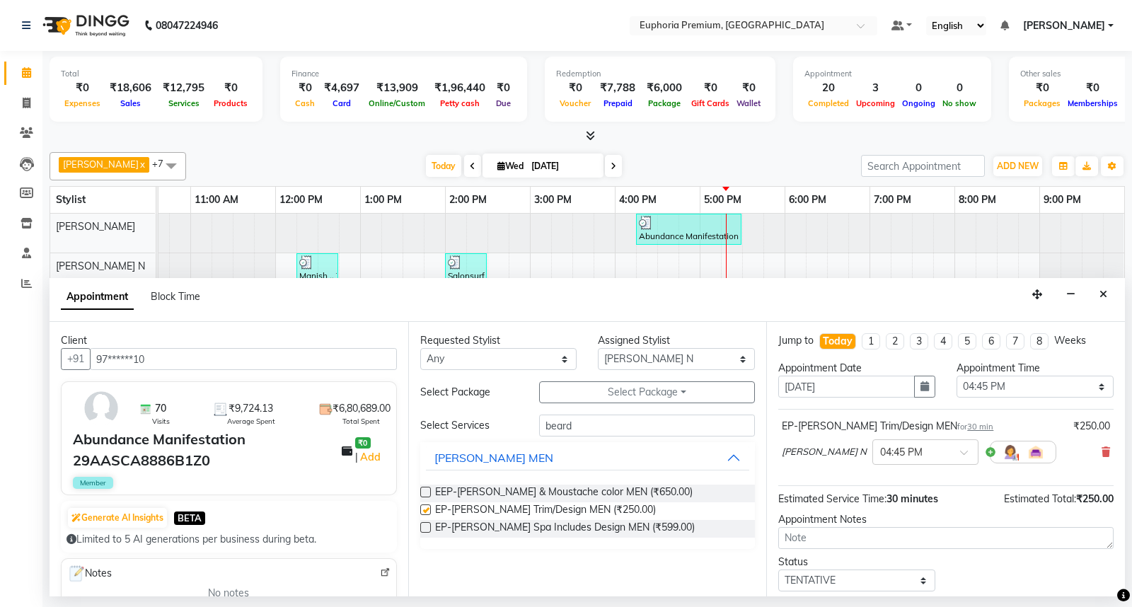
checkbox input "false"
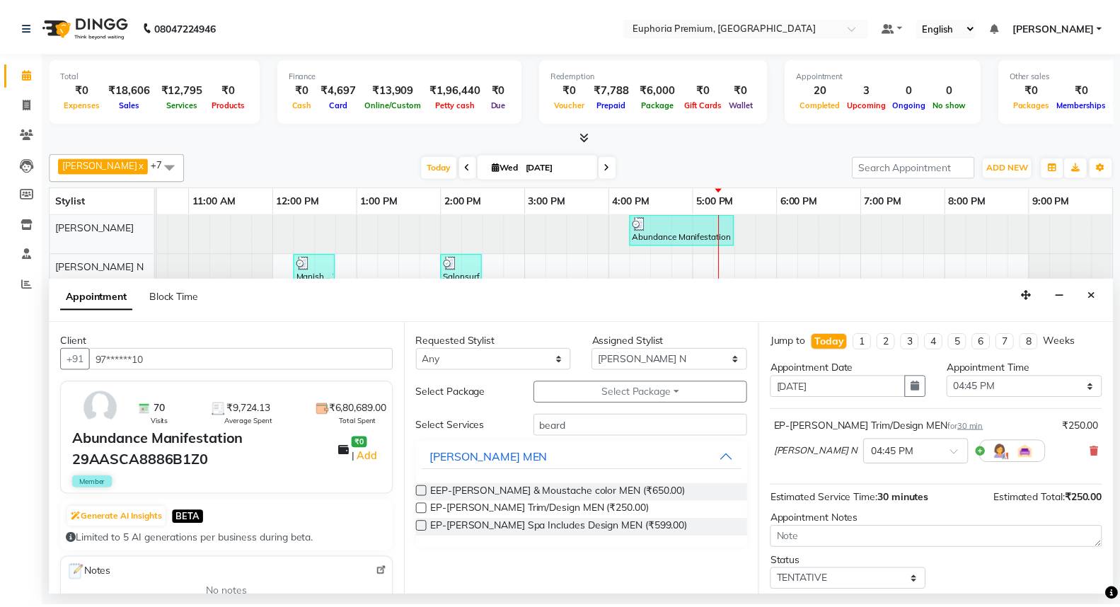
scroll to position [83, 0]
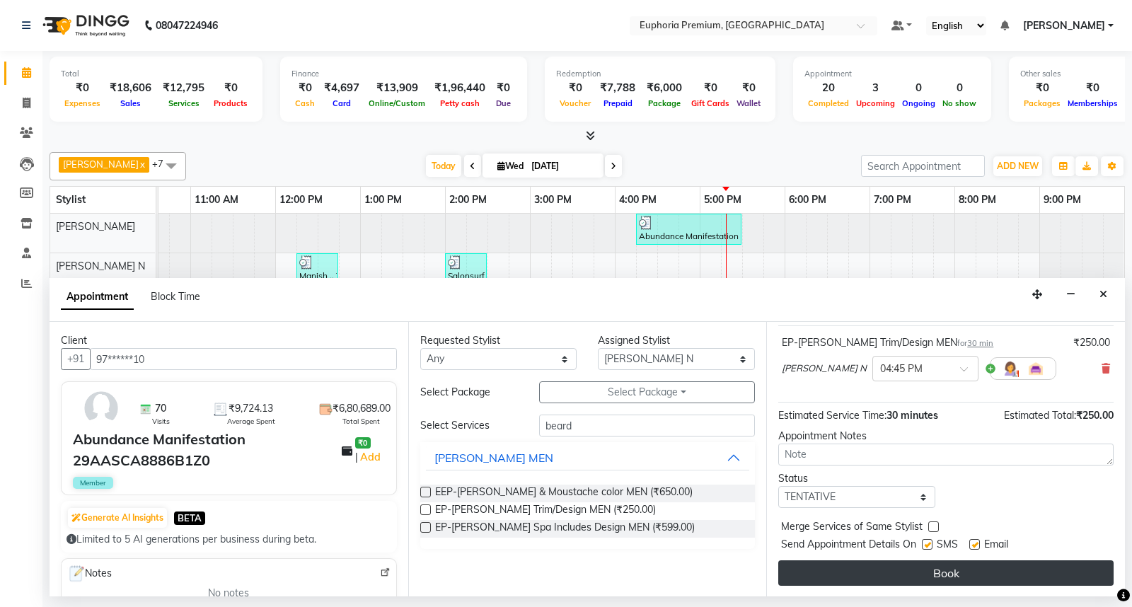
click at [958, 569] on button "Book" at bounding box center [945, 572] width 335 height 25
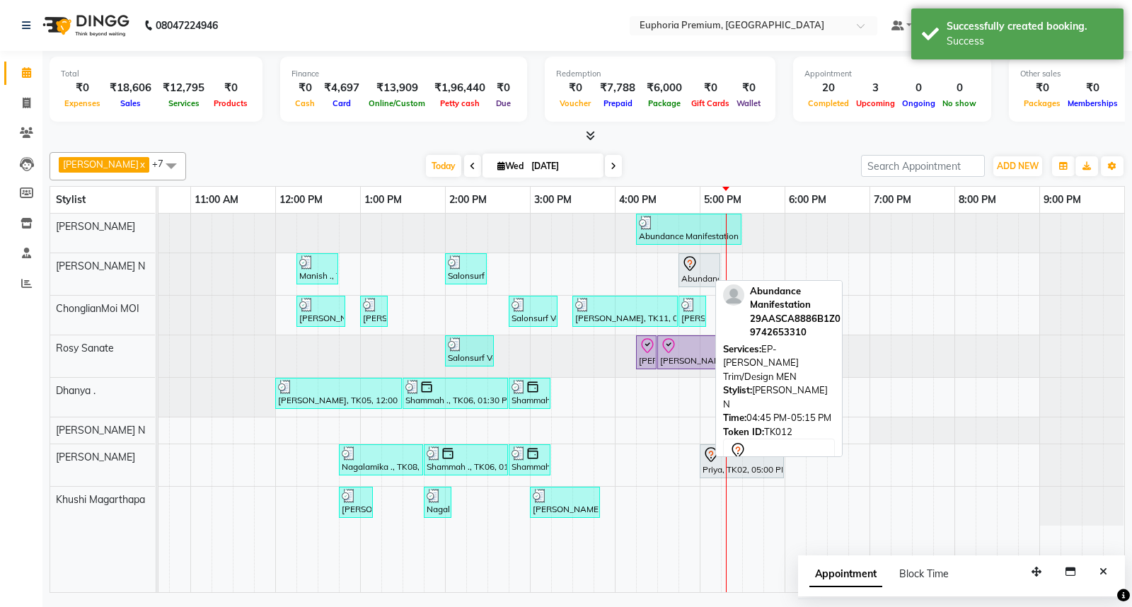
click at [683, 269] on icon at bounding box center [689, 263] width 17 height 17
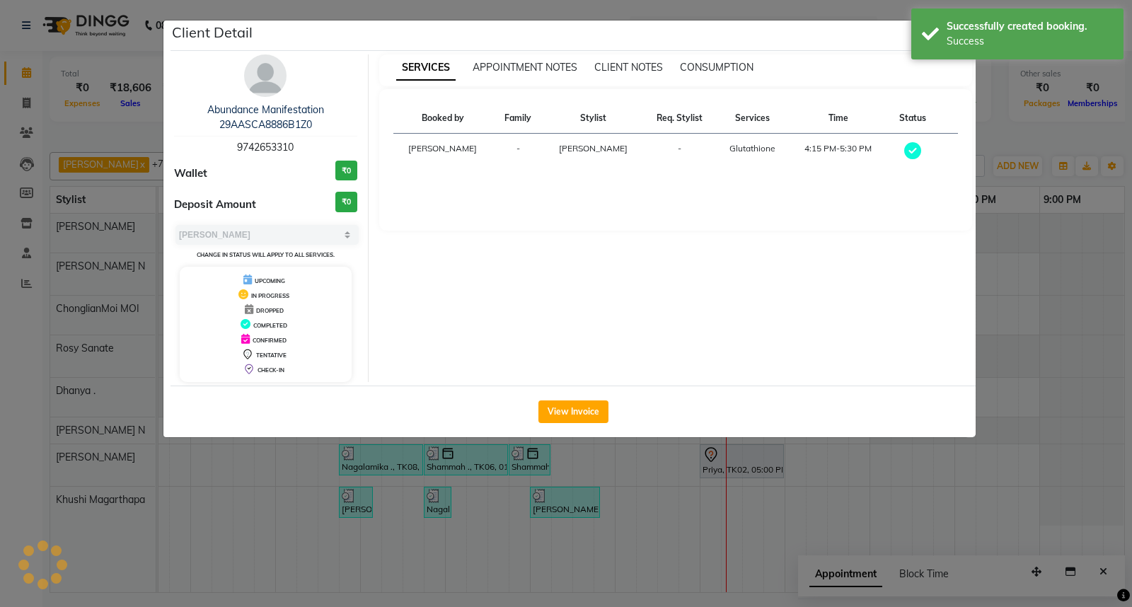
select select "7"
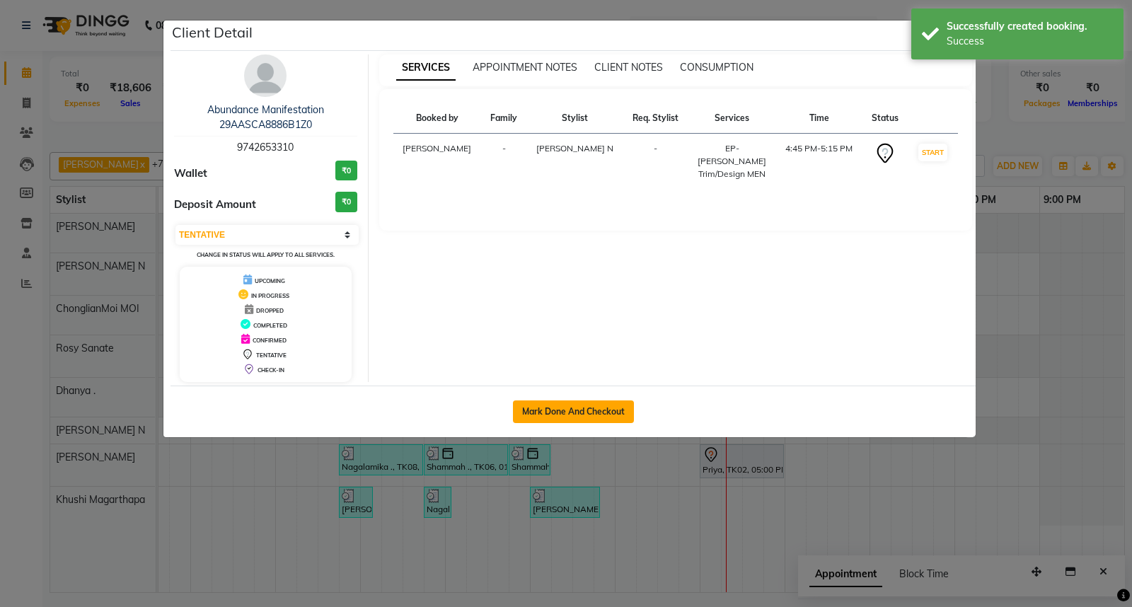
click at [567, 408] on button "Mark Done And Checkout" at bounding box center [573, 411] width 121 height 23
select select "service"
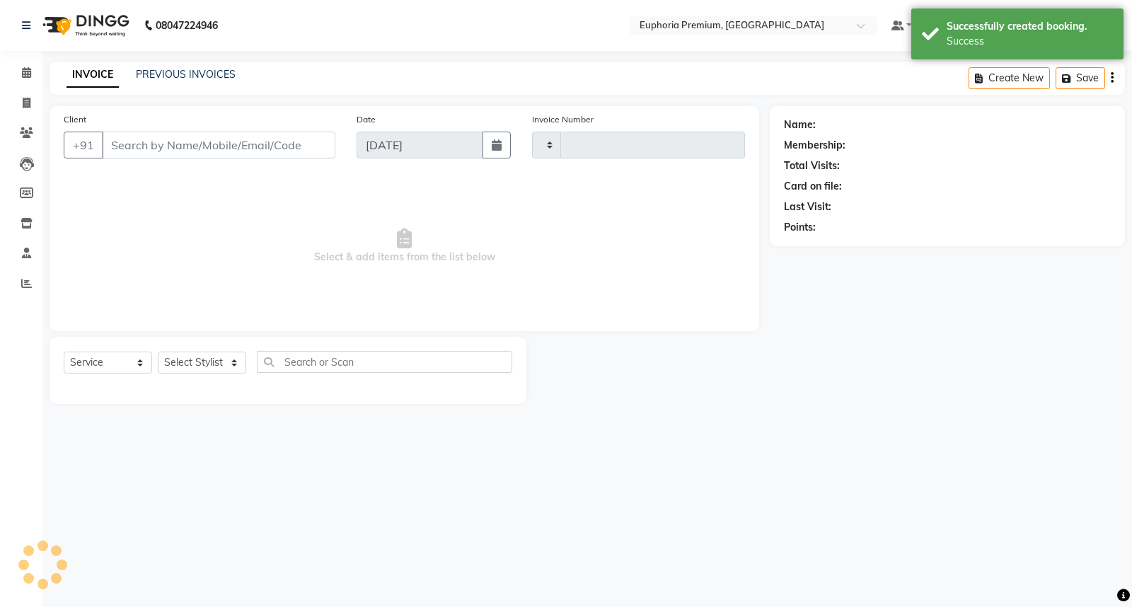
type input "2654"
select select "7925"
type input "97******10"
select select "71614"
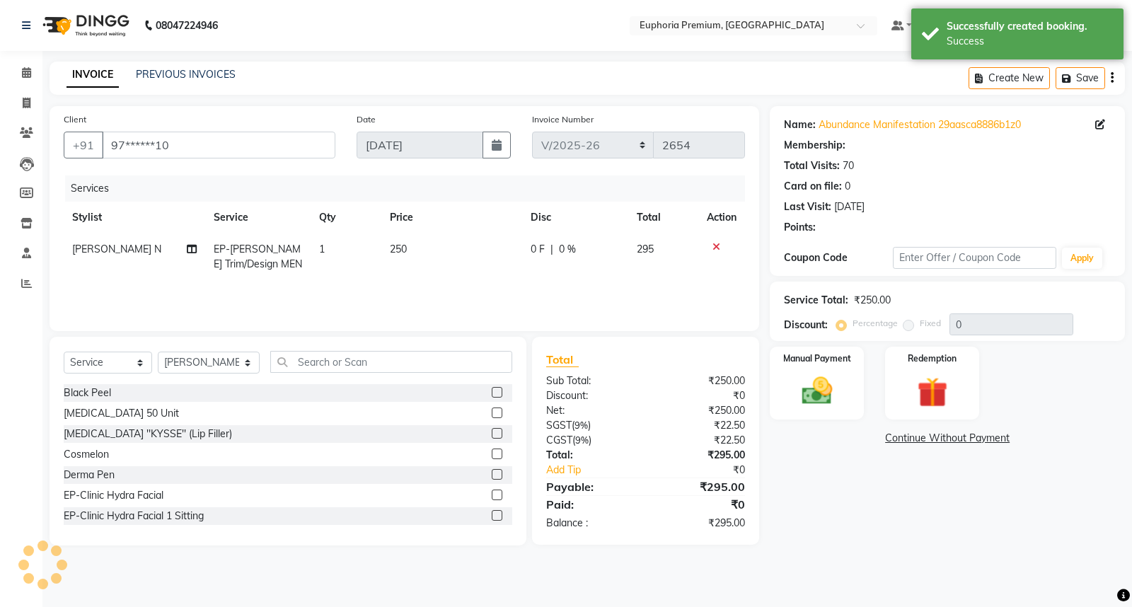
select select "2: Object"
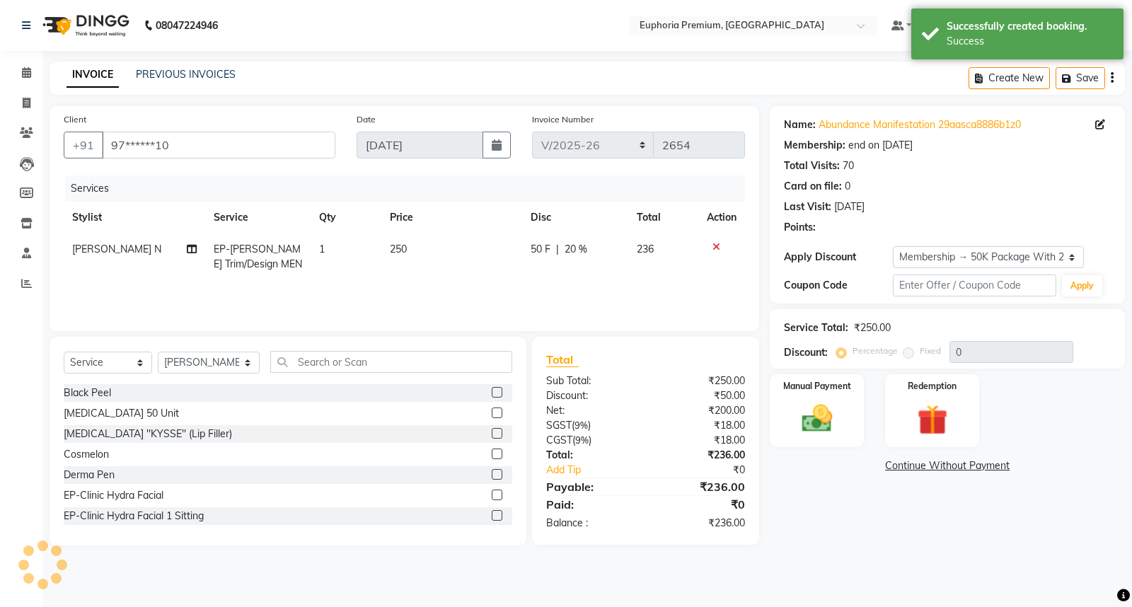
type input "20"
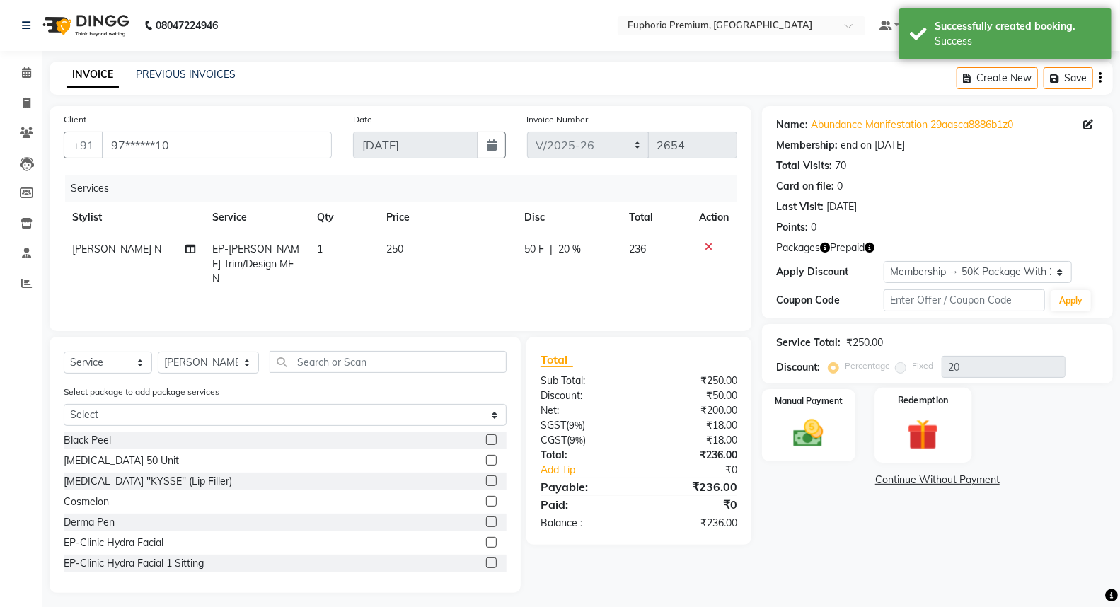
click at [920, 418] on img at bounding box center [923, 434] width 50 height 39
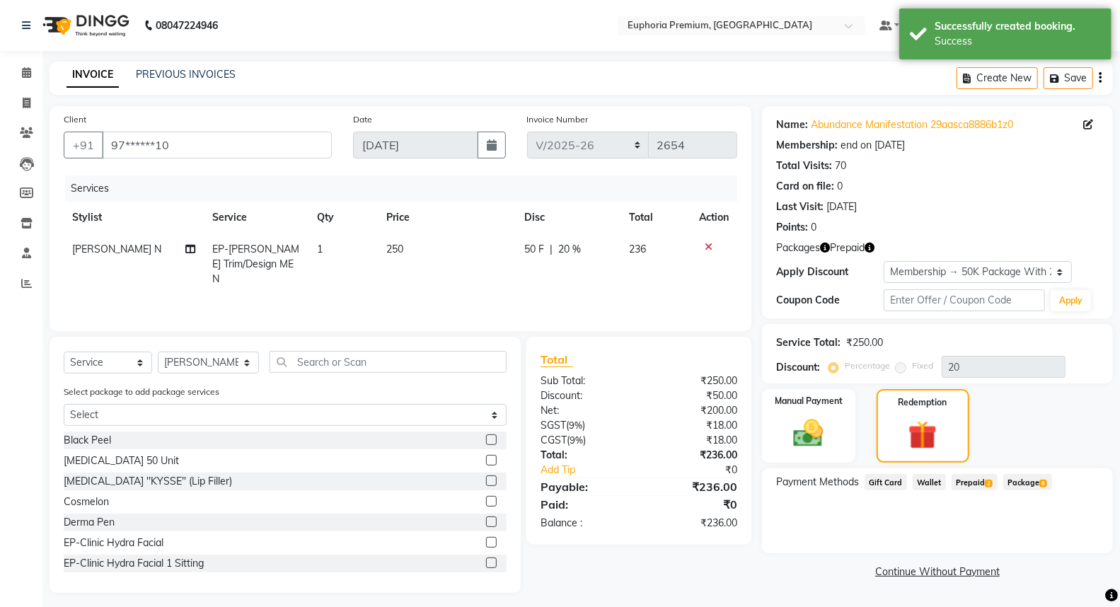
click at [975, 482] on span "Prepaid 2" at bounding box center [974, 482] width 46 height 16
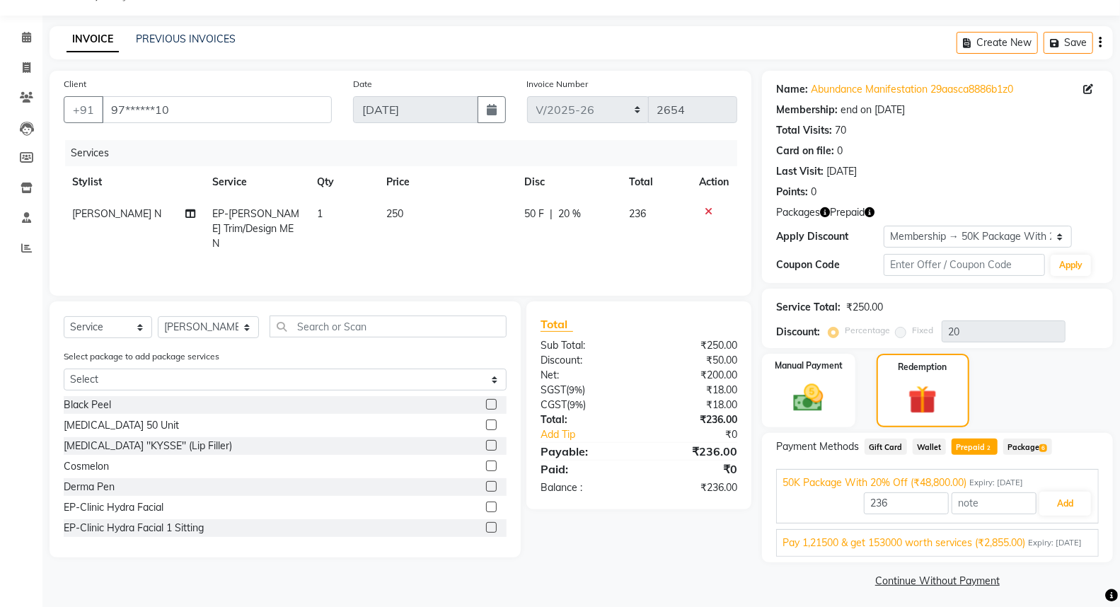
scroll to position [54, 0]
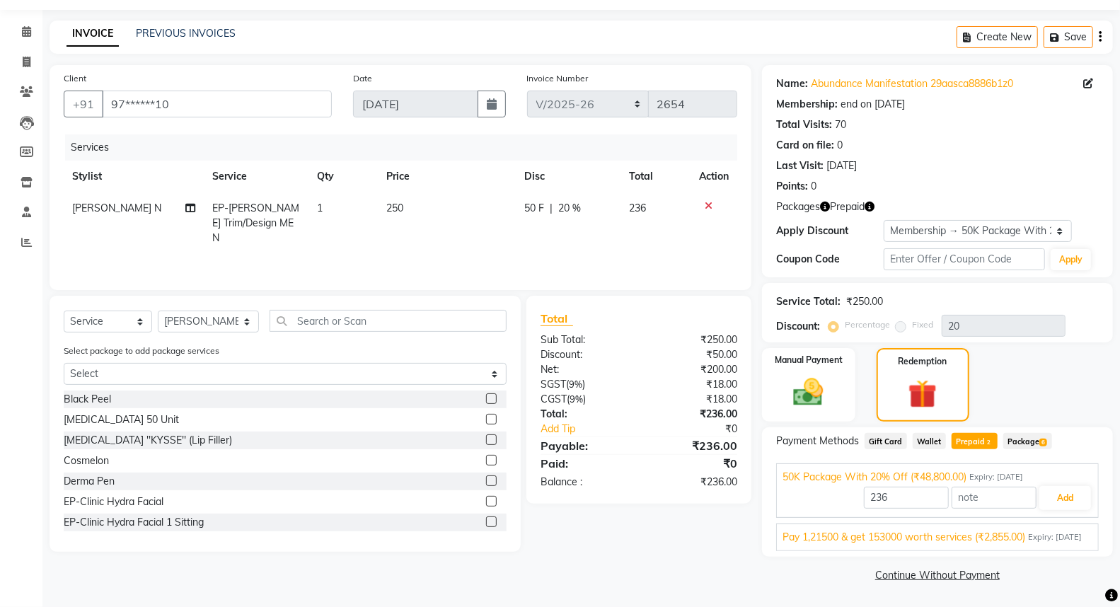
click at [963, 530] on span "Pay 1,21500 & get 153000 worth services (₹2,855.00)" at bounding box center [903, 537] width 243 height 15
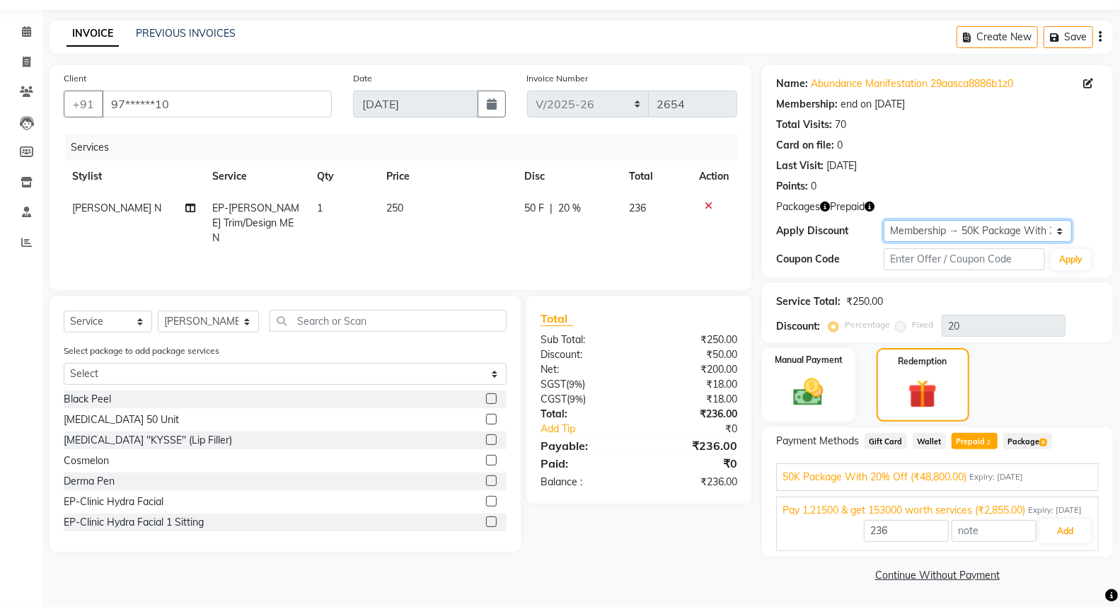
click at [1002, 221] on select "Select Membership → 50K Package With 20% Off Loyalty → All Euphoria Customers →…" at bounding box center [977, 231] width 188 height 22
select select "1: Object"
click at [883, 220] on select "Select Membership → 50K Package With 20% Off Loyalty → All Euphoria Customers →…" at bounding box center [977, 231] width 188 height 22
type input "0"
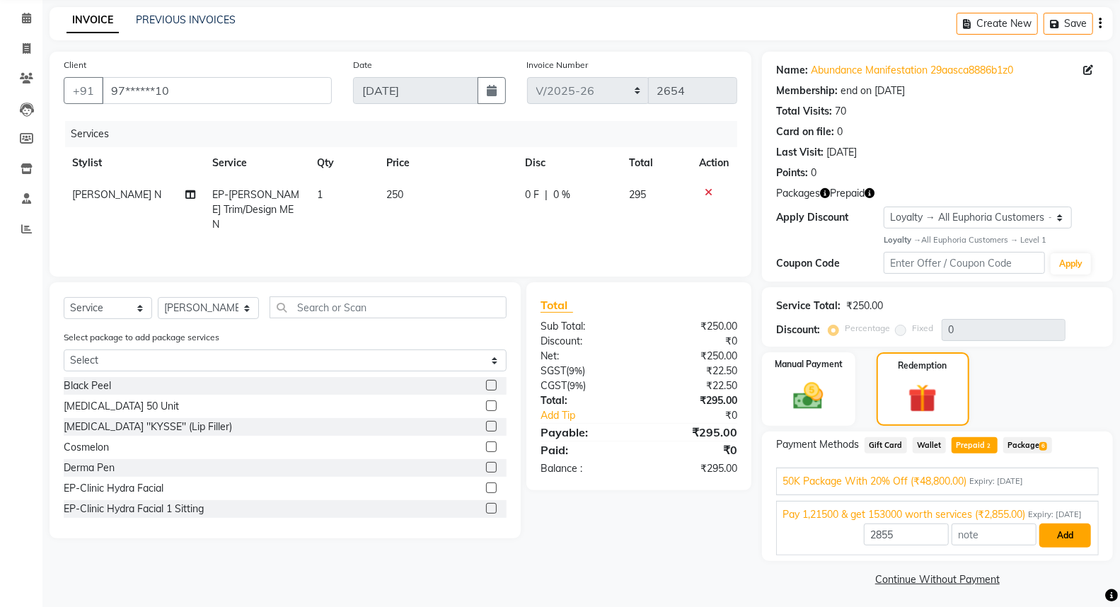
click at [1067, 547] on button "Add" at bounding box center [1065, 535] width 52 height 24
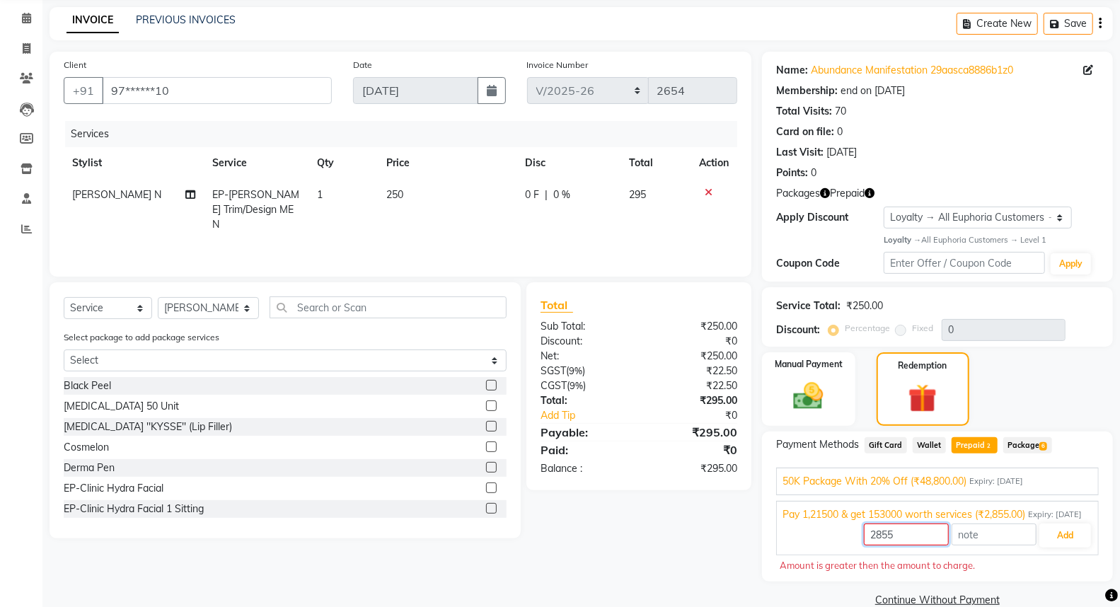
drag, startPoint x: 915, startPoint y: 552, endPoint x: 831, endPoint y: 552, distance: 84.2
click at [831, 549] on div "2855 Add" at bounding box center [937, 535] width 310 height 27
type input "295"
click at [970, 518] on span "Pay 1,21500 & get 153000 worth services (₹2,855.00)" at bounding box center [903, 514] width 243 height 15
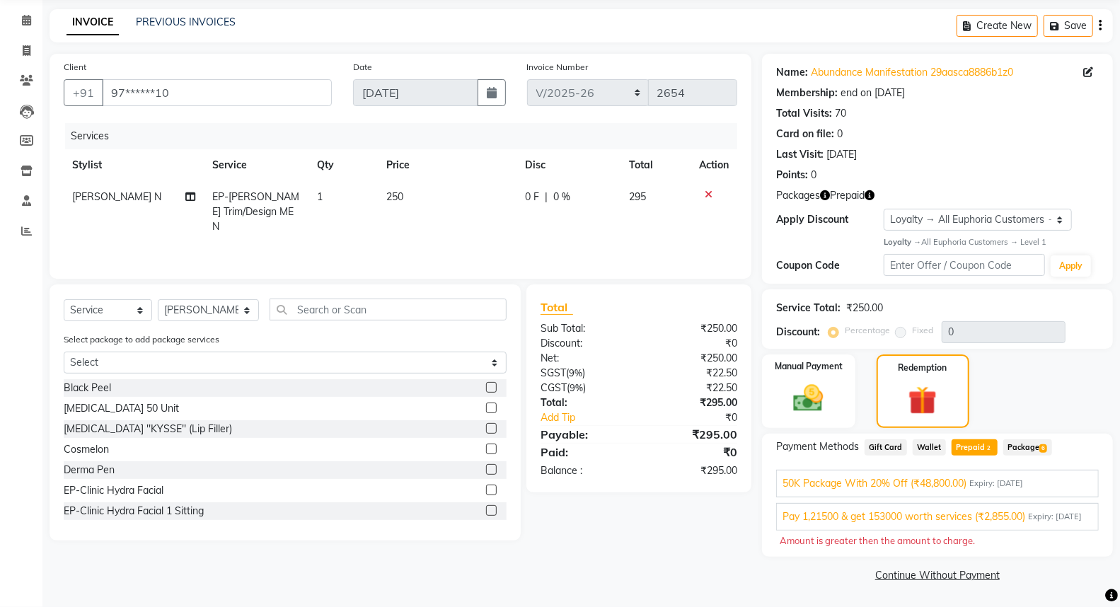
click at [1071, 530] on div "Pay 1,21500 & get 153000 worth services (₹2,855.00) Expiry: [DATE] 295 Add" at bounding box center [937, 517] width 323 height 28
click at [1069, 523] on span "Expiry: [DATE]" at bounding box center [1055, 517] width 54 height 12
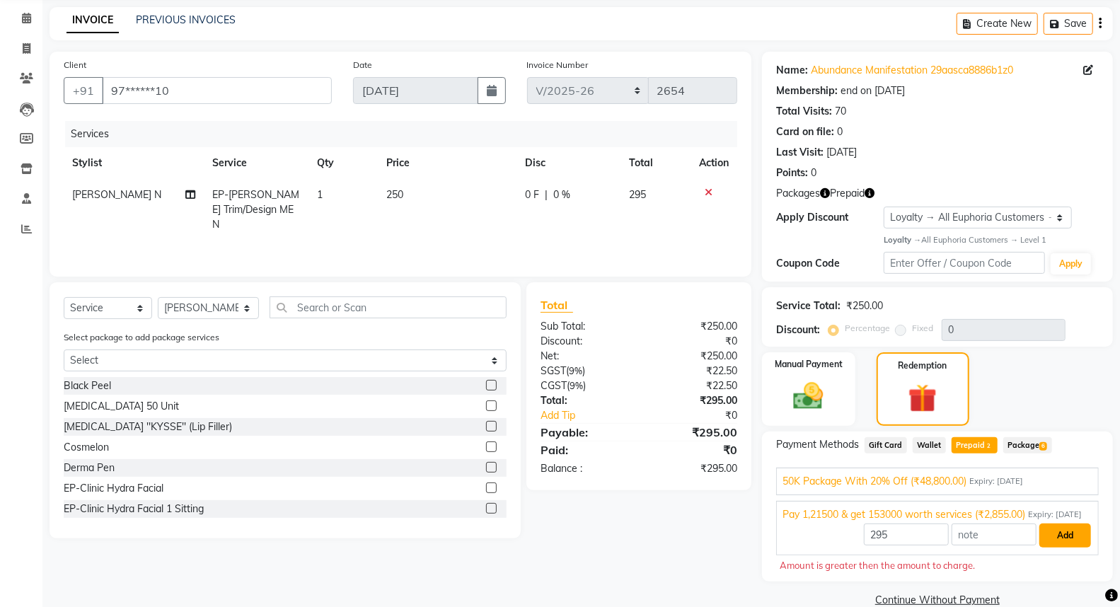
click at [1067, 547] on button "Add" at bounding box center [1065, 535] width 52 height 24
click at [1031, 464] on div "50K Package With 20% Off (₹48,800.00) Expiry: [DATE] 48800 Add Pay 1,21500 & ge…" at bounding box center [937, 508] width 323 height 93
click at [1019, 481] on span "Expiry: [DATE]" at bounding box center [996, 481] width 54 height 12
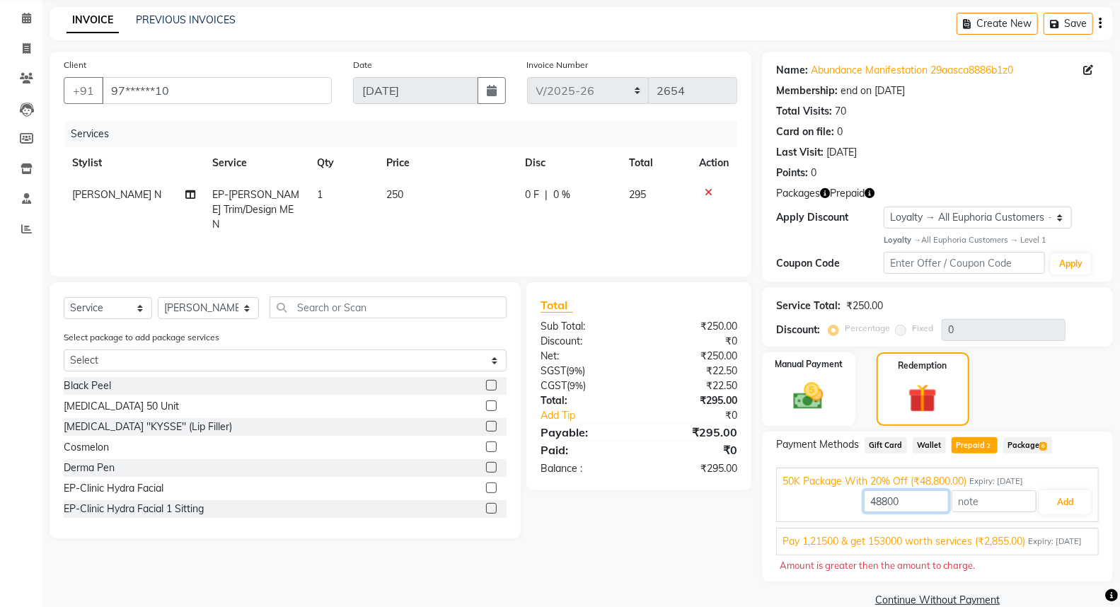
click at [923, 504] on input "48800" at bounding box center [906, 501] width 85 height 22
click at [794, 376] on div "Manual Payment" at bounding box center [808, 389] width 97 height 76
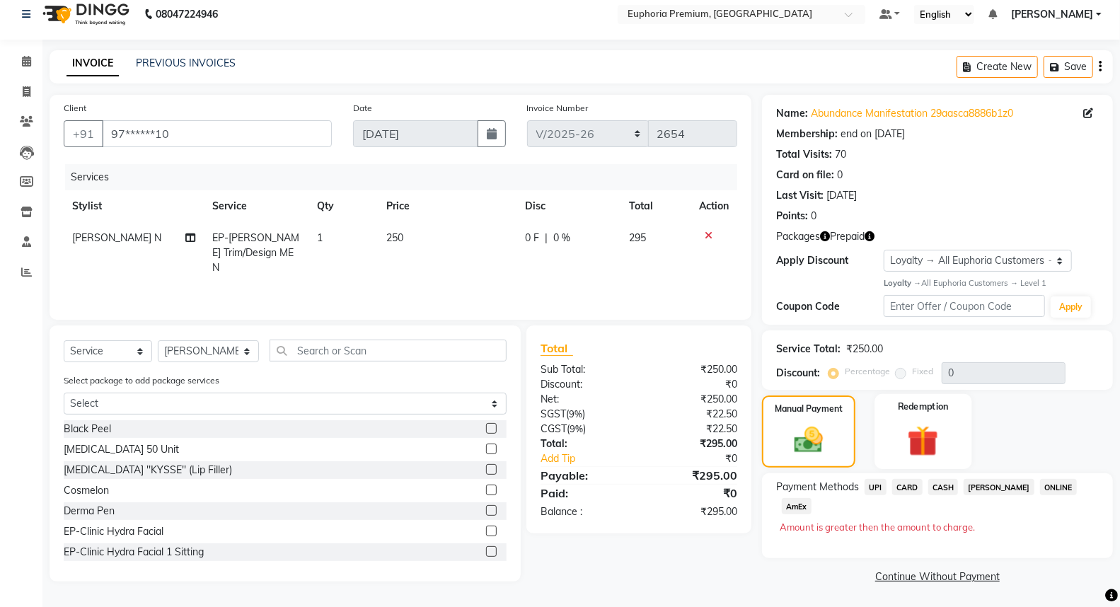
click at [932, 437] on img at bounding box center [923, 441] width 50 height 39
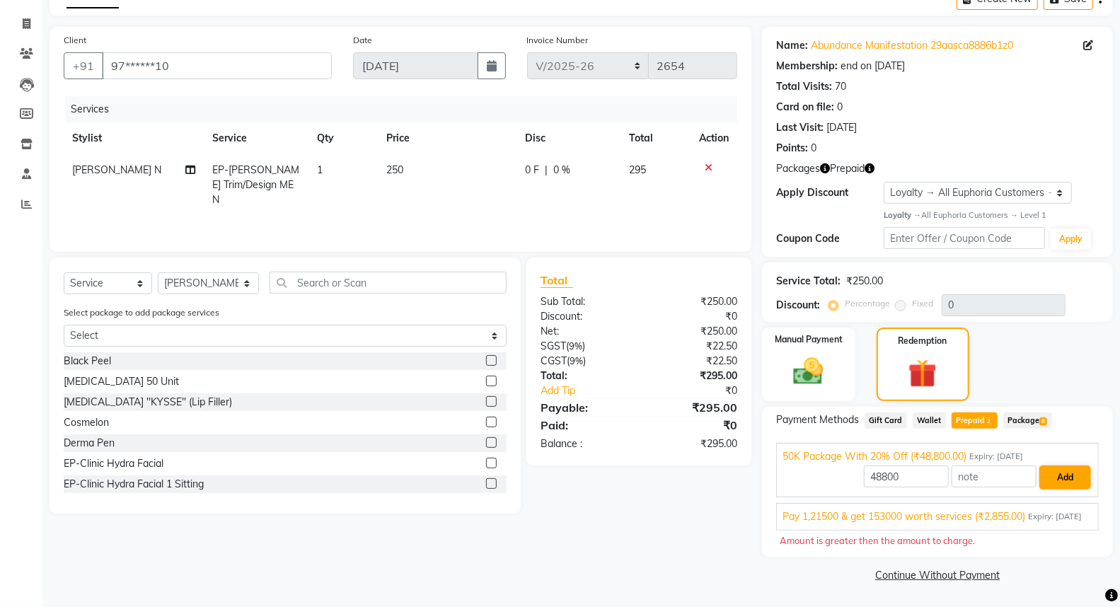
scroll to position [93, 0]
click at [1065, 511] on span "Expiry: [DATE]" at bounding box center [1055, 517] width 54 height 12
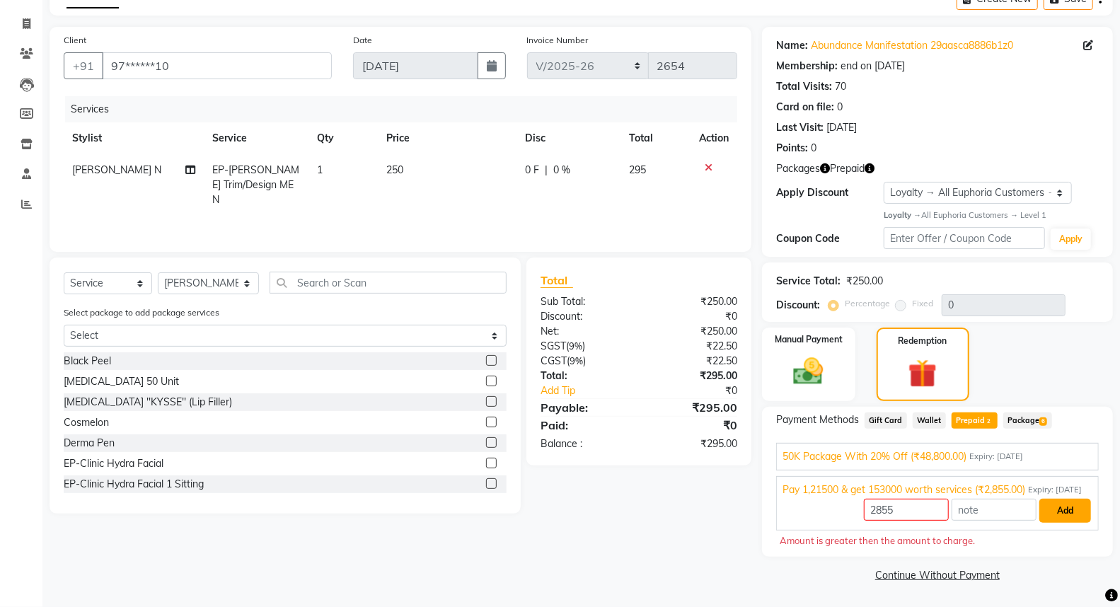
click at [1061, 507] on button "Add" at bounding box center [1065, 511] width 52 height 24
click at [905, 499] on input "2855" at bounding box center [906, 510] width 85 height 22
click at [1080, 514] on button "Add" at bounding box center [1065, 511] width 52 height 24
click at [1069, 511] on button "Add" at bounding box center [1065, 511] width 52 height 24
click at [915, 511] on input "250" at bounding box center [906, 510] width 85 height 22
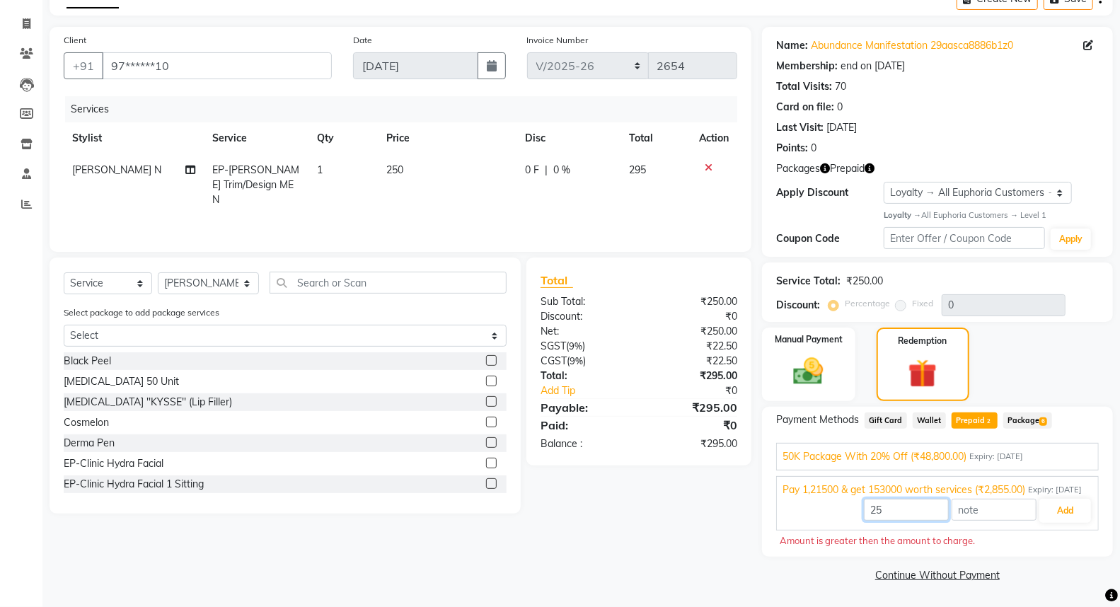
type input "2"
type input "295"
click at [1076, 508] on button "Add" at bounding box center [1065, 511] width 52 height 24
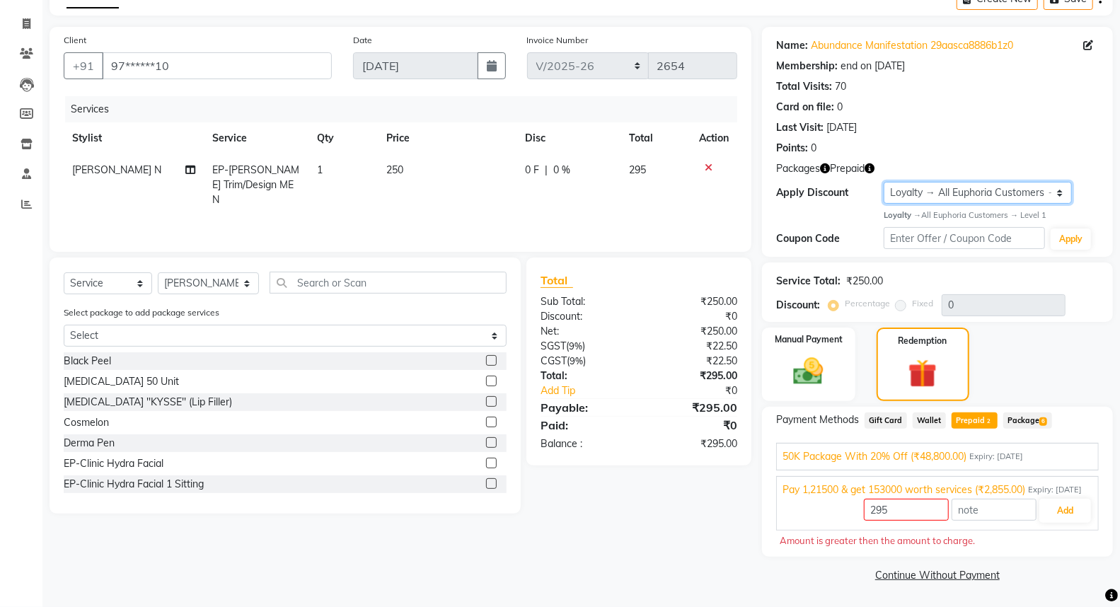
click at [976, 182] on select "Select Membership → 50K Package With 20% Off Loyalty → All Euphoria Customers →…" at bounding box center [977, 193] width 188 height 22
select select "2: Object"
click at [883, 185] on select "Select Membership → 50K Package With 20% Off Loyalty → All Euphoria Customers →…" at bounding box center [977, 193] width 188 height 22
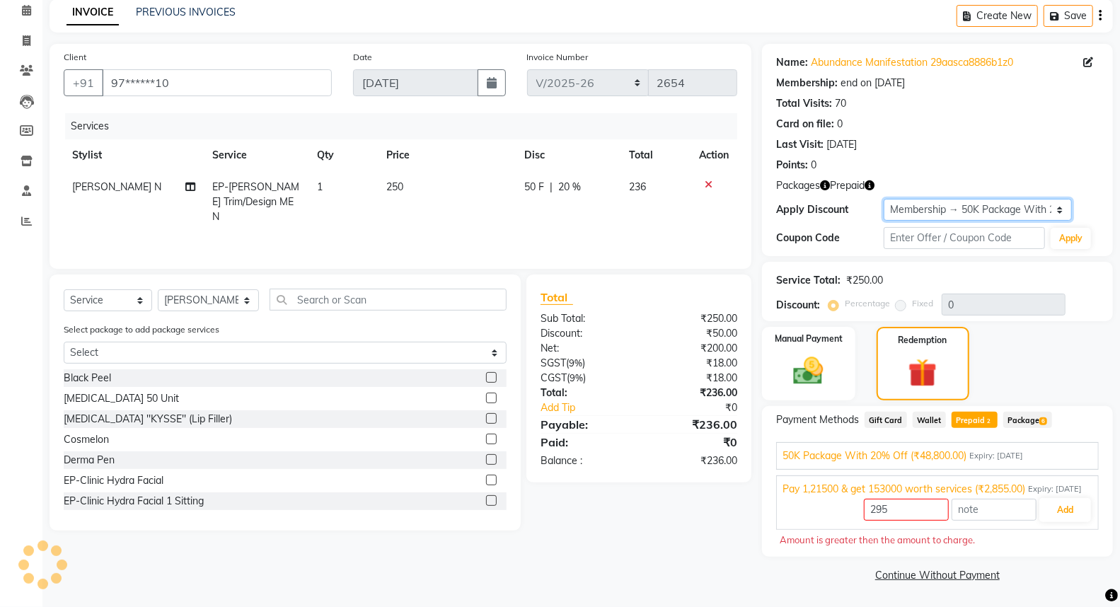
type input "2855"
type input "20"
click at [1023, 450] on span "Expiry: [DATE]" at bounding box center [996, 456] width 54 height 12
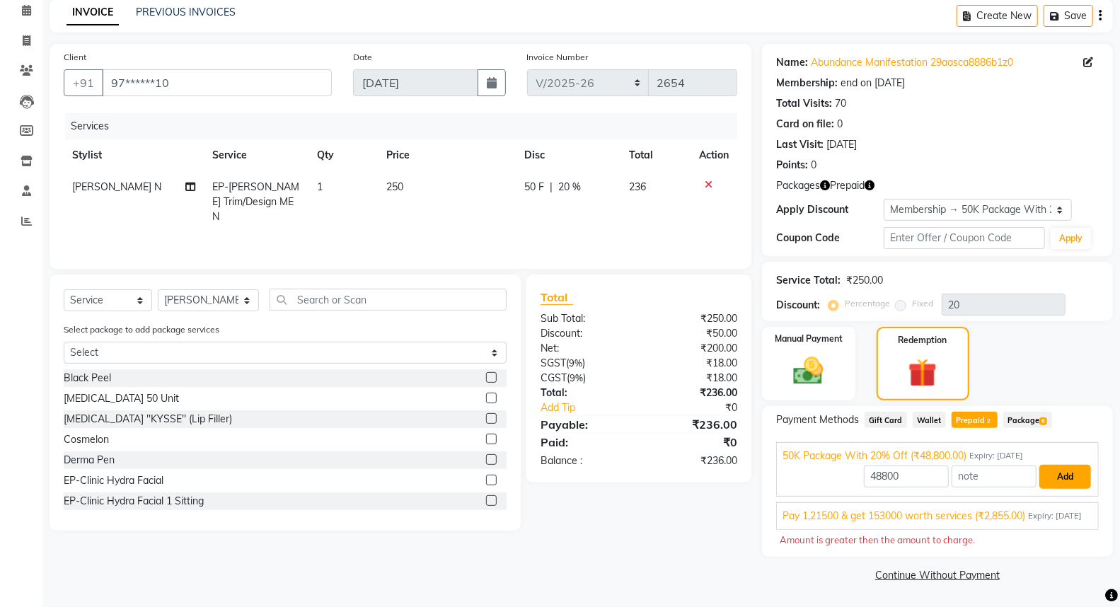
click at [1066, 467] on button "Add" at bounding box center [1065, 477] width 52 height 24
drag, startPoint x: 923, startPoint y: 453, endPoint x: 831, endPoint y: 460, distance: 92.2
click at [831, 463] on div "48800 Add" at bounding box center [937, 476] width 310 height 27
type input "236"
click at [1052, 465] on button "Add" at bounding box center [1065, 477] width 52 height 24
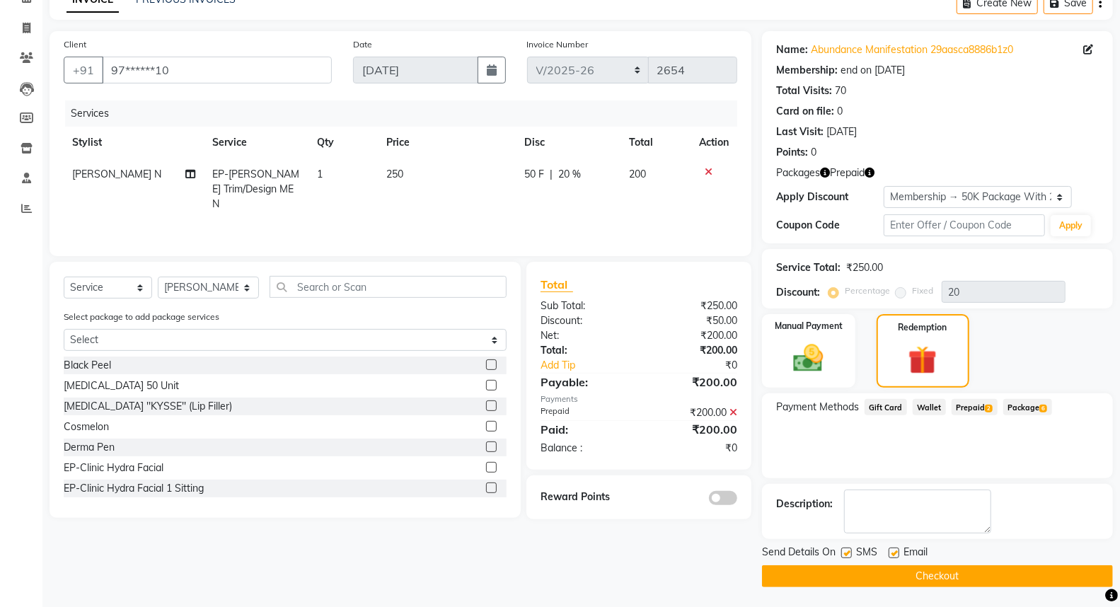
click at [937, 574] on button "Checkout" at bounding box center [937, 576] width 351 height 22
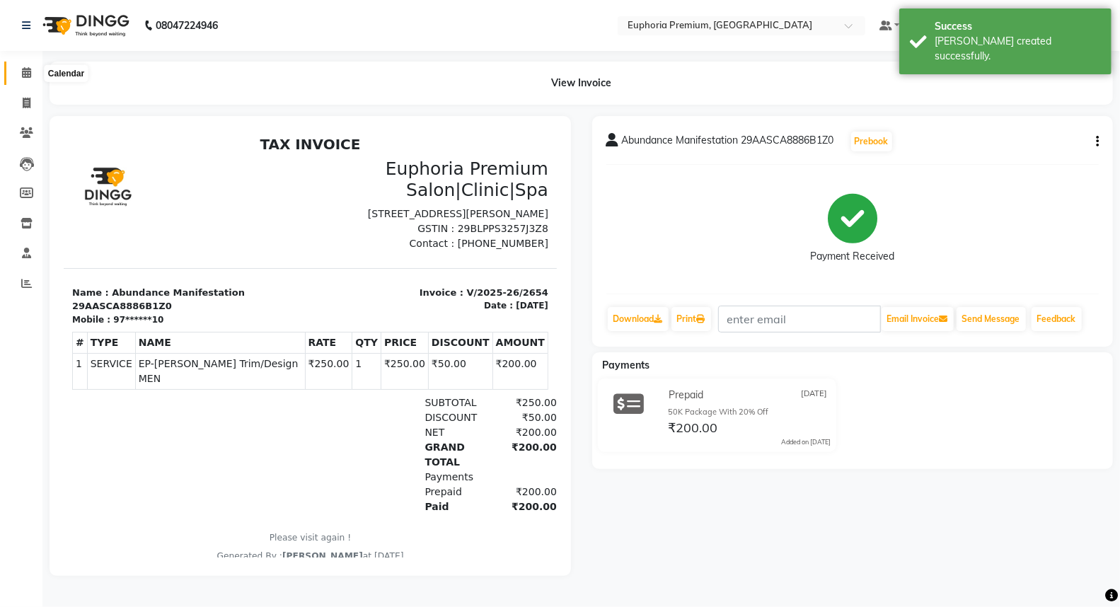
click at [20, 69] on span at bounding box center [26, 73] width 25 height 16
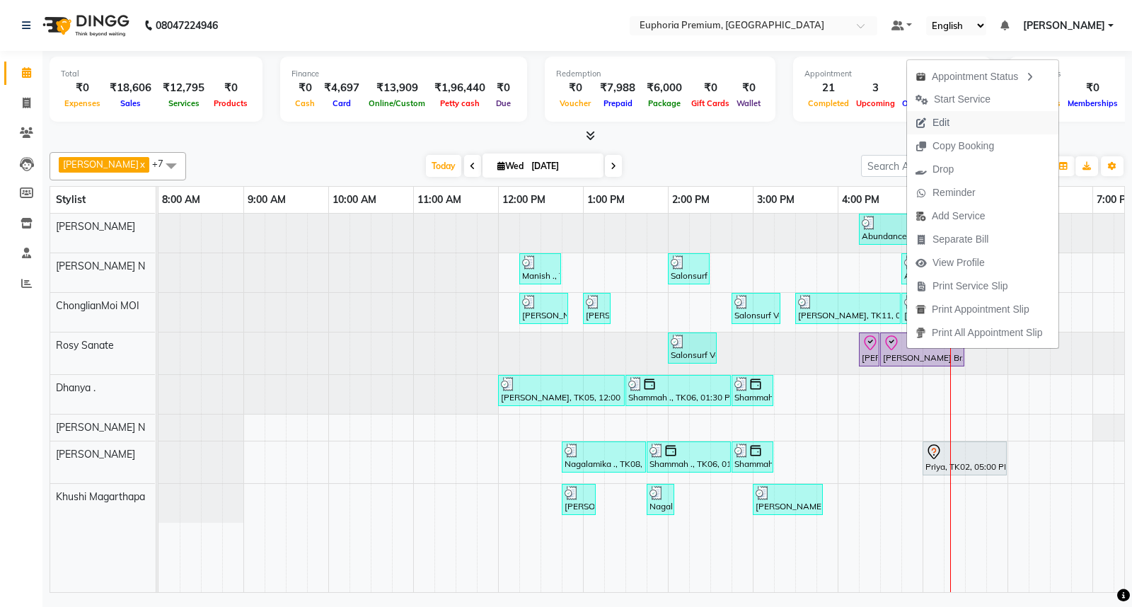
click at [950, 124] on span "Edit" at bounding box center [932, 122] width 51 height 23
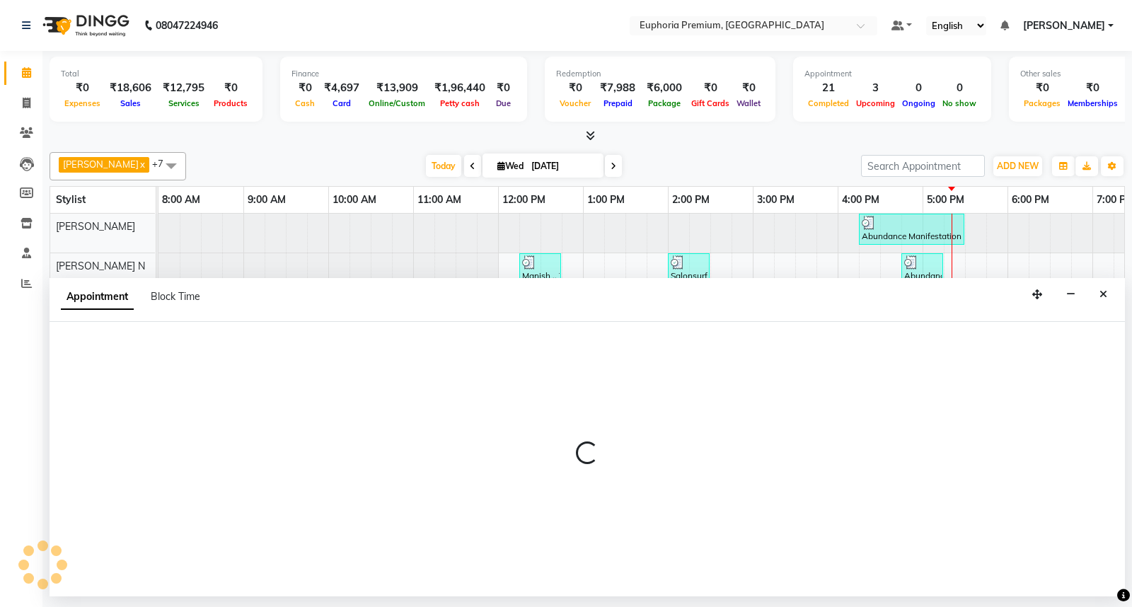
select select "tentative"
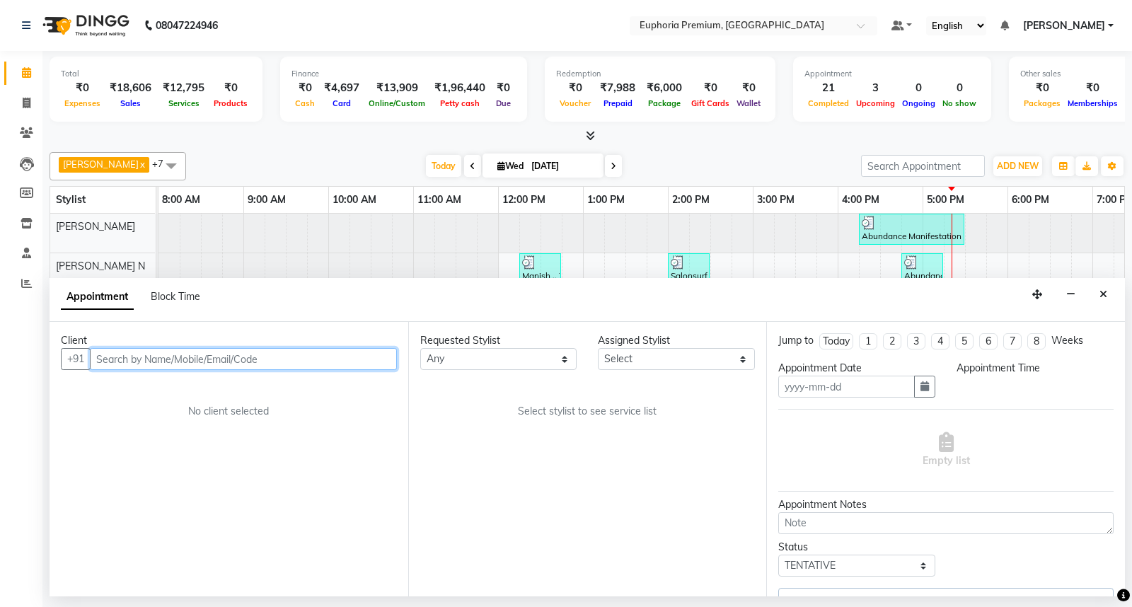
type input "[DATE]"
select select "71633"
select select "check-in"
select select "975"
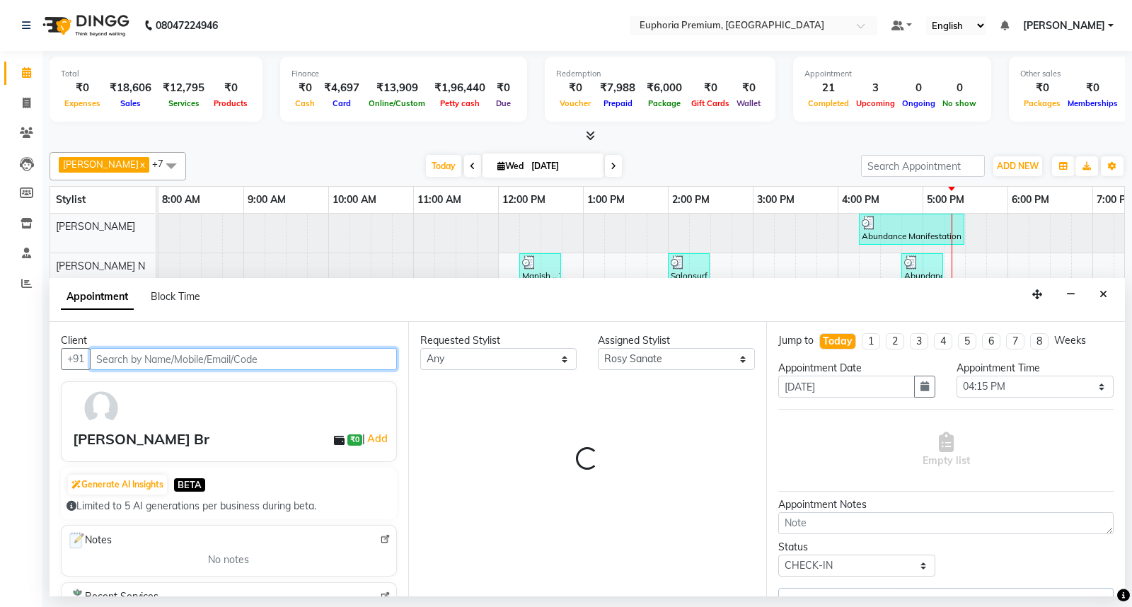
scroll to position [0, 223]
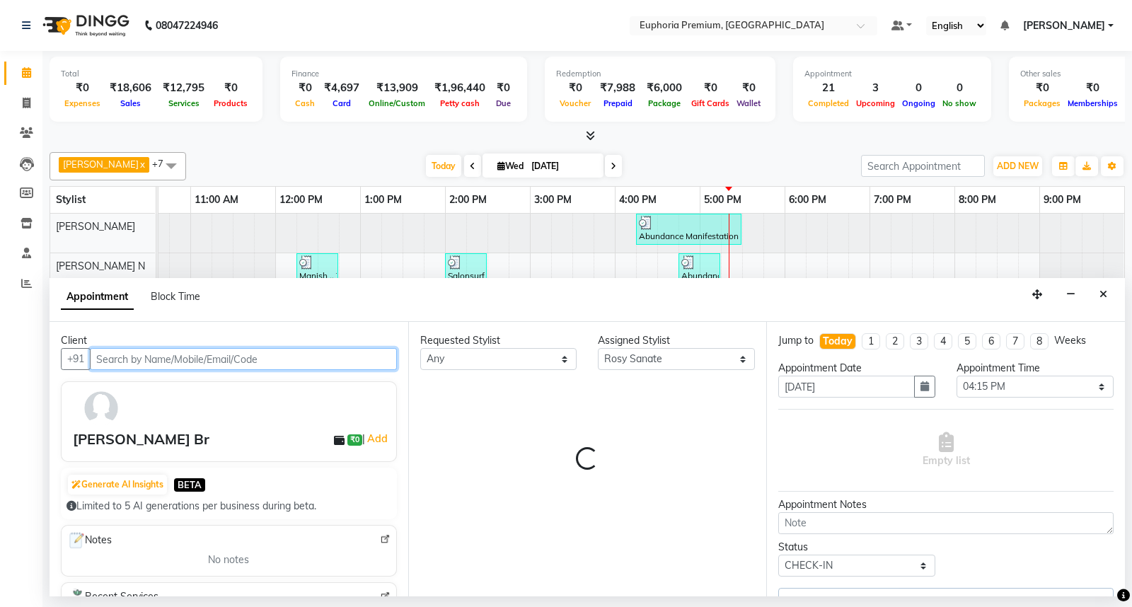
select select "4006"
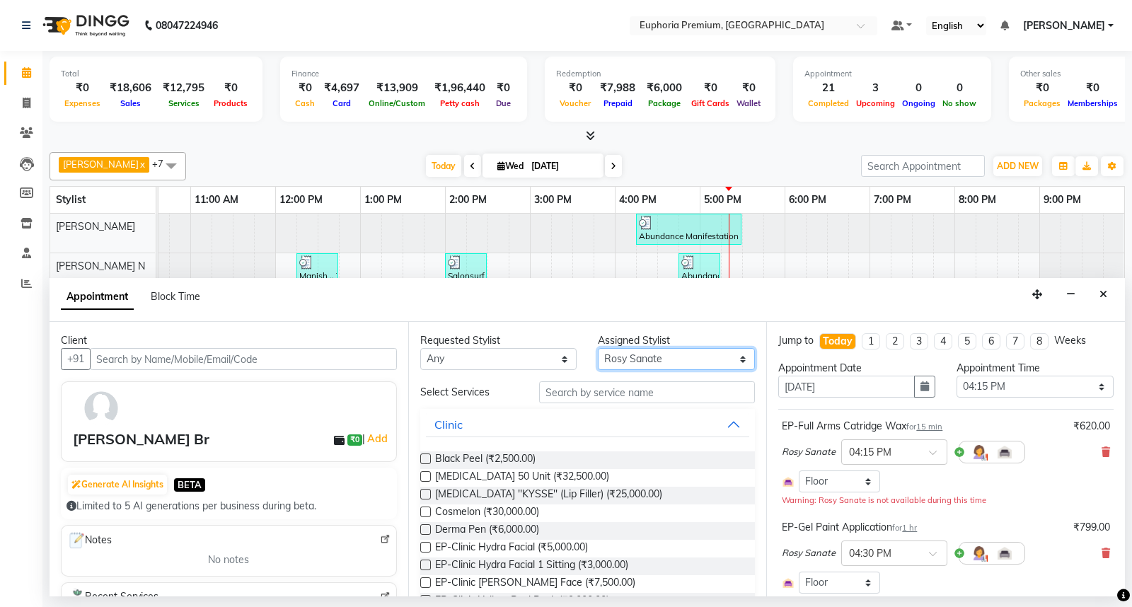
click at [632, 363] on select "Select Babu V Bharath N [PERSON_NAME] [PERSON_NAME] N Chiinthian [PERSON_NAME] …" at bounding box center [676, 359] width 157 height 22
select select "88670"
click at [598, 348] on select "Select Babu V Bharath N [PERSON_NAME] [PERSON_NAME] N Chiinthian [PERSON_NAME] …" at bounding box center [676, 359] width 157 height 22
click at [606, 391] on input "text" at bounding box center [647, 392] width 216 height 22
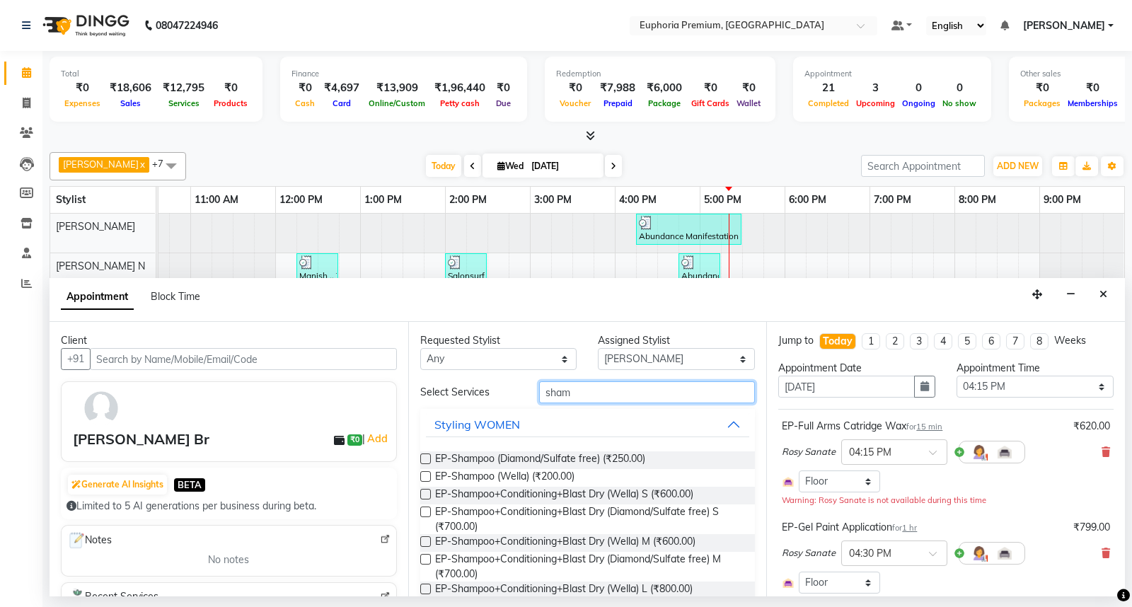
type input "sham"
click at [427, 478] on label at bounding box center [425, 476] width 11 height 11
click at [427, 478] on input "checkbox" at bounding box center [424, 477] width 9 height 9
checkbox input "false"
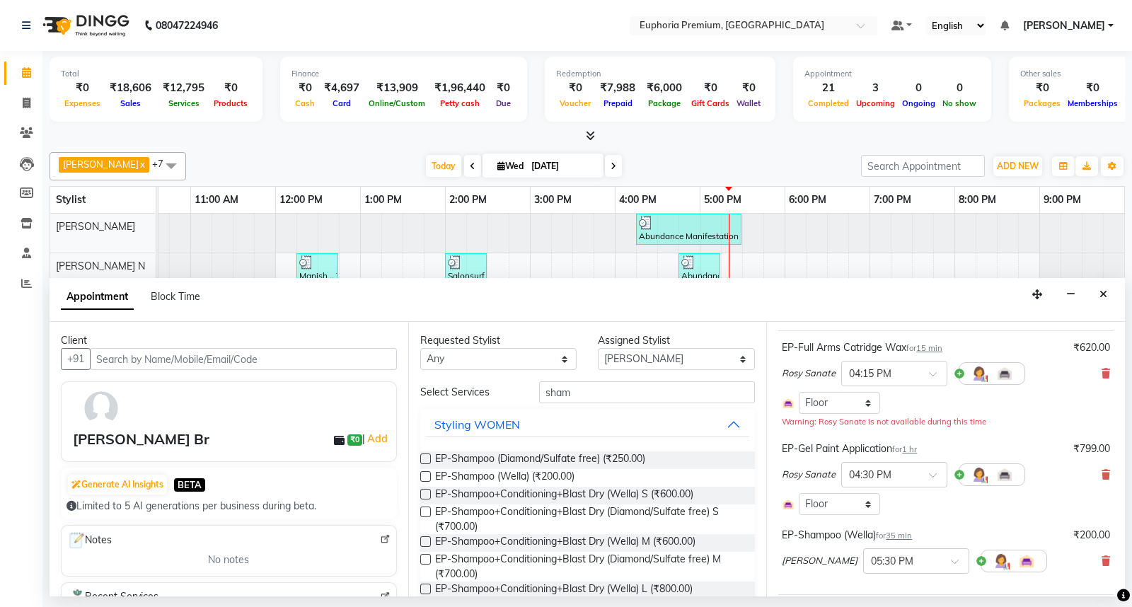
scroll to position [230, 0]
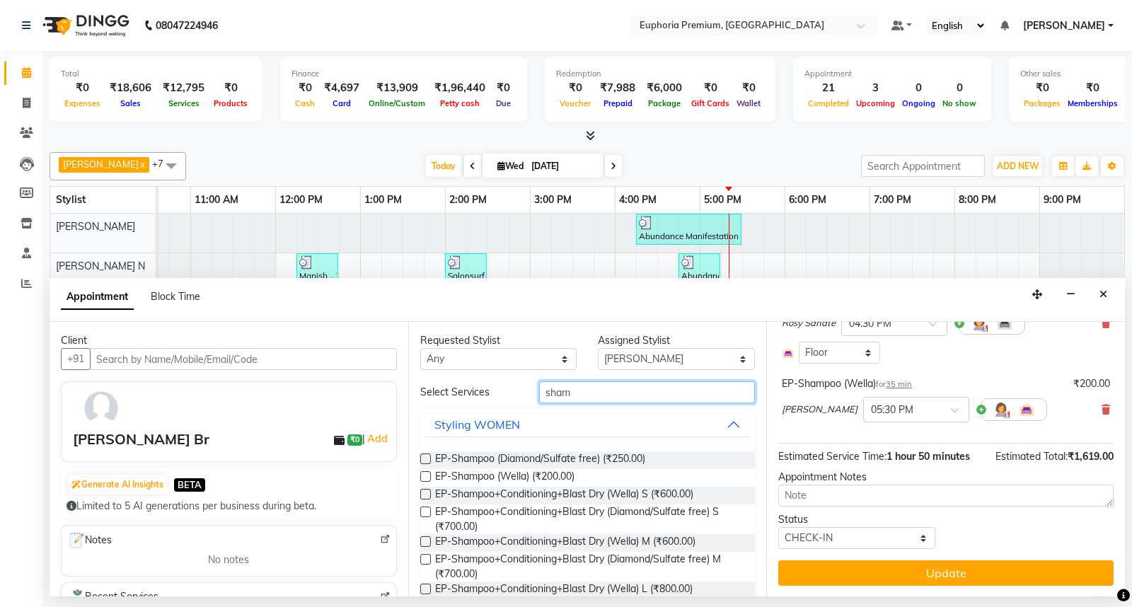
drag, startPoint x: 576, startPoint y: 390, endPoint x: 488, endPoint y: 390, distance: 88.4
click at [488, 390] on div "Select Services sham" at bounding box center [588, 392] width 356 height 22
type input "con"
click at [422, 475] on label at bounding box center [425, 476] width 11 height 11
click at [422, 475] on input "checkbox" at bounding box center [424, 477] width 9 height 9
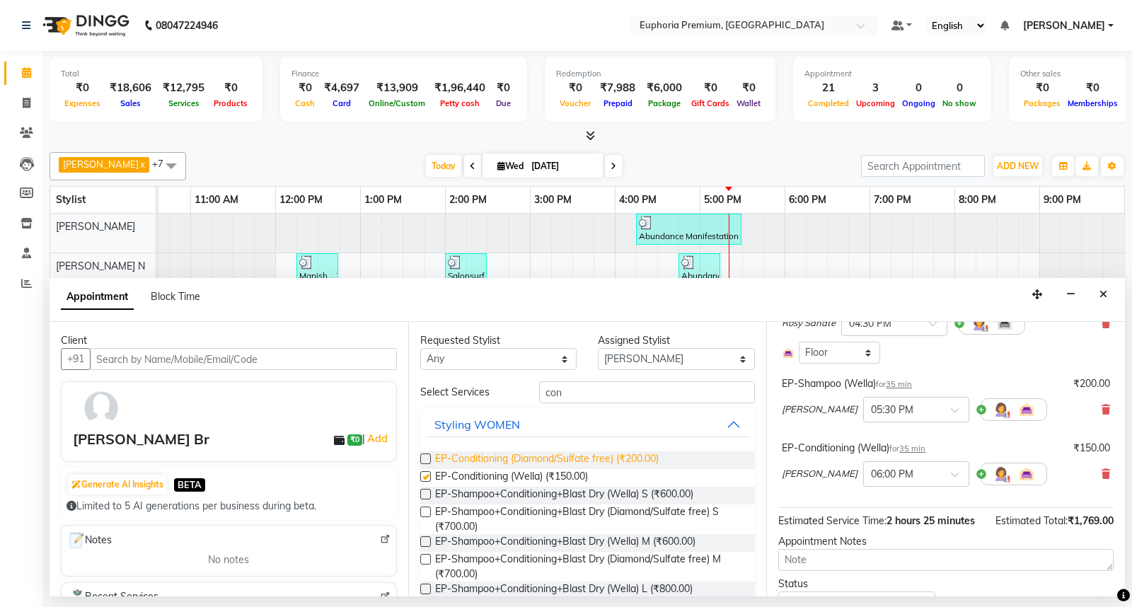
checkbox input "false"
drag, startPoint x: 559, startPoint y: 395, endPoint x: 483, endPoint y: 395, distance: 76.4
click at [483, 395] on div "Select Services con" at bounding box center [588, 392] width 356 height 22
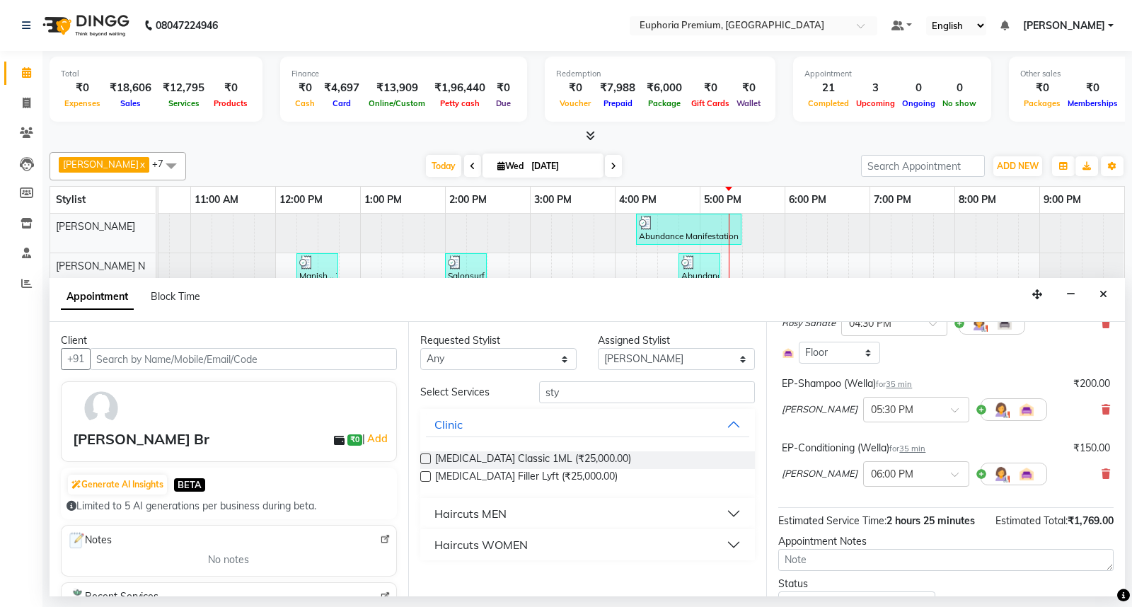
click at [498, 540] on div "Haircuts WOMEN" at bounding box center [480, 544] width 93 height 17
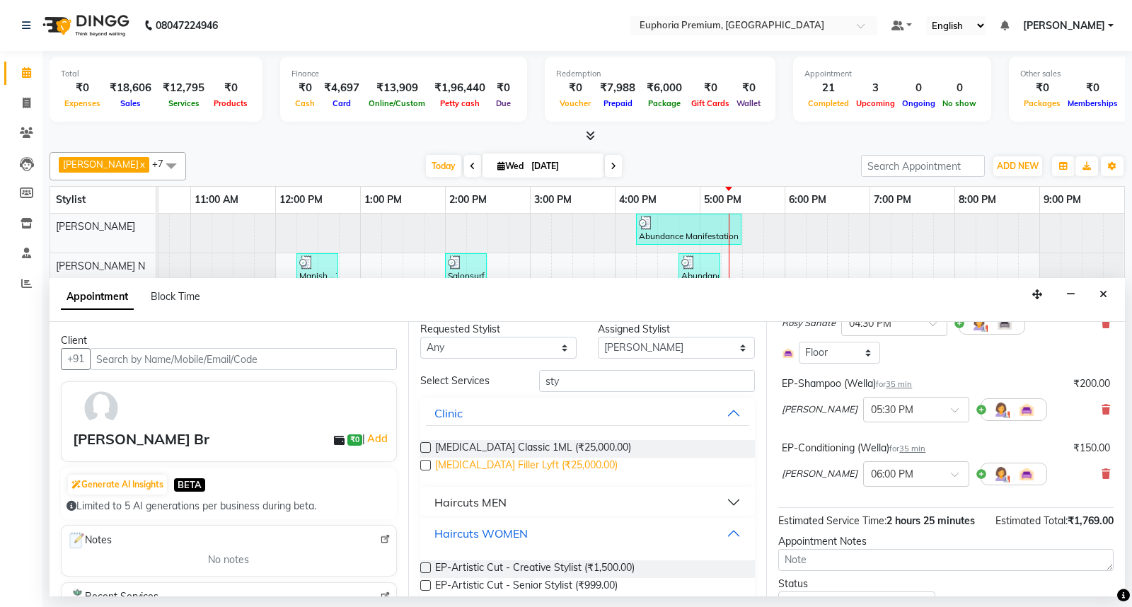
scroll to position [0, 0]
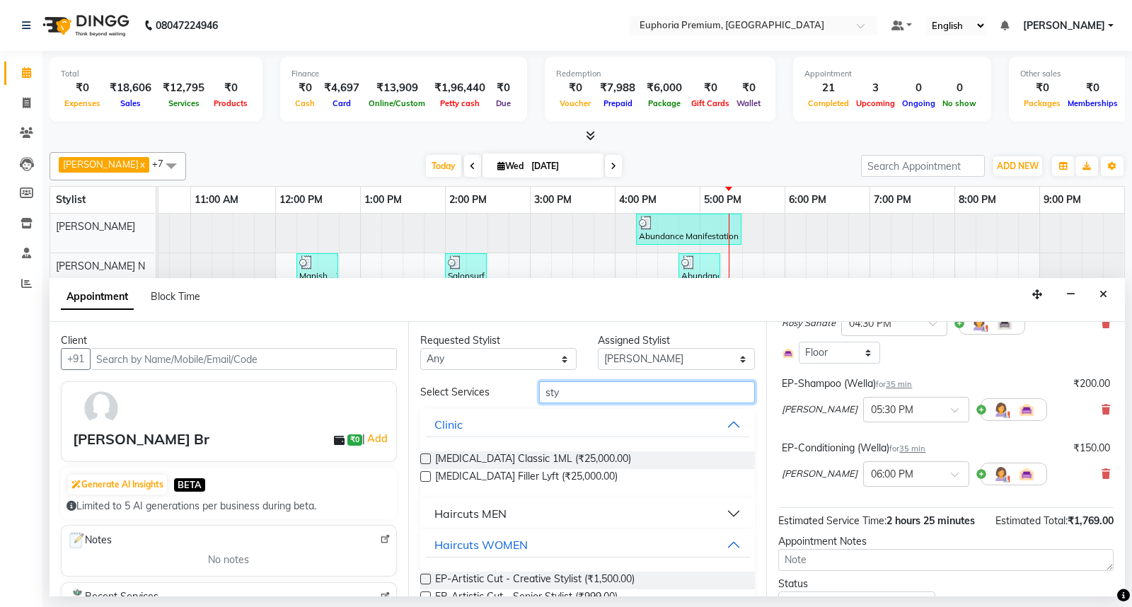
click at [478, 392] on div "Select Services sty" at bounding box center [588, 392] width 356 height 22
click at [589, 399] on input "sty" at bounding box center [647, 392] width 216 height 22
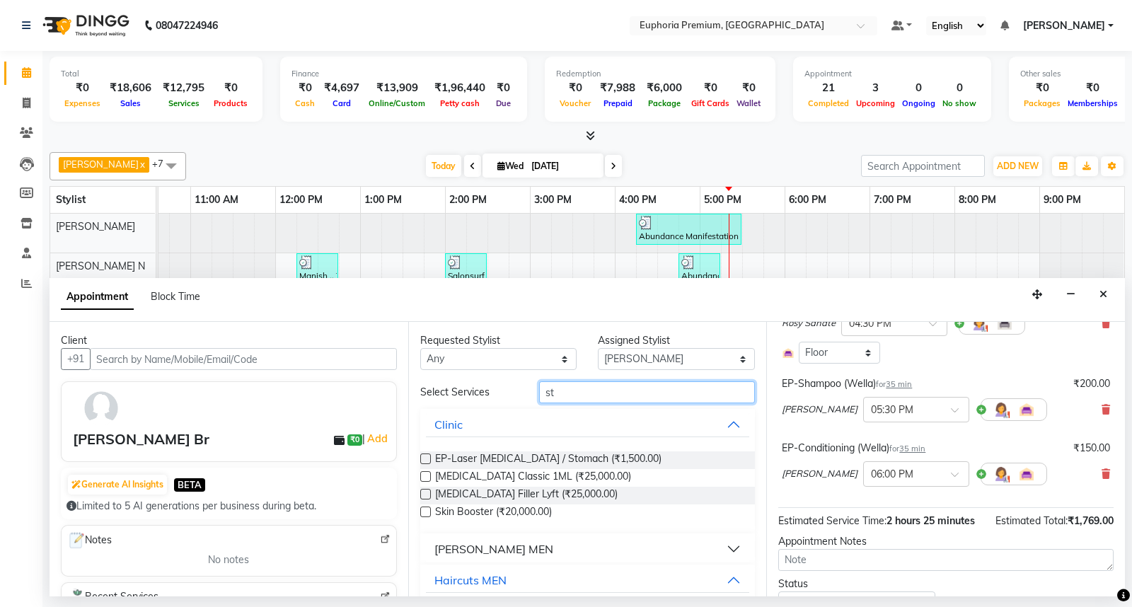
type input "s"
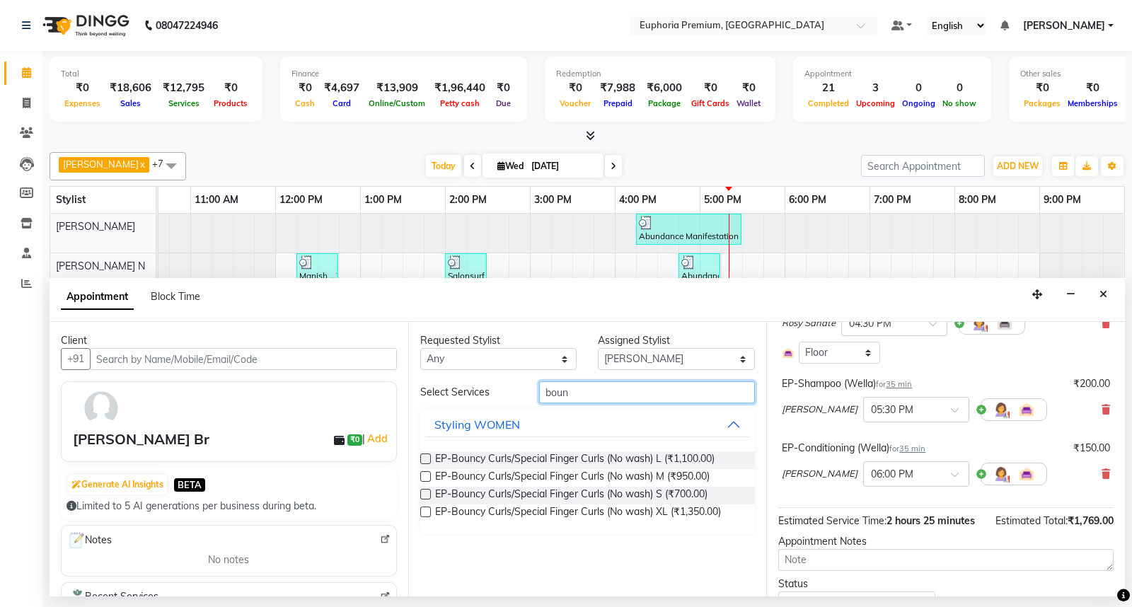
type input "boun"
click at [427, 491] on label at bounding box center [425, 494] width 11 height 11
click at [427, 491] on input "checkbox" at bounding box center [424, 495] width 9 height 9
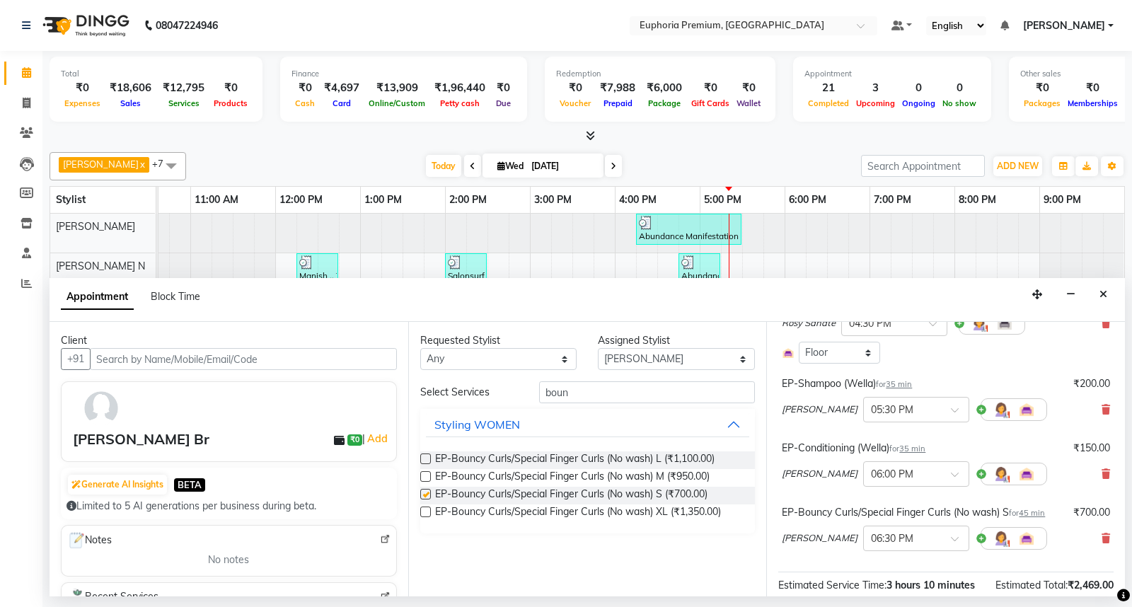
checkbox input "false"
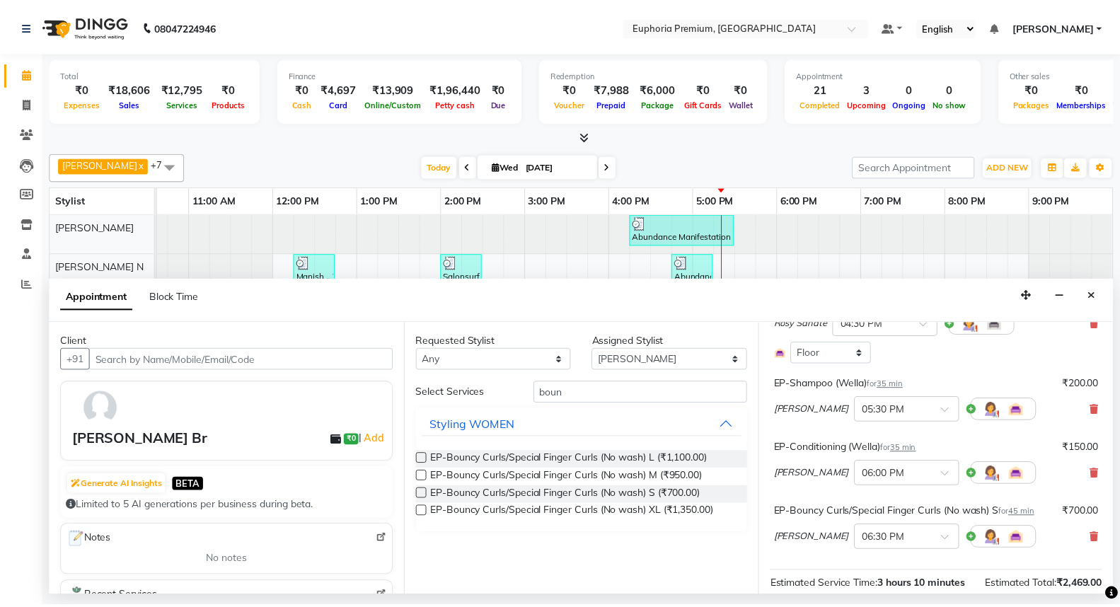
scroll to position [373, 0]
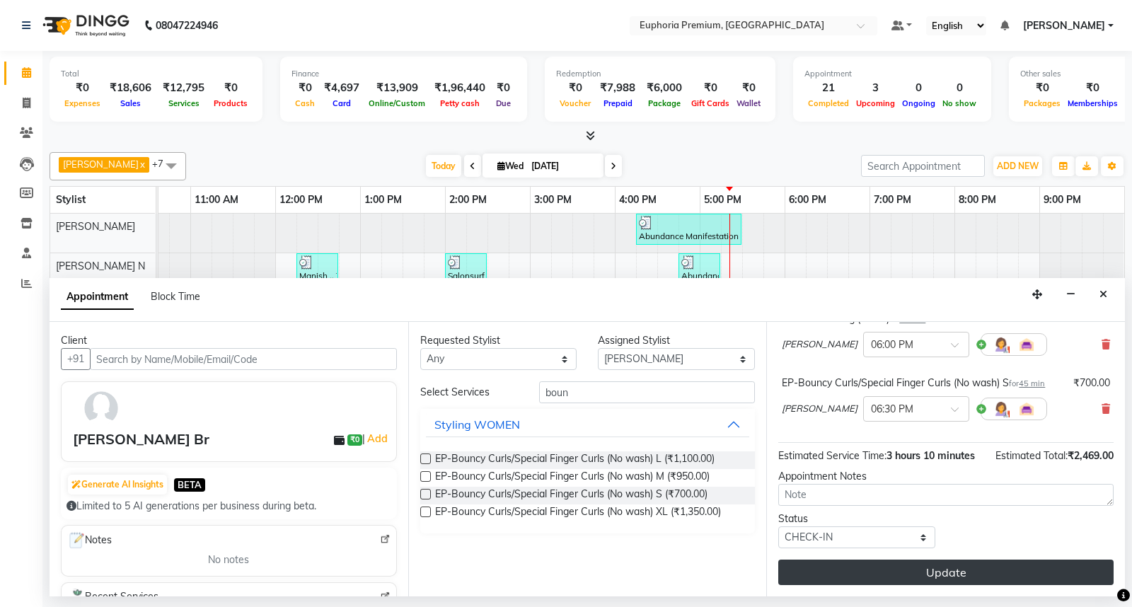
click at [950, 564] on button "Update" at bounding box center [945, 571] width 335 height 25
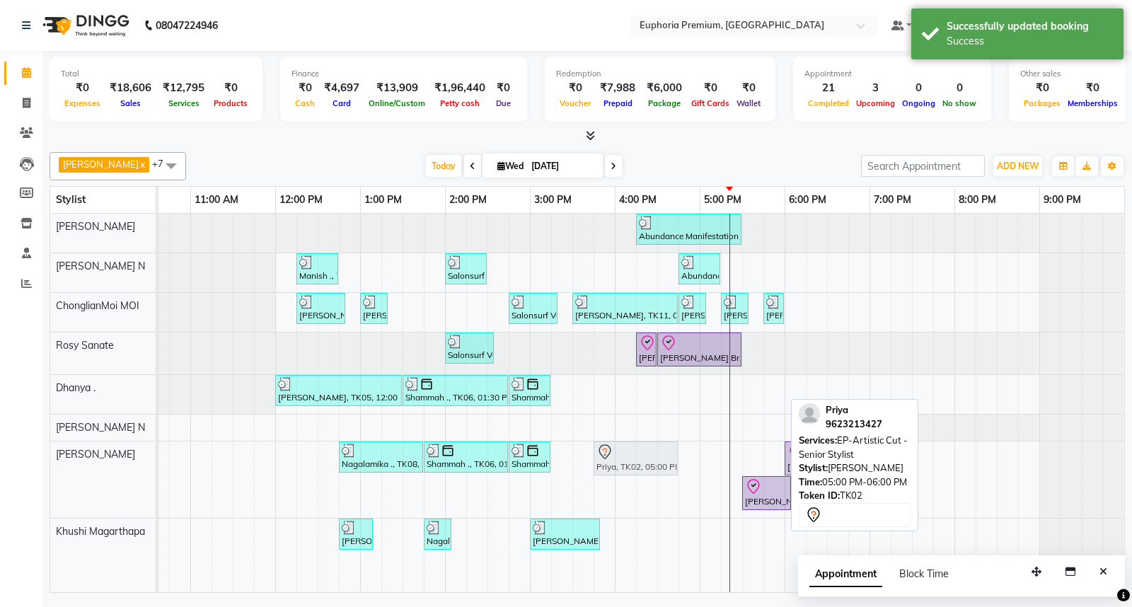
drag, startPoint x: 746, startPoint y: 454, endPoint x: 631, endPoint y: 456, distance: 115.3
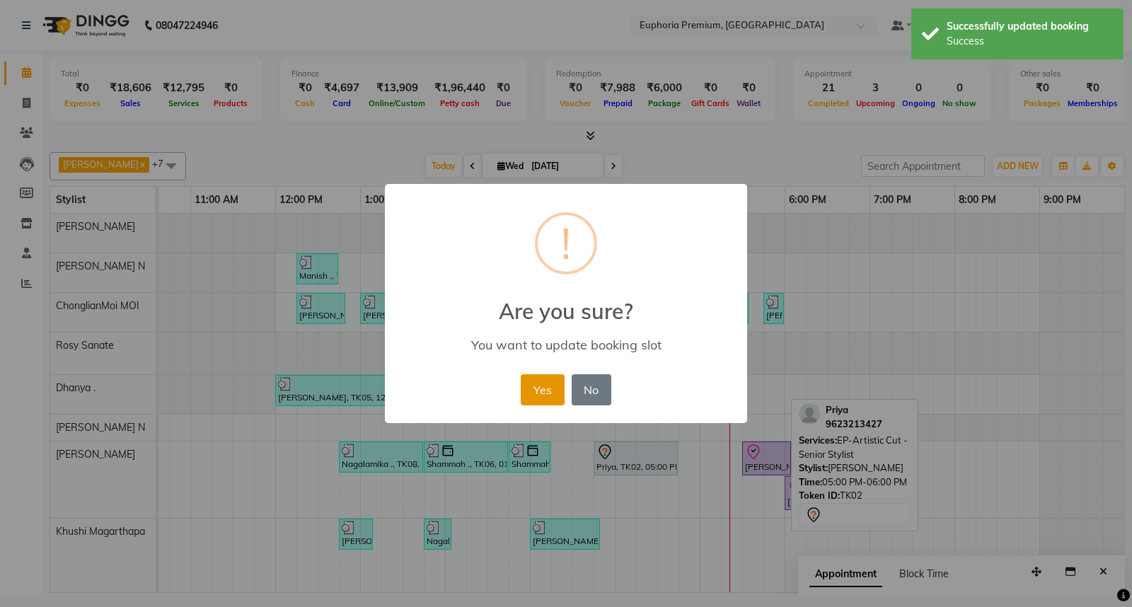
click at [533, 385] on button "Yes" at bounding box center [542, 389] width 43 height 31
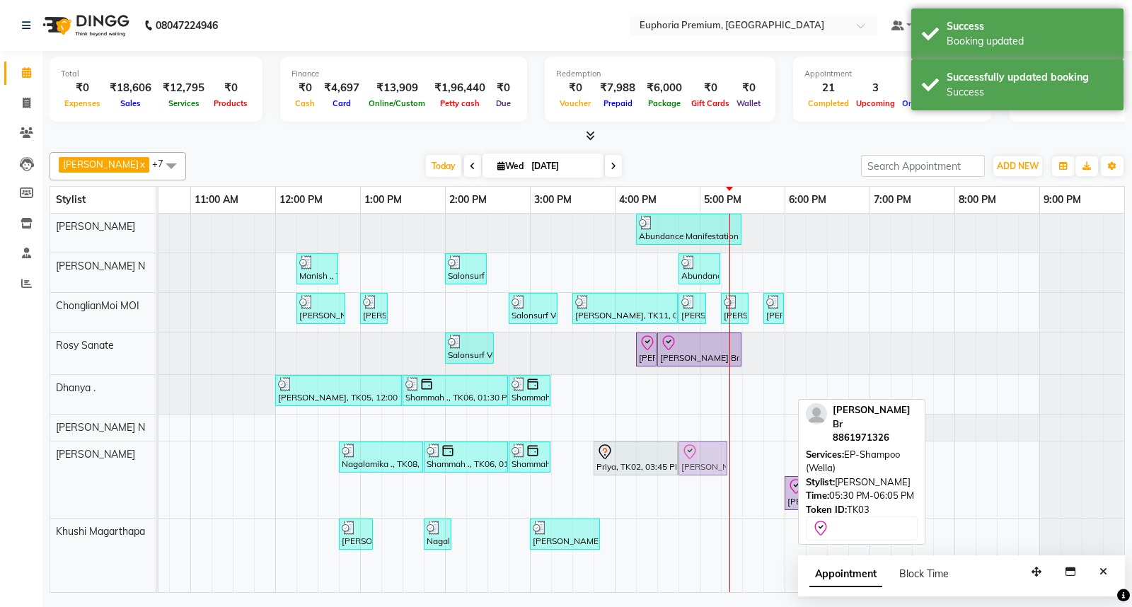
drag, startPoint x: 770, startPoint y: 460, endPoint x: 714, endPoint y: 475, distance: 57.1
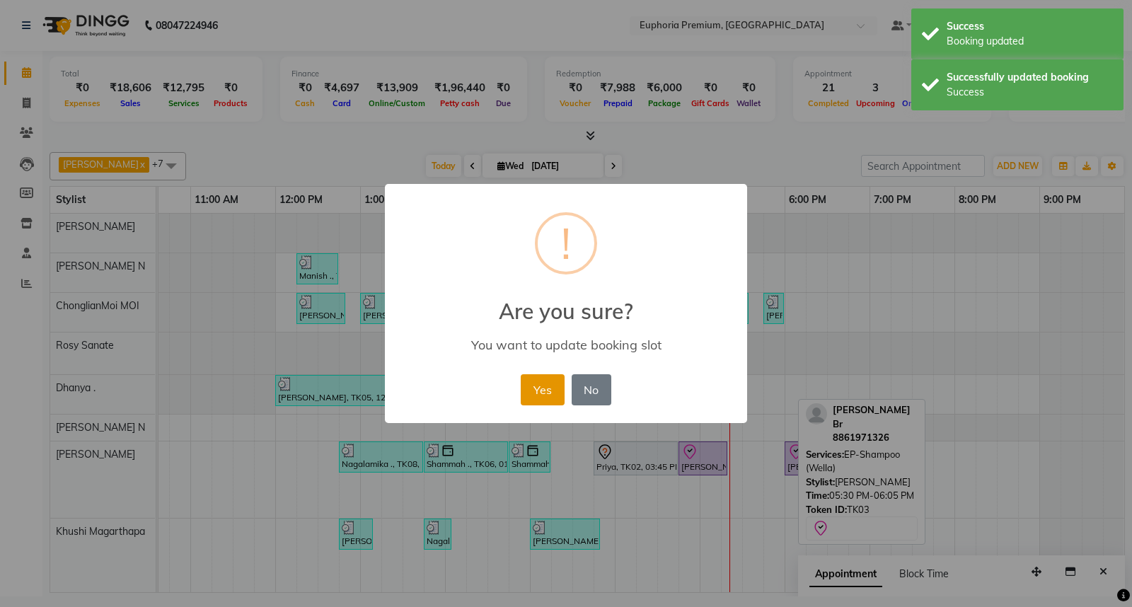
click at [539, 398] on button "Yes" at bounding box center [542, 389] width 43 height 31
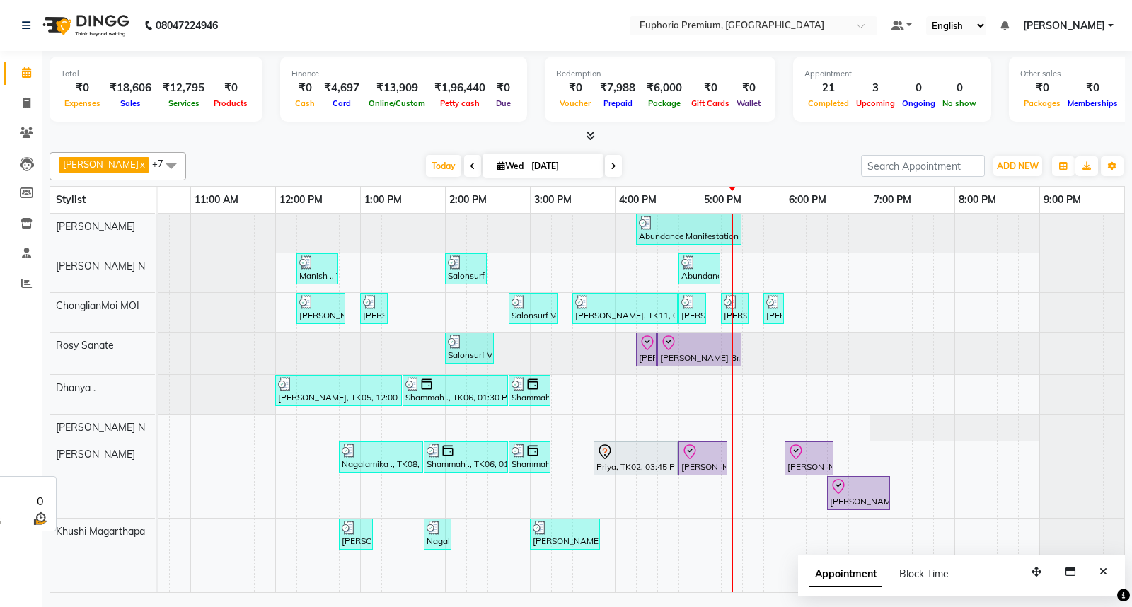
click at [101, 468] on div "[PERSON_NAME]" at bounding box center [102, 479] width 105 height 76
click at [100, 468] on div "[PERSON_NAME]" at bounding box center [102, 454] width 105 height 26
click at [66, 453] on span "[PERSON_NAME]" at bounding box center [95, 454] width 79 height 13
drag, startPoint x: 140, startPoint y: 164, endPoint x: 153, endPoint y: 177, distance: 18.0
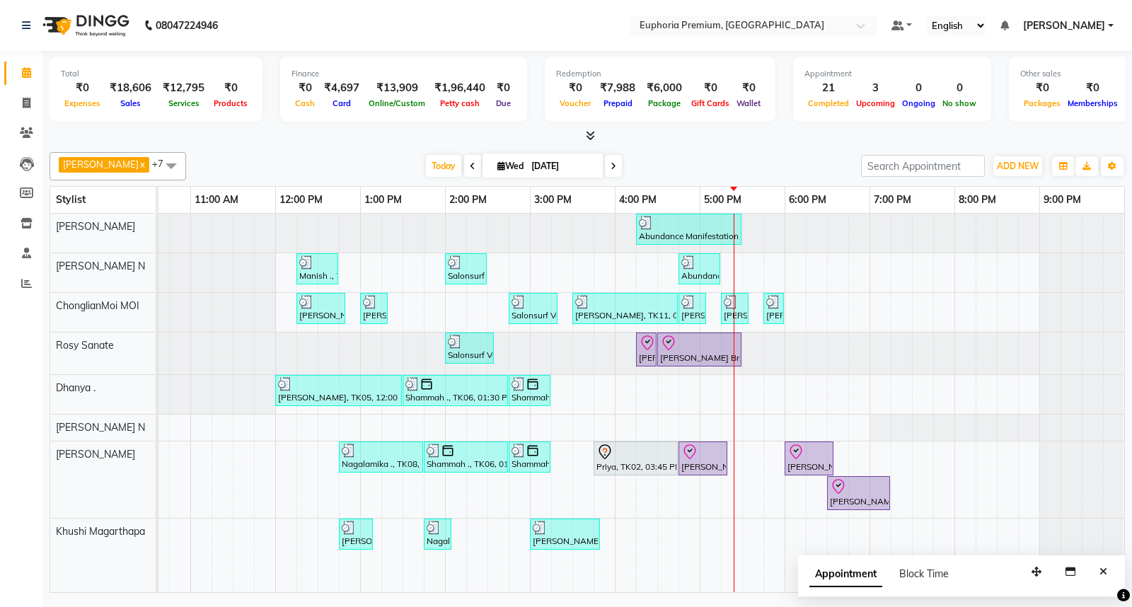
click at [157, 177] on span at bounding box center [171, 165] width 28 height 27
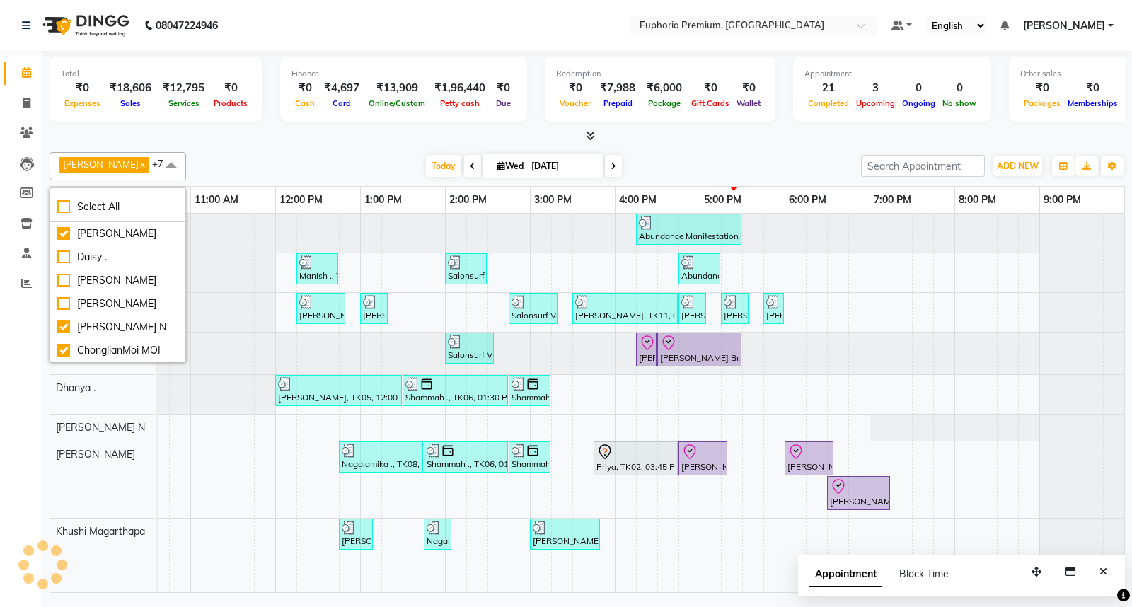
click at [157, 167] on span at bounding box center [171, 165] width 28 height 27
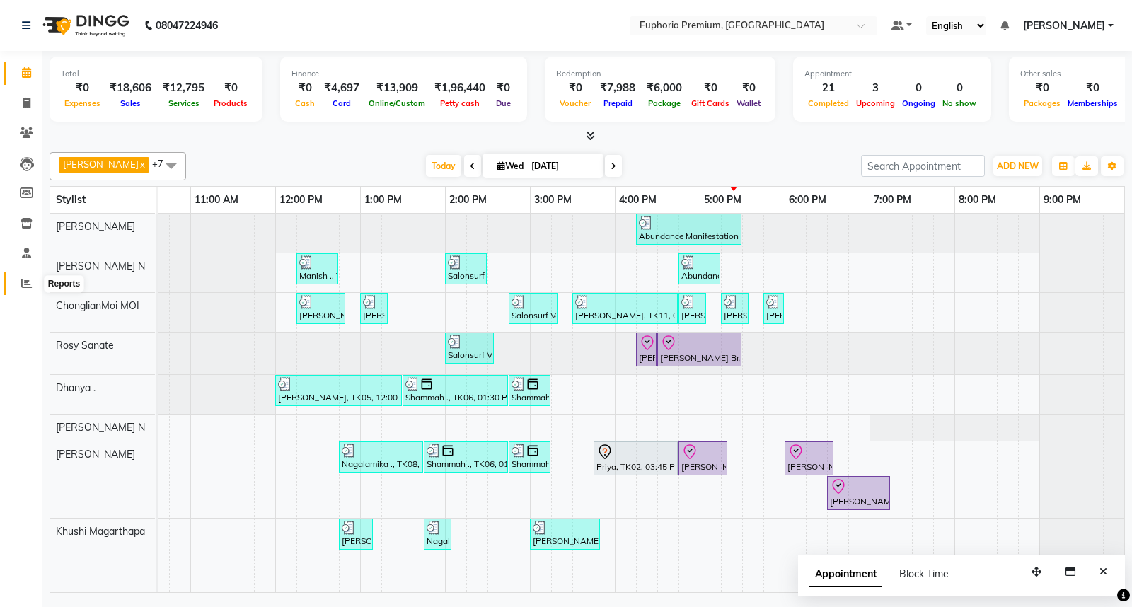
click at [16, 283] on span at bounding box center [26, 284] width 25 height 16
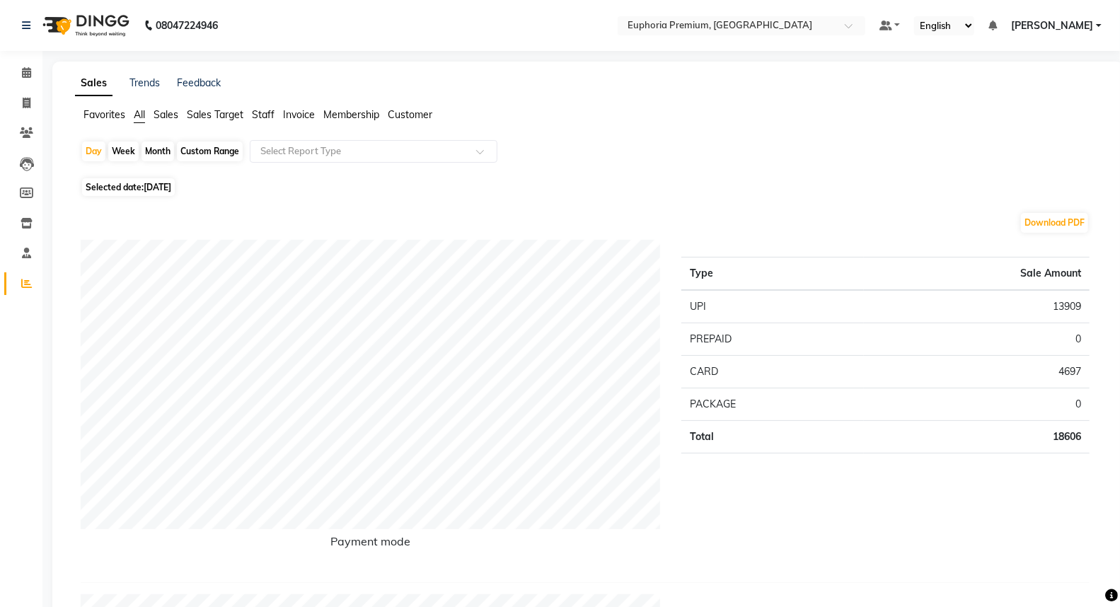
click at [152, 149] on div "Month" at bounding box center [157, 151] width 33 height 20
select select "9"
select select "2025"
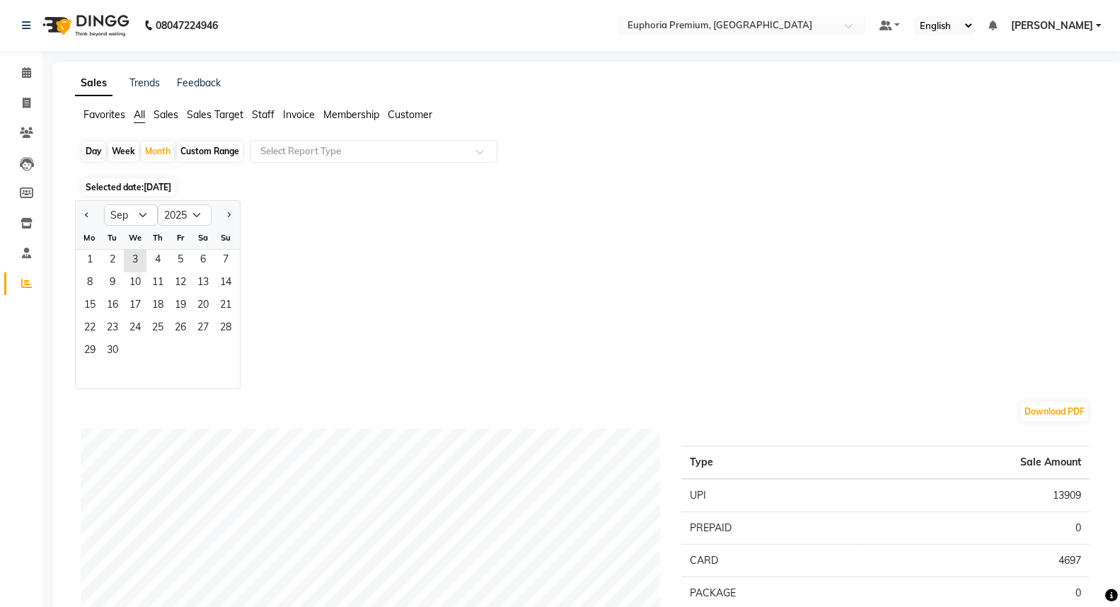
click at [122, 150] on div "Week" at bounding box center [123, 151] width 30 height 20
select select "9"
select select "2025"
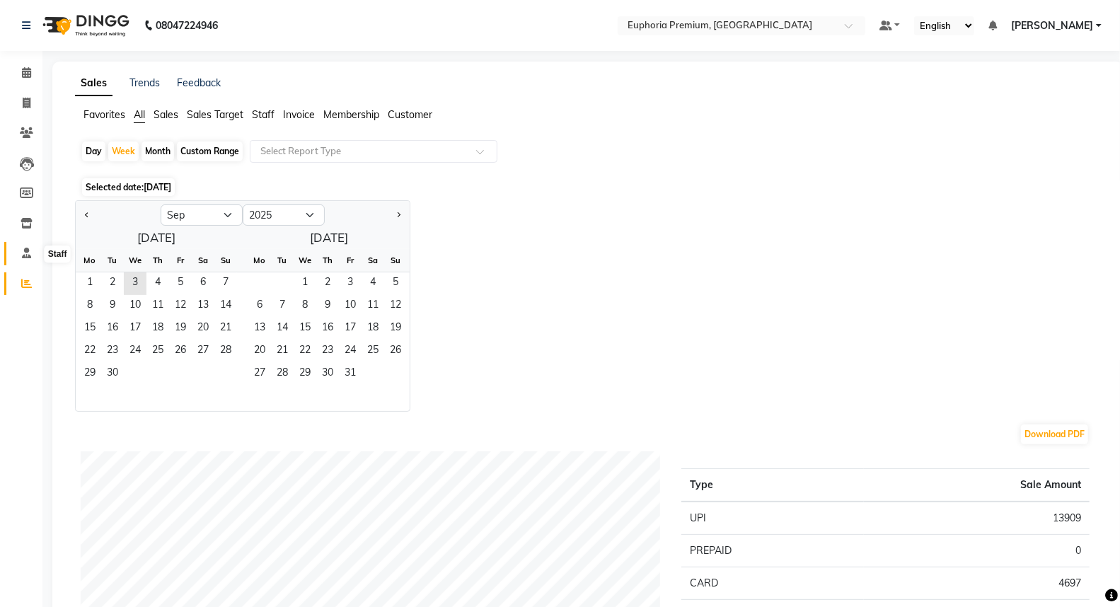
click at [25, 256] on icon at bounding box center [26, 253] width 9 height 11
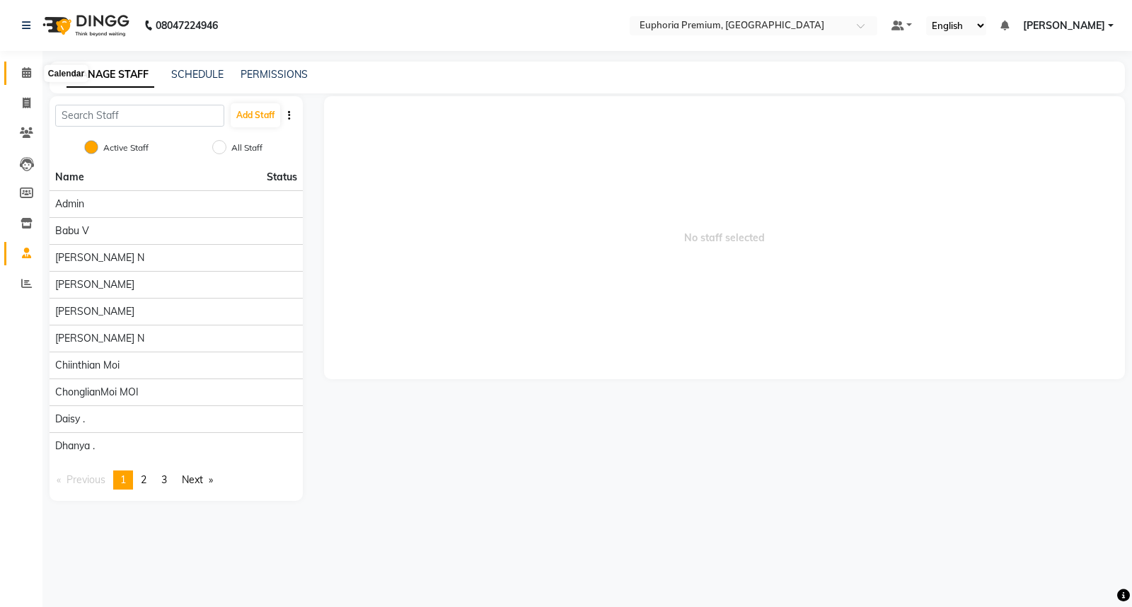
click at [23, 69] on icon at bounding box center [26, 72] width 9 height 11
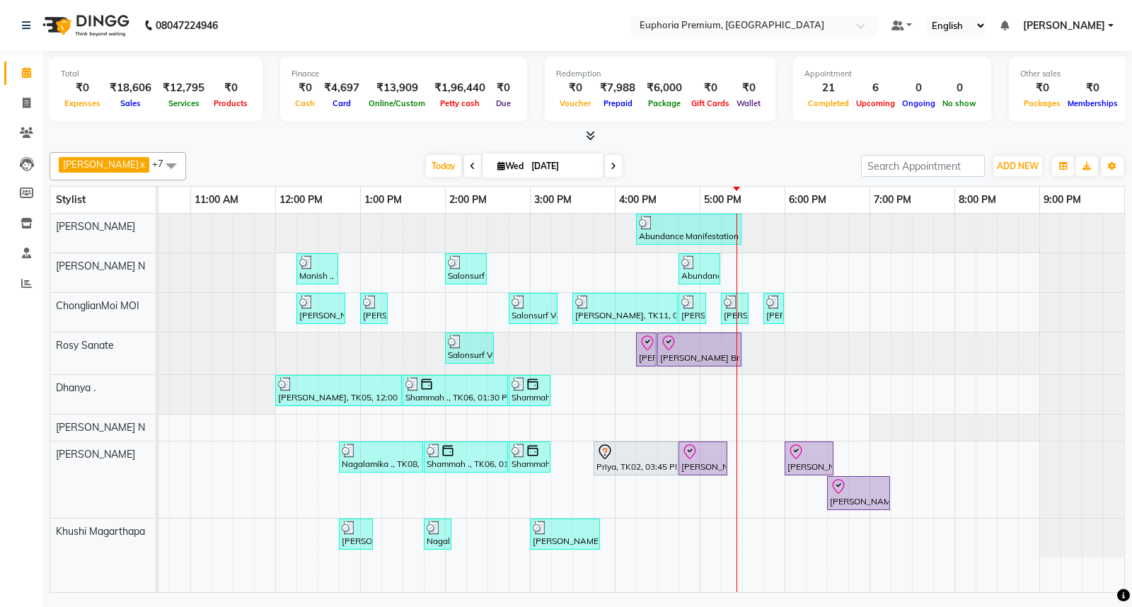
scroll to position [0, 235]
click at [1111, 221] on td at bounding box center [1113, 403] width 21 height 378
click at [782, 311] on div "Abundance Manifestation 29AASCA8886B1Z0, TK01, 04:15 PM-05:30 PM, Glutathione M…" at bounding box center [530, 403] width 1188 height 378
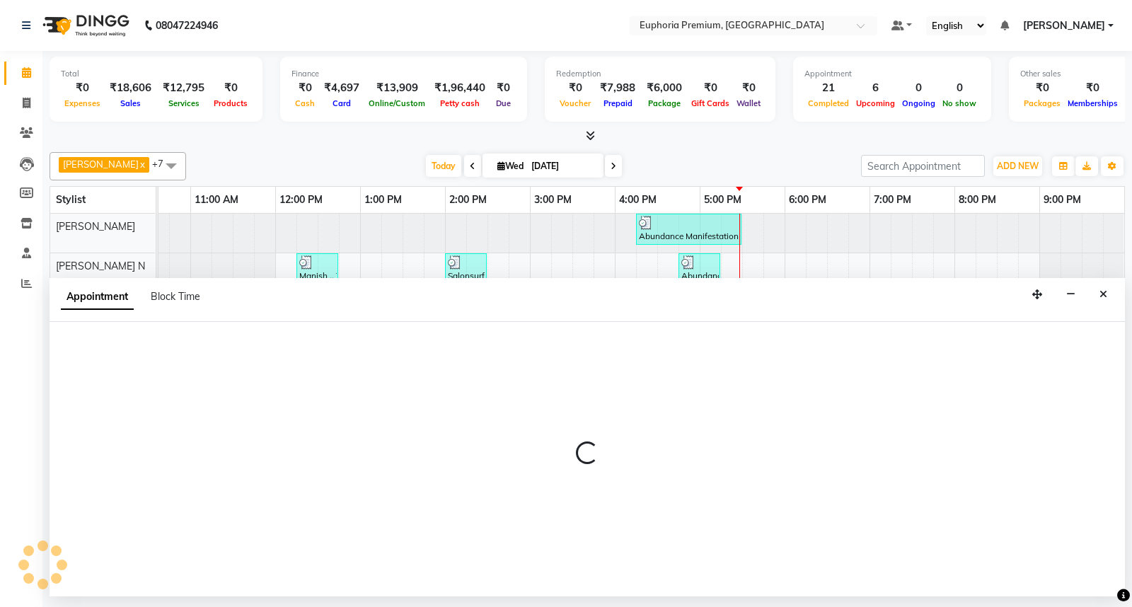
select select "71597"
select select "1080"
select select "tentative"
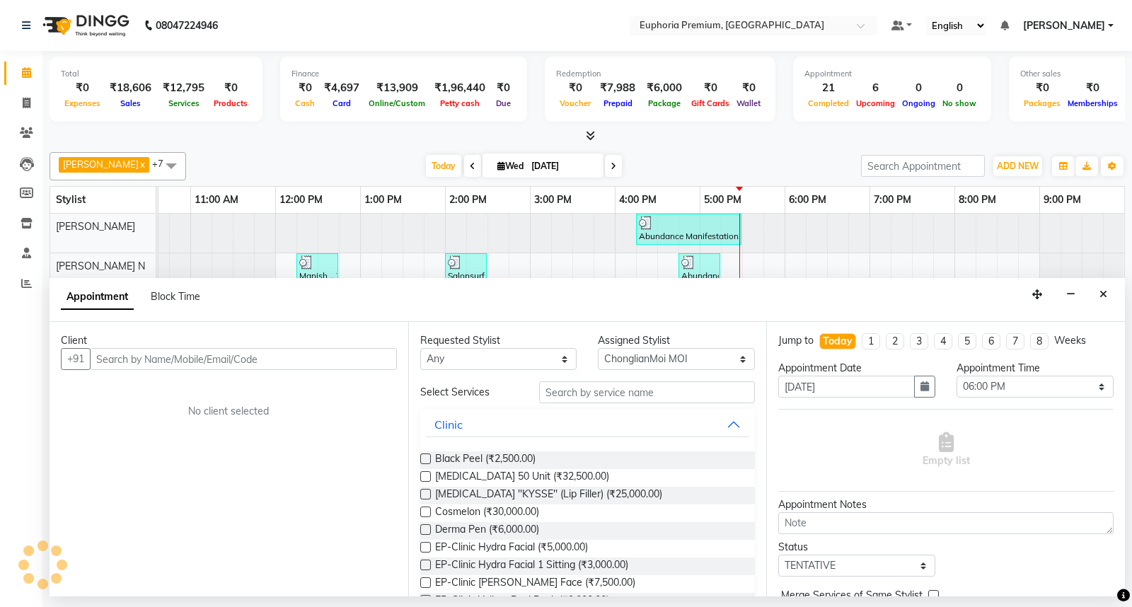
click at [131, 361] on input "text" at bounding box center [243, 359] width 307 height 22
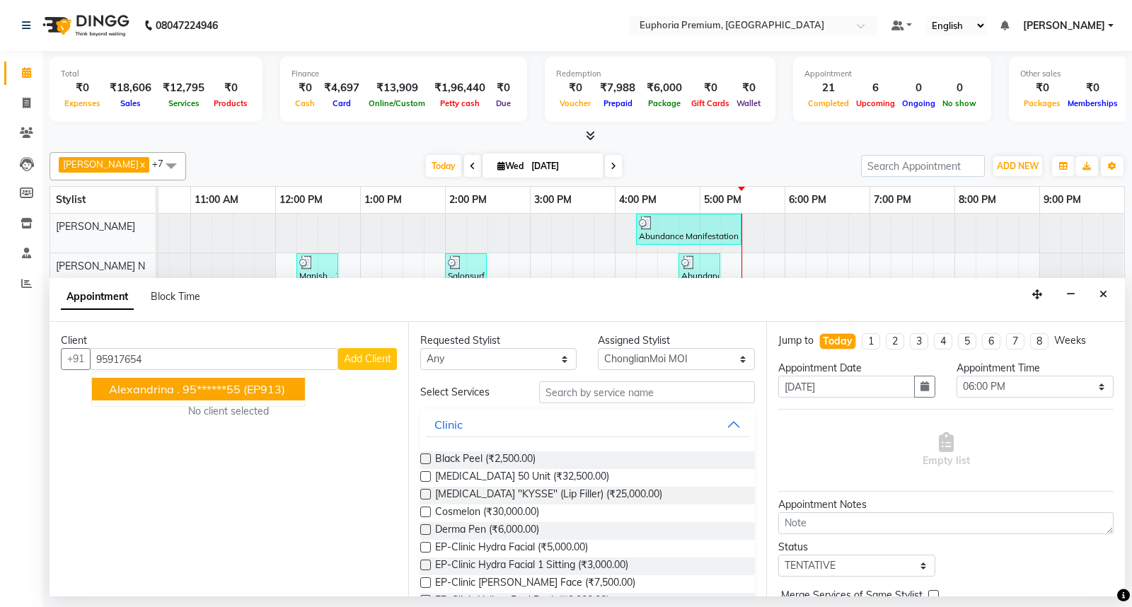
click at [257, 391] on span "(EP913)" at bounding box center [264, 389] width 42 height 14
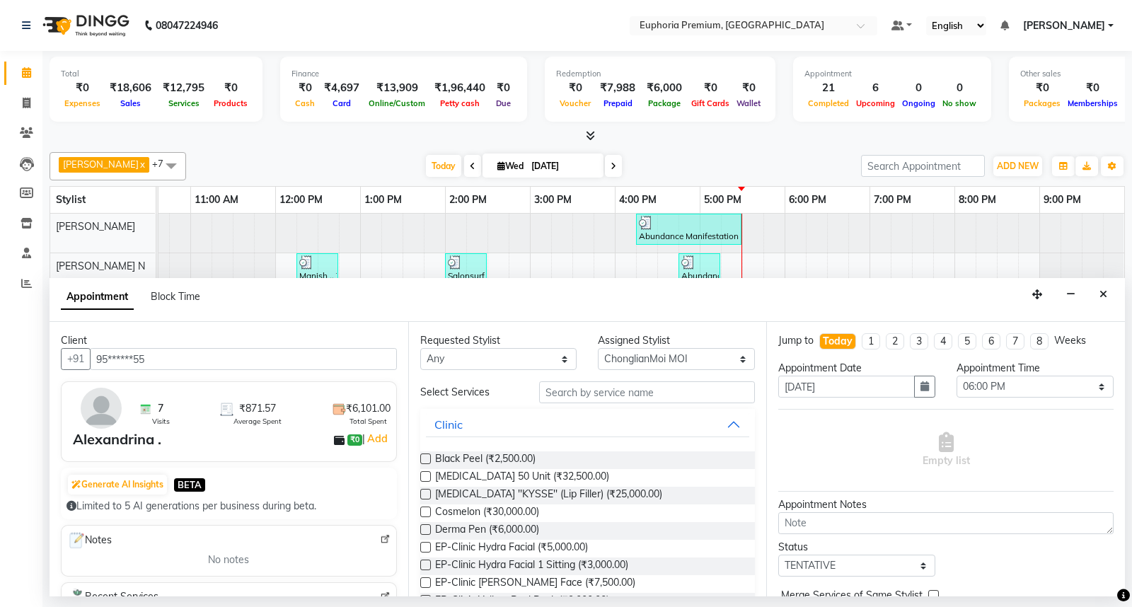
type input "95******55"
click at [598, 390] on input "text" at bounding box center [647, 392] width 216 height 22
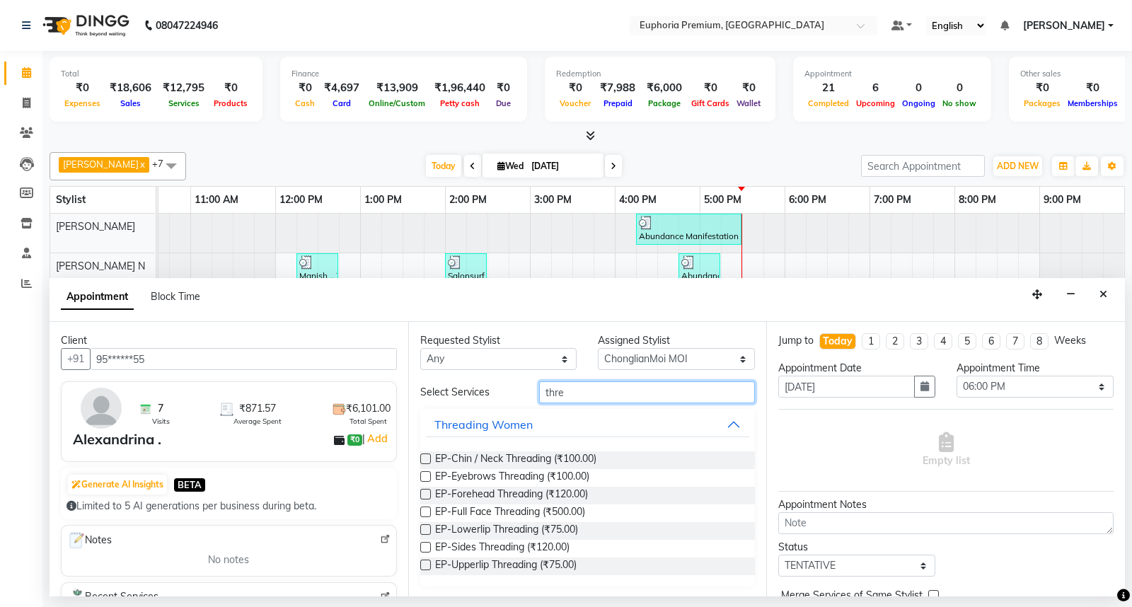
type input "thre"
click at [422, 472] on label at bounding box center [425, 476] width 11 height 11
click at [422, 473] on input "checkbox" at bounding box center [424, 477] width 9 height 9
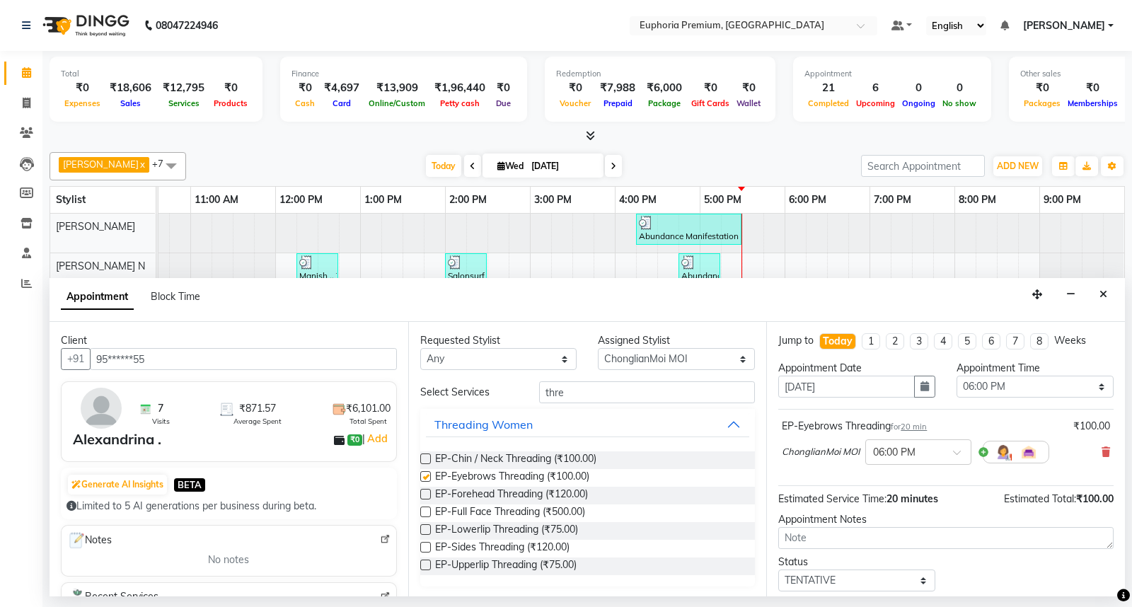
checkbox input "false"
click at [425, 562] on label at bounding box center [425, 564] width 11 height 11
click at [425, 562] on input "checkbox" at bounding box center [424, 566] width 9 height 9
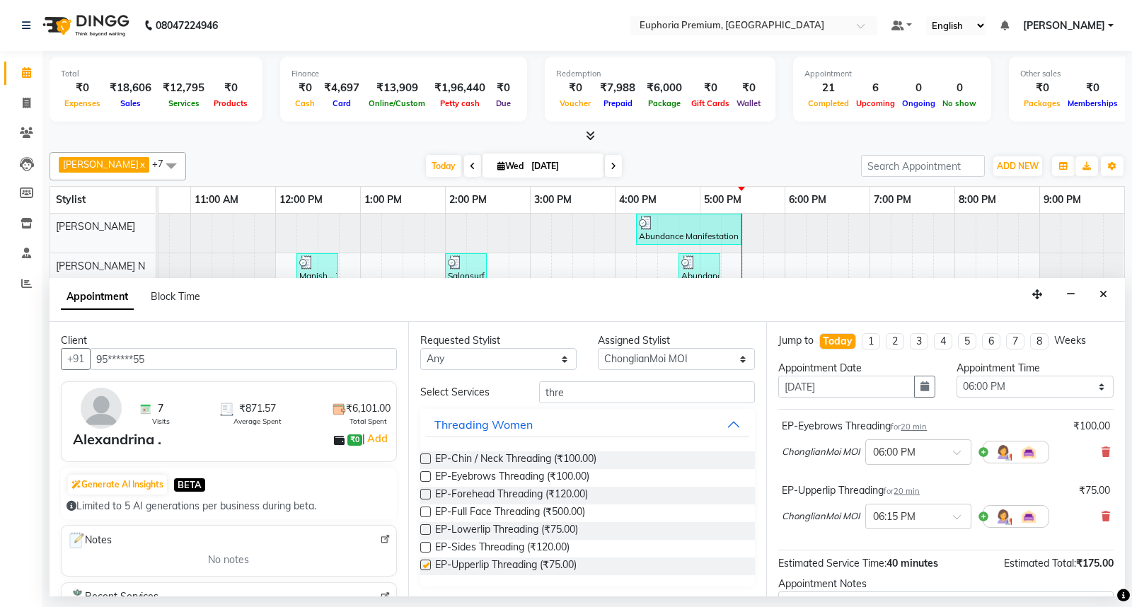
checkbox input "false"
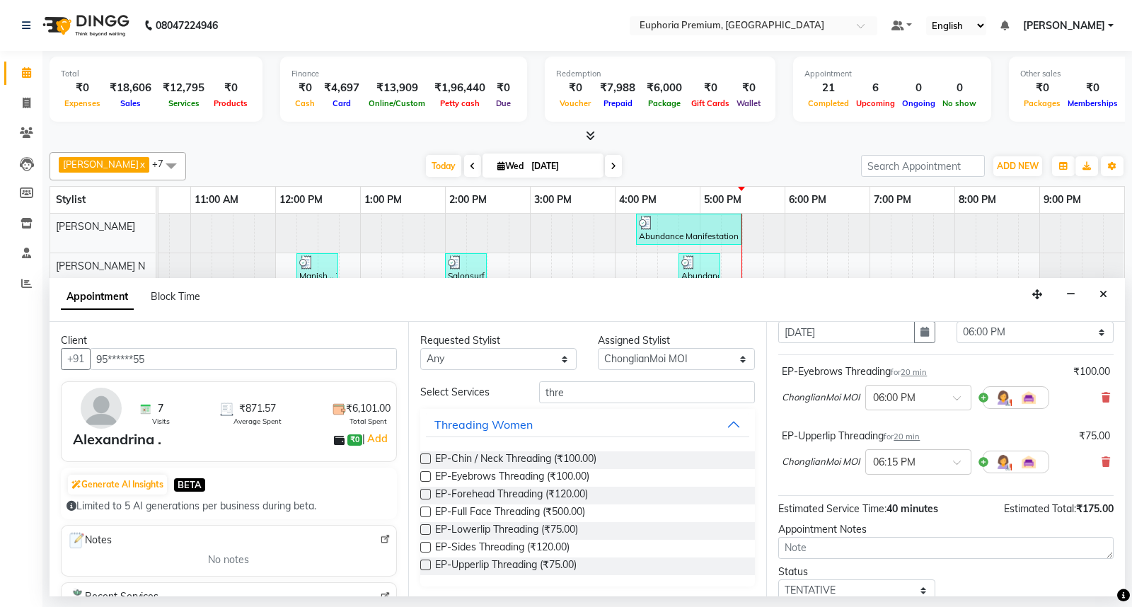
scroll to position [0, 0]
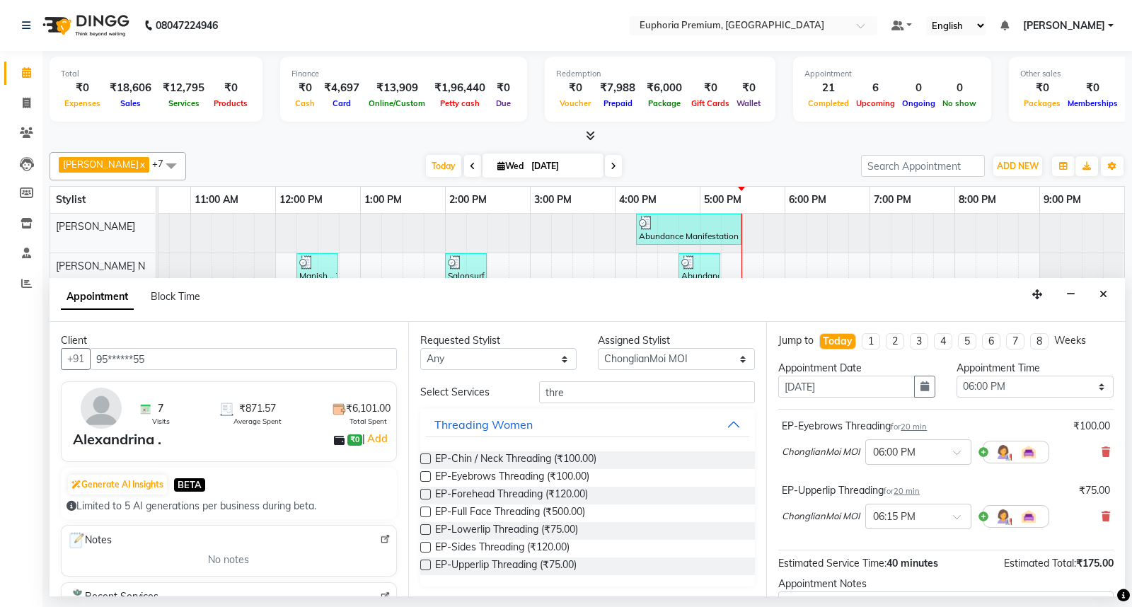
click at [917, 424] on span "20 min" at bounding box center [913, 427] width 26 height 10
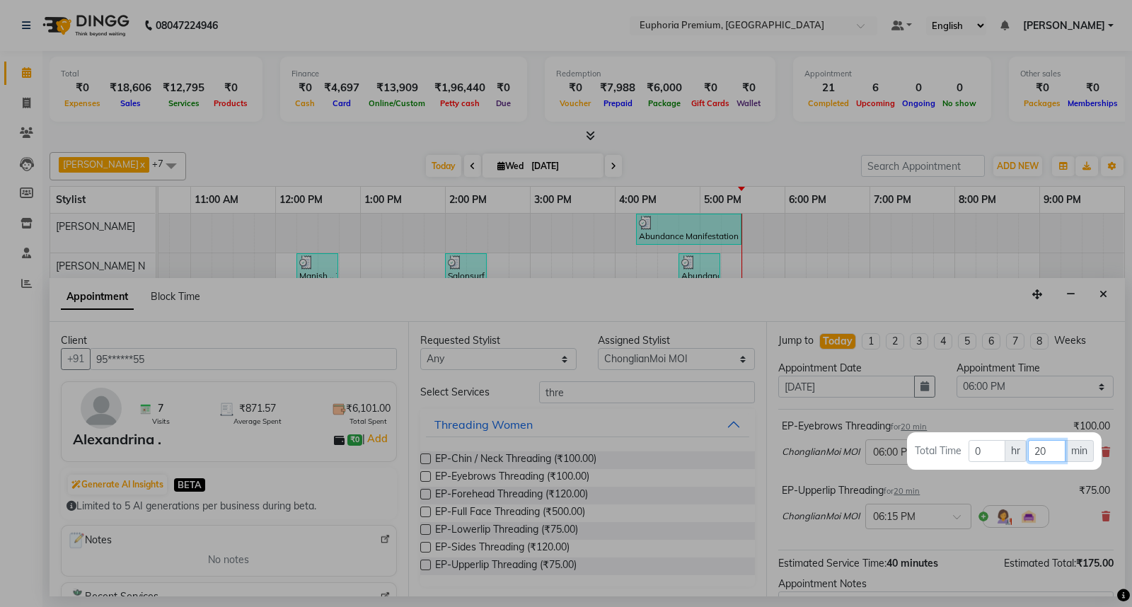
click at [1055, 442] on input "20" at bounding box center [1046, 451] width 37 height 22
type input "2"
type input "15"
click at [1052, 494] on div at bounding box center [566, 303] width 1132 height 607
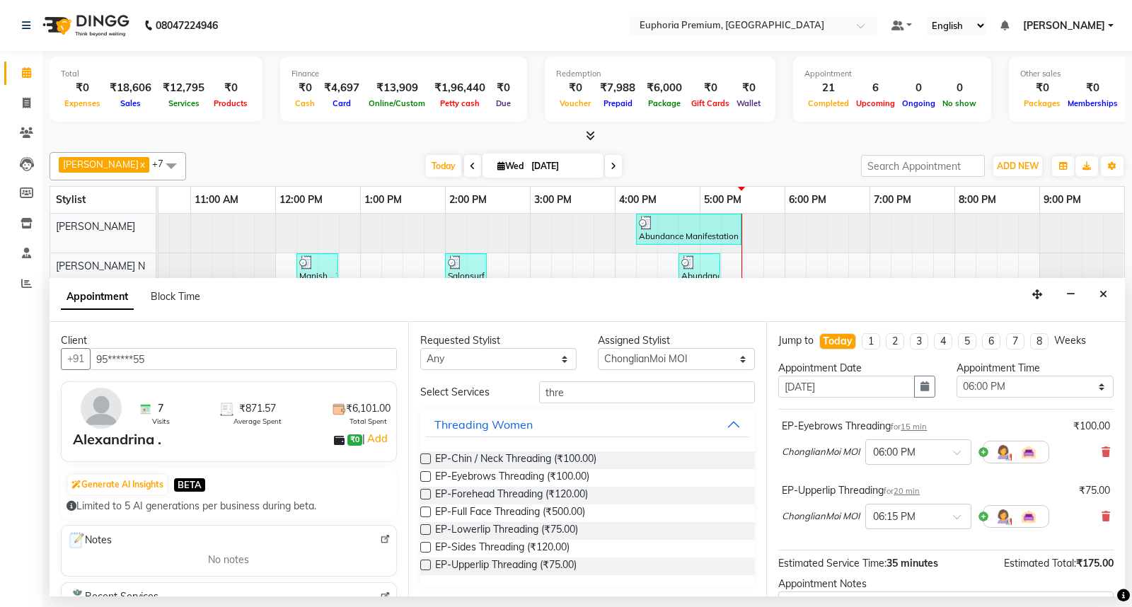
click at [910, 494] on span "20 min" at bounding box center [906, 491] width 26 height 10
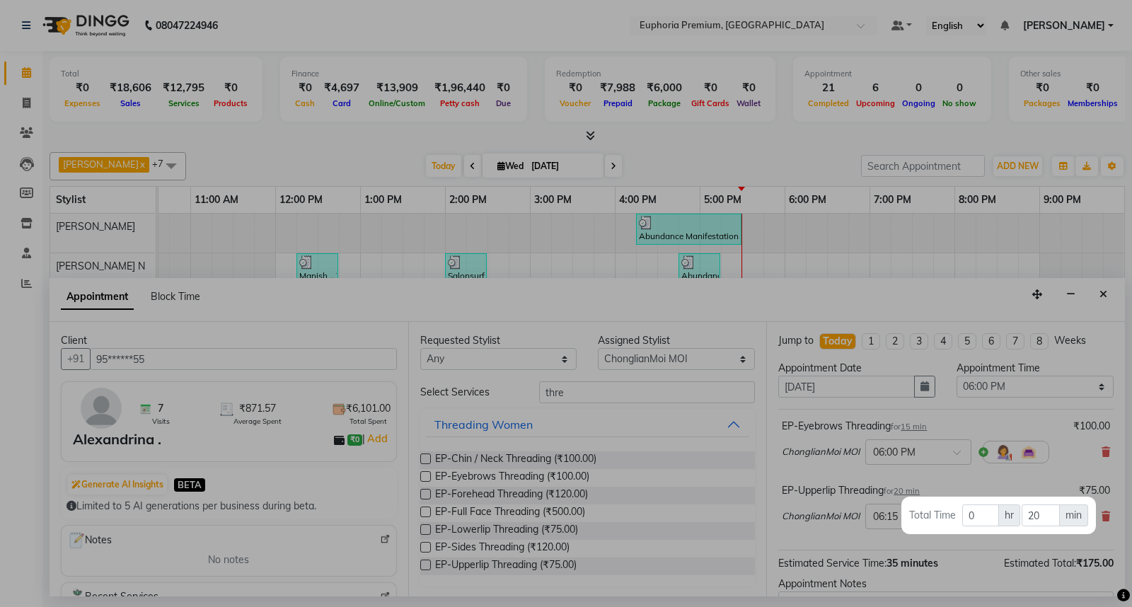
click at [1060, 518] on span "min" at bounding box center [1073, 515] width 29 height 22
click at [1043, 517] on input "20" at bounding box center [1039, 515] width 37 height 22
type input "2"
type input "15"
click at [990, 548] on div at bounding box center [566, 303] width 1132 height 607
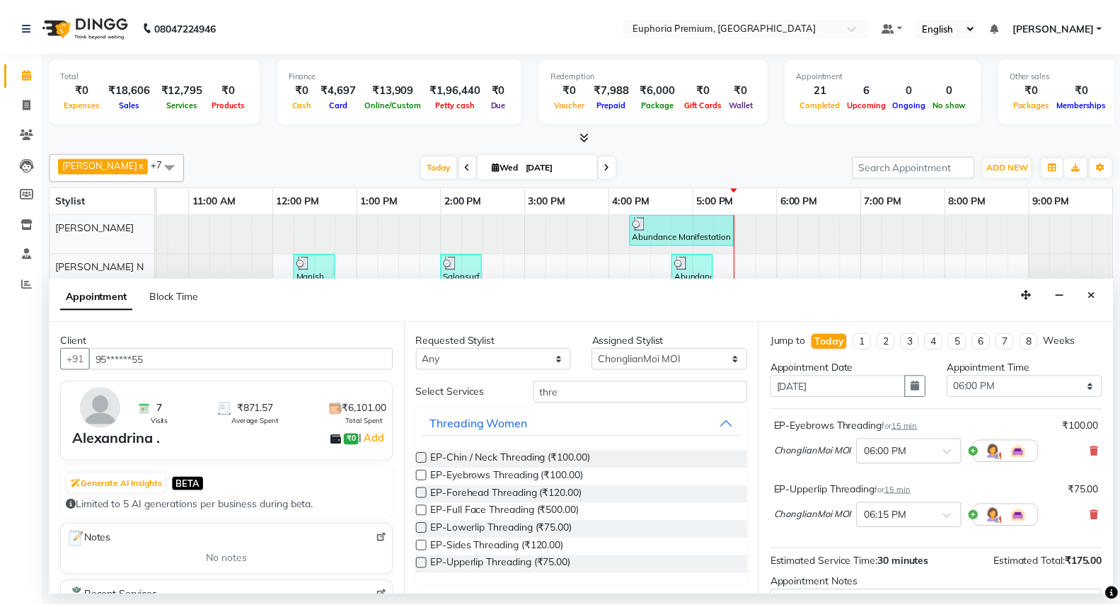
scroll to position [149, 0]
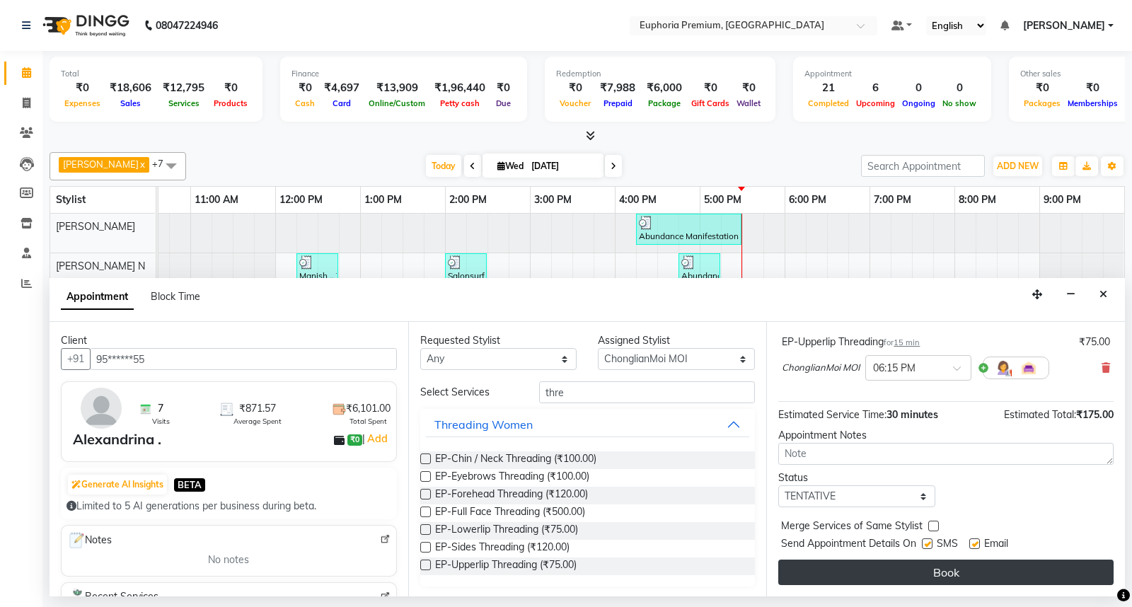
click at [970, 563] on button "Book" at bounding box center [945, 571] width 335 height 25
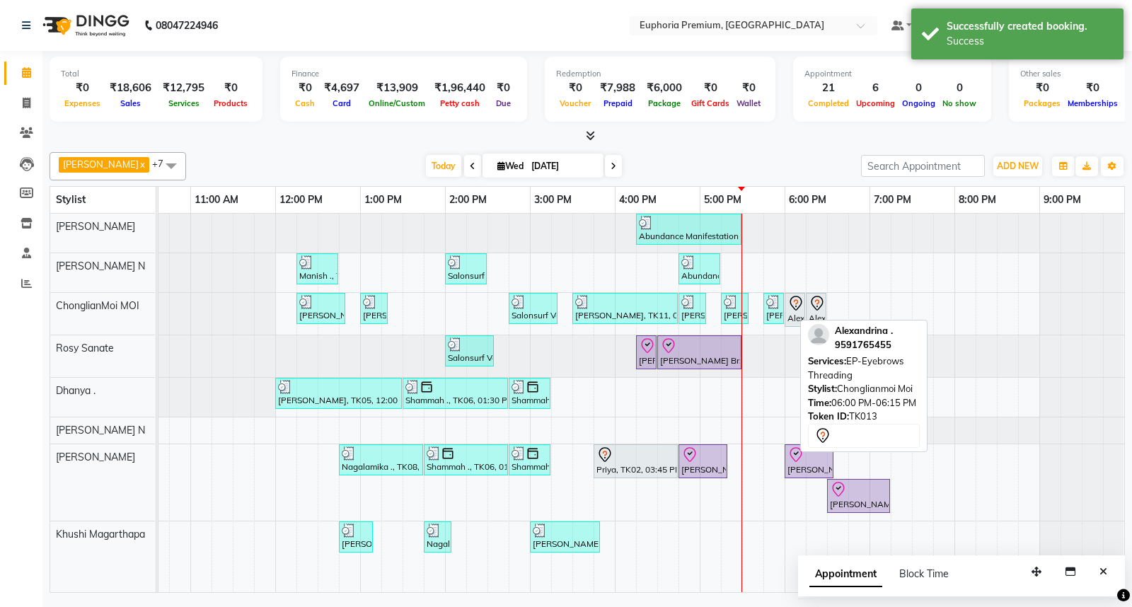
click at [786, 315] on div "Alexandrina ., TK13, 06:00 PM-06:15 PM, EP-Eyebrows Threading" at bounding box center [795, 310] width 18 height 30
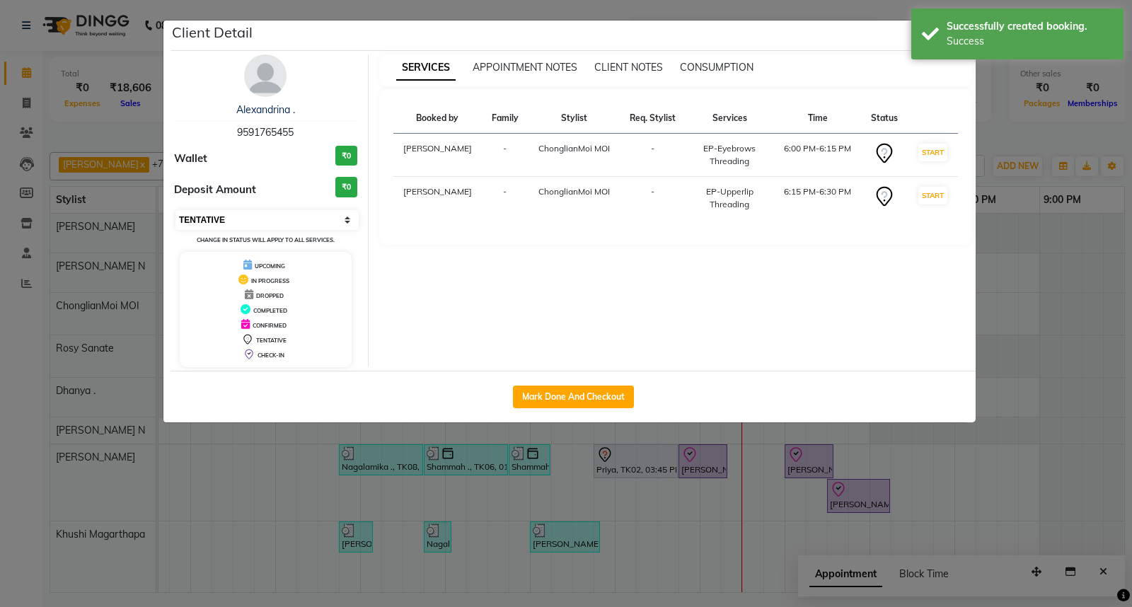
click at [287, 220] on select "Select IN SERVICE CONFIRMED TENTATIVE CHECK IN MARK DONE DROPPED UPCOMING" at bounding box center [266, 220] width 183 height 20
select select "8"
click at [175, 210] on select "Select IN SERVICE CONFIRMED TENTATIVE CHECK IN MARK DONE DROPPED UPCOMING" at bounding box center [266, 220] width 183 height 20
click at [965, 30] on div "Successfully created booking." at bounding box center [1029, 26] width 166 height 15
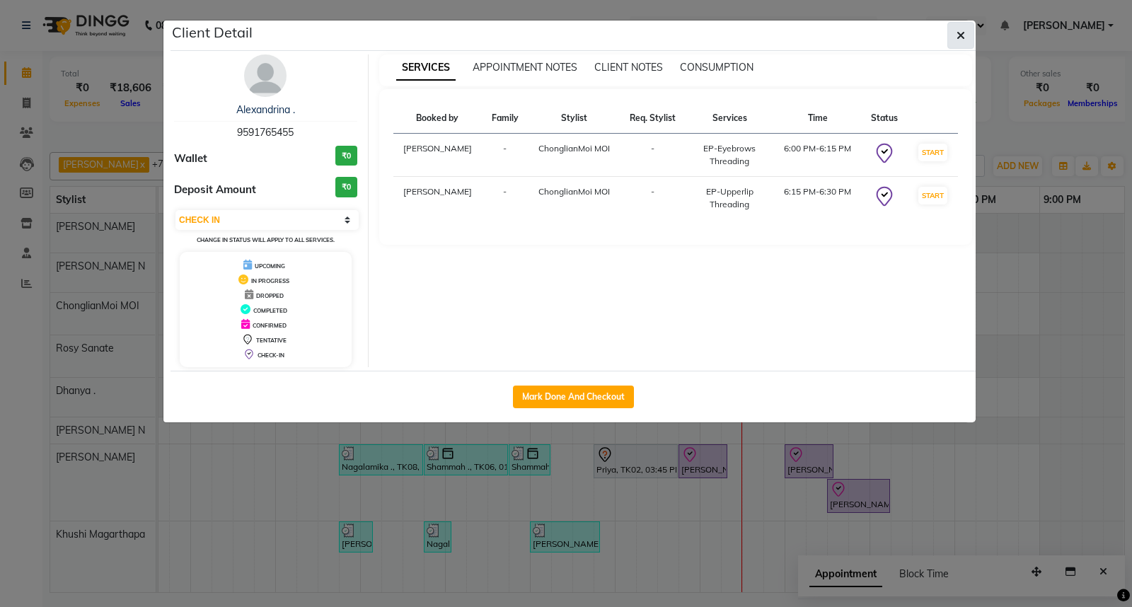
click at [957, 38] on icon "button" at bounding box center [960, 35] width 8 height 11
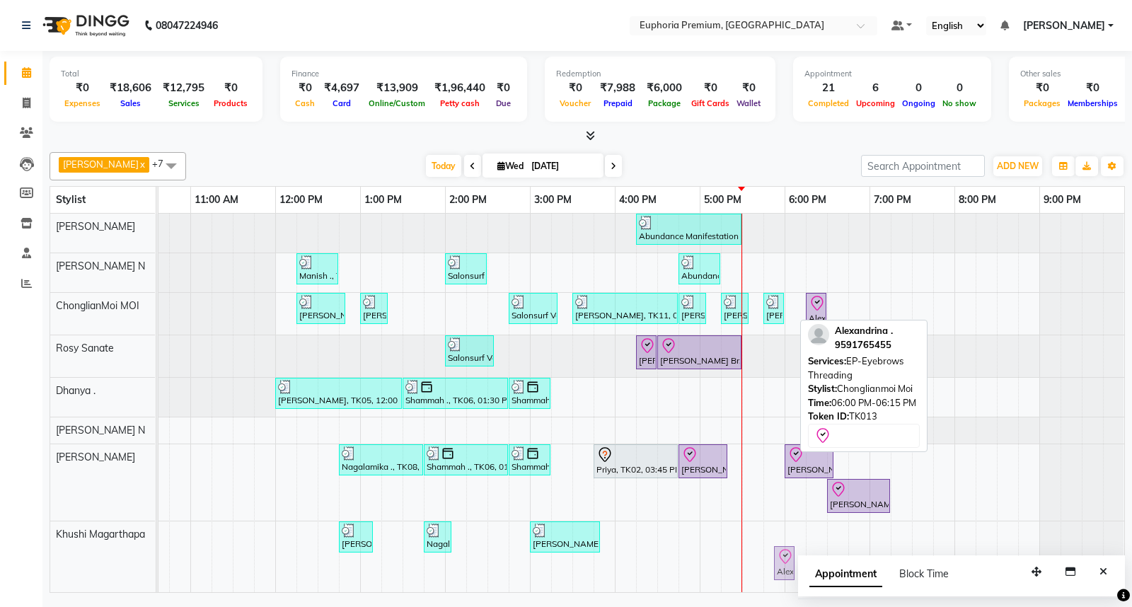
drag, startPoint x: 781, startPoint y: 307, endPoint x: 784, endPoint y: 559, distance: 251.8
click at [782, 560] on full-calendar "Stylist 8:00 AM 9:00 AM 10:00 AM 11:00 AM 12:00 PM 1:00 PM 2:00 PM 3:00 PM 4:00…" at bounding box center [587, 389] width 1075 height 407
drag, startPoint x: 787, startPoint y: 343, endPoint x: 782, endPoint y: 531, distance: 188.2
click at [782, 531] on tbody "Abundance Manifestation 29AASCA8886B1Z0, TK01, 04:15 PM-05:30 PM, Glutathione M…" at bounding box center [530, 387] width 1188 height 347
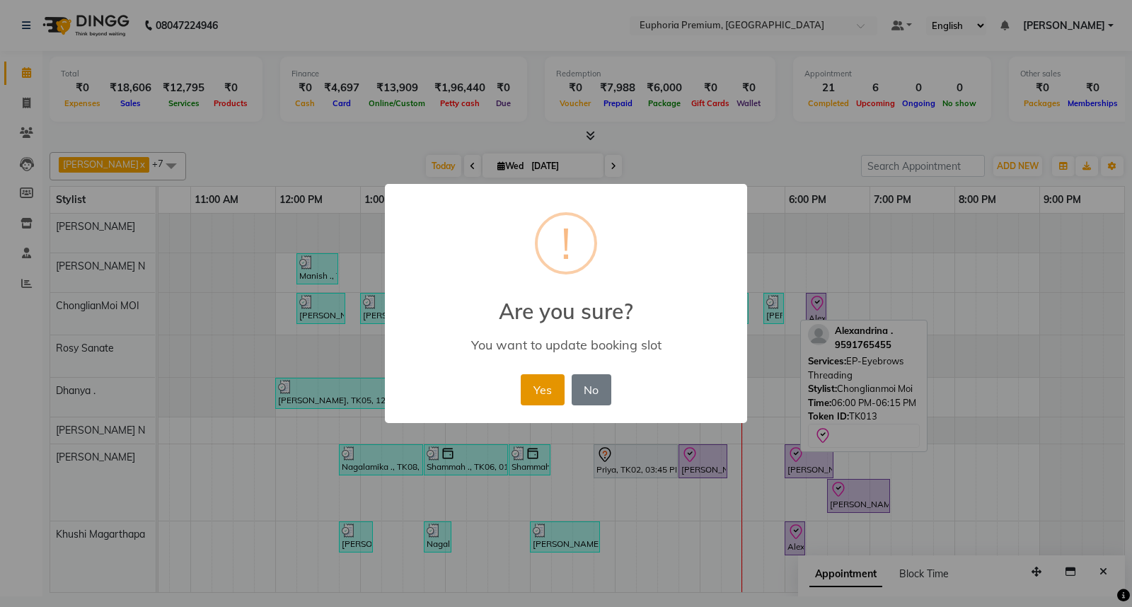
click at [529, 392] on button "Yes" at bounding box center [542, 389] width 43 height 31
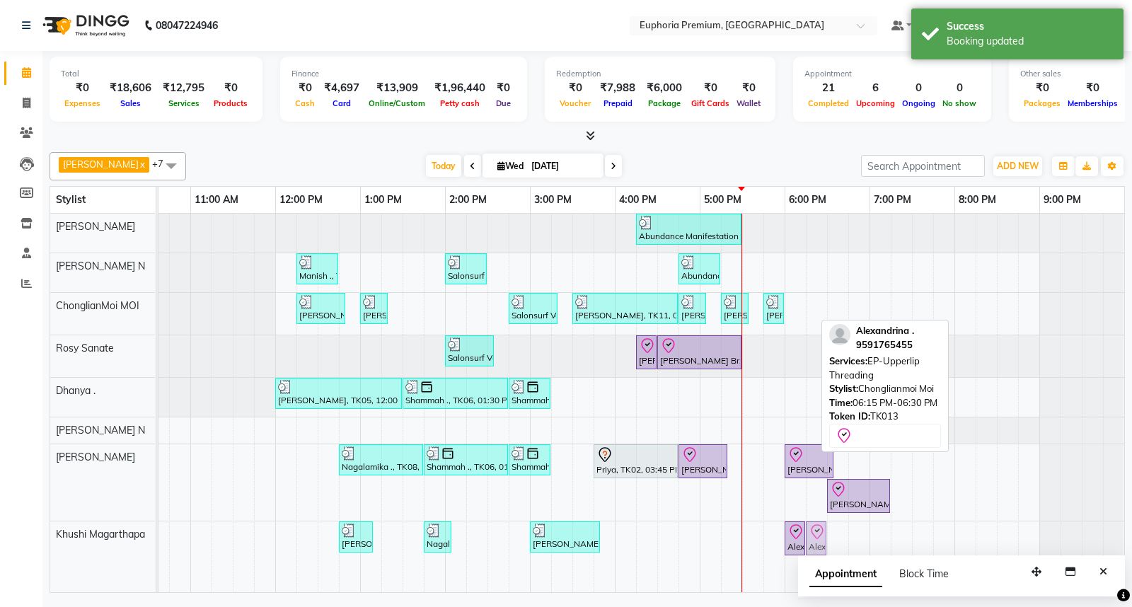
drag, startPoint x: 803, startPoint y: 308, endPoint x: 809, endPoint y: 540, distance: 232.8
click at [809, 540] on tbody "Abundance Manifestation 29AASCA8886B1Z0, TK01, 04:15 PM-05:30 PM, Glutathione M…" at bounding box center [530, 388] width 1188 height 349
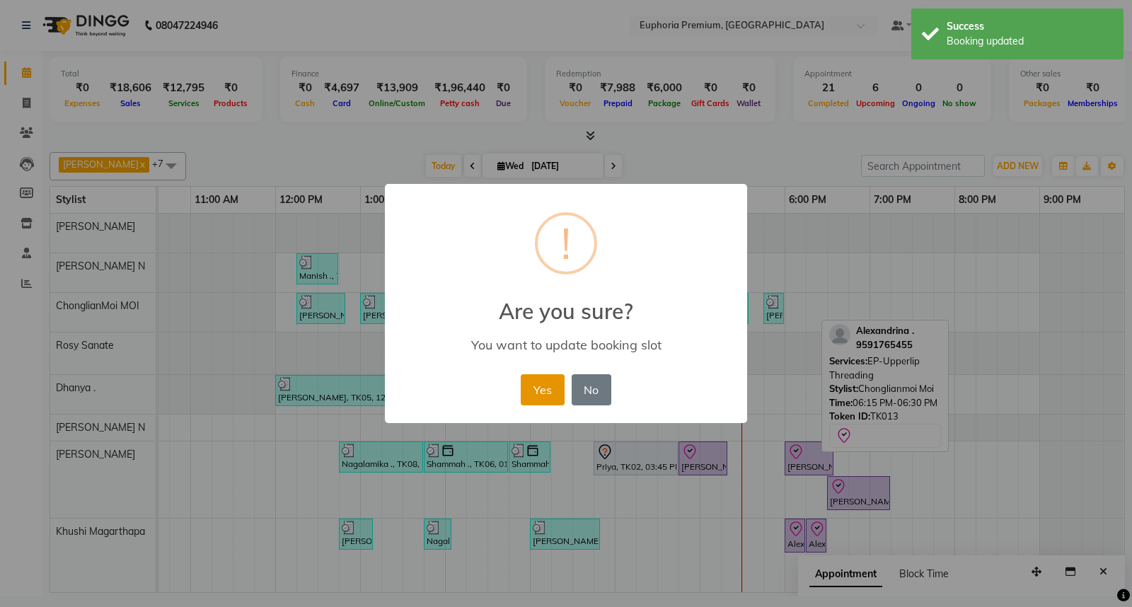
click at [549, 383] on button "Yes" at bounding box center [542, 389] width 43 height 31
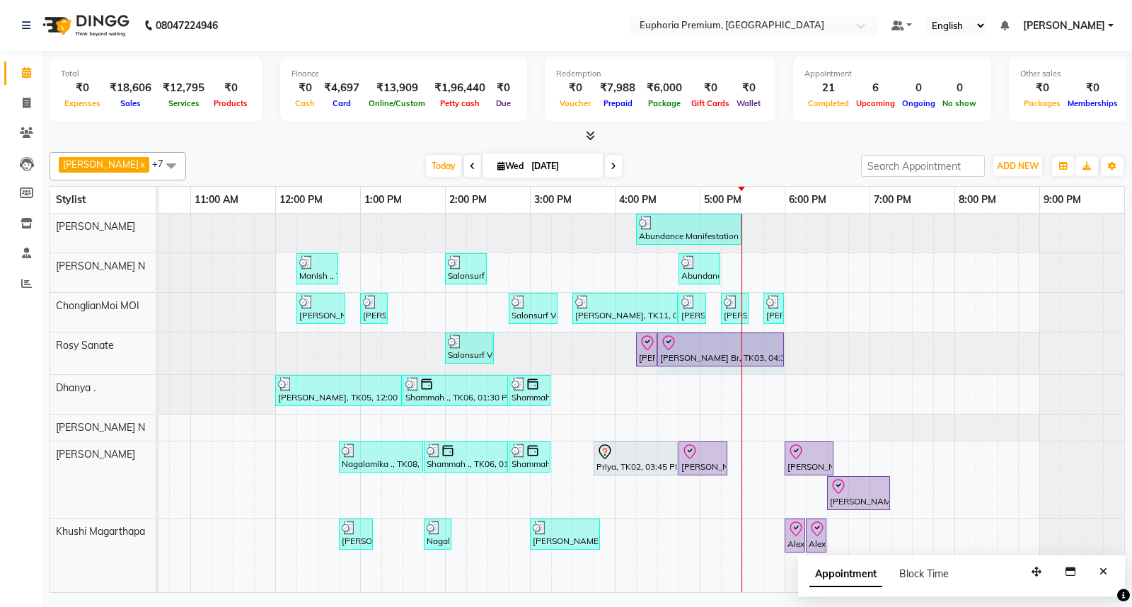
drag, startPoint x: 725, startPoint y: 344, endPoint x: 754, endPoint y: 344, distance: 29.0
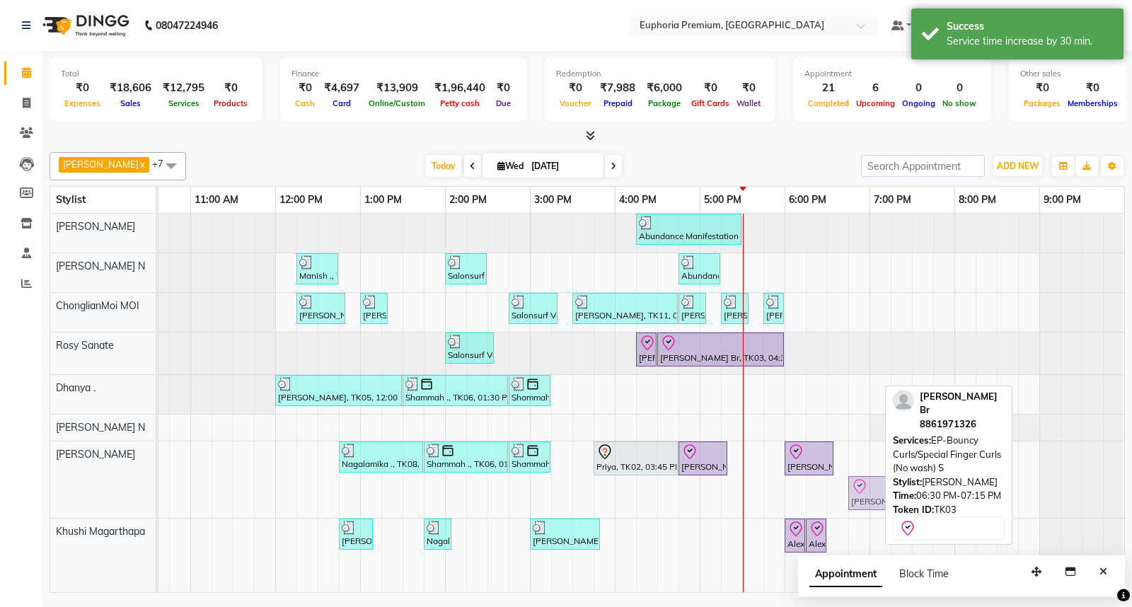
drag, startPoint x: 830, startPoint y: 497, endPoint x: 837, endPoint y: 493, distance: 7.9
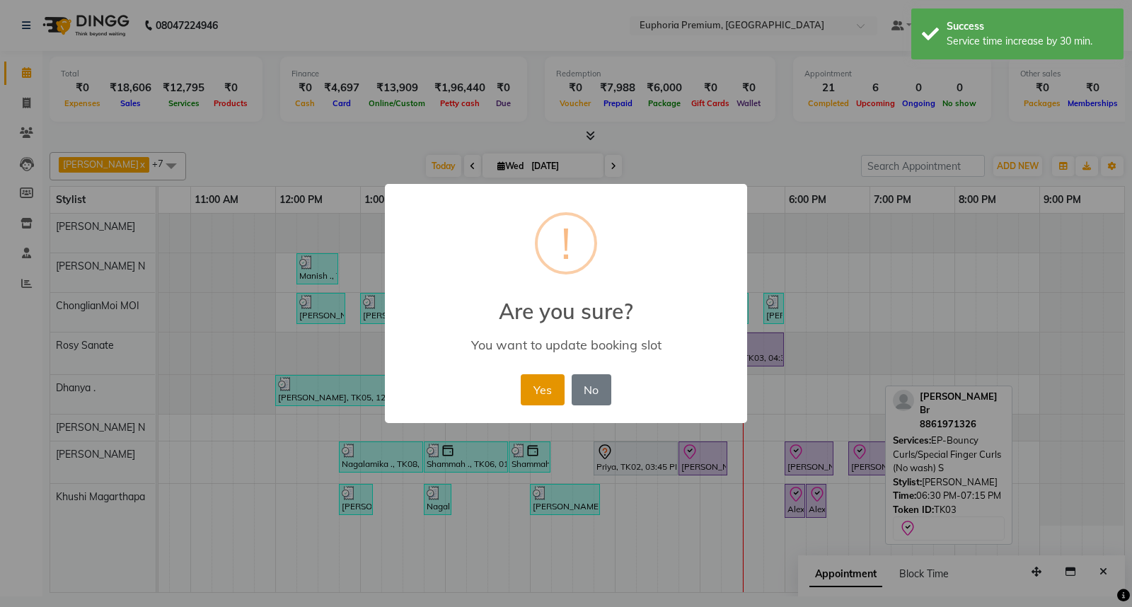
click at [545, 393] on button "Yes" at bounding box center [542, 389] width 43 height 31
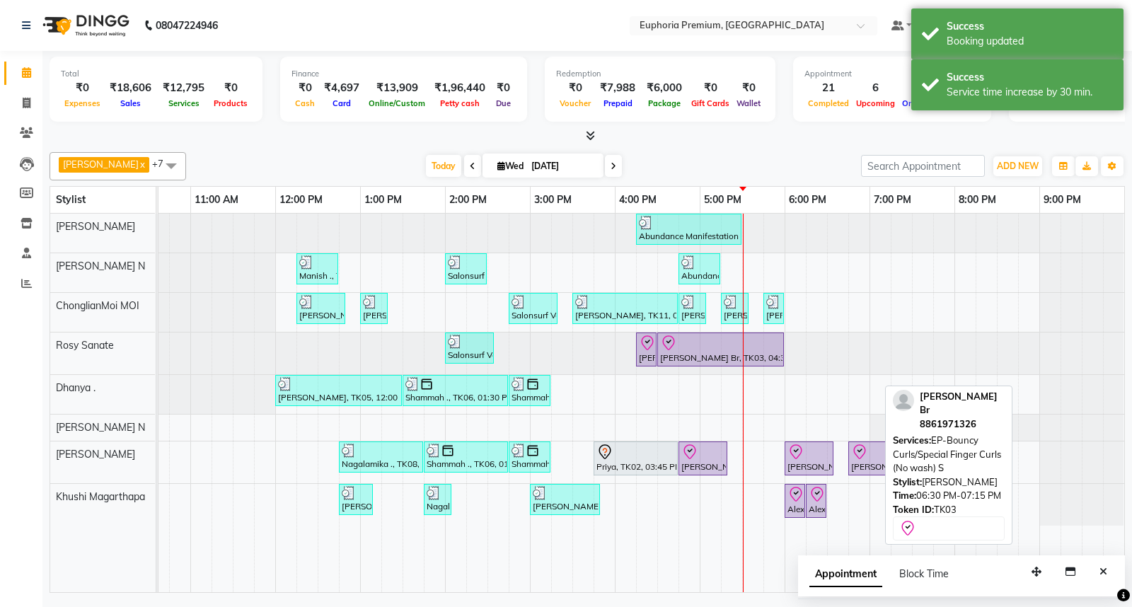
click at [1114, 571] on div "Appointment Block Time" at bounding box center [961, 577] width 327 height 44
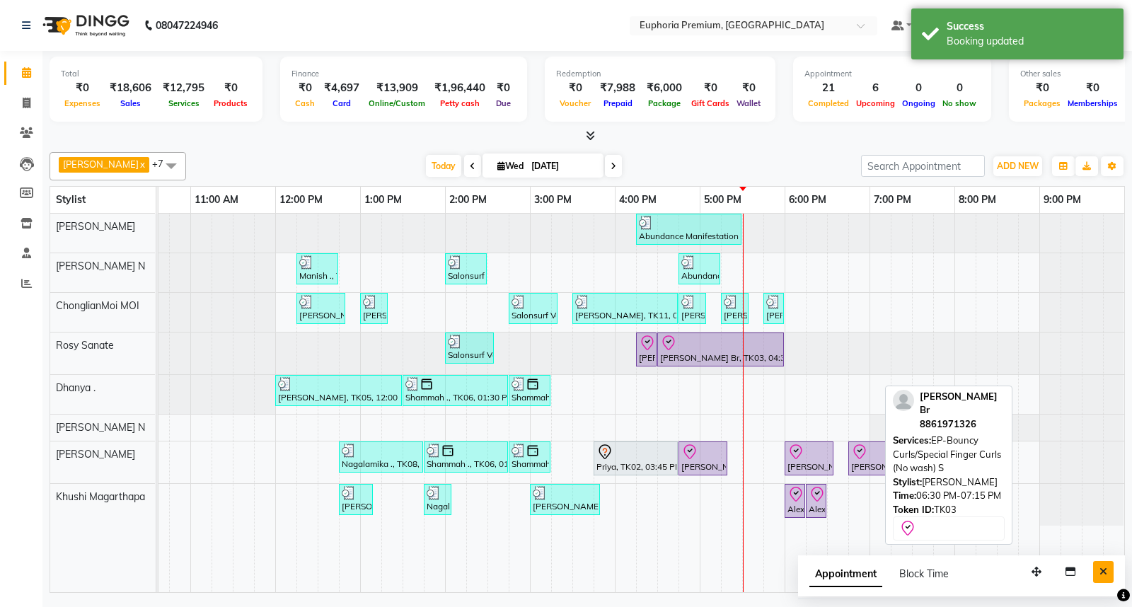
click at [1108, 576] on button "Close" at bounding box center [1103, 572] width 21 height 22
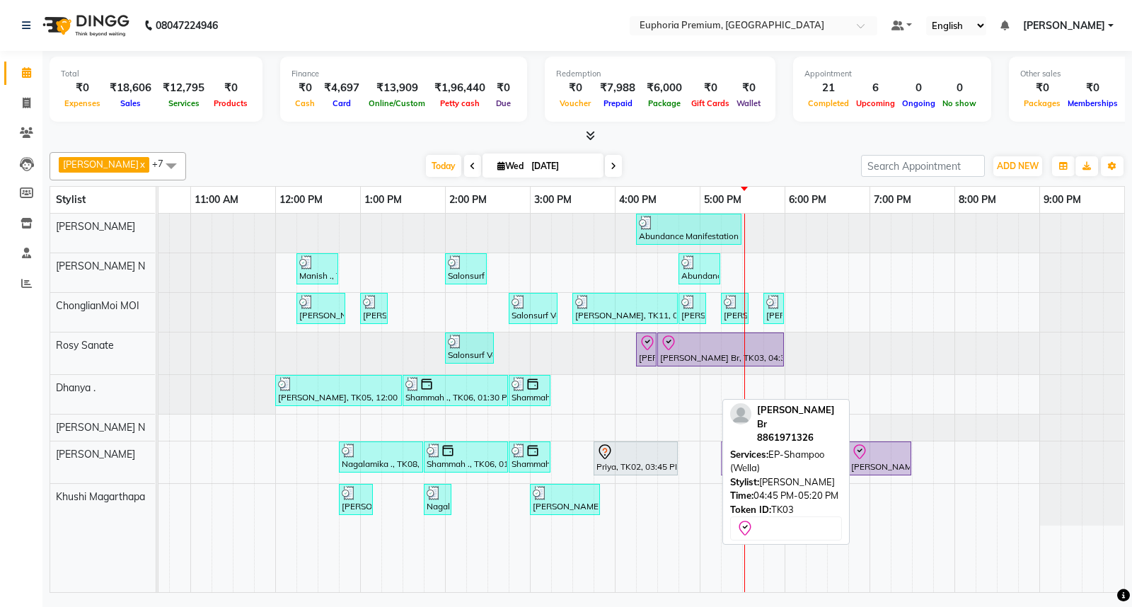
drag, startPoint x: 688, startPoint y: 458, endPoint x: 736, endPoint y: 470, distance: 49.4
click at [736, 470] on div "[PERSON_NAME] N x Kishore K x ChonglianMoi MOI x Dhanya . x [PERSON_NAME] N x […" at bounding box center [587, 369] width 1075 height 446
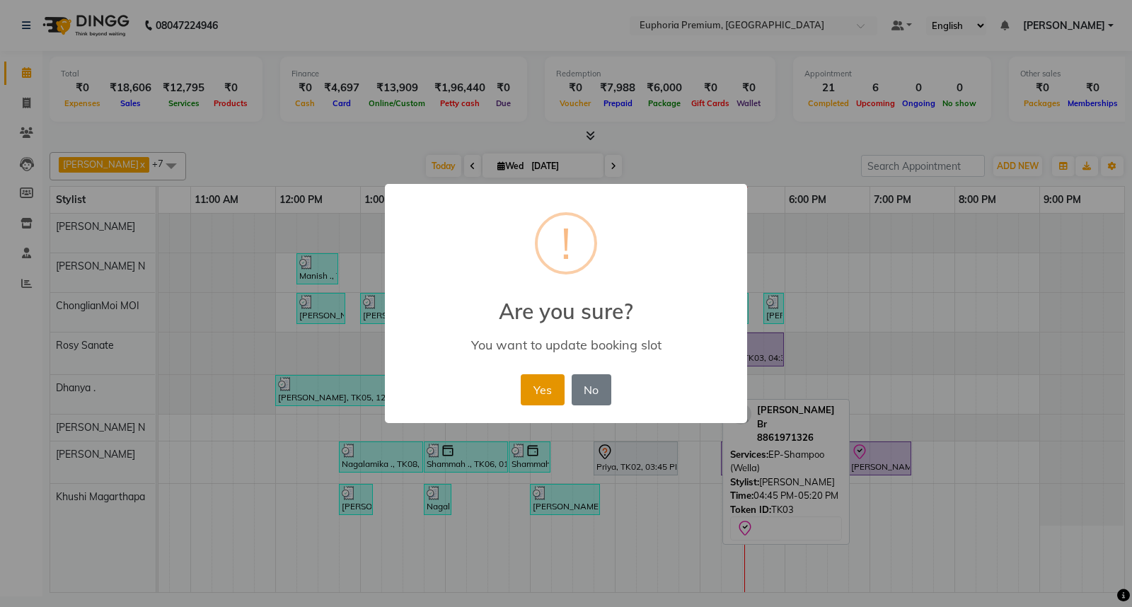
click at [535, 389] on button "Yes" at bounding box center [542, 389] width 43 height 31
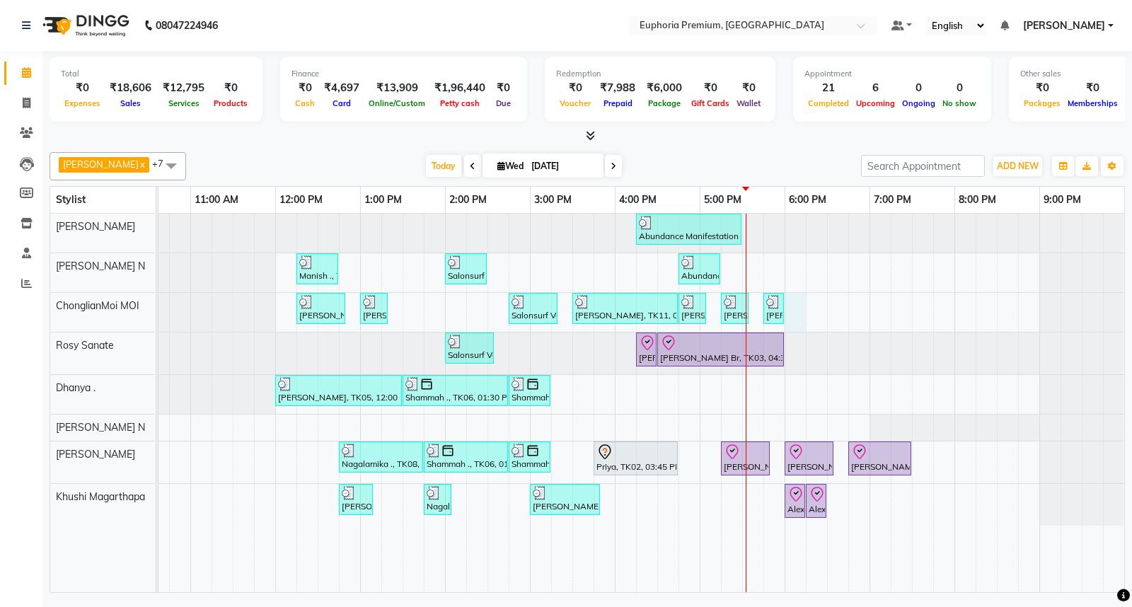
click at [782, 313] on div "Abundance Manifestation 29AASCA8886B1Z0, TK01, 04:15 PM-05:30 PM, Glutathione M…" at bounding box center [530, 403] width 1188 height 378
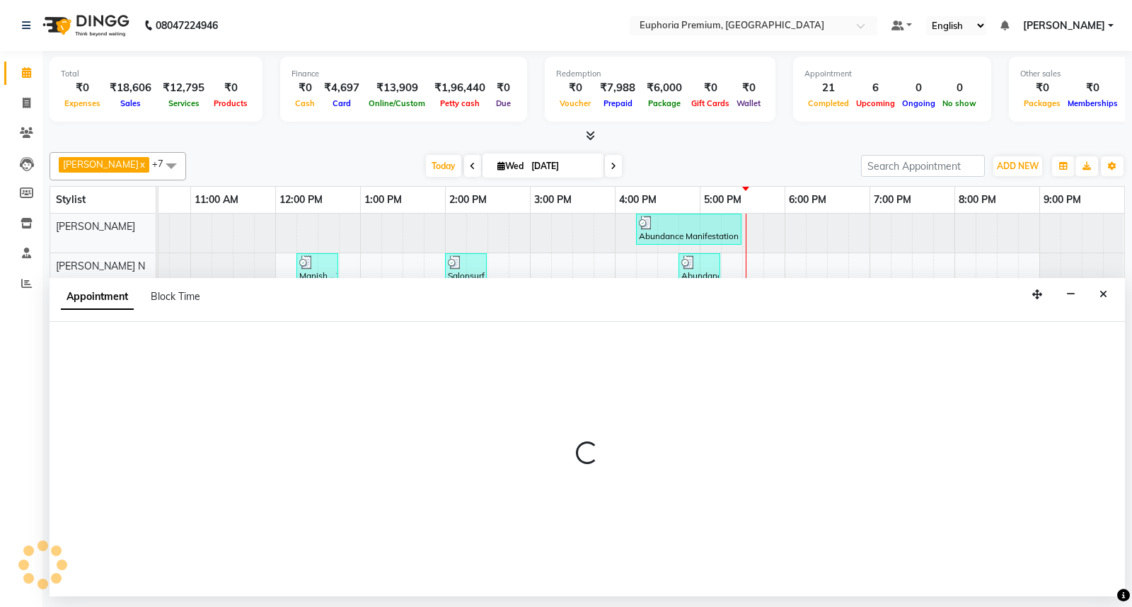
select select "71597"
select select "1080"
select select "tentative"
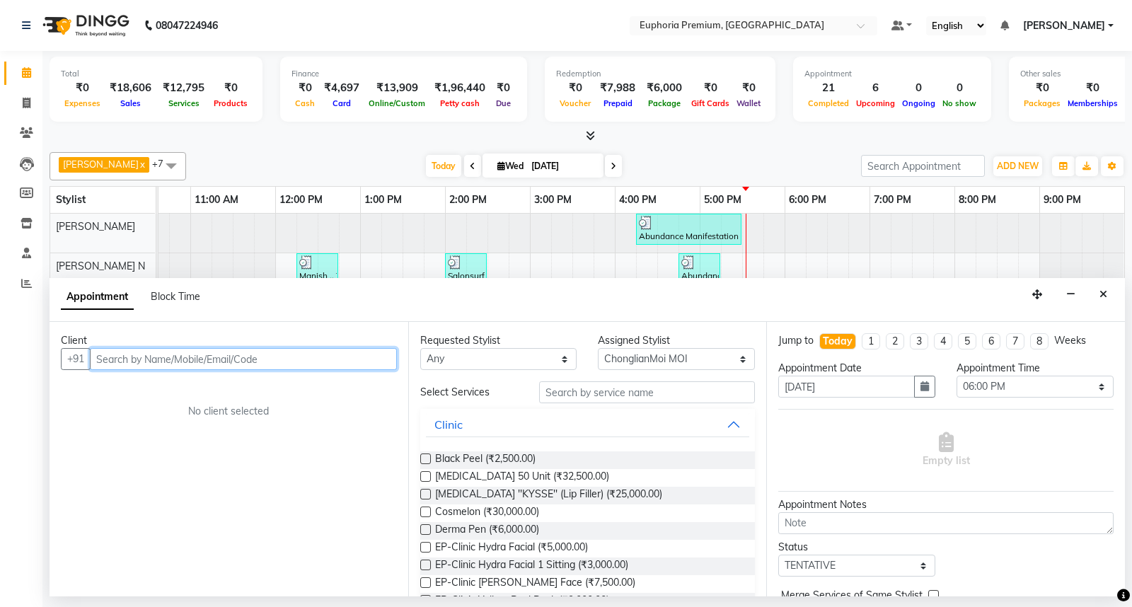
click at [276, 359] on input "text" at bounding box center [243, 359] width 307 height 22
type input "70365"
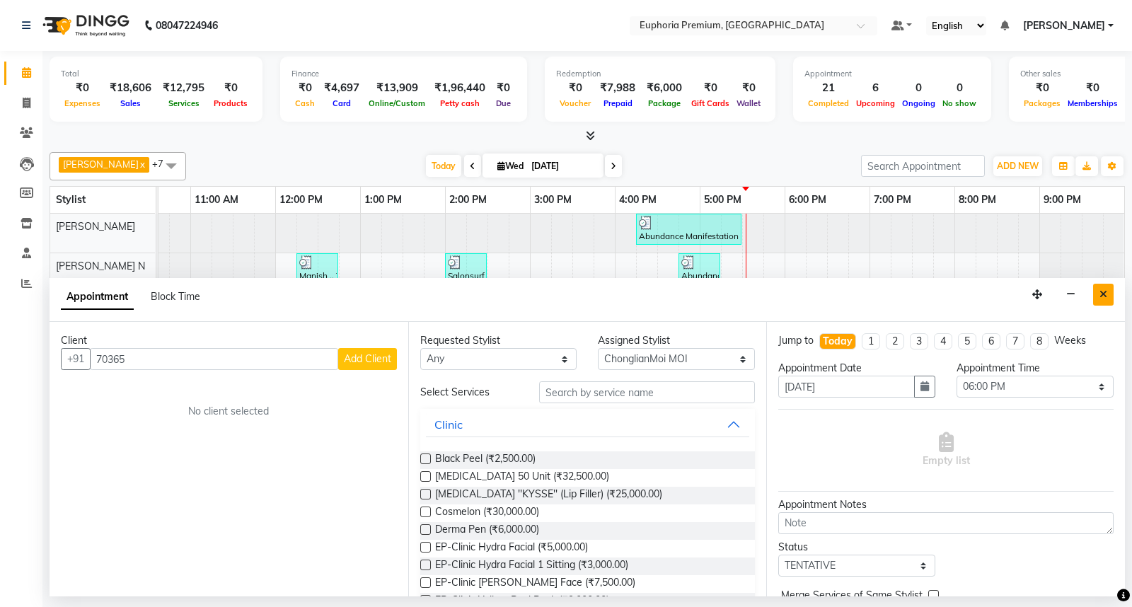
click at [1108, 295] on button "Close" at bounding box center [1103, 295] width 21 height 22
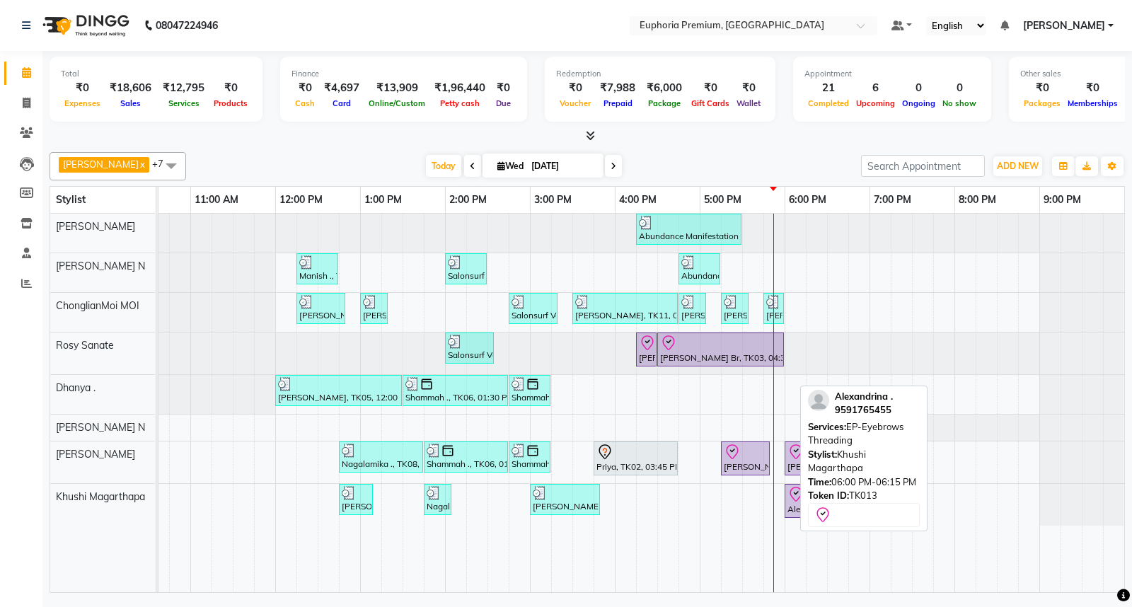
click at [787, 510] on div "Alexandrina ., TK13, 06:00 PM-06:15 PM, EP-Eyebrows Threading" at bounding box center [795, 501] width 18 height 30
click at [787, 508] on div "Alexandrina ., TK13, 06:00 PM-06:15 PM, EP-Eyebrows Threading" at bounding box center [795, 501] width 18 height 30
select select "8"
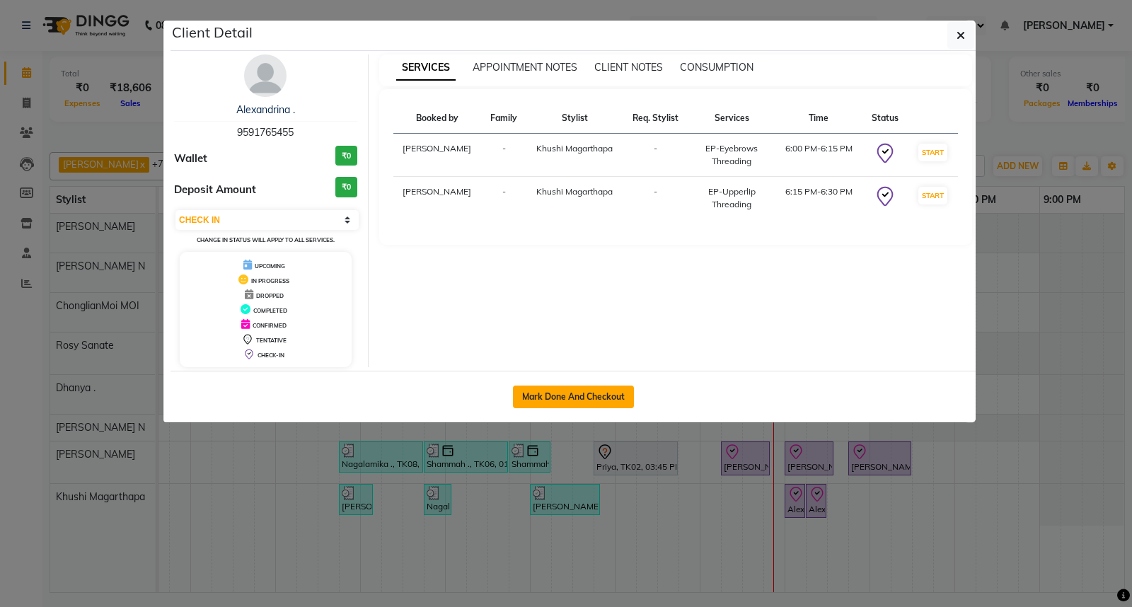
click at [545, 392] on button "Mark Done And Checkout" at bounding box center [573, 396] width 121 height 23
select select "service"
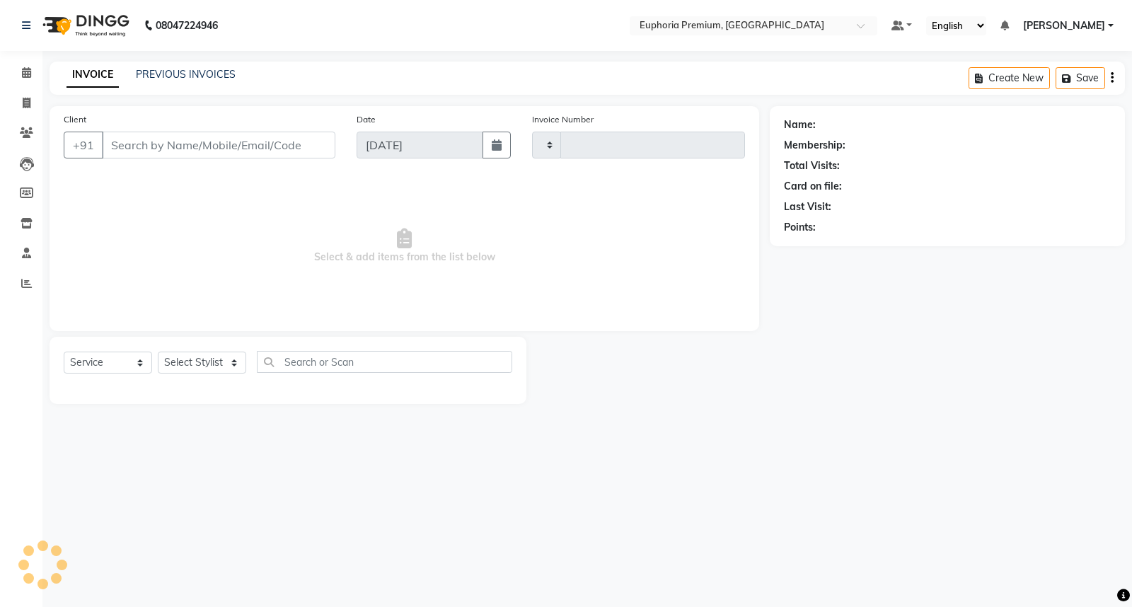
type input "2655"
select select "7925"
type input "95******55"
select select "86606"
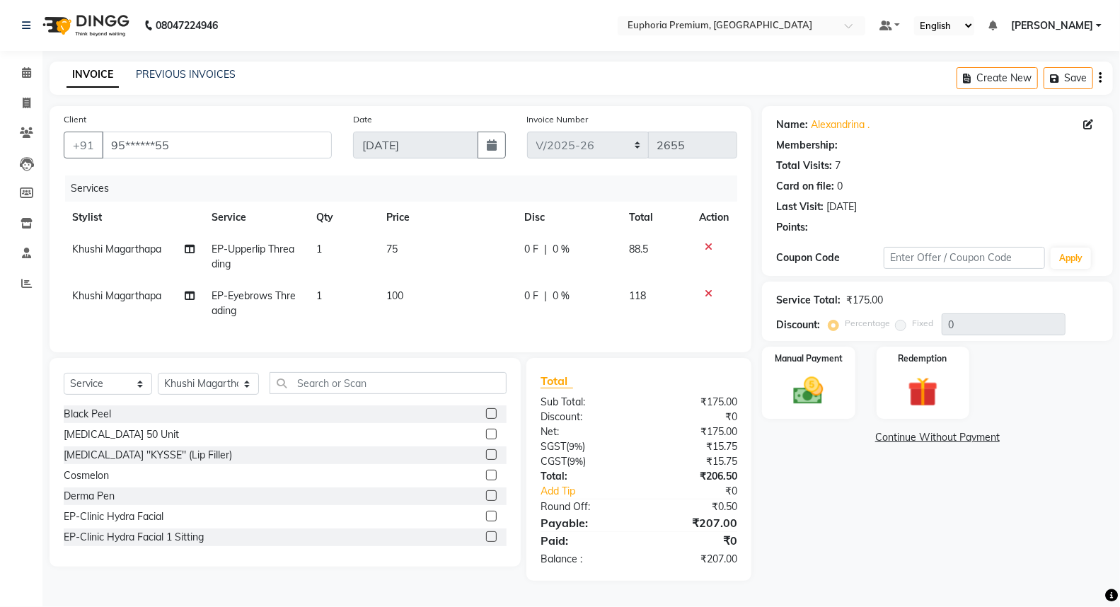
select select "1: Object"
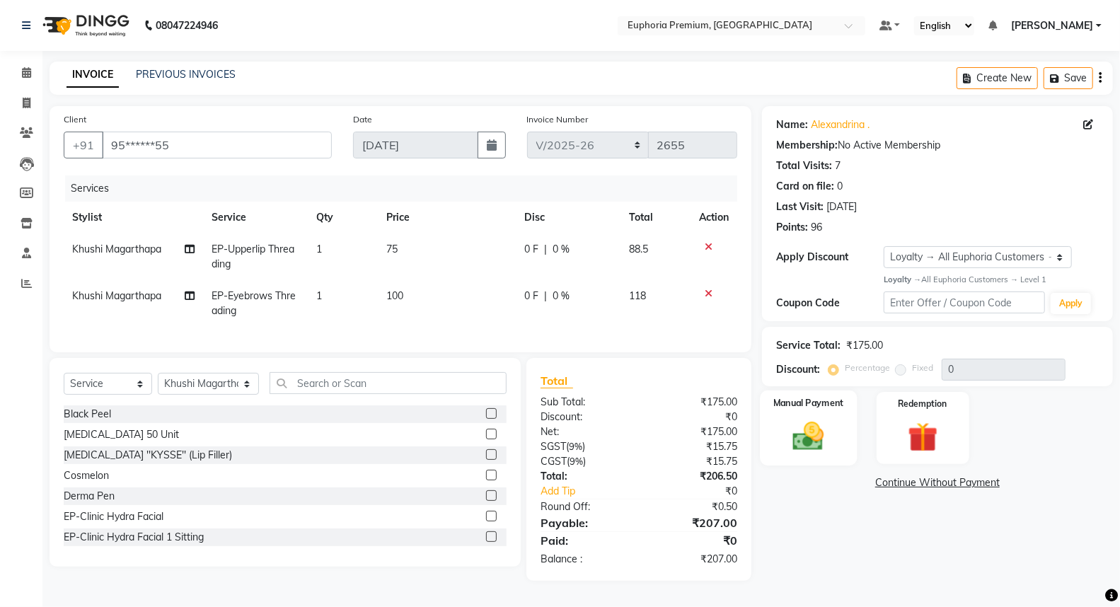
click at [796, 433] on img at bounding box center [808, 436] width 50 height 36
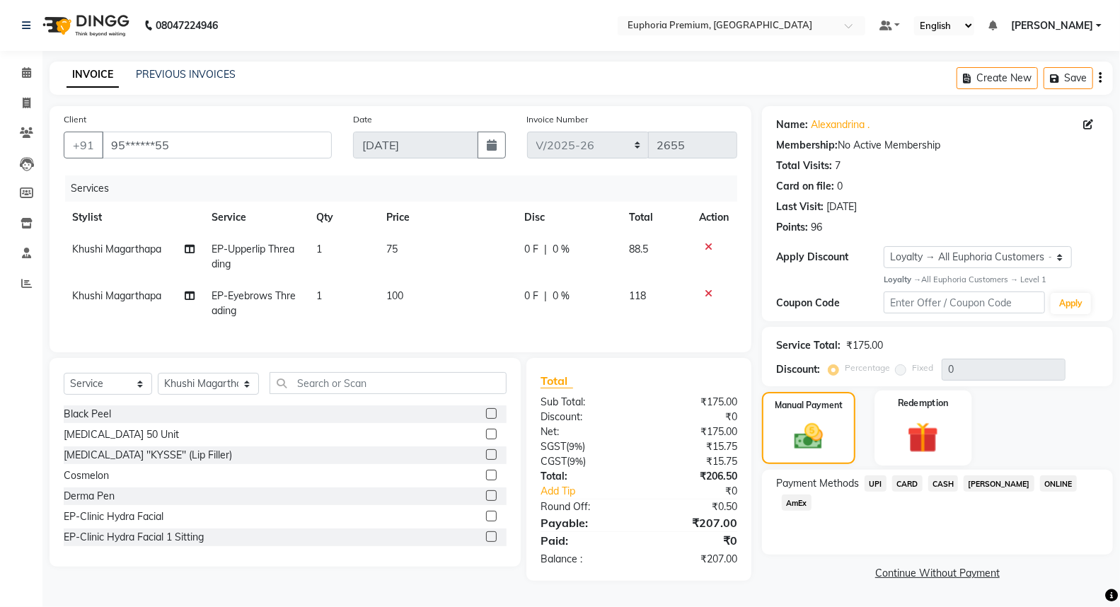
click at [906, 436] on img at bounding box center [923, 437] width 50 height 39
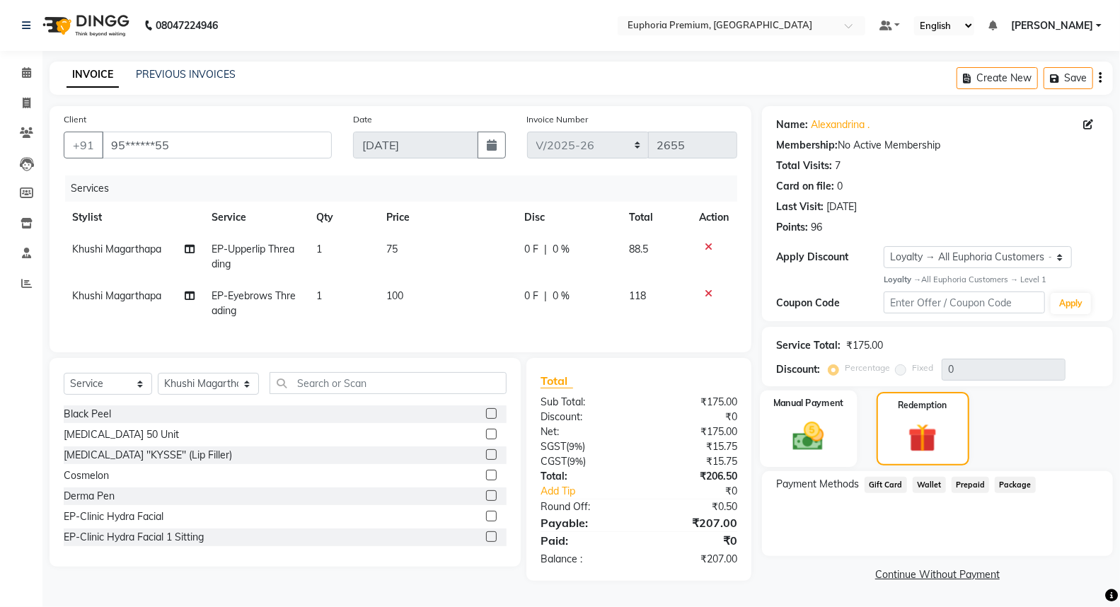
click at [811, 439] on img at bounding box center [808, 436] width 50 height 36
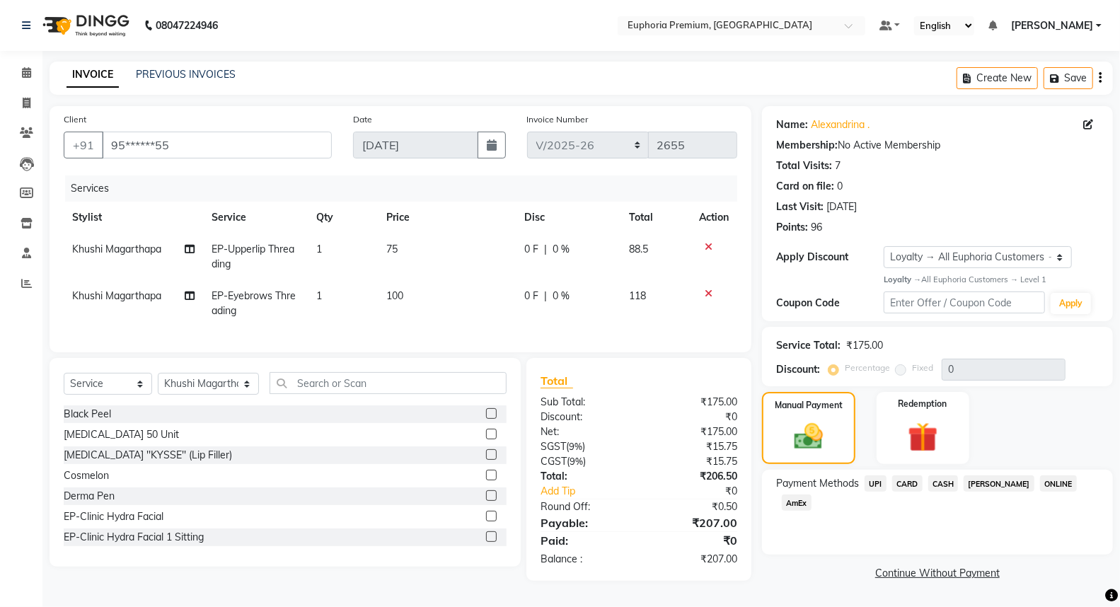
click at [934, 480] on span "CASH" at bounding box center [943, 483] width 30 height 16
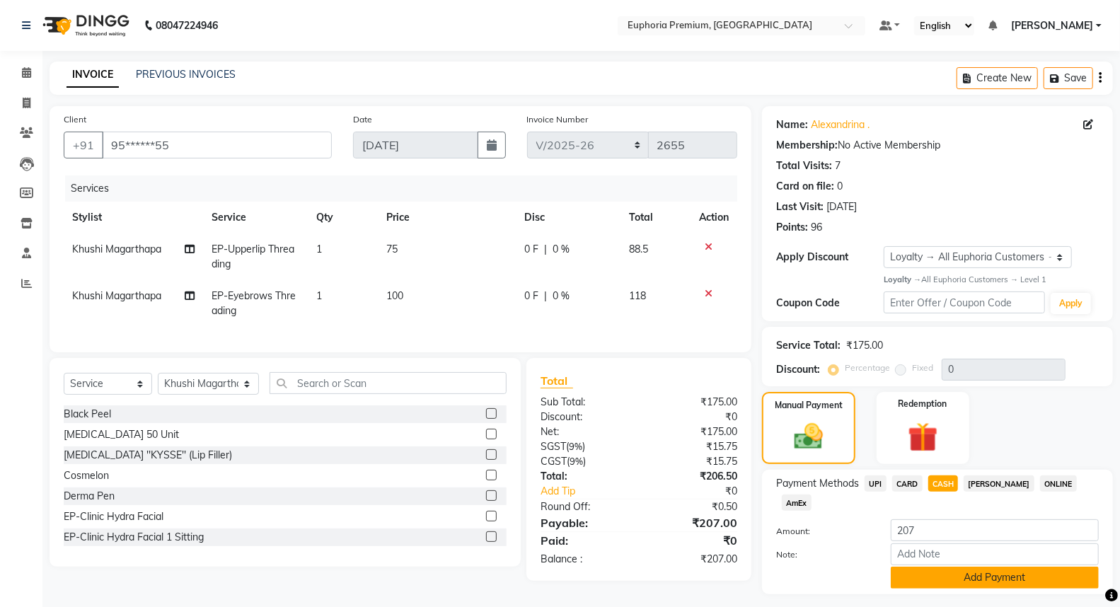
click at [996, 567] on button "Add Payment" at bounding box center [995, 578] width 208 height 22
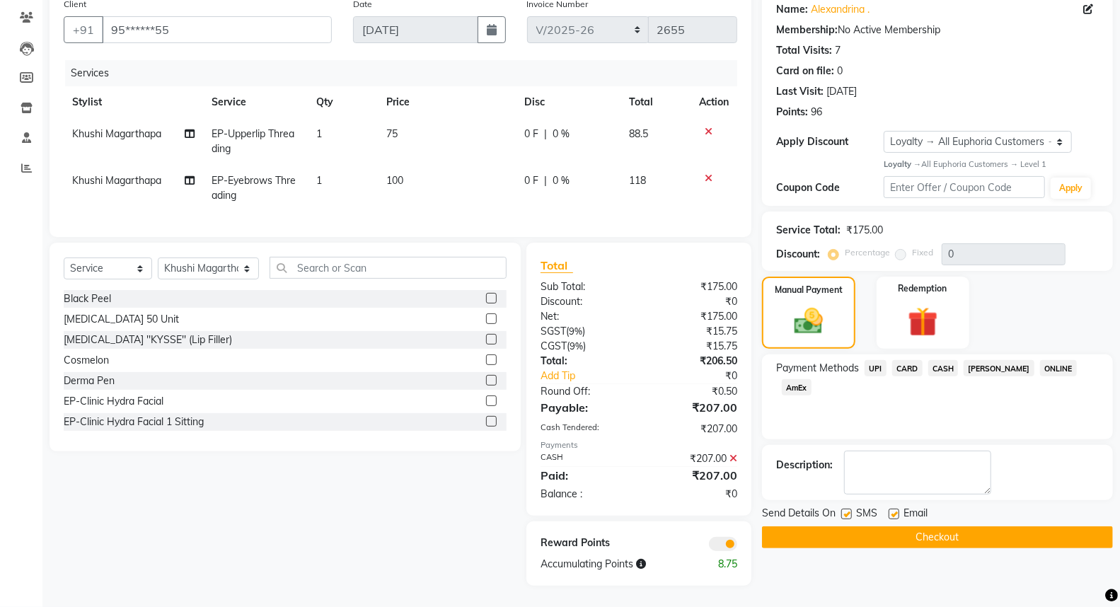
scroll to position [126, 0]
click at [901, 526] on button "Checkout" at bounding box center [937, 537] width 351 height 22
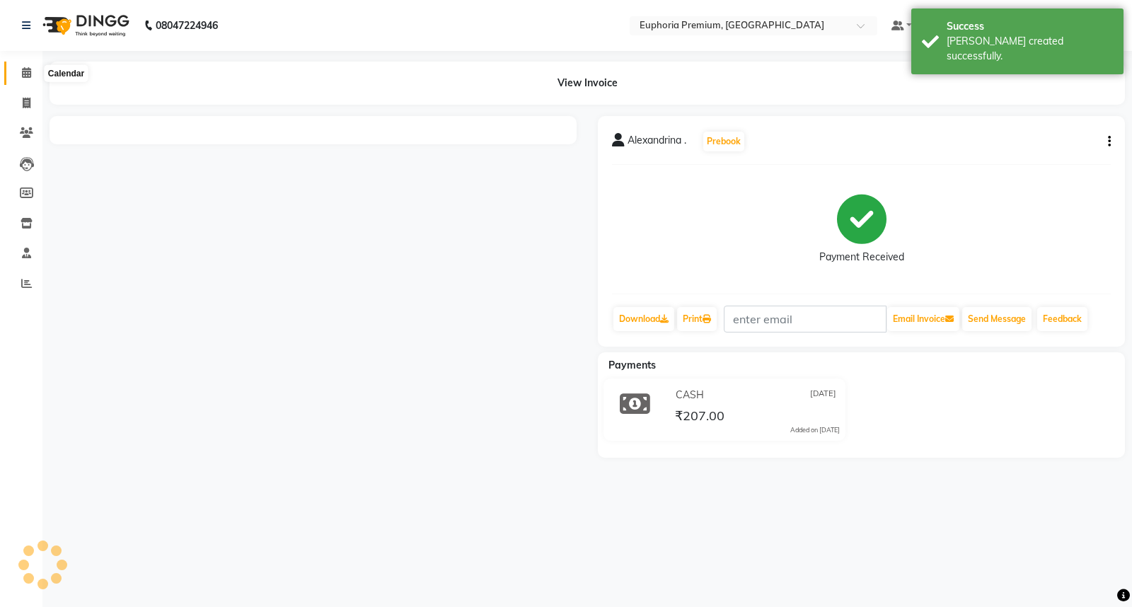
click at [18, 66] on span at bounding box center [26, 73] width 25 height 16
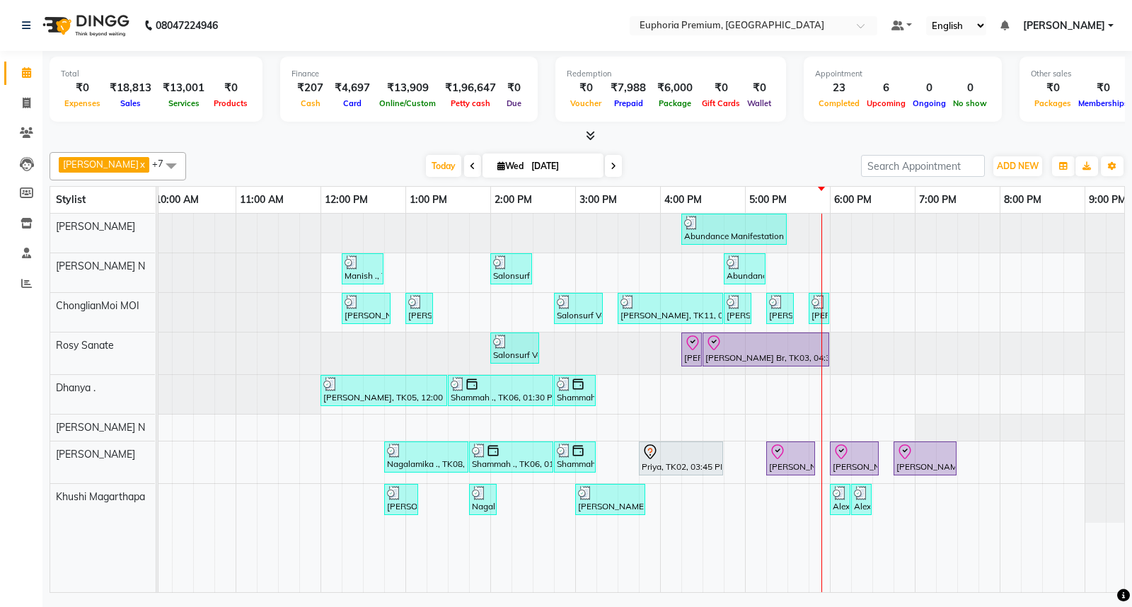
scroll to position [0, 184]
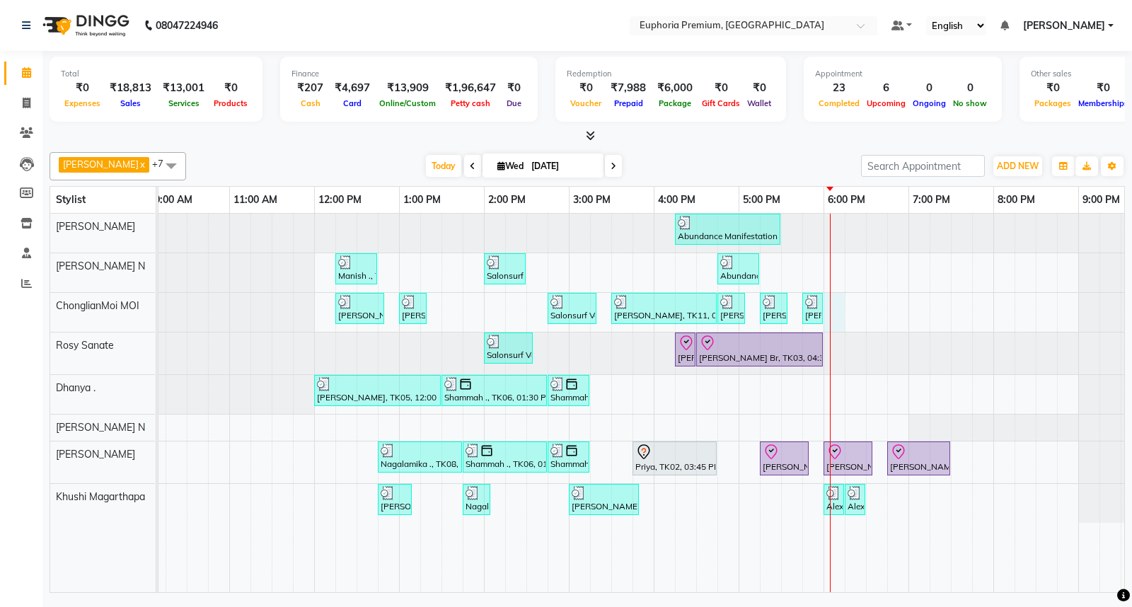
click at [839, 315] on div "Abundance Manifestation 29AASCA8886B1Z0, TK01, 04:15 PM-05:30 PM, Glutathione M…" at bounding box center [569, 403] width 1188 height 378
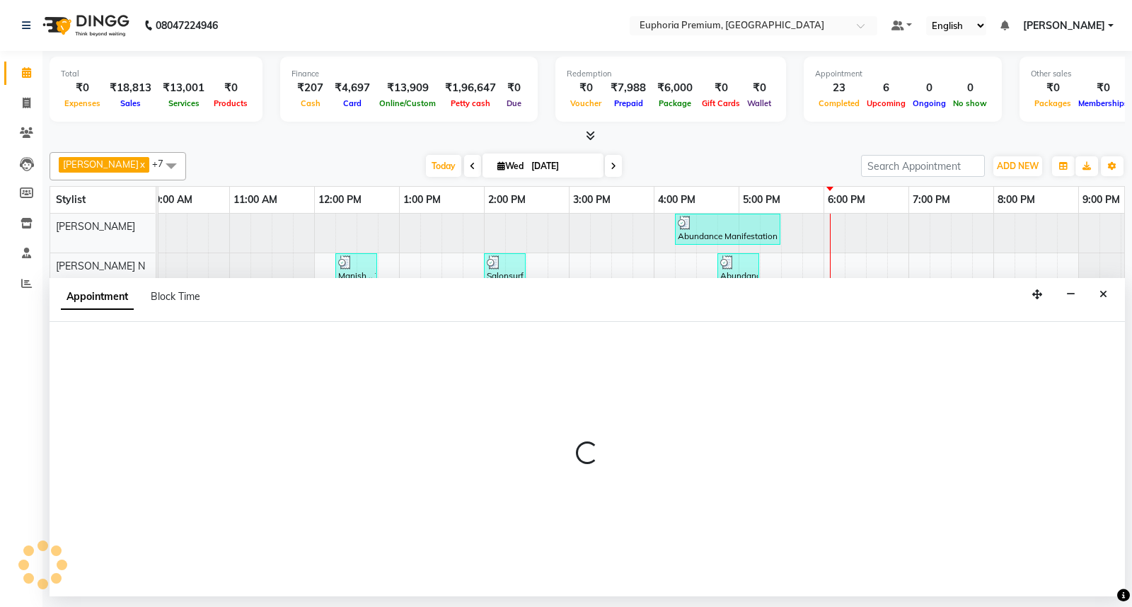
select select "71597"
select select "1080"
select select "tentative"
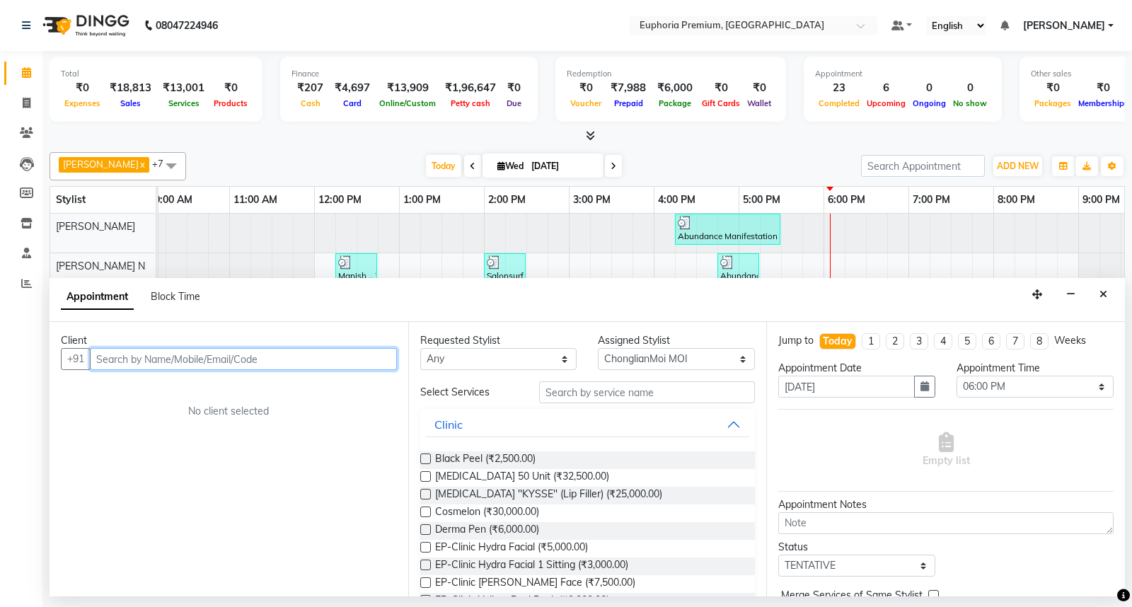
click at [157, 365] on input "text" at bounding box center [243, 359] width 307 height 22
type input "7036533999"
click at [382, 359] on span "Add Client" at bounding box center [367, 358] width 47 height 13
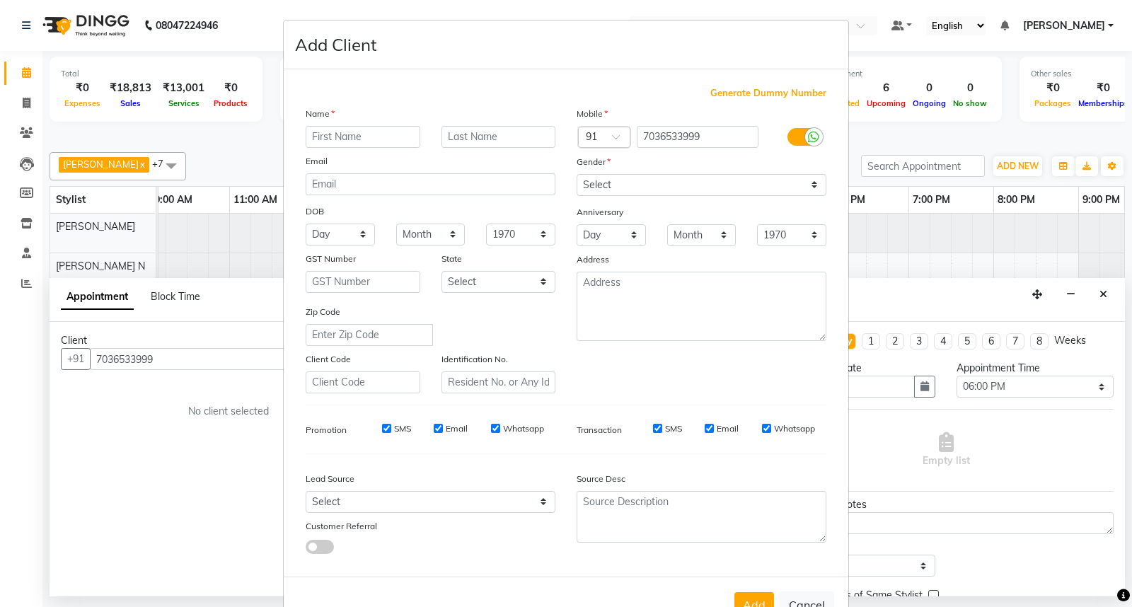
click at [351, 140] on input "text" at bounding box center [363, 137] width 115 height 22
type input "Shabnam"
click at [639, 187] on select "Select [DEMOGRAPHIC_DATA] [DEMOGRAPHIC_DATA] Other Prefer Not To Say" at bounding box center [701, 185] width 250 height 22
select select "[DEMOGRAPHIC_DATA]"
click at [576, 174] on select "Select [DEMOGRAPHIC_DATA] [DEMOGRAPHIC_DATA] Other Prefer Not To Say" at bounding box center [701, 185] width 250 height 22
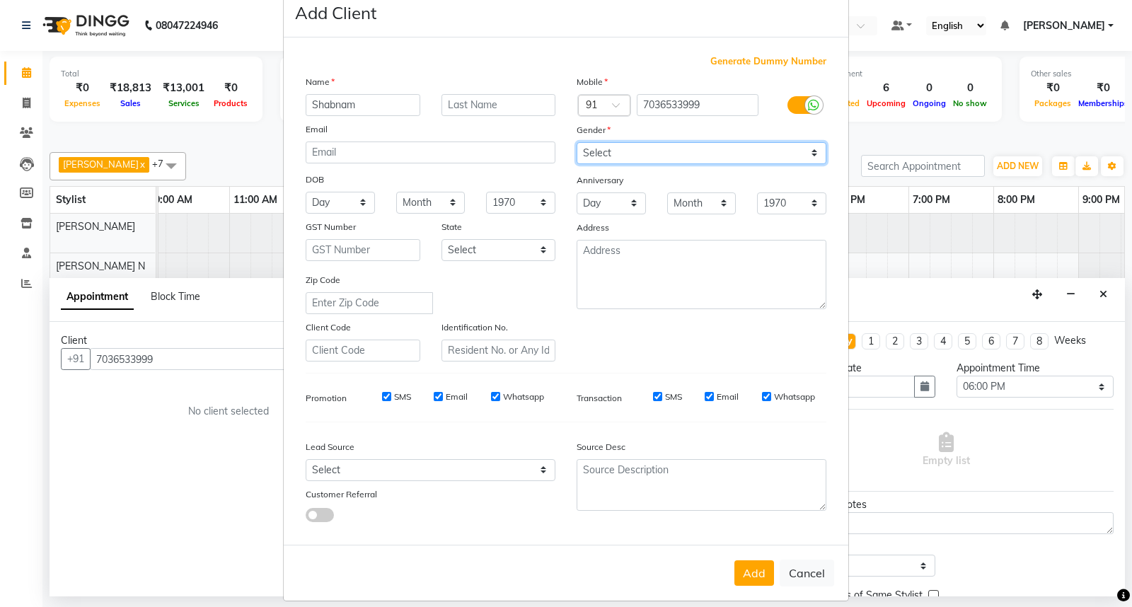
scroll to position [46, 0]
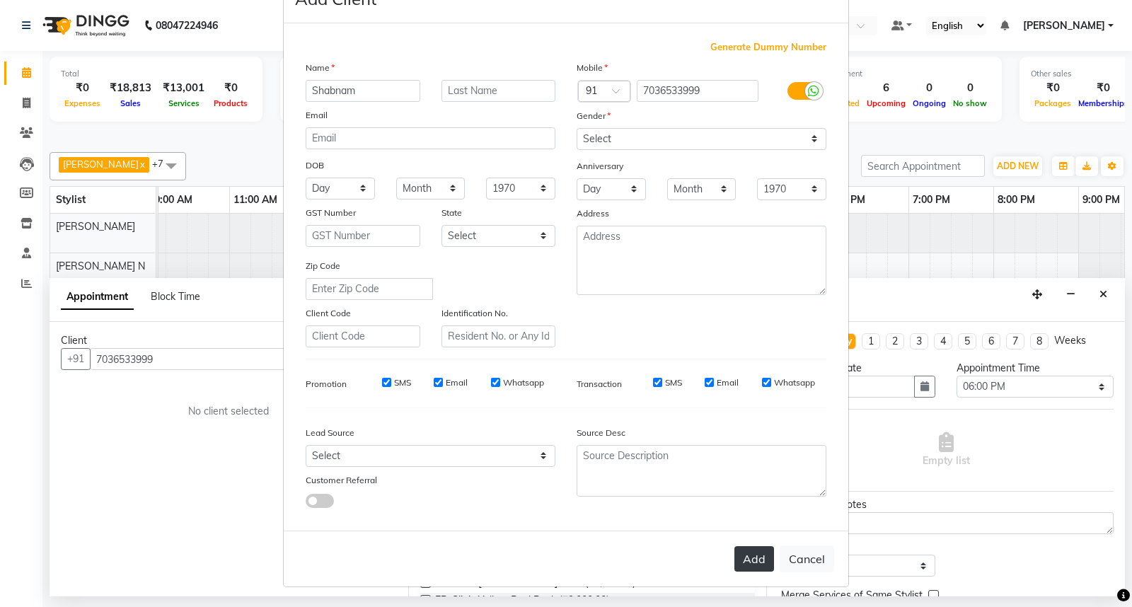
click at [757, 564] on button "Add" at bounding box center [754, 558] width 40 height 25
type input "70******99"
select select
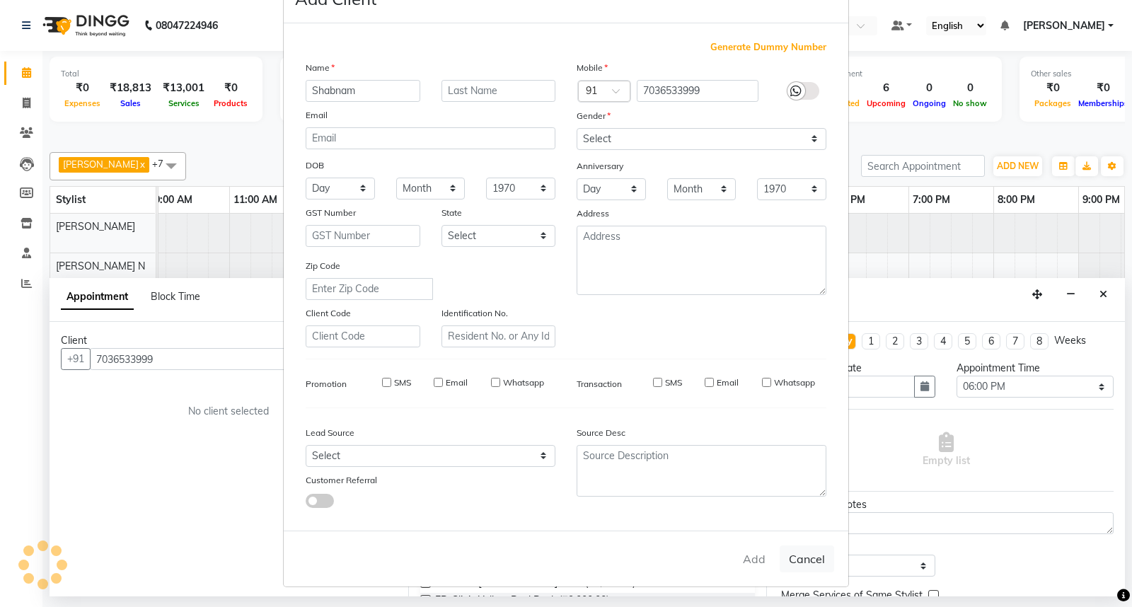
select select
checkbox input "false"
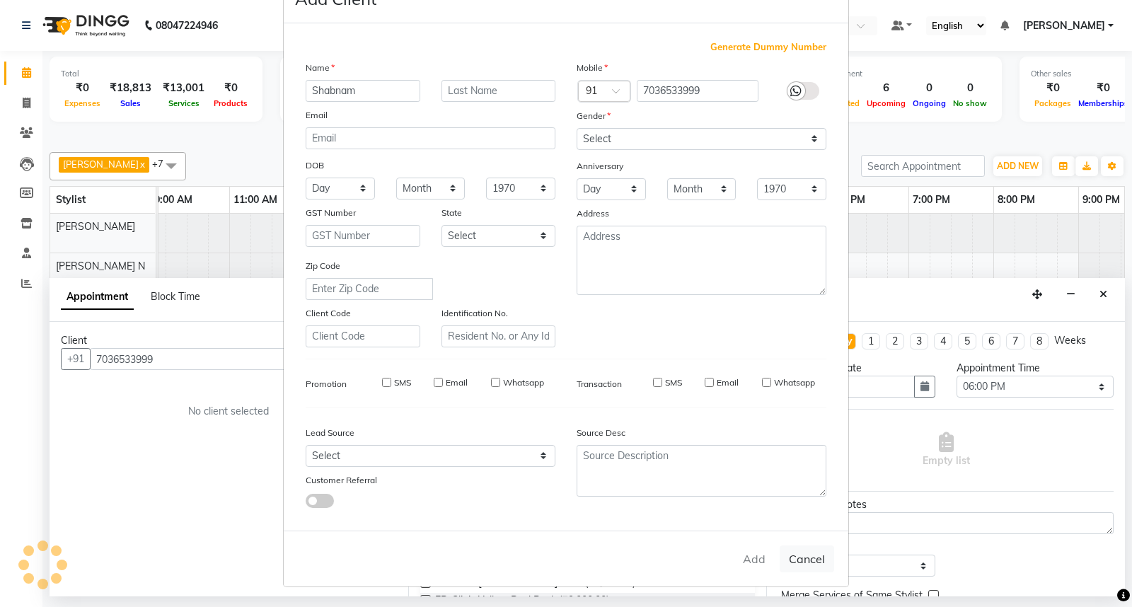
checkbox input "false"
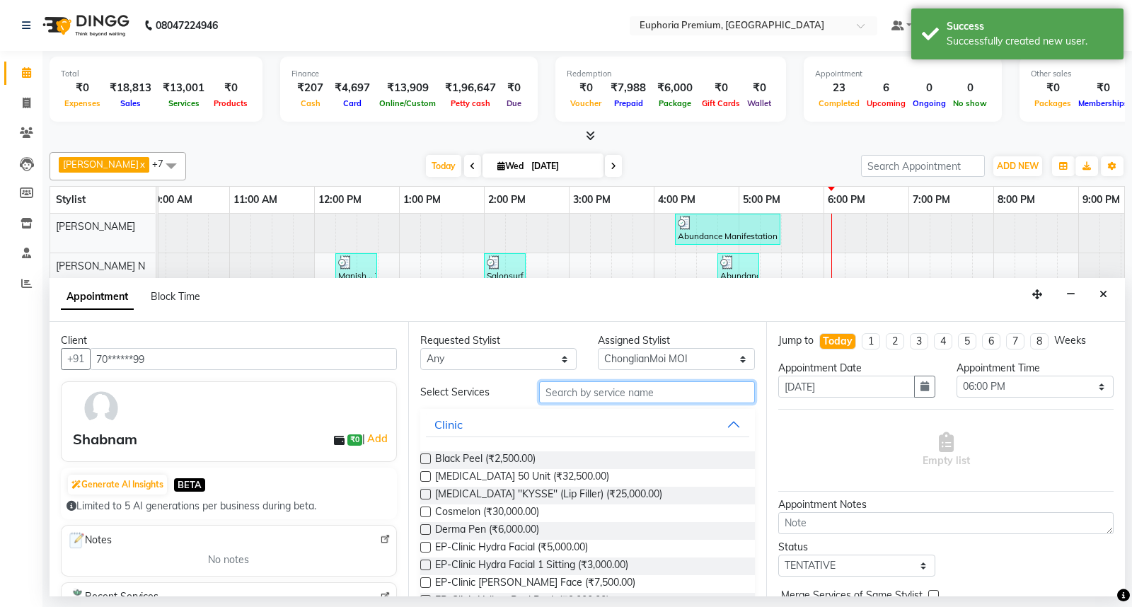
click at [620, 391] on input "text" at bounding box center [647, 392] width 216 height 22
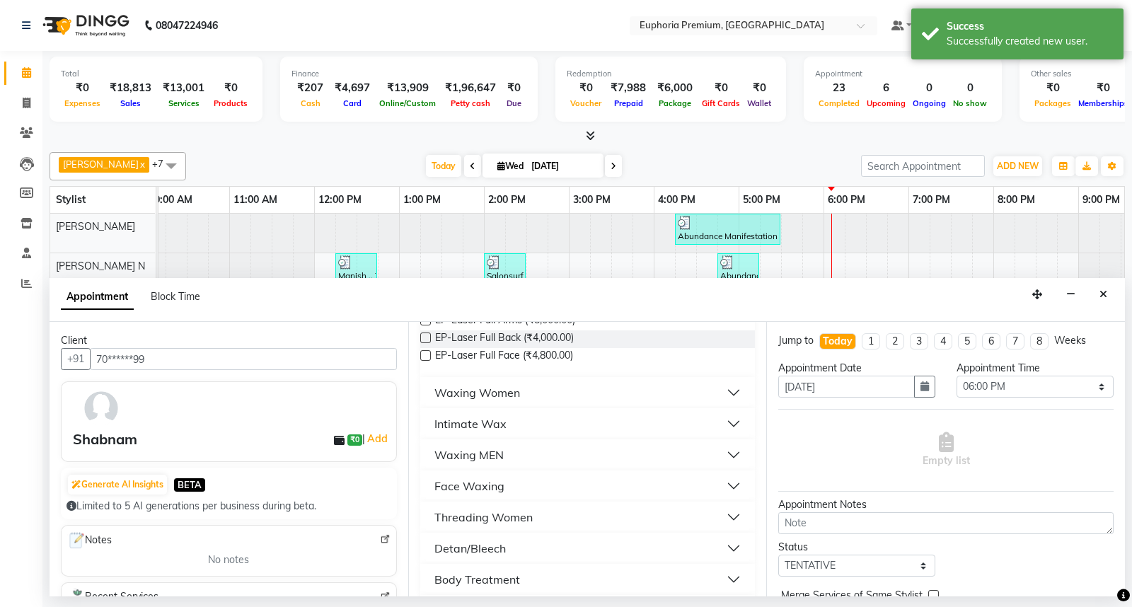
scroll to position [157, 0]
type input "full a"
click at [476, 387] on div "Waxing Women" at bounding box center [477, 391] width 86 height 17
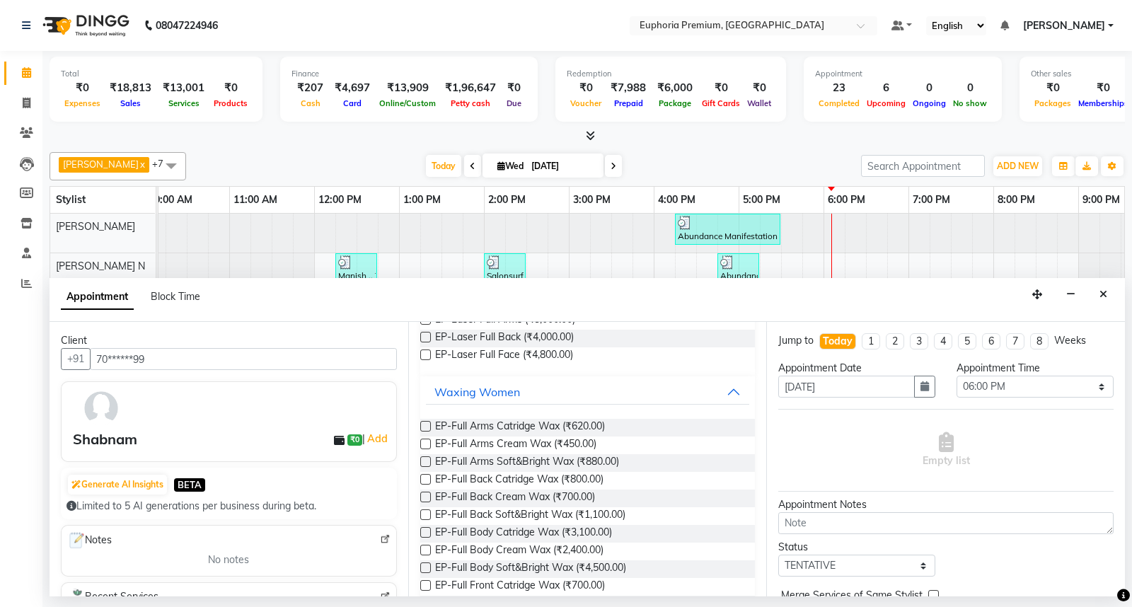
click at [422, 443] on label at bounding box center [425, 444] width 11 height 11
click at [422, 443] on input "checkbox" at bounding box center [424, 445] width 9 height 9
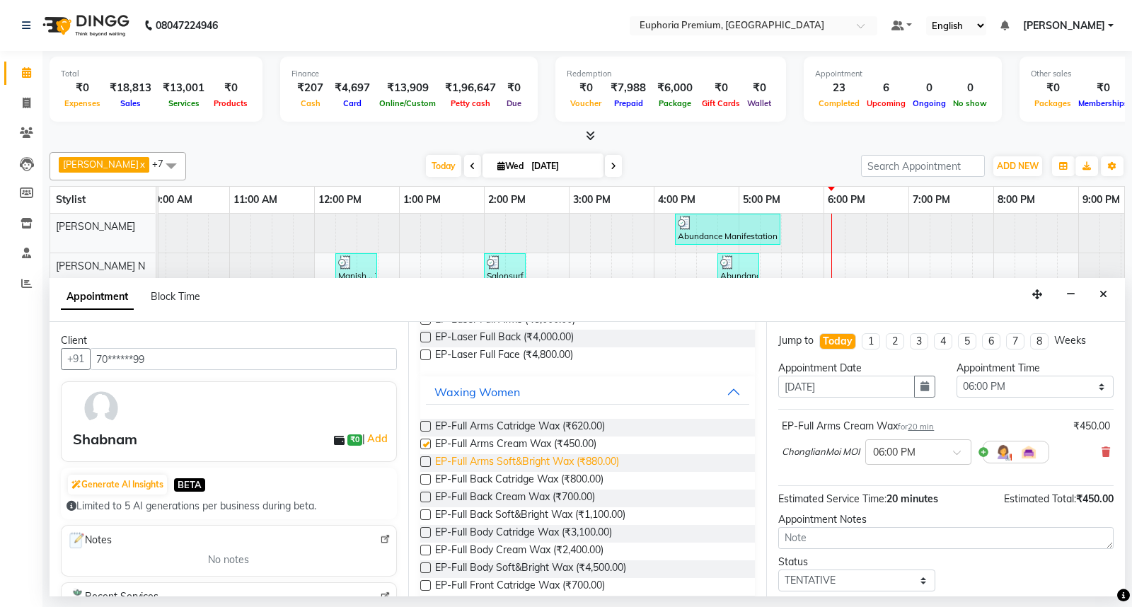
checkbox input "false"
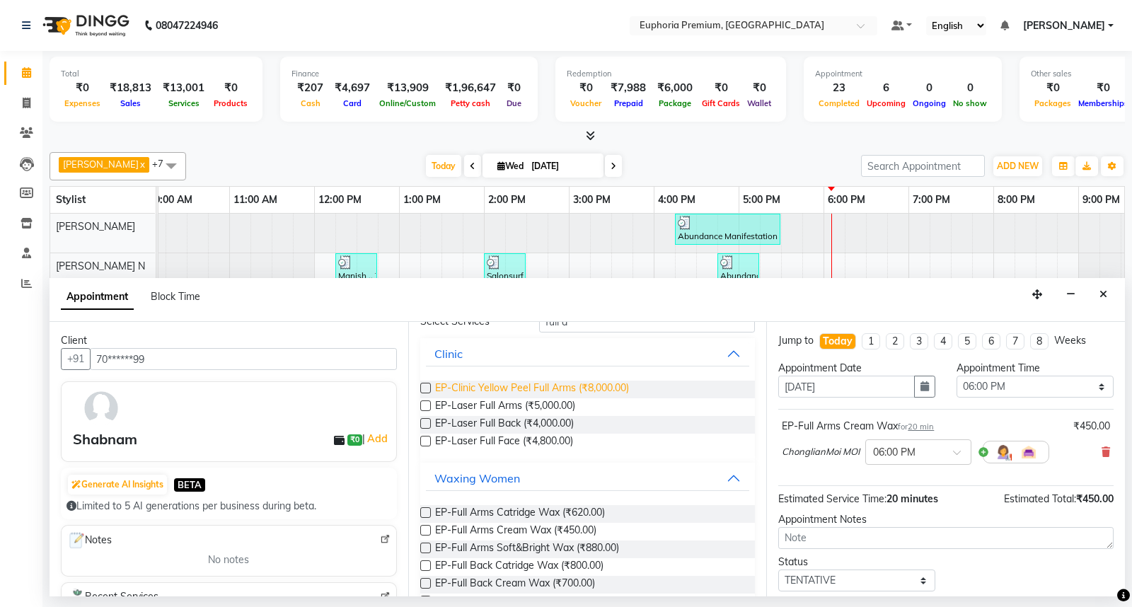
scroll to position [0, 0]
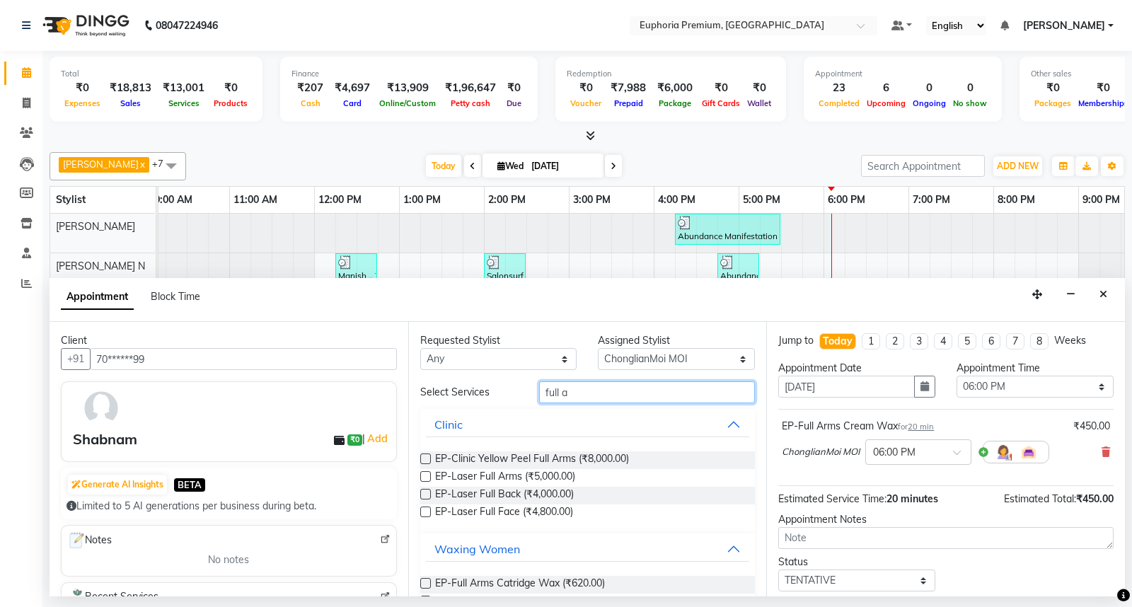
drag, startPoint x: 584, startPoint y: 400, endPoint x: 486, endPoint y: 404, distance: 98.4
click at [490, 402] on div "Select Services full a" at bounding box center [588, 392] width 356 height 22
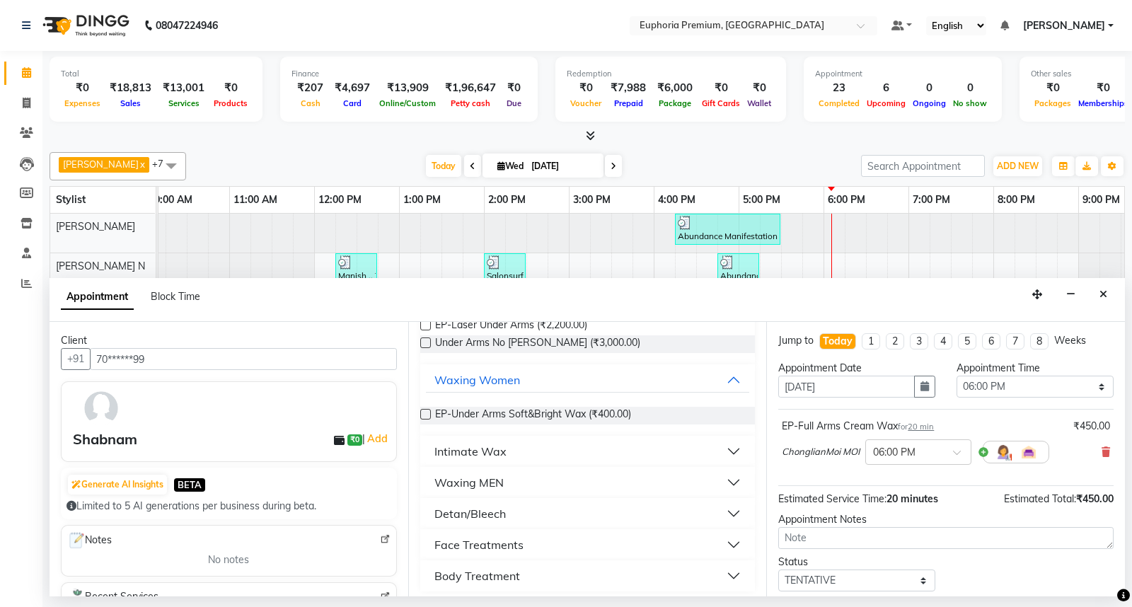
scroll to position [157, 0]
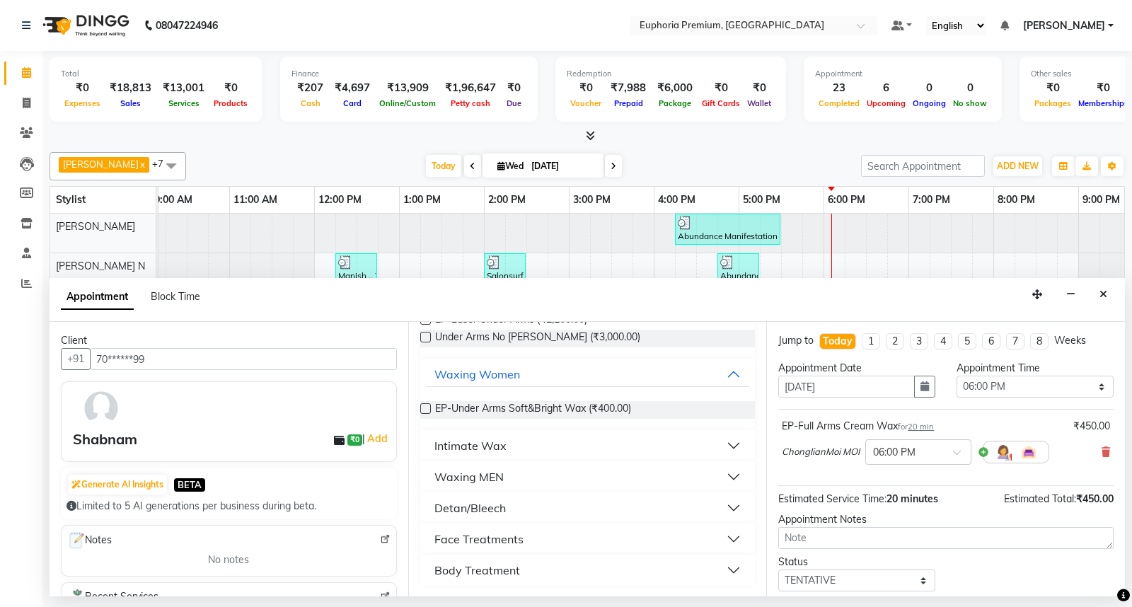
type input "und"
click at [442, 447] on div "Intimate Wax" at bounding box center [470, 445] width 72 height 17
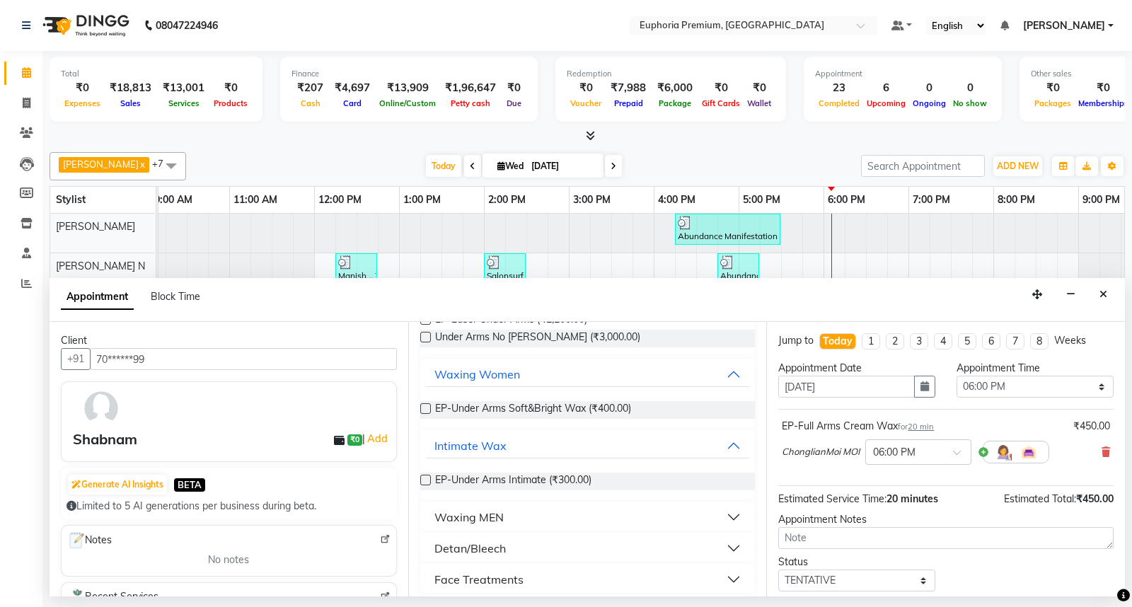
click at [422, 478] on label at bounding box center [425, 480] width 11 height 11
click at [422, 478] on input "checkbox" at bounding box center [424, 481] width 9 height 9
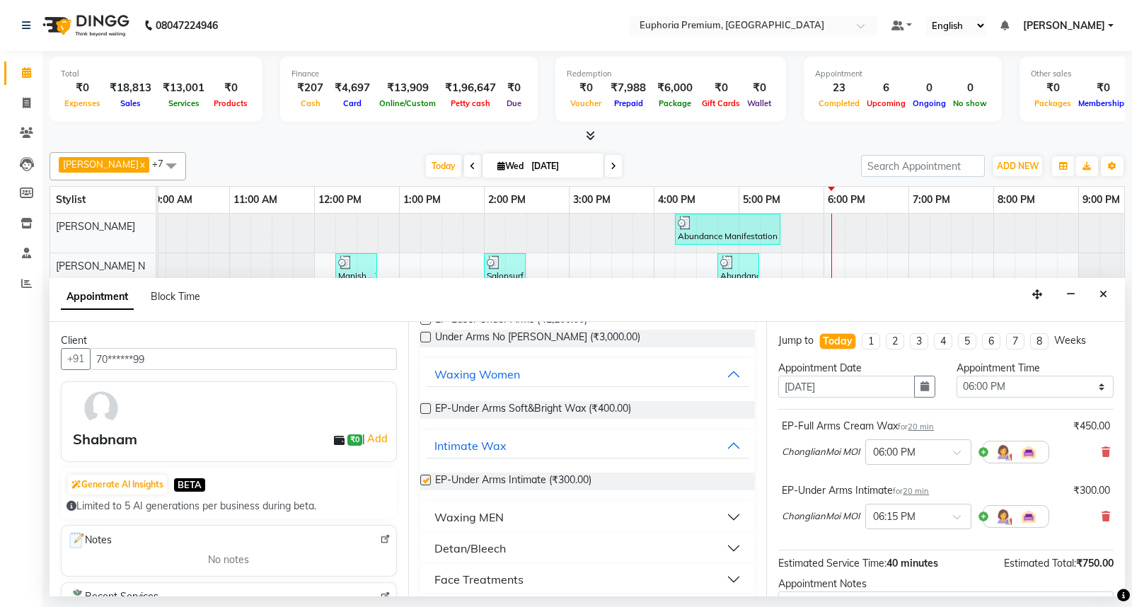
checkbox input "false"
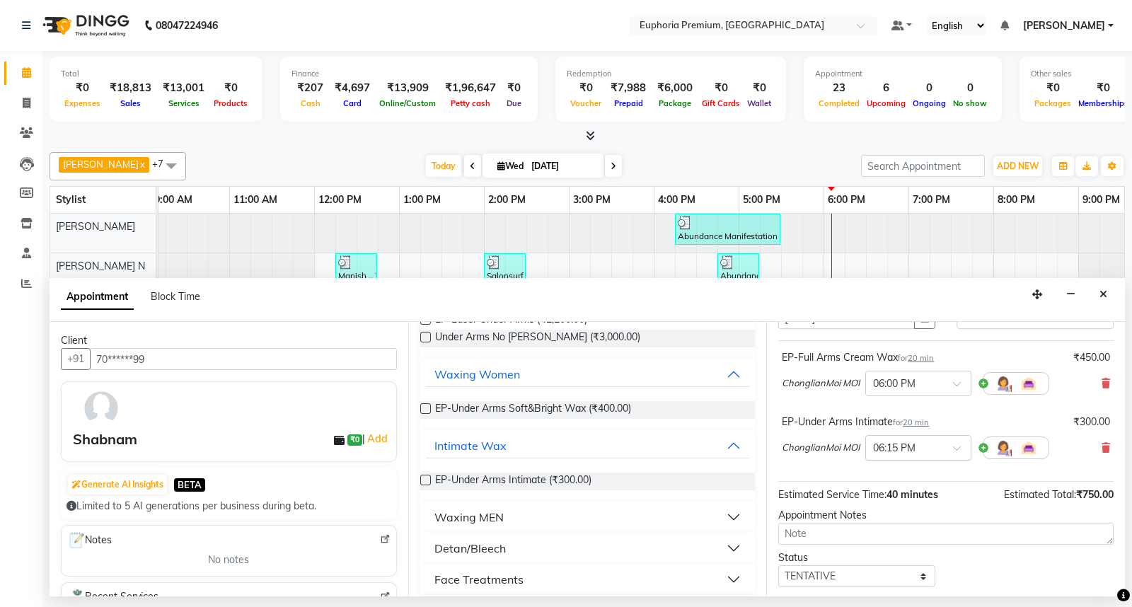
scroll to position [149, 0]
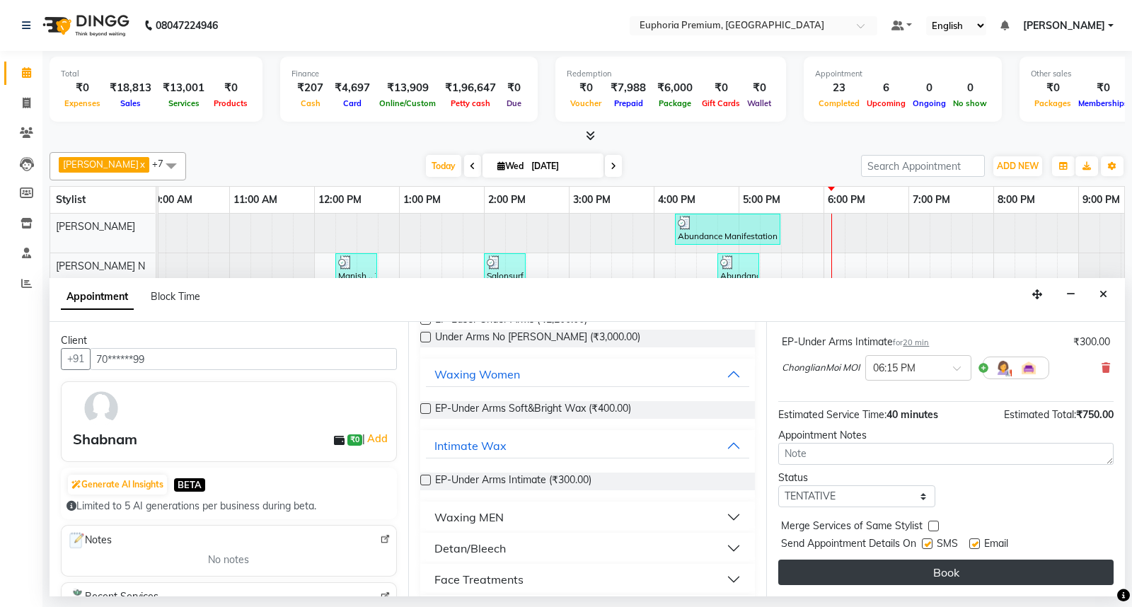
click at [942, 574] on button "Book" at bounding box center [945, 571] width 335 height 25
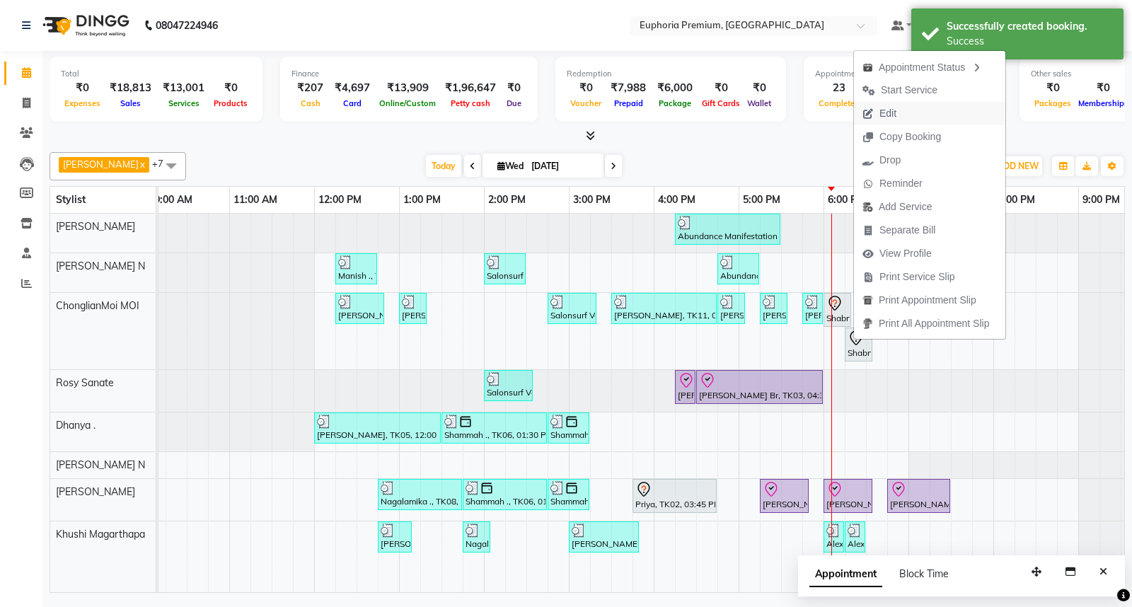
click at [887, 107] on span "Edit" at bounding box center [887, 113] width 17 height 15
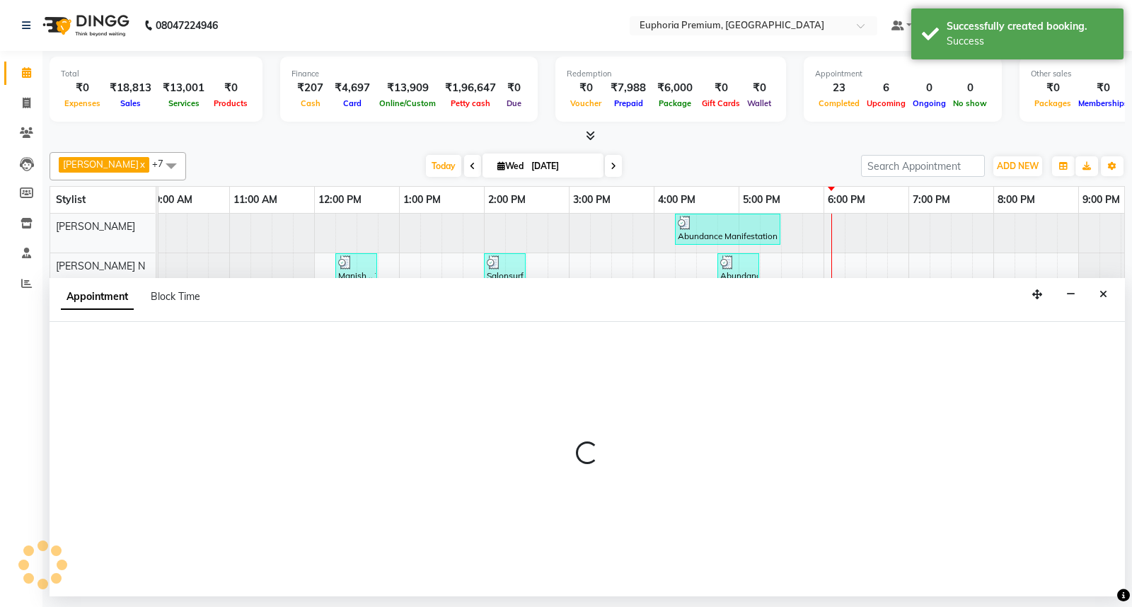
select select "71597"
select select "1080"
select select "tentative"
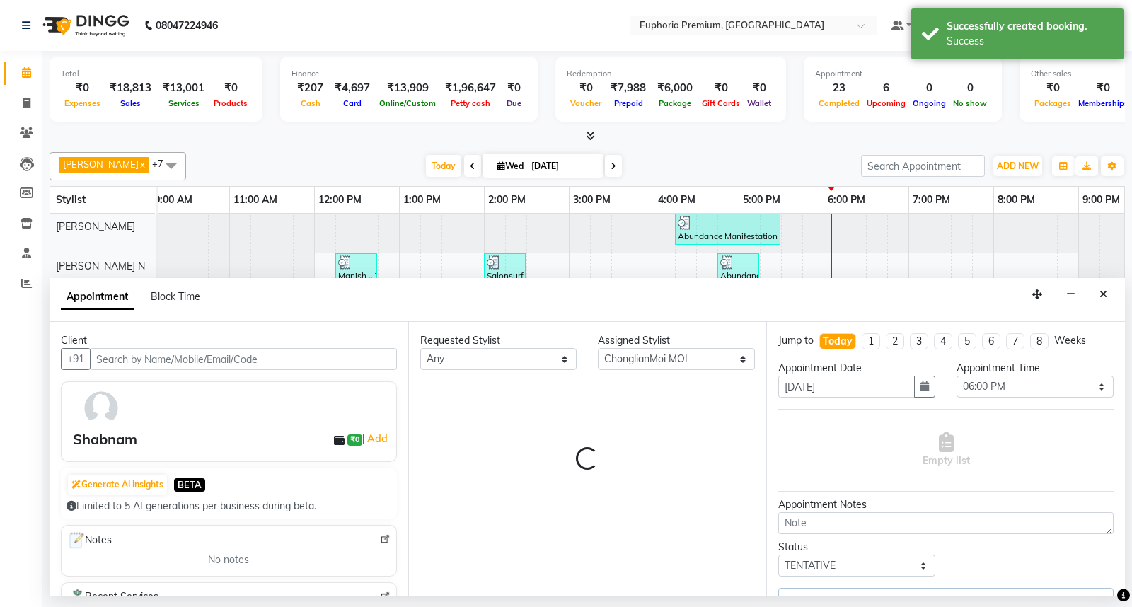
scroll to position [0, 223]
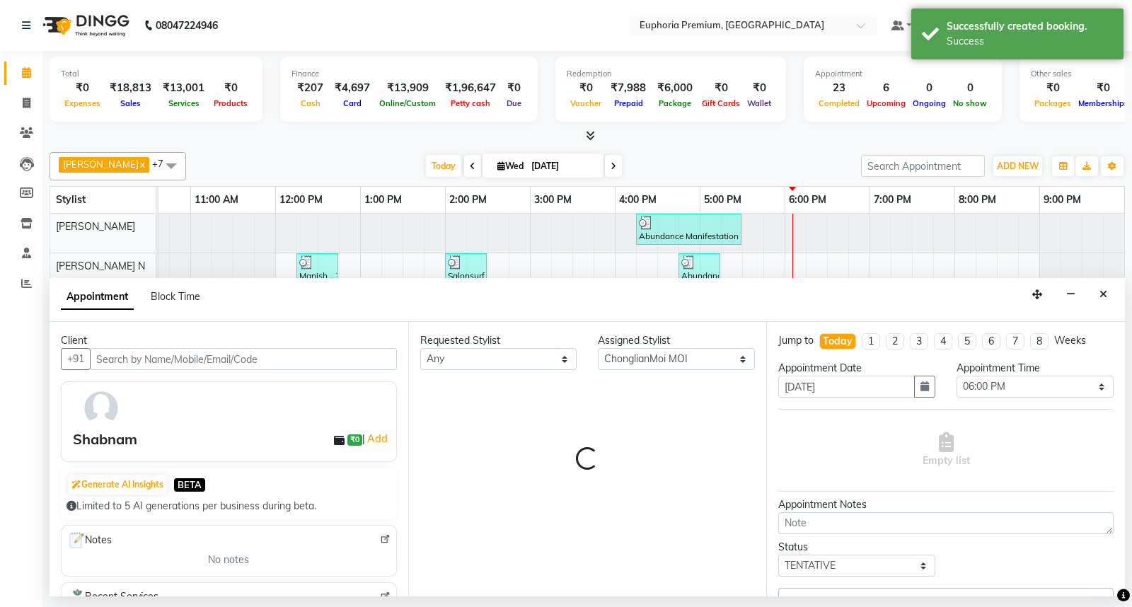
select select "4006"
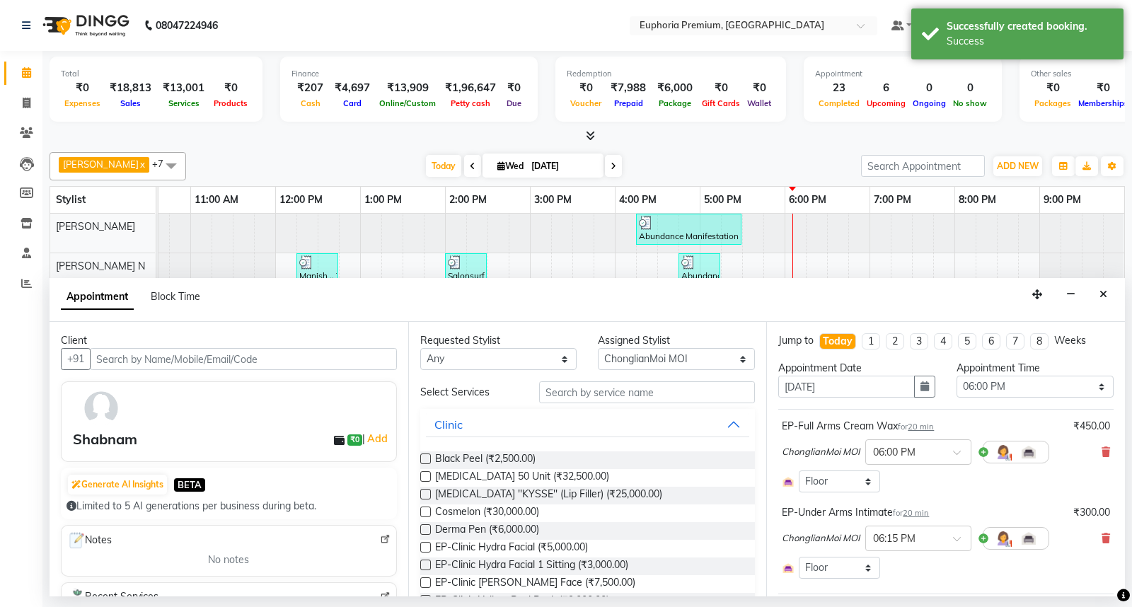
click at [925, 429] on span "20 min" at bounding box center [920, 427] width 26 height 10
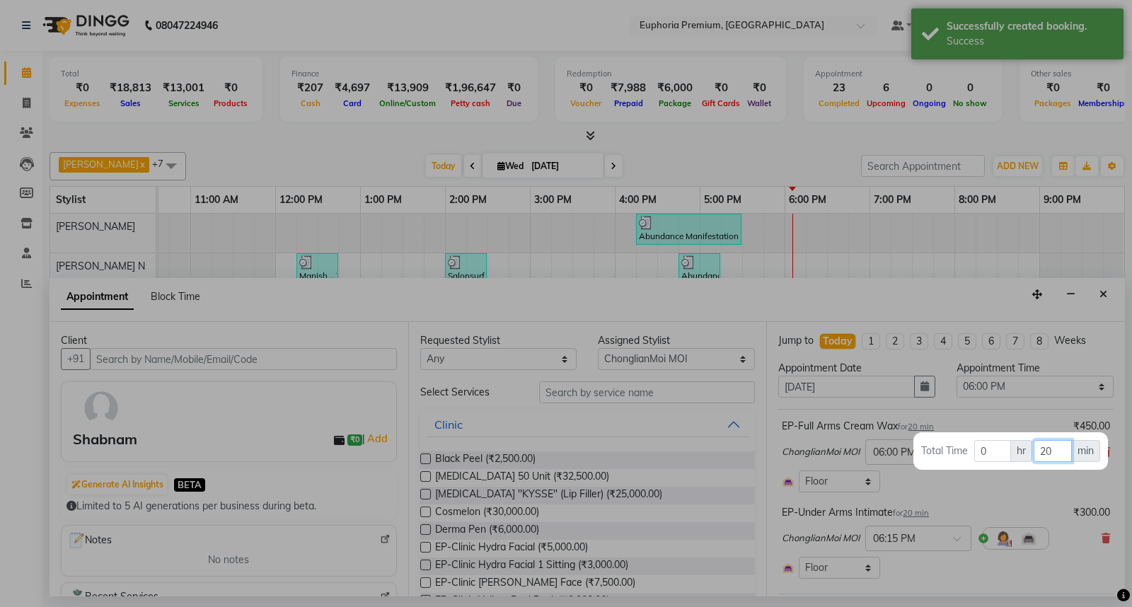
click at [1058, 450] on input "20" at bounding box center [1051, 451] width 37 height 22
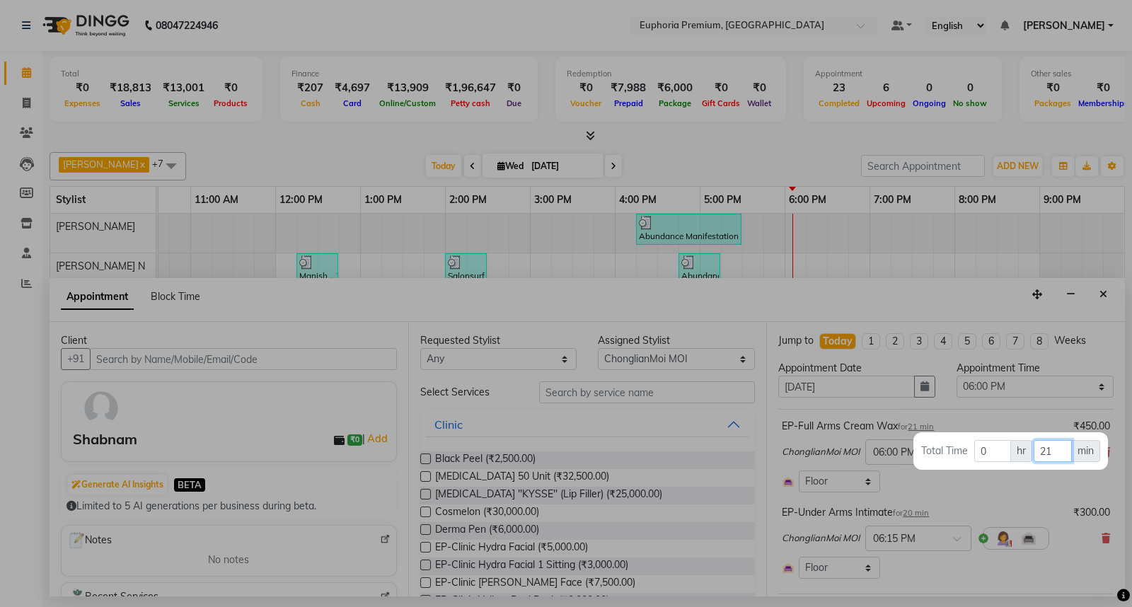
type input "2"
type input "15"
click at [977, 504] on div at bounding box center [566, 303] width 1132 height 607
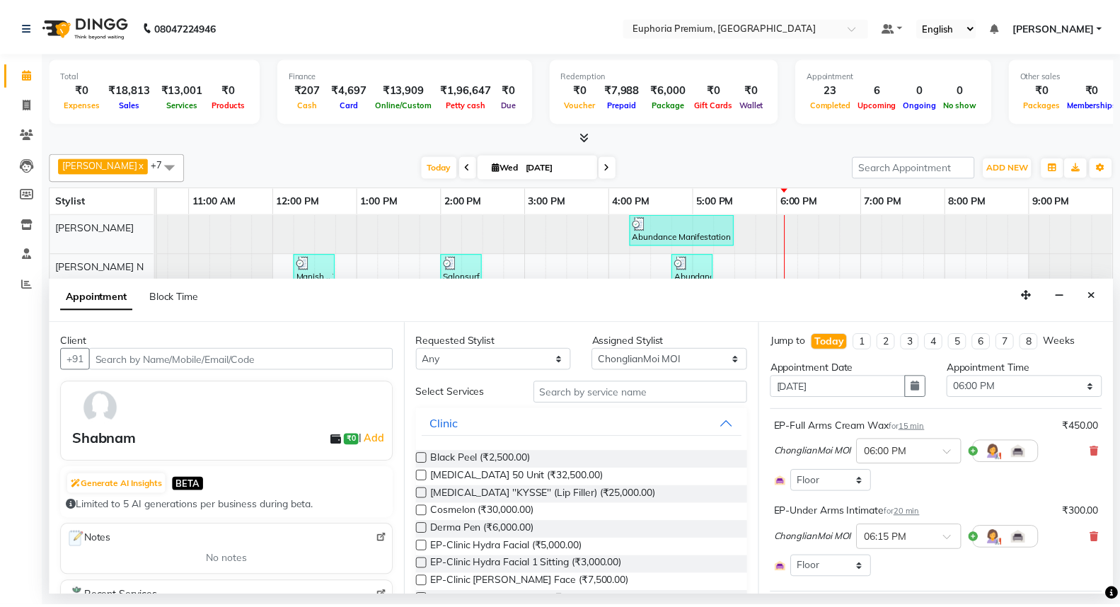
scroll to position [151, 0]
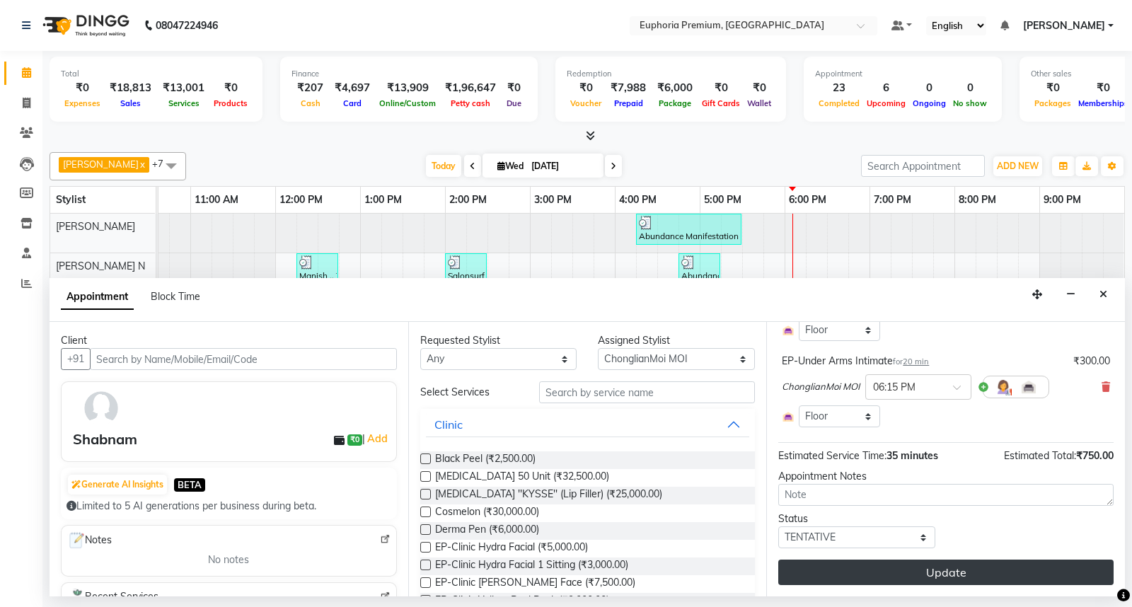
click at [995, 576] on button "Update" at bounding box center [945, 571] width 335 height 25
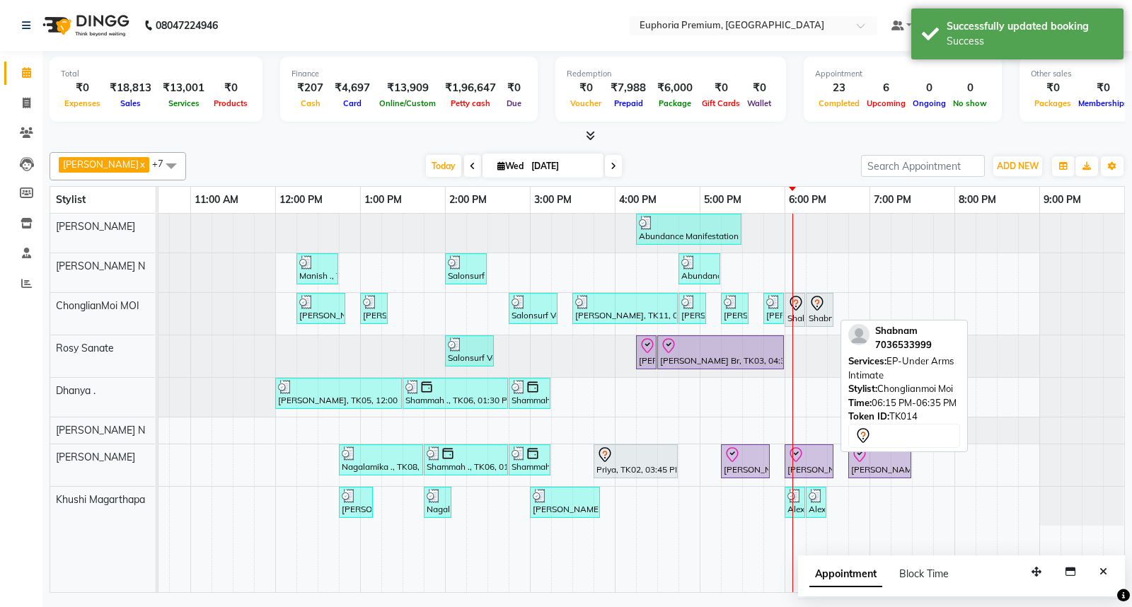
click at [812, 313] on div "Shabnam, TK14, 06:15 PM-06:35 PM, EP-Under Arms Intimate" at bounding box center [819, 310] width 25 height 30
select select "7"
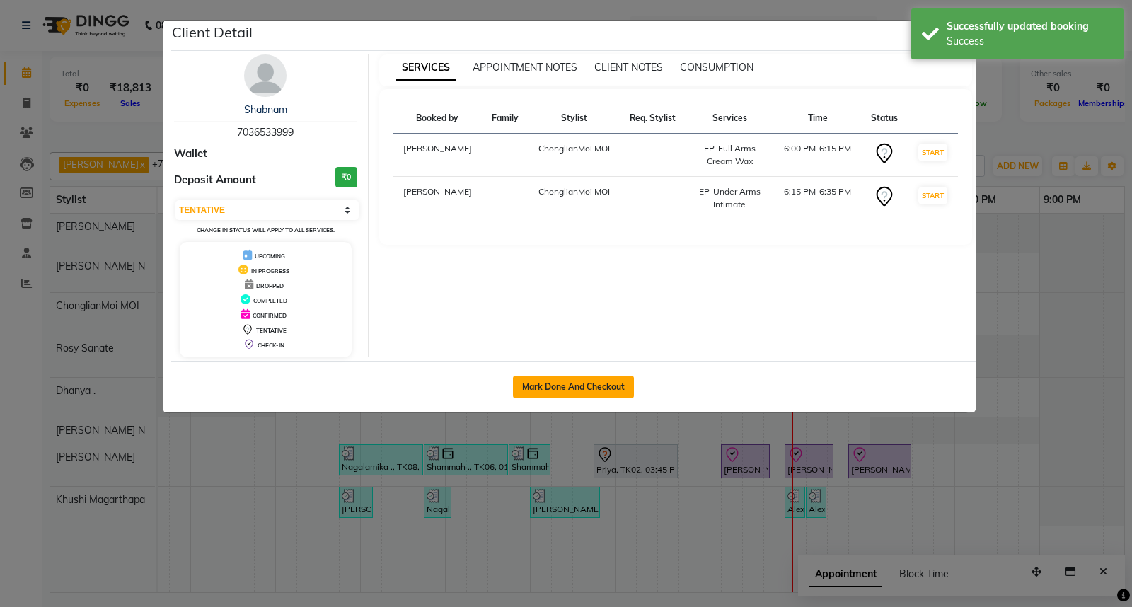
click at [582, 390] on button "Mark Done And Checkout" at bounding box center [573, 387] width 121 height 23
select select "7925"
select select "service"
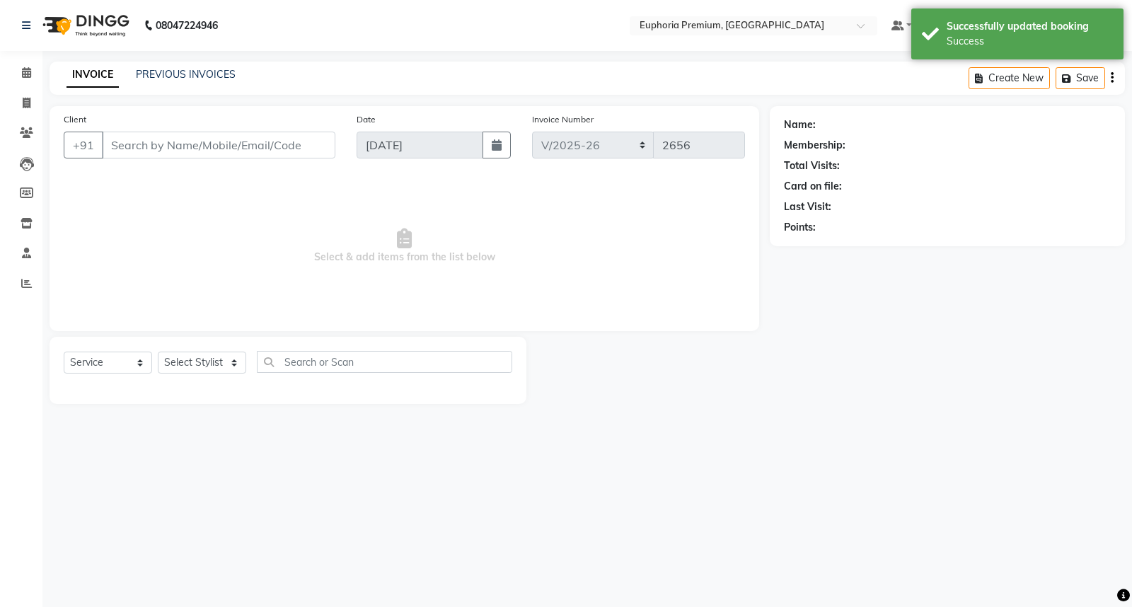
type input "70******99"
select select "71597"
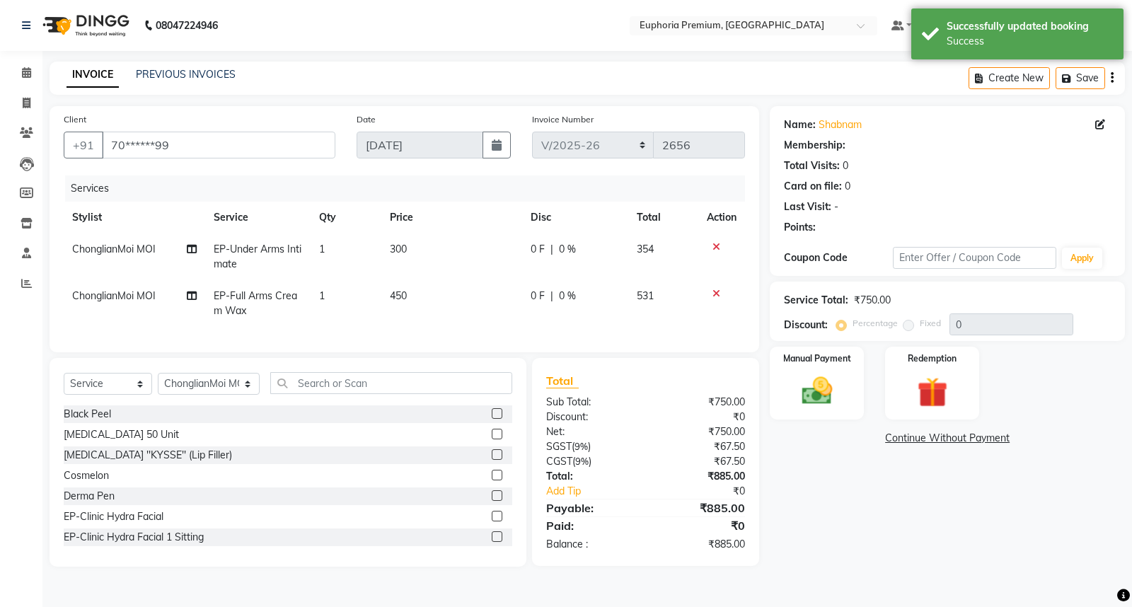
select select "1: Object"
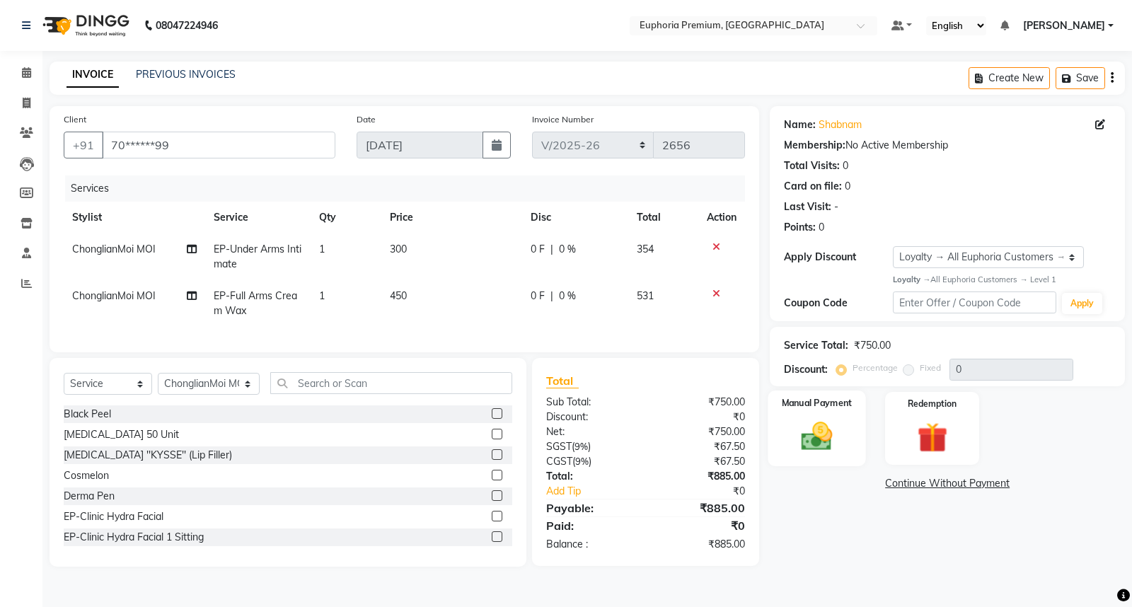
click at [819, 428] on img at bounding box center [816, 436] width 51 height 36
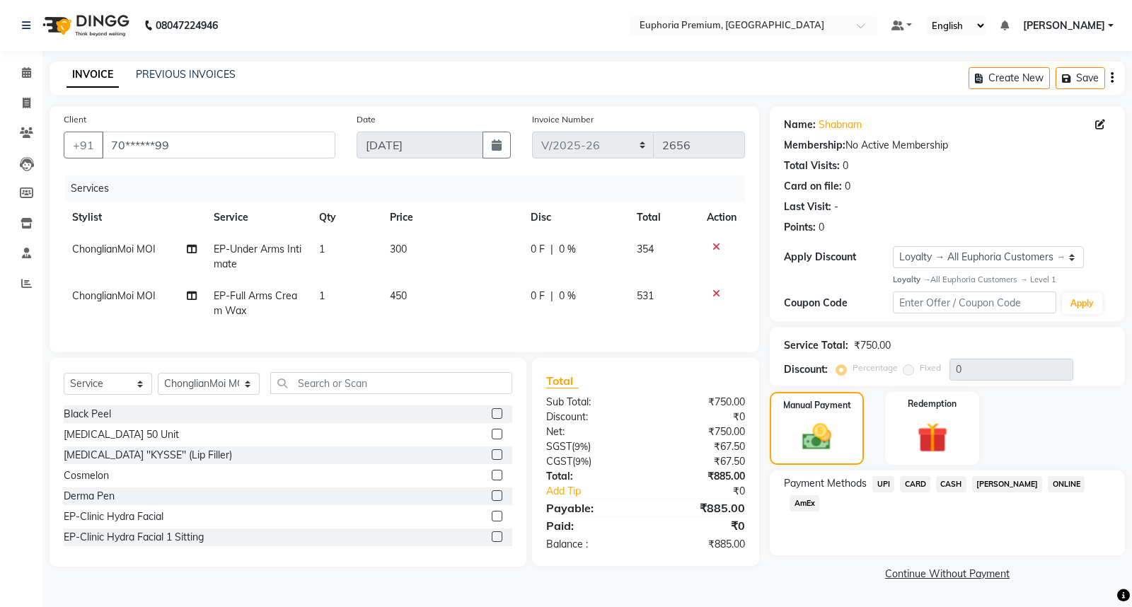
click at [921, 477] on span "CARD" at bounding box center [915, 484] width 30 height 16
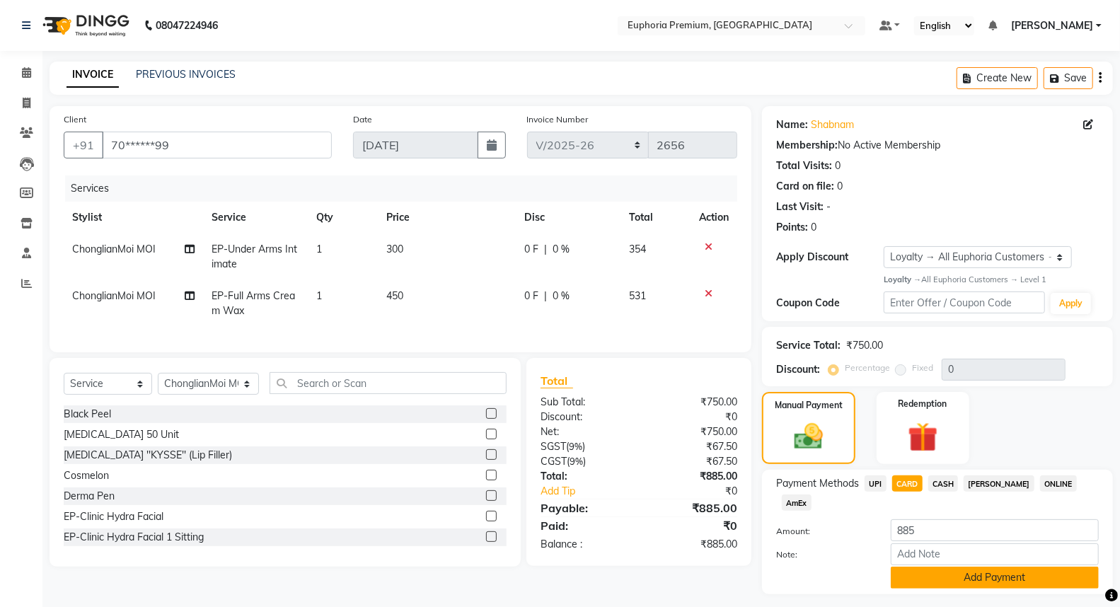
click at [993, 567] on button "Add Payment" at bounding box center [995, 578] width 208 height 22
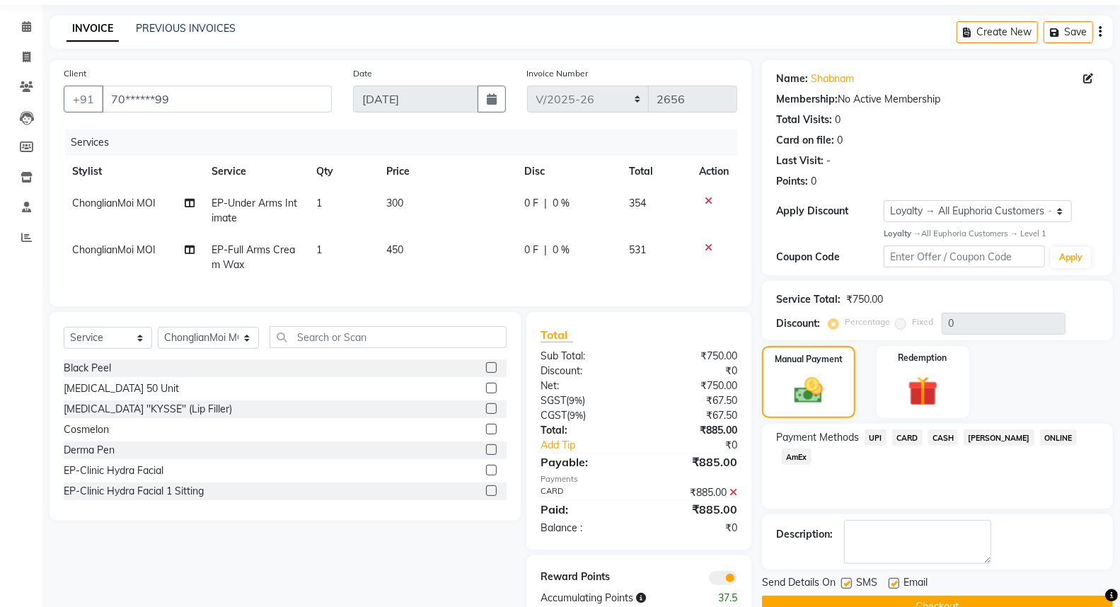
scroll to position [91, 0]
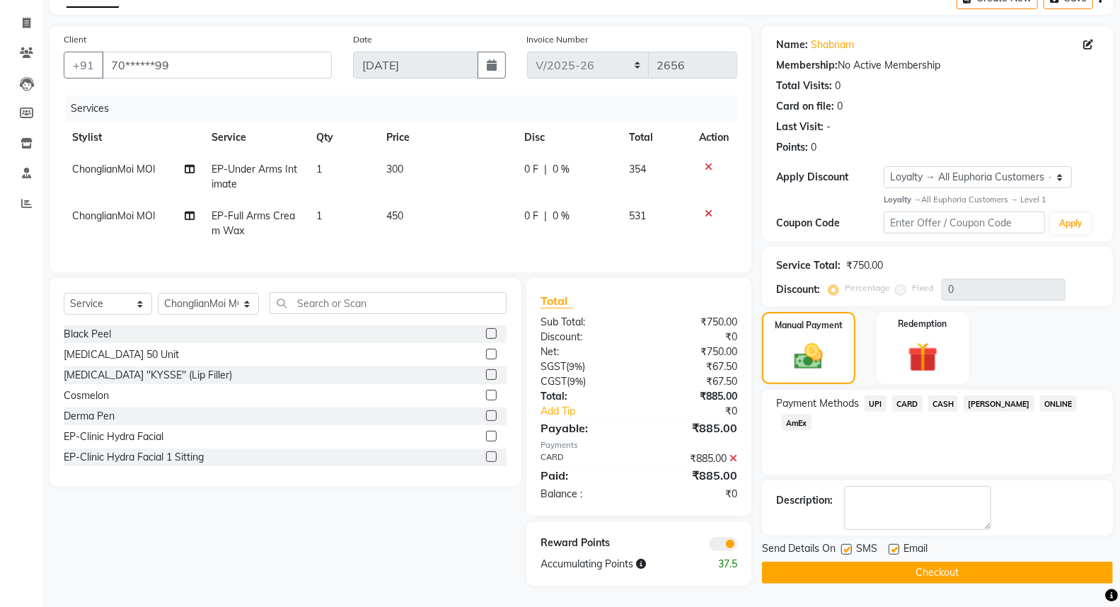
click at [944, 564] on button "Checkout" at bounding box center [937, 573] width 351 height 22
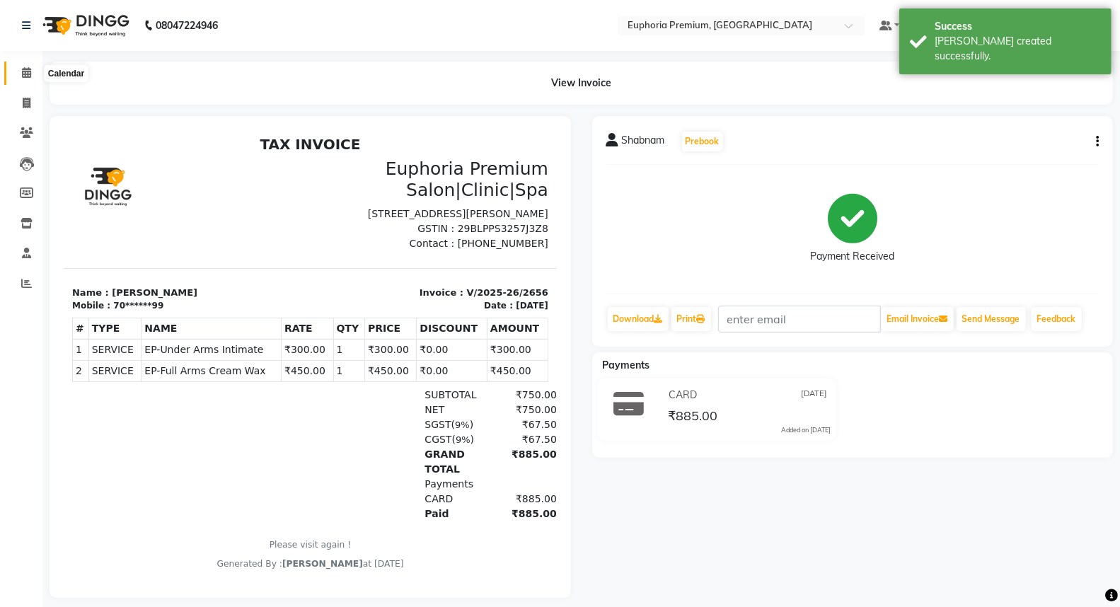
click at [20, 67] on span at bounding box center [26, 73] width 25 height 16
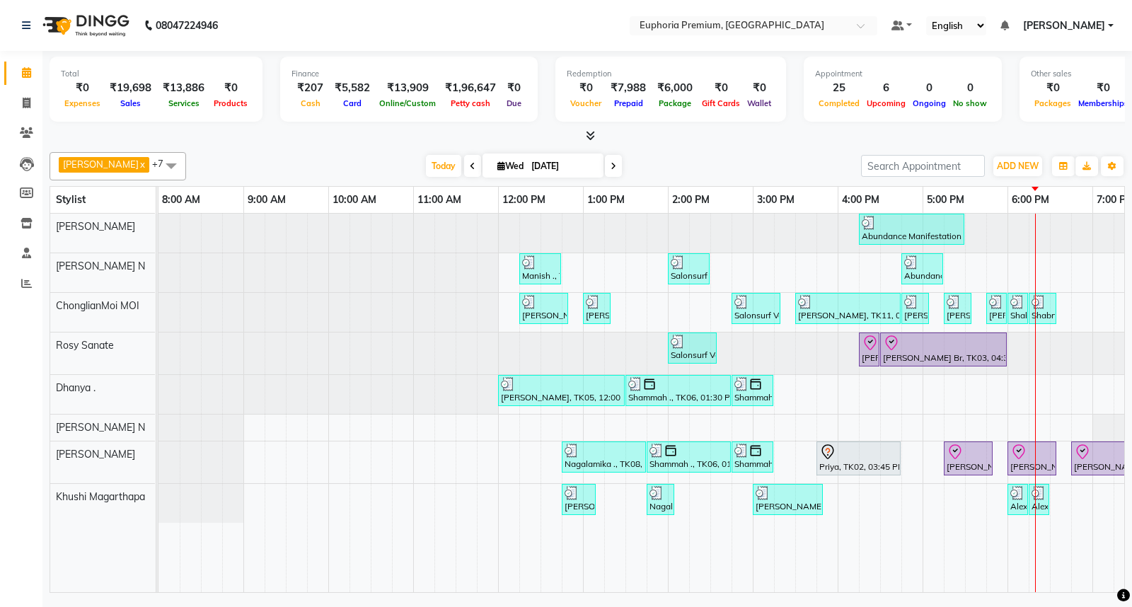
scroll to position [0, 223]
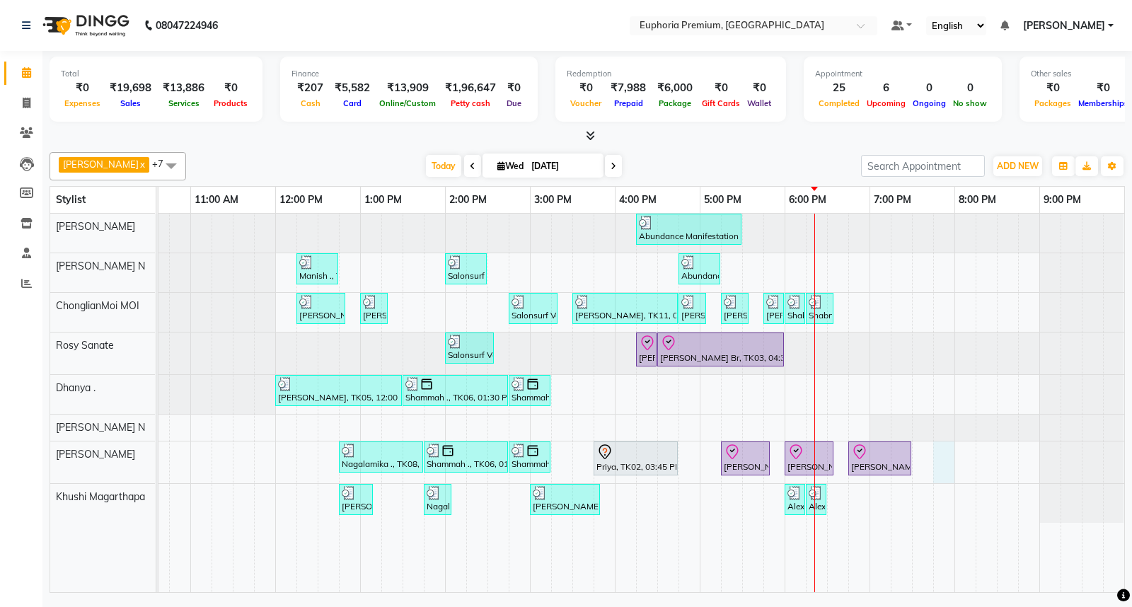
click at [930, 463] on div "Abundance Manifestation 29AASCA8886B1Z0, TK01, 04:15 PM-05:30 PM, Glutathione M…" at bounding box center [530, 403] width 1188 height 378
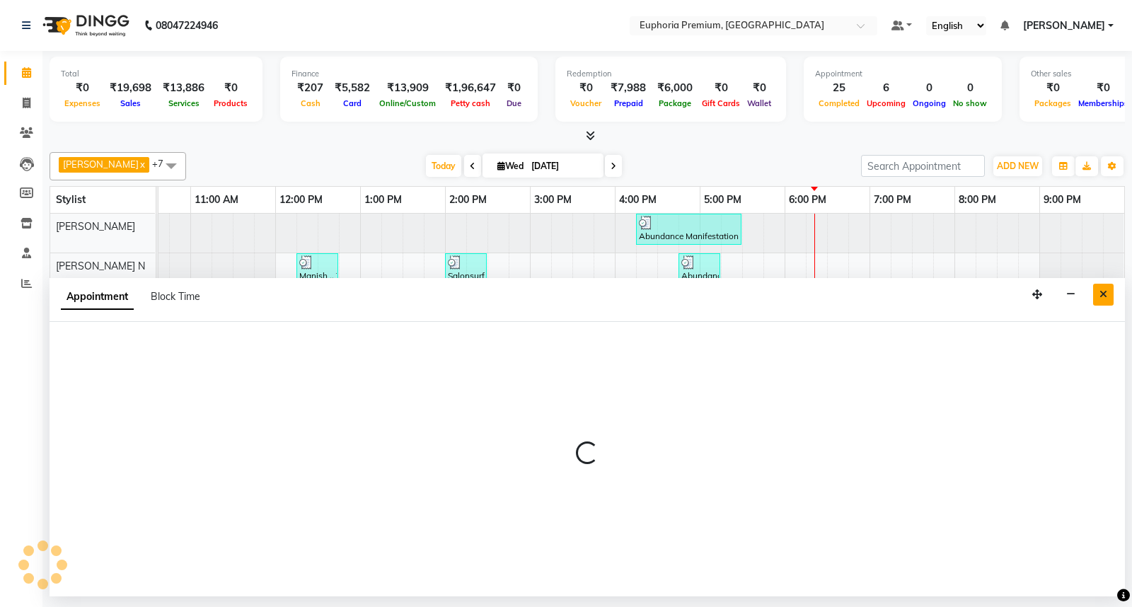
click at [1106, 292] on icon "Close" at bounding box center [1103, 294] width 8 height 10
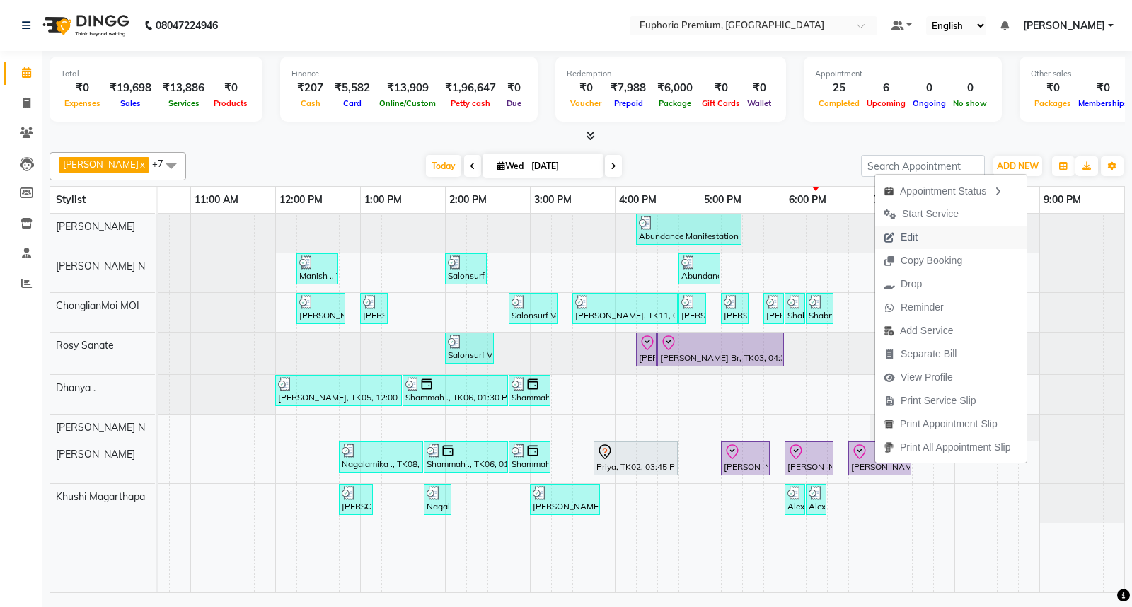
click at [917, 235] on span "Edit" at bounding box center [908, 237] width 17 height 15
select select "check-in"
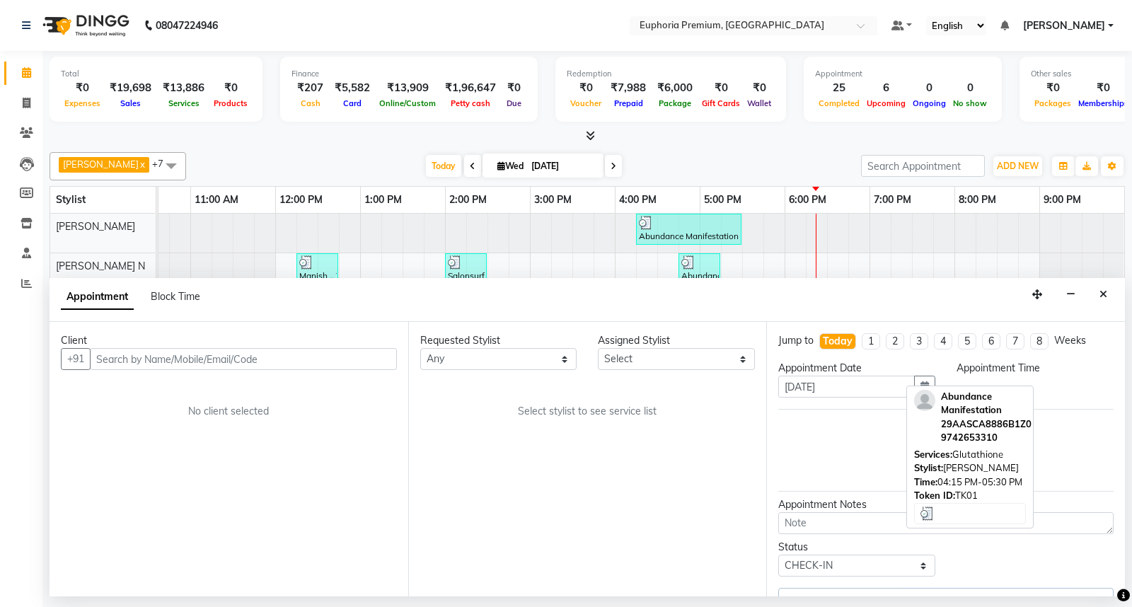
scroll to position [0, 0]
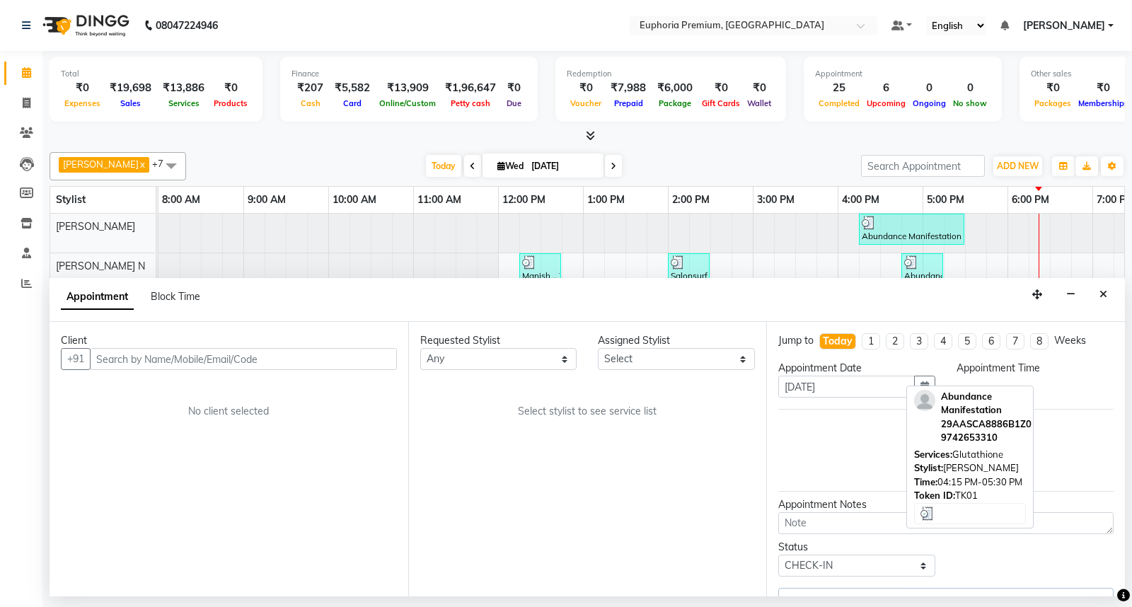
select select "975"
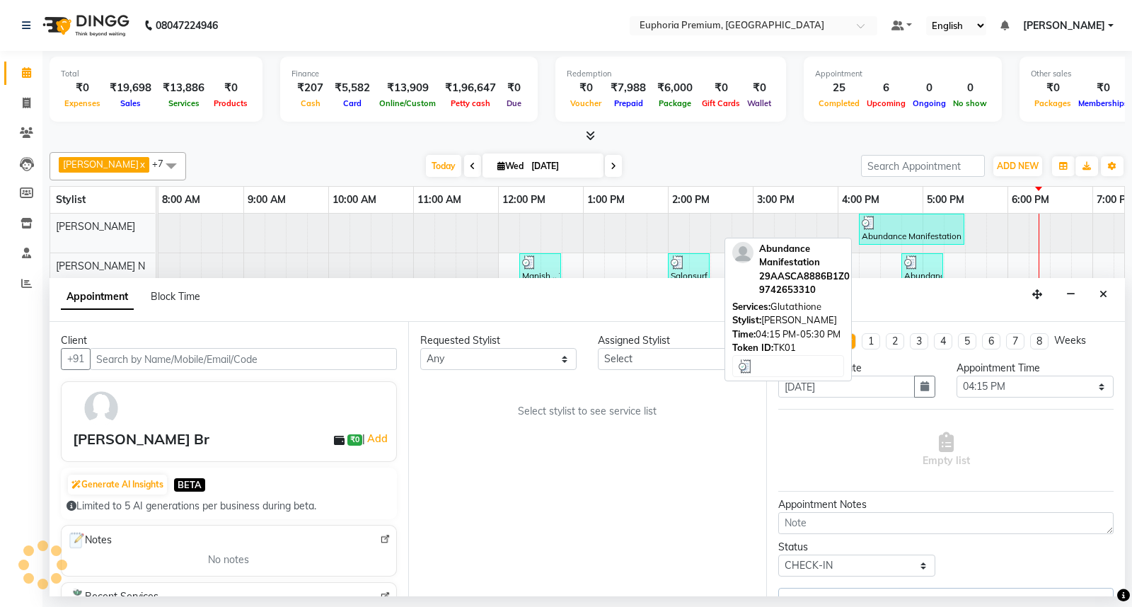
select select "88670"
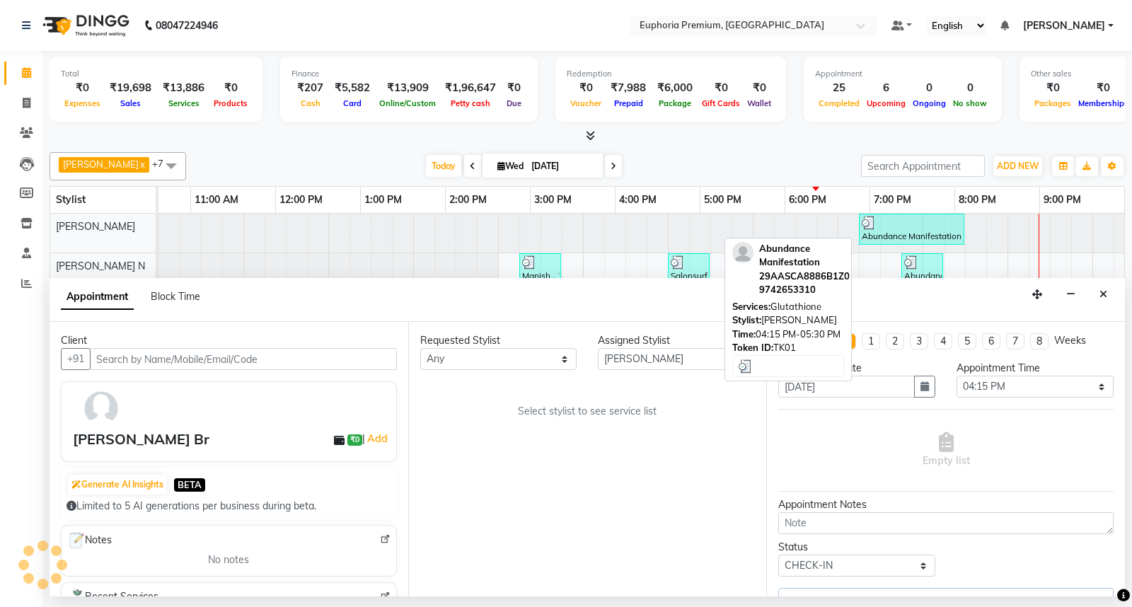
scroll to position [0, 223]
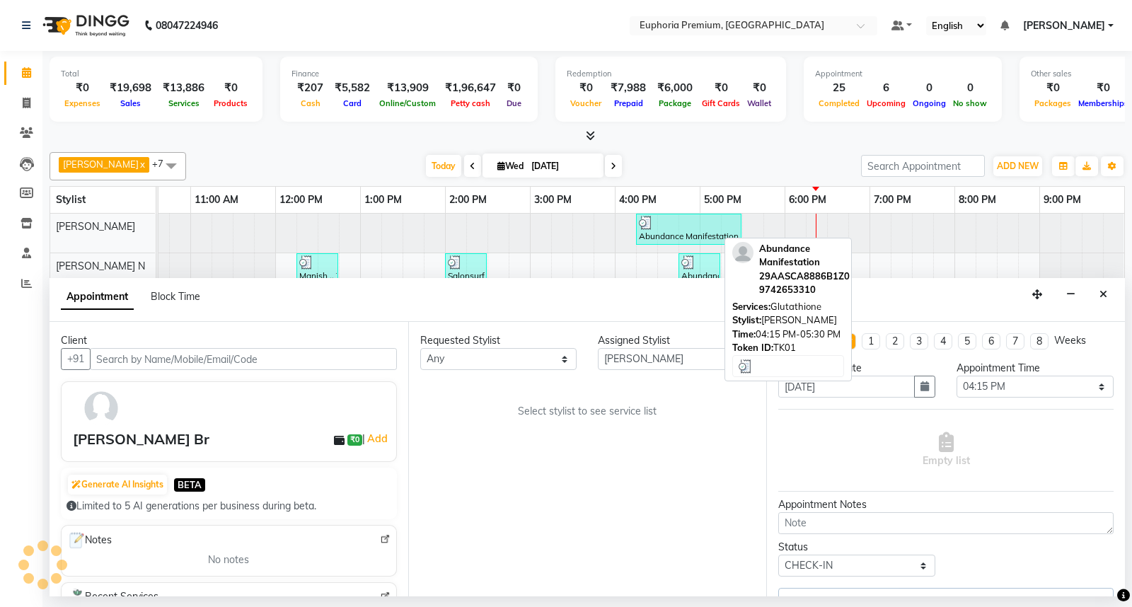
select select "4006"
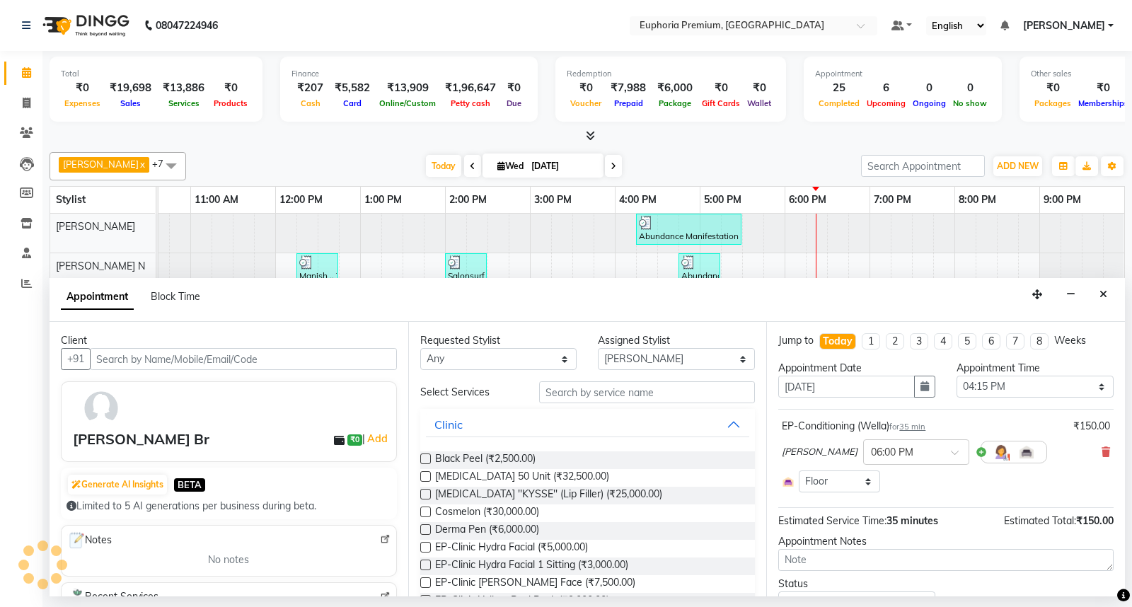
select select "4006"
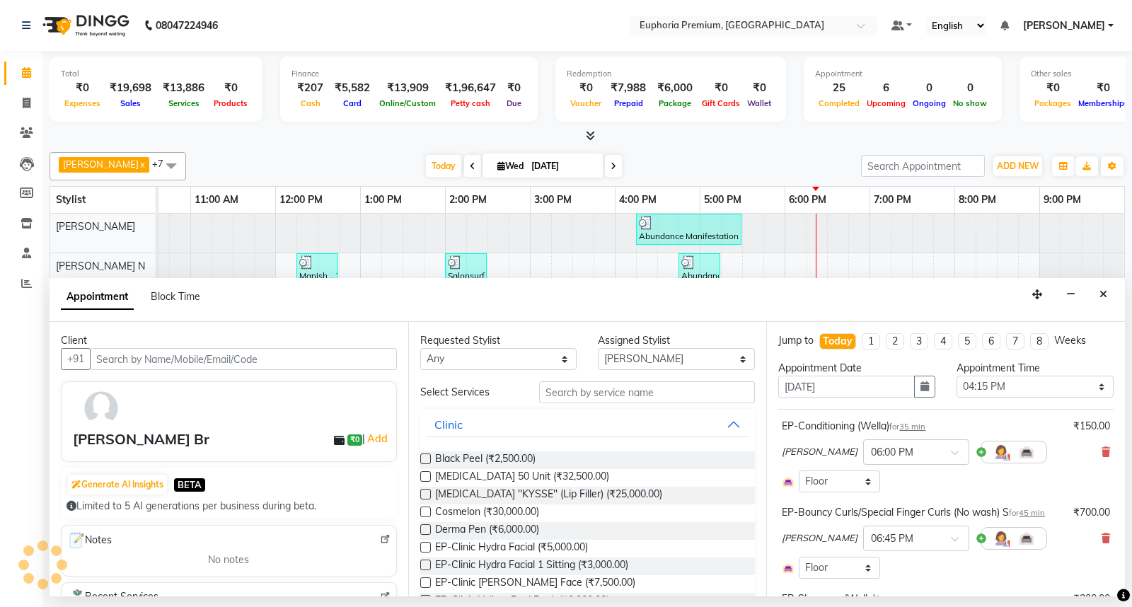
select select "4006"
click at [1101, 454] on icon at bounding box center [1105, 452] width 8 height 10
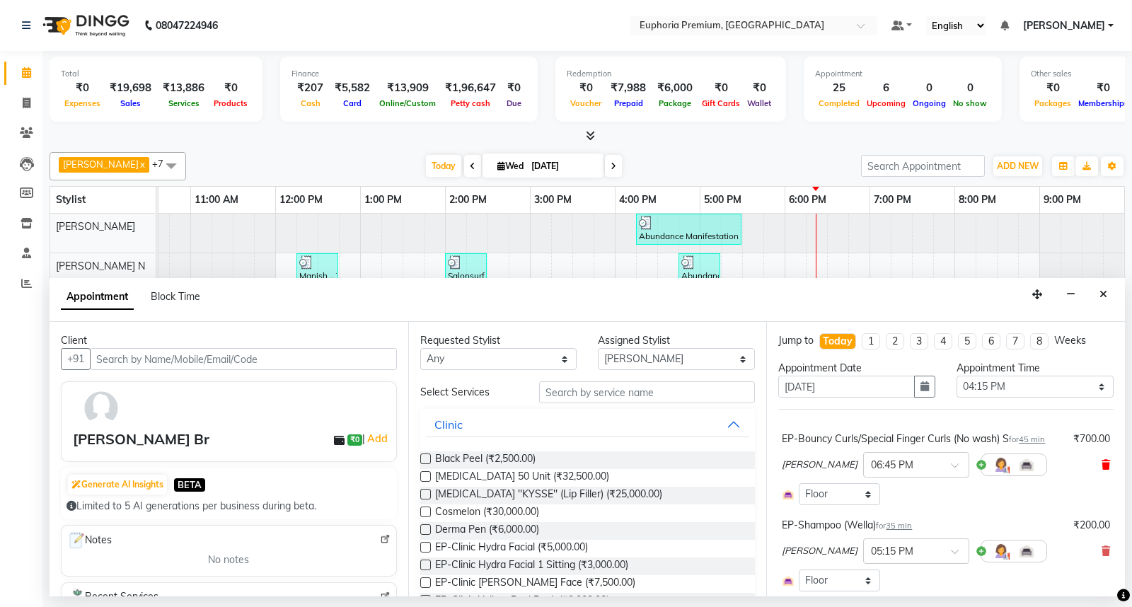
click at [1101, 463] on icon at bounding box center [1105, 465] width 8 height 10
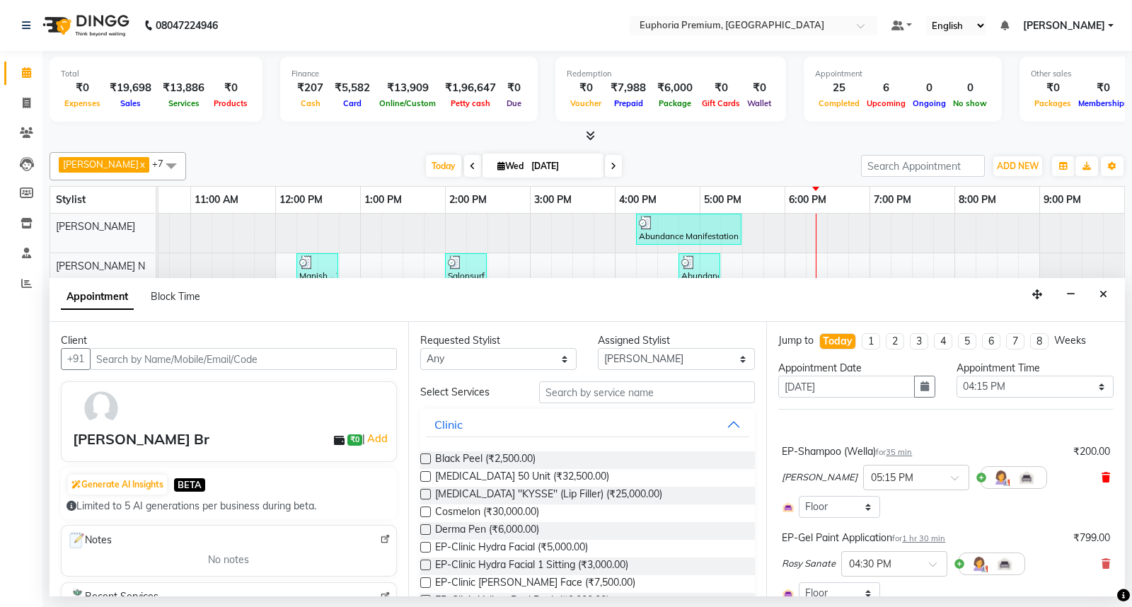
click at [1101, 477] on icon at bounding box center [1105, 477] width 8 height 10
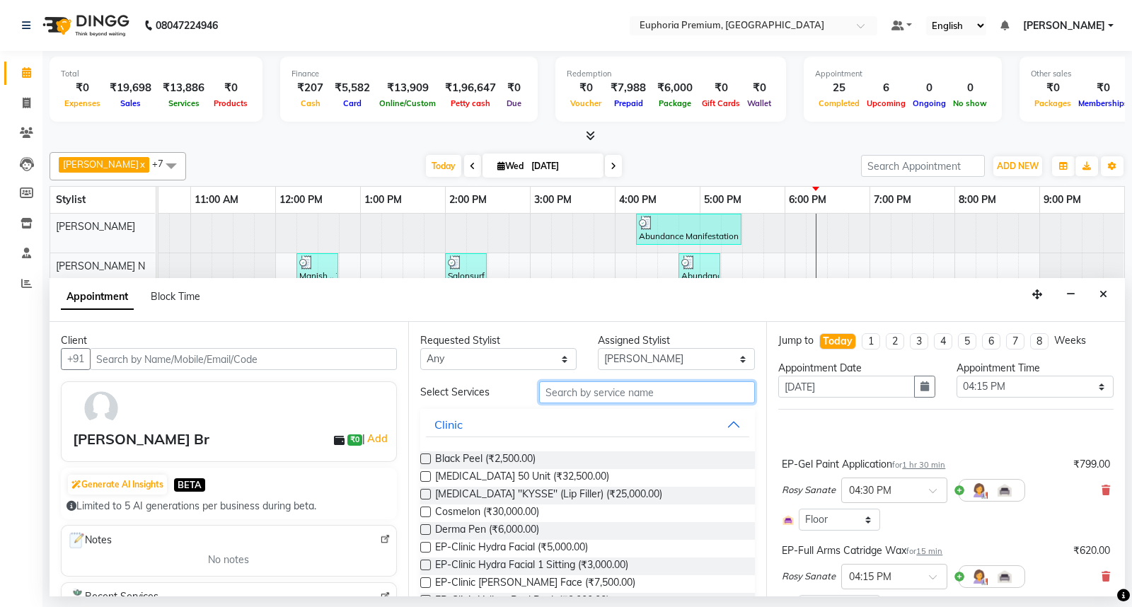
click at [608, 392] on input "text" at bounding box center [647, 392] width 216 height 22
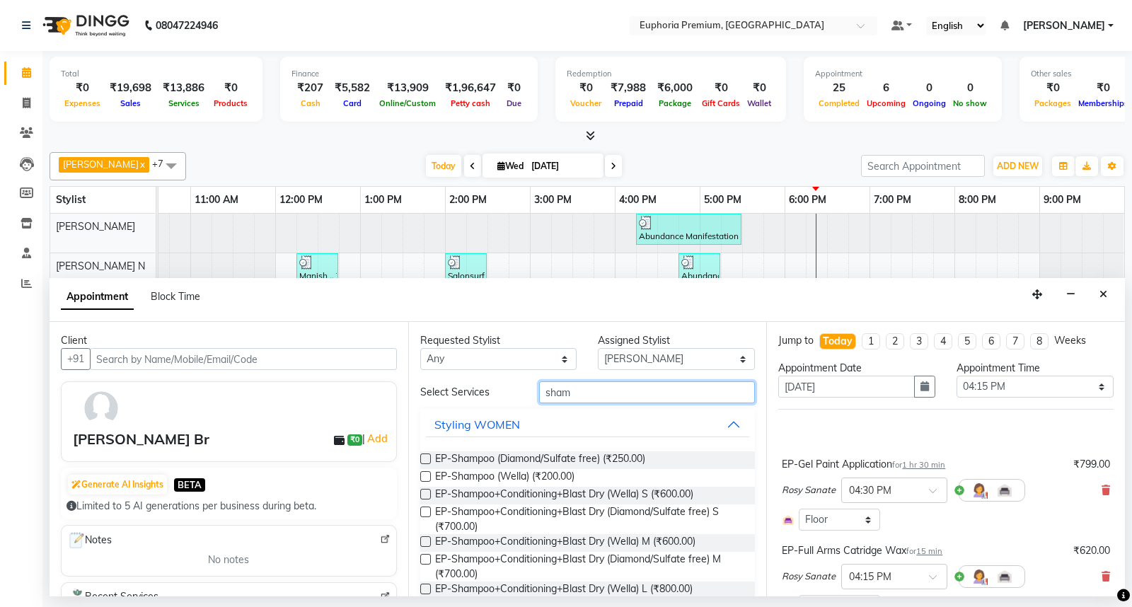
type input "sham"
click at [425, 495] on label at bounding box center [425, 494] width 11 height 11
click at [425, 495] on input "checkbox" at bounding box center [424, 495] width 9 height 9
checkbox input "false"
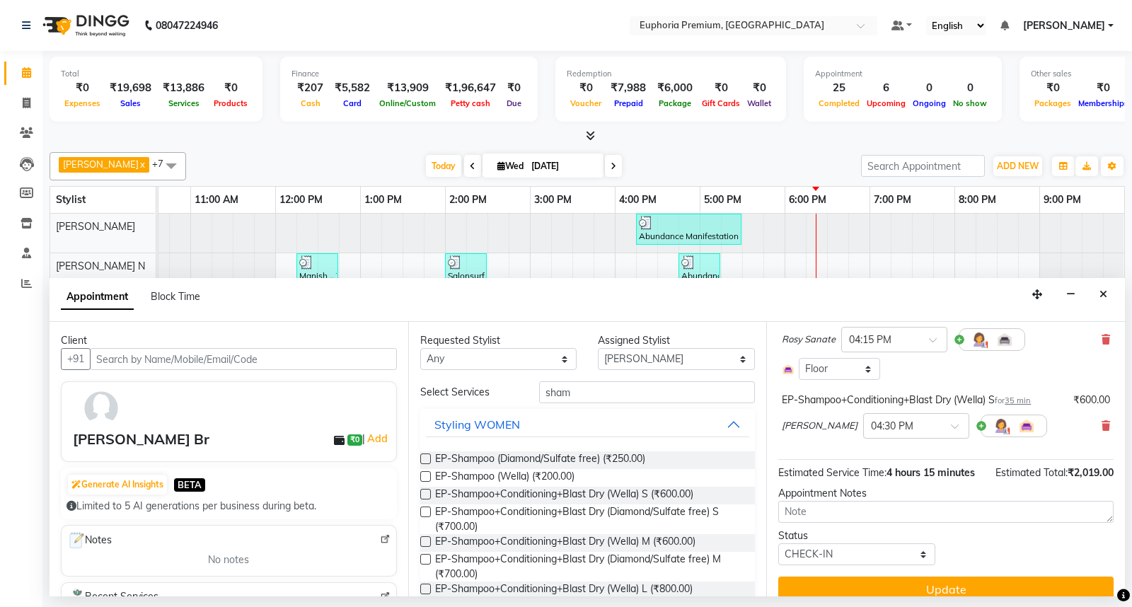
scroll to position [269, 0]
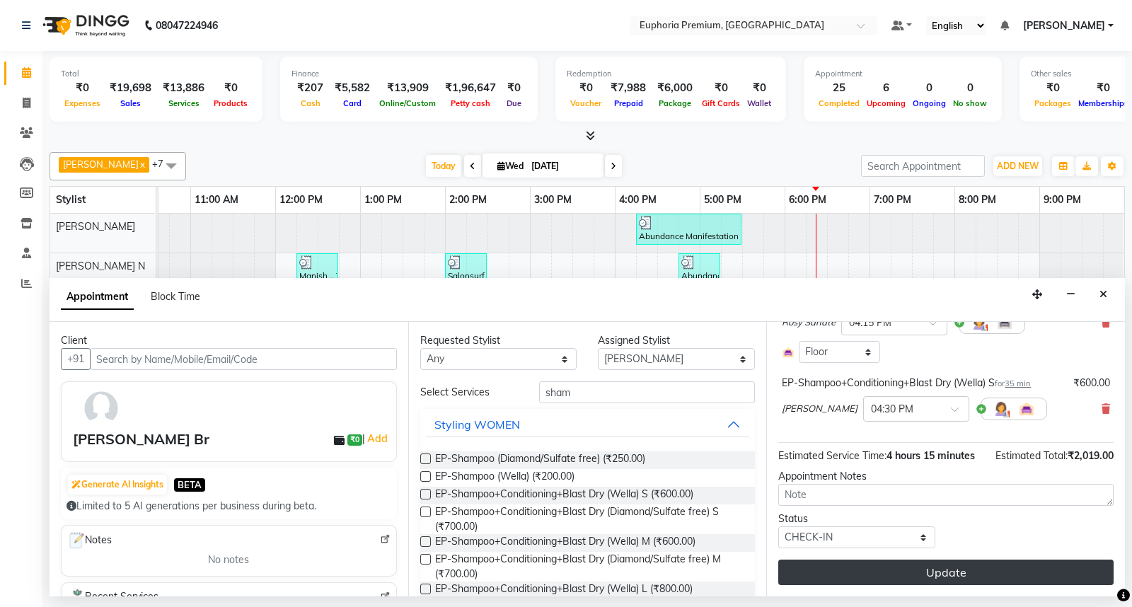
click at [944, 576] on button "Update" at bounding box center [945, 571] width 335 height 25
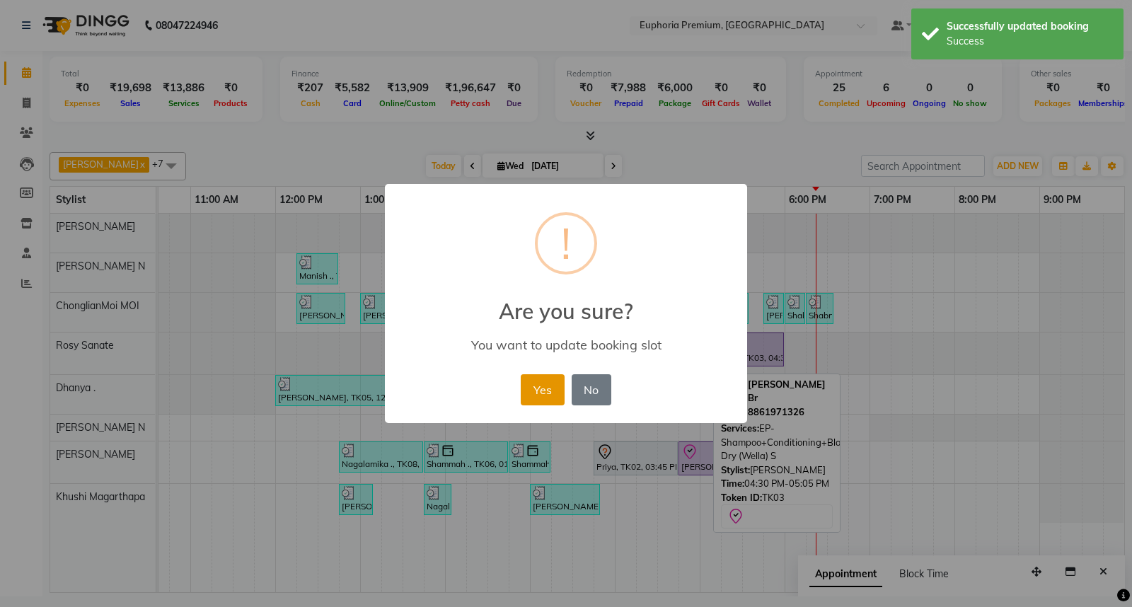
click at [528, 390] on button "Yes" at bounding box center [542, 389] width 43 height 31
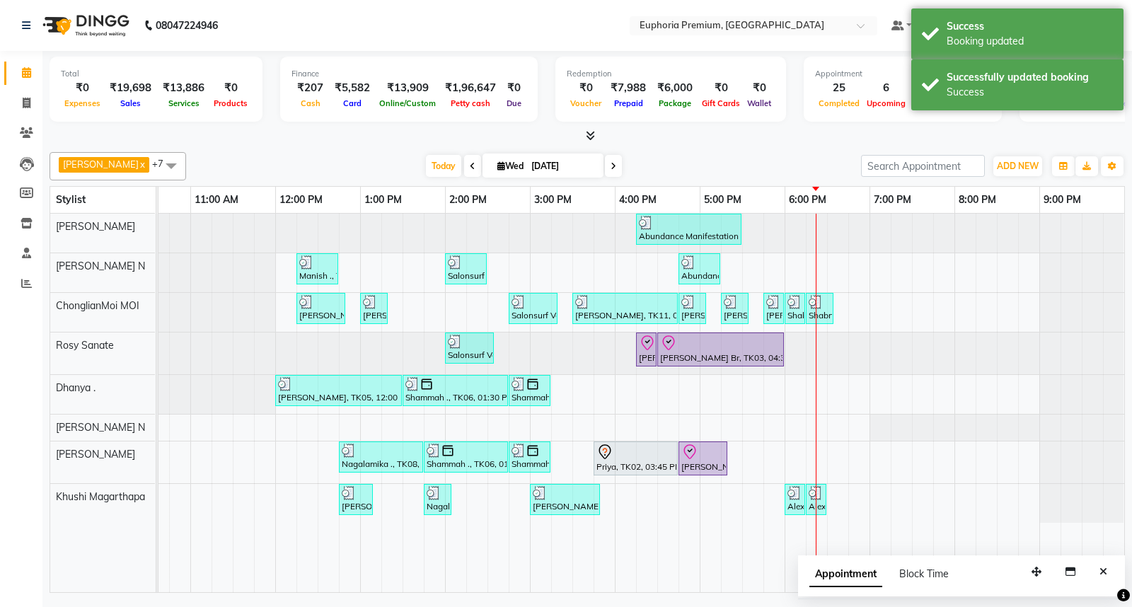
click at [737, 457] on div "Abundance Manifestation 29AASCA8886B1Z0, TK01, 04:15 PM-05:30 PM, Glutathione M…" at bounding box center [530, 403] width 1188 height 378
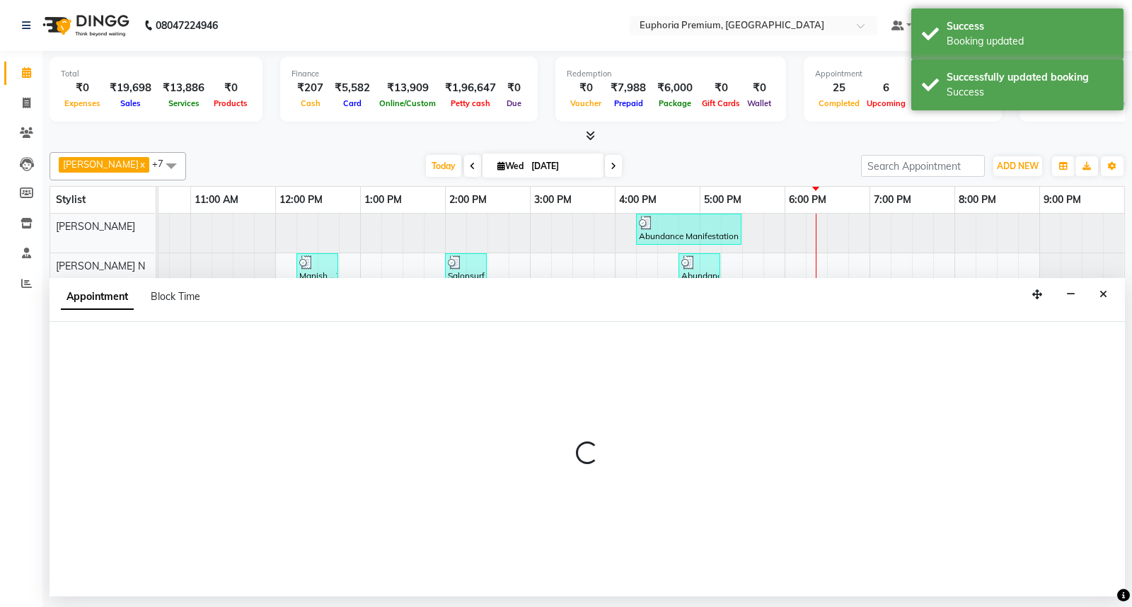
select select "88670"
select select "tentative"
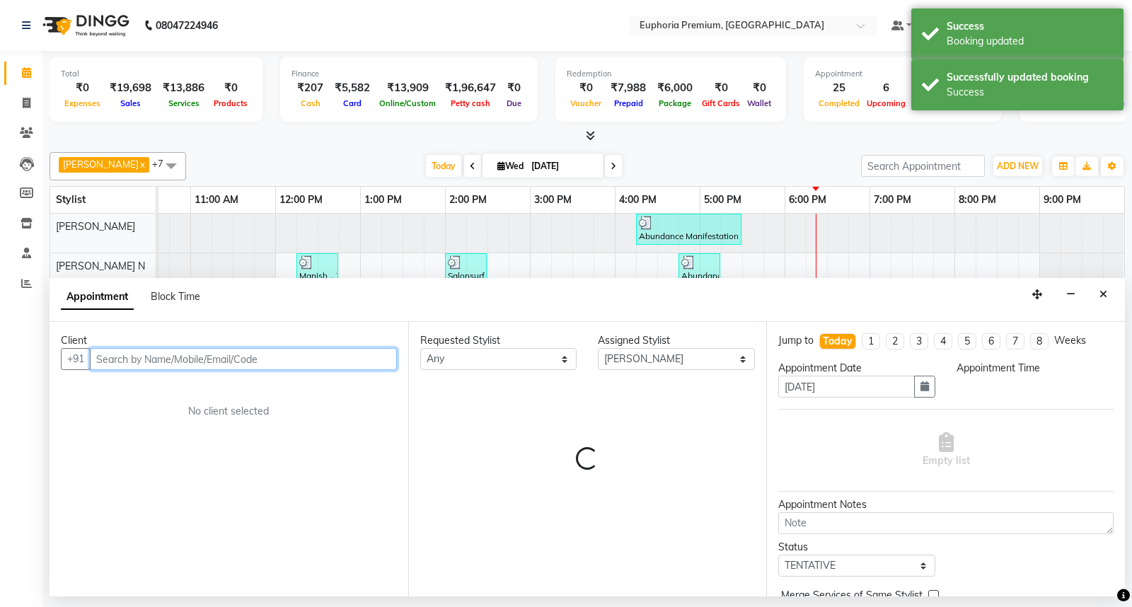
select select "1035"
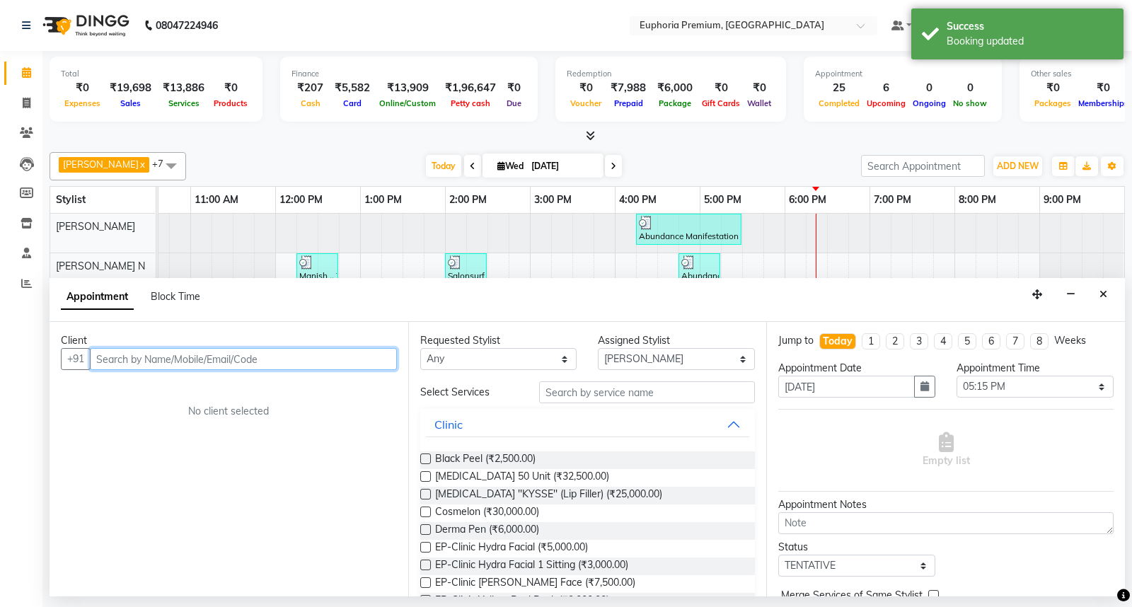
click at [319, 359] on input "text" at bounding box center [243, 359] width 307 height 22
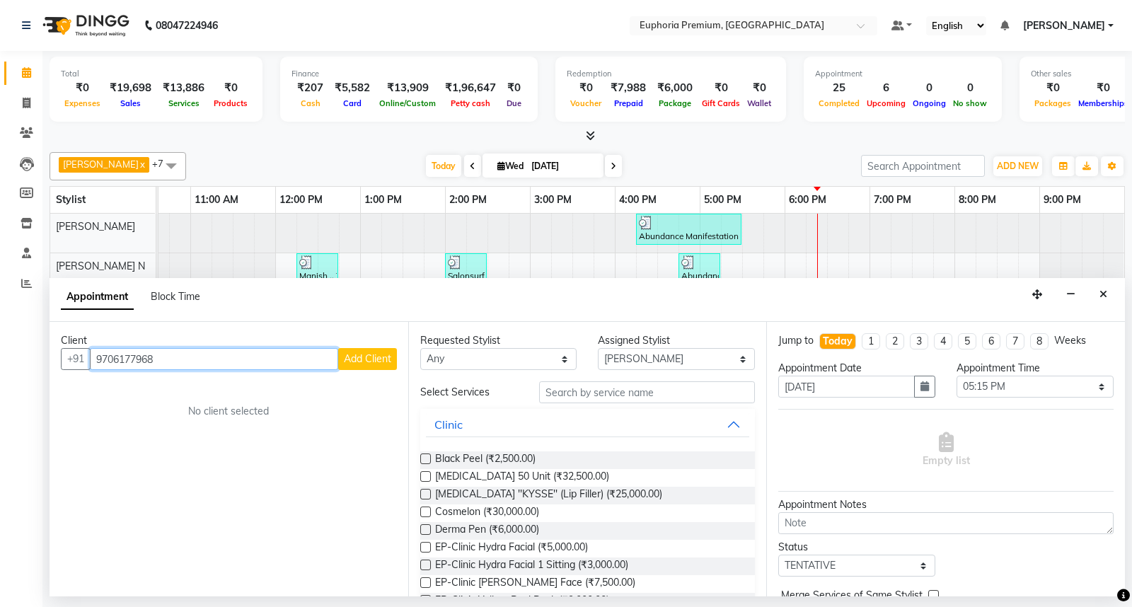
type input "9706177968"
click at [355, 364] on span "Add Client" at bounding box center [367, 358] width 47 height 13
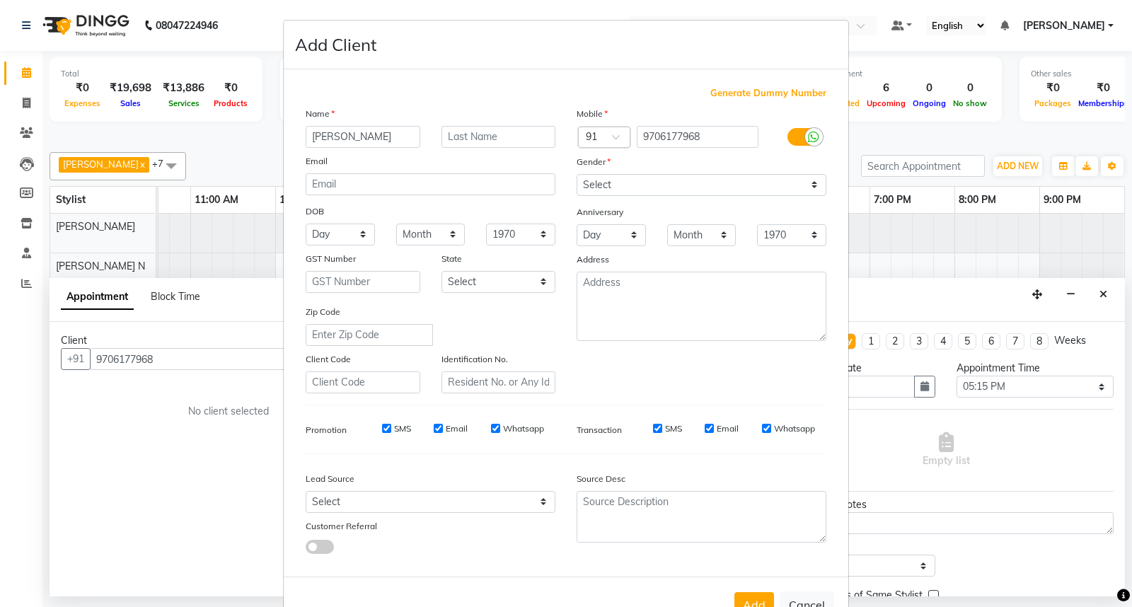
type input "[PERSON_NAME]"
click at [485, 139] on input "text" at bounding box center [498, 137] width 115 height 22
type input "Sengupta"
click at [612, 168] on div "Gender" at bounding box center [701, 164] width 271 height 20
click at [612, 182] on select "Select [DEMOGRAPHIC_DATA] [DEMOGRAPHIC_DATA] Other Prefer Not To Say" at bounding box center [701, 185] width 250 height 22
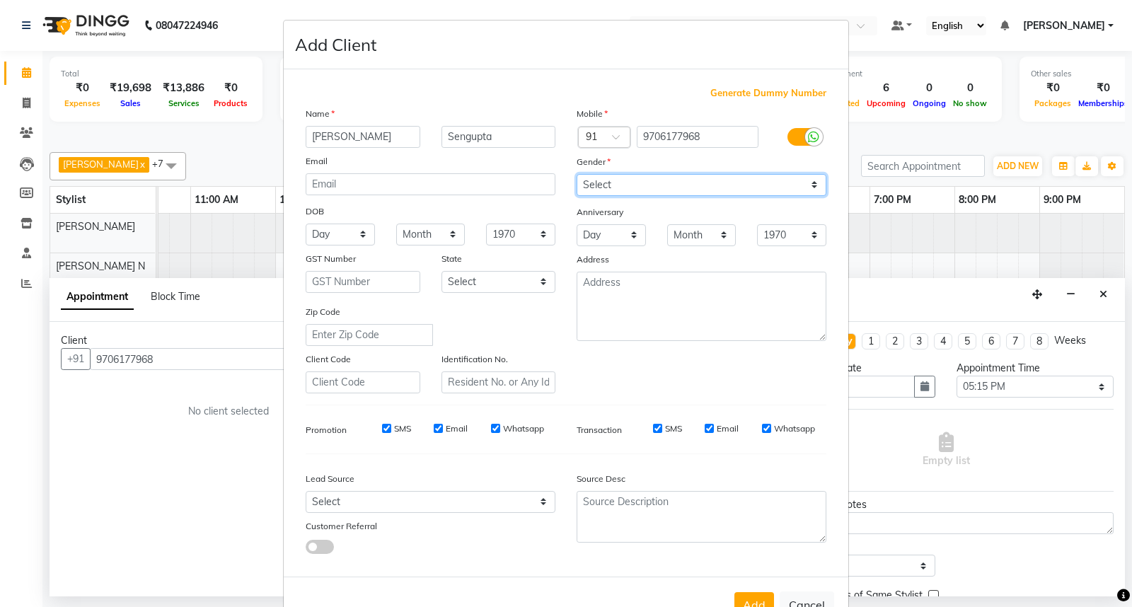
select select "[DEMOGRAPHIC_DATA]"
click at [576, 174] on select "Select [DEMOGRAPHIC_DATA] [DEMOGRAPHIC_DATA] Other Prefer Not To Say" at bounding box center [701, 185] width 250 height 22
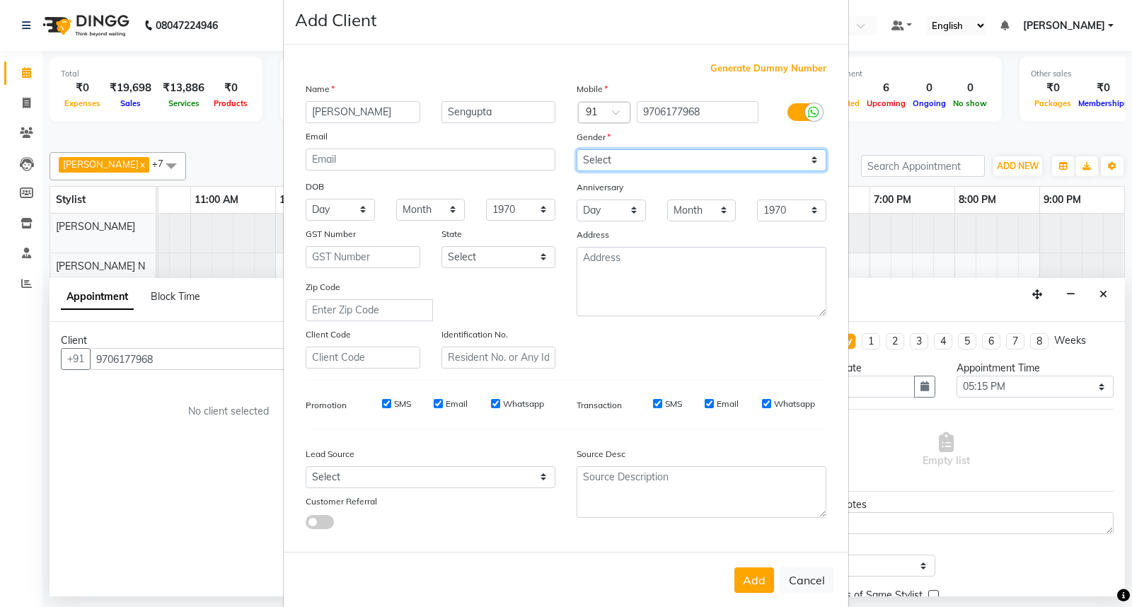
scroll to position [46, 0]
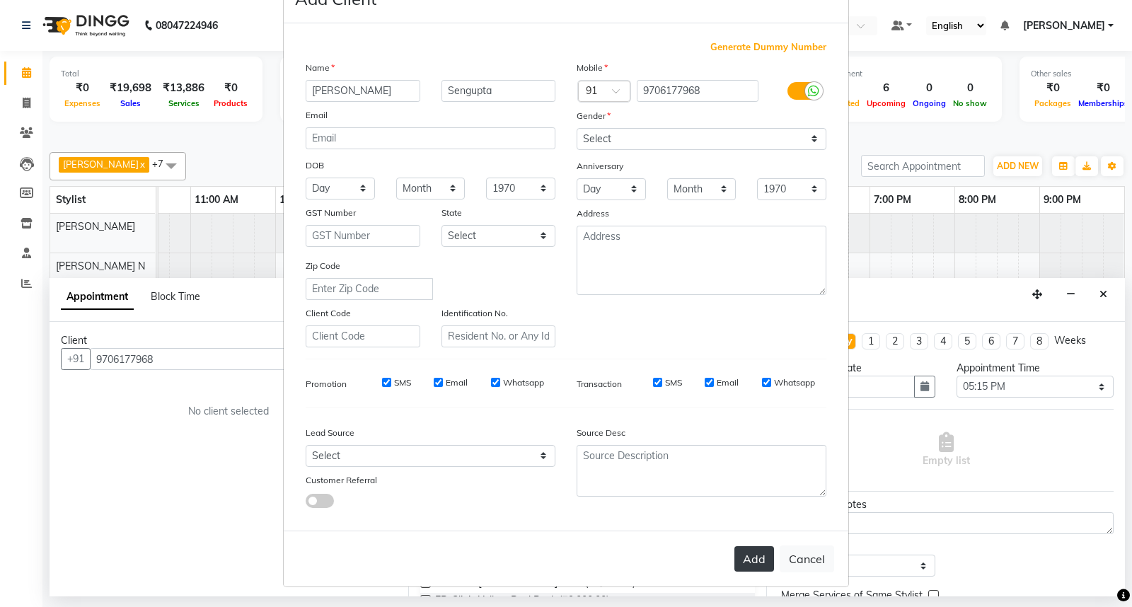
click at [738, 555] on button "Add" at bounding box center [754, 558] width 40 height 25
type input "97******68"
select select
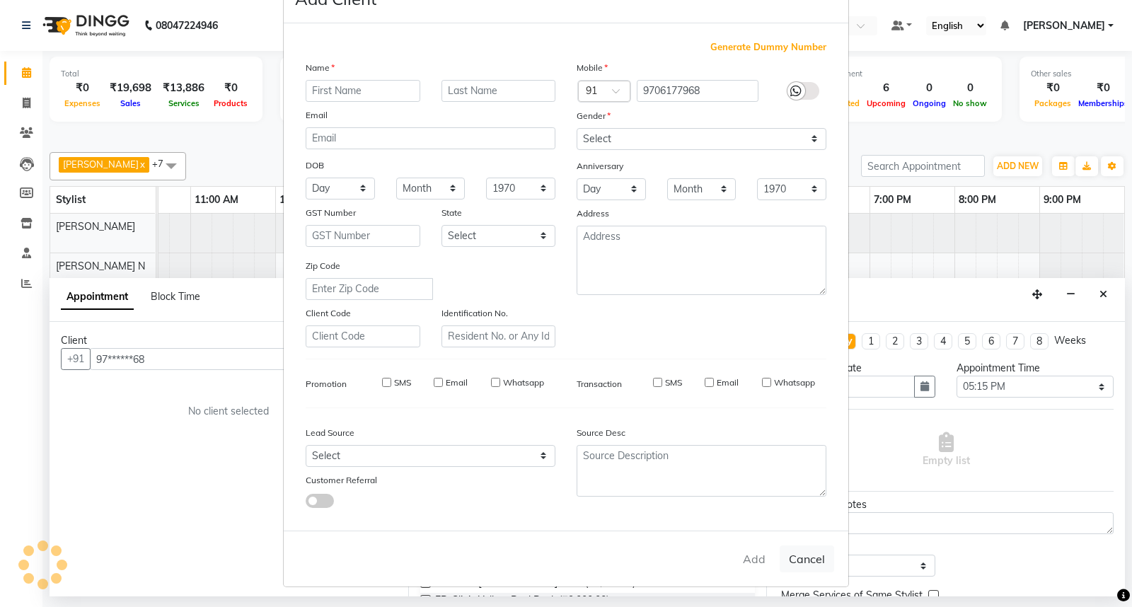
select select
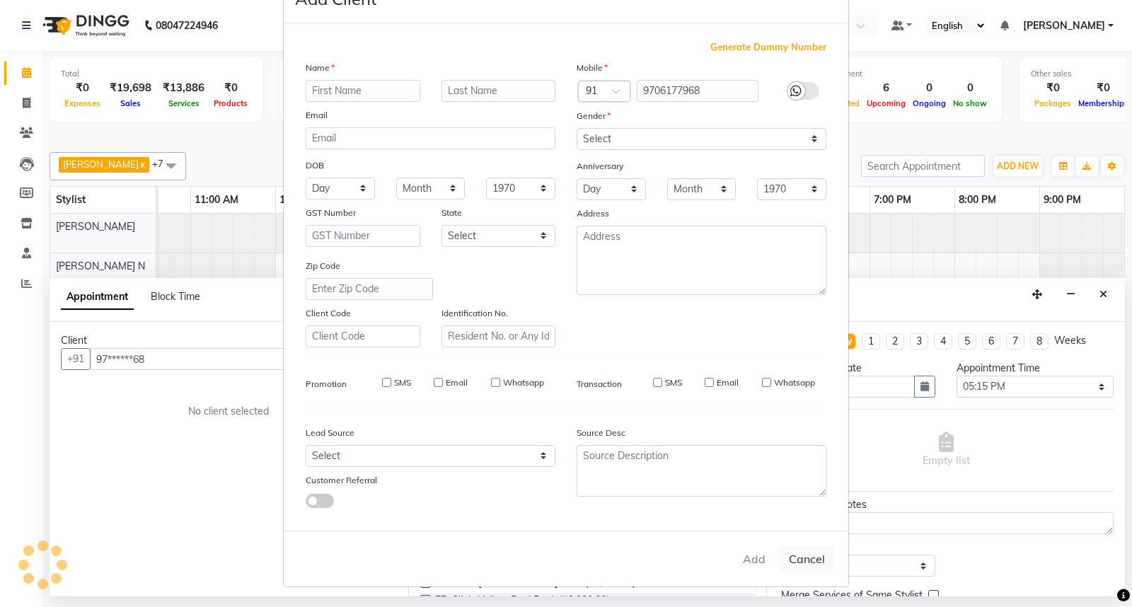
select select
checkbox input "false"
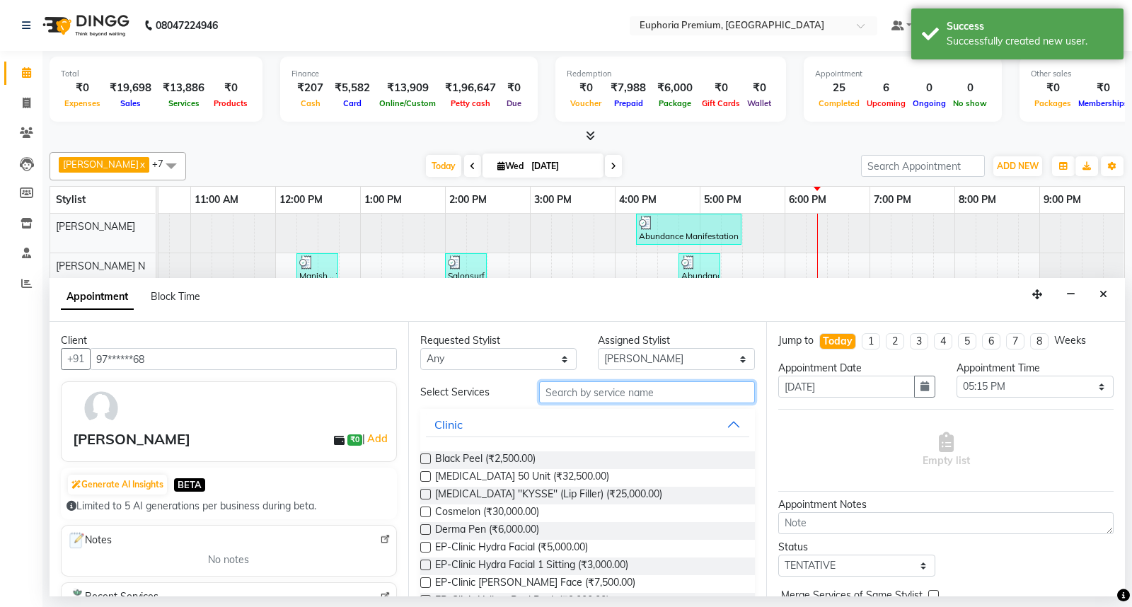
click at [584, 388] on input "text" at bounding box center [647, 392] width 216 height 22
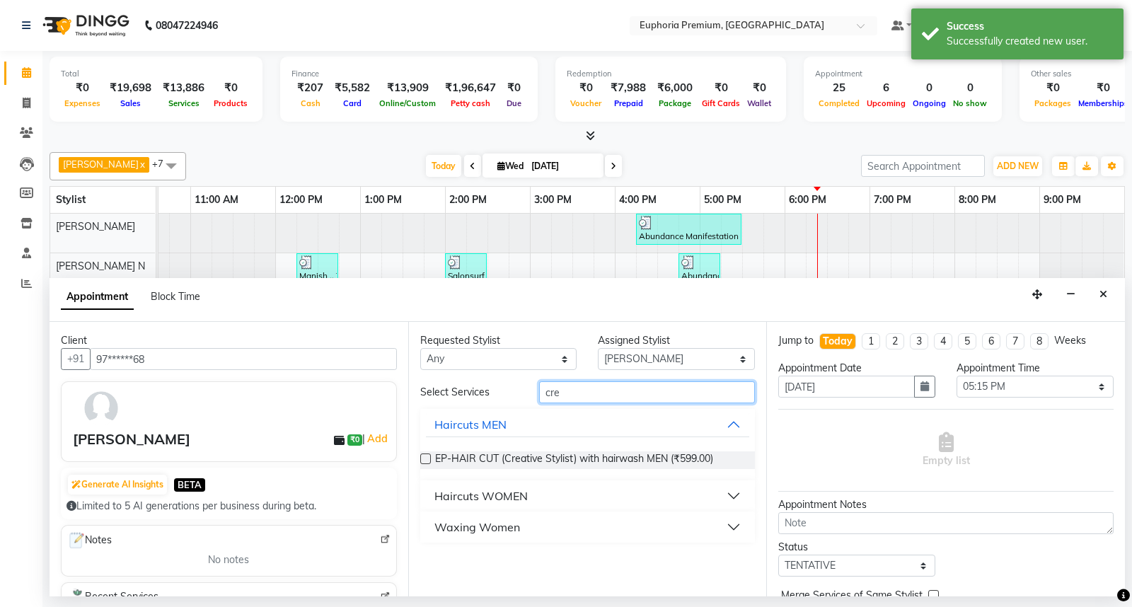
type input "cre"
click at [517, 525] on div "Waxing Women" at bounding box center [477, 526] width 86 height 17
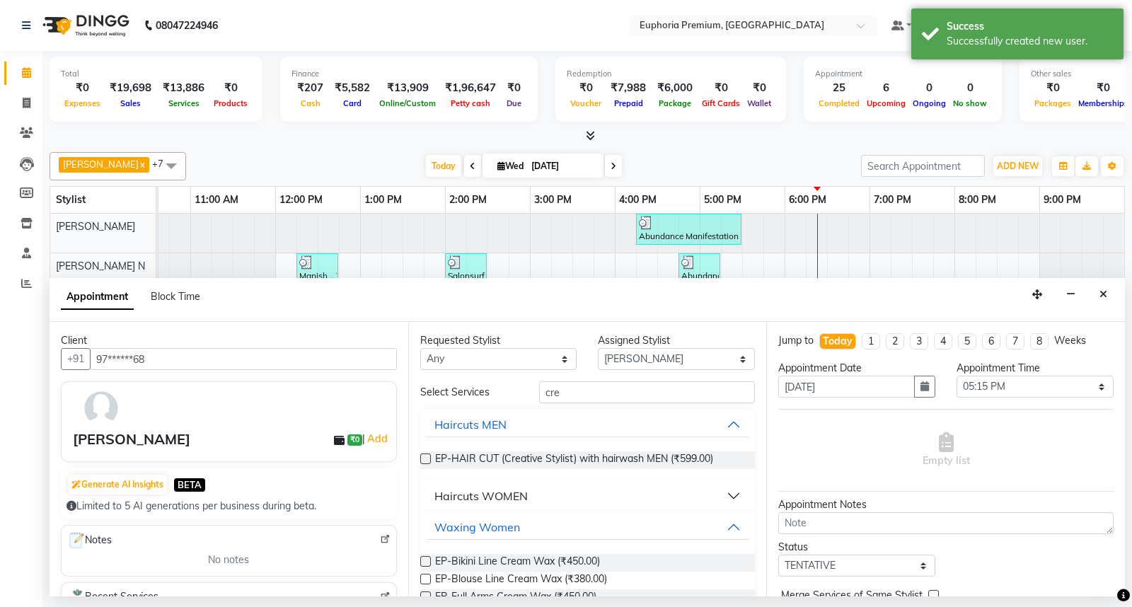
click at [504, 487] on div "Haircuts WOMEN" at bounding box center [480, 495] width 93 height 17
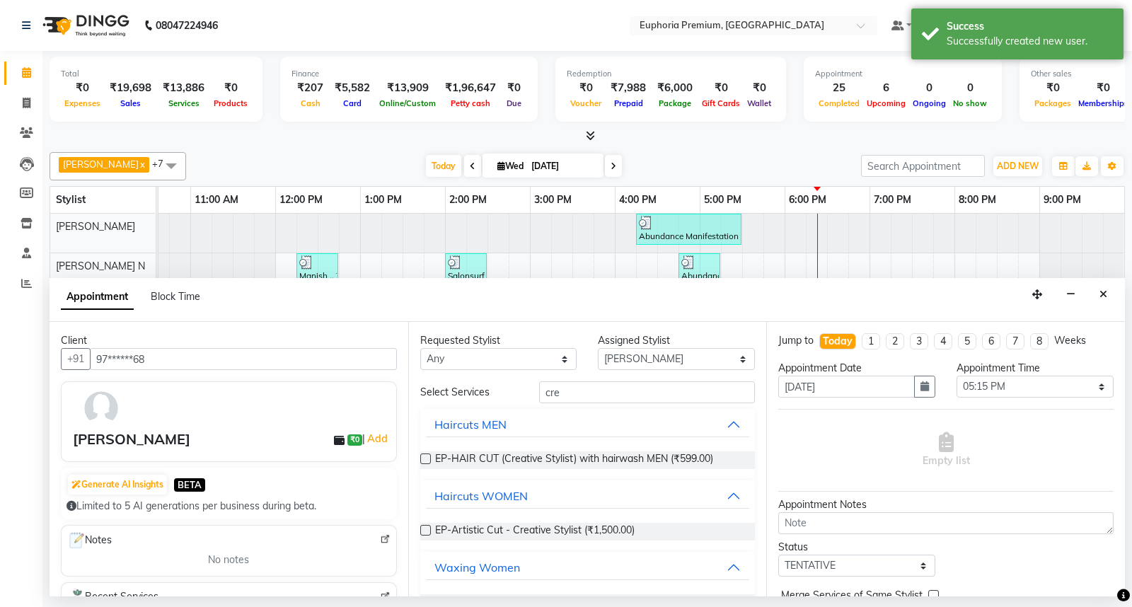
click at [422, 529] on label at bounding box center [425, 530] width 11 height 11
click at [422, 529] on input "checkbox" at bounding box center [424, 531] width 9 height 9
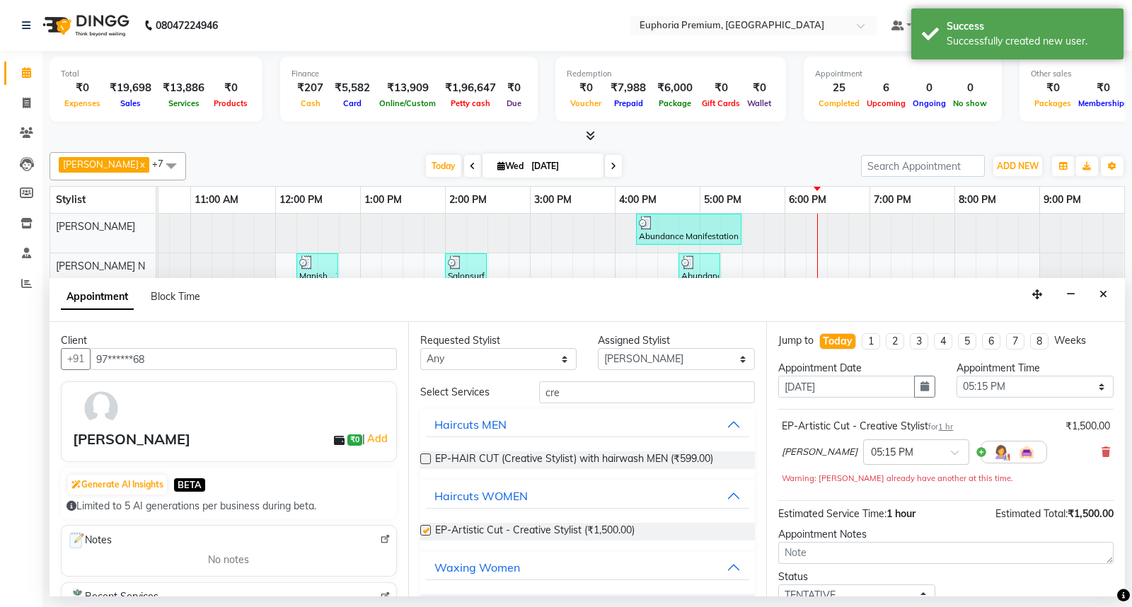
checkbox input "false"
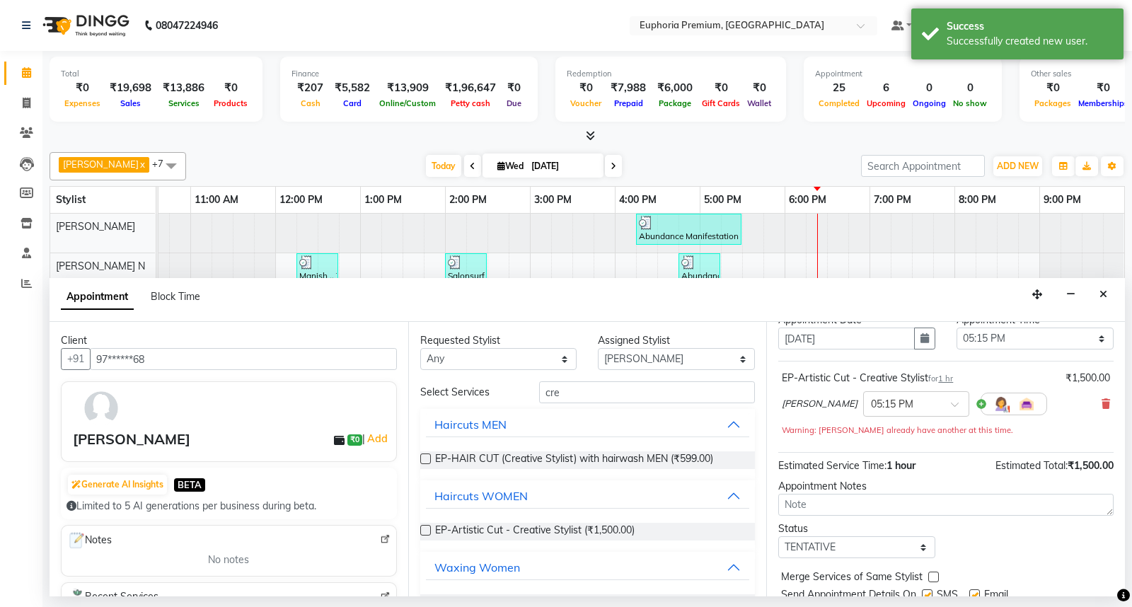
scroll to position [99, 0]
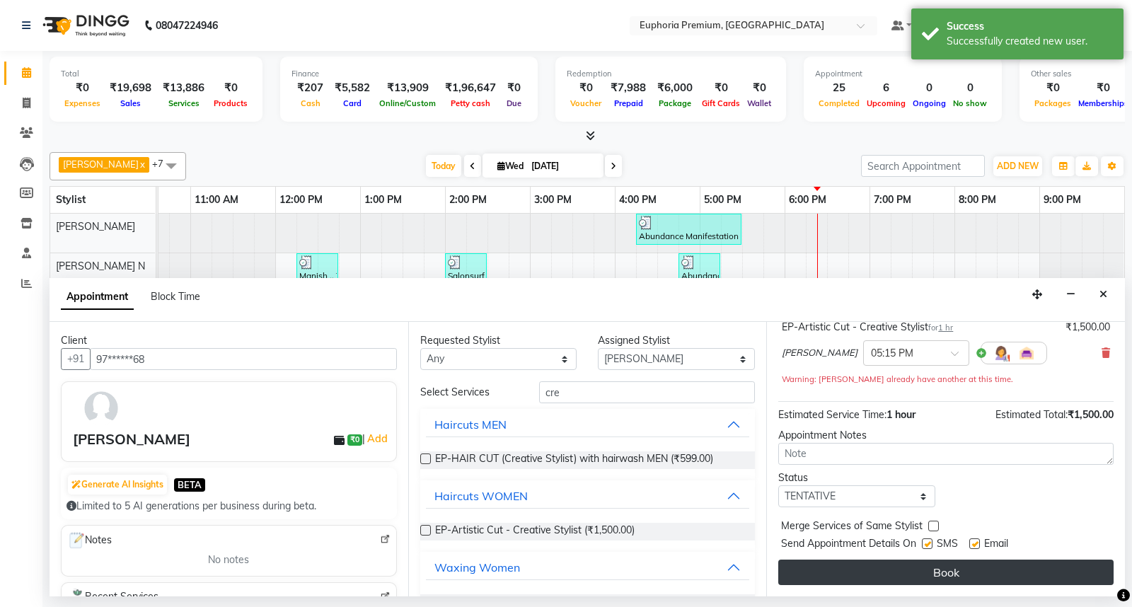
click at [944, 573] on button "Book" at bounding box center [945, 571] width 335 height 25
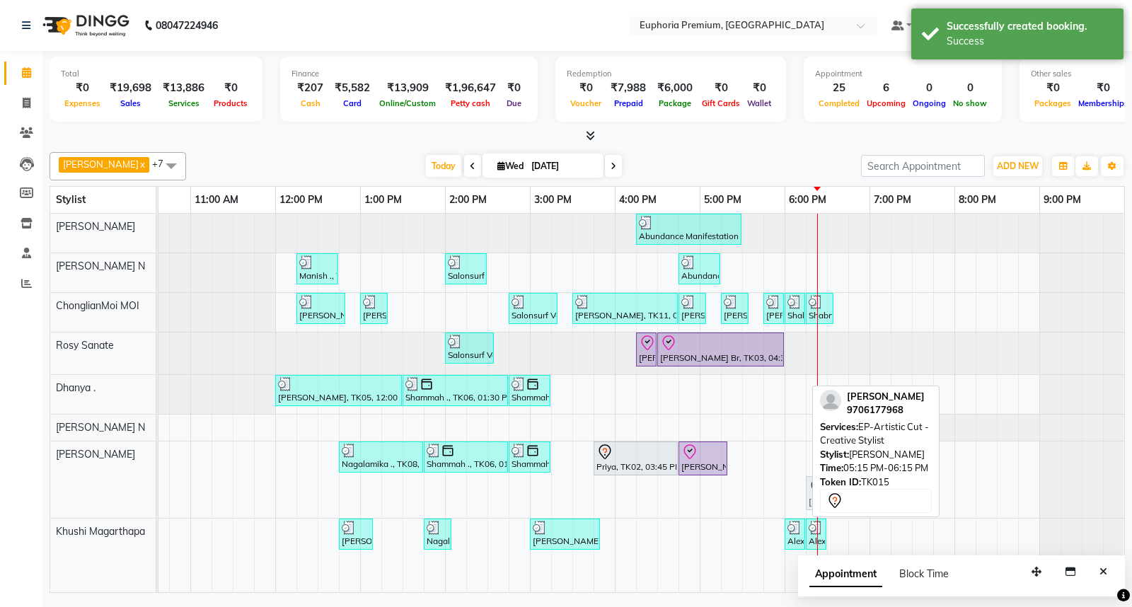
drag, startPoint x: 772, startPoint y: 498, endPoint x: 853, endPoint y: 495, distance: 81.4
click at [853, 495] on div "[PERSON_NAME] N x Kishore K x ChonglianMoi MOI x Dhanya . x [PERSON_NAME] N x […" at bounding box center [587, 369] width 1075 height 446
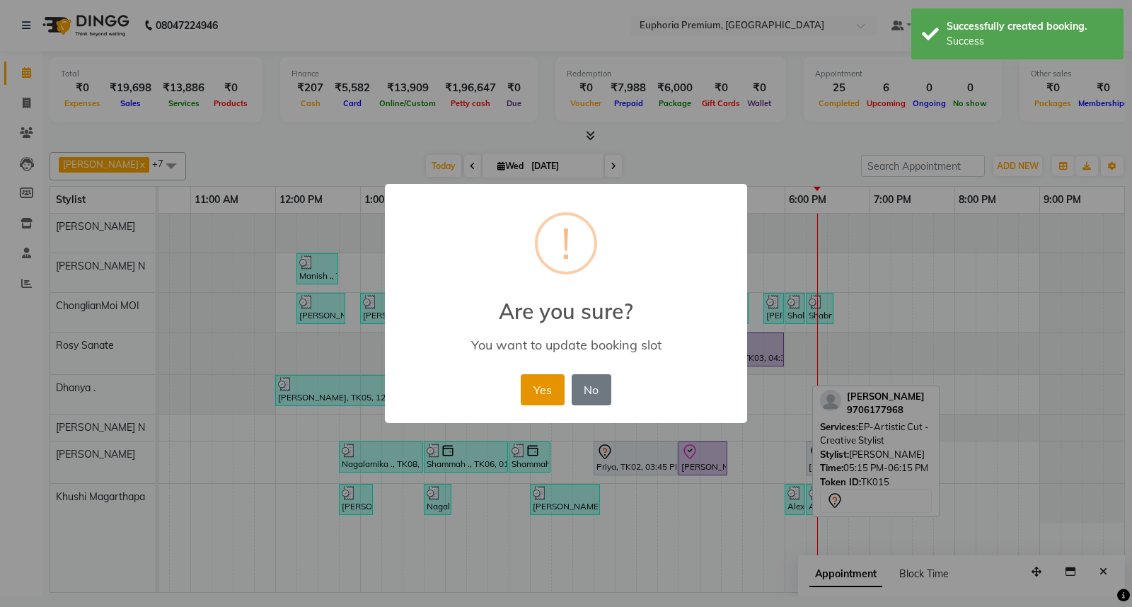
click at [545, 386] on button "Yes" at bounding box center [542, 389] width 43 height 31
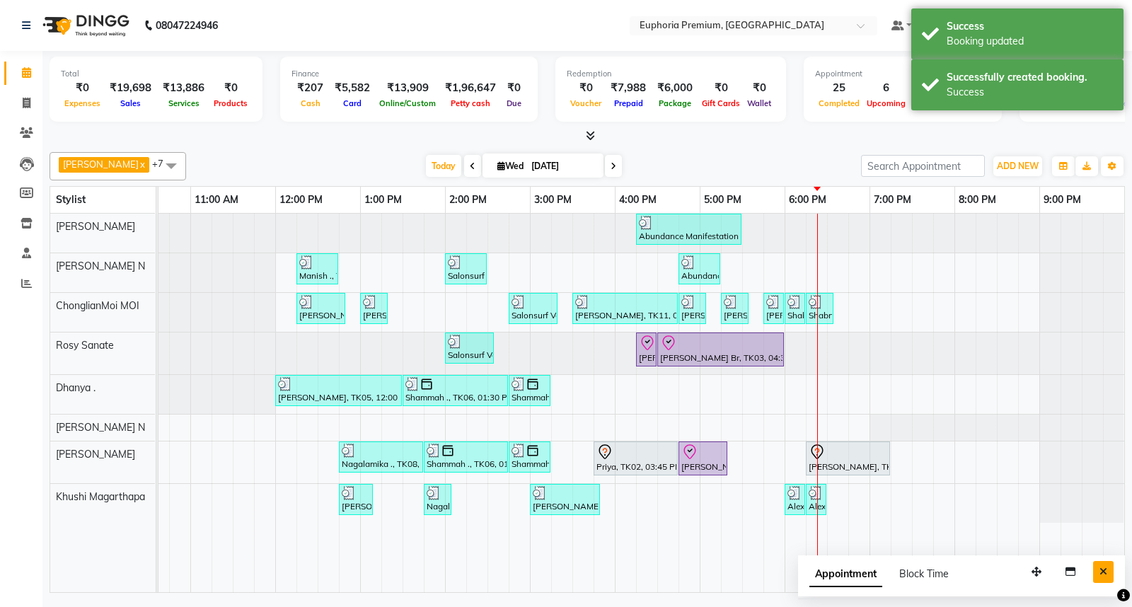
click at [1106, 571] on icon "Close" at bounding box center [1103, 572] width 8 height 10
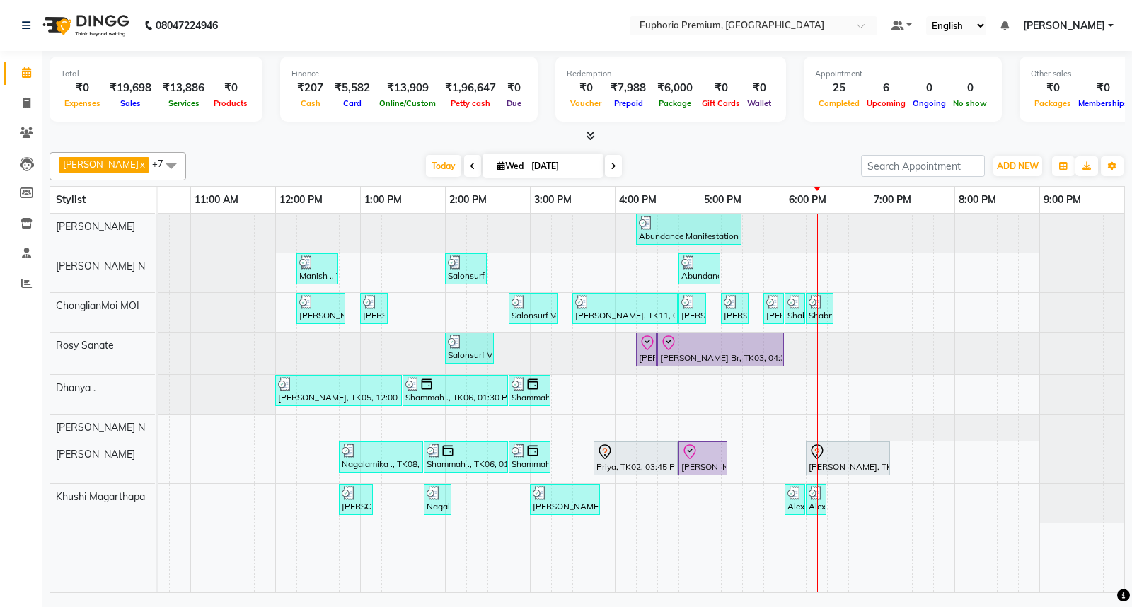
click at [895, 461] on div "Abundance Manifestation 29AASCA8886B1Z0, TK01, 04:15 PM-05:30 PM, Glutathione M…" at bounding box center [530, 403] width 1188 height 378
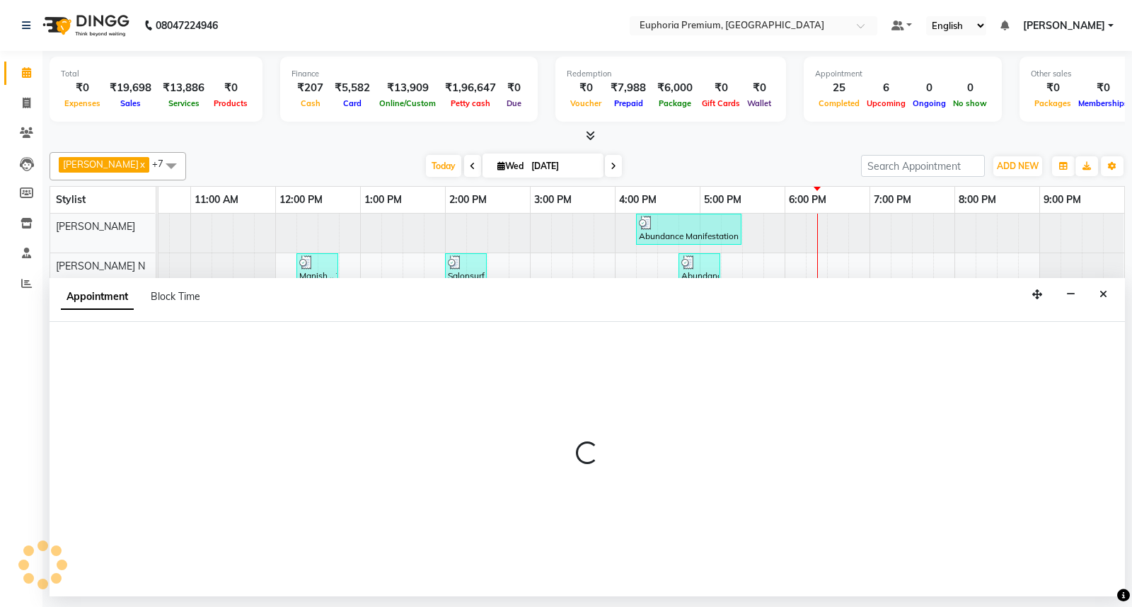
select select "88670"
select select "1155"
select select "tentative"
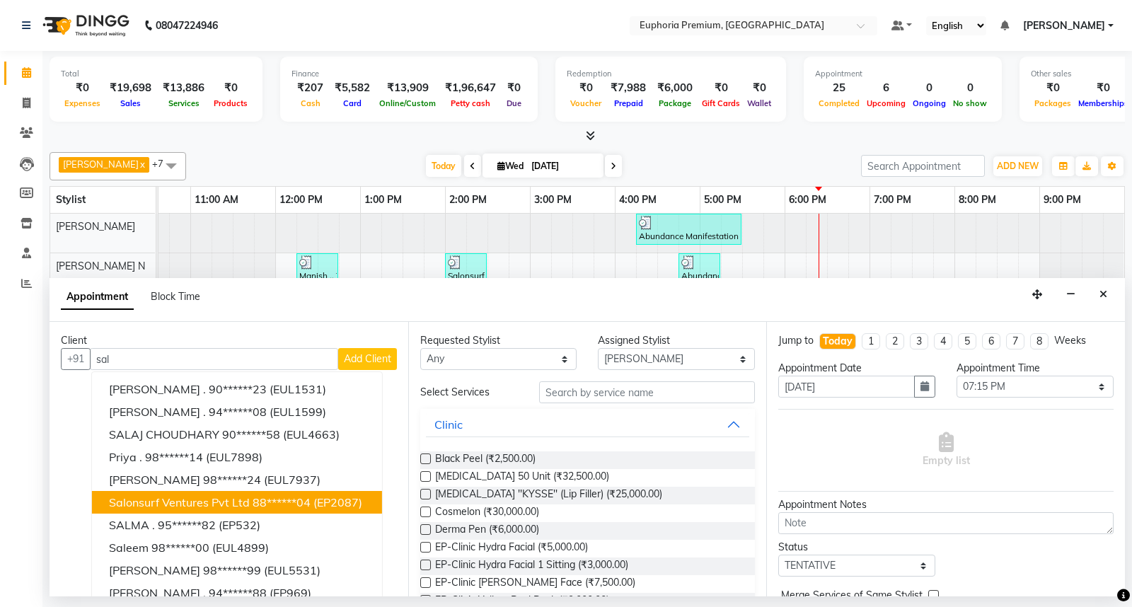
click at [144, 495] on span "Salonsurf Ventures Pvt Ltd" at bounding box center [179, 502] width 141 height 14
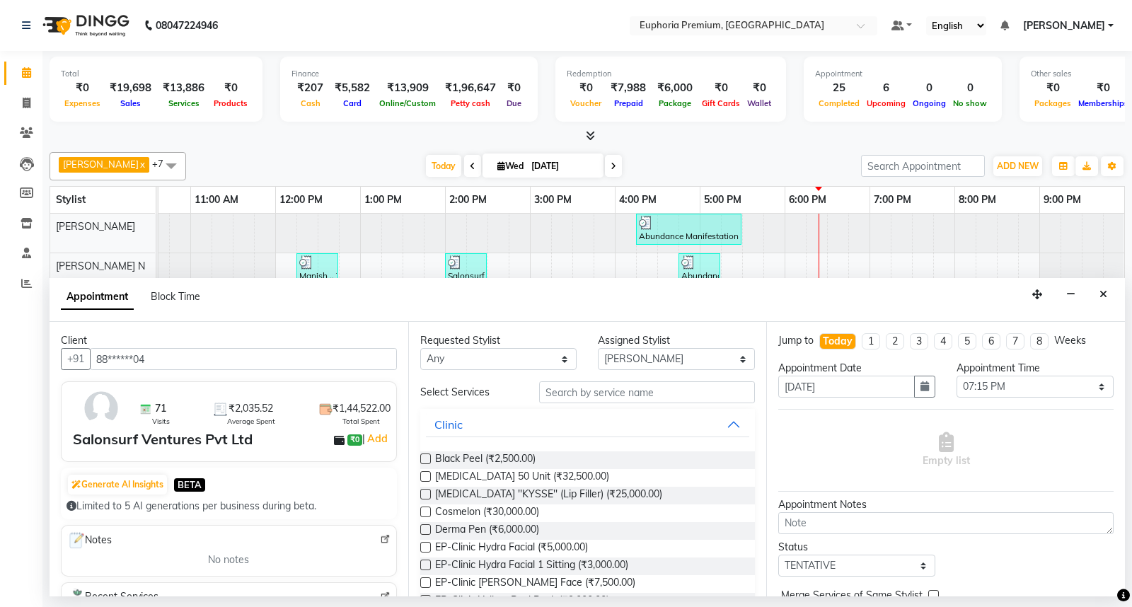
type input "88******04"
click at [569, 390] on input "text" at bounding box center [647, 392] width 216 height 22
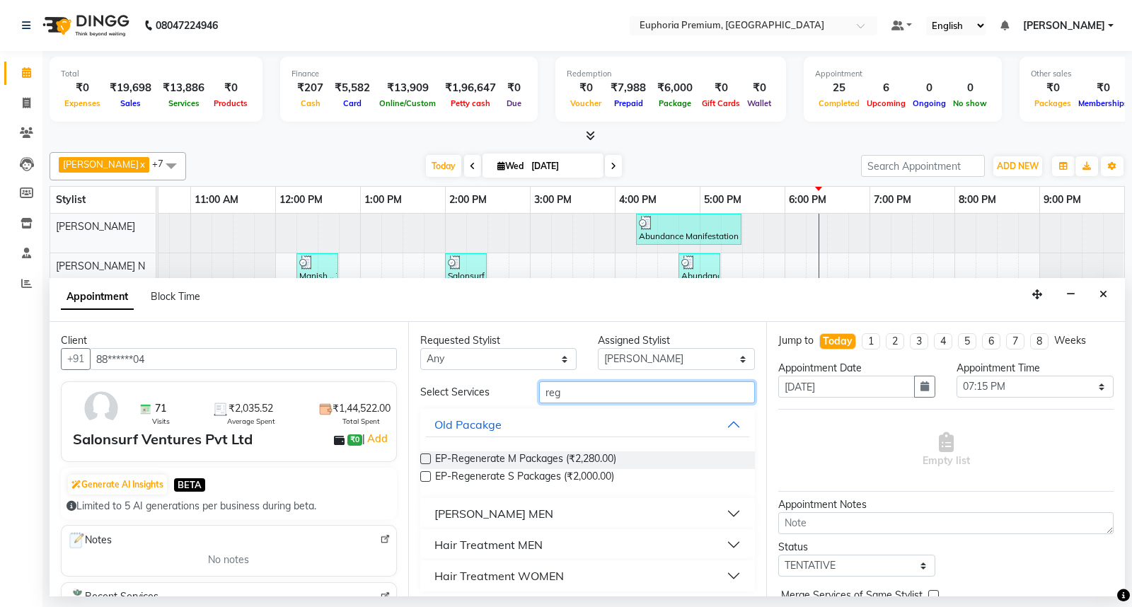
type input "reg"
click at [427, 456] on label at bounding box center [425, 458] width 11 height 11
click at [427, 456] on input "checkbox" at bounding box center [424, 460] width 9 height 9
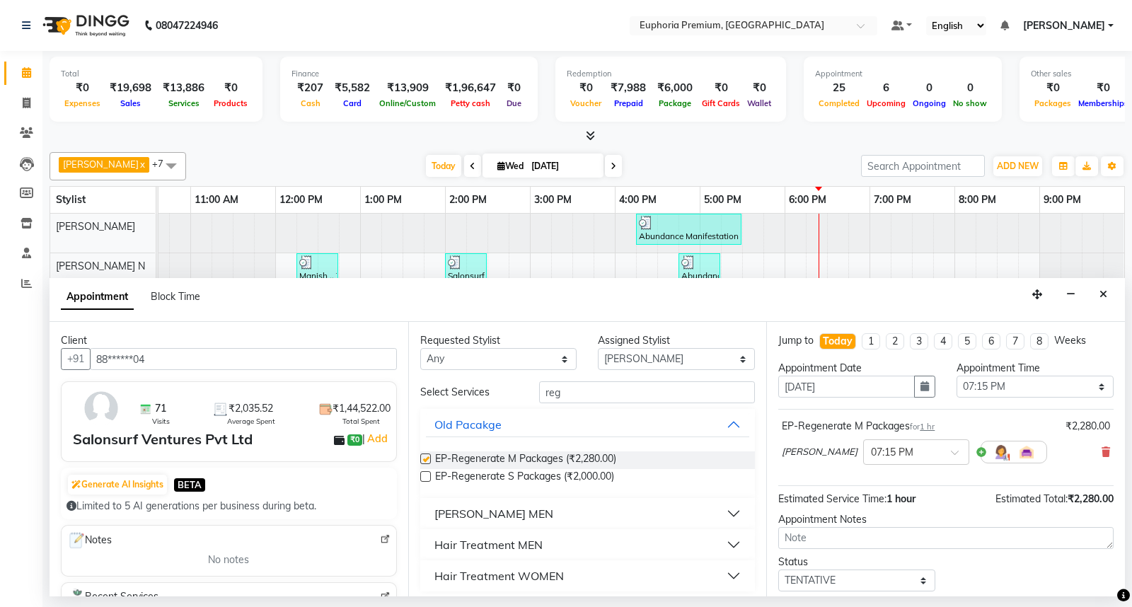
checkbox input "false"
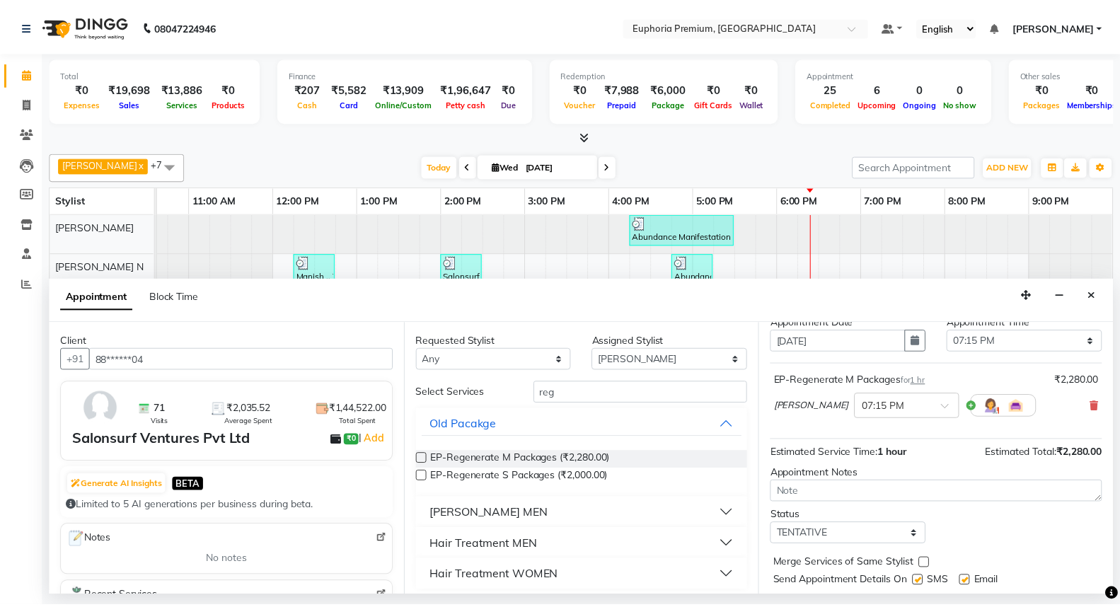
scroll to position [83, 0]
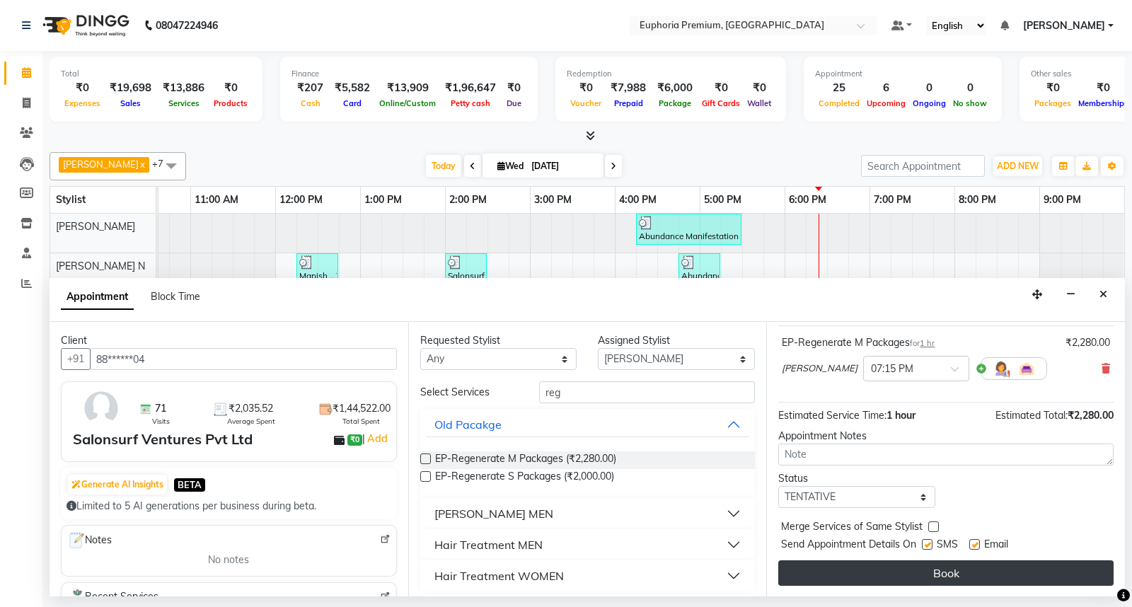
click at [962, 564] on button "Book" at bounding box center [945, 572] width 335 height 25
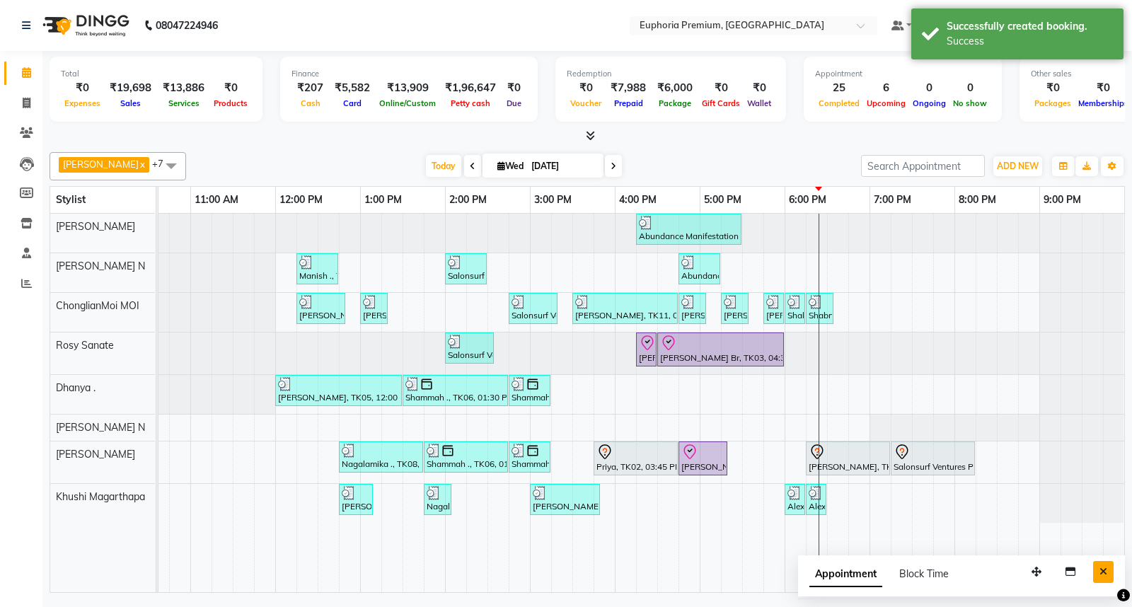
click at [1104, 570] on icon "Close" at bounding box center [1103, 572] width 8 height 10
click at [25, 284] on icon at bounding box center [26, 283] width 11 height 11
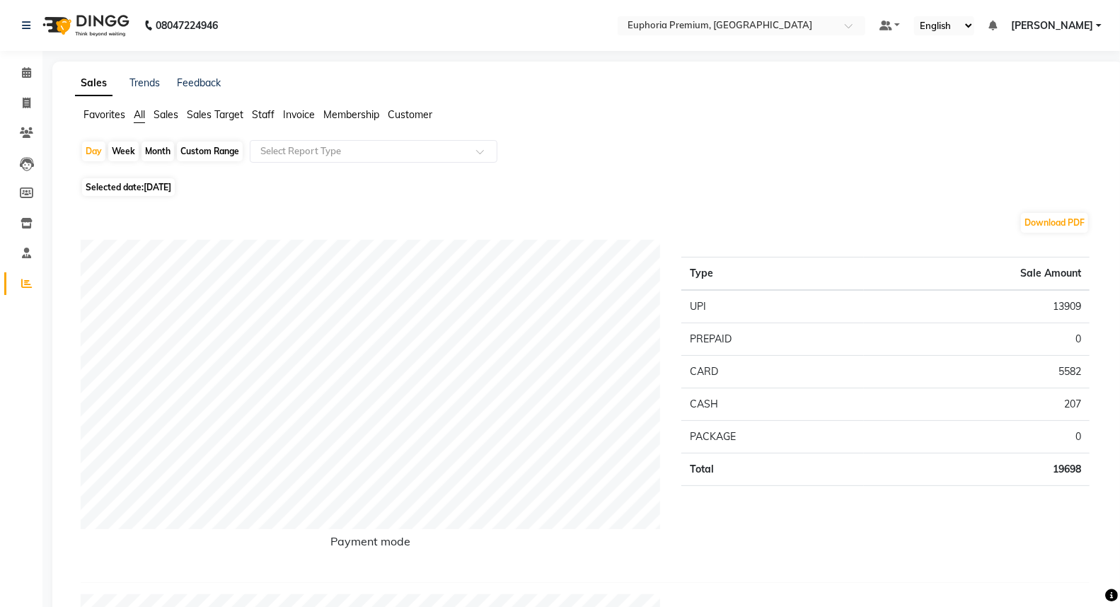
click at [267, 117] on span "Staff" at bounding box center [263, 114] width 23 height 13
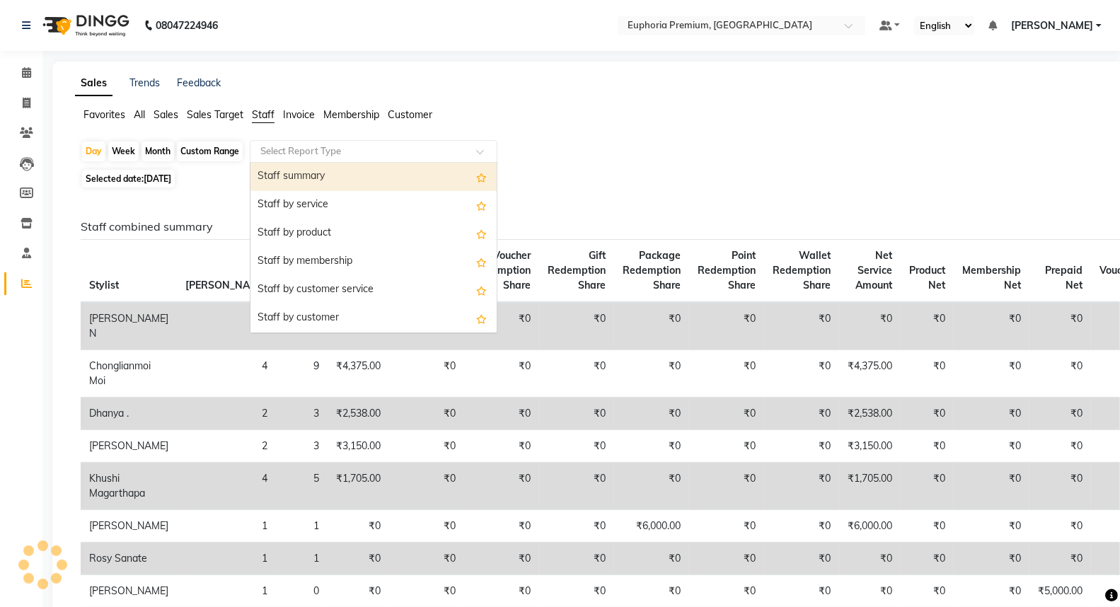
click at [283, 153] on input "text" at bounding box center [359, 151] width 204 height 14
click at [301, 181] on div "Staff summary" at bounding box center [373, 177] width 246 height 28
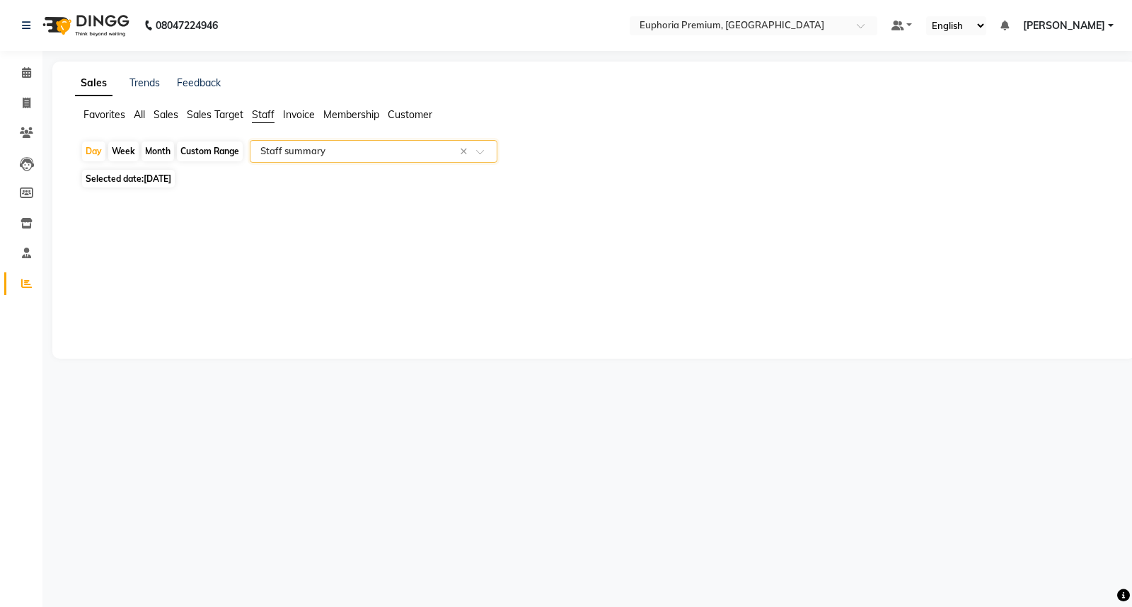
select select "full_report"
select select "csv"
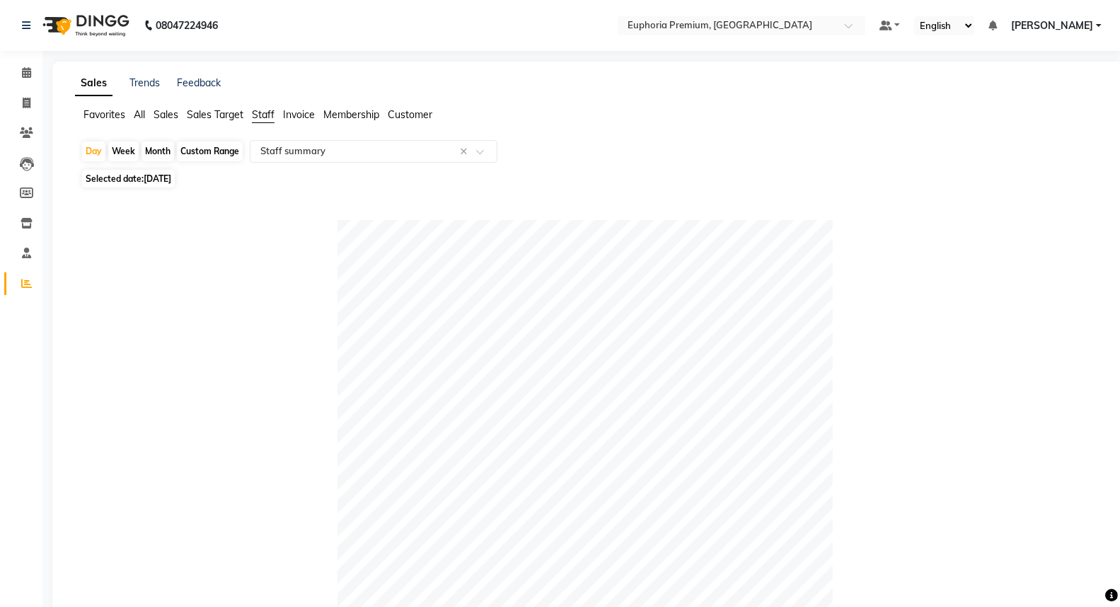
click at [195, 153] on div "Custom Range" at bounding box center [210, 151] width 66 height 20
select select "9"
select select "2025"
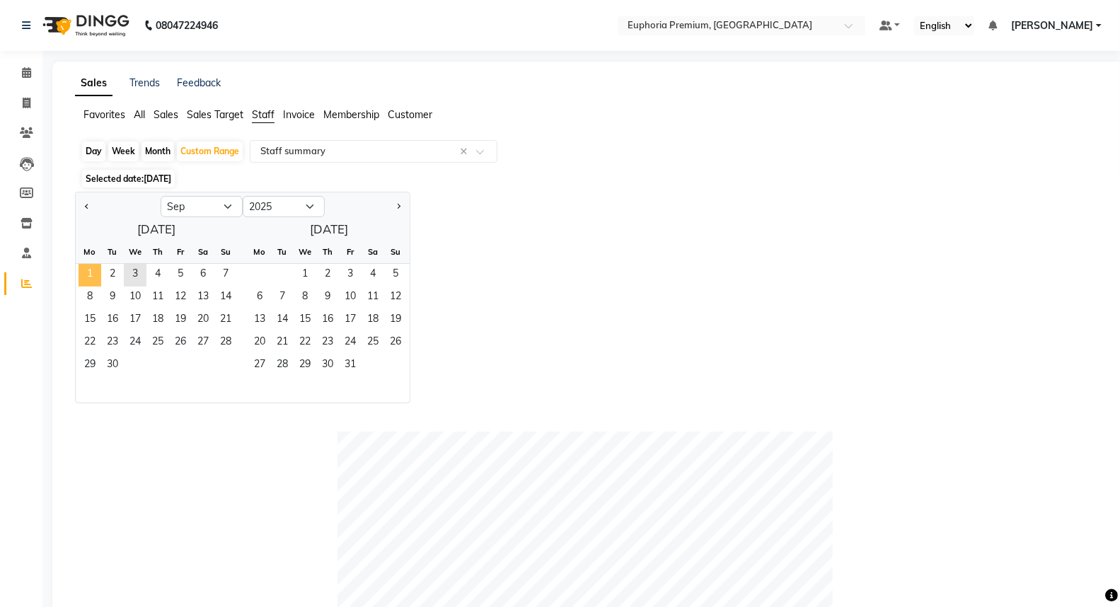
click at [86, 274] on span "1" at bounding box center [90, 275] width 23 height 23
click at [133, 276] on span "3" at bounding box center [135, 275] width 23 height 23
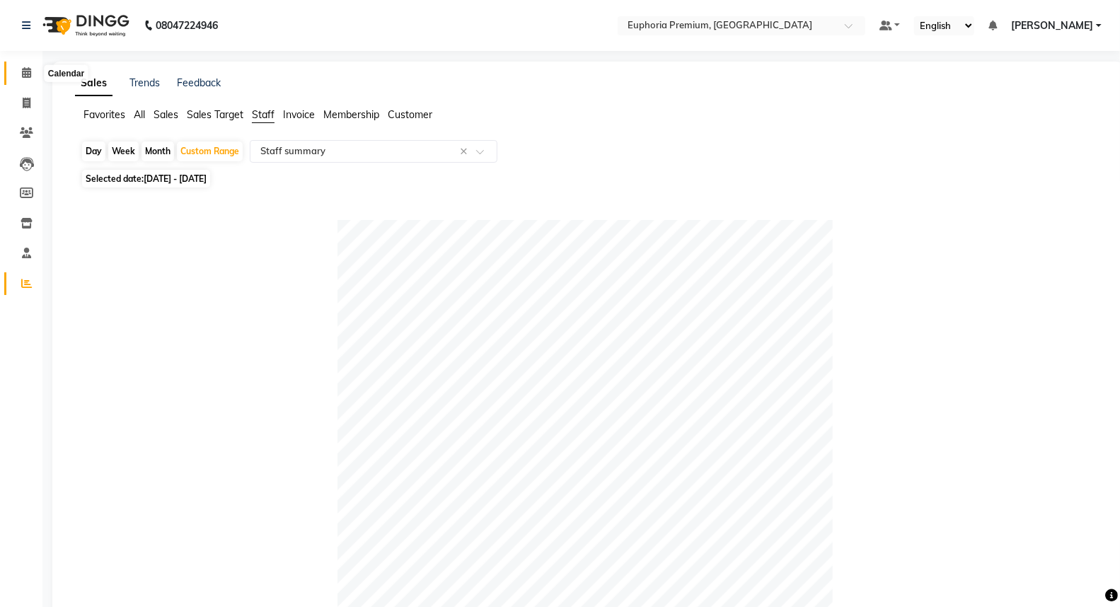
click at [22, 73] on icon at bounding box center [26, 72] width 9 height 11
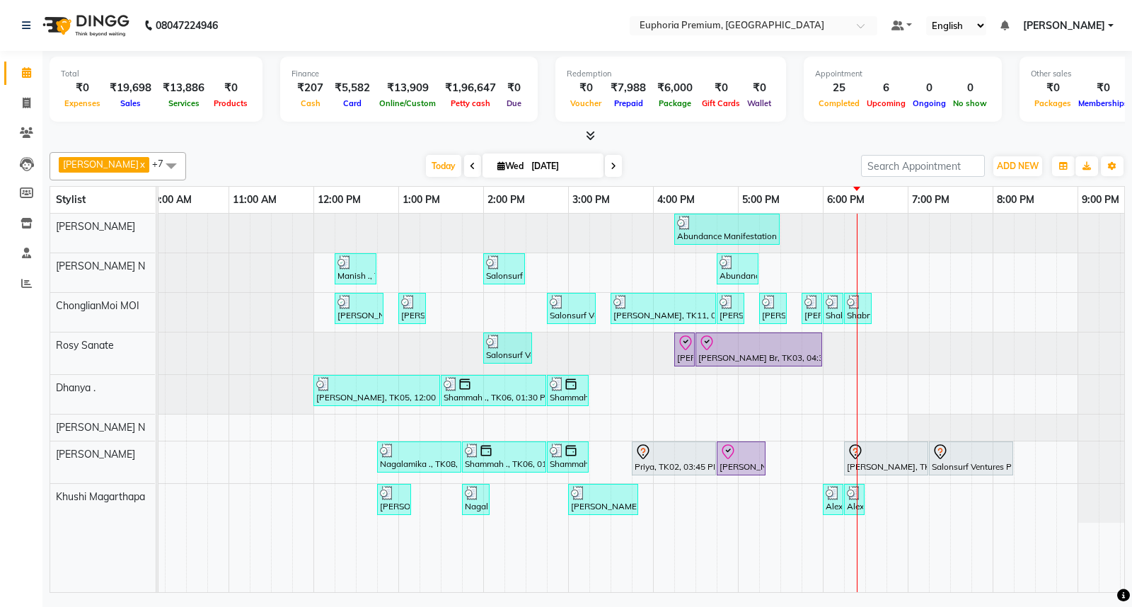
scroll to position [0, 223]
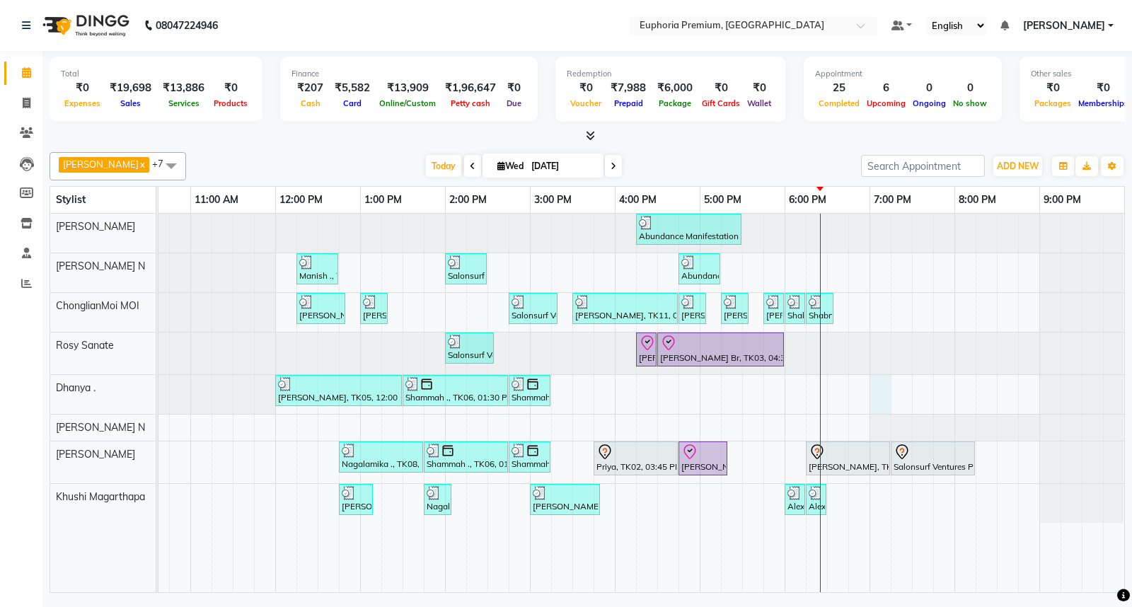
click at [859, 394] on div "Abundance Manifestation 29AASCA8886B1Z0, TK01, 04:15 PM-05:30 PM, Glutathione M…" at bounding box center [530, 403] width 1188 height 378
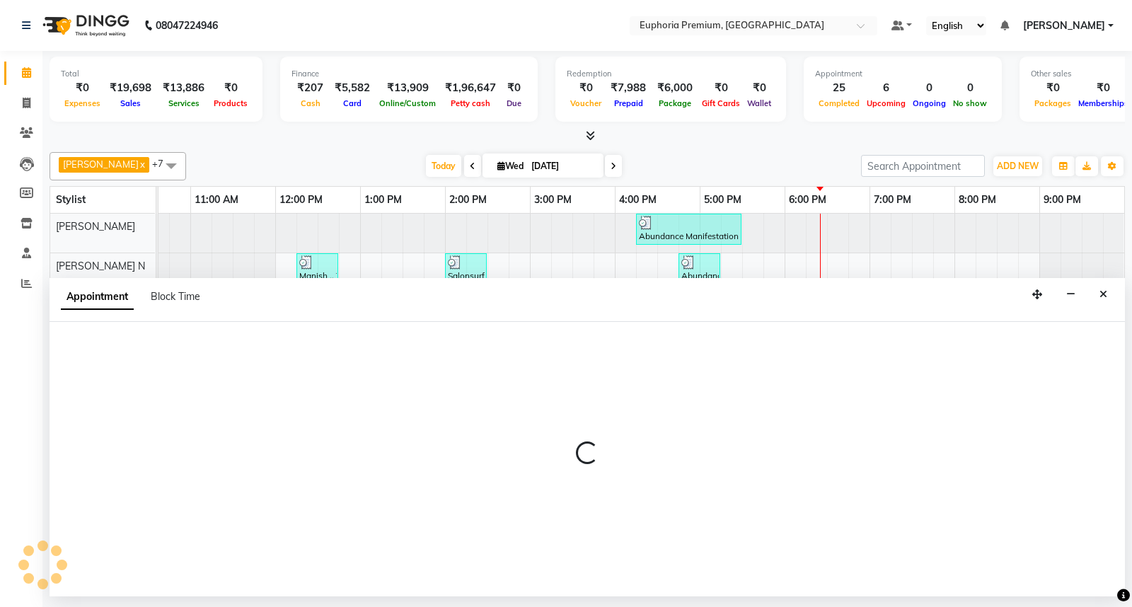
select select "71607"
select select "1140"
select select "tentative"
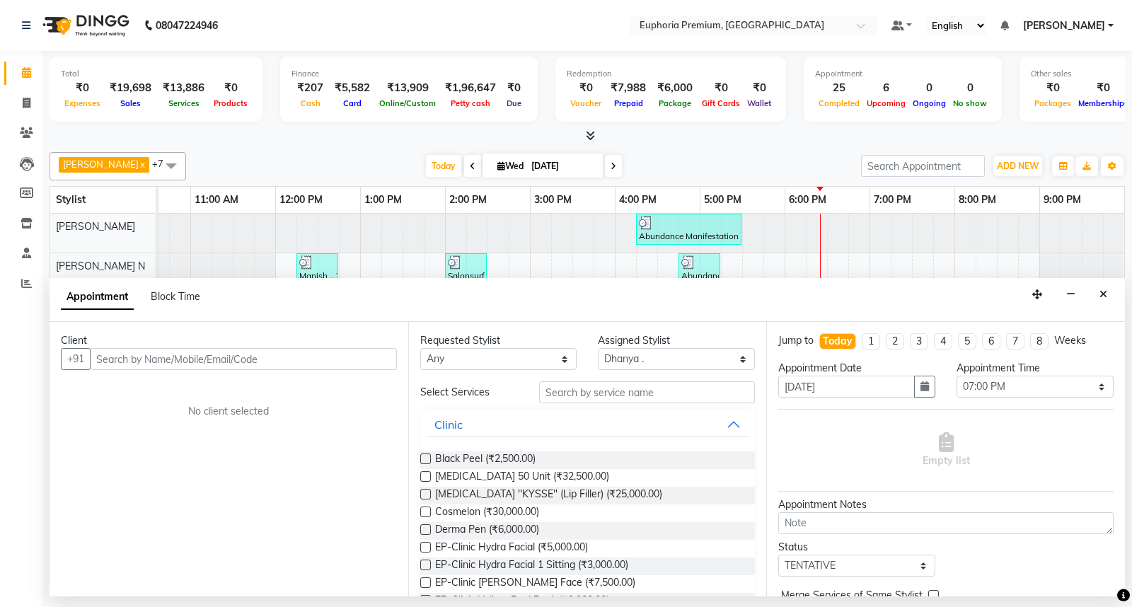
click at [163, 361] on input "text" at bounding box center [243, 359] width 307 height 22
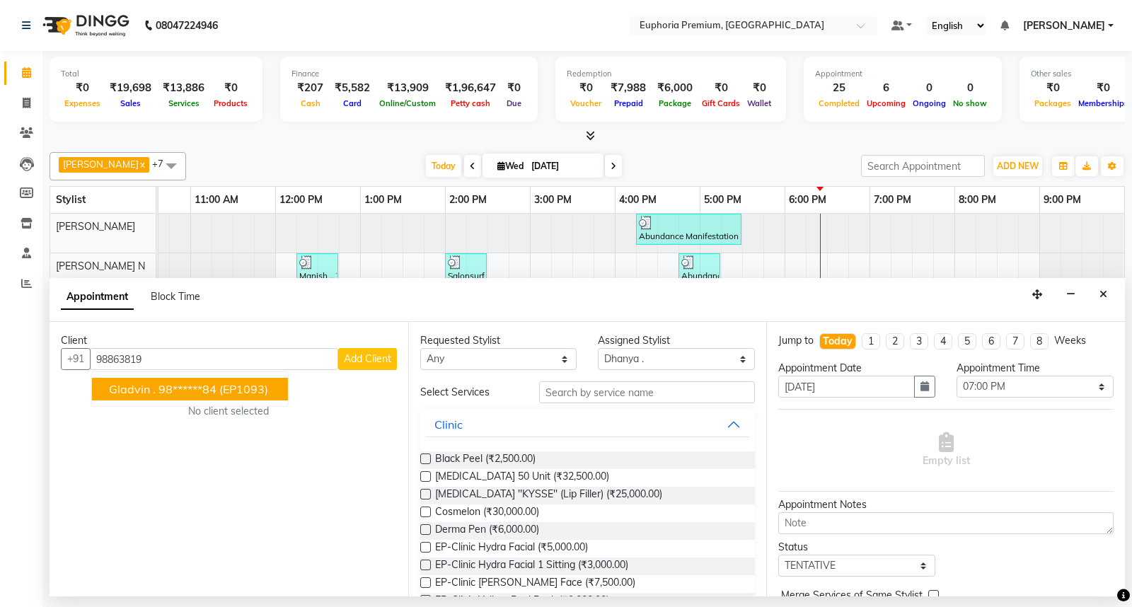
click at [151, 385] on span "Gladvin ." at bounding box center [132, 389] width 47 height 14
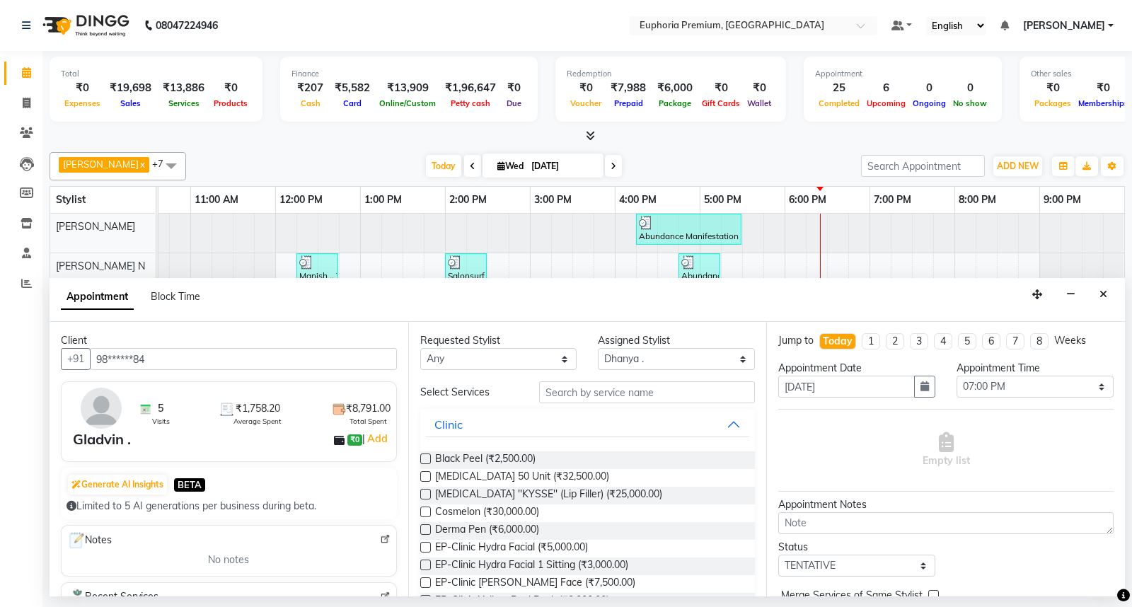
type input "98******84"
click at [572, 394] on input "text" at bounding box center [647, 392] width 216 height 22
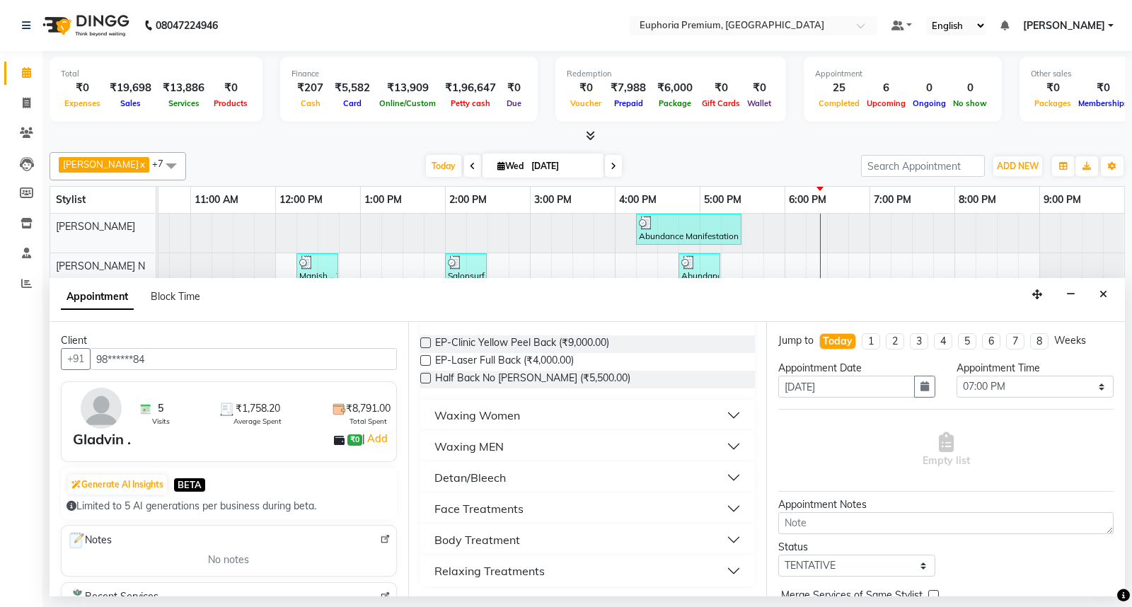
scroll to position [117, 0]
type input "bac"
click at [463, 567] on div "Relaxing Treatments" at bounding box center [489, 570] width 110 height 17
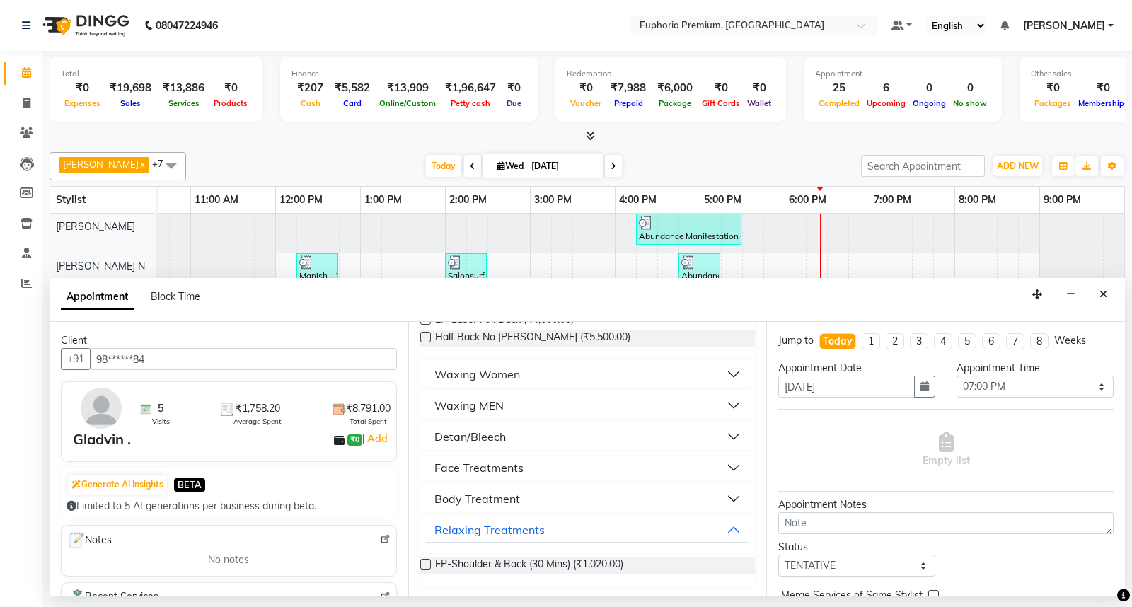
click at [425, 563] on label at bounding box center [425, 564] width 11 height 11
click at [425, 563] on input "checkbox" at bounding box center [424, 565] width 9 height 9
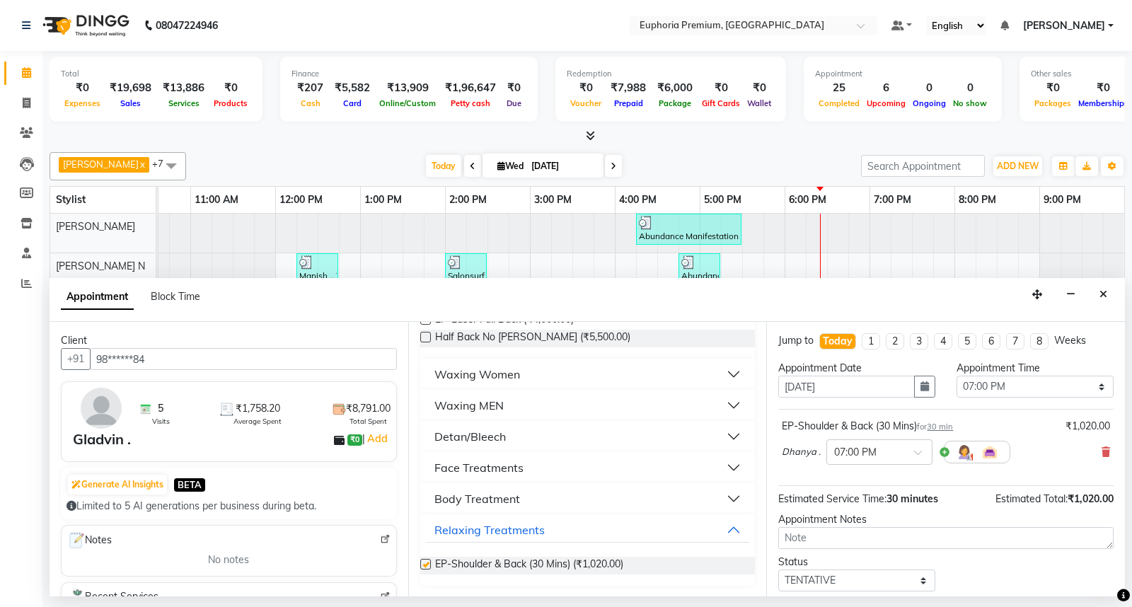
checkbox input "false"
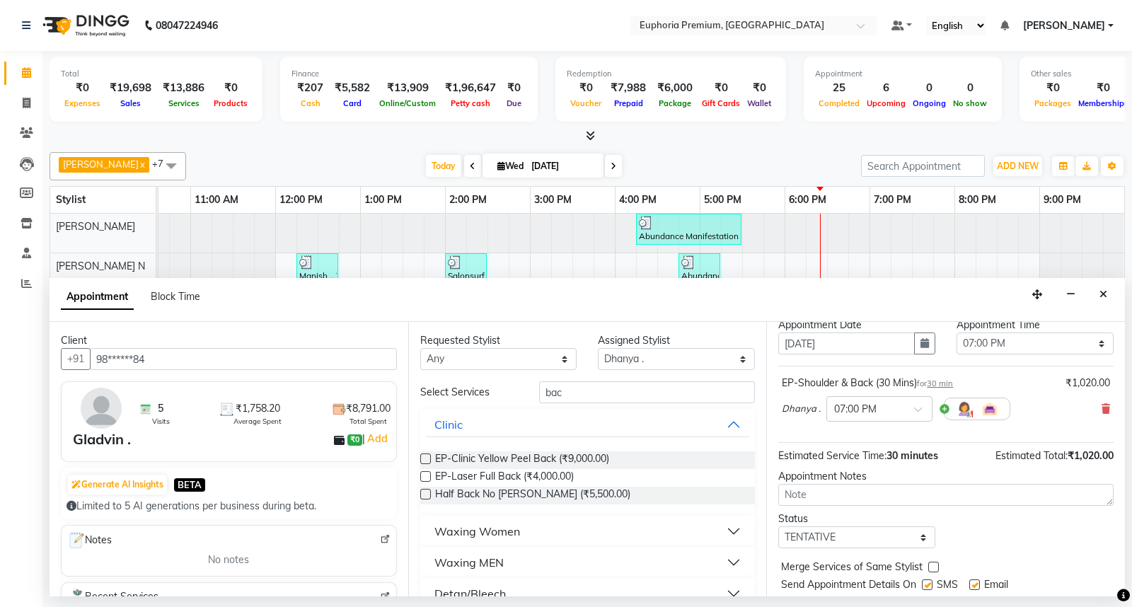
scroll to position [83, 0]
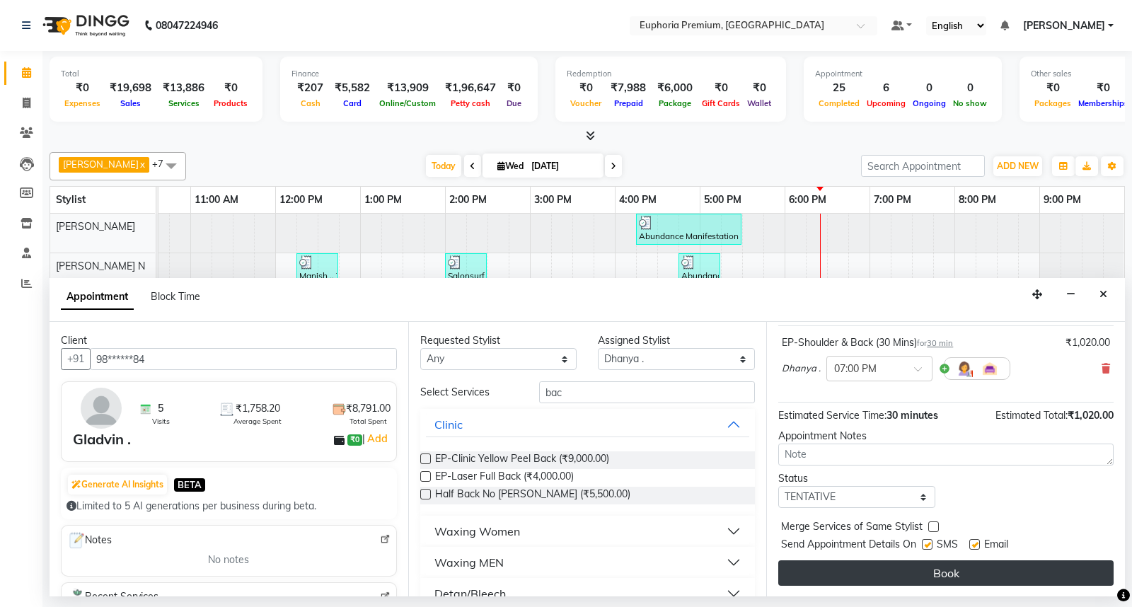
click at [963, 577] on button "Book" at bounding box center [945, 572] width 335 height 25
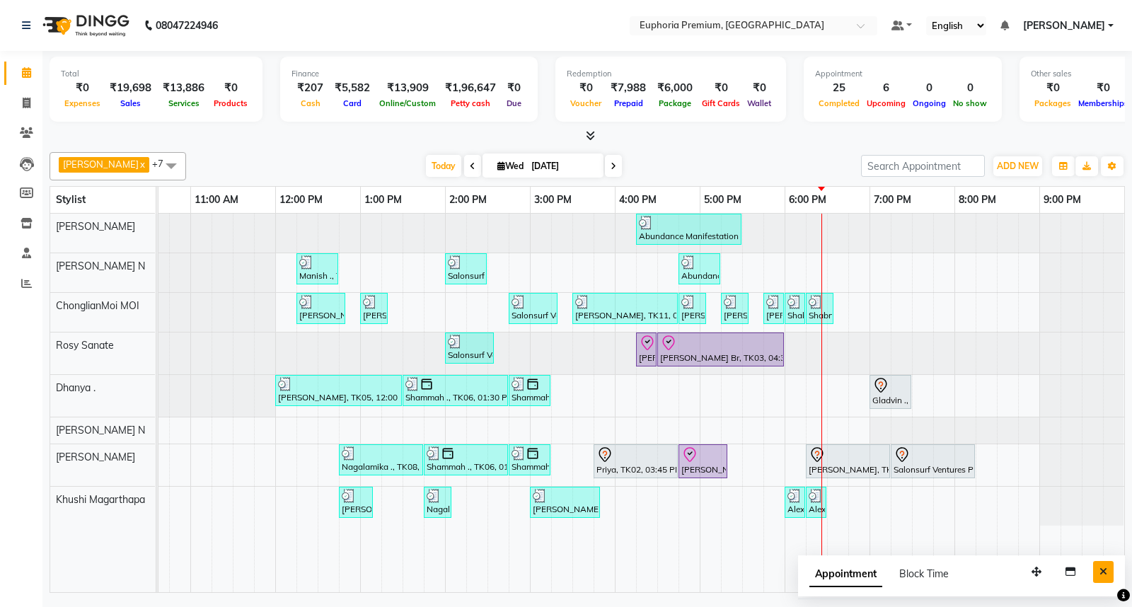
click at [1107, 571] on button "Close" at bounding box center [1103, 572] width 21 height 22
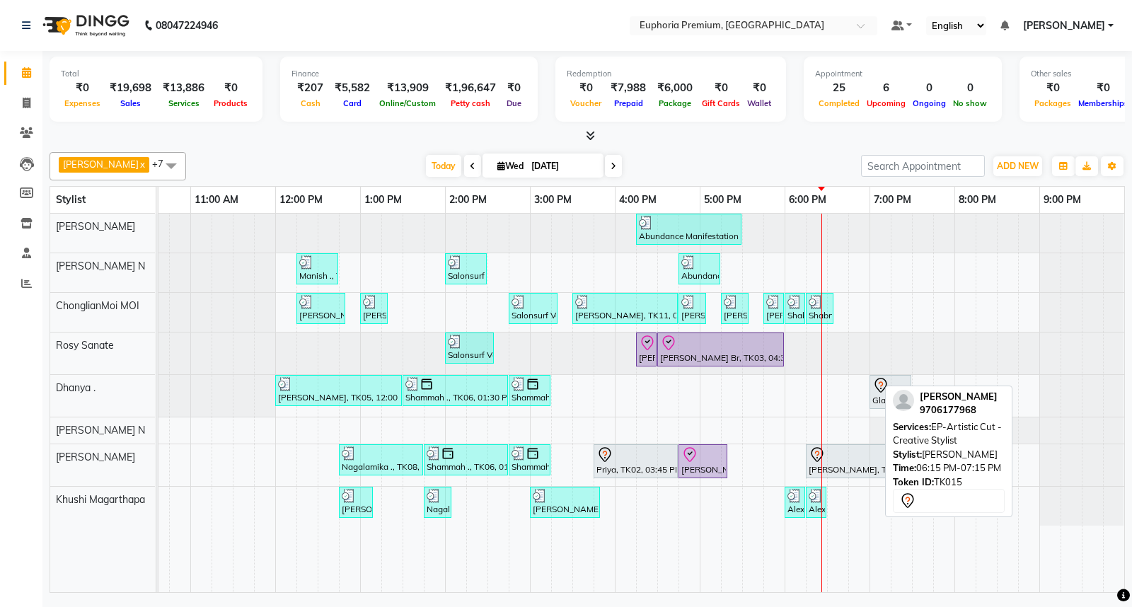
click at [814, 469] on div "[PERSON_NAME], TK15, 06:15 PM-07:15 PM, EP-Artistic Cut - Creative Stylist" at bounding box center [847, 461] width 81 height 30
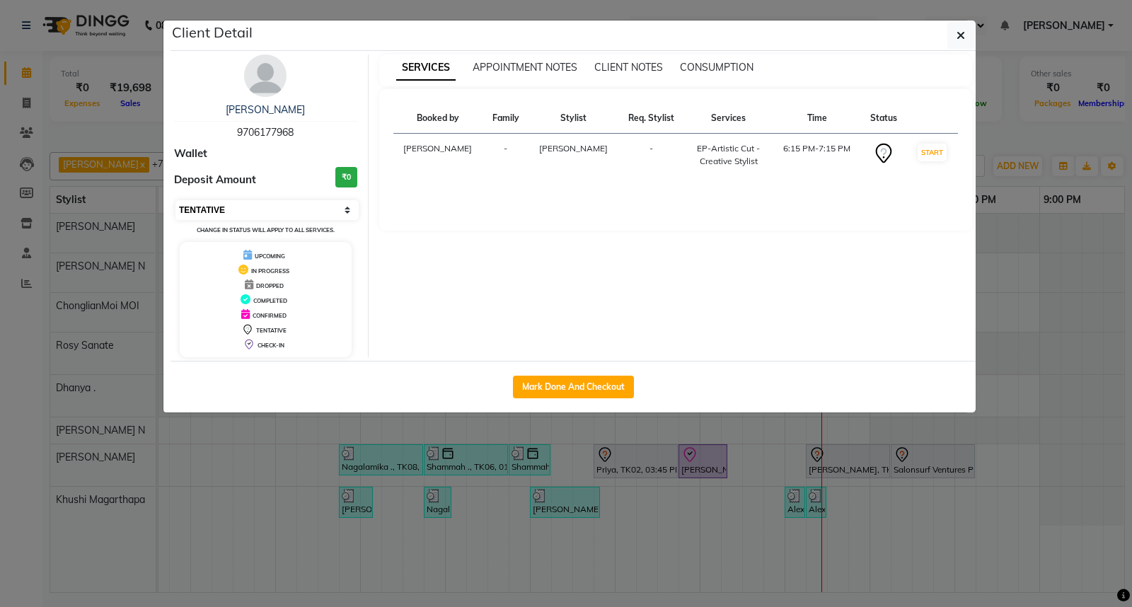
click at [279, 205] on select "Select IN SERVICE CONFIRMED TENTATIVE CHECK IN MARK DONE DROPPED UPCOMING" at bounding box center [266, 210] width 183 height 20
select select "8"
click at [175, 200] on select "Select IN SERVICE CONFIRMED TENTATIVE CHECK IN MARK DONE DROPPED UPCOMING" at bounding box center [266, 210] width 183 height 20
click at [968, 28] on button "button" at bounding box center [960, 35] width 27 height 27
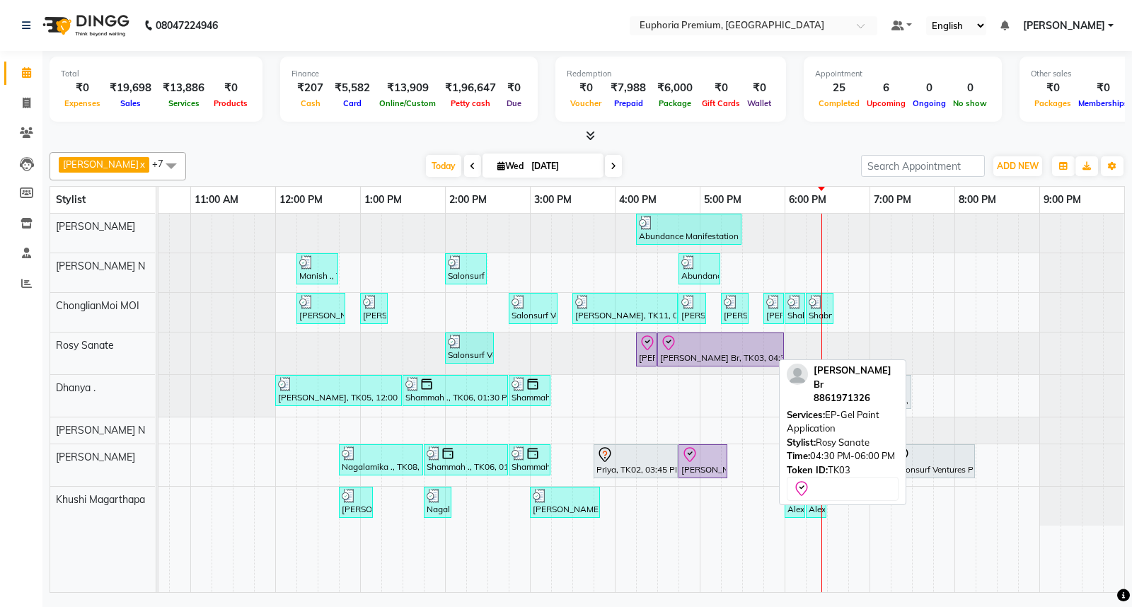
click at [660, 341] on icon at bounding box center [668, 343] width 17 height 17
select select "8"
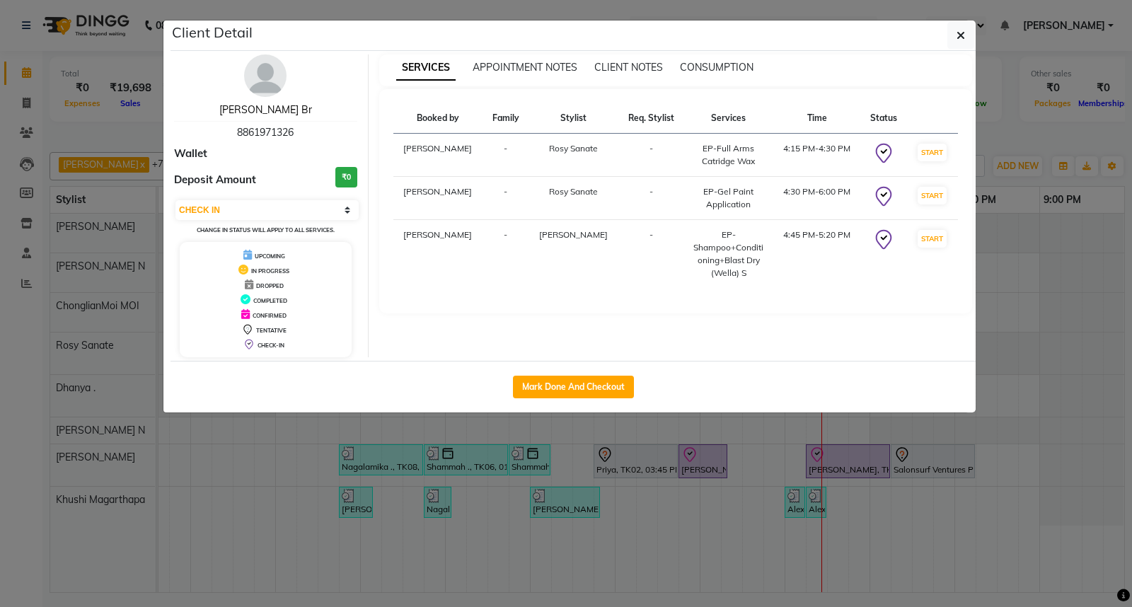
click at [265, 110] on link "[PERSON_NAME] Br" at bounding box center [265, 109] width 93 height 13
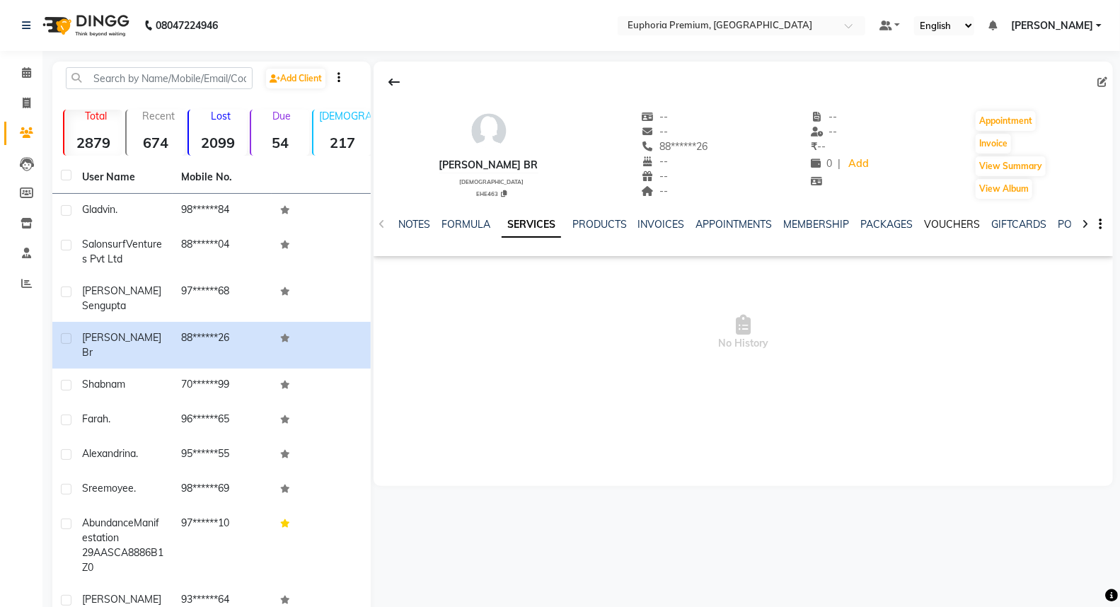
click at [959, 219] on link "VOUCHERS" at bounding box center [952, 224] width 56 height 13
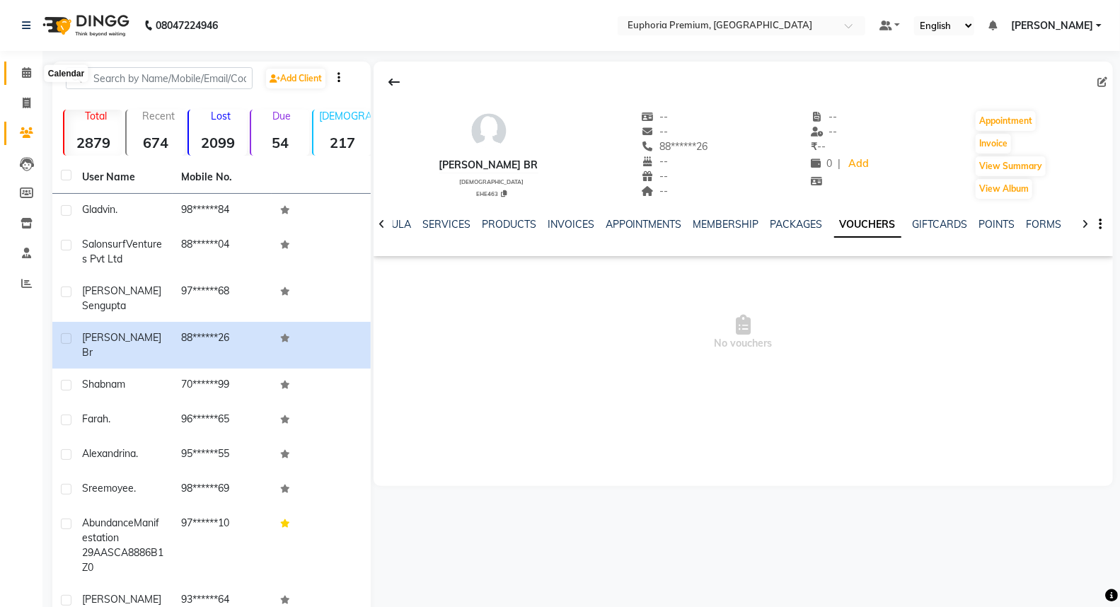
click at [20, 74] on span at bounding box center [26, 73] width 25 height 16
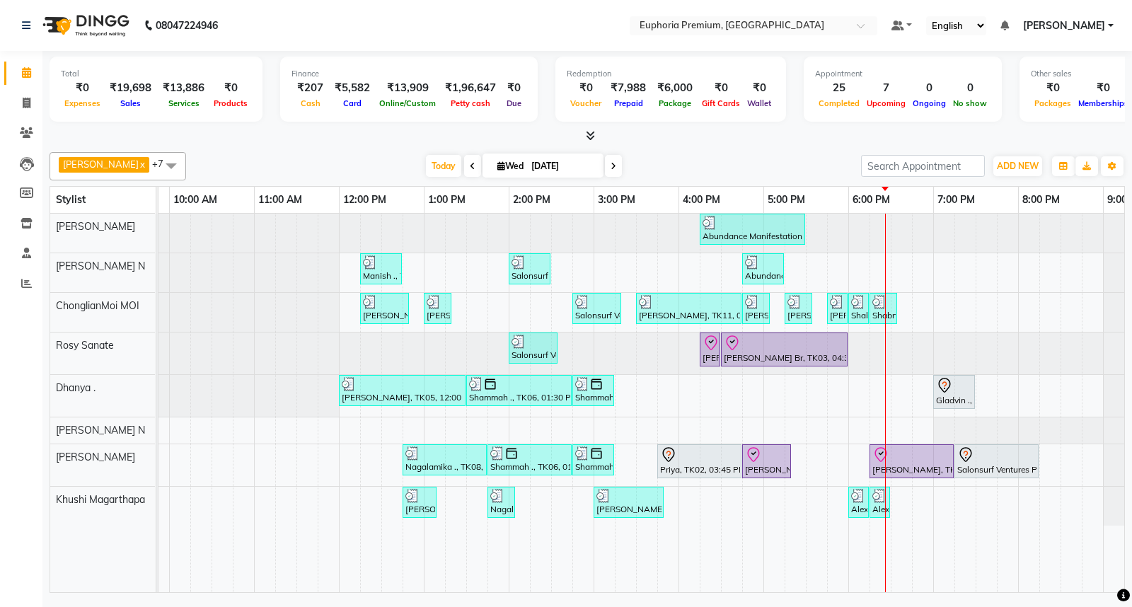
scroll to position [0, 223]
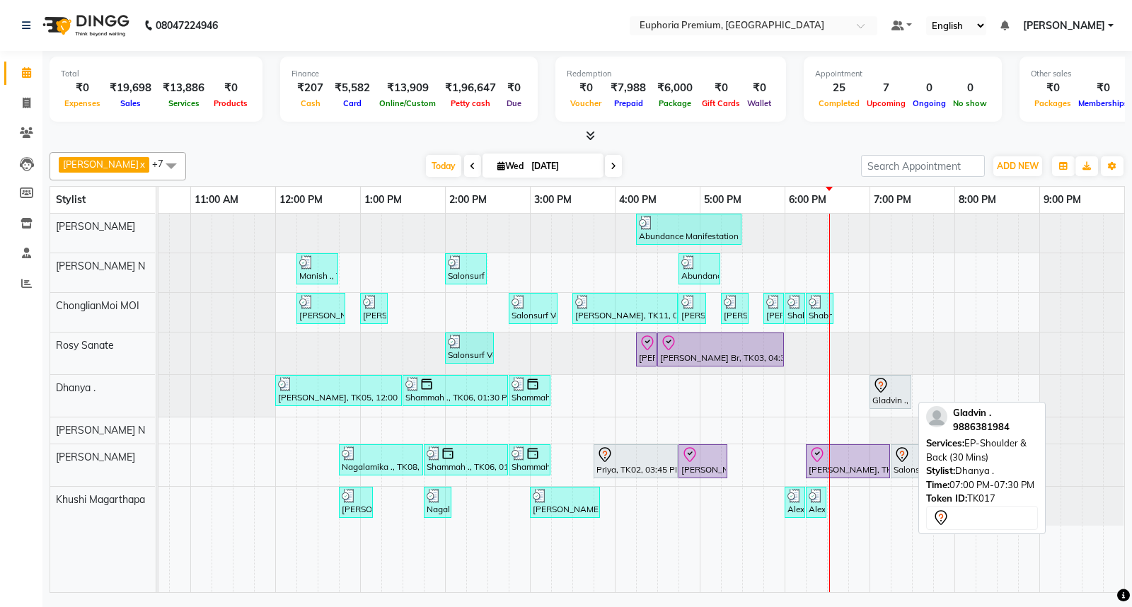
click at [876, 385] on icon at bounding box center [880, 385] width 17 height 17
select select "7"
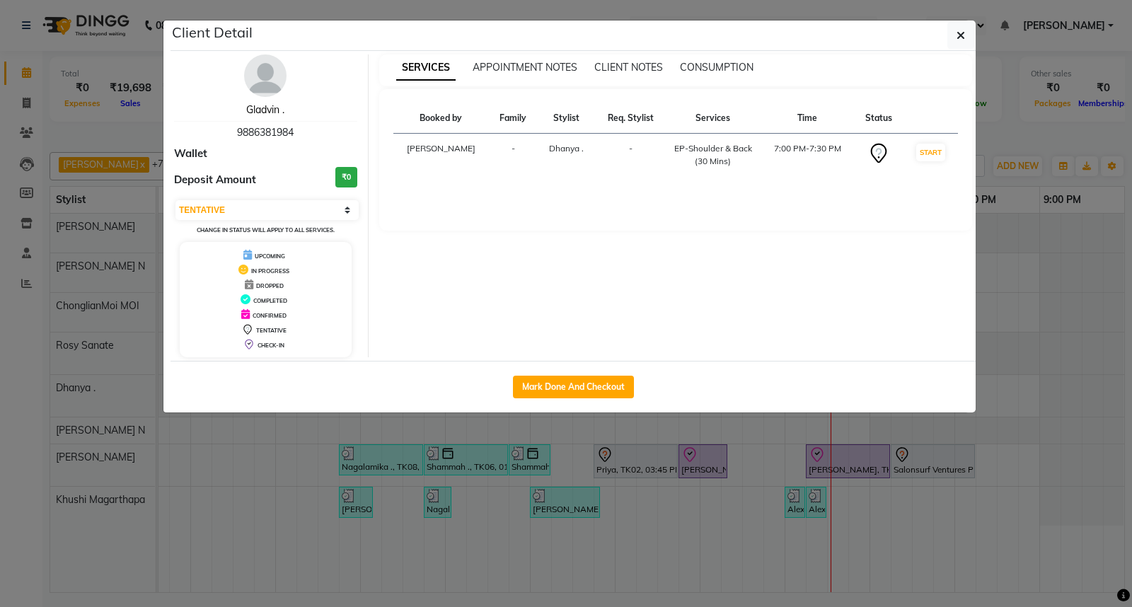
click at [269, 107] on link "Gladvin ." at bounding box center [265, 109] width 38 height 13
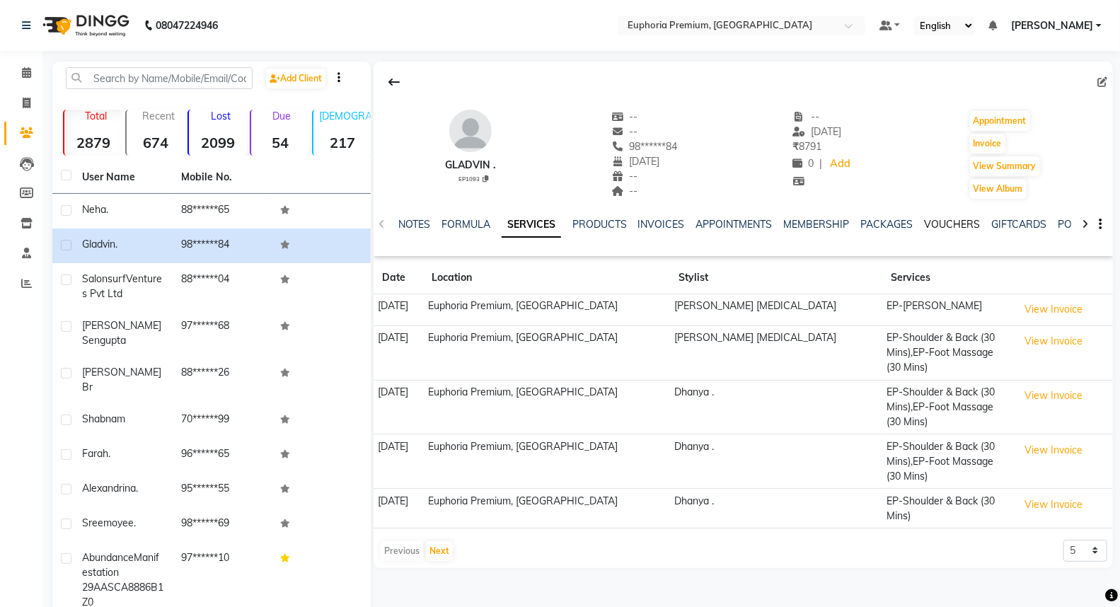
click at [942, 225] on link "VOUCHERS" at bounding box center [952, 224] width 56 height 13
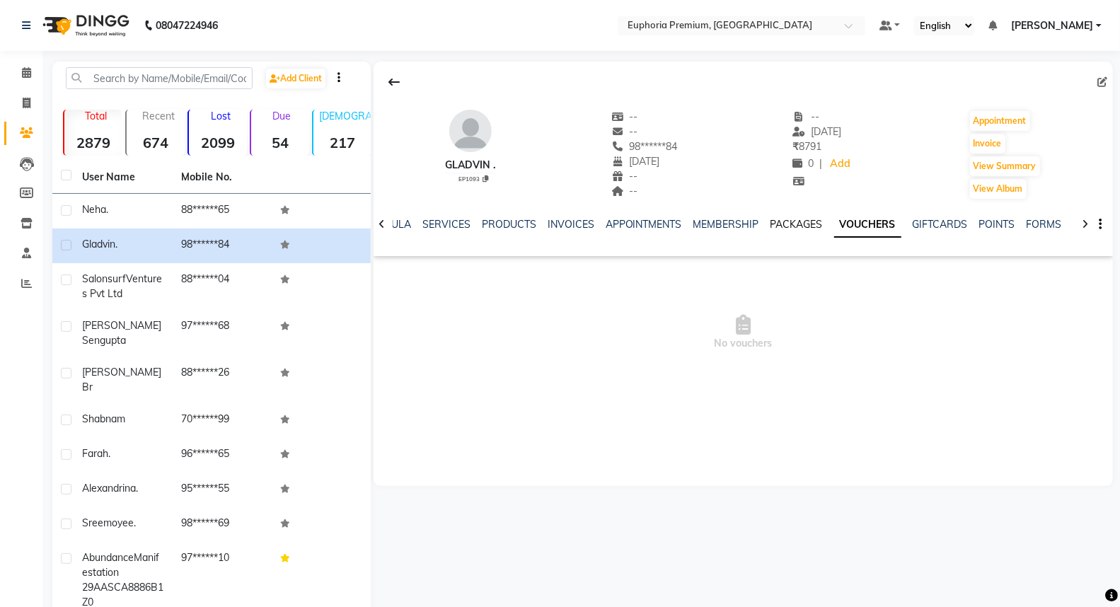
click at [787, 220] on link "PACKAGES" at bounding box center [796, 224] width 52 height 13
click at [741, 225] on link "MEMBERSHIP" at bounding box center [737, 224] width 66 height 13
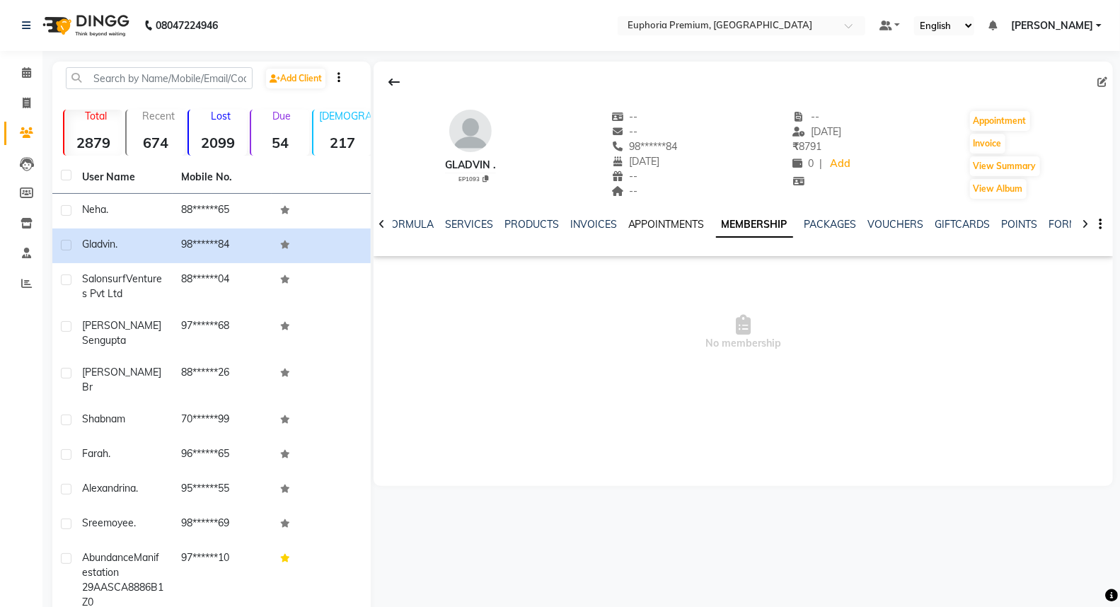
click at [663, 225] on link "APPOINTMENTS" at bounding box center [666, 224] width 76 height 13
click at [598, 220] on link "INVOICES" at bounding box center [604, 224] width 47 height 13
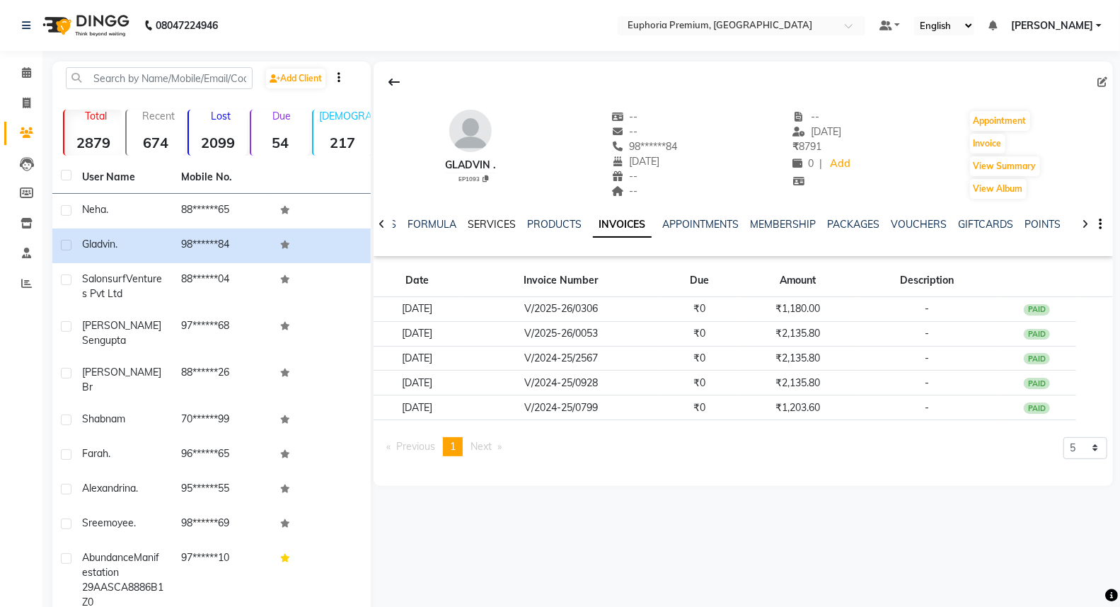
click at [477, 221] on link "SERVICES" at bounding box center [492, 224] width 48 height 13
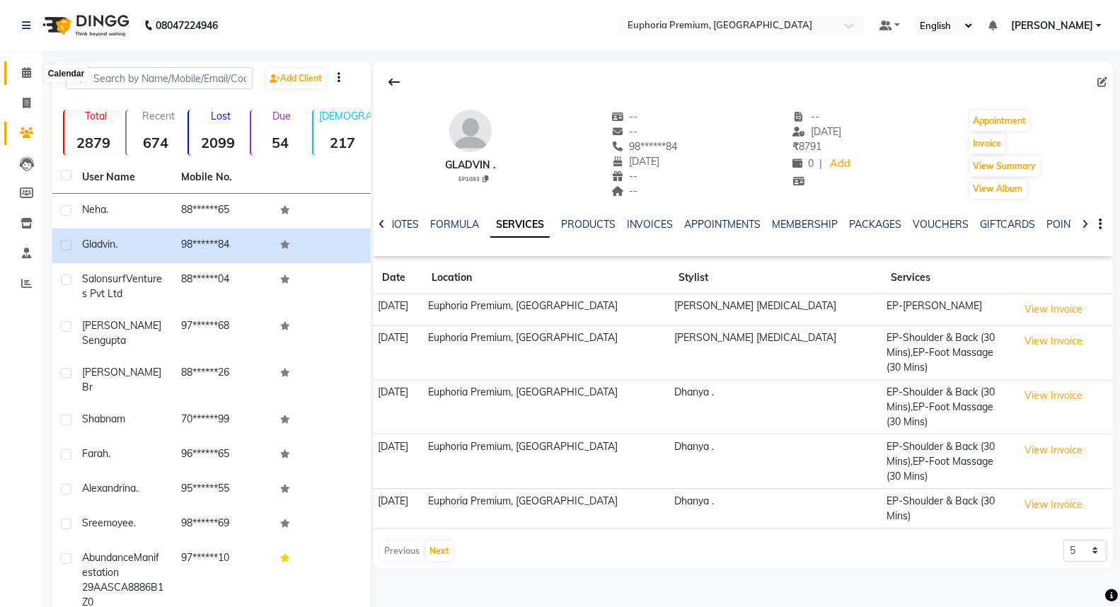
click at [31, 69] on span at bounding box center [26, 73] width 25 height 16
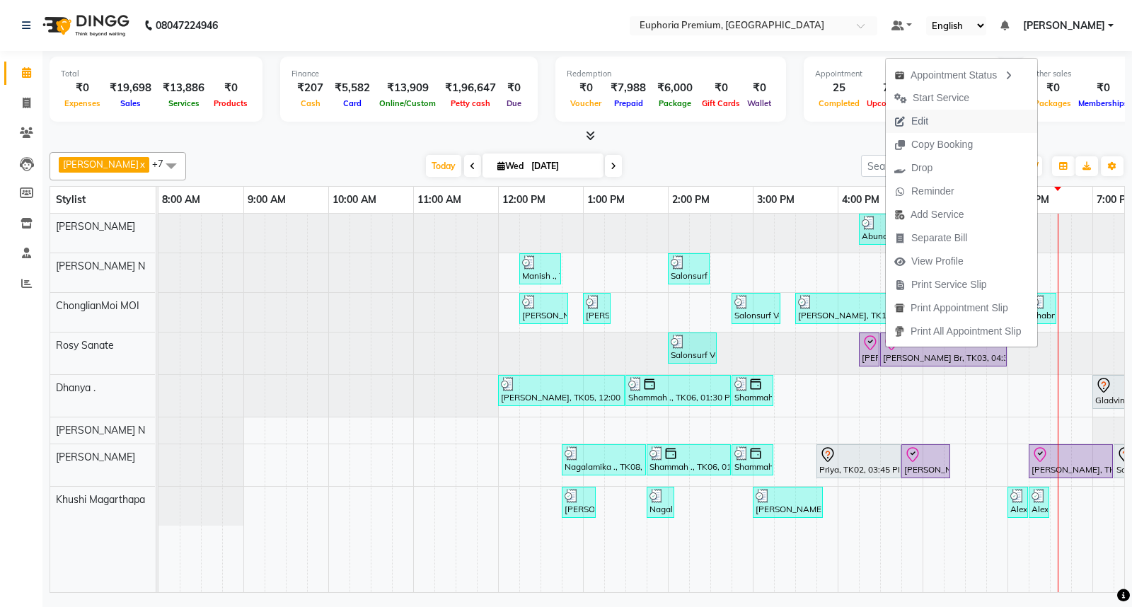
click at [924, 119] on span "Edit" at bounding box center [919, 121] width 17 height 15
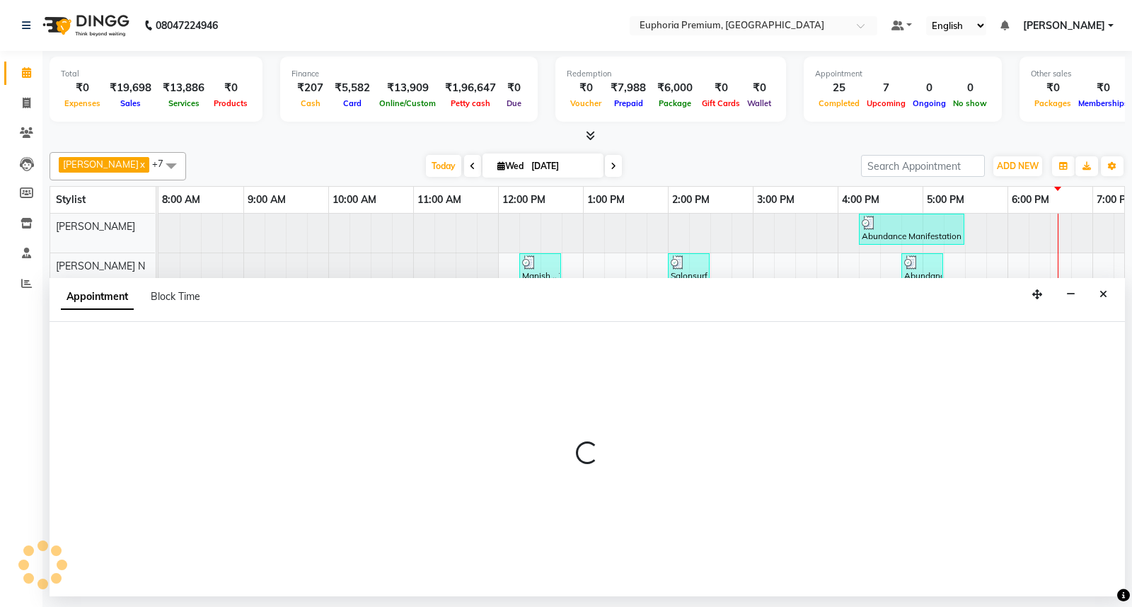
select select "tentative"
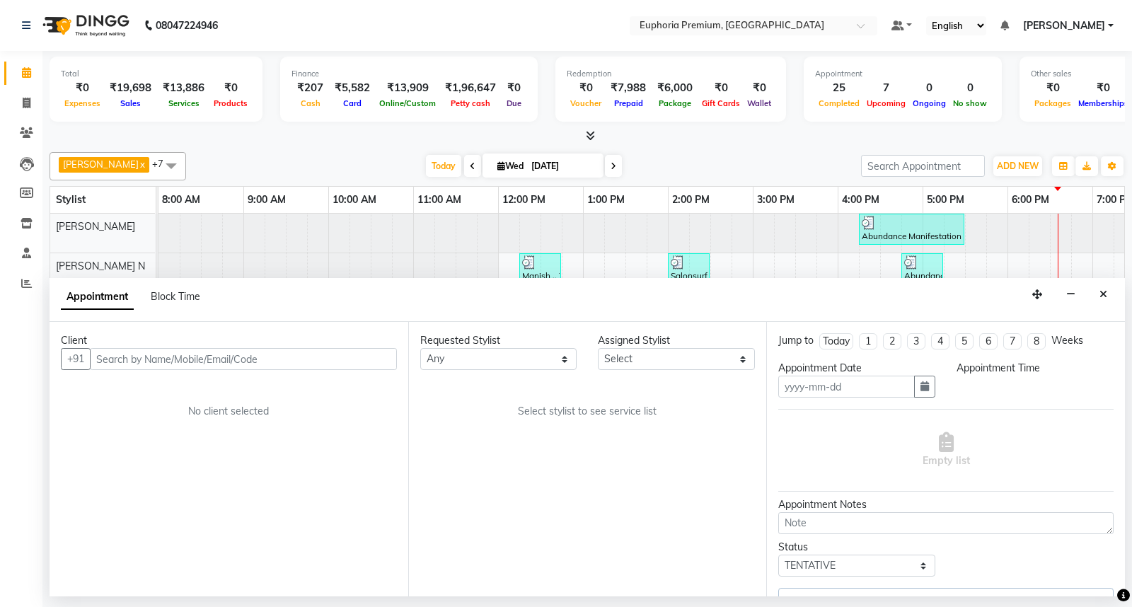
type input "[DATE]"
select select "88670"
select select "check-in"
select select "975"
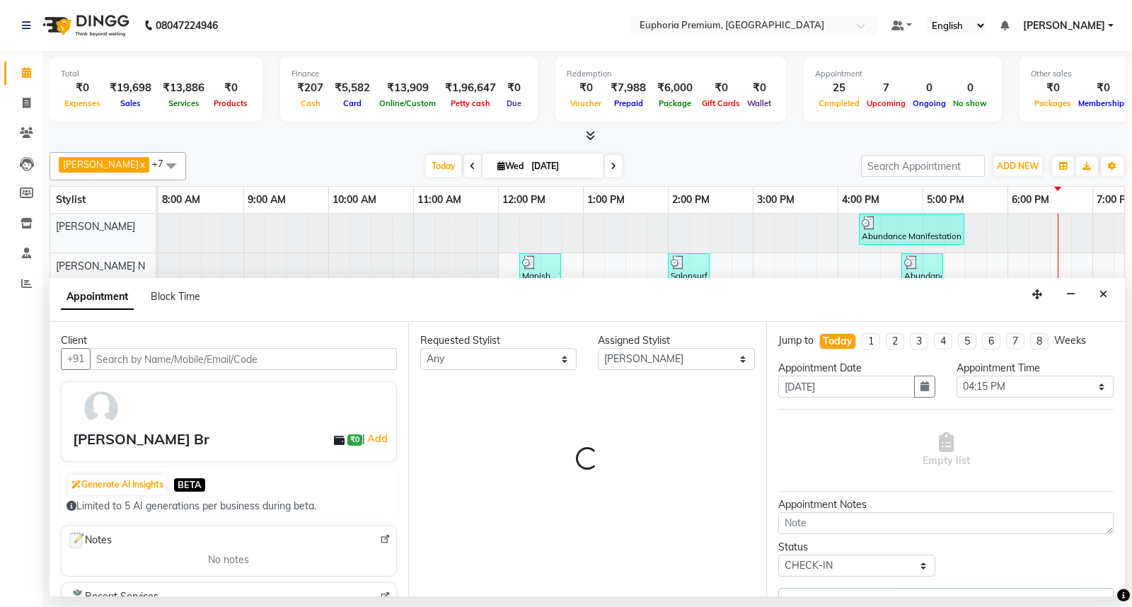
scroll to position [0, 223]
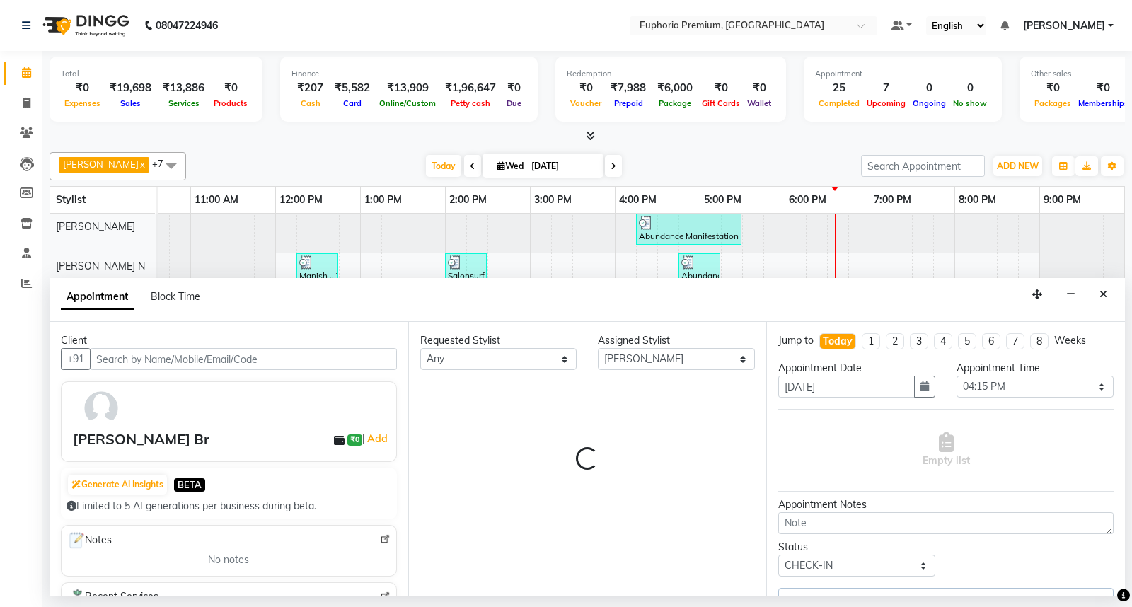
select select "4006"
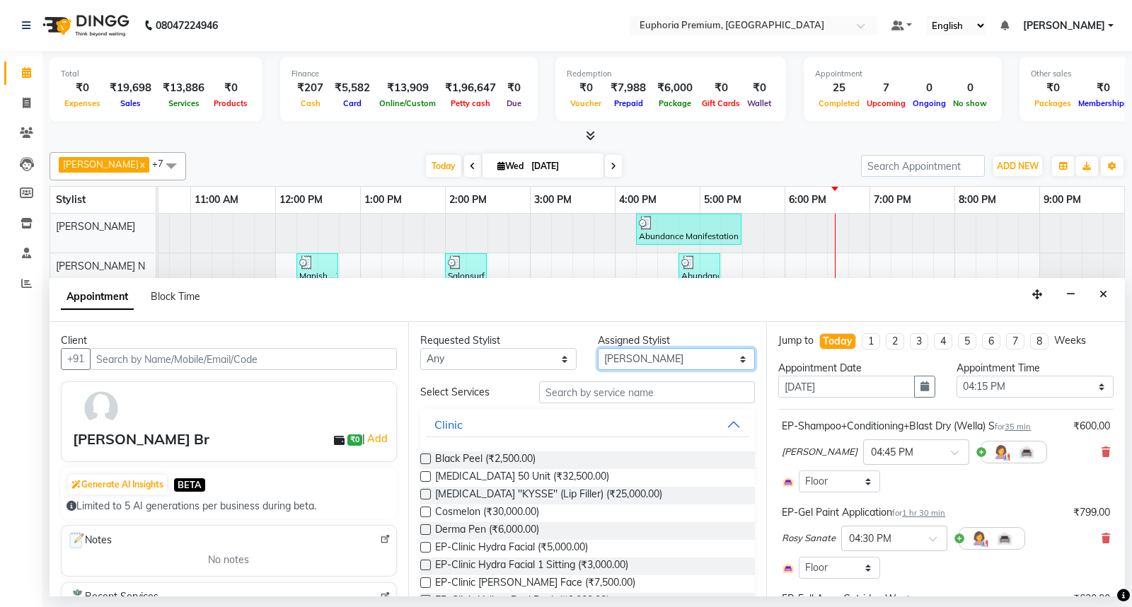
click at [668, 366] on select "Select Babu V Bharath N [PERSON_NAME] [PERSON_NAME] N Chiinthian [PERSON_NAME] …" at bounding box center [676, 359] width 157 height 22
select select "71633"
click at [598, 348] on select "Select Babu V Bharath N [PERSON_NAME] [PERSON_NAME] N Chiinthian [PERSON_NAME] …" at bounding box center [676, 359] width 157 height 22
click at [614, 387] on input "text" at bounding box center [647, 392] width 216 height 22
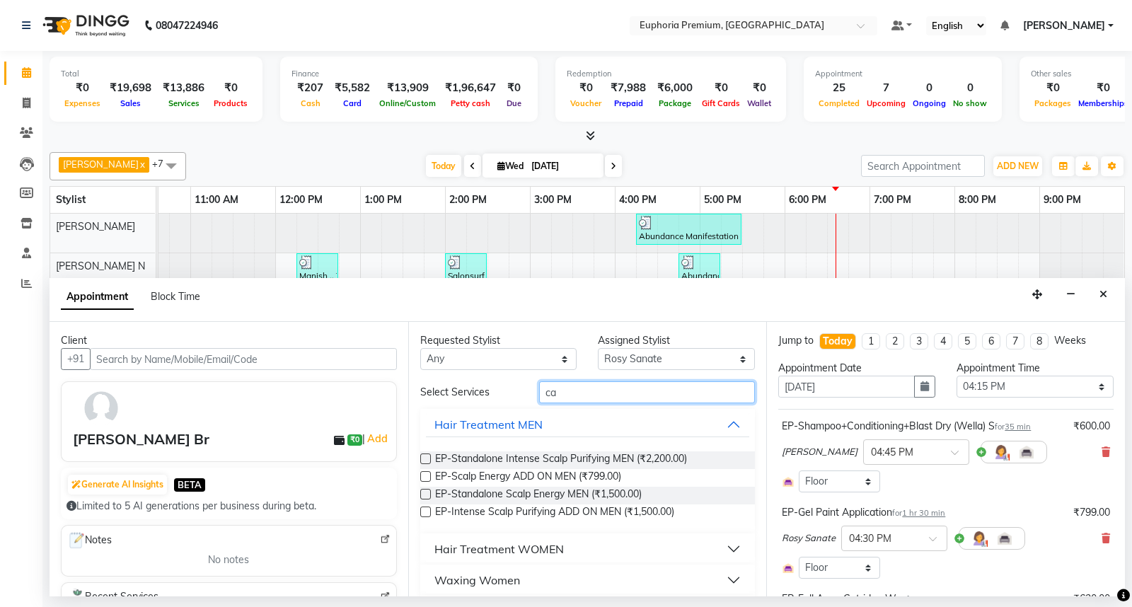
type input "c"
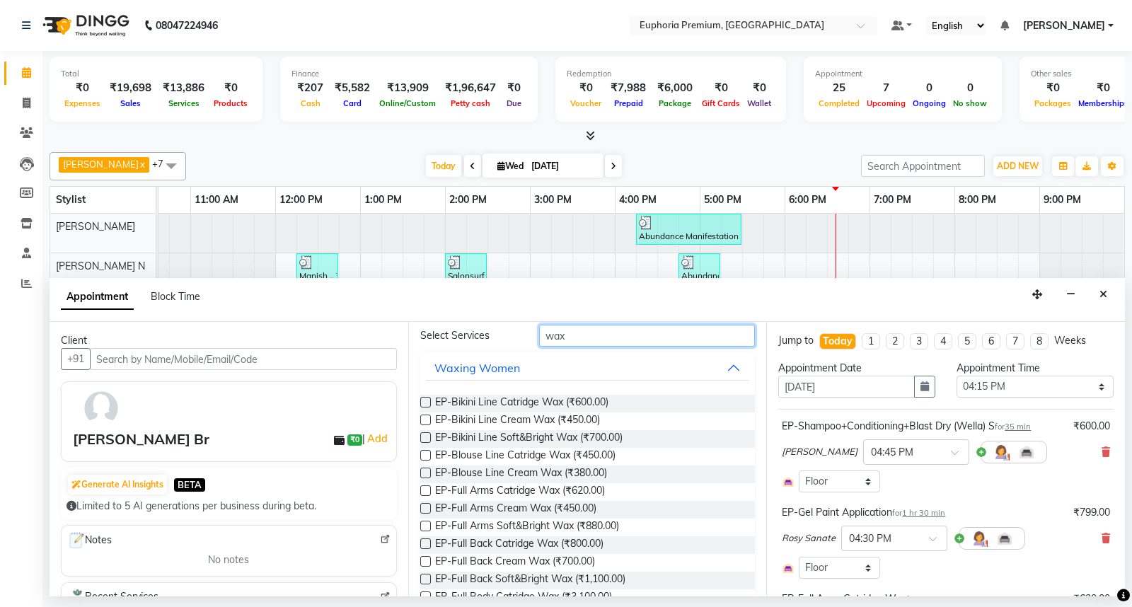
scroll to position [79, 0]
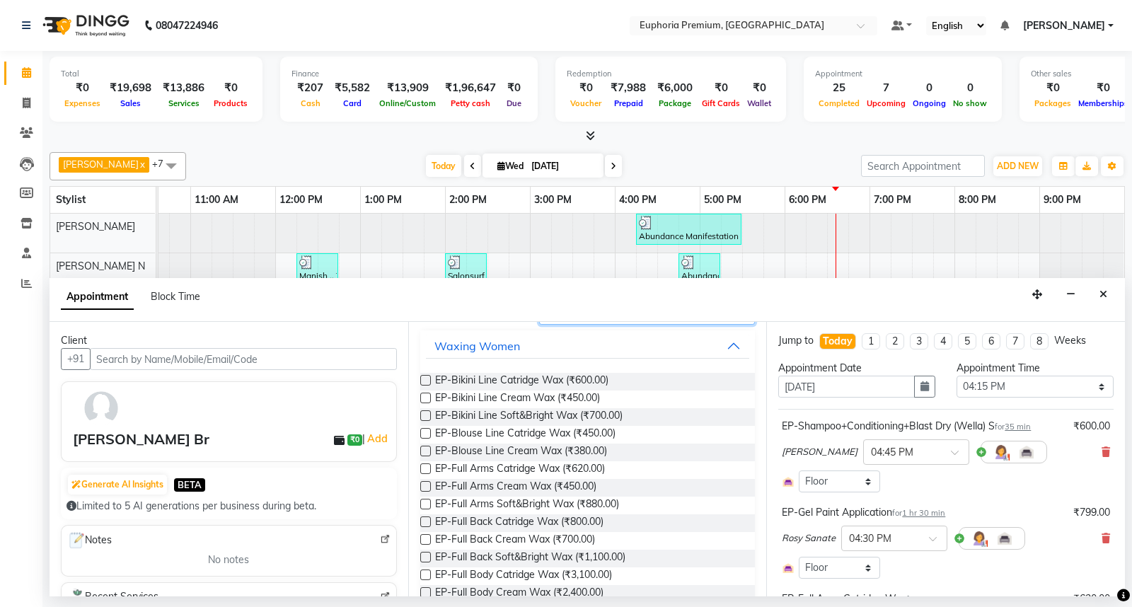
type input "wax"
click at [426, 465] on label at bounding box center [425, 468] width 11 height 11
click at [426, 465] on input "checkbox" at bounding box center [424, 469] width 9 height 9
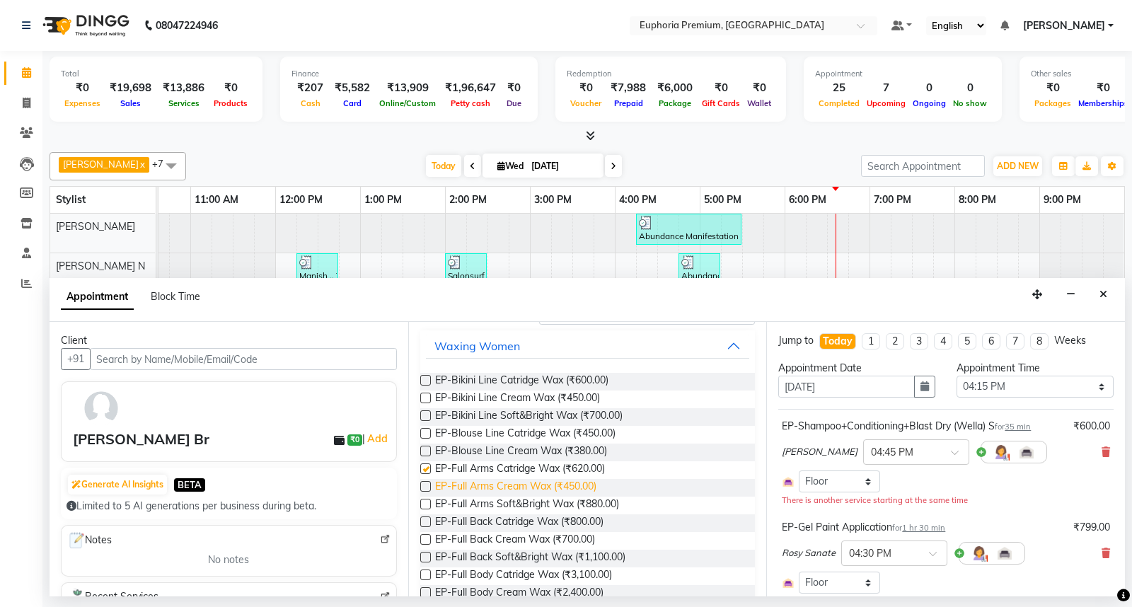
checkbox input "false"
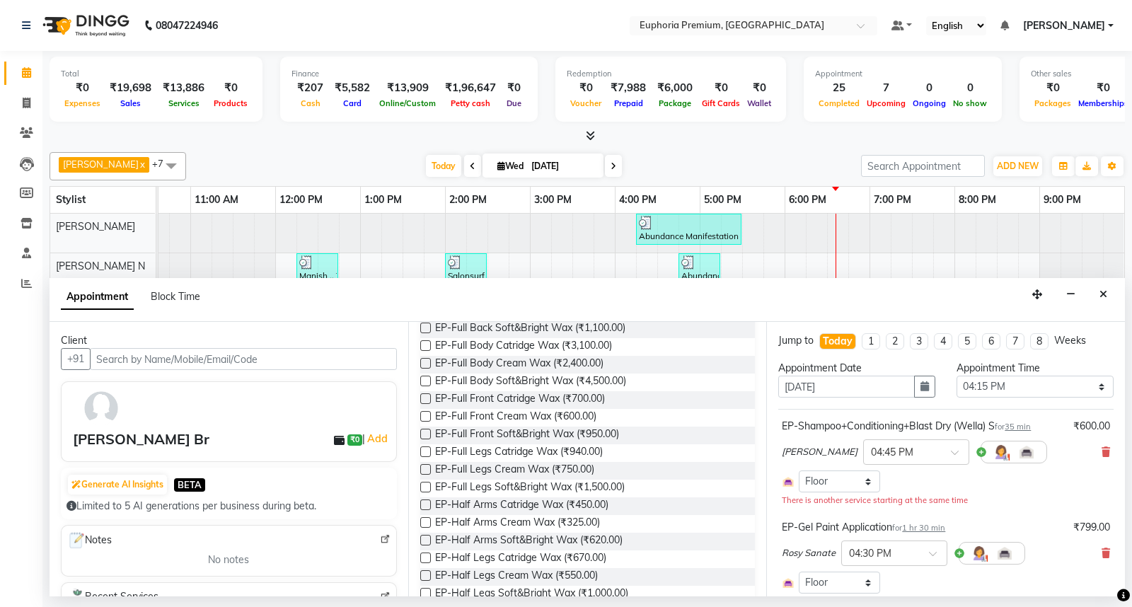
scroll to position [314, 0]
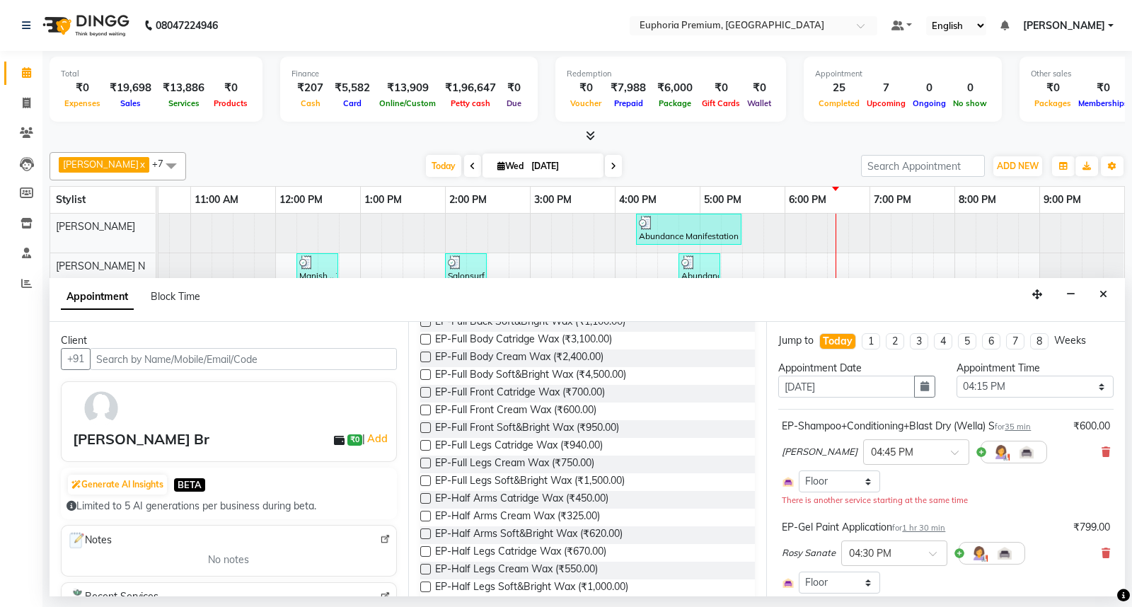
click at [424, 550] on label at bounding box center [425, 551] width 11 height 11
click at [424, 550] on input "checkbox" at bounding box center [424, 552] width 9 height 9
checkbox input "false"
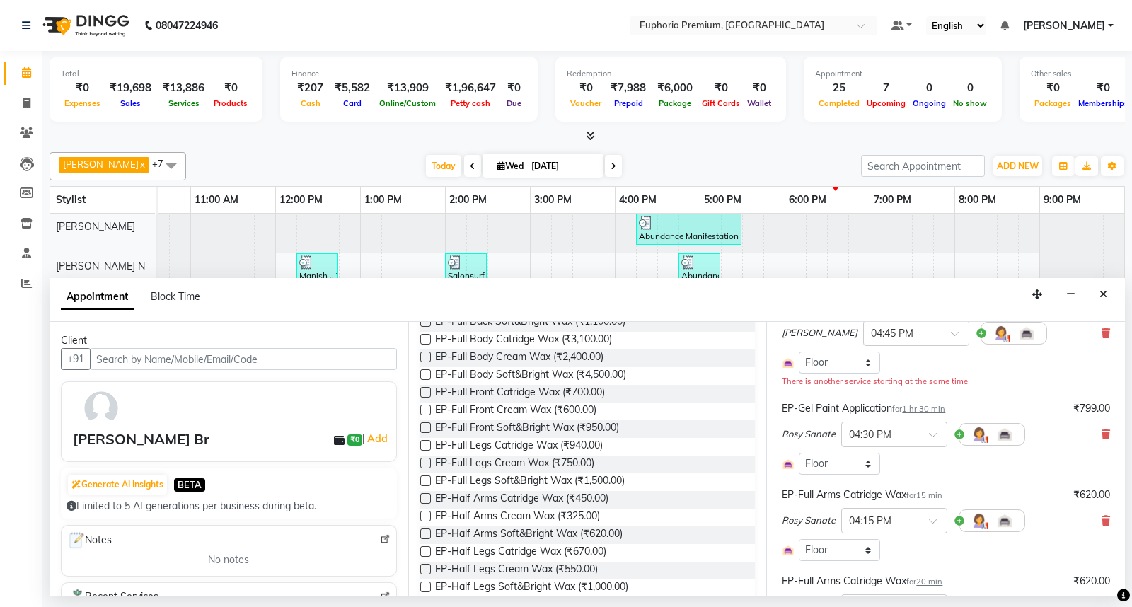
scroll to position [157, 0]
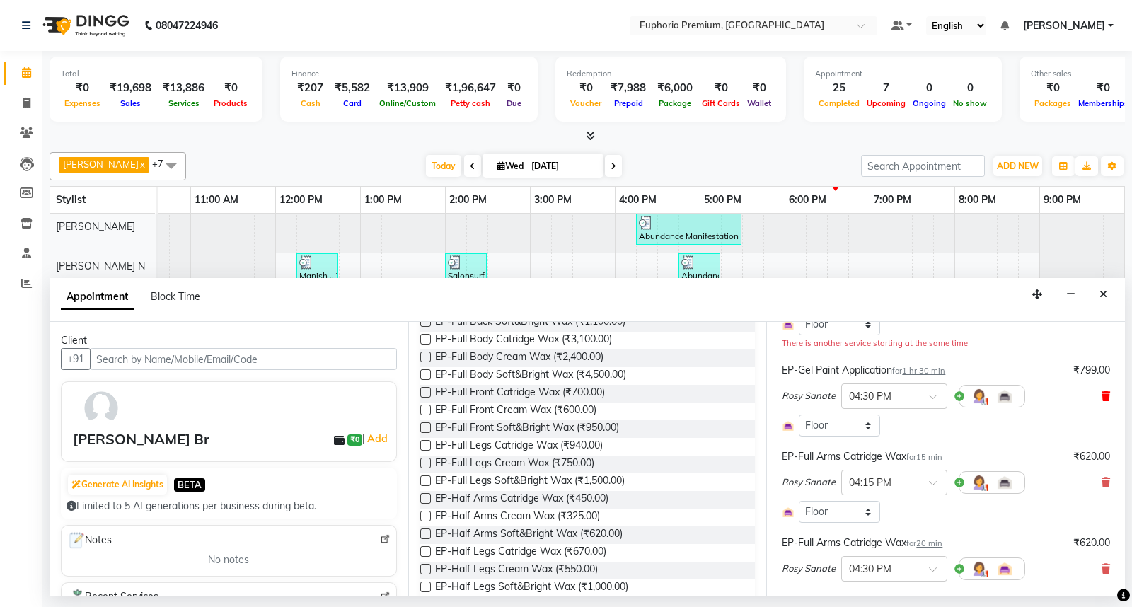
click at [1101, 395] on icon at bounding box center [1105, 396] width 8 height 10
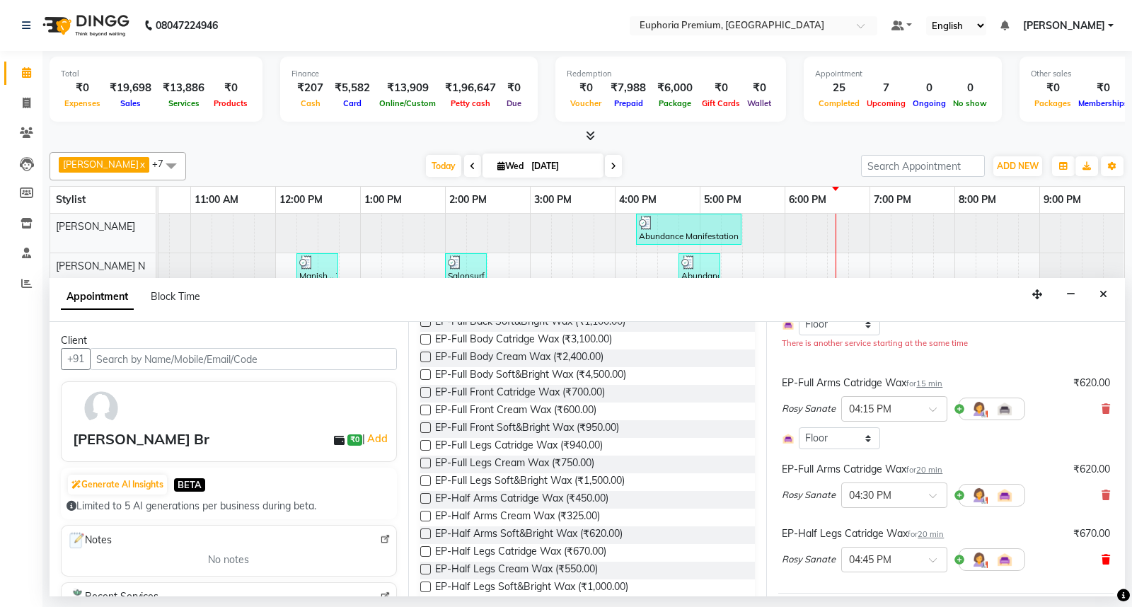
click at [1101, 556] on icon at bounding box center [1105, 560] width 8 height 10
click at [1088, 405] on div "Rosy Sanate × 04:15 PM" at bounding box center [946, 408] width 328 height 37
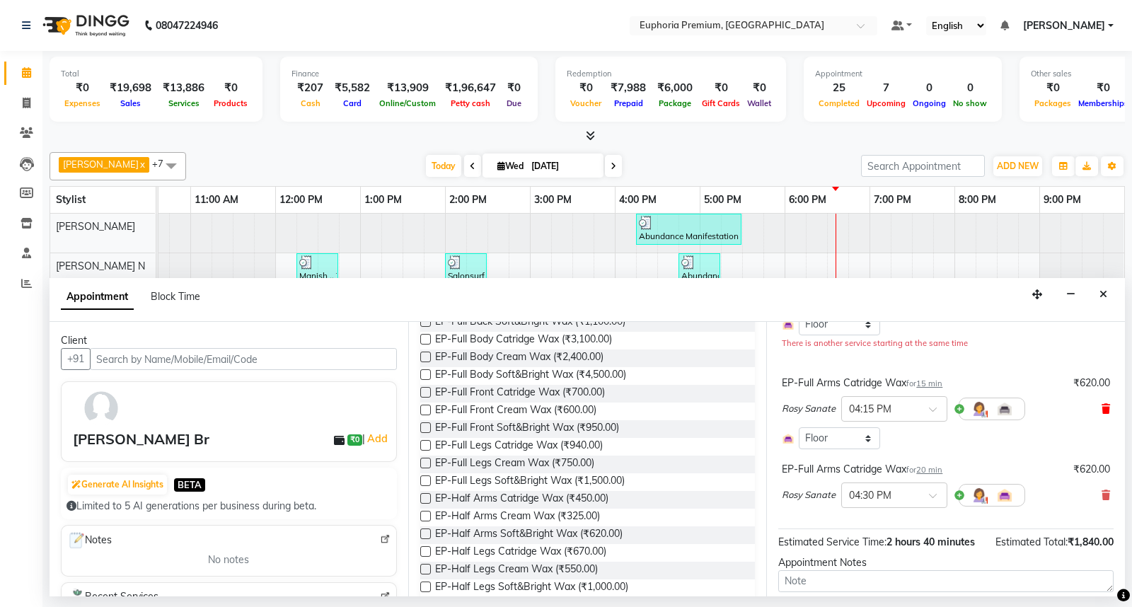
click at [1101, 408] on icon at bounding box center [1105, 409] width 8 height 10
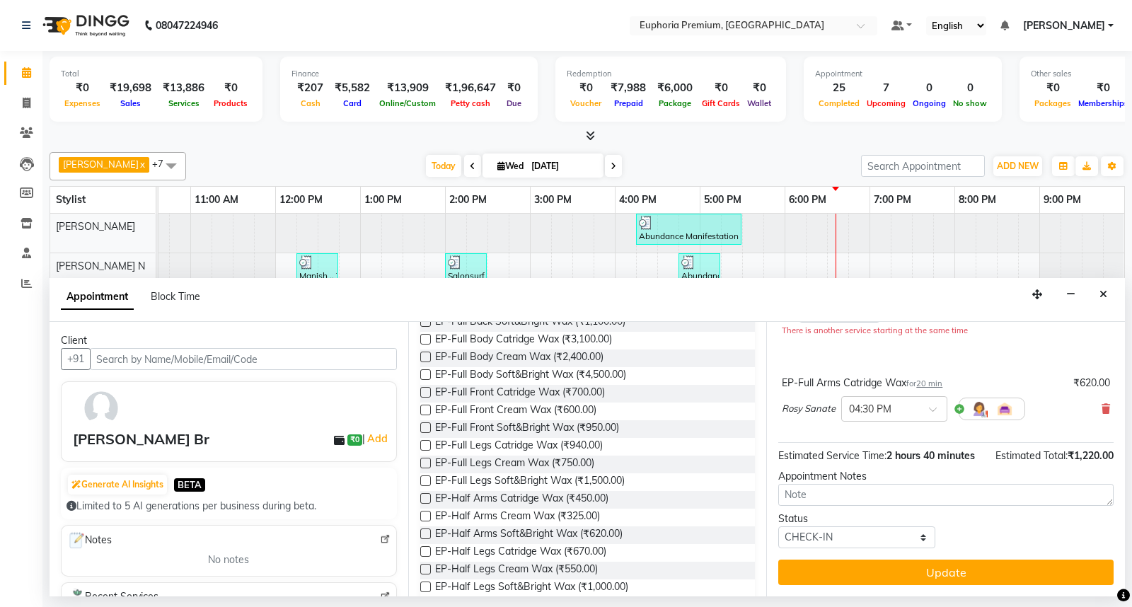
scroll to position [185, 0]
click at [428, 443] on label at bounding box center [425, 445] width 11 height 11
click at [428, 443] on input "checkbox" at bounding box center [424, 446] width 9 height 9
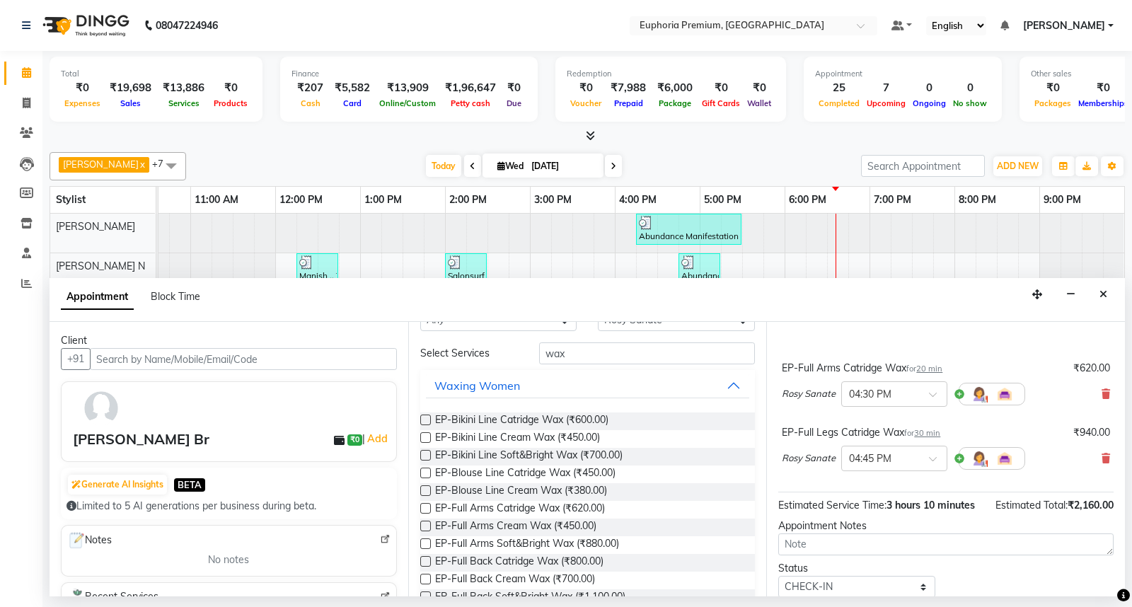
scroll to position [0, 0]
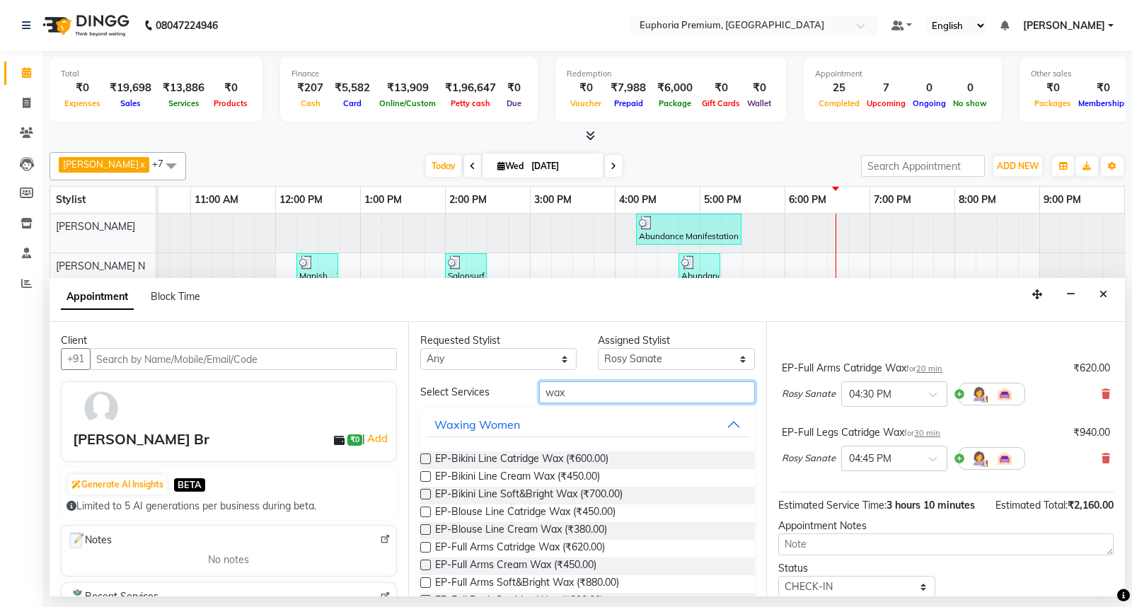
drag, startPoint x: 567, startPoint y: 393, endPoint x: 460, endPoint y: 402, distance: 107.1
click at [460, 400] on div "Select Services wax" at bounding box center [588, 392] width 356 height 22
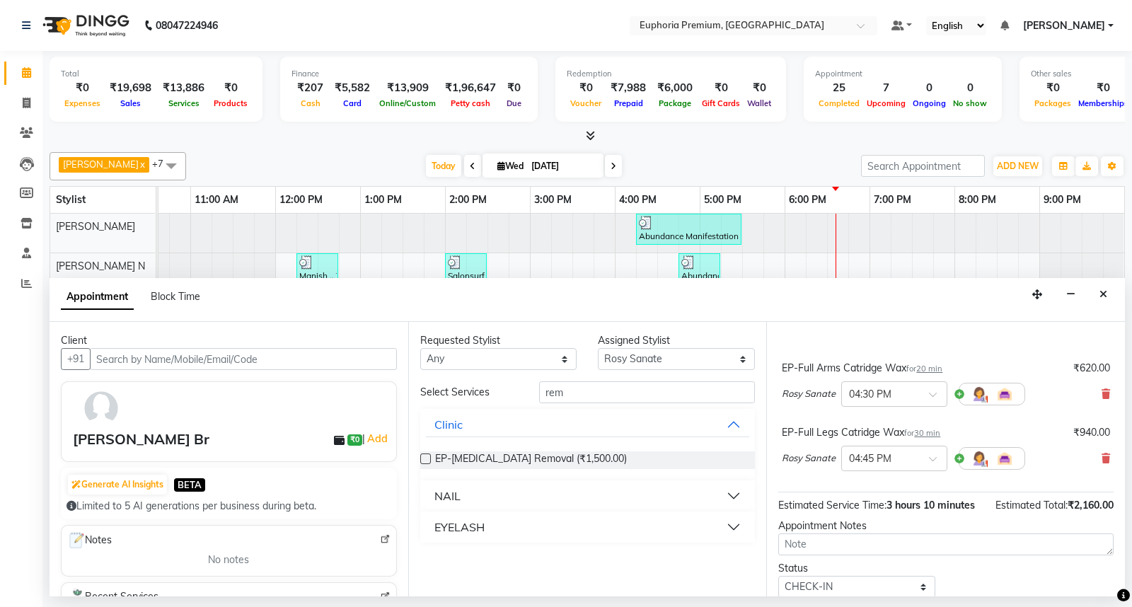
click at [456, 490] on div "NAIL" at bounding box center [447, 495] width 26 height 17
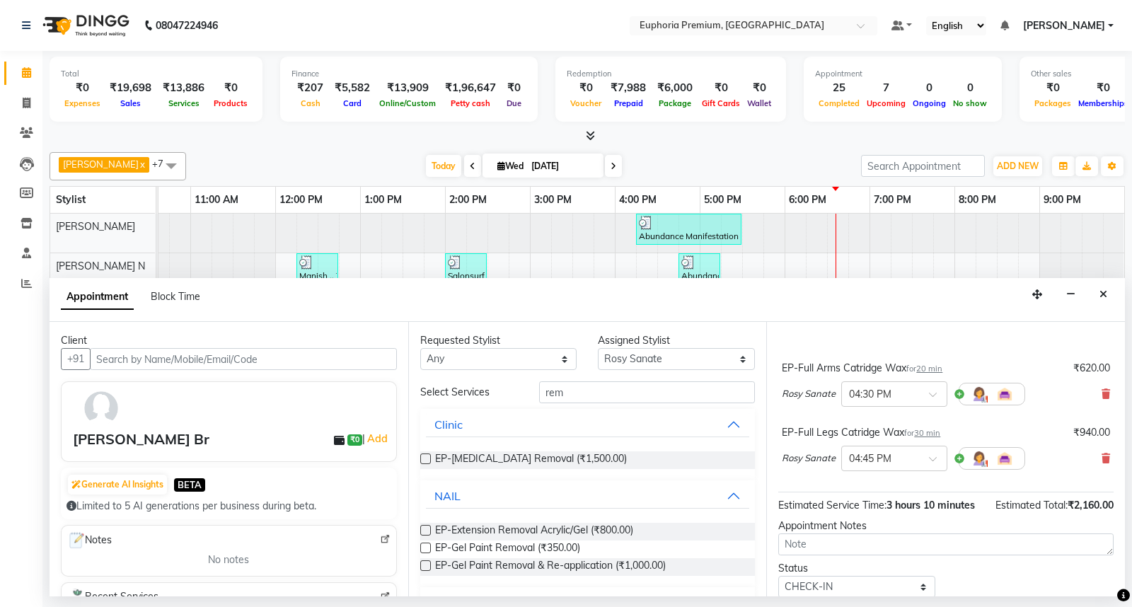
click at [422, 547] on label at bounding box center [425, 548] width 11 height 11
click at [422, 547] on input "checkbox" at bounding box center [424, 549] width 9 height 9
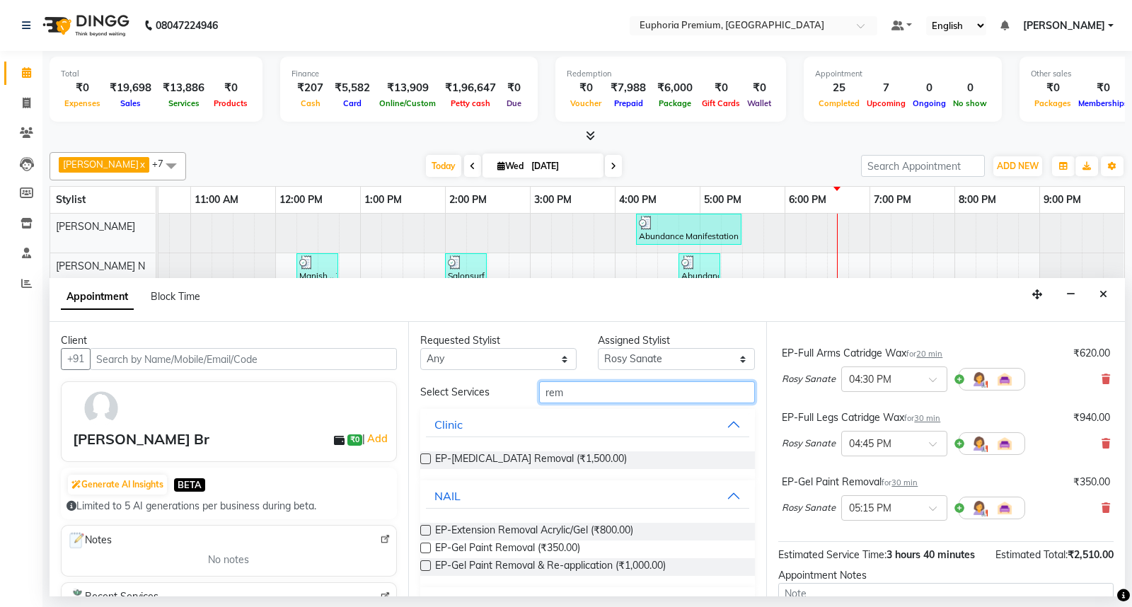
drag, startPoint x: 580, startPoint y: 390, endPoint x: 486, endPoint y: 385, distance: 94.2
click at [488, 384] on div "Select Services rem" at bounding box center [588, 392] width 356 height 22
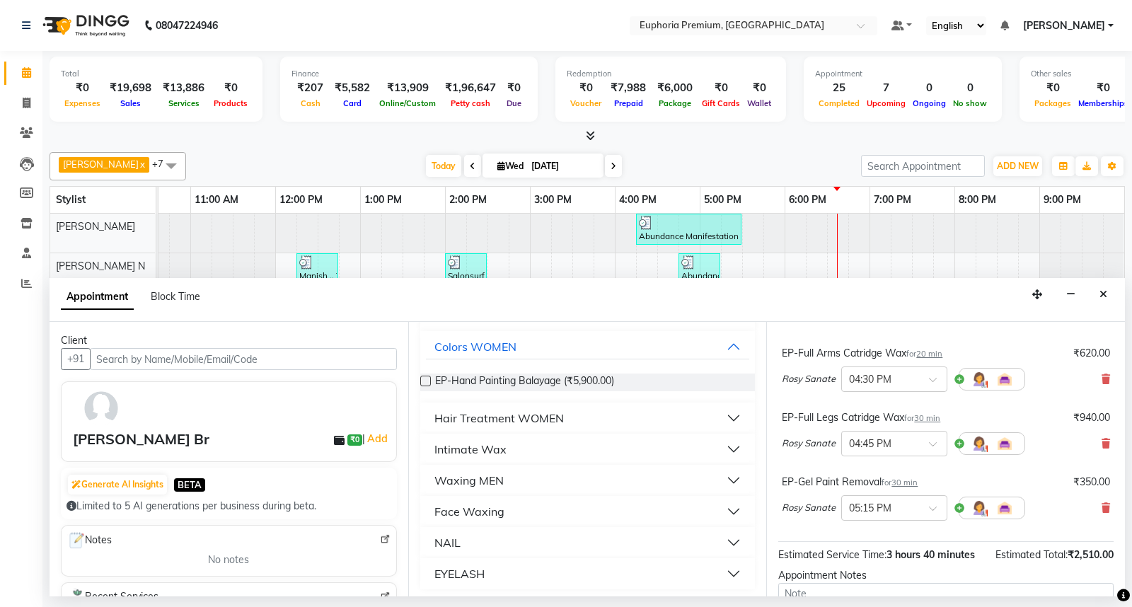
scroll to position [188, 0]
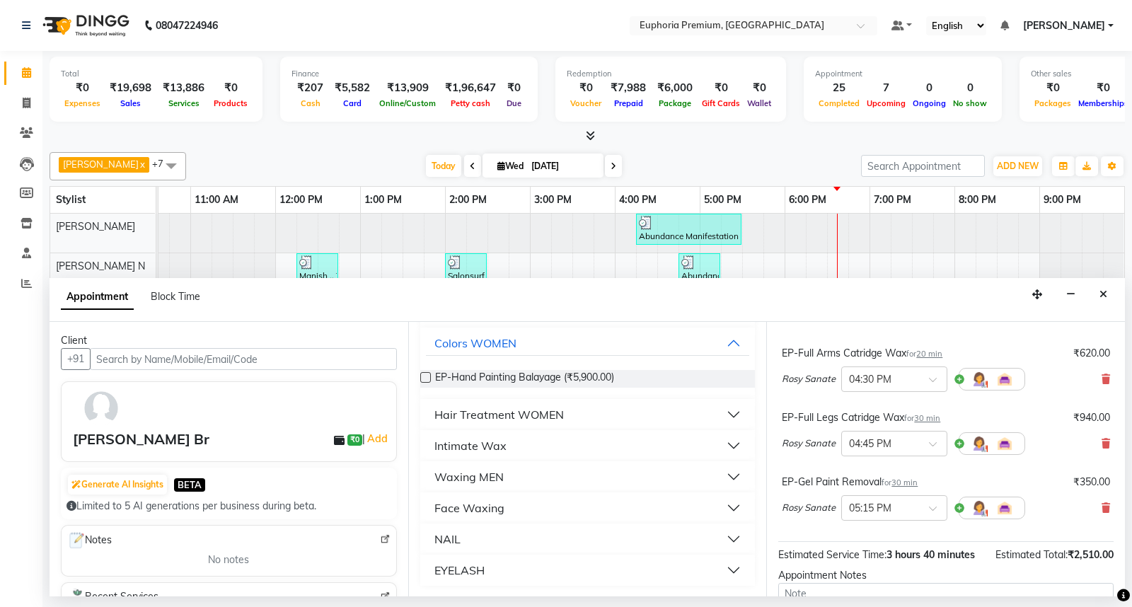
click at [465, 508] on div "Face Waxing" at bounding box center [469, 507] width 70 height 17
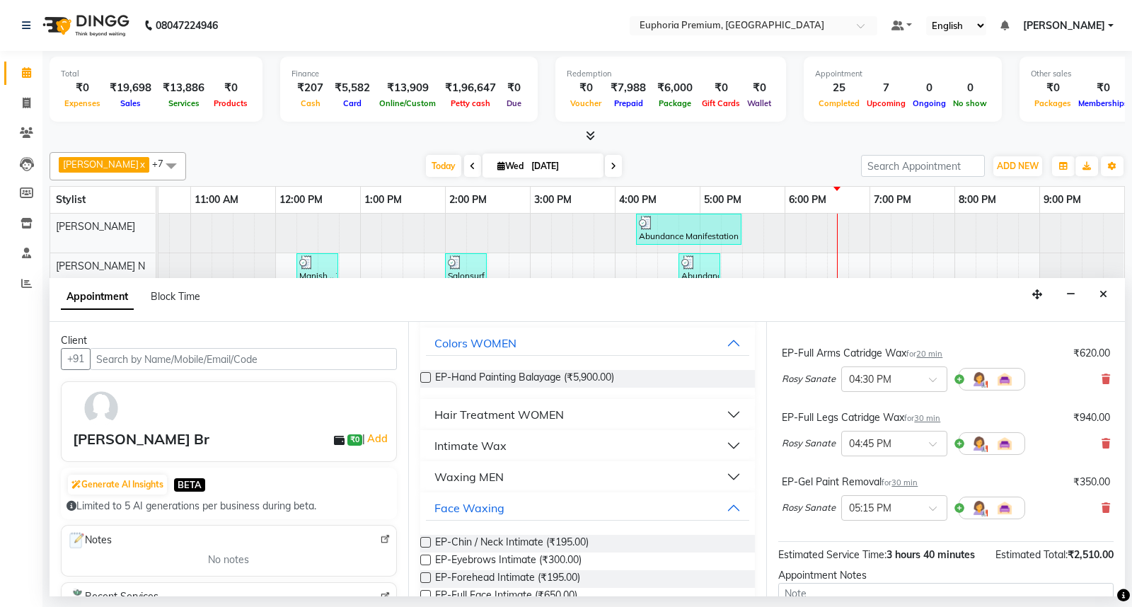
click at [488, 472] on div "Waxing MEN" at bounding box center [468, 476] width 69 height 17
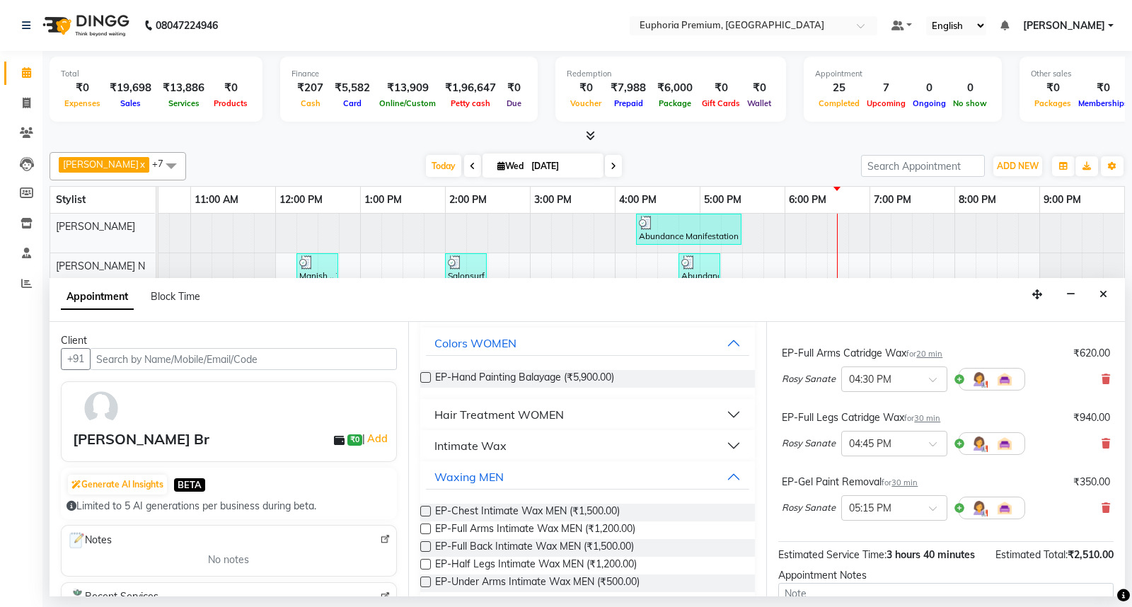
click at [487, 441] on div "Intimate Wax" at bounding box center [470, 445] width 72 height 17
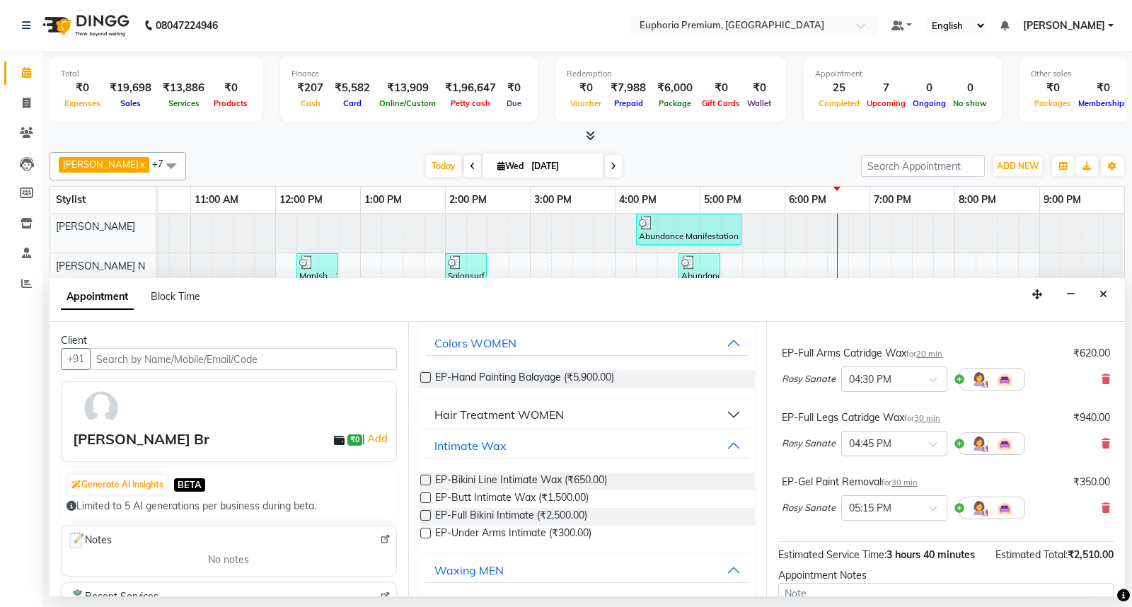
click at [423, 530] on label at bounding box center [425, 533] width 11 height 11
click at [423, 530] on input "checkbox" at bounding box center [424, 534] width 9 height 9
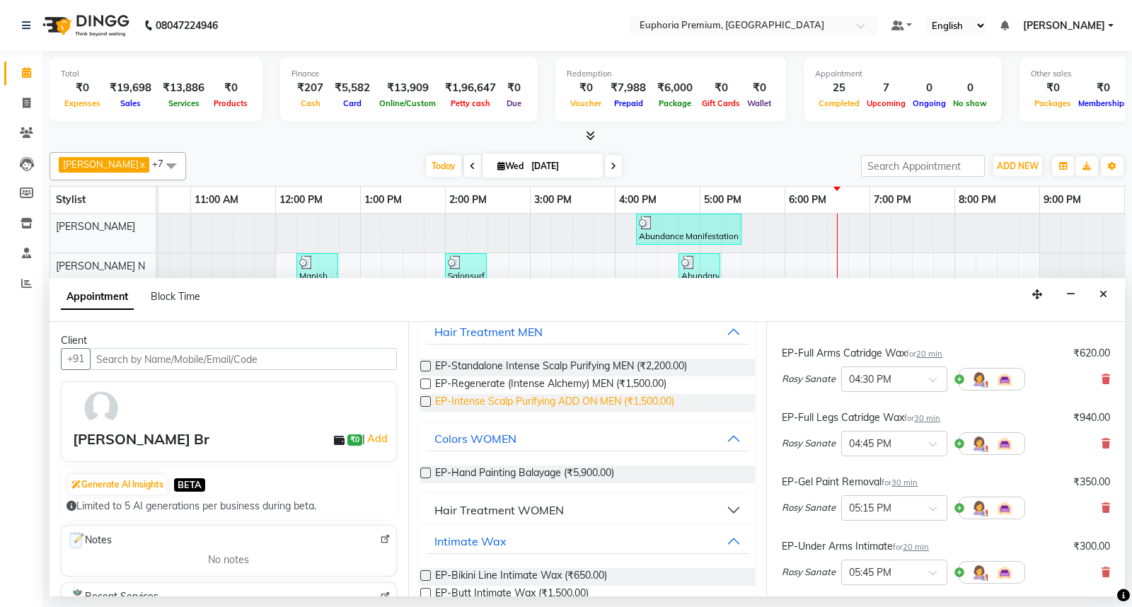
scroll to position [0, 0]
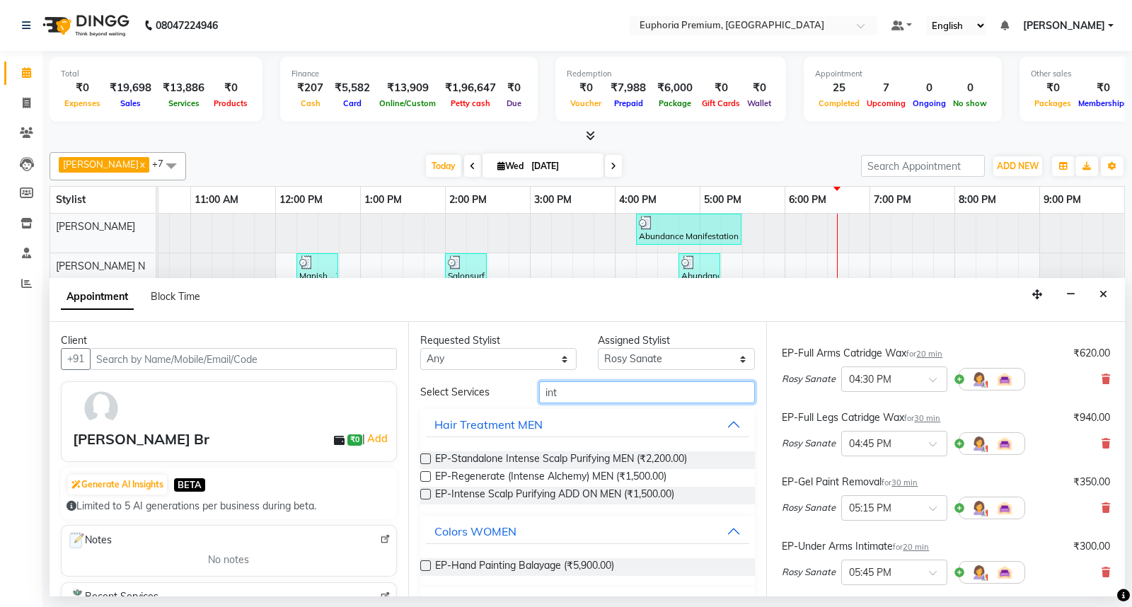
drag, startPoint x: 564, startPoint y: 397, endPoint x: 495, endPoint y: 403, distance: 68.9
click at [497, 401] on div "Select Services int" at bounding box center [588, 392] width 356 height 22
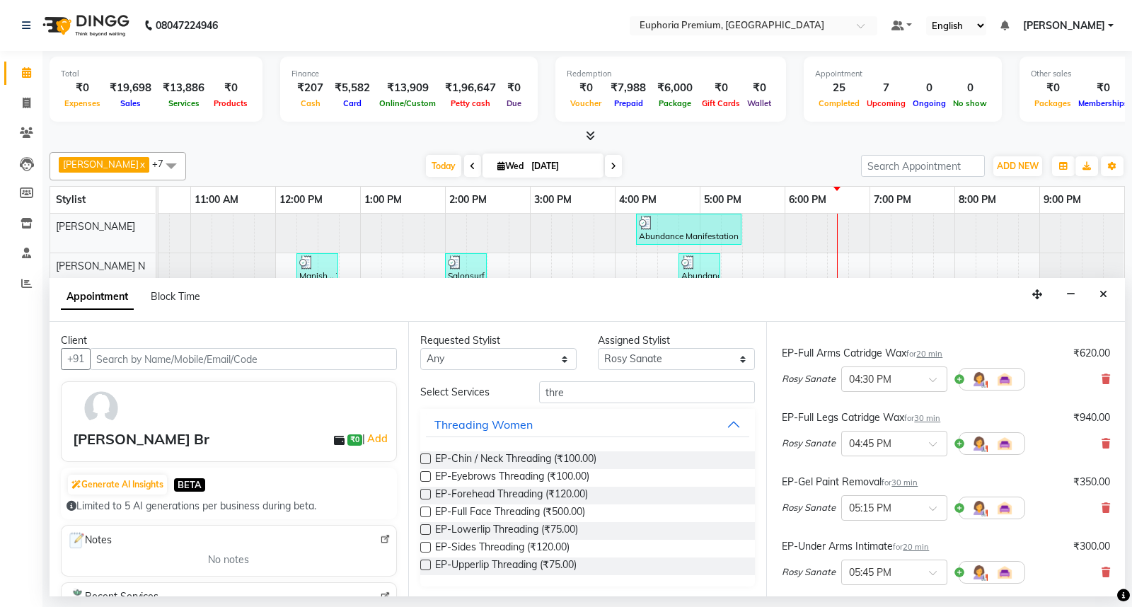
click at [426, 564] on label at bounding box center [425, 564] width 11 height 11
click at [426, 564] on input "checkbox" at bounding box center [424, 566] width 9 height 9
click at [423, 475] on label at bounding box center [425, 476] width 11 height 11
click at [423, 475] on input "checkbox" at bounding box center [424, 477] width 9 height 9
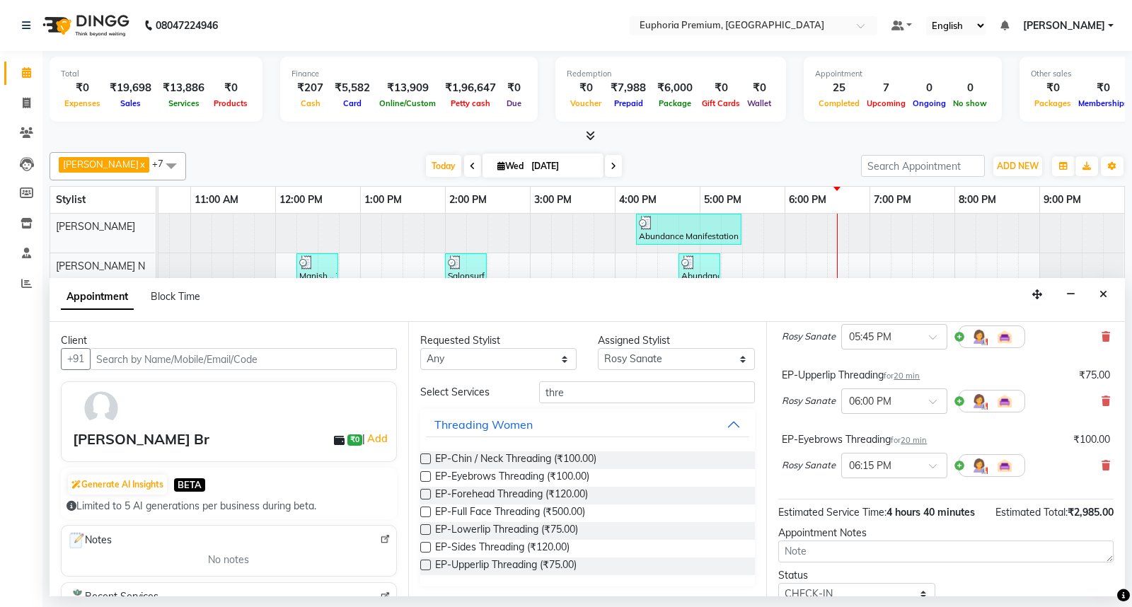
scroll to position [491, 0]
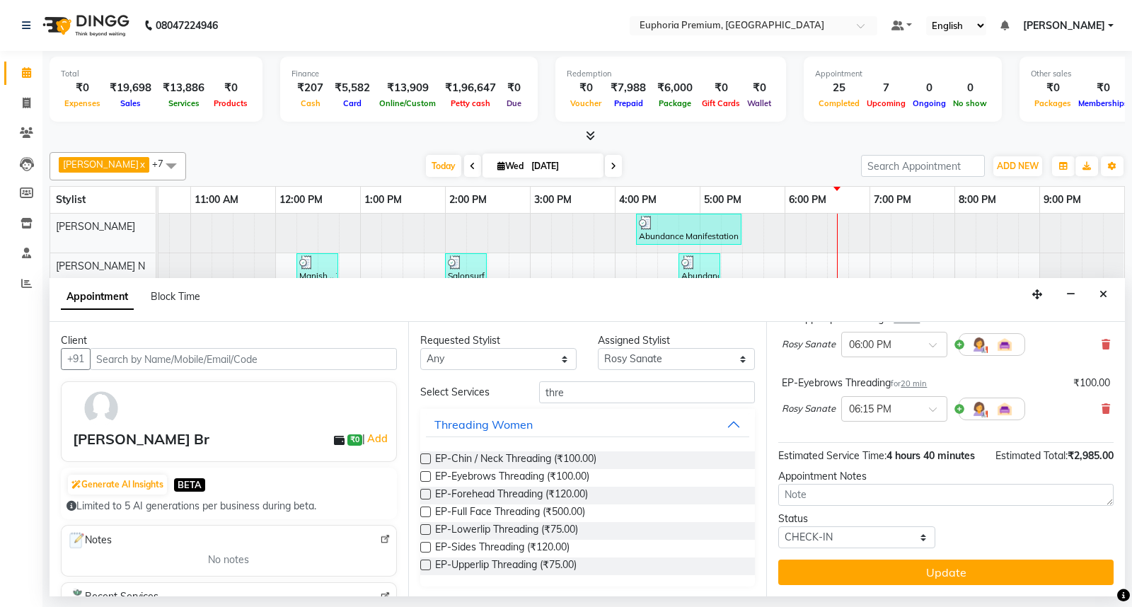
click at [913, 378] on span "20 min" at bounding box center [913, 383] width 26 height 10
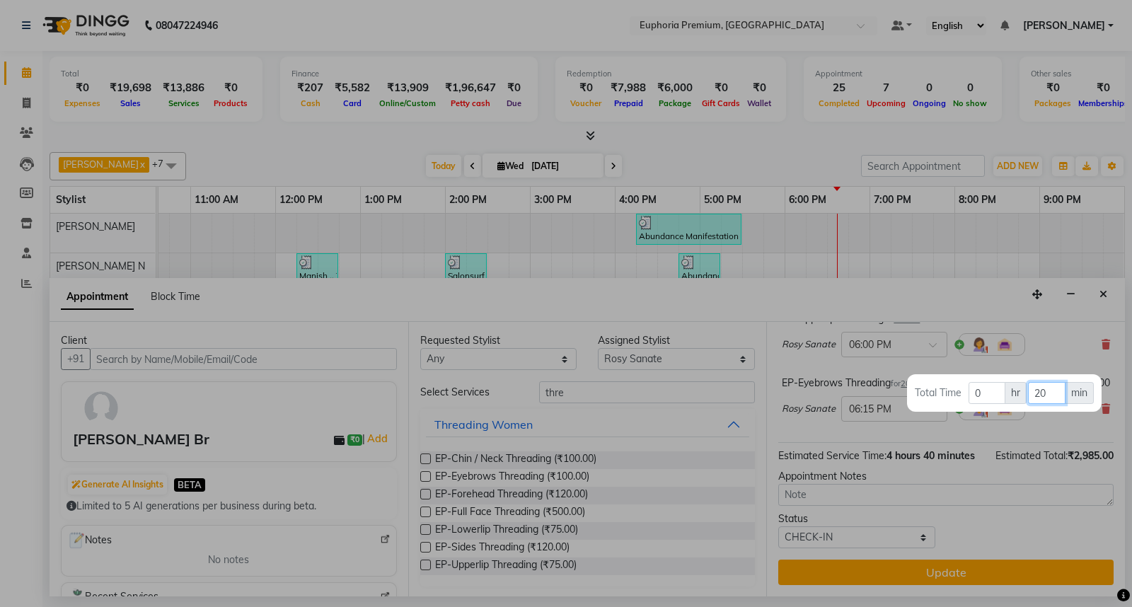
drag, startPoint x: 1059, startPoint y: 382, endPoint x: 1029, endPoint y: 400, distance: 34.6
click at [1029, 400] on input "20" at bounding box center [1046, 393] width 37 height 22
click at [944, 412] on div at bounding box center [566, 303] width 1132 height 607
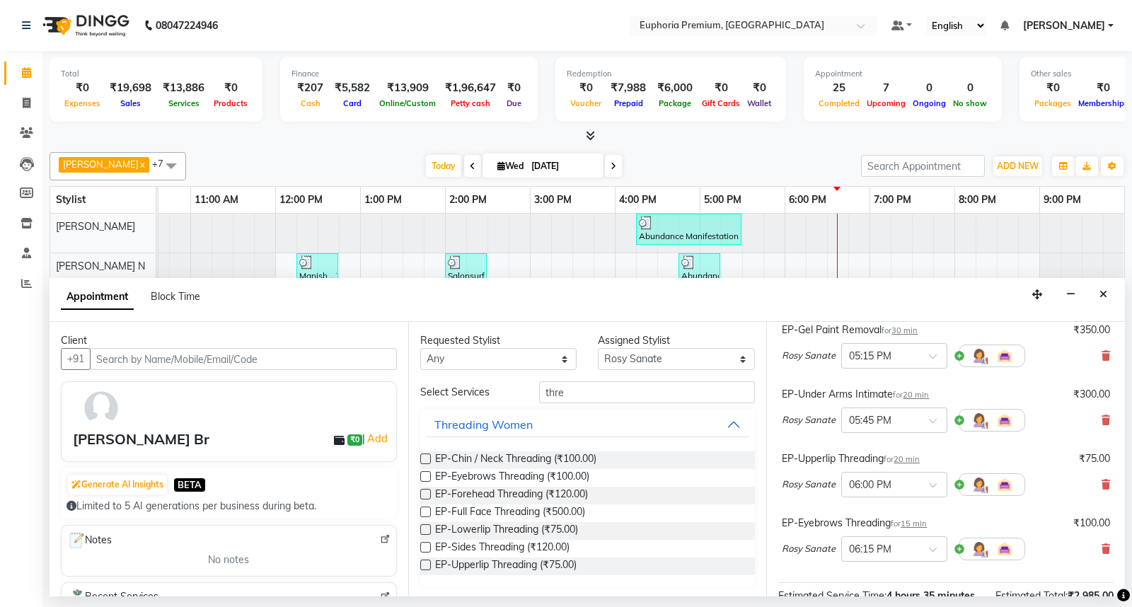
scroll to position [334, 0]
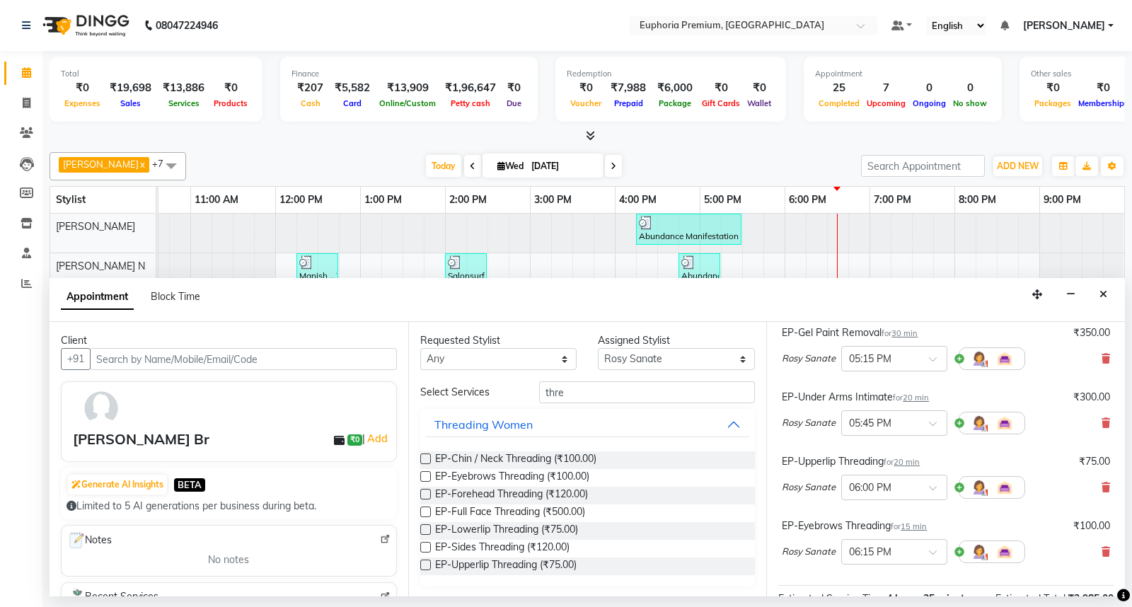
click at [909, 462] on span "20 min" at bounding box center [906, 462] width 26 height 10
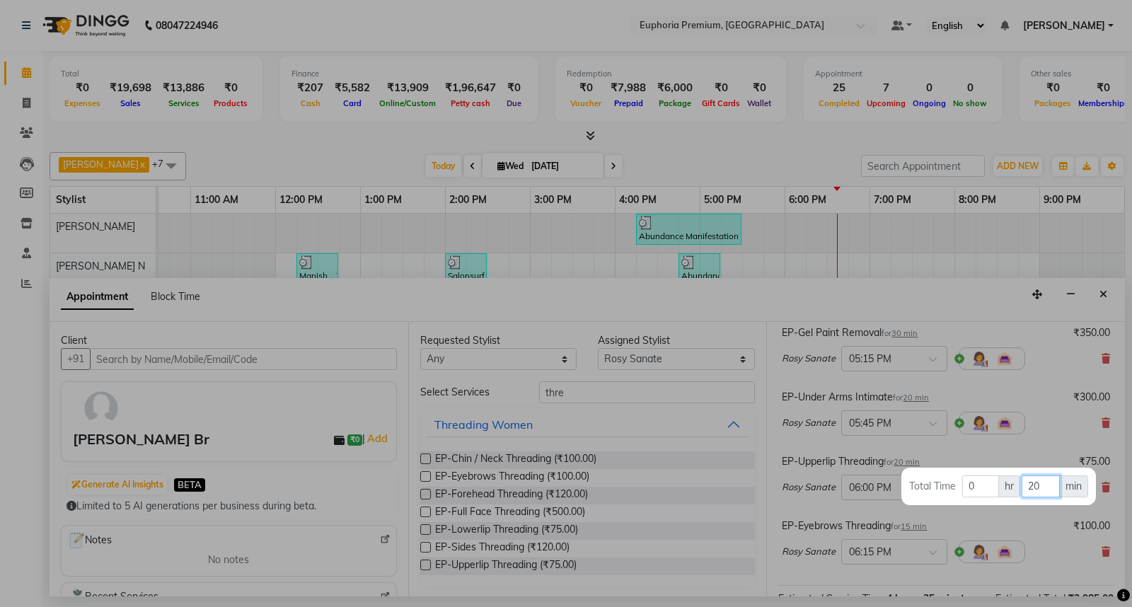
click at [1043, 485] on input "20" at bounding box center [1039, 486] width 37 height 22
click at [1010, 433] on div at bounding box center [566, 303] width 1132 height 607
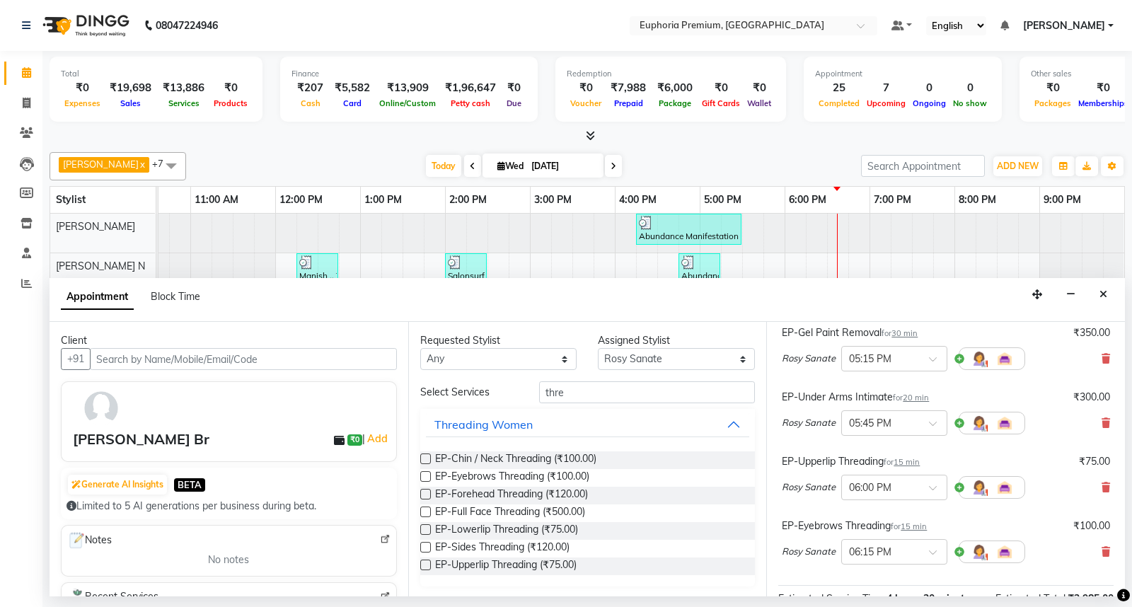
click at [920, 405] on div "Rosy Sanate × 05:45 PM" at bounding box center [903, 423] width 243 height 37
click at [920, 399] on span "20 min" at bounding box center [916, 398] width 26 height 10
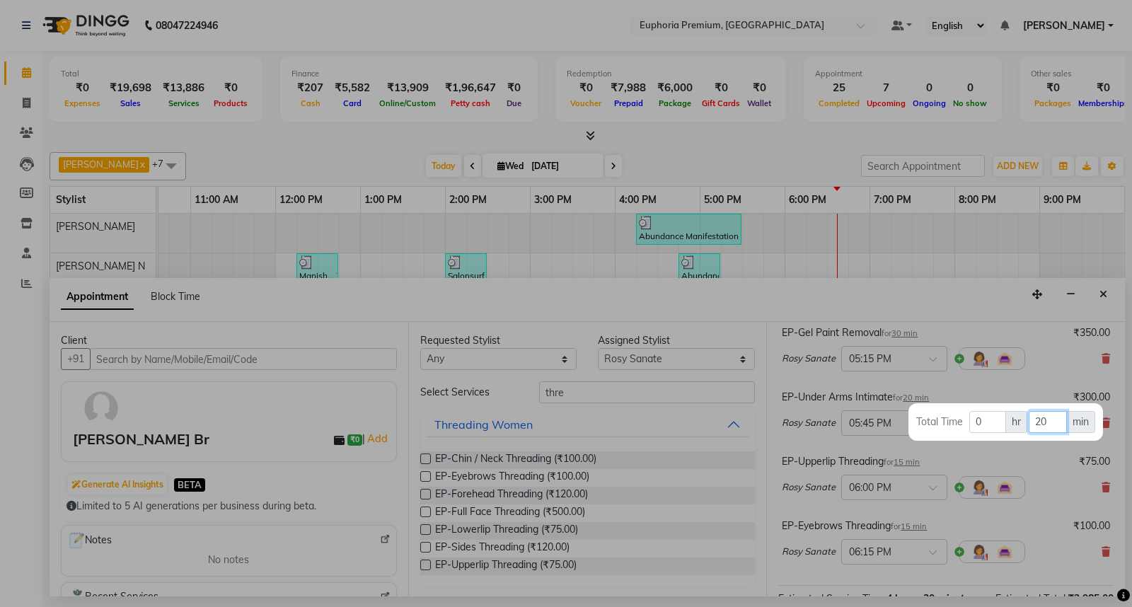
click at [1052, 418] on input "20" at bounding box center [1046, 422] width 37 height 22
click at [949, 457] on div at bounding box center [566, 303] width 1132 height 607
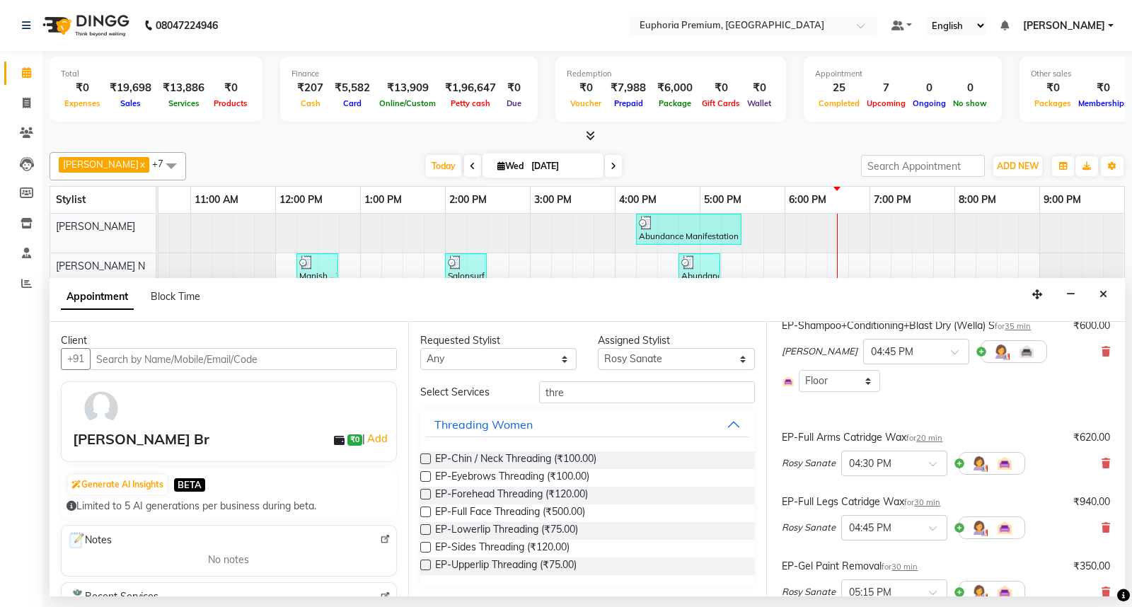
scroll to position [98, 0]
click at [935, 441] on span "20 min" at bounding box center [929, 441] width 26 height 10
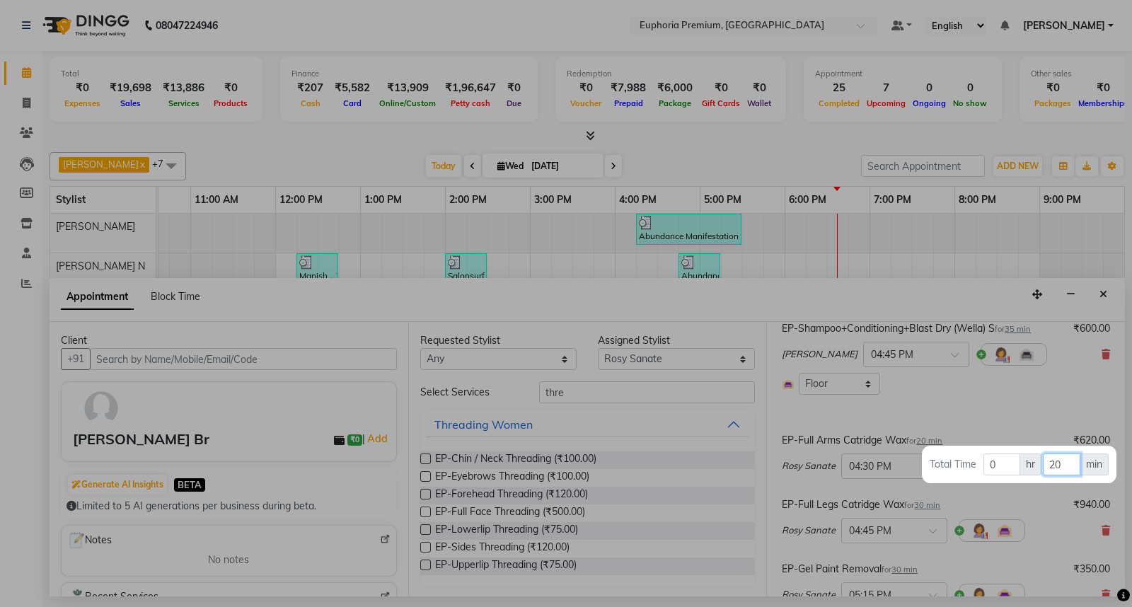
drag, startPoint x: 1077, startPoint y: 458, endPoint x: 1056, endPoint y: 458, distance: 21.2
click at [1076, 458] on input "20" at bounding box center [1061, 464] width 37 height 22
click at [903, 376] on div at bounding box center [566, 303] width 1132 height 607
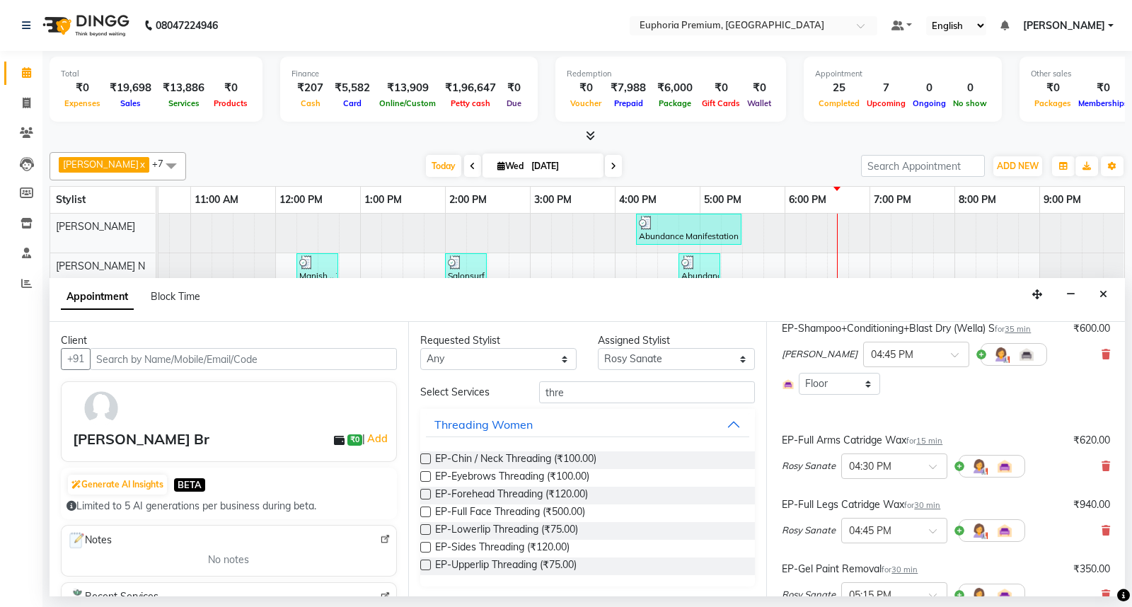
scroll to position [491, 0]
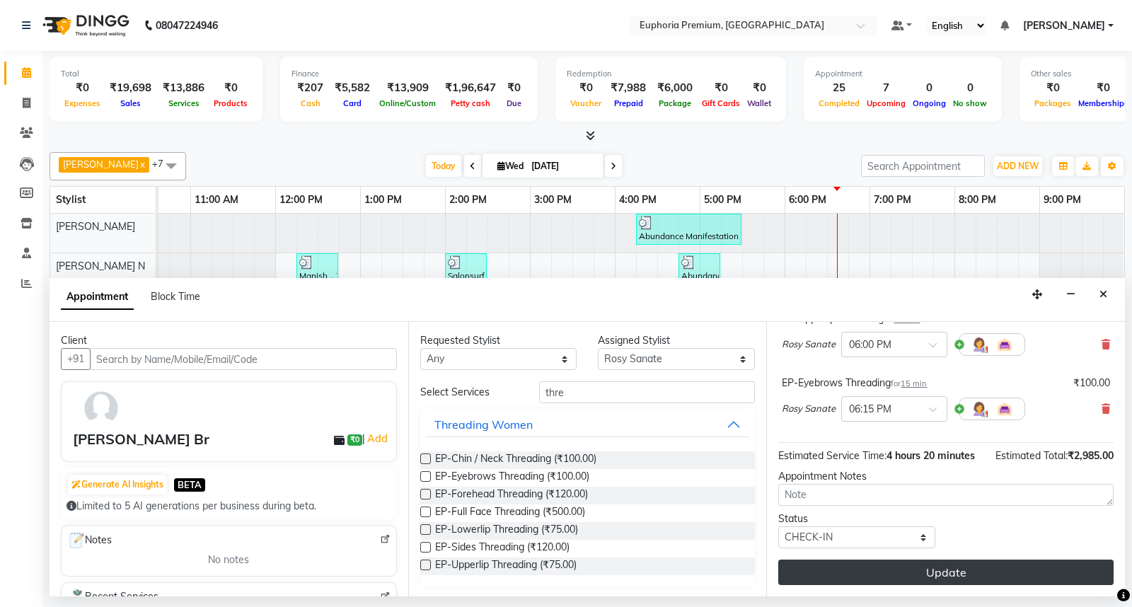
click at [952, 576] on button "Update" at bounding box center [945, 571] width 335 height 25
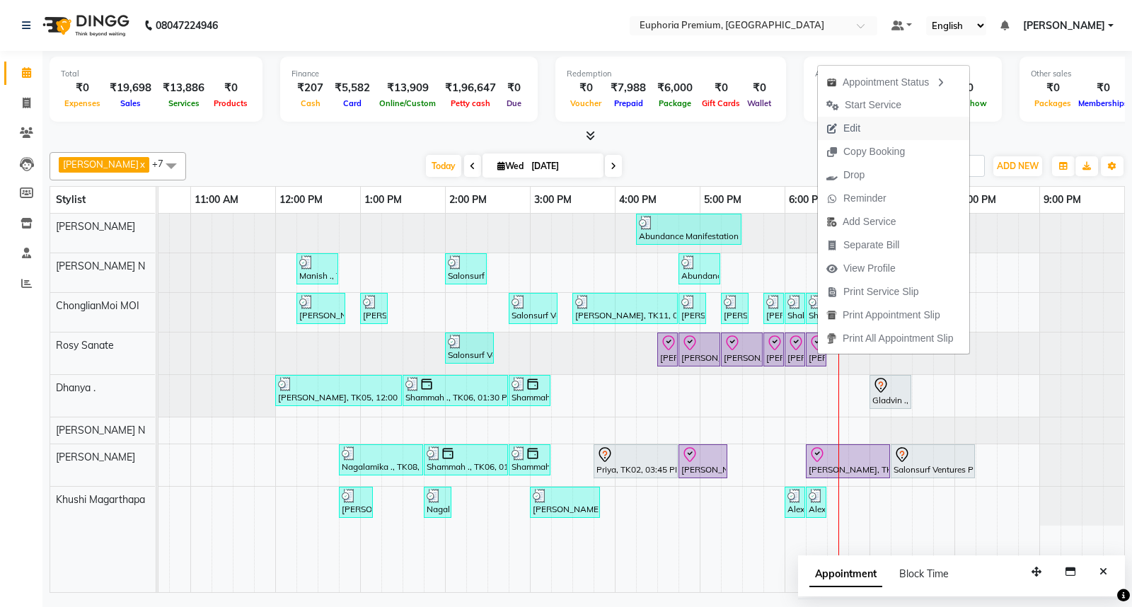
click at [854, 124] on span "Edit" at bounding box center [851, 128] width 17 height 15
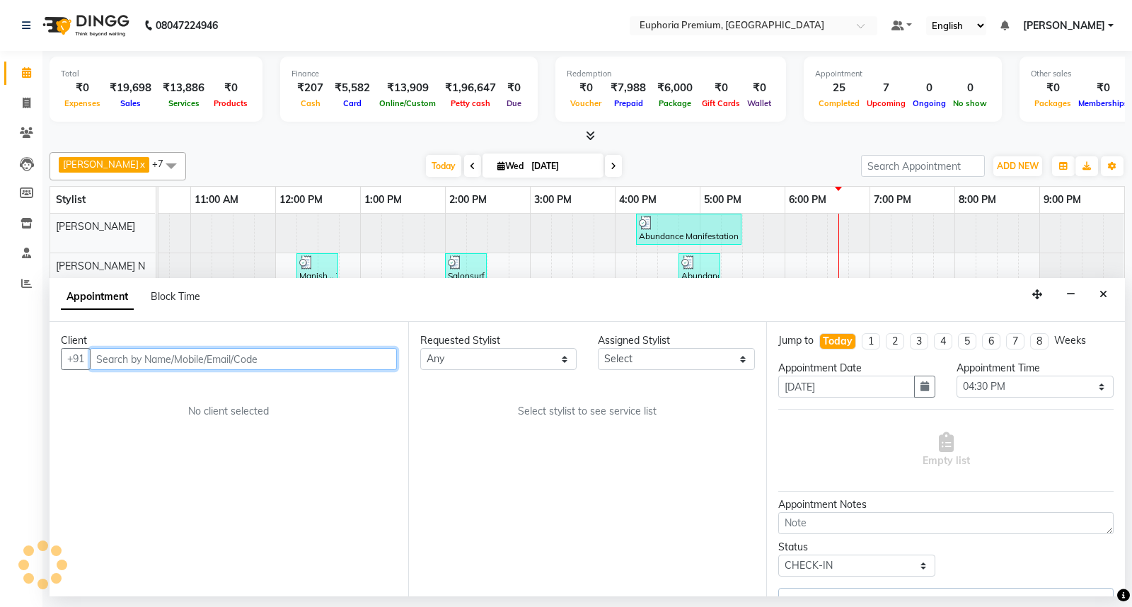
scroll to position [0, 223]
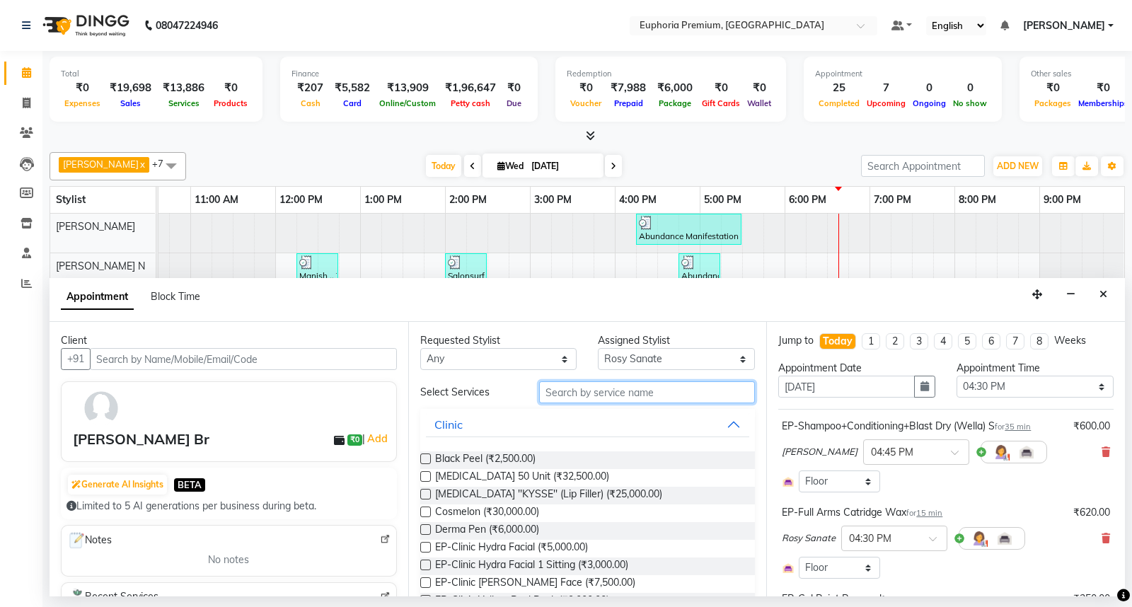
click at [613, 391] on input "text" at bounding box center [647, 392] width 216 height 22
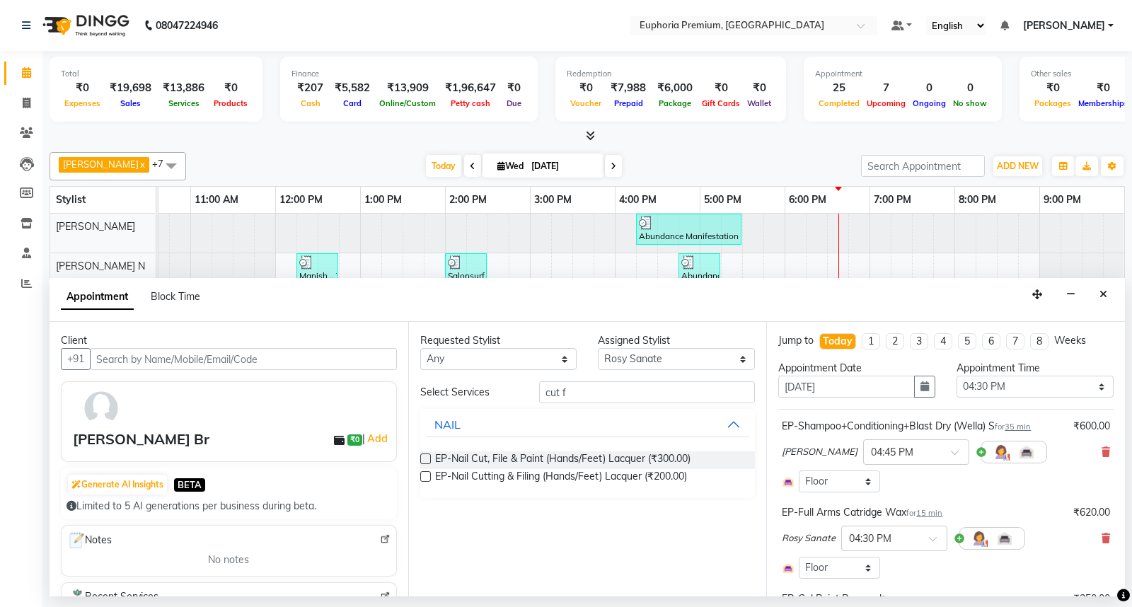
click at [425, 475] on label at bounding box center [425, 476] width 11 height 11
click at [425, 475] on input "checkbox" at bounding box center [424, 477] width 9 height 9
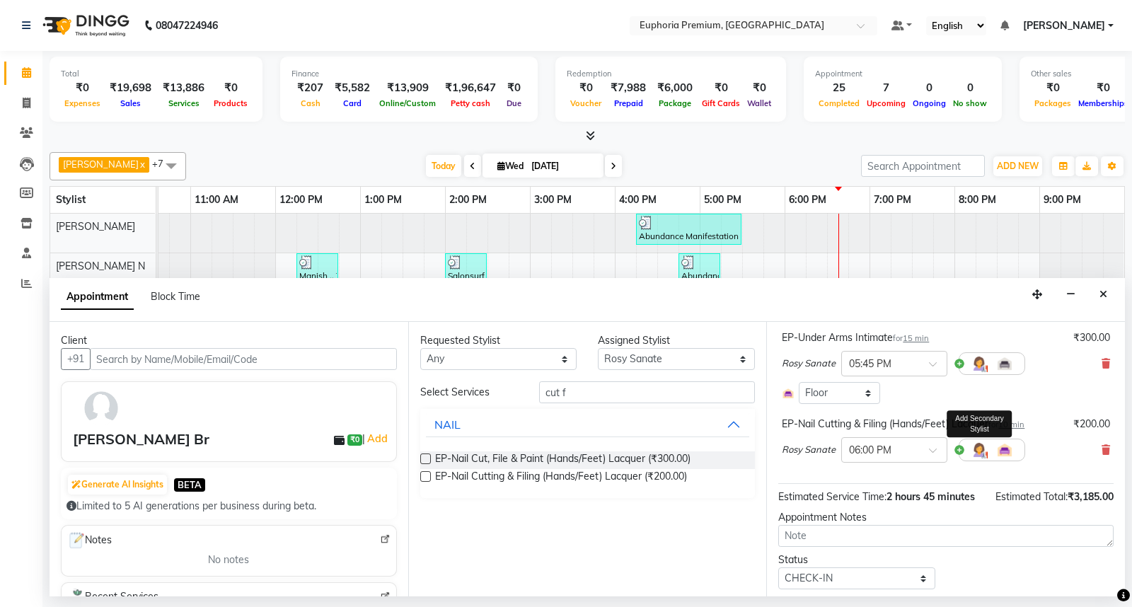
scroll to position [676, 0]
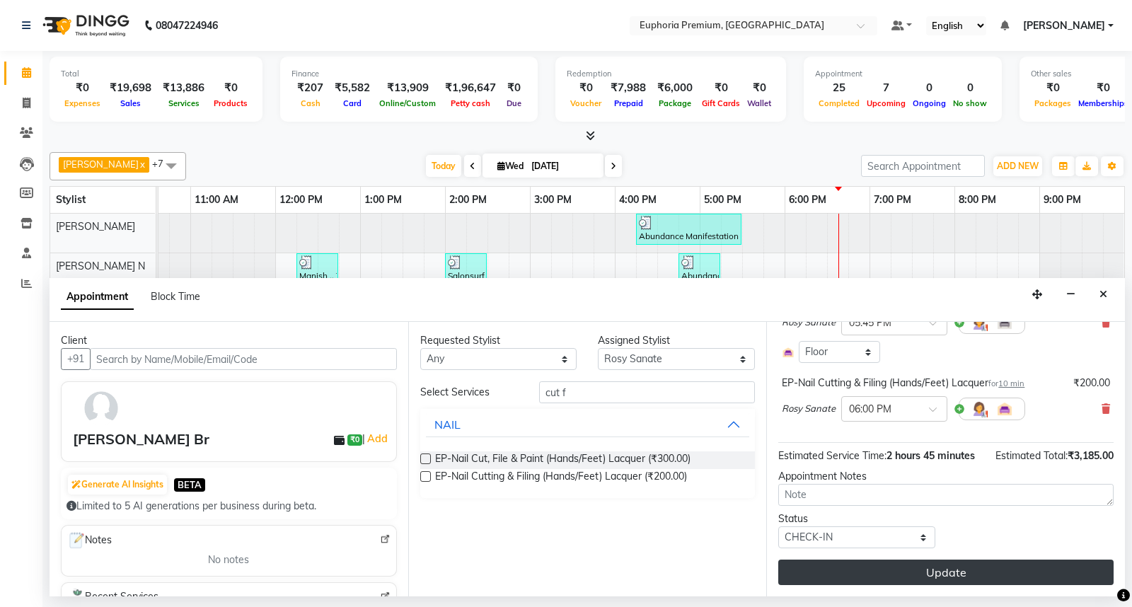
click at [916, 564] on button "Update" at bounding box center [945, 571] width 335 height 25
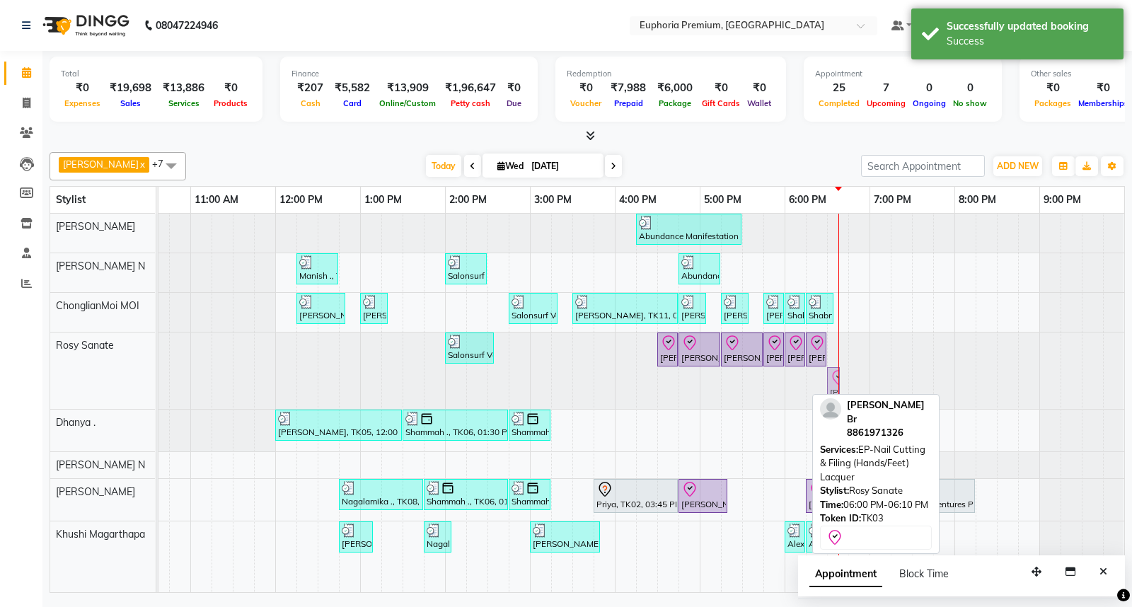
drag, startPoint x: 793, startPoint y: 384, endPoint x: 830, endPoint y: 375, distance: 38.6
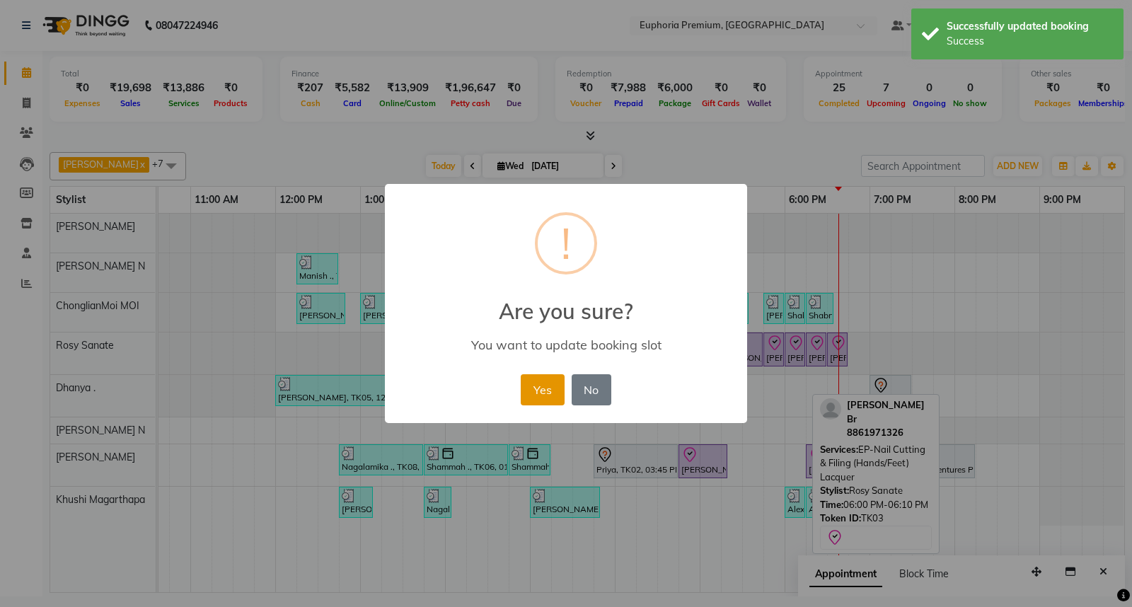
click at [534, 383] on button "Yes" at bounding box center [542, 389] width 43 height 31
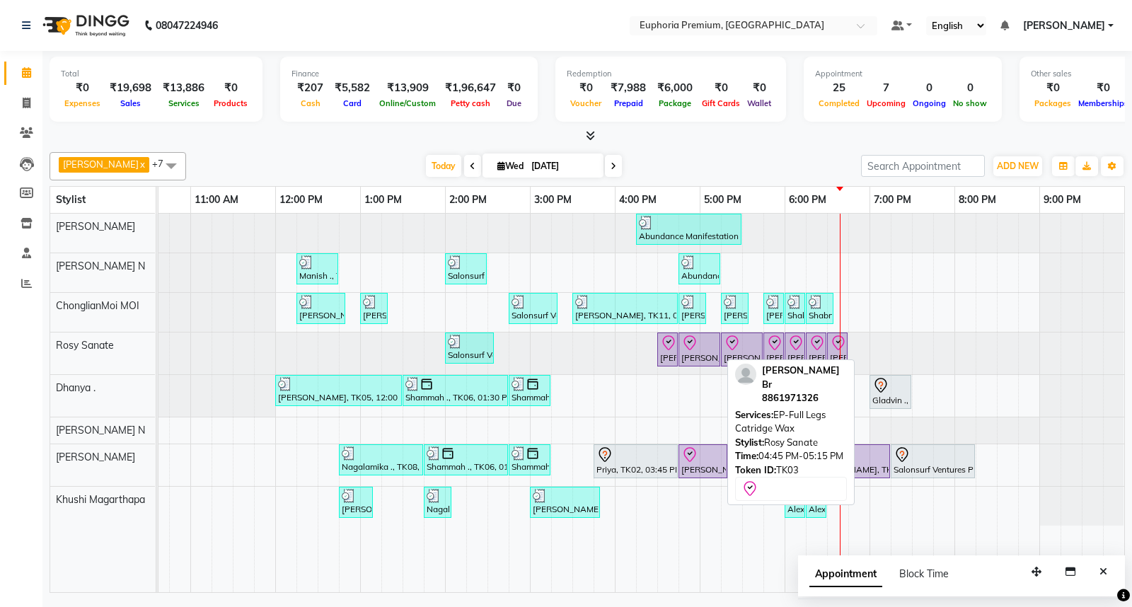
click at [703, 352] on div "[PERSON_NAME] Br, TK03, 04:45 PM-05:15 PM, EP-Full Legs Catridge Wax" at bounding box center [699, 350] width 39 height 30
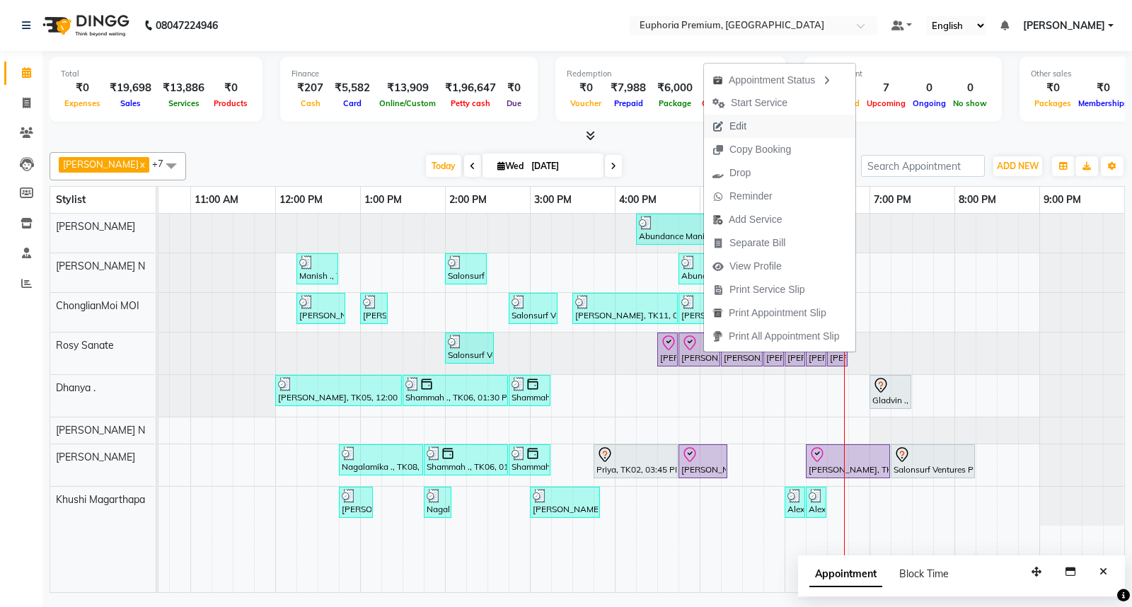
click at [746, 122] on span "Edit" at bounding box center [737, 126] width 17 height 15
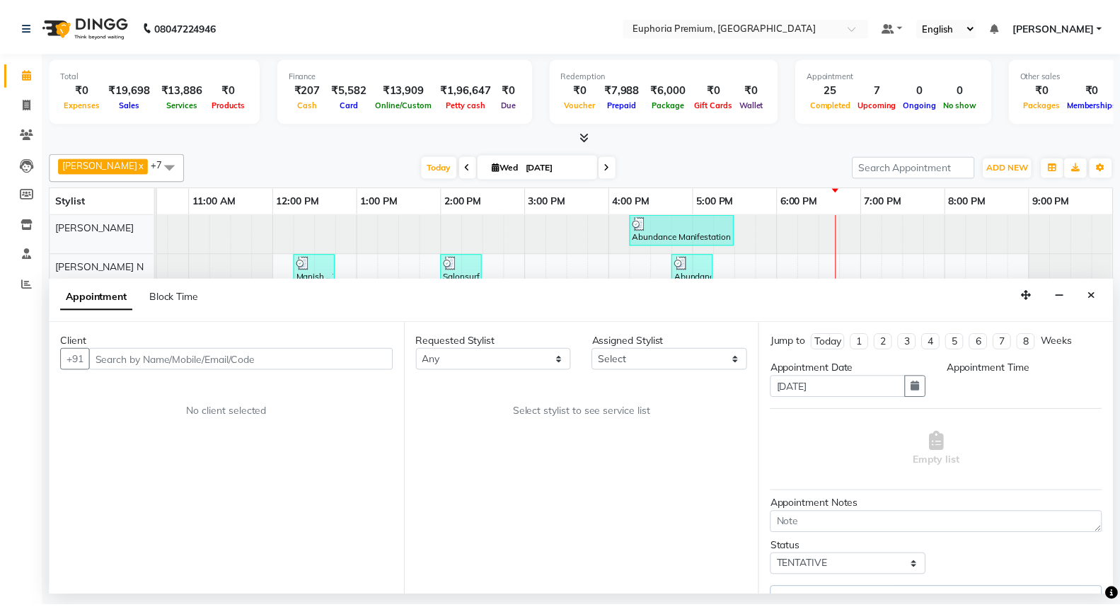
scroll to position [0, 223]
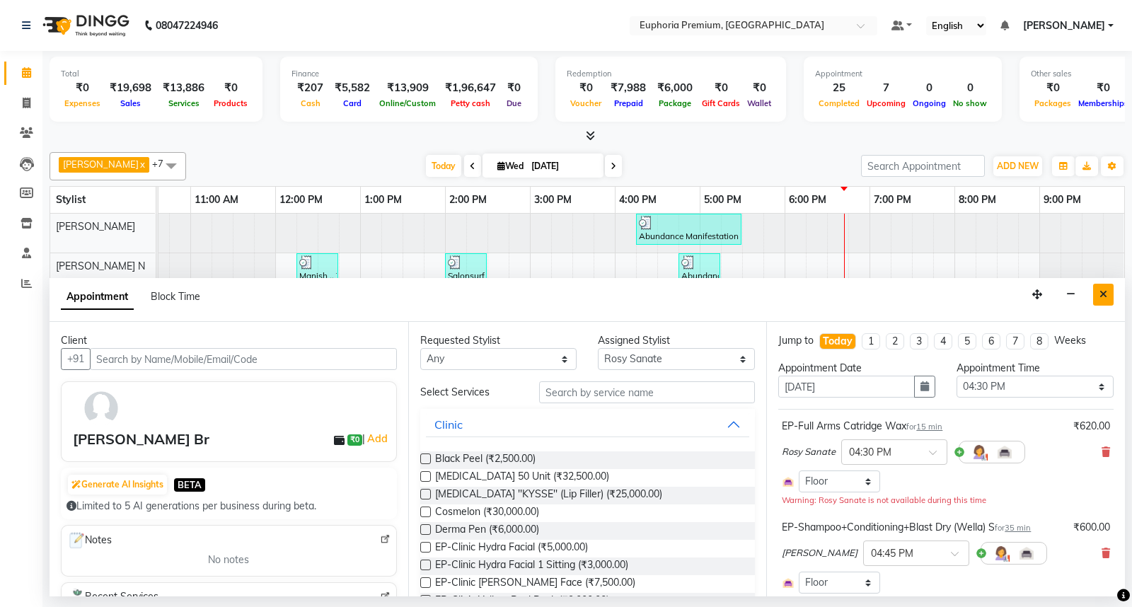
click at [1101, 287] on button "Close" at bounding box center [1103, 295] width 21 height 22
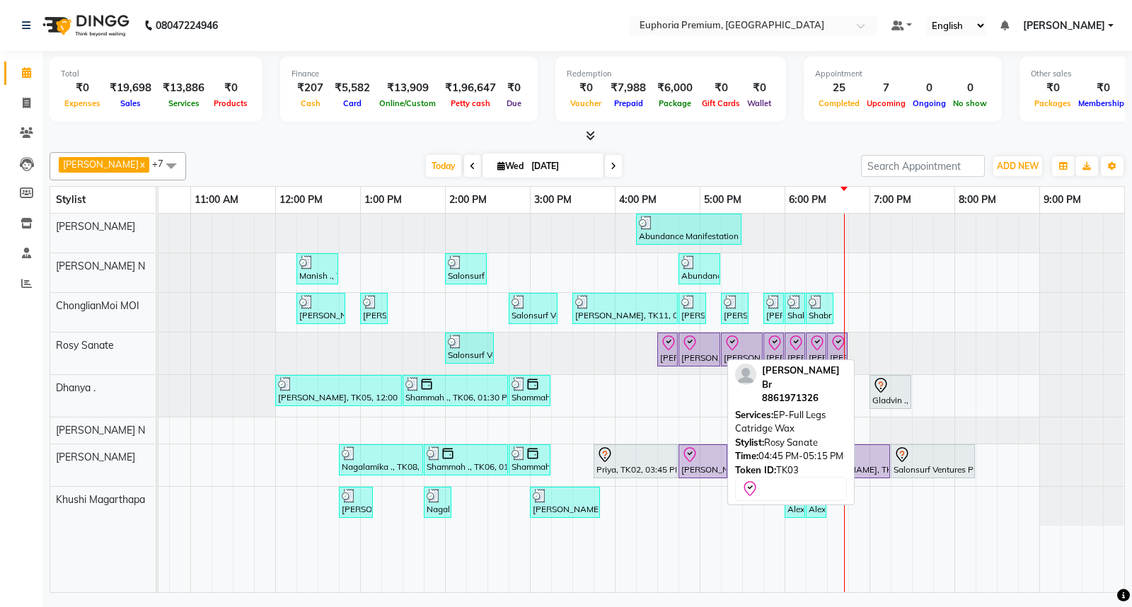
click at [698, 355] on div "[PERSON_NAME] Br, TK03, 04:45 PM-05:15 PM, EP-Full Legs Catridge Wax" at bounding box center [699, 350] width 39 height 30
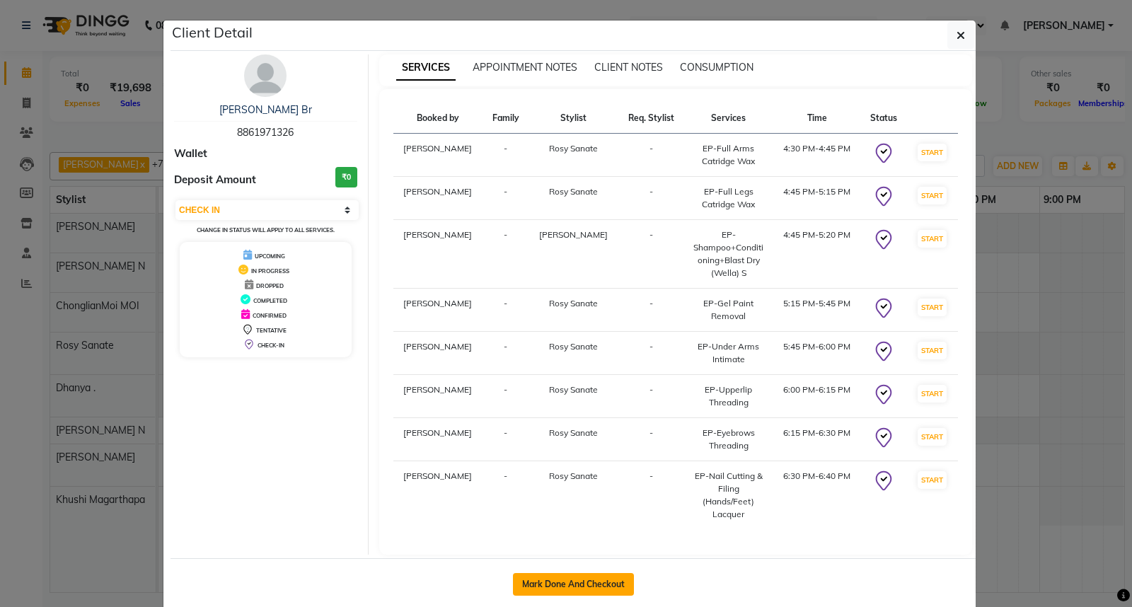
click at [559, 573] on button "Mark Done And Checkout" at bounding box center [573, 584] width 121 height 23
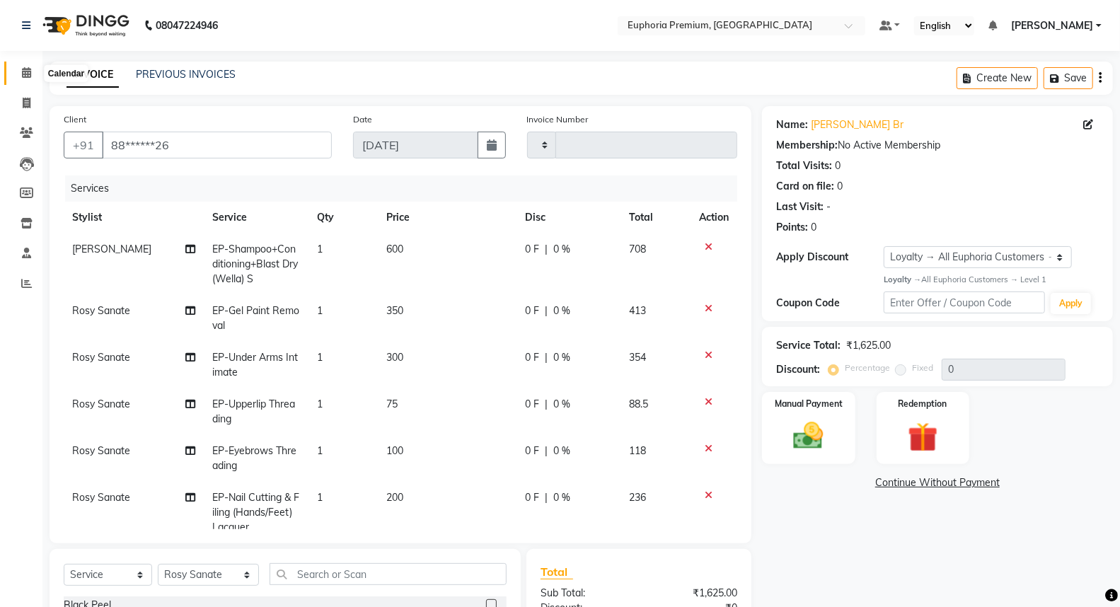
click at [28, 66] on span at bounding box center [26, 73] width 25 height 16
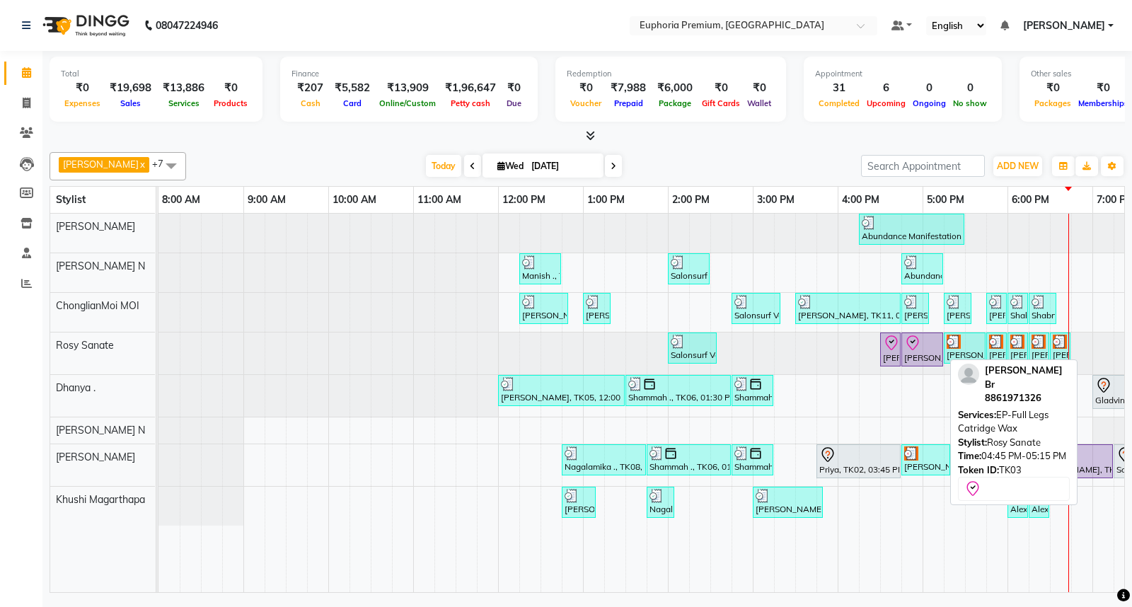
click at [924, 349] on div at bounding box center [922, 343] width 36 height 17
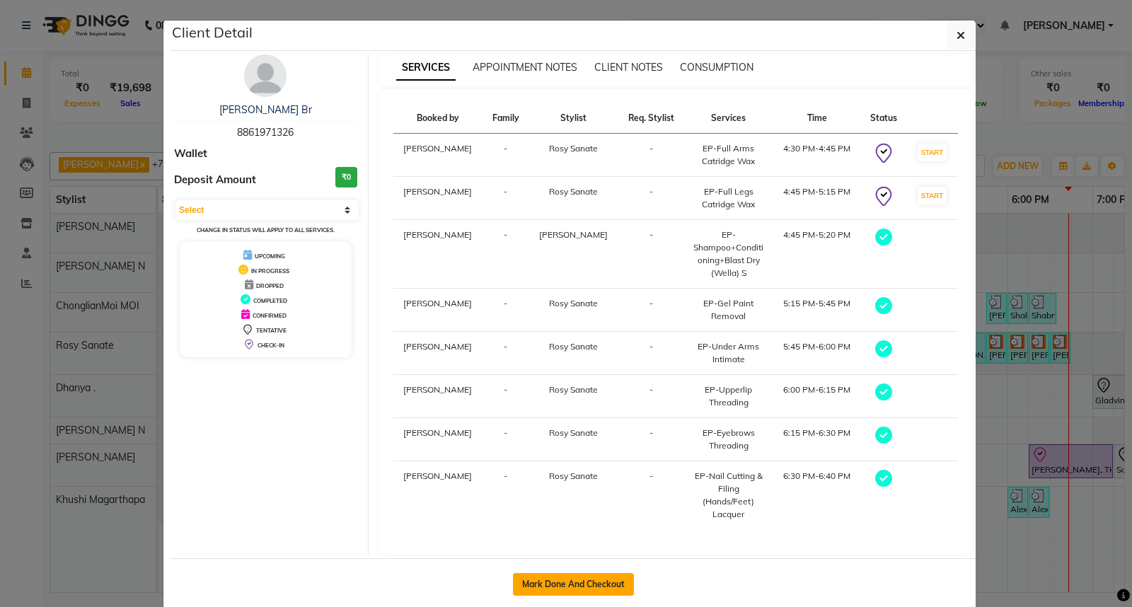
click at [562, 573] on button "Mark Done And Checkout" at bounding box center [573, 584] width 121 height 23
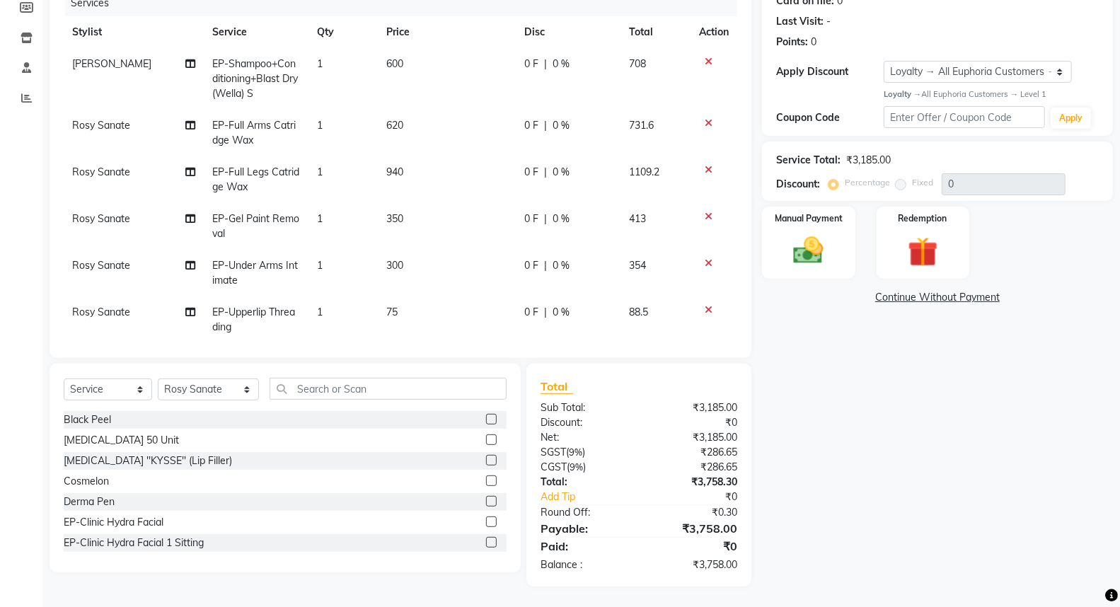
scroll to position [130, 0]
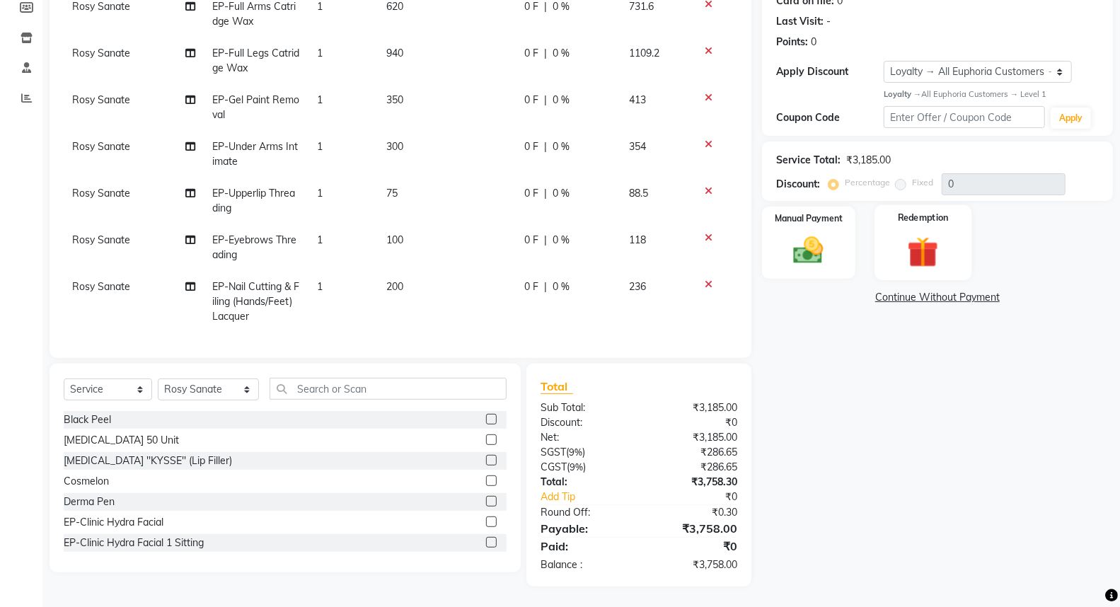
click at [944, 246] on img at bounding box center [923, 252] width 50 height 39
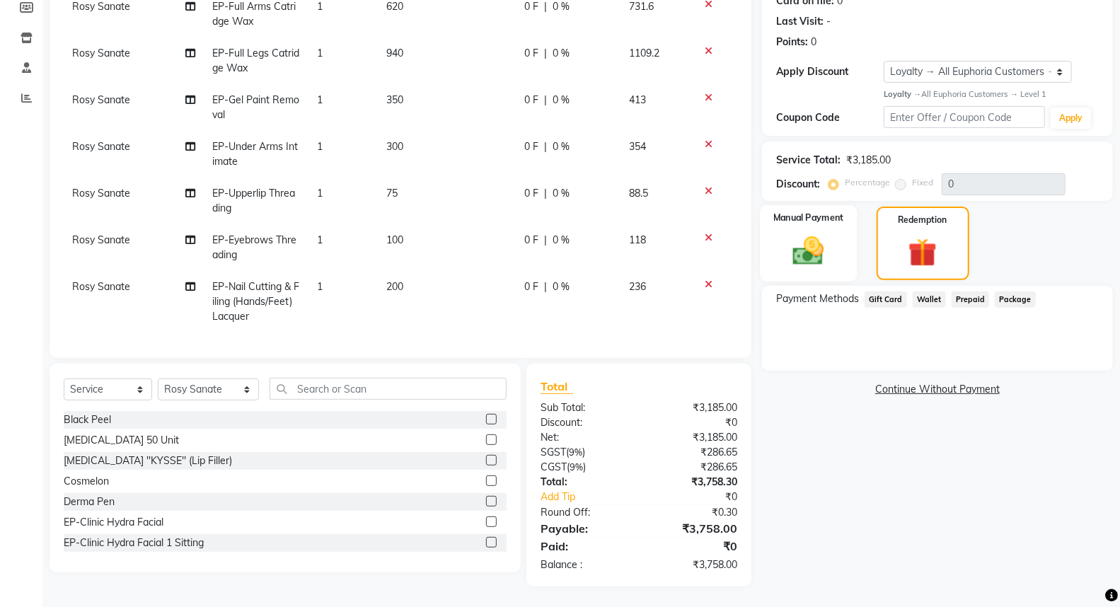
click at [802, 245] on img at bounding box center [808, 251] width 50 height 36
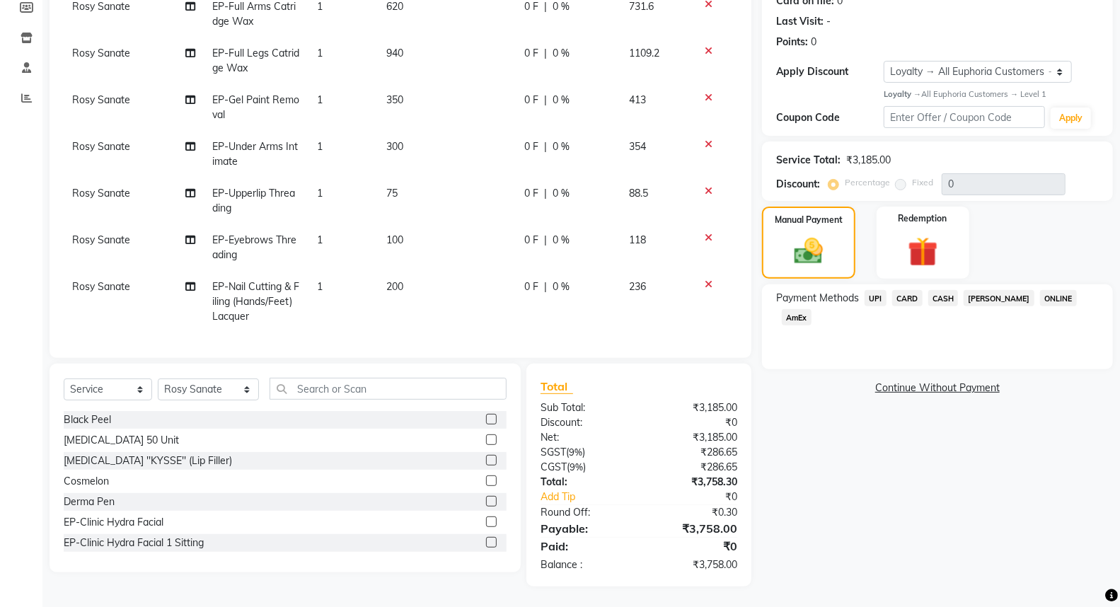
click at [911, 297] on span "CARD" at bounding box center [907, 298] width 30 height 16
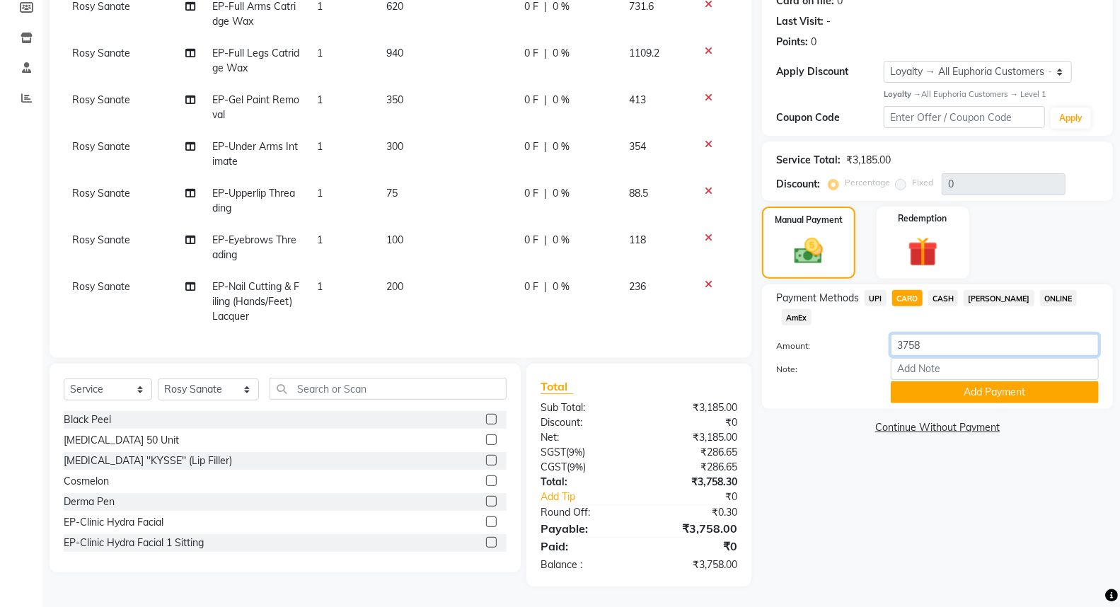
drag, startPoint x: 934, startPoint y: 333, endPoint x: 816, endPoint y: 333, distance: 117.4
click at [816, 334] on div "Amount: 3758" at bounding box center [937, 346] width 344 height 24
click at [958, 381] on button "Add Payment" at bounding box center [995, 392] width 208 height 22
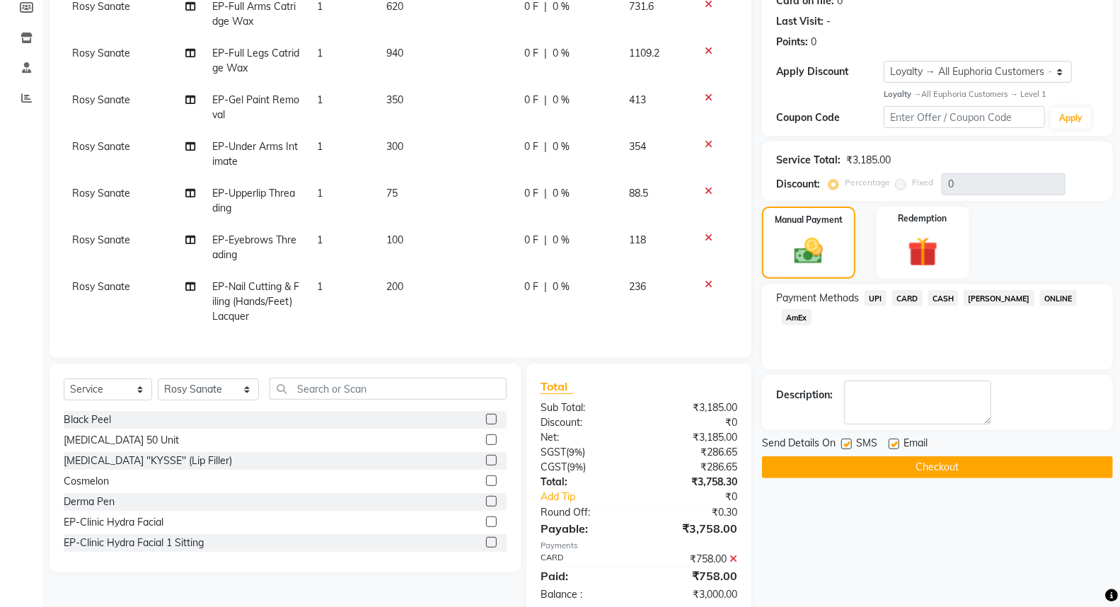
click at [878, 293] on span "UPI" at bounding box center [875, 298] width 22 height 16
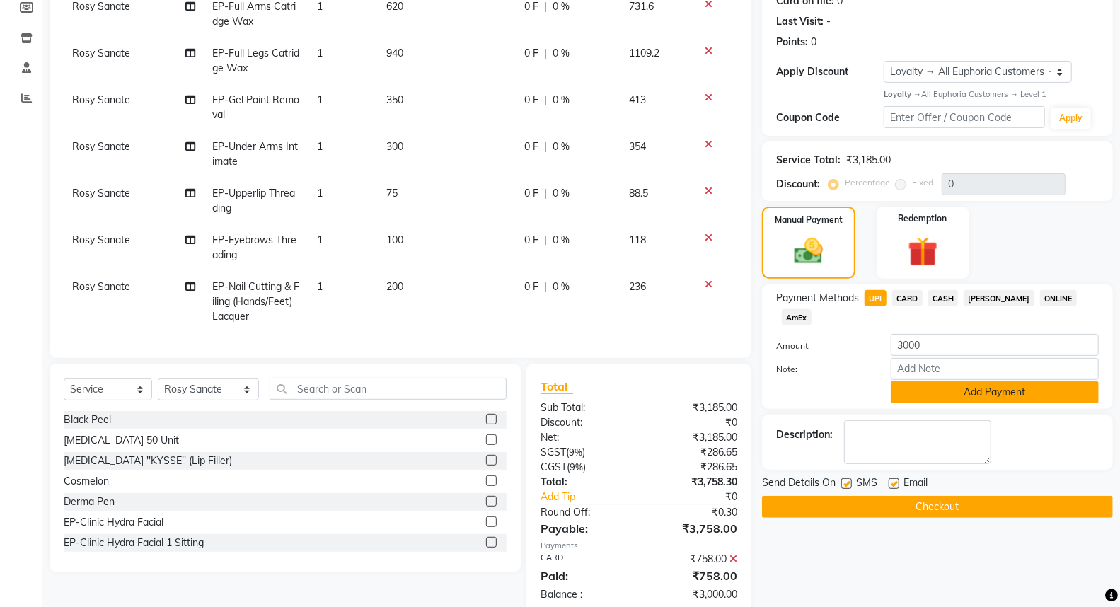
click at [981, 381] on button "Add Payment" at bounding box center [995, 392] width 208 height 22
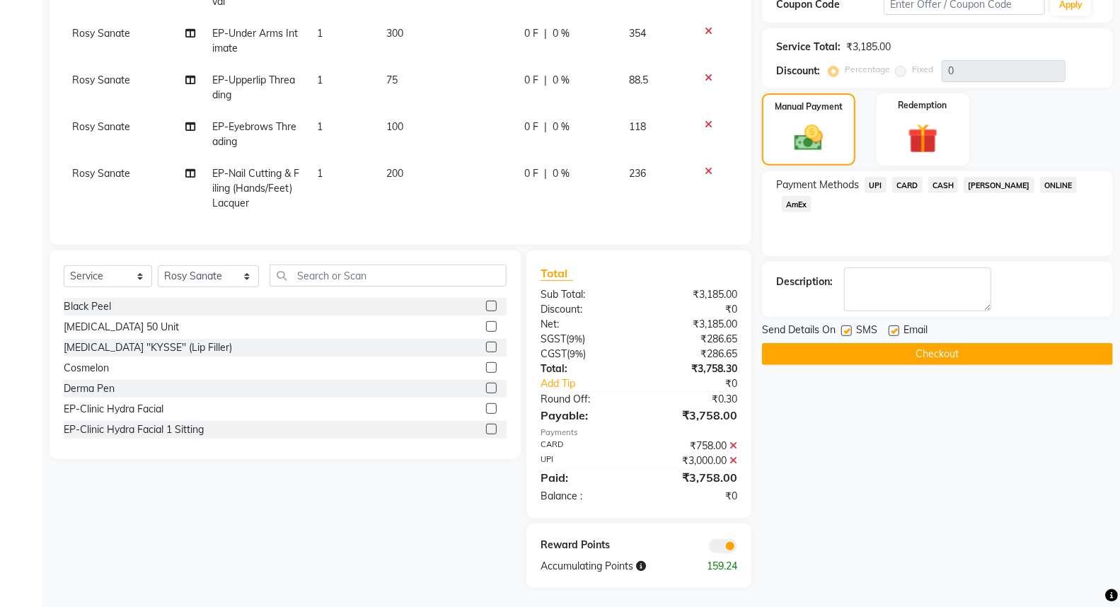
scroll to position [300, 0]
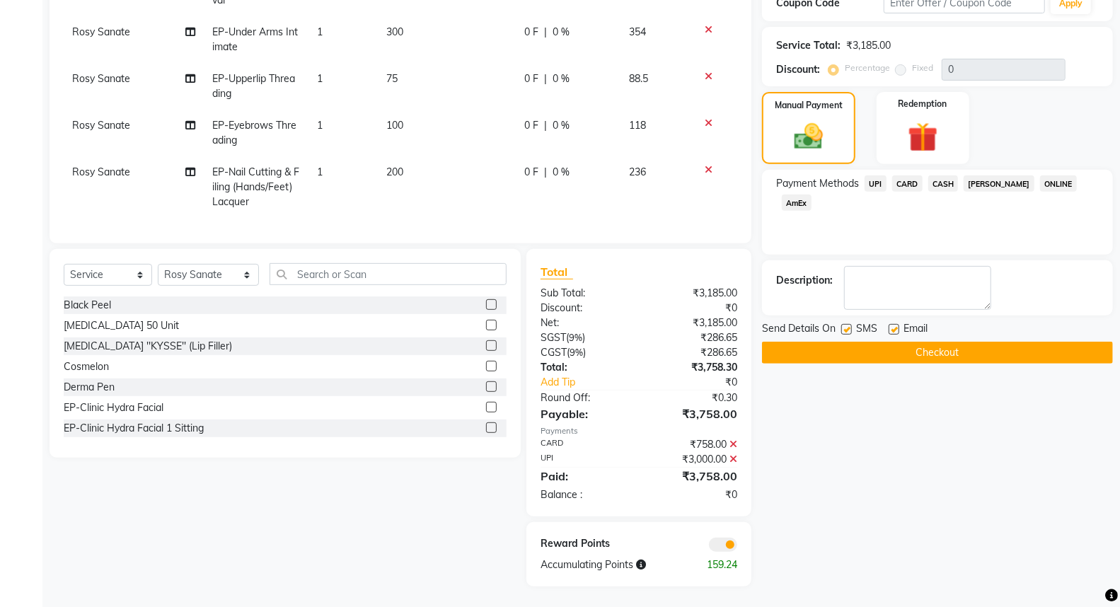
click at [934, 352] on button "Checkout" at bounding box center [937, 353] width 351 height 22
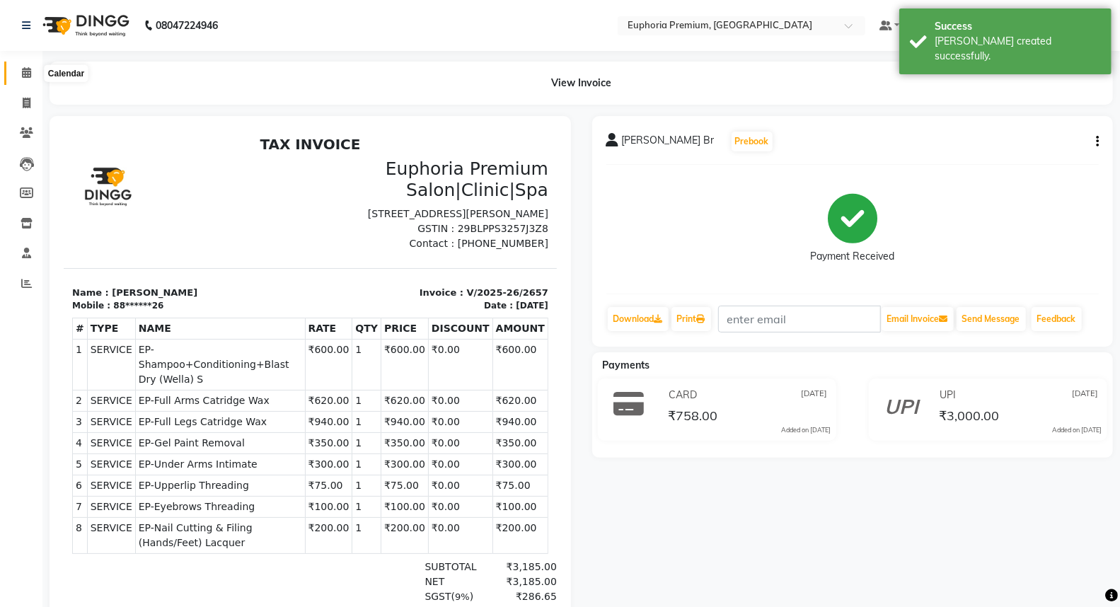
click at [30, 78] on span at bounding box center [26, 73] width 25 height 16
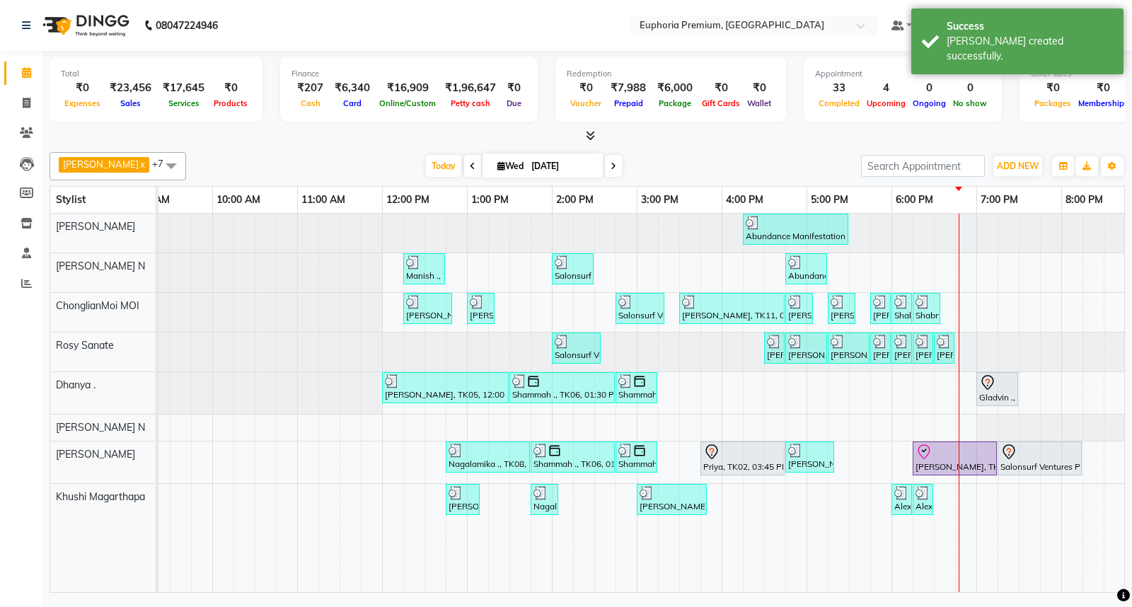
scroll to position [0, 202]
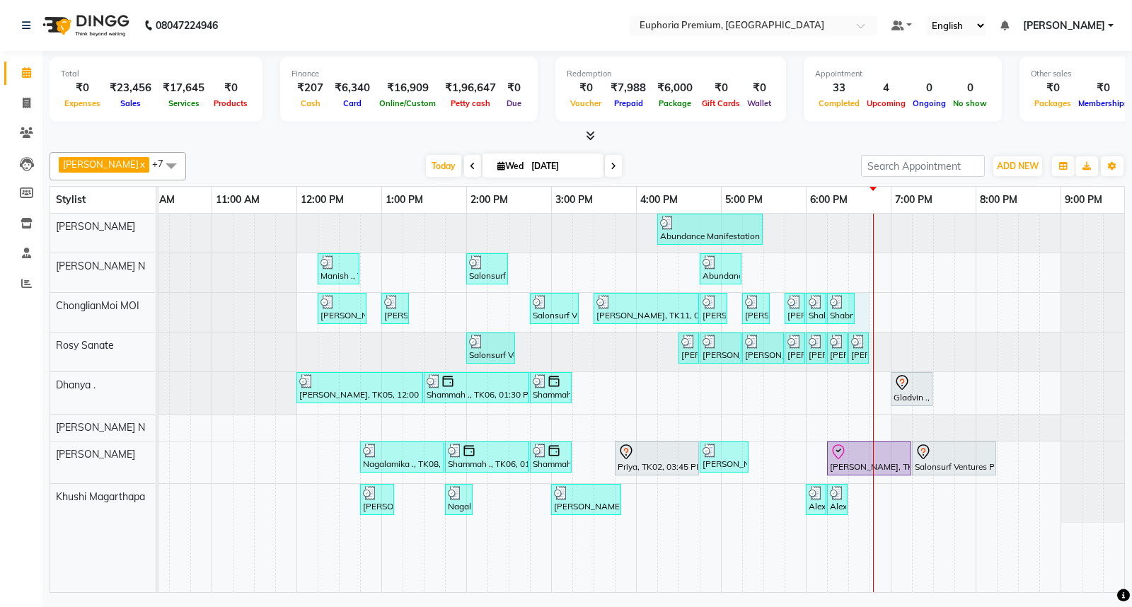
click at [857, 313] on div "Abundance Manifestation 29AASCA8886B1Z0, TK01, 04:15 PM-05:30 PM, Glutathione M…" at bounding box center [551, 403] width 1188 height 378
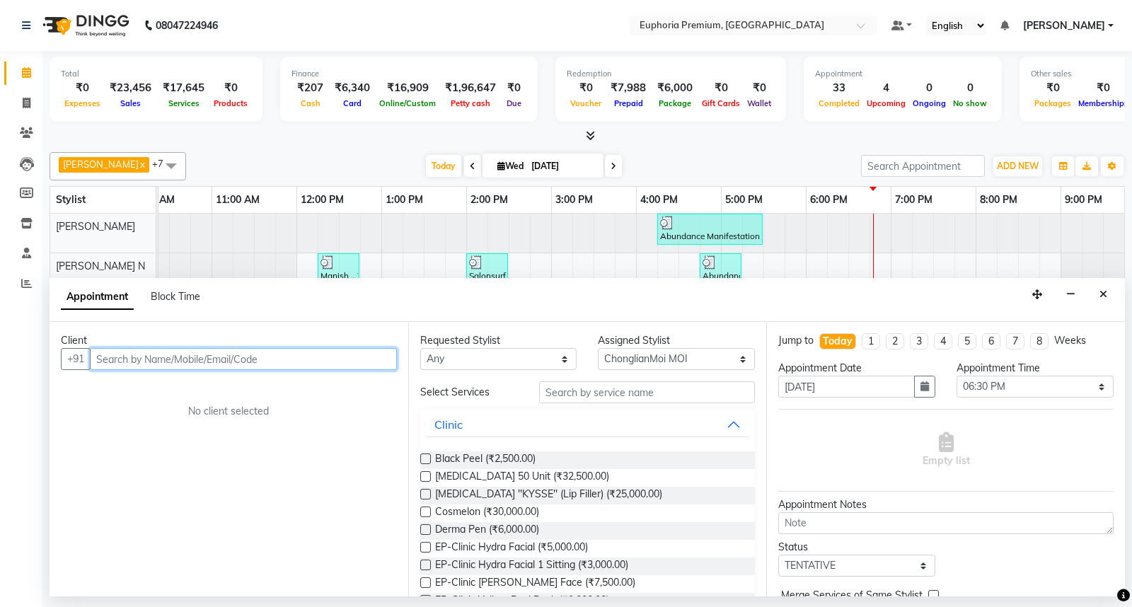
click at [167, 352] on input "text" at bounding box center [243, 359] width 307 height 22
click at [370, 357] on span "Add Client" at bounding box center [367, 358] width 47 height 13
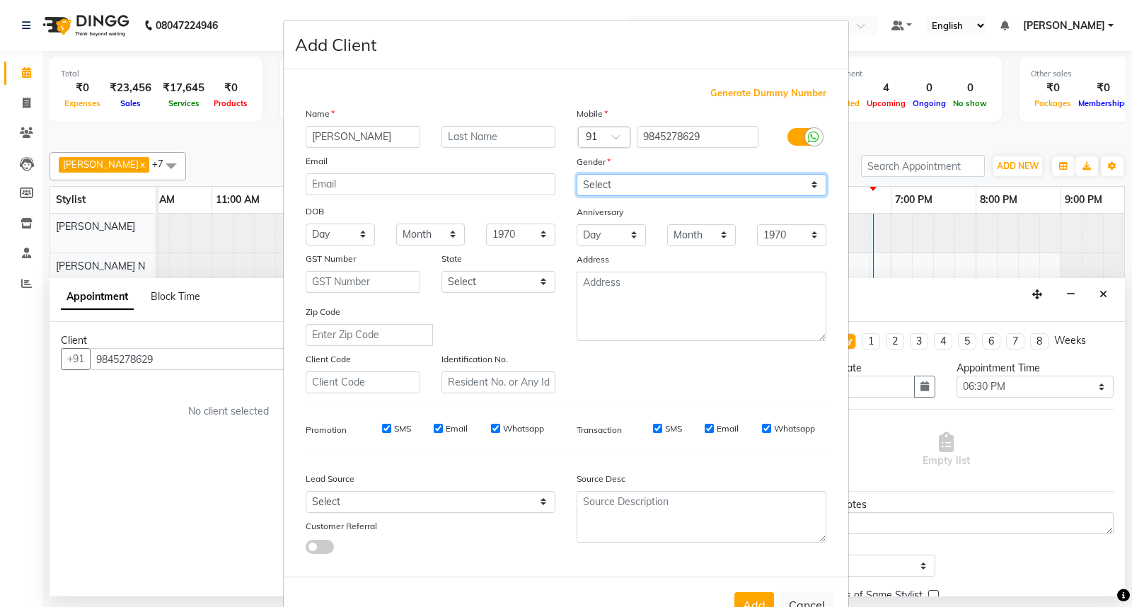
click at [634, 186] on select "Select [DEMOGRAPHIC_DATA] [DEMOGRAPHIC_DATA] Other Prefer Not To Say" at bounding box center [701, 185] width 250 height 22
click at [576, 174] on select "Select [DEMOGRAPHIC_DATA] [DEMOGRAPHIC_DATA] Other Prefer Not To Say" at bounding box center [701, 185] width 250 height 22
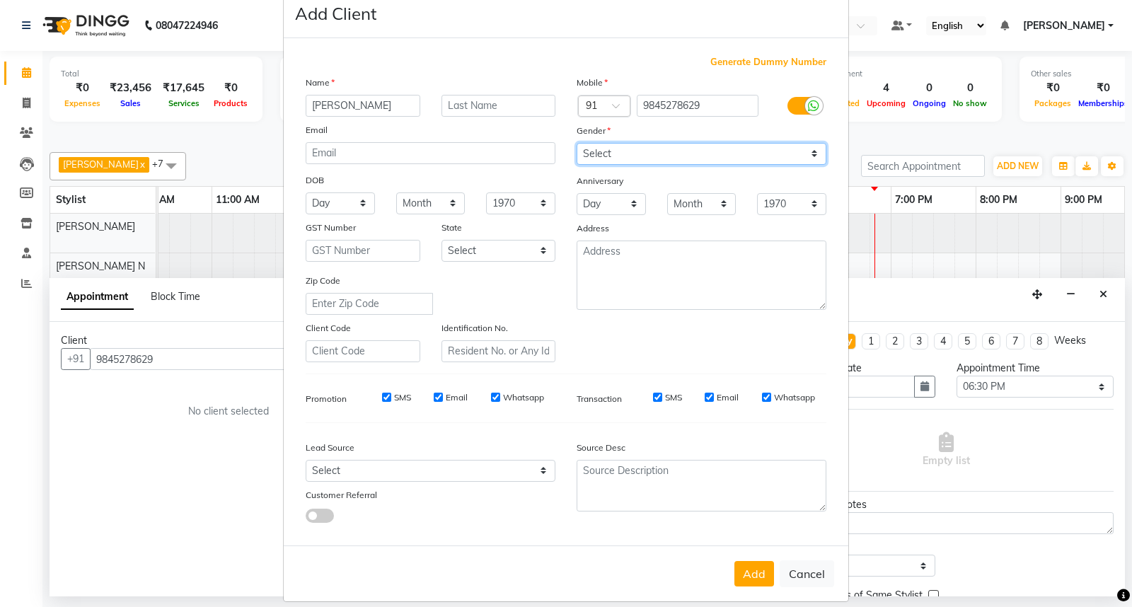
scroll to position [46, 0]
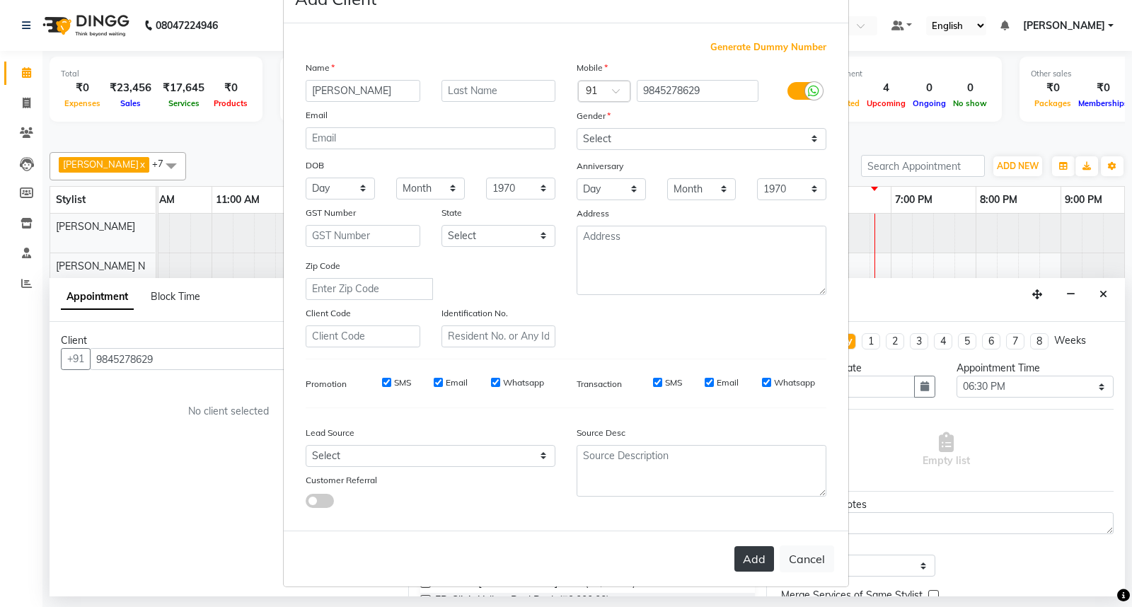
click at [746, 564] on button "Add" at bounding box center [754, 558] width 40 height 25
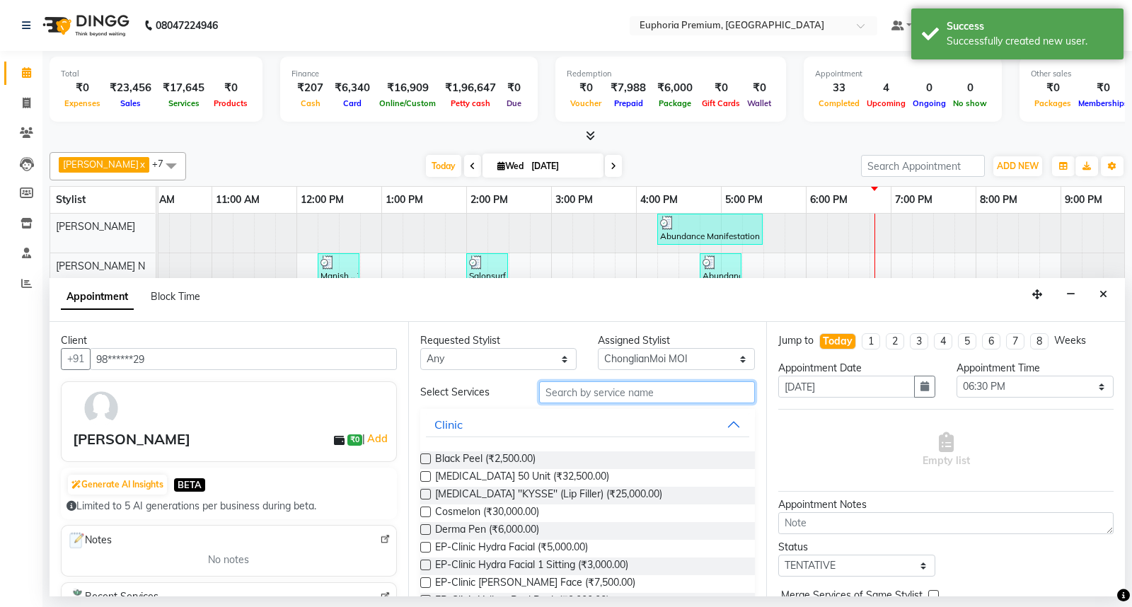
click at [614, 396] on input "text" at bounding box center [647, 392] width 216 height 22
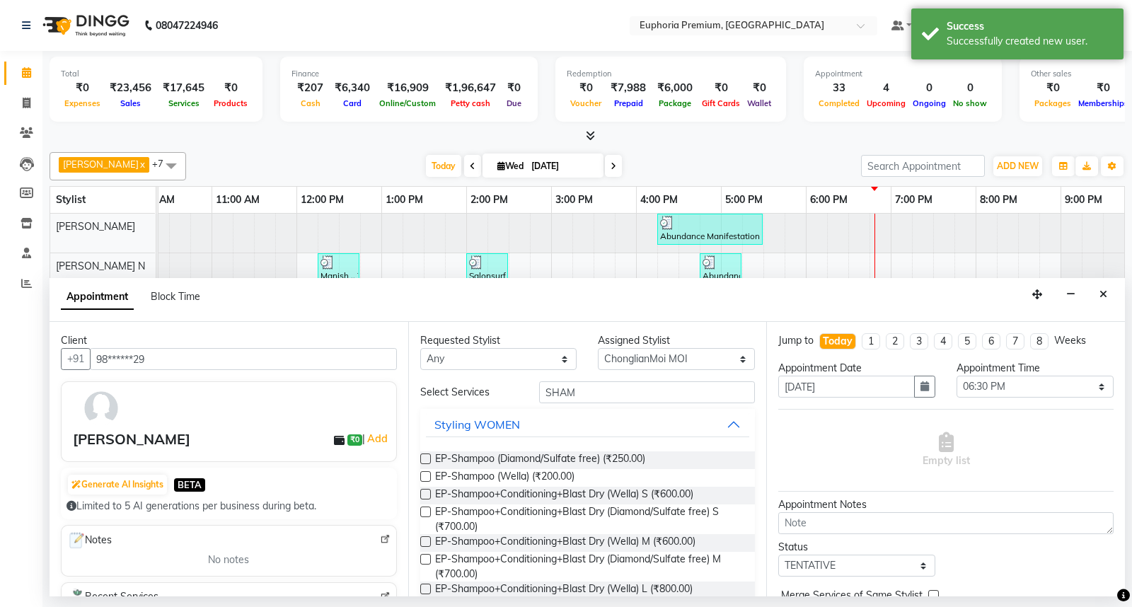
click at [426, 491] on label at bounding box center [425, 494] width 11 height 11
click at [426, 491] on input "checkbox" at bounding box center [424, 495] width 9 height 9
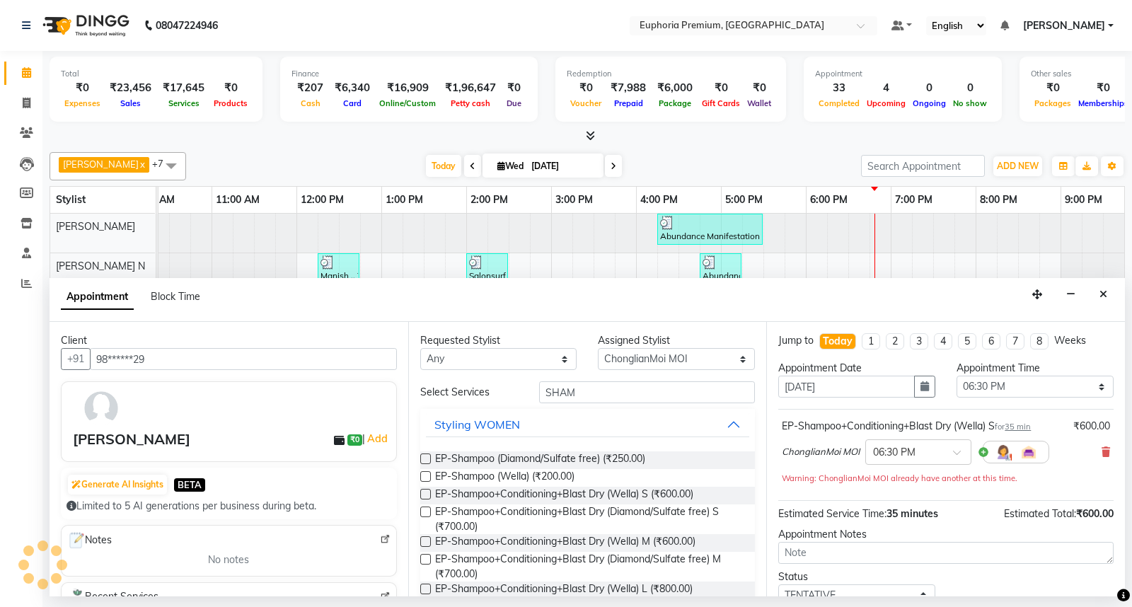
click at [426, 491] on label at bounding box center [425, 494] width 11 height 11
click at [426, 491] on input "checkbox" at bounding box center [424, 495] width 9 height 9
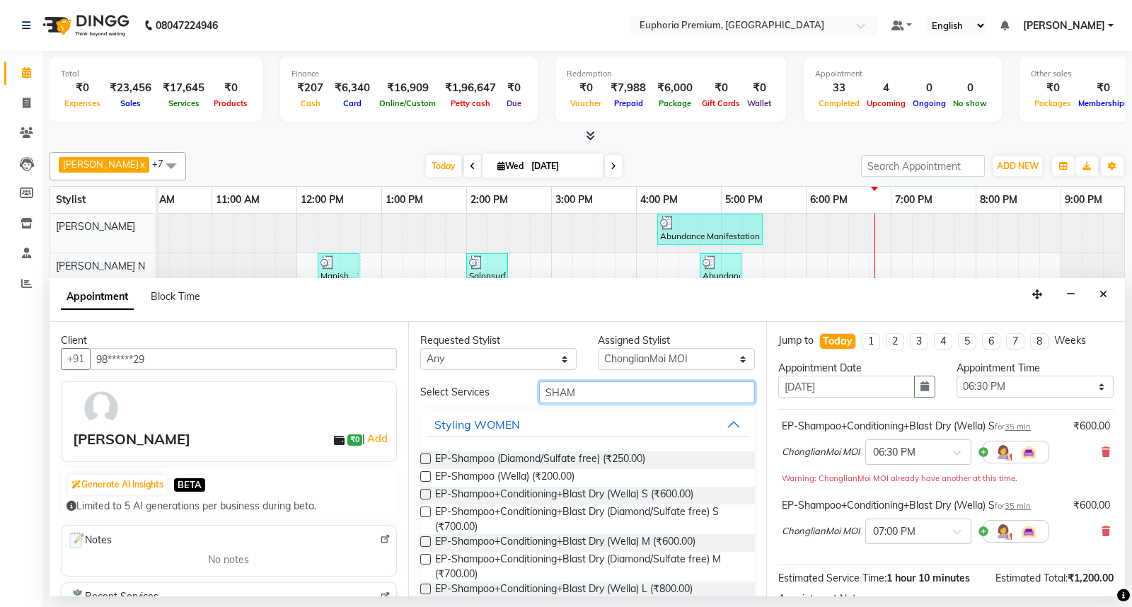
drag, startPoint x: 586, startPoint y: 394, endPoint x: 461, endPoint y: 412, distance: 125.7
click at [465, 405] on div "Select Services SHAM Styling WOMEN EP-Shampoo (Diamond/Sulfate free) (₹250.00) …" at bounding box center [587, 534] width 335 height 306
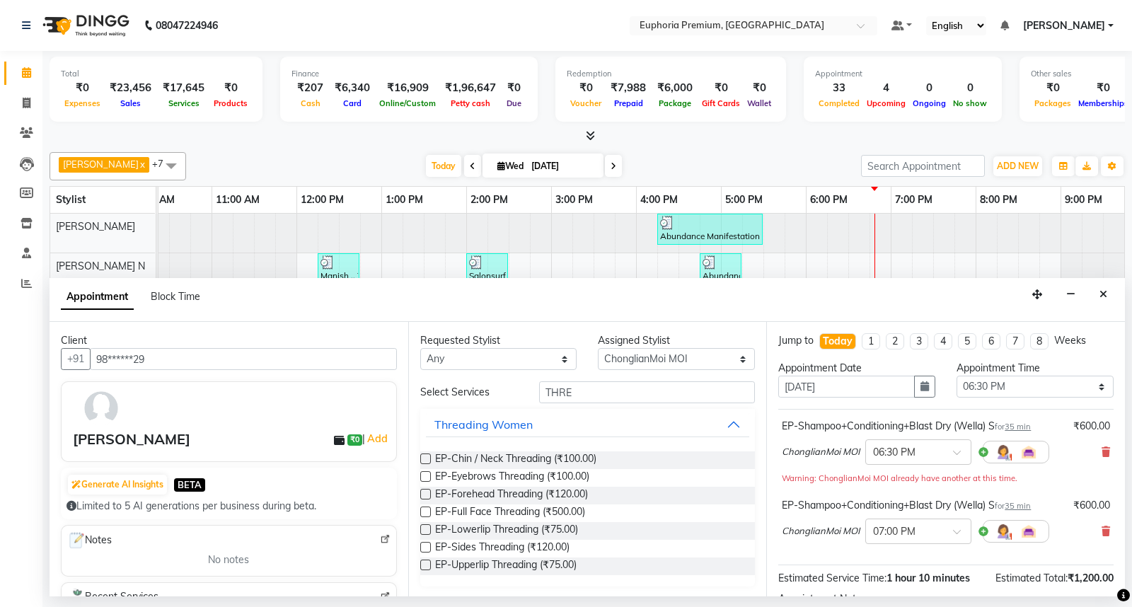
click at [421, 472] on label at bounding box center [425, 476] width 11 height 11
click at [421, 473] on input "checkbox" at bounding box center [424, 477] width 9 height 9
click at [421, 472] on label at bounding box center [425, 476] width 11 height 11
click at [421, 473] on input "checkbox" at bounding box center [424, 477] width 9 height 9
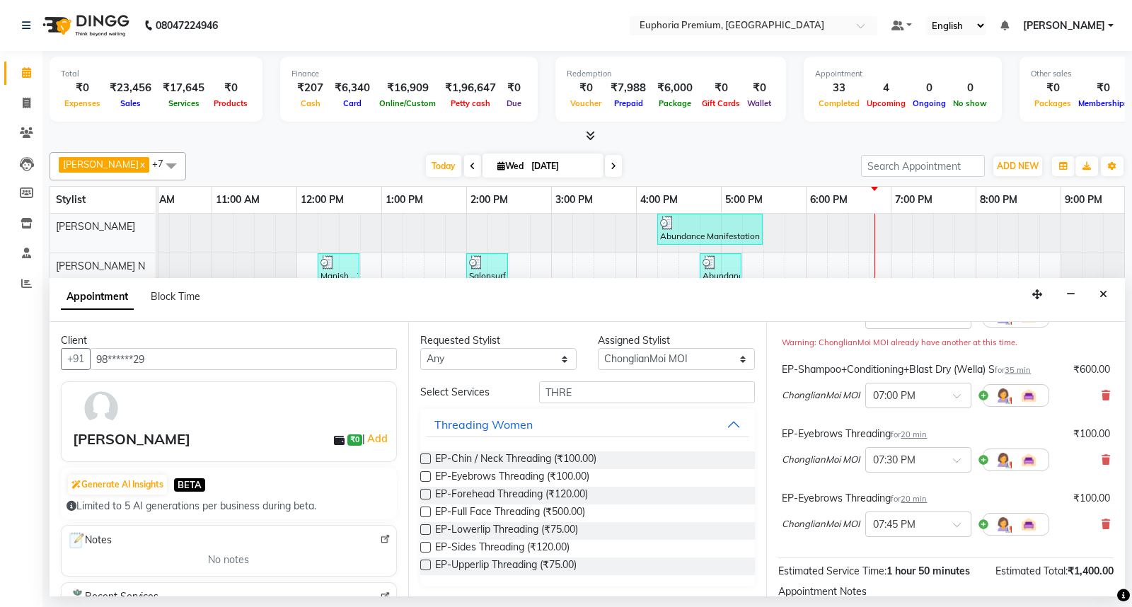
scroll to position [135, 0]
click at [427, 563] on label at bounding box center [425, 564] width 11 height 11
click at [427, 563] on input "checkbox" at bounding box center [424, 566] width 9 height 9
click at [424, 494] on label at bounding box center [425, 494] width 11 height 11
click at [424, 494] on input "checkbox" at bounding box center [424, 495] width 9 height 9
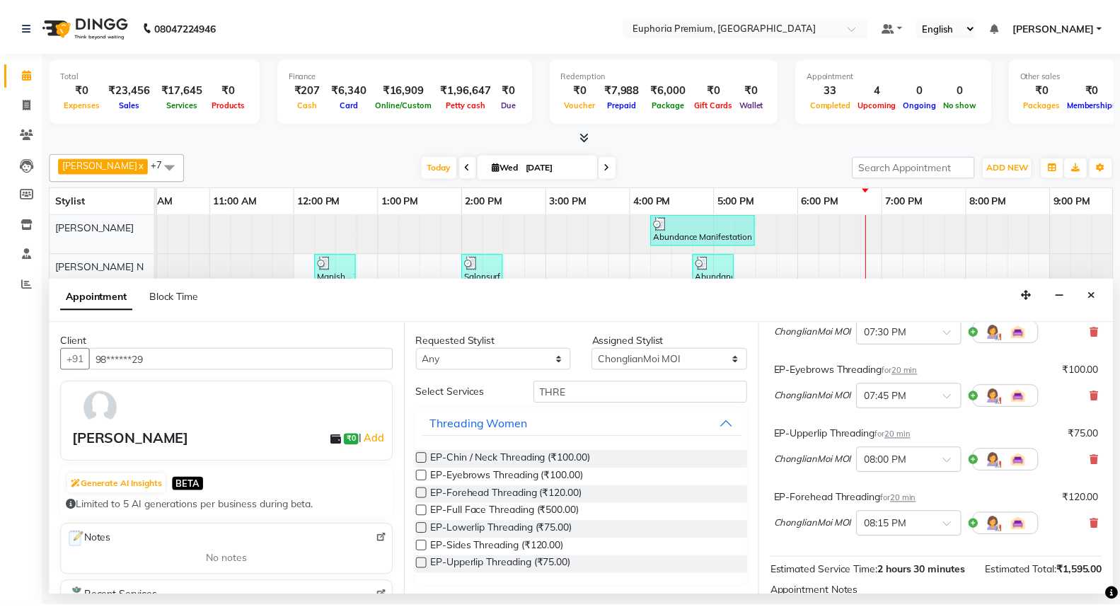
scroll to position [435, 0]
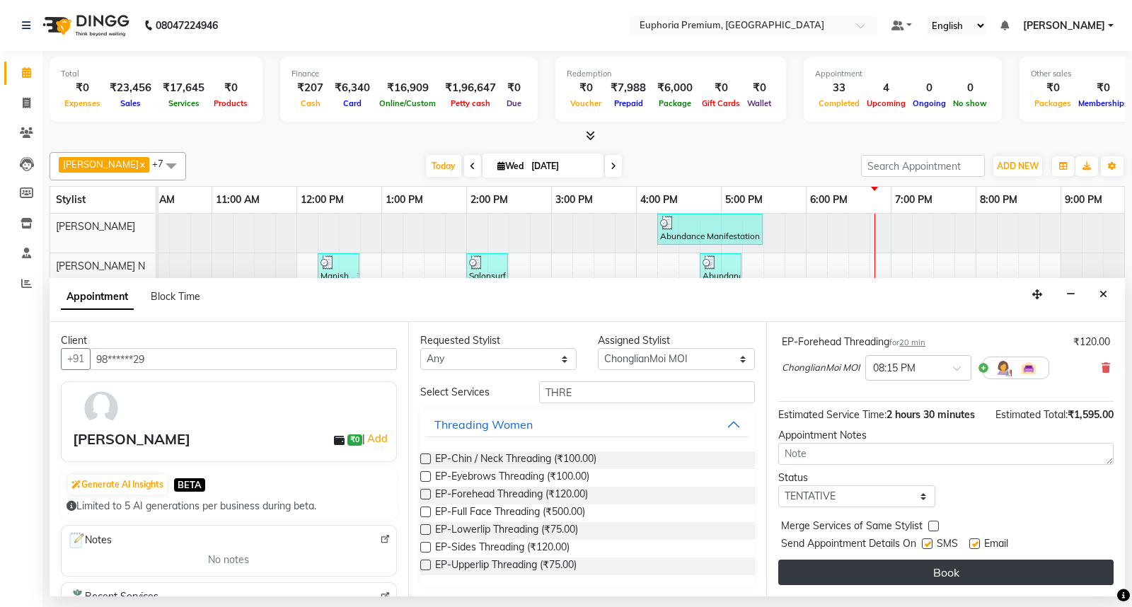
click at [950, 566] on button "Book" at bounding box center [945, 571] width 335 height 25
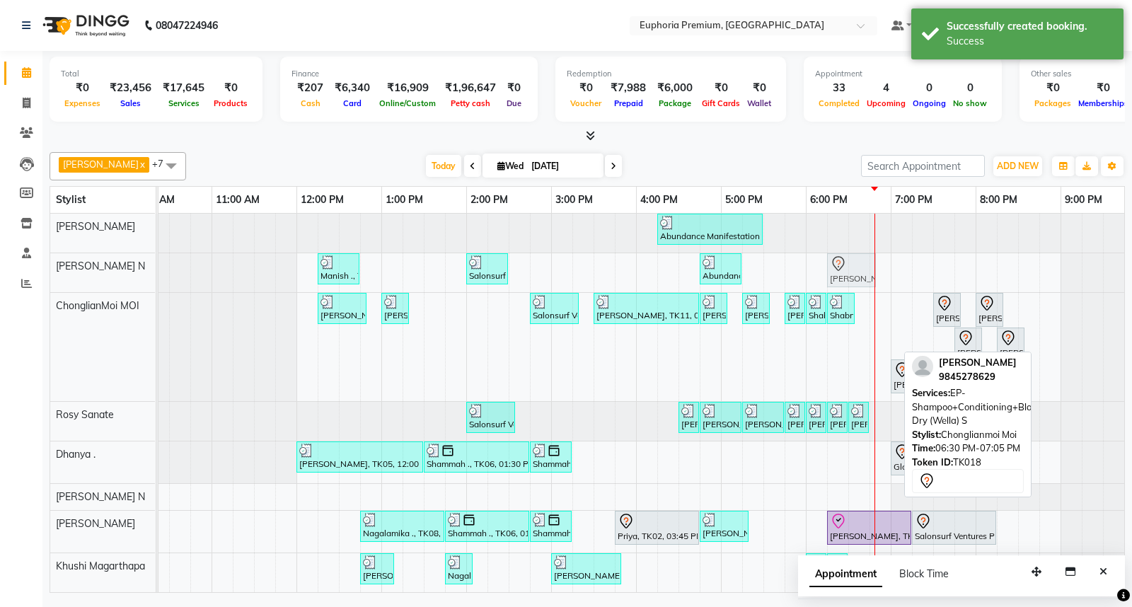
drag, startPoint x: 875, startPoint y: 340, endPoint x: 865, endPoint y: 286, distance: 54.7
click at [864, 257] on tbody "Abundance Manifestation 29AASCA8886B1Z0, TK01, 04:15 PM-05:30 PM, Glutathione M…" at bounding box center [551, 403] width 1188 height 378
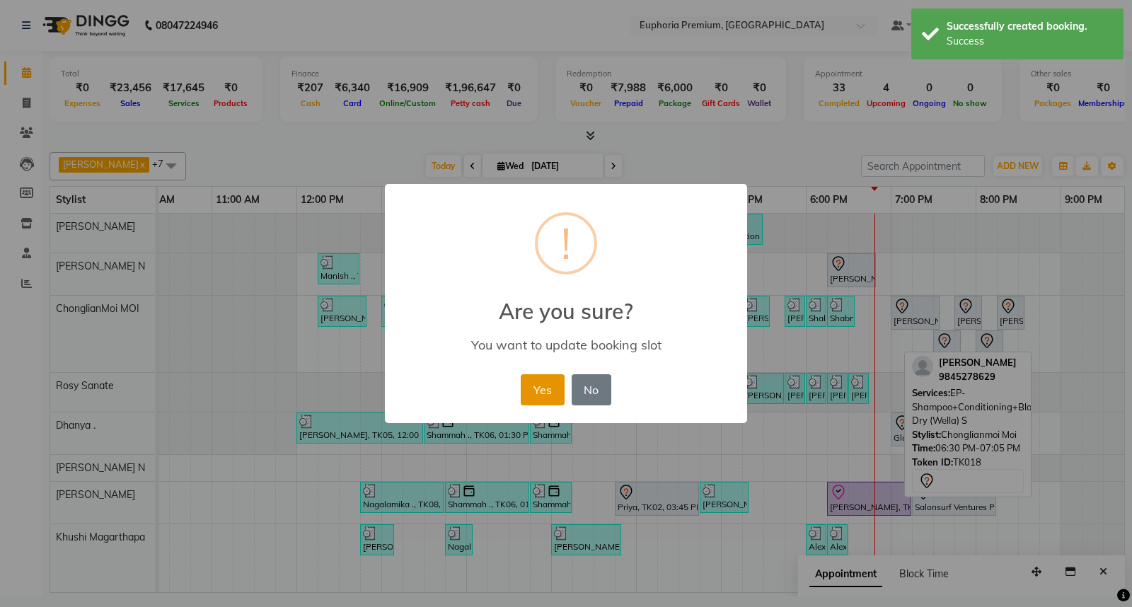
click at [535, 385] on button "Yes" at bounding box center [542, 389] width 43 height 31
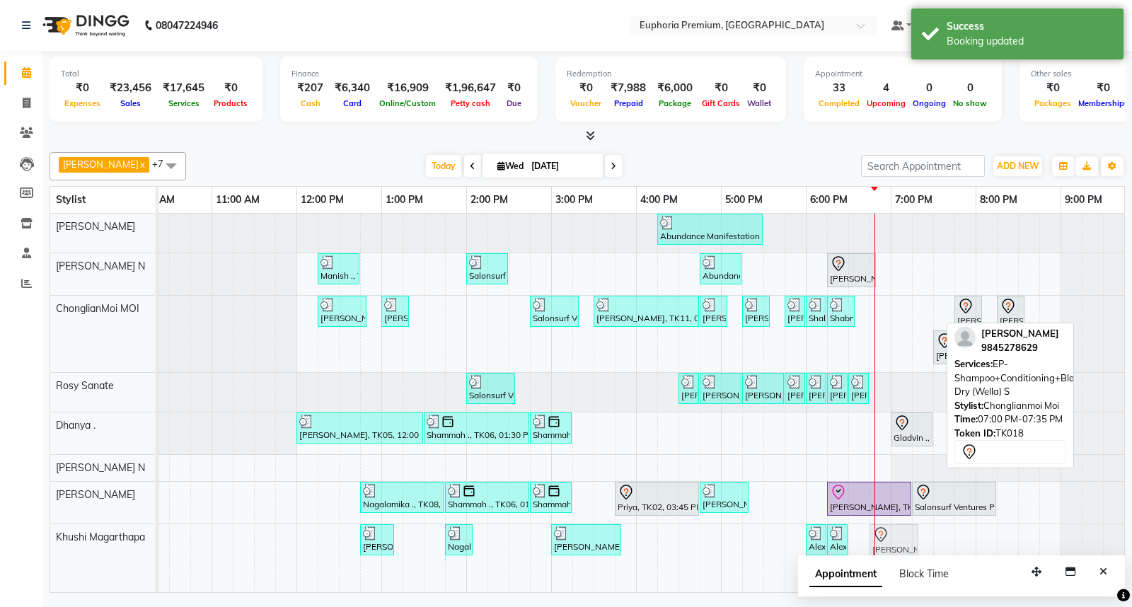
drag, startPoint x: 913, startPoint y: 308, endPoint x: 895, endPoint y: 540, distance: 233.4
click at [895, 540] on tbody "Abundance Manifestation 29AASCA8886B1Z0, TK01, 04:15 PM-05:30 PM, Glutathione M…" at bounding box center [551, 388] width 1188 height 349
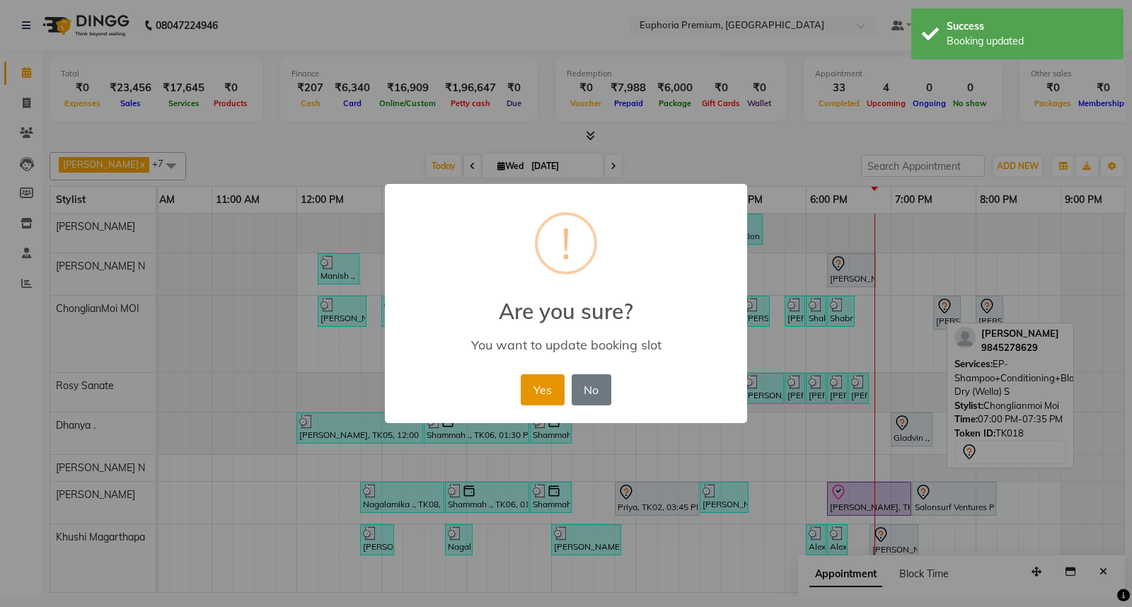
click at [555, 390] on button "Yes" at bounding box center [542, 389] width 43 height 31
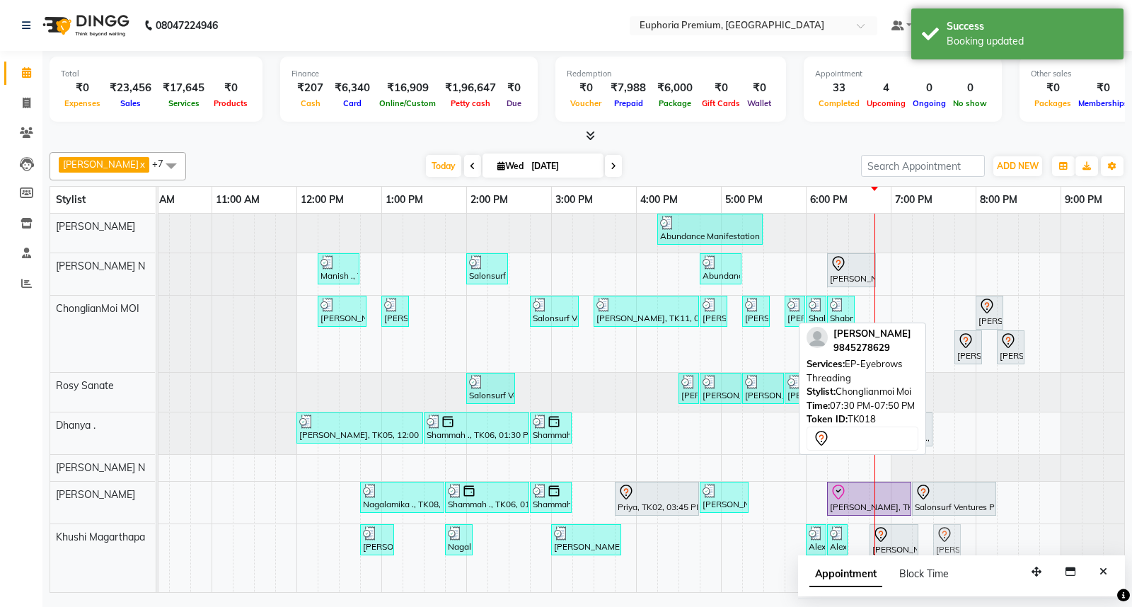
drag, startPoint x: 953, startPoint y: 298, endPoint x: 956, endPoint y: 517, distance: 218.6
click at [953, 528] on tbody "Abundance Manifestation 29AASCA8886B1Z0, TK01, 04:15 PM-05:30 PM, Glutathione M…" at bounding box center [551, 390] width 1188 height 352
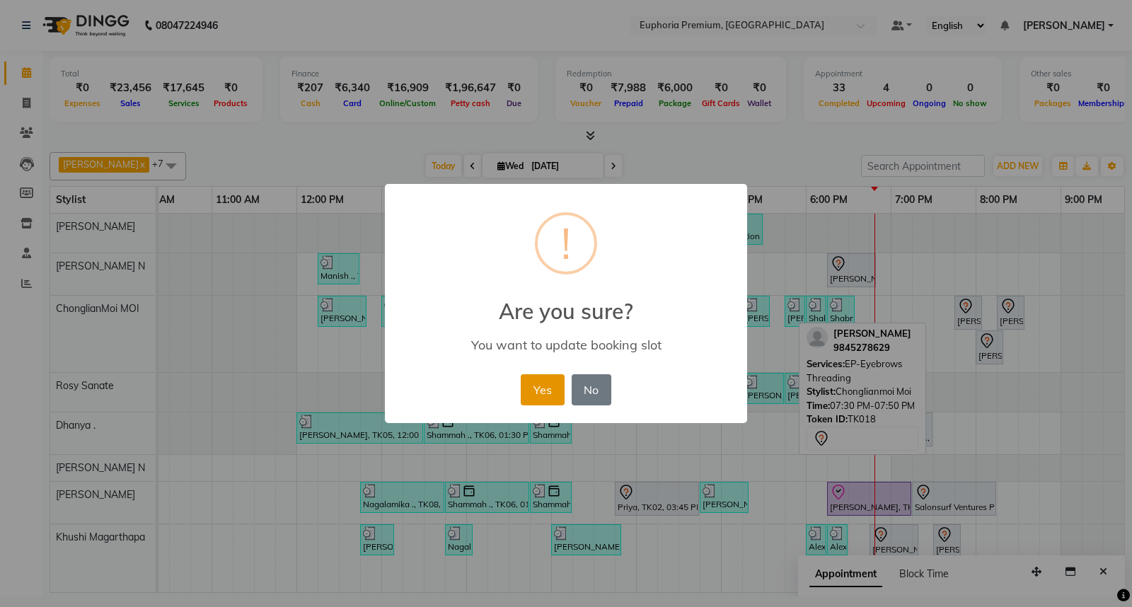
click at [549, 390] on button "Yes" at bounding box center [542, 389] width 43 height 31
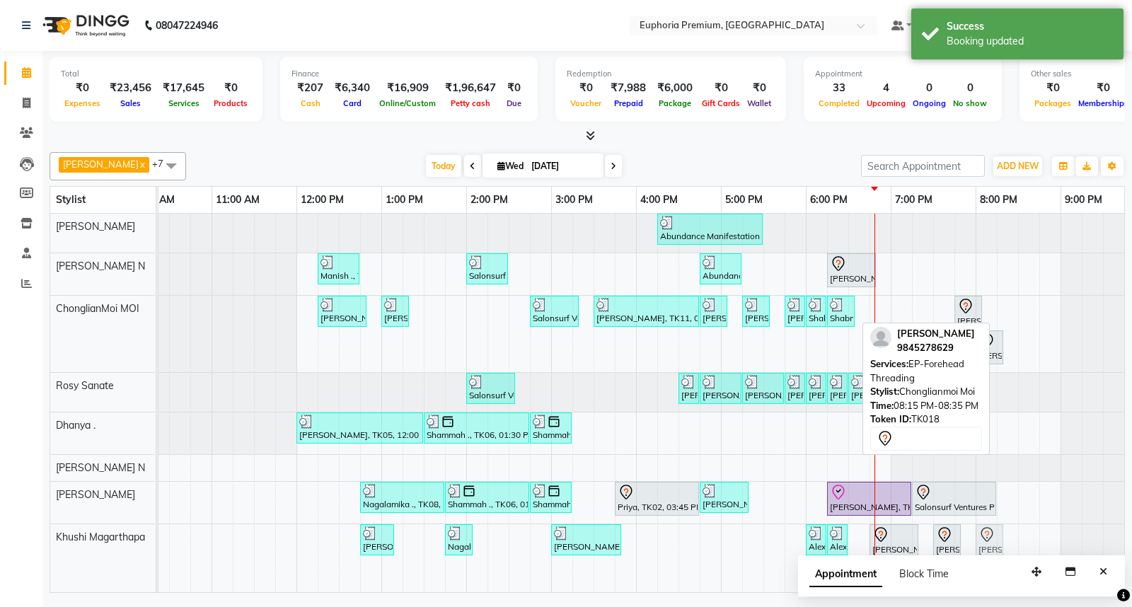
drag, startPoint x: 1005, startPoint y: 311, endPoint x: 986, endPoint y: 539, distance: 228.6
click at [987, 539] on tbody "Abundance Manifestation 29AASCA8886B1Z0, TK01, 04:15 PM-05:30 PM, Glutathione M…" at bounding box center [551, 390] width 1188 height 352
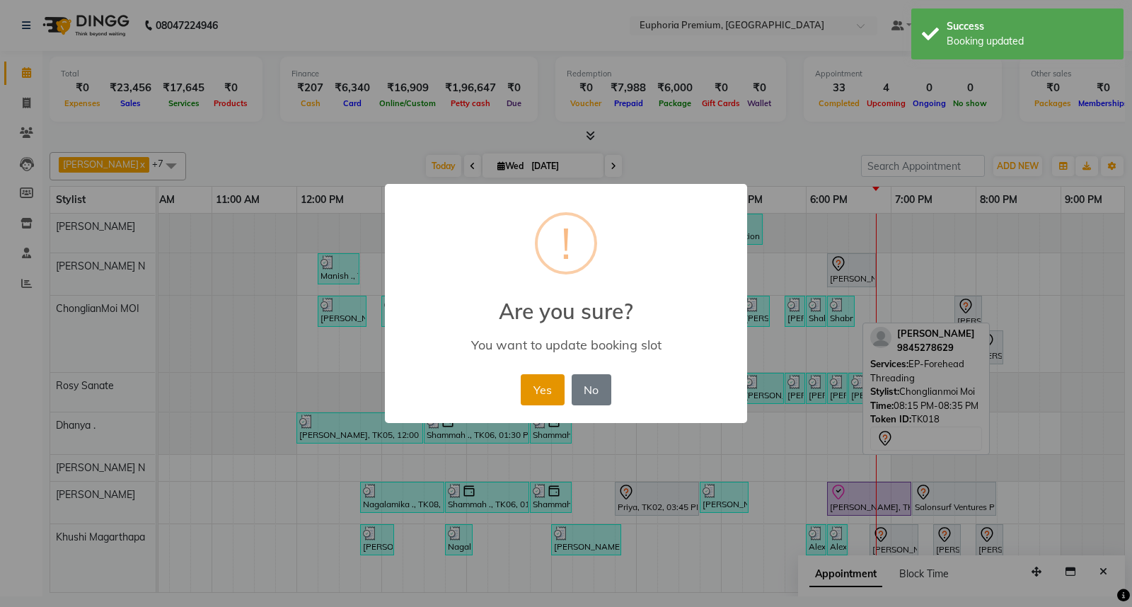
click at [546, 396] on button "Yes" at bounding box center [542, 389] width 43 height 31
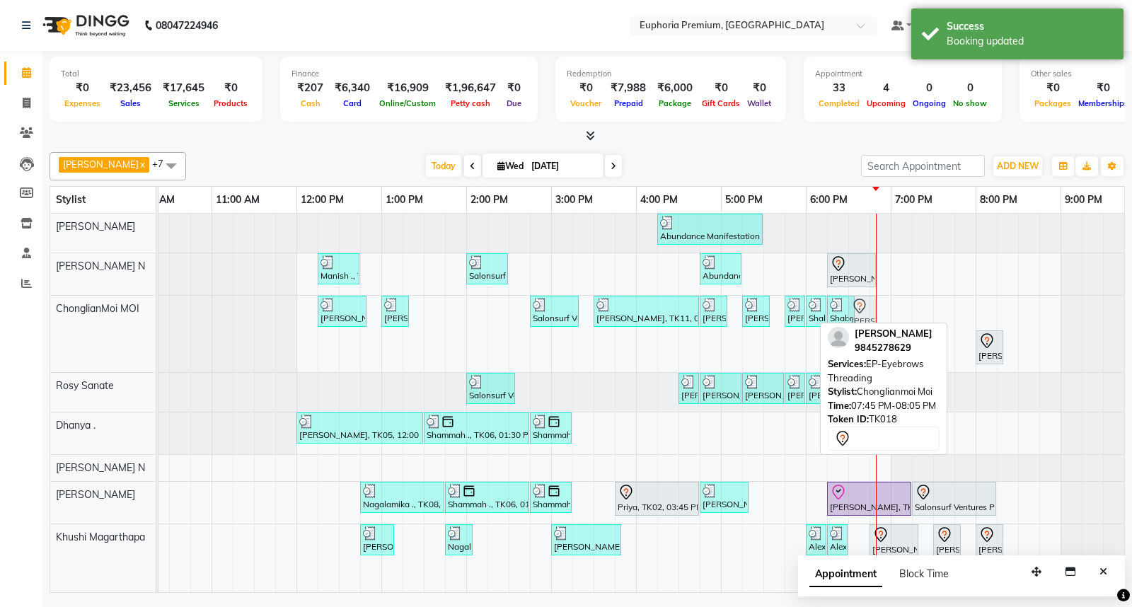
drag, startPoint x: 968, startPoint y: 315, endPoint x: 871, endPoint y: 319, distance: 97.0
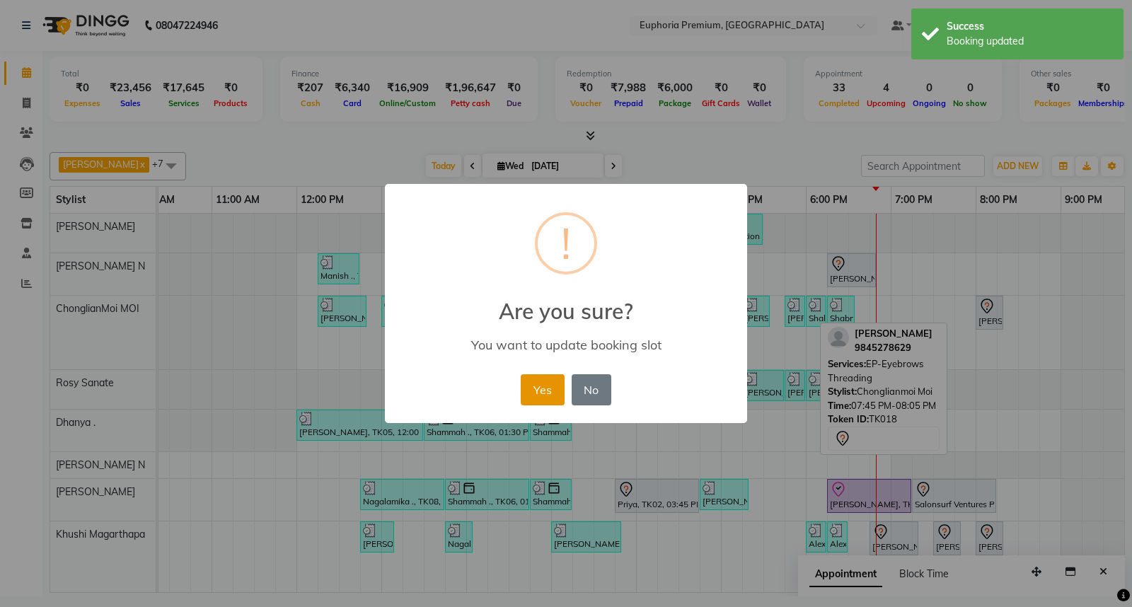
click at [546, 390] on button "Yes" at bounding box center [542, 389] width 43 height 31
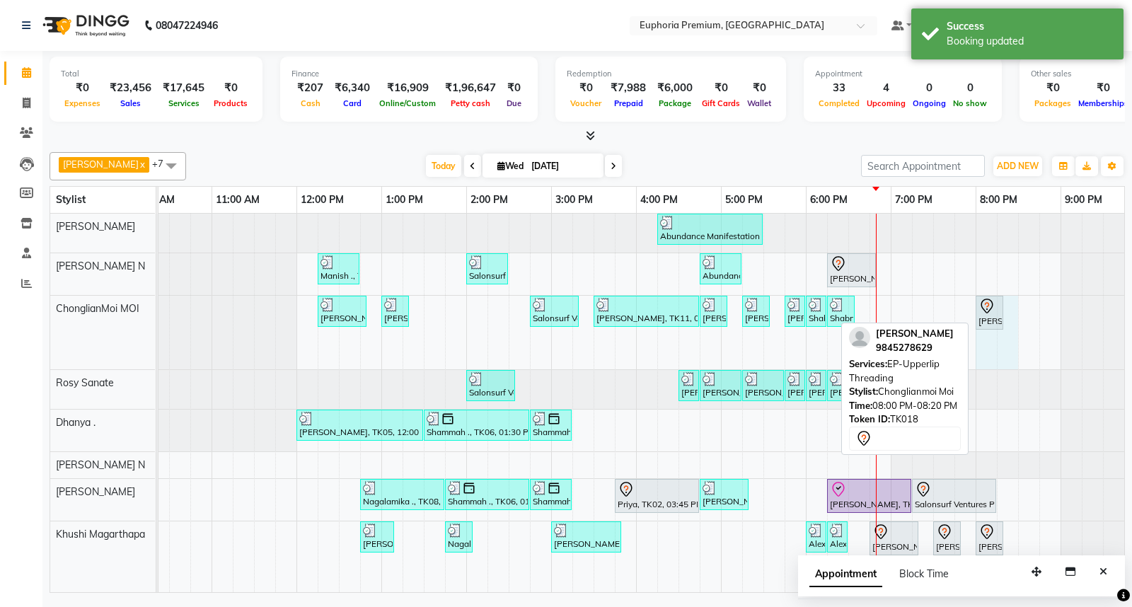
drag, startPoint x: 1003, startPoint y: 306, endPoint x: 987, endPoint y: 315, distance: 18.4
click at [987, 315] on div "Abundance Manifestation 29AASCA8886B1Z0, TK01, 04:15 PM-05:30 PM, Glutathione M…" at bounding box center [551, 403] width 1188 height 378
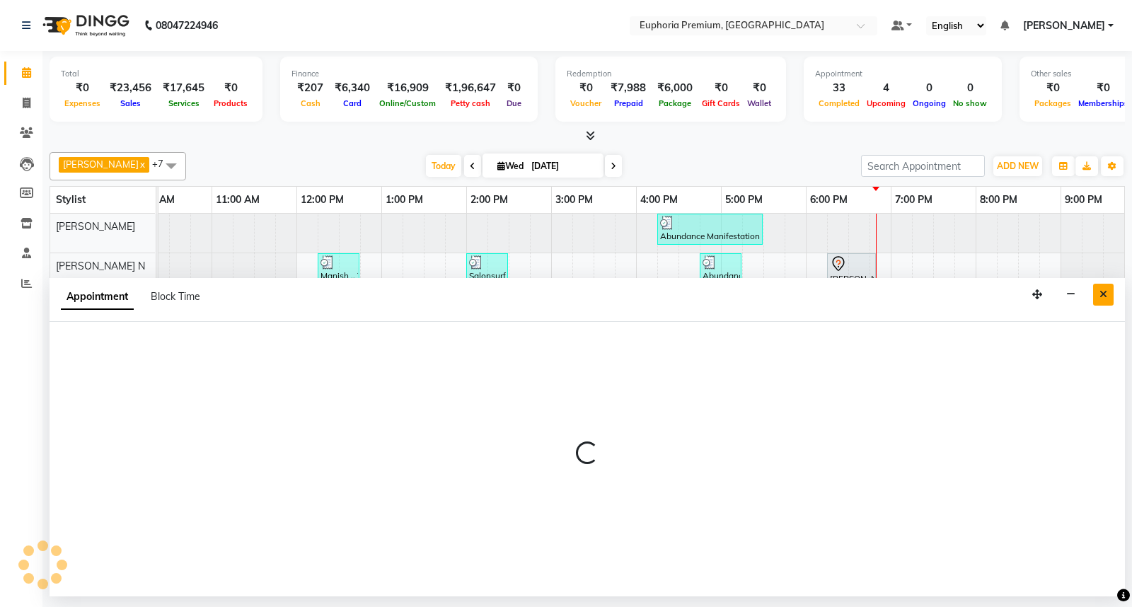
click at [1095, 293] on button "Close" at bounding box center [1103, 295] width 21 height 22
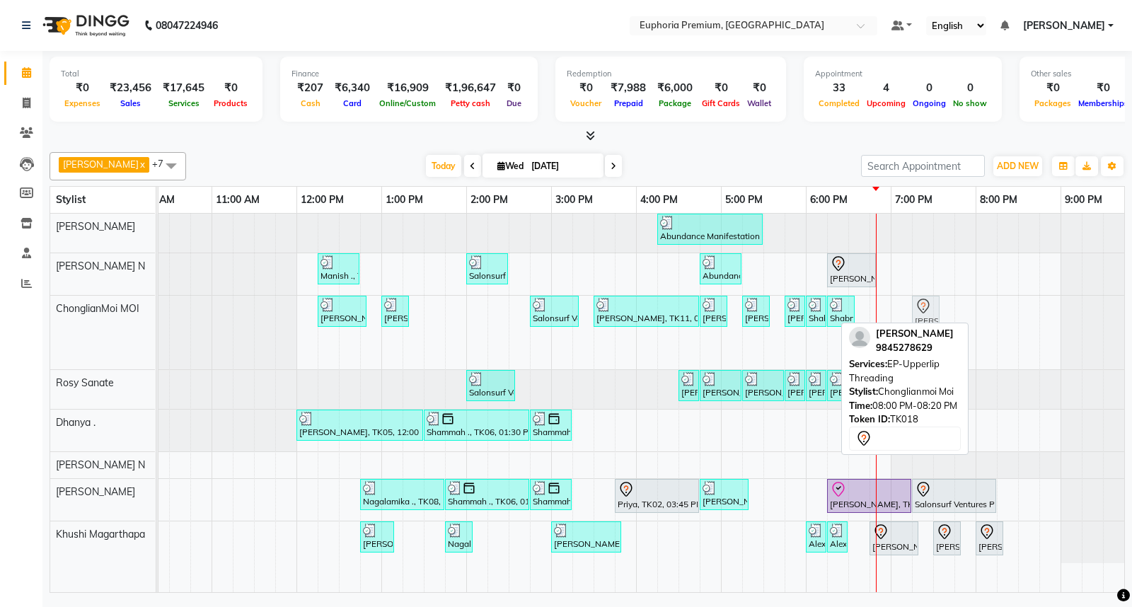
drag, startPoint x: 994, startPoint y: 313, endPoint x: 924, endPoint y: 315, distance: 70.8
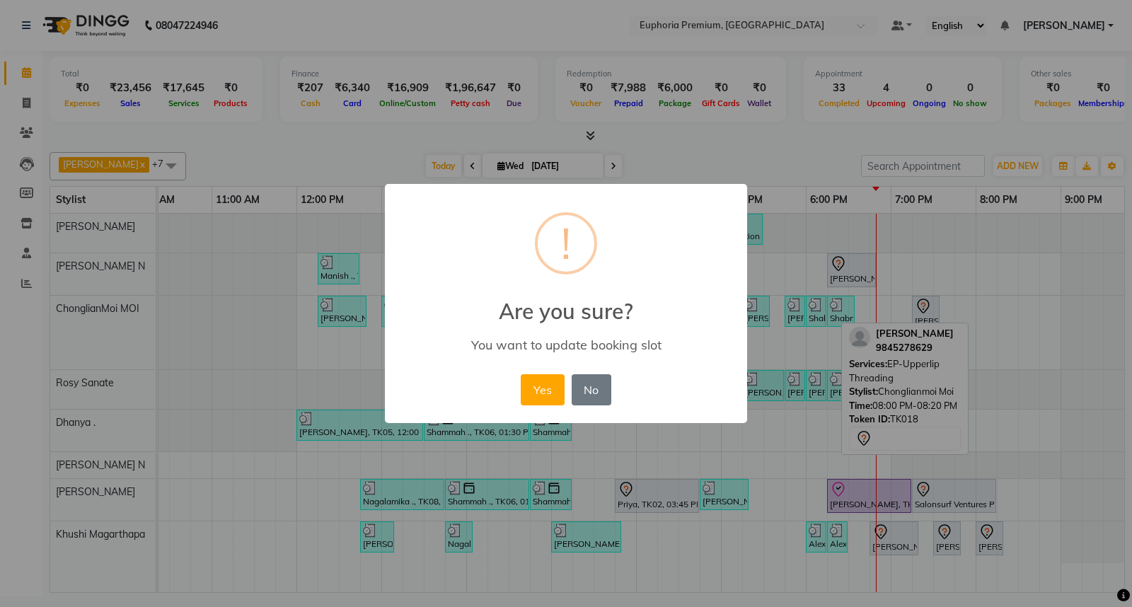
click at [547, 391] on button "Yes" at bounding box center [542, 389] width 43 height 31
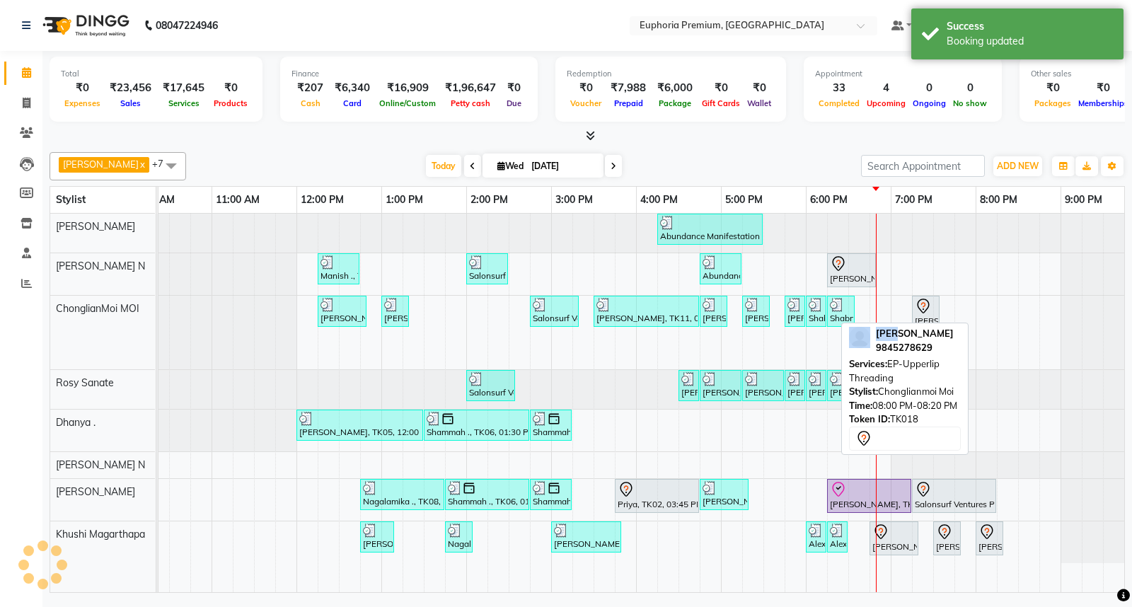
drag, startPoint x: 871, startPoint y: 341, endPoint x: 895, endPoint y: 332, distance: 26.2
click at [895, 332] on div "[PERSON_NAME] 9845278629" at bounding box center [905, 341] width 112 height 28
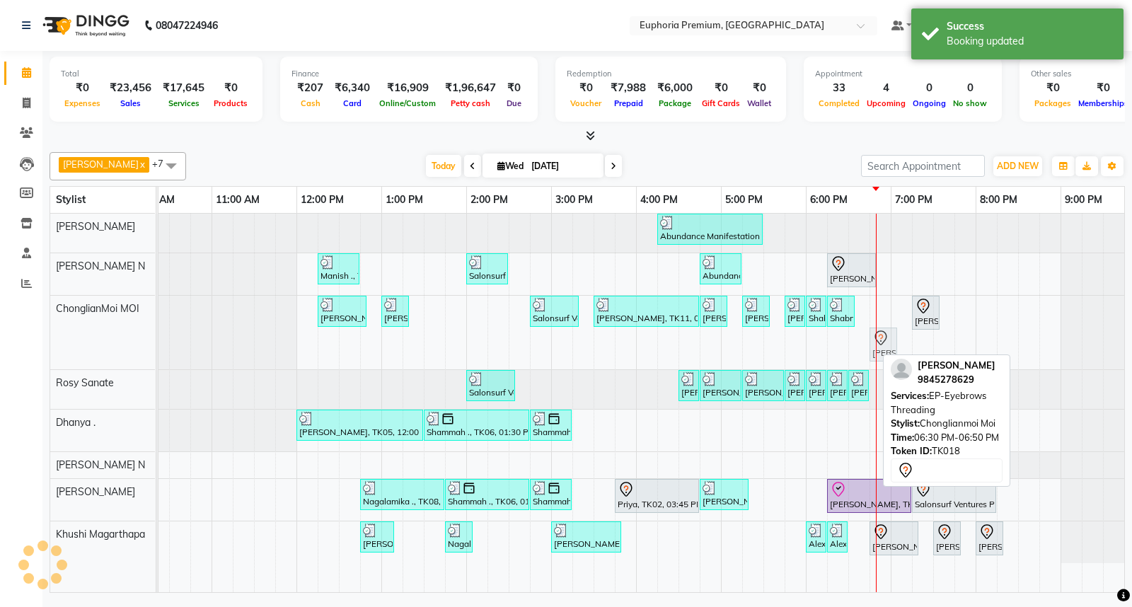
drag, startPoint x: 867, startPoint y: 345, endPoint x: 889, endPoint y: 343, distance: 22.0
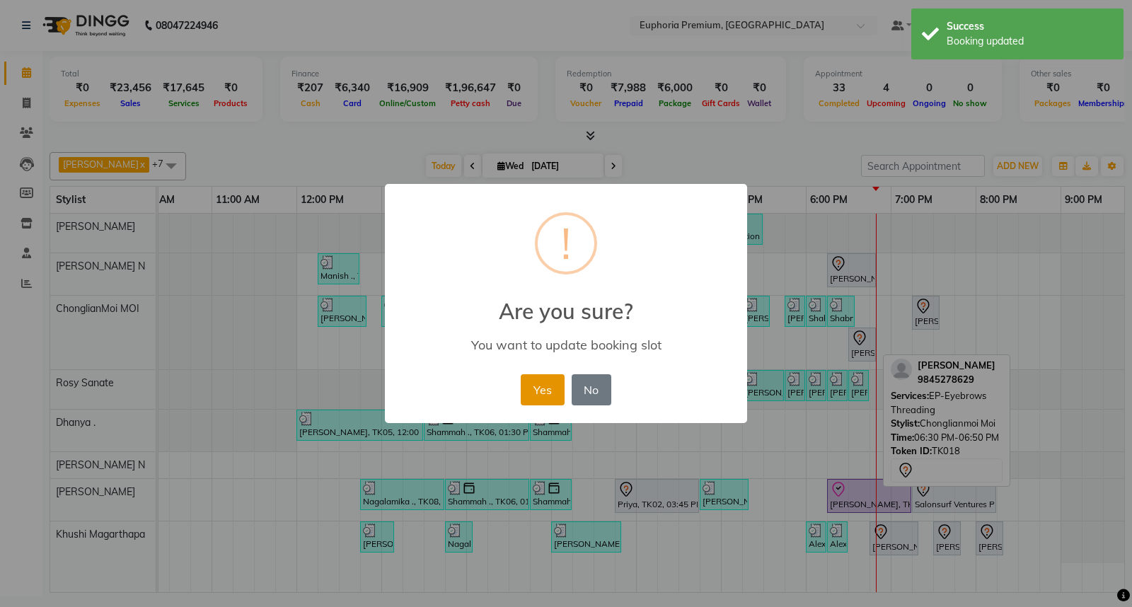
click at [542, 390] on button "Yes" at bounding box center [542, 389] width 43 height 31
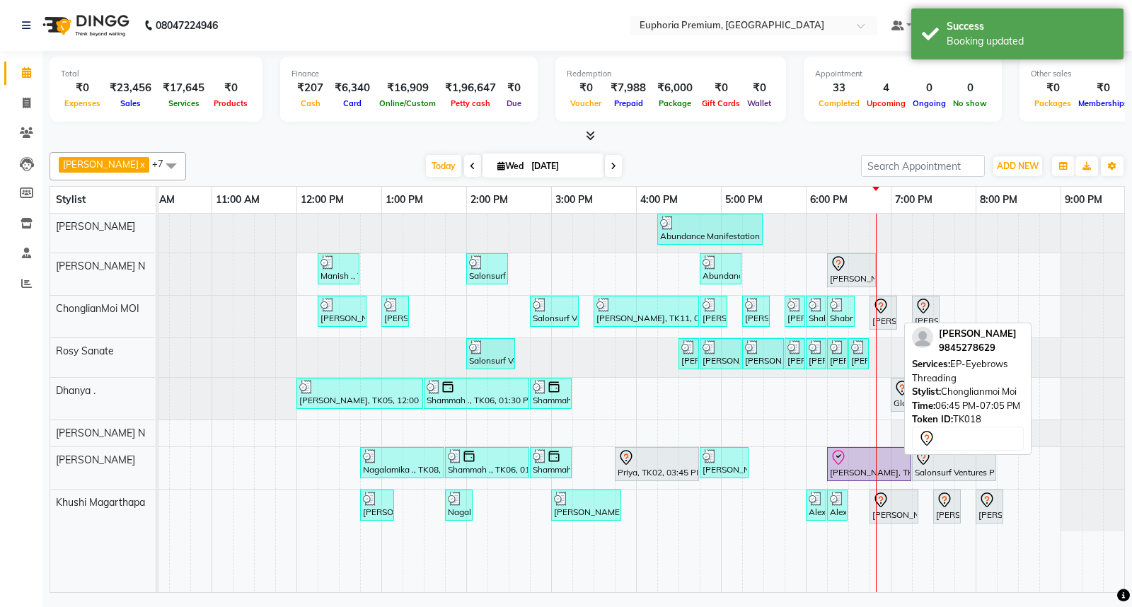
click at [884, 313] on div "[PERSON_NAME], TK18, 06:45 PM-07:05 PM, EP-Eyebrows Threading" at bounding box center [883, 313] width 25 height 30
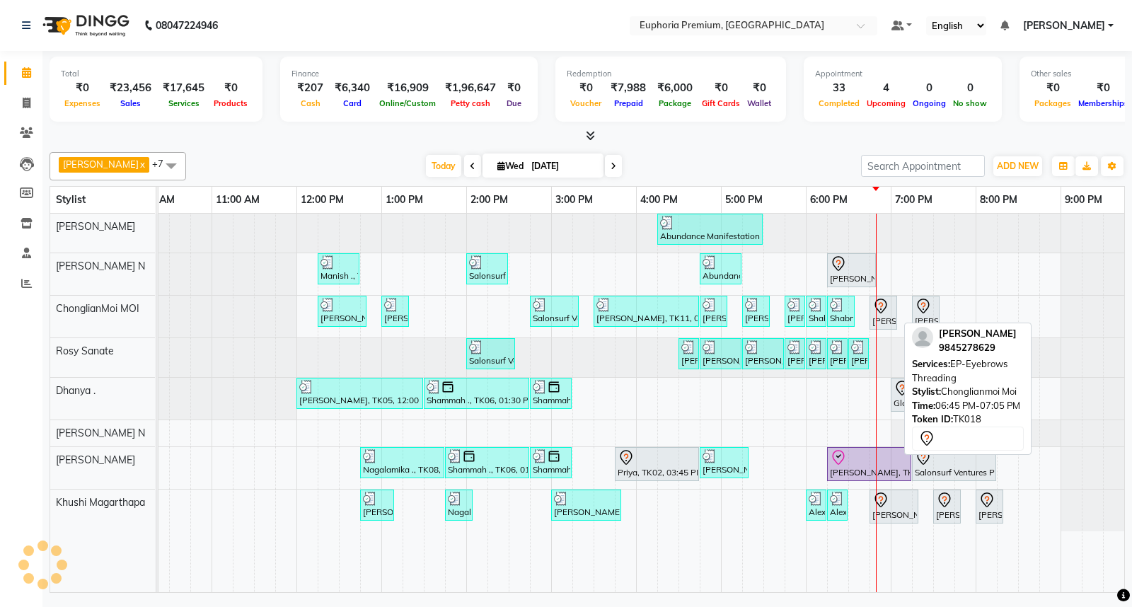
click at [884, 313] on icon at bounding box center [880, 306] width 17 height 17
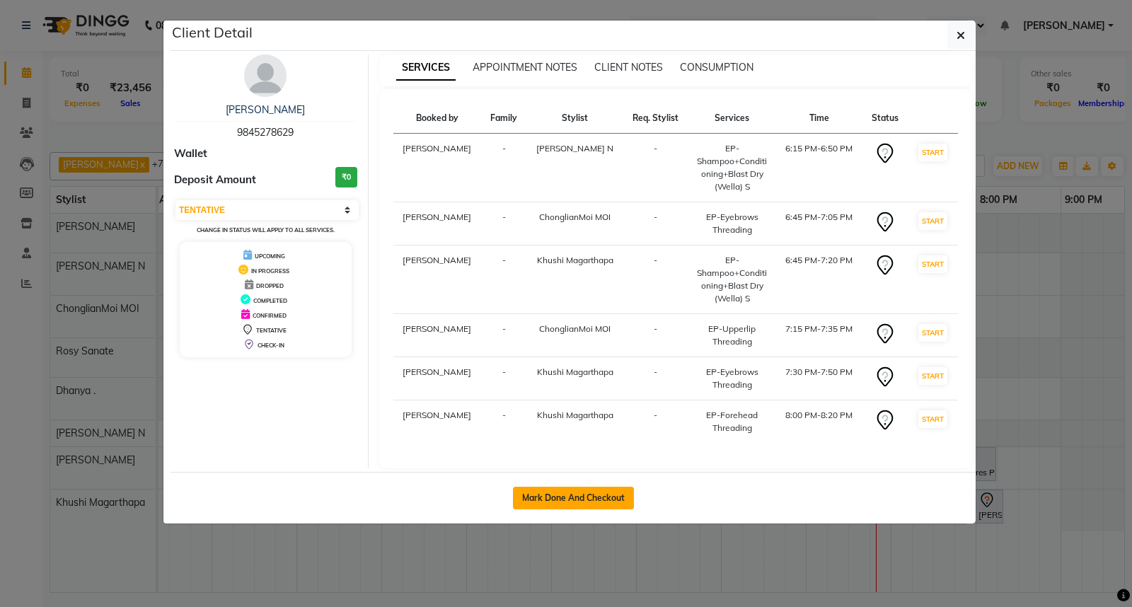
click at [584, 500] on button "Mark Done And Checkout" at bounding box center [573, 498] width 121 height 23
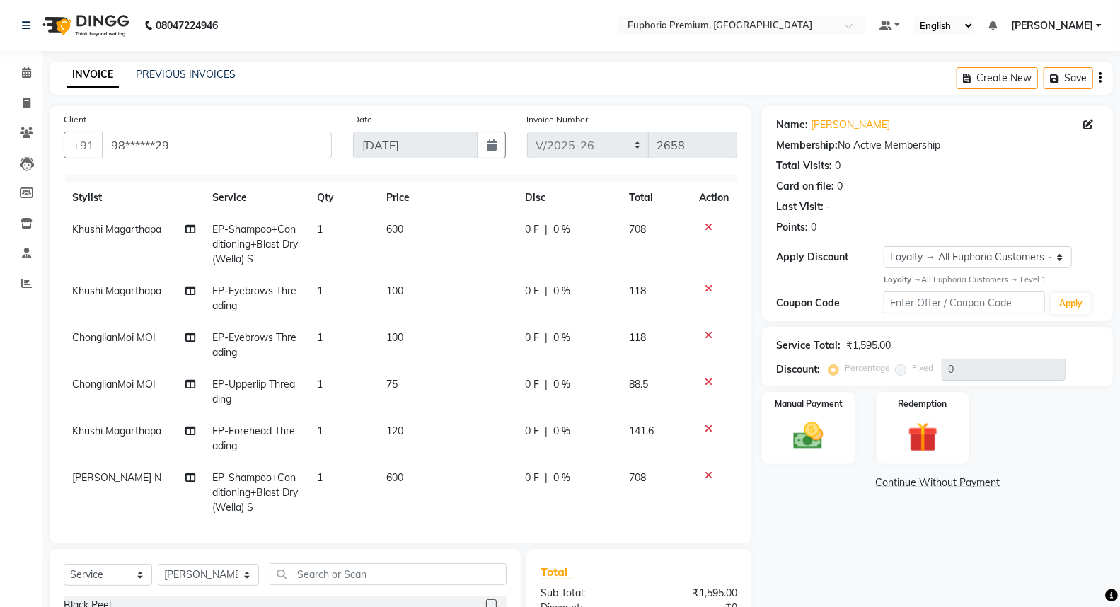
scroll to position [37, 0]
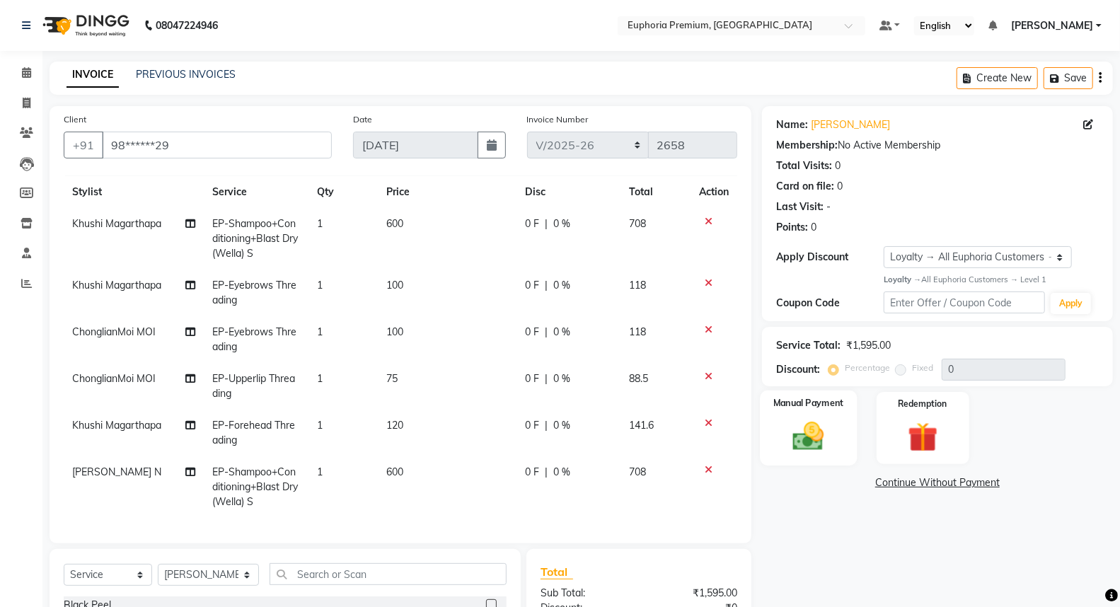
click at [811, 440] on img at bounding box center [808, 436] width 50 height 36
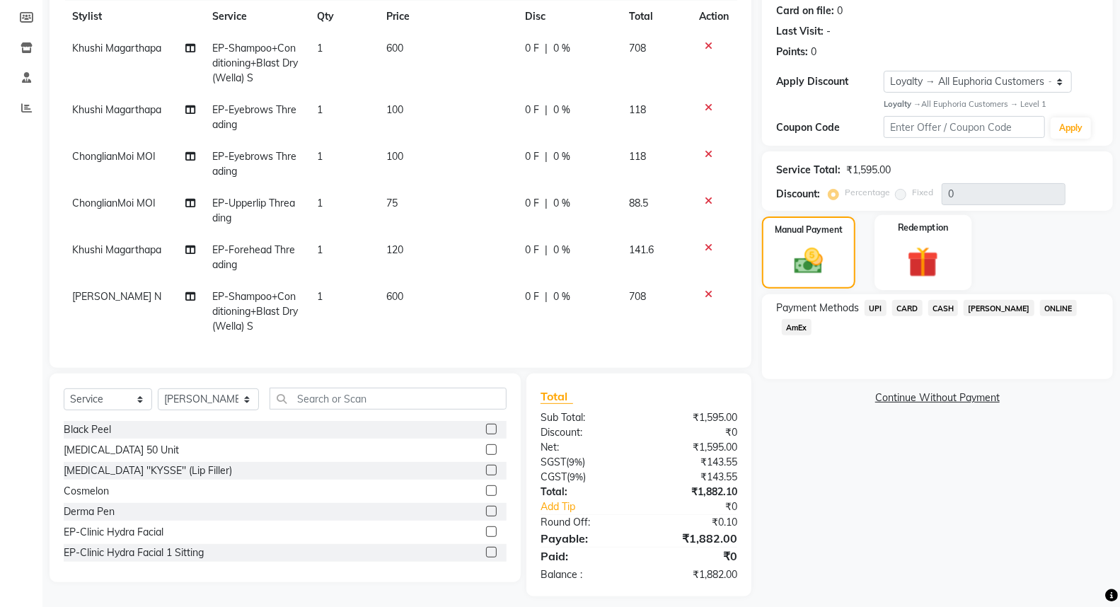
scroll to position [185, 0]
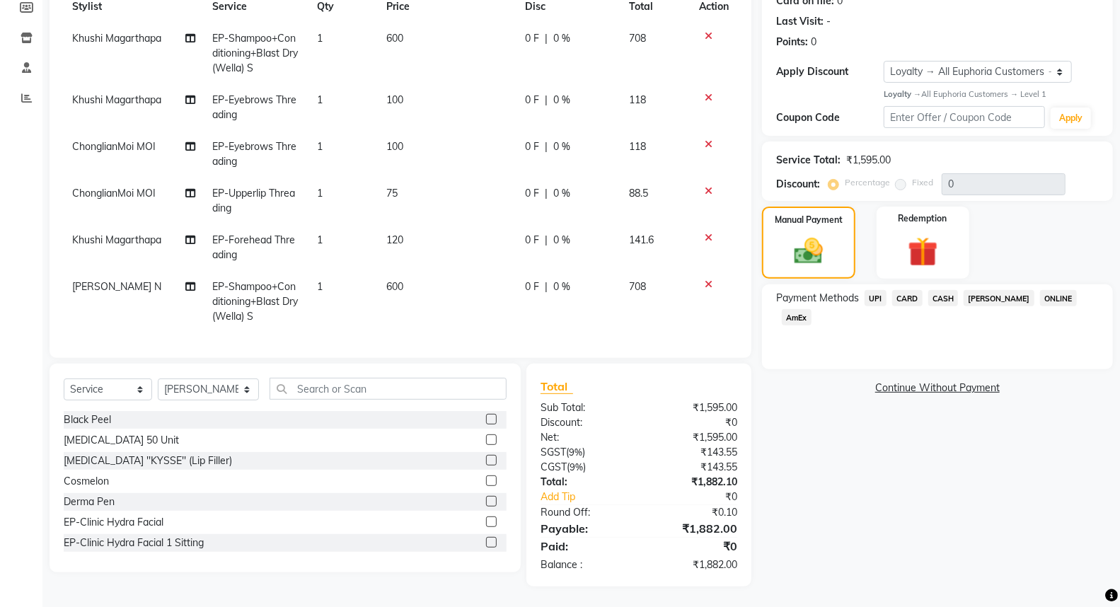
click at [878, 301] on span "UPI" at bounding box center [875, 298] width 22 height 16
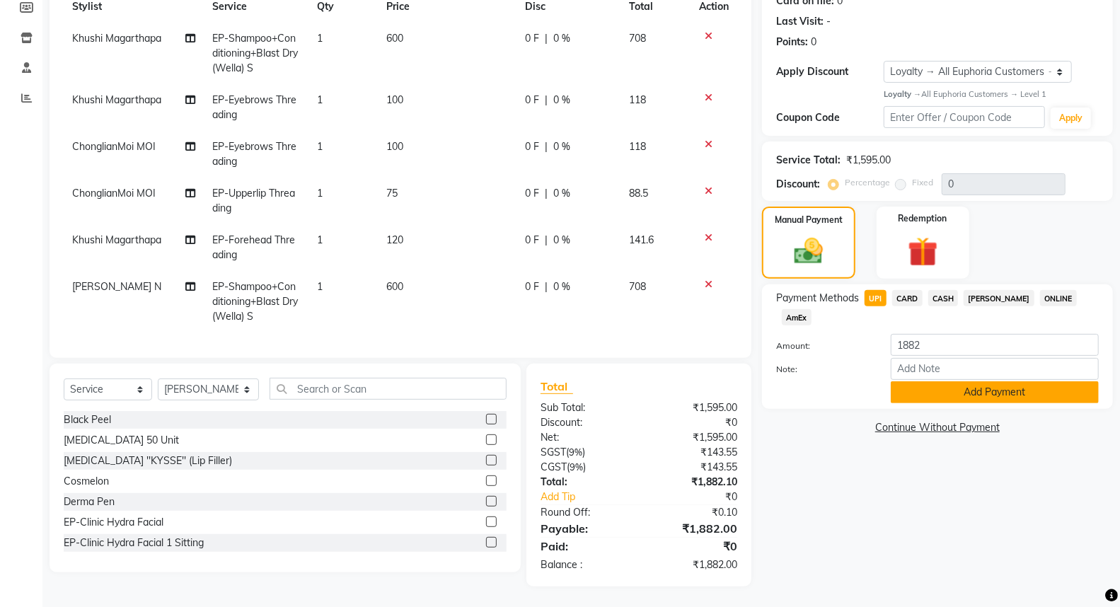
click at [967, 381] on button "Add Payment" at bounding box center [995, 392] width 208 height 22
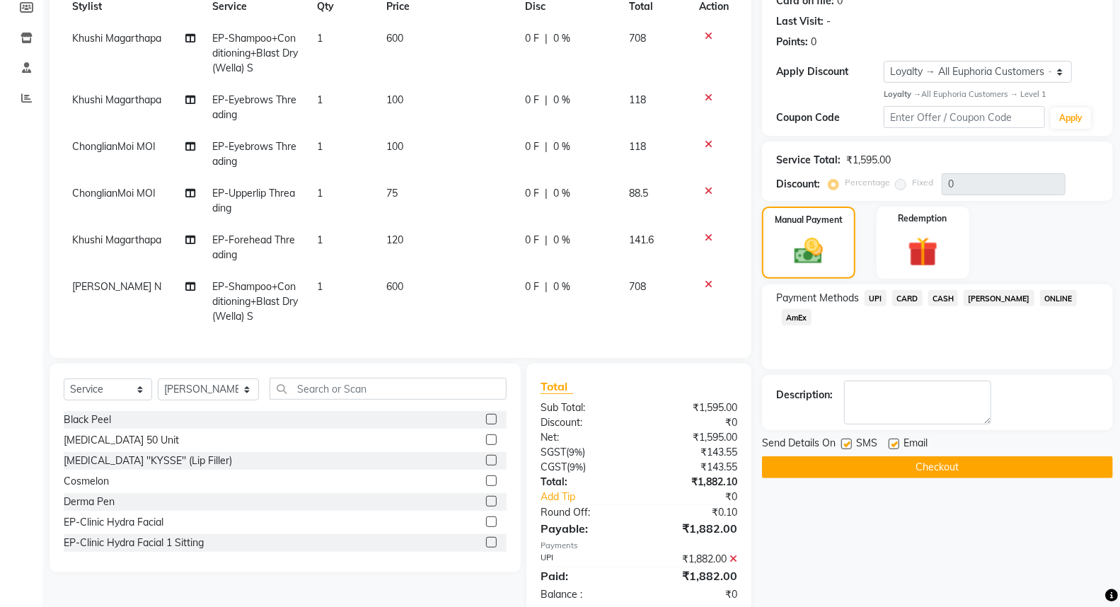
click at [942, 461] on button "Checkout" at bounding box center [937, 467] width 351 height 22
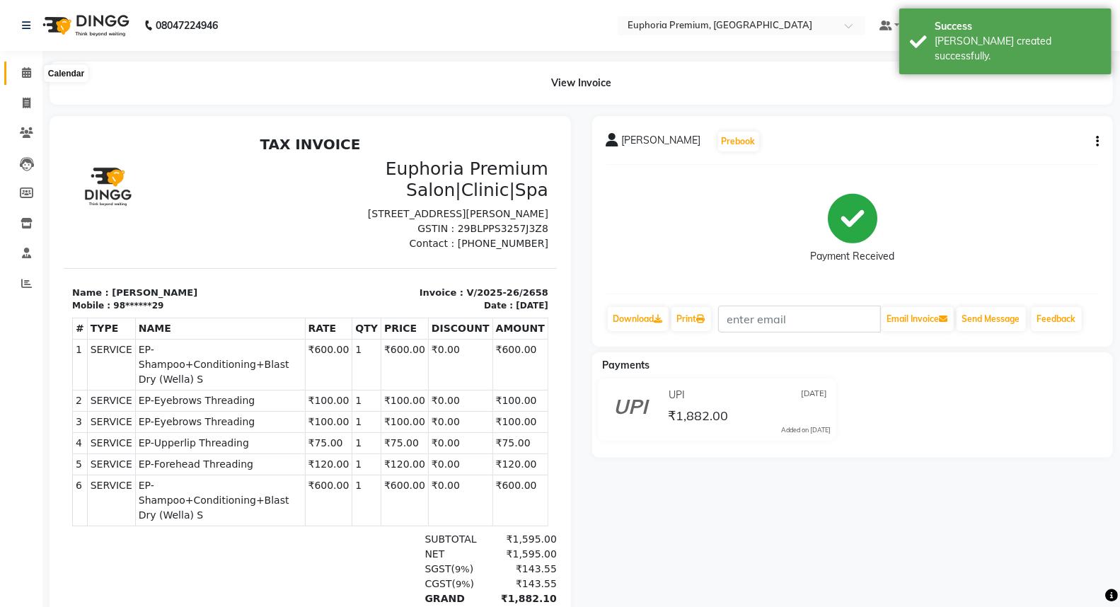
click at [27, 71] on icon at bounding box center [26, 72] width 9 height 11
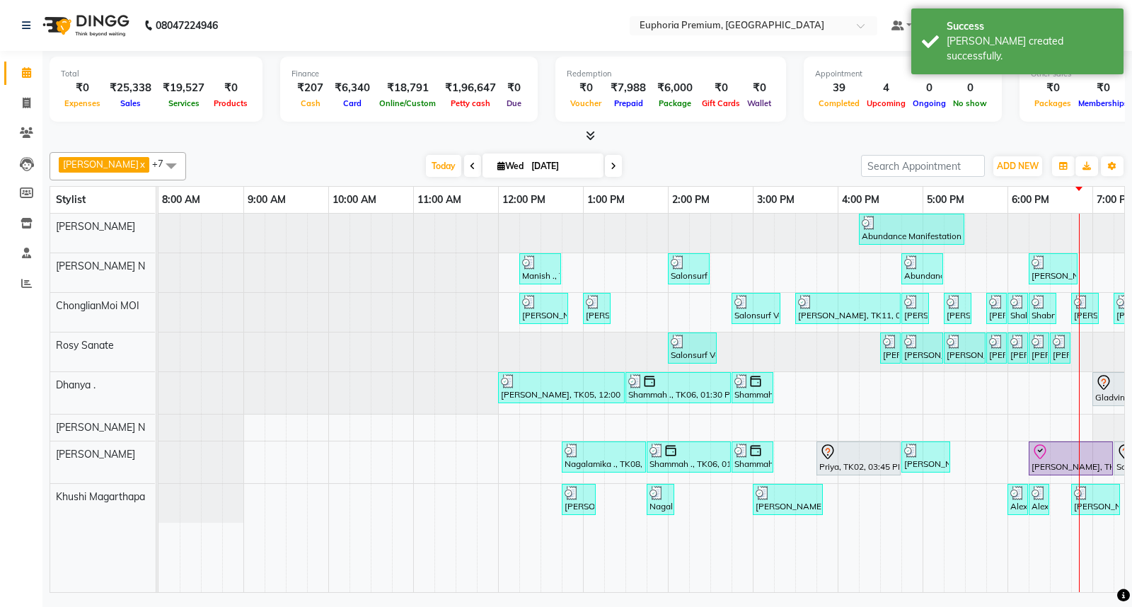
scroll to position [0, 223]
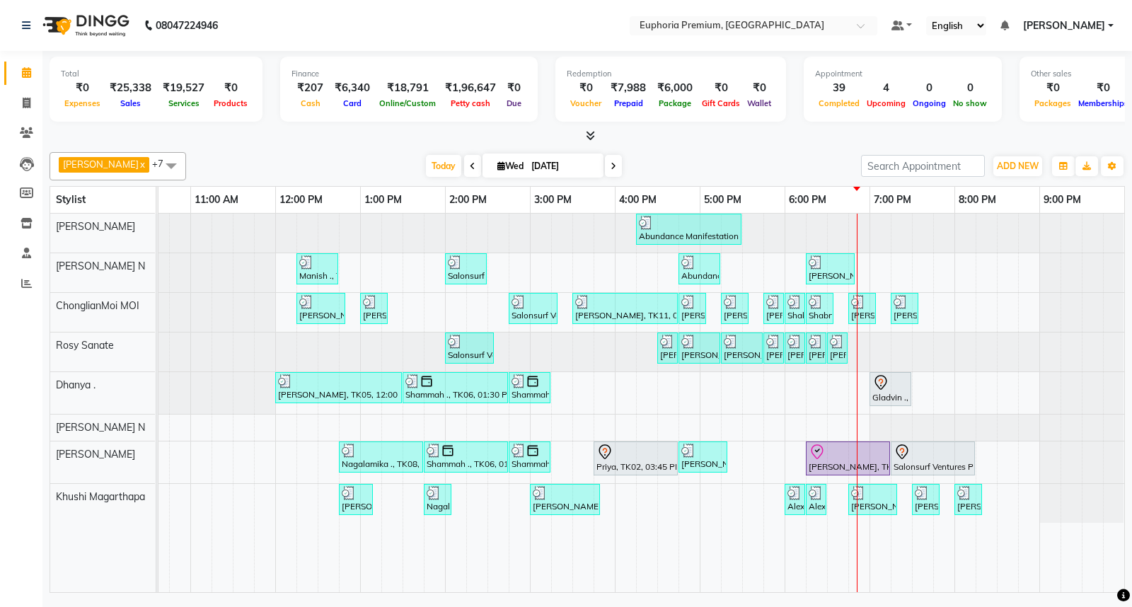
click at [878, 269] on div "Abundance Manifestation 29AASCA8886B1Z0, TK01, 04:15 PM-05:30 PM, Glutathione M…" at bounding box center [530, 403] width 1188 height 378
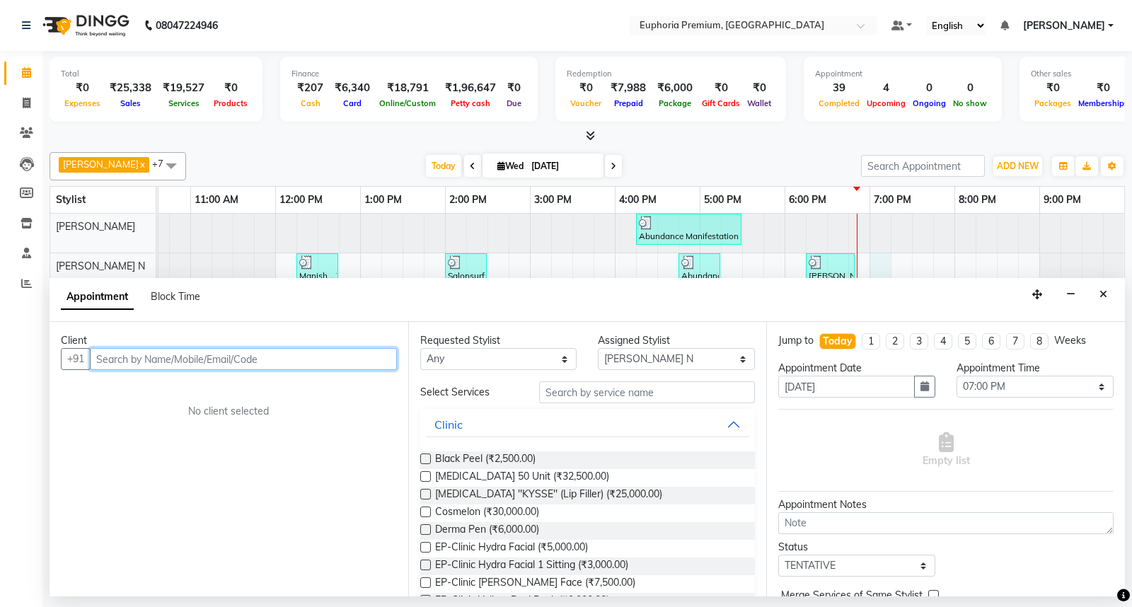
click at [245, 364] on input "text" at bounding box center [243, 359] width 307 height 22
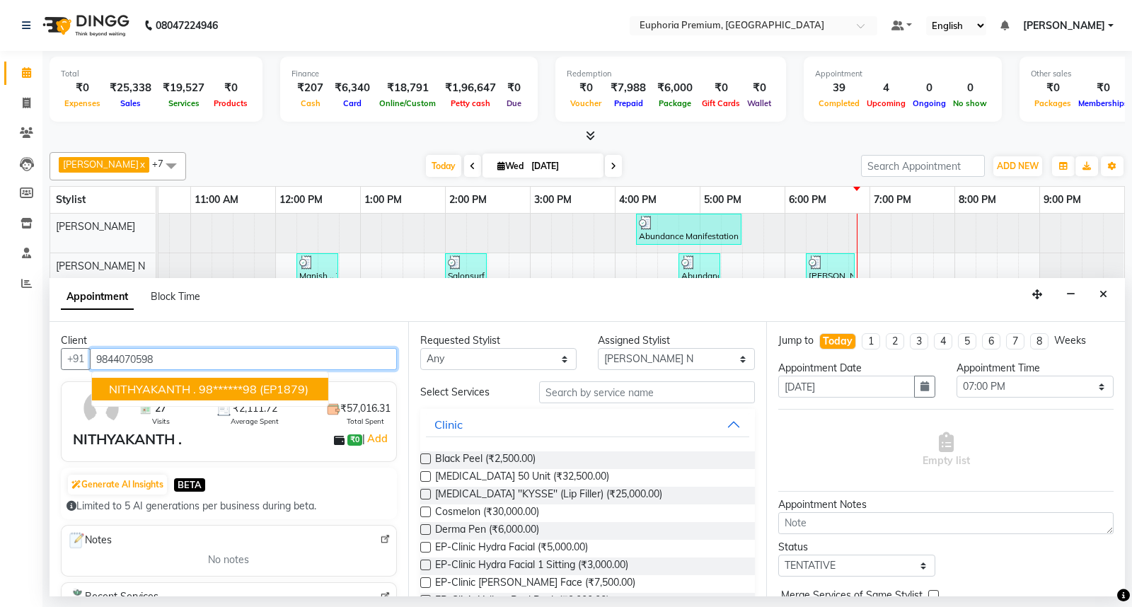
click at [212, 383] on ngb-highlight "98******98" at bounding box center [228, 389] width 58 height 14
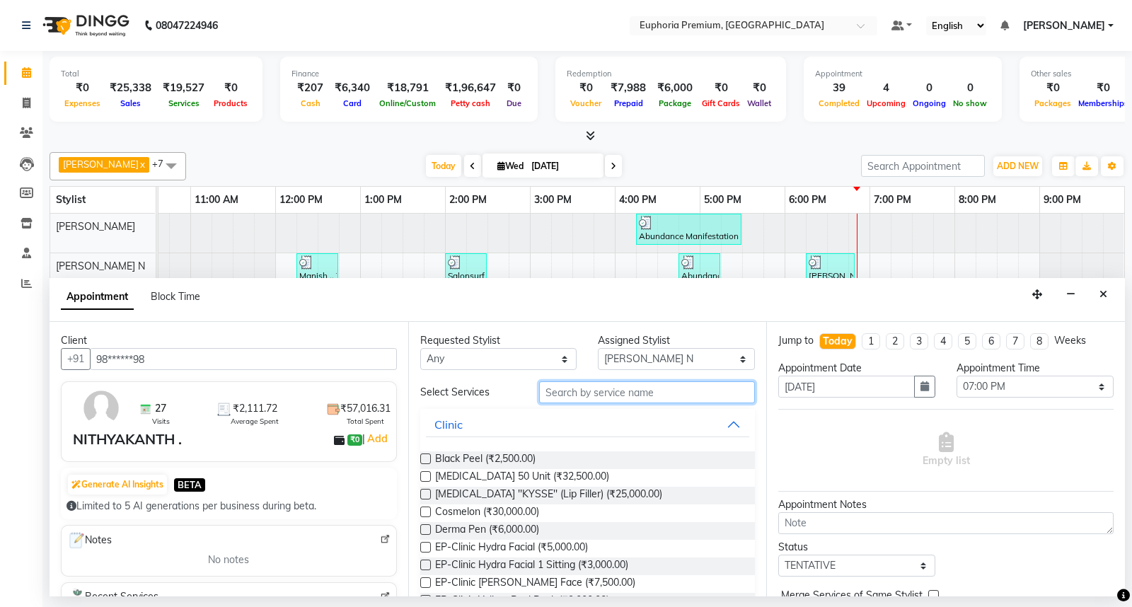
click at [574, 400] on input "text" at bounding box center [647, 392] width 216 height 22
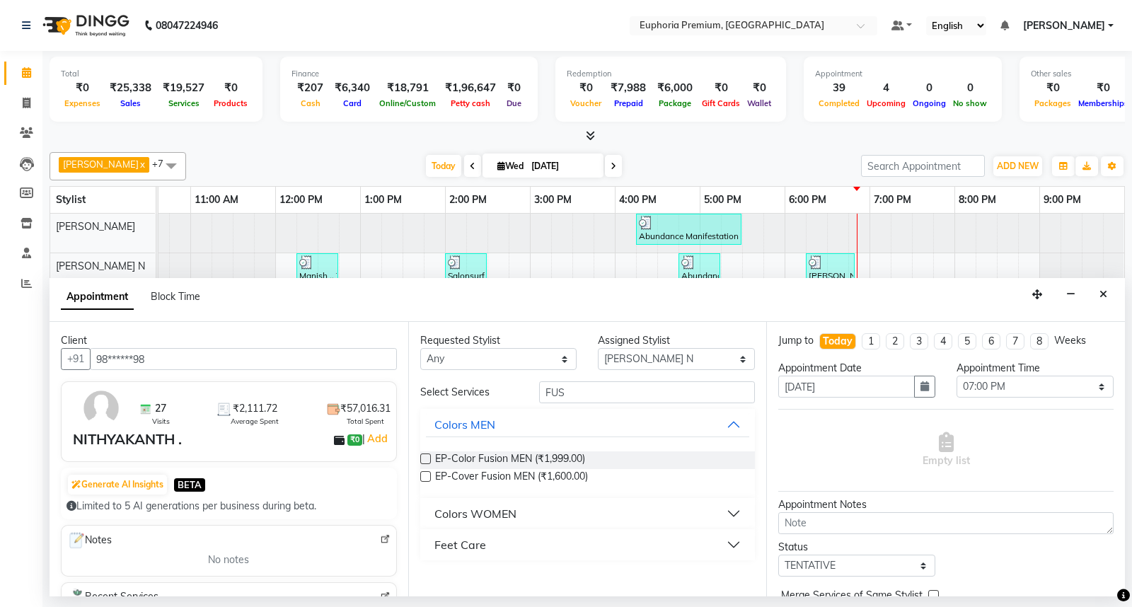
click at [422, 477] on label at bounding box center [425, 476] width 11 height 11
click at [422, 477] on input "checkbox" at bounding box center [424, 477] width 9 height 9
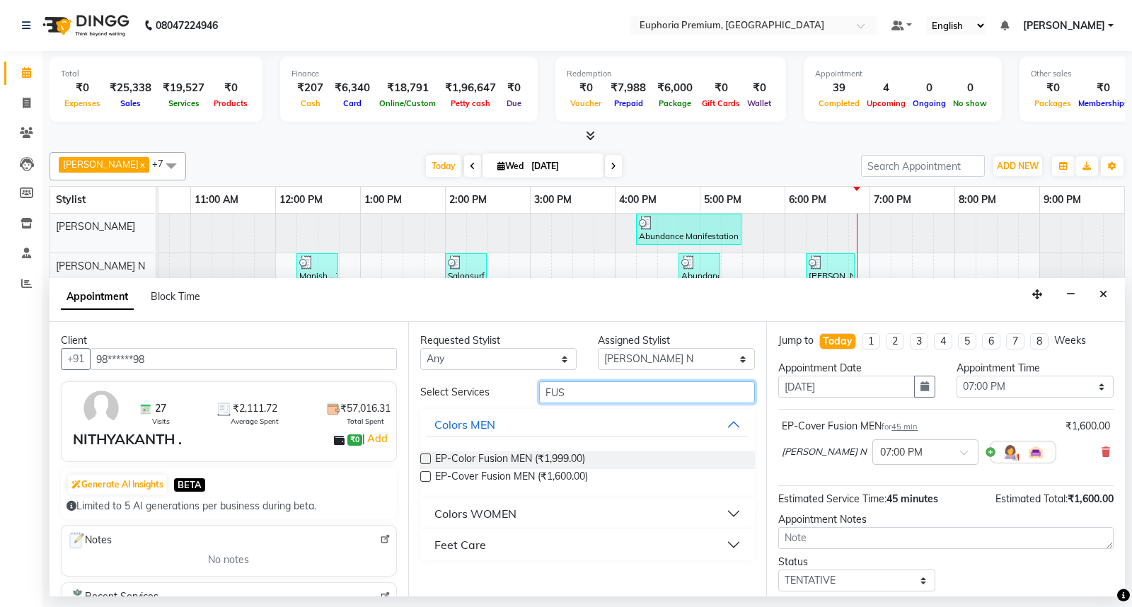
drag, startPoint x: 594, startPoint y: 394, endPoint x: 489, endPoint y: 393, distance: 105.4
click at [489, 393] on div "Select Services FUS" at bounding box center [588, 392] width 356 height 22
click at [492, 340] on div "Requested Stylist" at bounding box center [498, 340] width 157 height 15
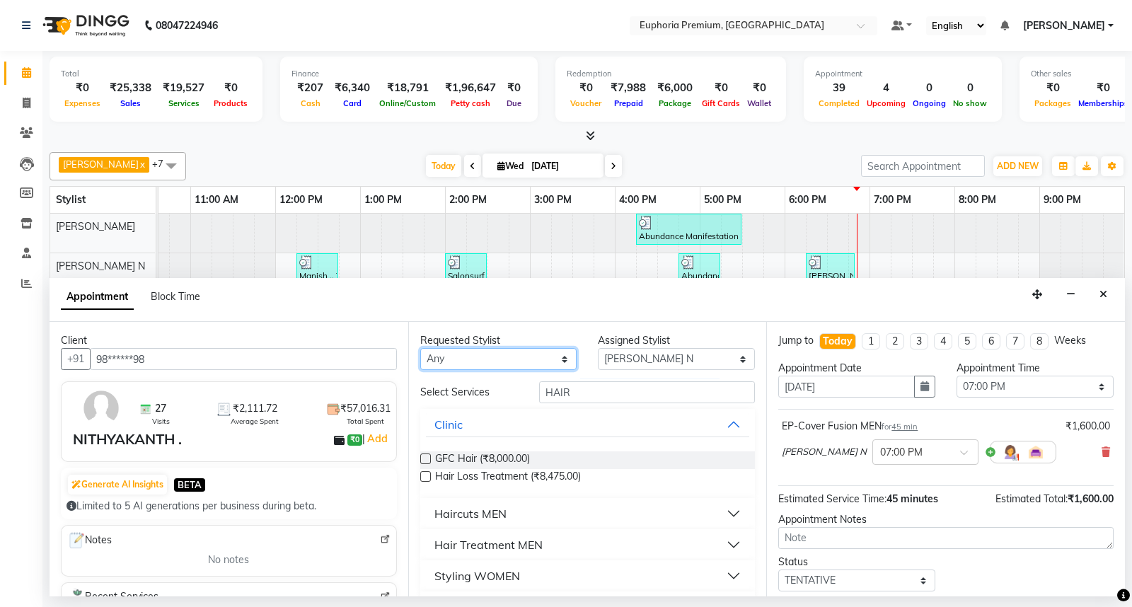
click at [480, 364] on select "Any Babu V Bharath N [PERSON_NAME] [PERSON_NAME] N Chiinthian [PERSON_NAME] MOI…" at bounding box center [498, 359] width 157 height 22
click at [420, 348] on select "Any Babu V Bharath N [PERSON_NAME] [PERSON_NAME] N Chiinthian [PERSON_NAME] MOI…" at bounding box center [498, 359] width 157 height 22
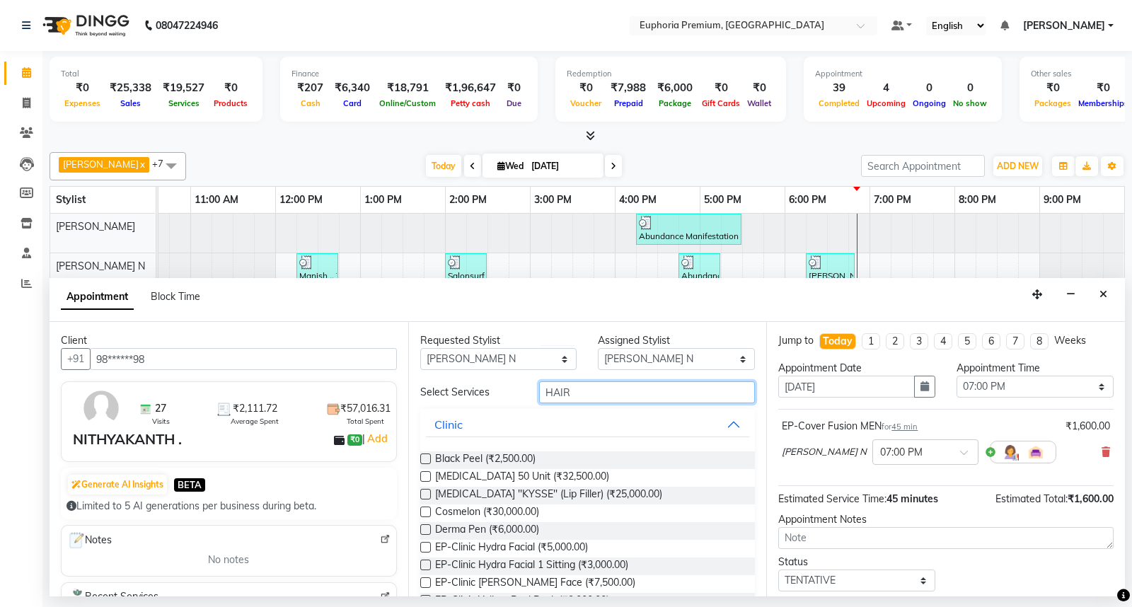
click at [585, 398] on input "HAIR" at bounding box center [647, 392] width 216 height 22
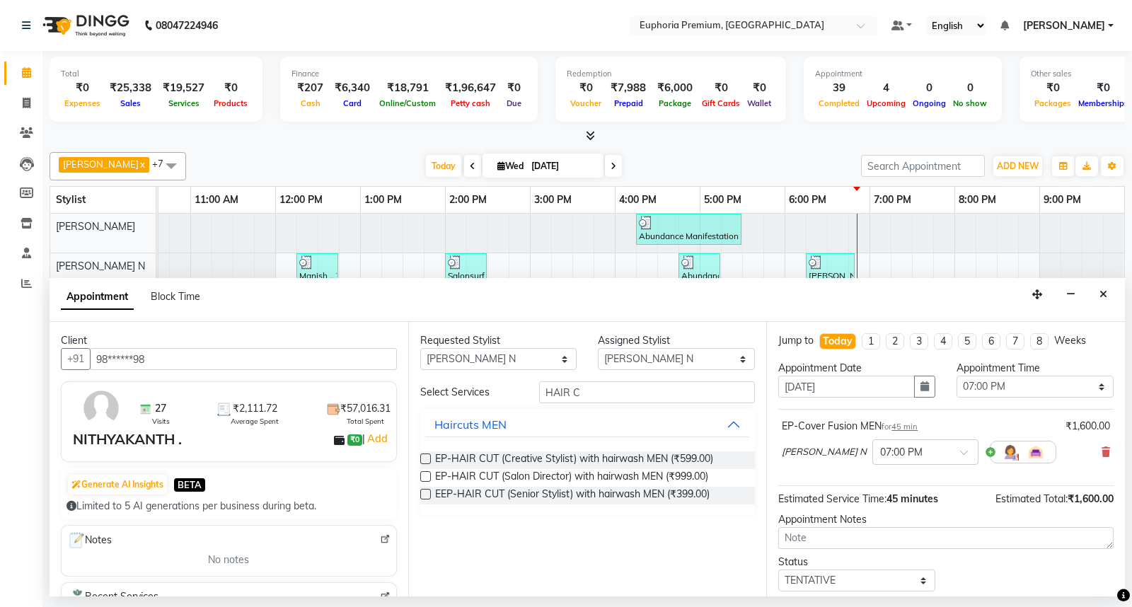
click at [424, 487] on div "EEP-HAIR CUT (Senior Stylist) with hairwash MEN (₹399.00)" at bounding box center [587, 496] width 335 height 18
click at [427, 497] on label at bounding box center [425, 494] width 11 height 11
click at [427, 497] on input "checkbox" at bounding box center [424, 495] width 9 height 9
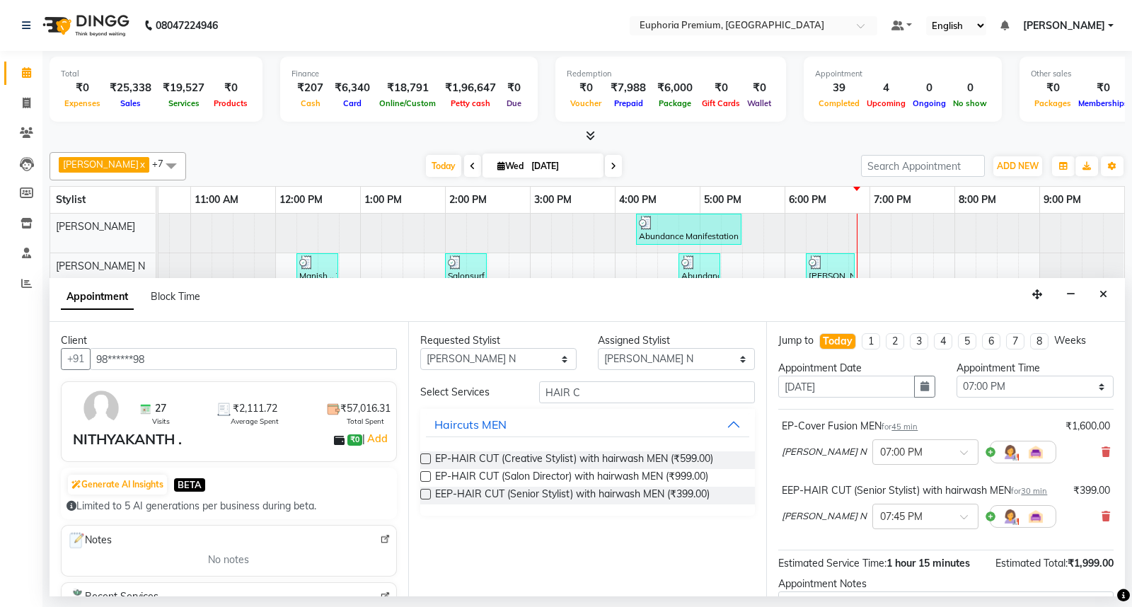
scroll to position [149, 0]
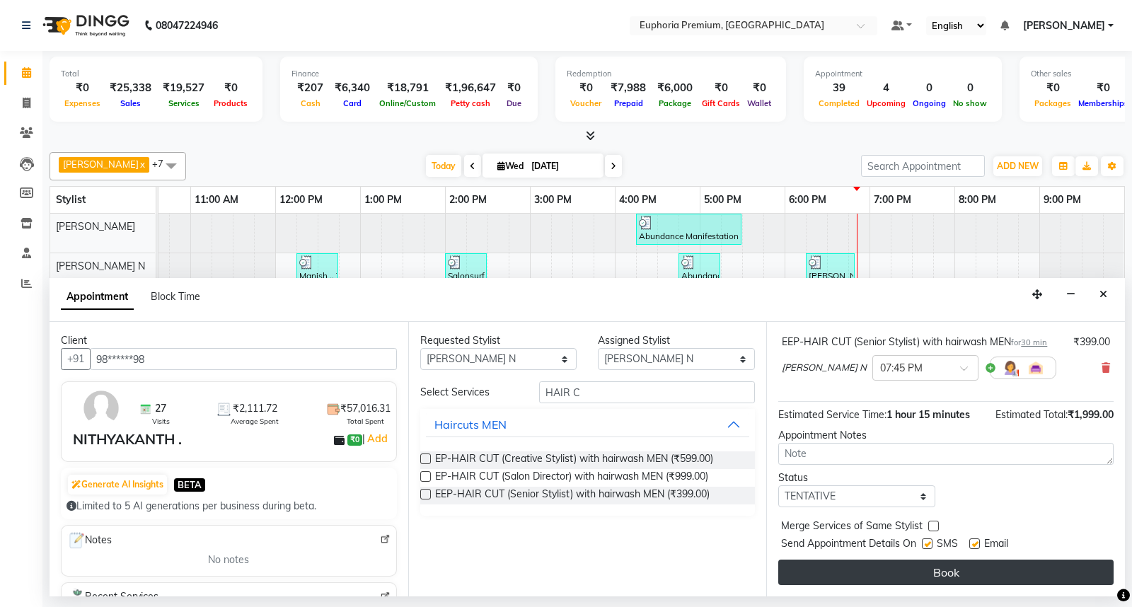
click at [970, 574] on button "Book" at bounding box center [945, 571] width 335 height 25
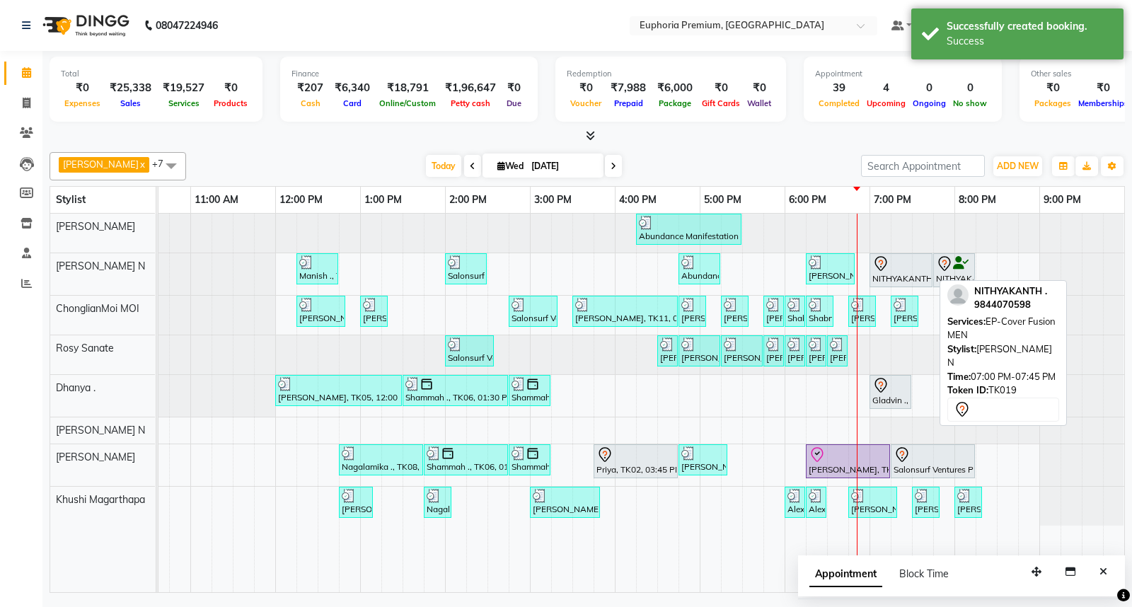
click at [881, 263] on icon at bounding box center [880, 263] width 5 height 6
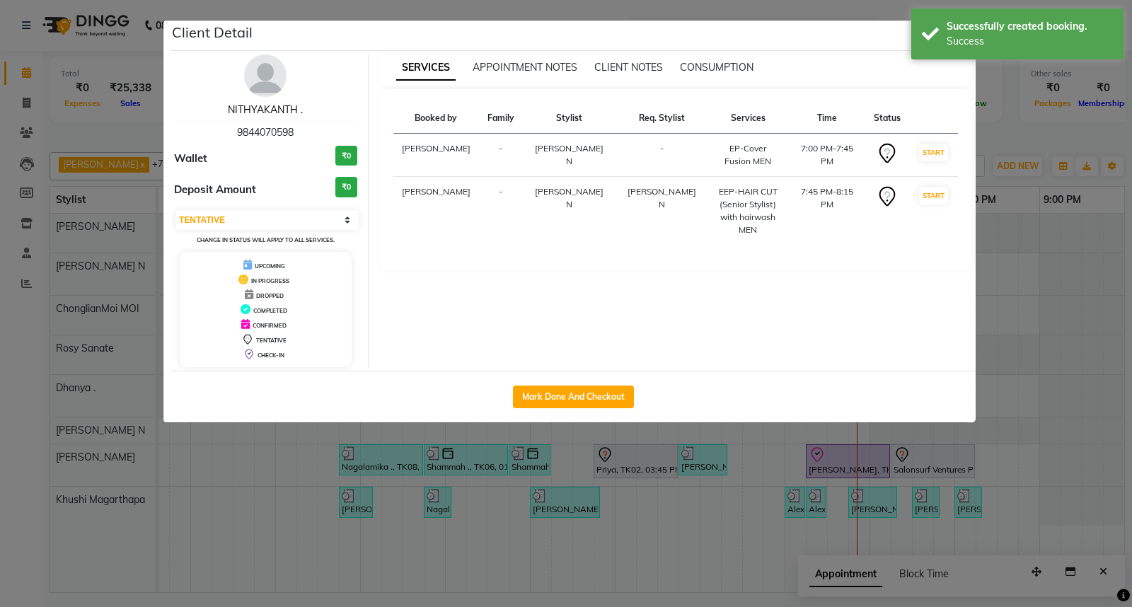
click at [284, 109] on link "NITHYAKANTH ." at bounding box center [265, 109] width 75 height 13
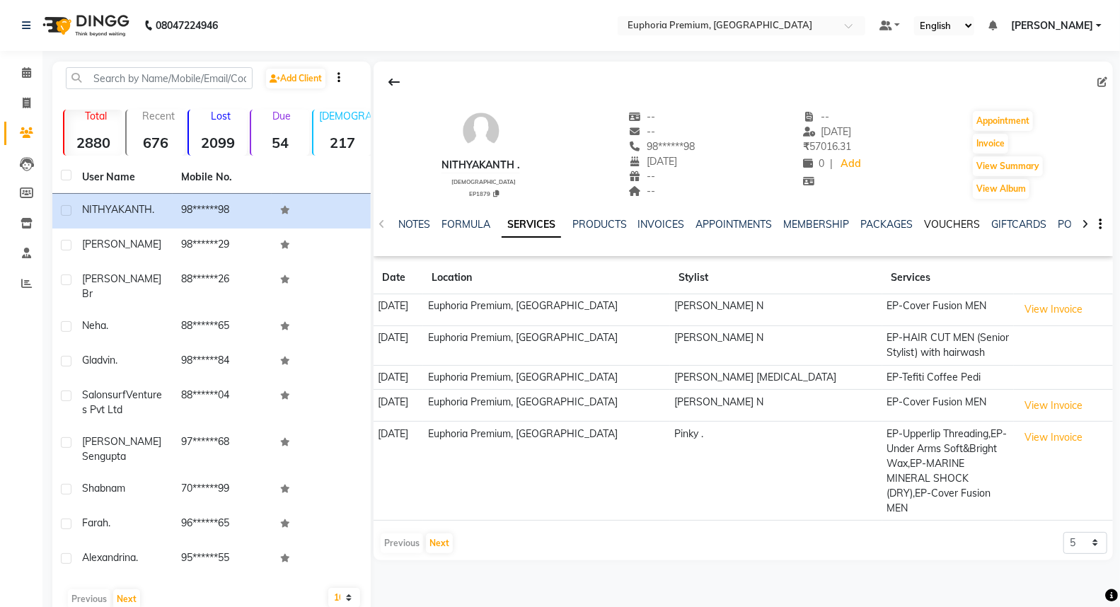
click at [948, 221] on link "VOUCHERS" at bounding box center [952, 224] width 56 height 13
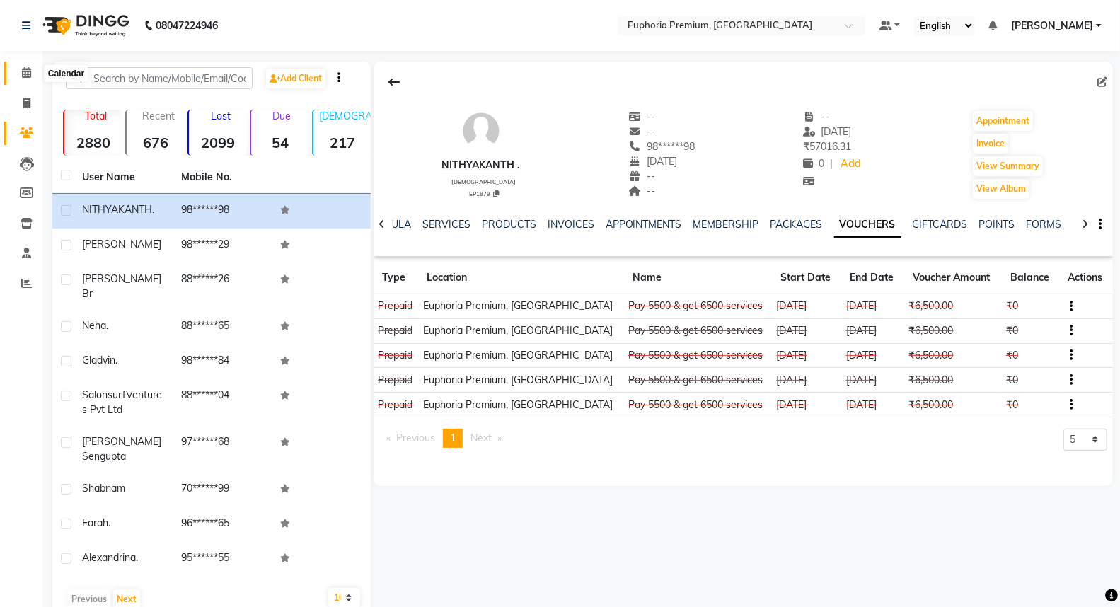
click at [25, 71] on icon at bounding box center [26, 72] width 9 height 11
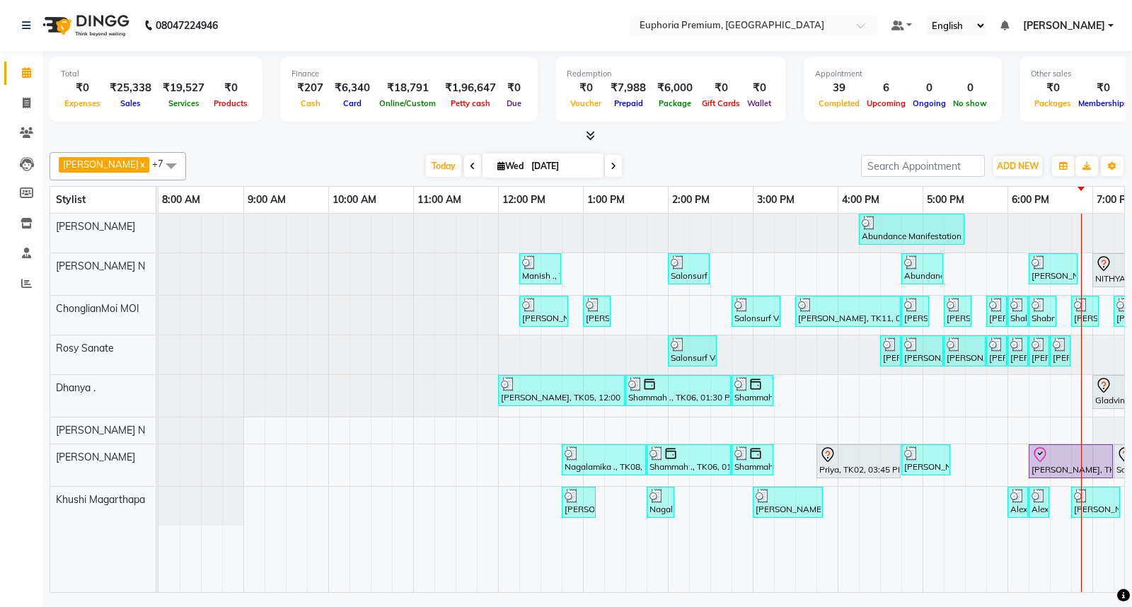
scroll to position [0, 223]
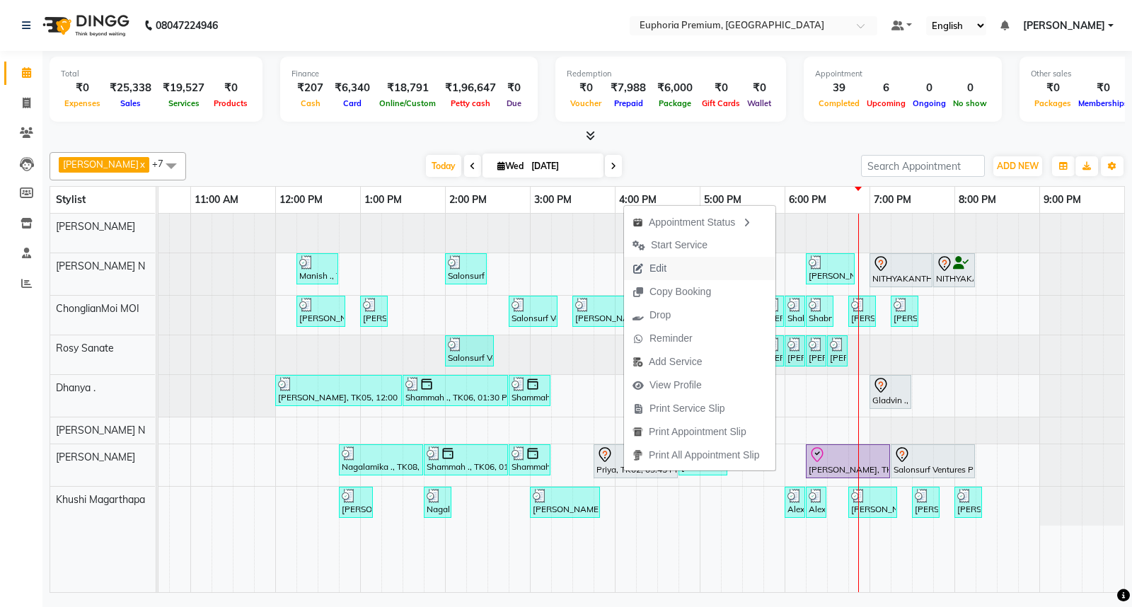
click at [661, 267] on span "Edit" at bounding box center [657, 268] width 17 height 15
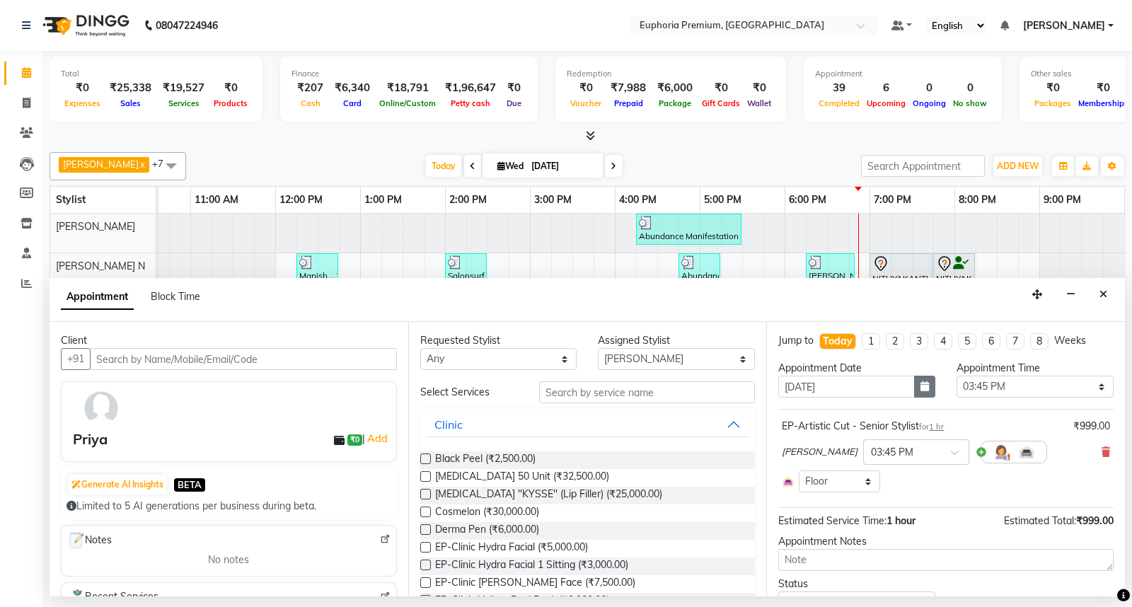
click at [921, 386] on icon "button" at bounding box center [924, 386] width 8 height 10
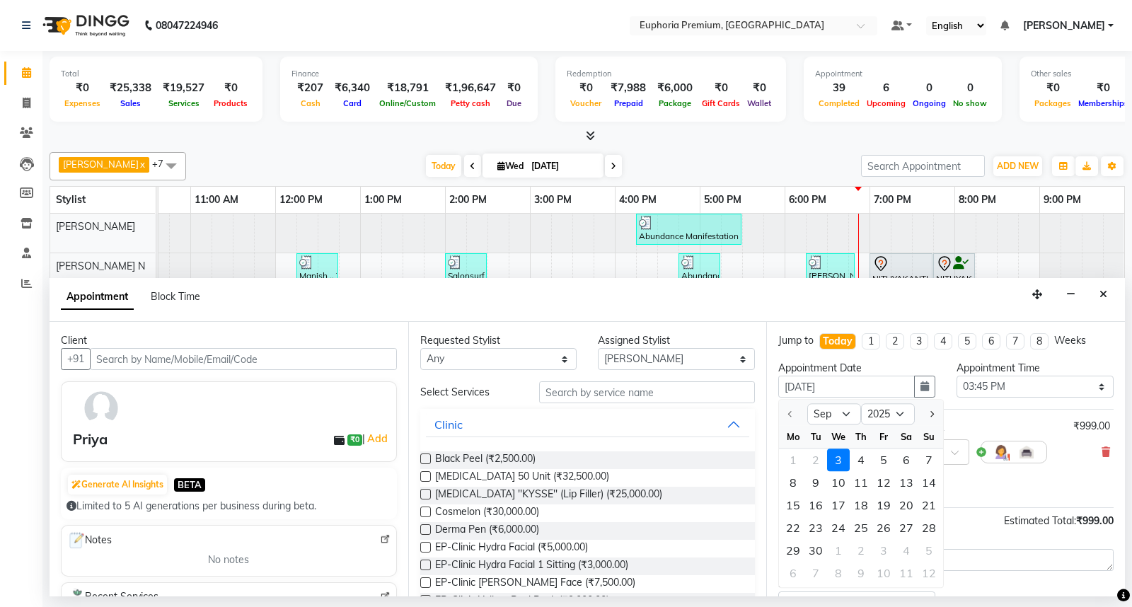
drag, startPoint x: 862, startPoint y: 462, endPoint x: 865, endPoint y: 468, distance: 7.3
click at [865, 465] on div "4" at bounding box center [860, 460] width 23 height 23
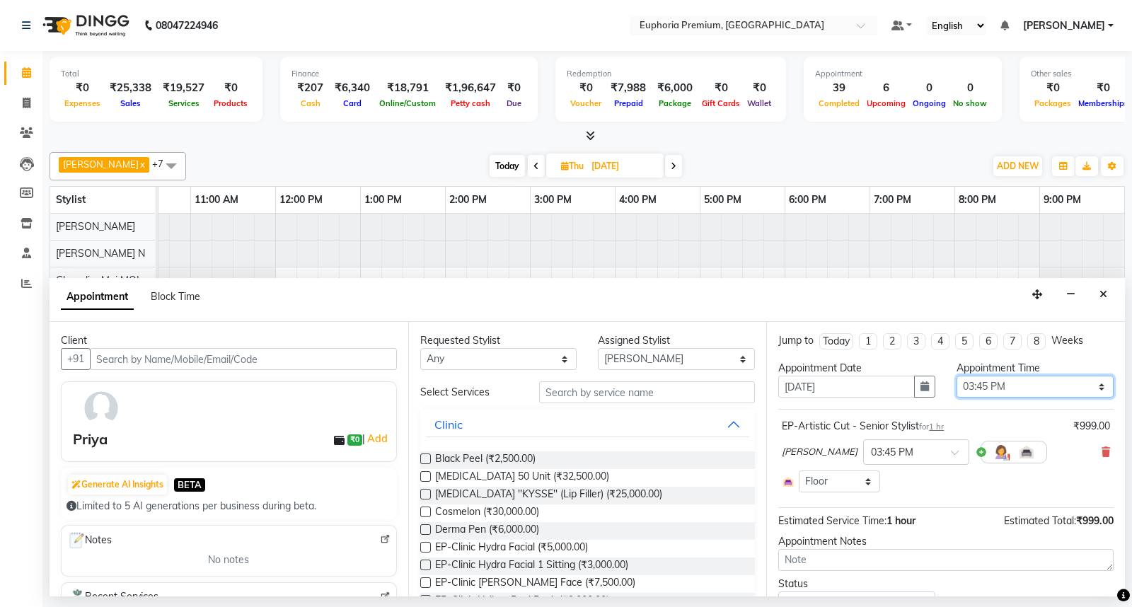
click at [973, 390] on select "Select 09:00 AM 09:15 AM 09:30 AM 09:45 AM 10:00 AM 10:15 AM 10:30 AM 10:45 AM …" at bounding box center [1034, 387] width 157 height 22
click at [956, 376] on select "Select 09:00 AM 09:15 AM 09:30 AM 09:45 AM 10:00 AM 10:15 AM 10:30 AM 10:45 AM …" at bounding box center [1034, 387] width 157 height 22
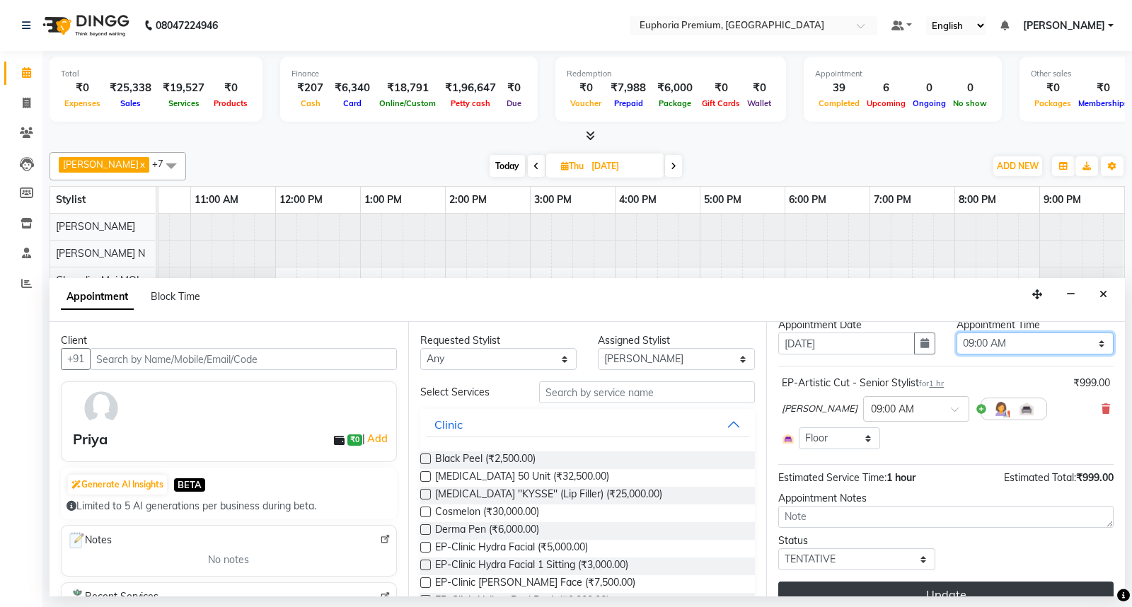
scroll to position [65, 0]
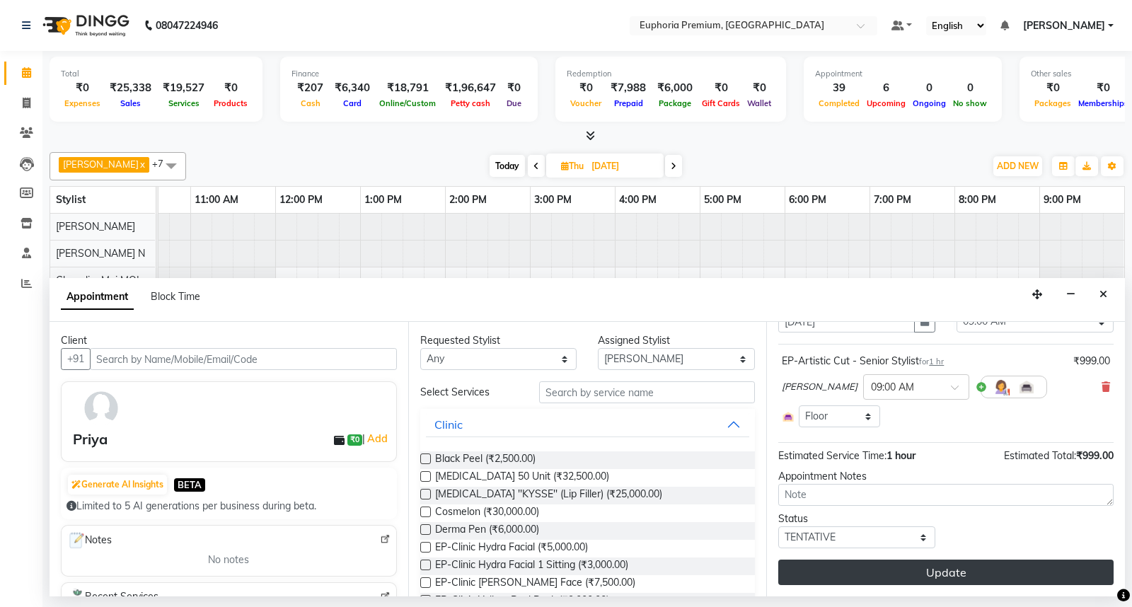
click at [953, 567] on button "Update" at bounding box center [945, 571] width 335 height 25
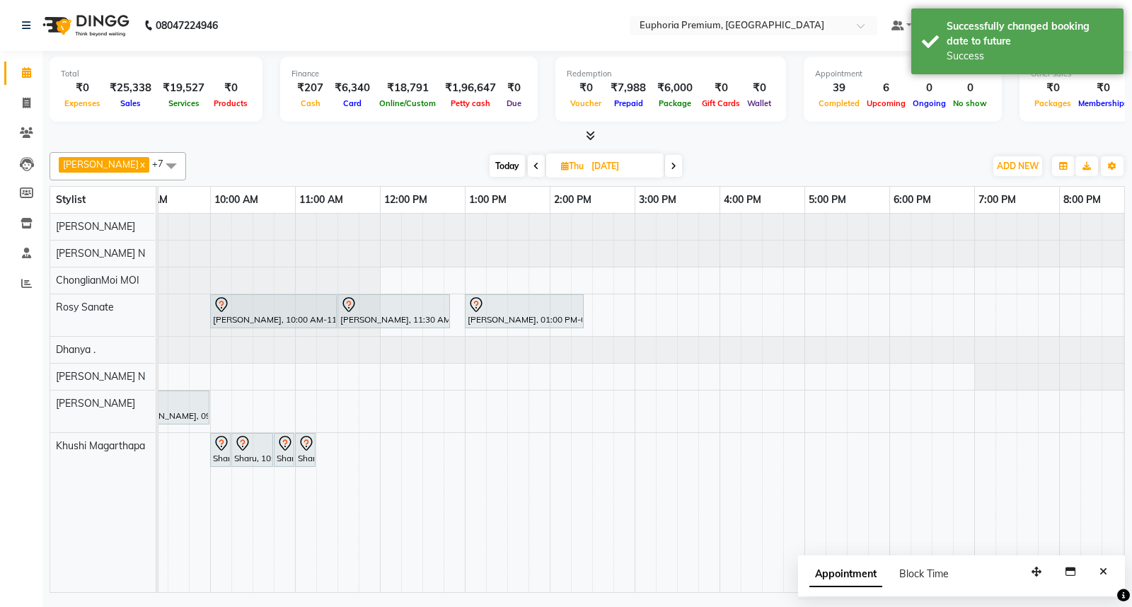
scroll to position [0, 0]
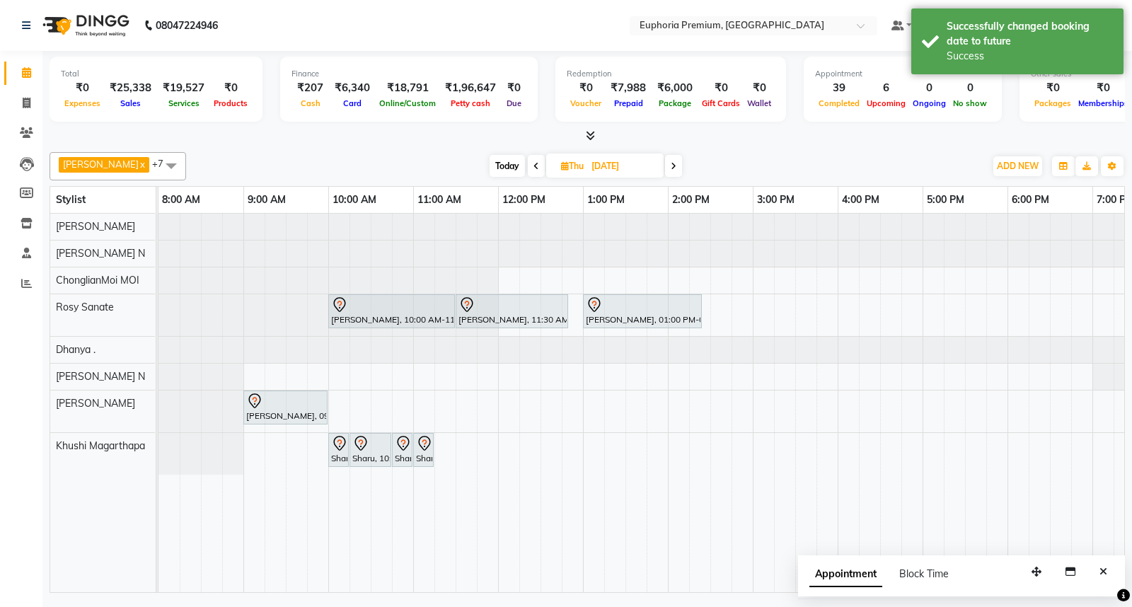
click at [491, 166] on span "Today" at bounding box center [506, 166] width 35 height 22
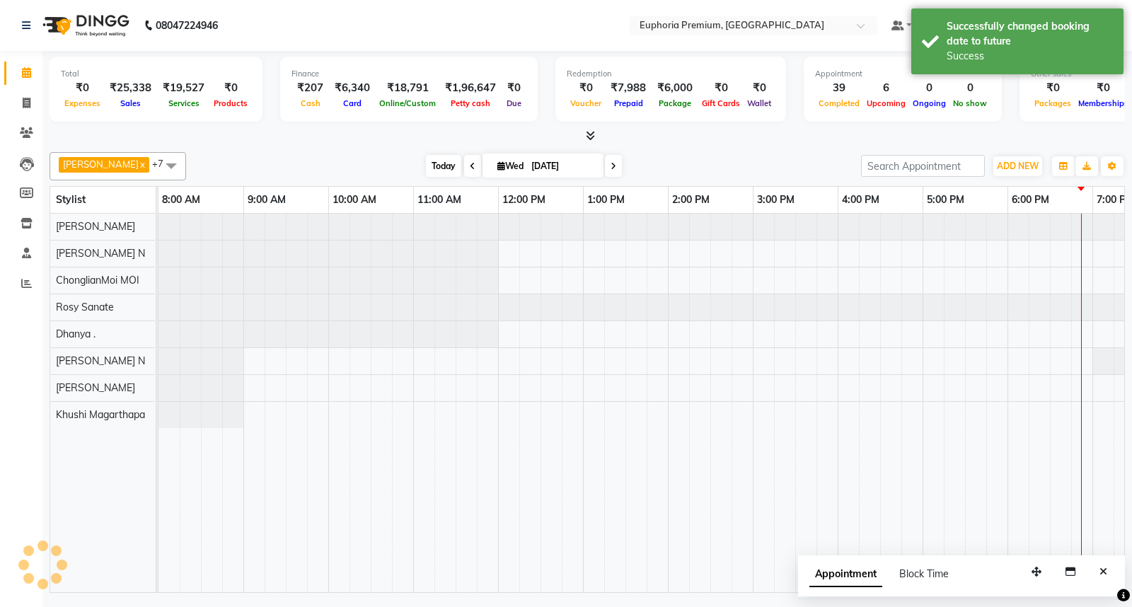
scroll to position [0, 223]
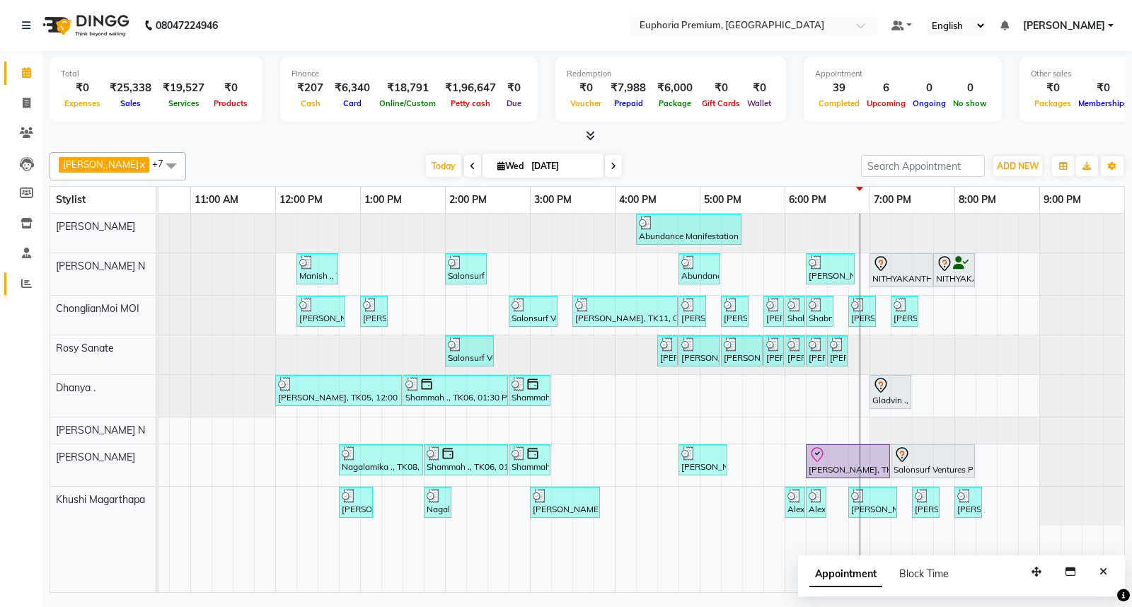
click at [26, 293] on link "Reports" at bounding box center [21, 283] width 34 height 23
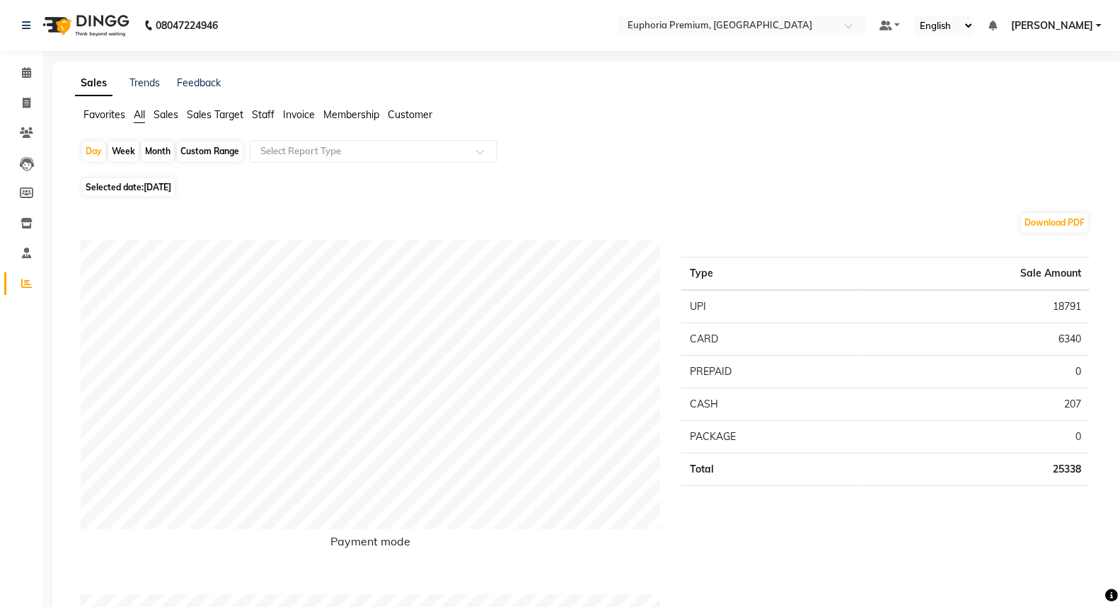
click at [166, 116] on span "Sales" at bounding box center [165, 114] width 25 height 13
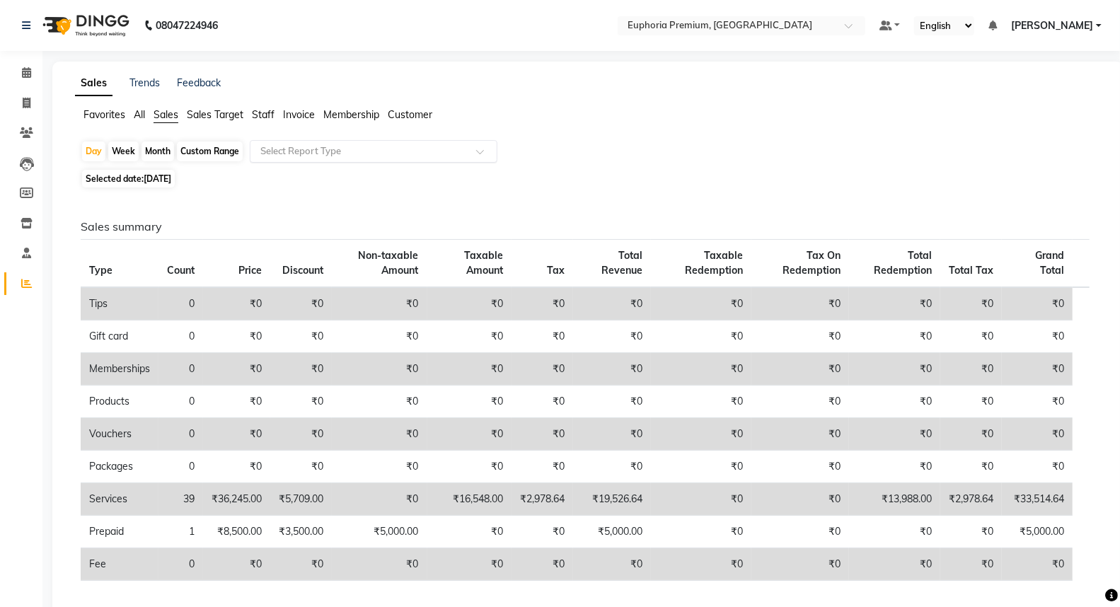
click at [313, 156] on input "text" at bounding box center [359, 151] width 204 height 14
click at [408, 117] on span "Customer" at bounding box center [410, 114] width 45 height 13
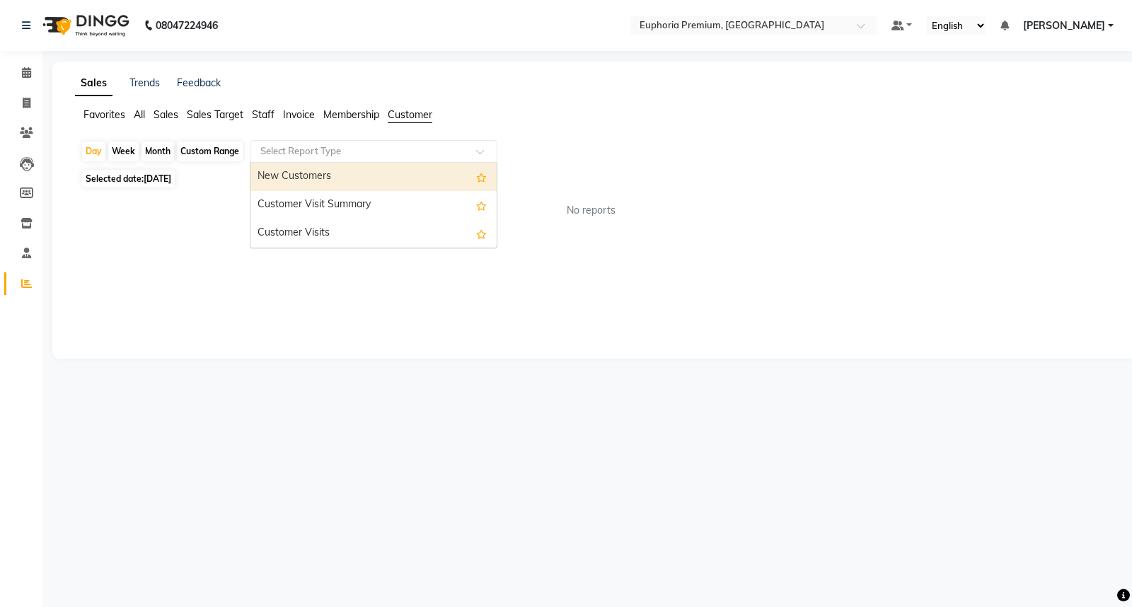
click at [335, 158] on input "text" at bounding box center [359, 151] width 204 height 14
click at [330, 173] on div "New Customers" at bounding box center [373, 177] width 246 height 28
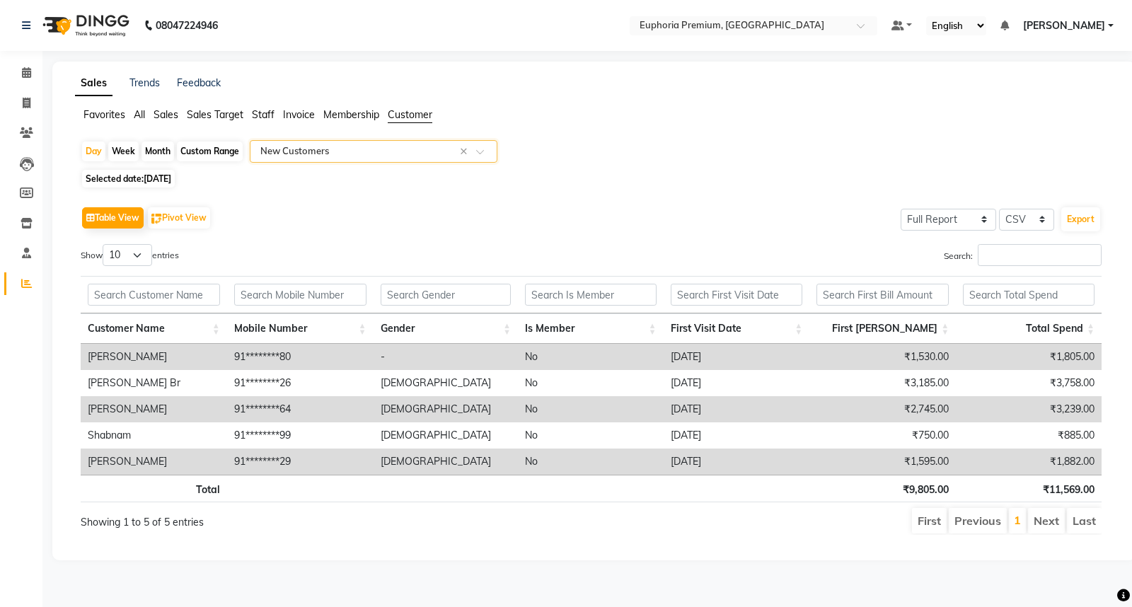
click at [349, 151] on input "text" at bounding box center [359, 151] width 204 height 14
click at [30, 74] on span at bounding box center [26, 73] width 25 height 16
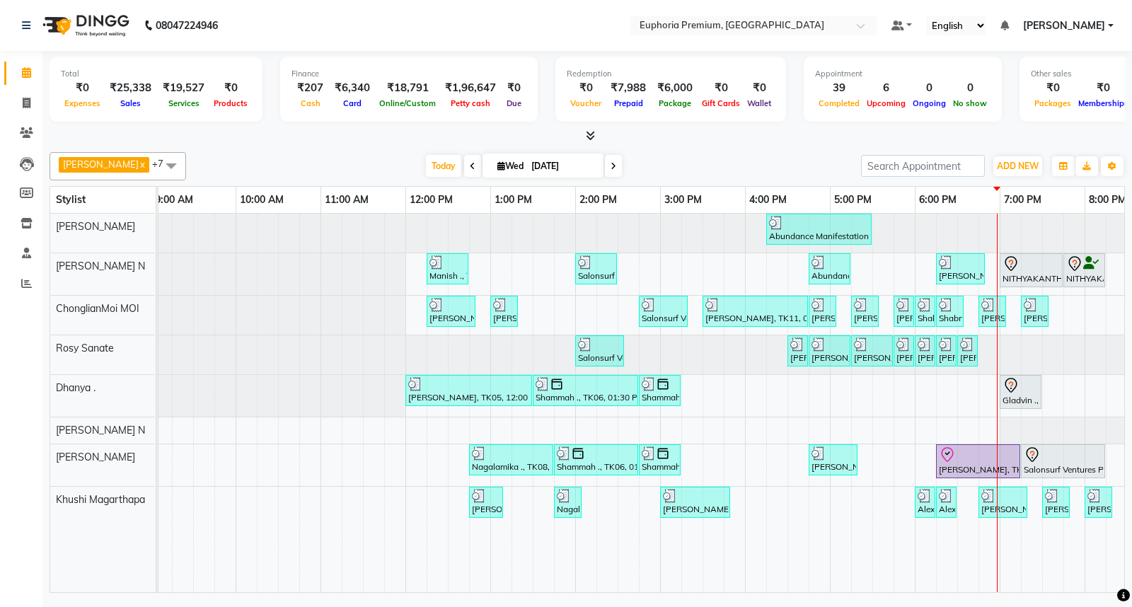
scroll to position [0, 153]
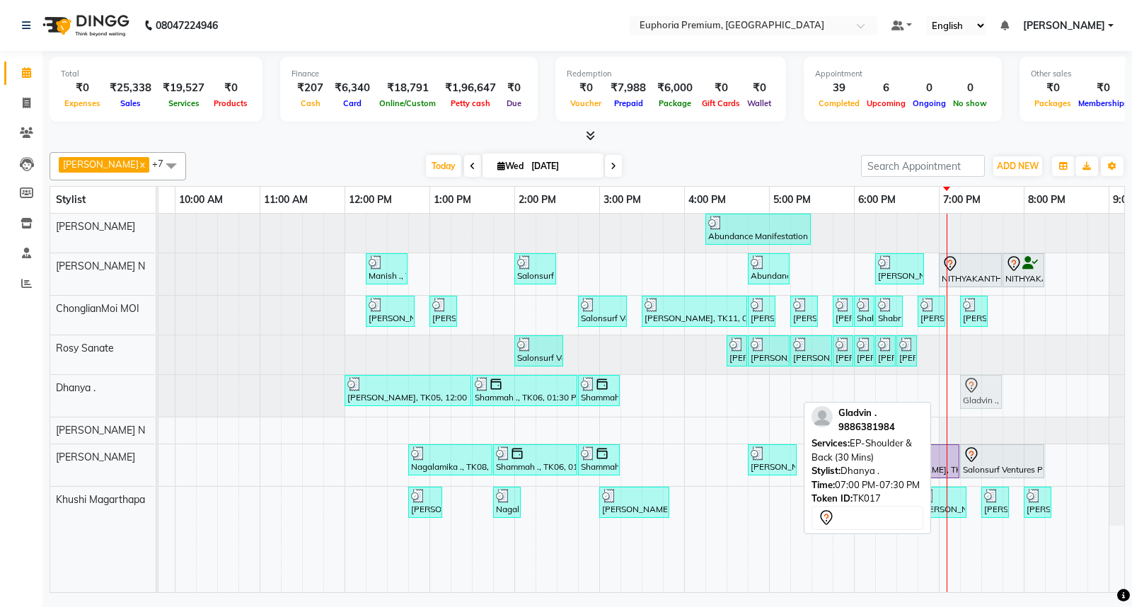
drag, startPoint x: 956, startPoint y: 398, endPoint x: 970, endPoint y: 404, distance: 15.9
click at [5, 404] on div "[PERSON_NAME], TK05, 12:00 PM-01:30 PM, EP-Euphoria Signature Massage 60+15 Sha…" at bounding box center [5, 396] width 0 height 42
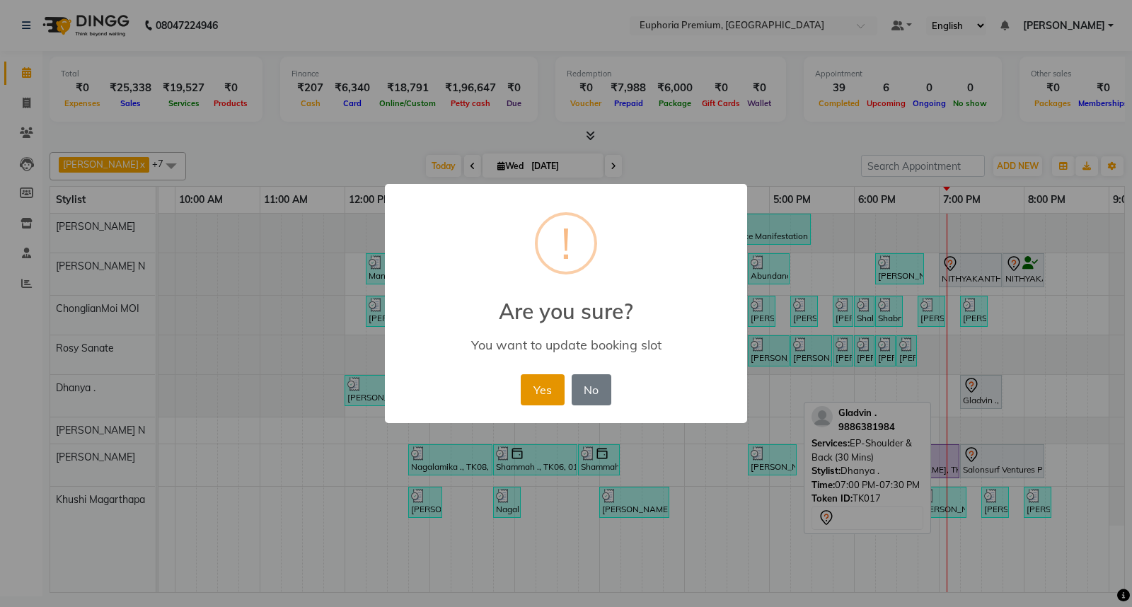
click at [559, 390] on button "Yes" at bounding box center [542, 389] width 43 height 31
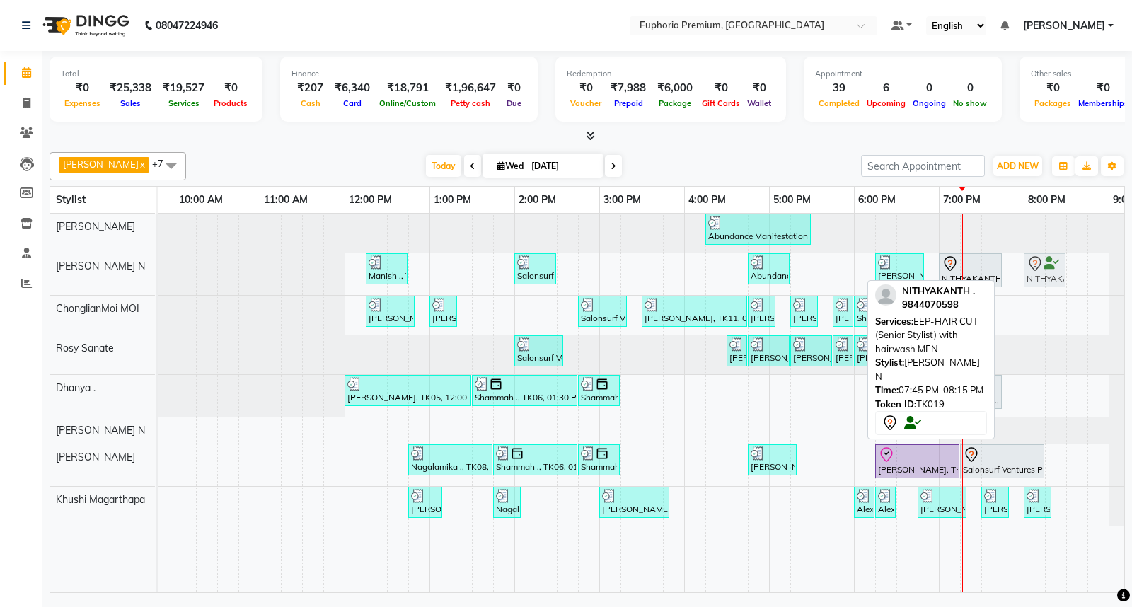
drag, startPoint x: 1021, startPoint y: 274, endPoint x: 1047, endPoint y: 279, distance: 25.9
click at [5, 279] on div "Manish ., TK04, 12:15 PM-12:45 PM, EP-[PERSON_NAME] Trim/Design MEN Salonsurf V…" at bounding box center [5, 274] width 0 height 42
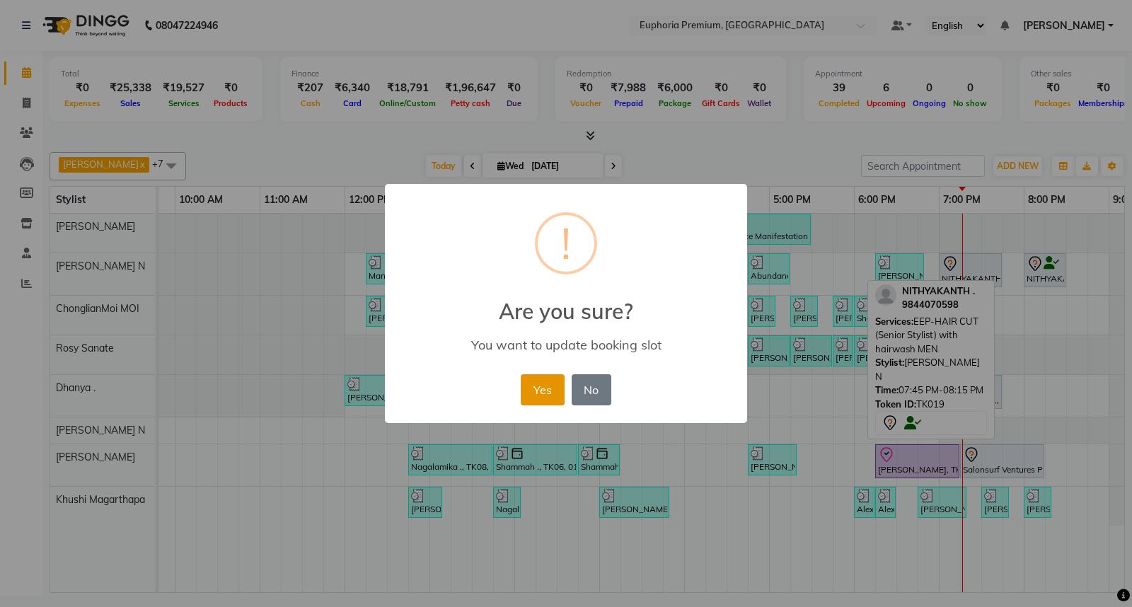
click at [533, 386] on button "Yes" at bounding box center [542, 389] width 43 height 31
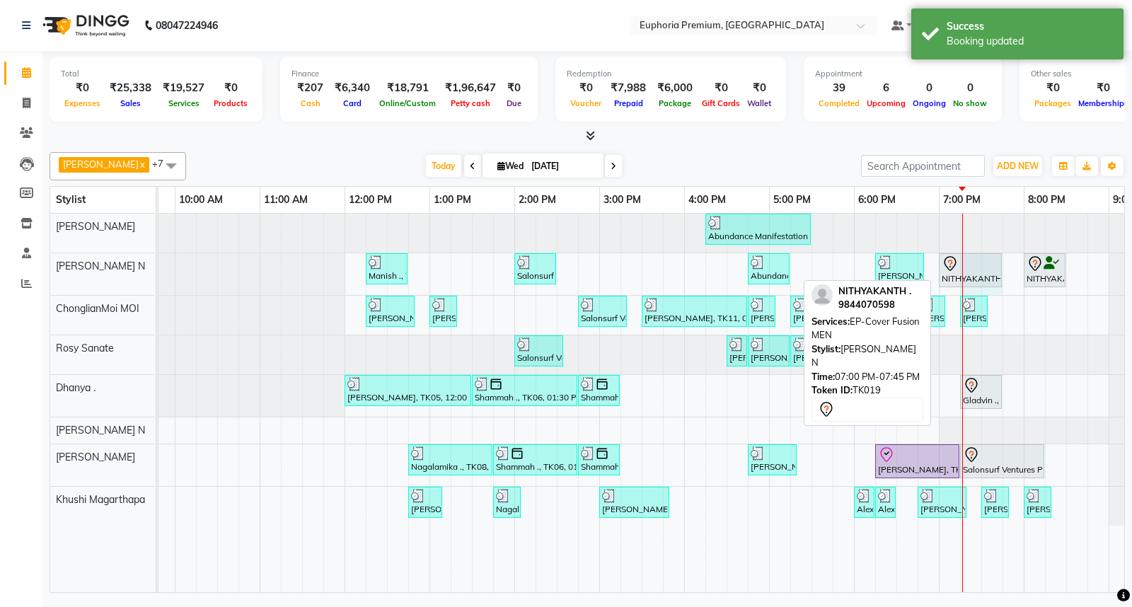
drag, startPoint x: 962, startPoint y: 267, endPoint x: 986, endPoint y: 274, distance: 25.1
click at [987, 274] on div "Abundance Manifestation 29AASCA8886B1Z0, TK01, 04:15 PM-05:30 PM, Glutathione M…" at bounding box center [599, 403] width 1188 height 378
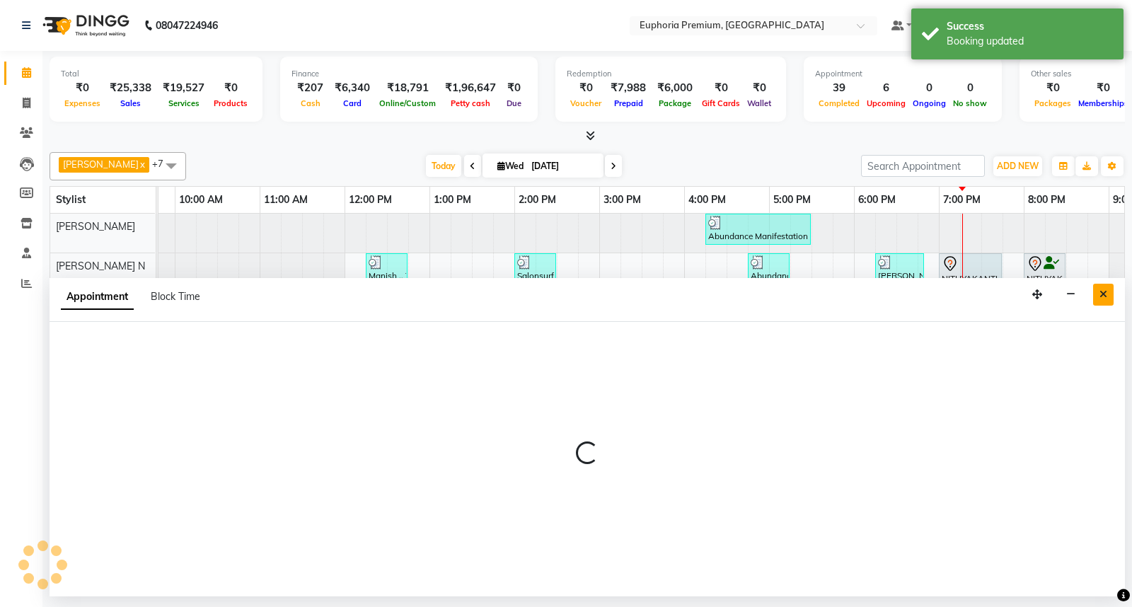
click at [1099, 294] on icon "Close" at bounding box center [1103, 294] width 8 height 10
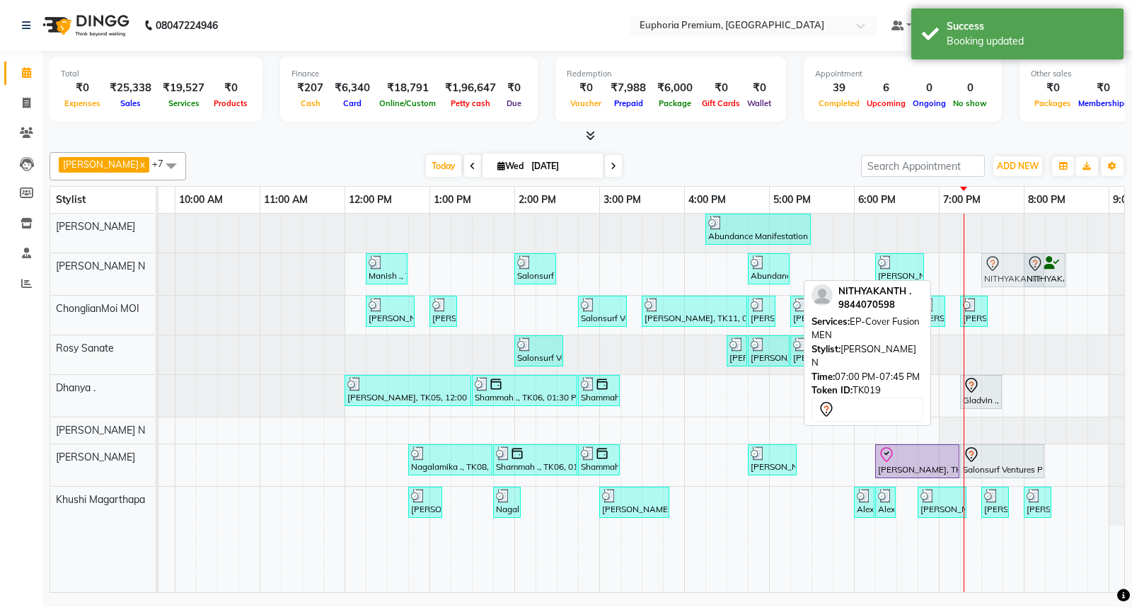
drag, startPoint x: 973, startPoint y: 259, endPoint x: 1026, endPoint y: 277, distance: 56.1
click at [5, 277] on div "Manish ., TK04, 12:15 PM-12:45 PM, EP-[PERSON_NAME] Trim/Design MEN Salonsurf V…" at bounding box center [5, 274] width 0 height 42
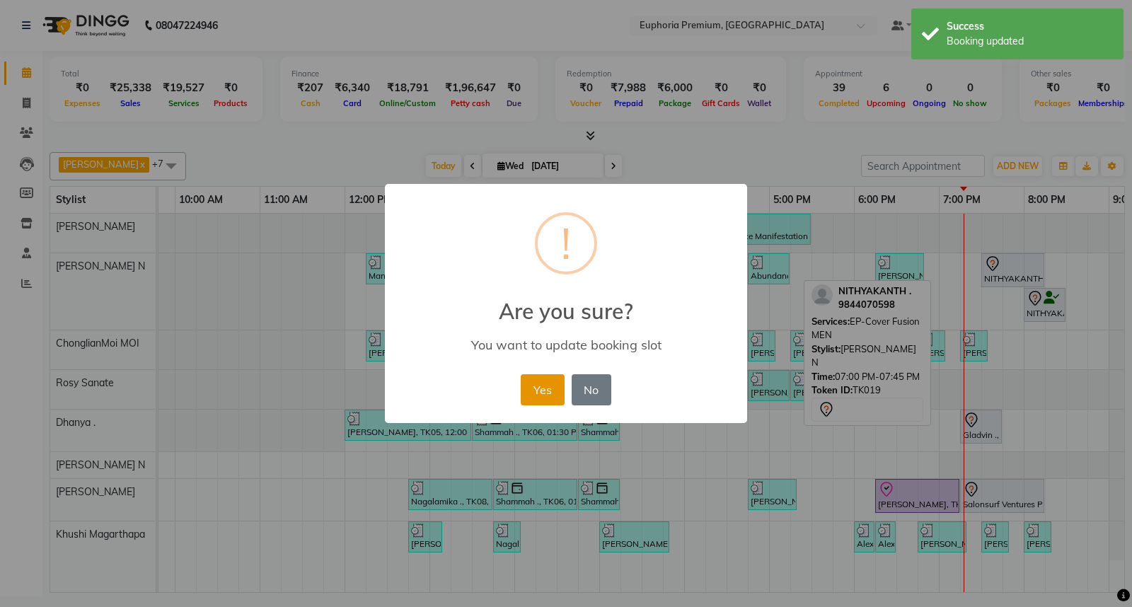
click at [543, 393] on button "Yes" at bounding box center [542, 389] width 43 height 31
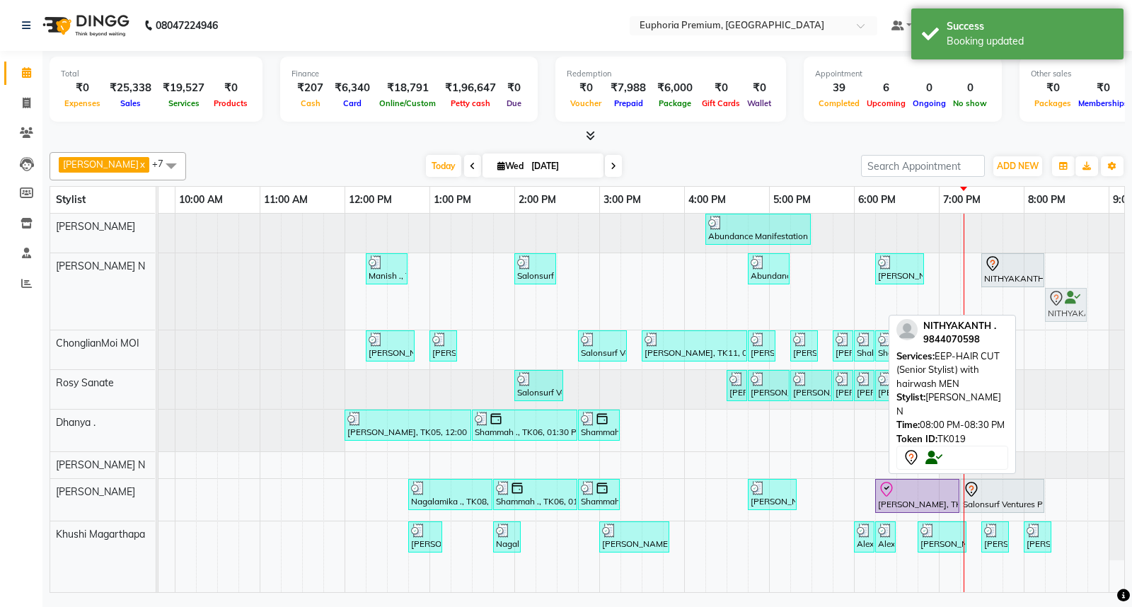
drag, startPoint x: 1049, startPoint y: 301, endPoint x: 1063, endPoint y: 301, distance: 14.1
click at [5, 301] on div "Manish ., TK04, 12:15 PM-12:45 PM, EP-[PERSON_NAME] Trim/Design MEN Salonsurf V…" at bounding box center [5, 291] width 0 height 76
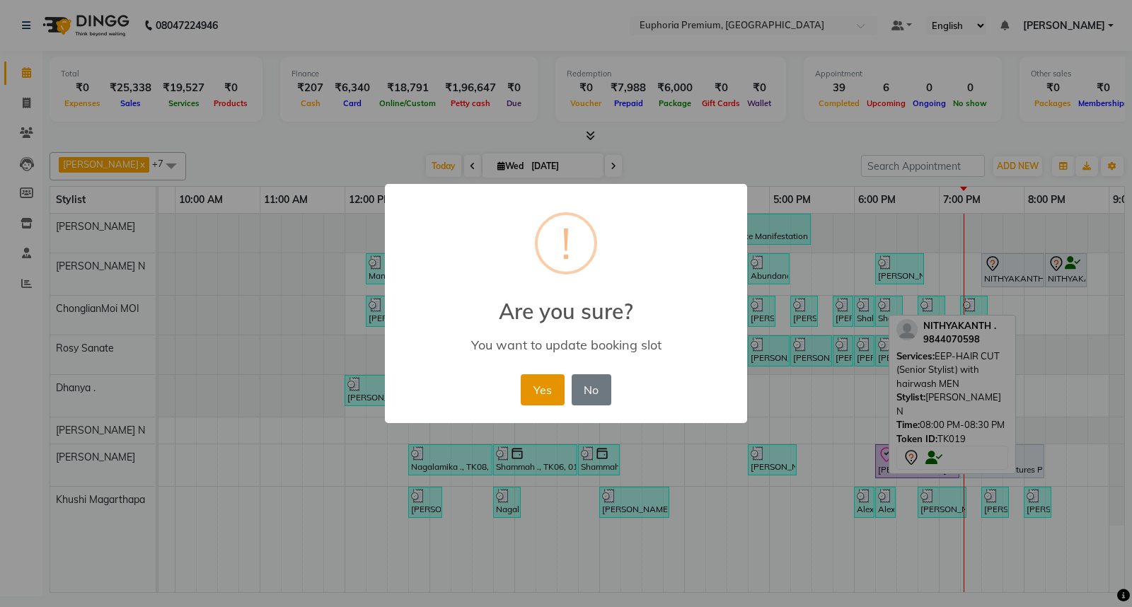
click at [556, 387] on button "Yes" at bounding box center [542, 389] width 43 height 31
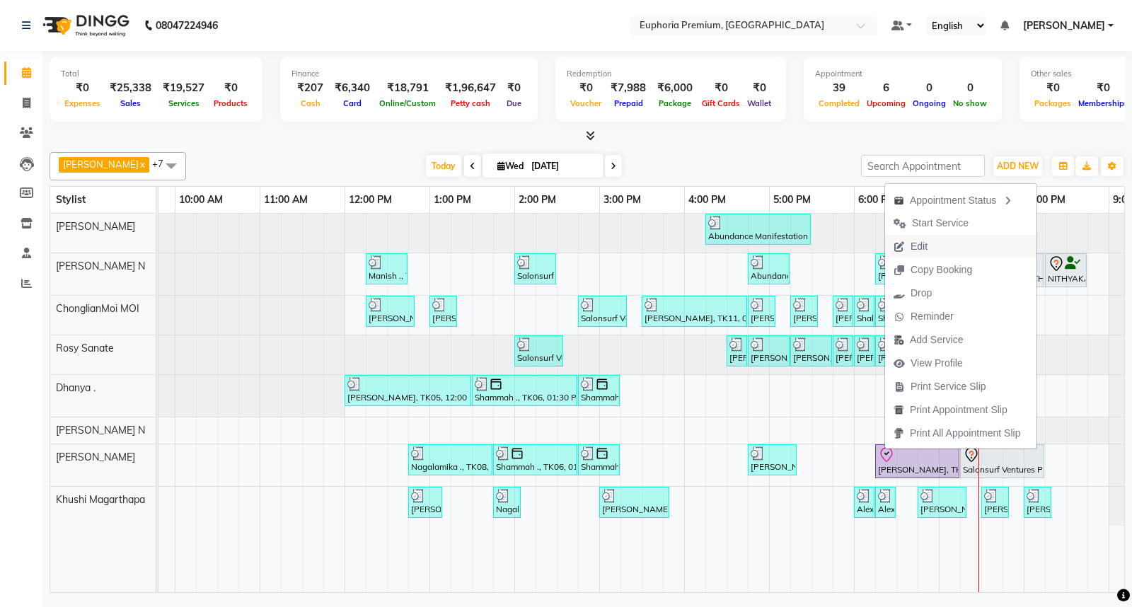
click at [909, 250] on span "Edit" at bounding box center [910, 246] width 51 height 23
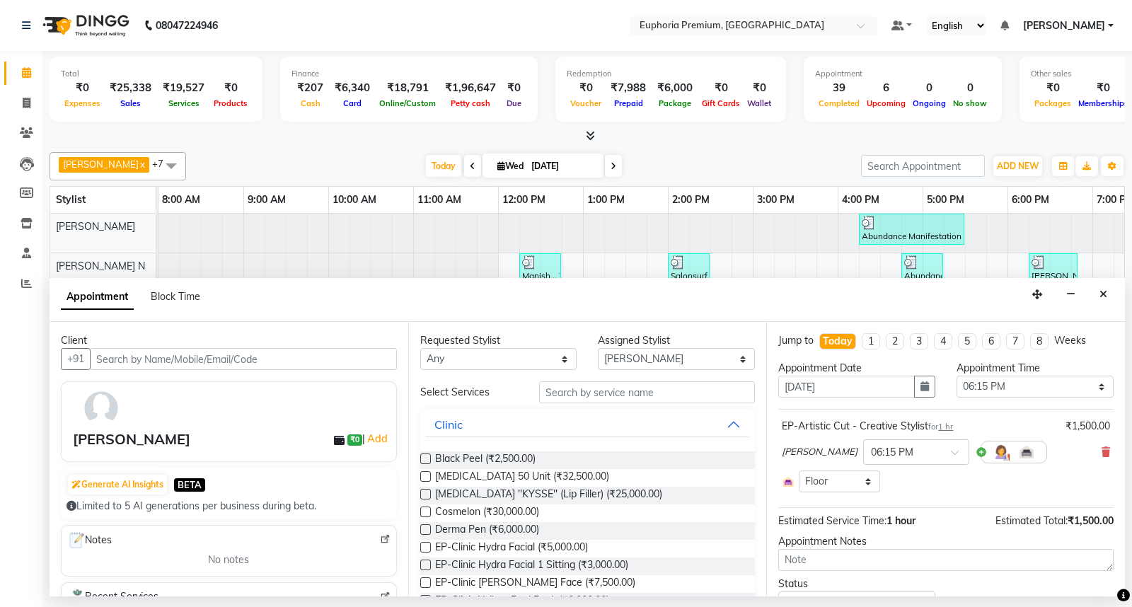
scroll to position [0, 223]
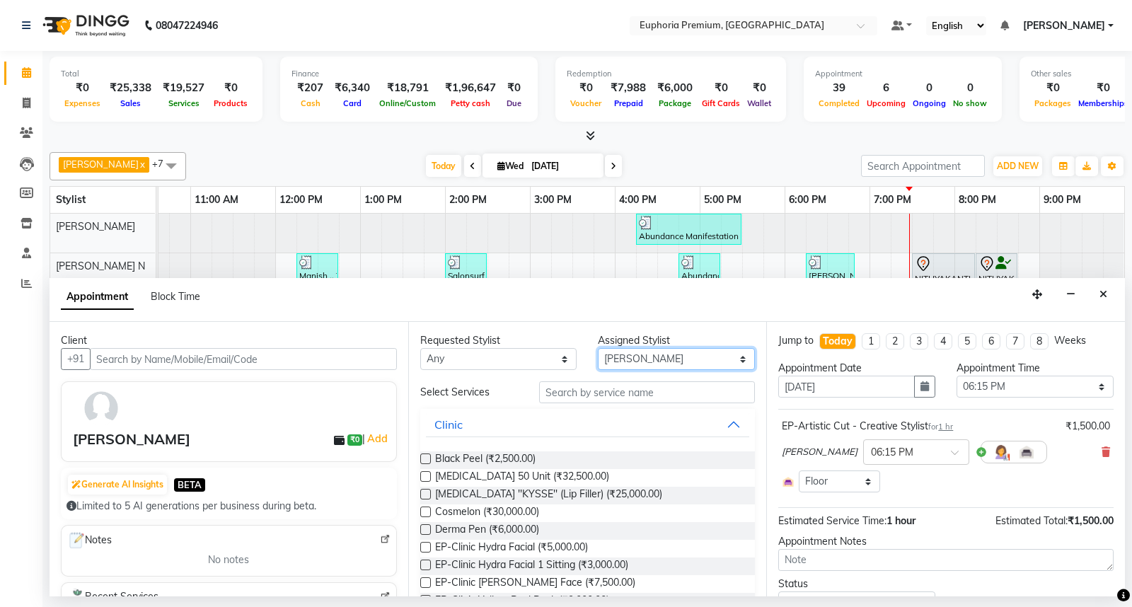
click at [626, 354] on select "Select Babu V Bharath N [PERSON_NAME] [PERSON_NAME] N Chiinthian [PERSON_NAME] …" at bounding box center [676, 359] width 157 height 22
click at [598, 348] on select "Select Babu V Bharath N [PERSON_NAME] [PERSON_NAME] N Chiinthian [PERSON_NAME] …" at bounding box center [676, 359] width 157 height 22
click at [584, 386] on input "text" at bounding box center [647, 392] width 216 height 22
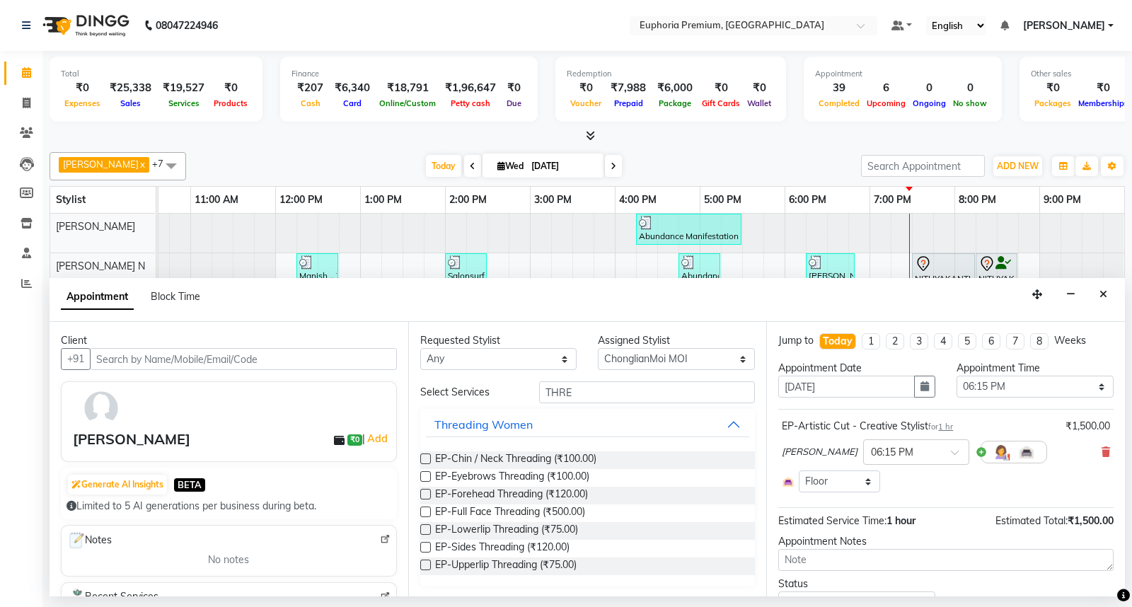
click at [423, 475] on label at bounding box center [425, 476] width 11 height 11
click at [423, 475] on input "checkbox" at bounding box center [424, 477] width 9 height 9
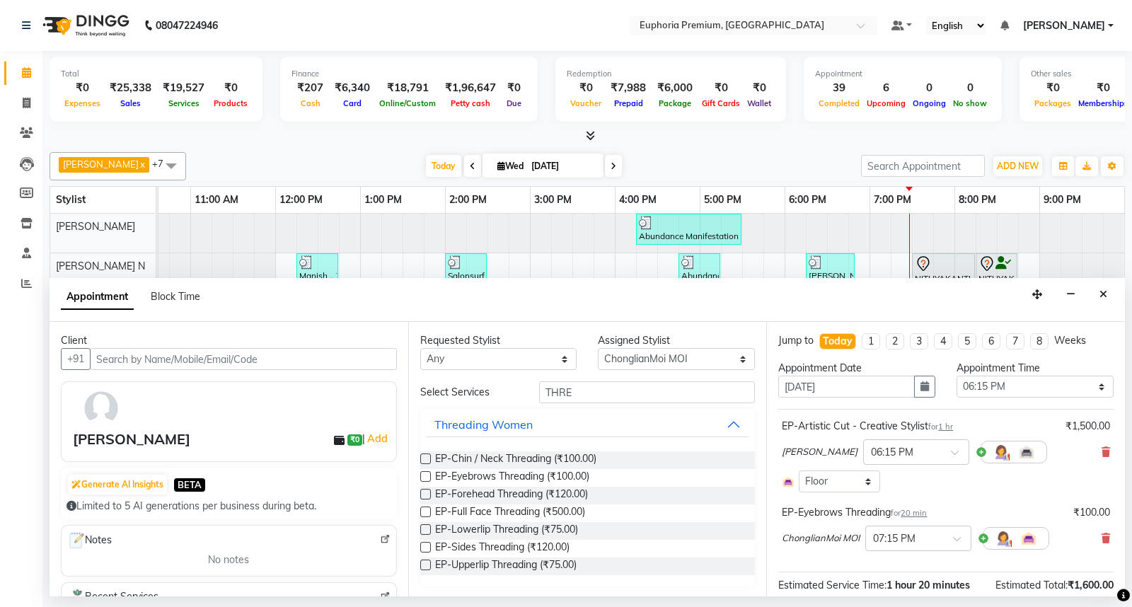
click at [427, 564] on label at bounding box center [425, 564] width 11 height 11
click at [427, 564] on input "checkbox" at bounding box center [424, 566] width 9 height 9
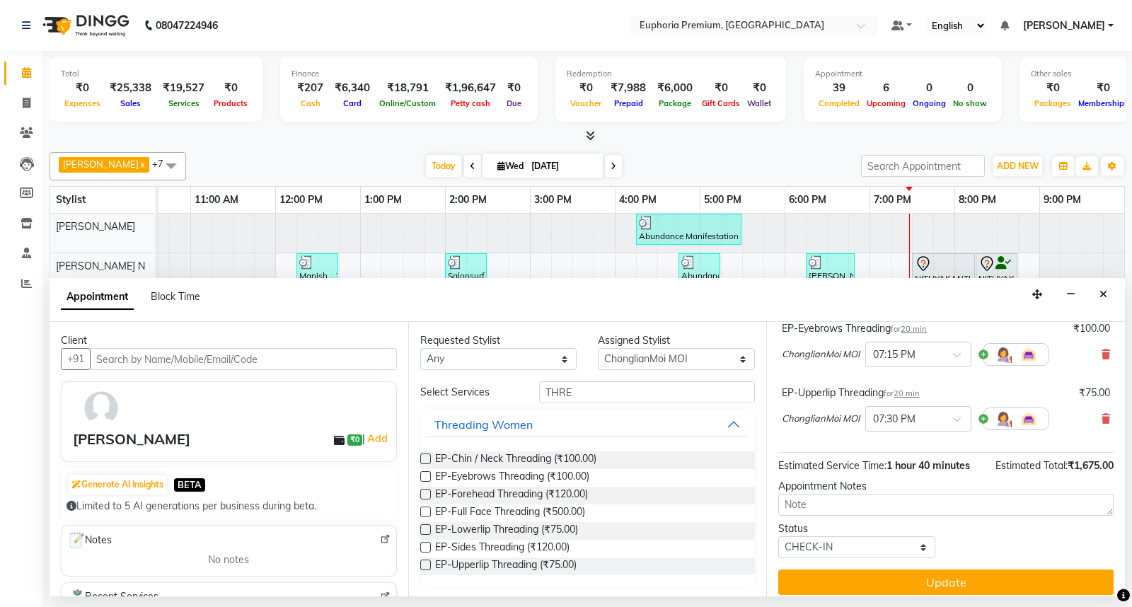
scroll to position [194, 0]
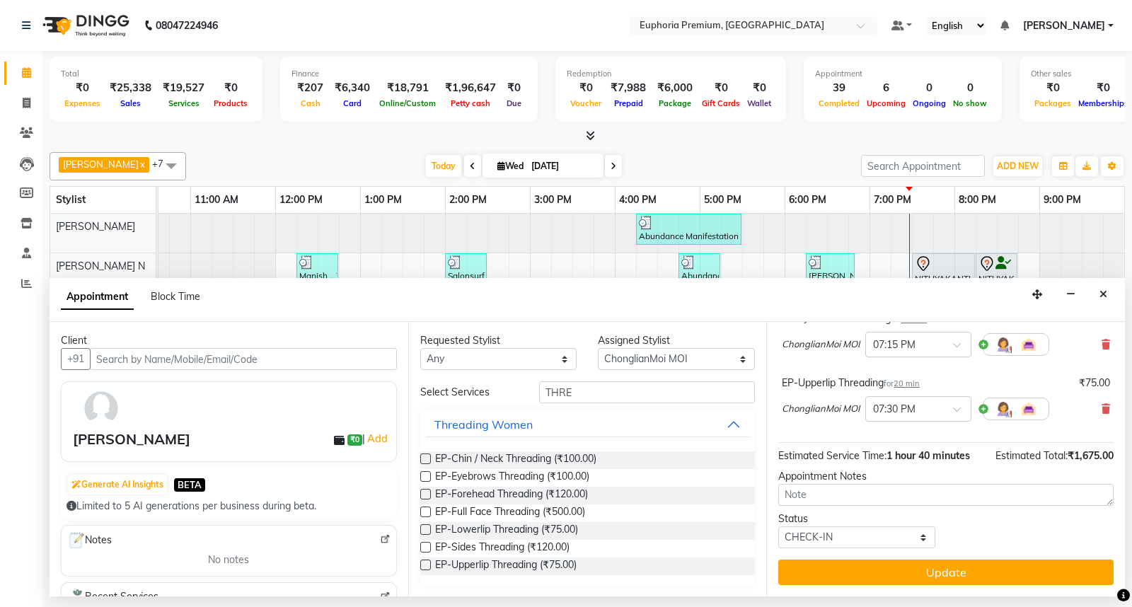
click at [913, 385] on span "20 min" at bounding box center [906, 383] width 26 height 10
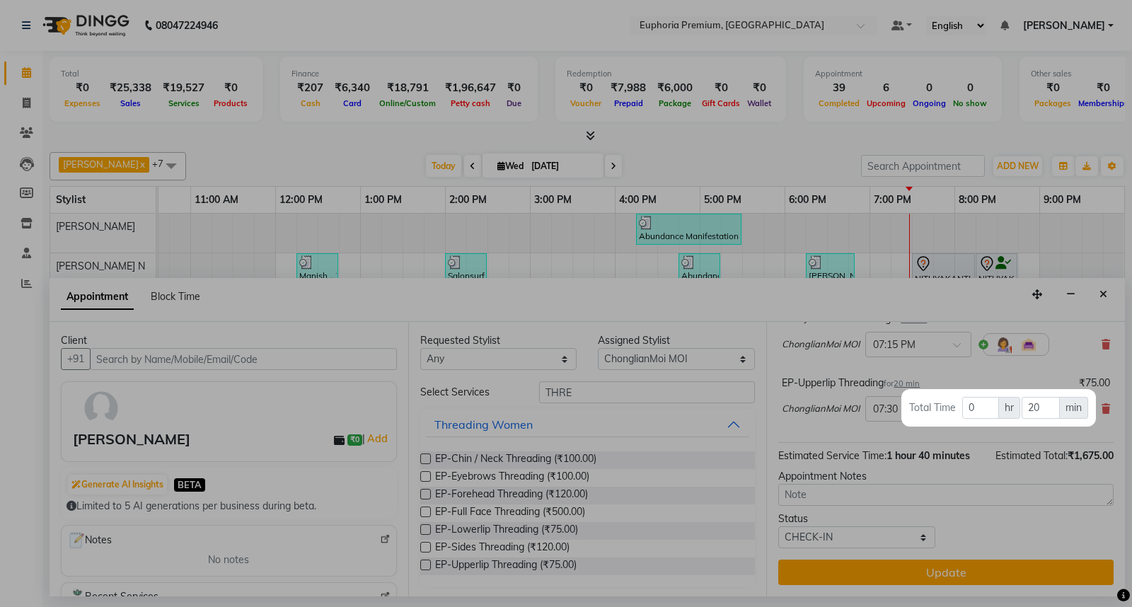
click at [1062, 405] on span "min" at bounding box center [1073, 408] width 29 height 22
click at [1052, 401] on input "20" at bounding box center [1039, 408] width 37 height 22
click at [997, 481] on div at bounding box center [566, 303] width 1132 height 607
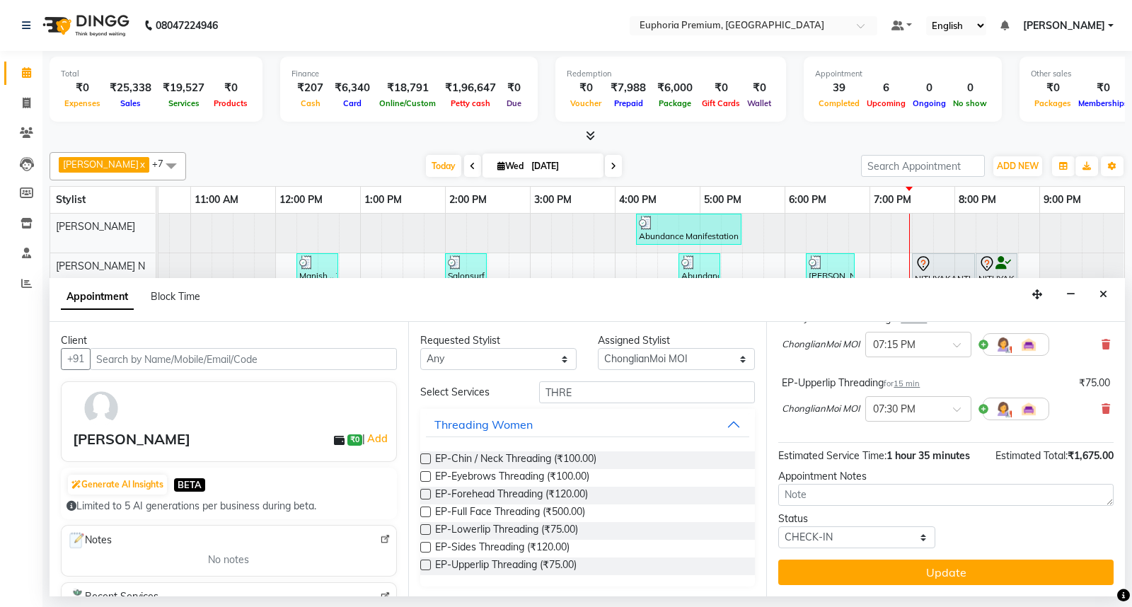
scroll to position [0, 0]
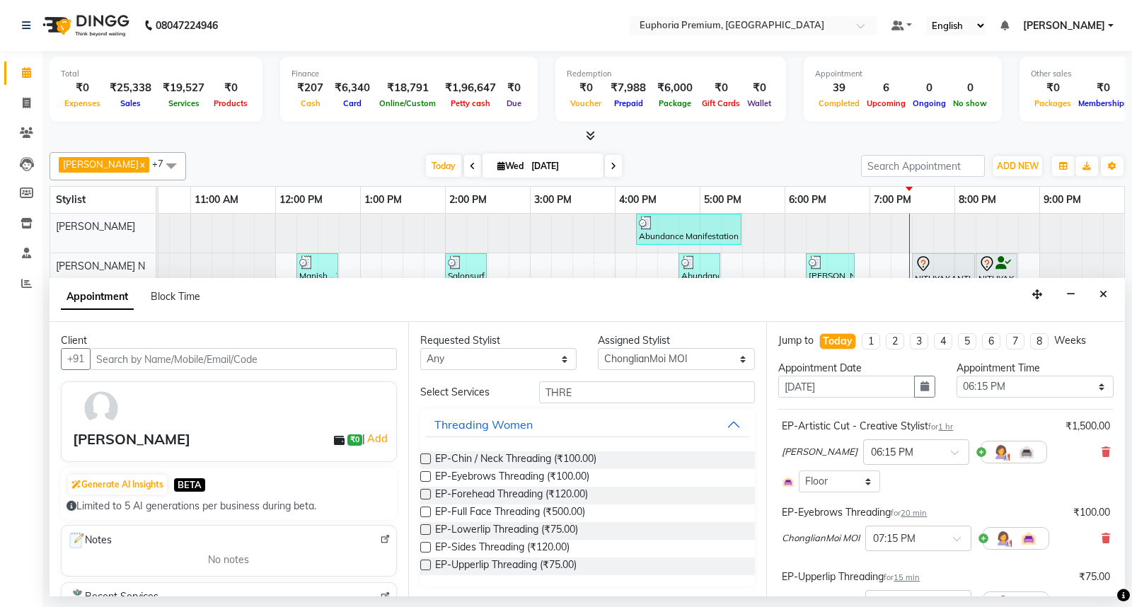
click at [914, 513] on span "20 min" at bounding box center [913, 513] width 26 height 10
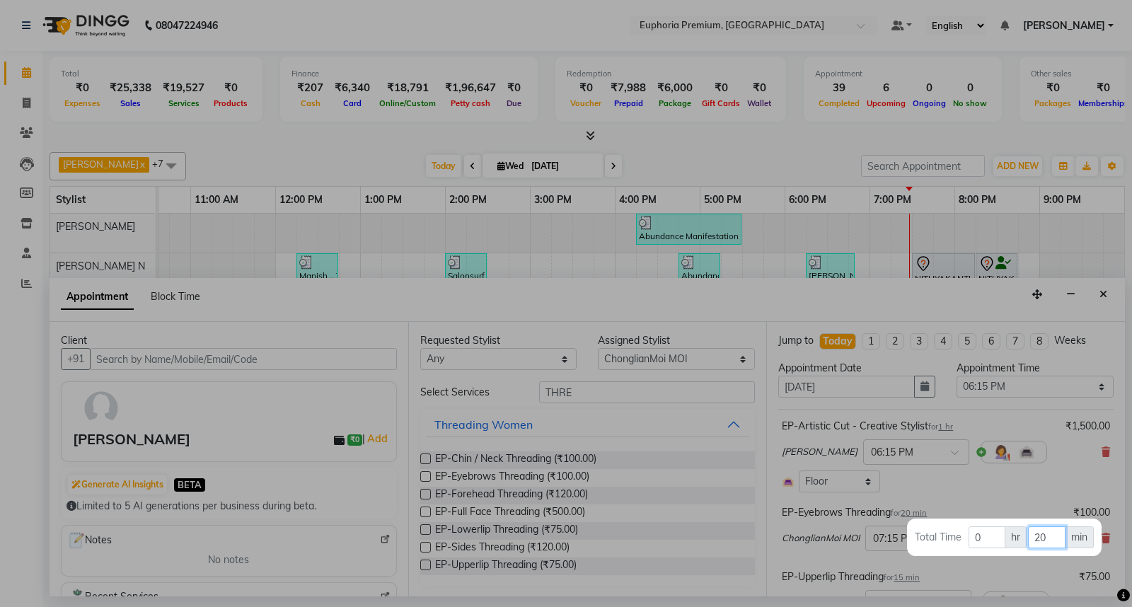
click at [1052, 526] on input "20" at bounding box center [1046, 537] width 37 height 22
click at [1033, 495] on div at bounding box center [566, 303] width 1132 height 607
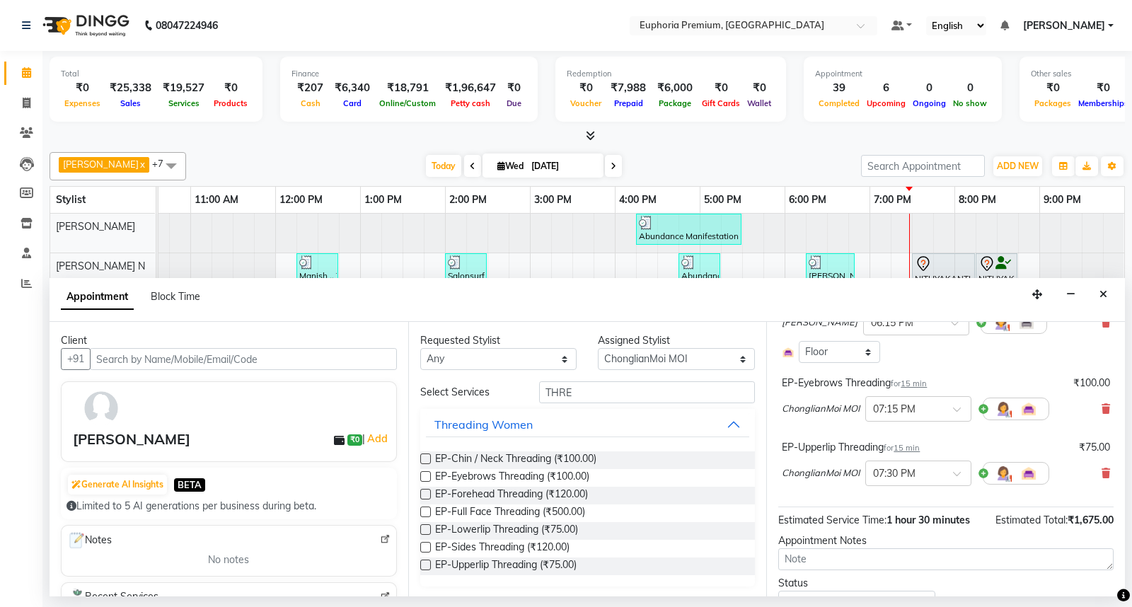
scroll to position [194, 0]
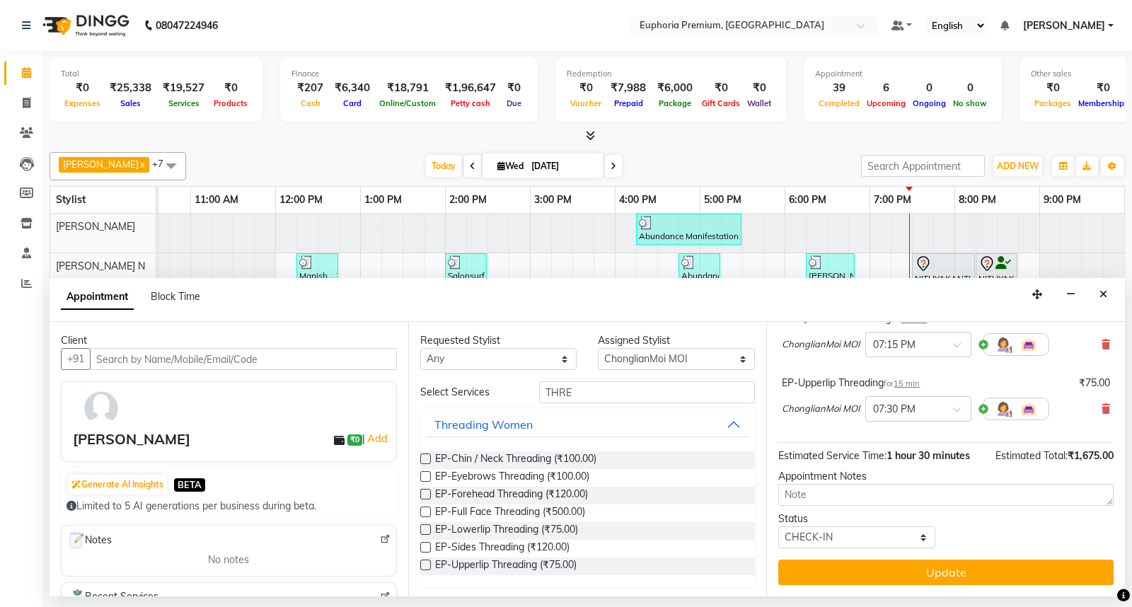
drag, startPoint x: 962, startPoint y: 560, endPoint x: 962, endPoint y: 550, distance: 10.6
click at [962, 557] on div "Jump to [DATE] 1 2 3 4 5 6 7 8 Weeks Appointment Date [DATE] Appointment Time S…" at bounding box center [945, 459] width 359 height 274
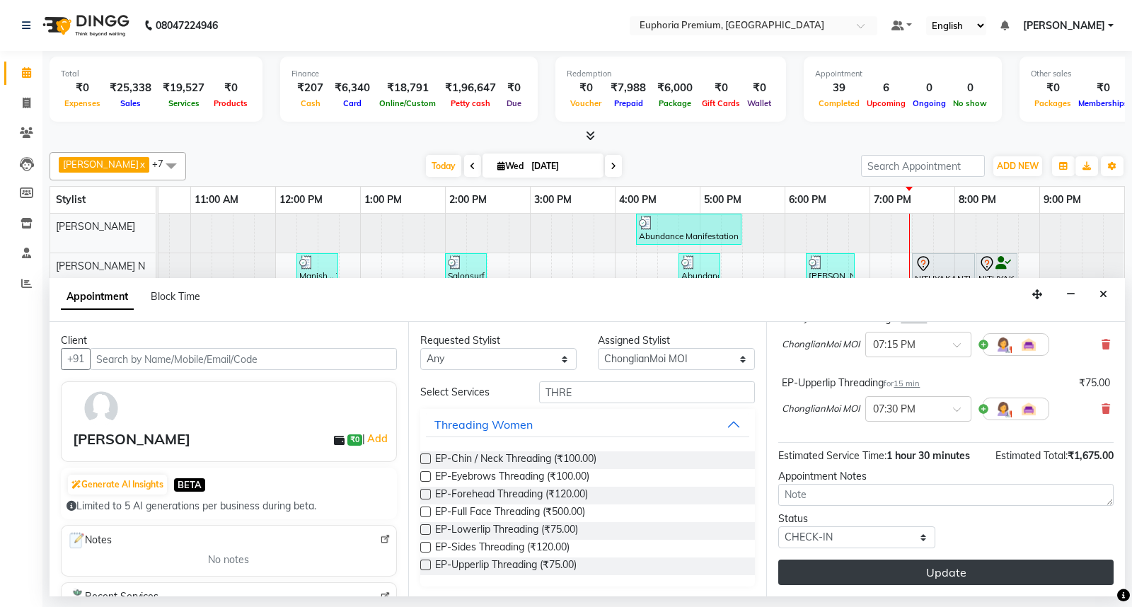
click at [957, 564] on button "Update" at bounding box center [945, 571] width 335 height 25
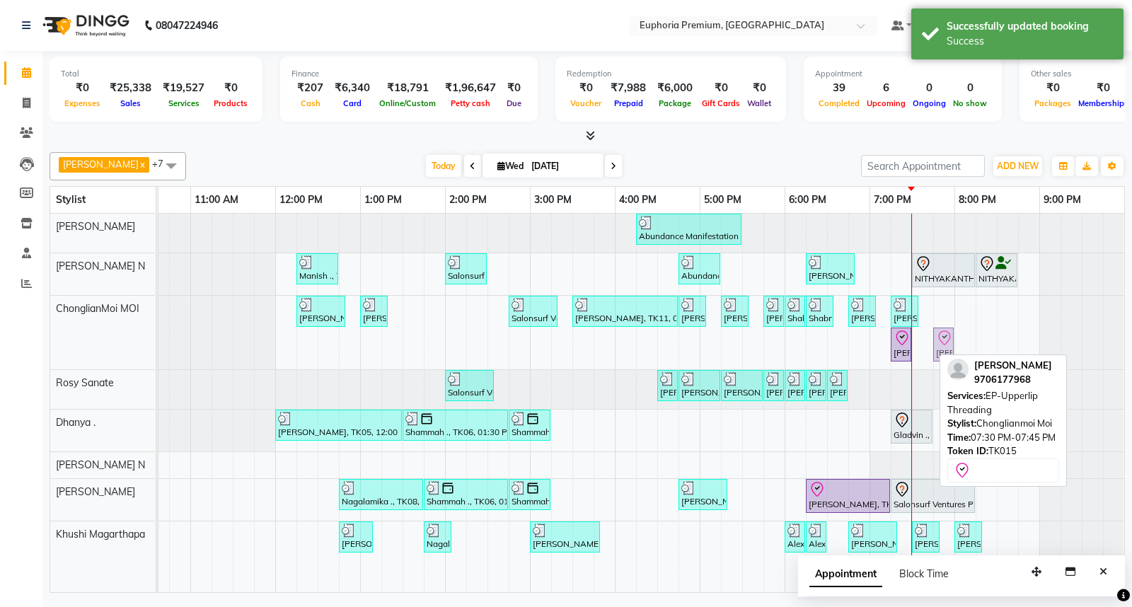
drag, startPoint x: 920, startPoint y: 340, endPoint x: 938, endPoint y: 340, distance: 17.7
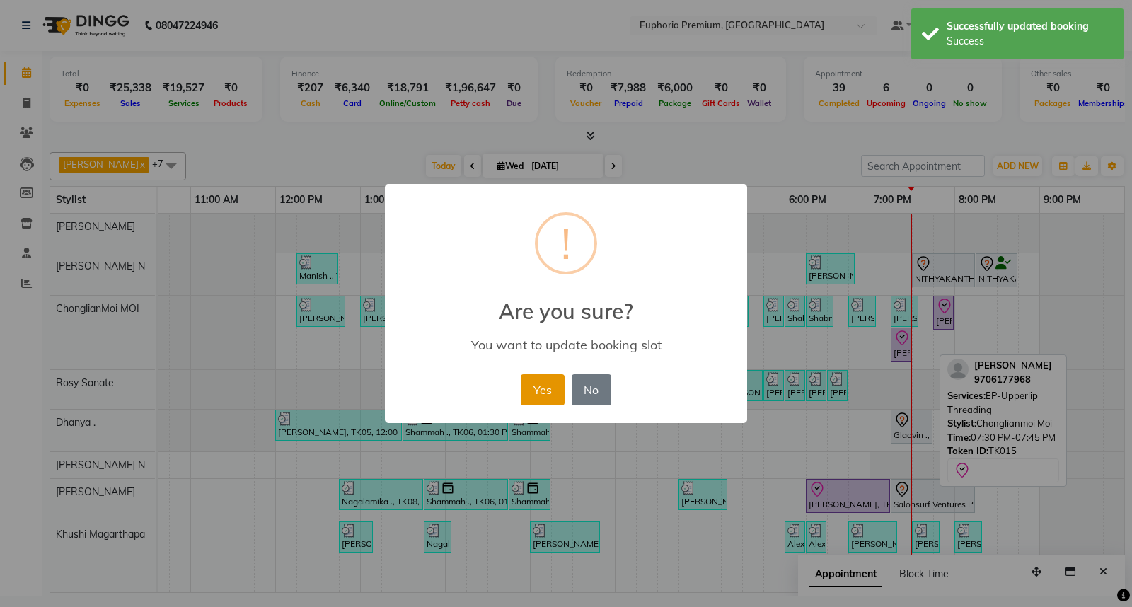
click at [536, 387] on button "Yes" at bounding box center [542, 389] width 43 height 31
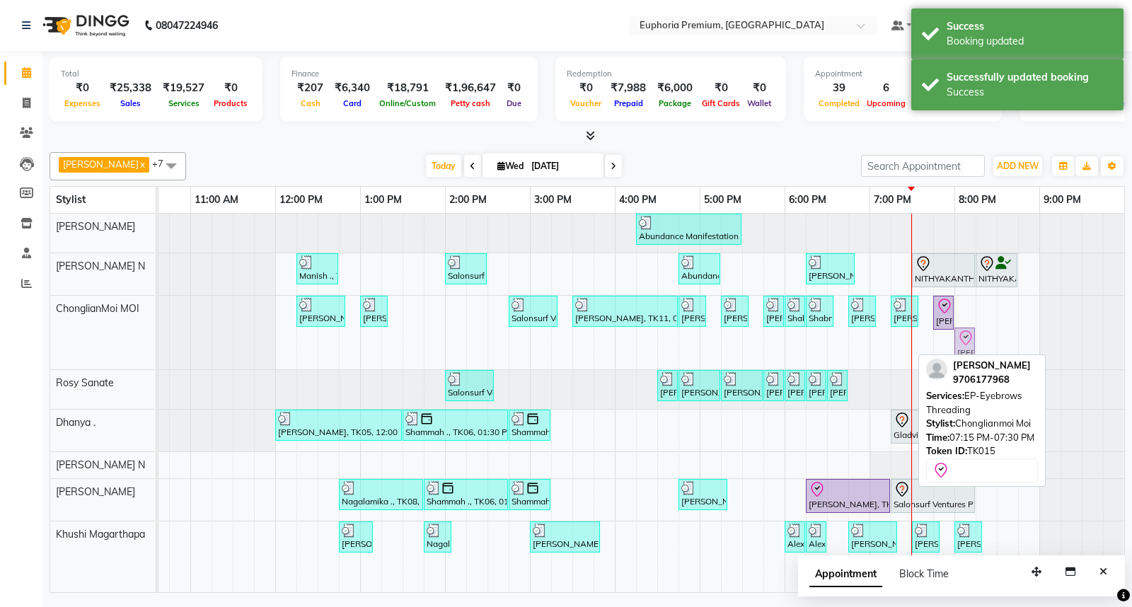
drag, startPoint x: 893, startPoint y: 347, endPoint x: 949, endPoint y: 330, distance: 58.6
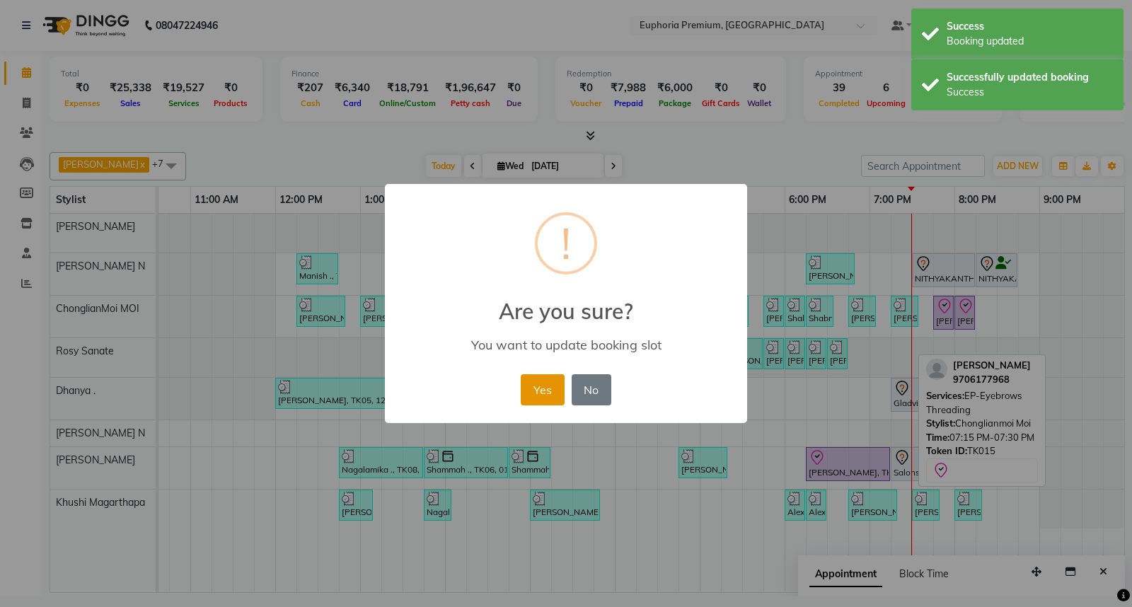
click at [556, 398] on button "Yes" at bounding box center [542, 389] width 43 height 31
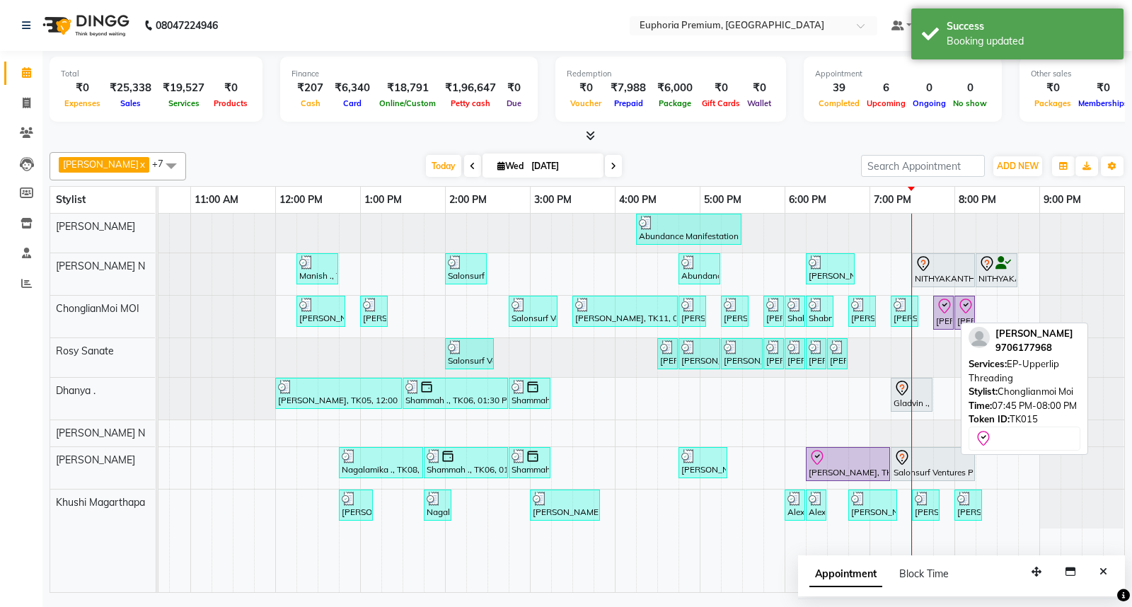
click at [941, 310] on icon at bounding box center [944, 306] width 17 height 17
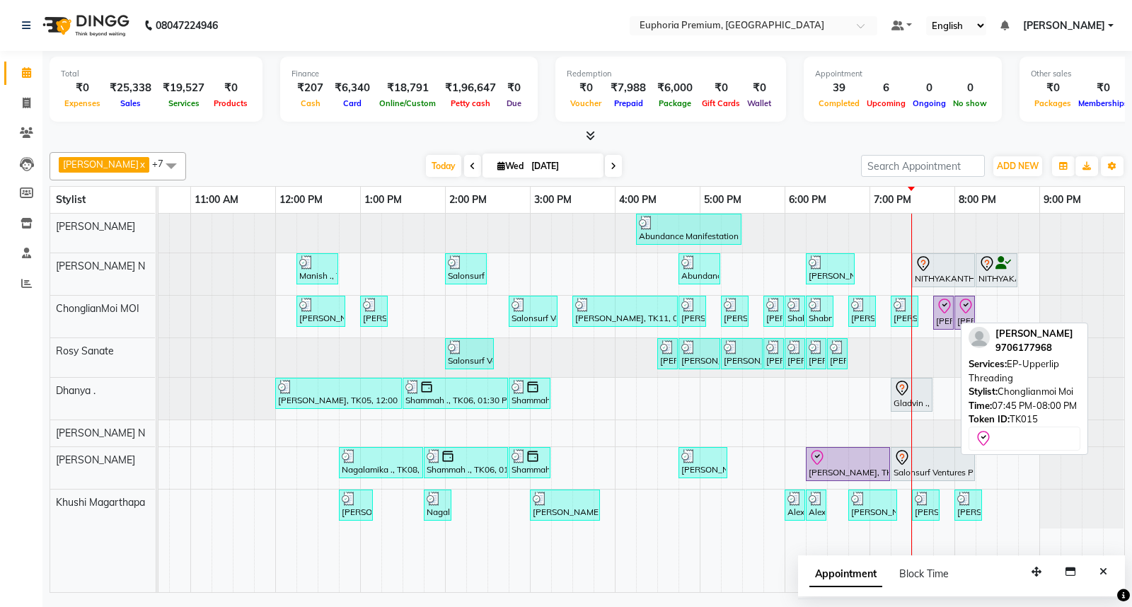
click at [941, 310] on icon at bounding box center [944, 306] width 17 height 17
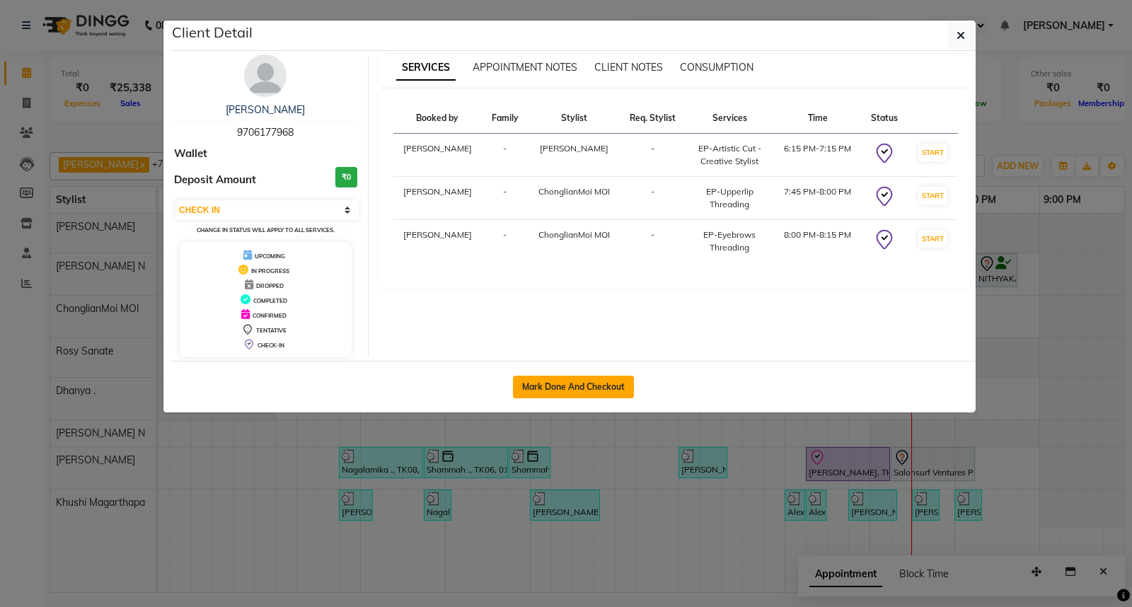
click at [576, 390] on button "Mark Done And Checkout" at bounding box center [573, 387] width 121 height 23
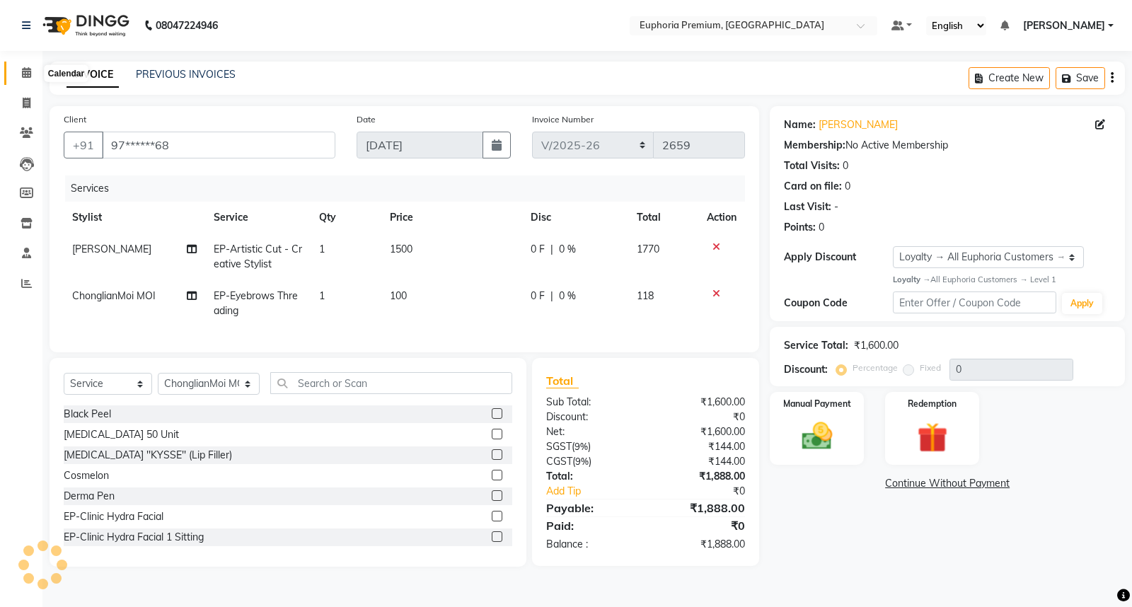
click at [30, 72] on icon at bounding box center [26, 72] width 9 height 11
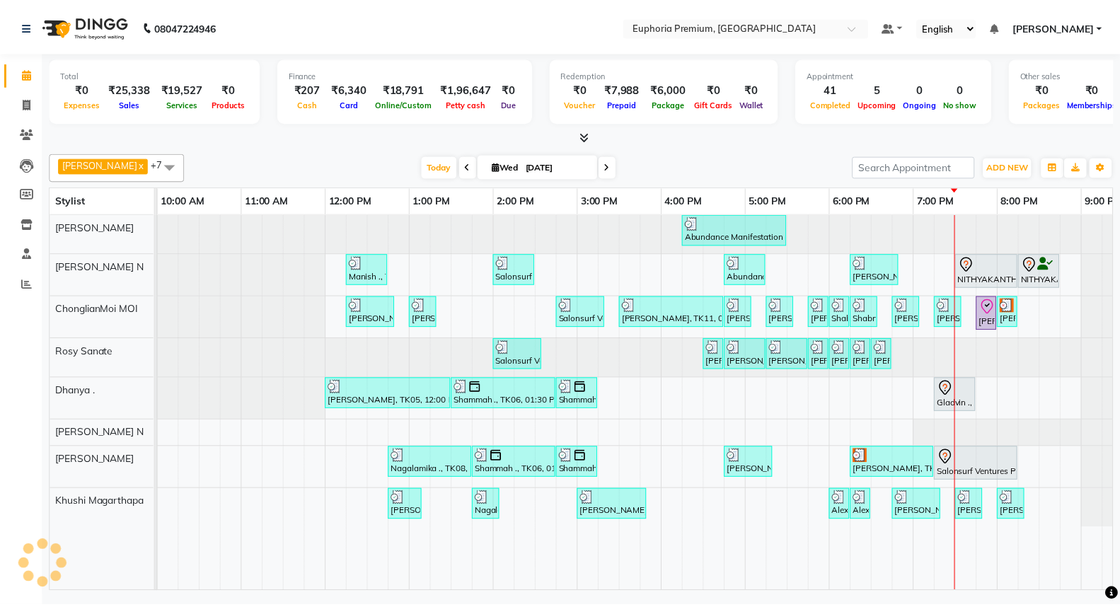
scroll to position [0, 203]
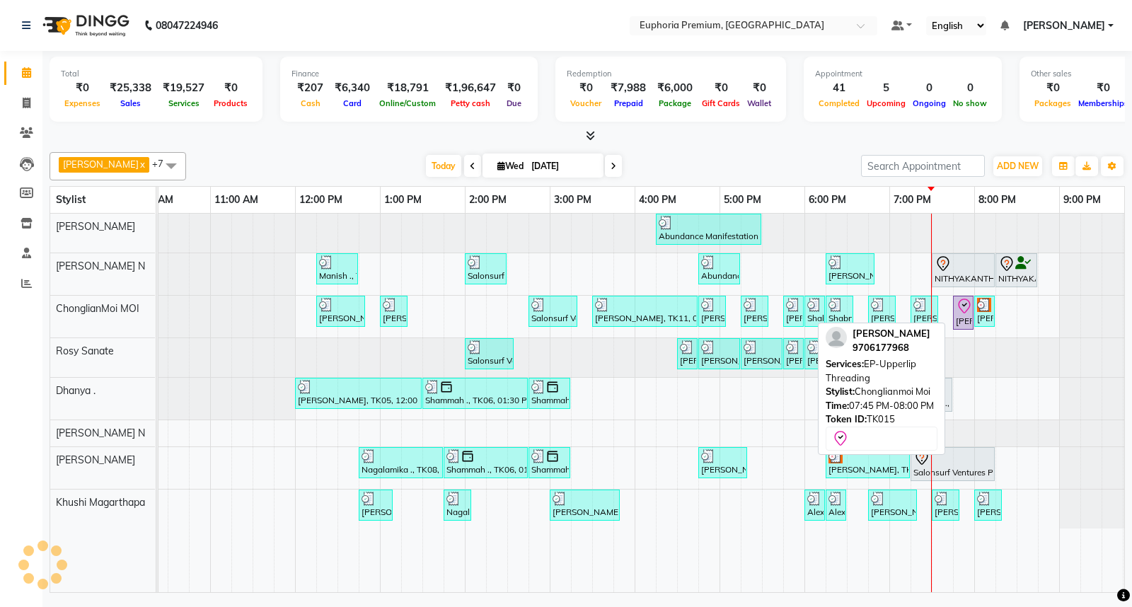
click at [958, 314] on div "[PERSON_NAME], TK15, 07:45 PM-08:00 PM, EP-Upperlip Threading" at bounding box center [963, 313] width 18 height 30
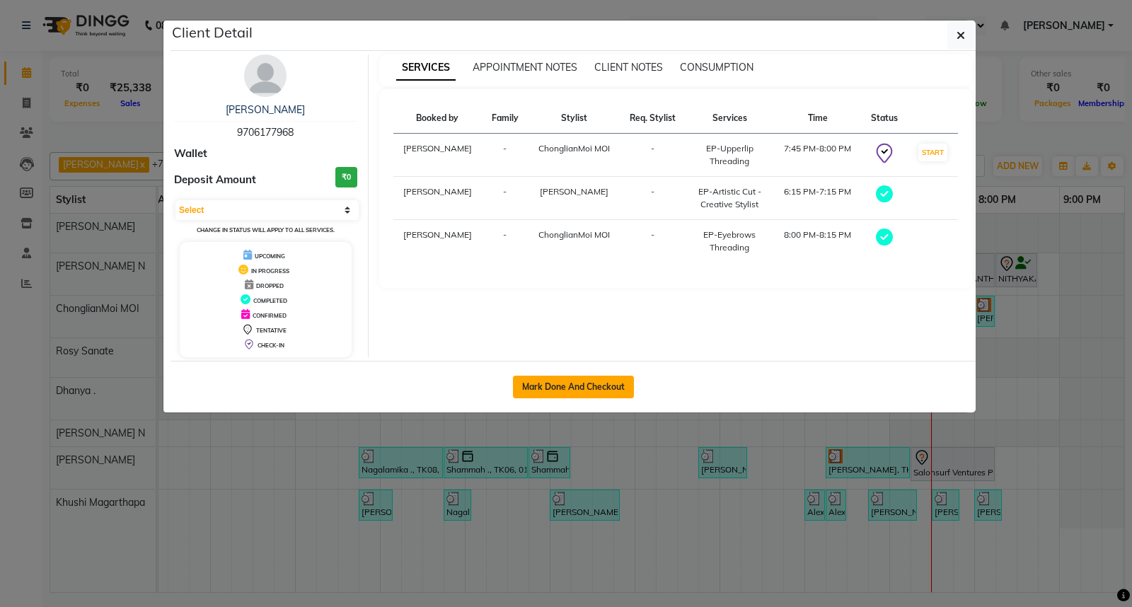
click at [600, 385] on button "Mark Done And Checkout" at bounding box center [573, 387] width 121 height 23
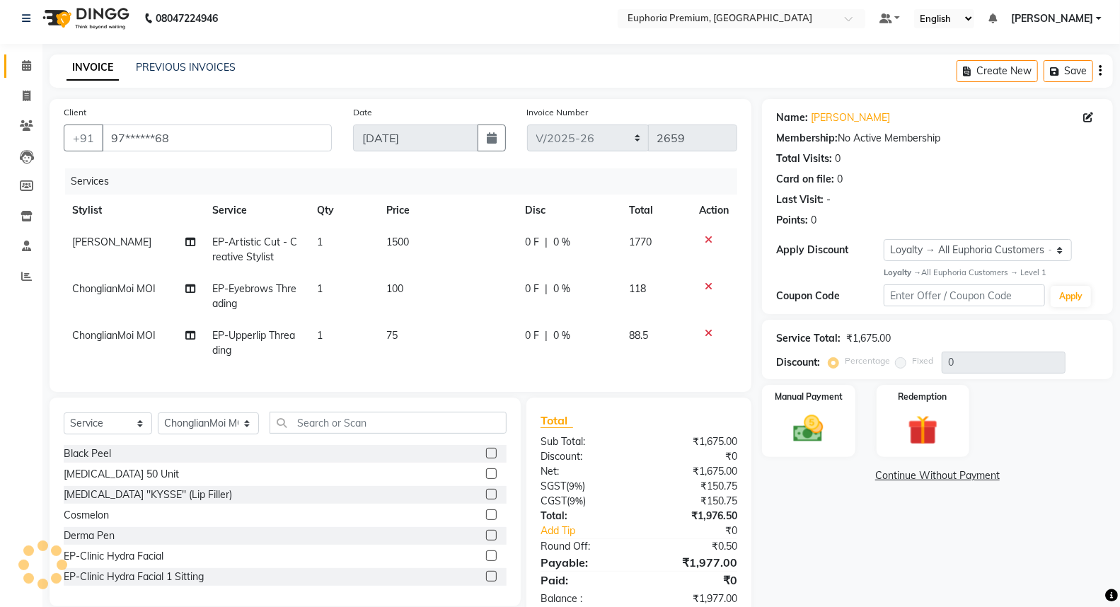
scroll to position [53, 0]
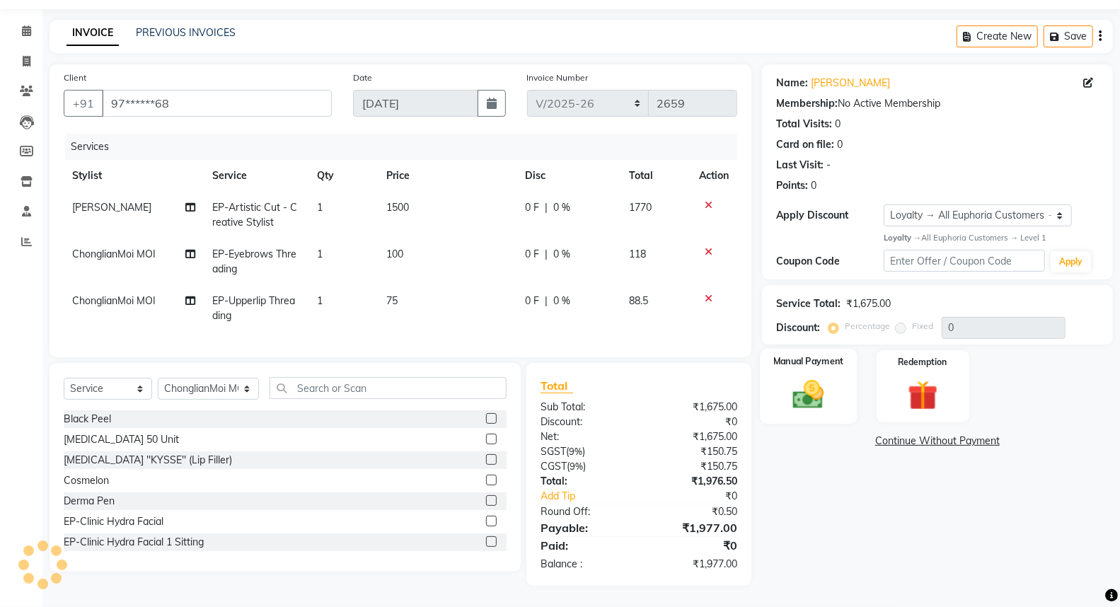
click at [797, 389] on img at bounding box center [808, 394] width 50 height 36
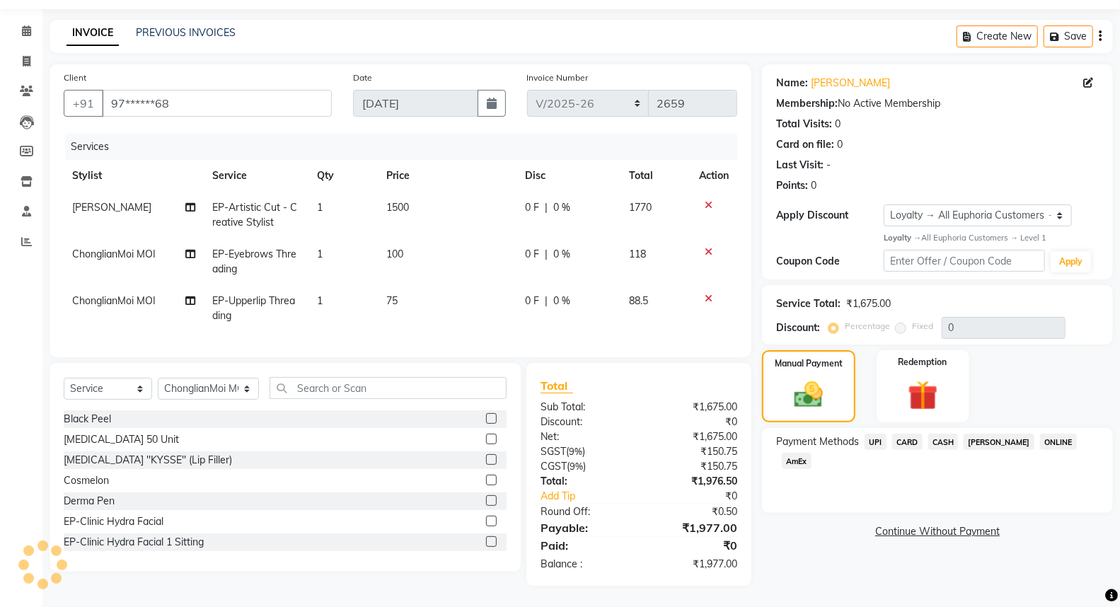
click at [877, 434] on span "UPI" at bounding box center [875, 442] width 22 height 16
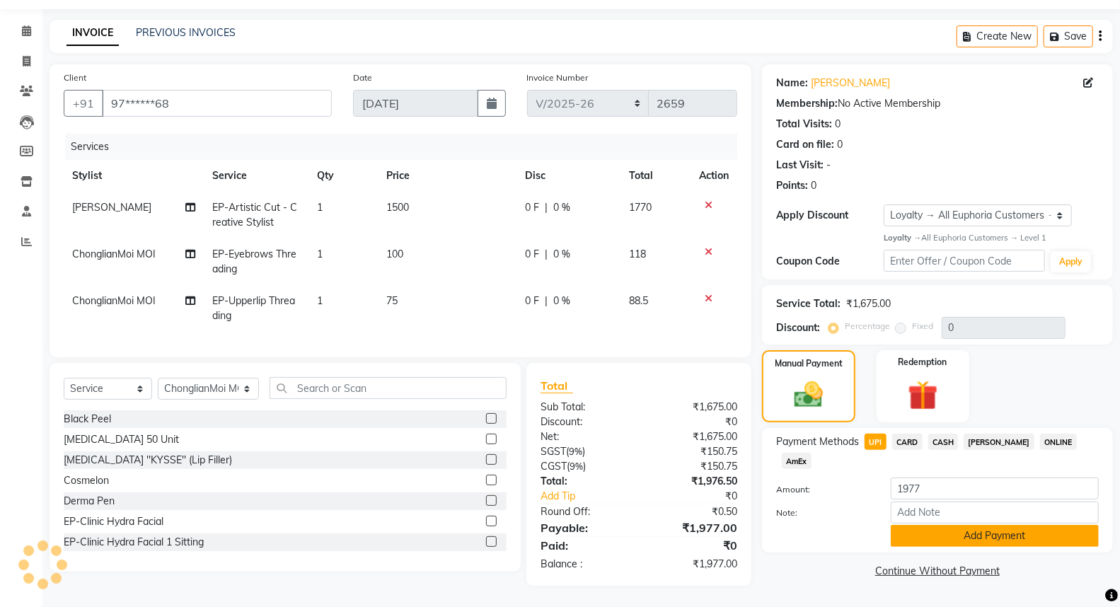
click at [985, 525] on button "Add Payment" at bounding box center [995, 536] width 208 height 22
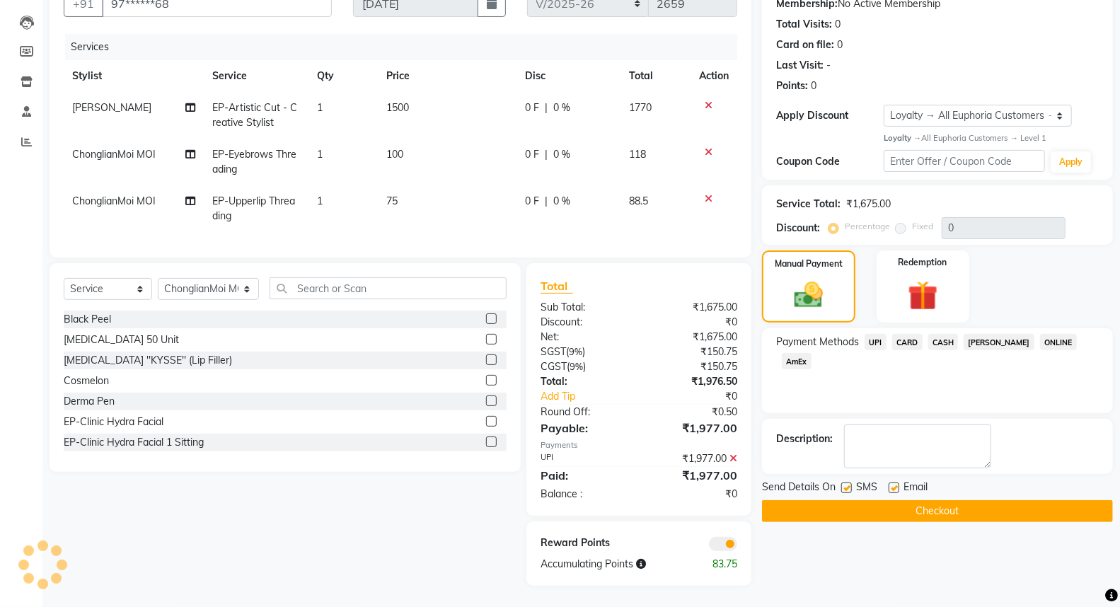
scroll to position [152, 0]
click at [944, 503] on button "Checkout" at bounding box center [937, 511] width 351 height 22
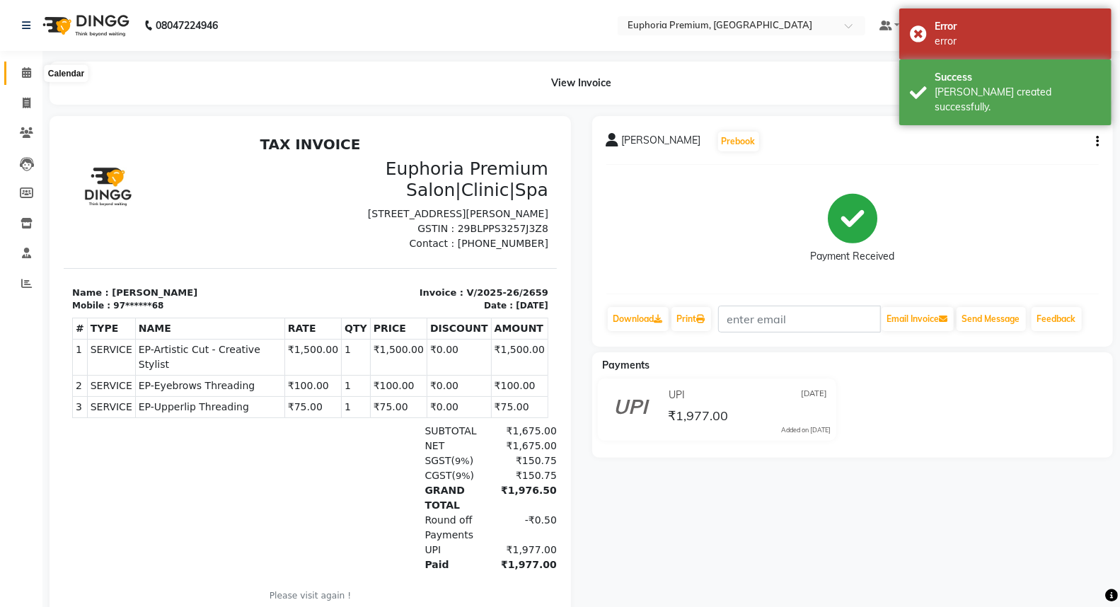
click at [17, 73] on span at bounding box center [26, 73] width 25 height 16
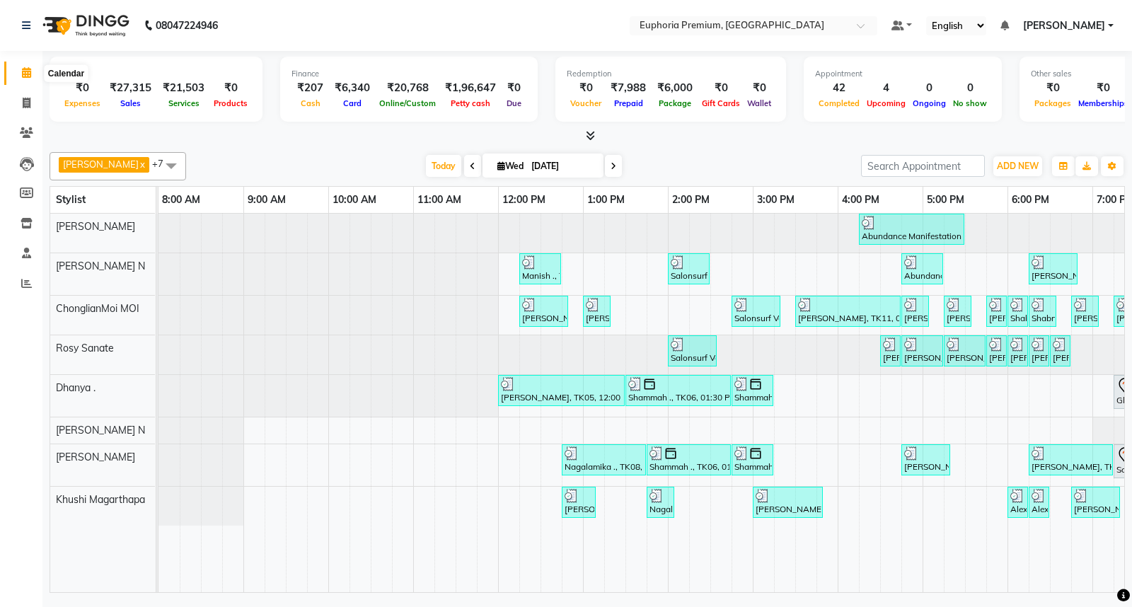
click at [23, 65] on span at bounding box center [26, 73] width 25 height 16
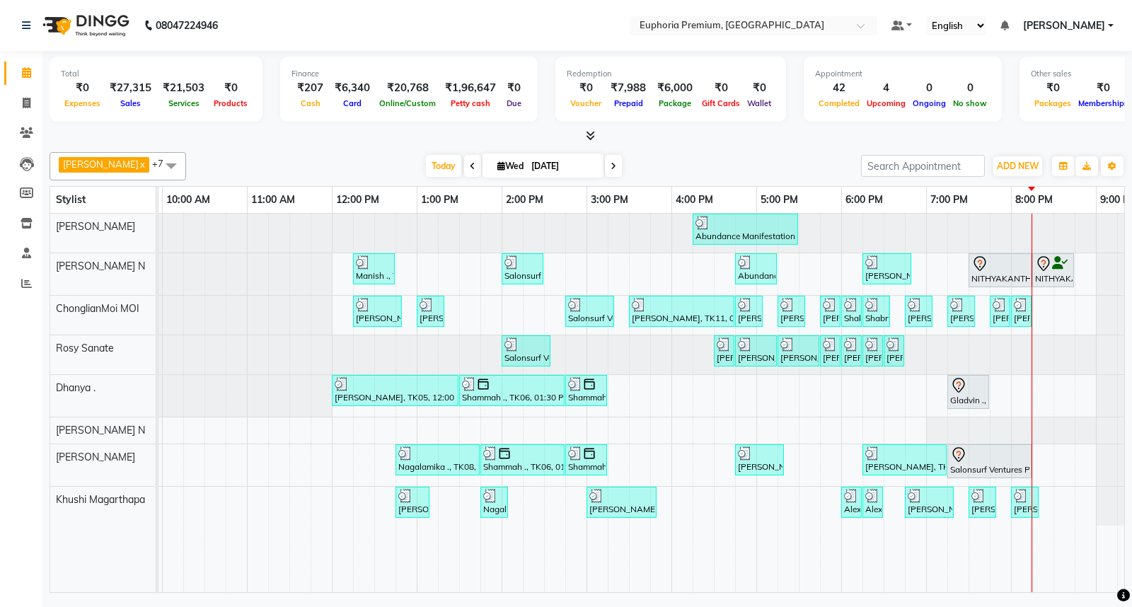
scroll to position [0, 223]
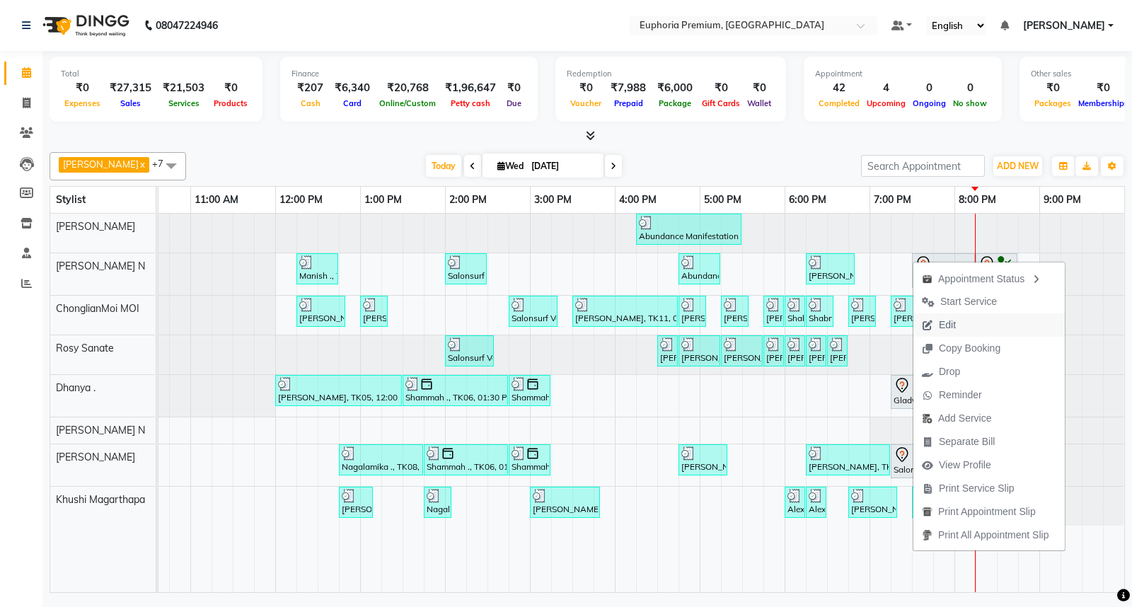
click at [957, 327] on span "Edit" at bounding box center [938, 324] width 51 height 23
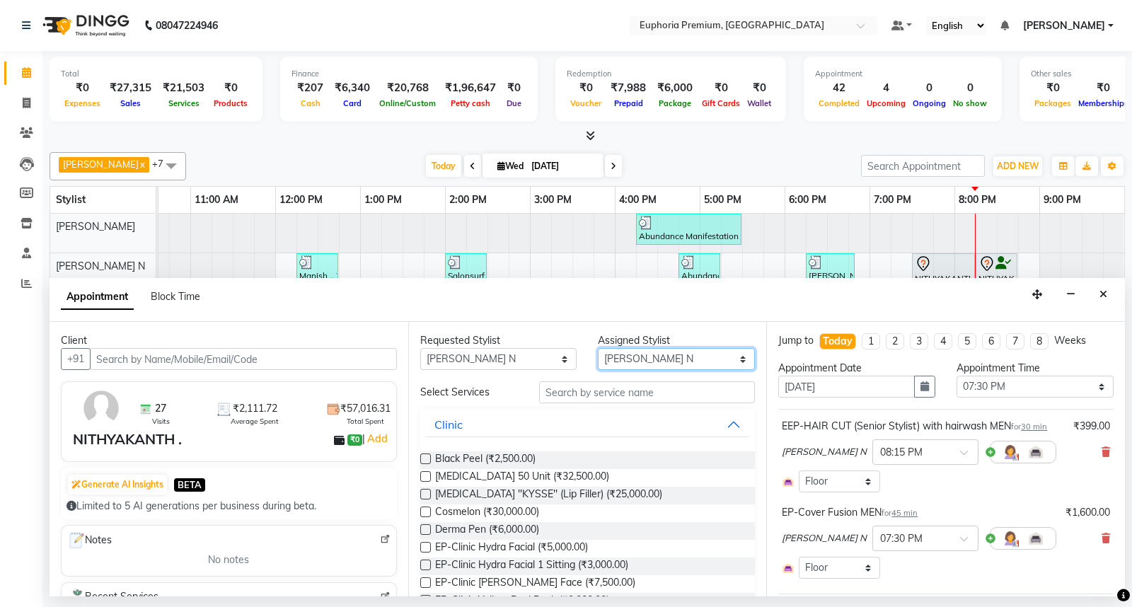
click at [641, 356] on select "Select Babu V Bharath N [PERSON_NAME] [PERSON_NAME] N Chiinthian [PERSON_NAME] …" at bounding box center [676, 359] width 157 height 22
click at [598, 348] on select "Select Babu V Bharath N [PERSON_NAME] [PERSON_NAME] N Chiinthian [PERSON_NAME] …" at bounding box center [676, 359] width 157 height 22
click at [607, 392] on input "text" at bounding box center [647, 392] width 216 height 22
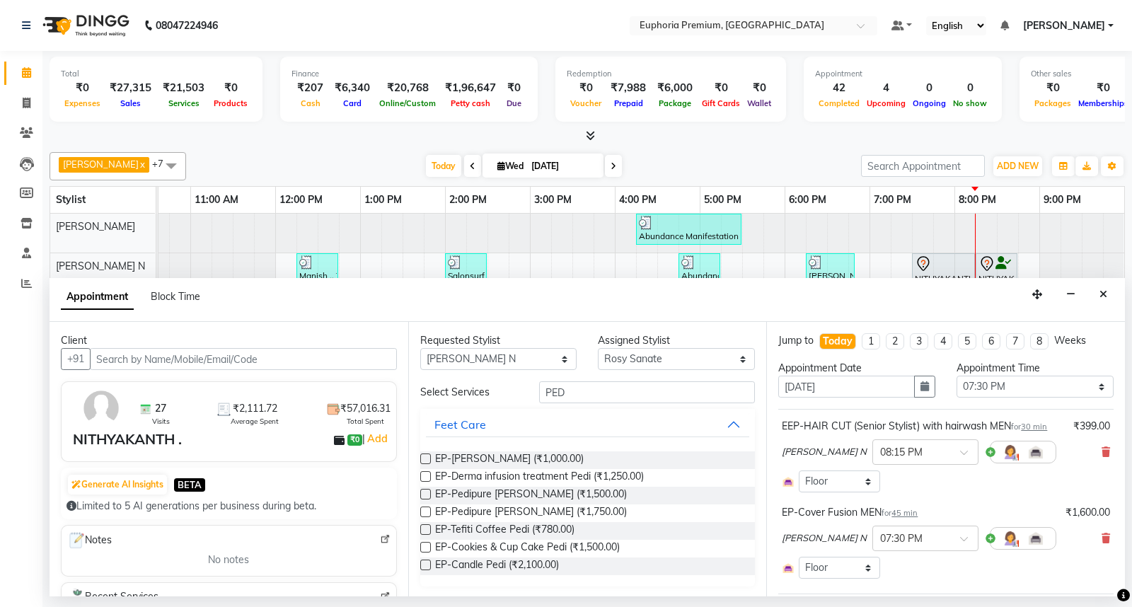
click at [425, 472] on label at bounding box center [425, 476] width 11 height 11
click at [425, 473] on input "checkbox" at bounding box center [424, 477] width 9 height 9
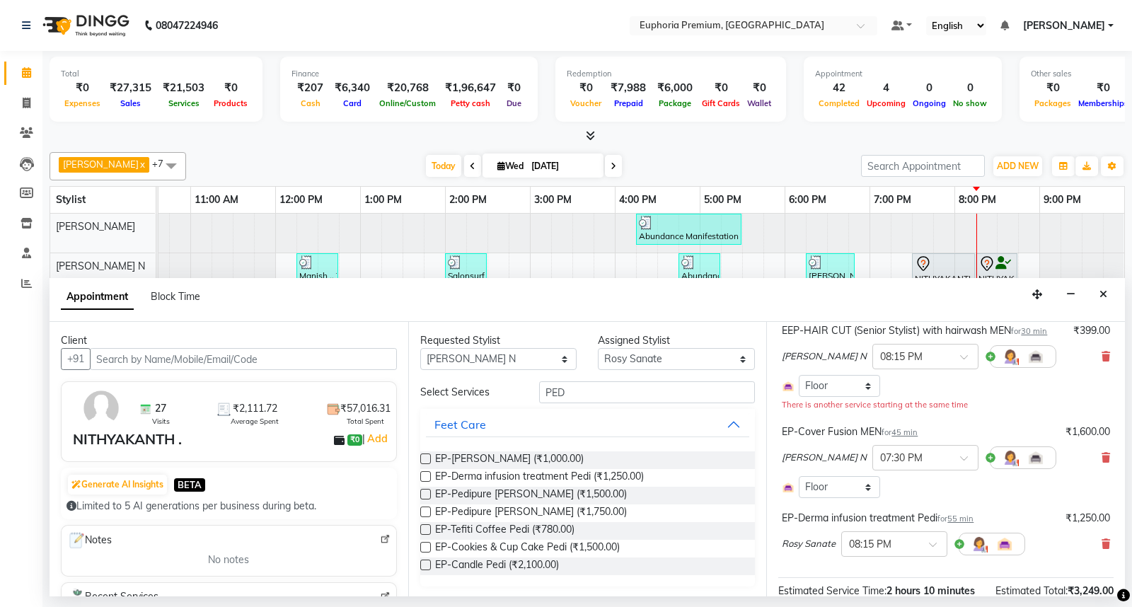
scroll to position [236, 0]
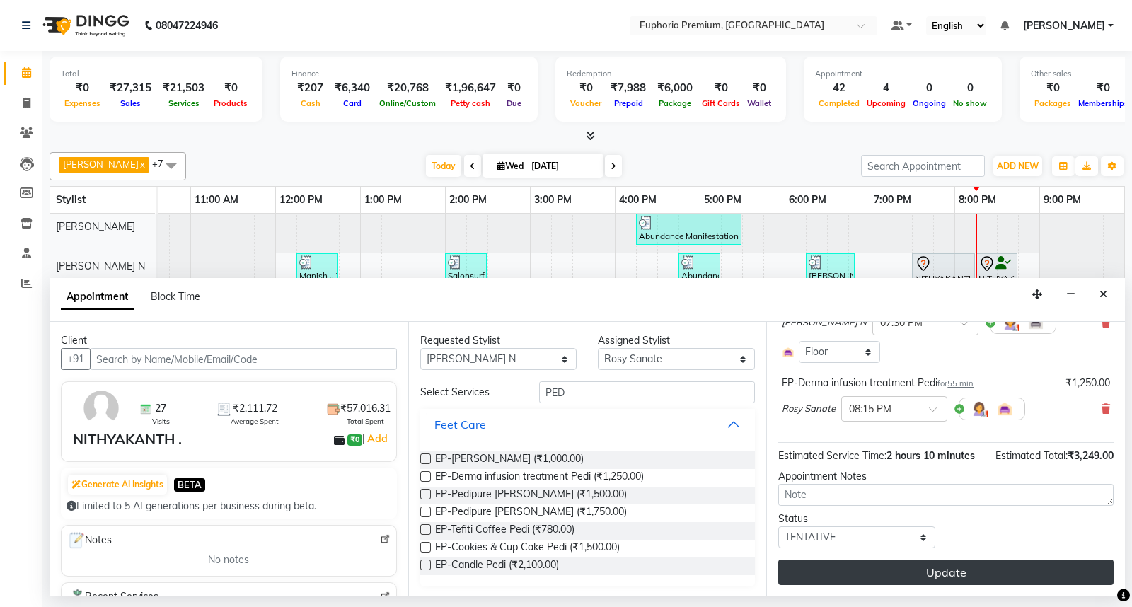
click at [939, 585] on button "Update" at bounding box center [945, 571] width 335 height 25
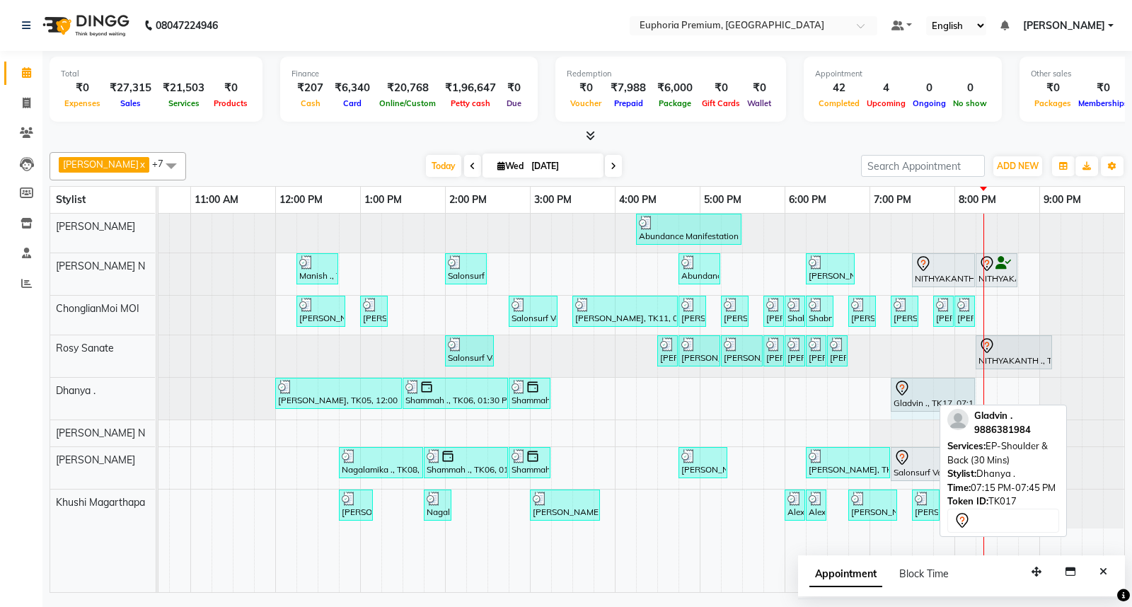
drag, startPoint x: 928, startPoint y: 393, endPoint x: 967, endPoint y: 393, distance: 38.9
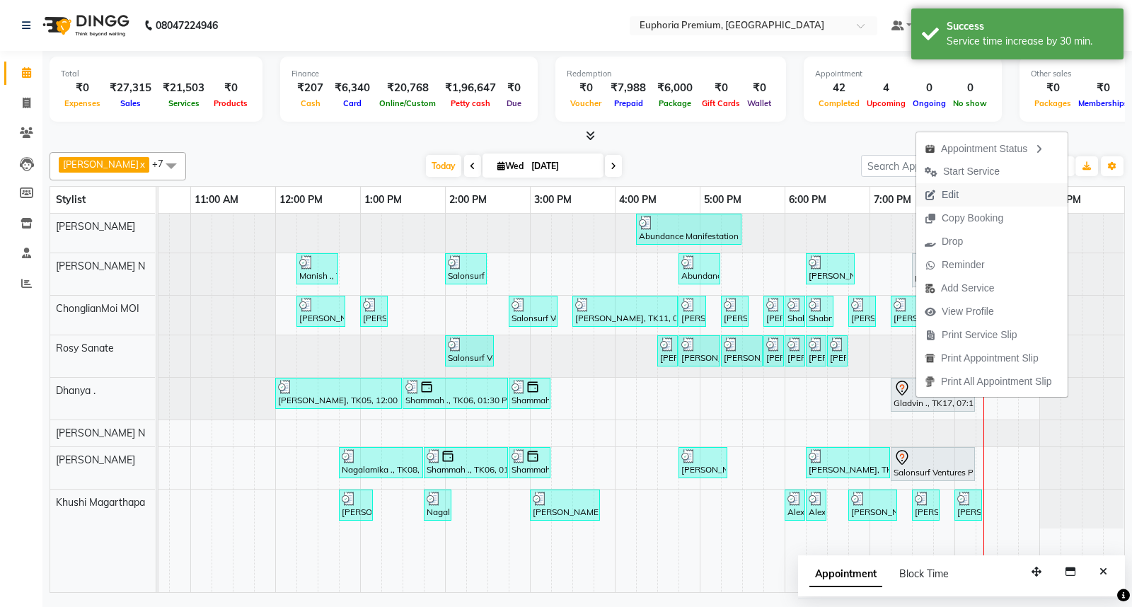
click at [957, 195] on span "Edit" at bounding box center [949, 194] width 17 height 15
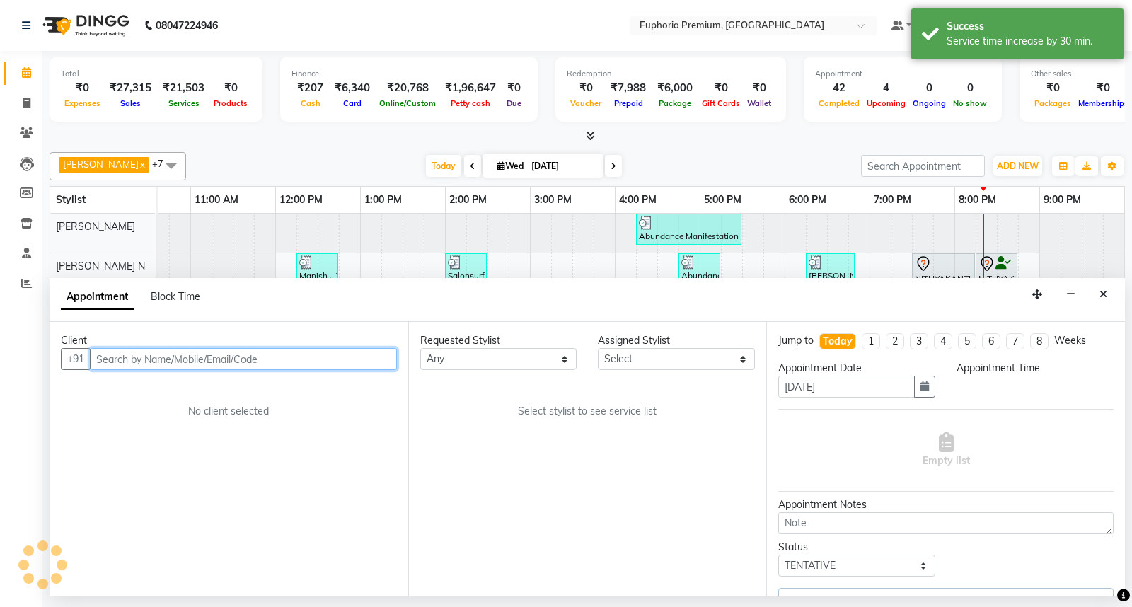
scroll to position [0, 223]
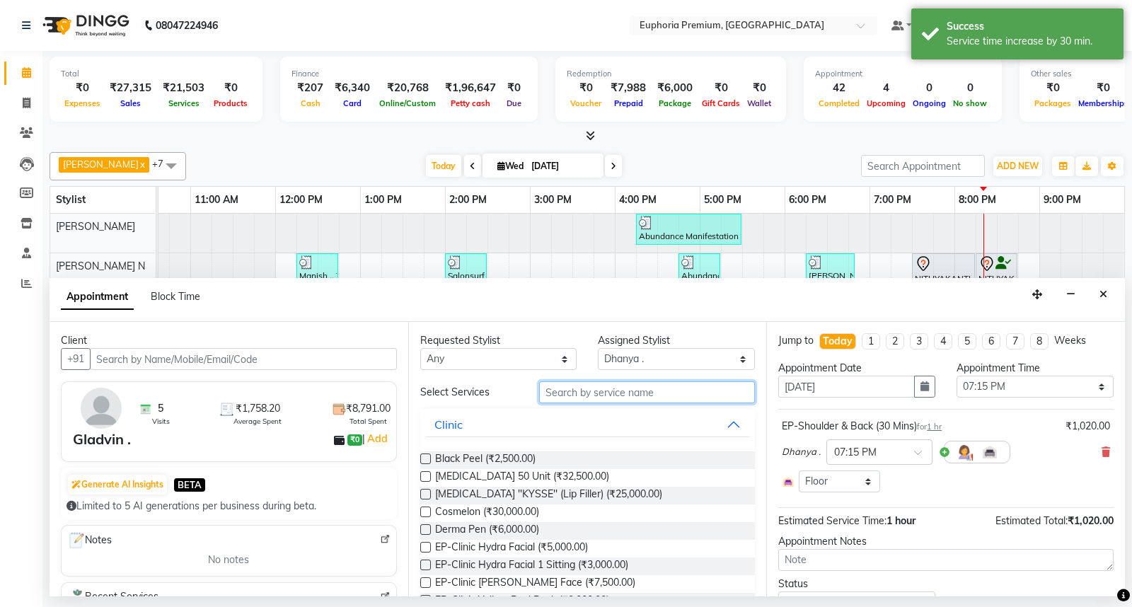
click at [616, 391] on input "text" at bounding box center [647, 392] width 216 height 22
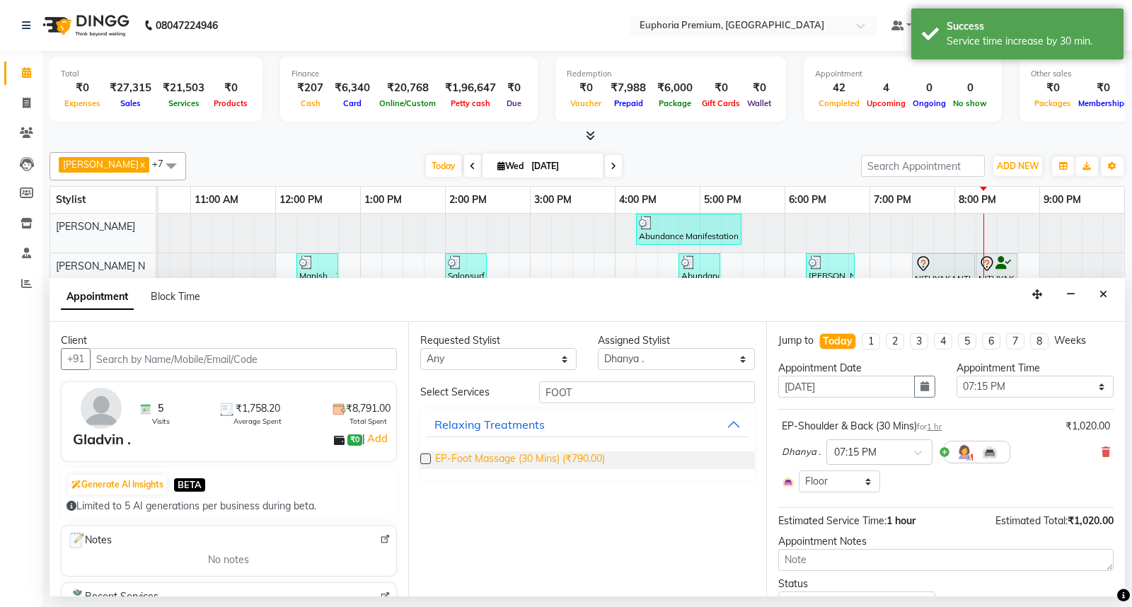
click at [523, 463] on span "EP-Foot Massage (30 Mins) (₹790.00)" at bounding box center [520, 460] width 170 height 18
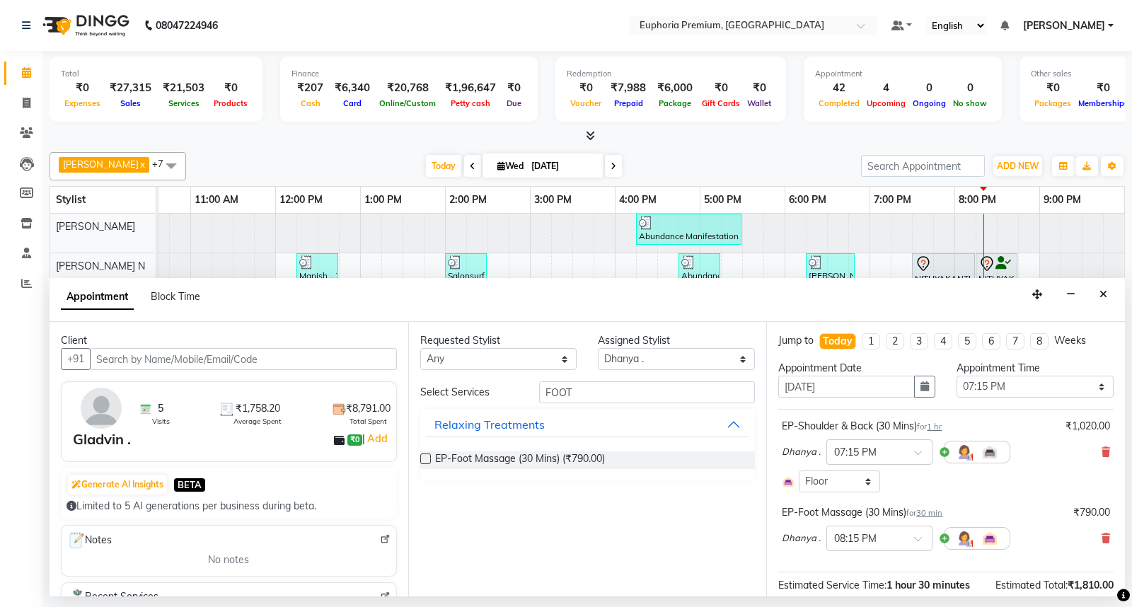
scroll to position [129, 0]
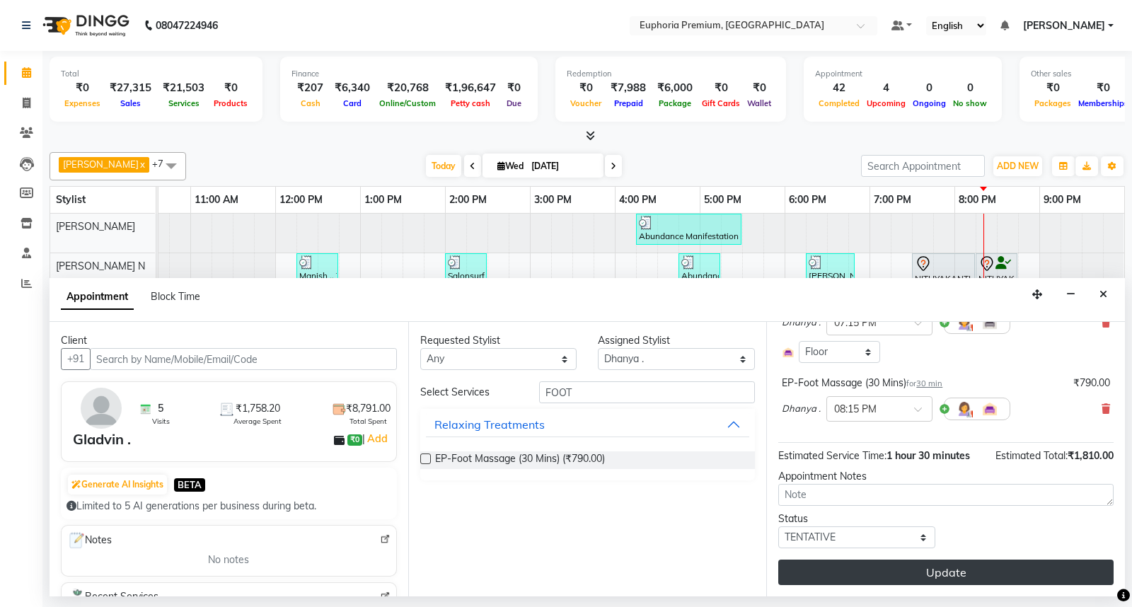
click at [968, 574] on button "Update" at bounding box center [945, 571] width 335 height 25
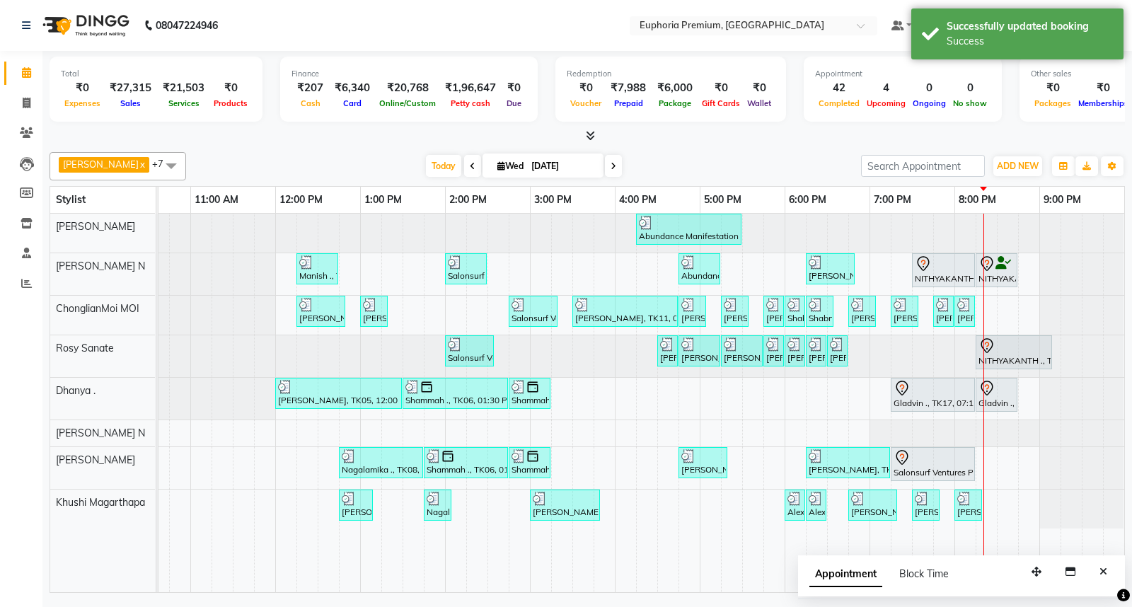
click at [588, 132] on icon at bounding box center [590, 135] width 9 height 11
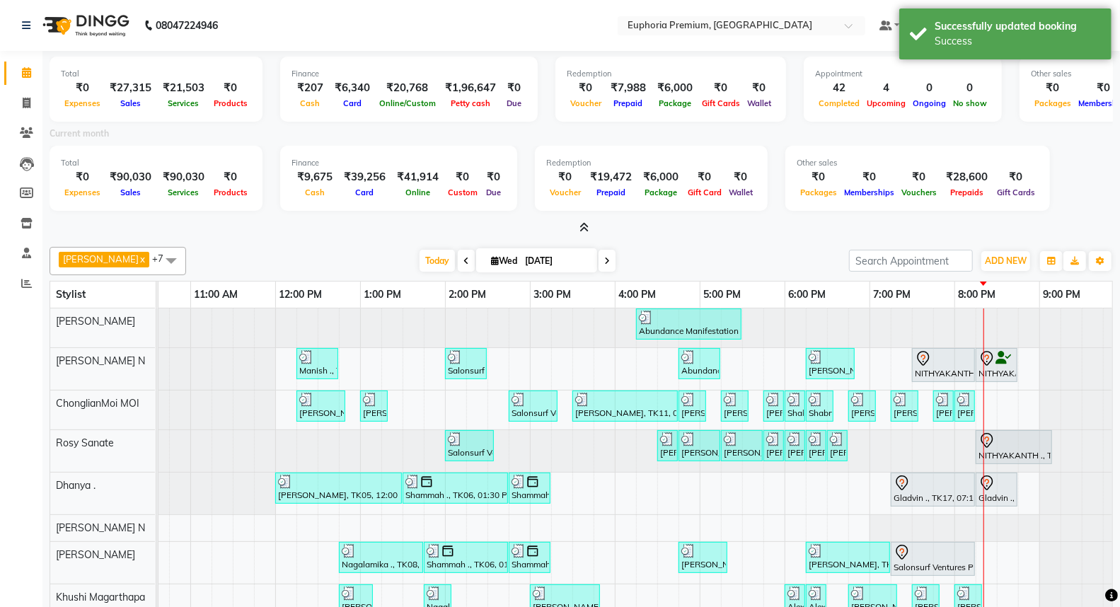
click at [583, 224] on icon at bounding box center [583, 227] width 9 height 11
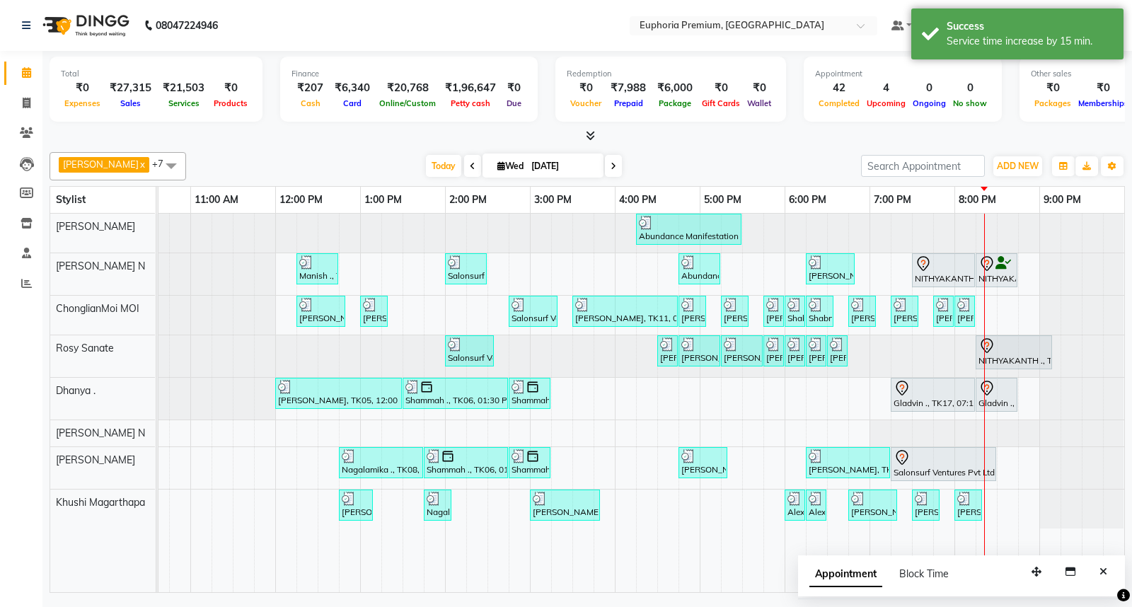
click at [1101, 571] on icon "Close" at bounding box center [1103, 572] width 8 height 10
click at [470, 166] on icon at bounding box center [473, 166] width 6 height 8
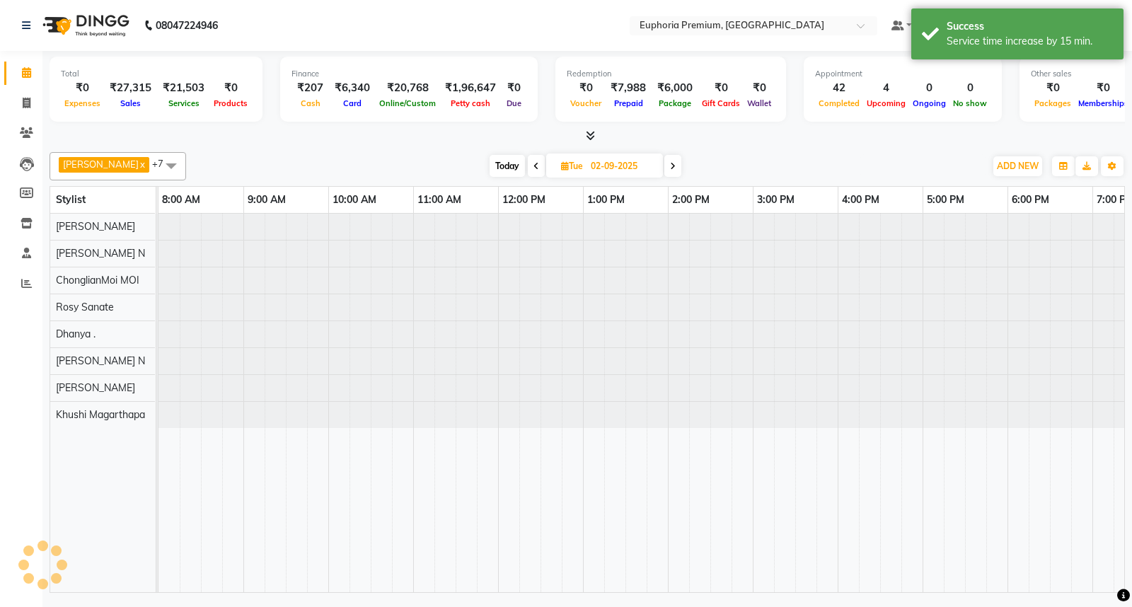
scroll to position [0, 223]
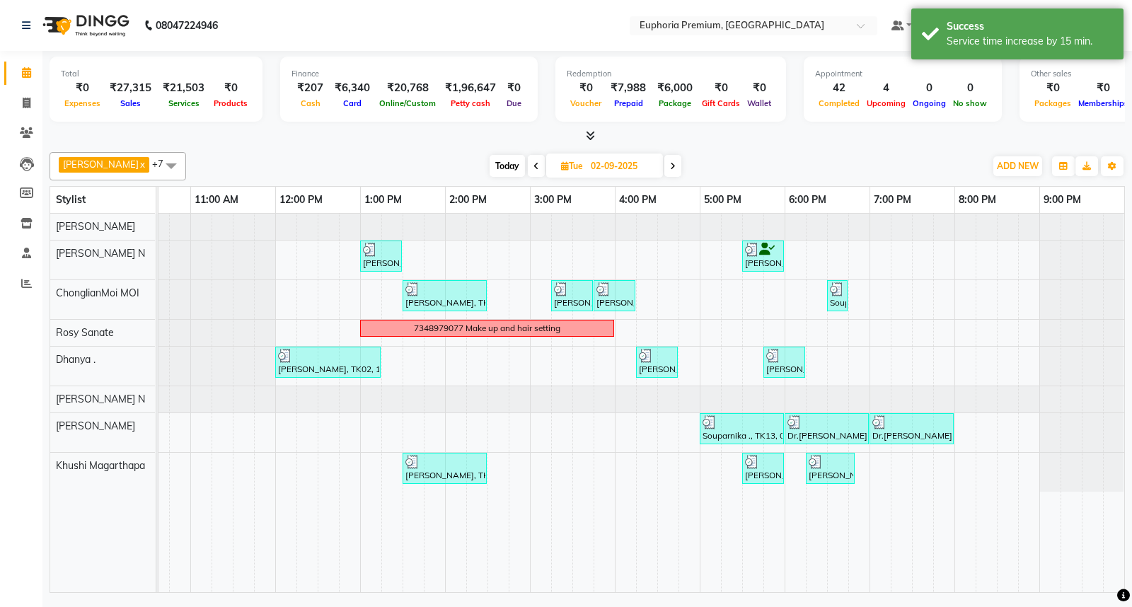
click at [533, 165] on icon at bounding box center [536, 166] width 6 height 8
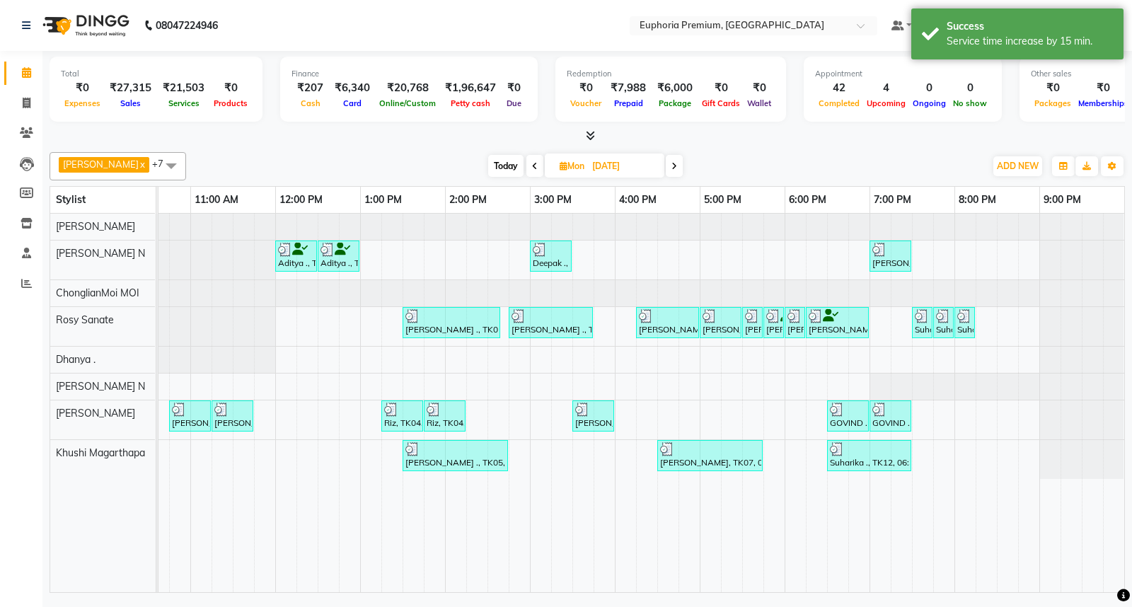
click at [666, 160] on span at bounding box center [674, 166] width 17 height 22
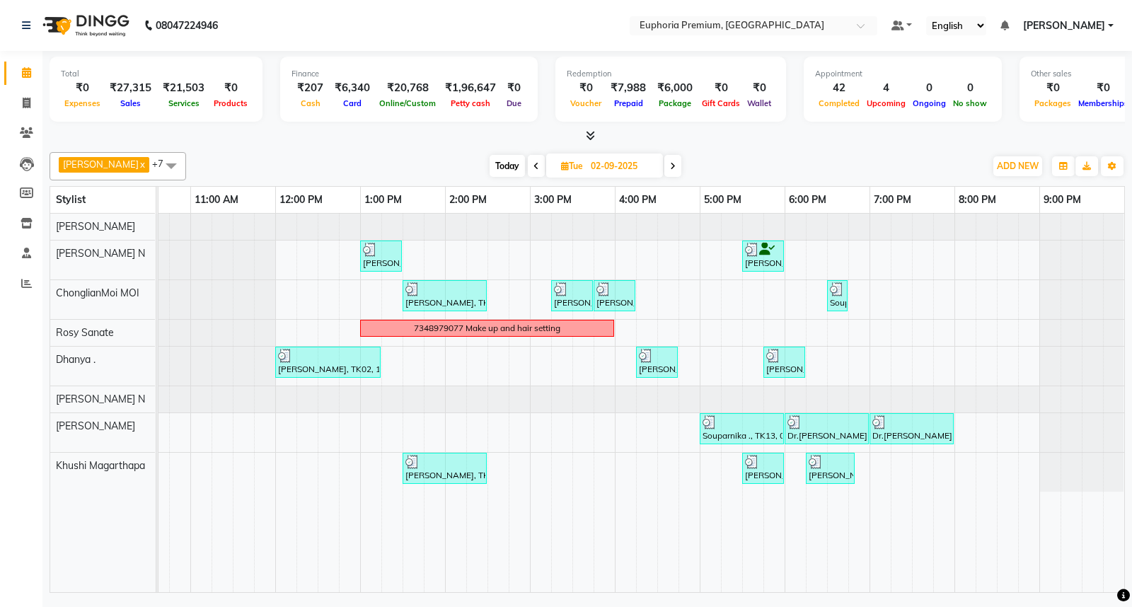
click at [664, 160] on span at bounding box center [672, 166] width 17 height 22
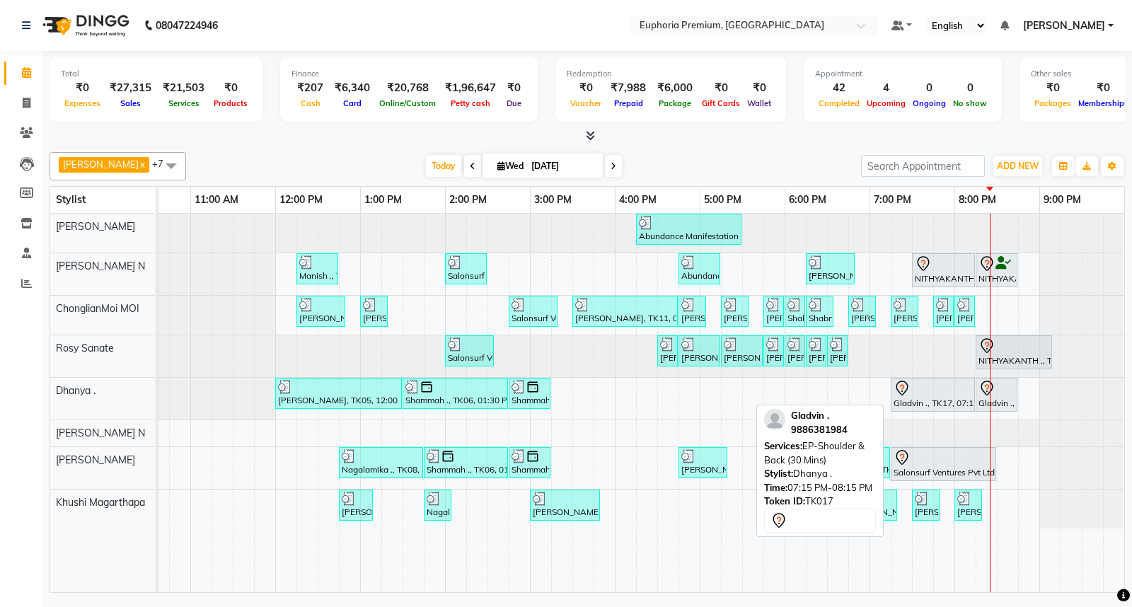
click at [897, 390] on icon at bounding box center [901, 388] width 12 height 15
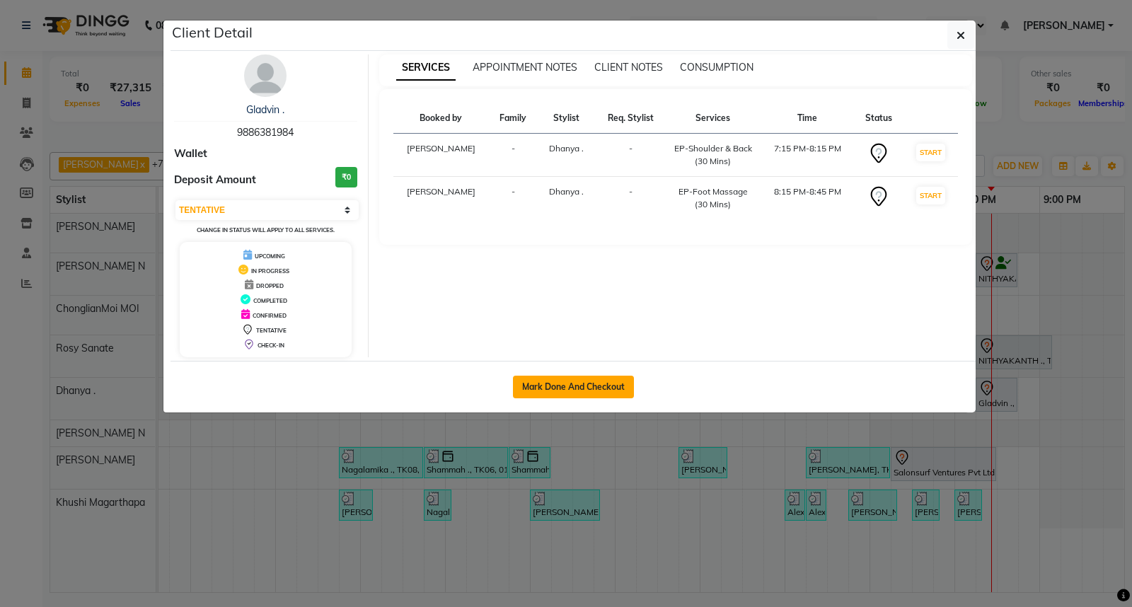
click at [552, 390] on button "Mark Done And Checkout" at bounding box center [573, 387] width 121 height 23
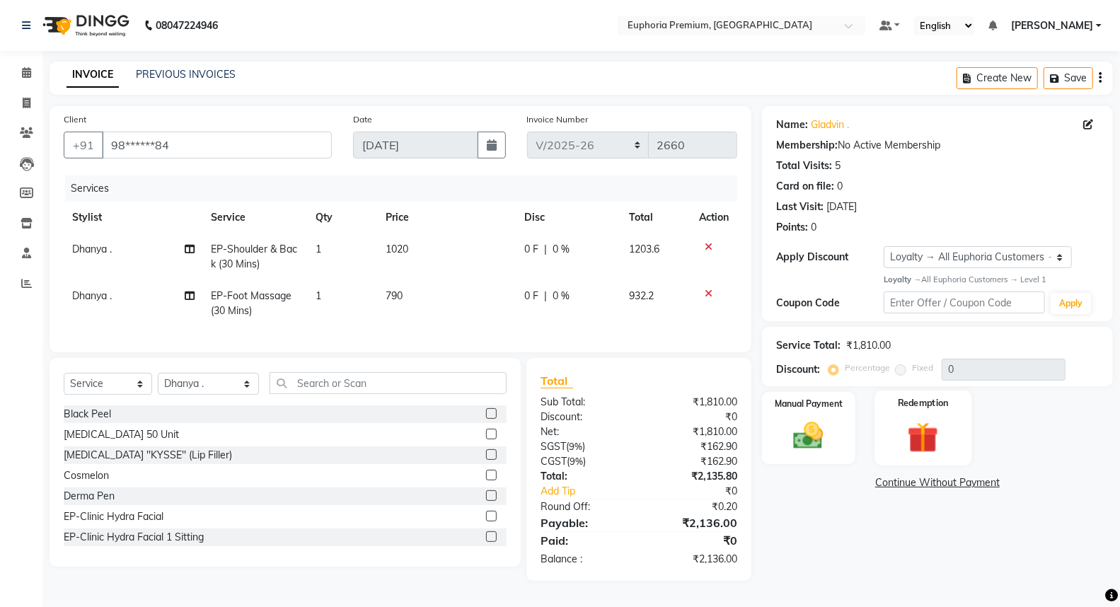
click at [922, 448] on img at bounding box center [923, 437] width 50 height 39
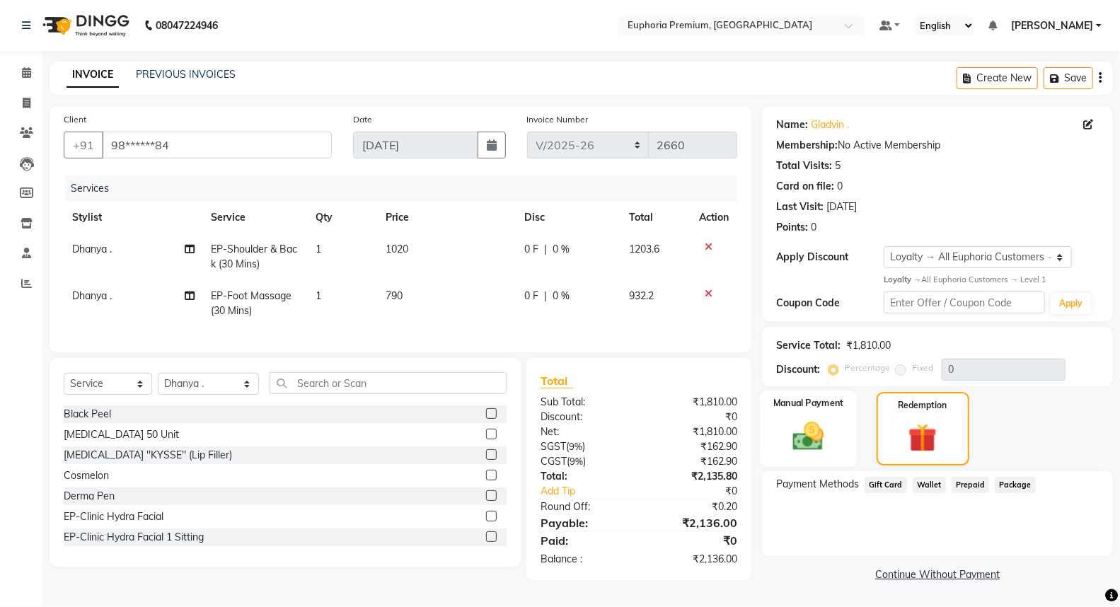
click at [811, 440] on img at bounding box center [808, 436] width 50 height 36
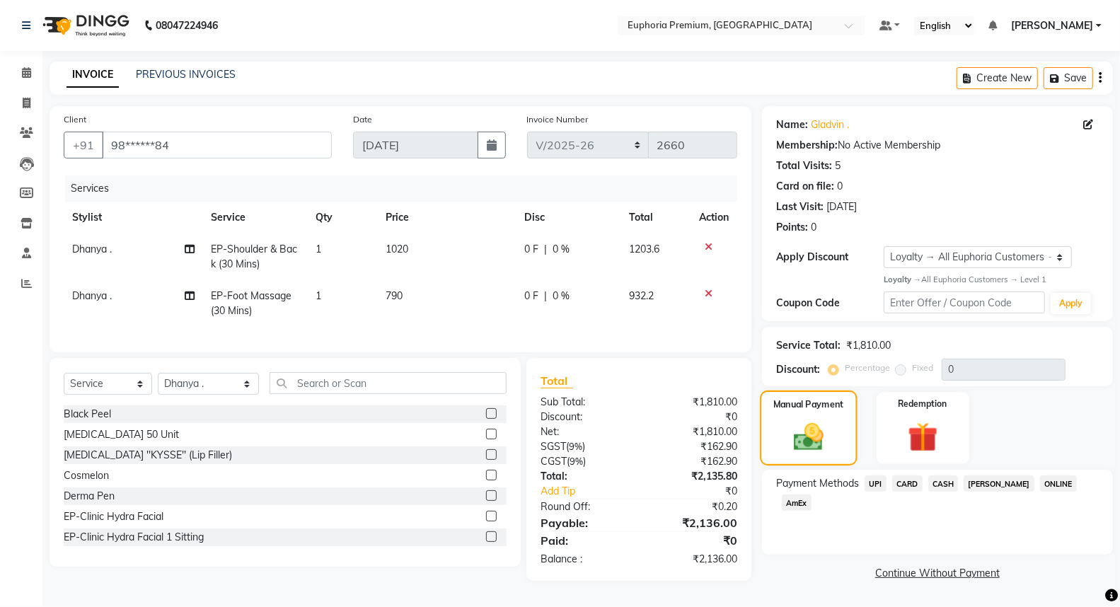
scroll to position [6, 0]
click at [912, 482] on span "CARD" at bounding box center [907, 483] width 30 height 16
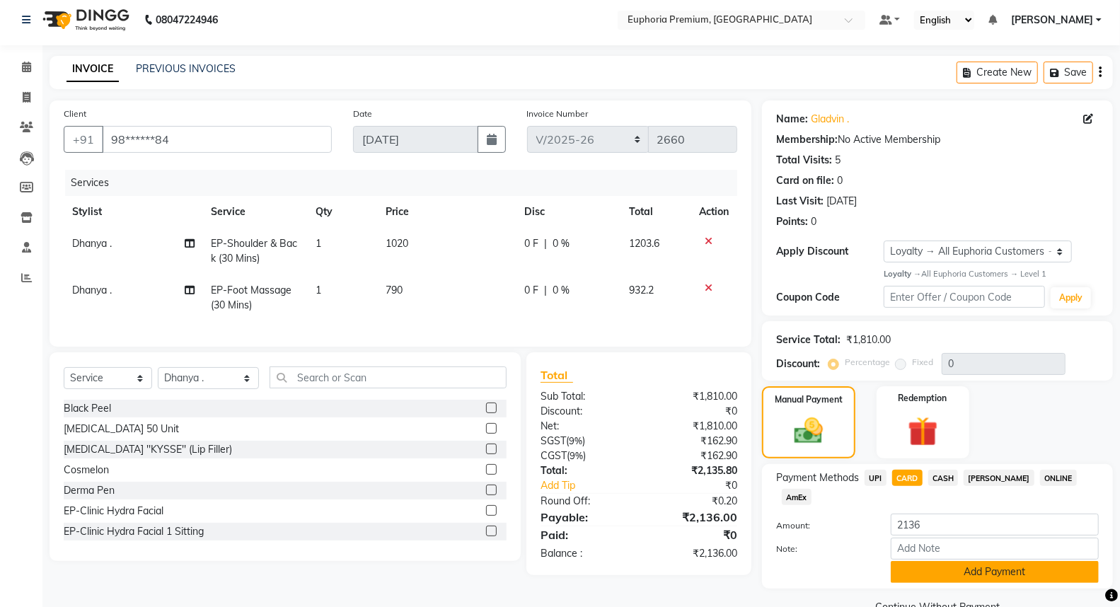
click at [979, 561] on button "Add Payment" at bounding box center [995, 572] width 208 height 22
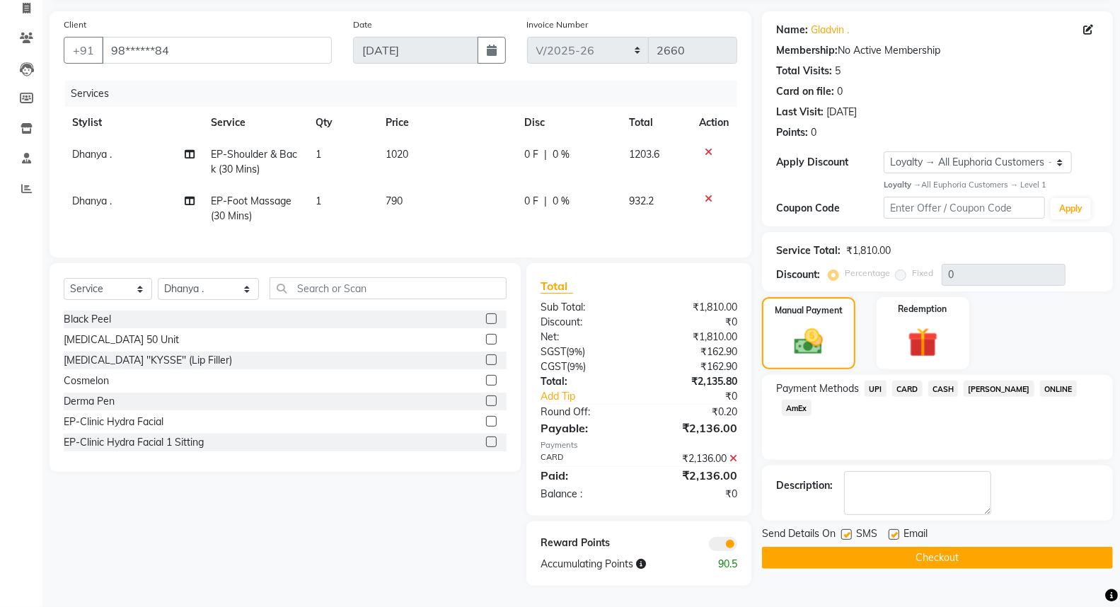
scroll to position [106, 0]
click at [953, 547] on button "Checkout" at bounding box center [937, 558] width 351 height 22
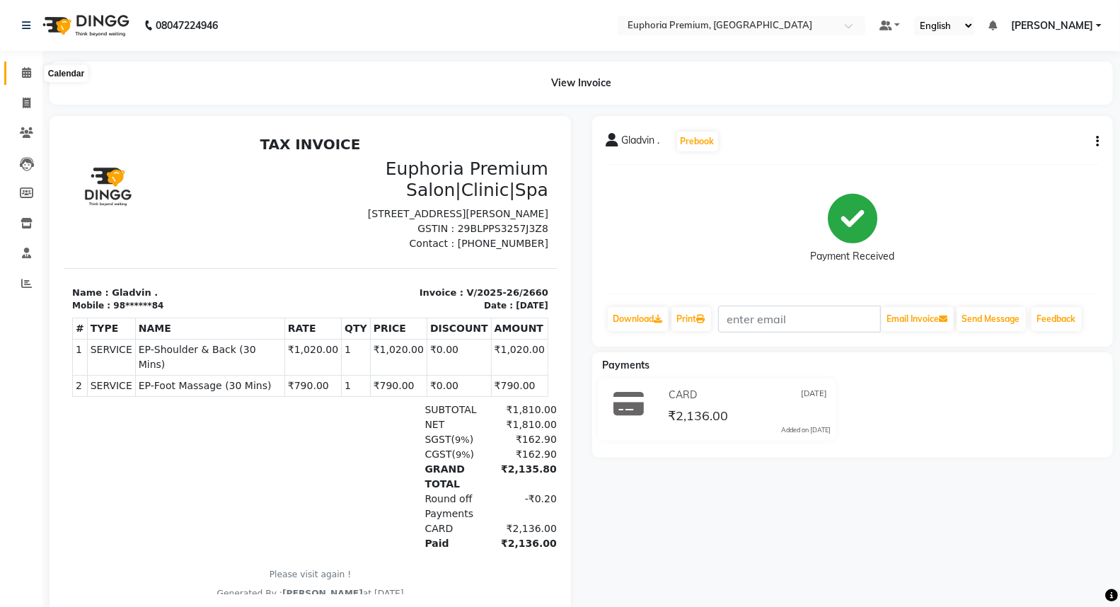
click at [27, 76] on icon at bounding box center [26, 72] width 9 height 11
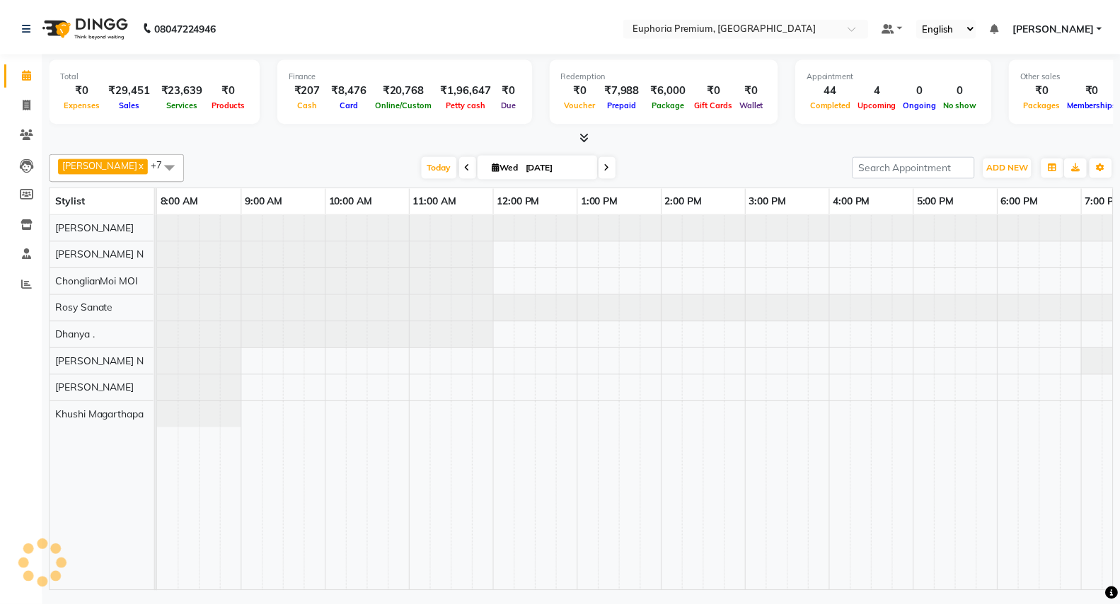
scroll to position [0, 223]
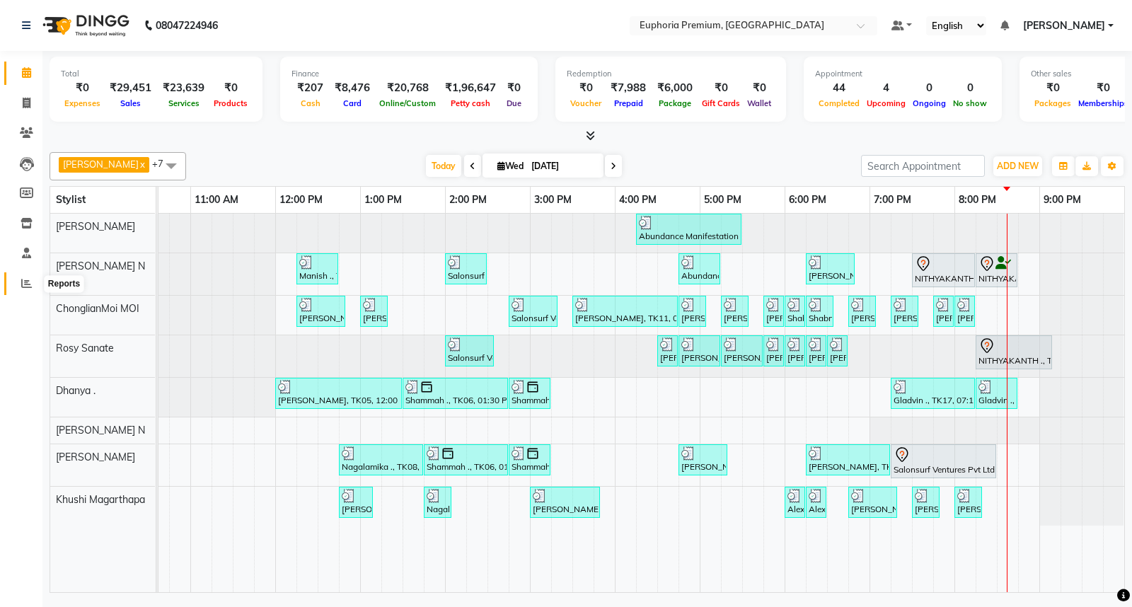
click at [24, 286] on icon at bounding box center [26, 283] width 11 height 11
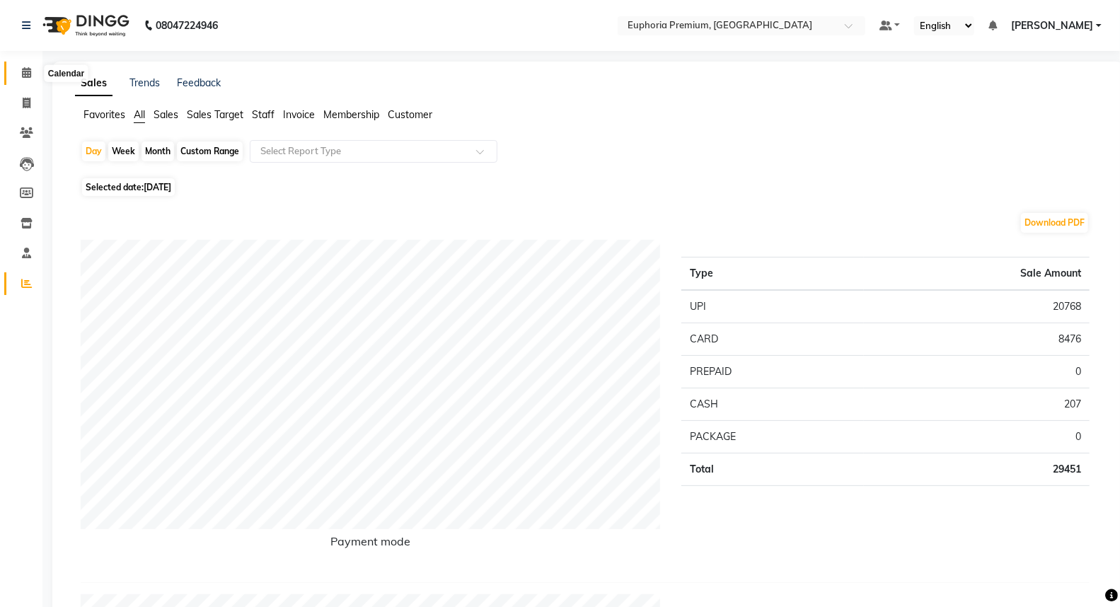
click at [24, 71] on icon at bounding box center [26, 72] width 9 height 11
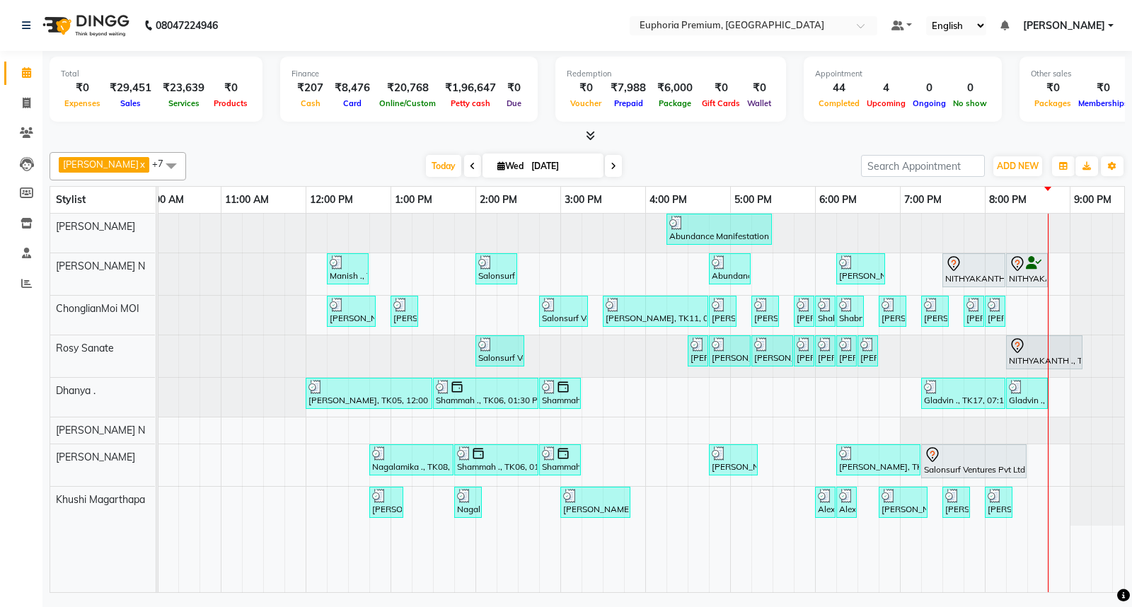
scroll to position [0, 223]
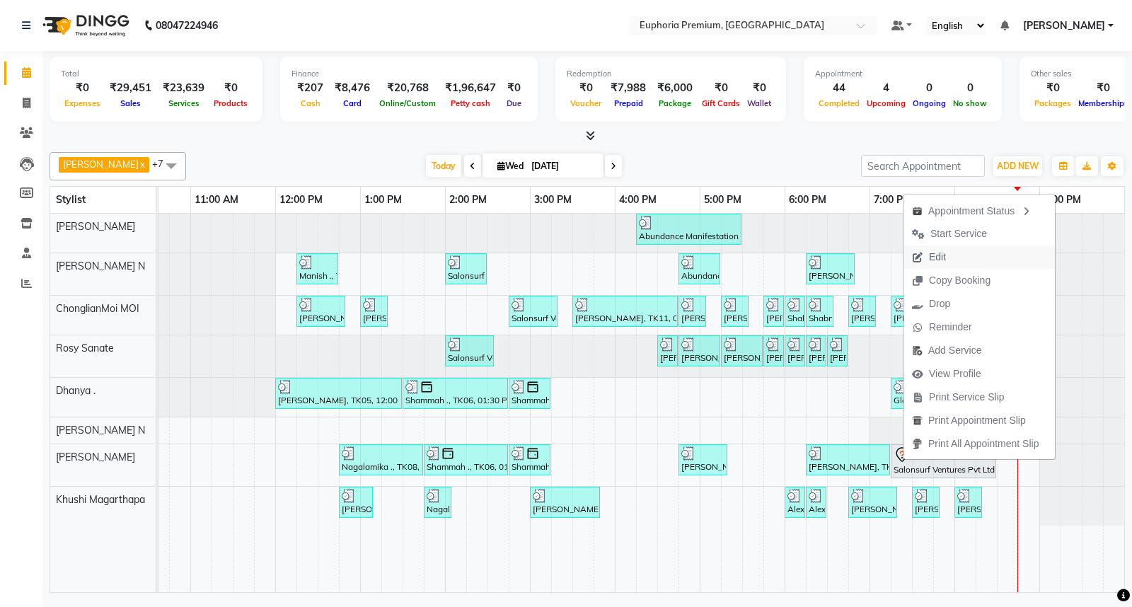
click at [971, 255] on button "Edit" at bounding box center [978, 256] width 151 height 23
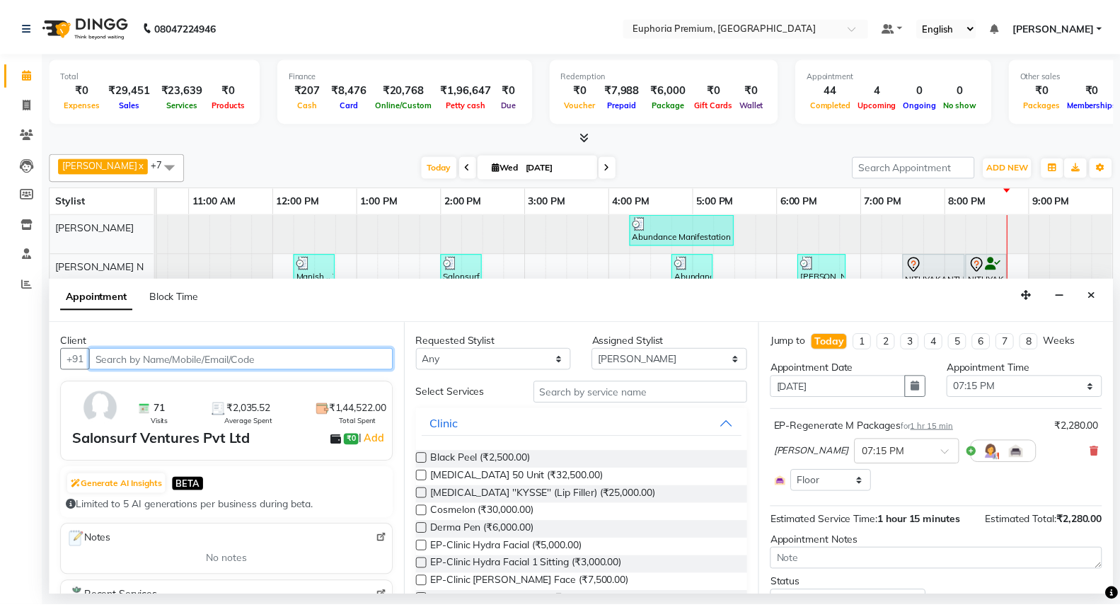
scroll to position [65, 0]
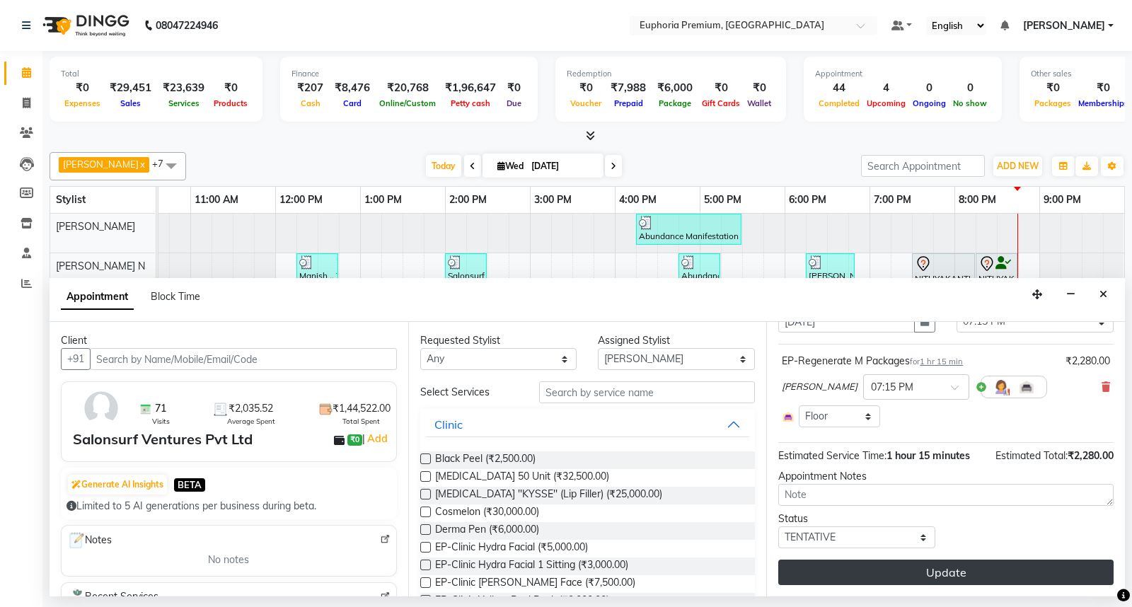
click at [941, 568] on button "Update" at bounding box center [945, 571] width 335 height 25
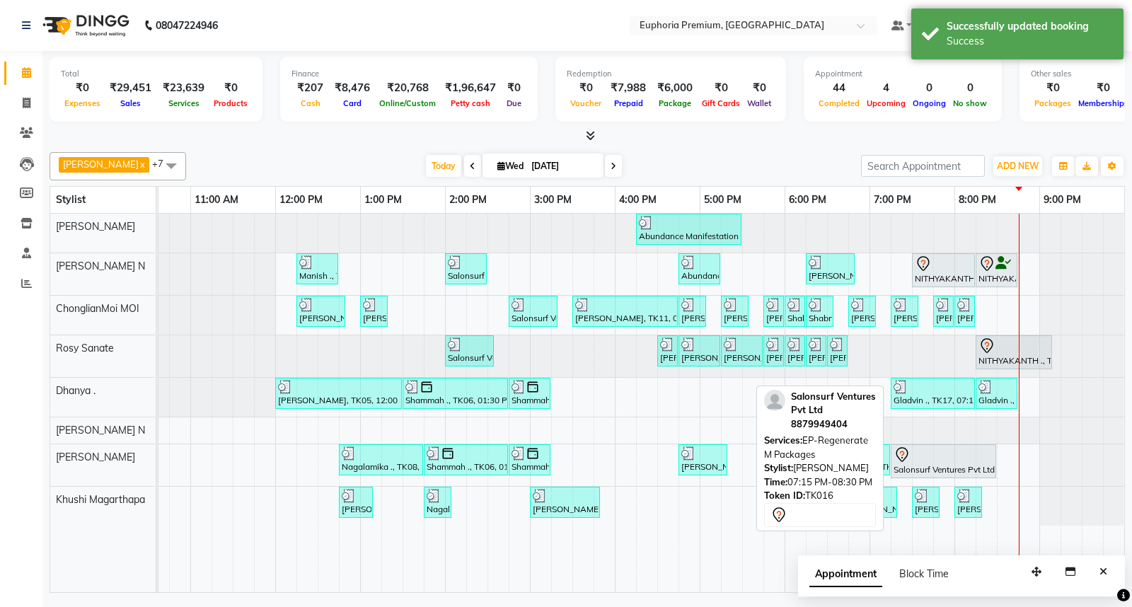
click at [1011, 461] on div "Abundance Manifestation 29AASCA8886B1Z0, TK01, 04:15 PM-05:30 PM, Glutathione M…" at bounding box center [530, 403] width 1188 height 378
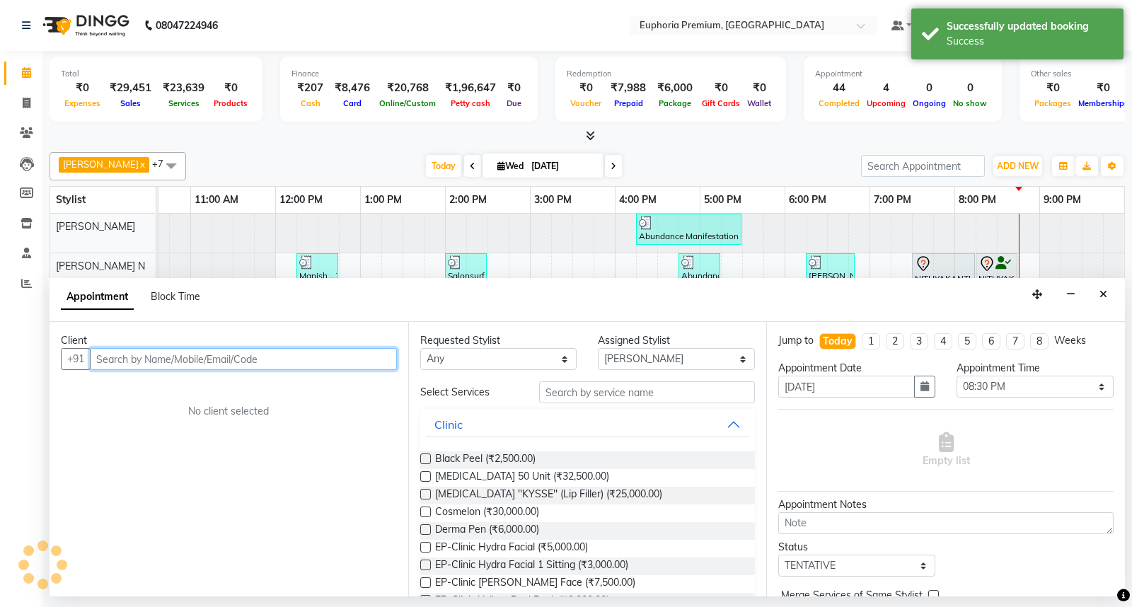
click at [1011, 461] on div "Empty list" at bounding box center [945, 450] width 335 height 70
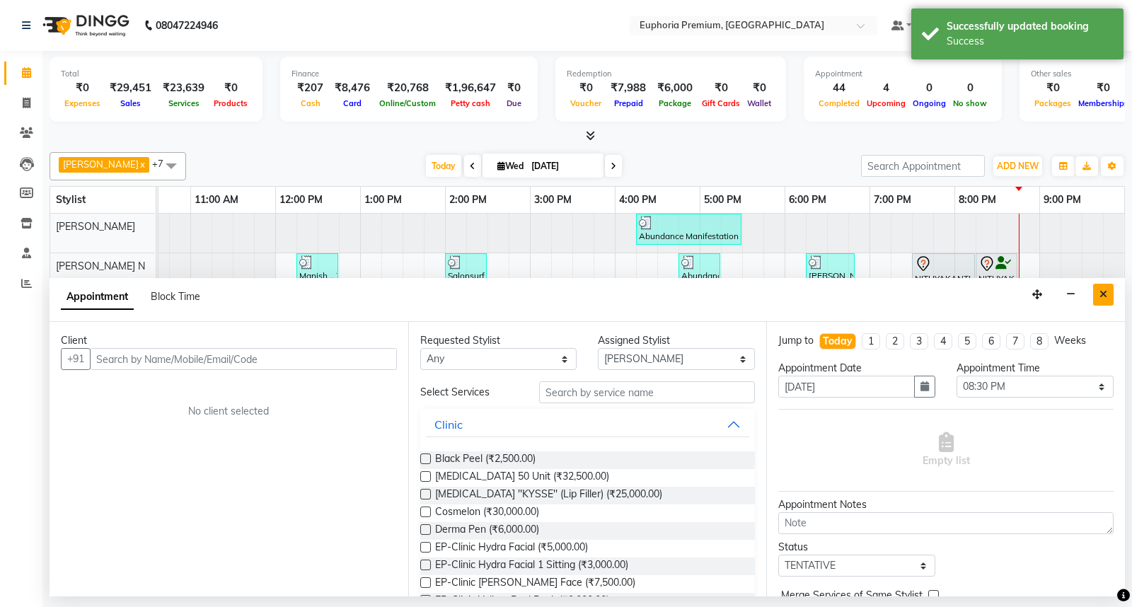
click at [1104, 294] on icon "Close" at bounding box center [1103, 294] width 8 height 10
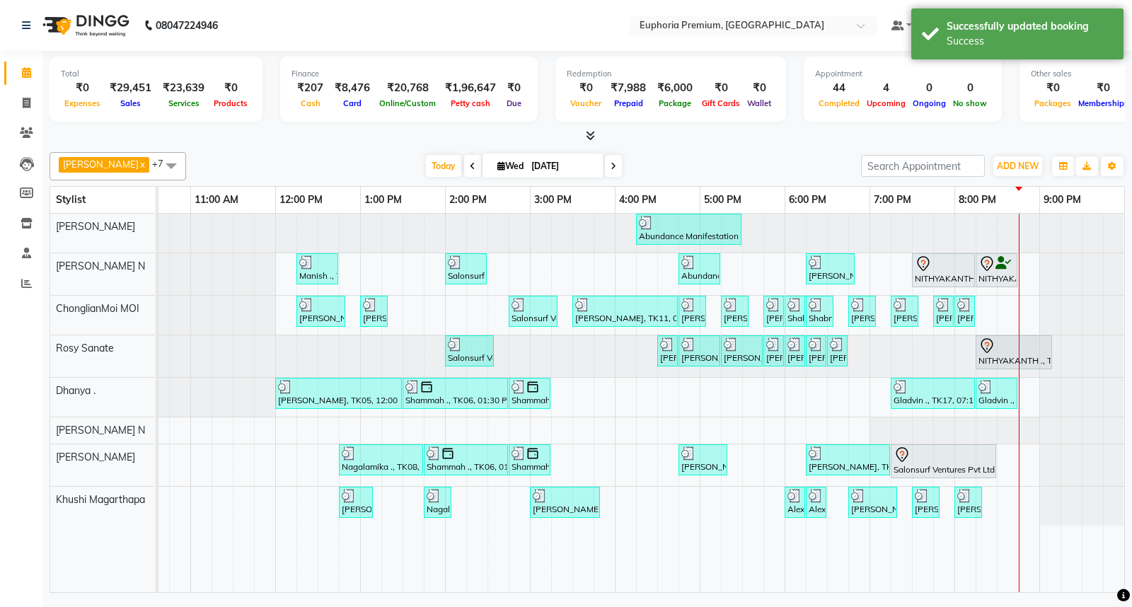
click at [1011, 456] on div "Abundance Manifestation 29AASCA8886B1Z0, TK01, 04:15 PM-05:30 PM, Glutathione M…" at bounding box center [530, 403] width 1188 height 378
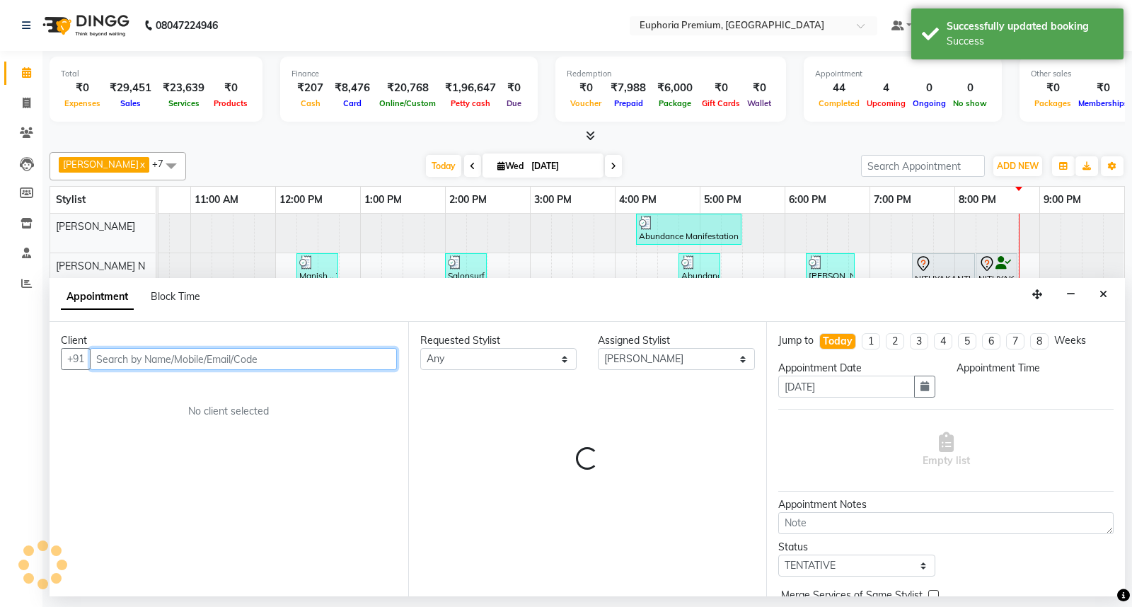
click at [1020, 456] on div "Empty list" at bounding box center [945, 450] width 335 height 70
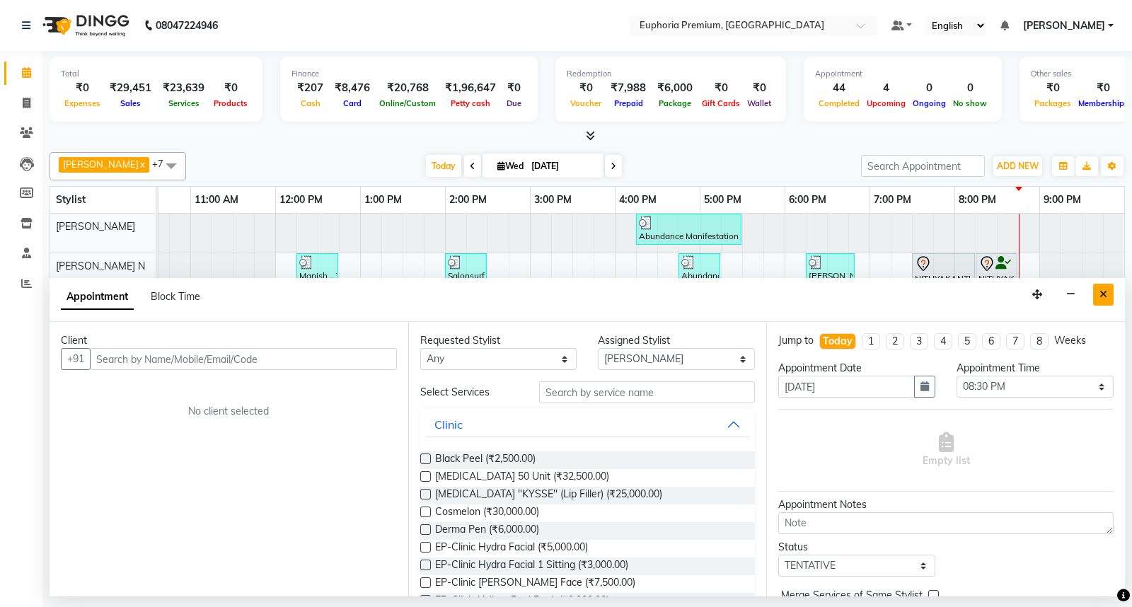
click at [1108, 297] on button "Close" at bounding box center [1103, 295] width 21 height 22
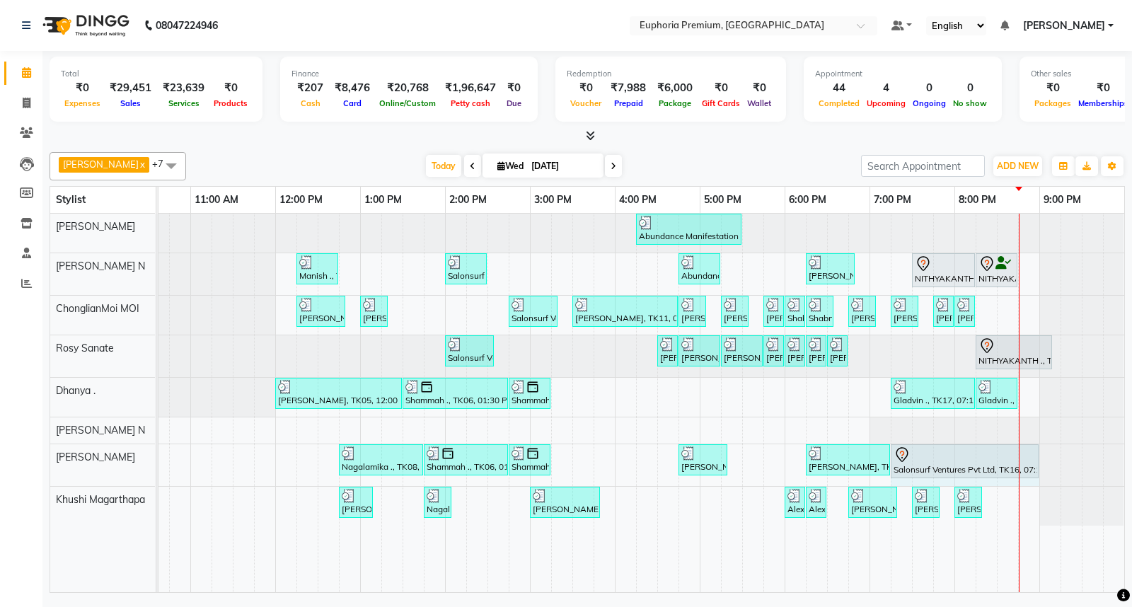
drag, startPoint x: 992, startPoint y: 457, endPoint x: 1020, endPoint y: 462, distance: 28.0
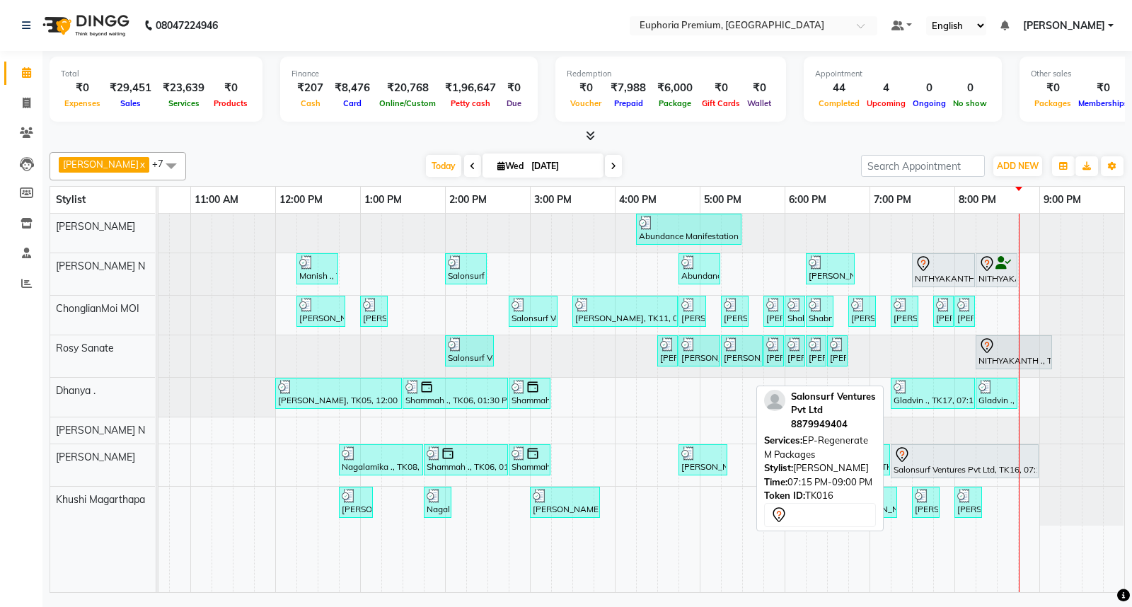
click at [1002, 465] on div "Salonsurf Ventures Pvt Ltd, TK16, 07:15 PM-09:00 PM, EP-Regenerate M Packages" at bounding box center [964, 461] width 145 height 30
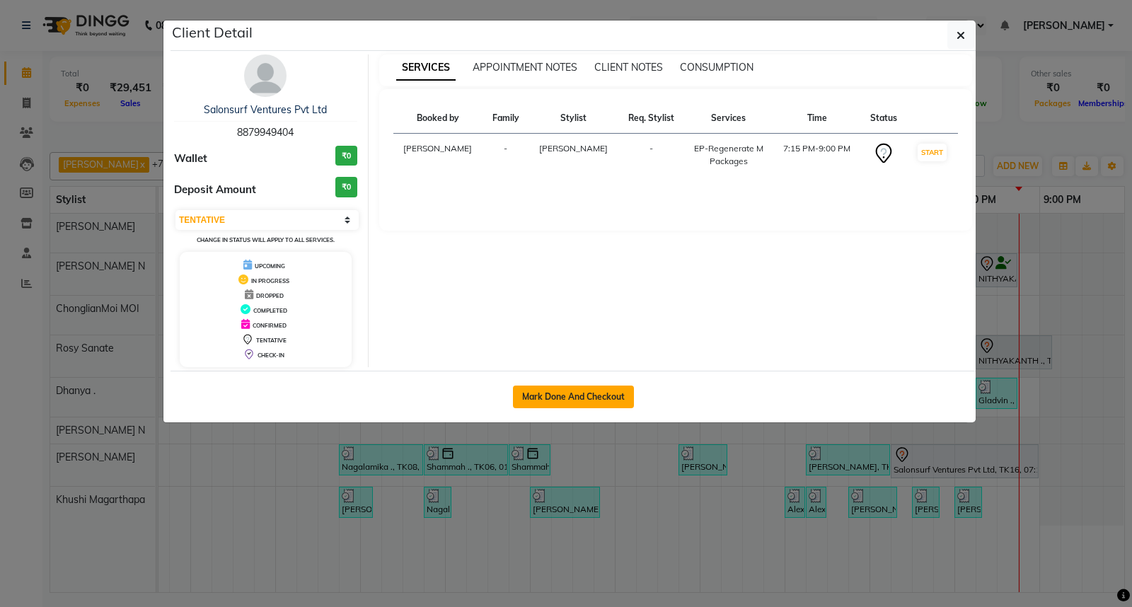
click at [570, 396] on button "Mark Done And Checkout" at bounding box center [573, 396] width 121 height 23
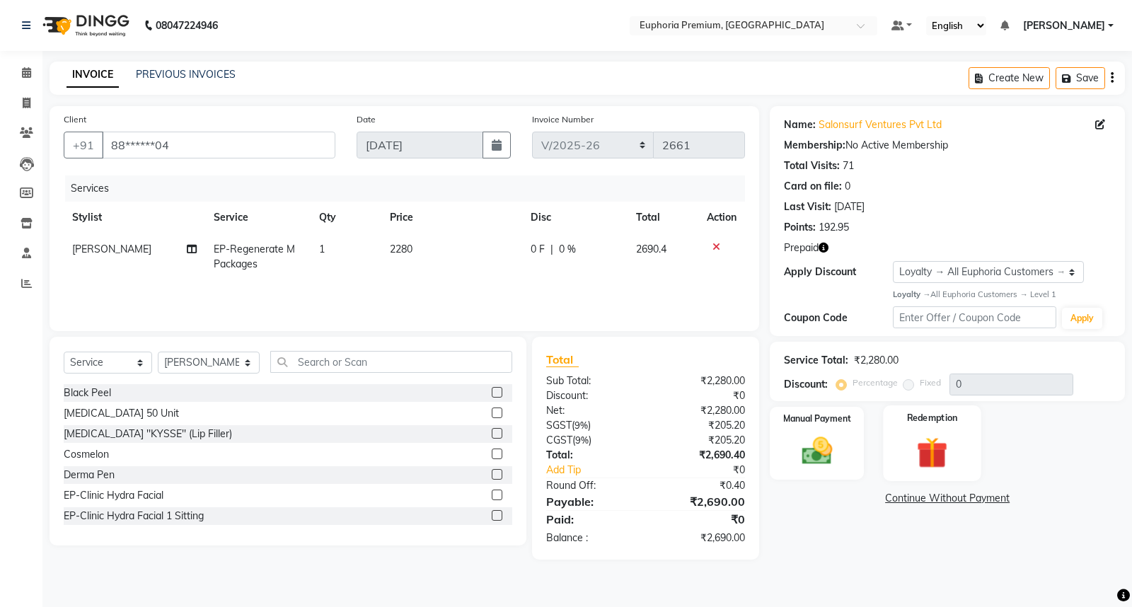
click at [931, 453] on img at bounding box center [931, 452] width 51 height 39
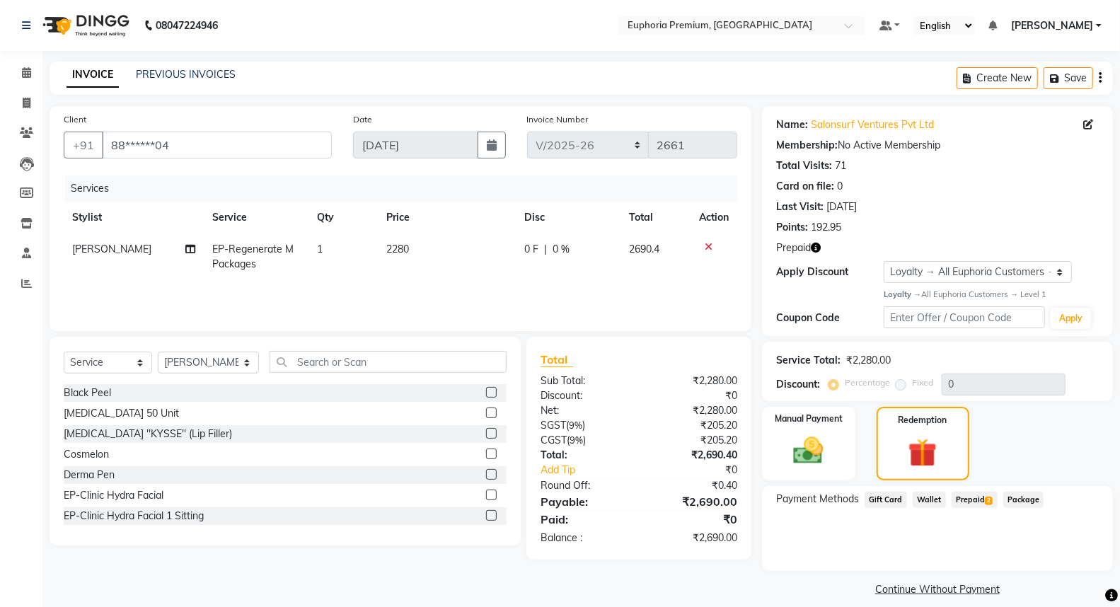
click at [970, 504] on span "Prepaid 2" at bounding box center [974, 500] width 46 height 16
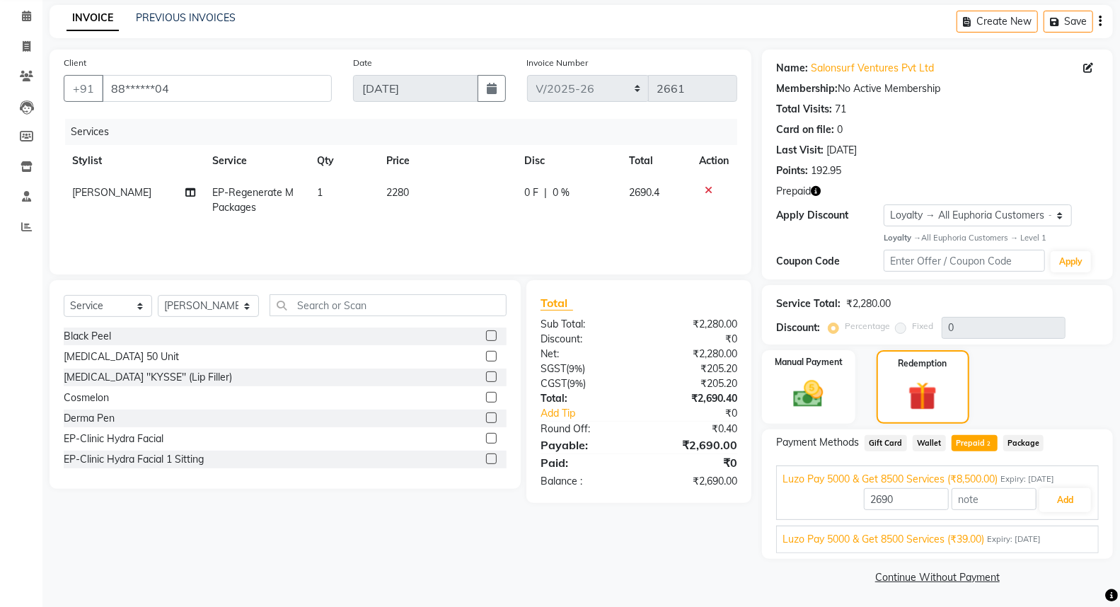
scroll to position [57, 0]
click at [987, 535] on div "Luzo Pay 5000 & Get 8500 Services (₹39.00) Expiry: [DATE]" at bounding box center [937, 538] width 310 height 15
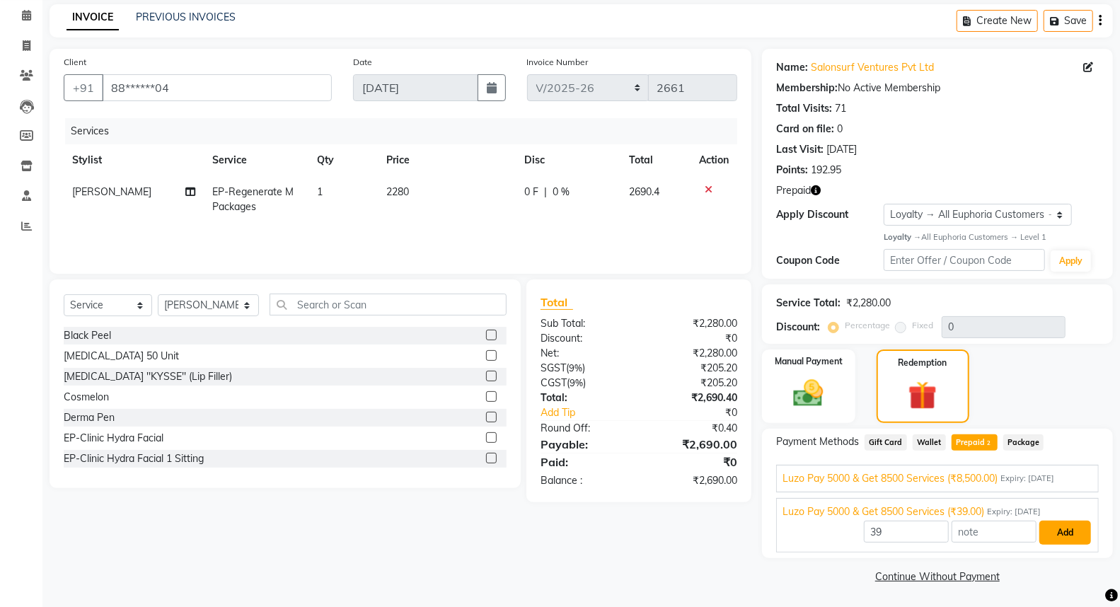
click at [1066, 530] on button "Add" at bounding box center [1065, 533] width 52 height 24
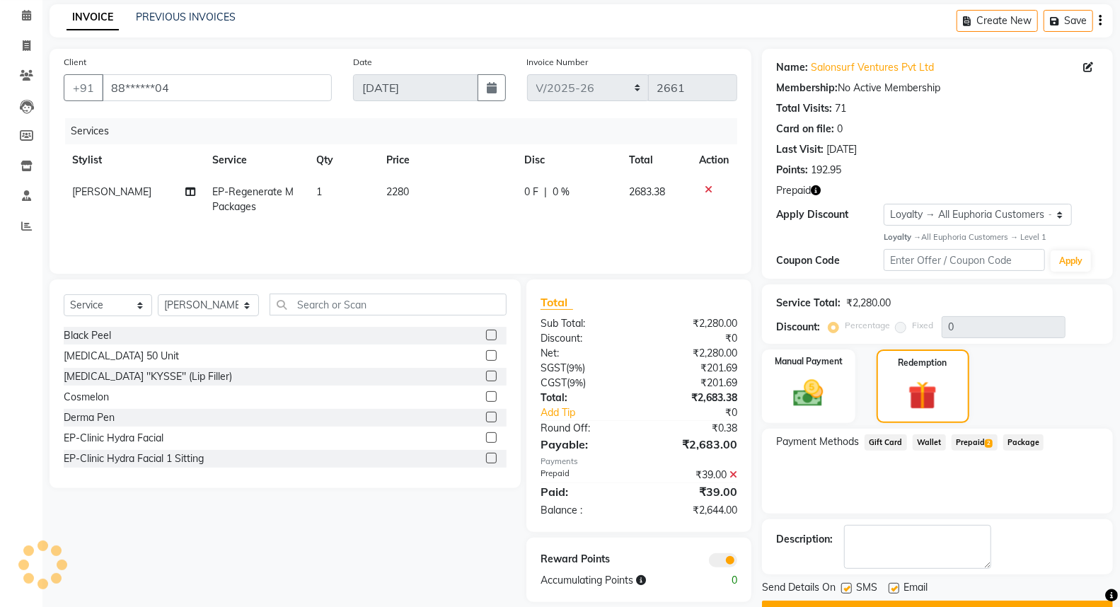
click at [978, 441] on span "Prepaid 2" at bounding box center [974, 442] width 46 height 16
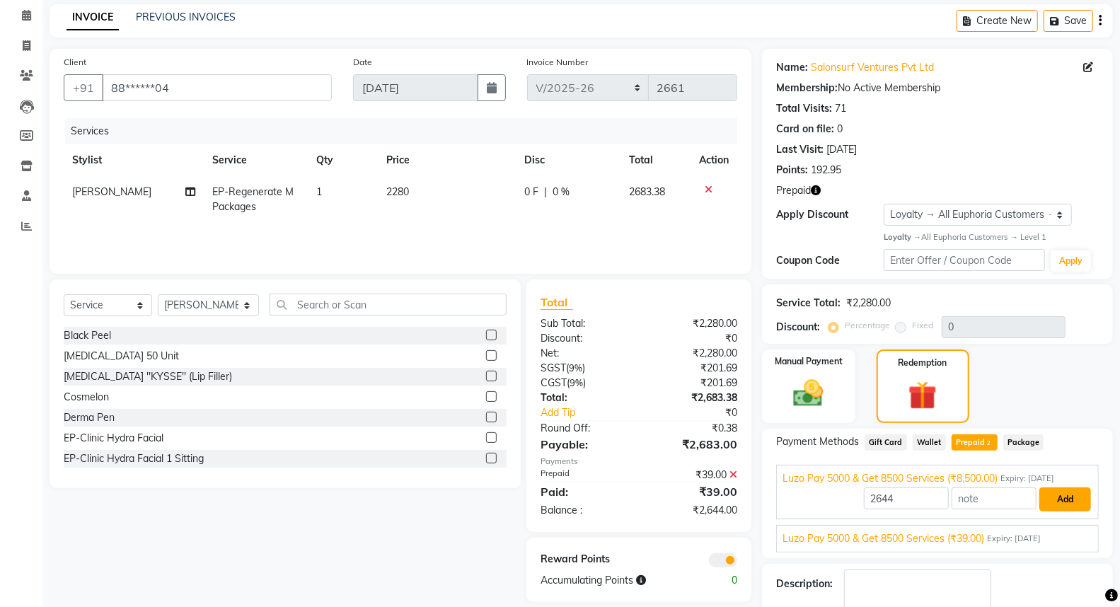
click at [1072, 504] on button "Add" at bounding box center [1065, 499] width 52 height 24
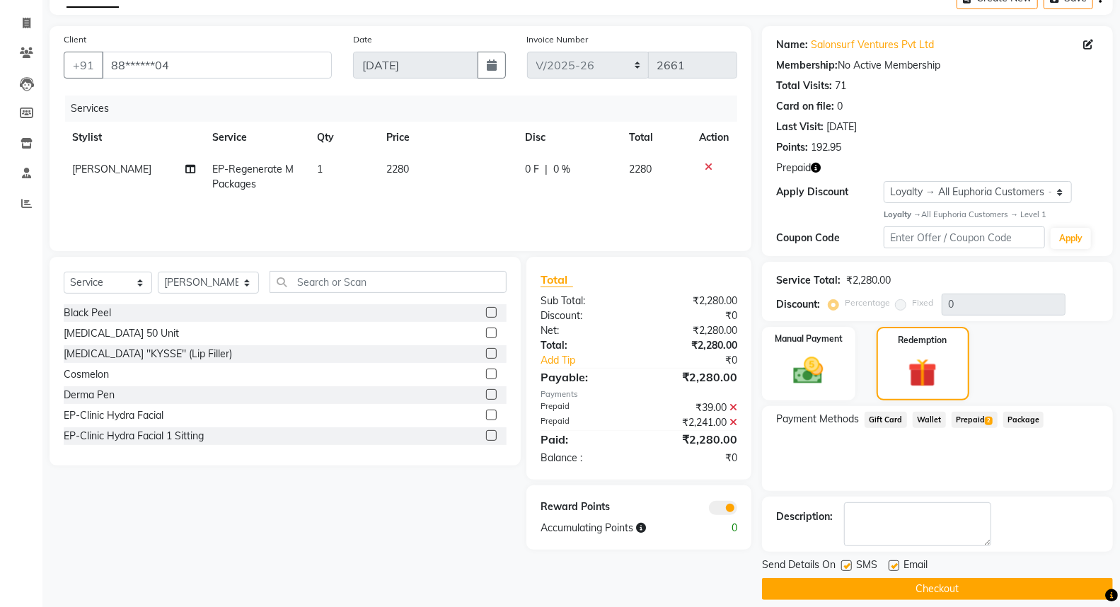
scroll to position [93, 0]
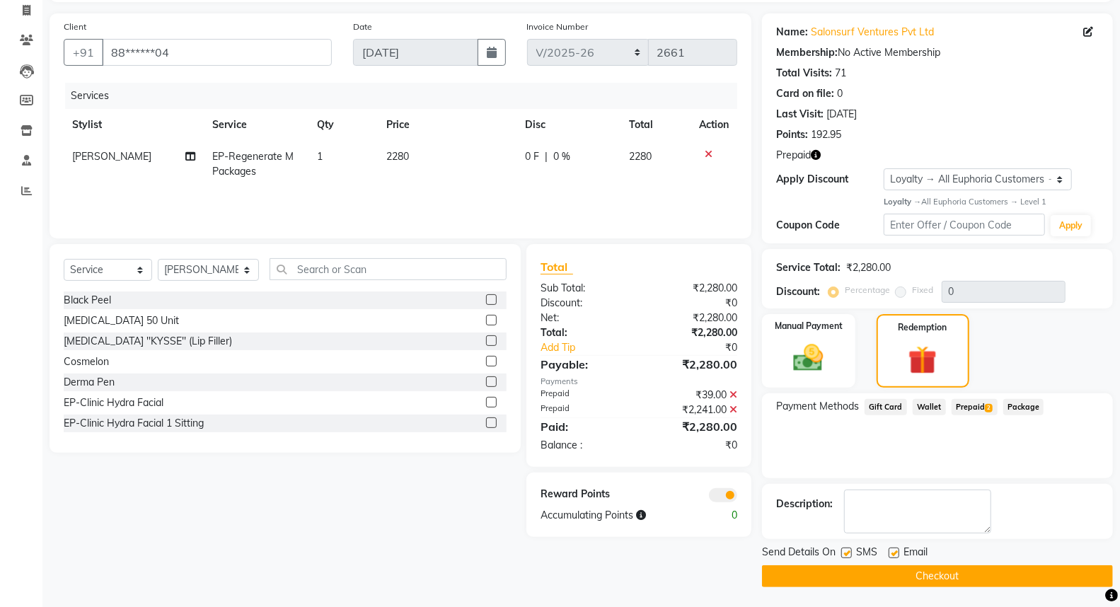
click at [934, 574] on button "Checkout" at bounding box center [937, 576] width 351 height 22
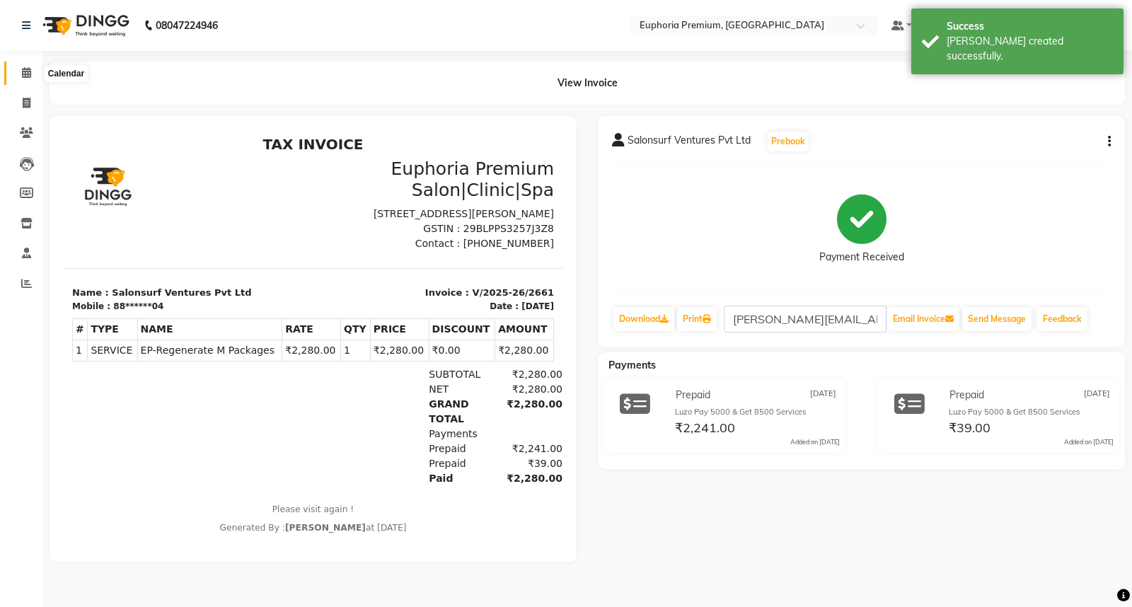
click at [30, 71] on span at bounding box center [26, 73] width 25 height 16
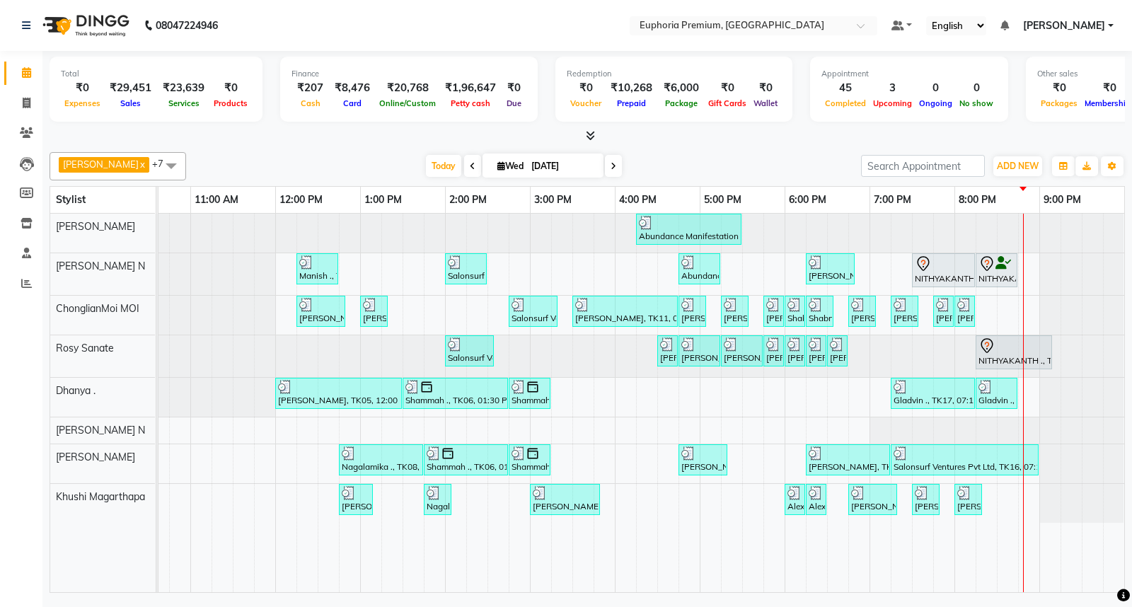
scroll to position [0, 228]
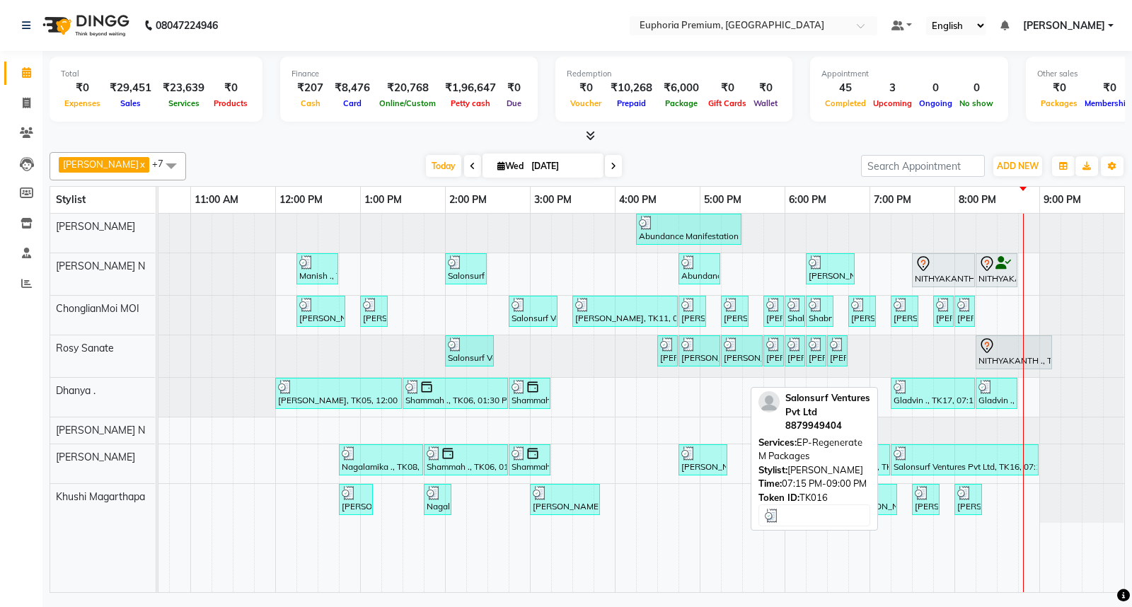
click at [961, 469] on div "Salonsurf Ventures Pvt Ltd, TK16, 07:15 PM-09:00 PM, EP-Regenerate M Packages" at bounding box center [964, 459] width 145 height 27
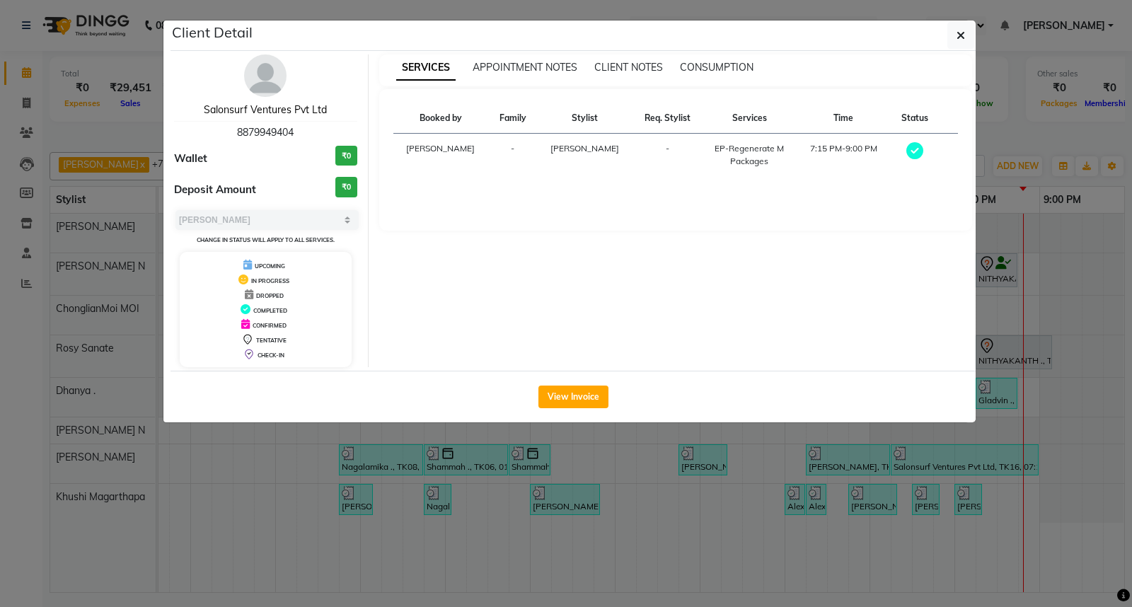
click at [291, 110] on link "Salonsurf Ventures Pvt Ltd" at bounding box center [265, 109] width 123 height 13
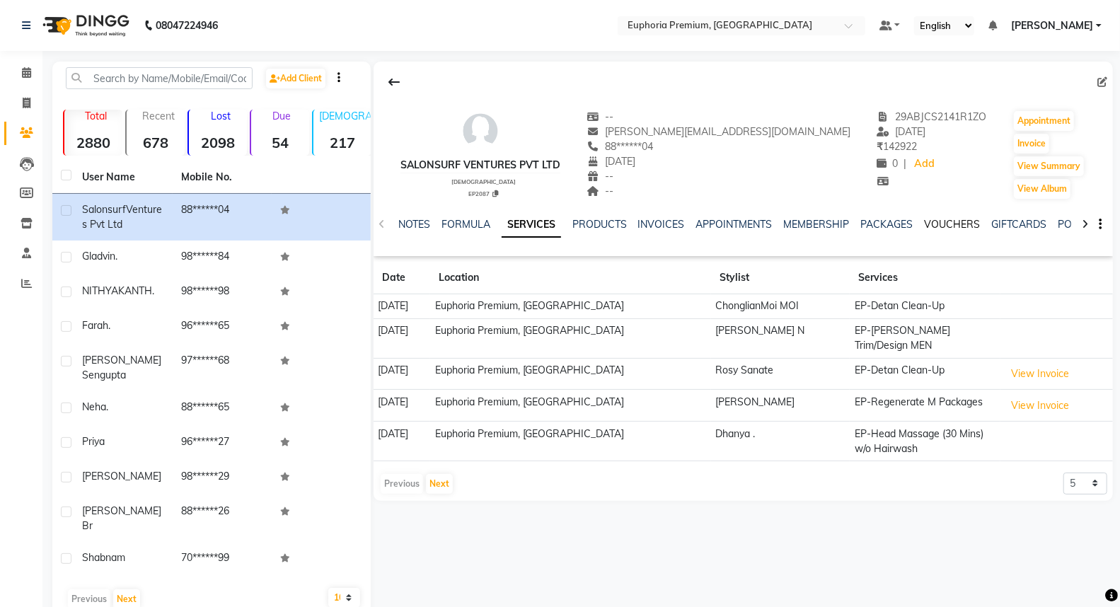
click at [959, 225] on link "VOUCHERS" at bounding box center [952, 224] width 56 height 13
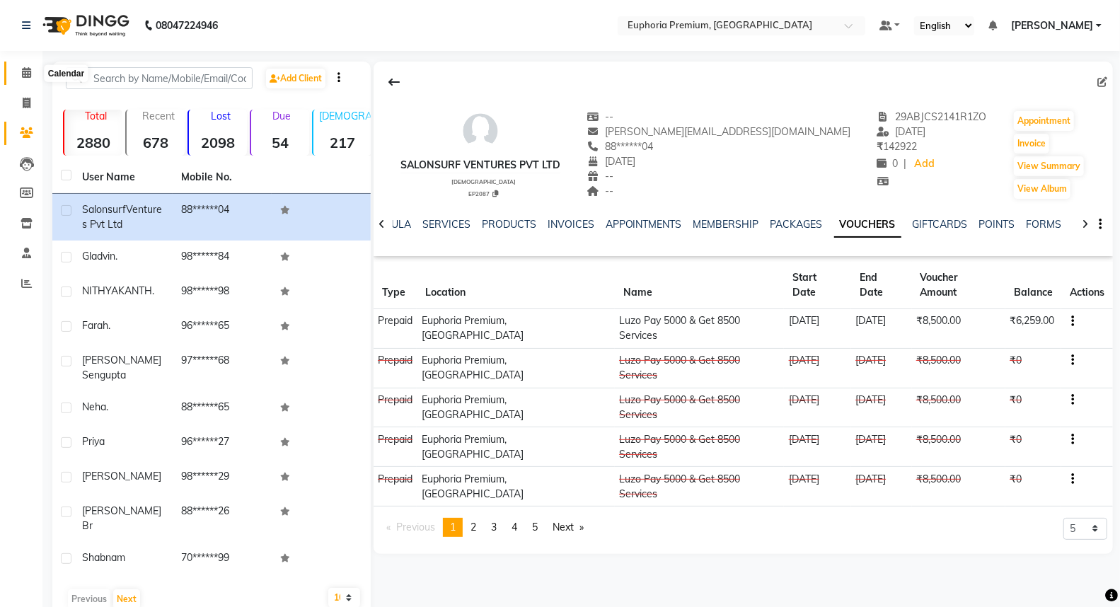
click at [20, 69] on span at bounding box center [26, 73] width 25 height 16
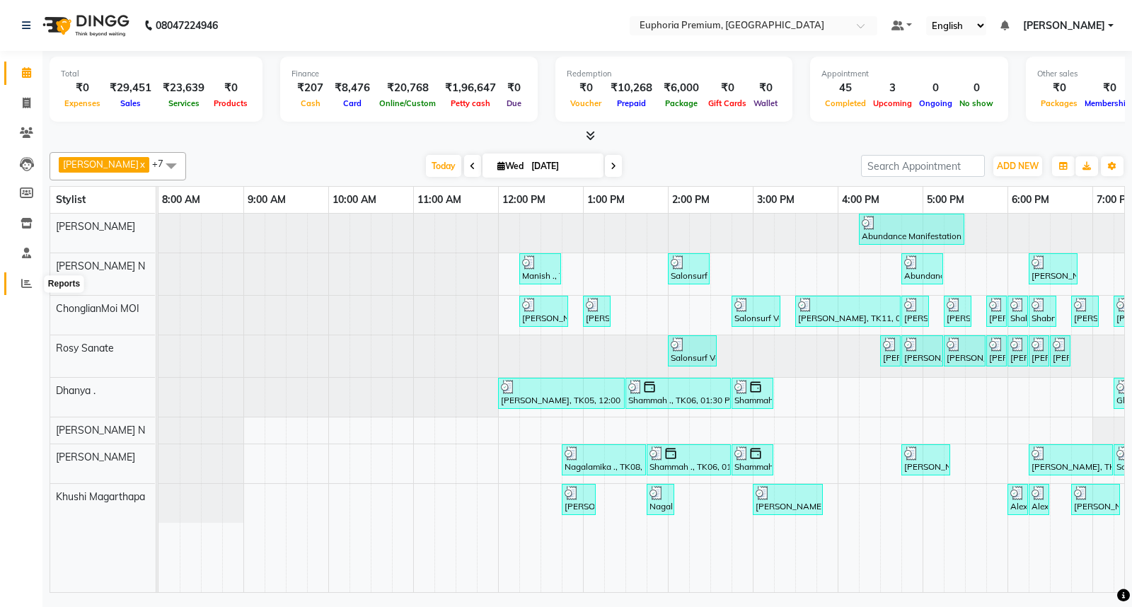
click at [22, 283] on icon at bounding box center [26, 283] width 11 height 11
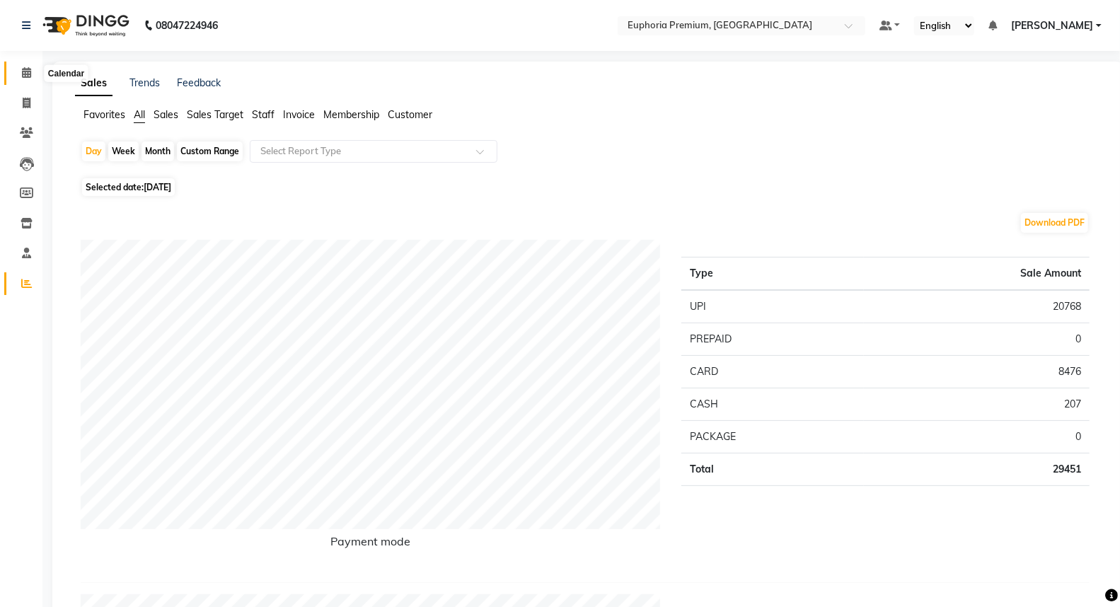
click at [23, 76] on icon at bounding box center [26, 72] width 9 height 11
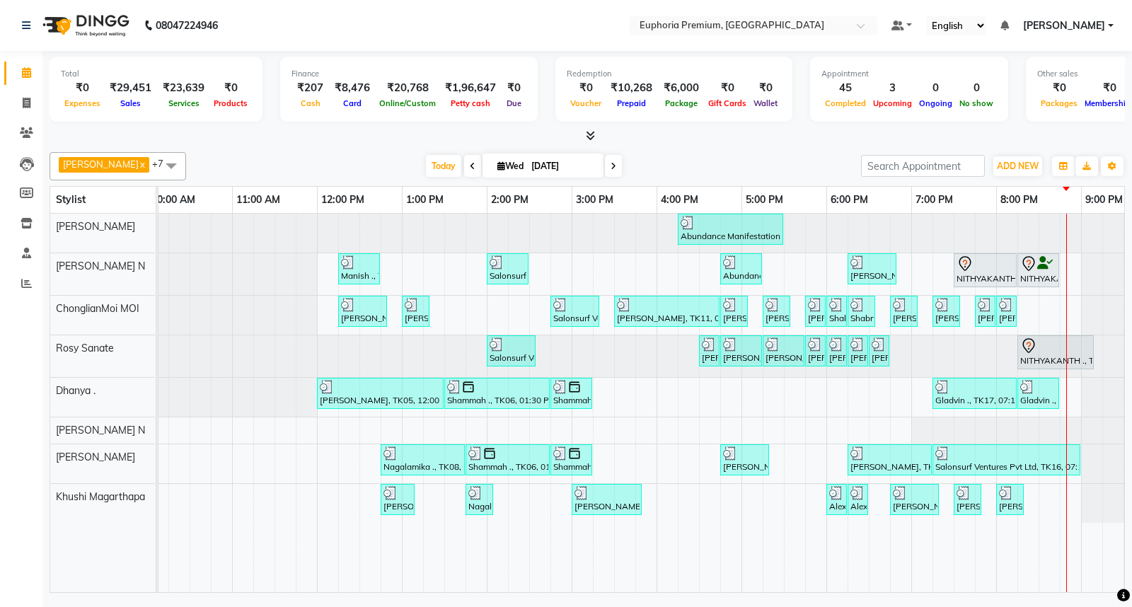
scroll to position [0, 223]
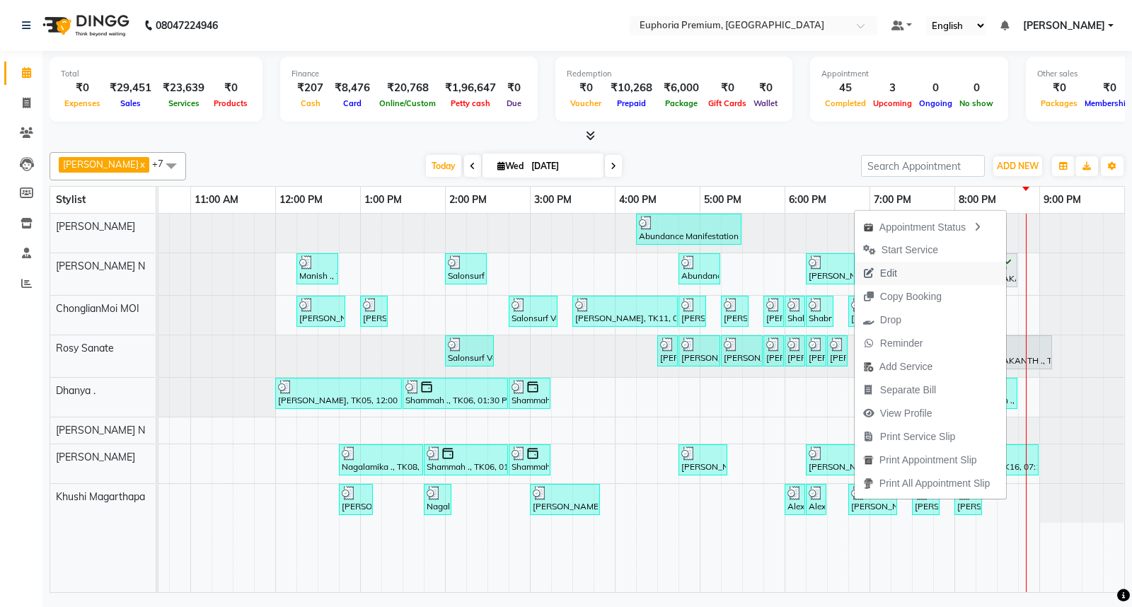
click at [885, 277] on span "Edit" at bounding box center [888, 273] width 17 height 15
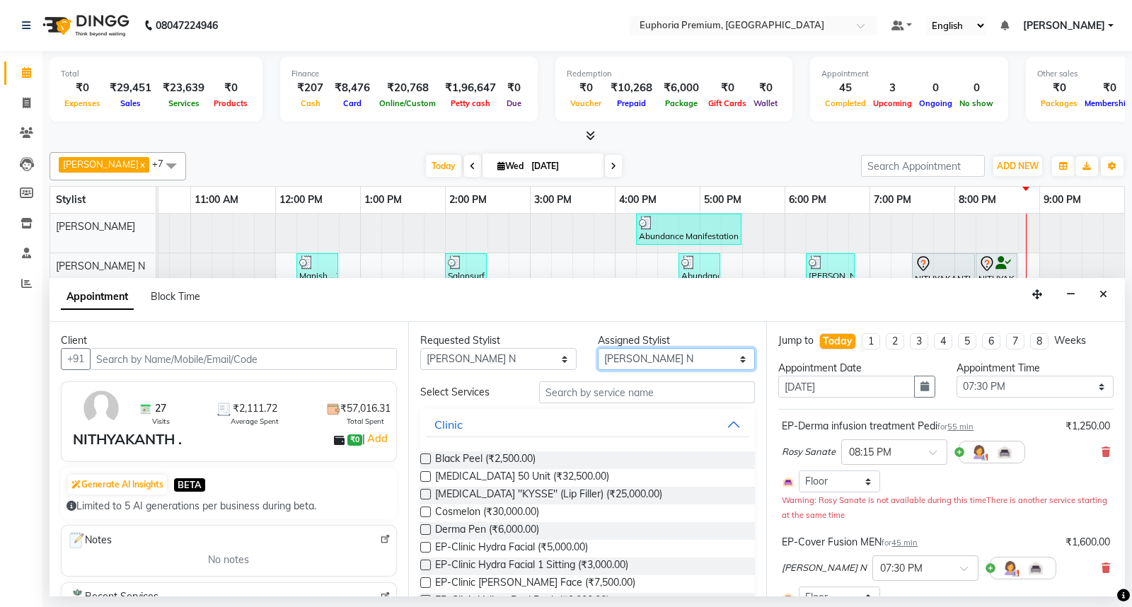
click at [625, 355] on select "Select Babu V Bharath N [PERSON_NAME] [PERSON_NAME] N Chiinthian [PERSON_NAME] …" at bounding box center [676, 359] width 157 height 22
click at [598, 348] on select "Select Babu V Bharath N [PERSON_NAME] [PERSON_NAME] N Chiinthian [PERSON_NAME] …" at bounding box center [676, 359] width 157 height 22
click at [576, 390] on input "text" at bounding box center [647, 392] width 216 height 22
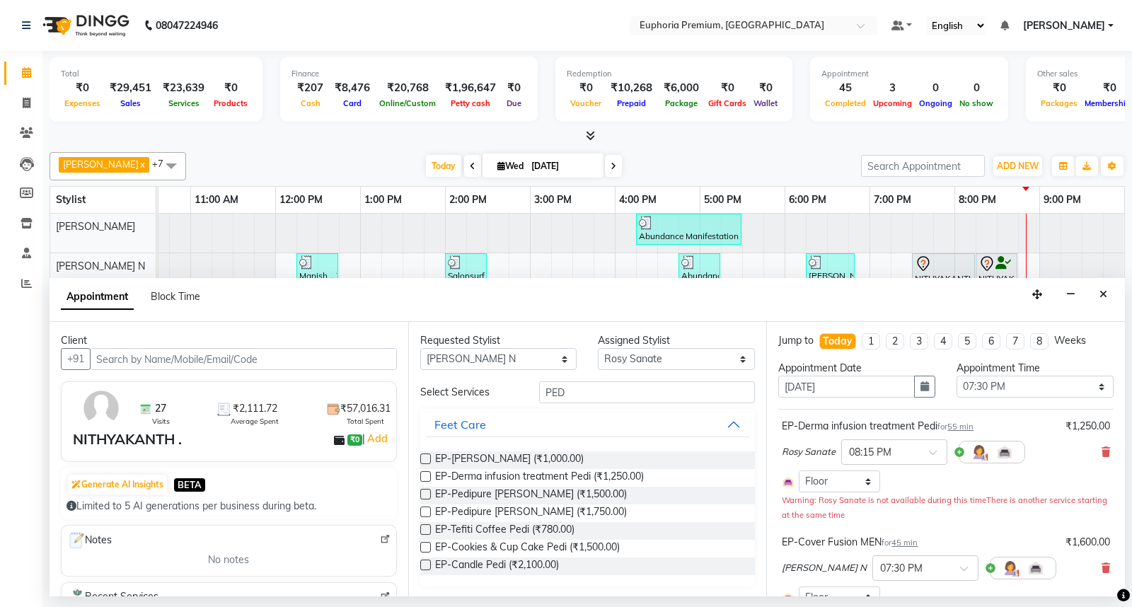
click at [419, 456] on div "Requested Stylist Any Babu V Bharath N [PERSON_NAME] [PERSON_NAME] N Chiinthian…" at bounding box center [587, 459] width 359 height 274
click at [422, 455] on label at bounding box center [425, 458] width 11 height 11
click at [422, 456] on input "checkbox" at bounding box center [424, 460] width 9 height 9
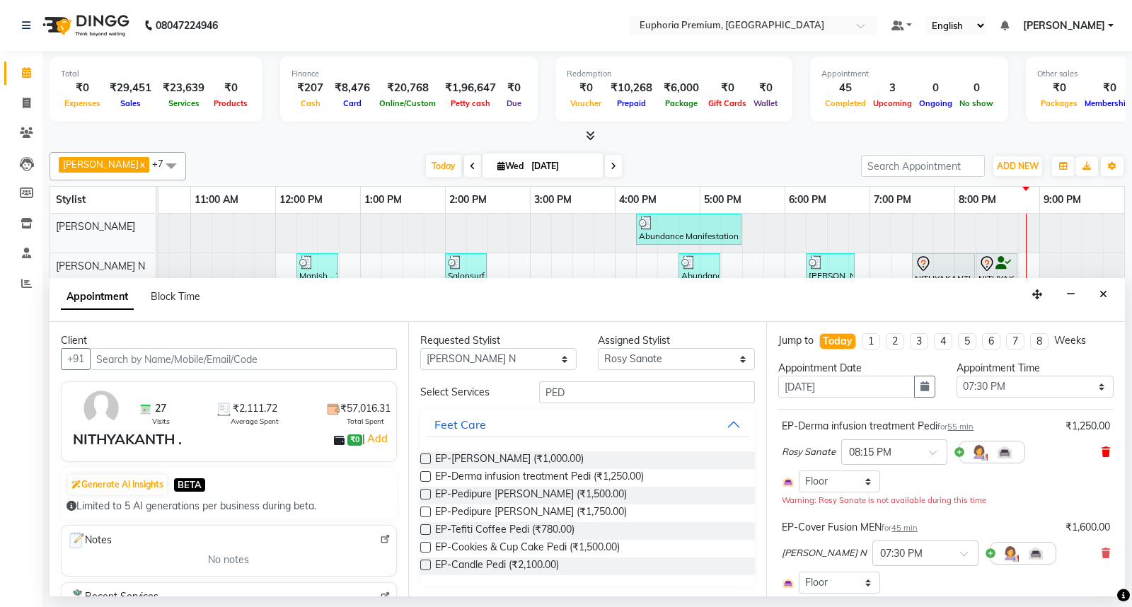
click at [1101, 450] on icon at bounding box center [1105, 452] width 8 height 10
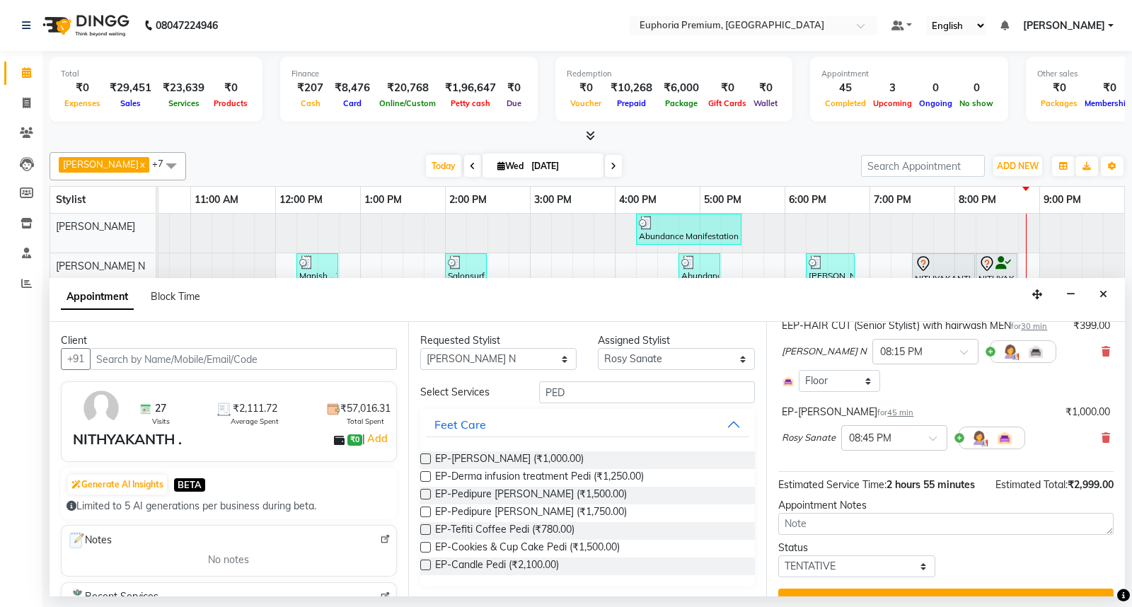
scroll to position [236, 0]
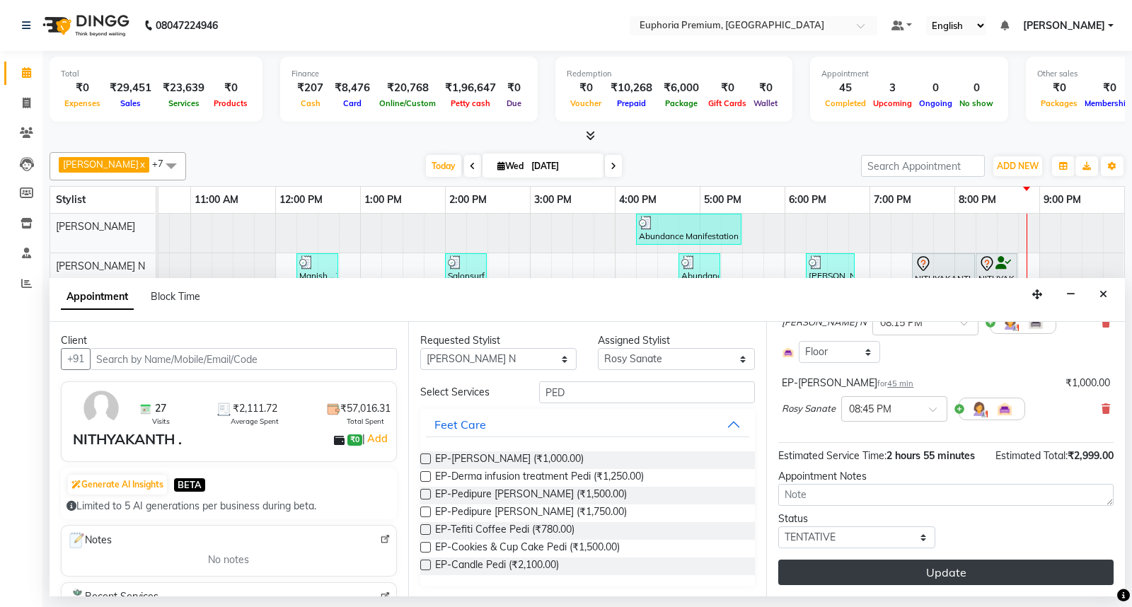
click at [957, 573] on button "Update" at bounding box center [945, 571] width 335 height 25
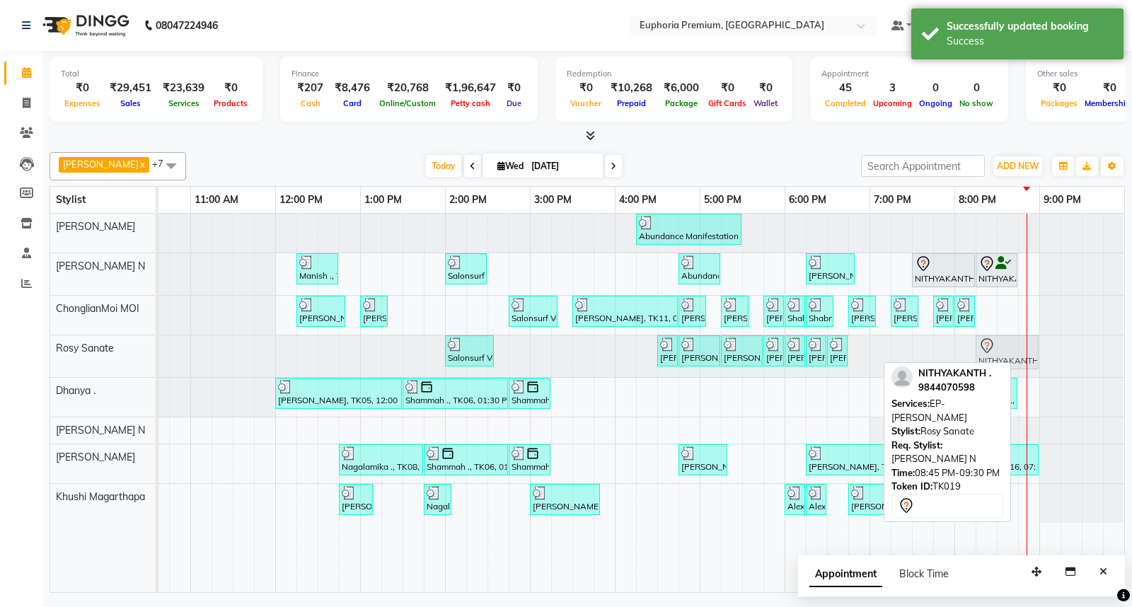
drag, startPoint x: 1050, startPoint y: 358, endPoint x: 999, endPoint y: 358, distance: 51.6
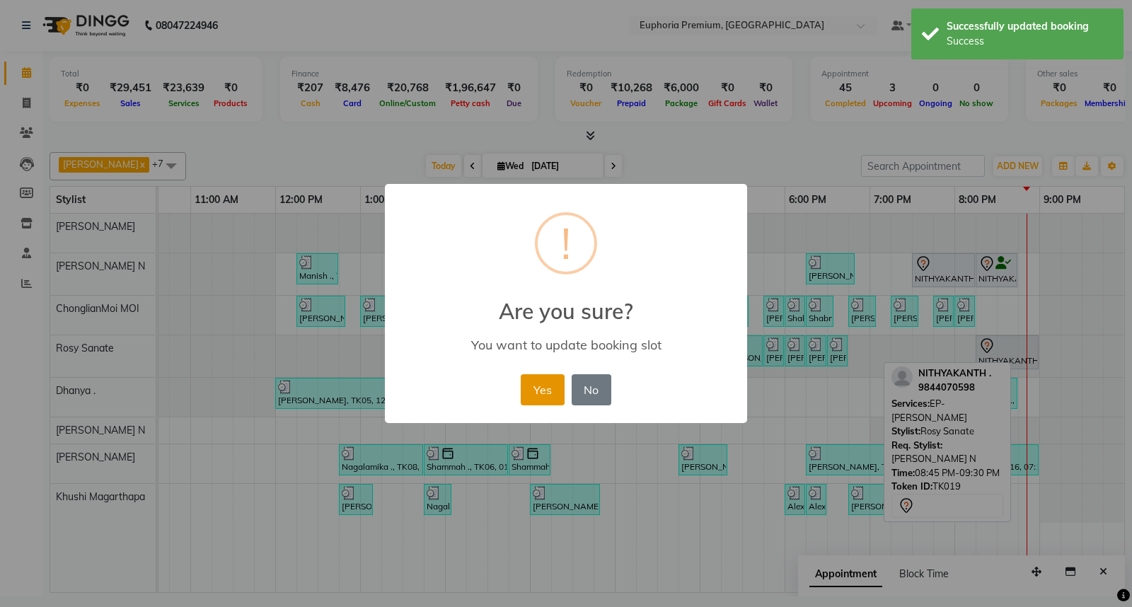
click at [538, 391] on button "Yes" at bounding box center [542, 389] width 43 height 31
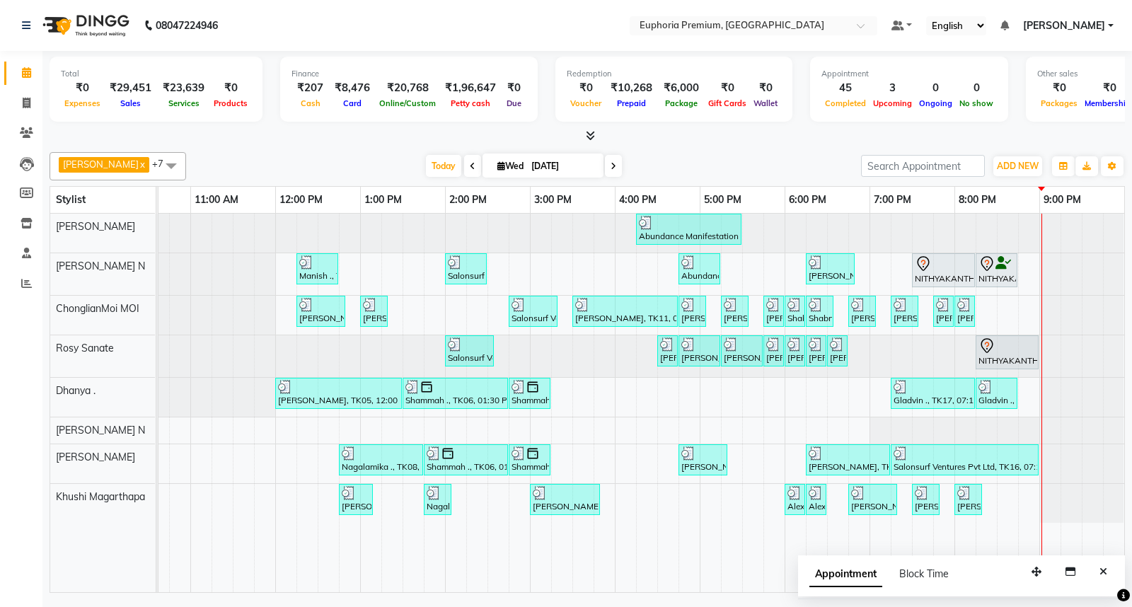
click at [593, 140] on icon at bounding box center [590, 135] width 9 height 11
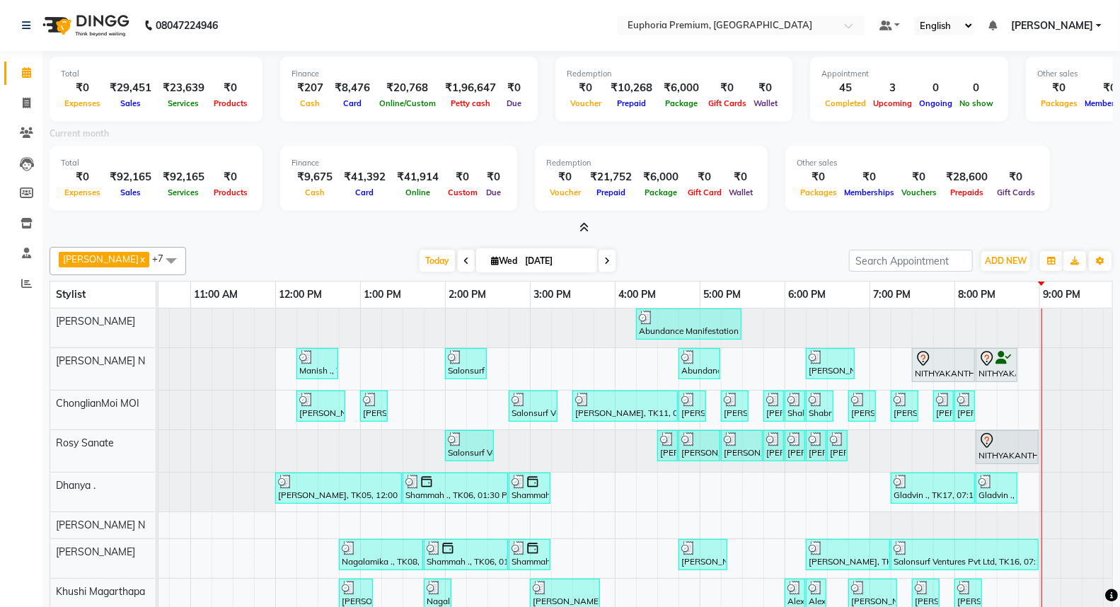
click at [582, 221] on span at bounding box center [581, 228] width 15 height 15
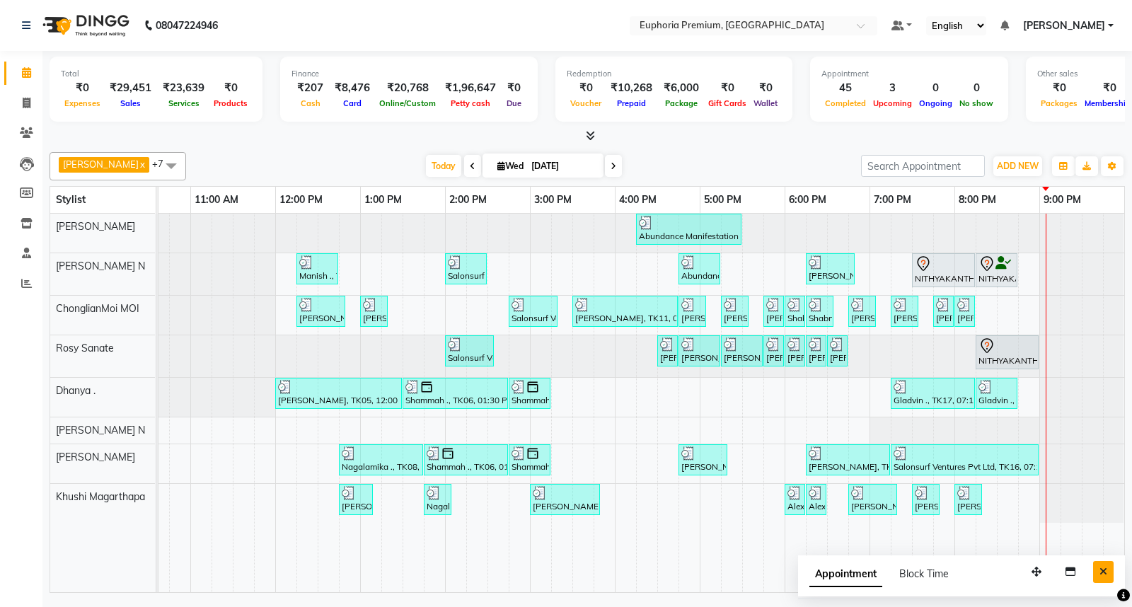
click at [1107, 570] on button "Close" at bounding box center [1103, 572] width 21 height 22
click at [610, 165] on icon at bounding box center [613, 166] width 6 height 8
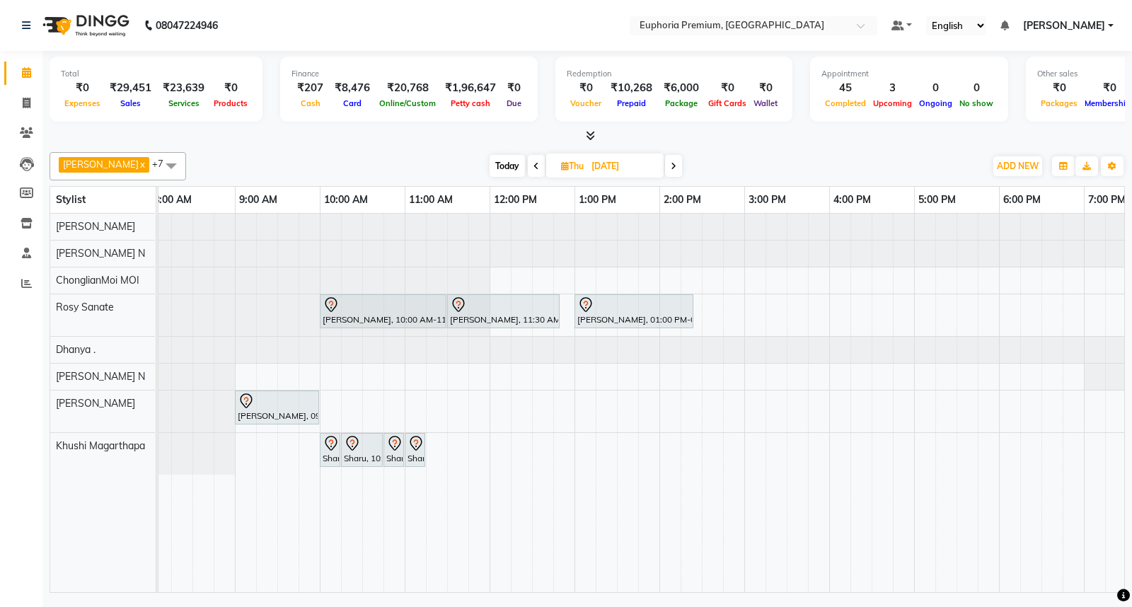
scroll to position [0, 4]
click at [489, 161] on span "Today" at bounding box center [506, 166] width 35 height 22
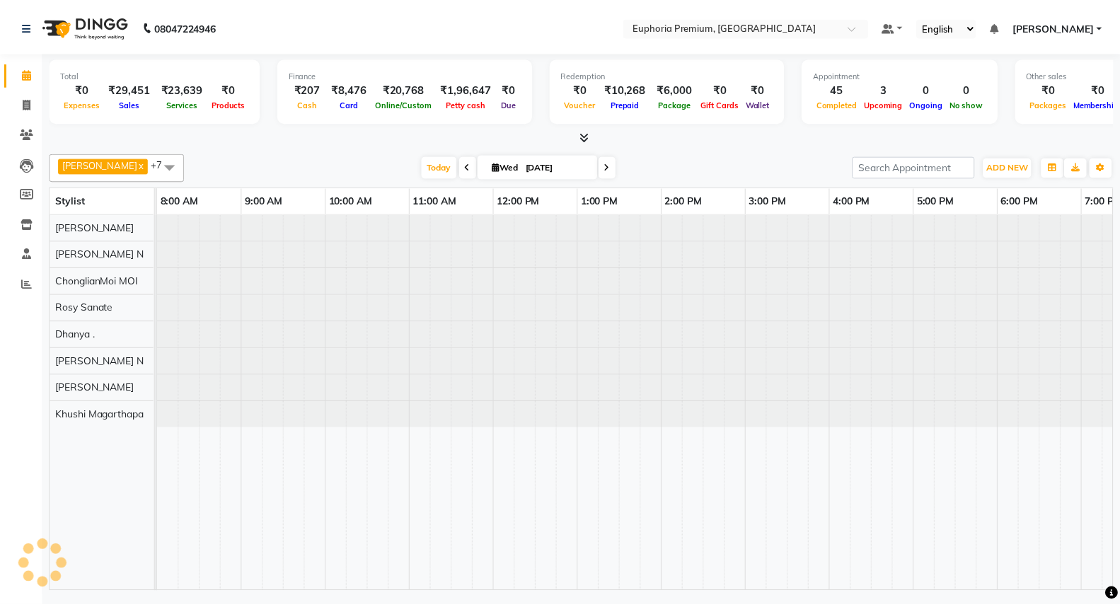
scroll to position [0, 223]
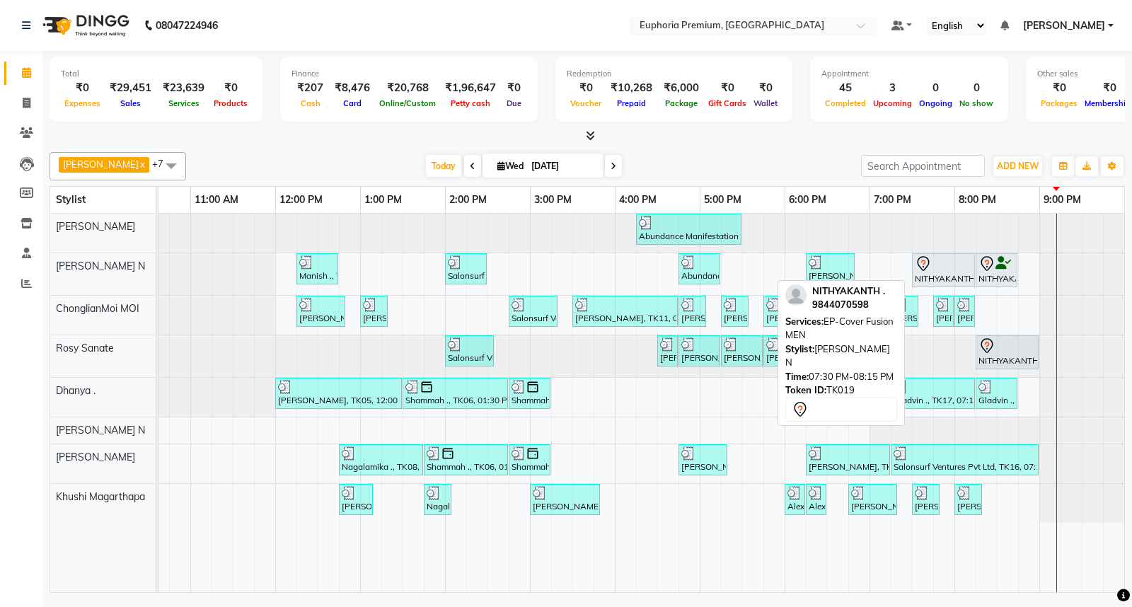
click at [950, 280] on div "NITHYAKANTH ., TK19, 07:30 PM-08:15 PM, EP-Cover Fusion MEN" at bounding box center [943, 270] width 60 height 30
click at [948, 270] on div at bounding box center [943, 263] width 57 height 17
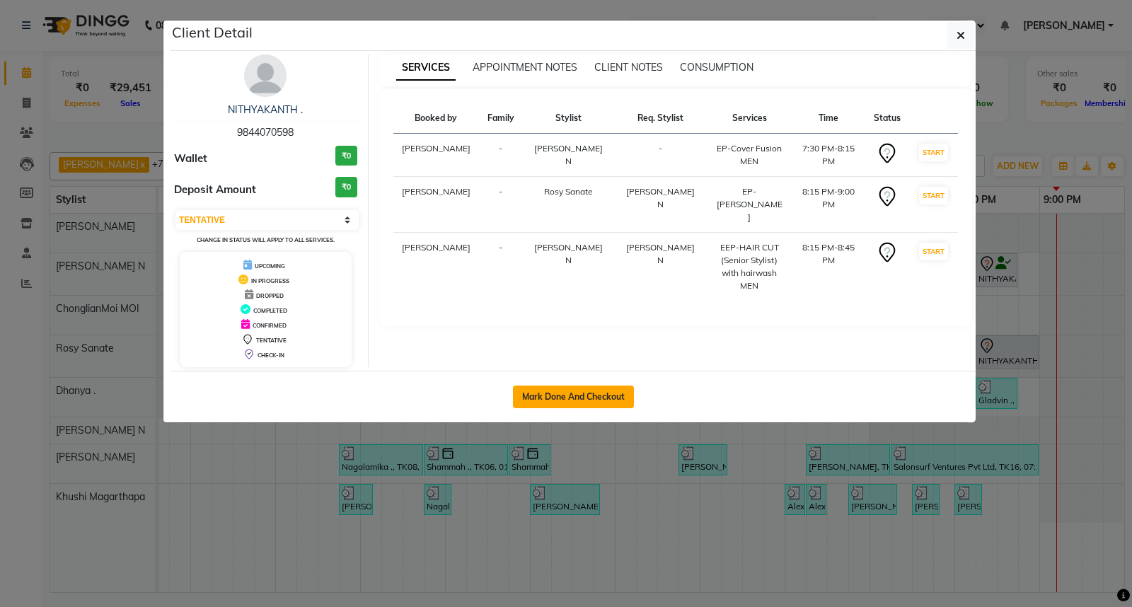
click at [616, 405] on button "Mark Done And Checkout" at bounding box center [573, 396] width 121 height 23
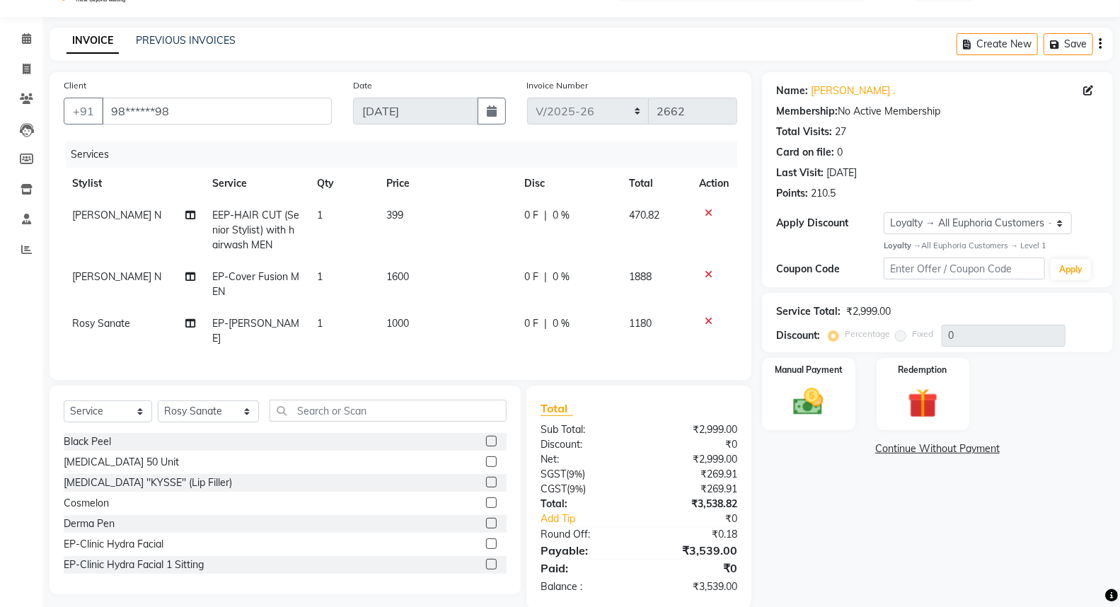
scroll to position [53, 0]
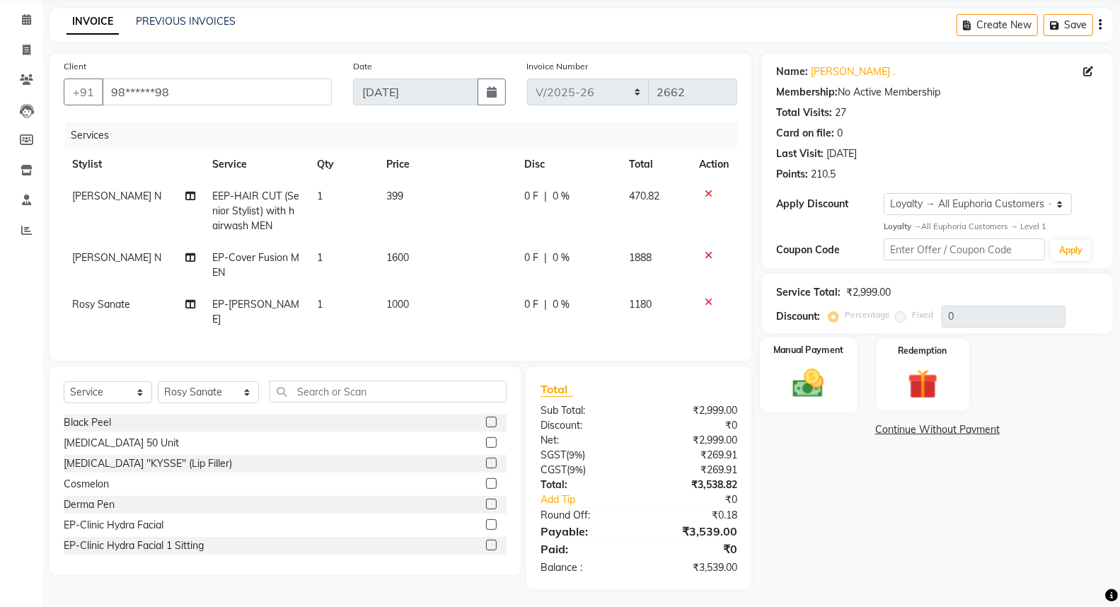
click at [815, 379] on img at bounding box center [808, 383] width 50 height 36
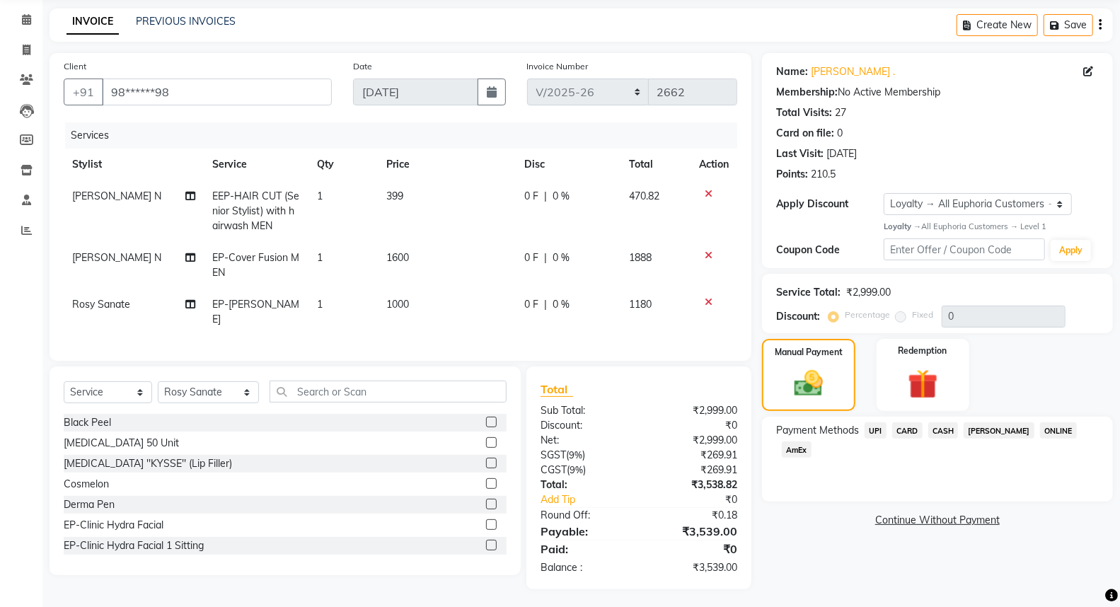
click at [878, 430] on span "UPI" at bounding box center [875, 430] width 22 height 16
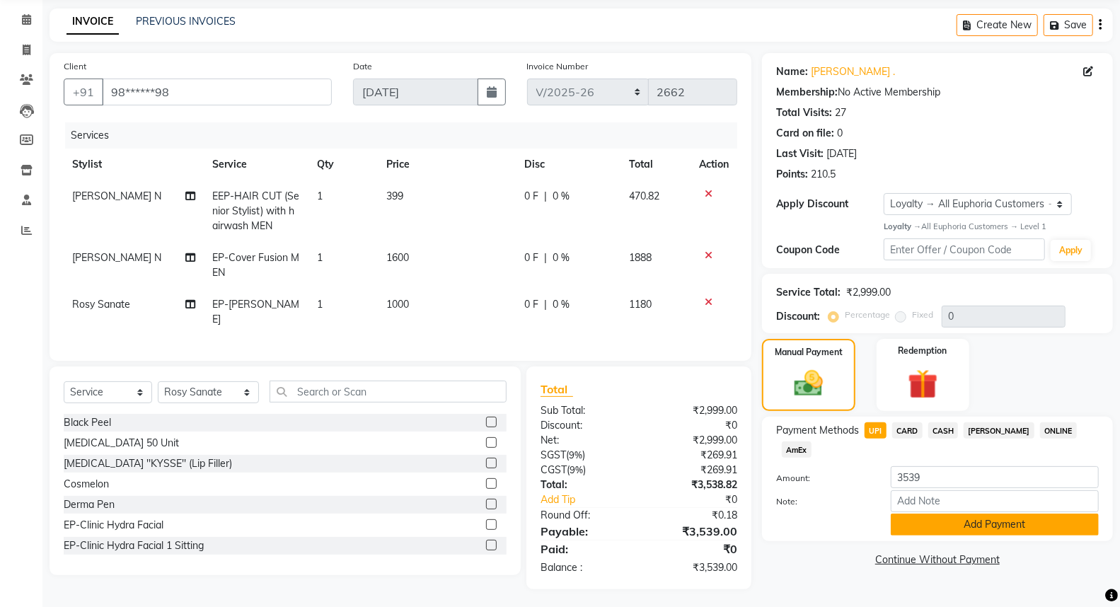
click at [1002, 514] on button "Add Payment" at bounding box center [995, 525] width 208 height 22
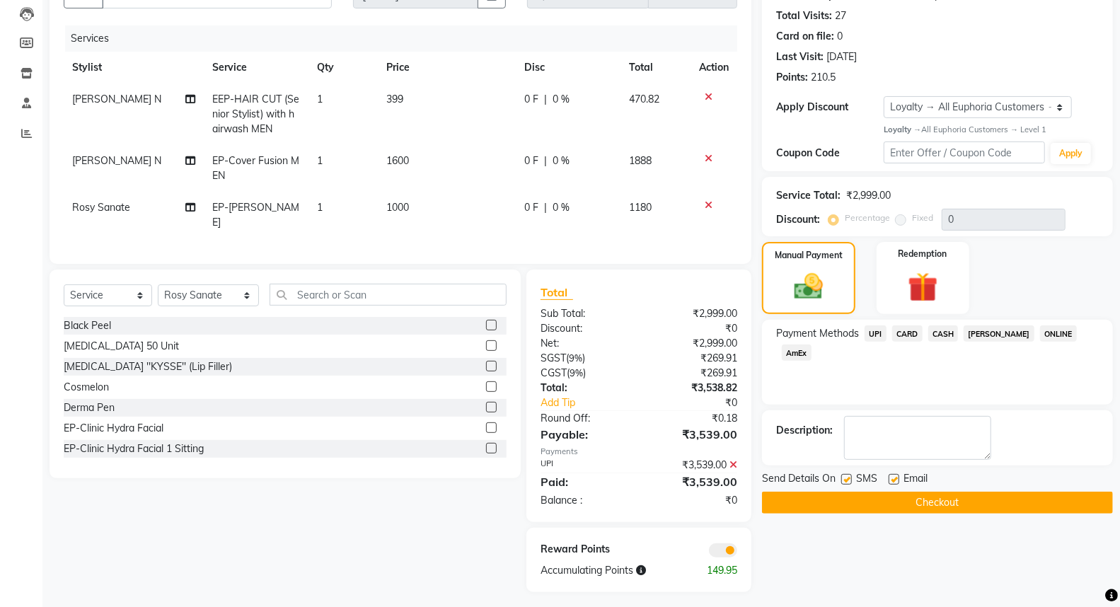
scroll to position [152, 0]
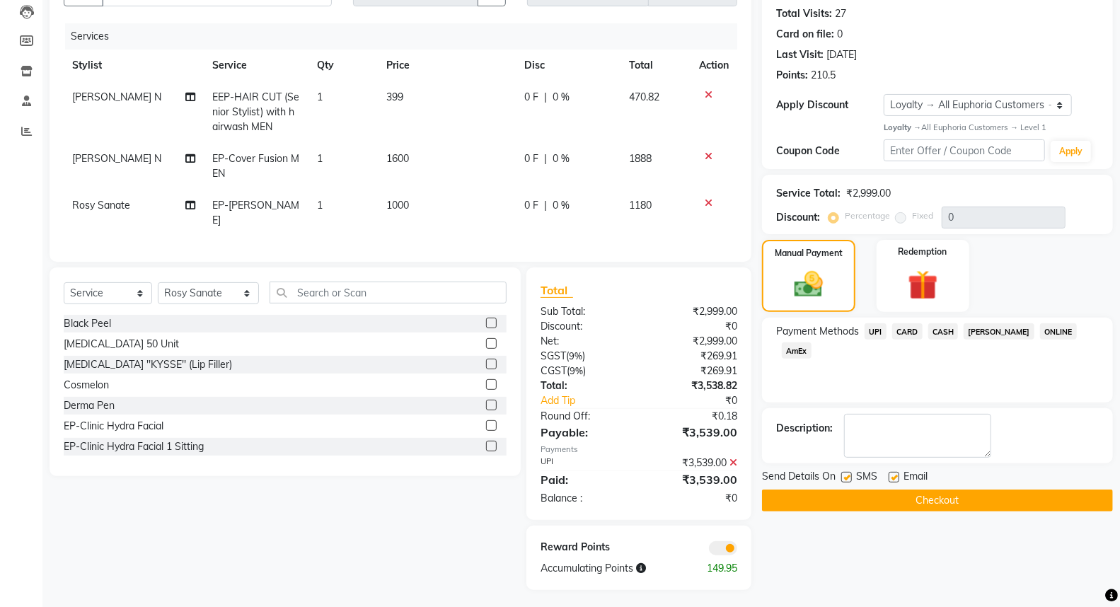
click at [937, 500] on button "Checkout" at bounding box center [937, 500] width 351 height 22
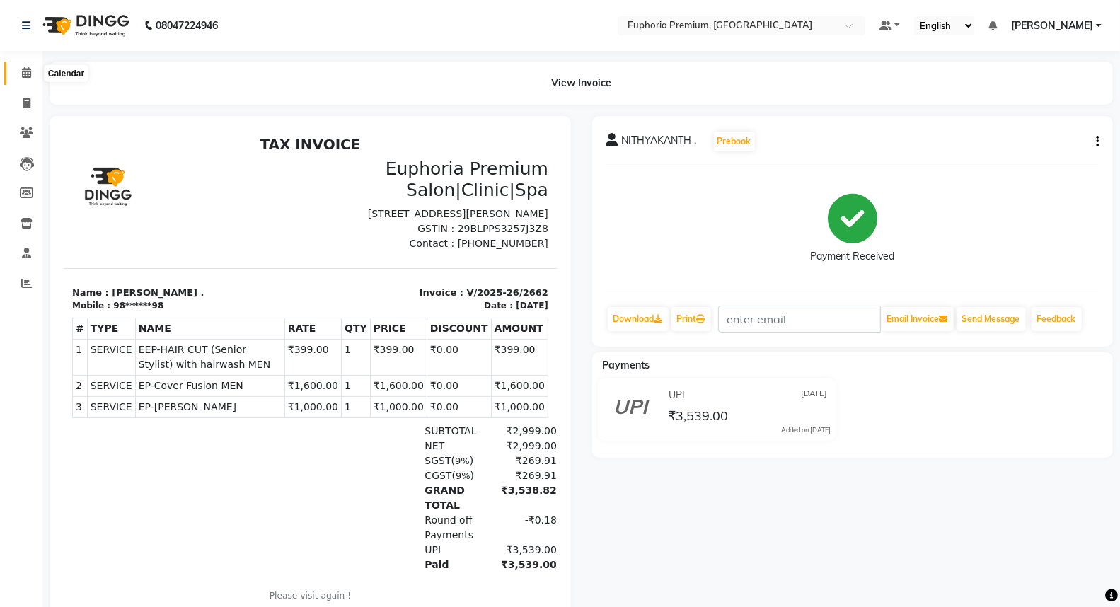
click at [20, 74] on span at bounding box center [26, 73] width 25 height 16
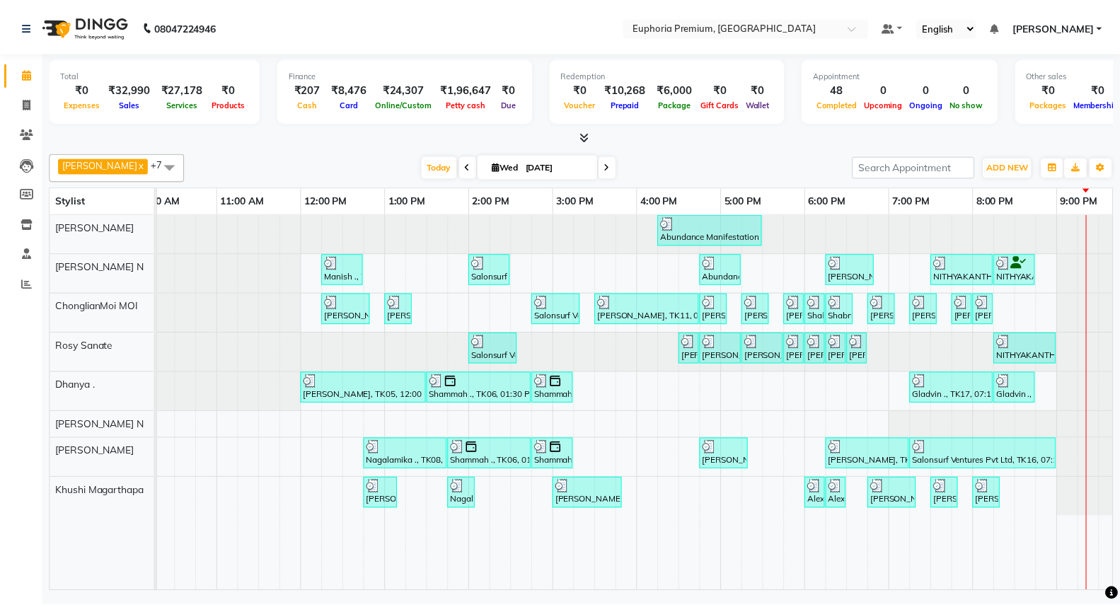
scroll to position [0, 223]
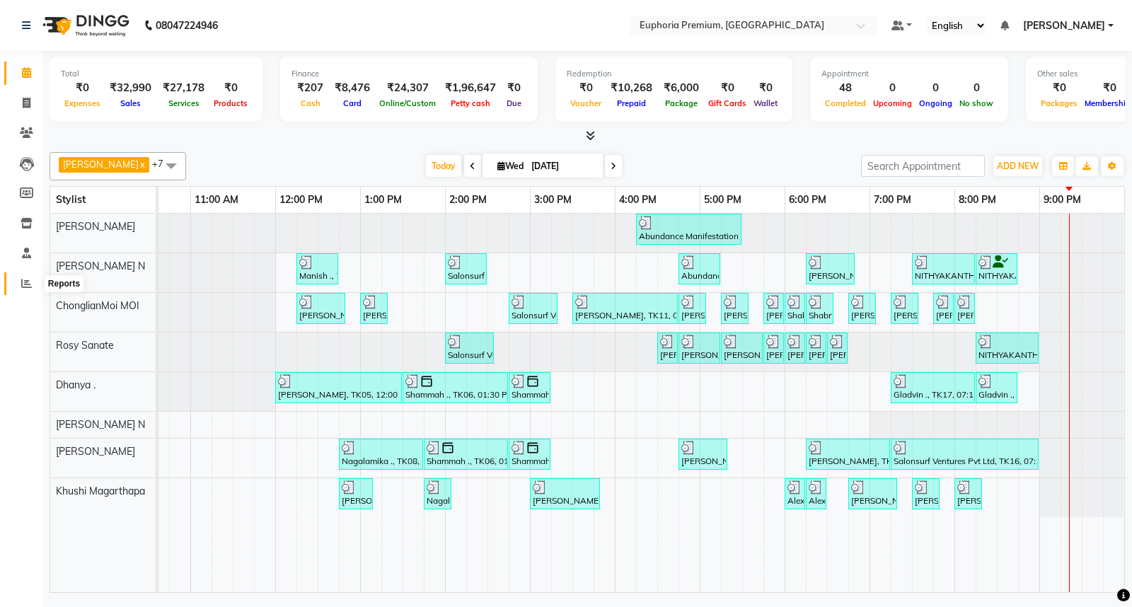
click at [26, 285] on icon at bounding box center [26, 283] width 11 height 11
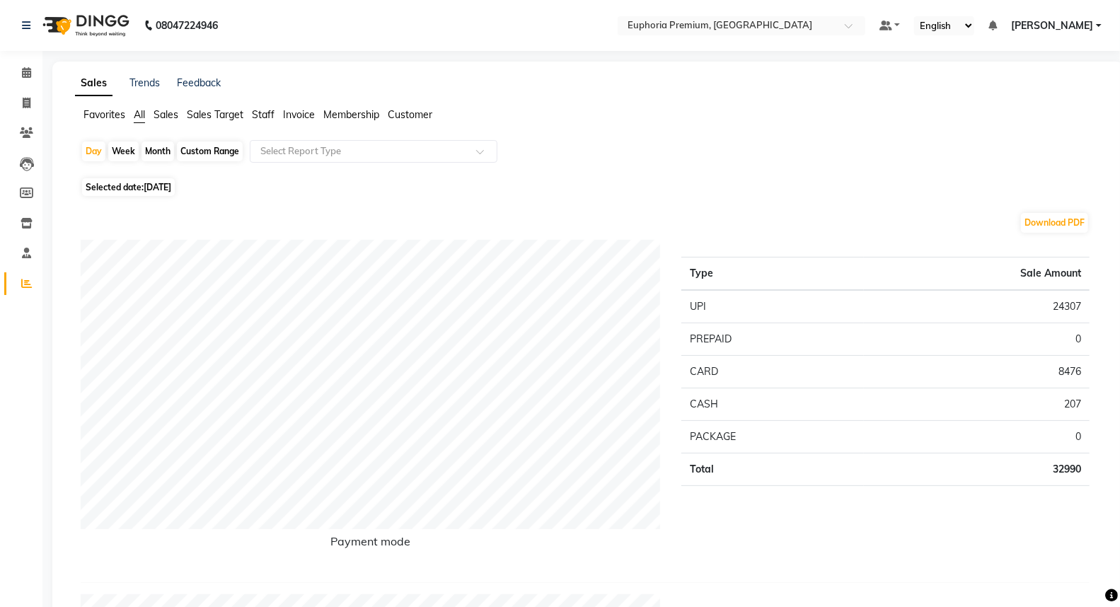
click at [412, 111] on span "Customer" at bounding box center [410, 114] width 45 height 13
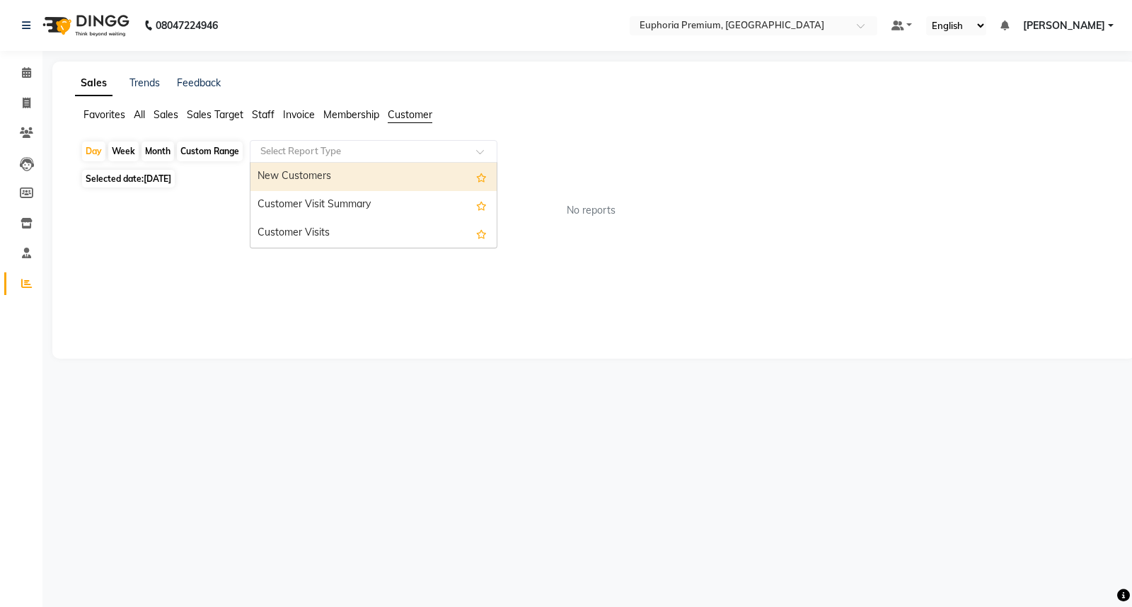
click at [337, 152] on input "text" at bounding box center [359, 151] width 204 height 14
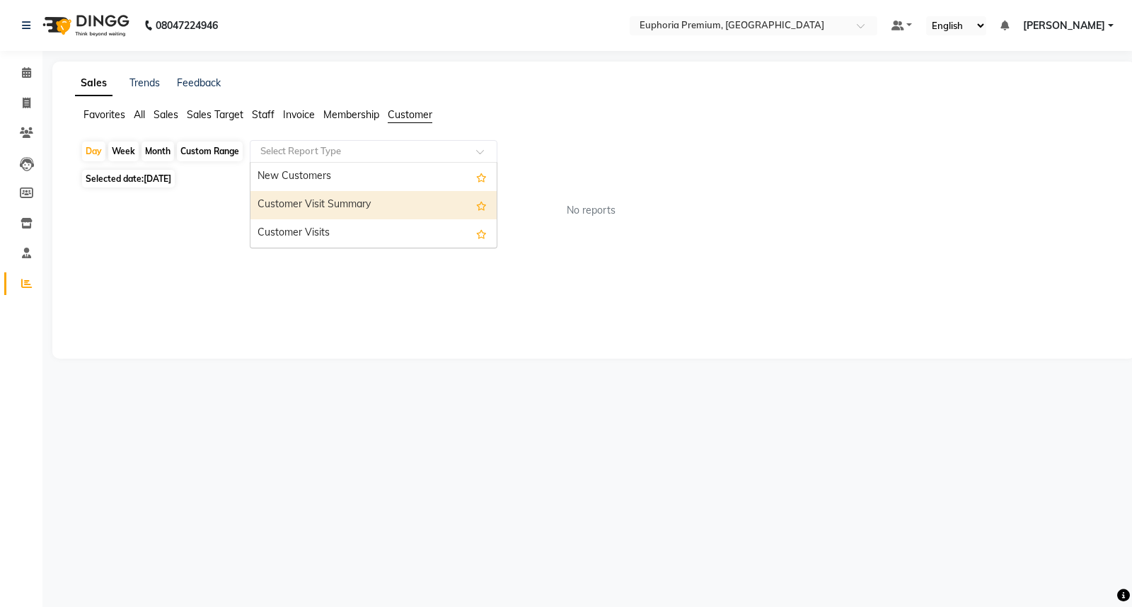
click at [323, 206] on div "Customer Visit Summary" at bounding box center [373, 205] width 246 height 28
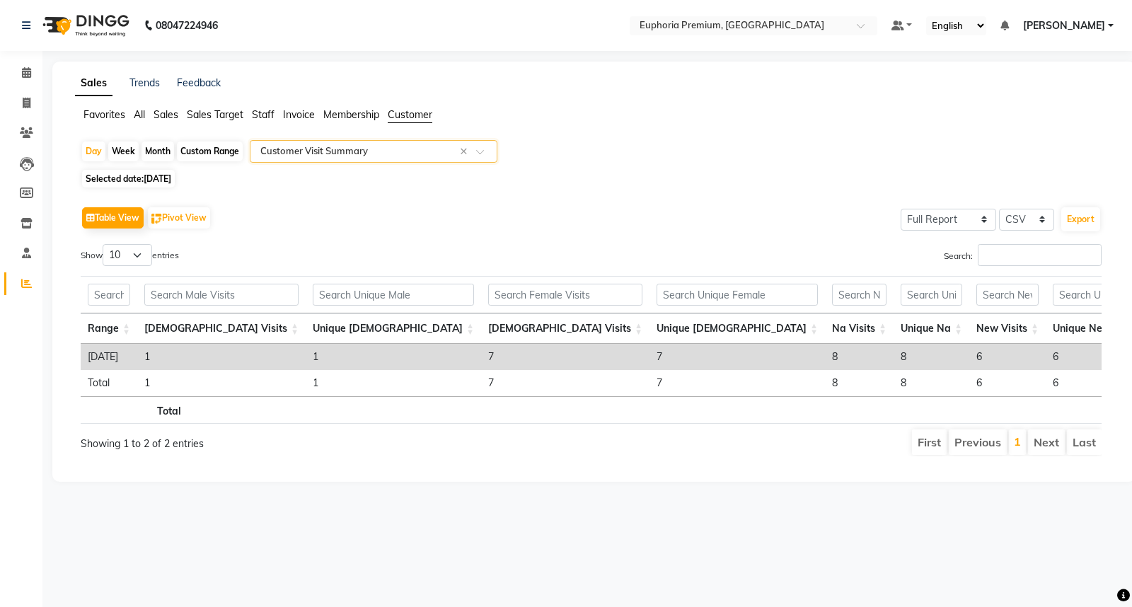
click at [371, 147] on input "text" at bounding box center [359, 151] width 204 height 14
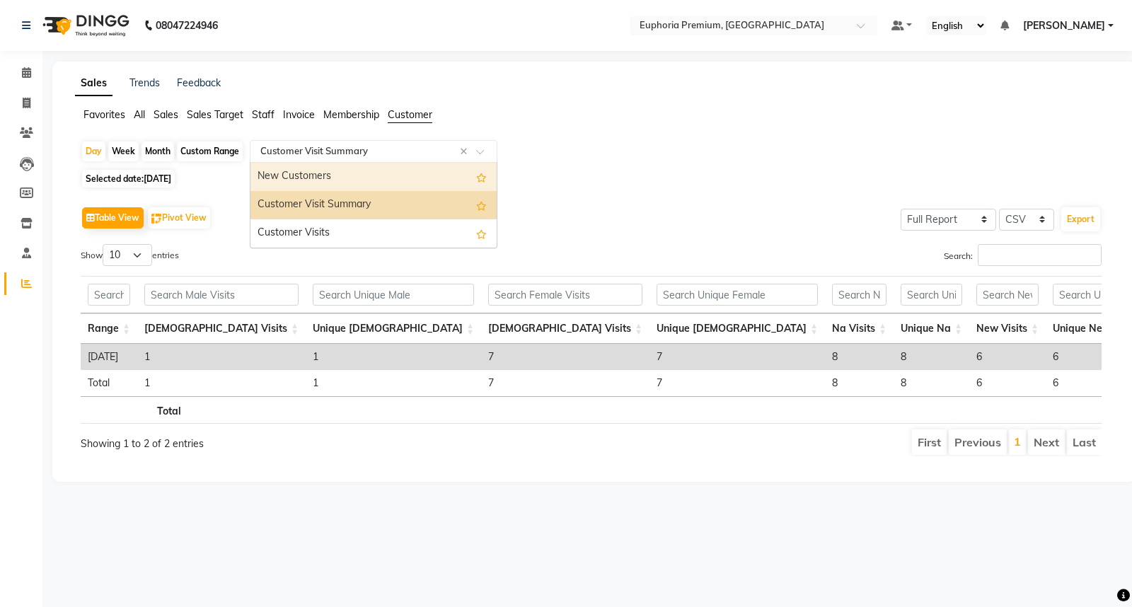
click at [376, 173] on div "New Customers" at bounding box center [373, 177] width 246 height 28
